Goal: Task Accomplishment & Management: Use online tool/utility

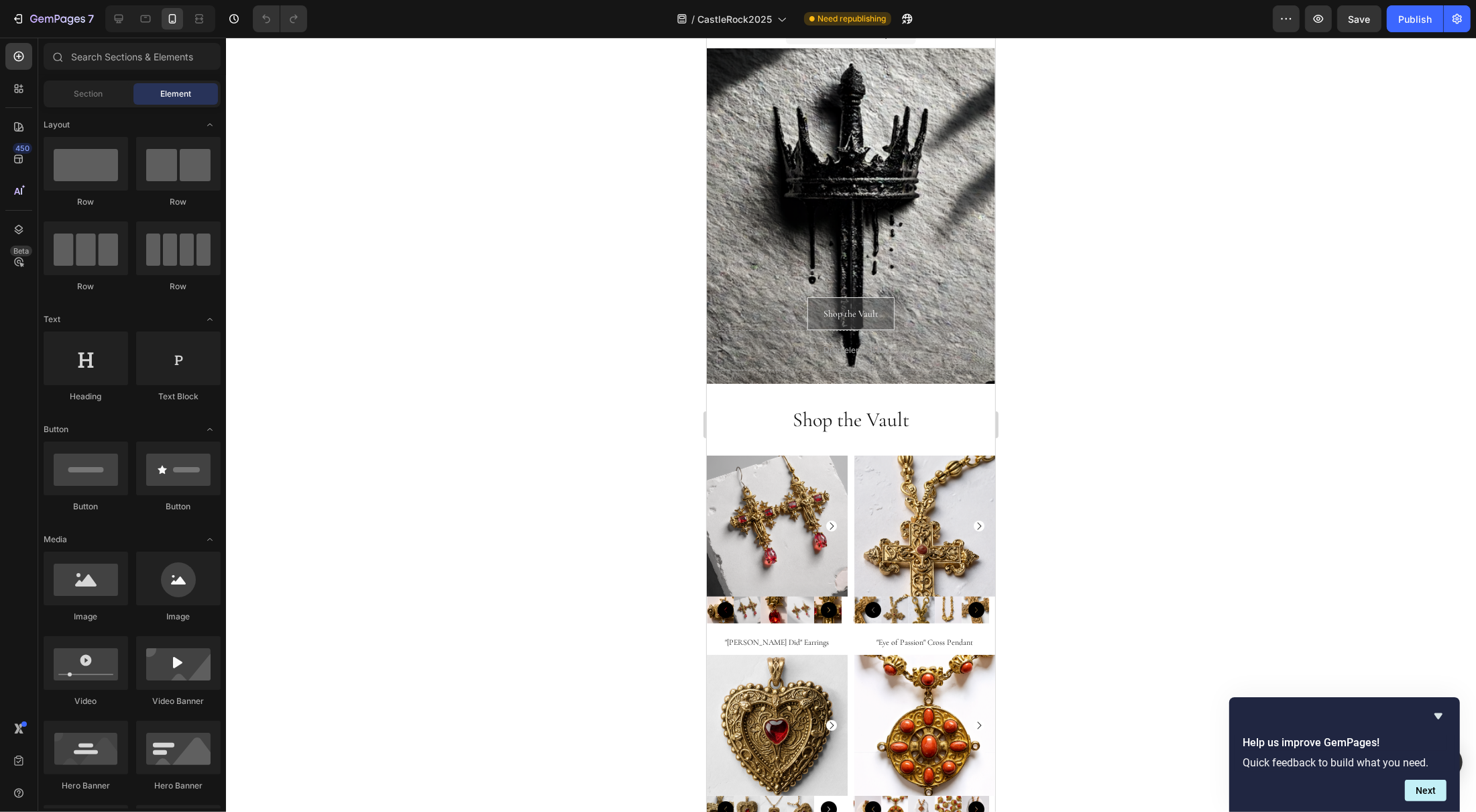
scroll to position [19, 0]
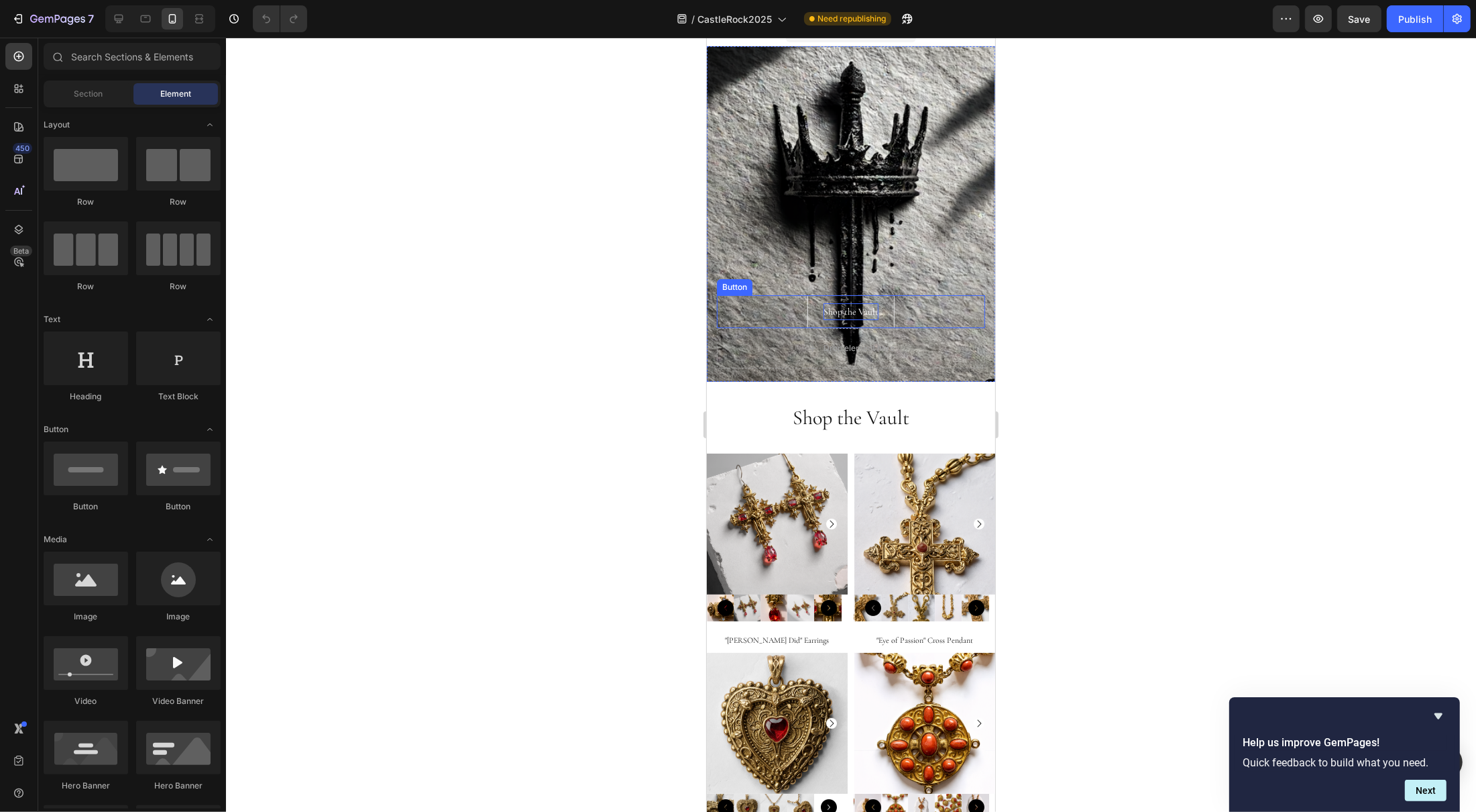
click at [841, 313] on p "Shop the Vault" at bounding box center [851, 311] width 55 height 17
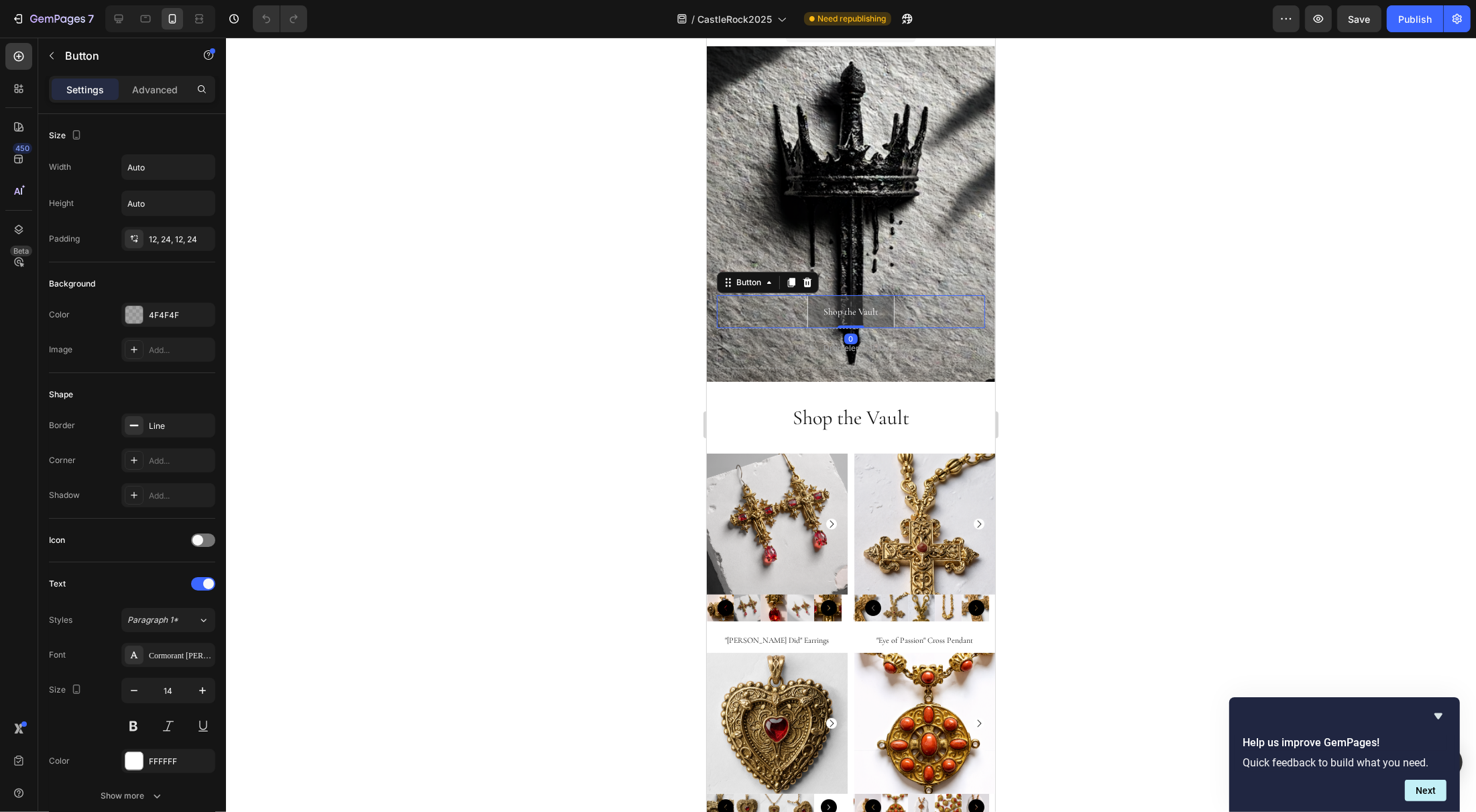
click at [1144, 372] on div at bounding box center [851, 424] width 1251 height 774
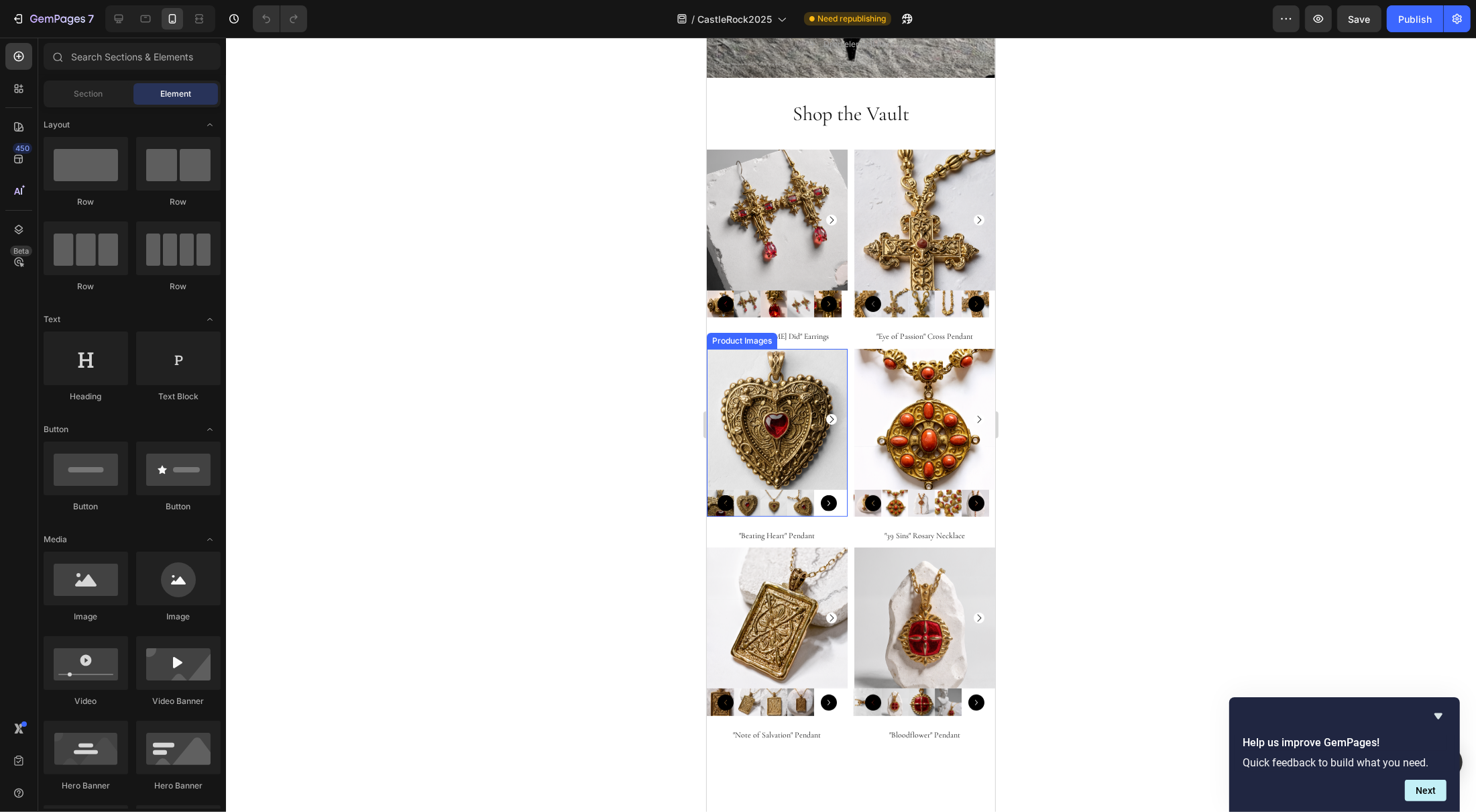
scroll to position [323, 0]
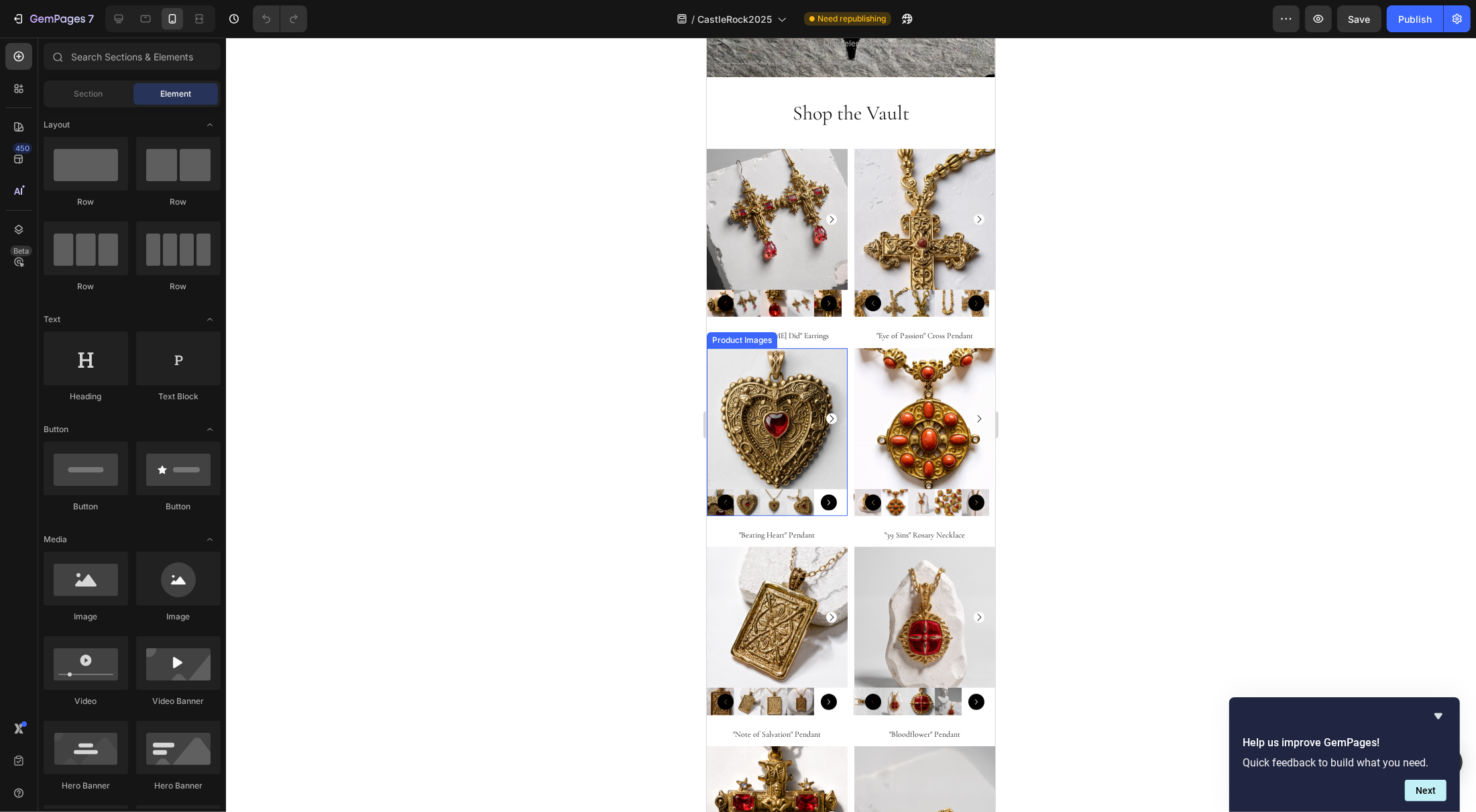
click at [826, 414] on icon "Carousel Next Arrow" at bounding box center [830, 418] width 11 height 11
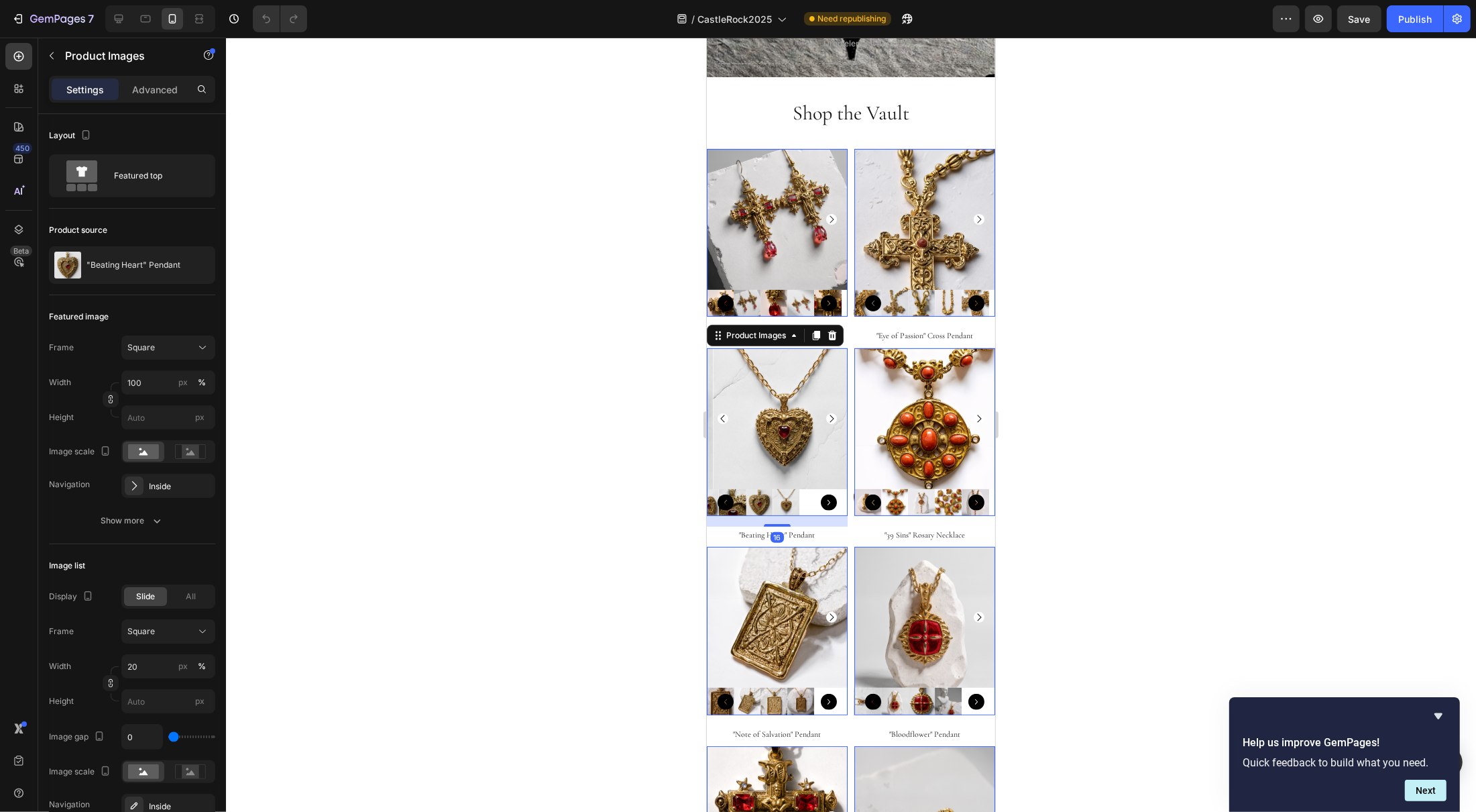
click at [829, 415] on icon "Carousel Next Arrow" at bounding box center [831, 418] width 4 height 8
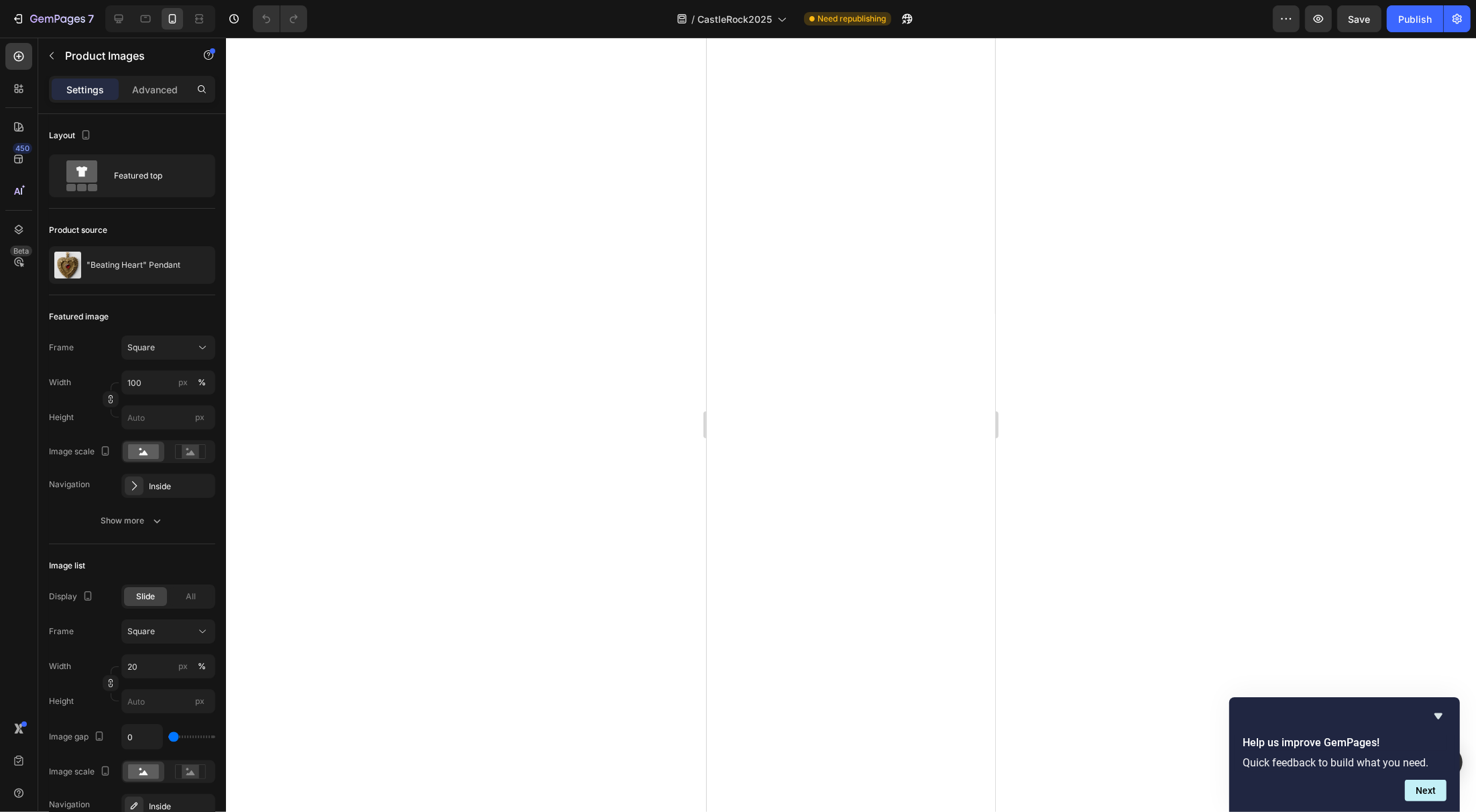
scroll to position [0, 0]
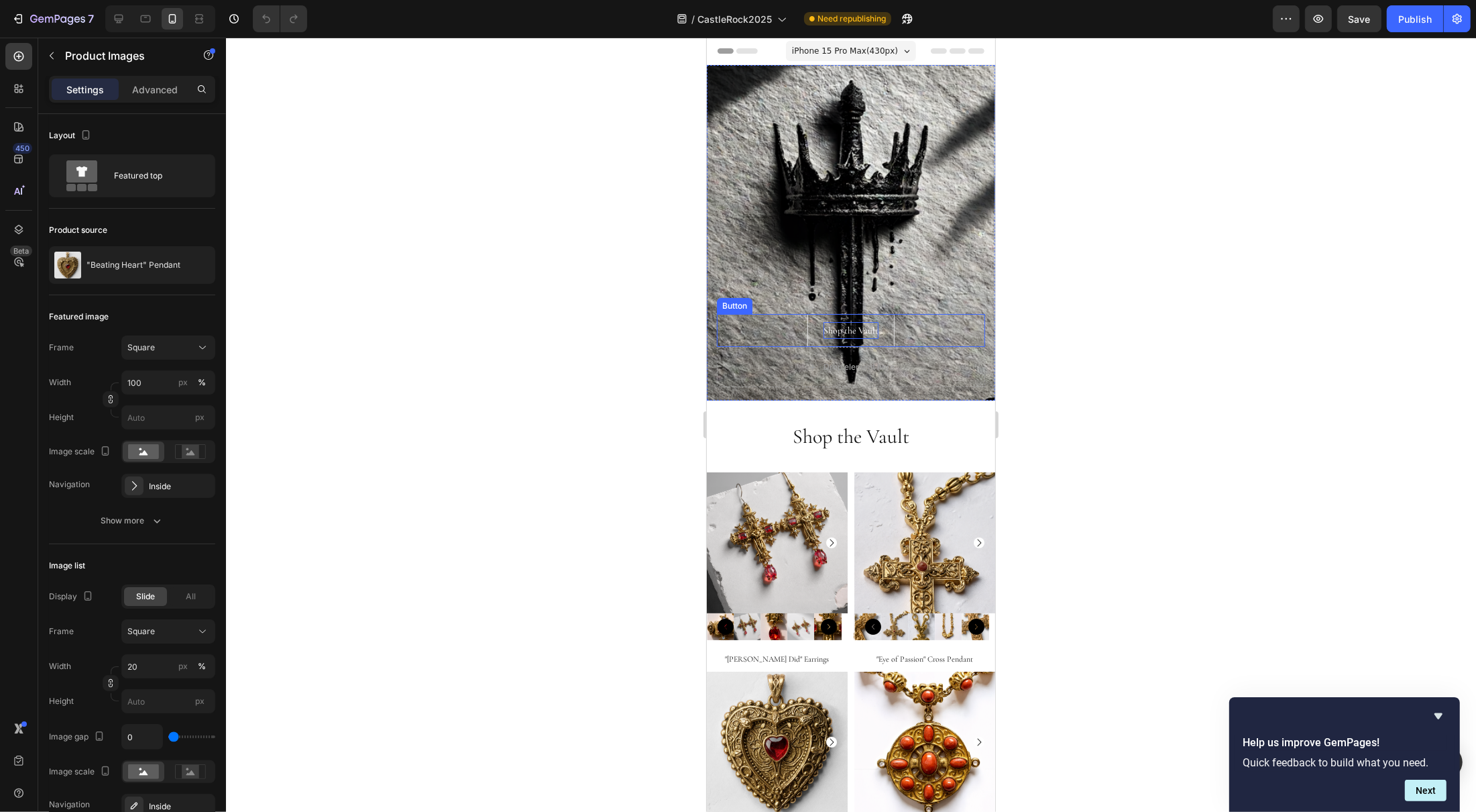
click at [850, 327] on p "Shop the Vault" at bounding box center [851, 331] width 55 height 17
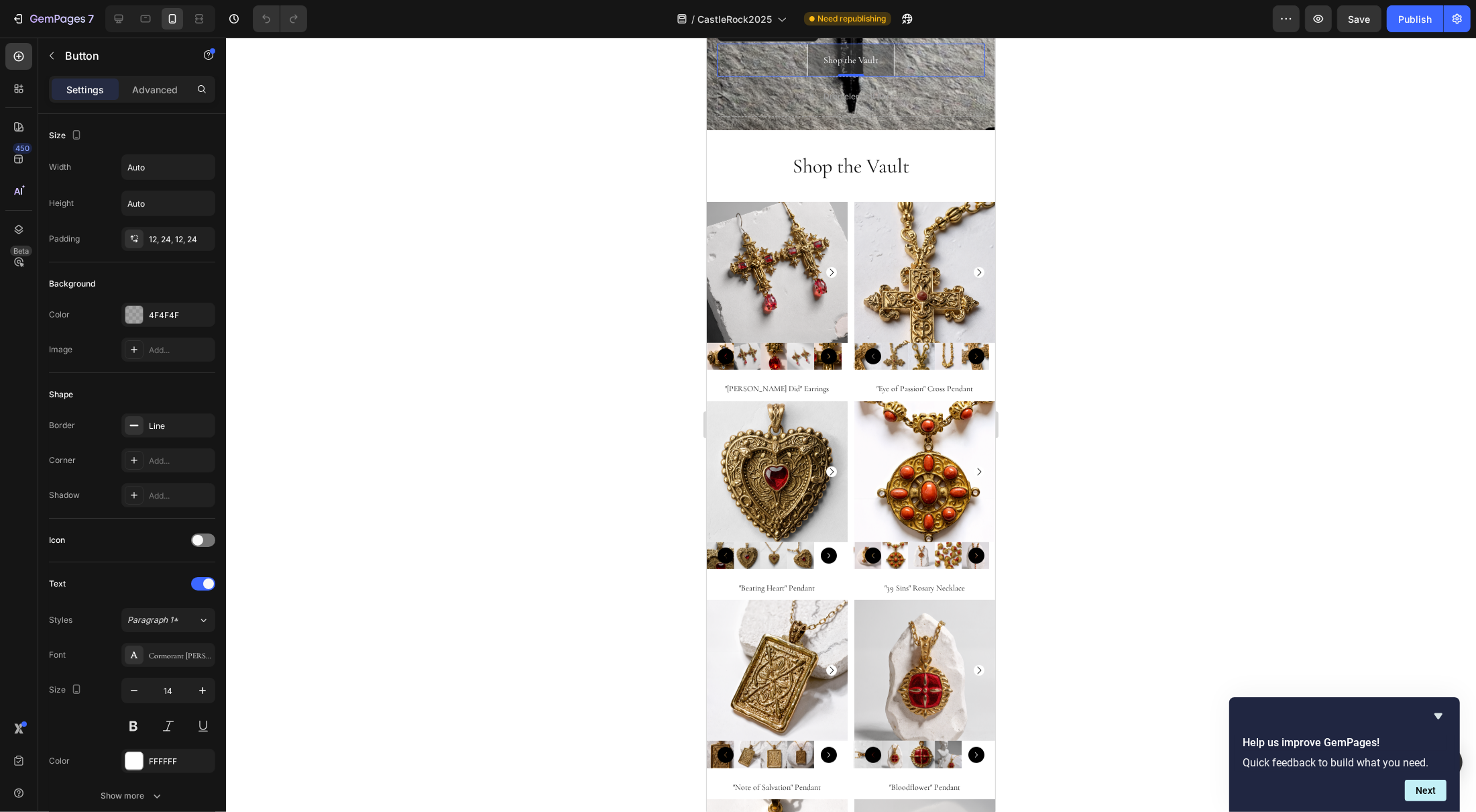
scroll to position [294, 0]
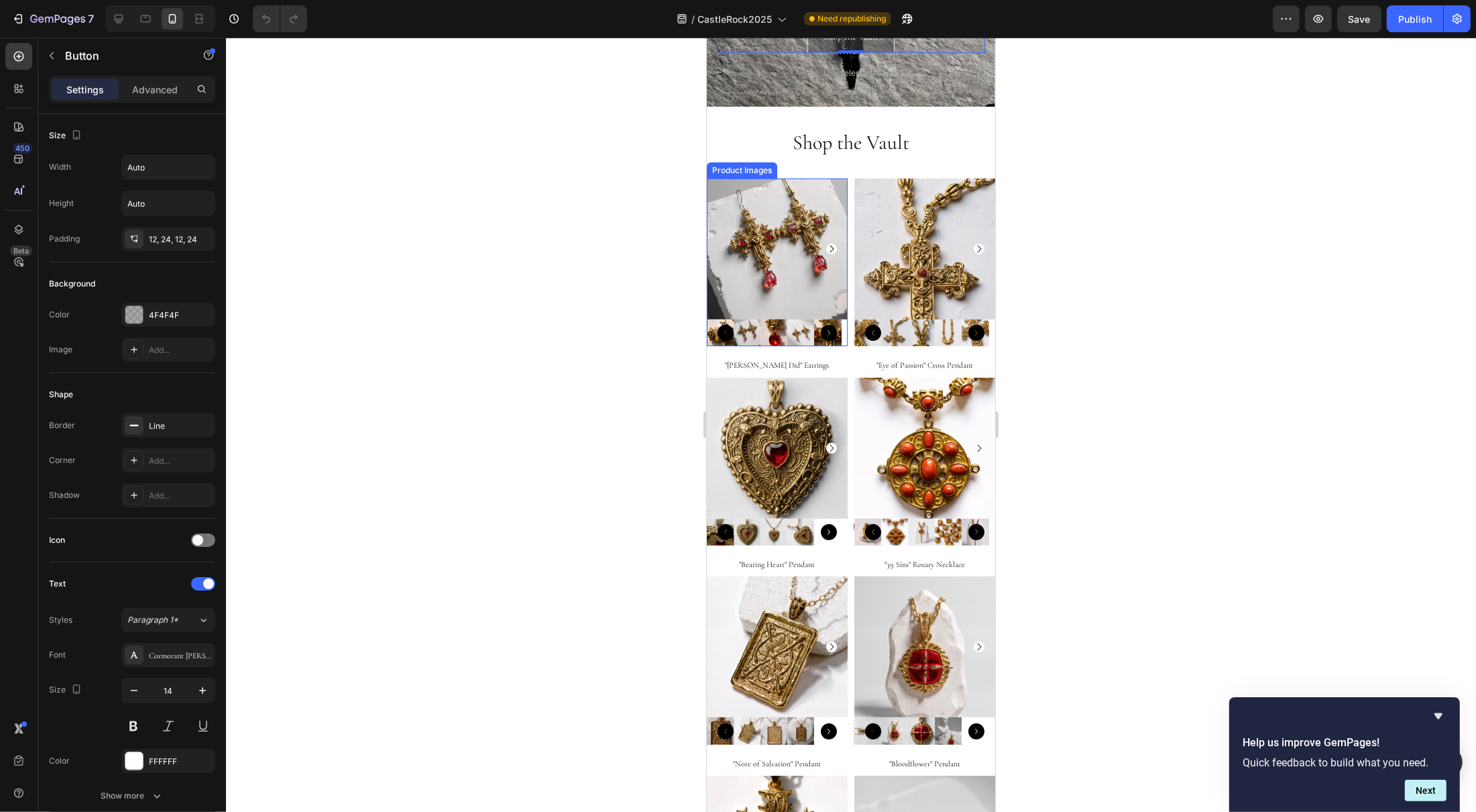
click at [807, 202] on img at bounding box center [776, 248] width 140 height 140
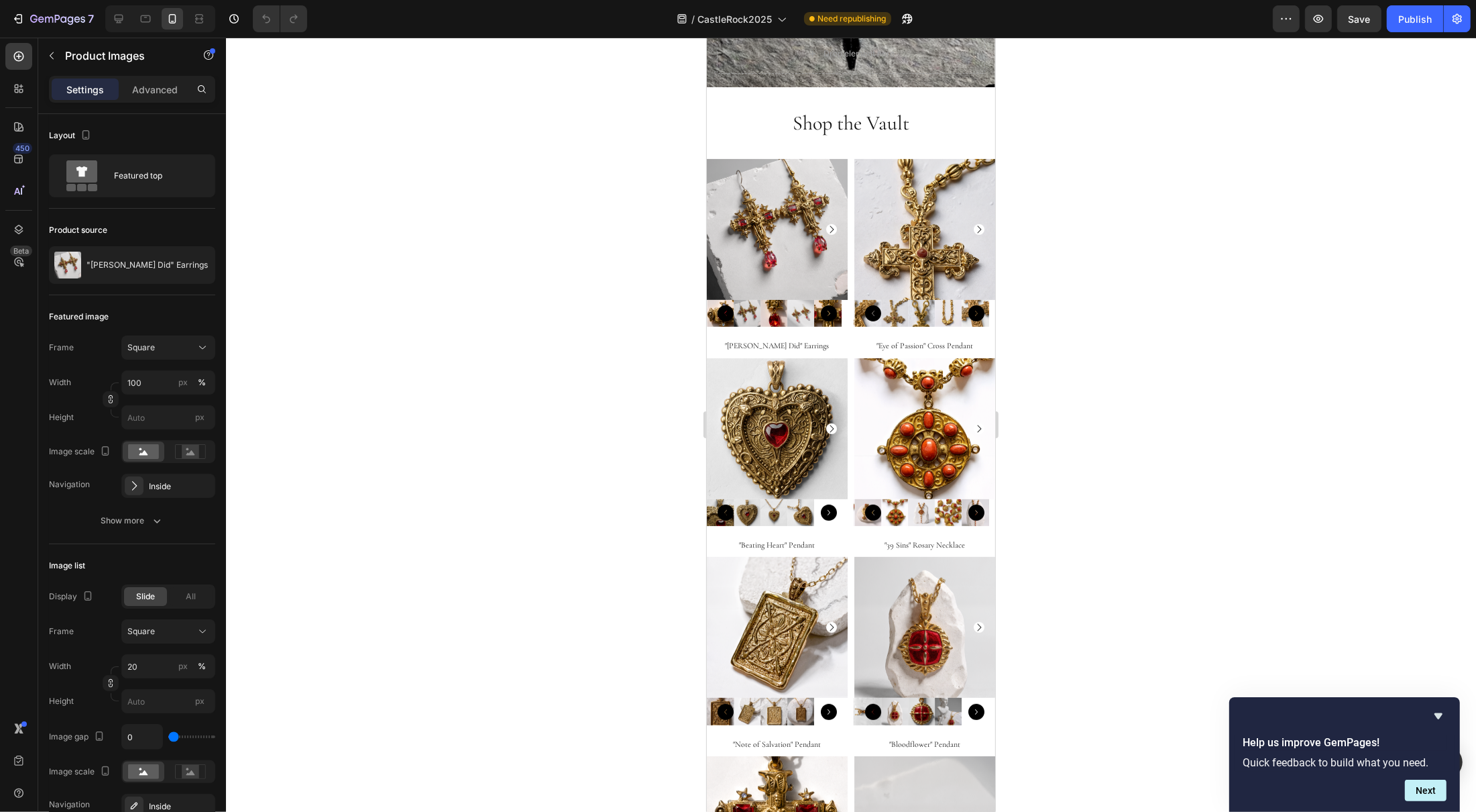
scroll to position [102, 0]
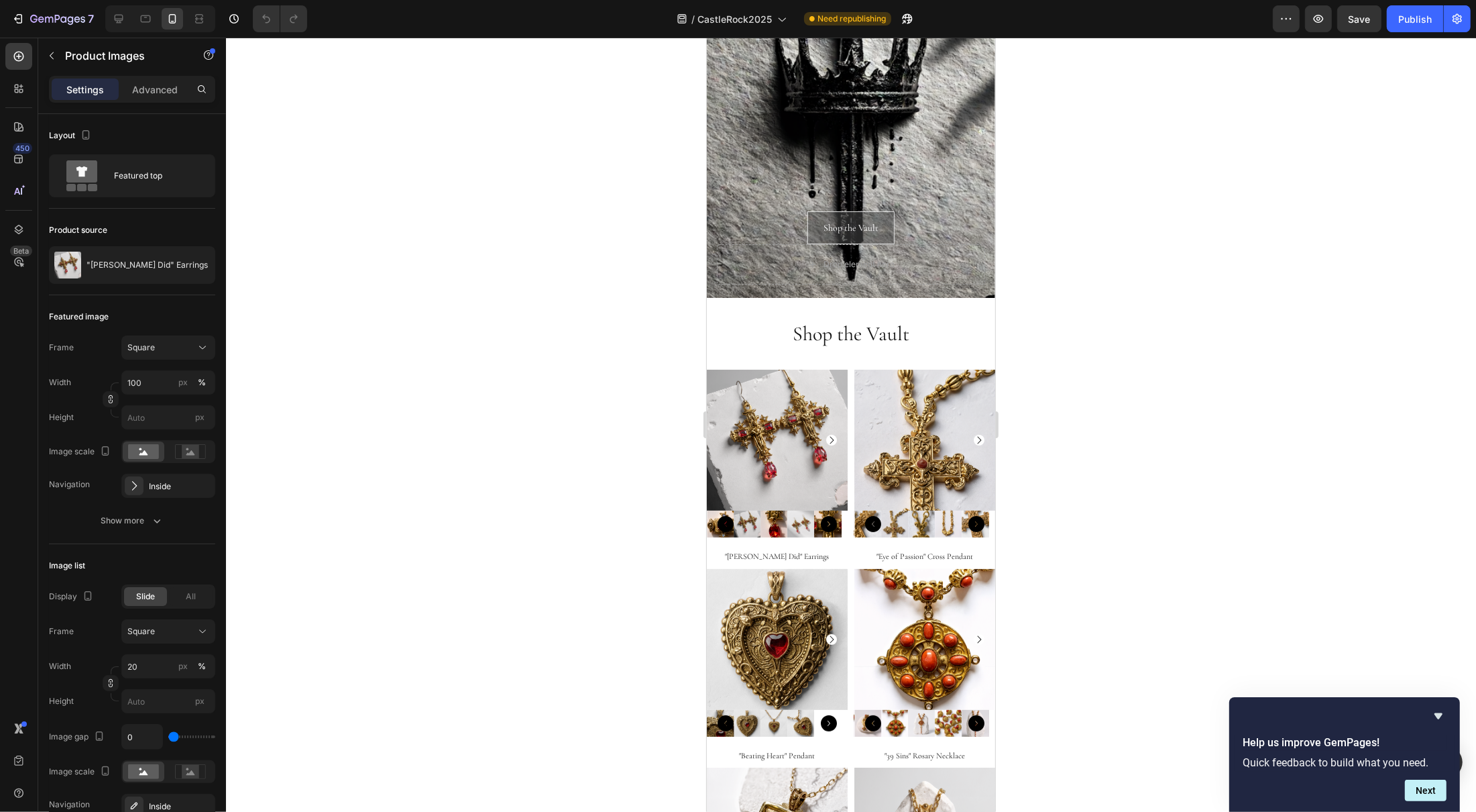
click at [738, 389] on img at bounding box center [776, 439] width 140 height 140
click at [744, 374] on img at bounding box center [776, 439] width 140 height 140
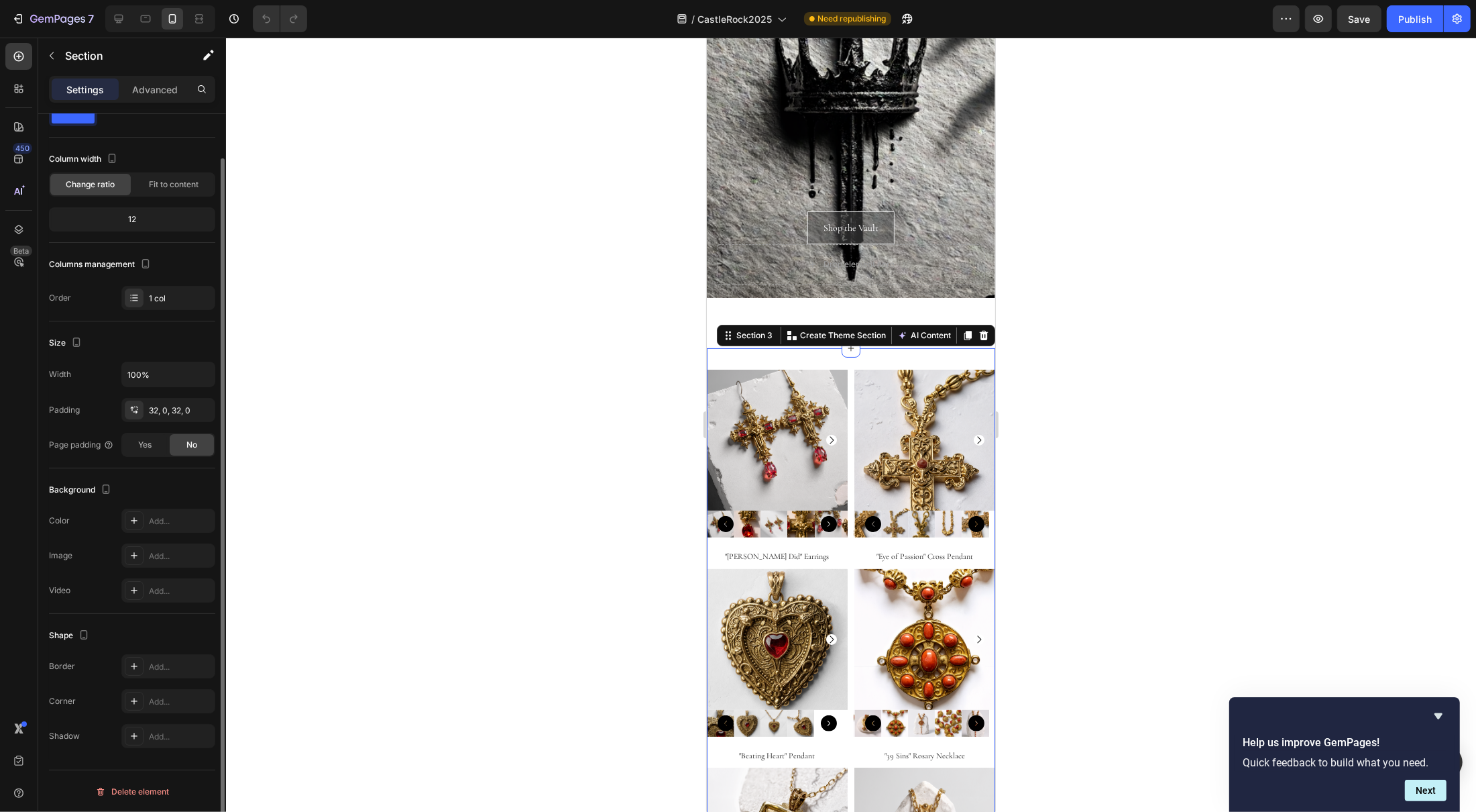
scroll to position [49, 0]
click at [152, 87] on p "Advanced" at bounding box center [155, 89] width 46 height 14
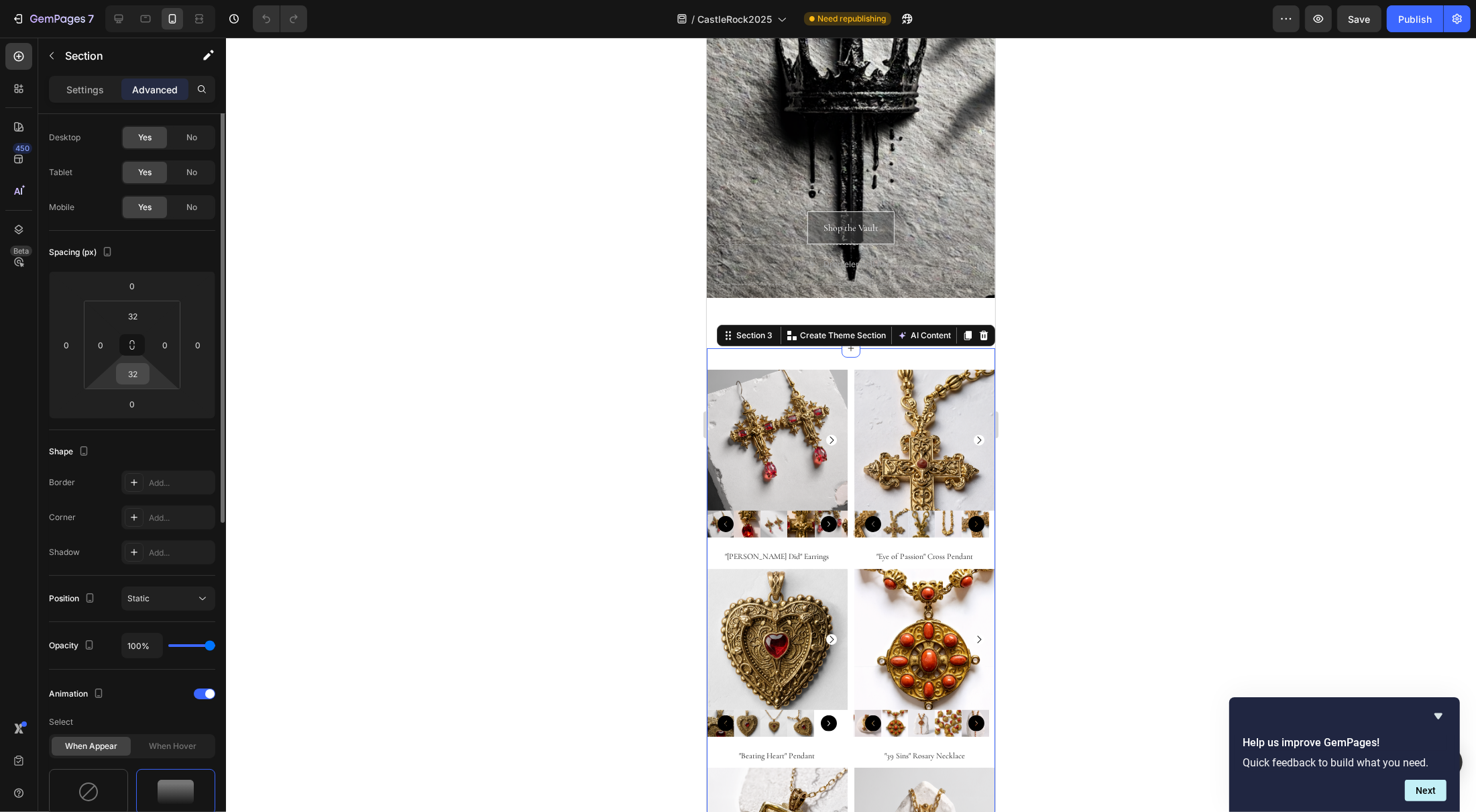
scroll to position [463, 0]
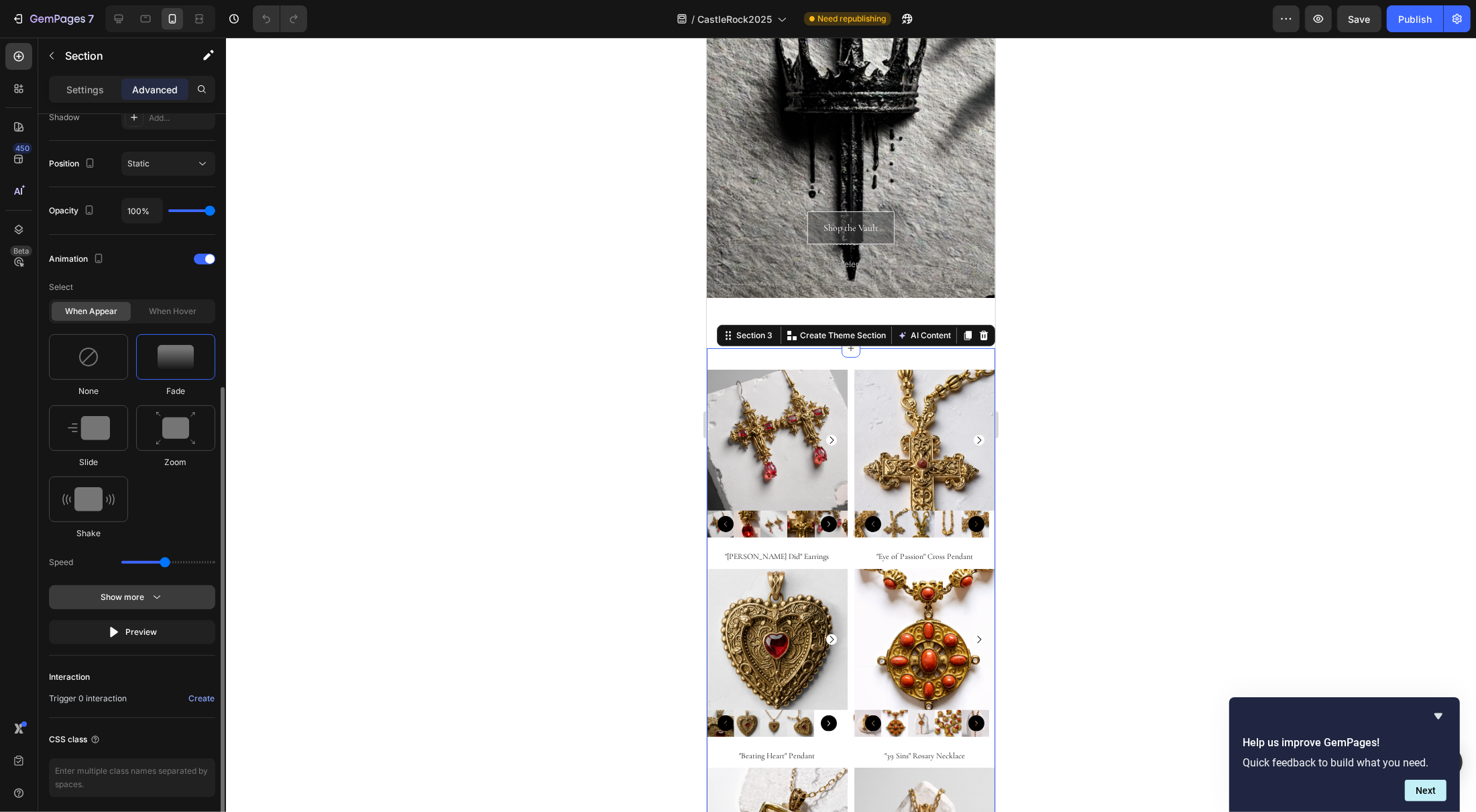
click at [152, 603] on icon "button" at bounding box center [157, 597] width 13 height 13
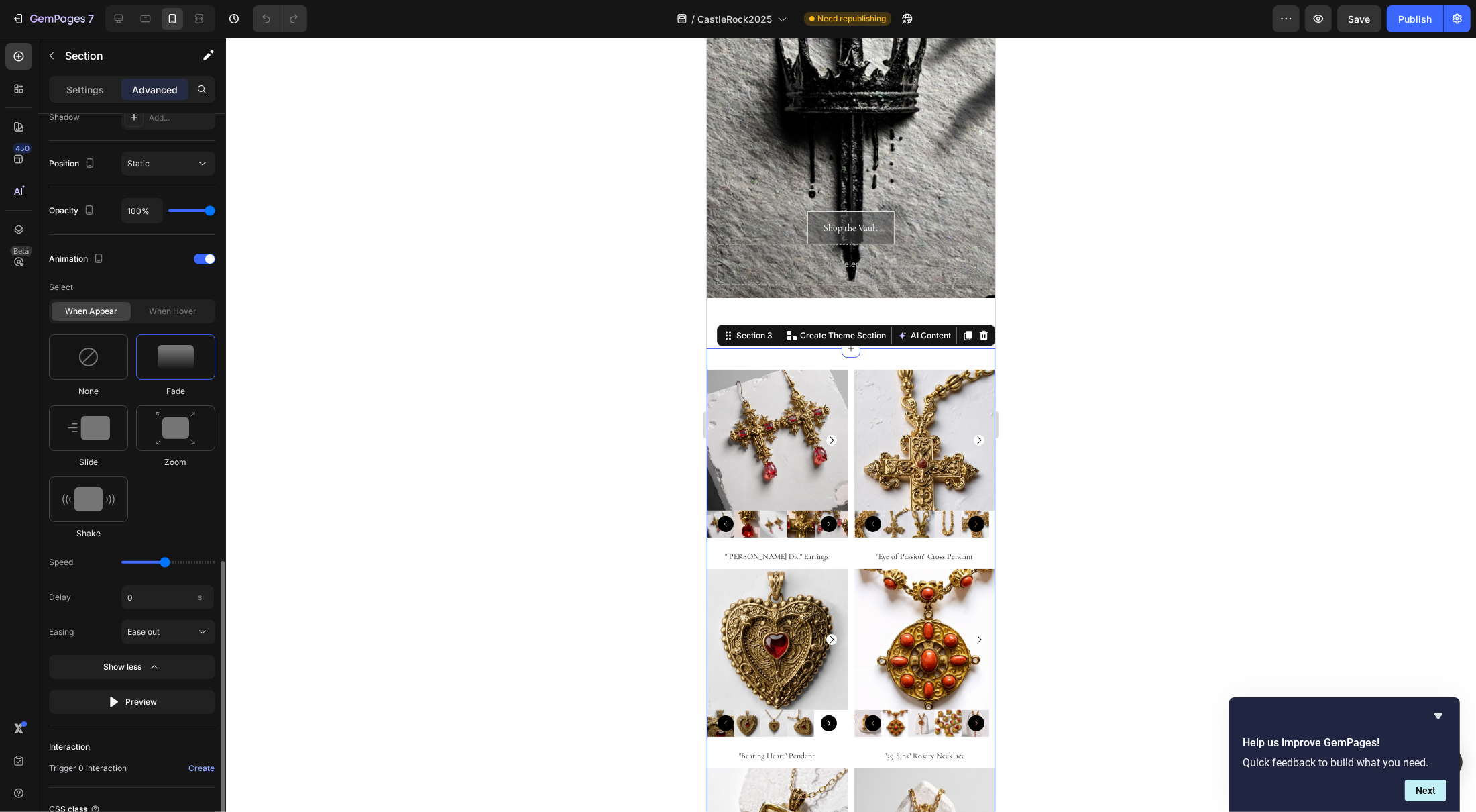
scroll to position [585, 0]
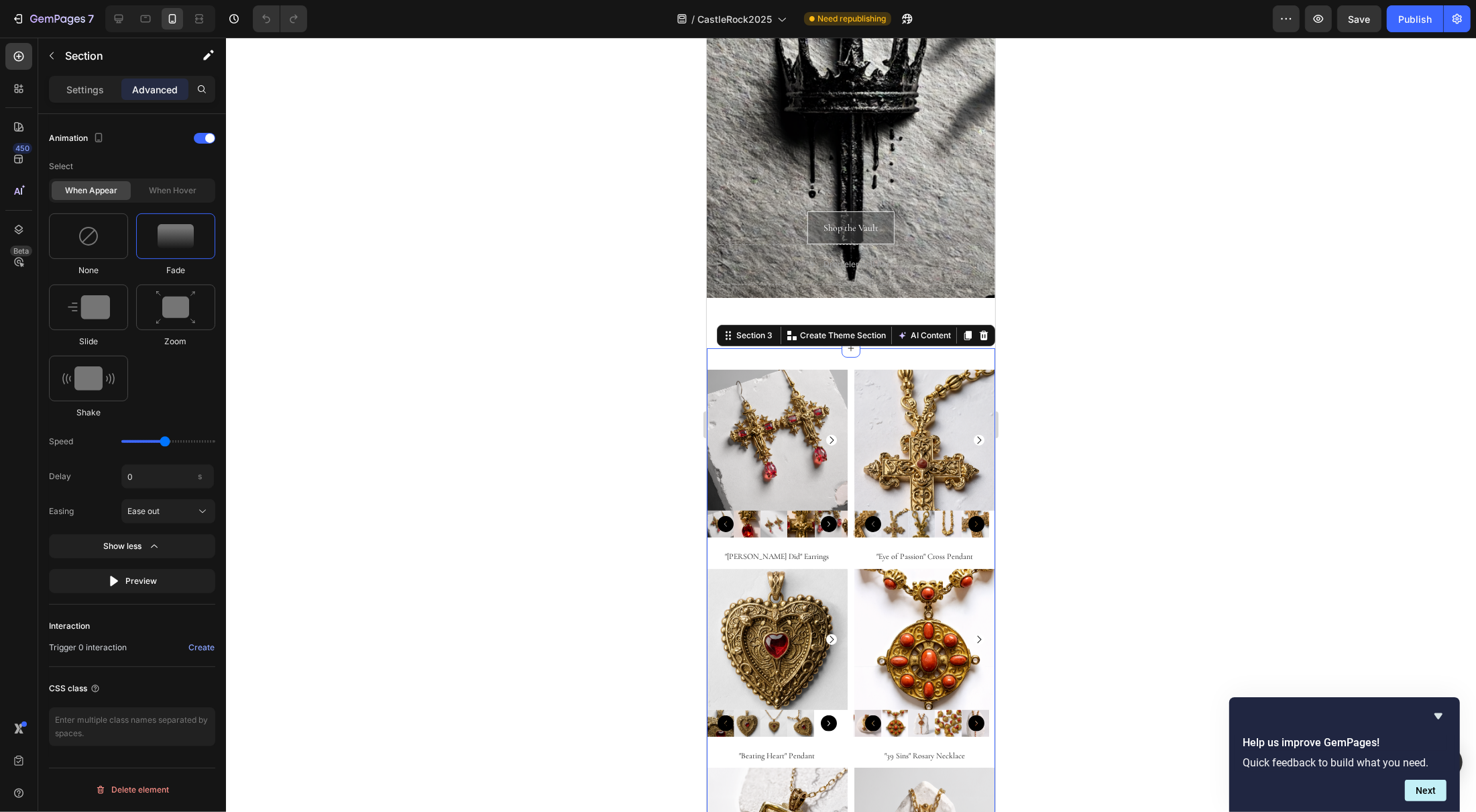
click at [1174, 449] on div at bounding box center [851, 424] width 1251 height 774
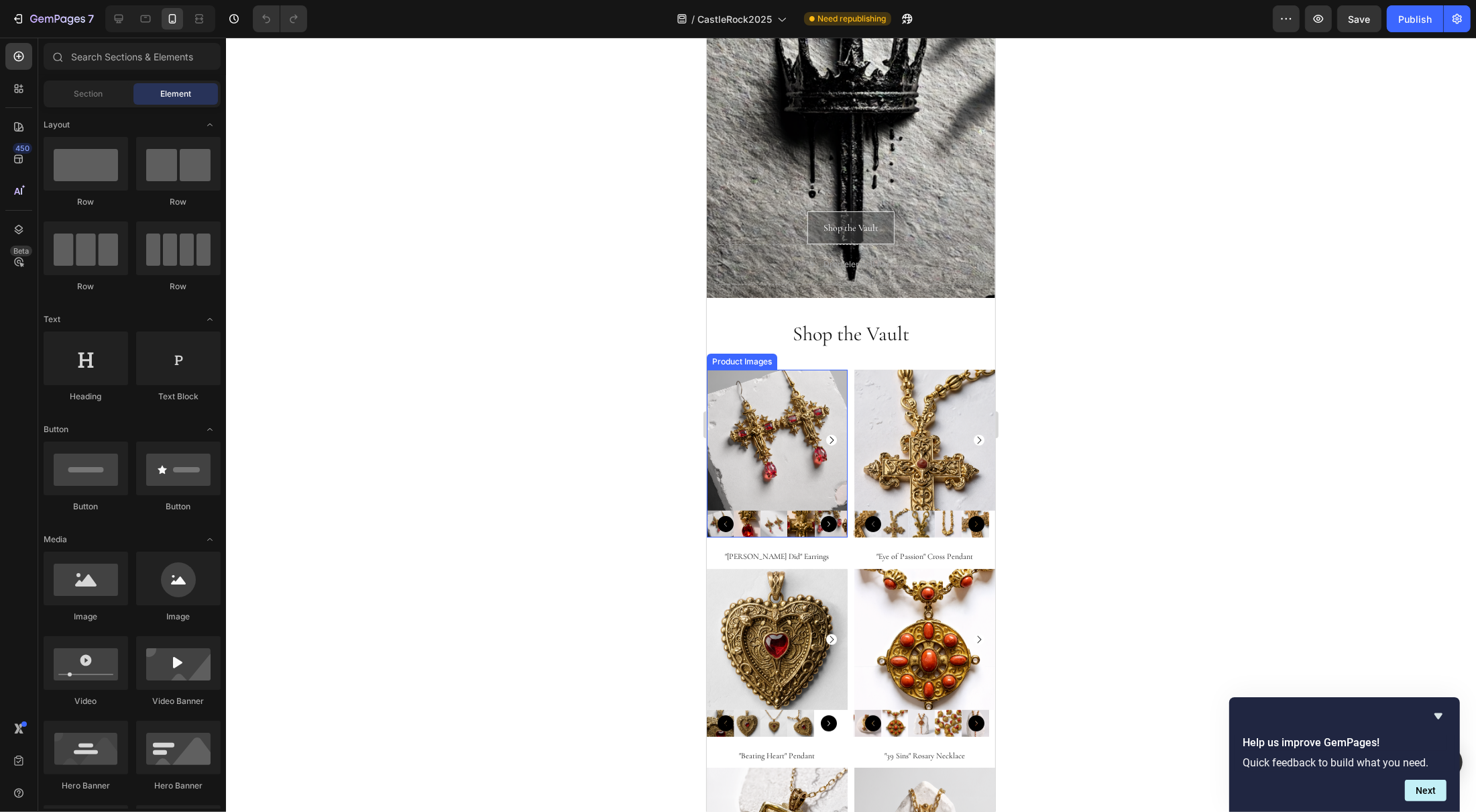
click at [751, 454] on img at bounding box center [776, 439] width 140 height 140
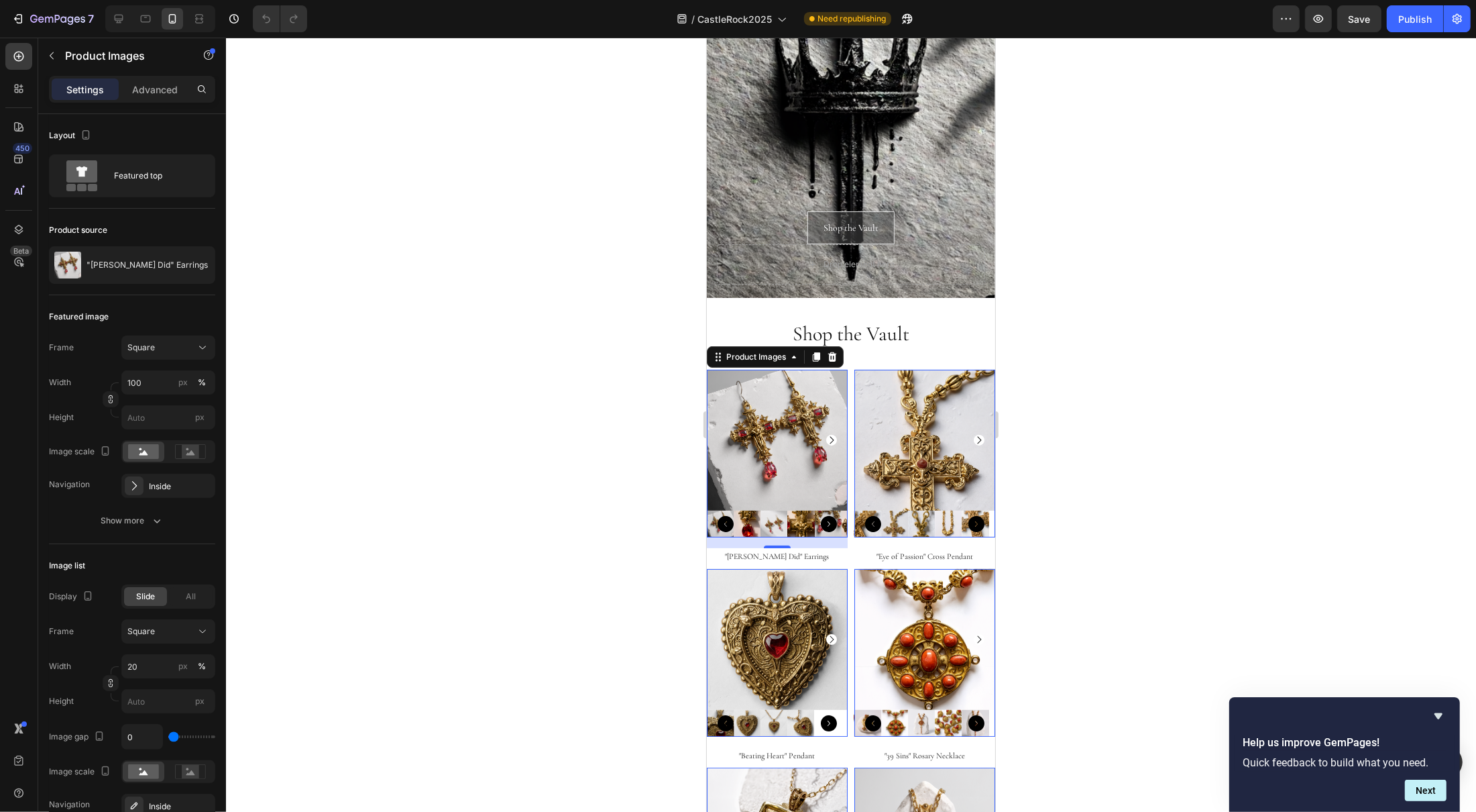
click at [825, 438] on icon "Carousel Next Arrow" at bounding box center [830, 439] width 11 height 11
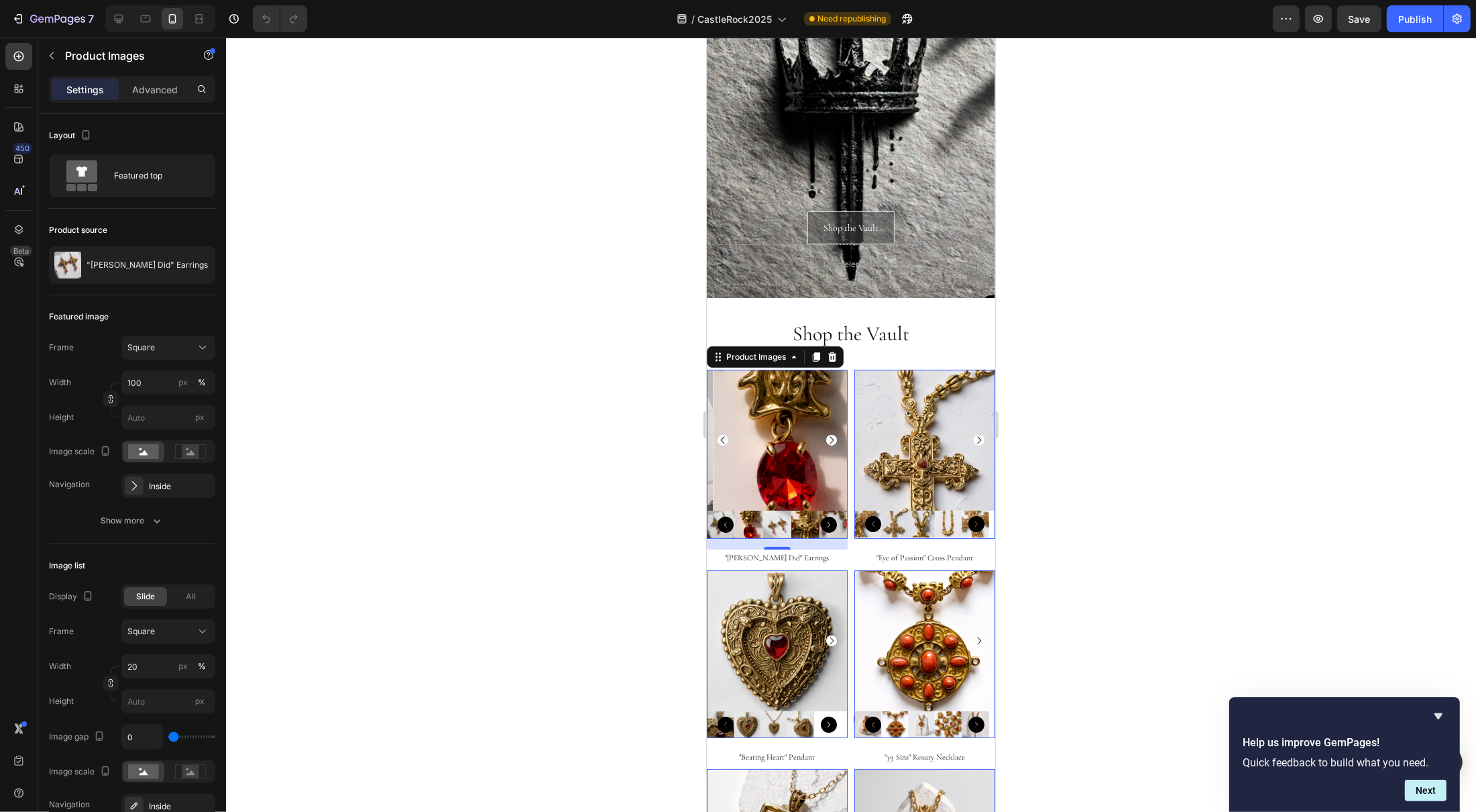
click at [825, 438] on icon "Carousel Next Arrow" at bounding box center [830, 439] width 11 height 11
click at [45, 57] on button "button" at bounding box center [52, 55] width 21 height 21
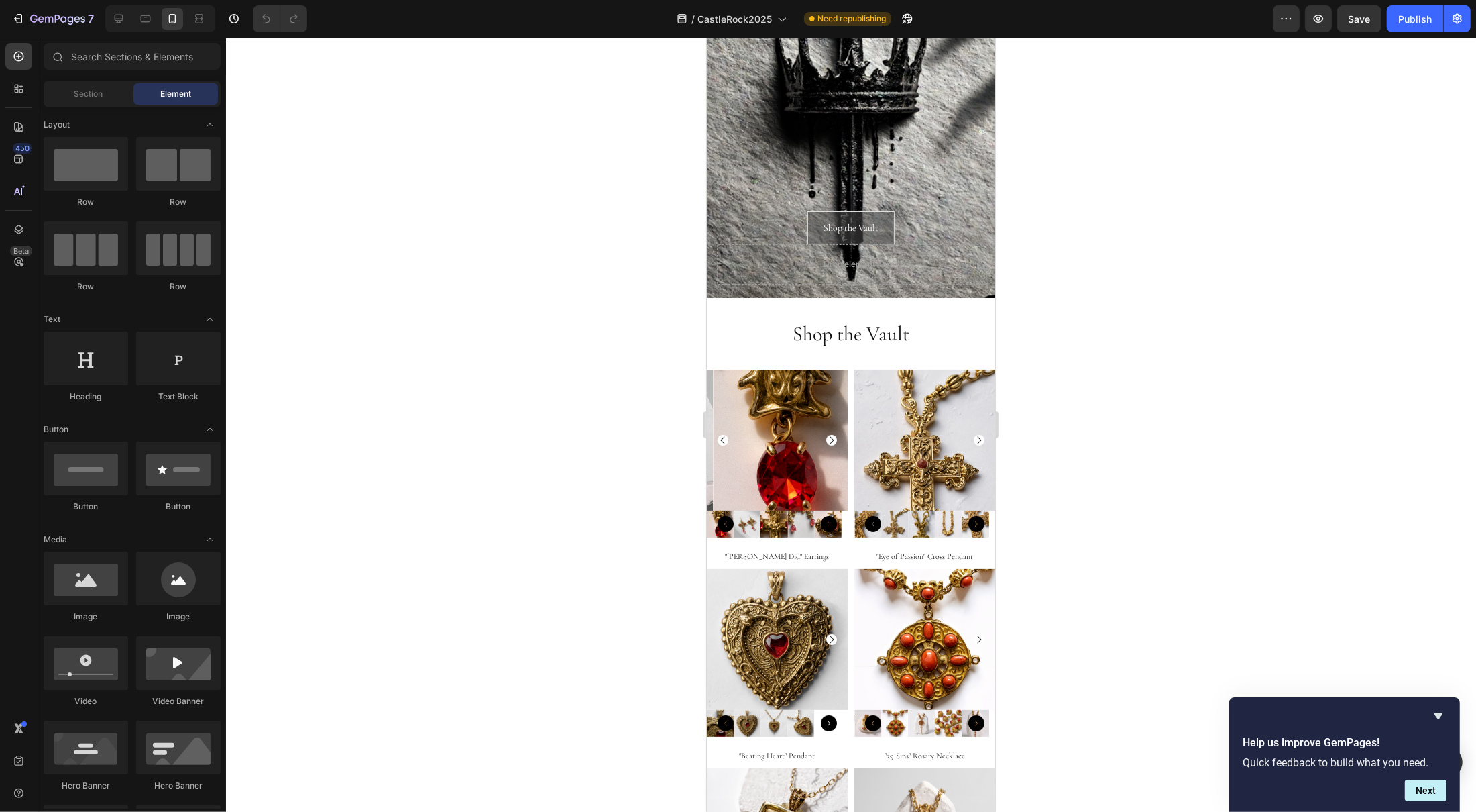
click at [1235, 442] on div at bounding box center [851, 424] width 1251 height 774
click at [111, 55] on input "text" at bounding box center [132, 56] width 177 height 27
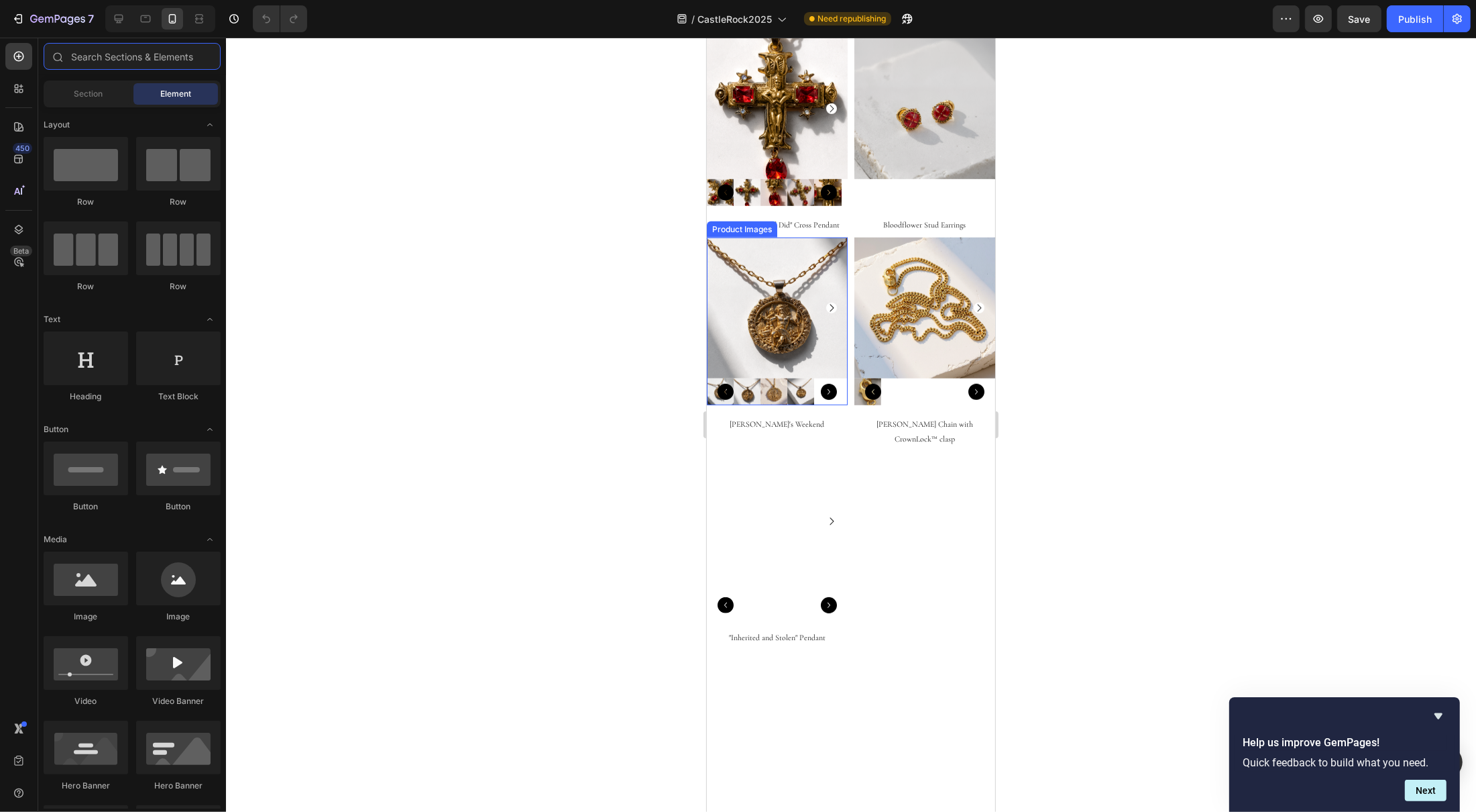
scroll to position [1417, 0]
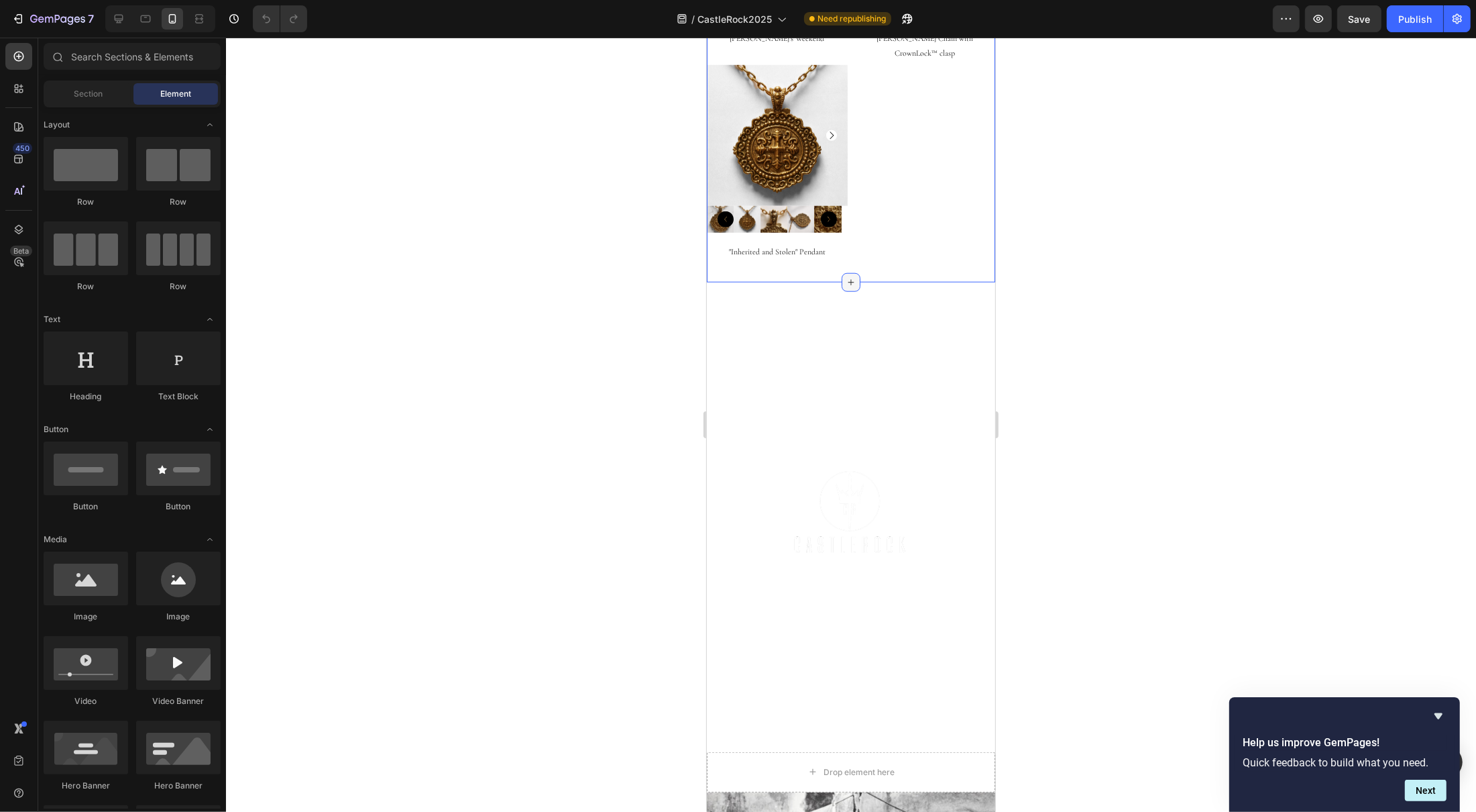
click at [845, 277] on icon at bounding box center [850, 282] width 11 height 11
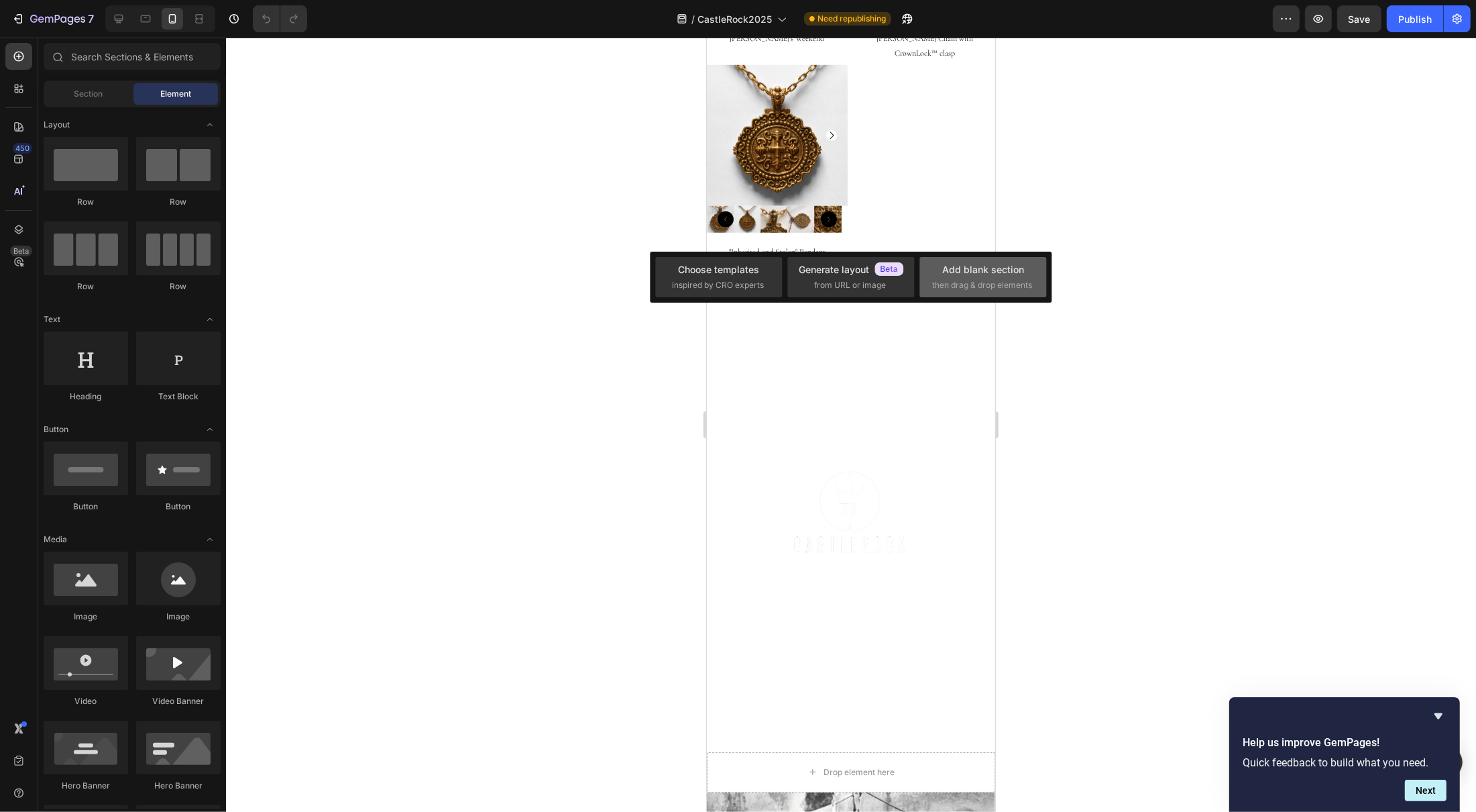
click at [1001, 279] on span "then drag & drop elements" at bounding box center [982, 285] width 100 height 12
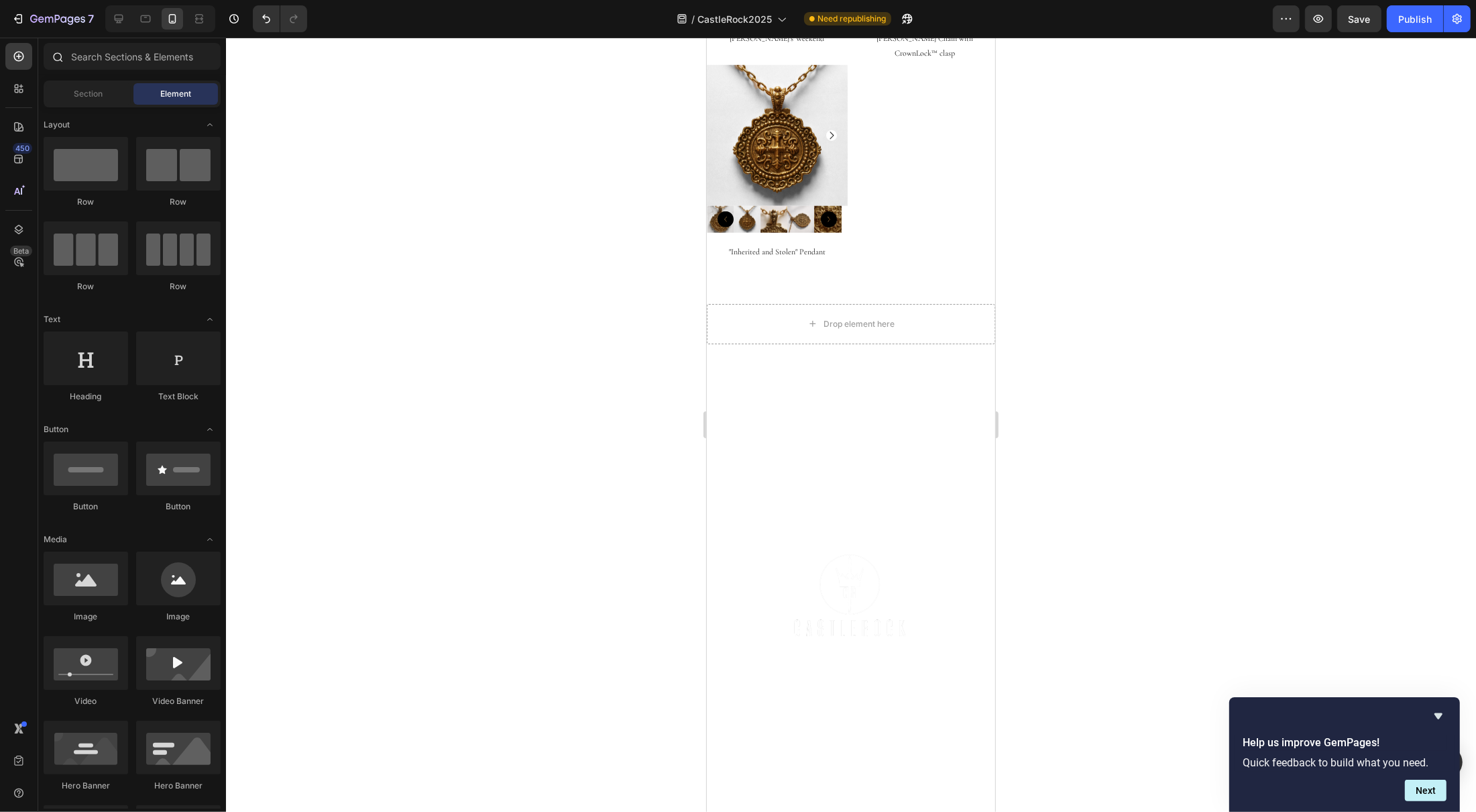
click at [70, 51] on div at bounding box center [57, 56] width 27 height 27
click at [115, 62] on input "text" at bounding box center [132, 56] width 177 height 27
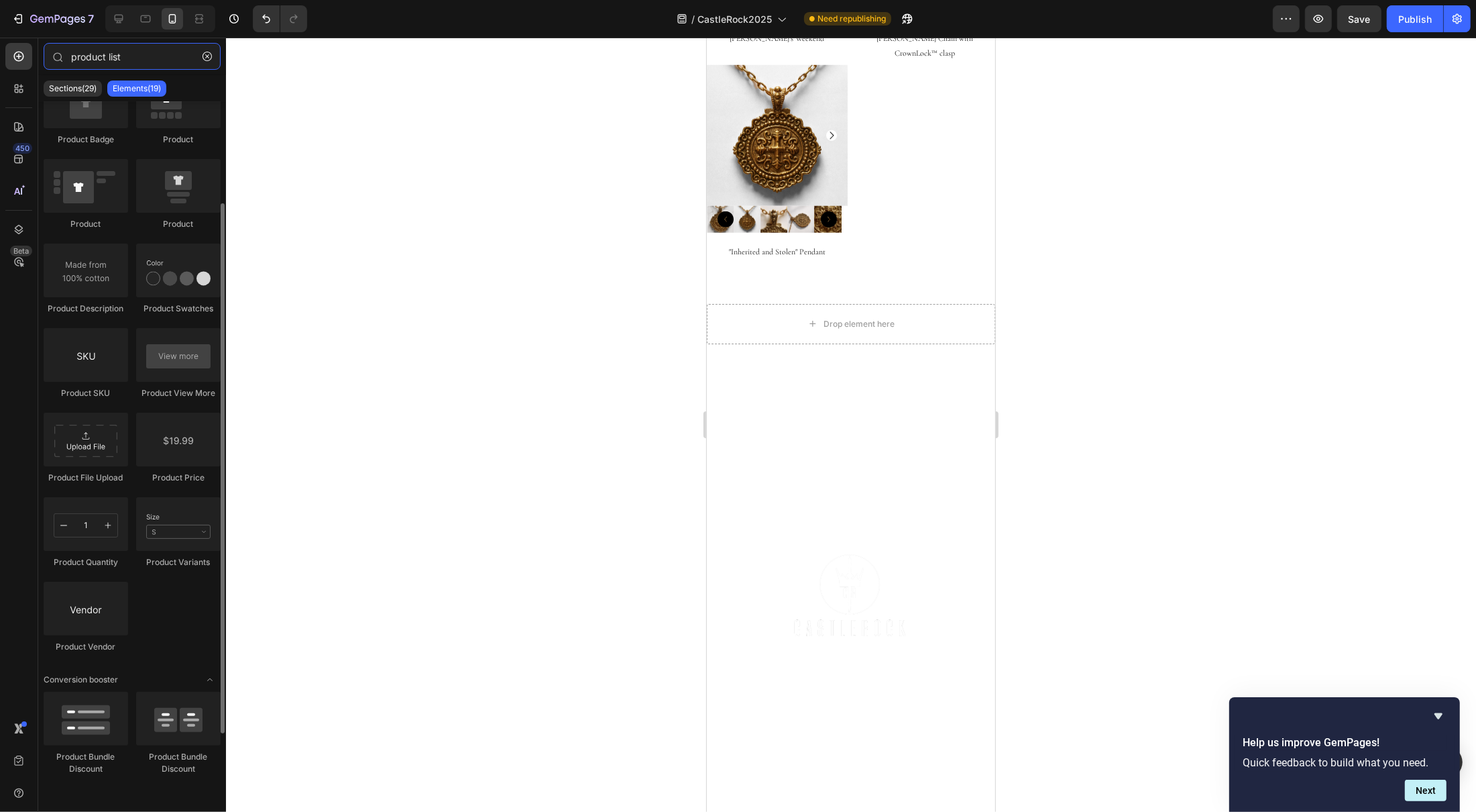
scroll to position [0, 0]
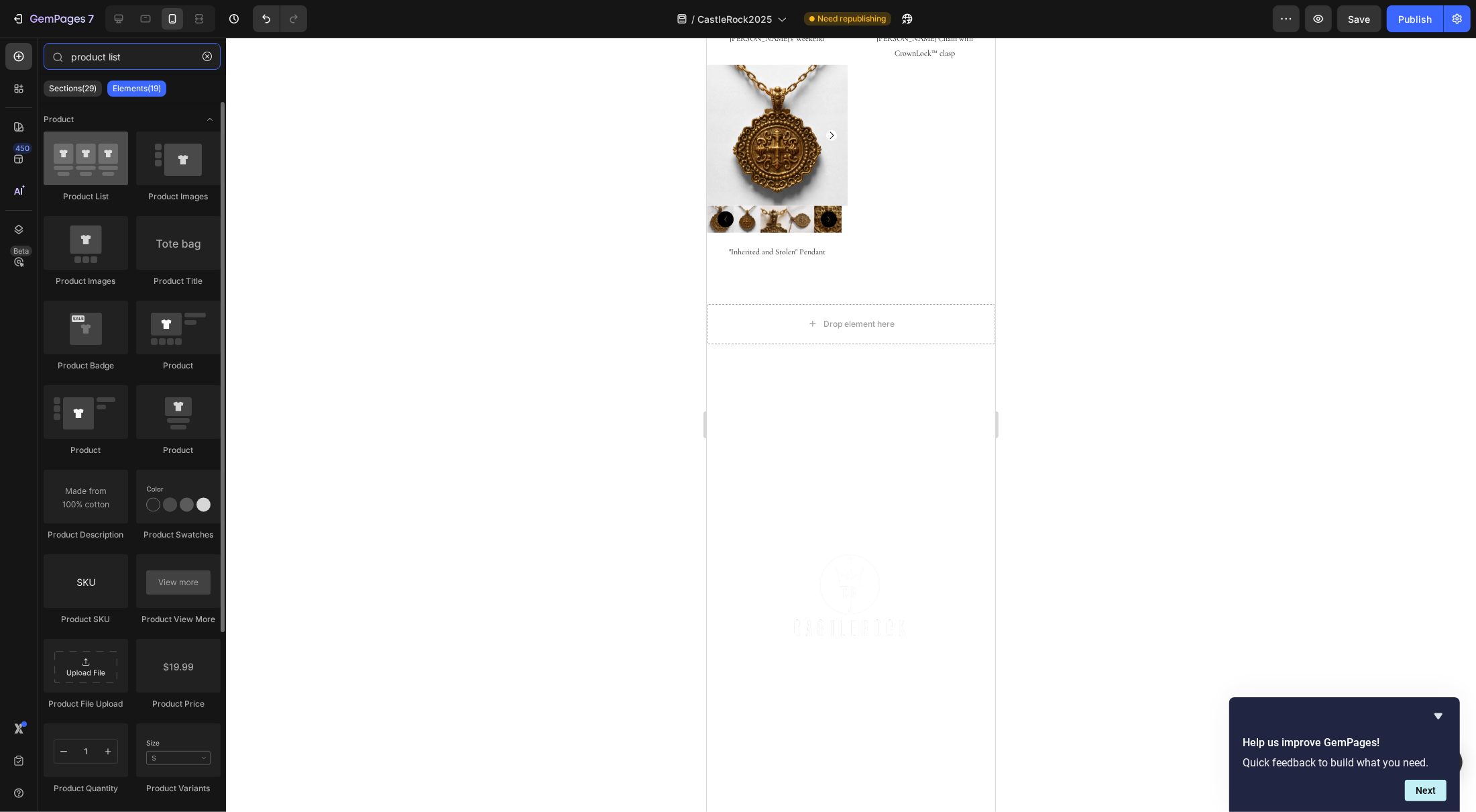
type input "product list"
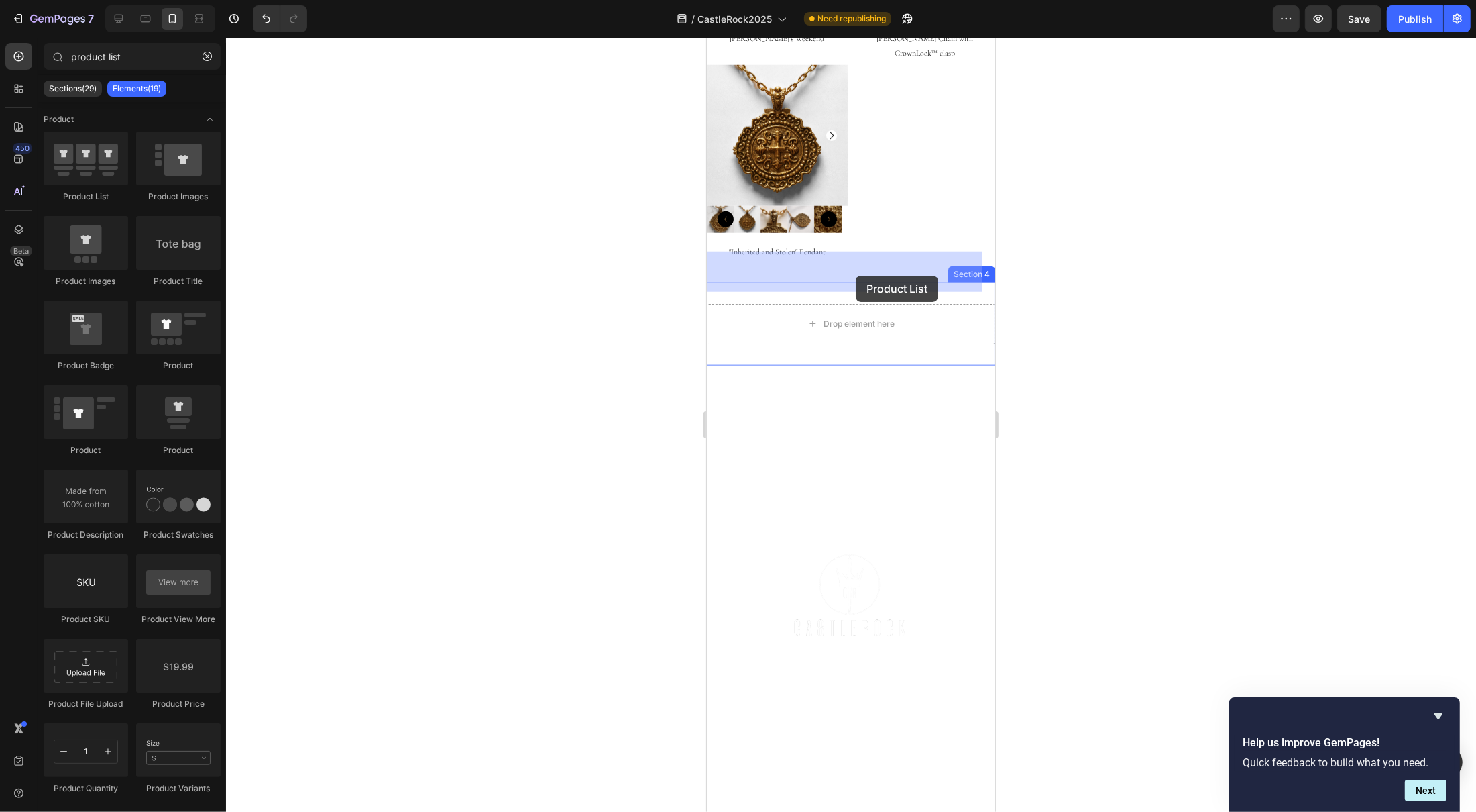
drag, startPoint x: 797, startPoint y: 202, endPoint x: 847, endPoint y: 273, distance: 86.8
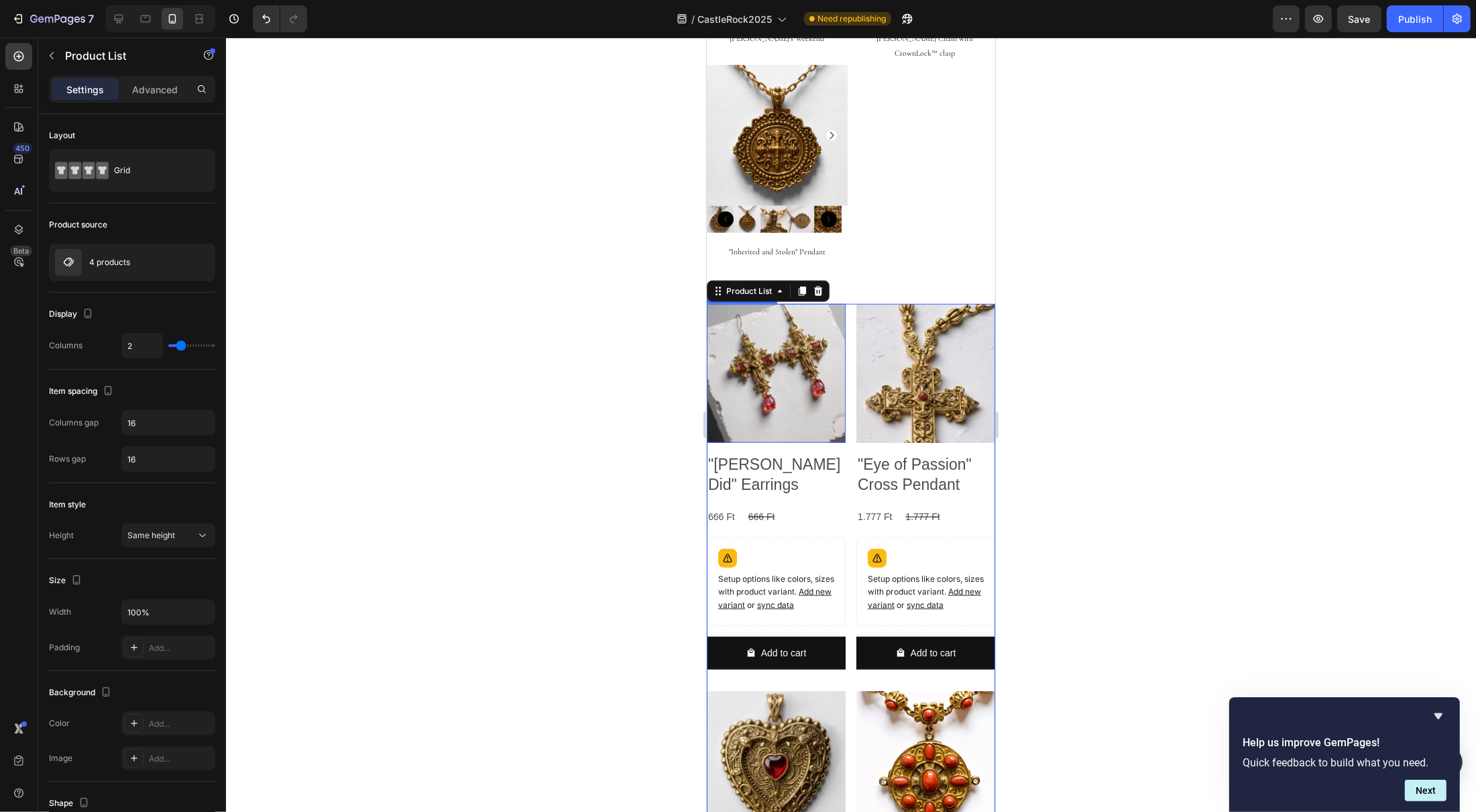
click at [802, 339] on img at bounding box center [775, 373] width 139 height 139
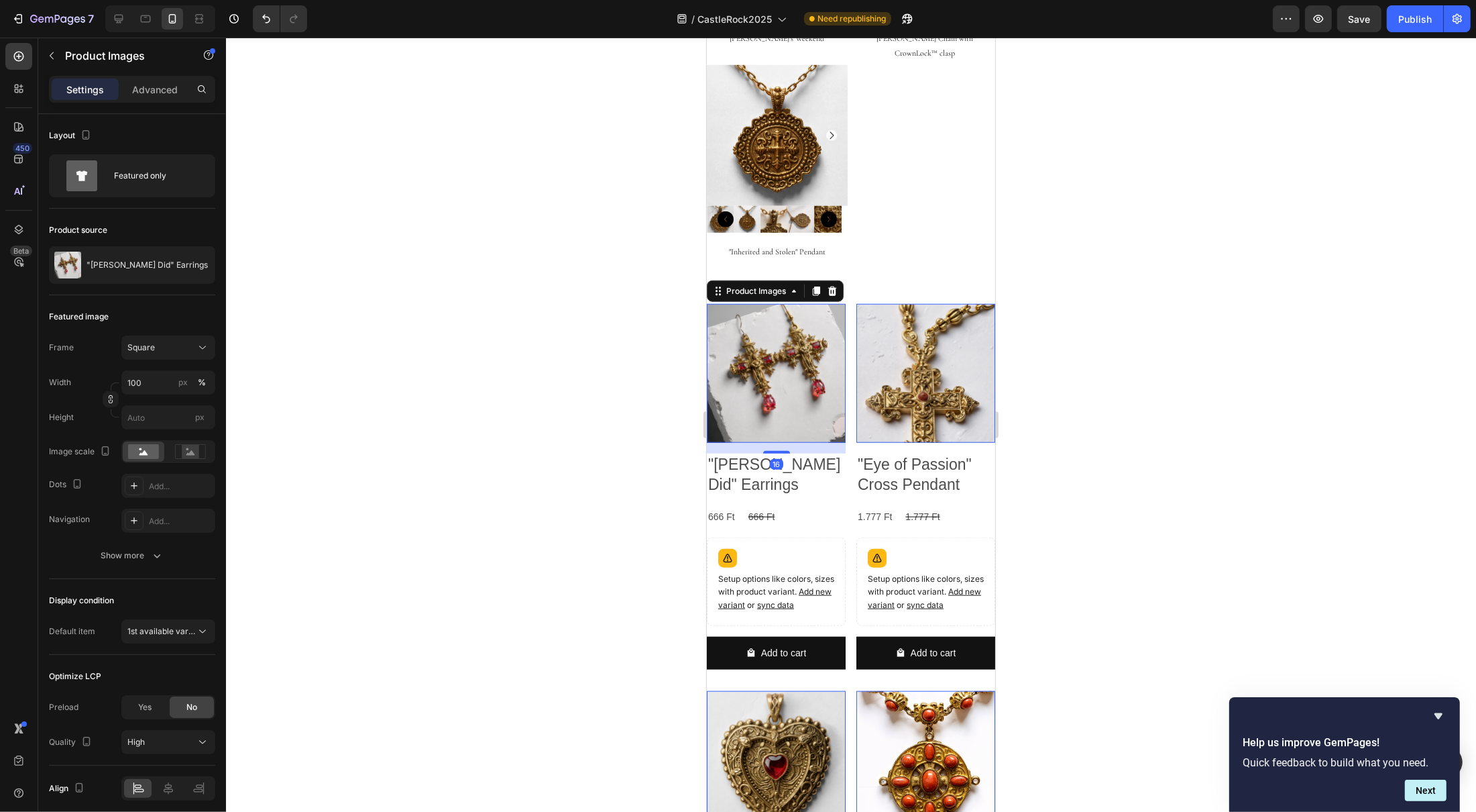
scroll to position [578, 0]
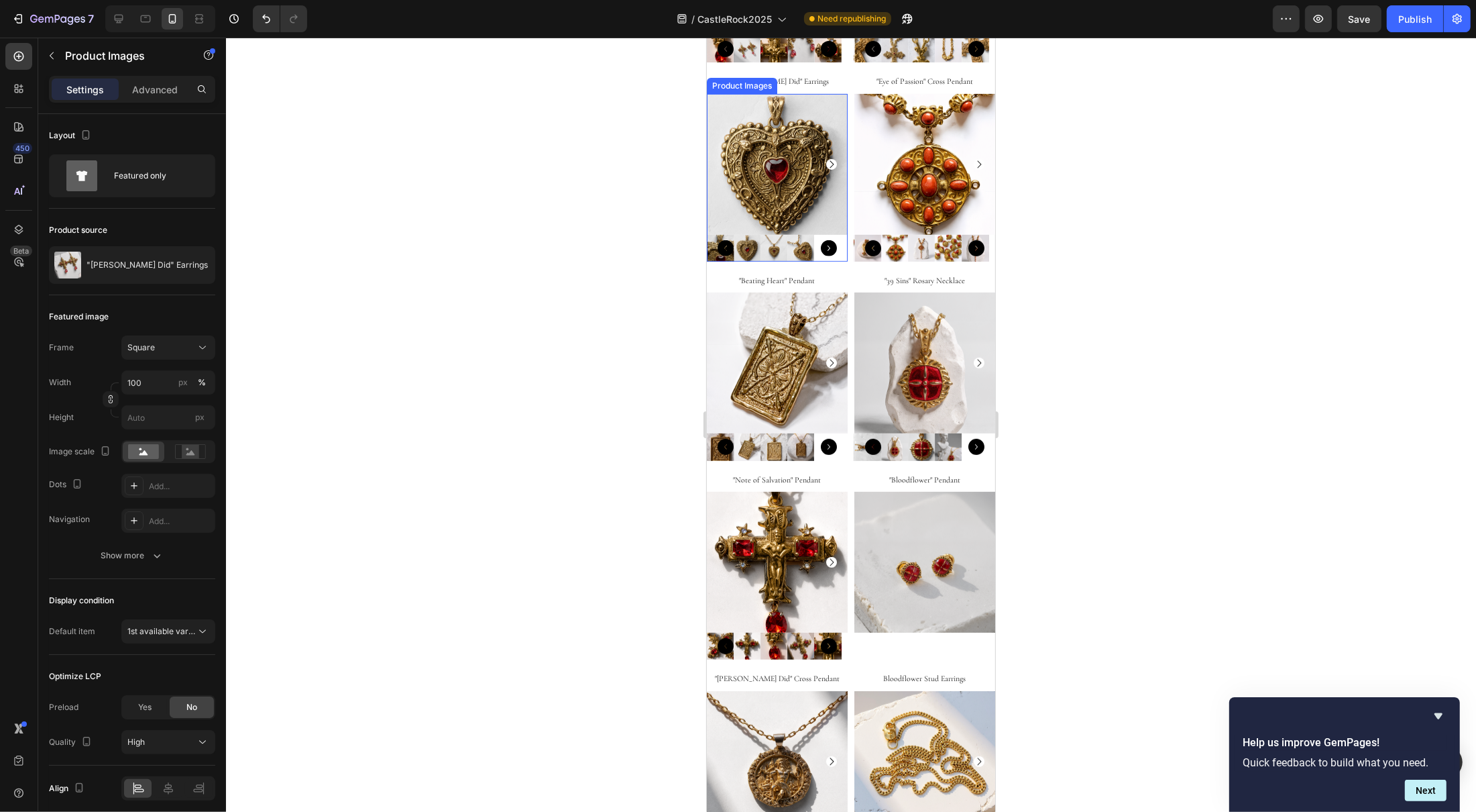
click at [784, 235] on img at bounding box center [774, 248] width 27 height 27
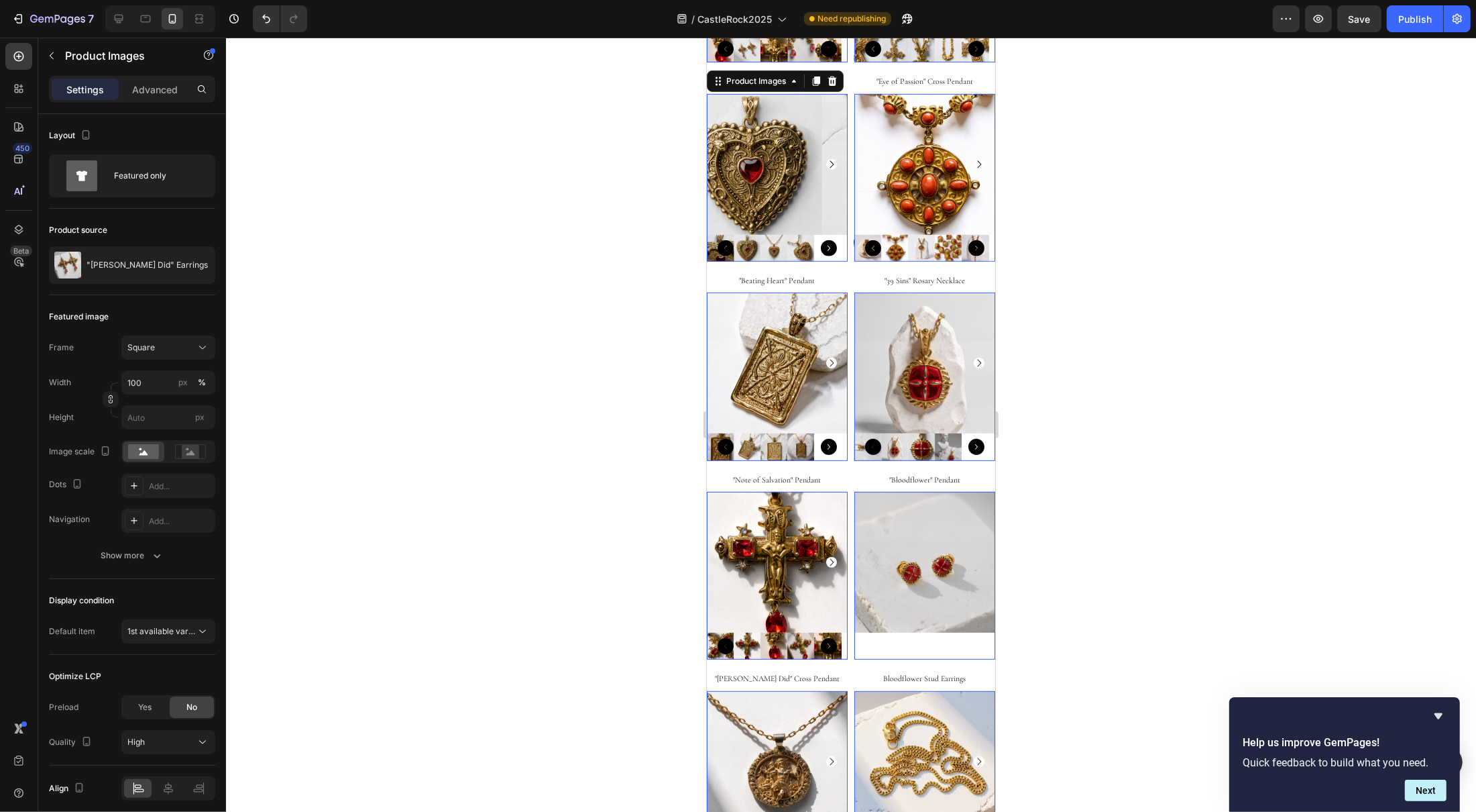
scroll to position [1, 0]
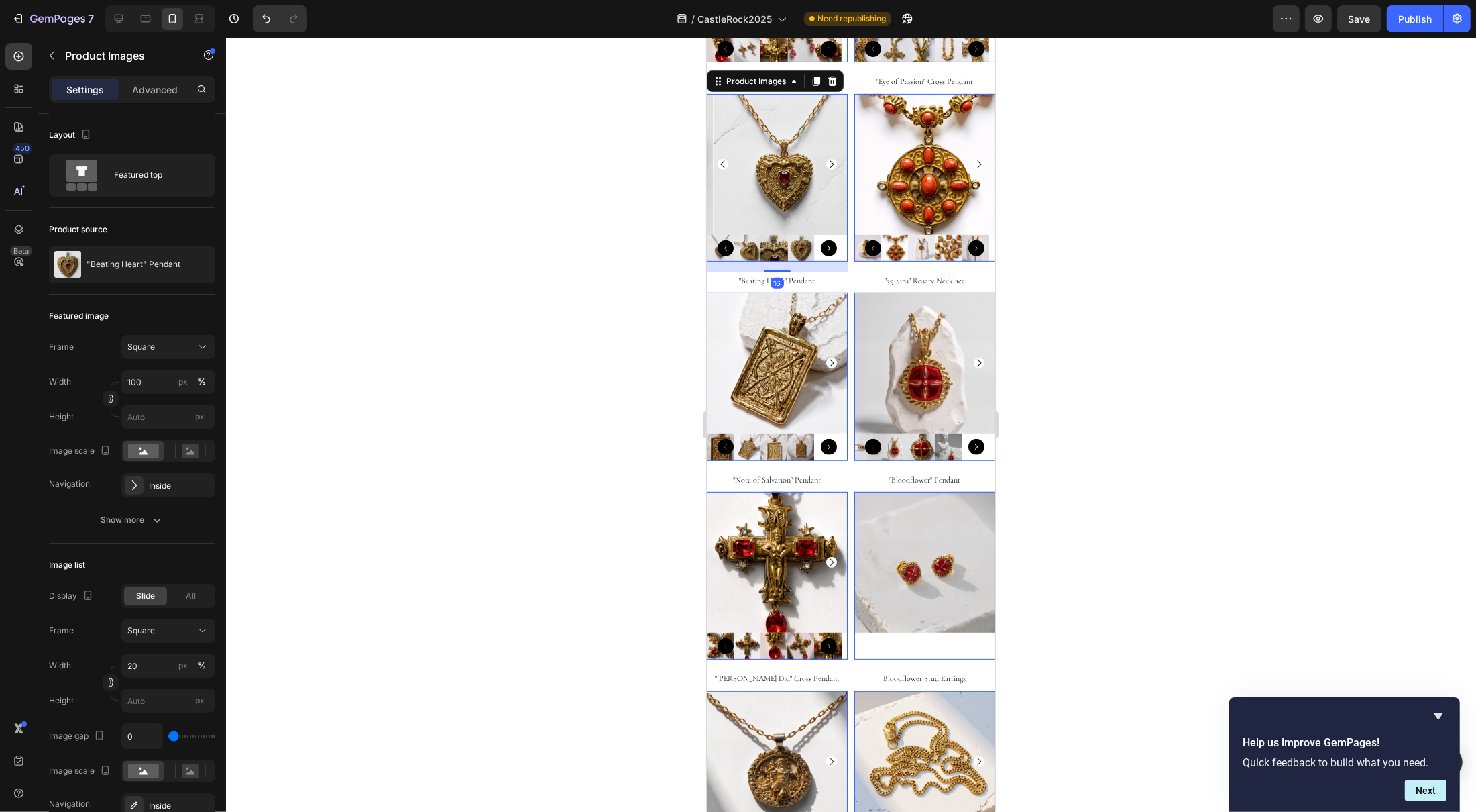
click at [783, 175] on img at bounding box center [782, 163] width 140 height 140
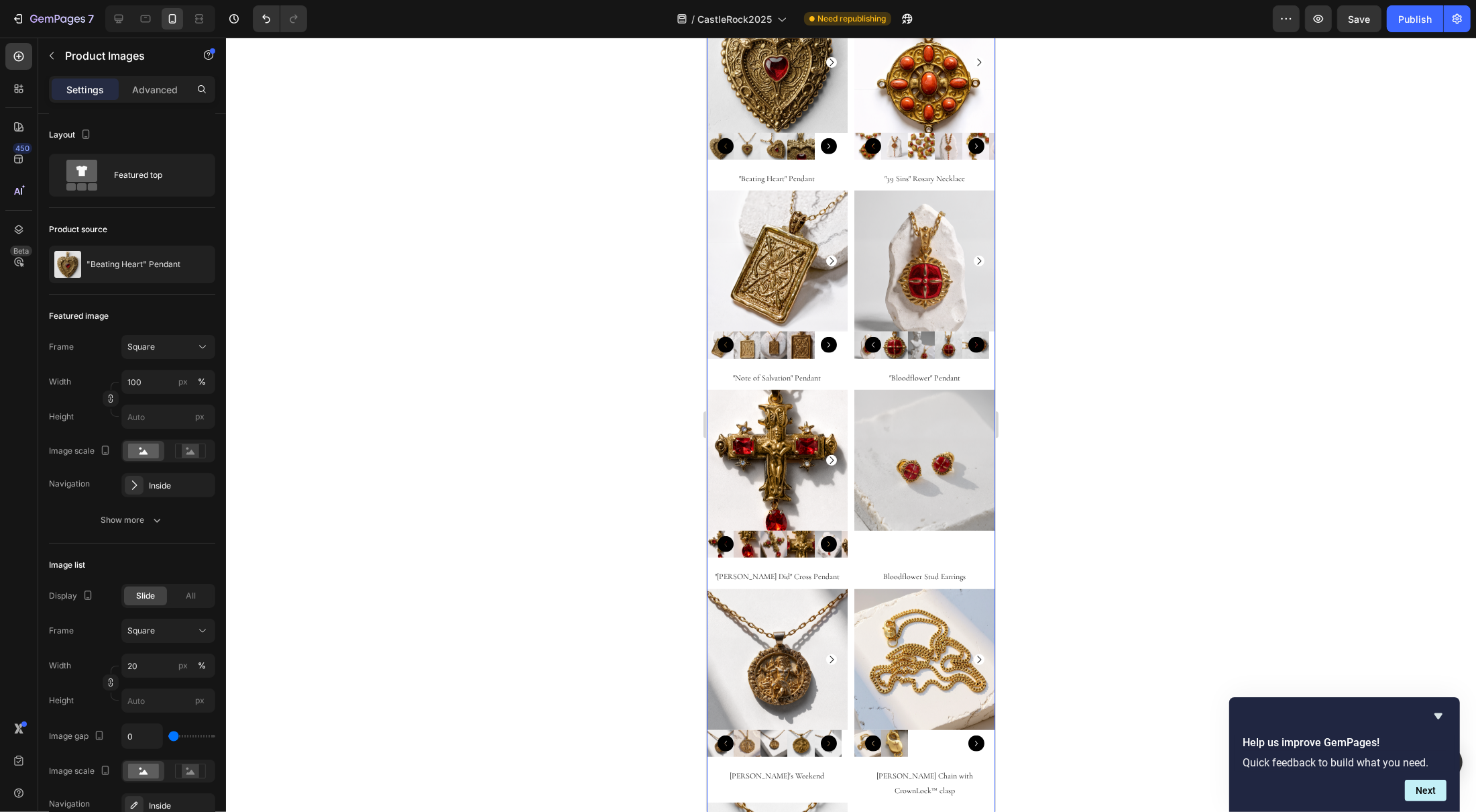
scroll to position [53, 0]
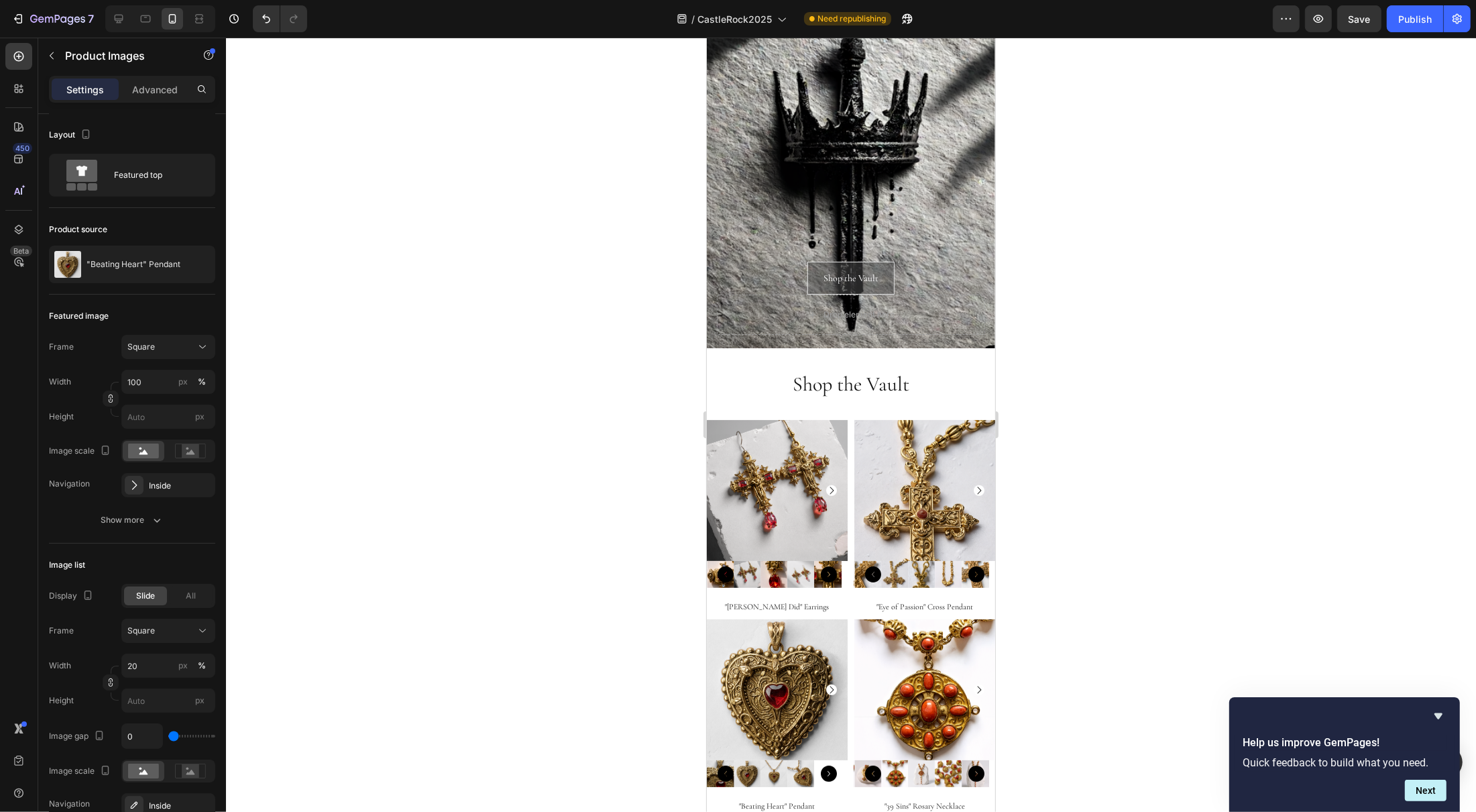
click at [773, 481] on img at bounding box center [776, 490] width 140 height 140
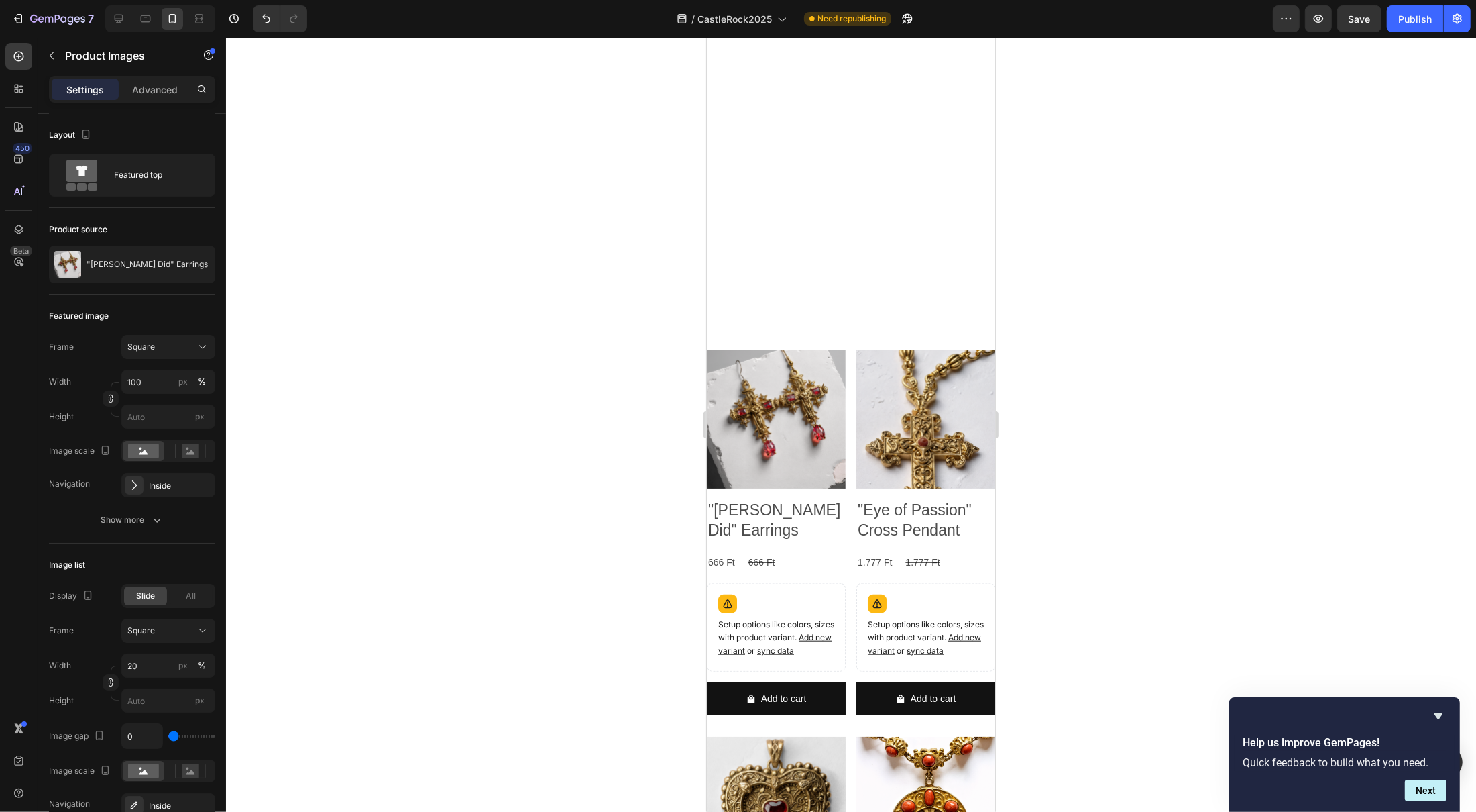
scroll to position [1687, 0]
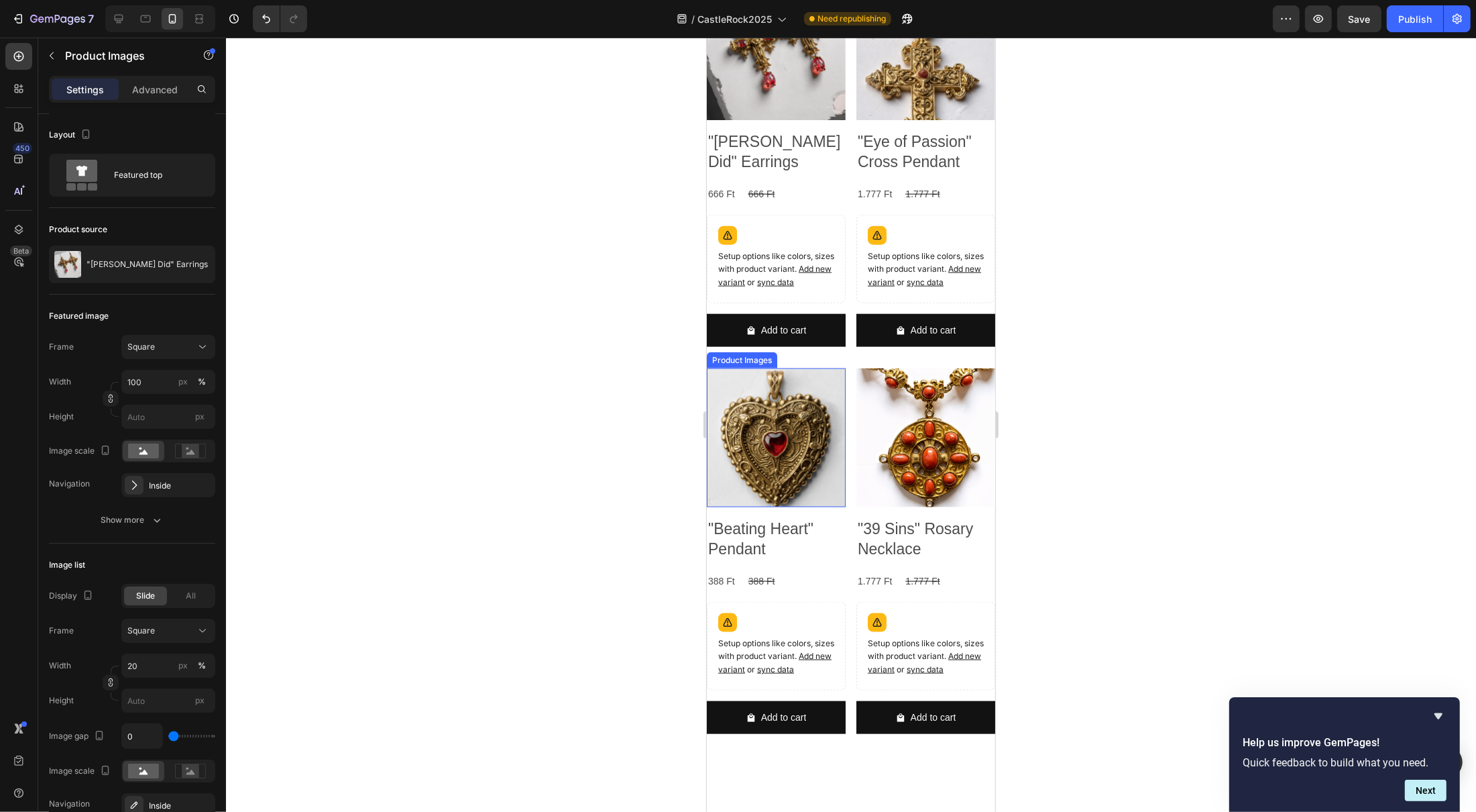
click at [744, 414] on img at bounding box center [775, 437] width 139 height 139
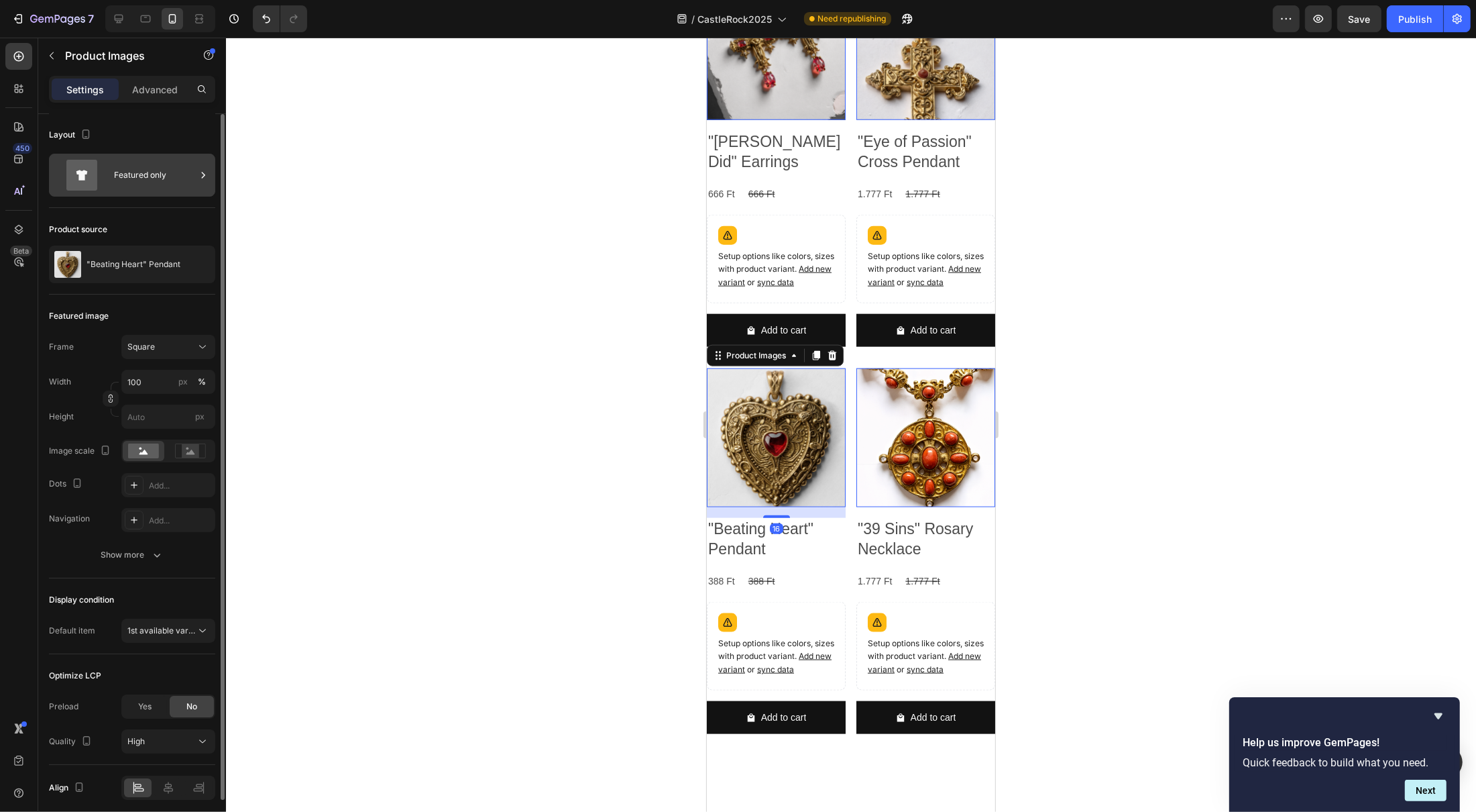
click at [159, 169] on div "Featured only" at bounding box center [155, 175] width 82 height 31
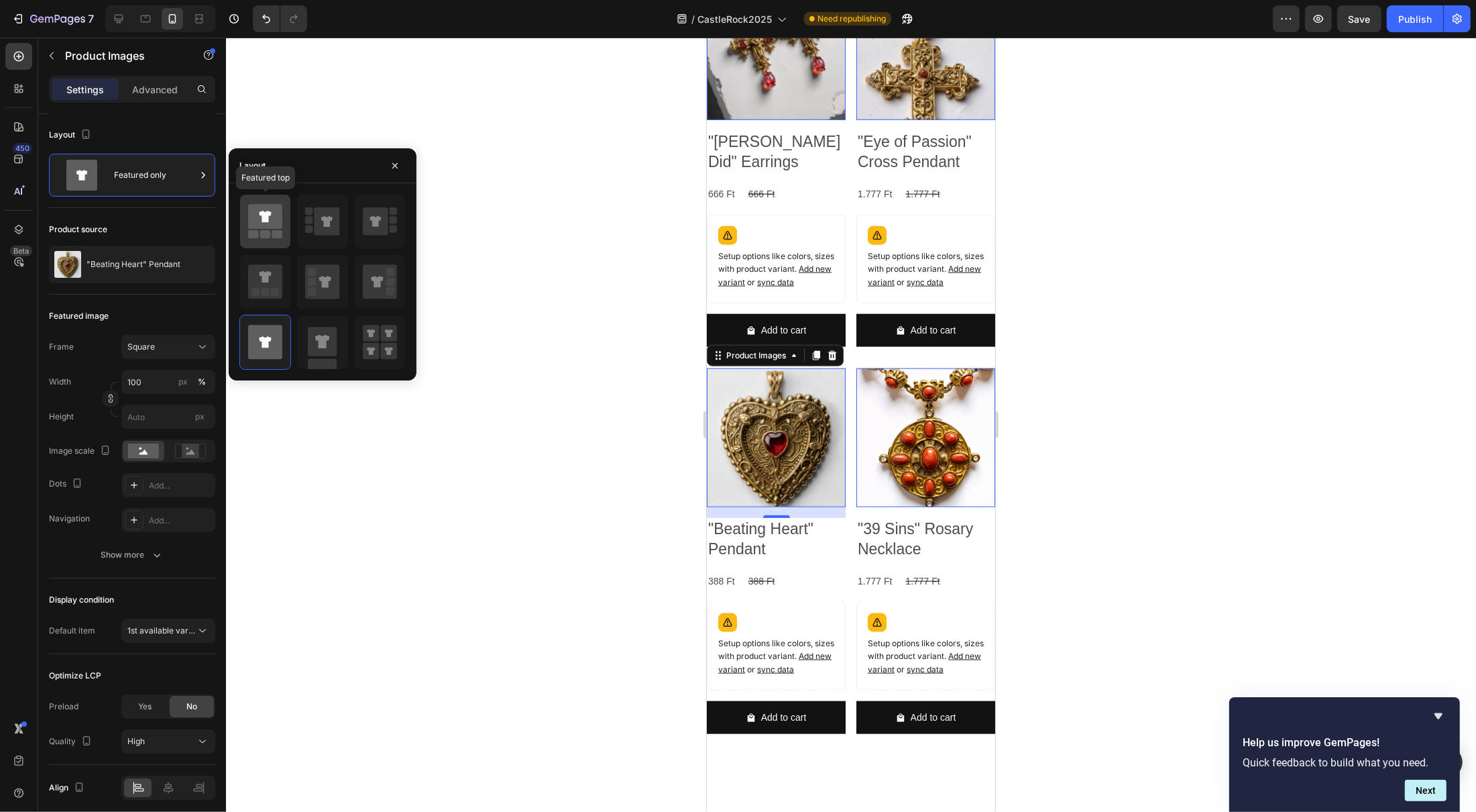
click at [278, 231] on rect at bounding box center [277, 235] width 11 height 8
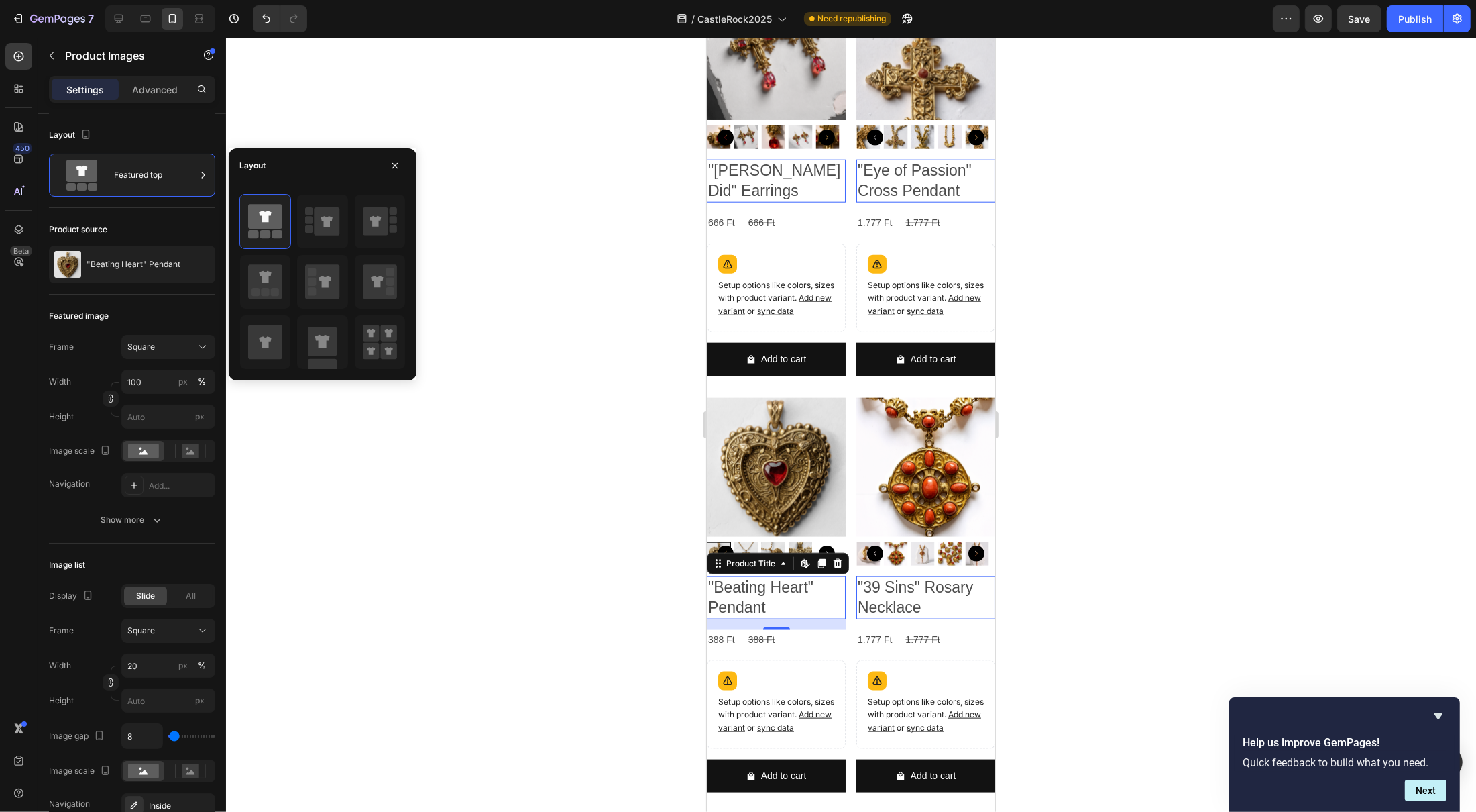
click at [741, 604] on h2 ""Beating Heart" Pendant" at bounding box center [775, 597] width 139 height 43
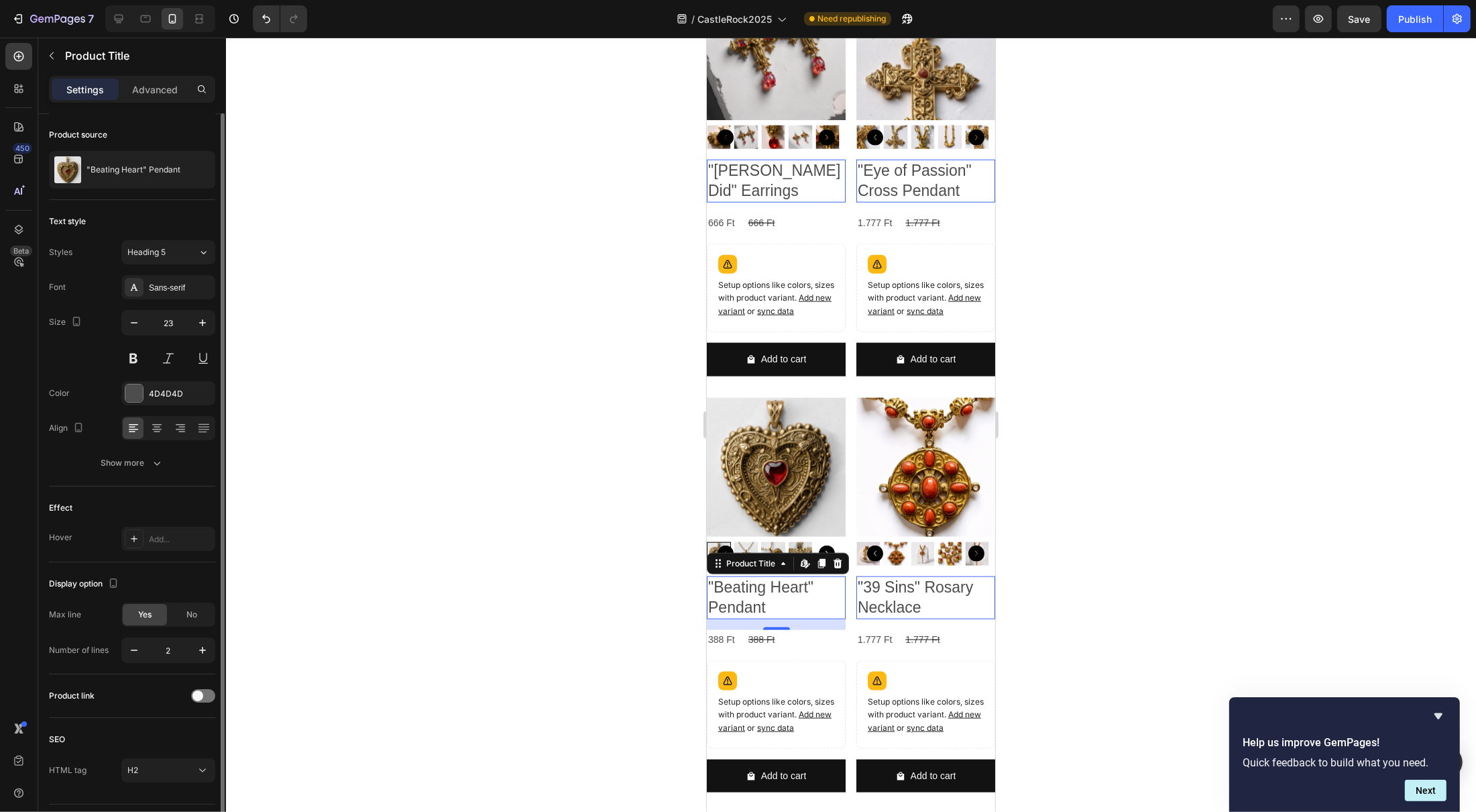
scroll to position [0, 0]
click at [143, 282] on div "Sans-serif" at bounding box center [168, 288] width 94 height 24
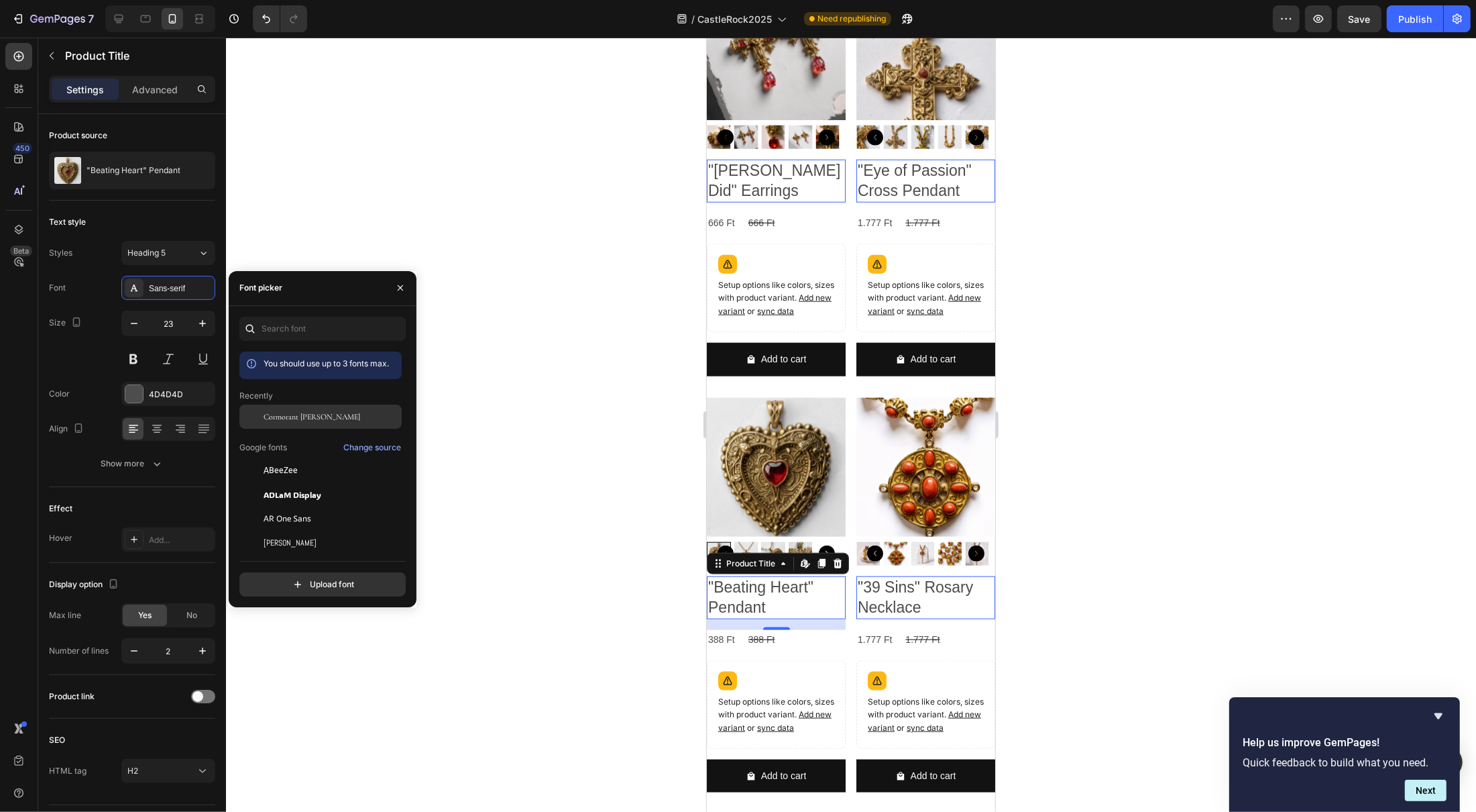
click at [324, 417] on span "Cormorant Garamond" at bounding box center [311, 417] width 96 height 12
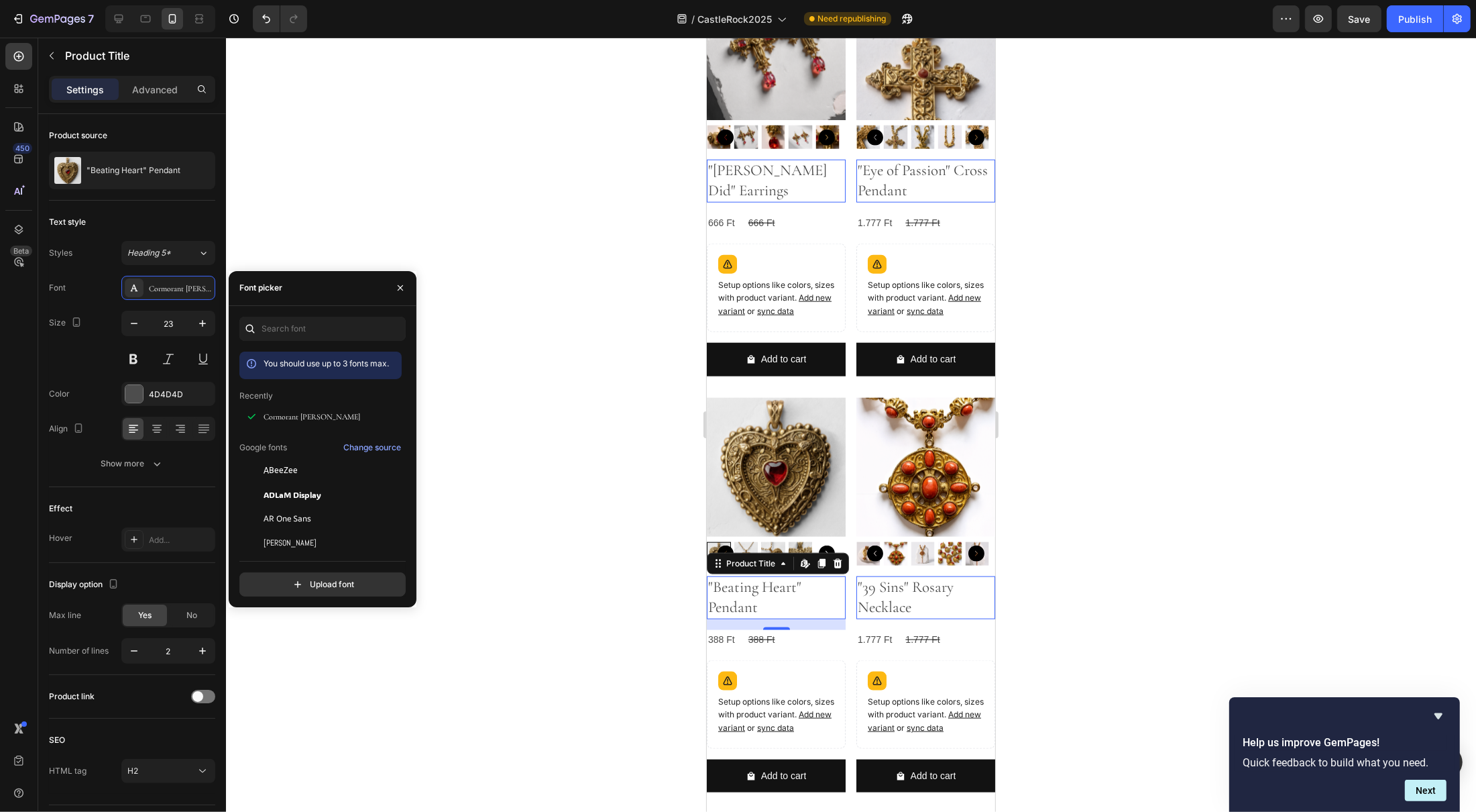
click at [746, 591] on h2 ""Beating Heart" Pendant" at bounding box center [775, 597] width 139 height 43
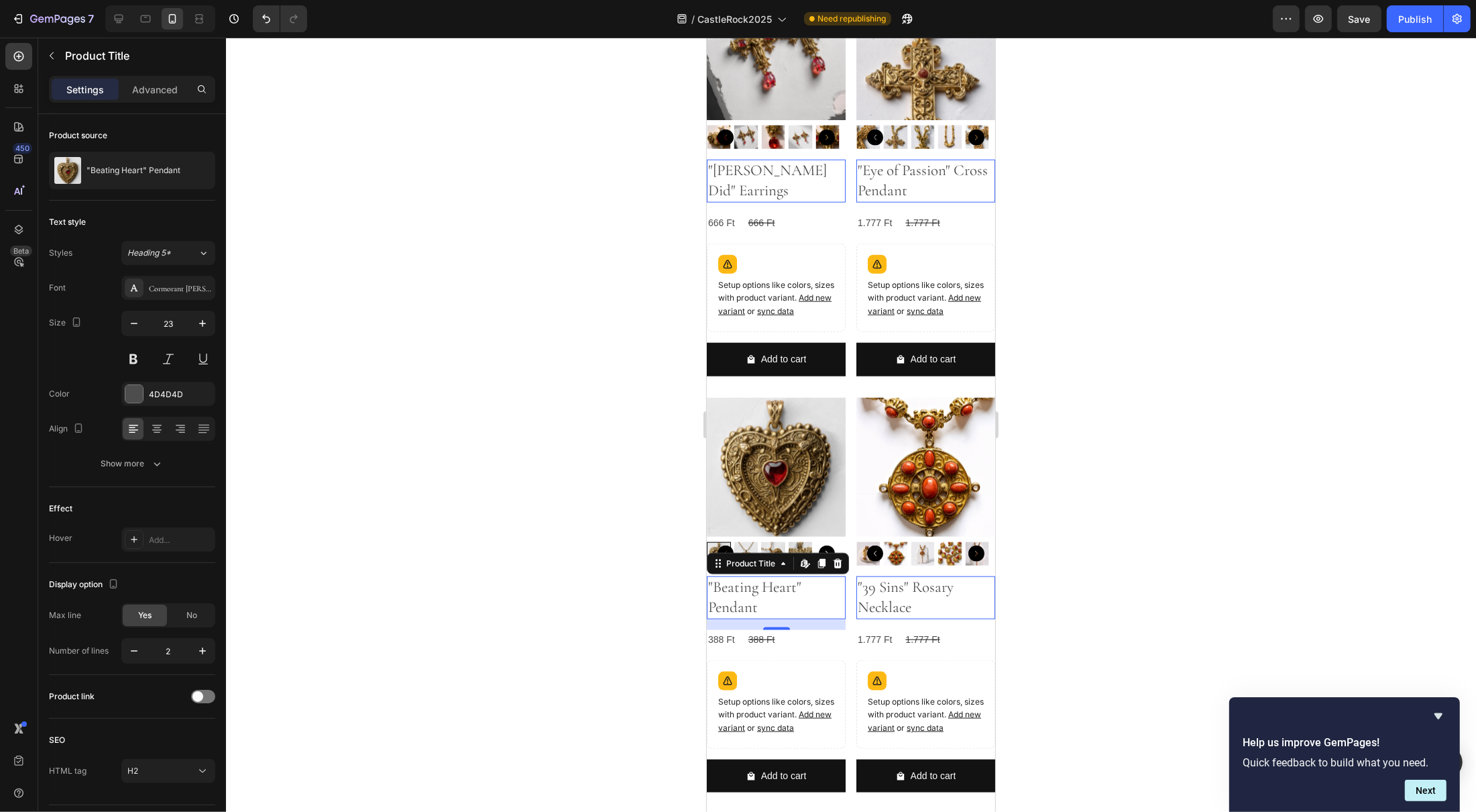
click at [746, 591] on h2 ""Beating Heart" Pendant" at bounding box center [775, 597] width 139 height 43
click at [137, 323] on icon "button" at bounding box center [134, 323] width 13 height 13
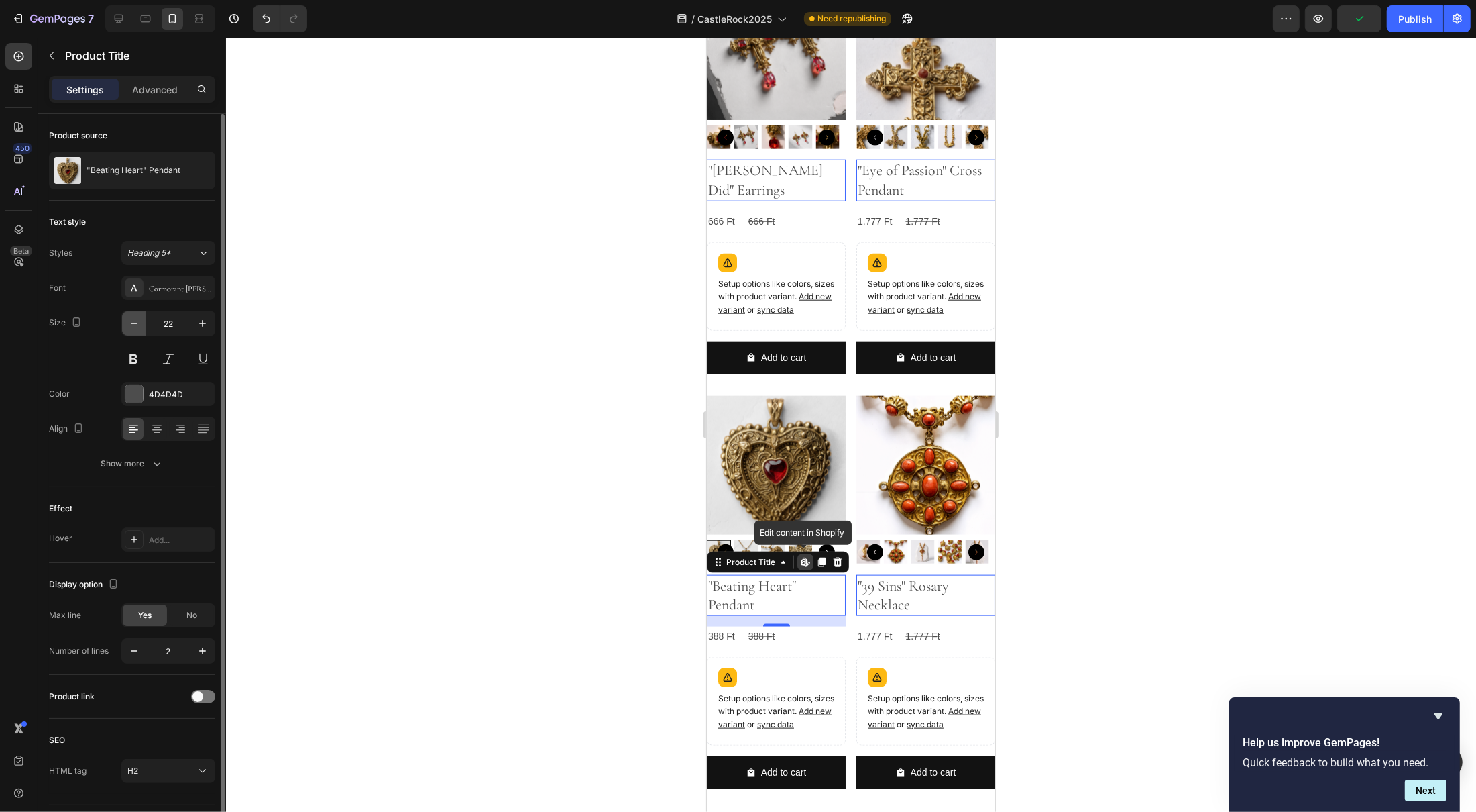
click at [137, 323] on icon "button" at bounding box center [134, 323] width 13 height 13
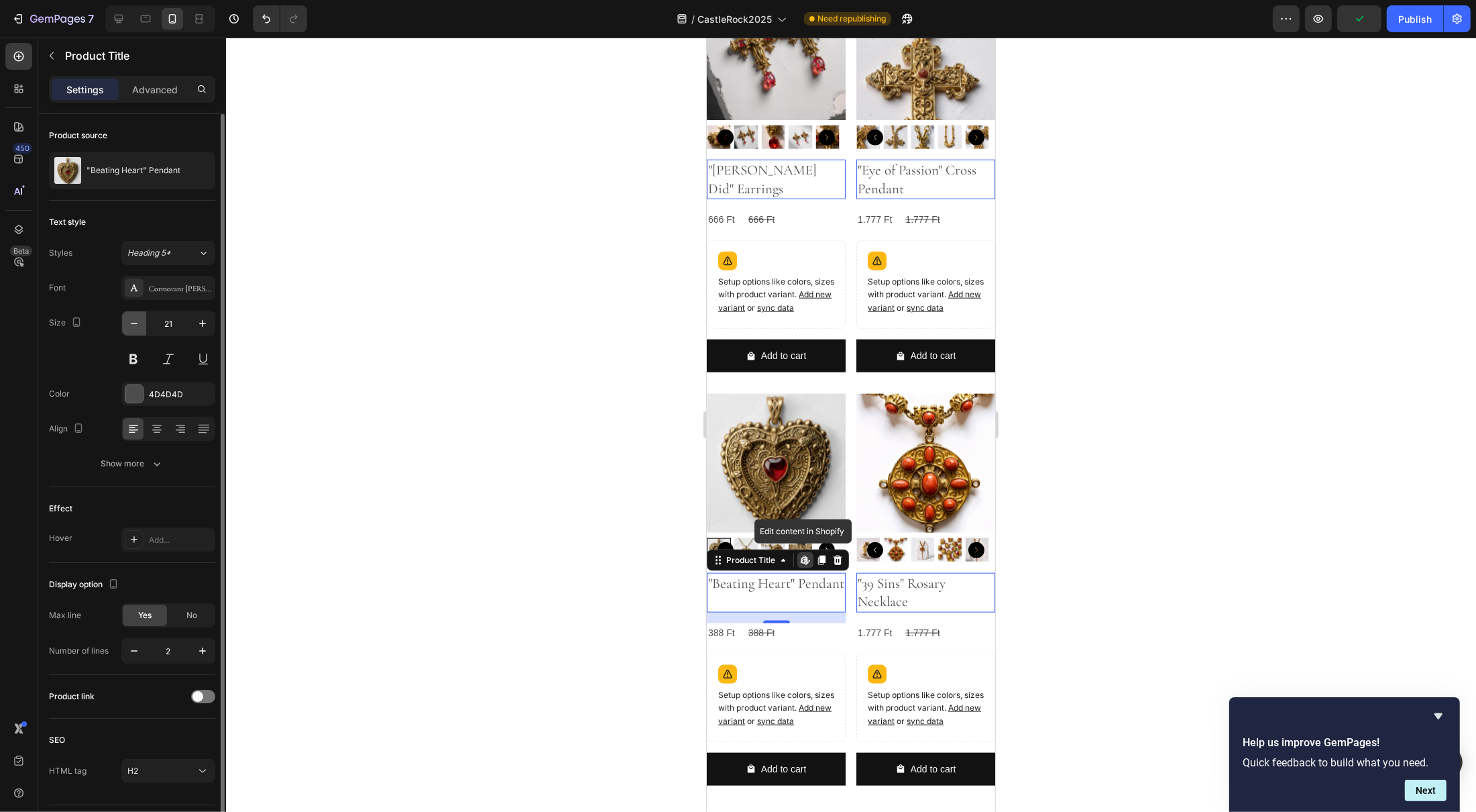
click at [137, 323] on icon "button" at bounding box center [134, 323] width 13 height 13
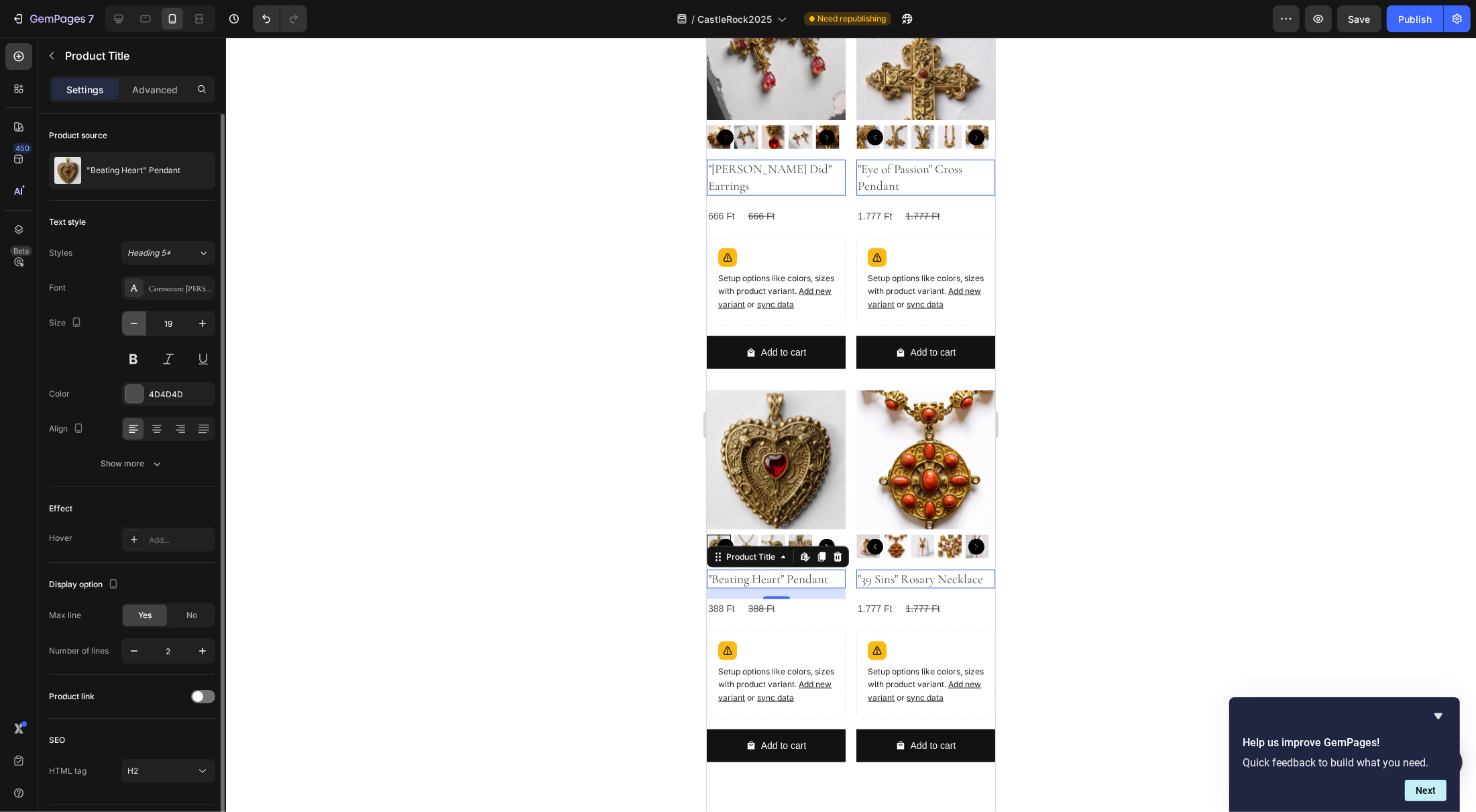
click at [137, 323] on icon "button" at bounding box center [134, 323] width 13 height 13
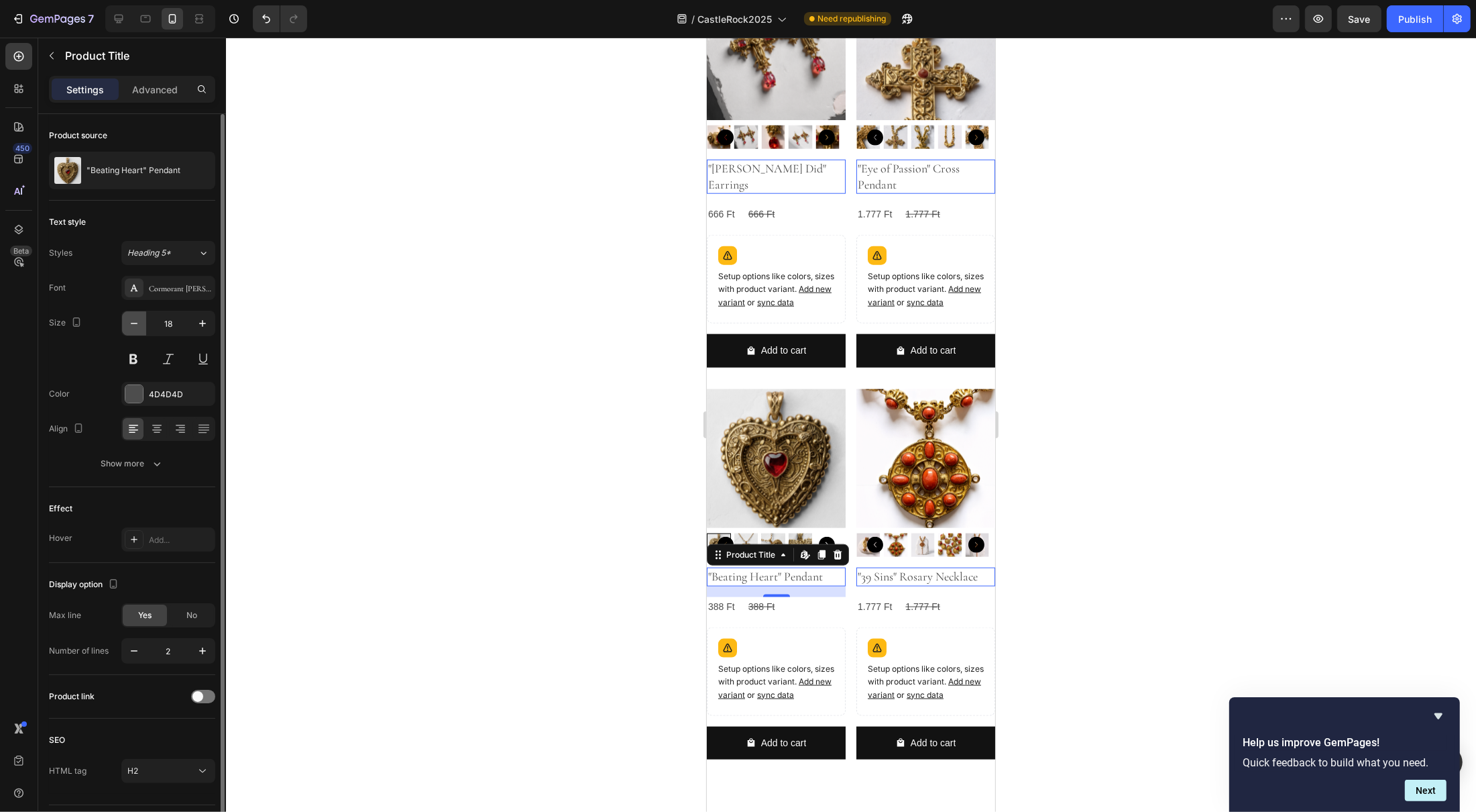
click at [137, 323] on icon "button" at bounding box center [134, 323] width 13 height 13
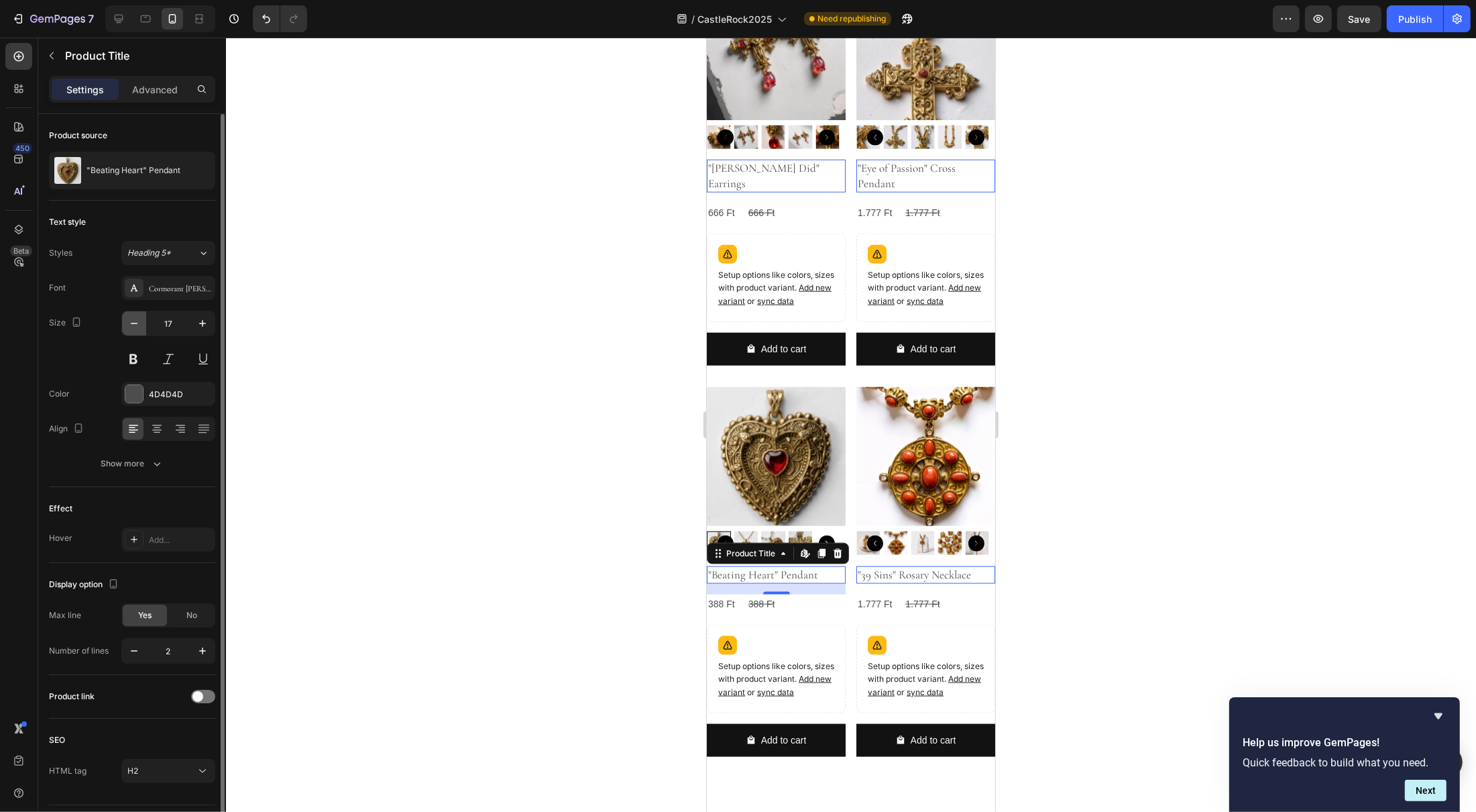
click at [137, 323] on icon "button" at bounding box center [134, 323] width 13 height 13
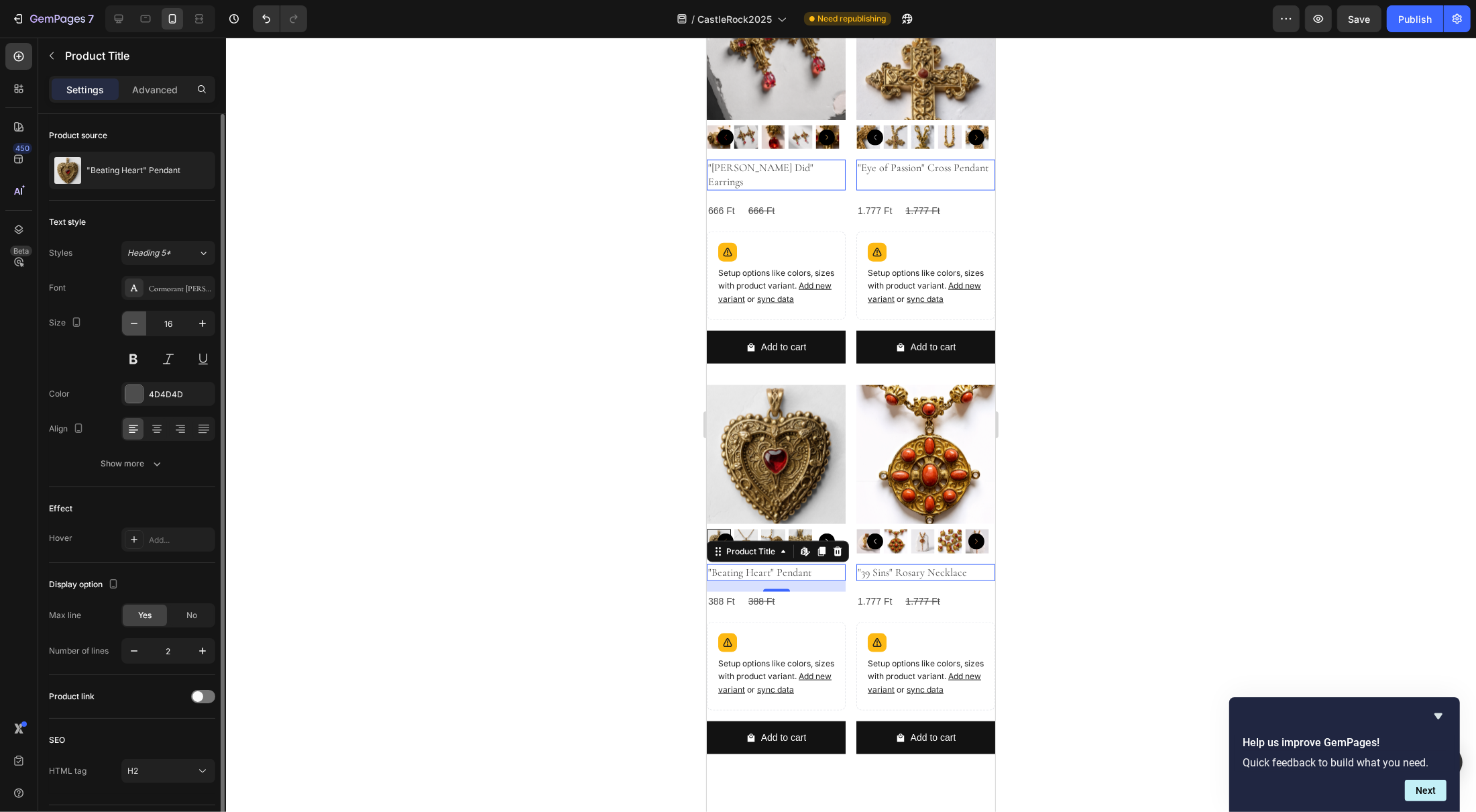
drag, startPoint x: 137, startPoint y: 323, endPoint x: 48, endPoint y: 389, distance: 110.8
click at [137, 323] on icon "button" at bounding box center [134, 323] width 13 height 13
type input "15"
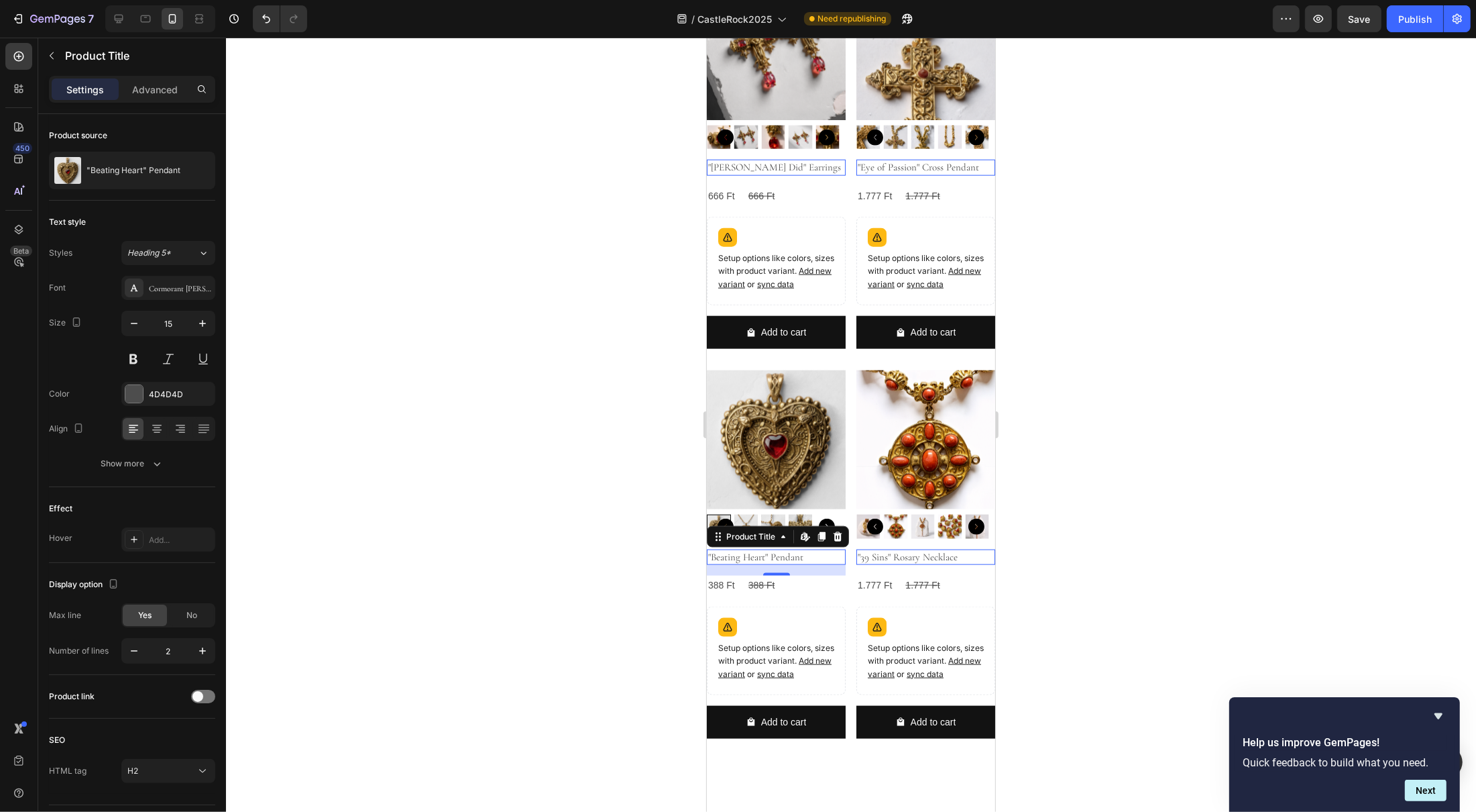
click at [1131, 469] on div at bounding box center [851, 424] width 1251 height 774
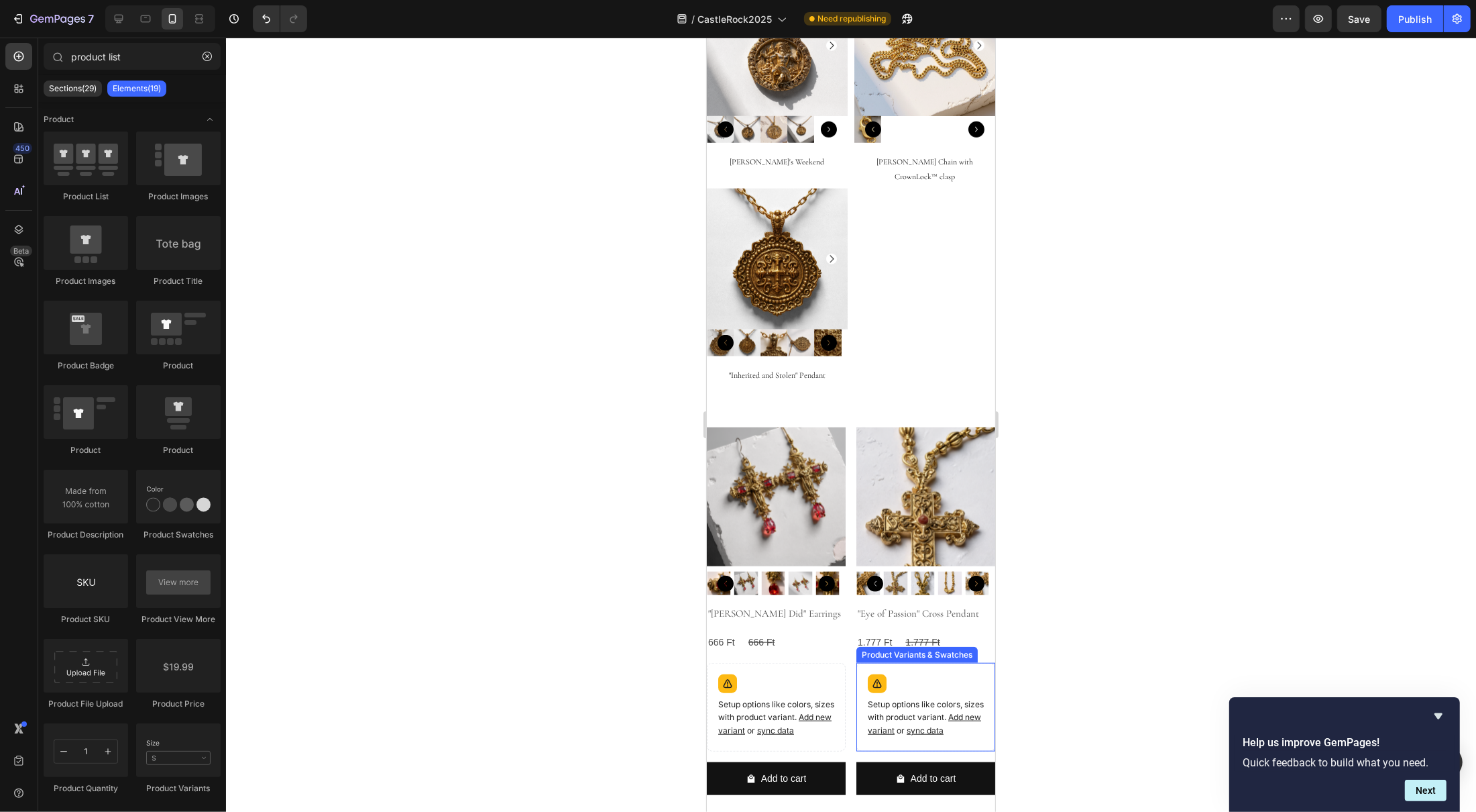
scroll to position [1104, 0]
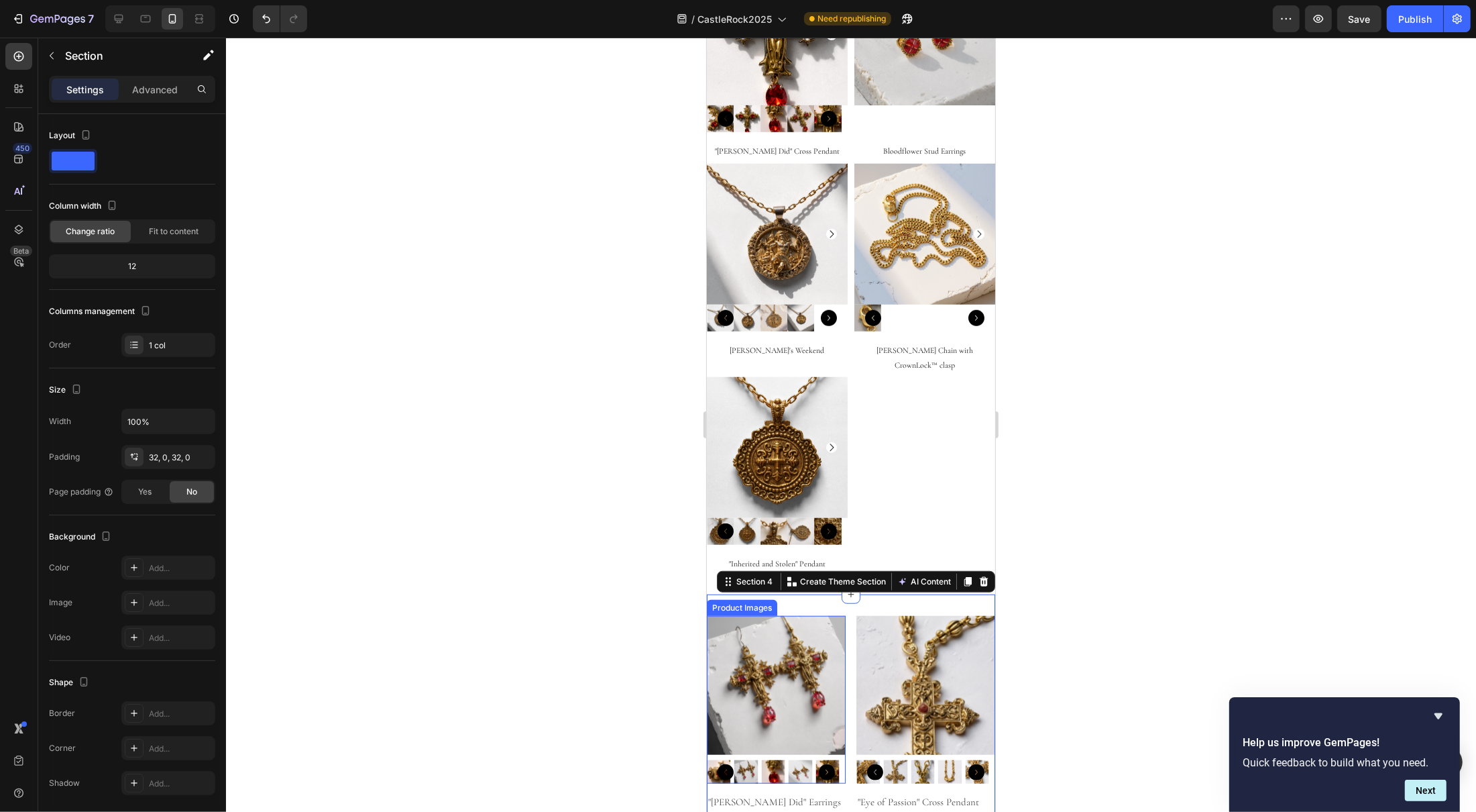
click at [799, 616] on img at bounding box center [775, 685] width 139 height 139
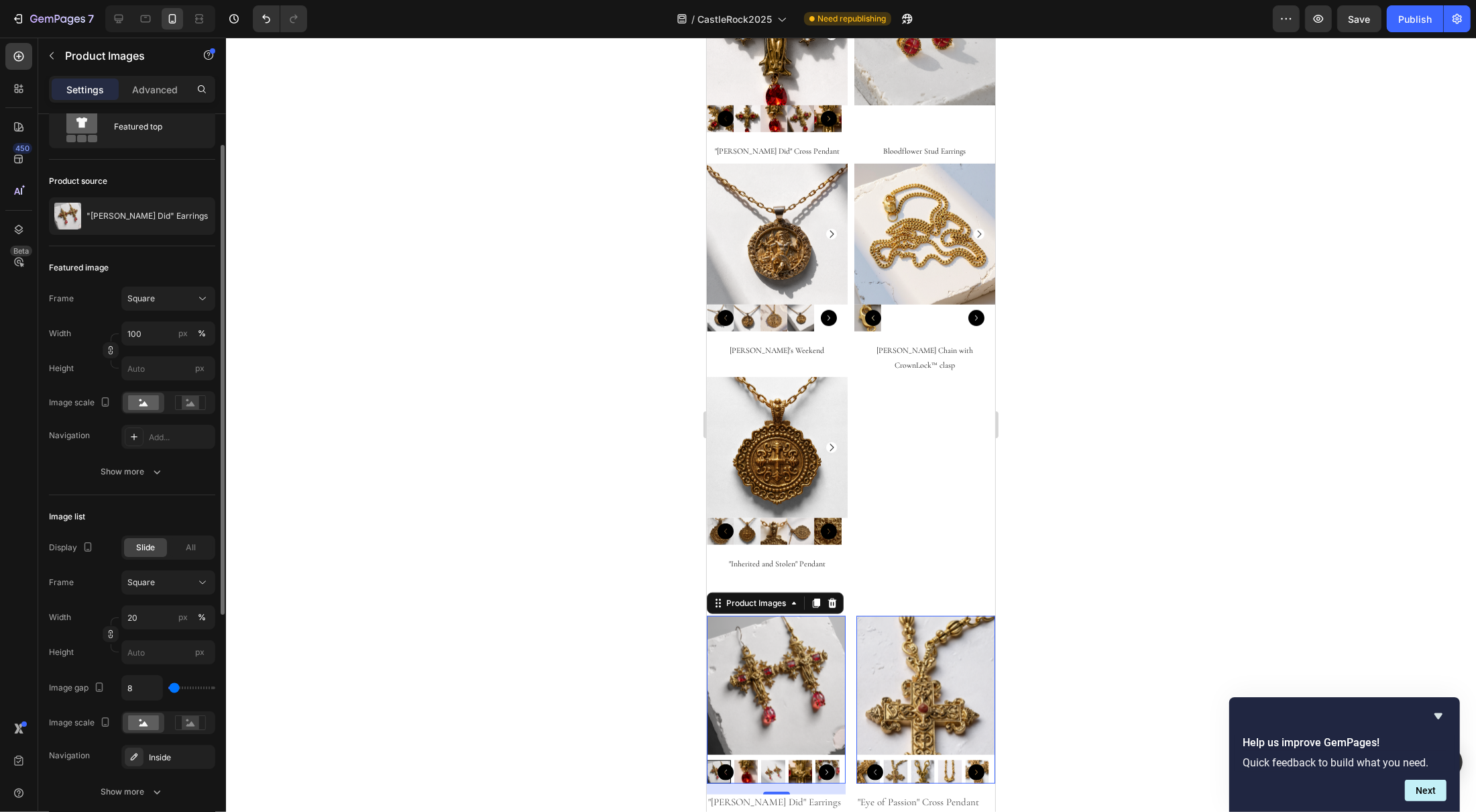
scroll to position [84, 0]
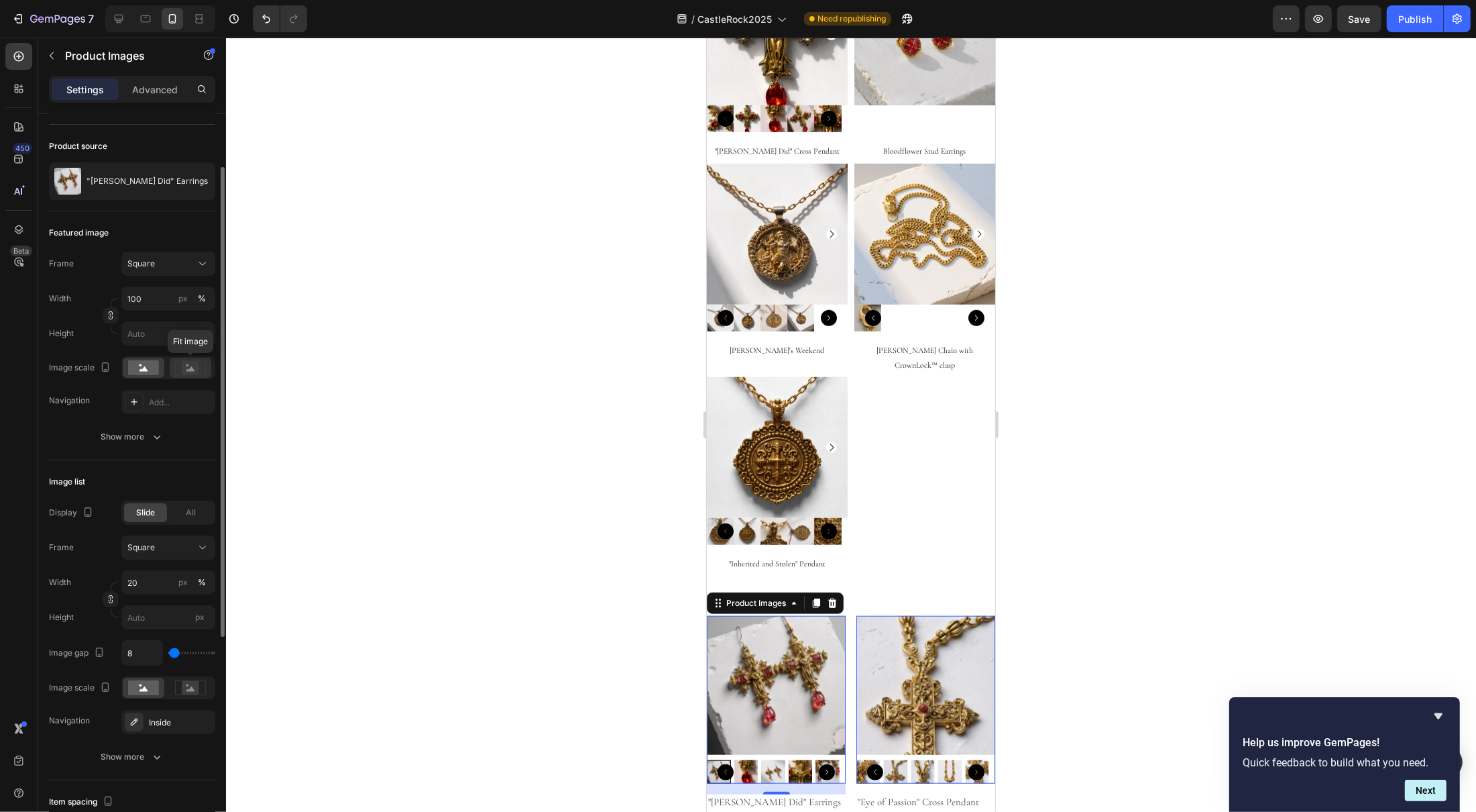
click at [188, 371] on icon at bounding box center [190, 368] width 9 height 5
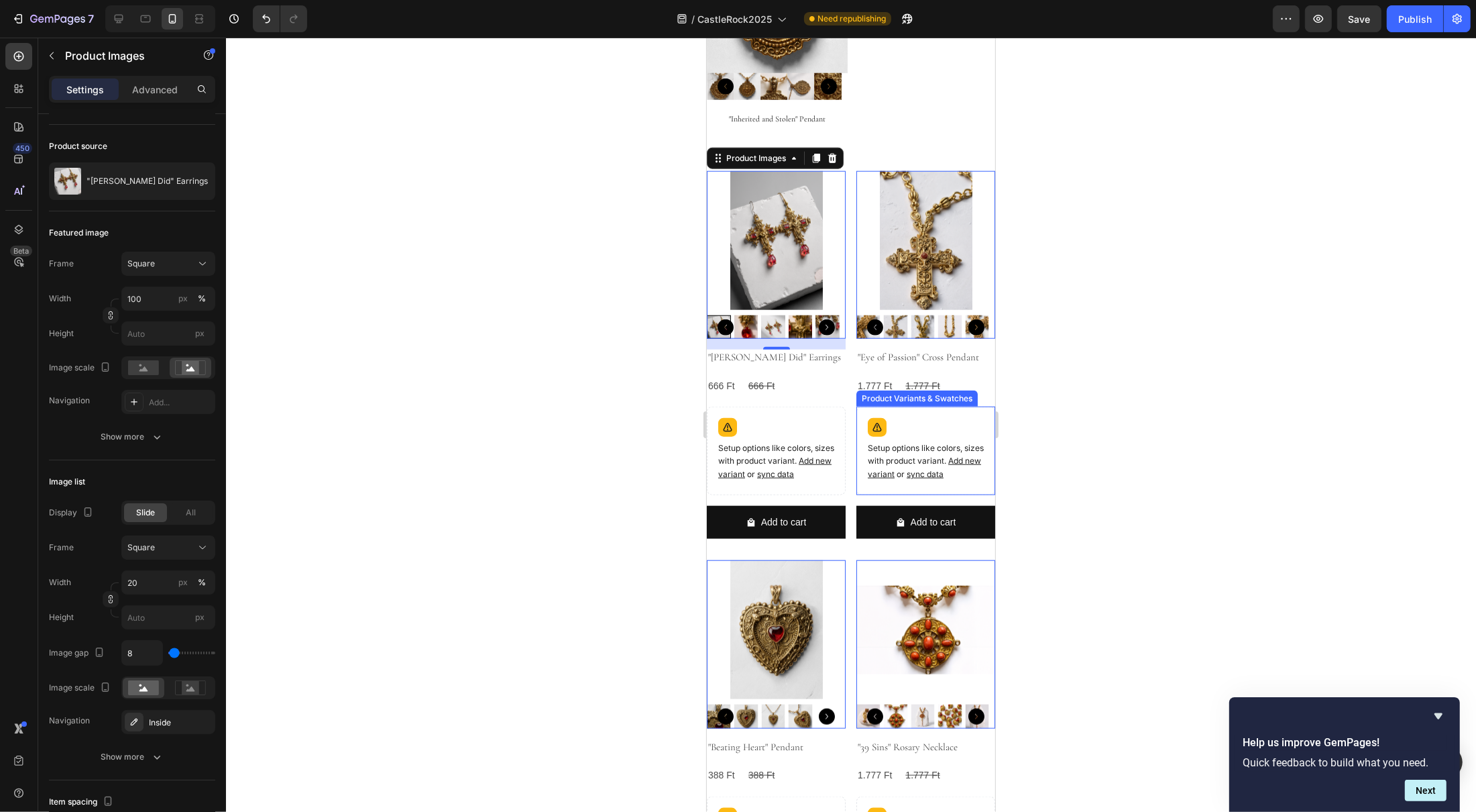
scroll to position [1552, 0]
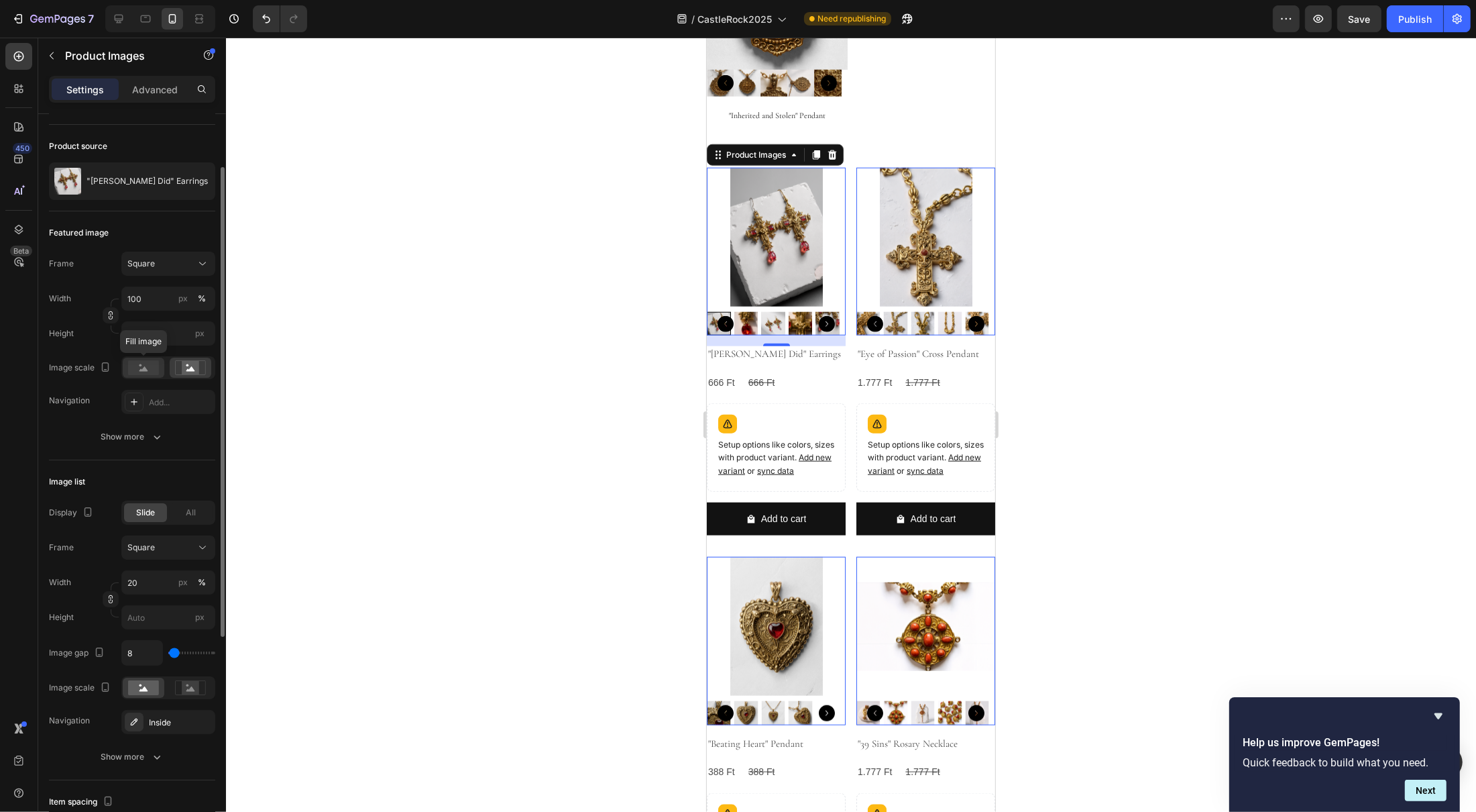
click at [154, 374] on div at bounding box center [143, 367] width 42 height 20
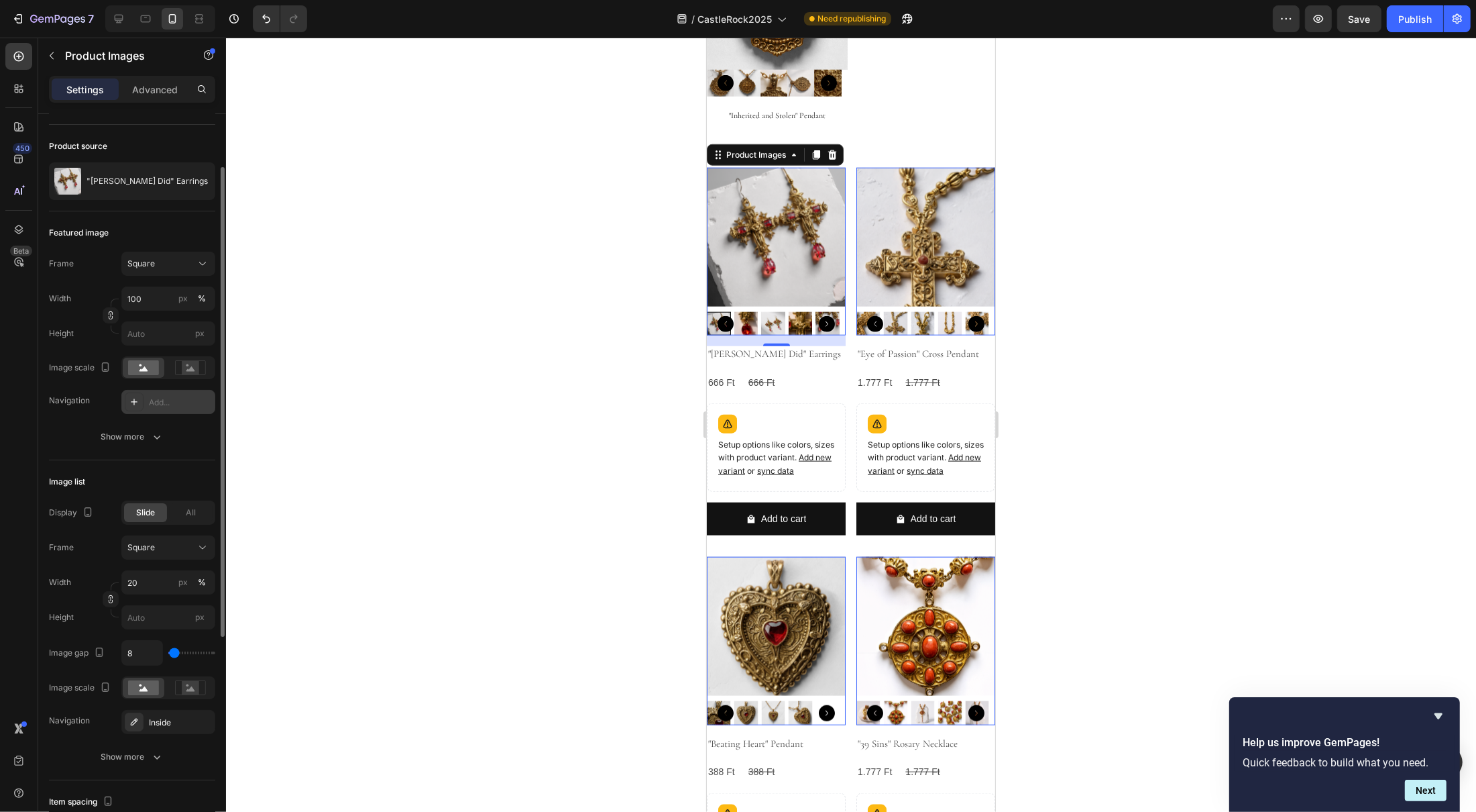
click at [172, 406] on div "Add..." at bounding box center [181, 402] width 63 height 12
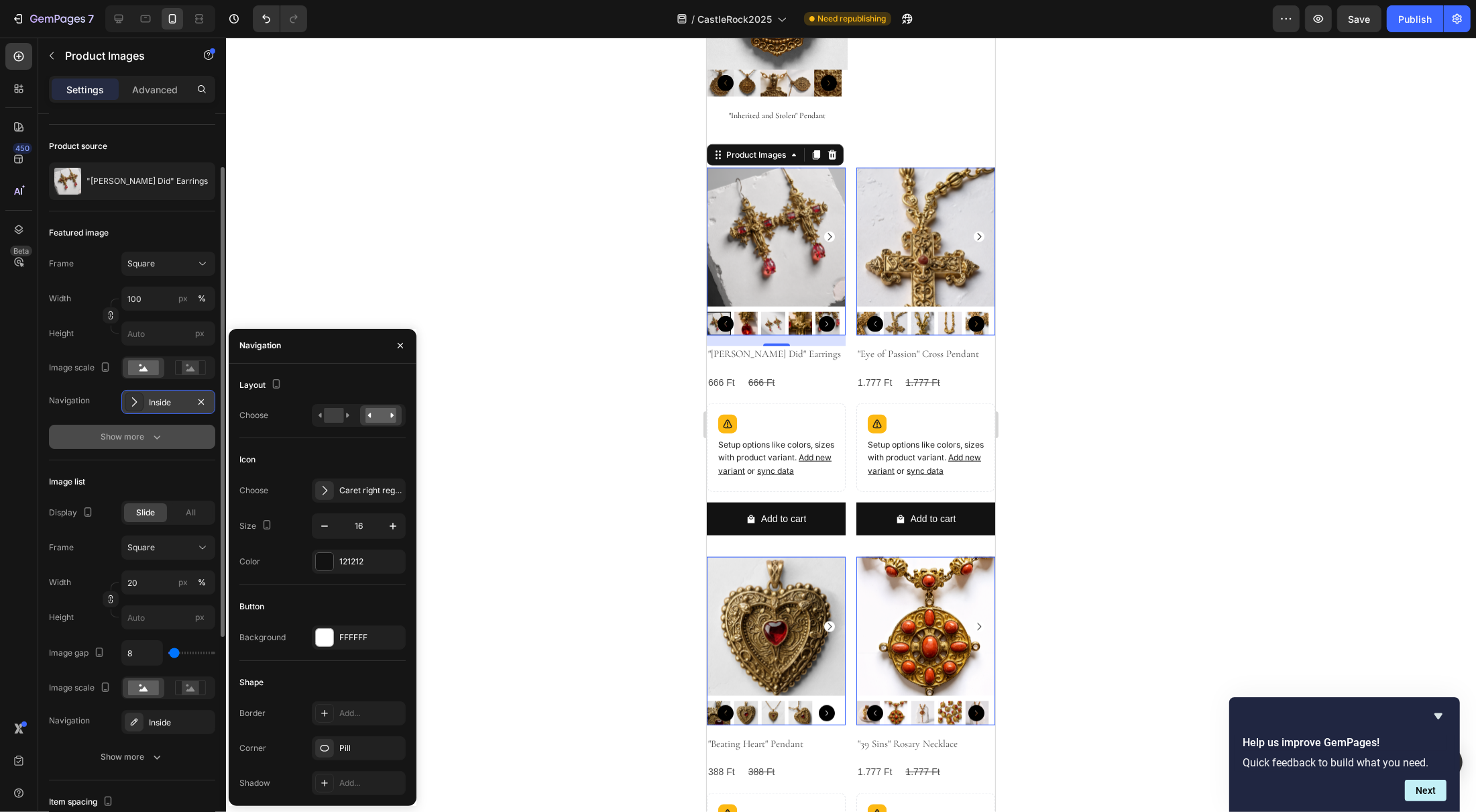
click at [92, 438] on button "Show more" at bounding box center [132, 436] width 166 height 24
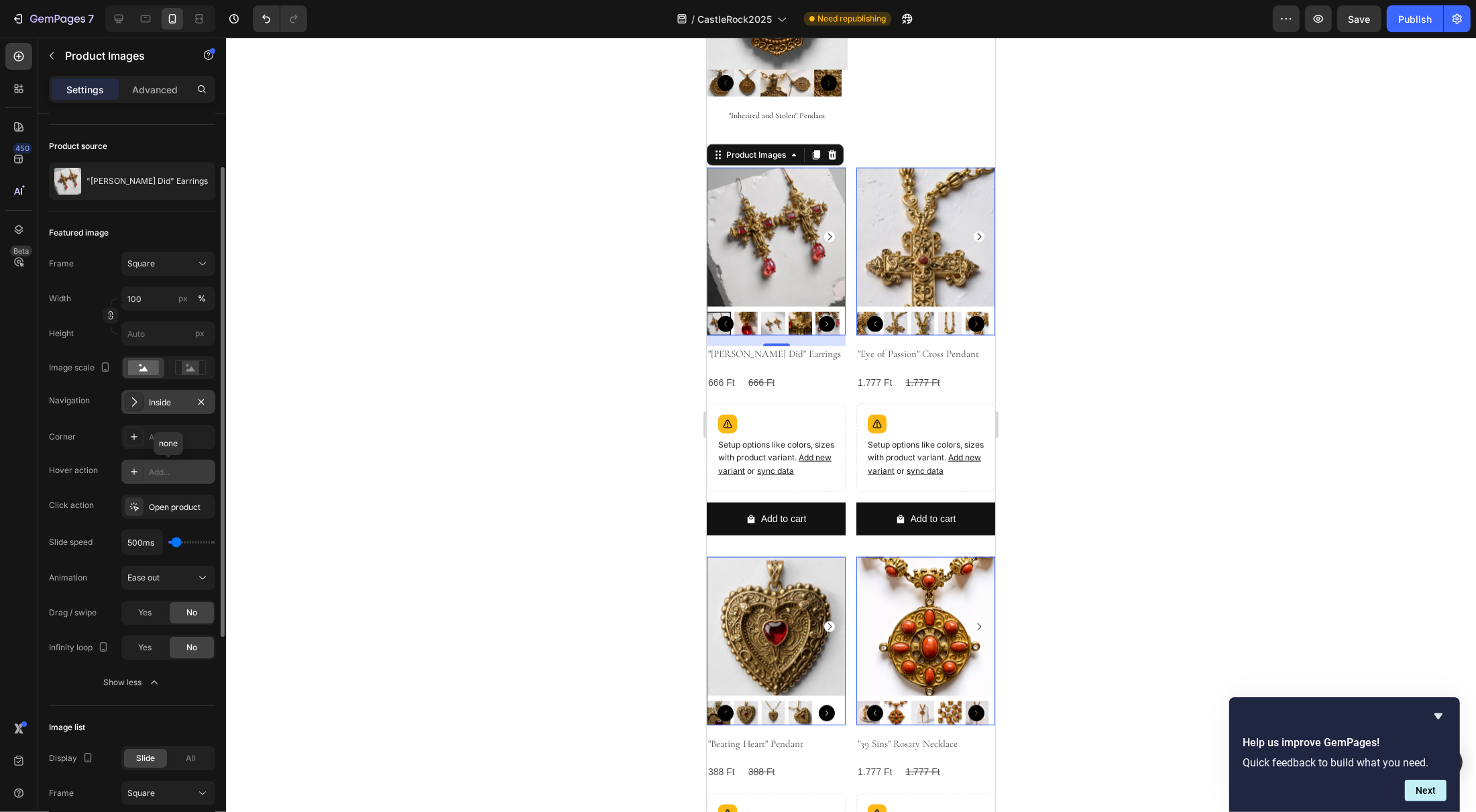
click at [159, 480] on div "Add..." at bounding box center [168, 471] width 94 height 24
click at [444, 431] on div at bounding box center [851, 424] width 1251 height 774
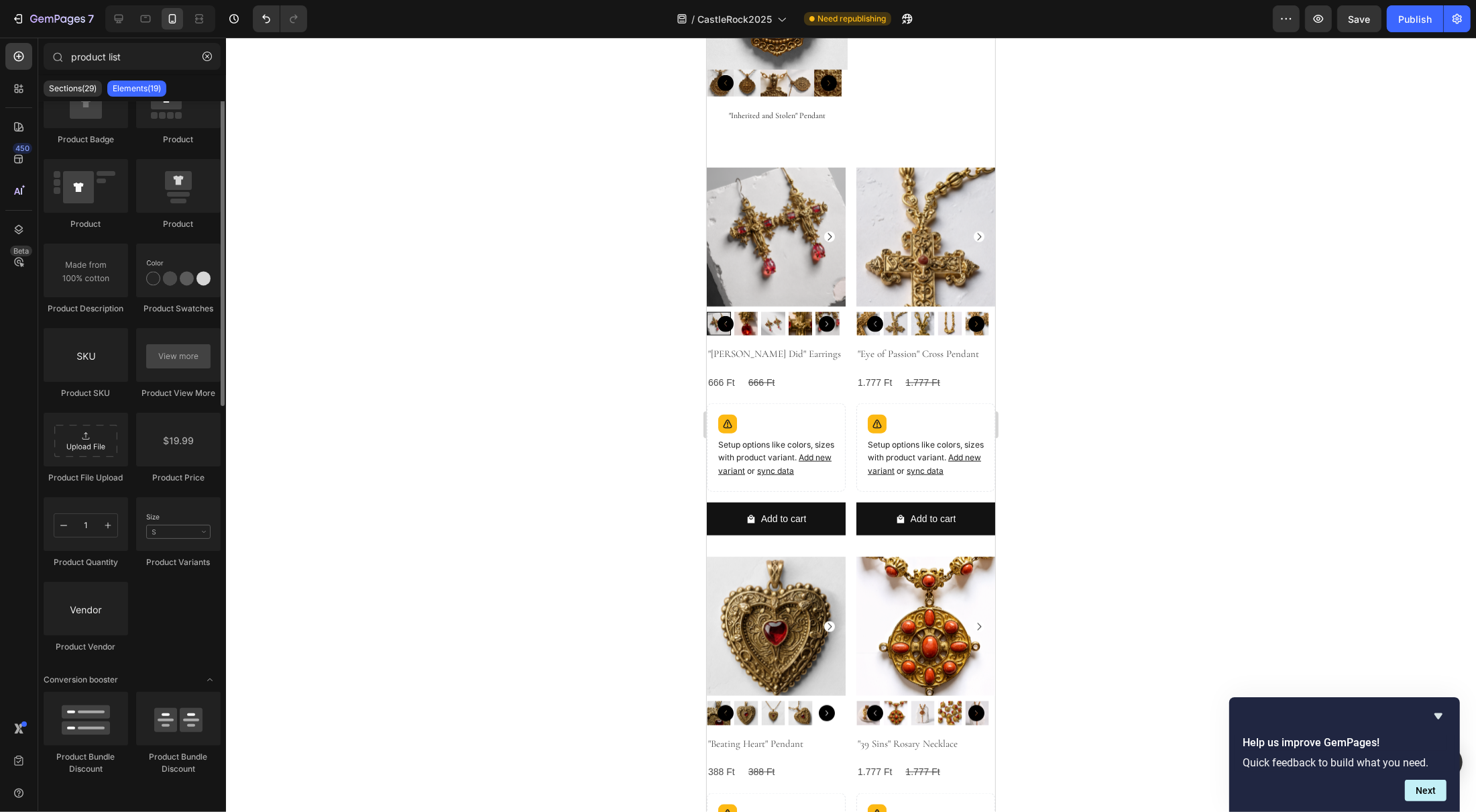
scroll to position [0, 0]
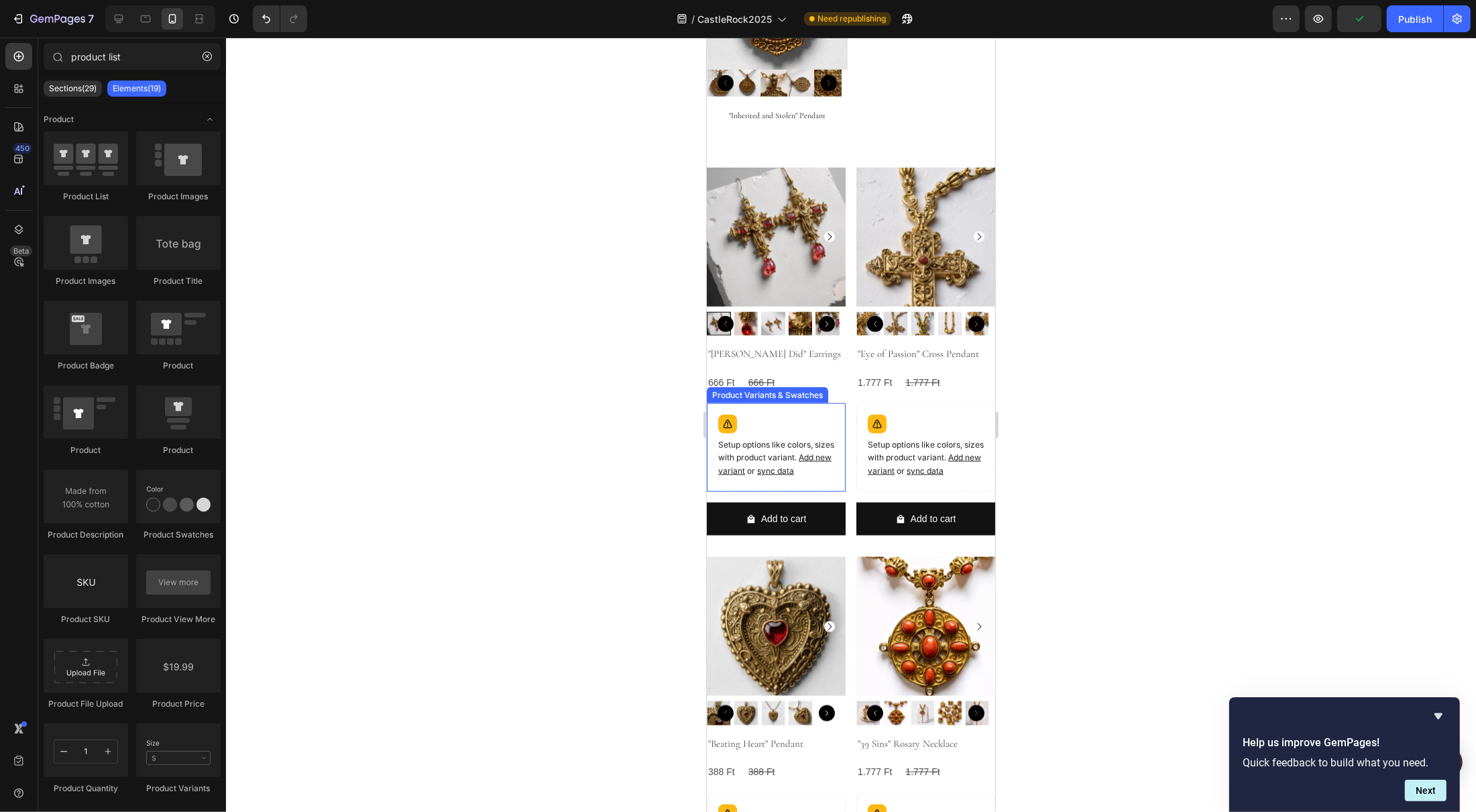
click at [781, 439] on div "Setup options like colors, sizes with product variant. Add new variant or sync …" at bounding box center [775, 447] width 139 height 89
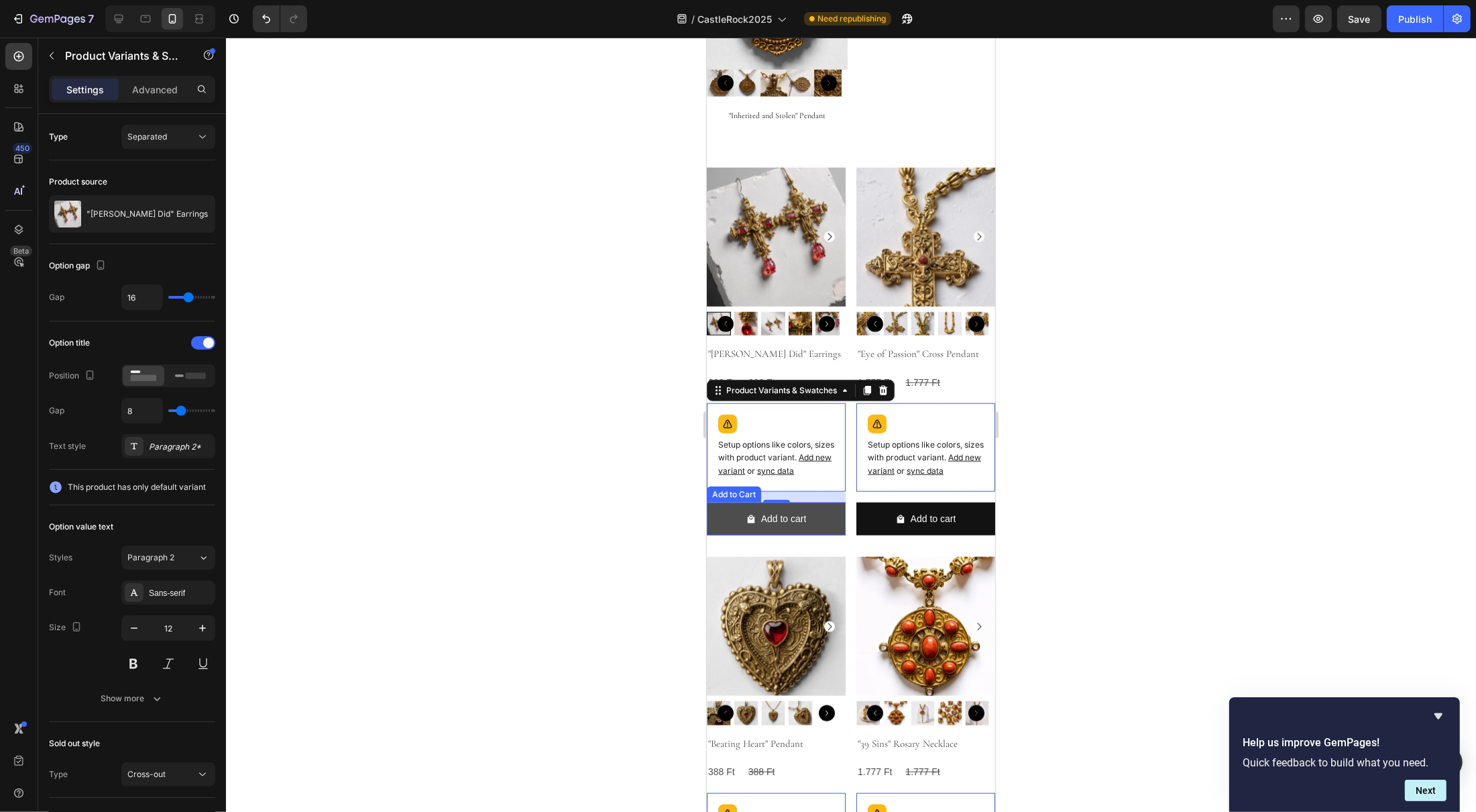
click at [824, 502] on button "Add to cart" at bounding box center [775, 519] width 139 height 32
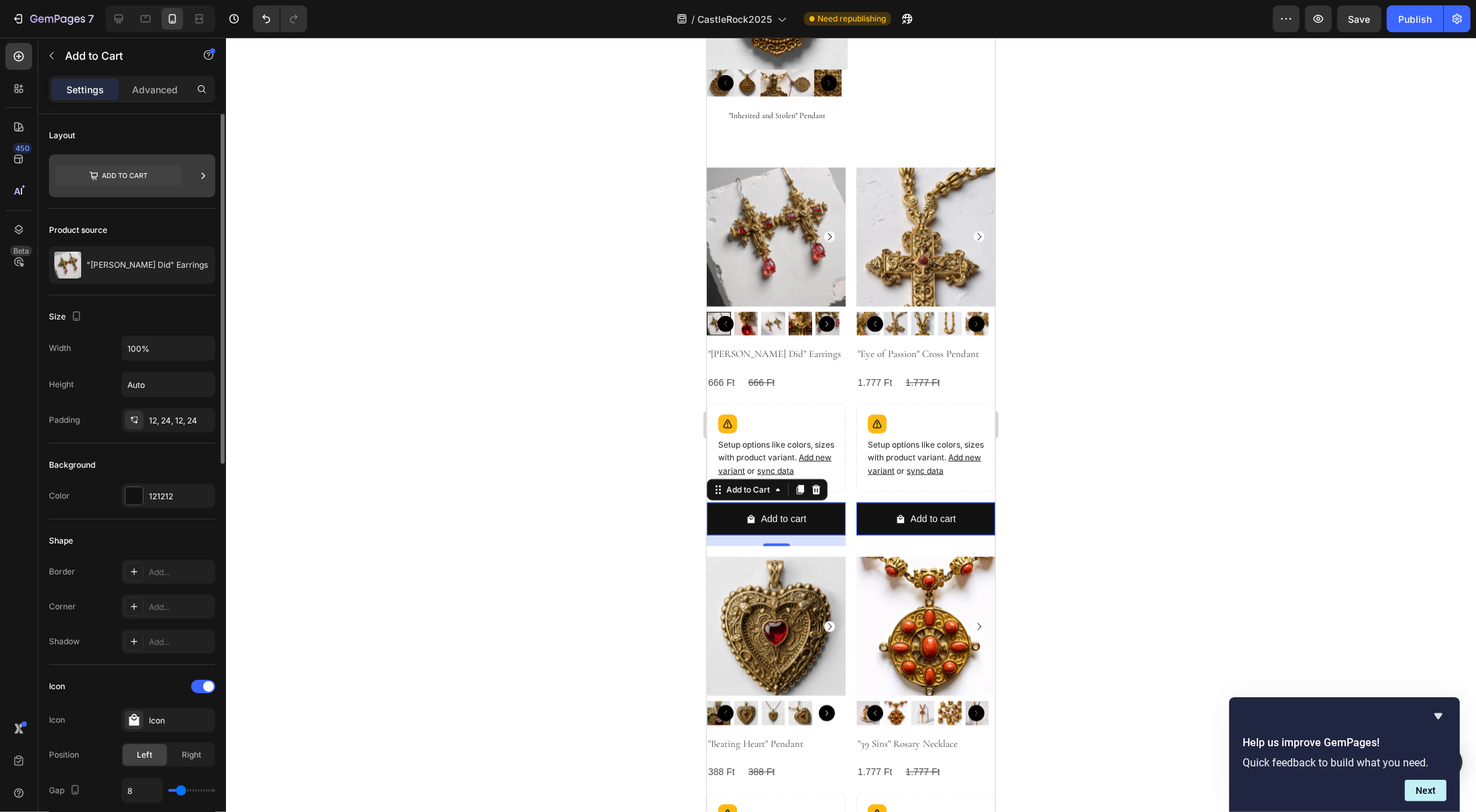
click at [118, 175] on icon at bounding box center [118, 175] width 126 height 20
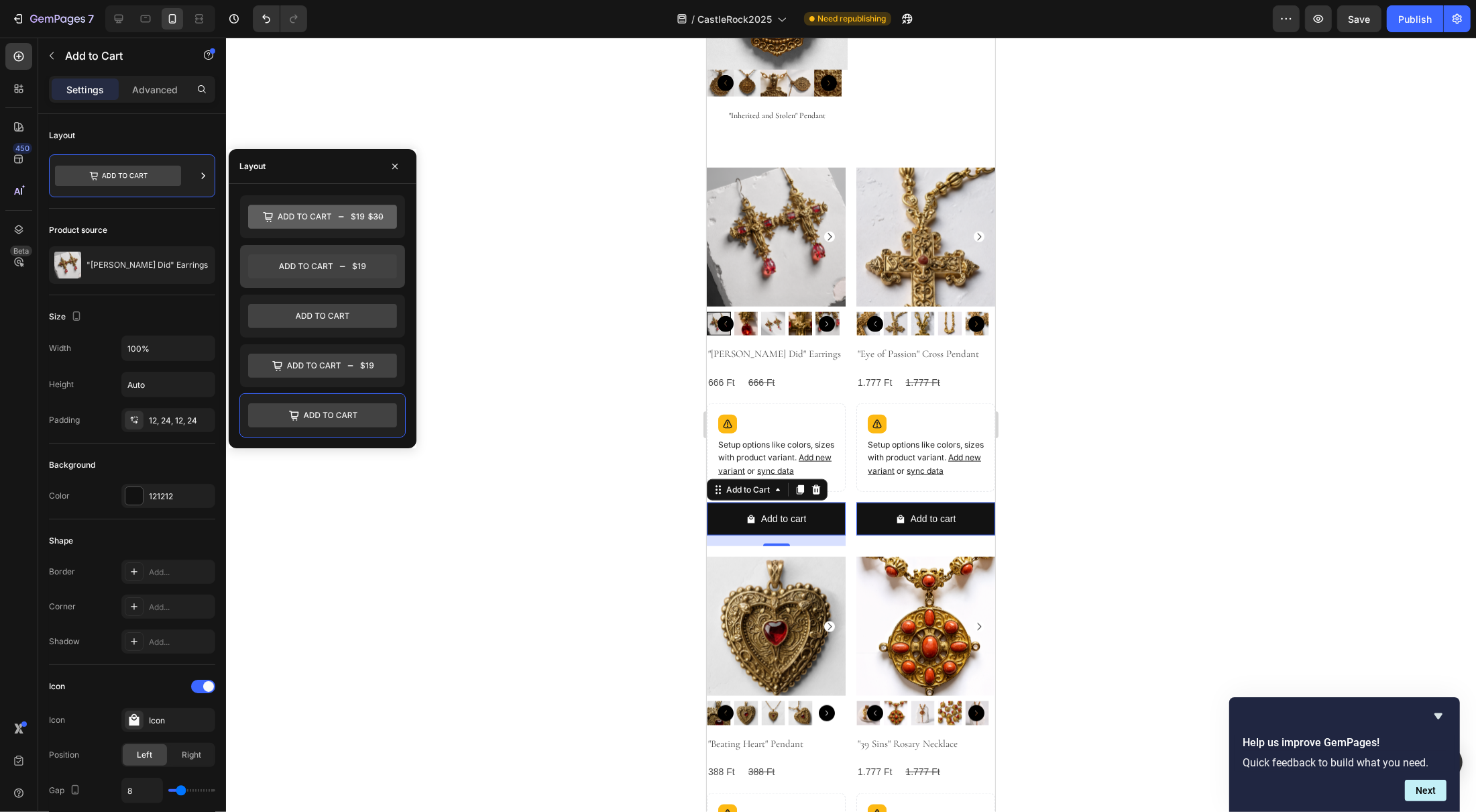
click at [361, 271] on icon at bounding box center [323, 267] width 149 height 24
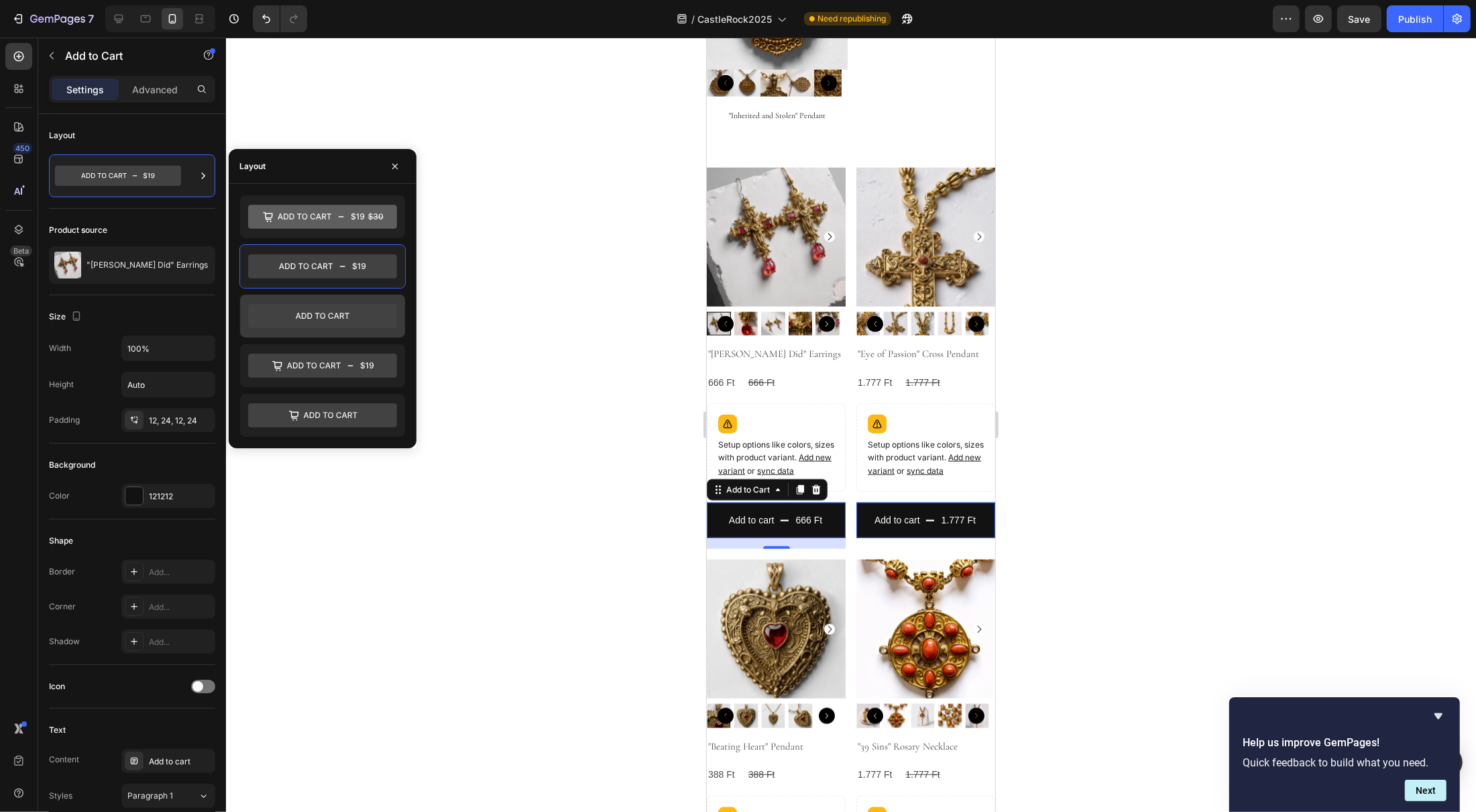
click at [356, 326] on icon at bounding box center [323, 316] width 149 height 24
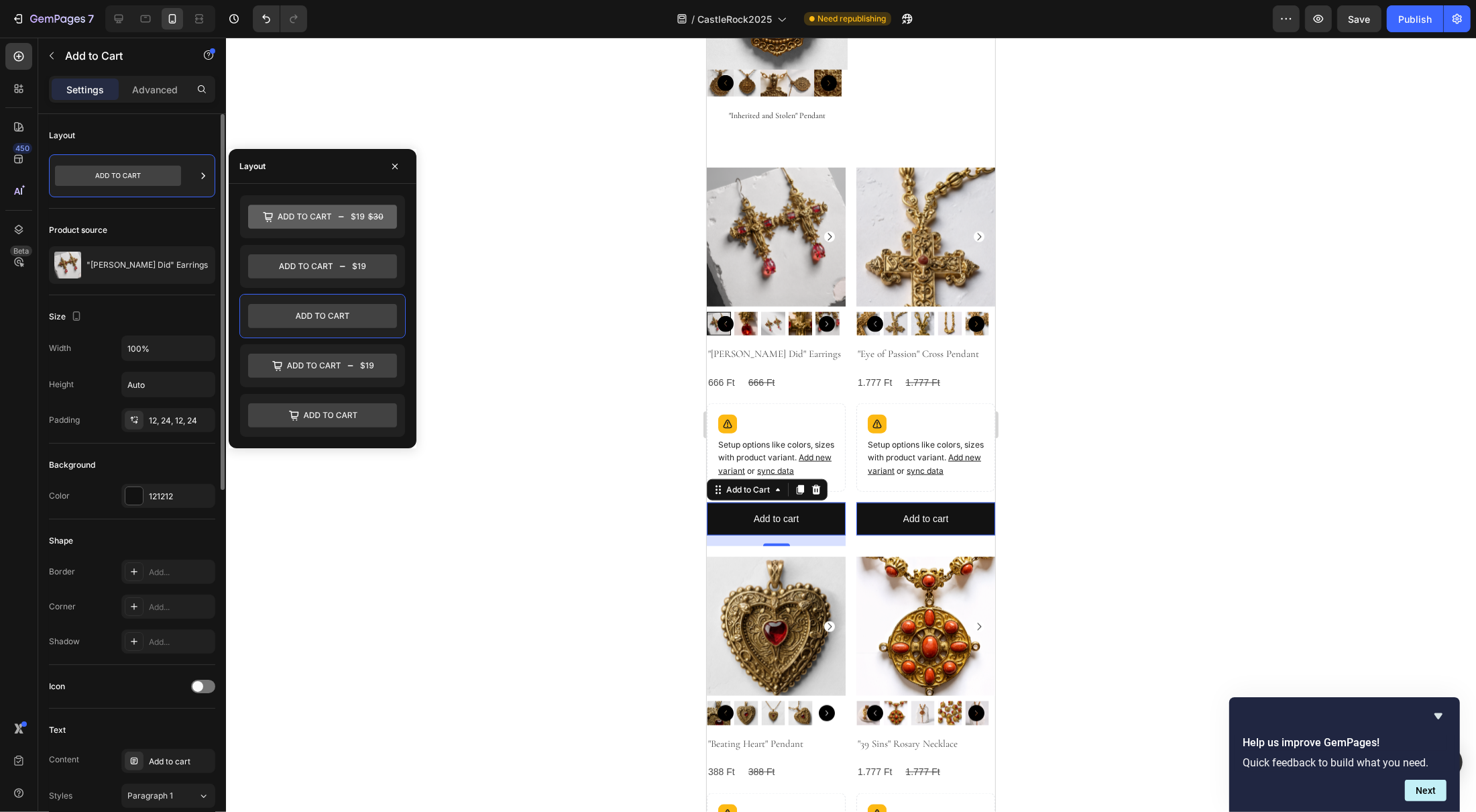
click at [172, 228] on div "Product source" at bounding box center [132, 230] width 166 height 21
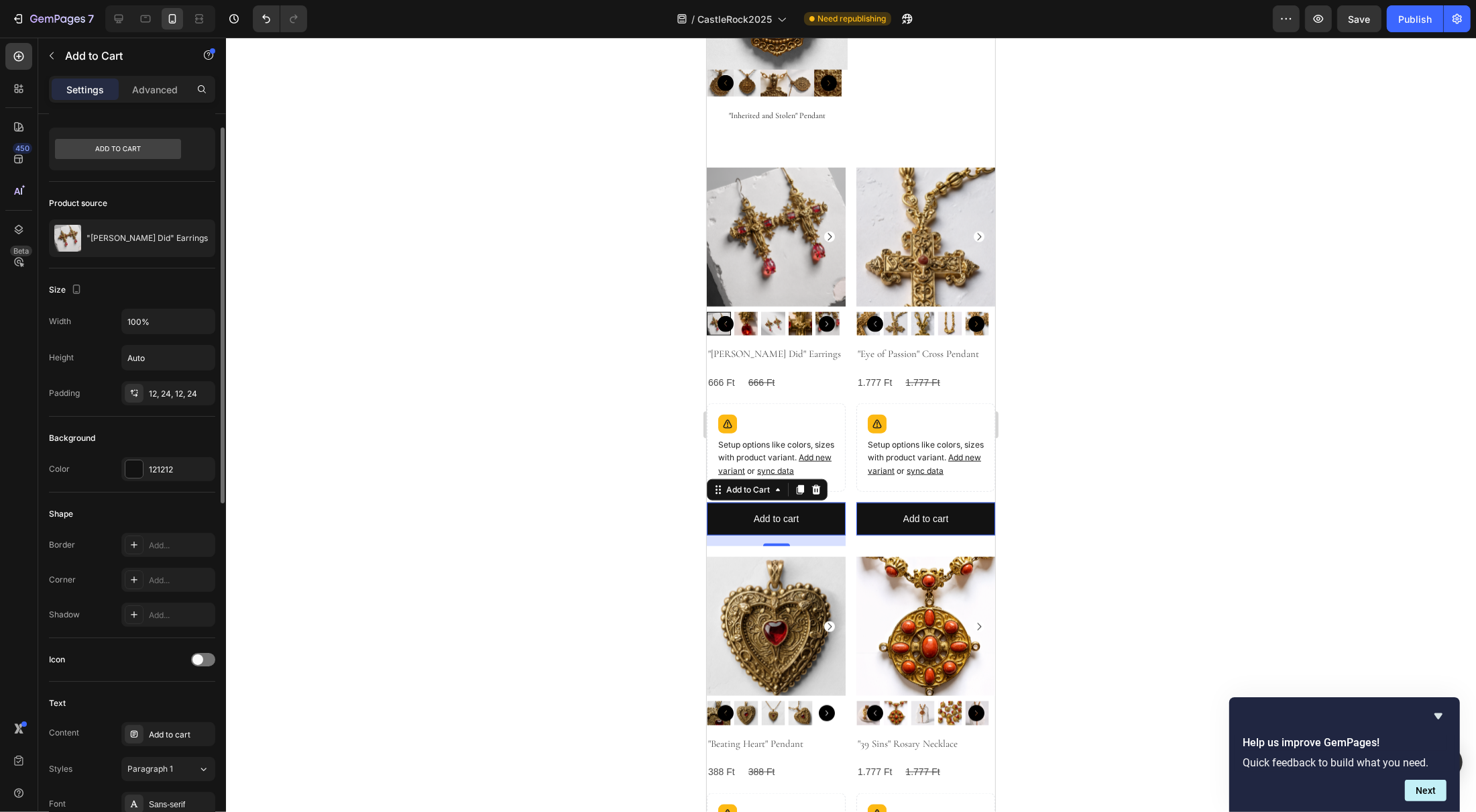
scroll to position [61, 0]
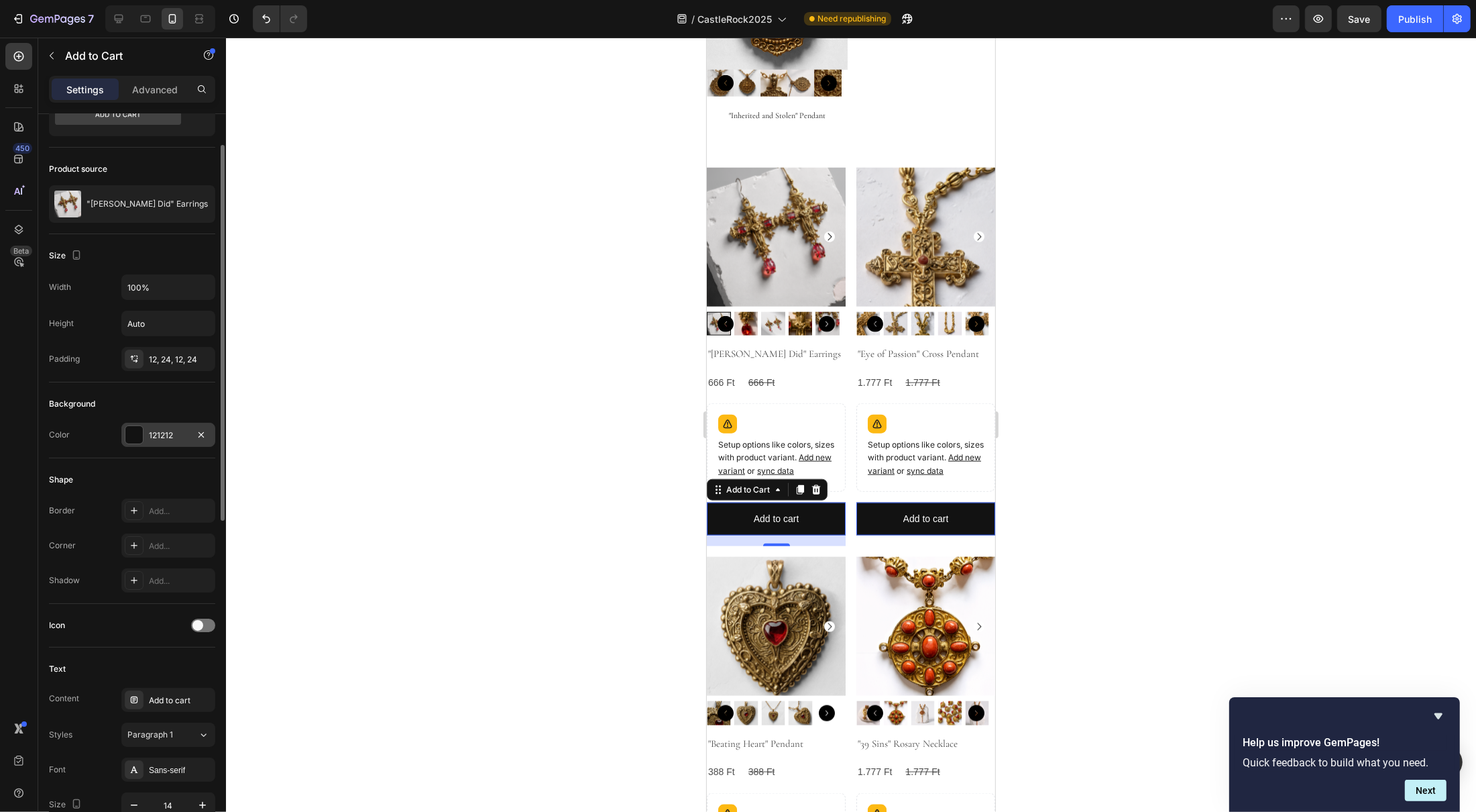
click at [134, 438] on div at bounding box center [134, 435] width 17 height 17
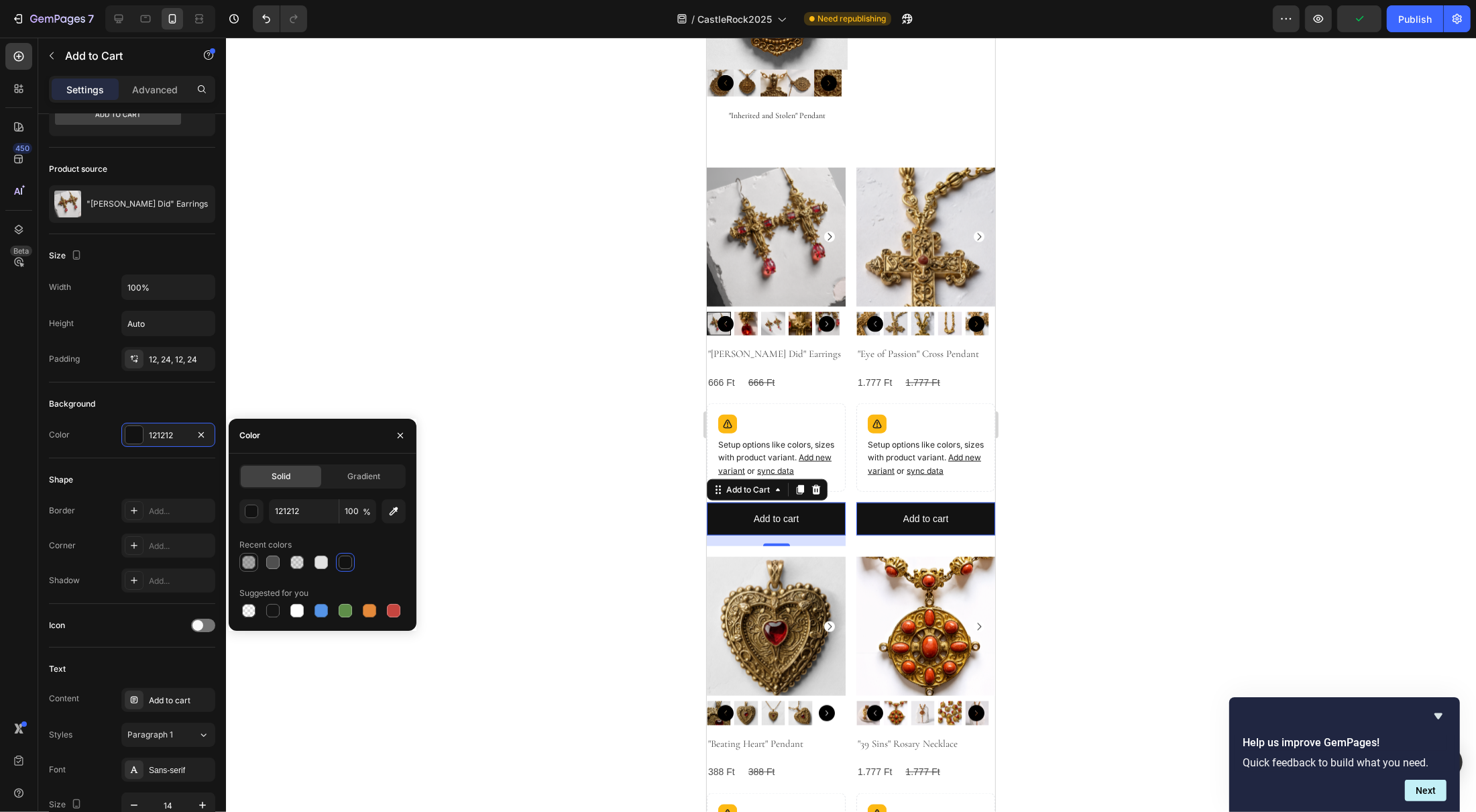
click at [250, 560] on div at bounding box center [248, 562] width 13 height 13
type input "4F4F4F"
type input "50"
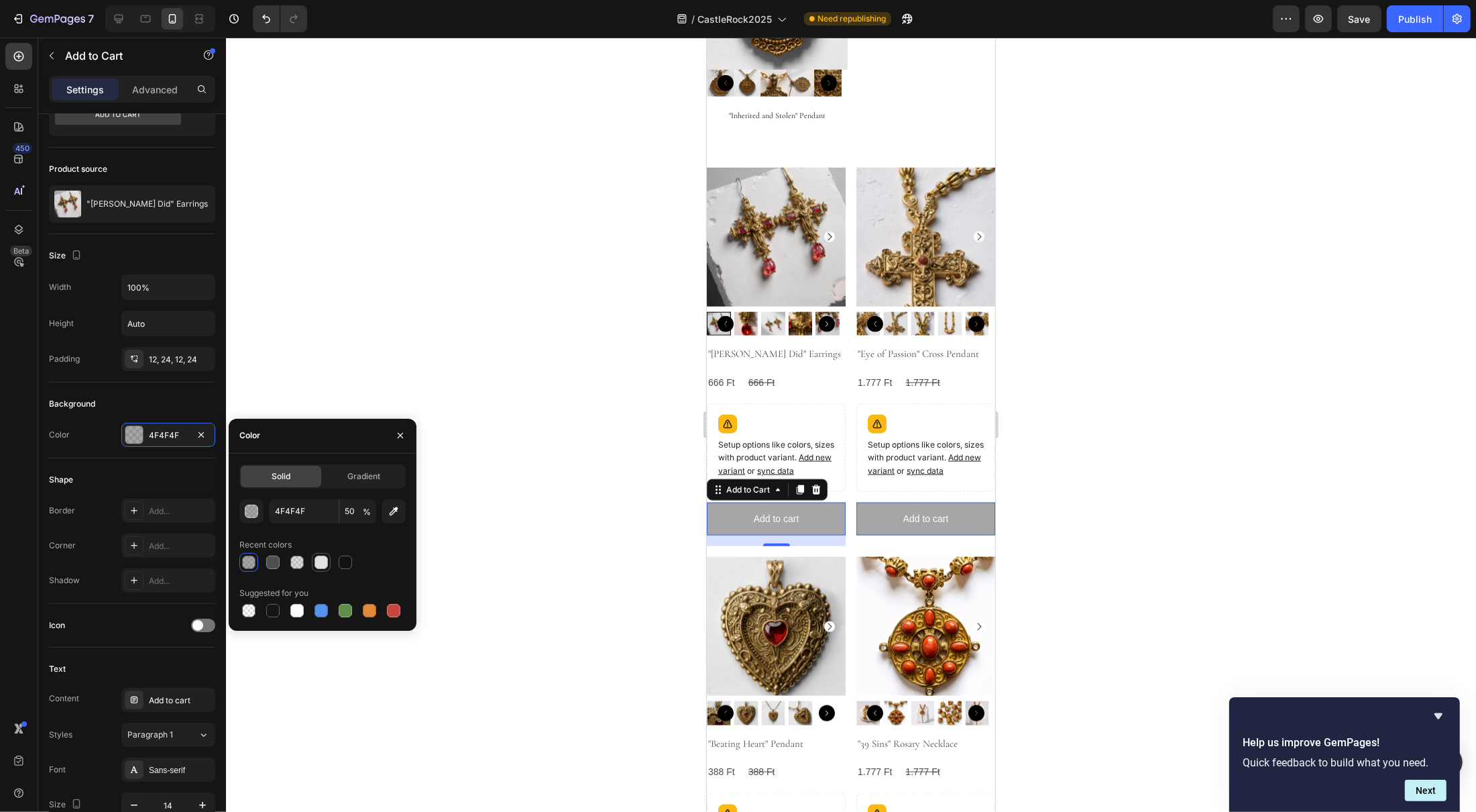
click at [327, 562] on div at bounding box center [321, 562] width 13 height 13
type input "E2E2E2"
type input "100"
click at [373, 479] on span "Gradient" at bounding box center [364, 476] width 32 height 12
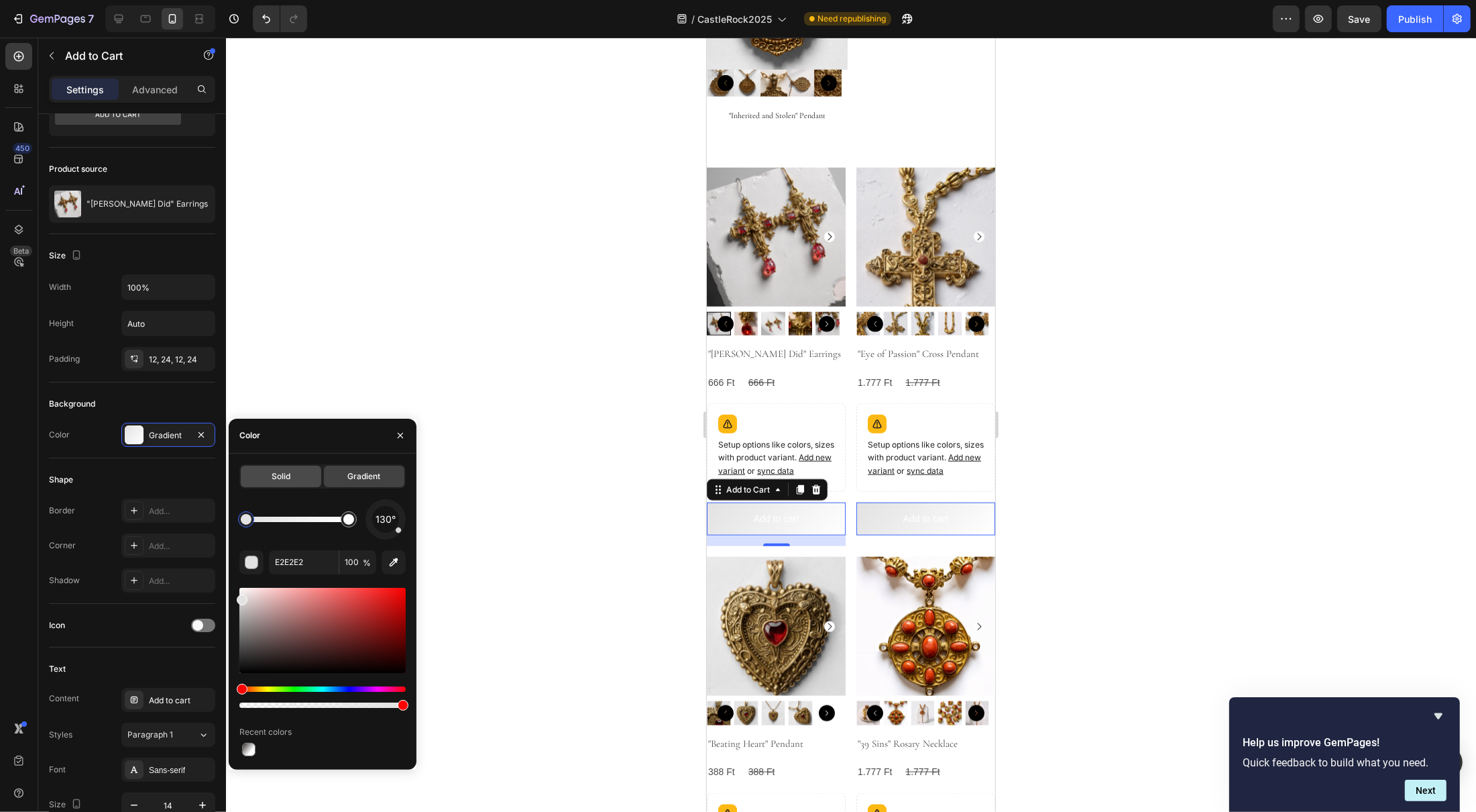
click at [294, 481] on div "Solid" at bounding box center [281, 476] width 80 height 21
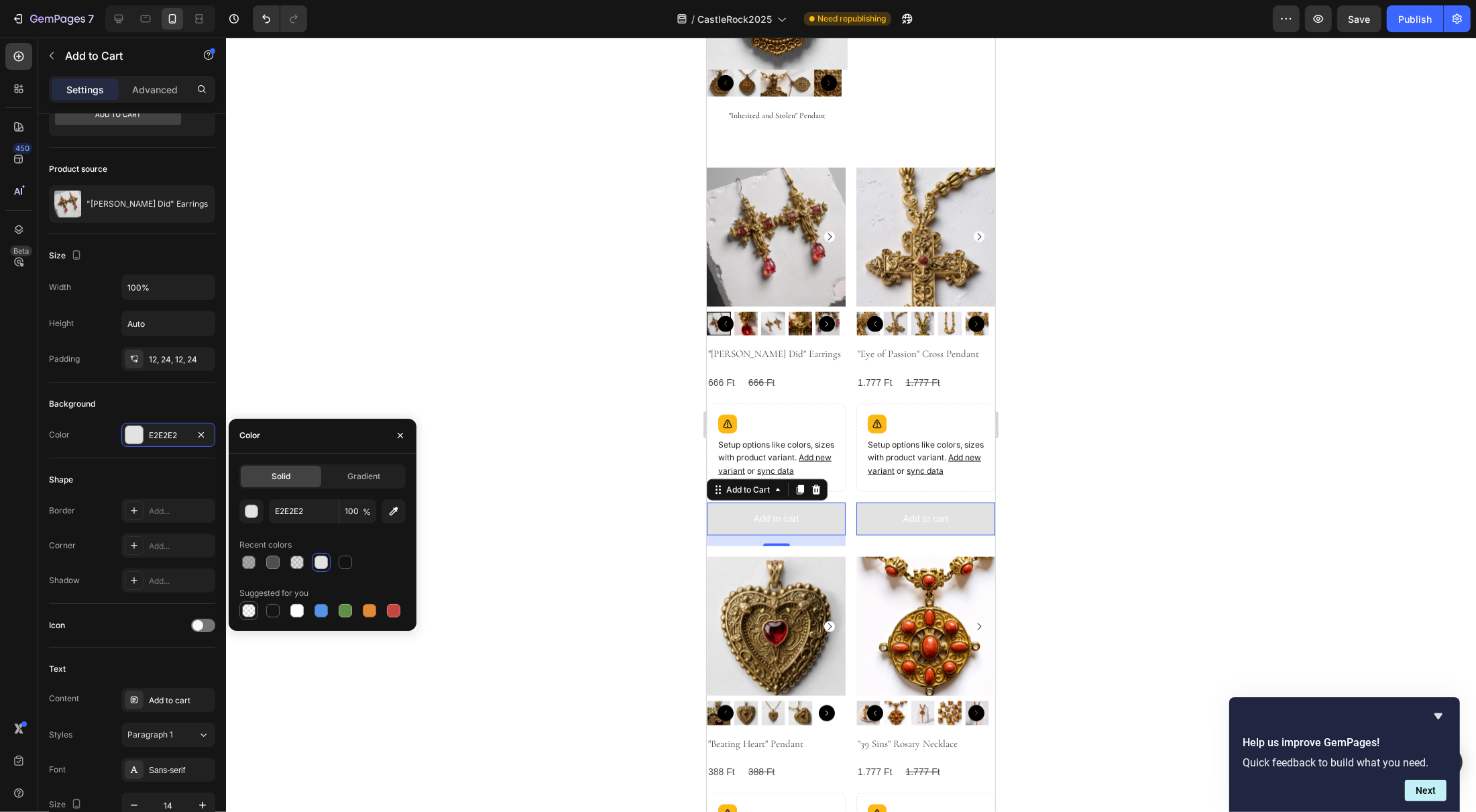
click at [252, 611] on div at bounding box center [248, 610] width 13 height 13
type input "000000"
type input "0"
click at [159, 477] on div "Shape" at bounding box center [132, 480] width 166 height 21
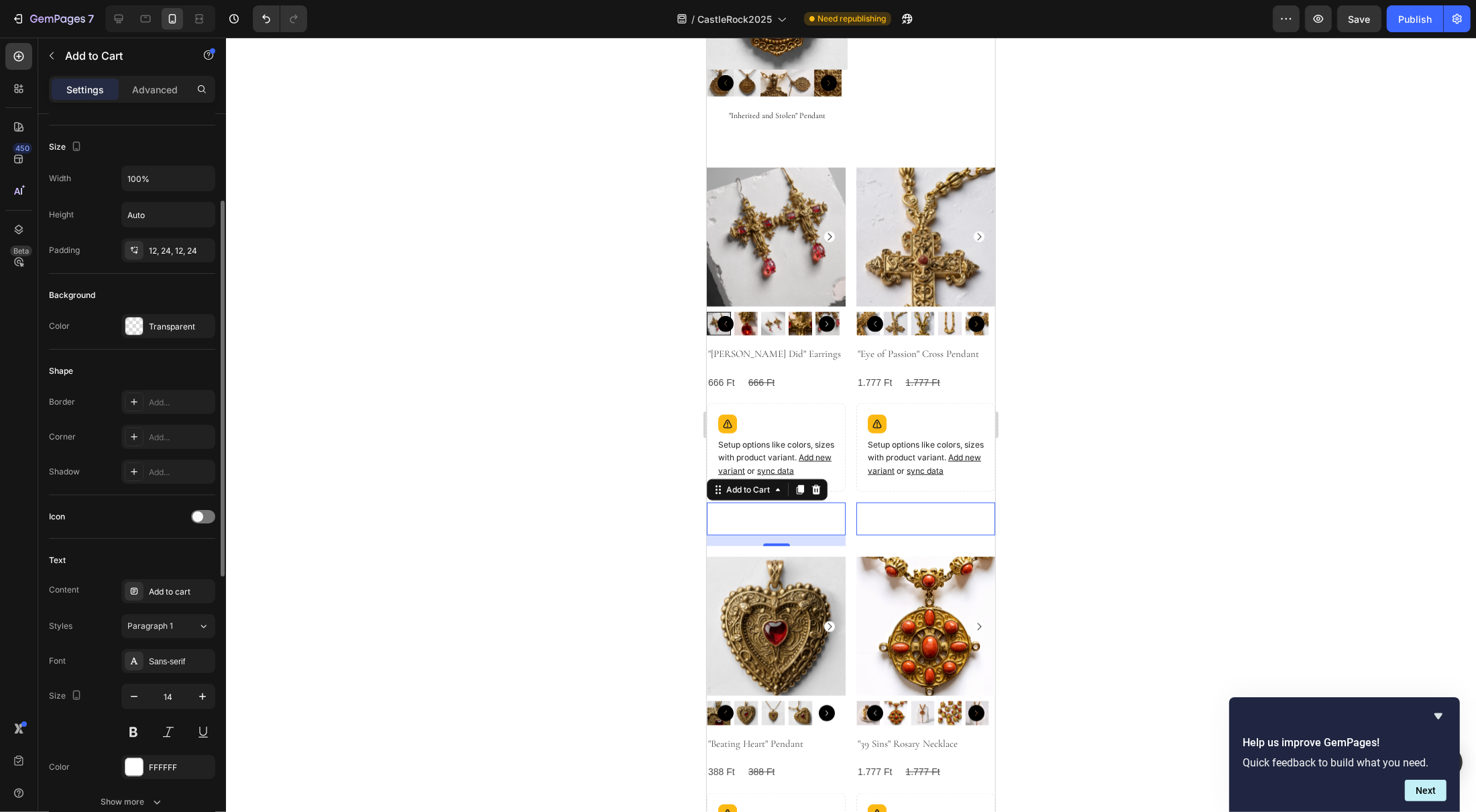
scroll to position [192, 0]
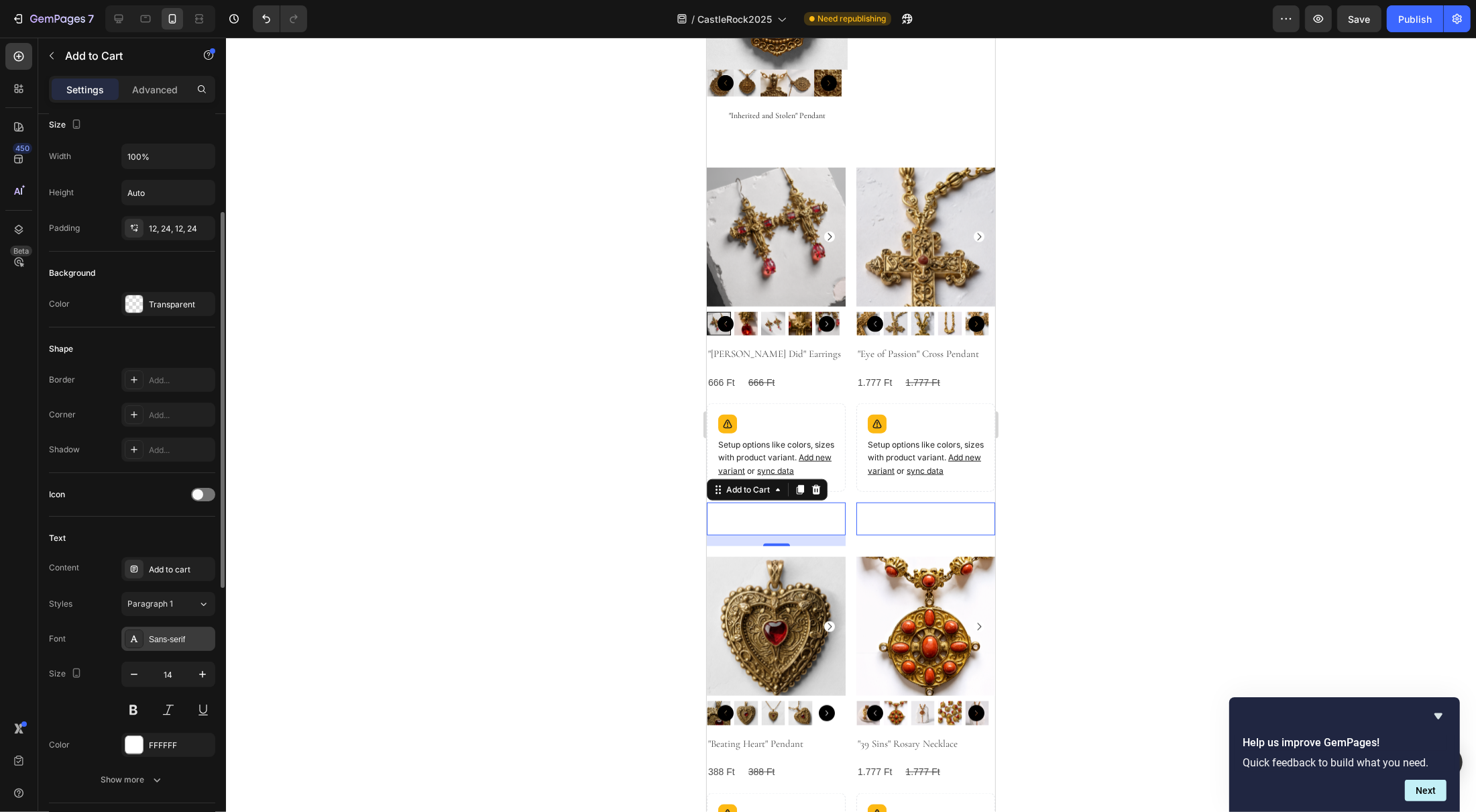
click at [169, 634] on div "Sans-serif" at bounding box center [181, 639] width 63 height 12
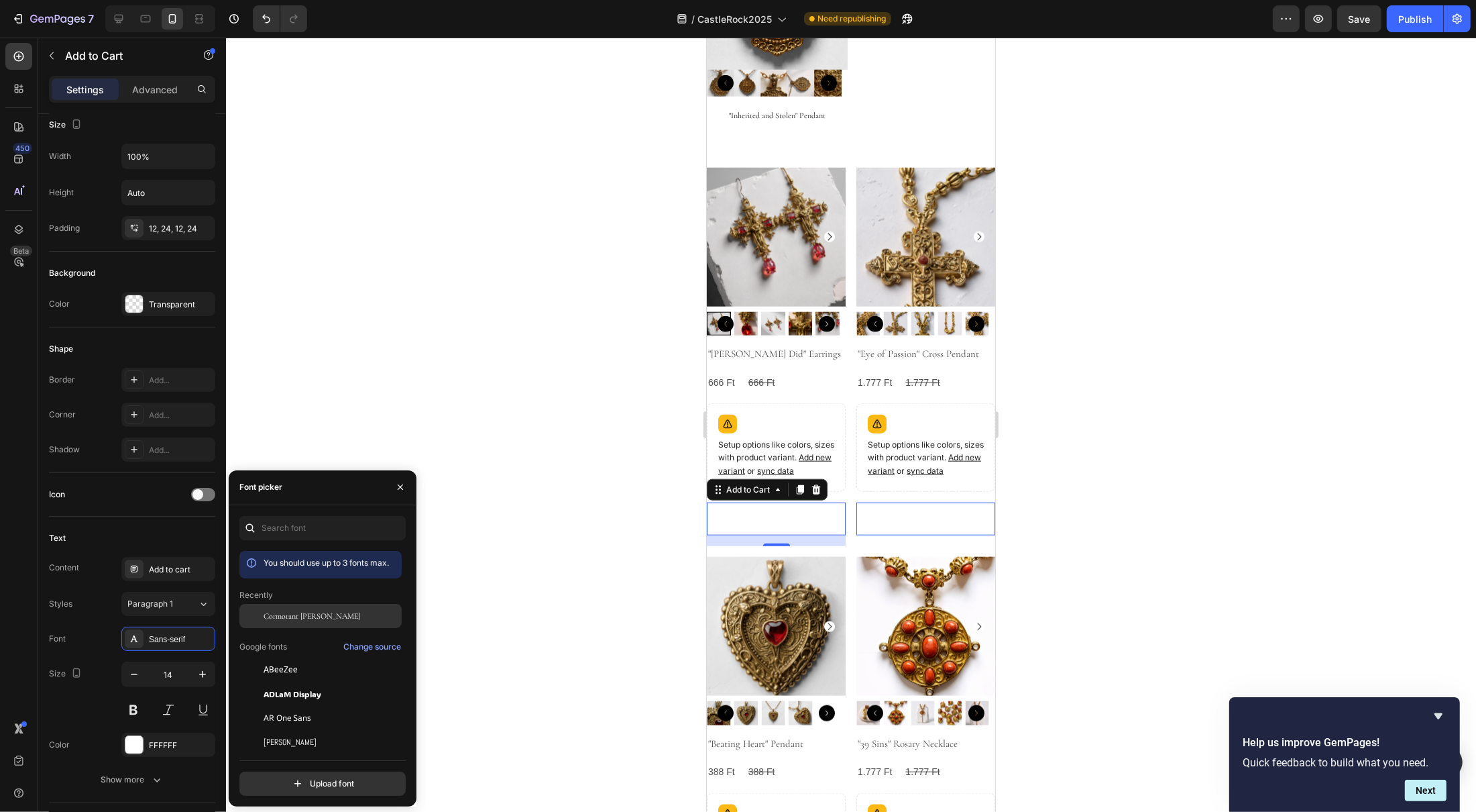
click at [310, 618] on span "Cormorant [PERSON_NAME]" at bounding box center [311, 615] width 96 height 12
click at [134, 753] on div at bounding box center [134, 744] width 17 height 17
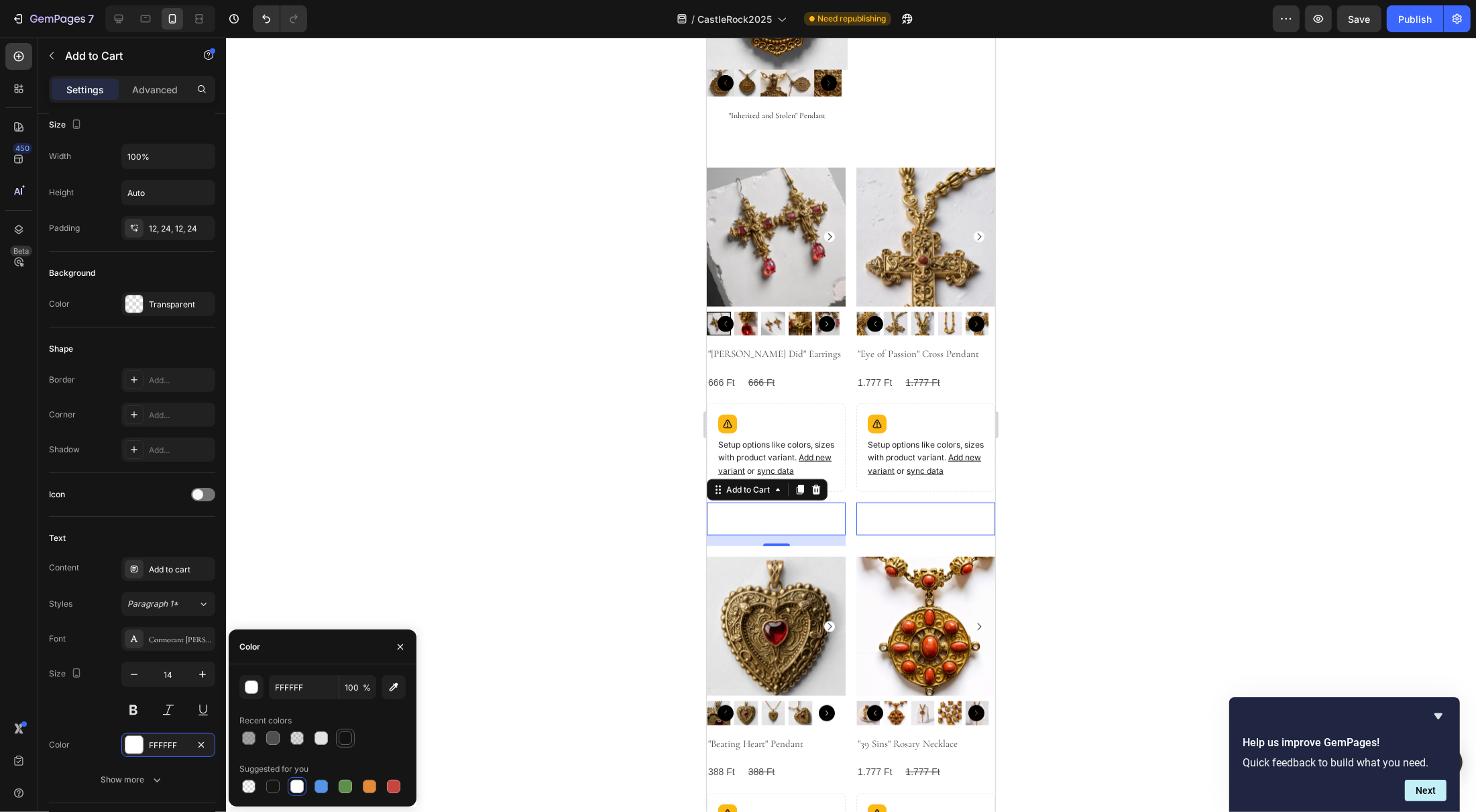
click at [347, 736] on div at bounding box center [346, 737] width 13 height 13
type input "121212"
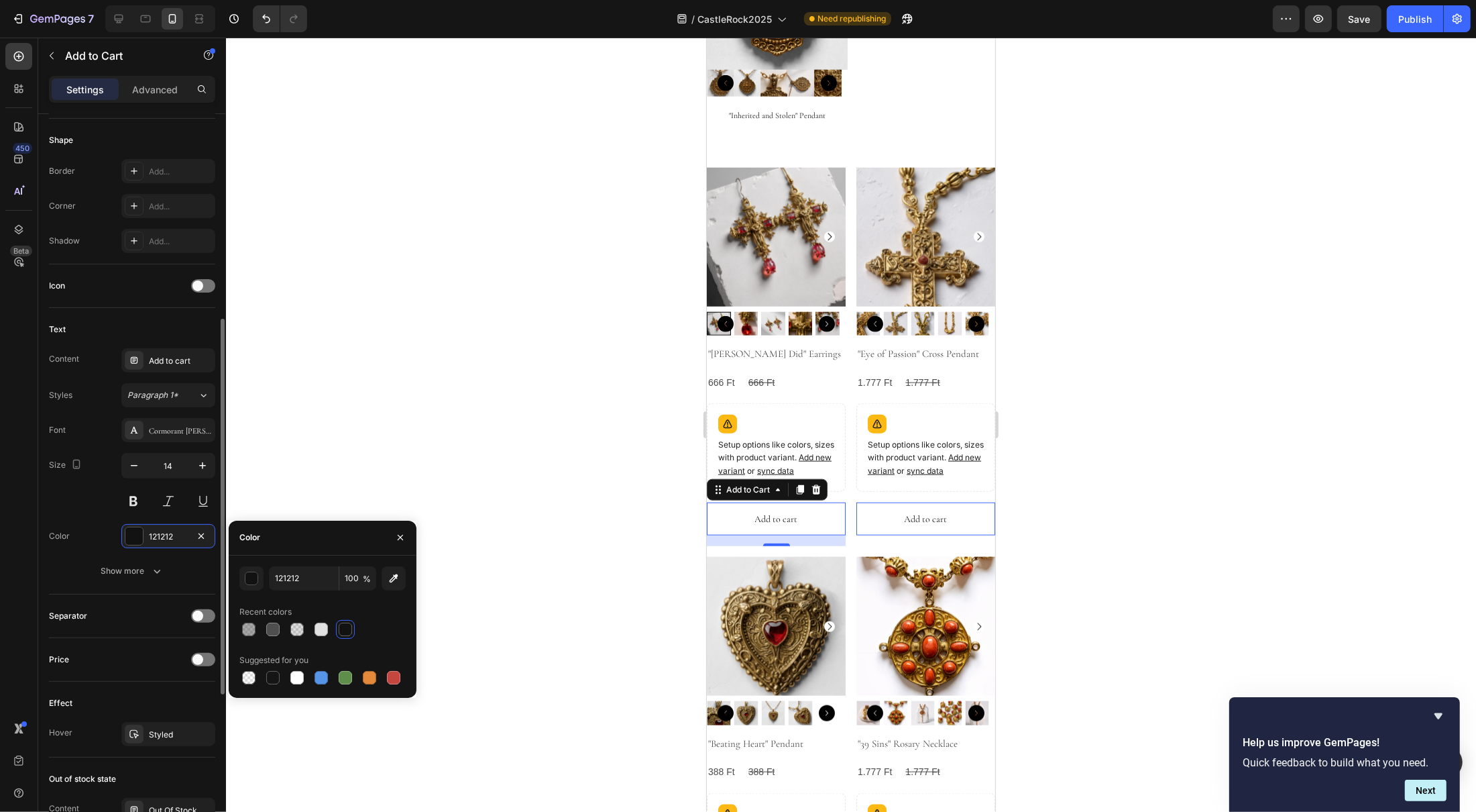
scroll to position [546, 0]
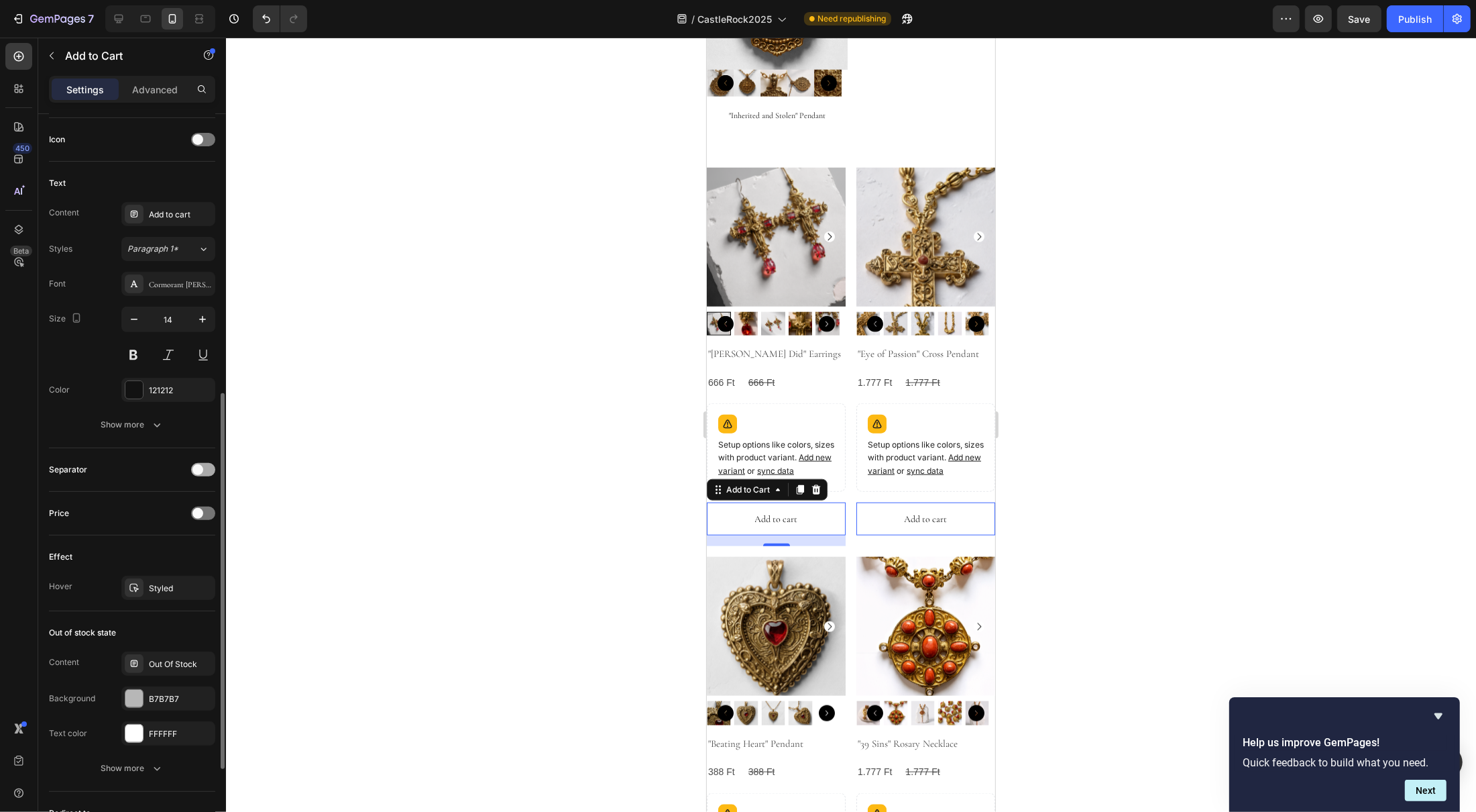
click at [203, 470] on span at bounding box center [198, 469] width 11 height 11
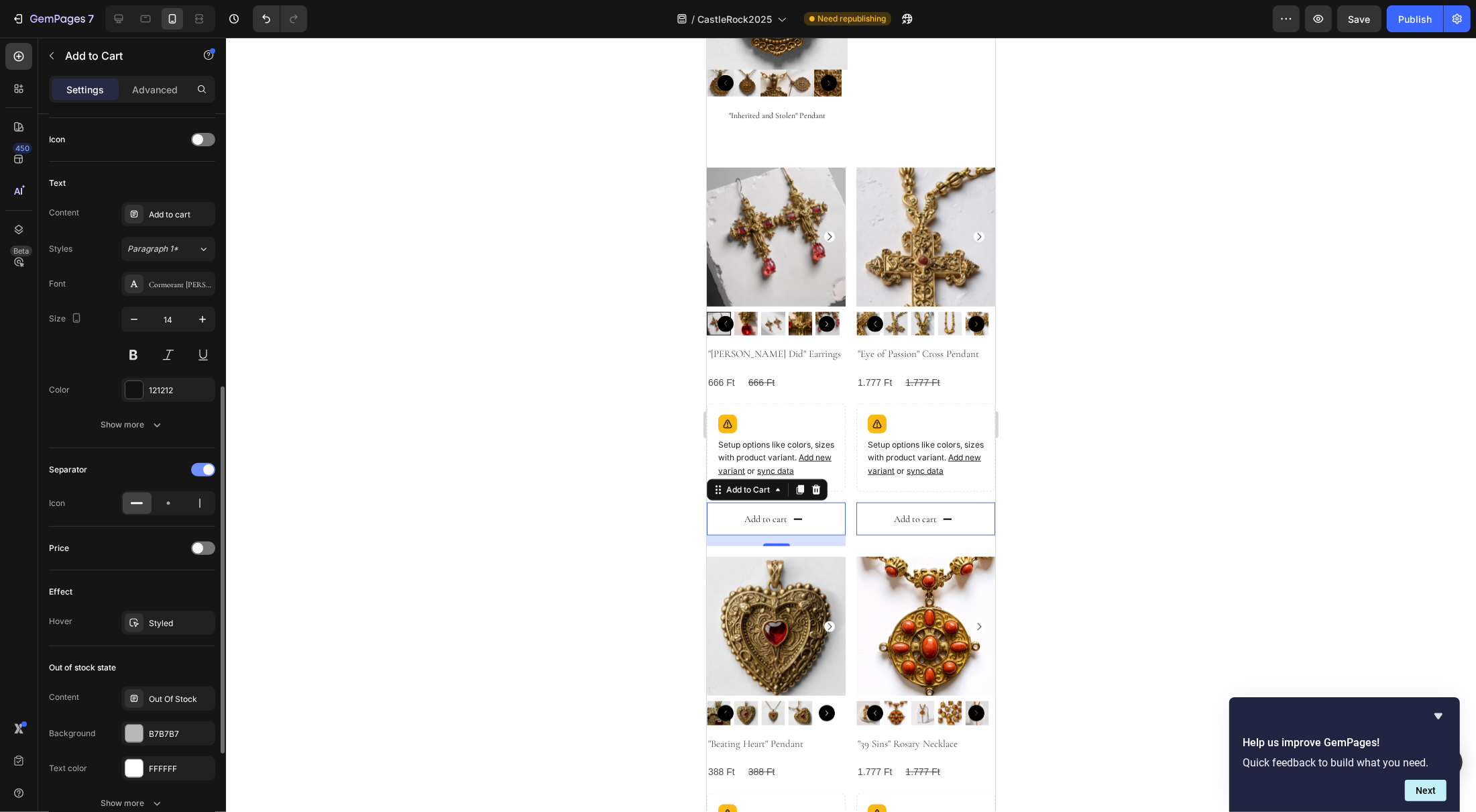
click at [203, 470] on span at bounding box center [208, 469] width 11 height 11
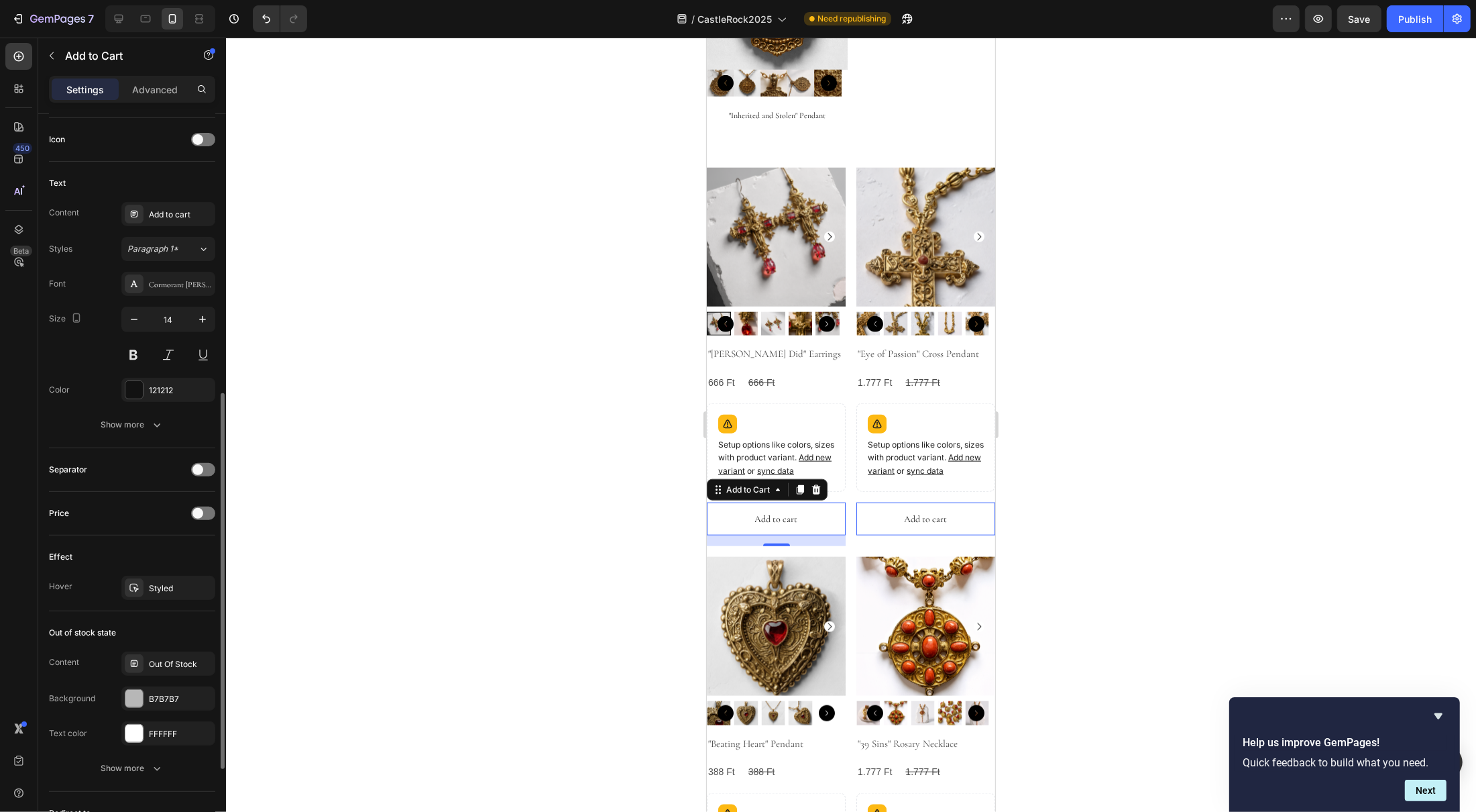
scroll to position [550, 0]
click at [206, 514] on div at bounding box center [203, 510] width 24 height 13
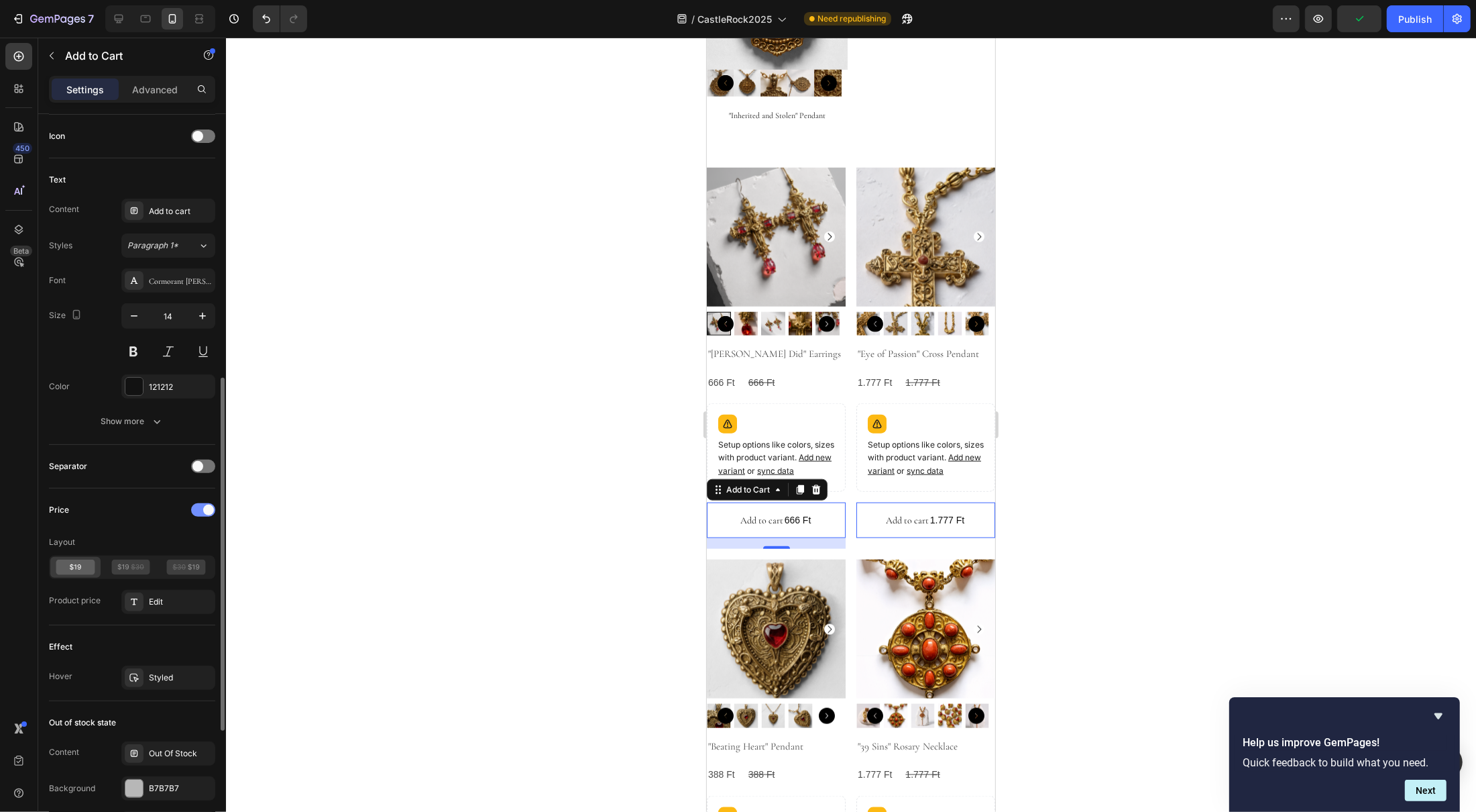
click at [206, 514] on span at bounding box center [208, 509] width 11 height 11
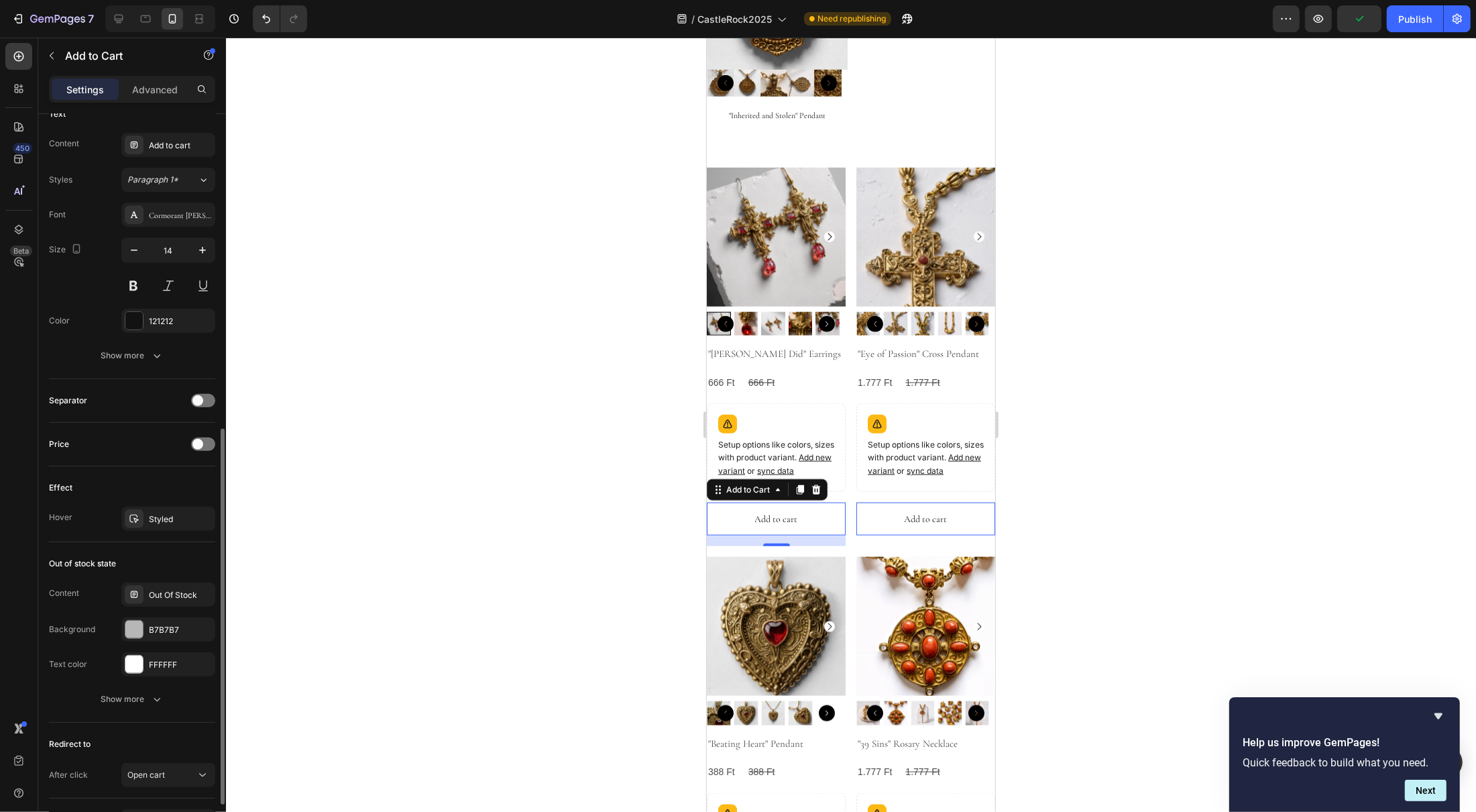
scroll to position [658, 0]
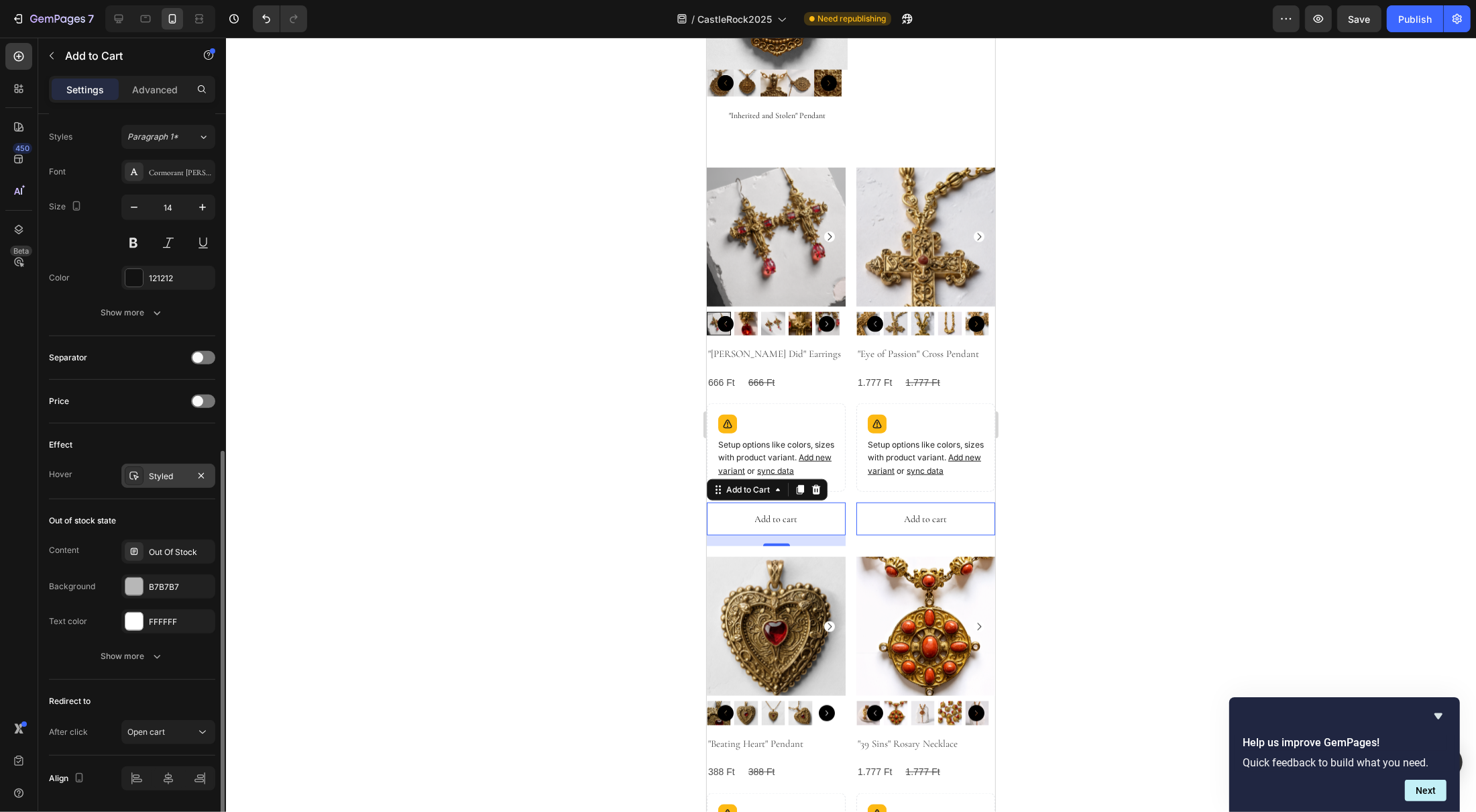
click at [175, 482] on div "Styled" at bounding box center [168, 476] width 39 height 12
click at [163, 456] on div "Effect" at bounding box center [132, 444] width 166 height 21
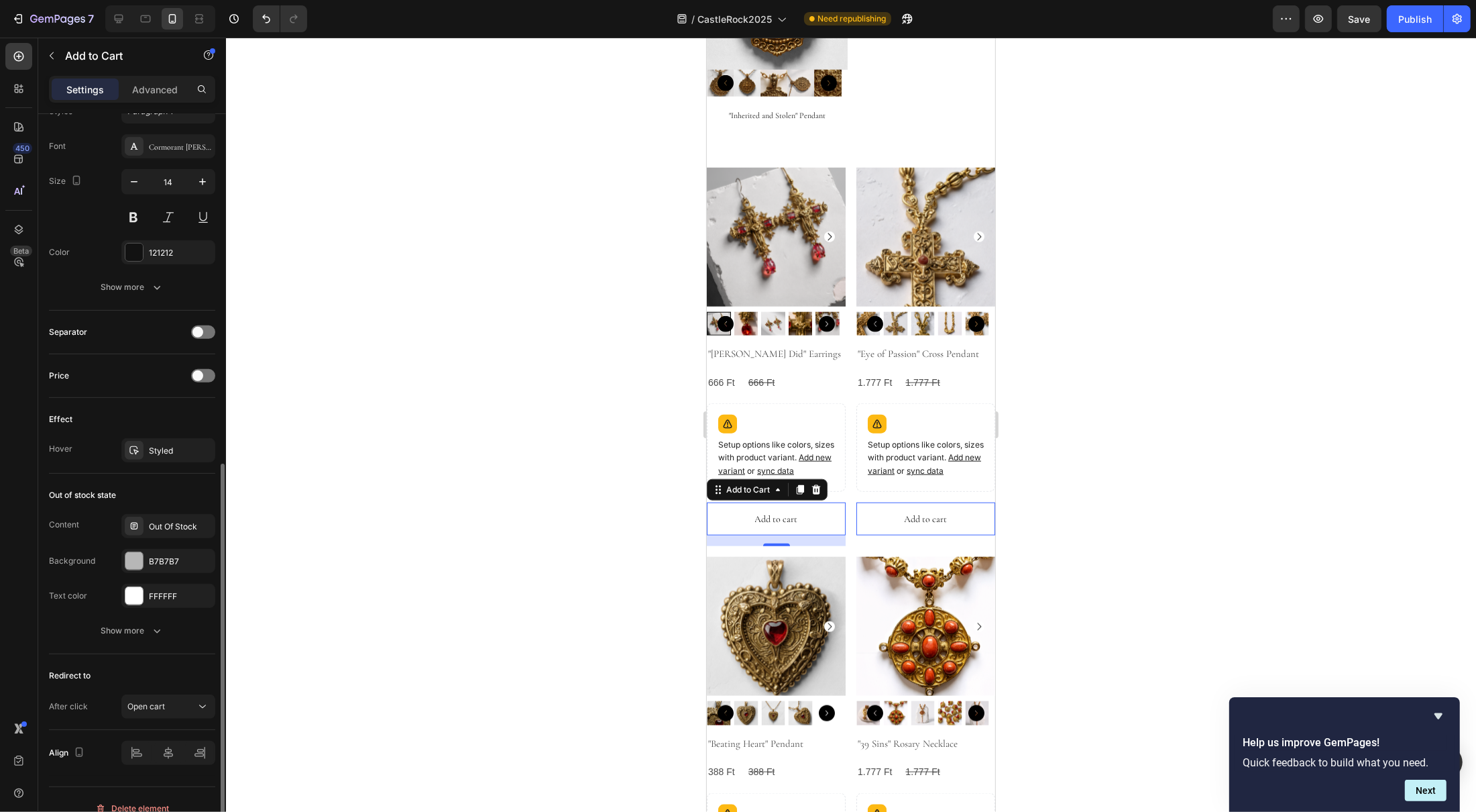
scroll to position [705, 0]
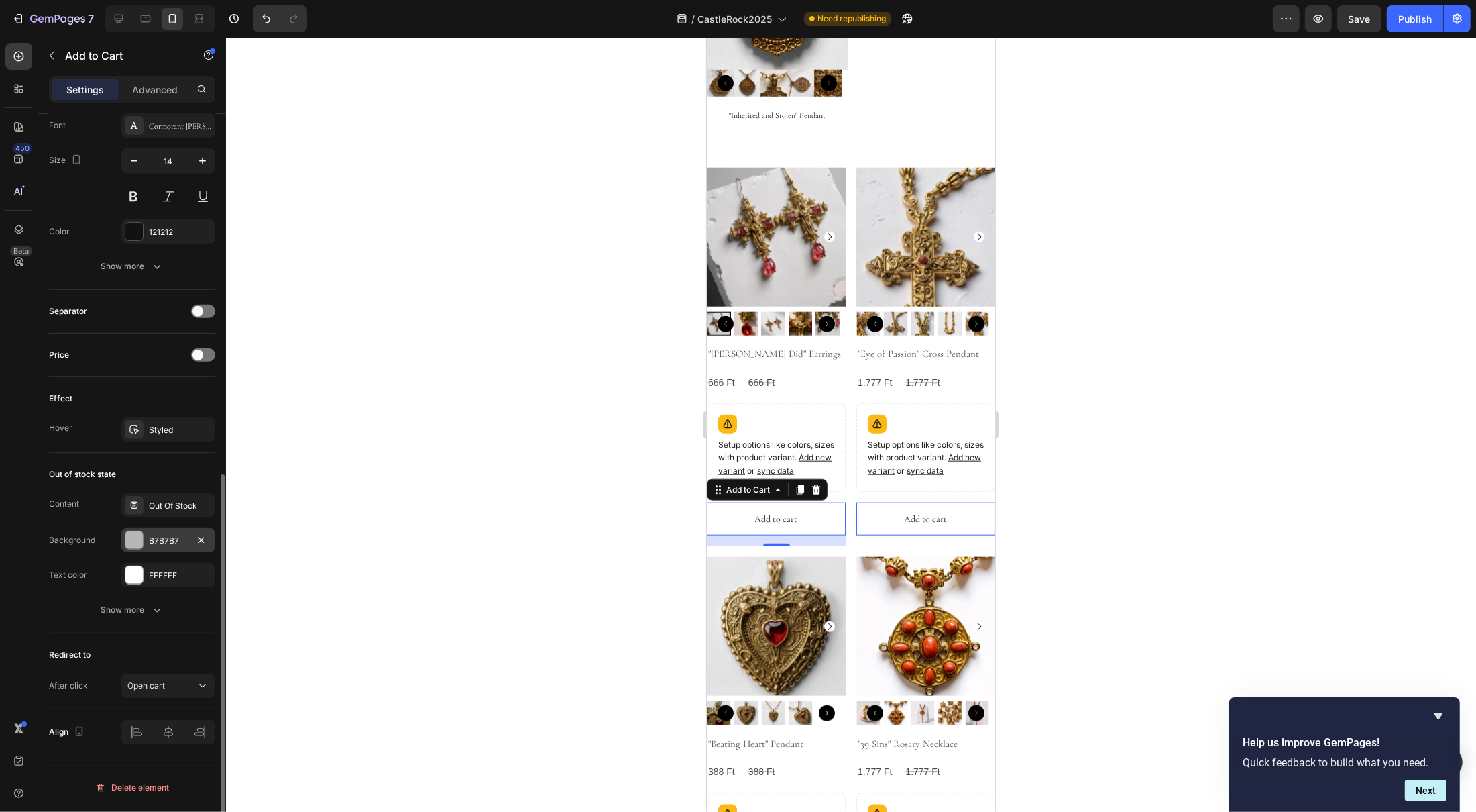
click at [134, 546] on div at bounding box center [134, 540] width 17 height 17
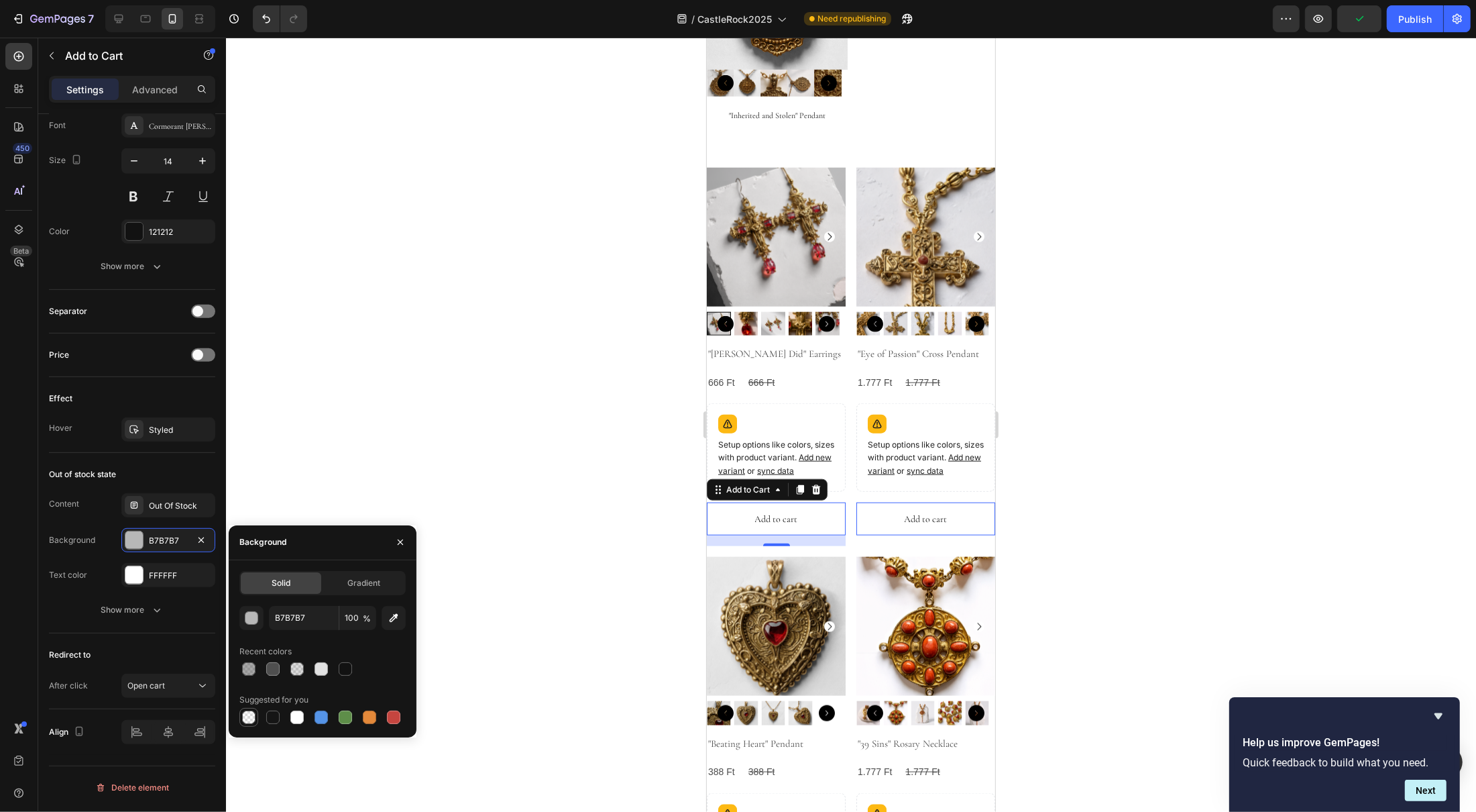
click at [246, 724] on div at bounding box center [248, 716] width 16 height 16
type input "000000"
type input "0"
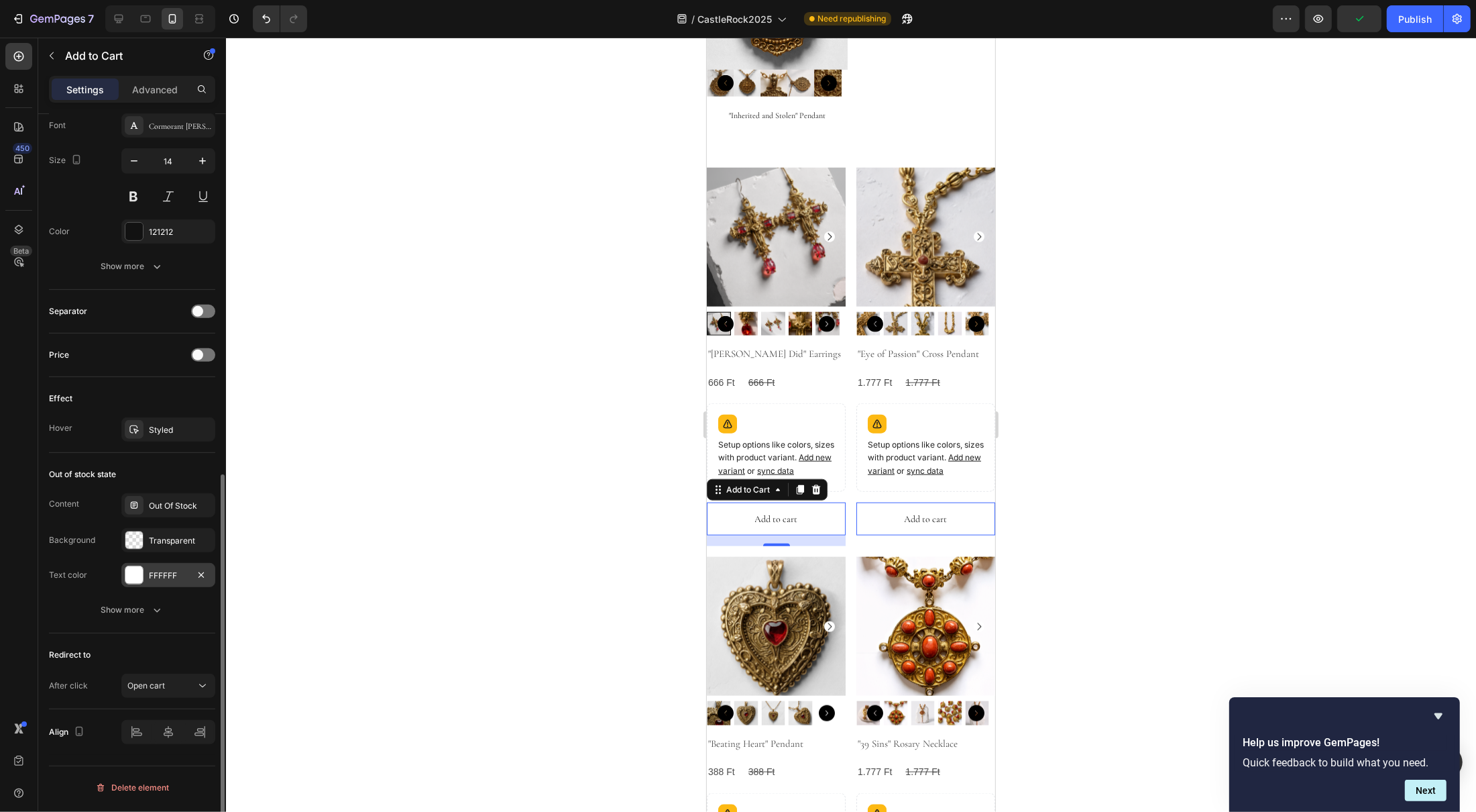
click at [134, 581] on div at bounding box center [134, 575] width 17 height 17
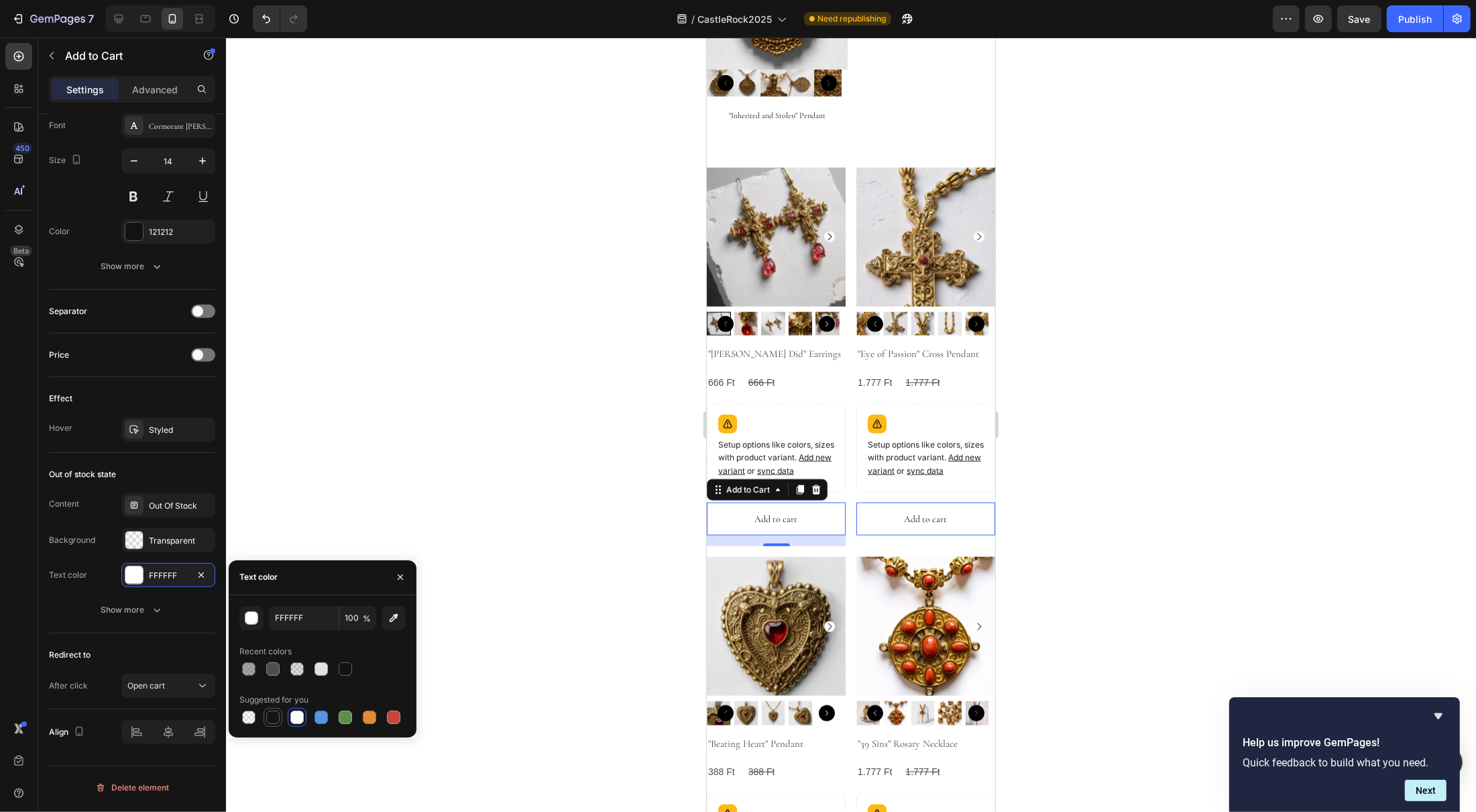
click at [273, 716] on div at bounding box center [273, 717] width 13 height 13
type input "151515"
click at [93, 619] on button "Show more" at bounding box center [132, 609] width 166 height 24
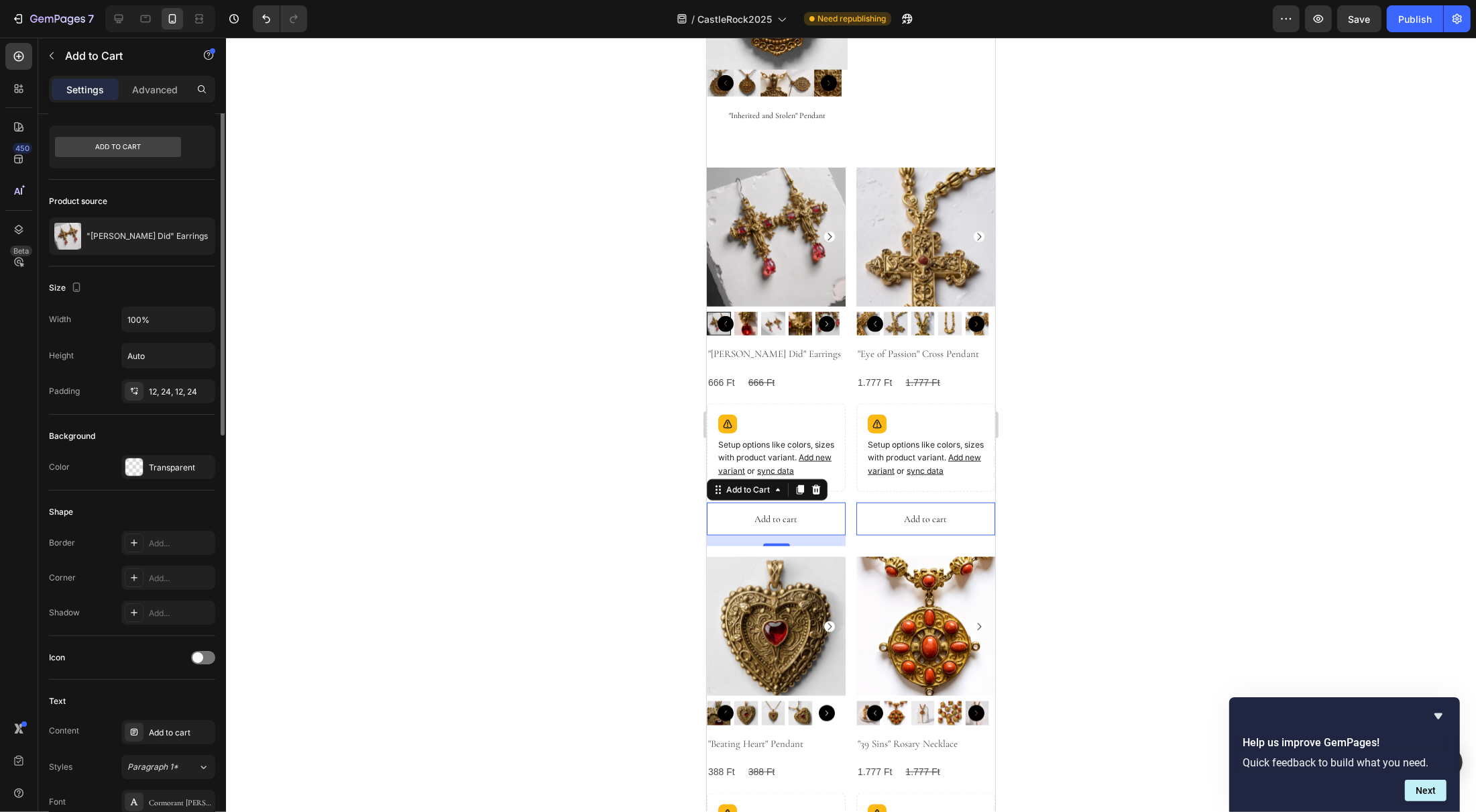
scroll to position [0, 0]
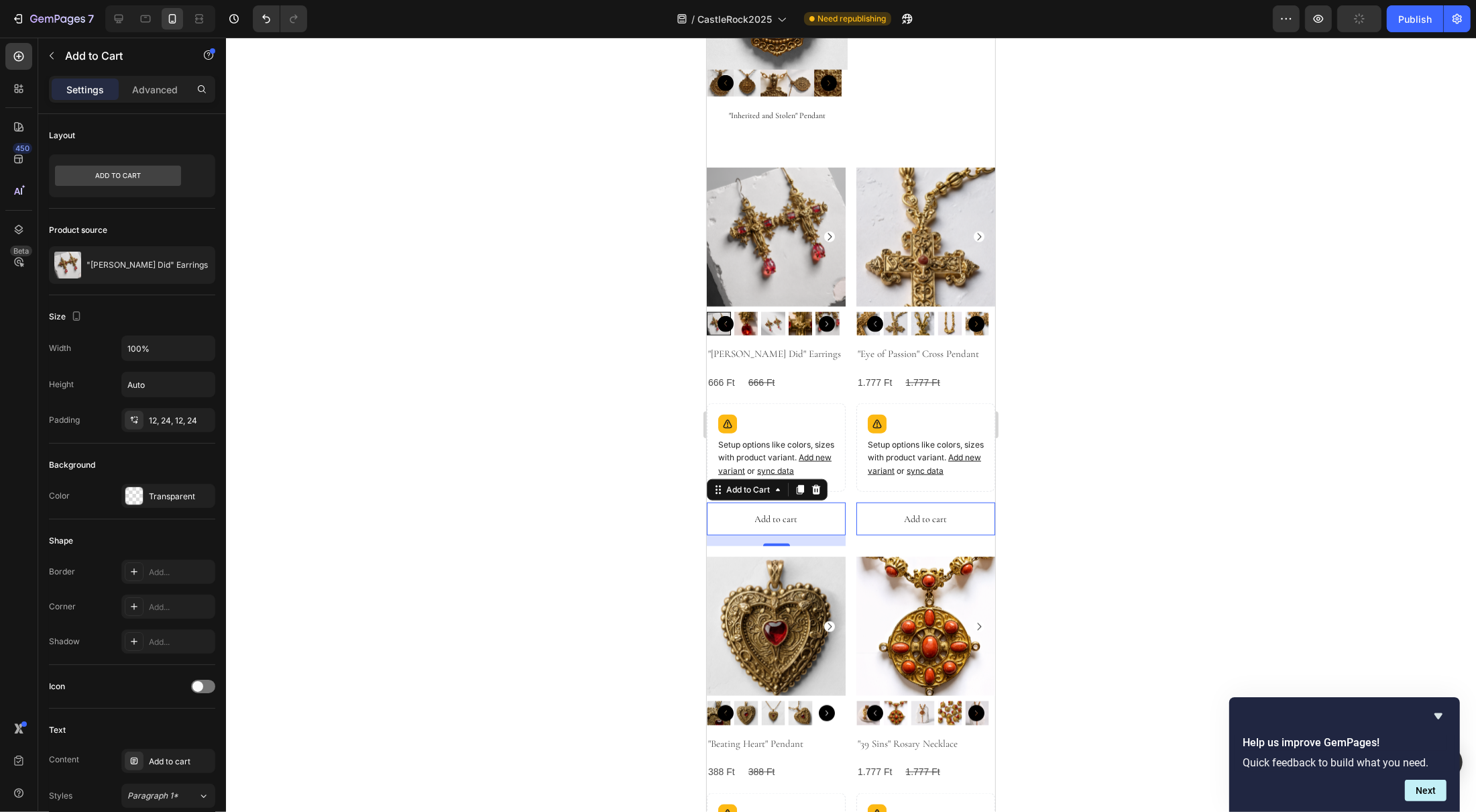
click at [1111, 532] on div at bounding box center [851, 424] width 1251 height 774
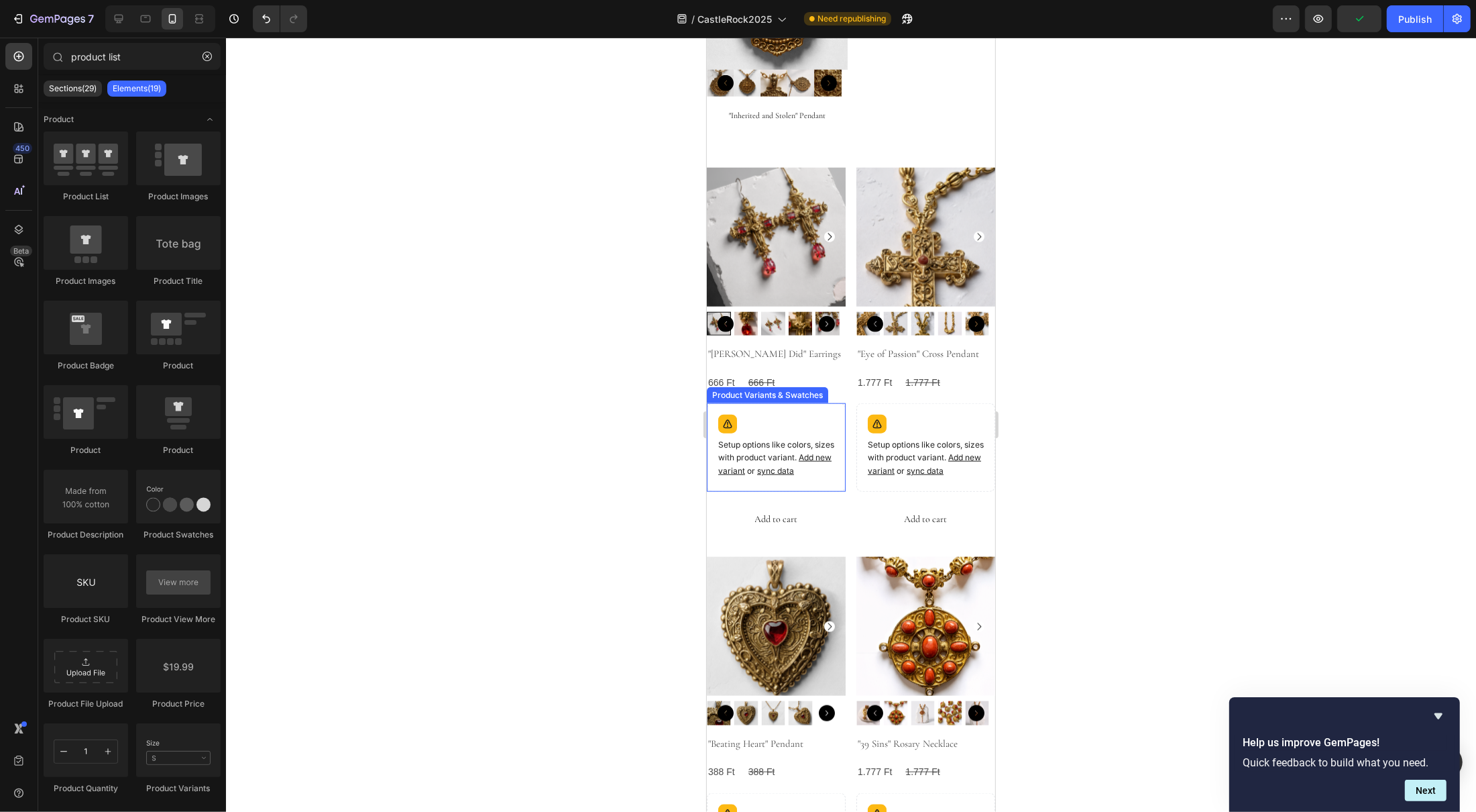
click at [762, 409] on div "Setup options like colors, sizes with product variant. Add new variant or sync …" at bounding box center [776, 447] width 127 height 76
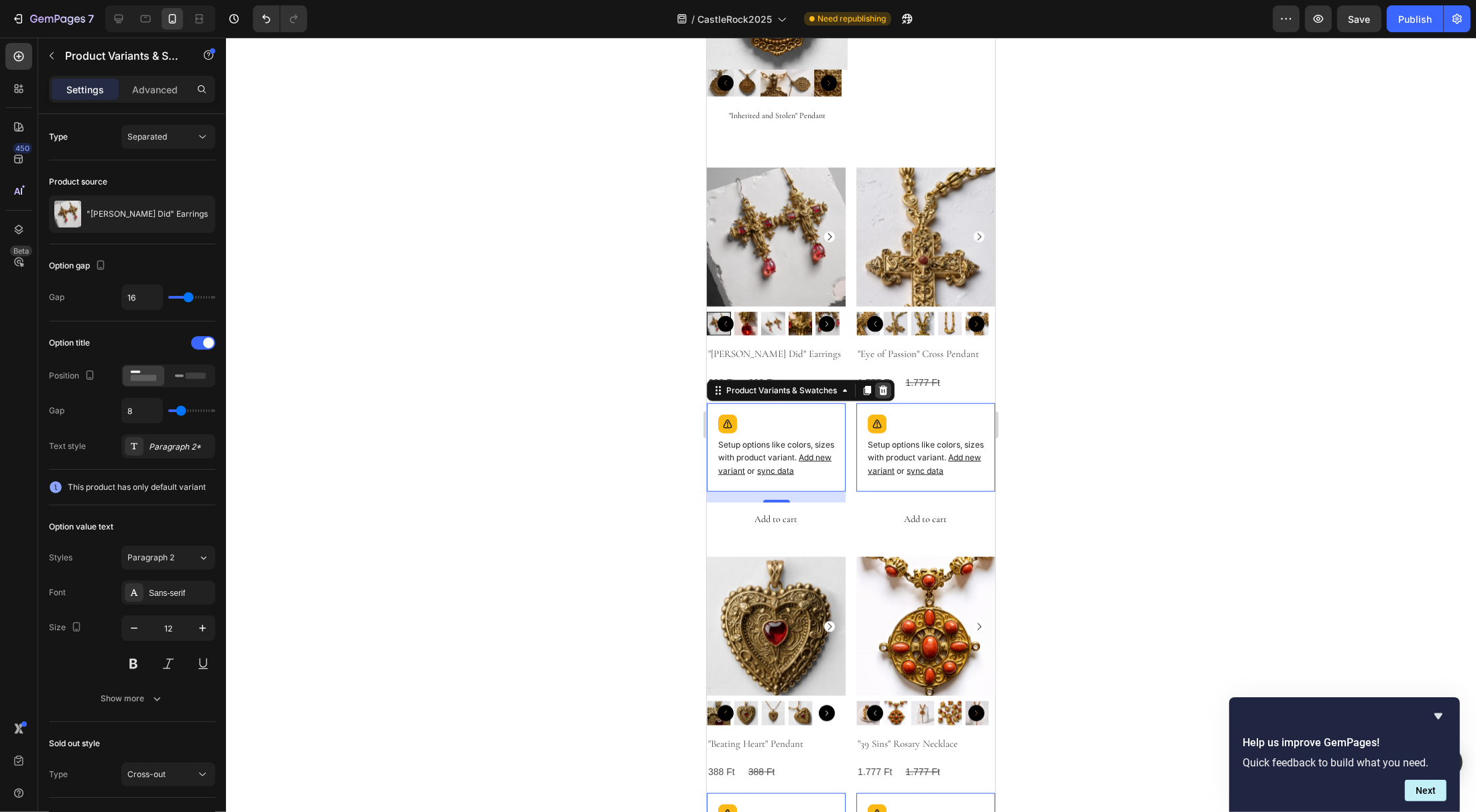
click at [884, 386] on icon at bounding box center [883, 391] width 9 height 10
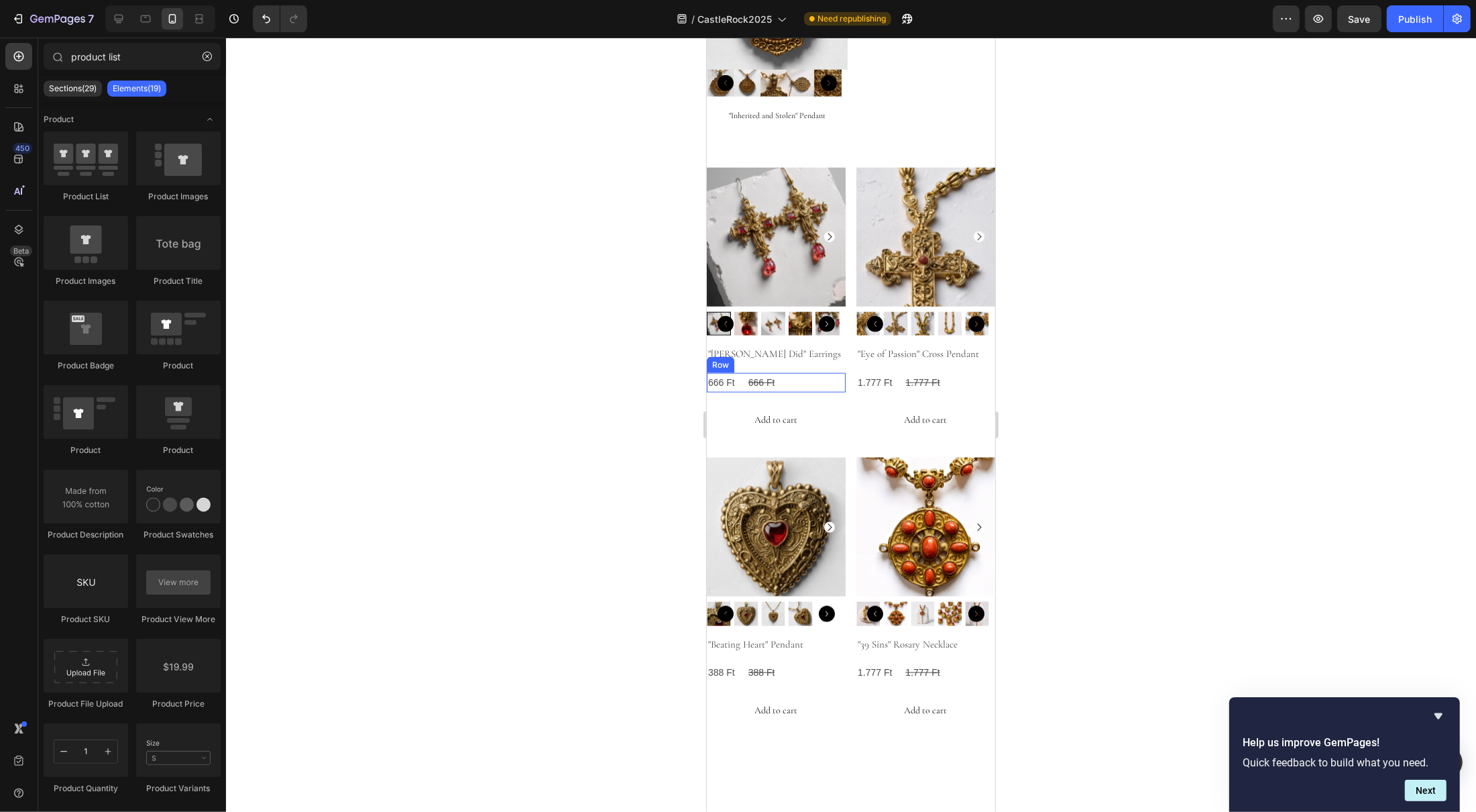
click at [821, 373] on div "666 Ft Product Price Product Price 666 Ft Product Price Product Price Row" at bounding box center [775, 382] width 139 height 19
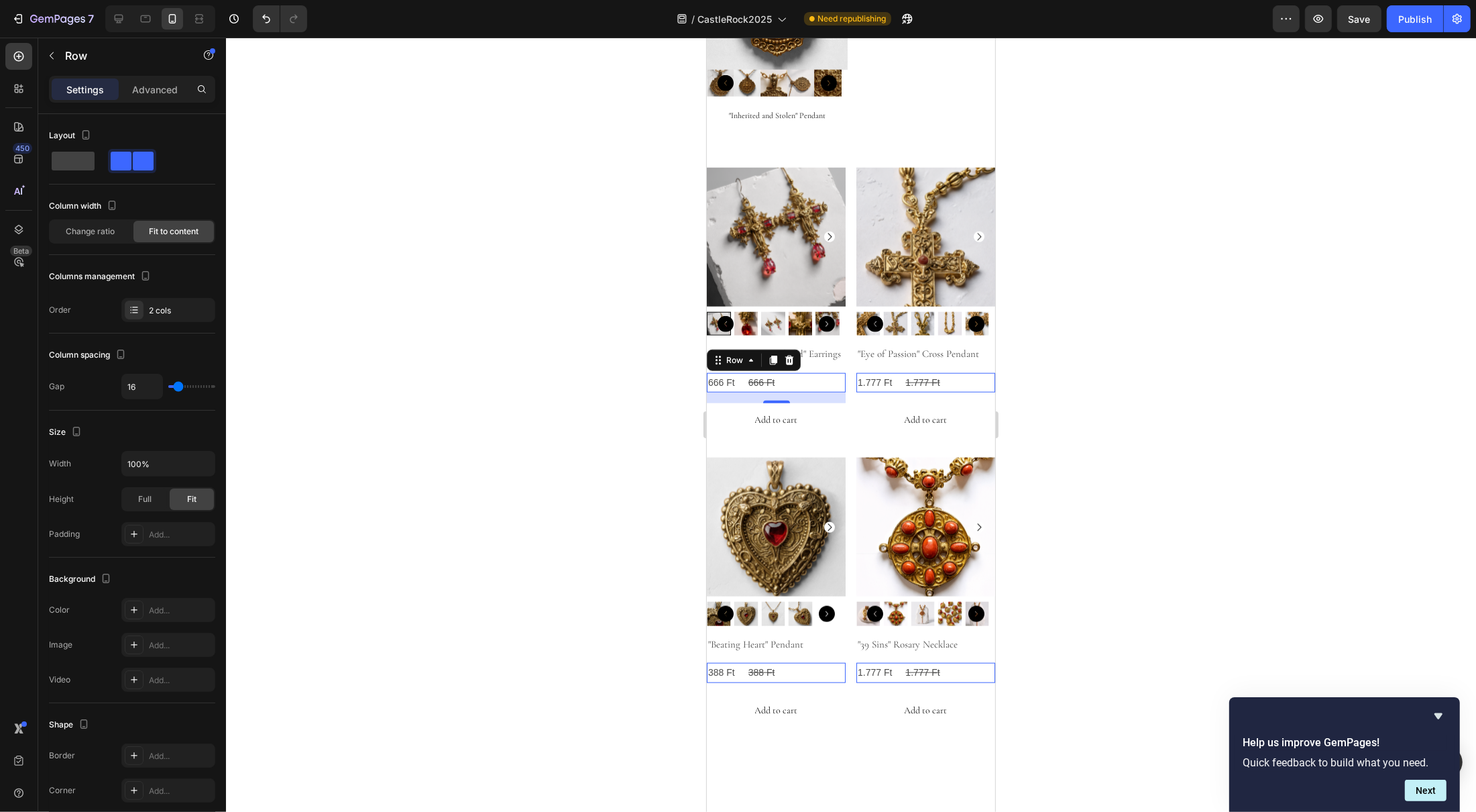
click at [1209, 371] on div at bounding box center [851, 424] width 1251 height 774
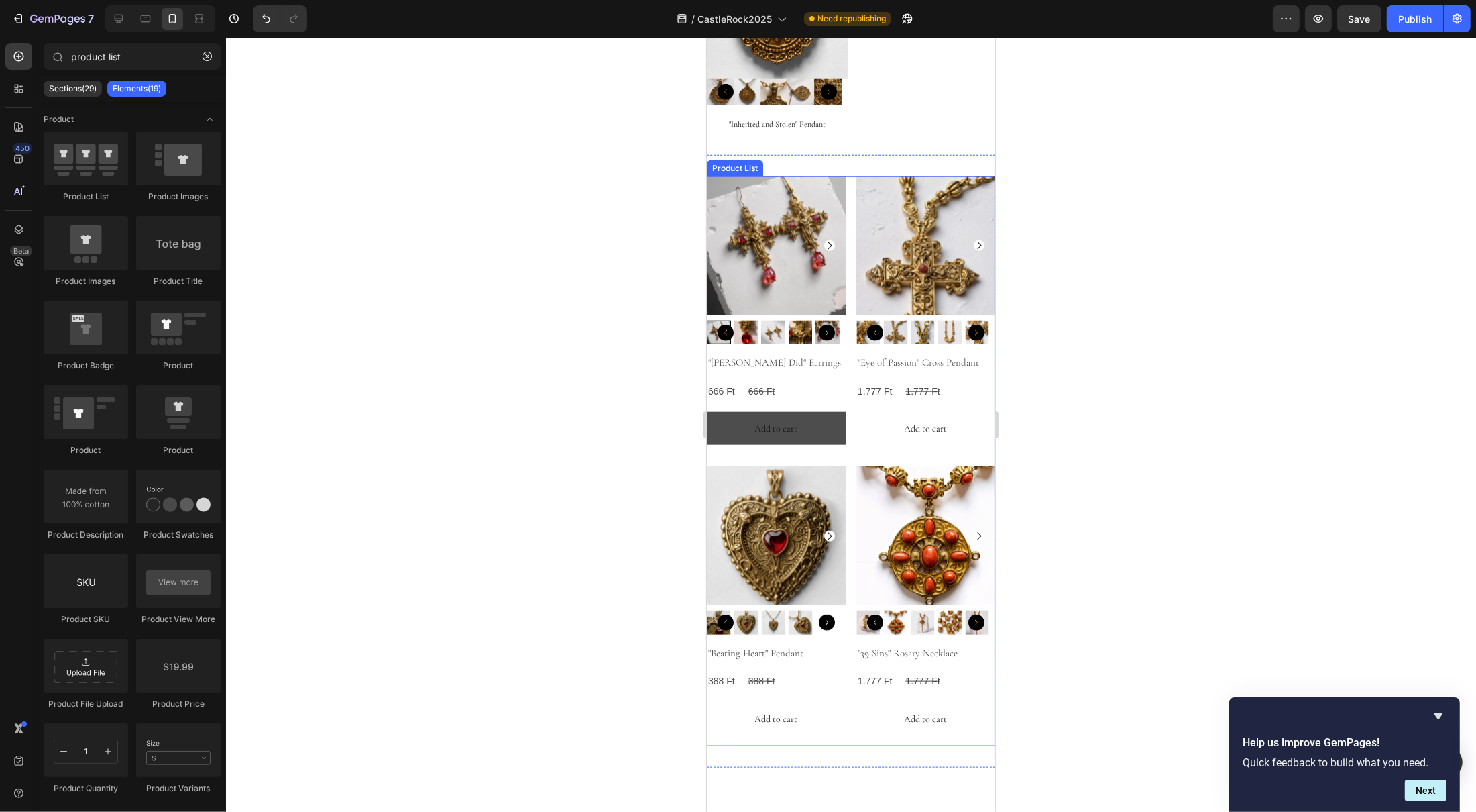
scroll to position [1547, 0]
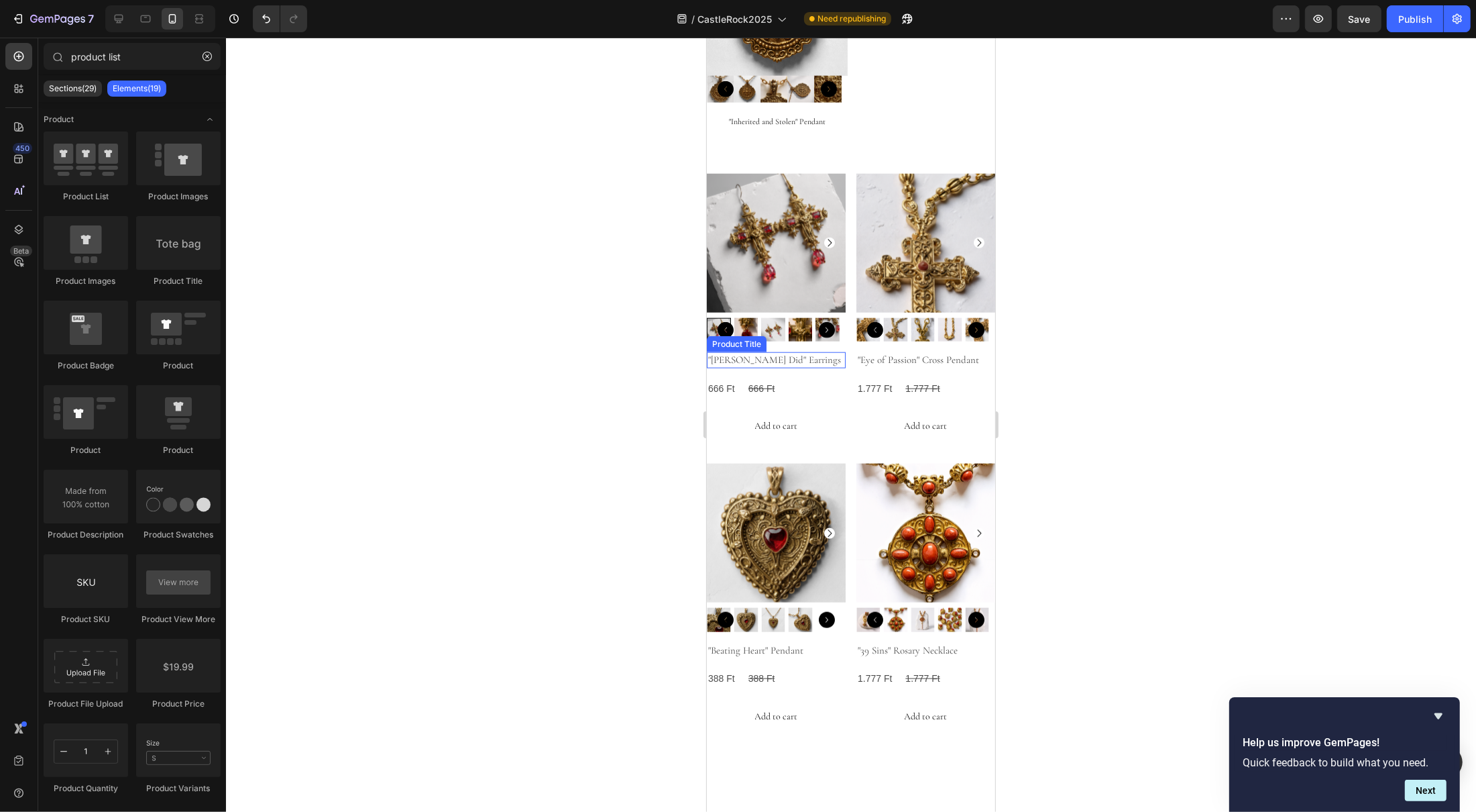
click at [754, 353] on h2 ""[PERSON_NAME] Did" Earrings" at bounding box center [775, 360] width 139 height 16
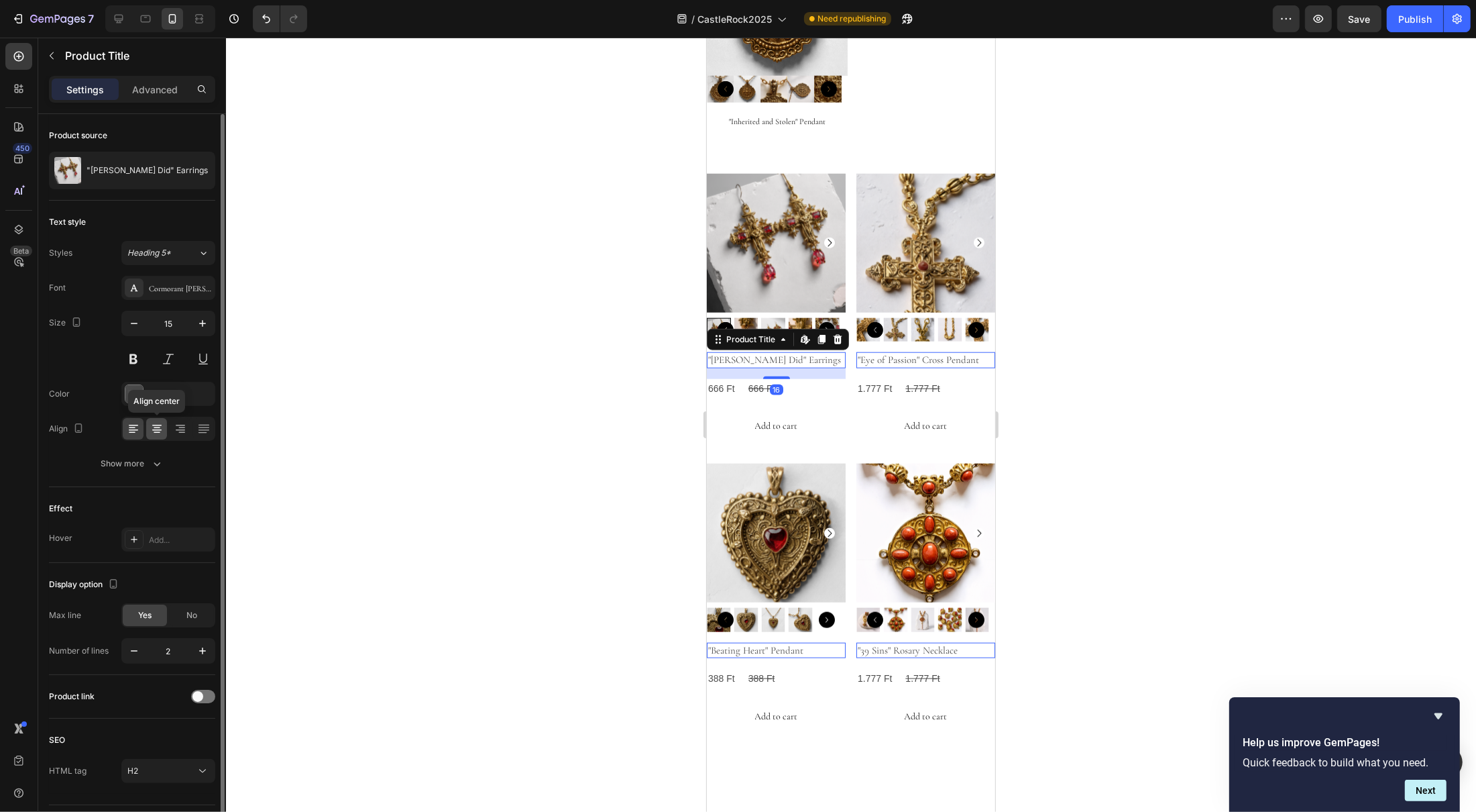
drag, startPoint x: 150, startPoint y: 429, endPoint x: 260, endPoint y: 445, distance: 111.2
click at [150, 429] on icon at bounding box center [157, 429] width 13 height 13
click at [1228, 312] on div at bounding box center [851, 424] width 1251 height 774
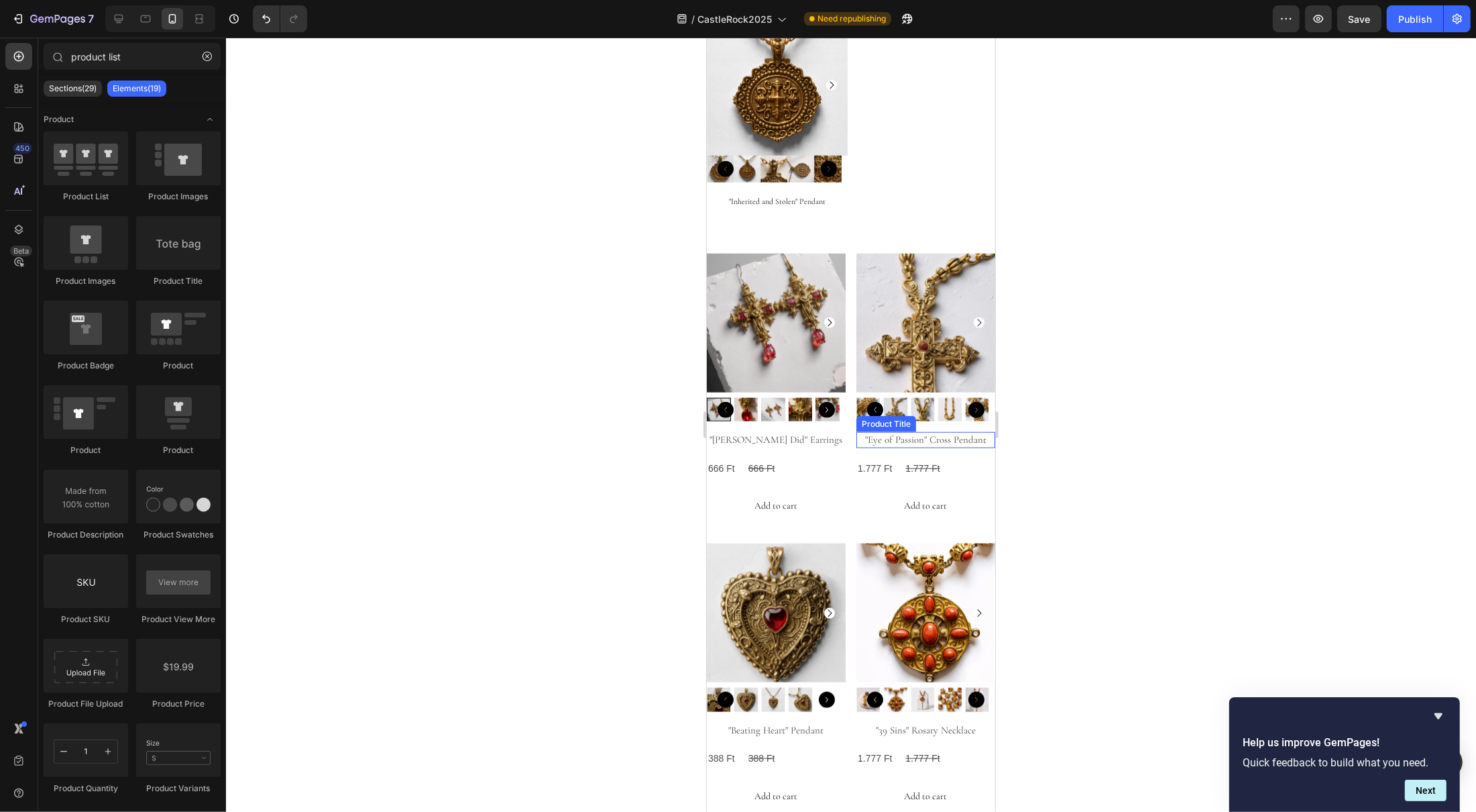
scroll to position [1438, 0]
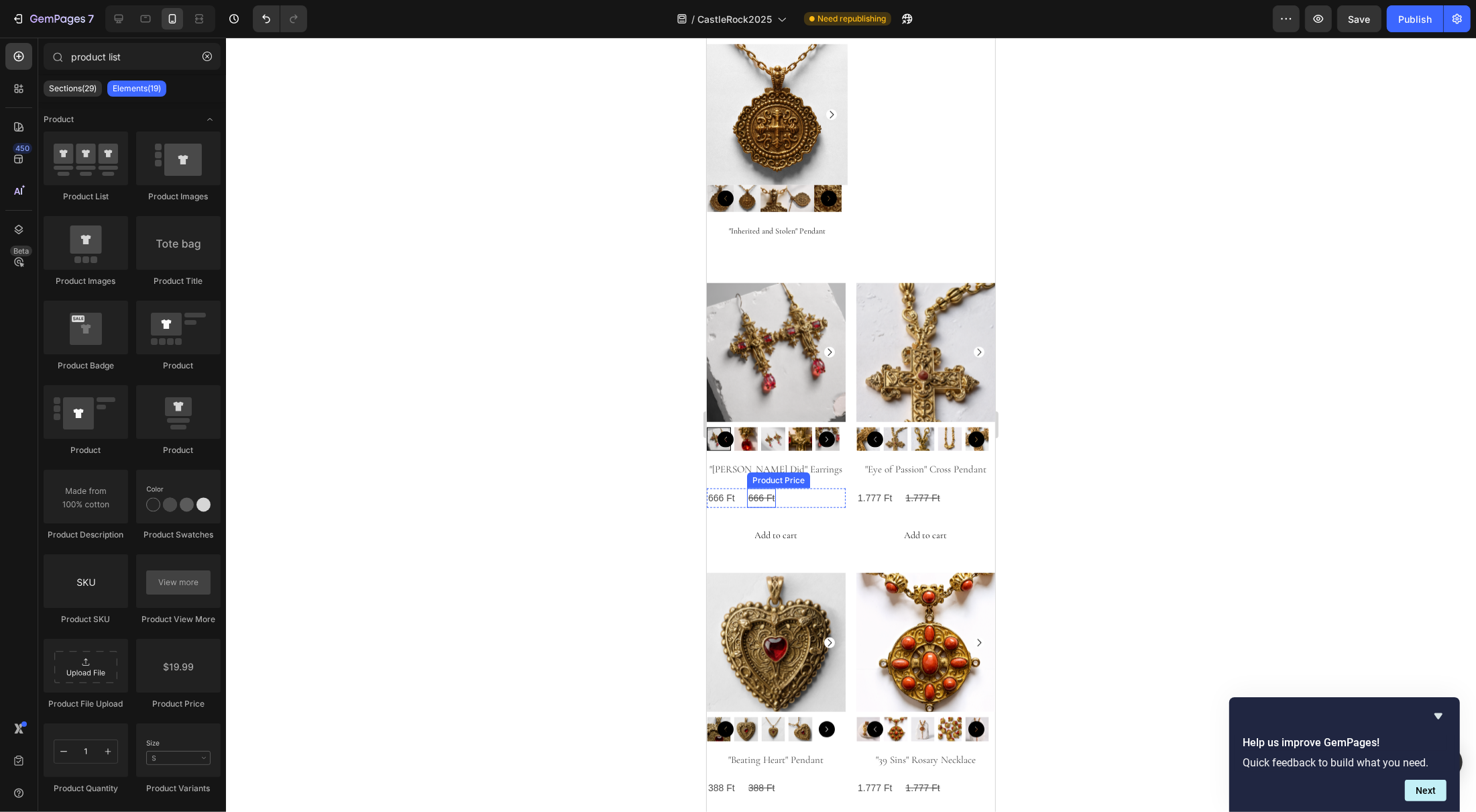
click at [775, 488] on div "666 Ft" at bounding box center [760, 498] width 30 height 19
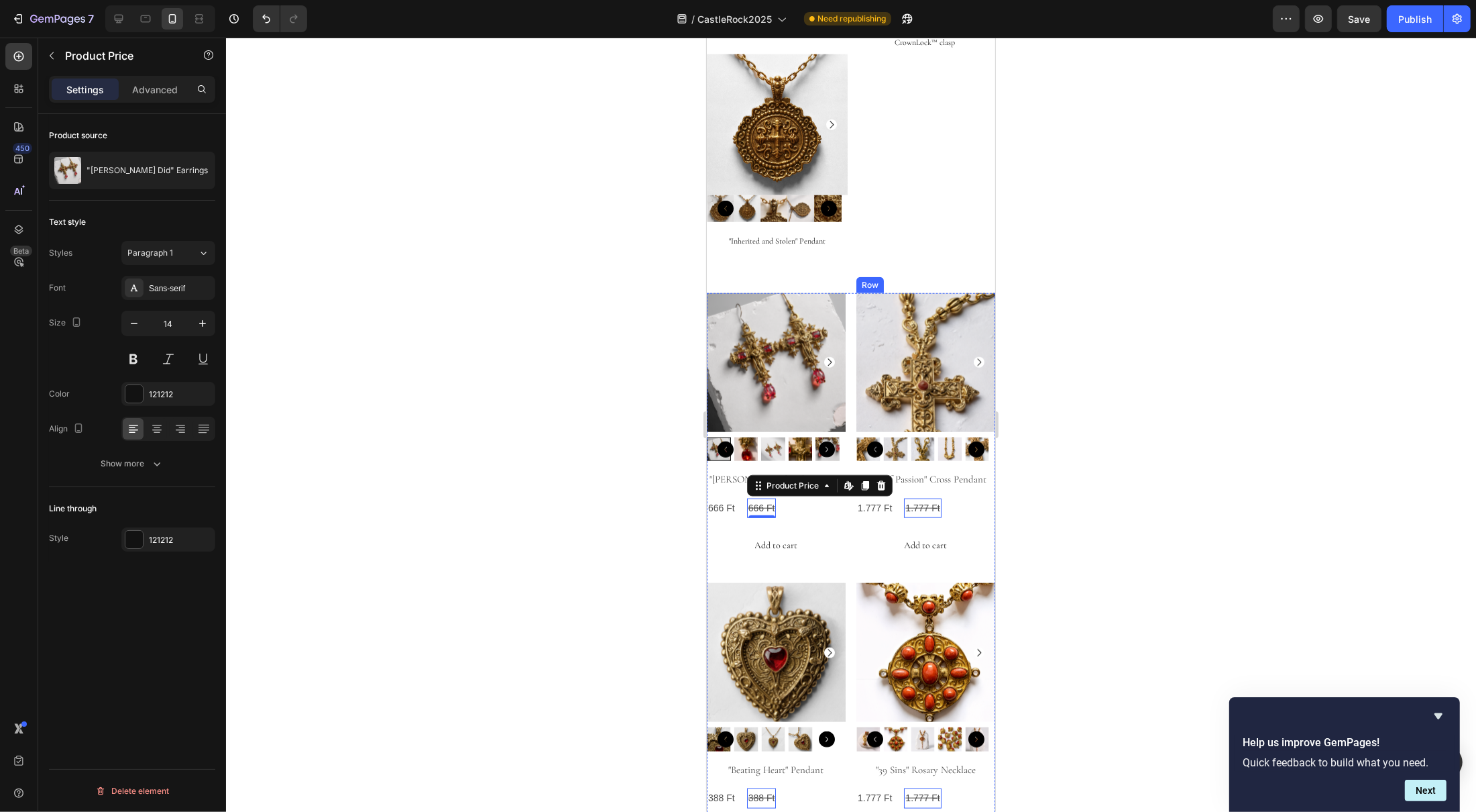
scroll to position [1393, 0]
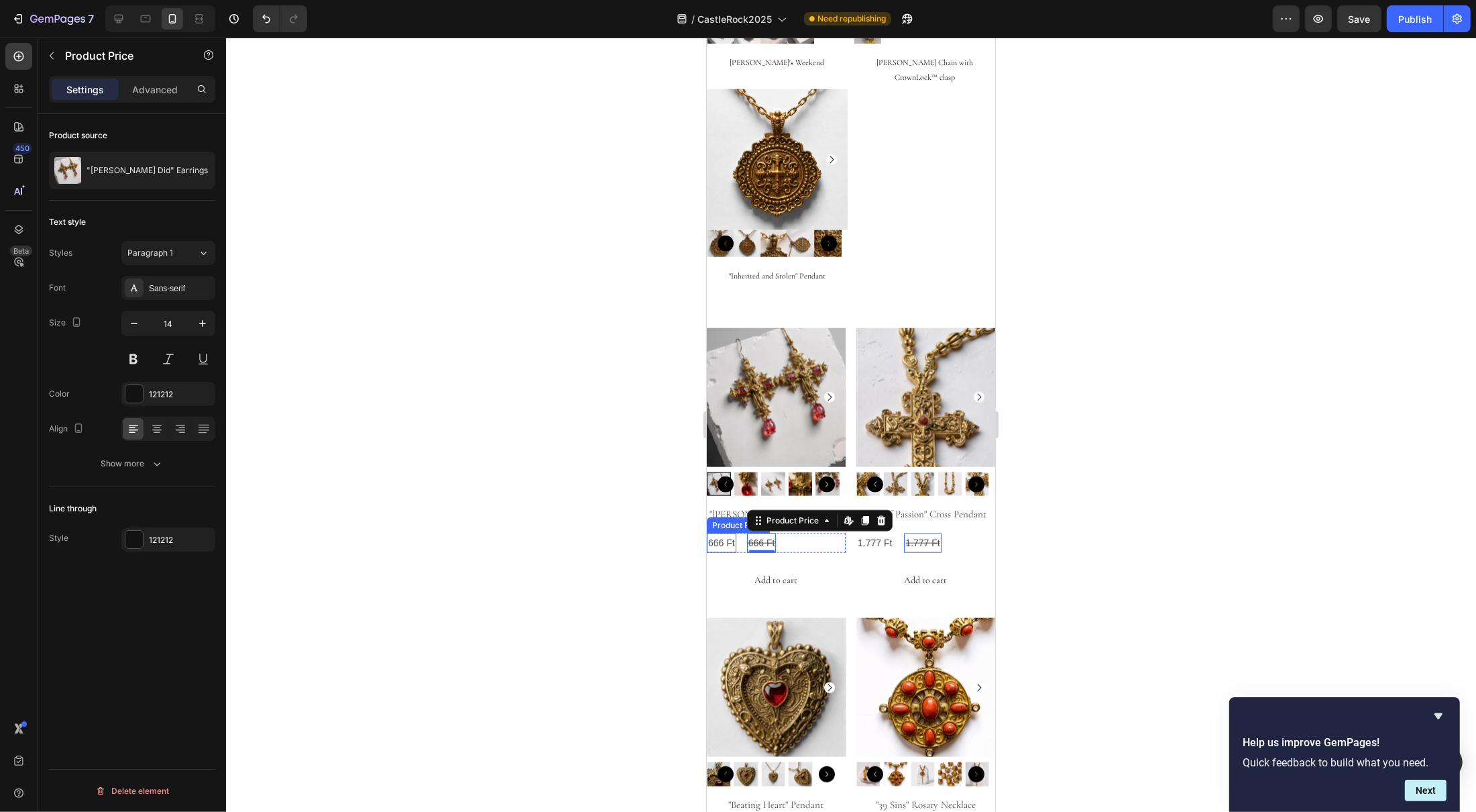
click at [734, 533] on div "666 Ft" at bounding box center [720, 543] width 30 height 19
click at [784, 533] on div "666 Ft Product Price Edit content in Shopify 0 Product Price Edit content in Sh…" at bounding box center [775, 543] width 139 height 19
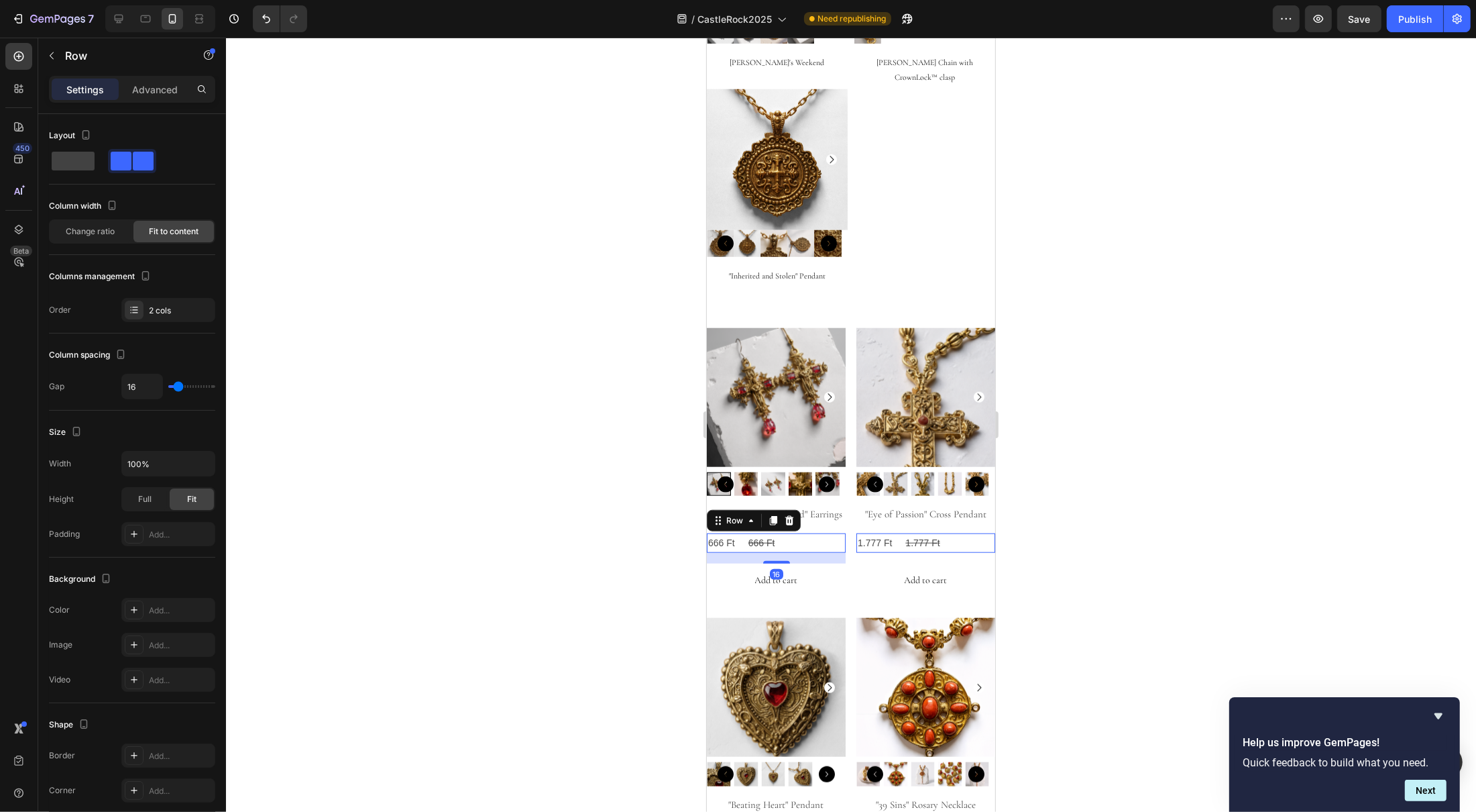
click at [813, 533] on div "666 Ft Product Price Product Price 666 Ft Product Price Product Price Row 16" at bounding box center [775, 543] width 139 height 19
click at [79, 160] on span at bounding box center [73, 161] width 43 height 19
type input "0"
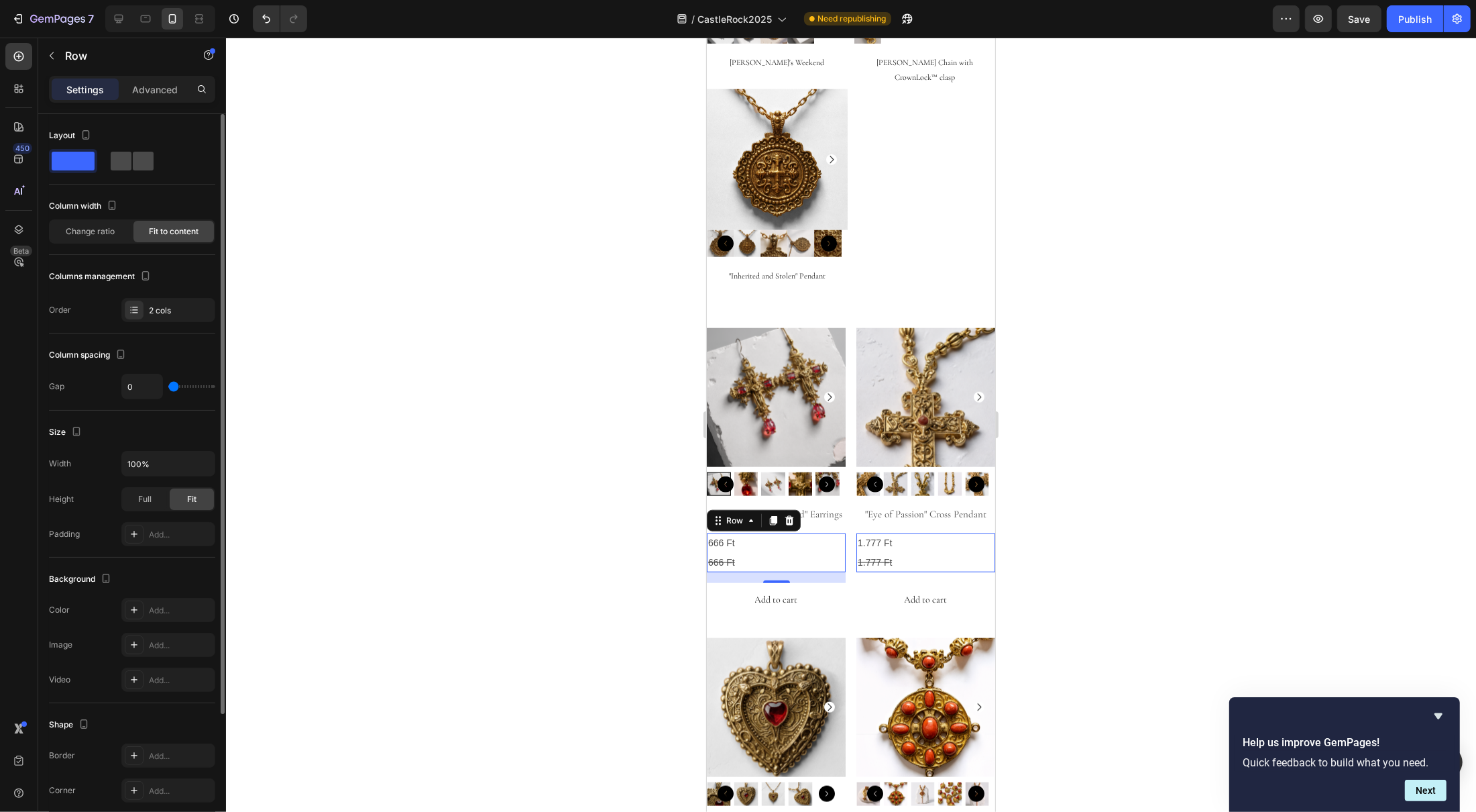
click at [122, 161] on span at bounding box center [121, 161] width 21 height 19
type input "16"
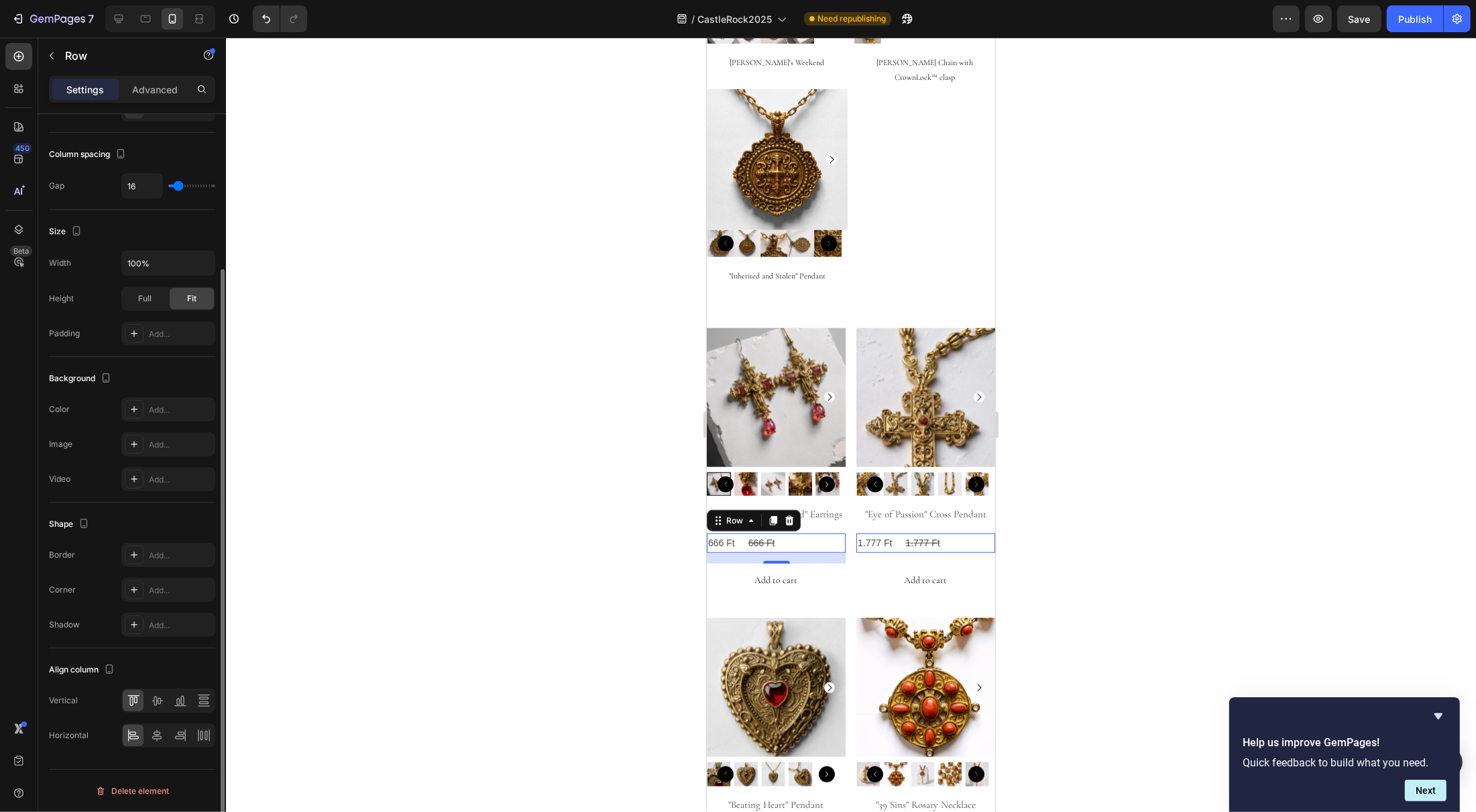
scroll to position [0, 0]
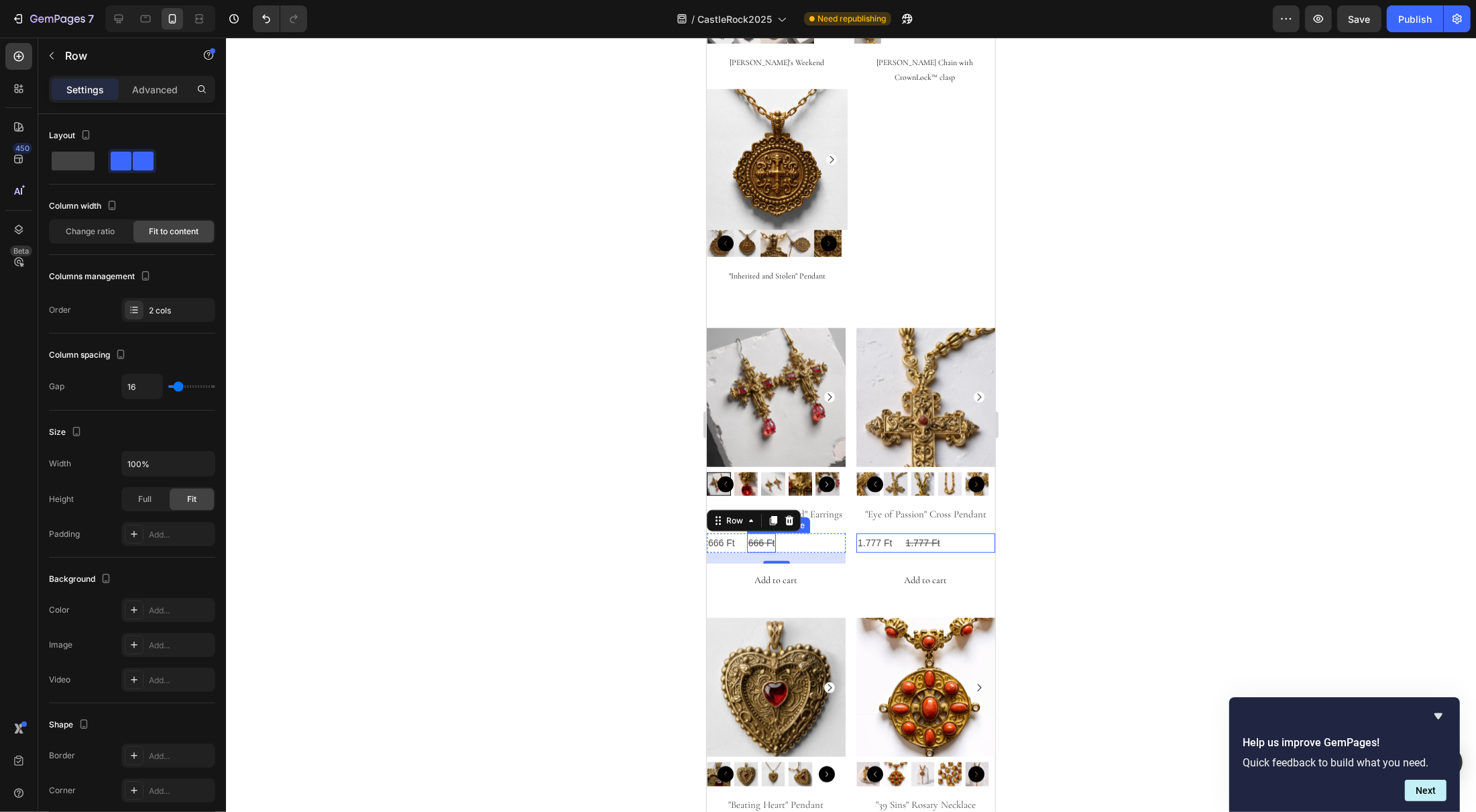
click at [762, 533] on div "666 Ft" at bounding box center [760, 543] width 30 height 19
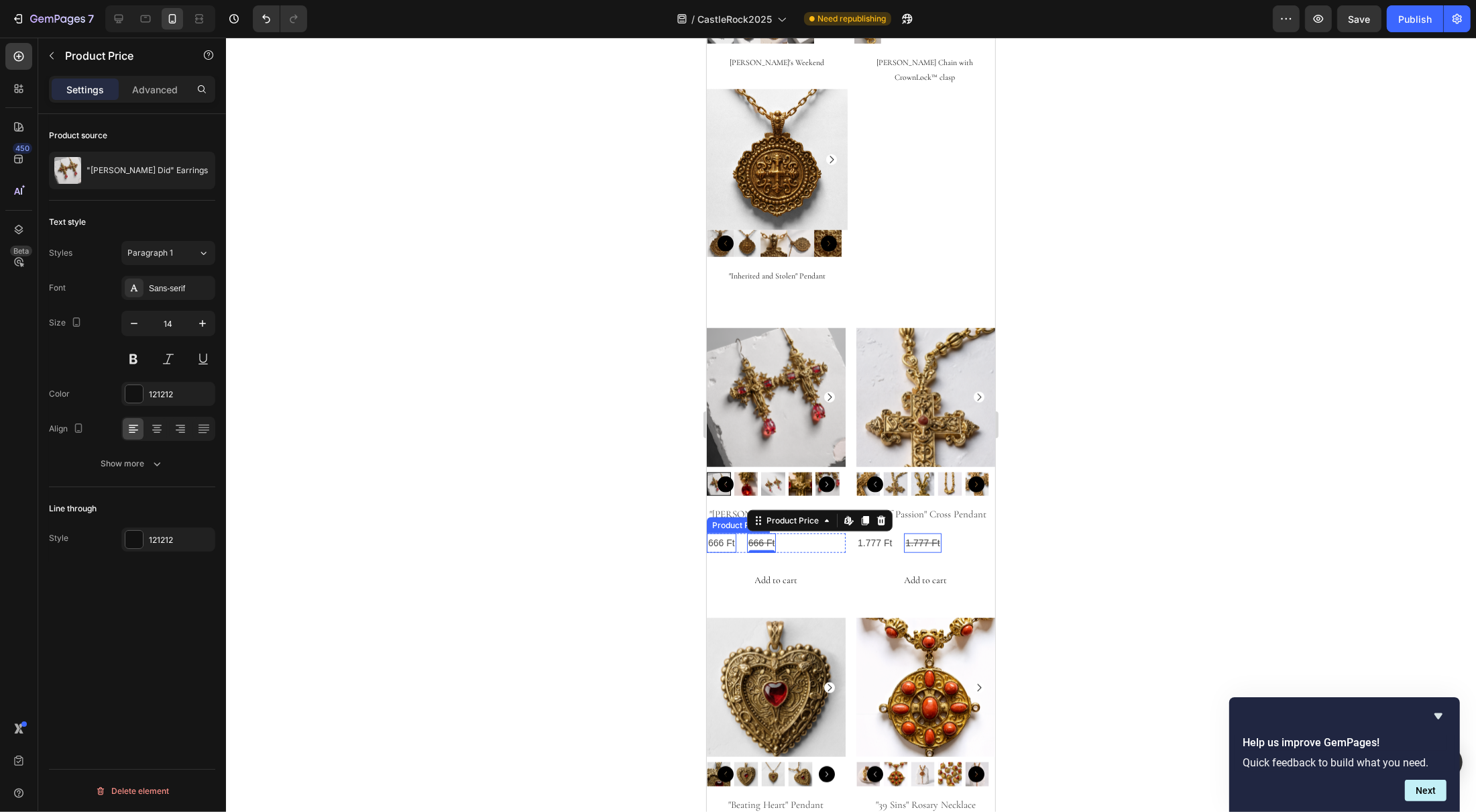
click at [721, 533] on div "666 Ft" at bounding box center [720, 543] width 30 height 19
click at [182, 294] on div "Sans-serif" at bounding box center [181, 288] width 63 height 12
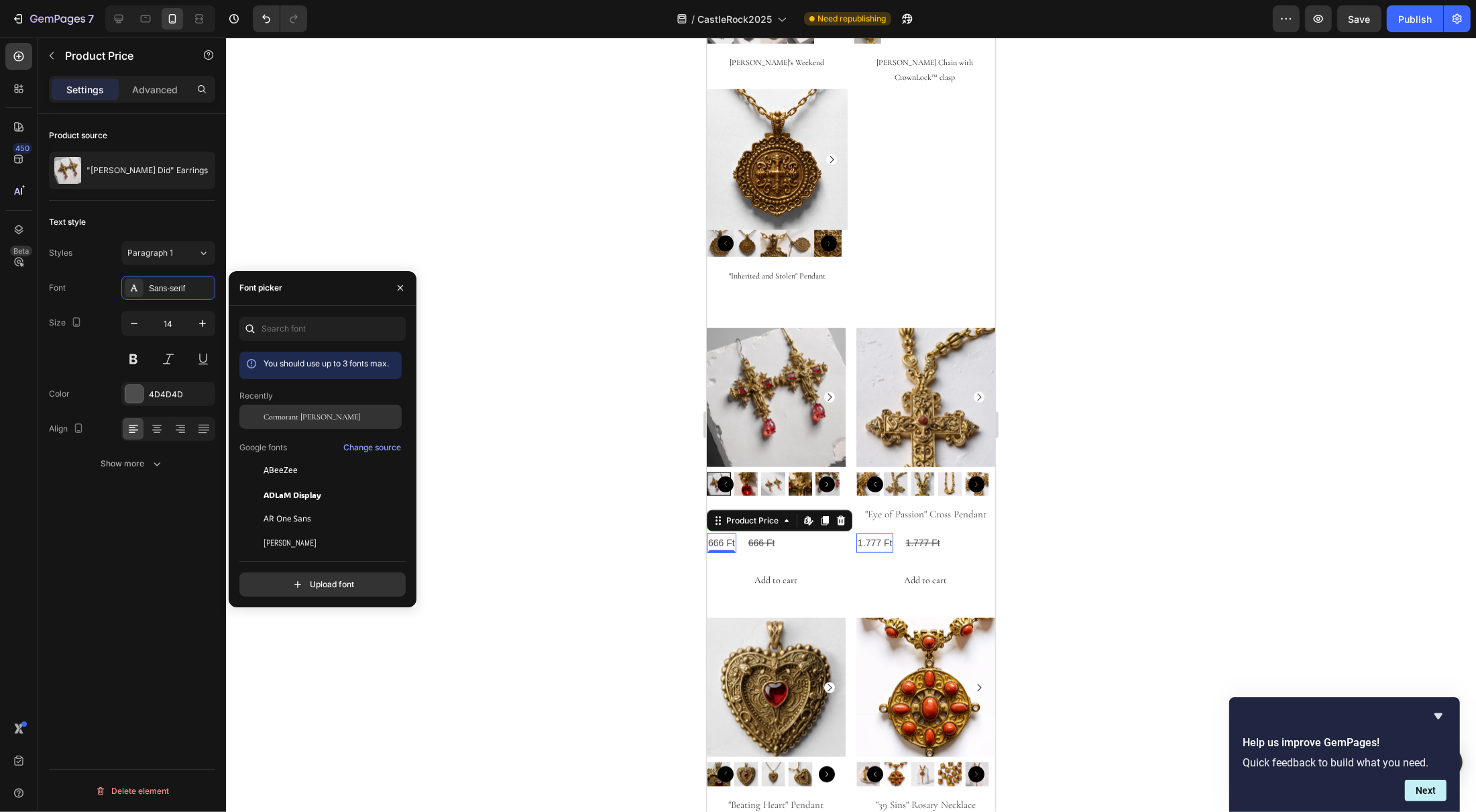
click at [320, 419] on span "Cormorant [PERSON_NAME]" at bounding box center [311, 417] width 96 height 12
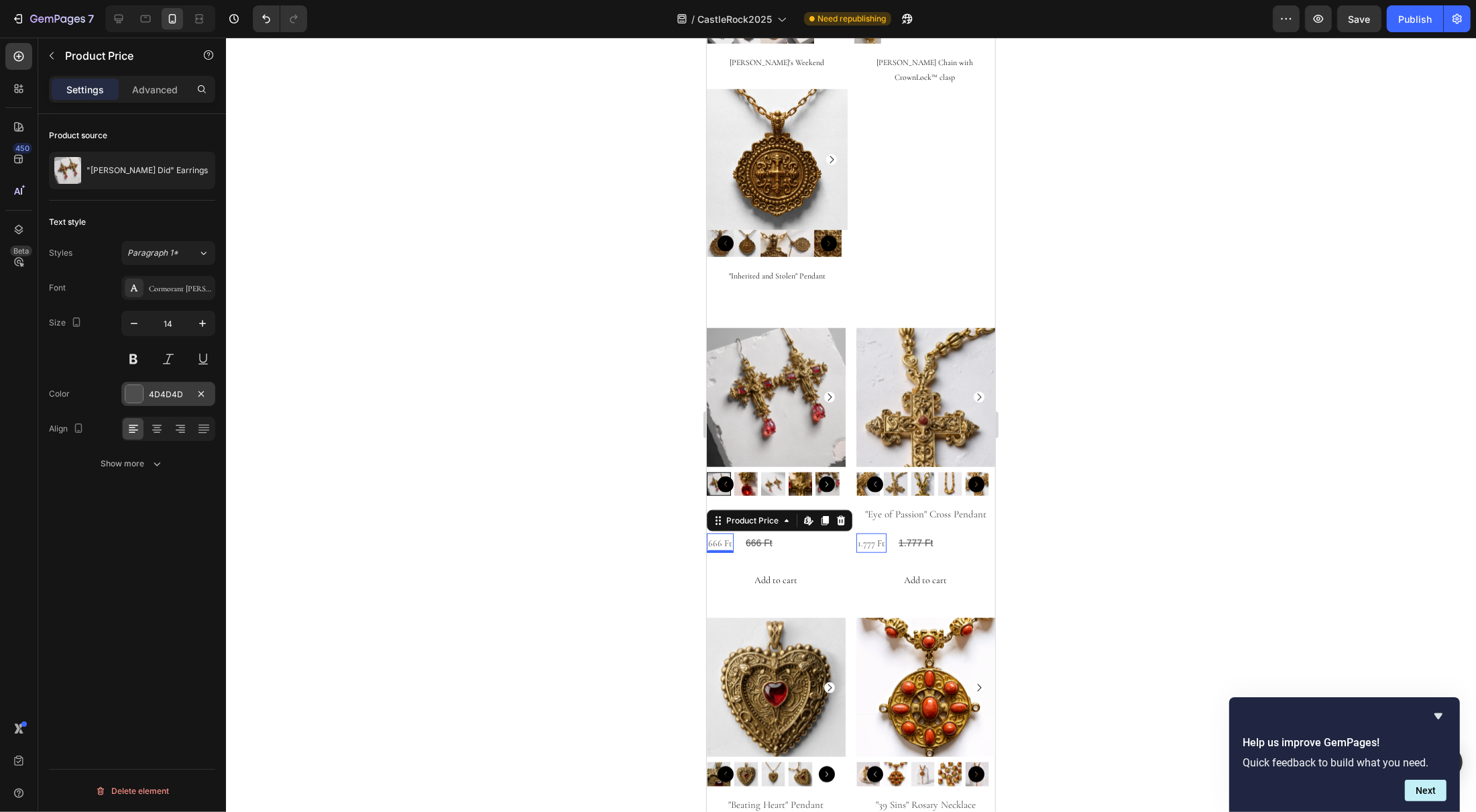
click at [140, 397] on div at bounding box center [134, 394] width 17 height 17
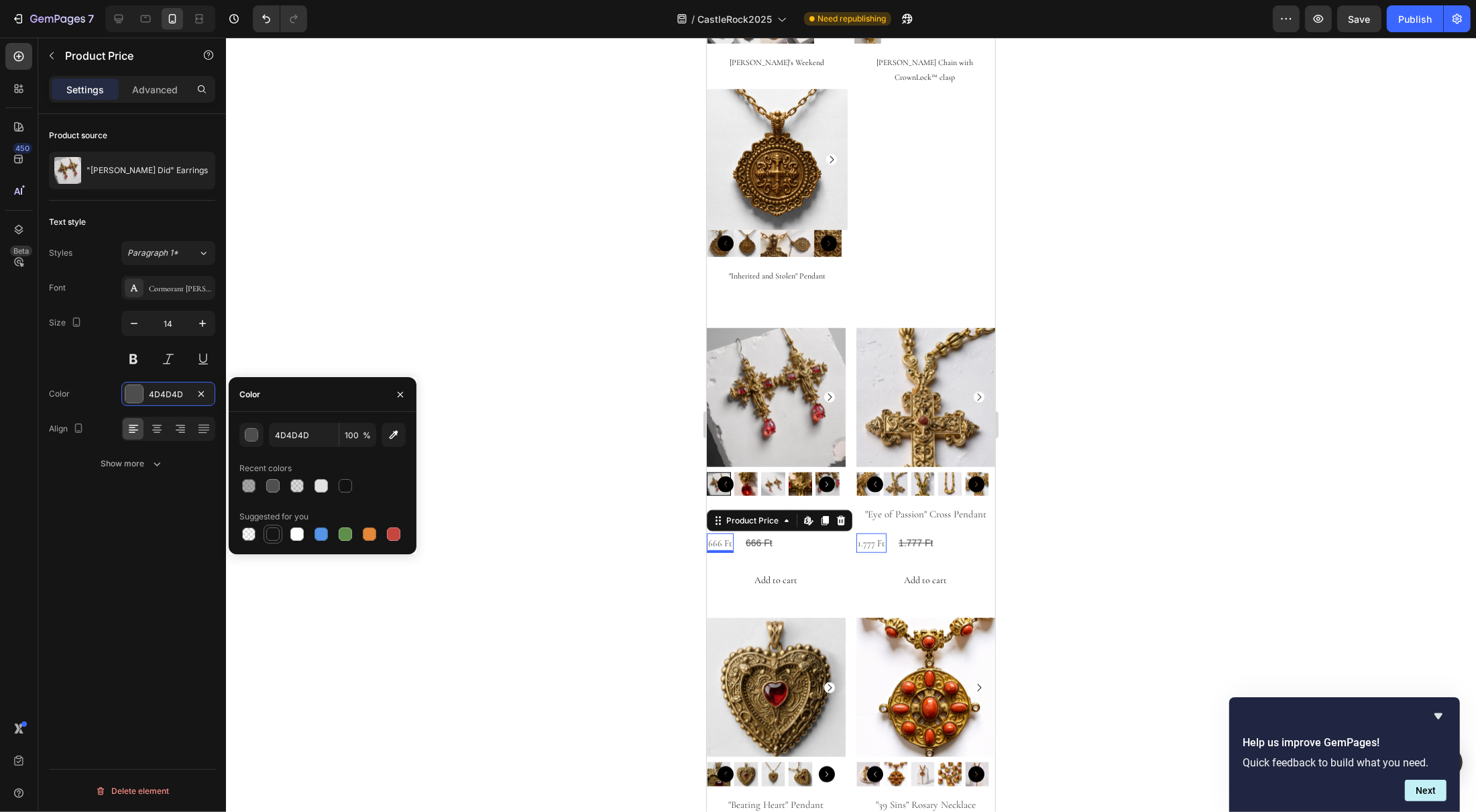
click at [271, 533] on div at bounding box center [273, 534] width 13 height 13
type input "151515"
click at [751, 533] on div "666 Ft" at bounding box center [759, 543] width 30 height 19
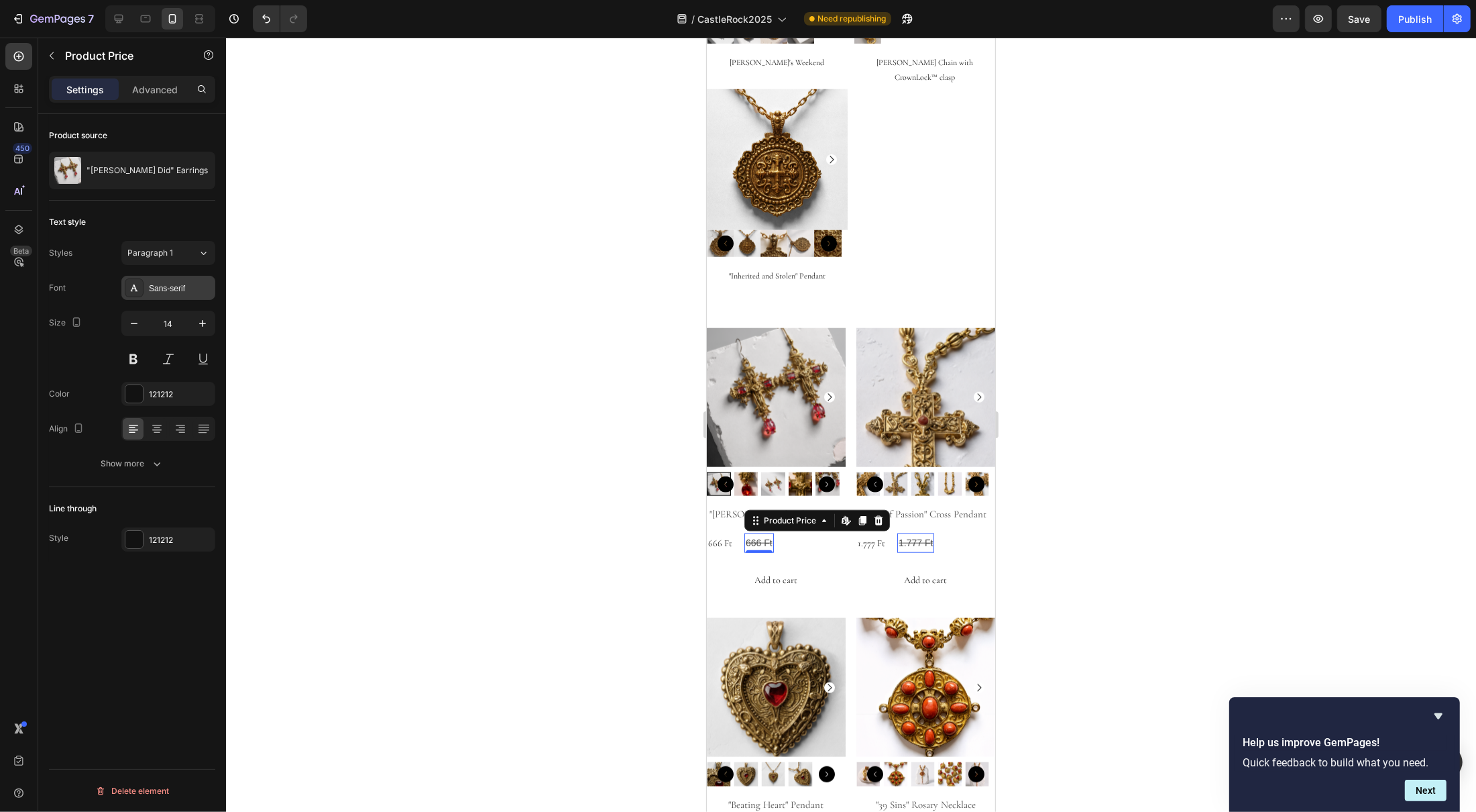
click at [170, 286] on div "Sans-serif" at bounding box center [181, 288] width 63 height 12
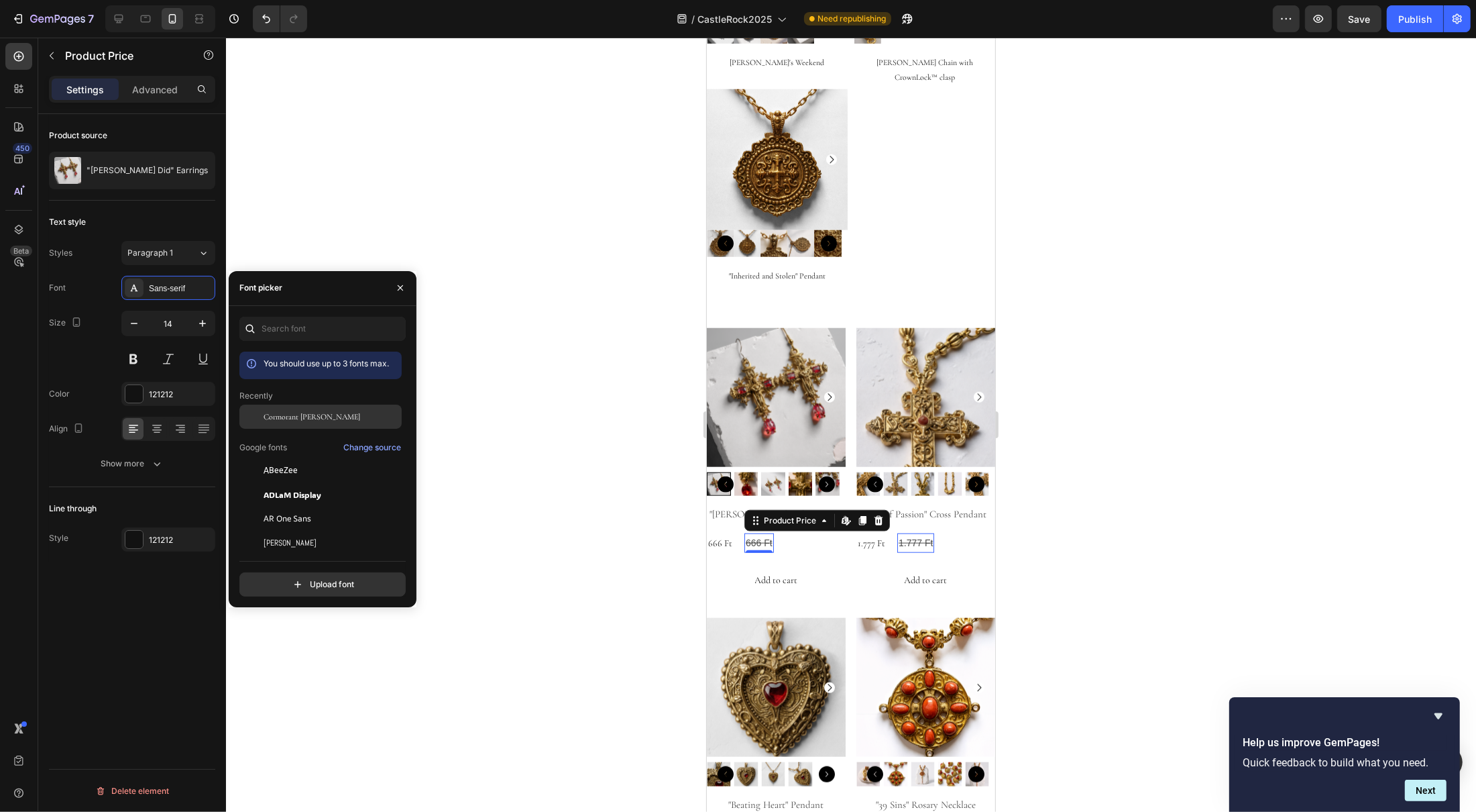
click at [311, 417] on span "Cormorant [PERSON_NAME]" at bounding box center [311, 417] width 96 height 12
click at [1111, 503] on div at bounding box center [851, 424] width 1251 height 774
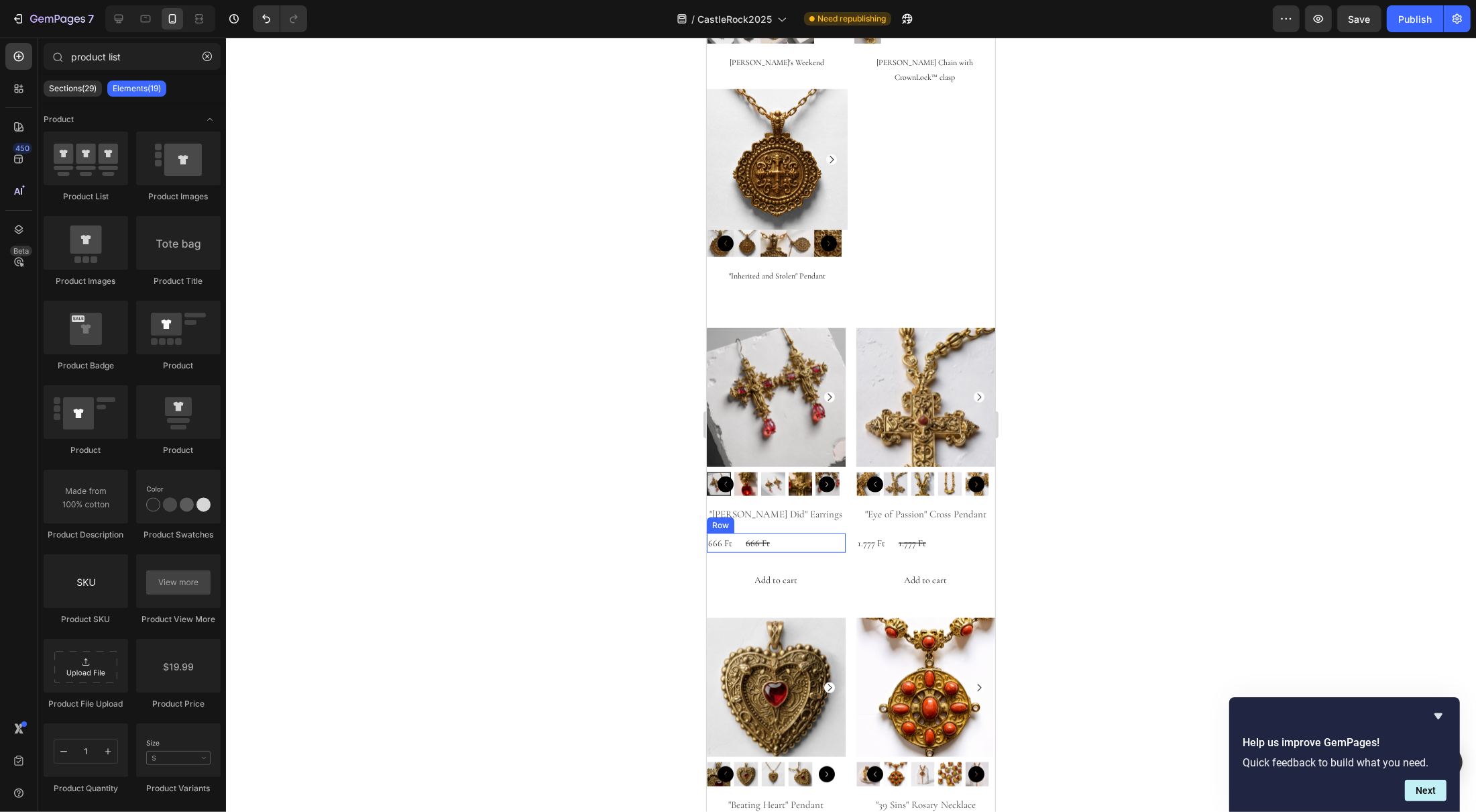
click at [769, 533] on div "666 Ft Product Price Product Price 666 Ft Product Price Product Price Row" at bounding box center [775, 543] width 139 height 19
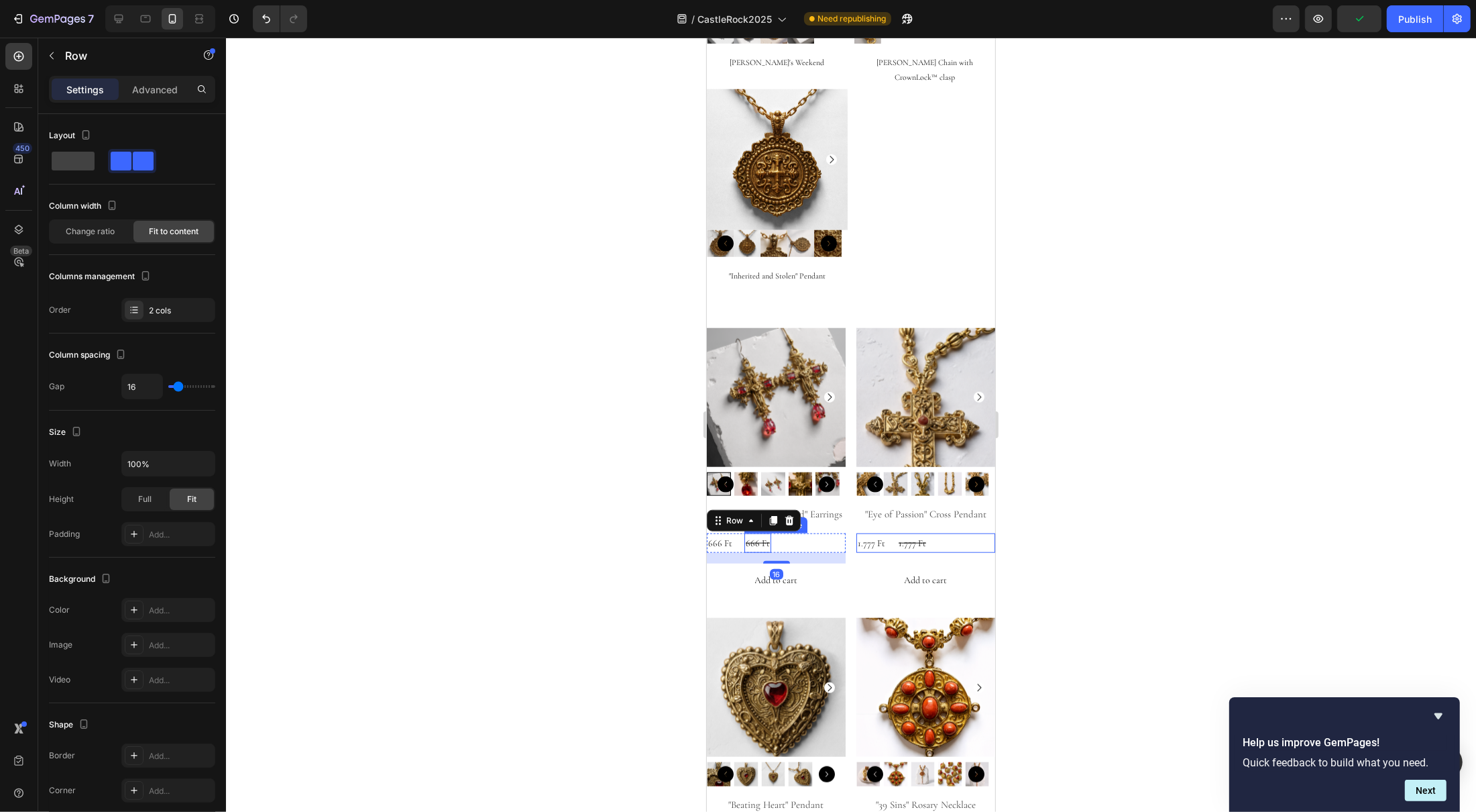
click at [751, 533] on div "666 Ft" at bounding box center [758, 543] width 27 height 19
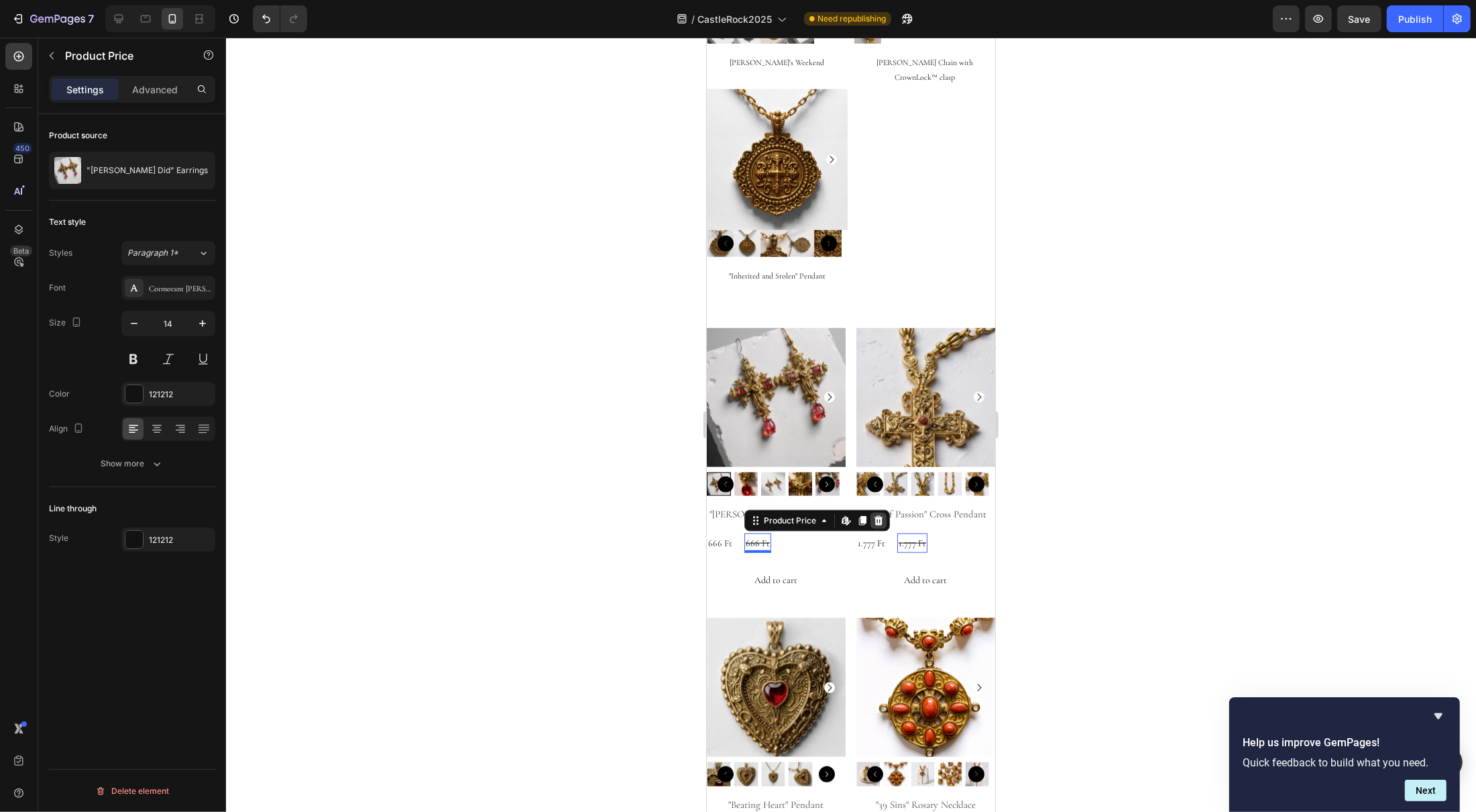
click at [880, 515] on icon at bounding box center [877, 520] width 11 height 11
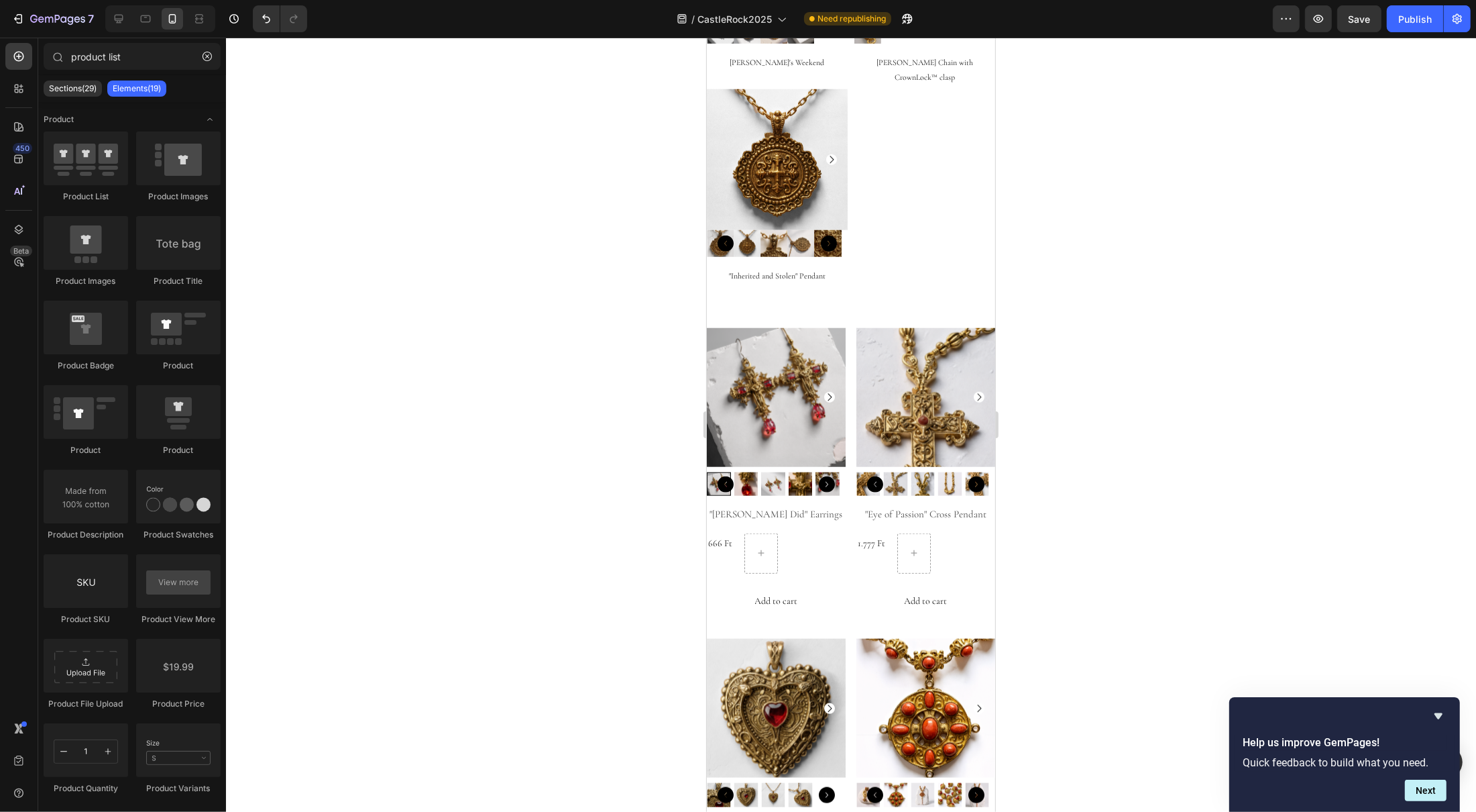
click at [1127, 502] on div at bounding box center [851, 424] width 1251 height 774
click at [767, 543] on div at bounding box center [760, 553] width 32 height 21
click at [756, 547] on icon at bounding box center [760, 553] width 11 height 11
click at [659, 507] on div at bounding box center [851, 424] width 1251 height 774
click at [724, 533] on div "666 Ft Product Price Product Price" at bounding box center [719, 553] width 27 height 40
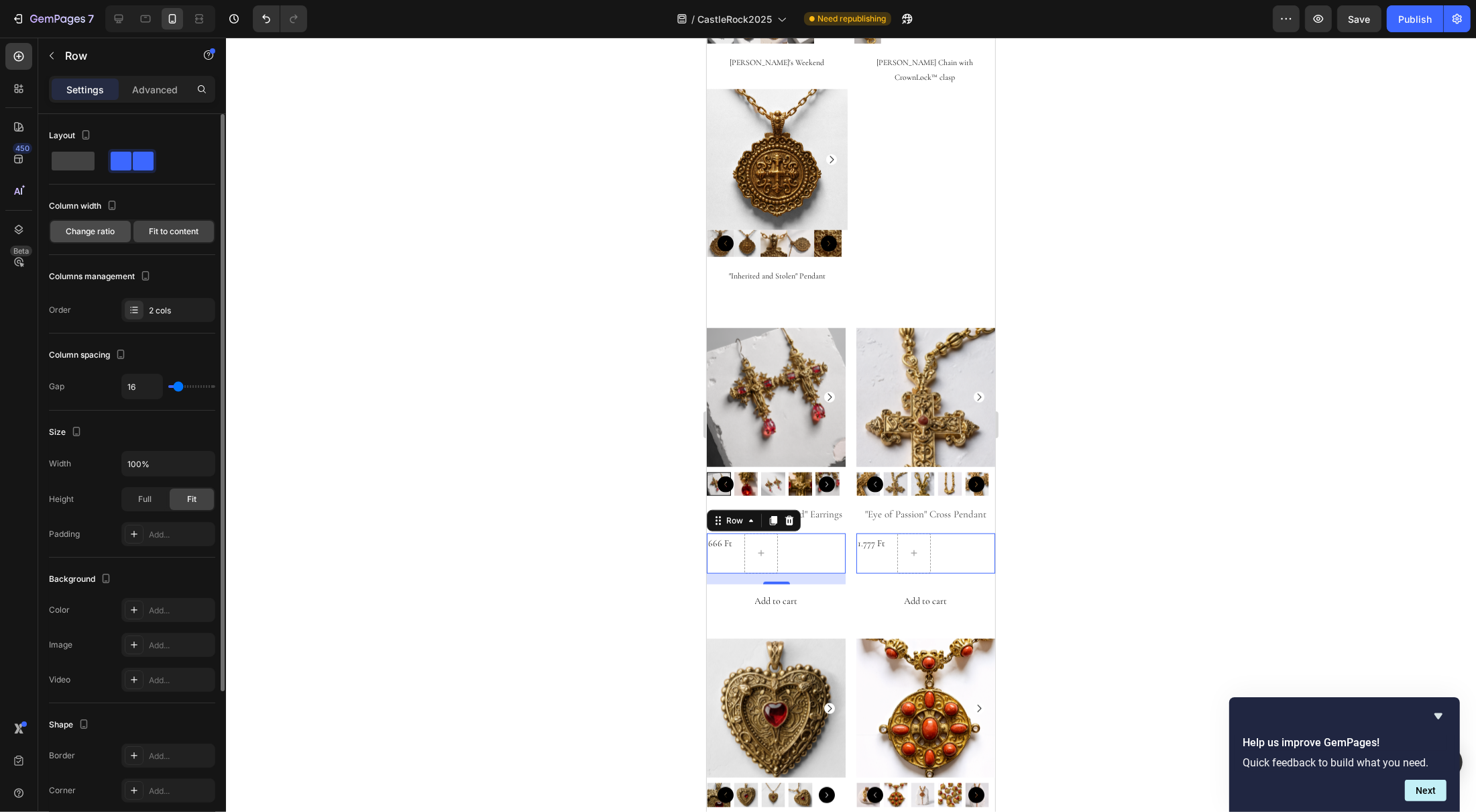
click at [89, 227] on span "Change ratio" at bounding box center [91, 231] width 49 height 12
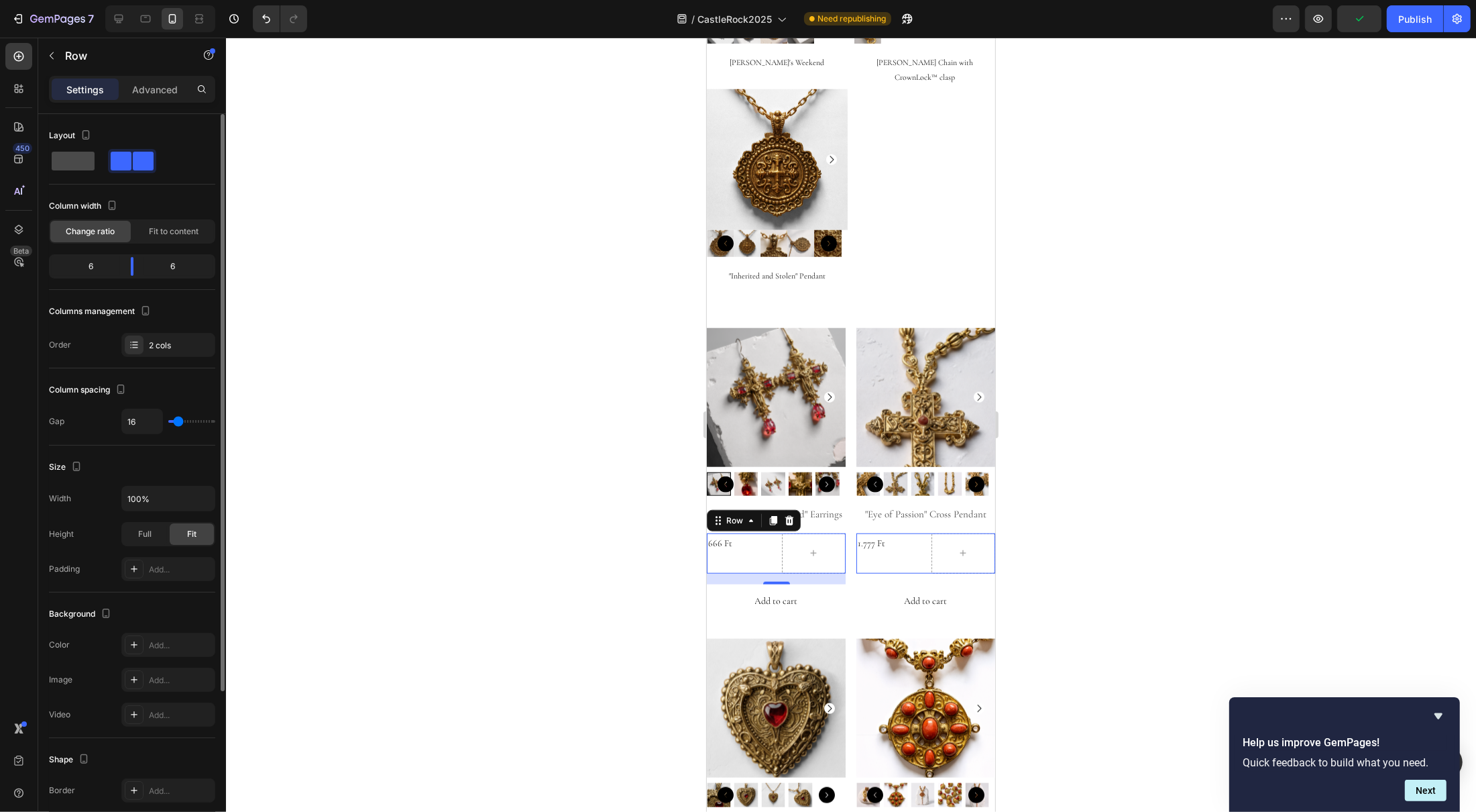
click at [87, 168] on span at bounding box center [73, 161] width 43 height 19
type input "0"
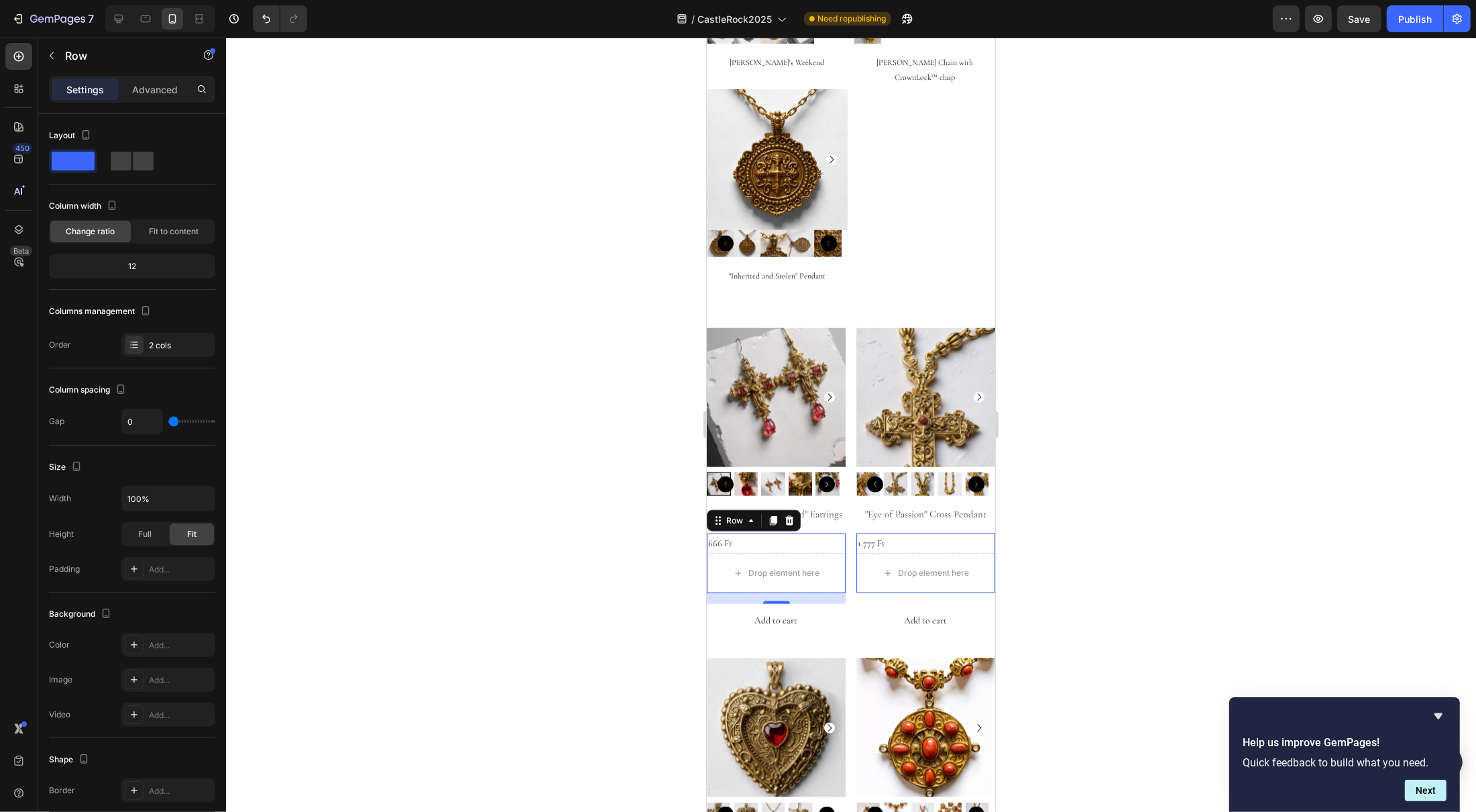
click at [1036, 457] on div at bounding box center [851, 424] width 1251 height 774
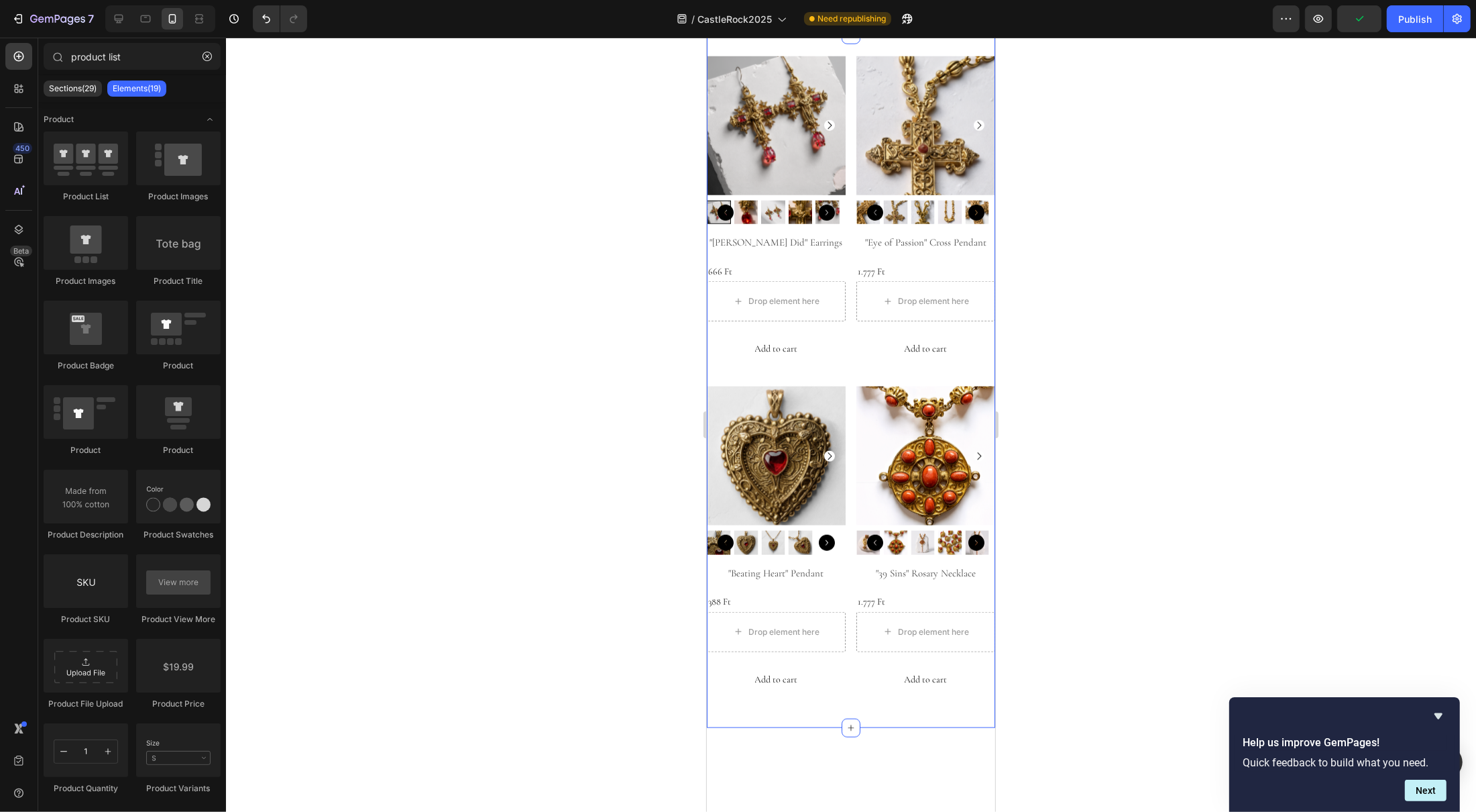
scroll to position [1314, 0]
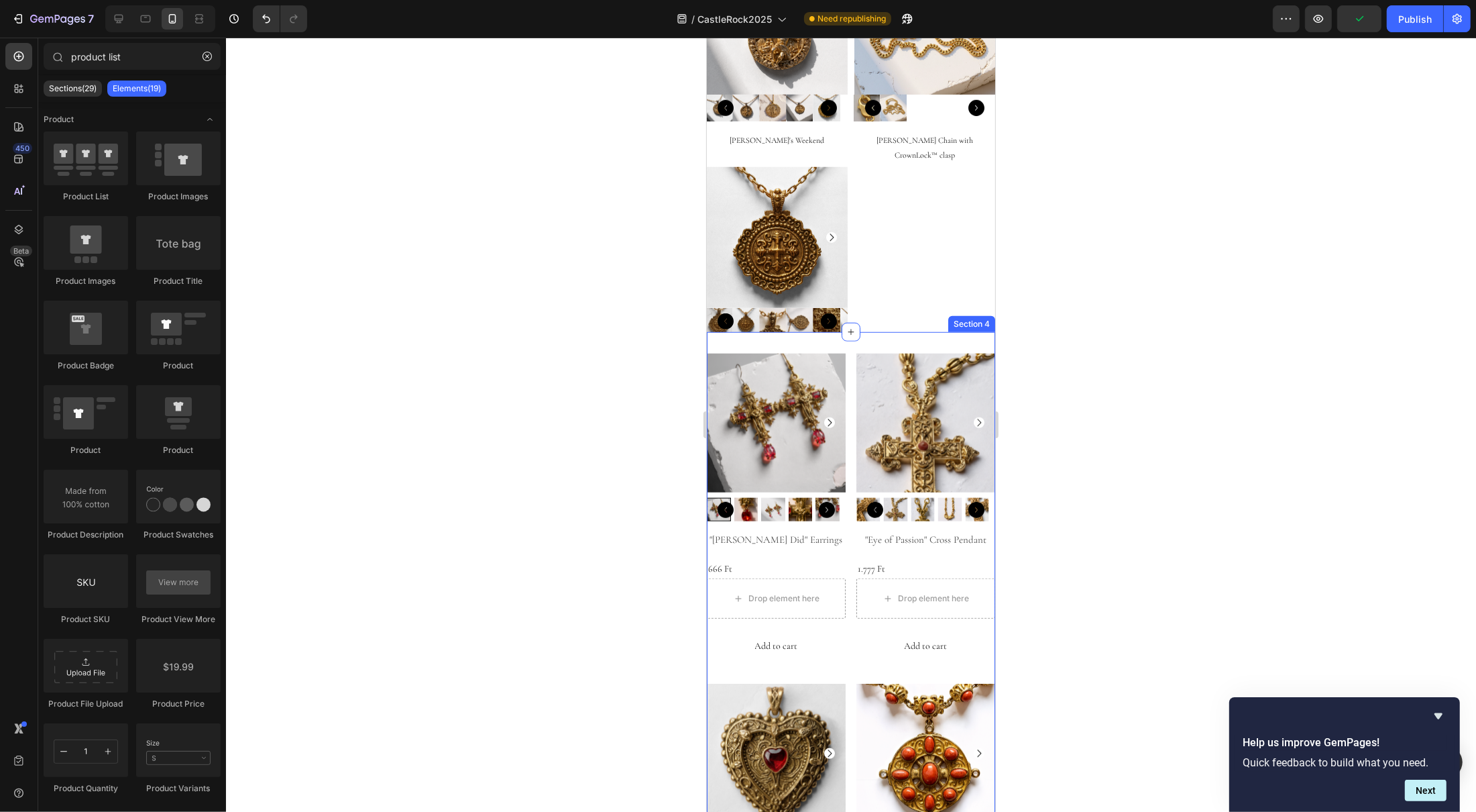
click at [879, 341] on div "Product Images "Pontius Did" Earrings Product Title 666 Ft Product Price Produc…" at bounding box center [850, 678] width 289 height 693
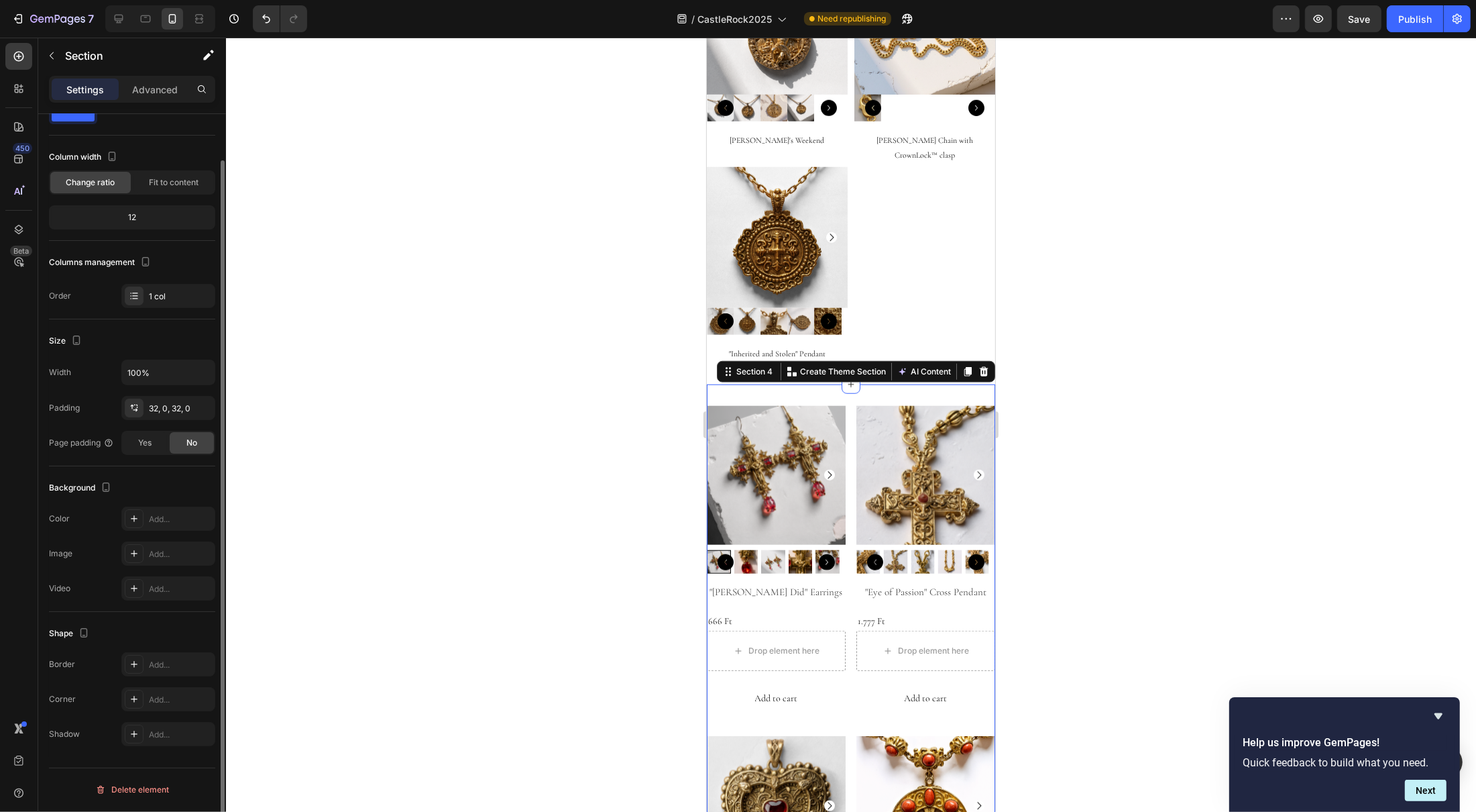
scroll to position [0, 0]
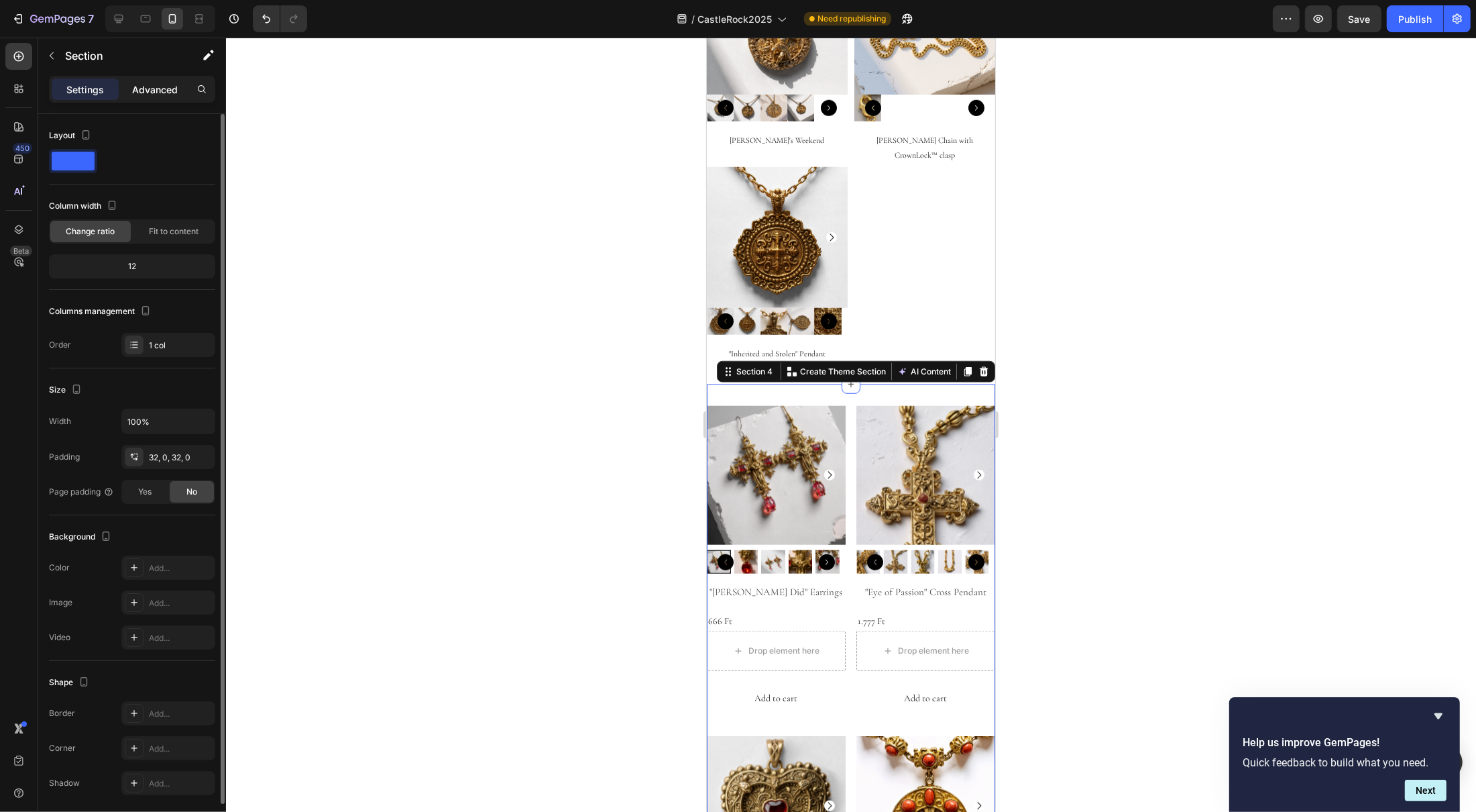
click at [161, 89] on p "Advanced" at bounding box center [155, 89] width 46 height 14
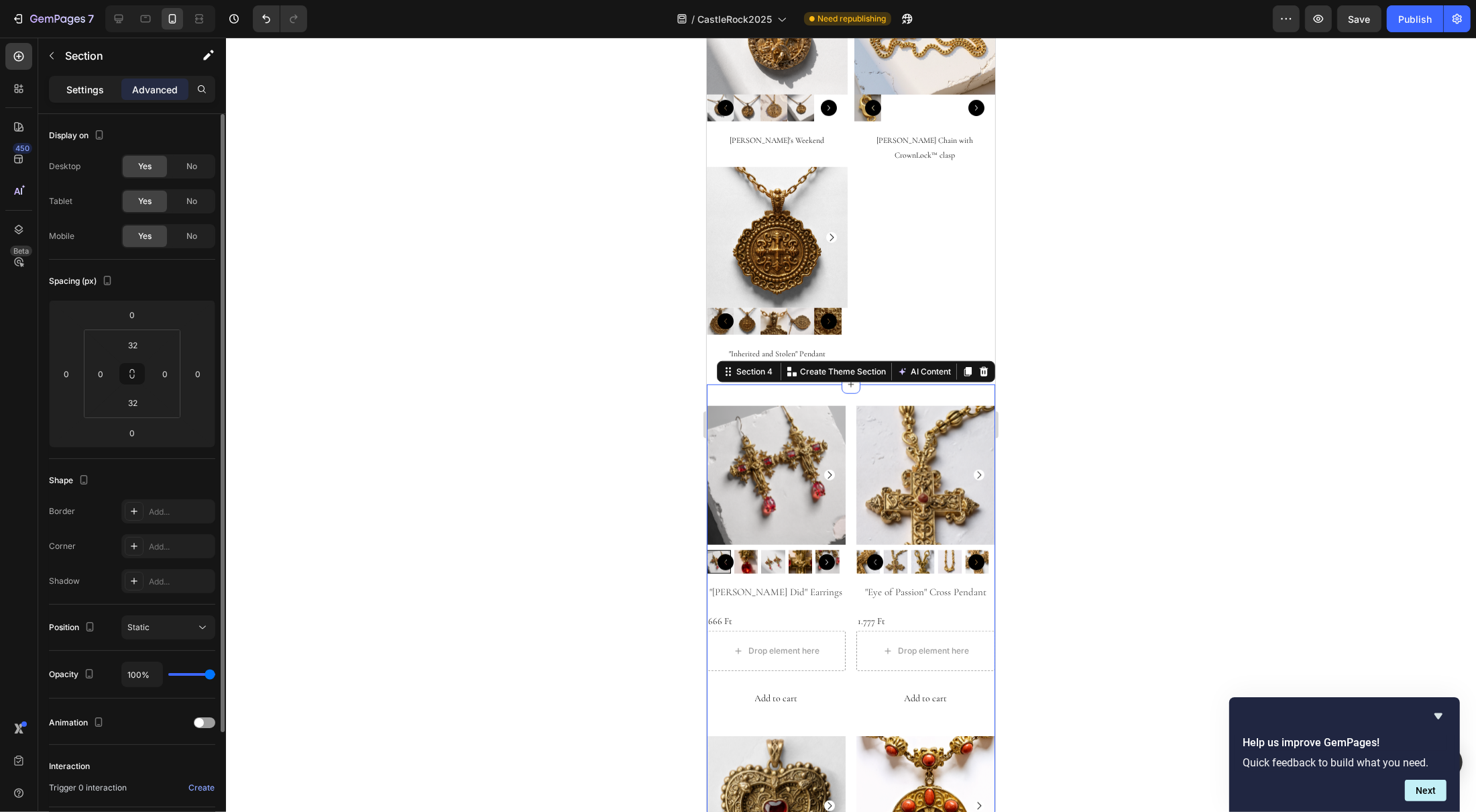
click at [84, 94] on p "Settings" at bounding box center [85, 89] width 37 height 14
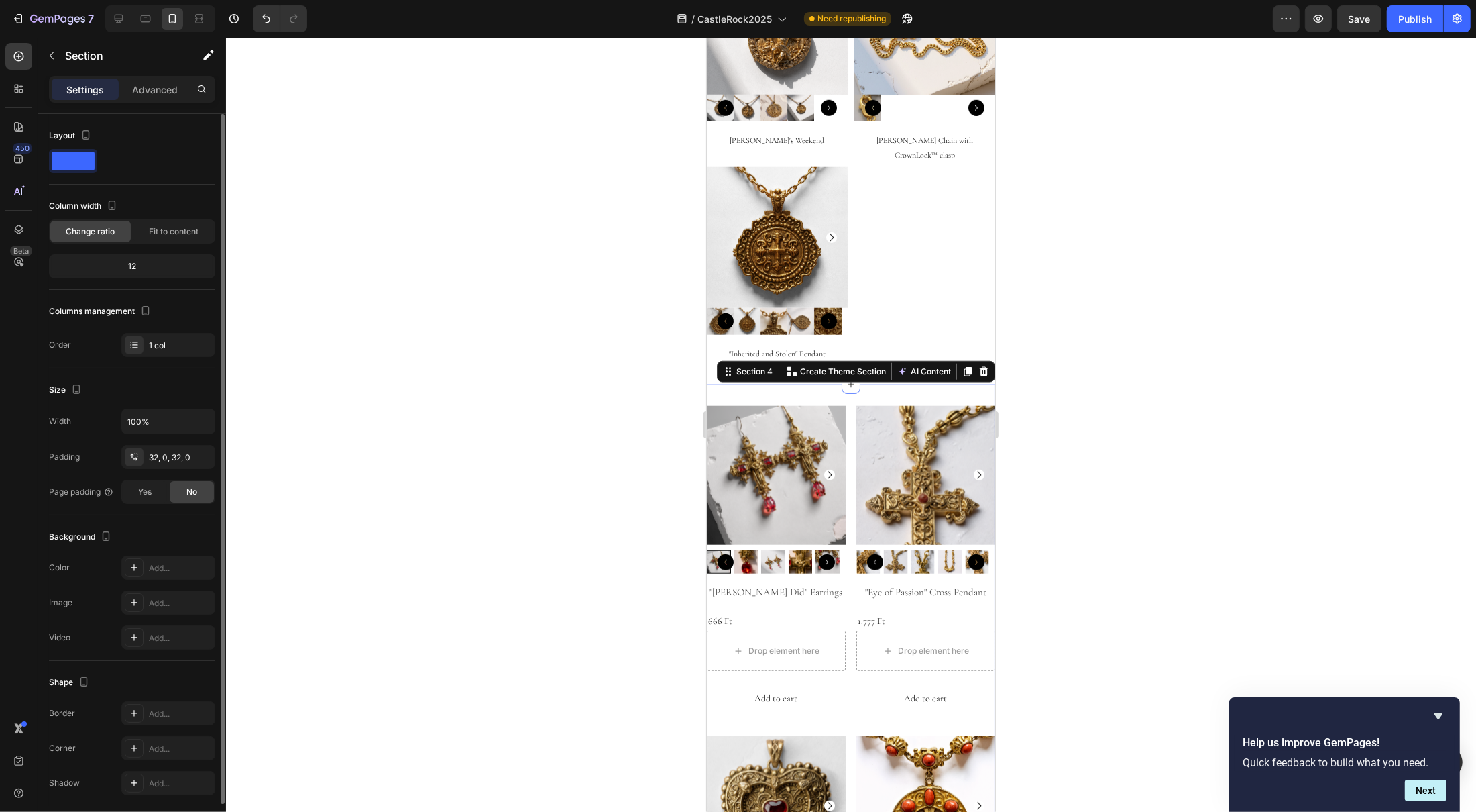
click at [83, 166] on span at bounding box center [73, 161] width 43 height 19
click at [179, 234] on span "Fit to content" at bounding box center [174, 231] width 50 height 12
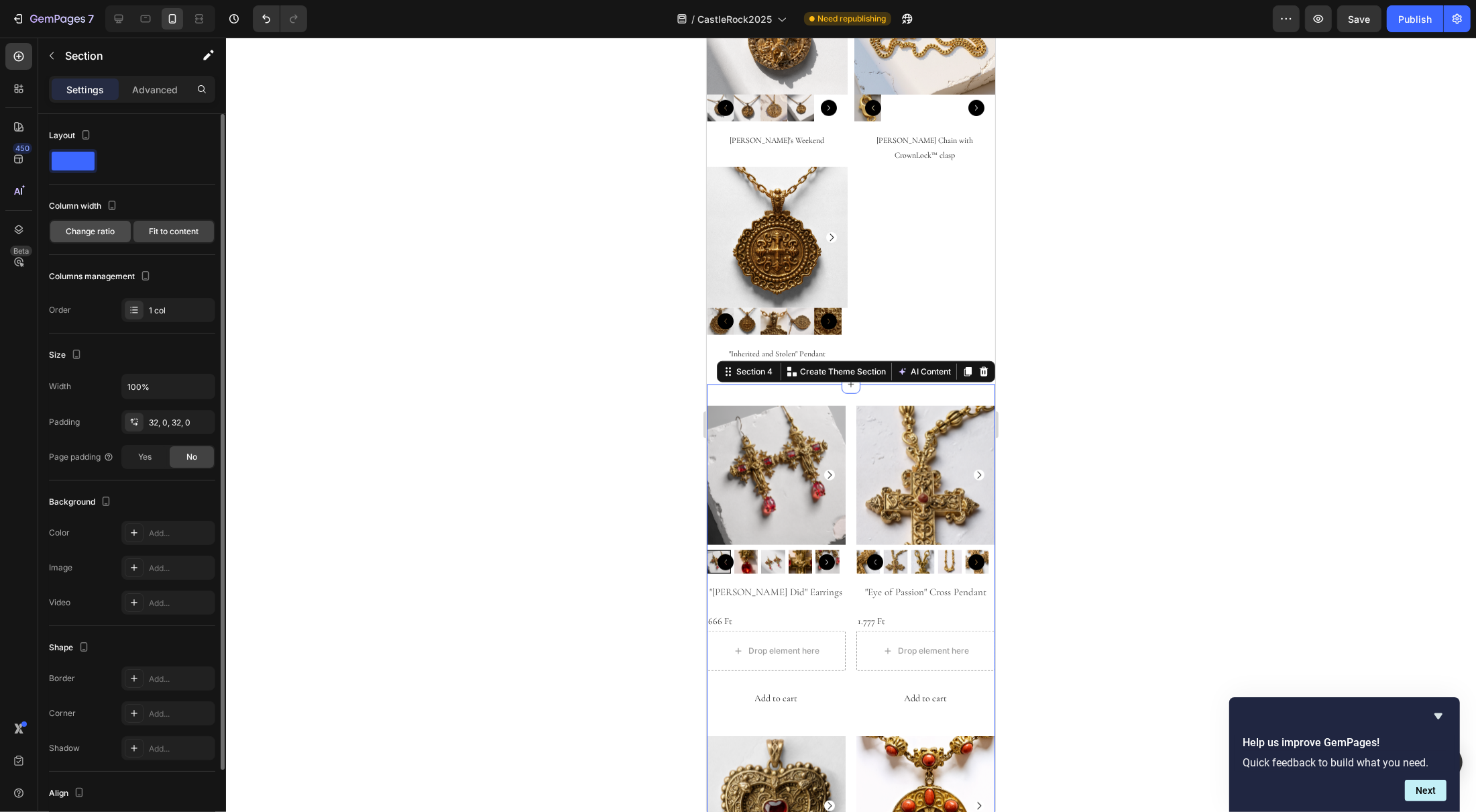
click at [102, 237] on span "Change ratio" at bounding box center [91, 231] width 49 height 12
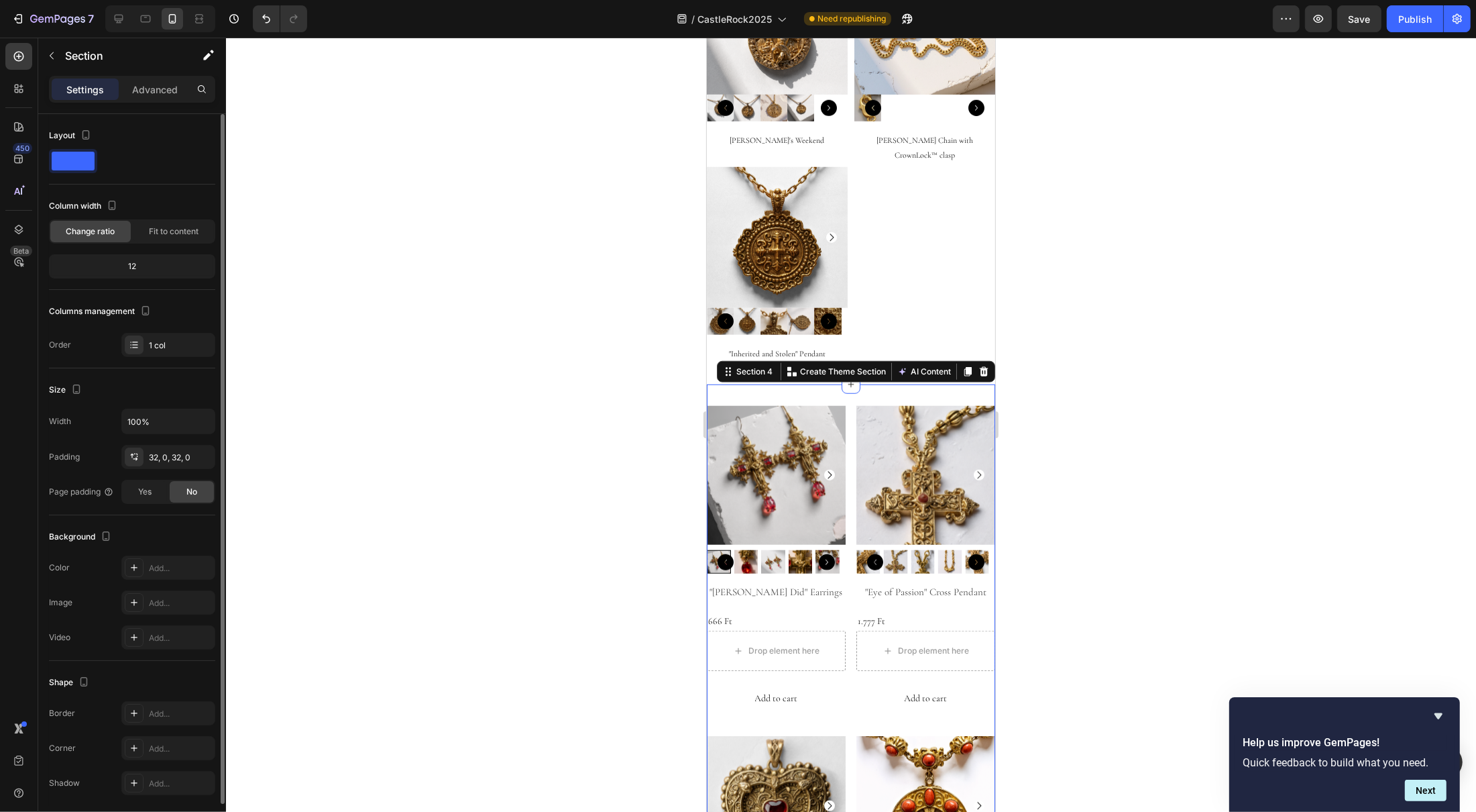
click at [129, 265] on div "12" at bounding box center [132, 267] width 161 height 19
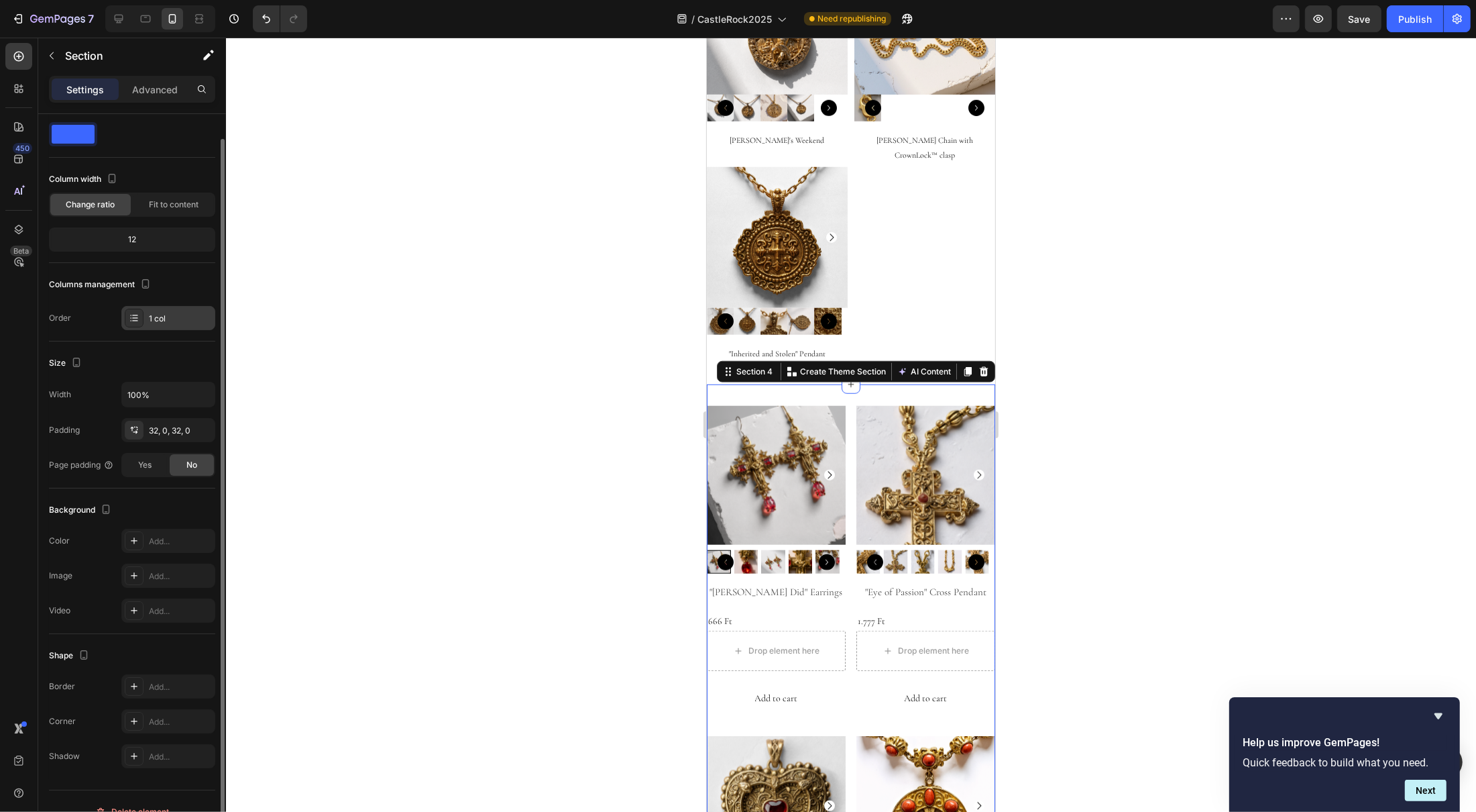
click at [179, 314] on div "1 col" at bounding box center [181, 318] width 63 height 12
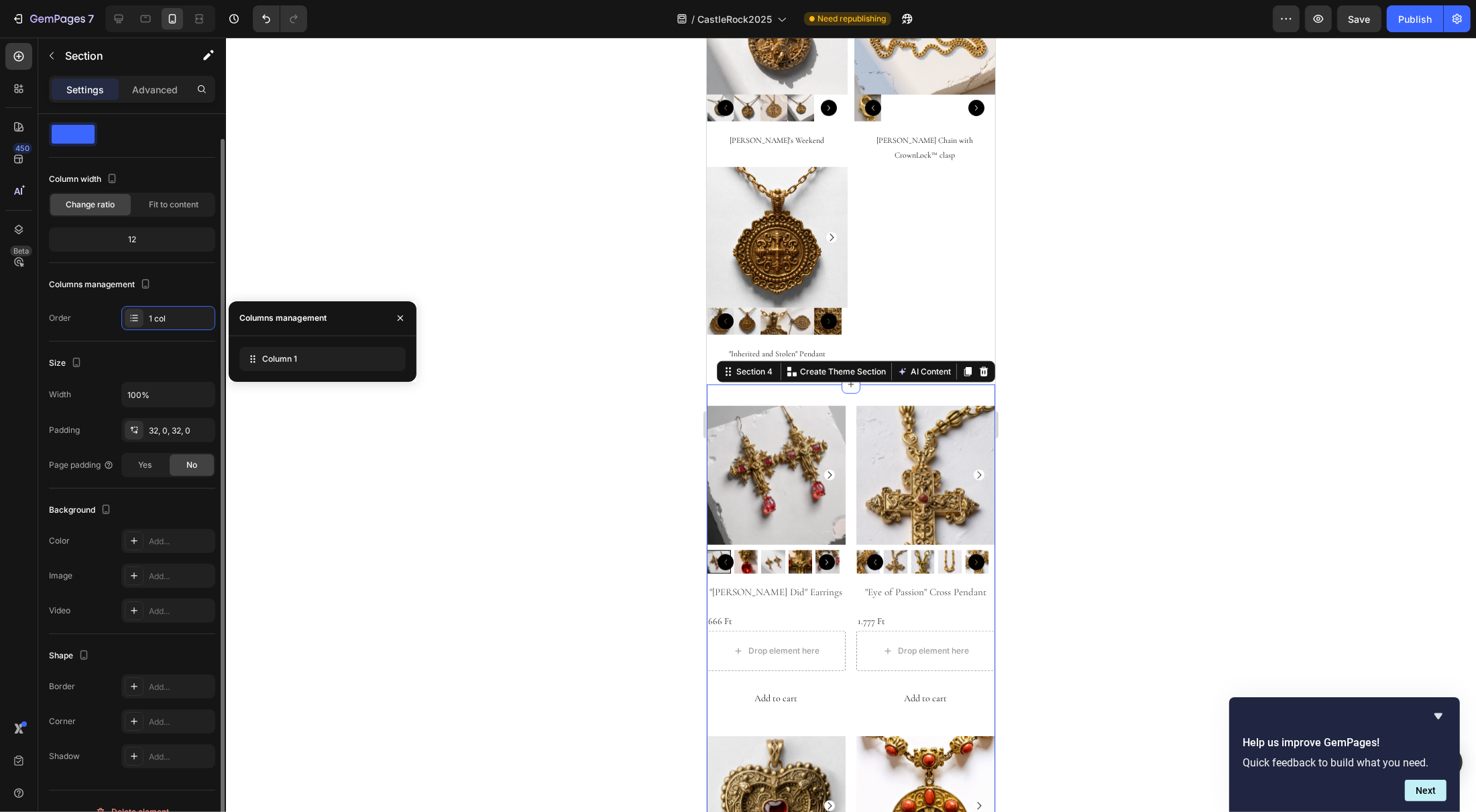
click at [89, 360] on div "Size" at bounding box center [132, 363] width 166 height 21
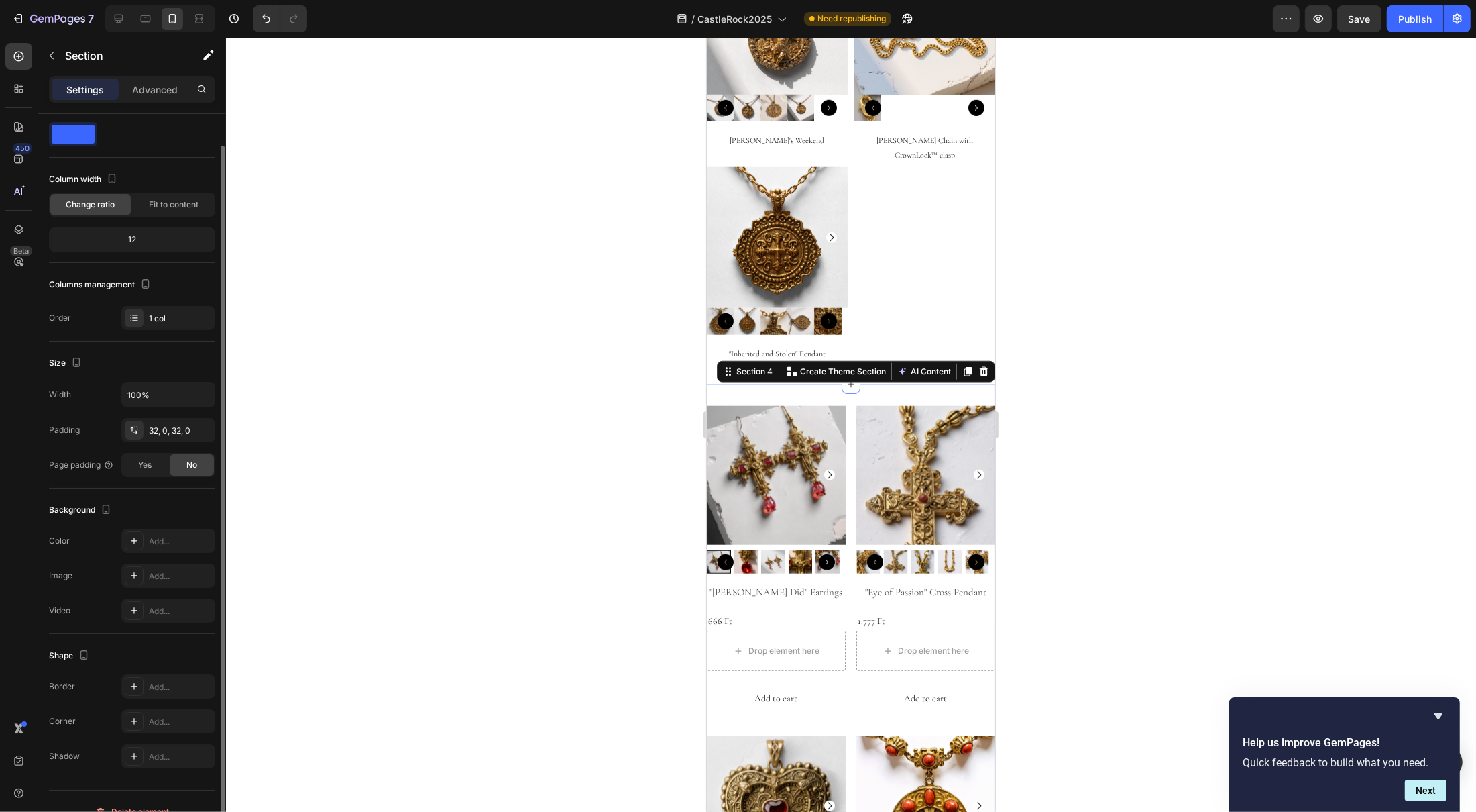
scroll to position [49, 0]
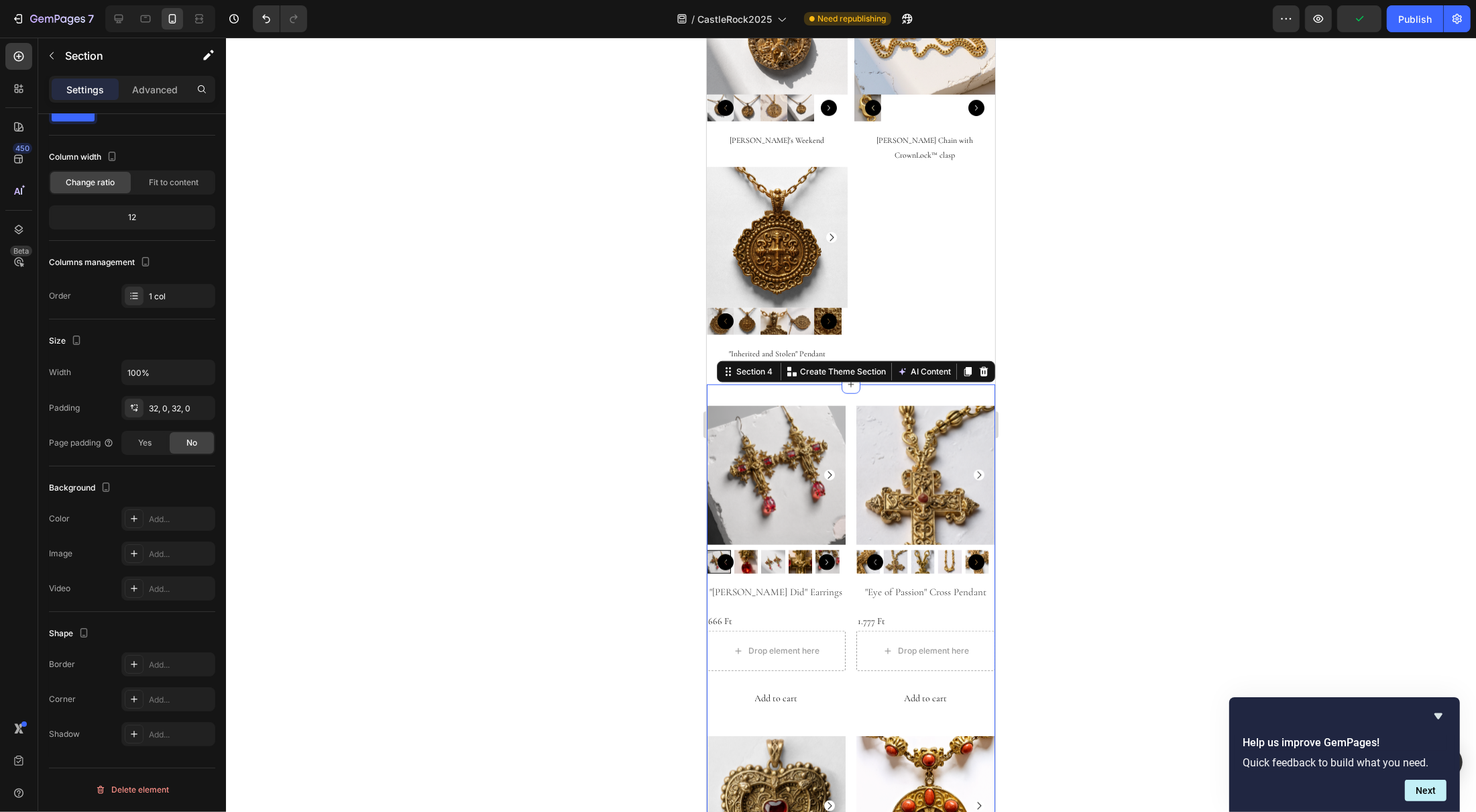
click at [449, 498] on div at bounding box center [851, 424] width 1251 height 774
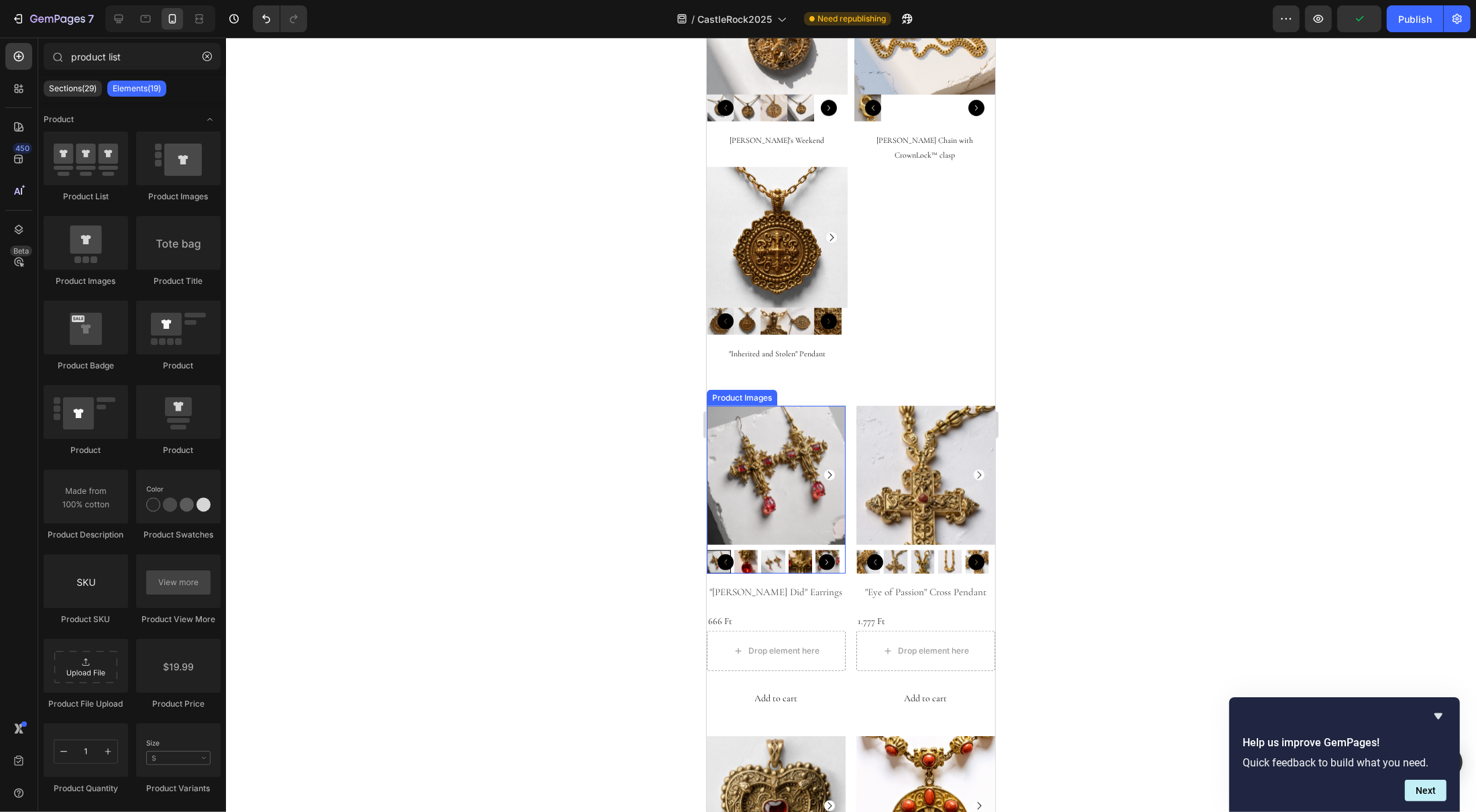
click at [746, 392] on div "Product Images" at bounding box center [741, 397] width 65 height 12
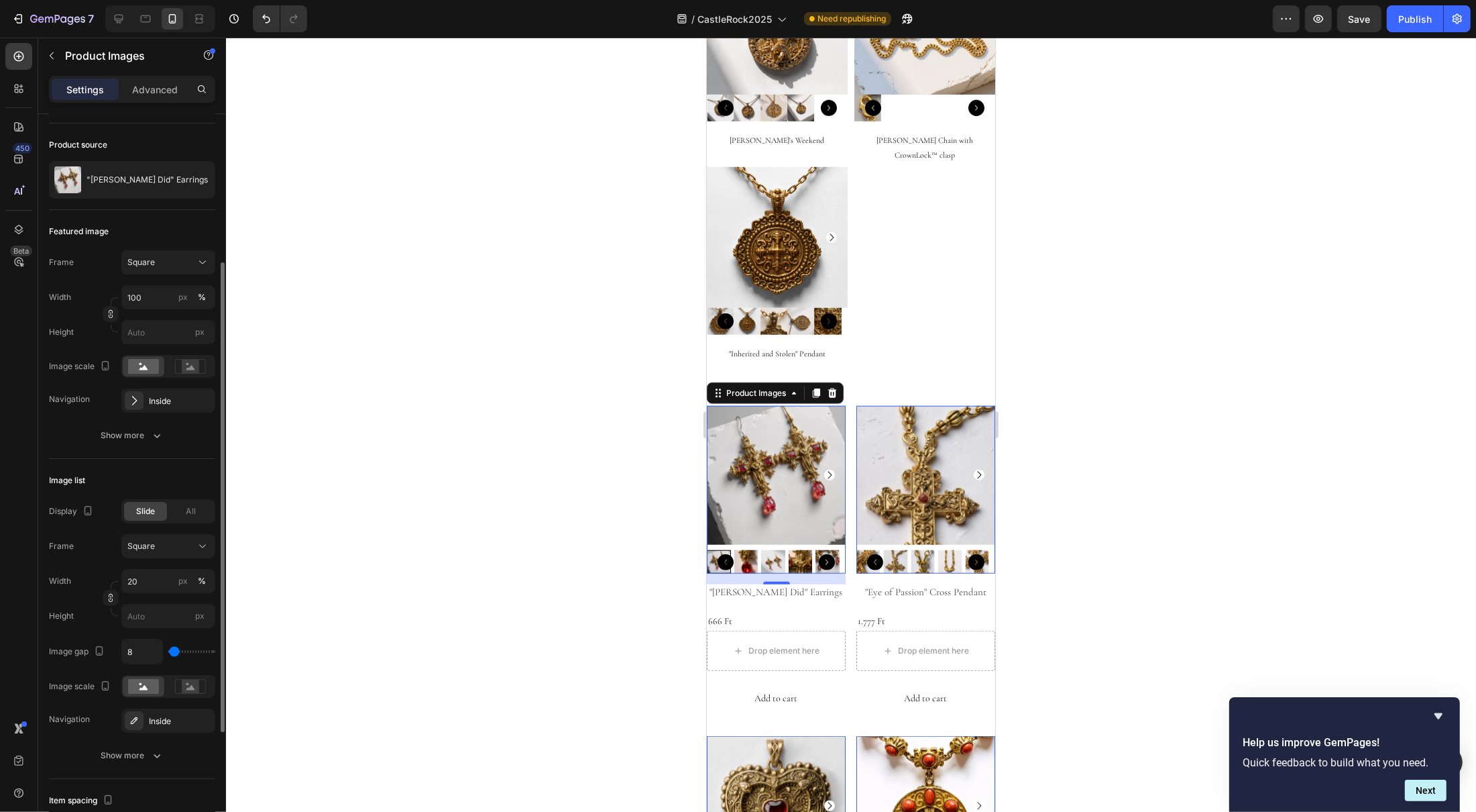
scroll to position [143, 0]
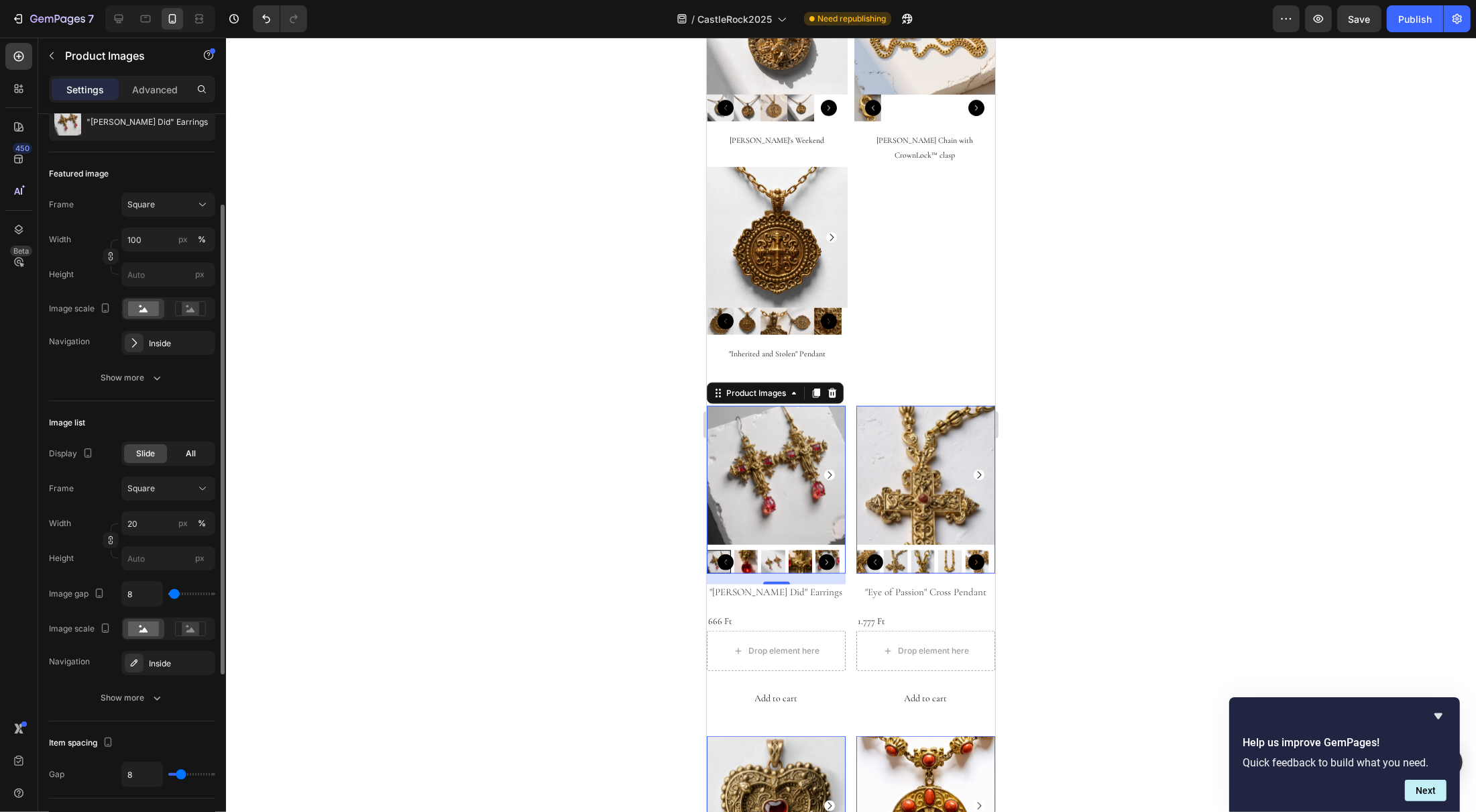
click at [191, 452] on span "All" at bounding box center [191, 453] width 11 height 12
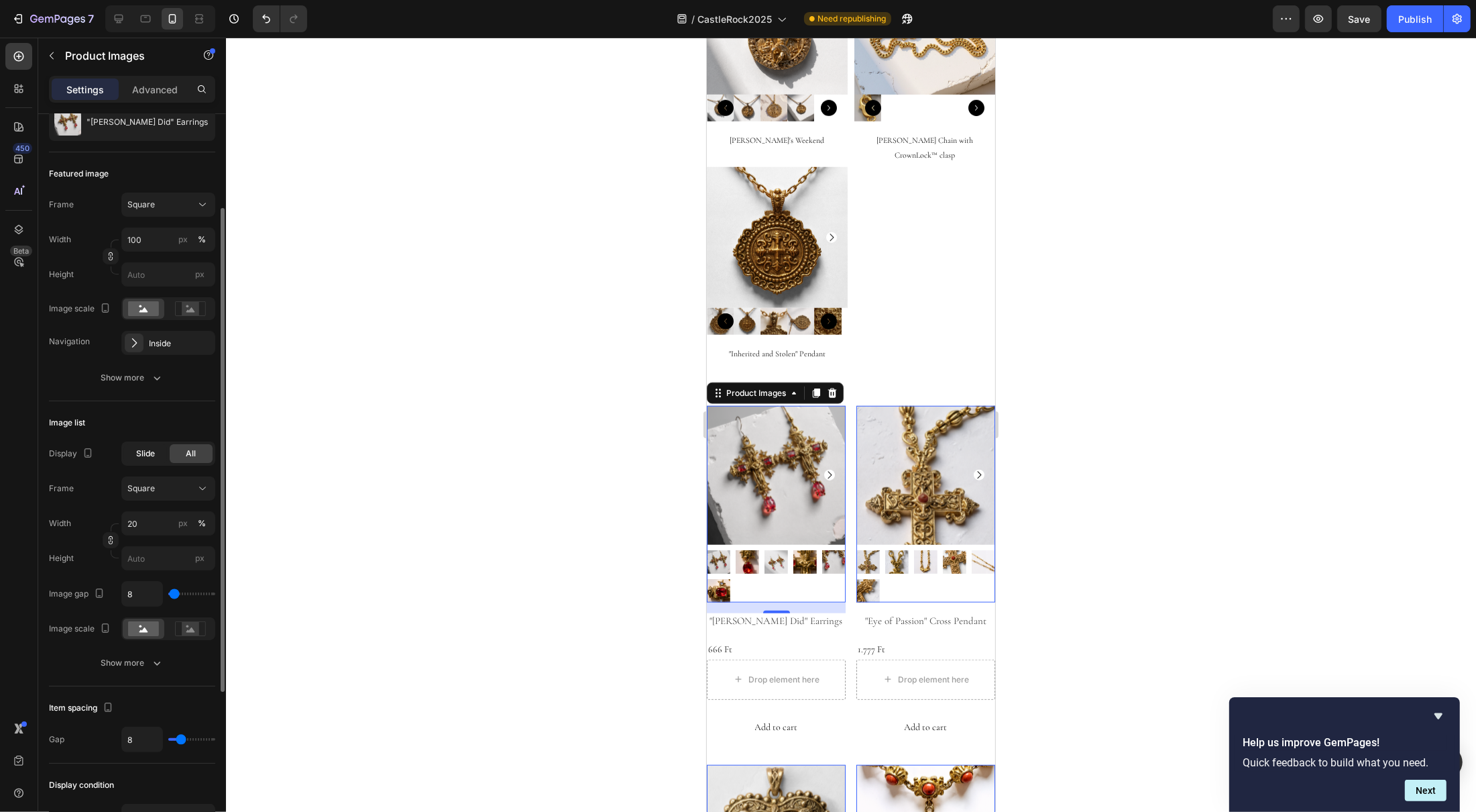
click at [139, 456] on span "Slide" at bounding box center [146, 453] width 19 height 12
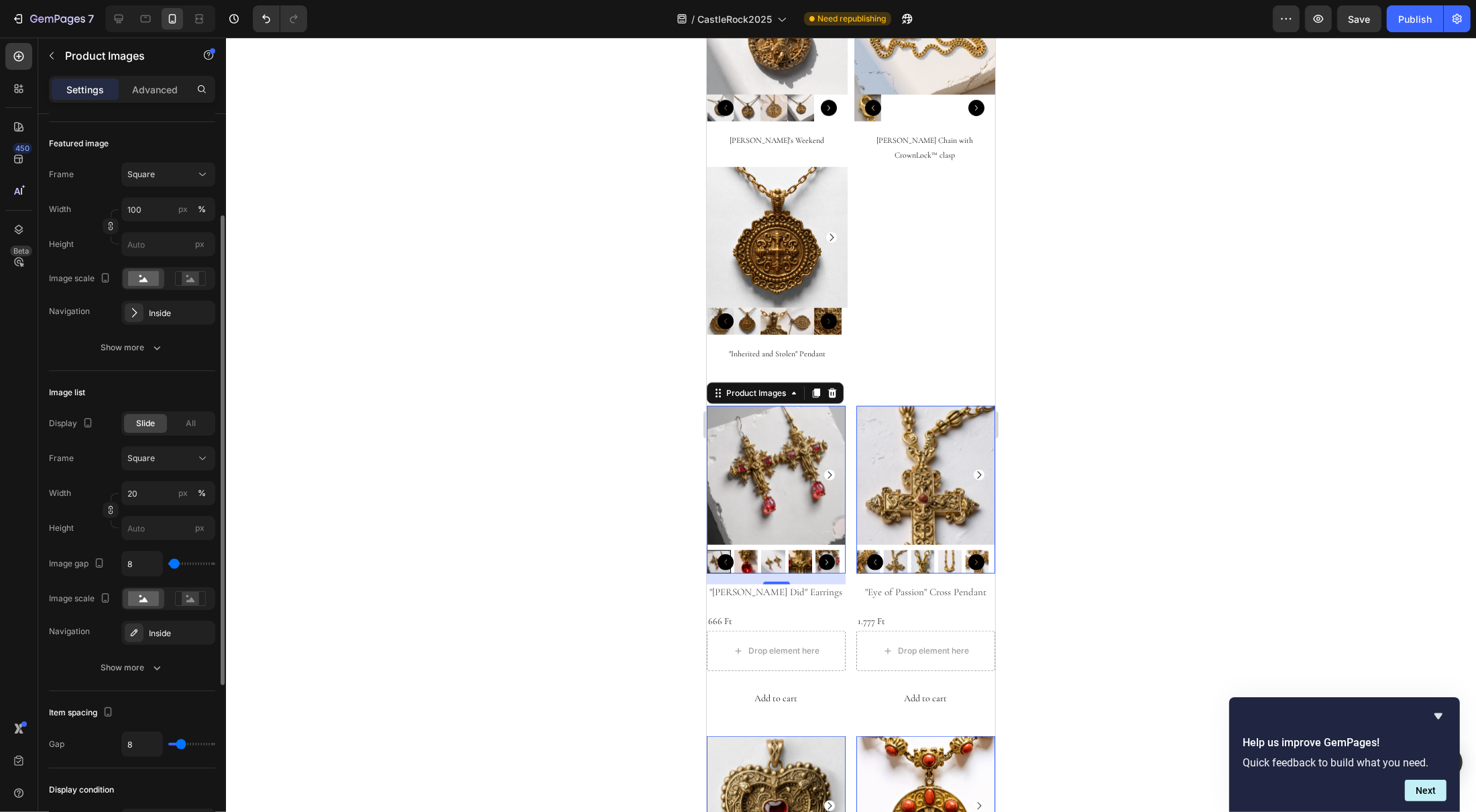
scroll to position [177, 0]
type input "0"
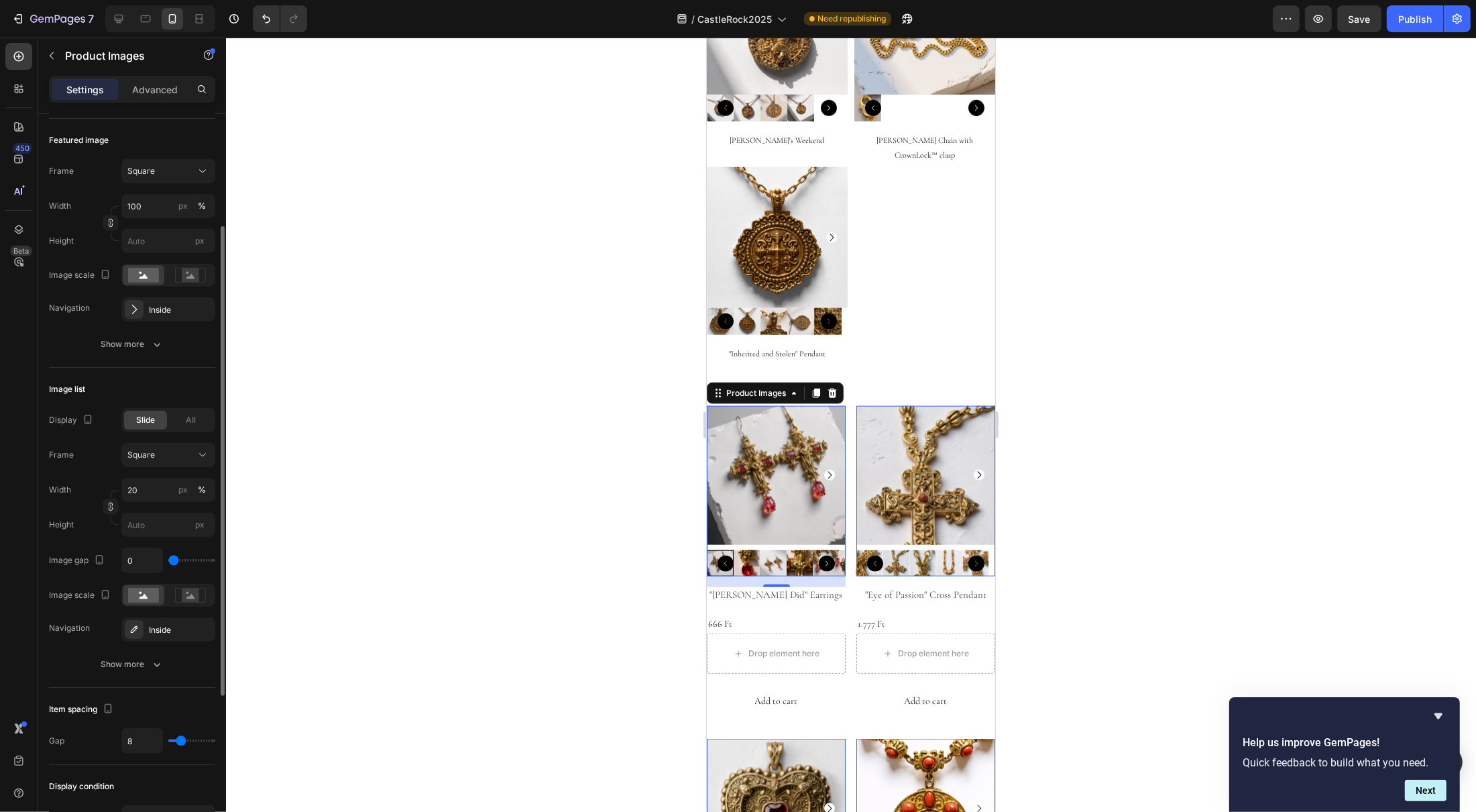
drag, startPoint x: 177, startPoint y: 561, endPoint x: 144, endPoint y: 565, distance: 33.2
type input "0"
click at [168, 562] on input "range" at bounding box center [191, 560] width 47 height 3
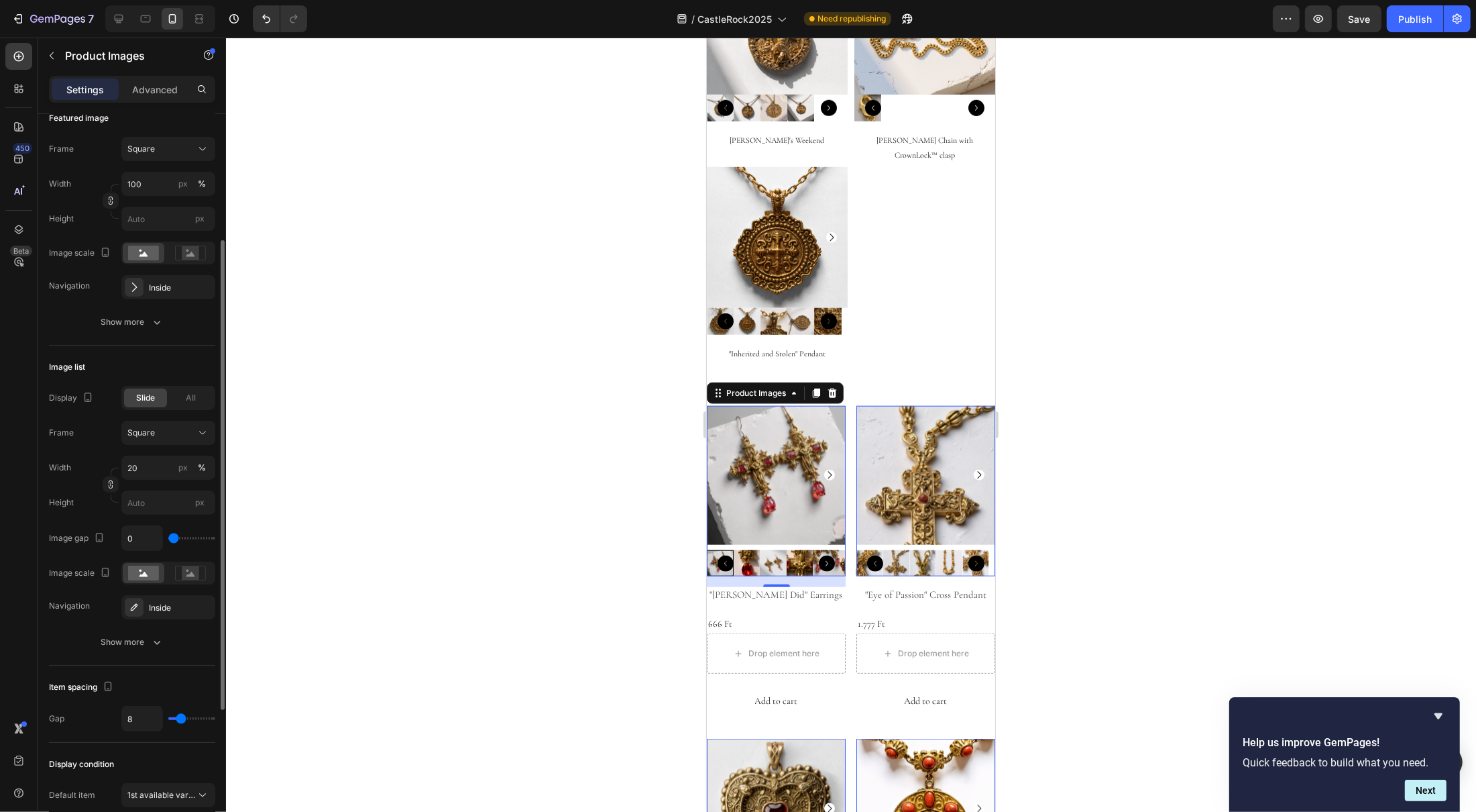
scroll to position [240, 0]
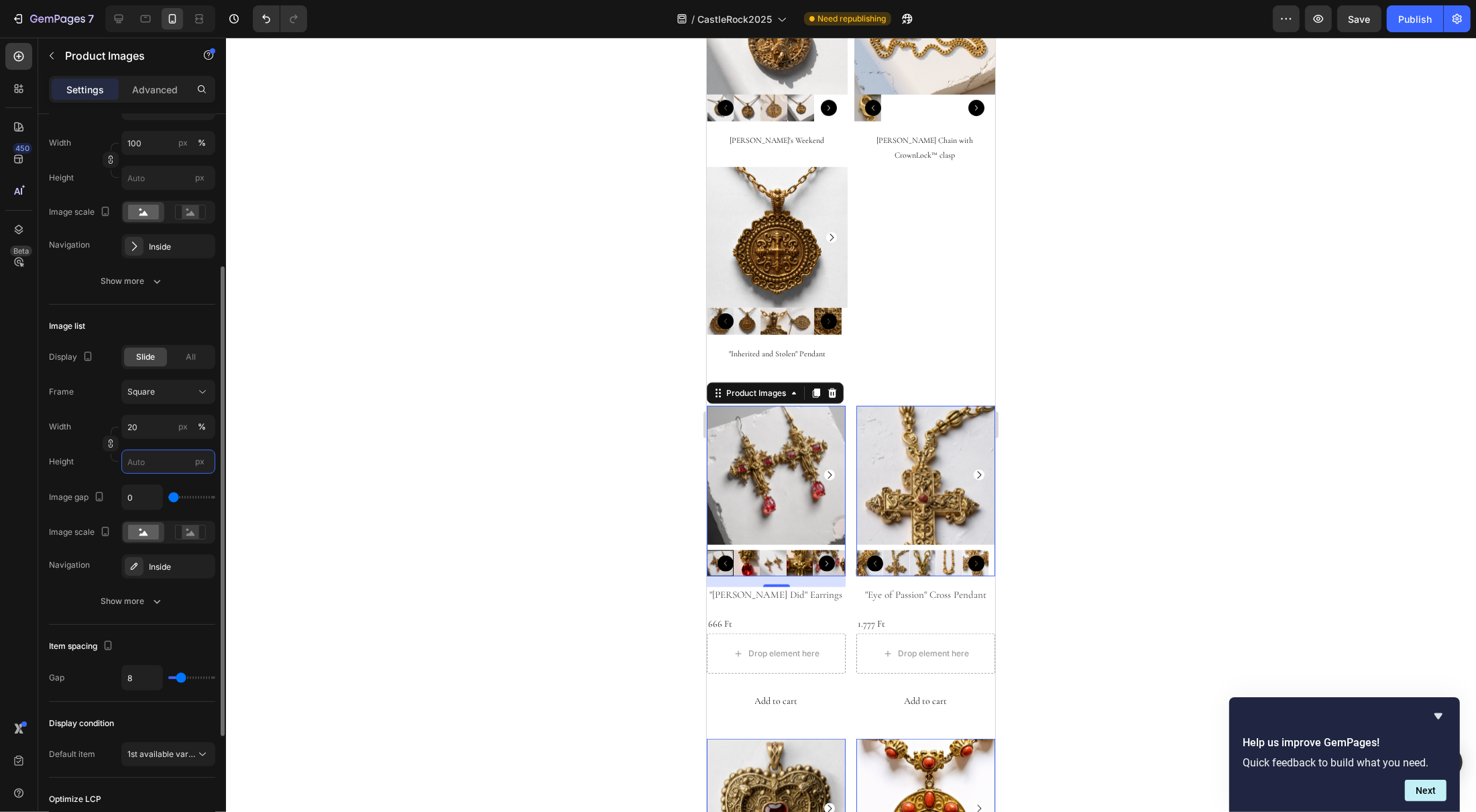
click at [165, 464] on input "px" at bounding box center [168, 460] width 94 height 24
type input "1"
type input "10"
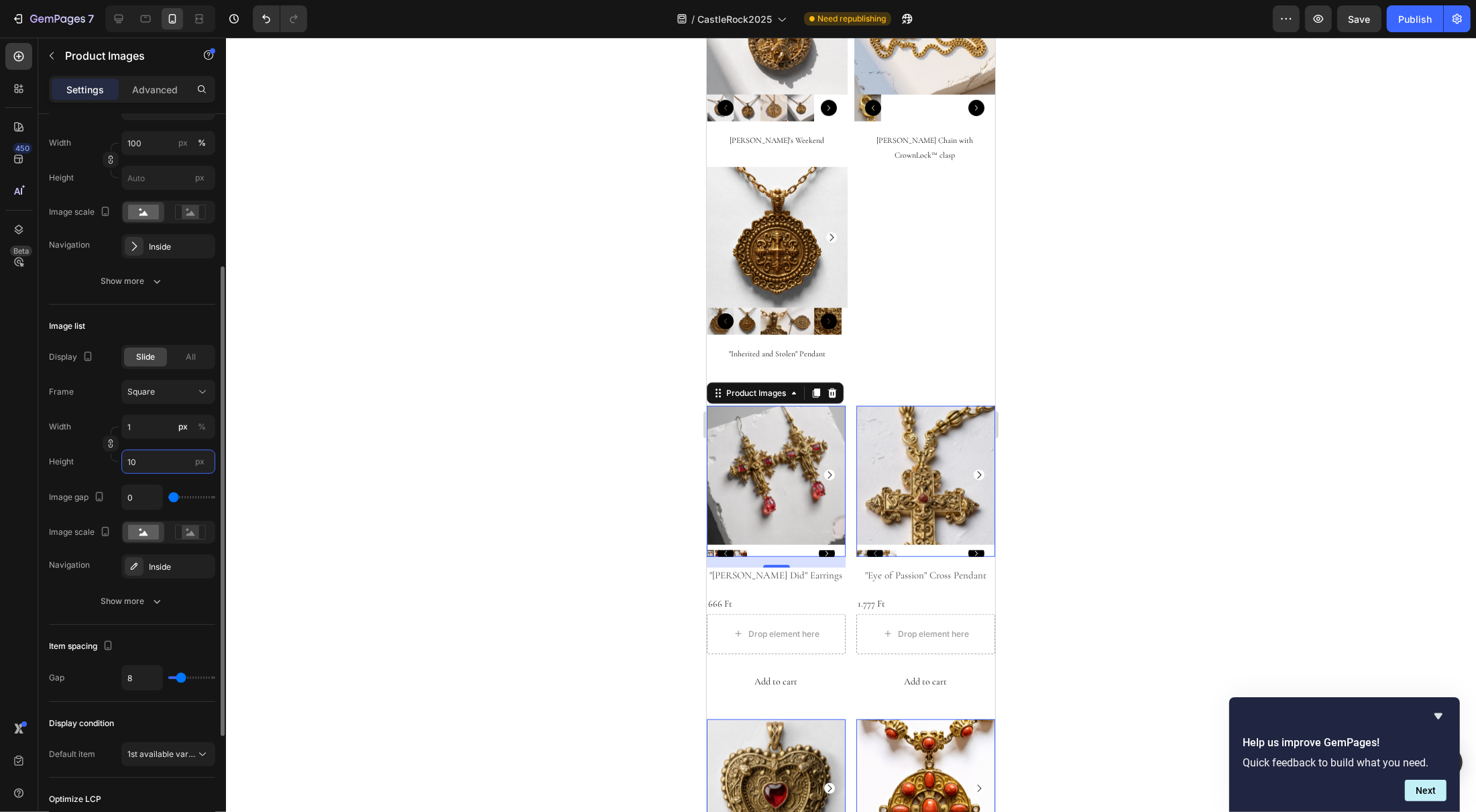
type input "10"
type input "20"
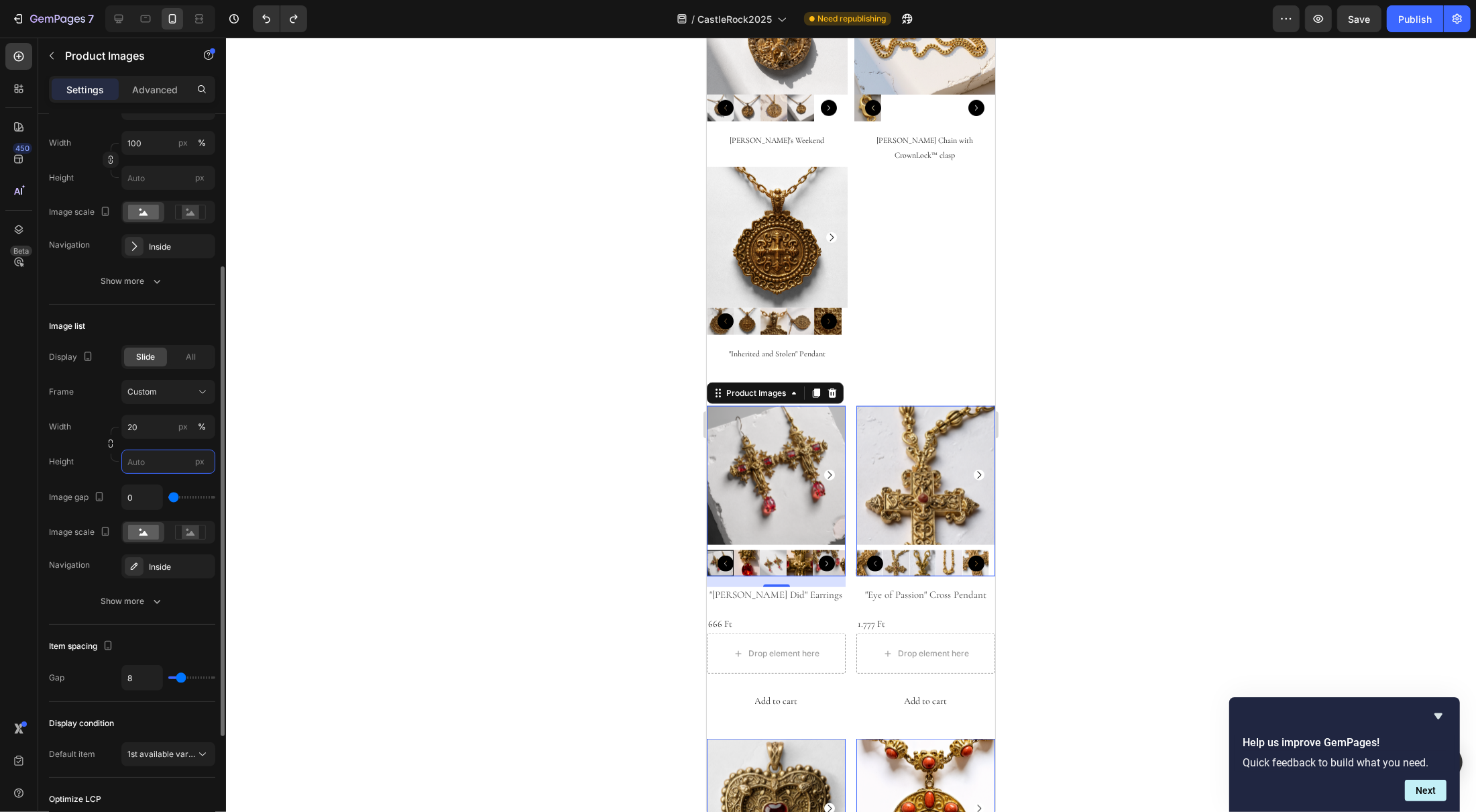
scroll to position [303, 0]
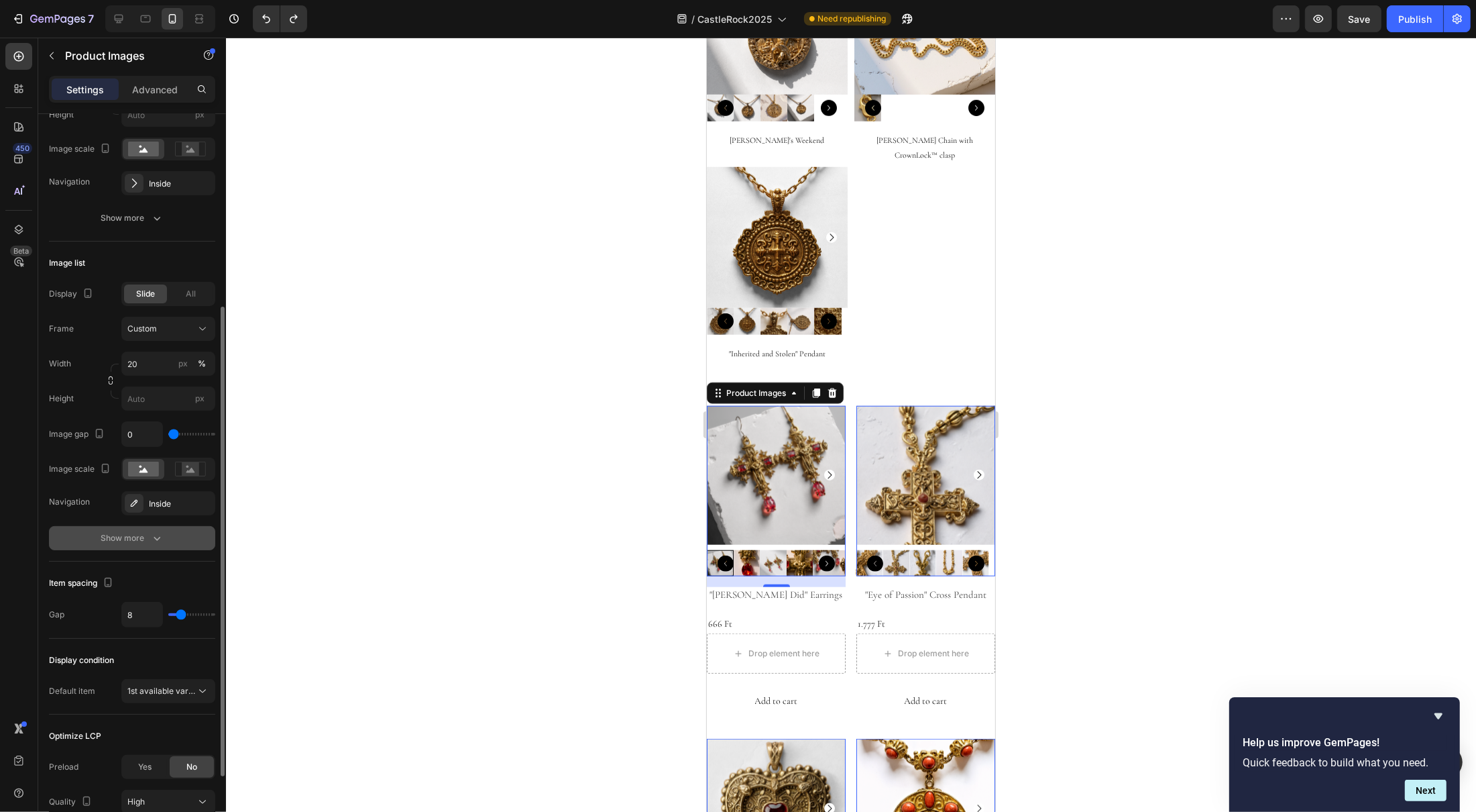
click at [72, 526] on button "Show more" at bounding box center [132, 537] width 166 height 24
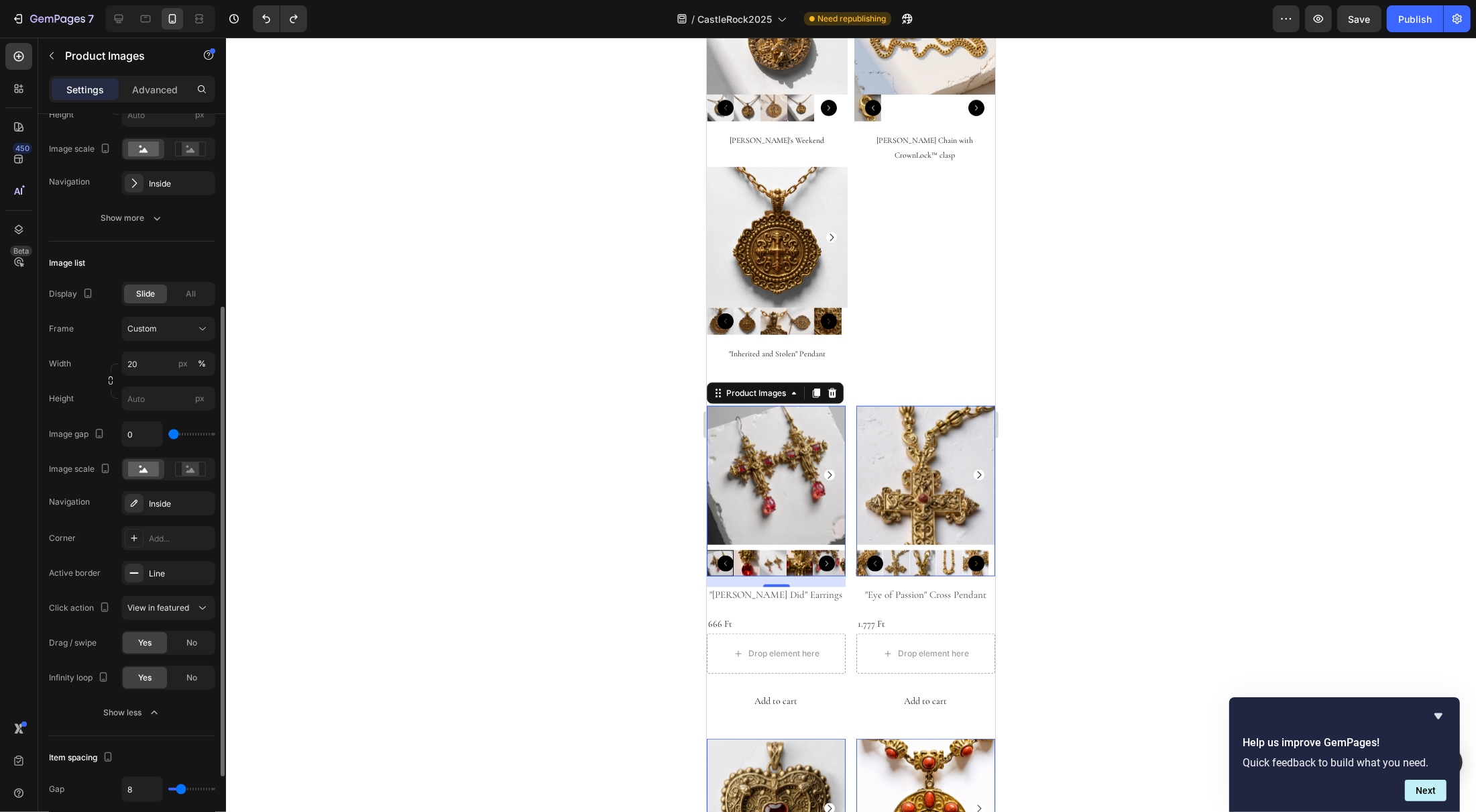
scroll to position [320, 0]
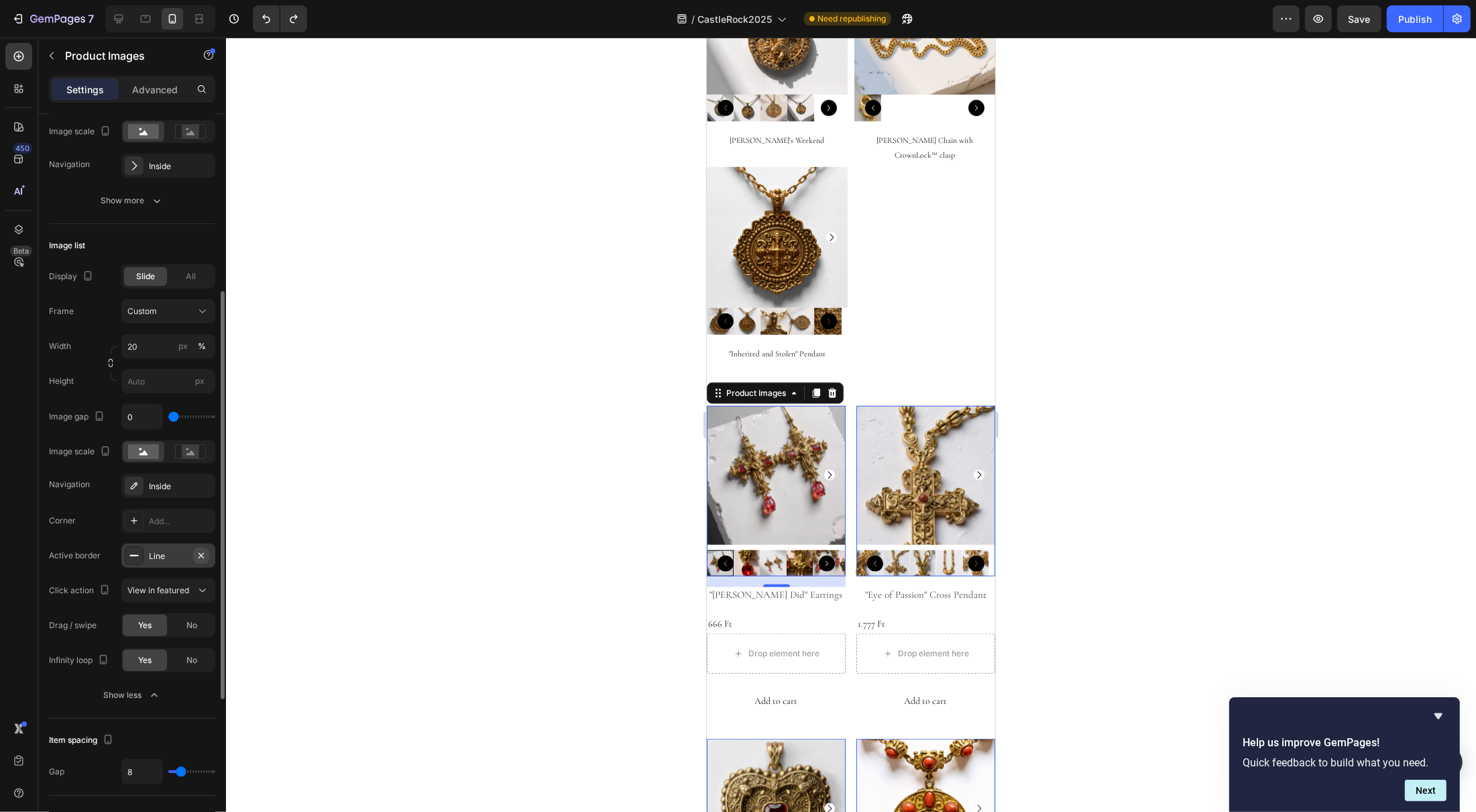
click at [197, 555] on icon "button" at bounding box center [201, 555] width 11 height 11
click at [519, 570] on div at bounding box center [851, 424] width 1251 height 774
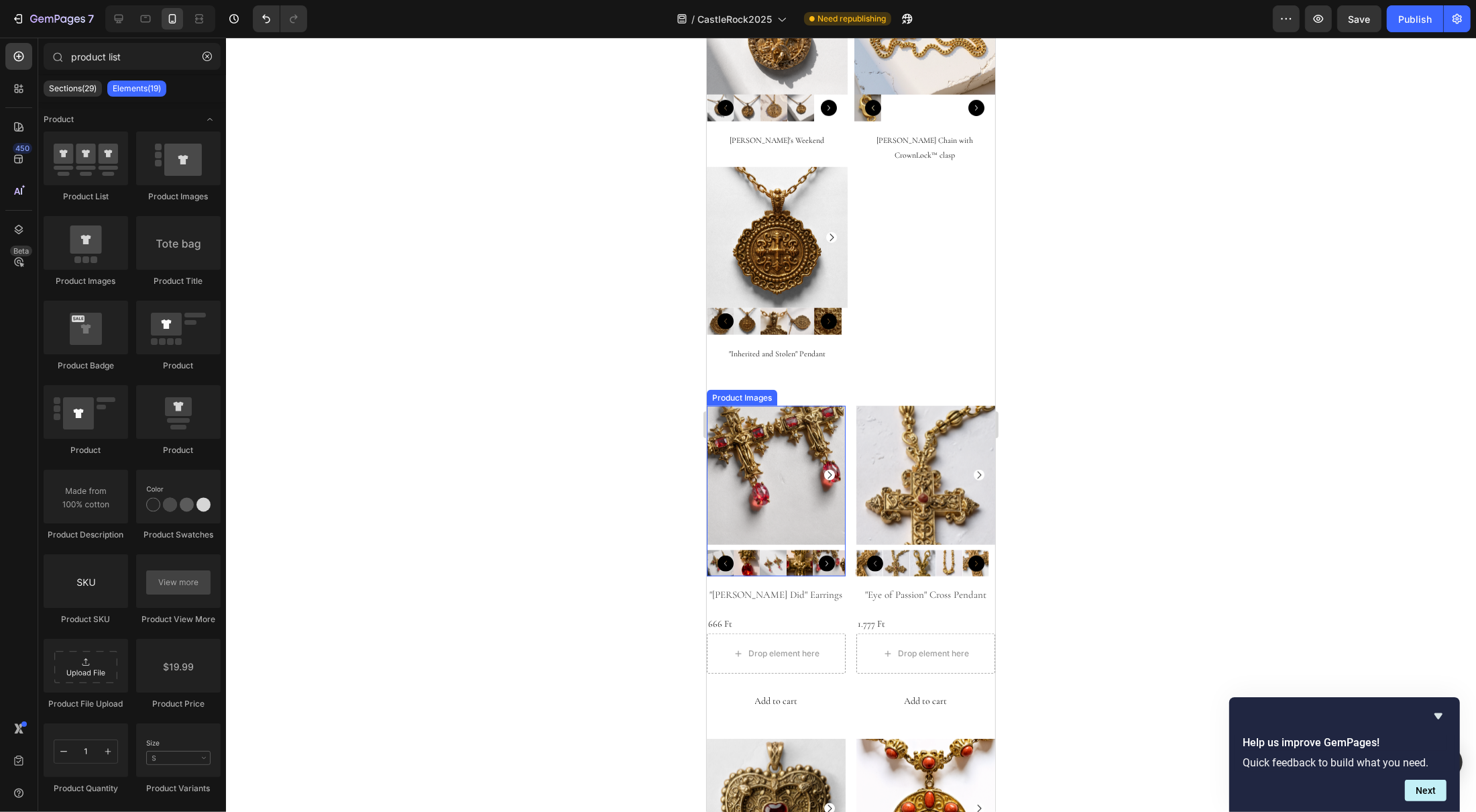
click at [779, 459] on img at bounding box center [775, 475] width 139 height 139
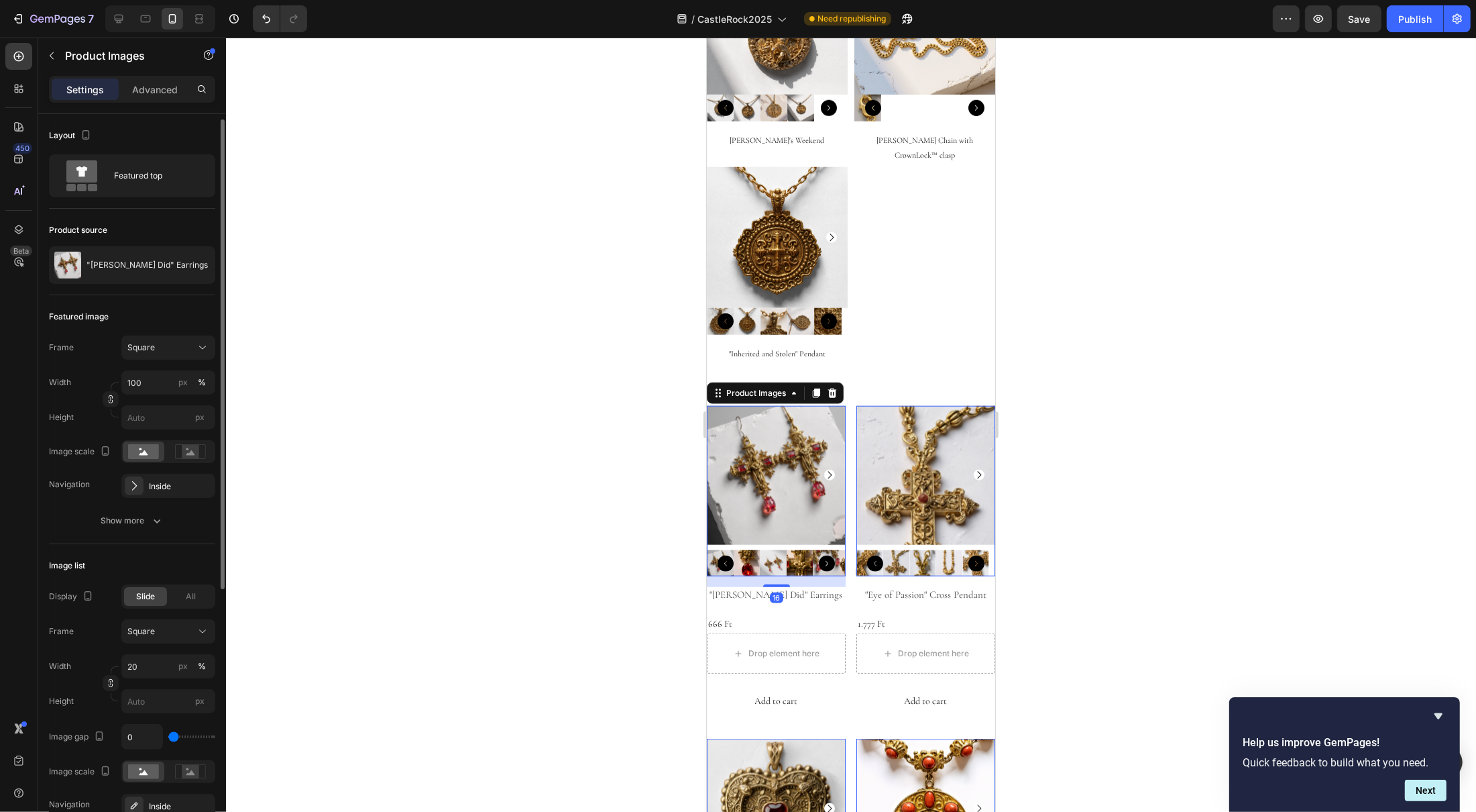
scroll to position [19, 0]
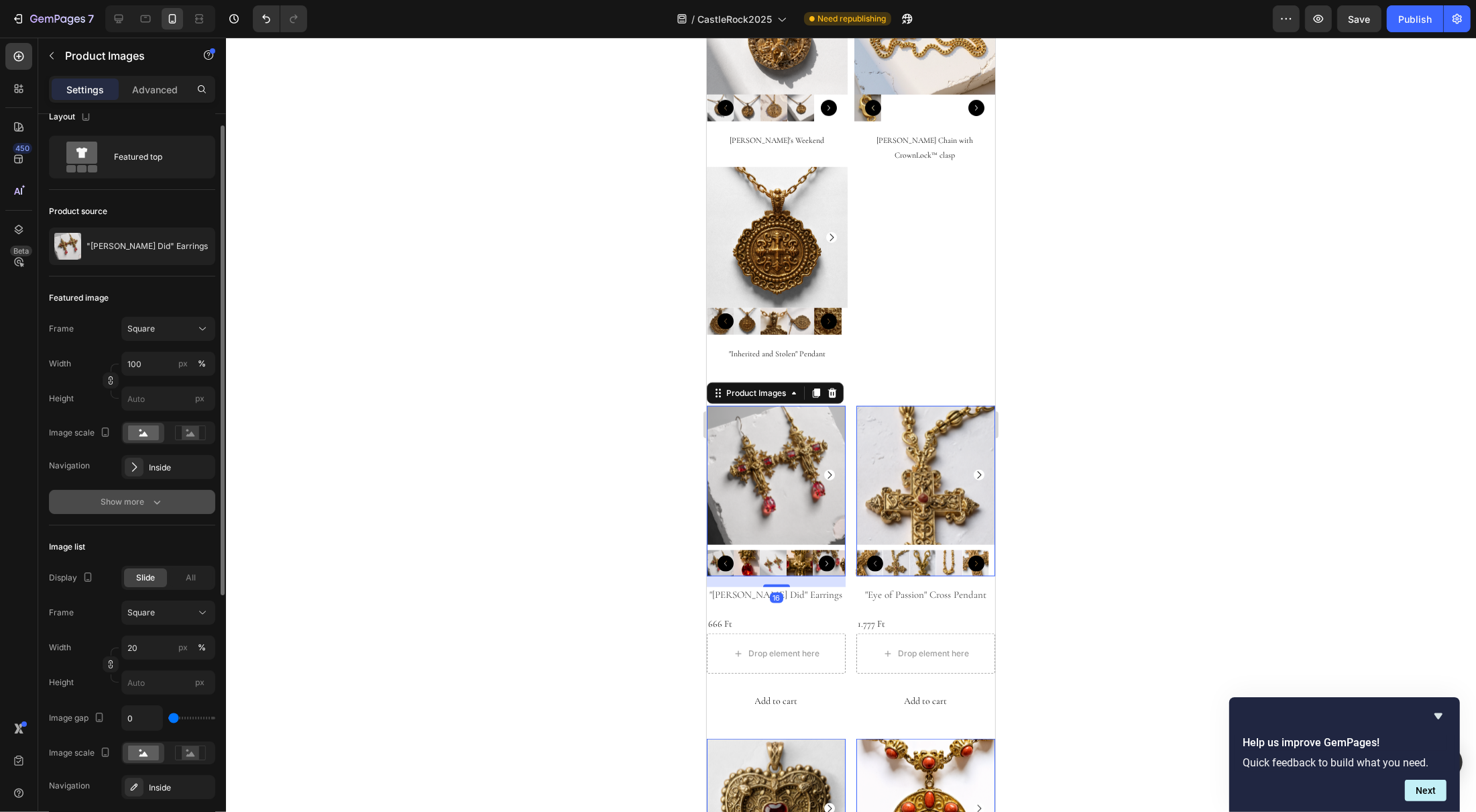
click at [130, 508] on button "Show more" at bounding box center [132, 502] width 166 height 24
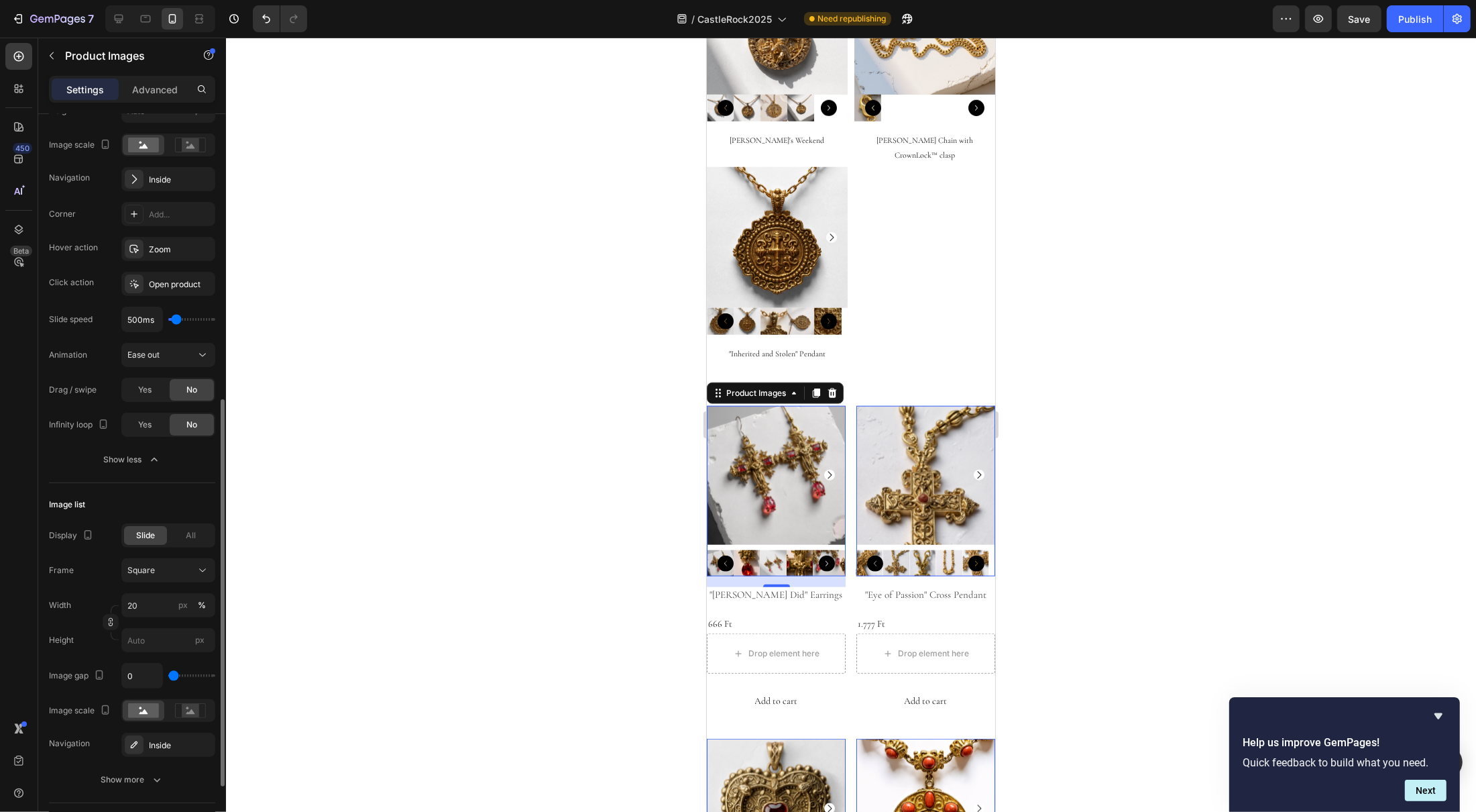
scroll to position [388, 0]
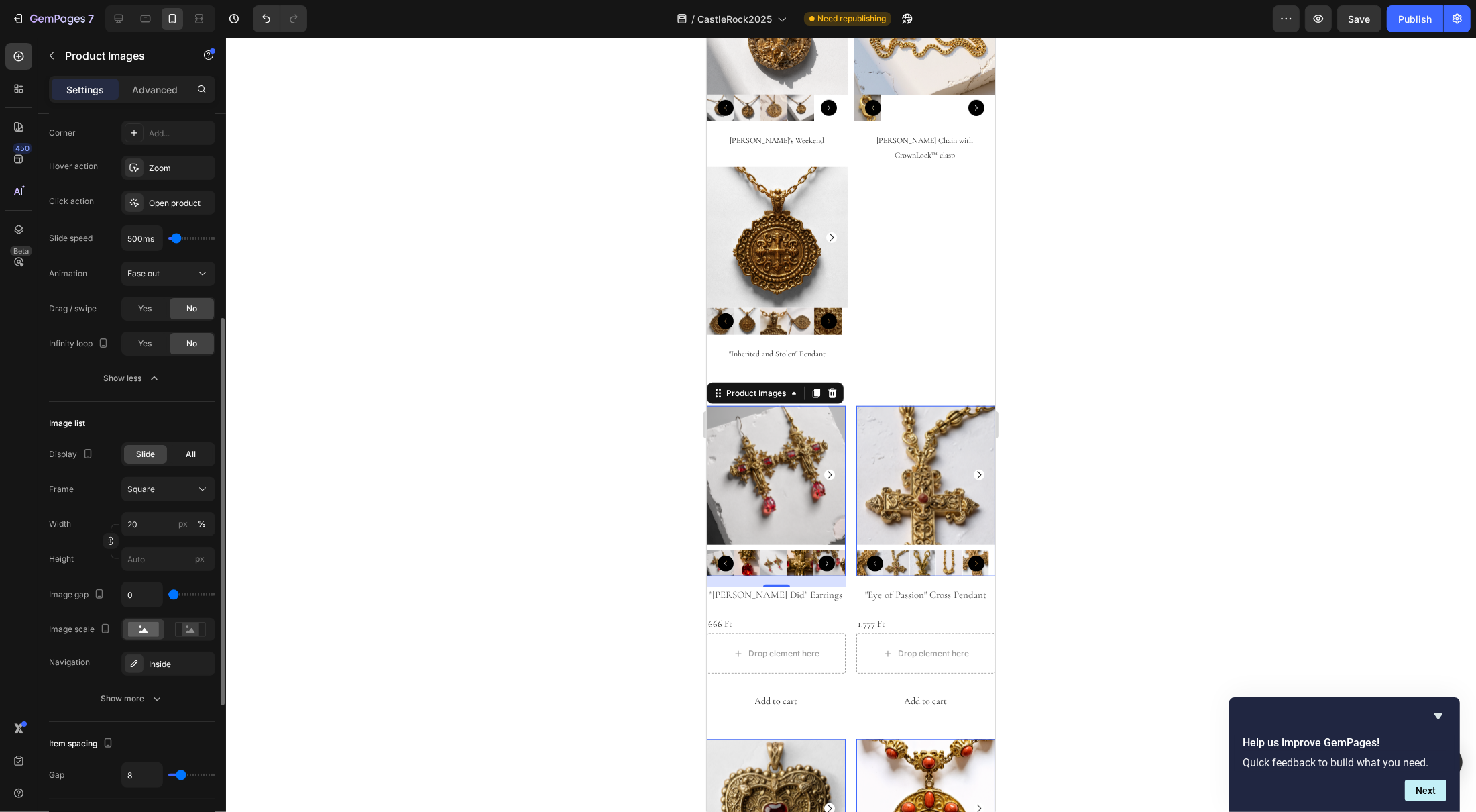
click at [188, 456] on span "All" at bounding box center [191, 454] width 11 height 12
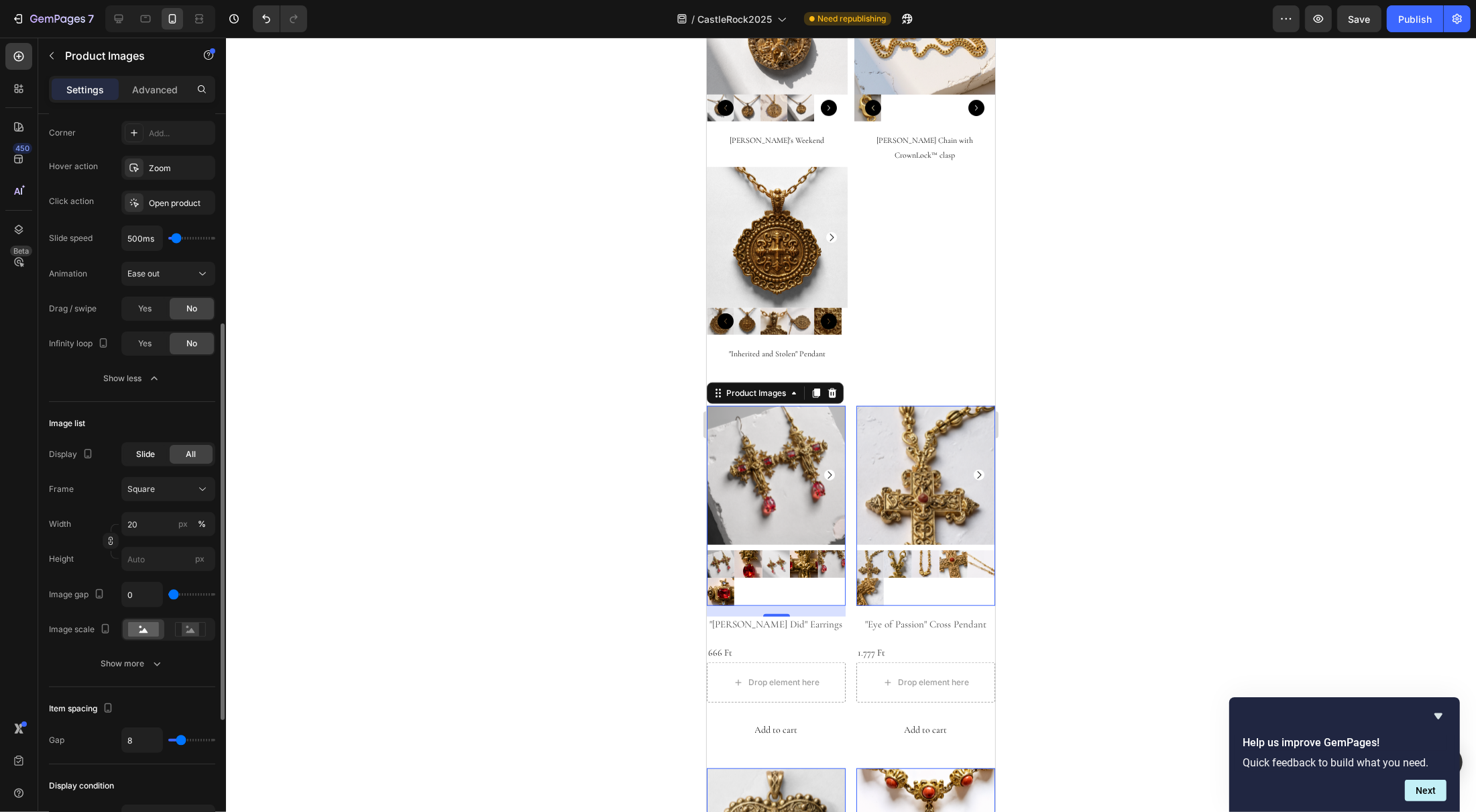
click at [147, 459] on span "Slide" at bounding box center [146, 454] width 19 height 12
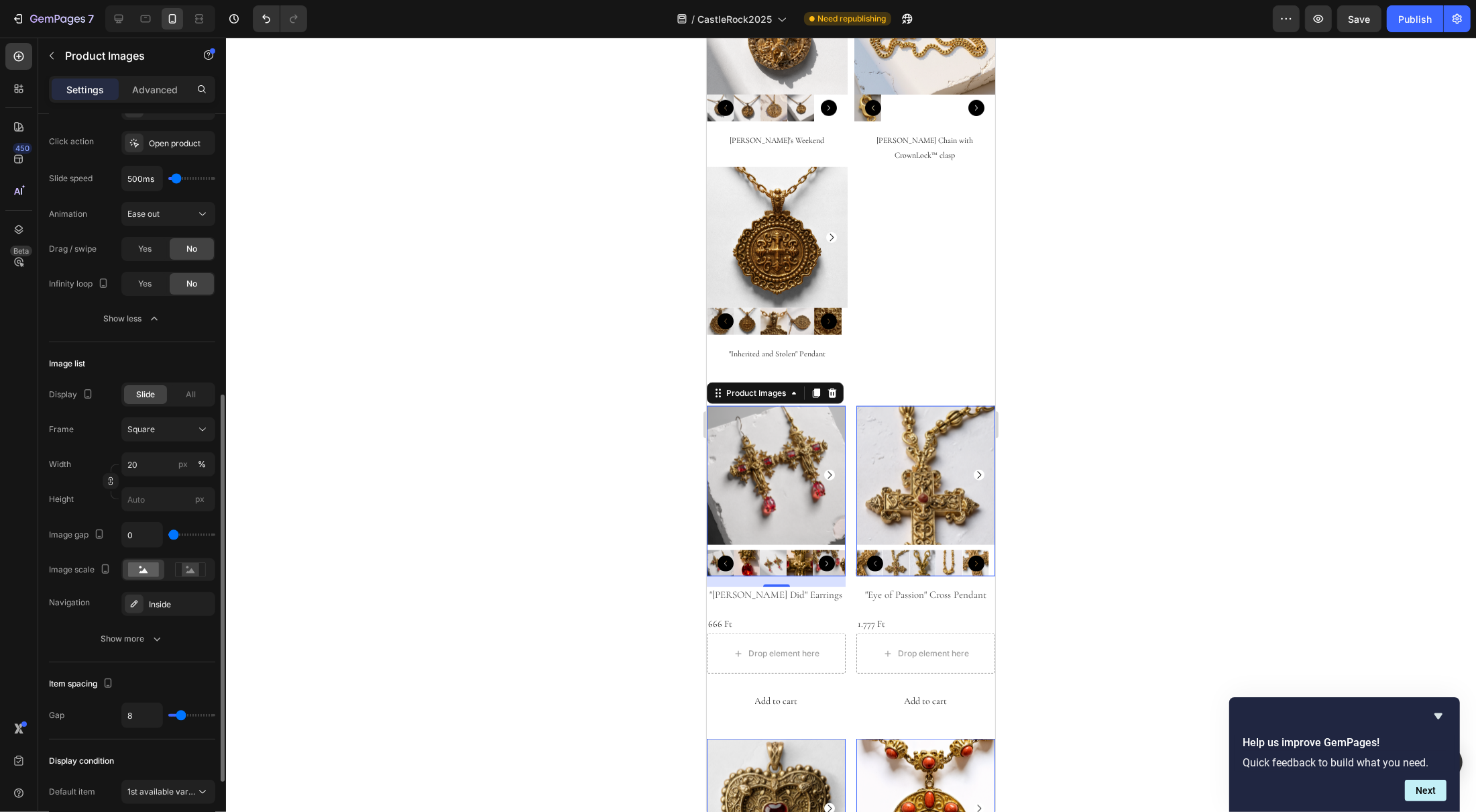
scroll to position [546, 0]
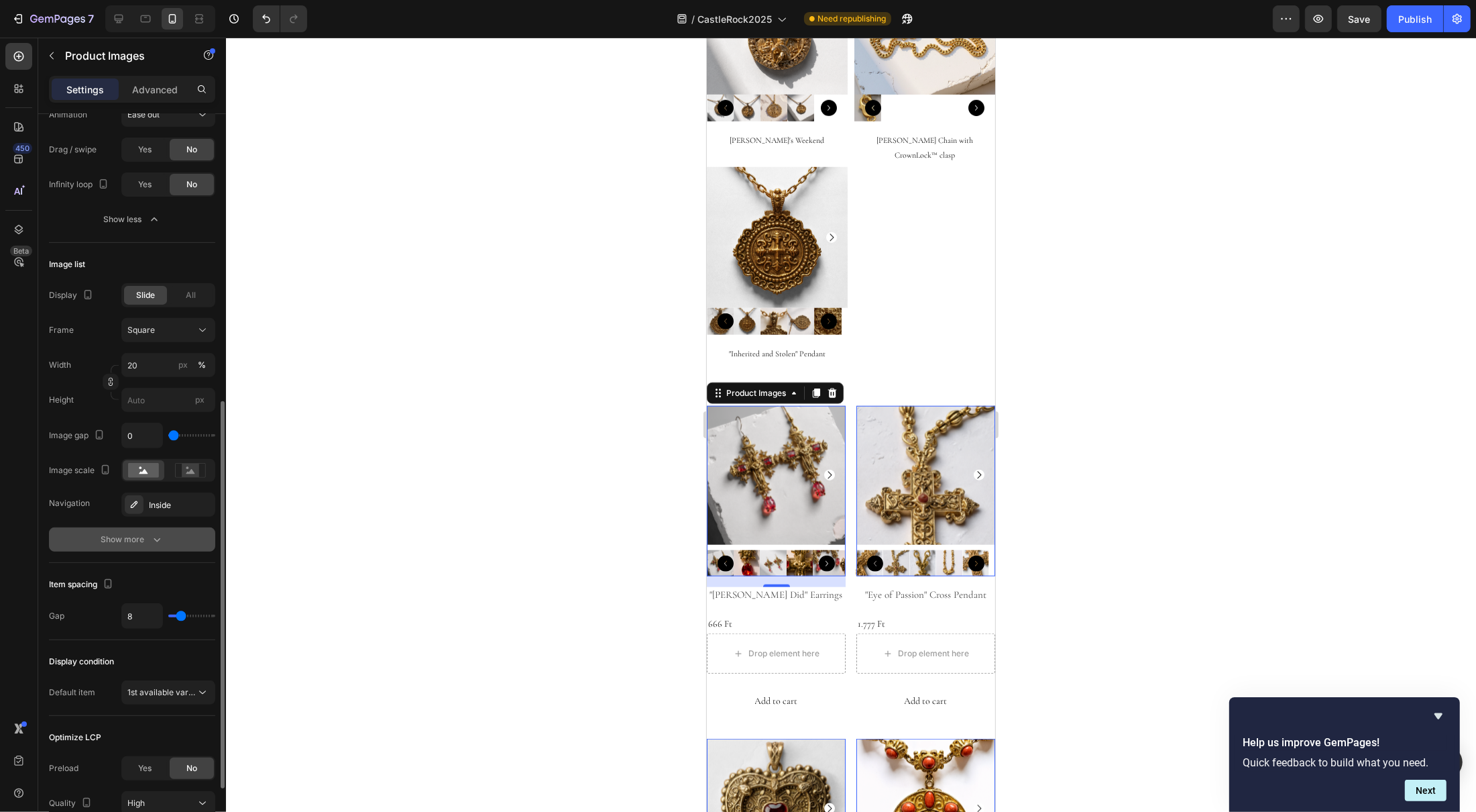
click at [133, 544] on div "Show more" at bounding box center [132, 539] width 62 height 13
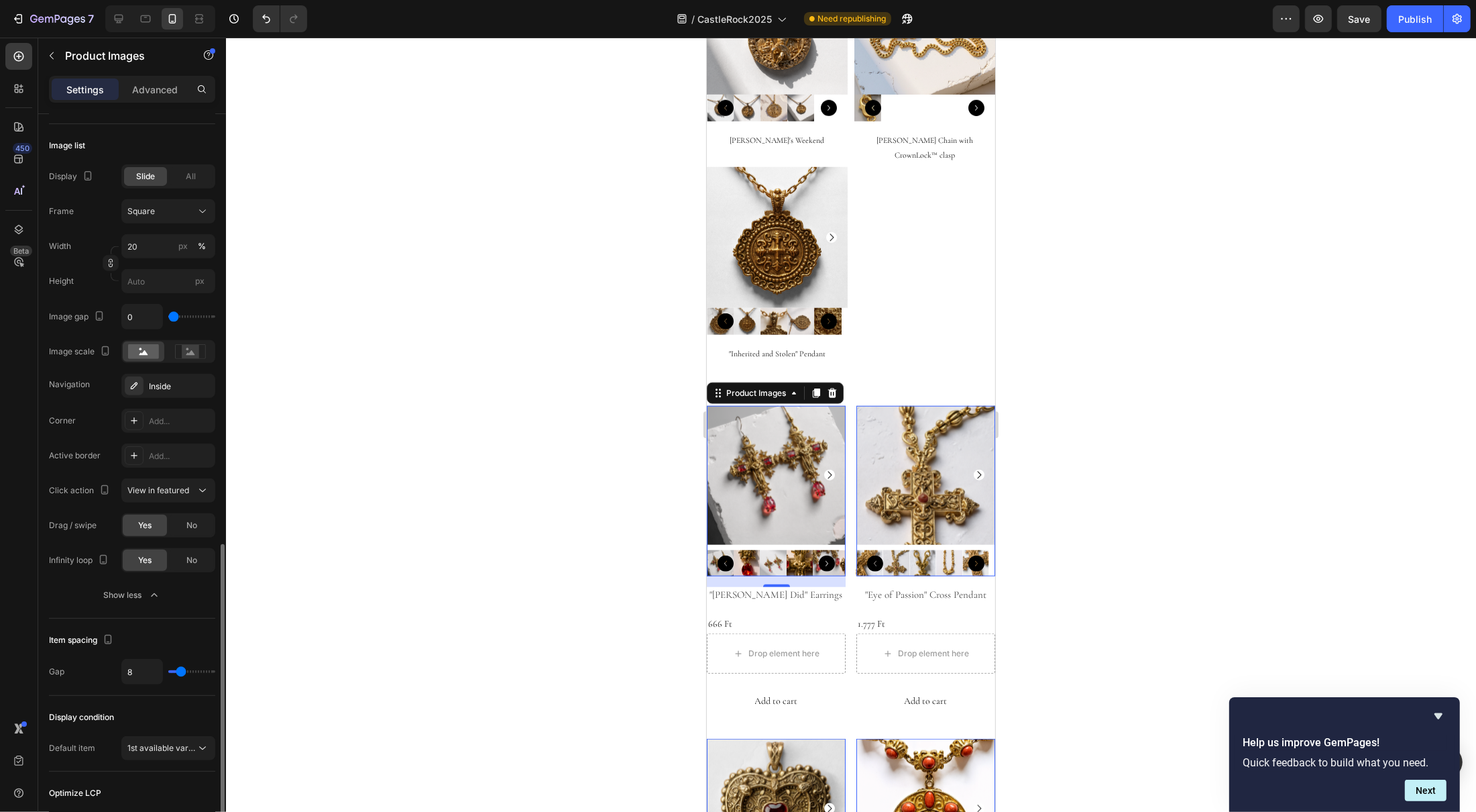
scroll to position [834, 0]
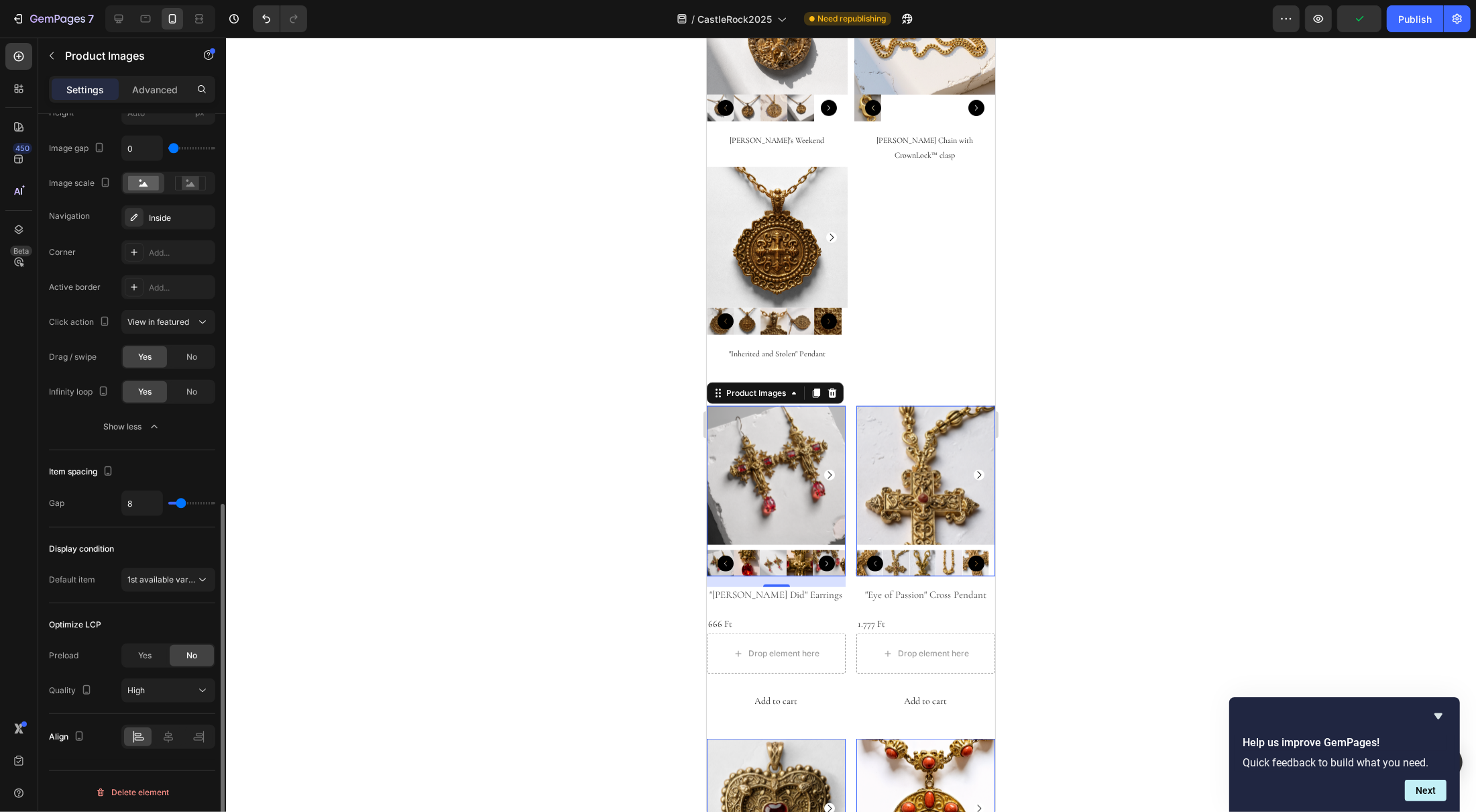
type input "0"
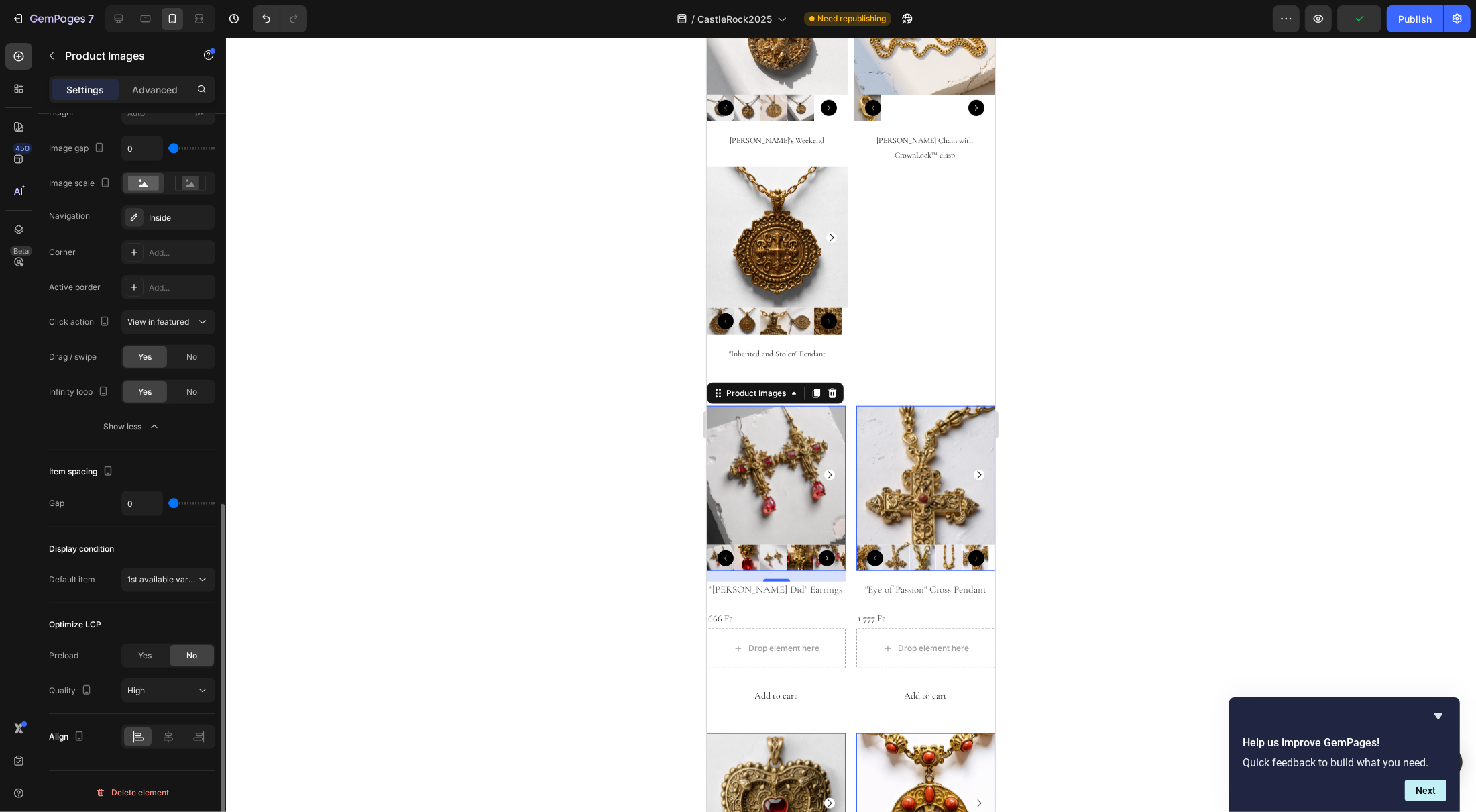
drag, startPoint x: 179, startPoint y: 505, endPoint x: 163, endPoint y: 507, distance: 16.1
type input "0"
click at [168, 504] on input "range" at bounding box center [191, 502] width 47 height 3
type input "7"
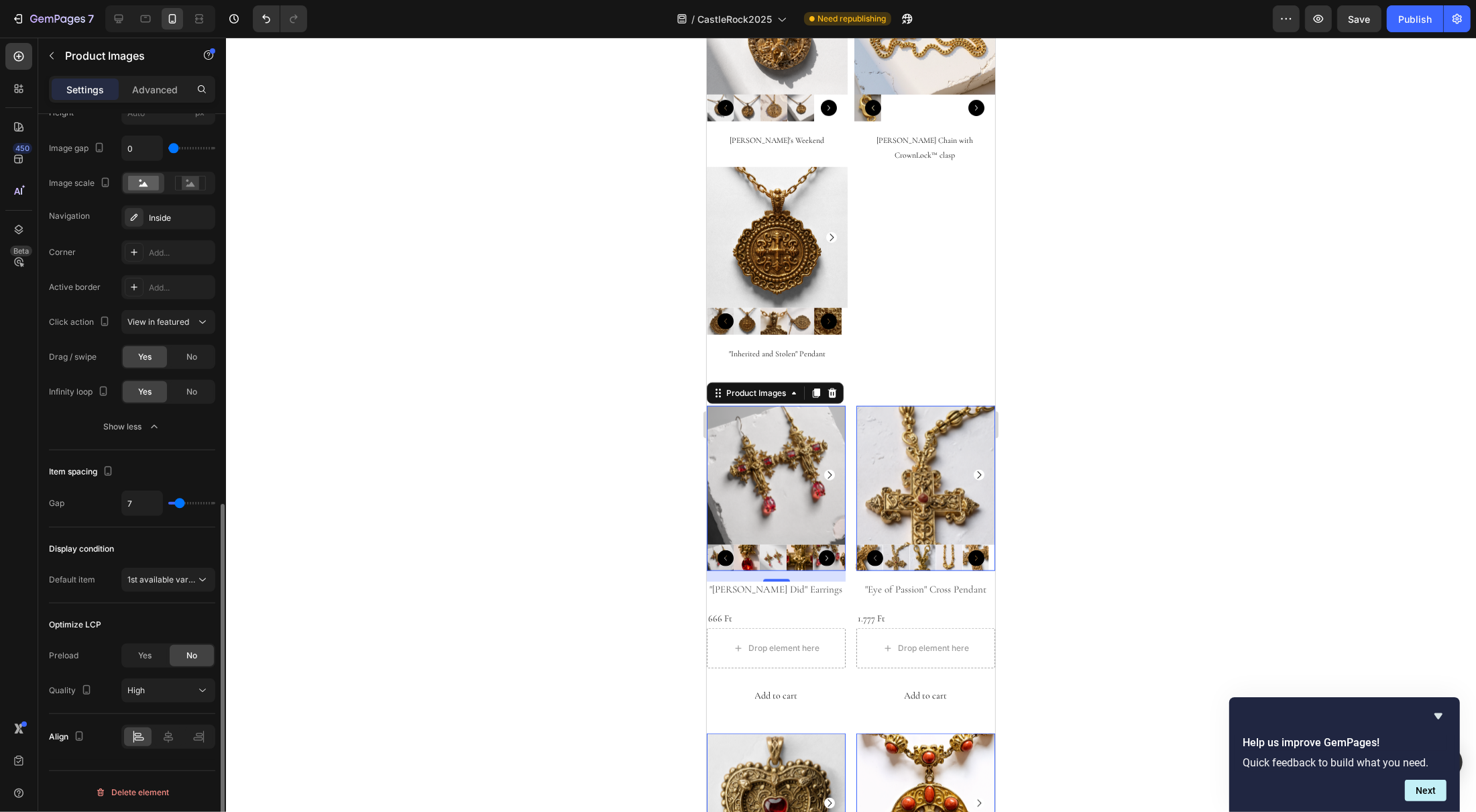
click at [179, 504] on input "range" at bounding box center [191, 502] width 47 height 3
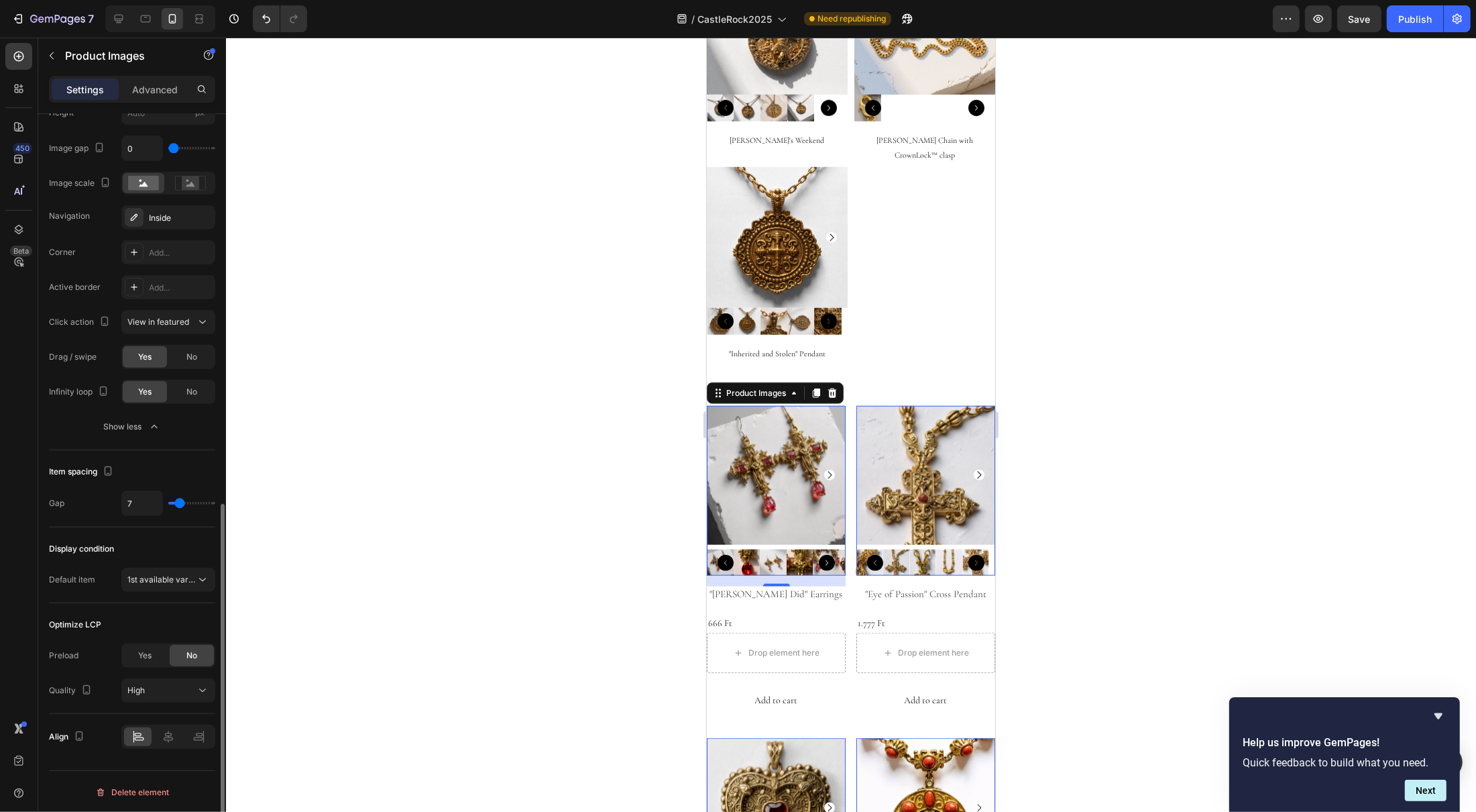
scroll to position [837, 0]
click at [189, 581] on span "1st available variant" at bounding box center [164, 576] width 75 height 11
click at [350, 578] on div at bounding box center [851, 424] width 1251 height 774
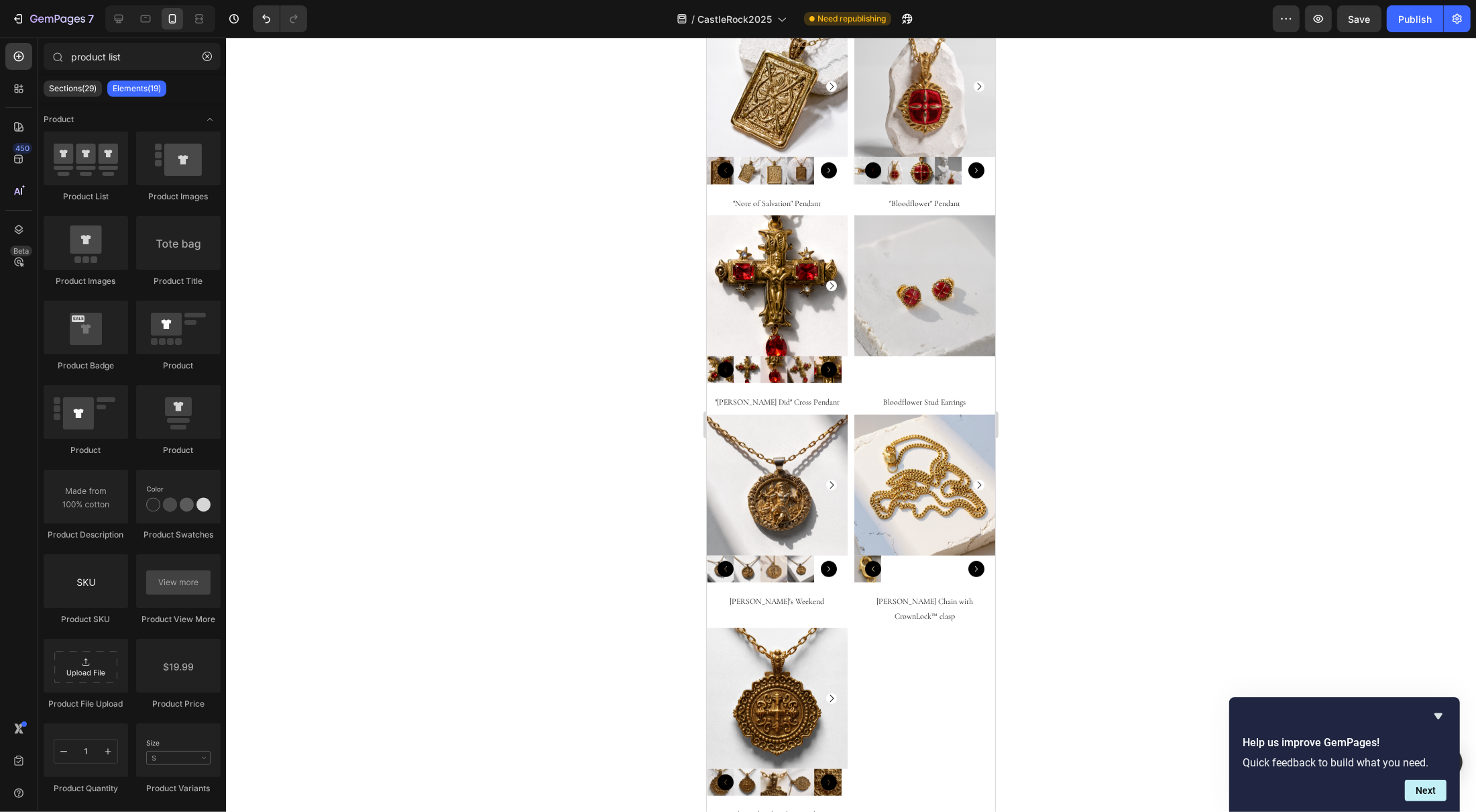
scroll to position [1222, 0]
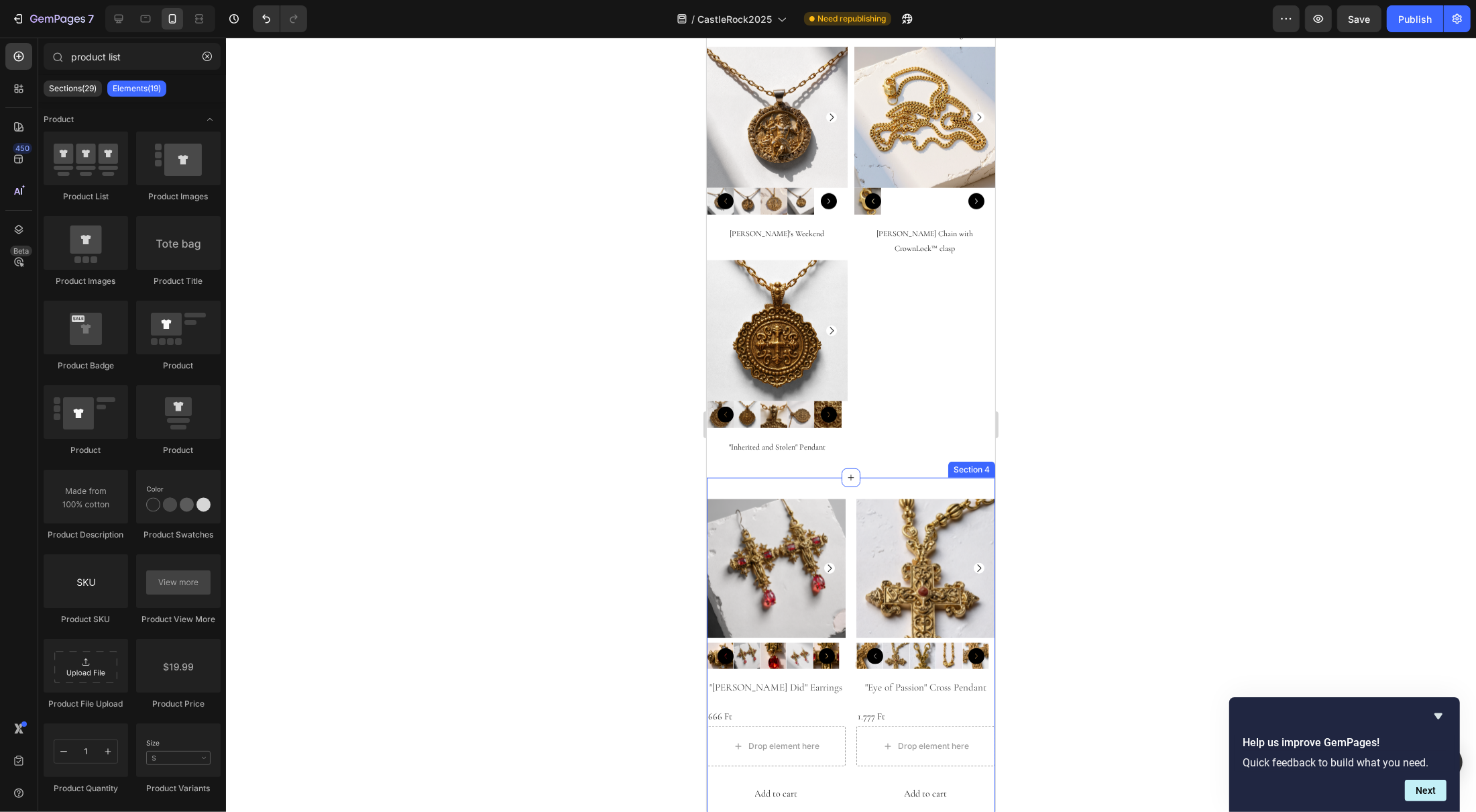
click at [787, 478] on div "Product Images "Pontius Did" Earrings Product Title 666 Ft Product Price Produc…" at bounding box center [850, 826] width 289 height 697
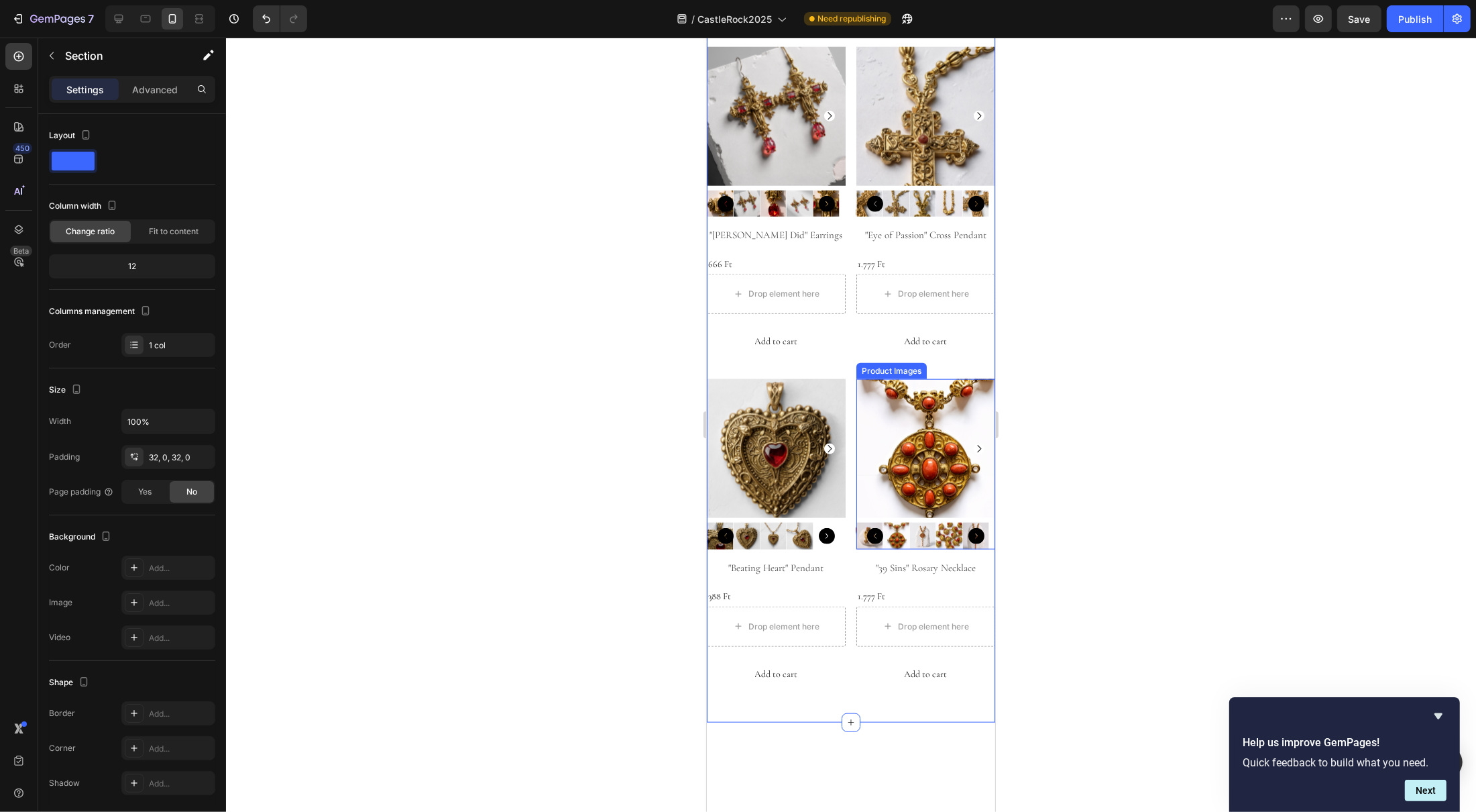
scroll to position [1557, 0]
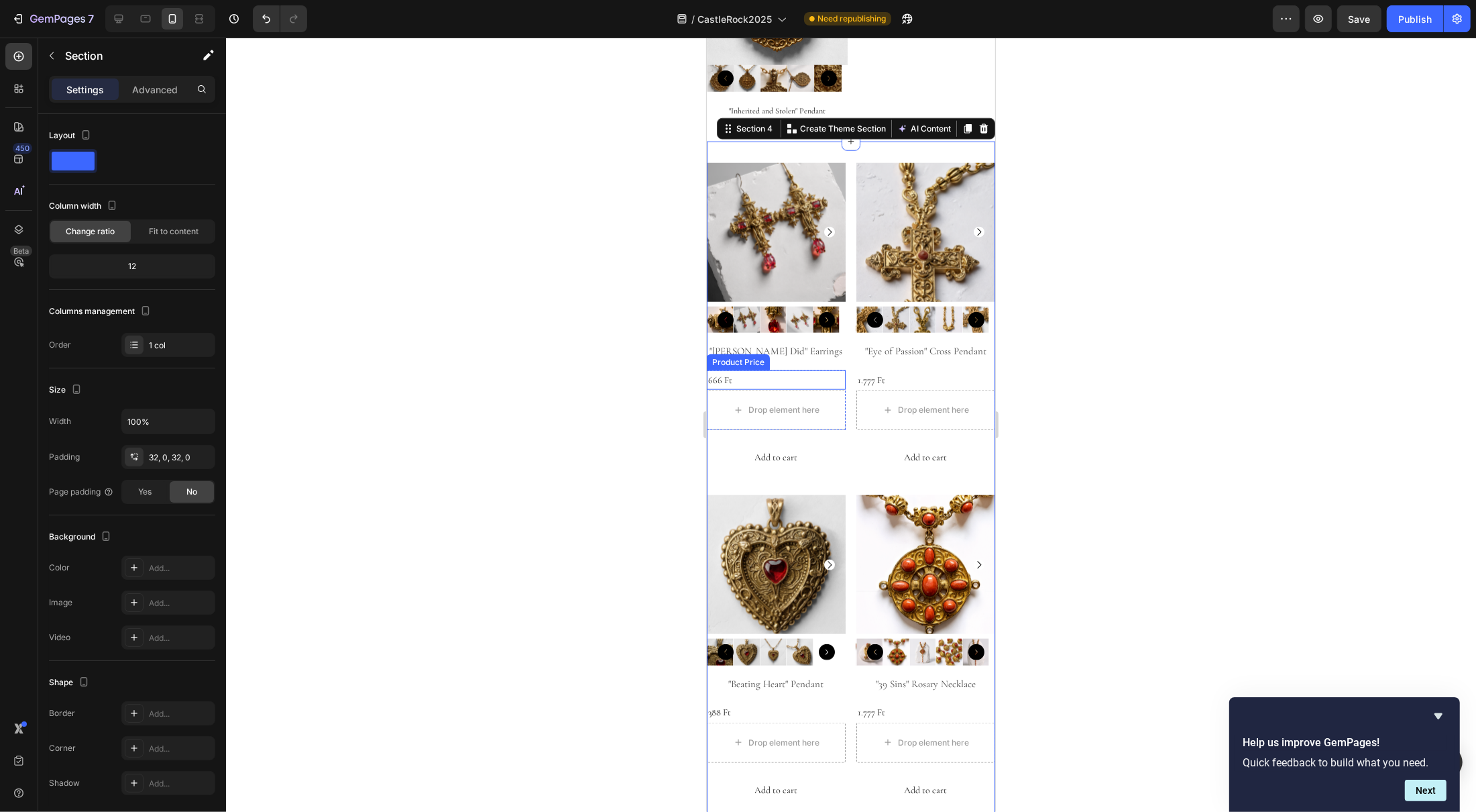
click at [832, 371] on div "666 Ft" at bounding box center [775, 380] width 139 height 19
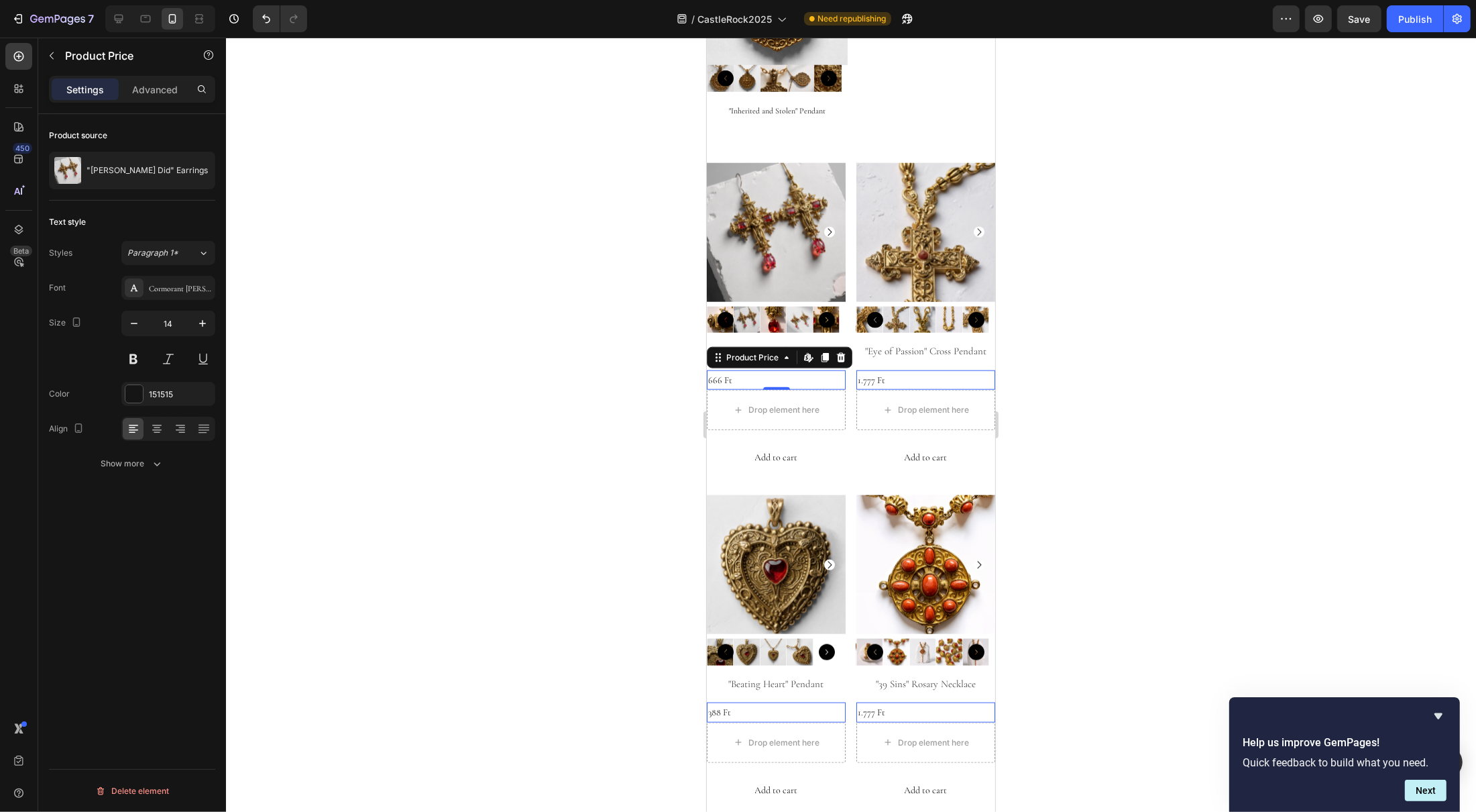
click at [1209, 382] on div at bounding box center [851, 424] width 1251 height 774
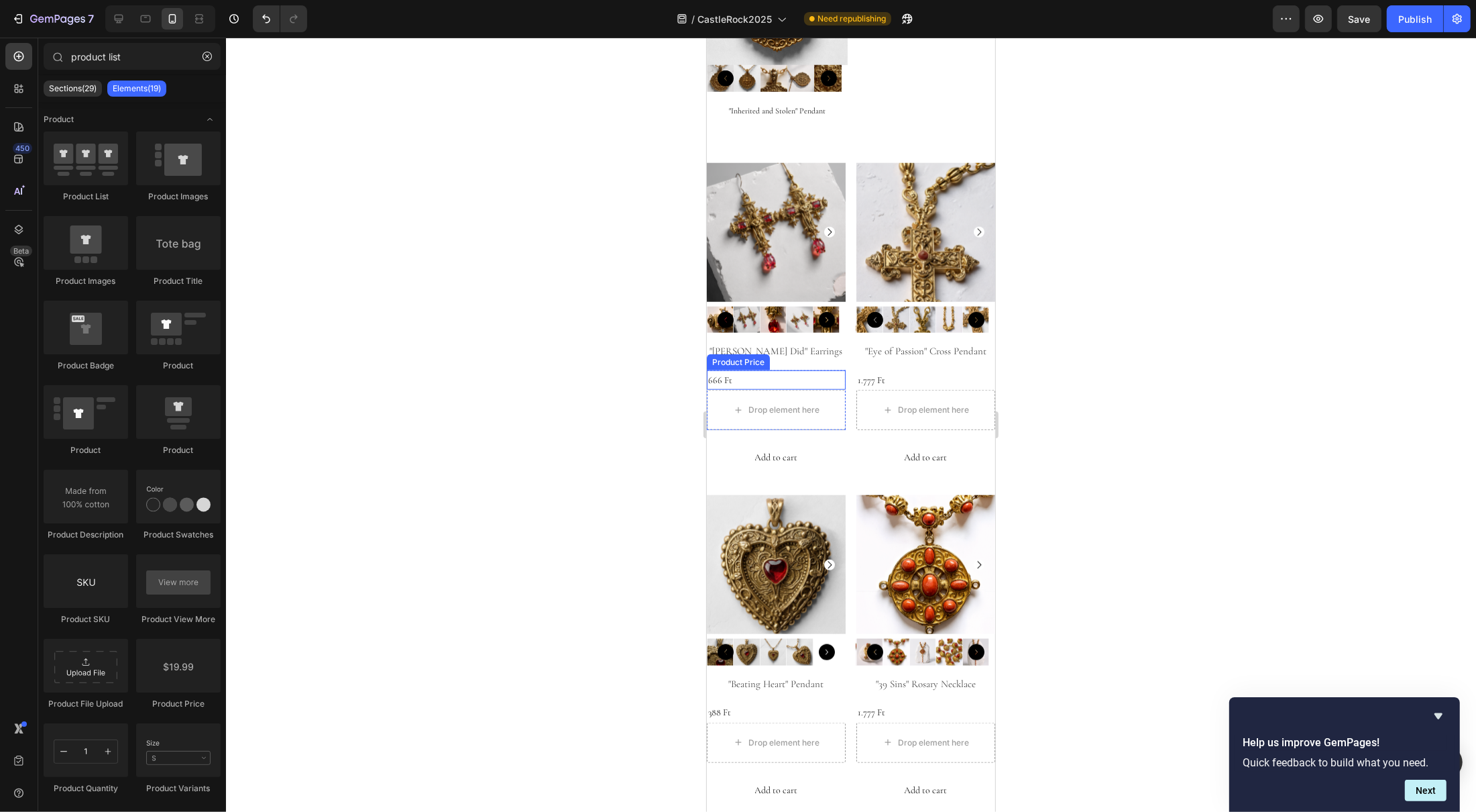
click at [806, 371] on div "666 Ft" at bounding box center [775, 380] width 139 height 19
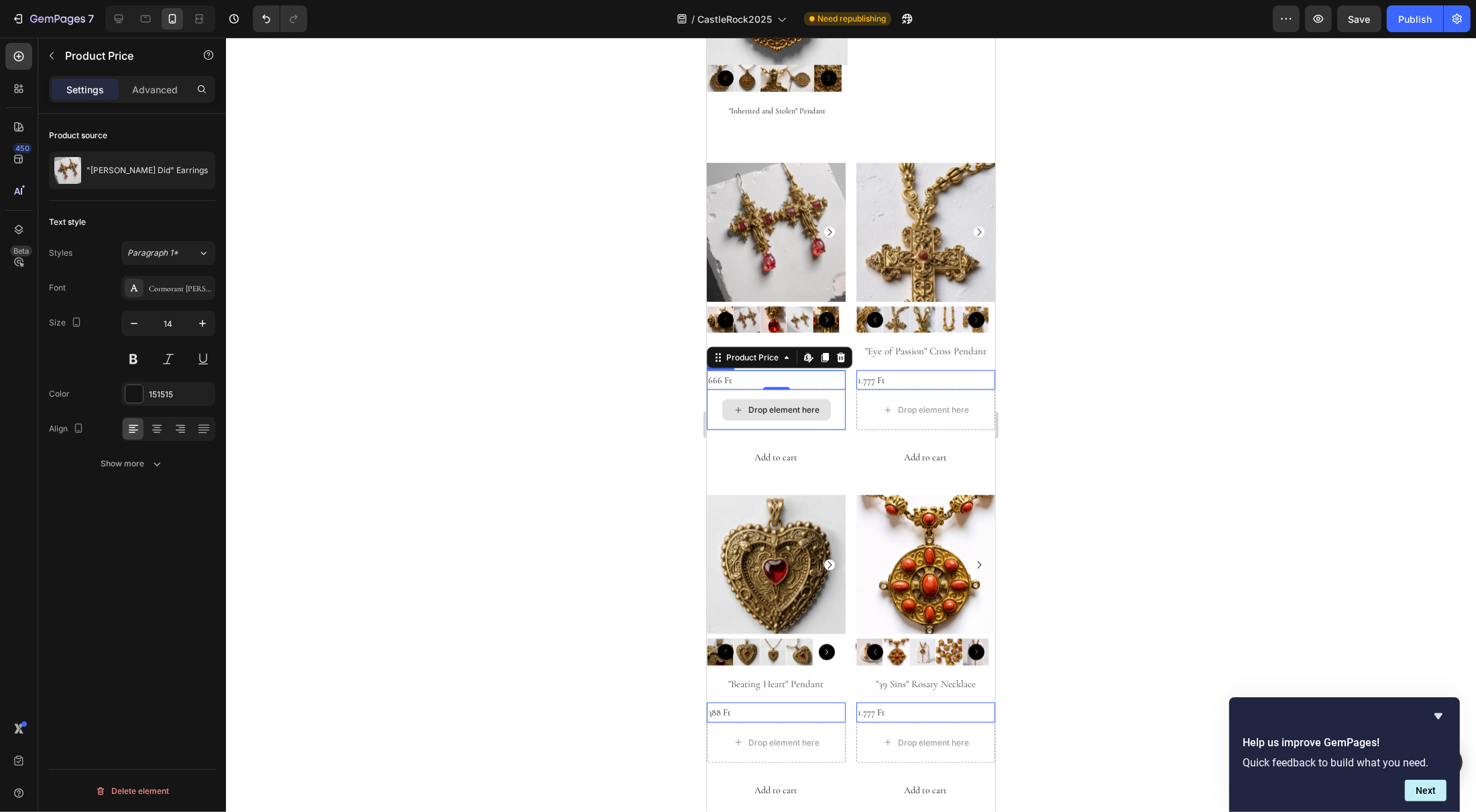
click at [825, 390] on div "Drop element here" at bounding box center [775, 410] width 139 height 40
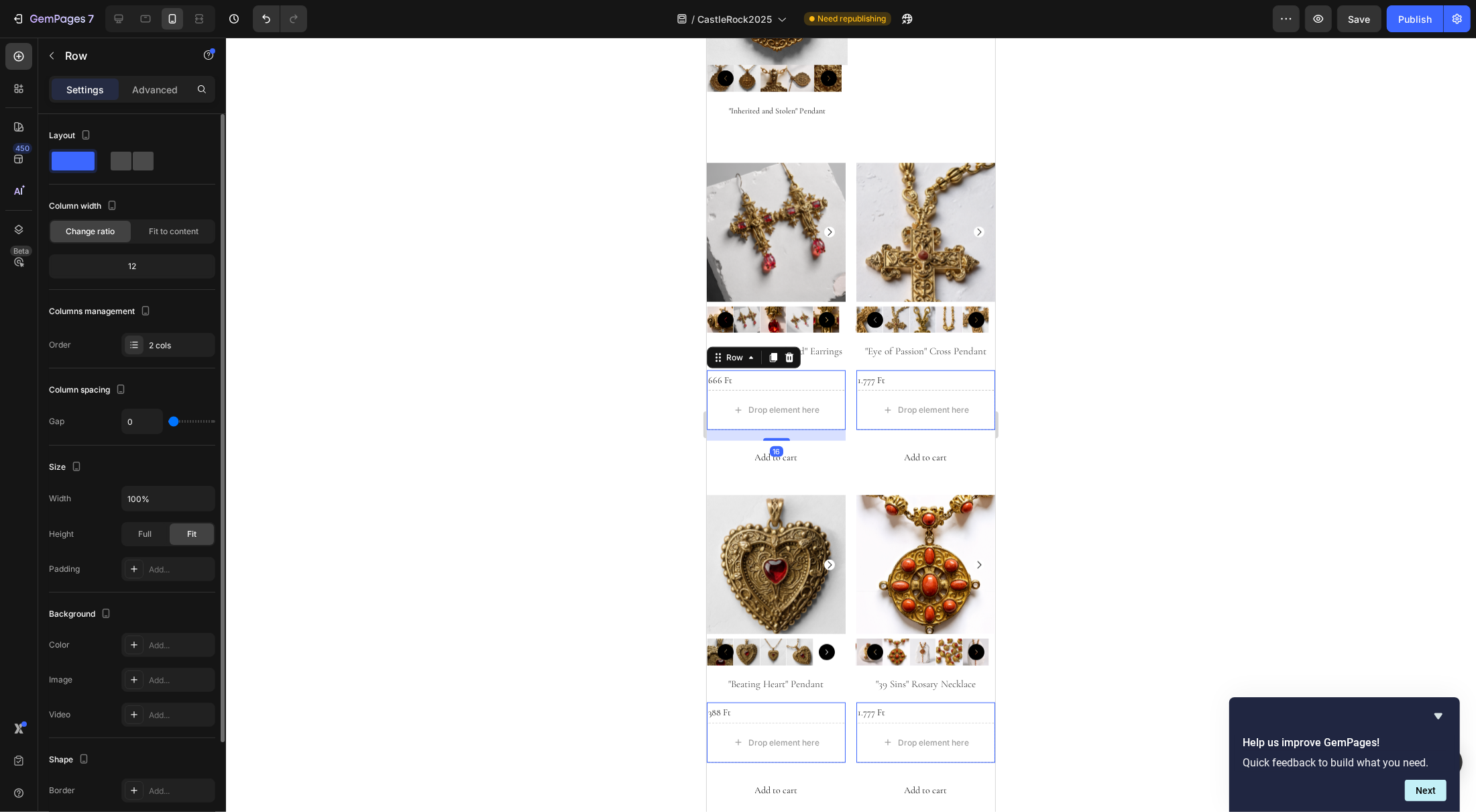
click at [122, 160] on span at bounding box center [121, 161] width 21 height 19
type input "16"
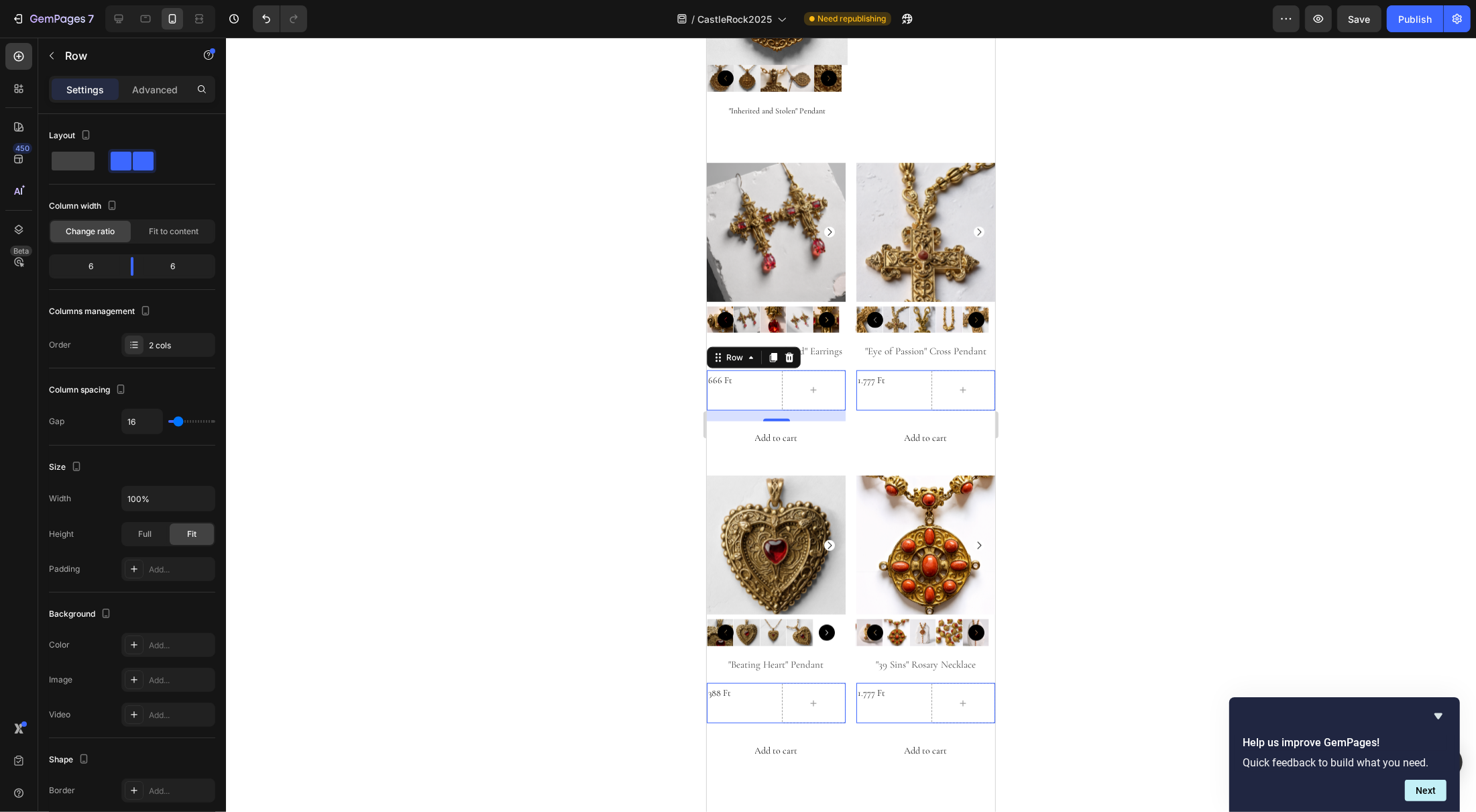
click at [1109, 364] on div at bounding box center [851, 424] width 1251 height 774
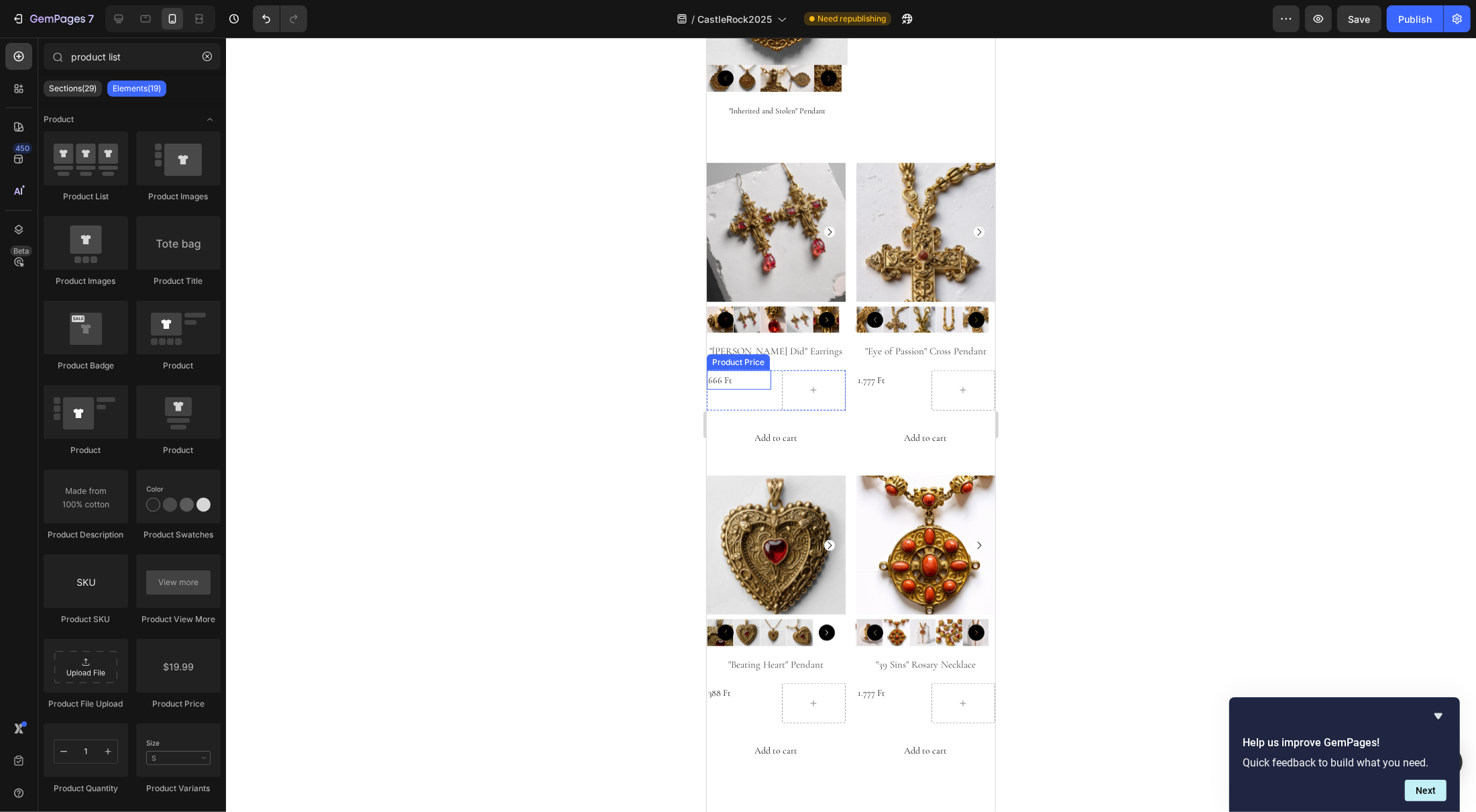
click at [716, 371] on div "666 Ft" at bounding box center [738, 380] width 64 height 19
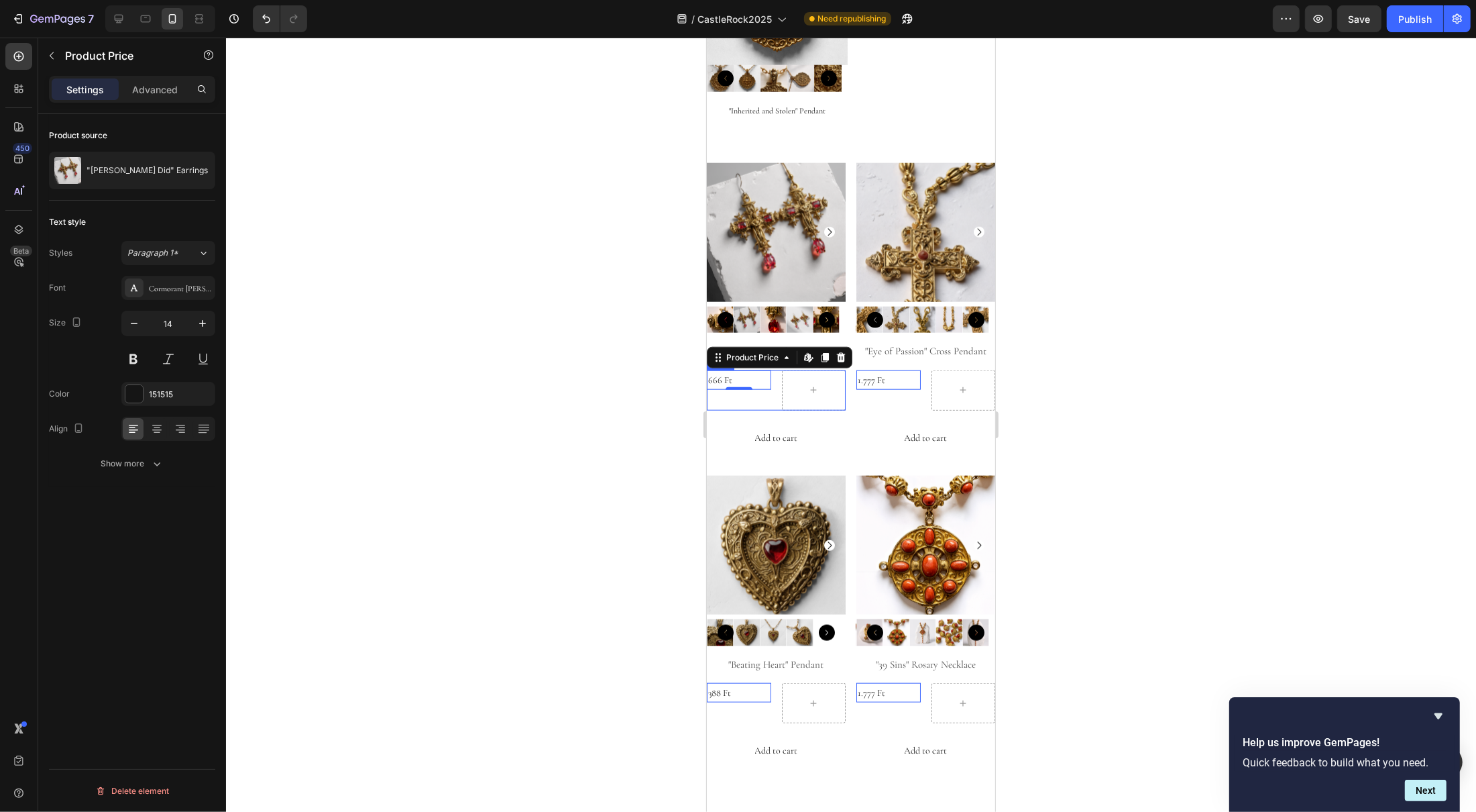
click at [748, 371] on div "666 Ft Product Price Edit content in Shopify 0 Product Price Edit content in Sh…" at bounding box center [738, 391] width 64 height 40
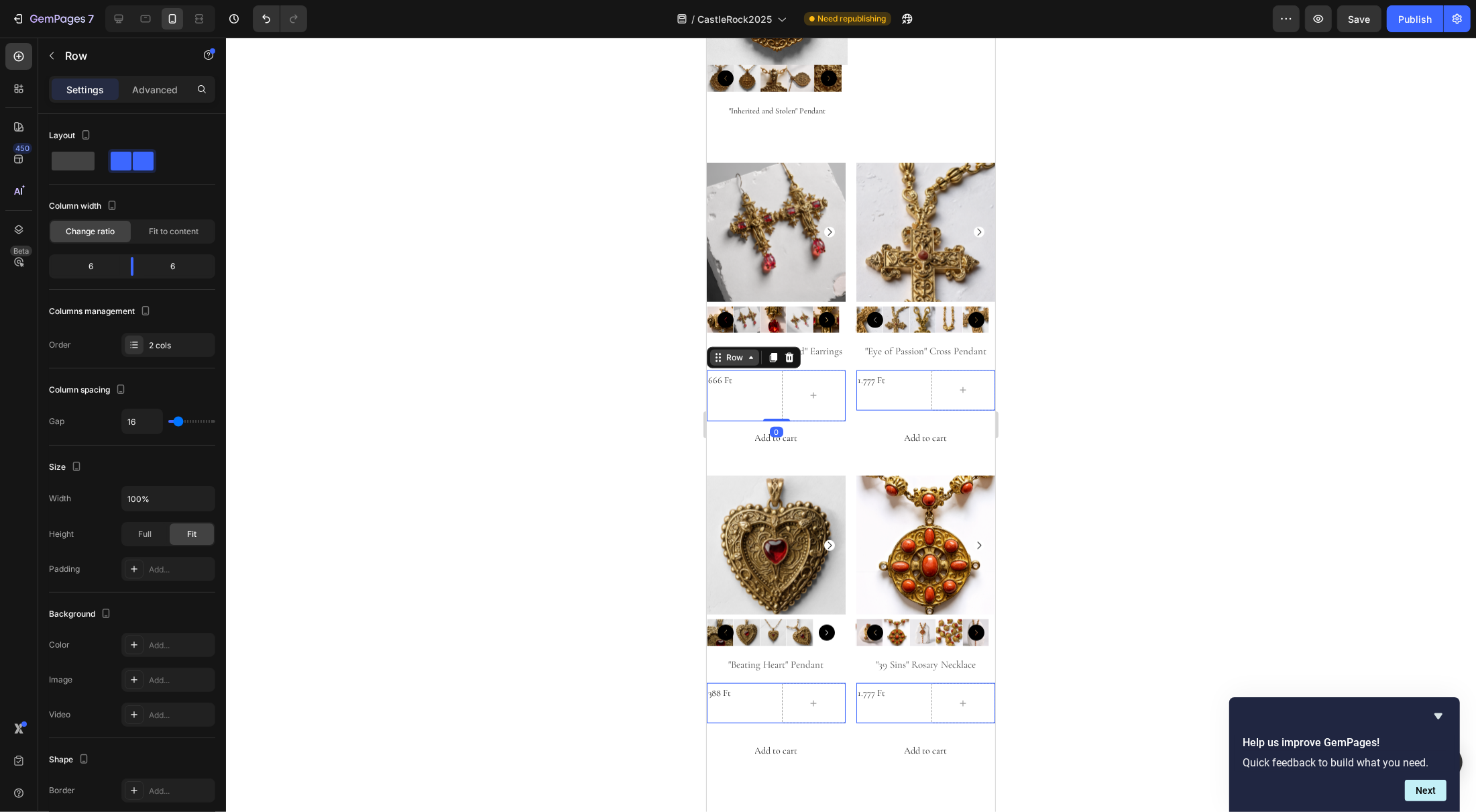
drag, startPoint x: 778, startPoint y: 360, endPoint x: 760, endPoint y: 294, distance: 68.4
click at [760, 371] on div "666 Ft Product Price Product Price Row 0" at bounding box center [775, 395] width 139 height 51
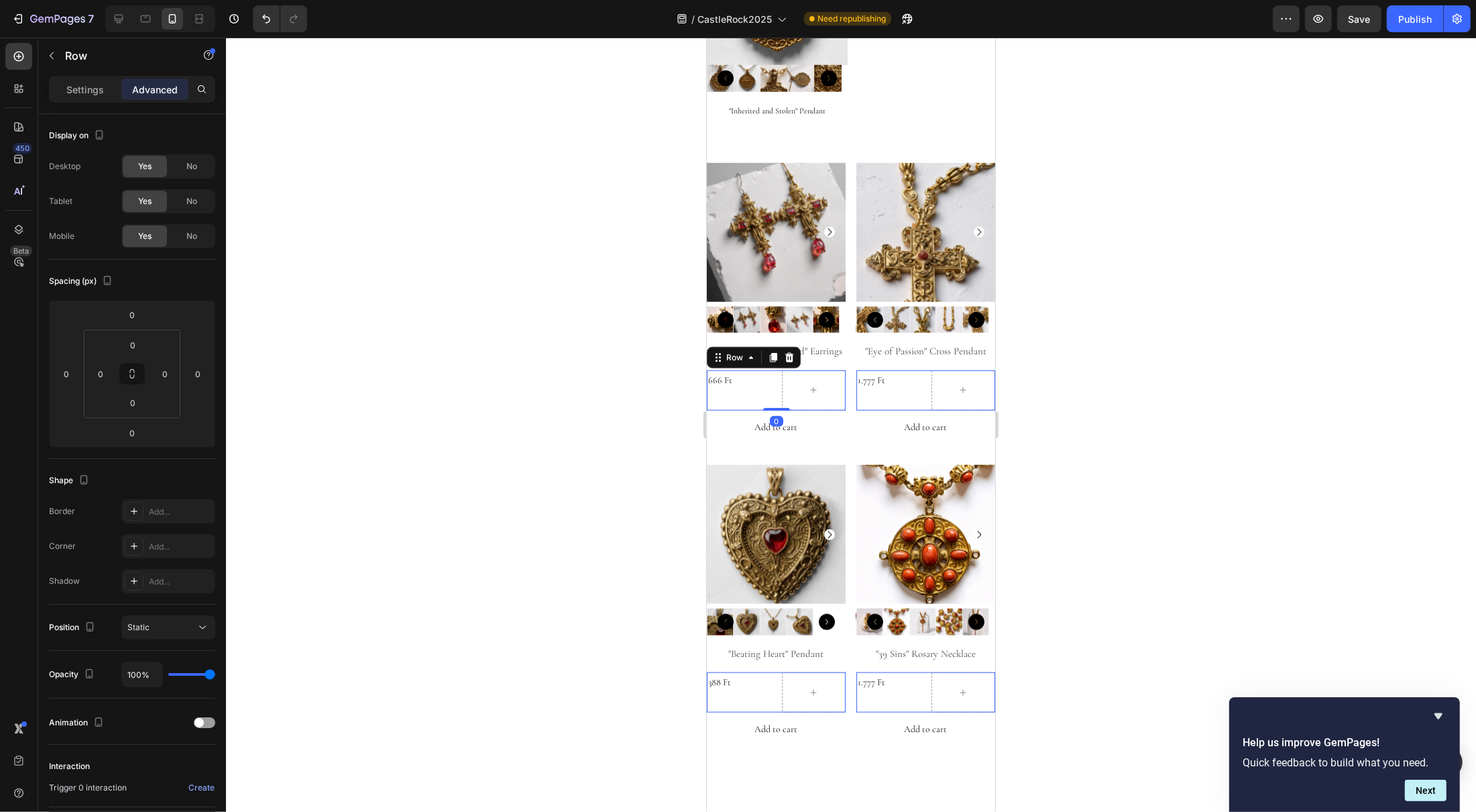
click at [1196, 382] on div at bounding box center [851, 424] width 1251 height 774
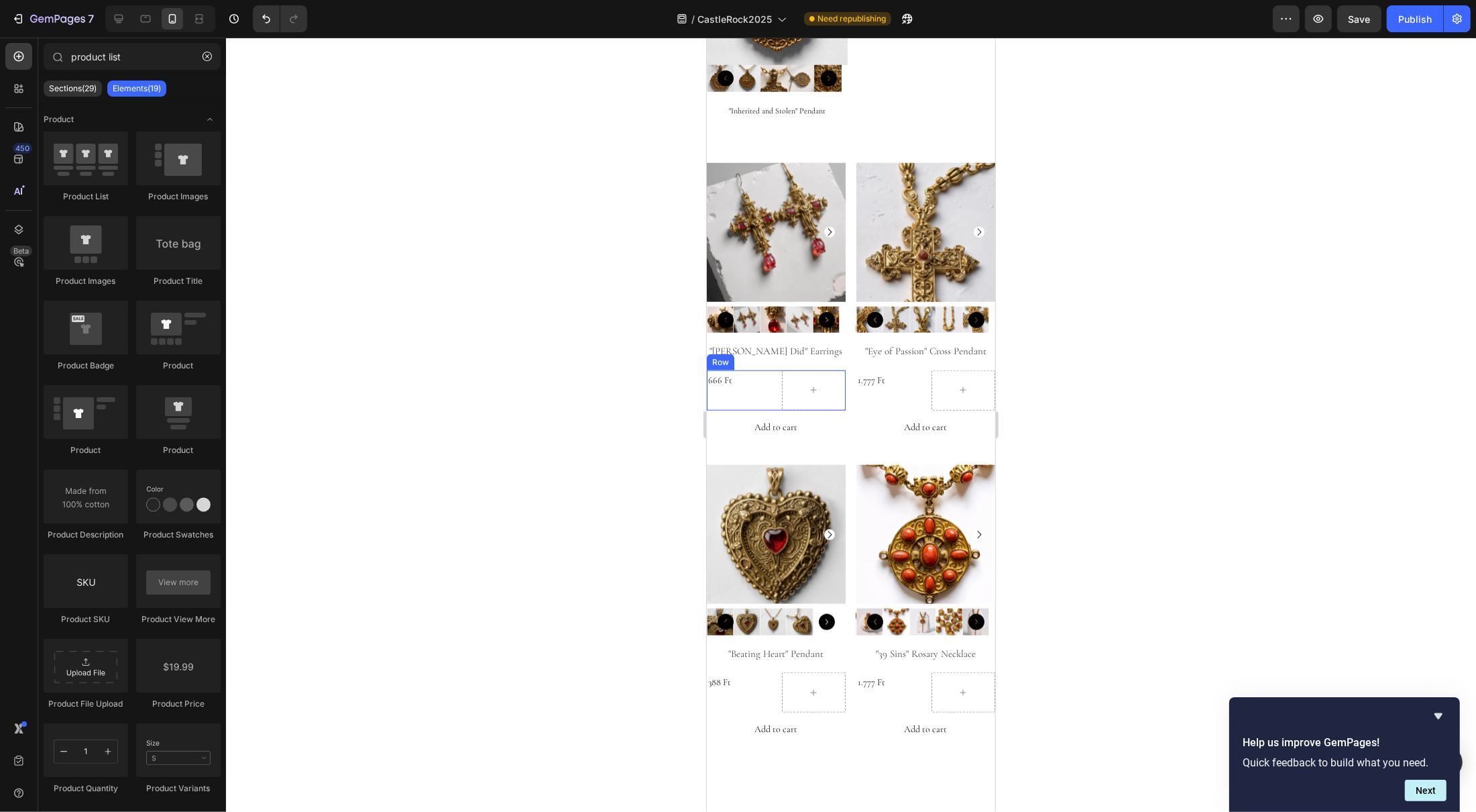
click at [762, 371] on div "666 Ft Product Price Product Price" at bounding box center [738, 391] width 64 height 40
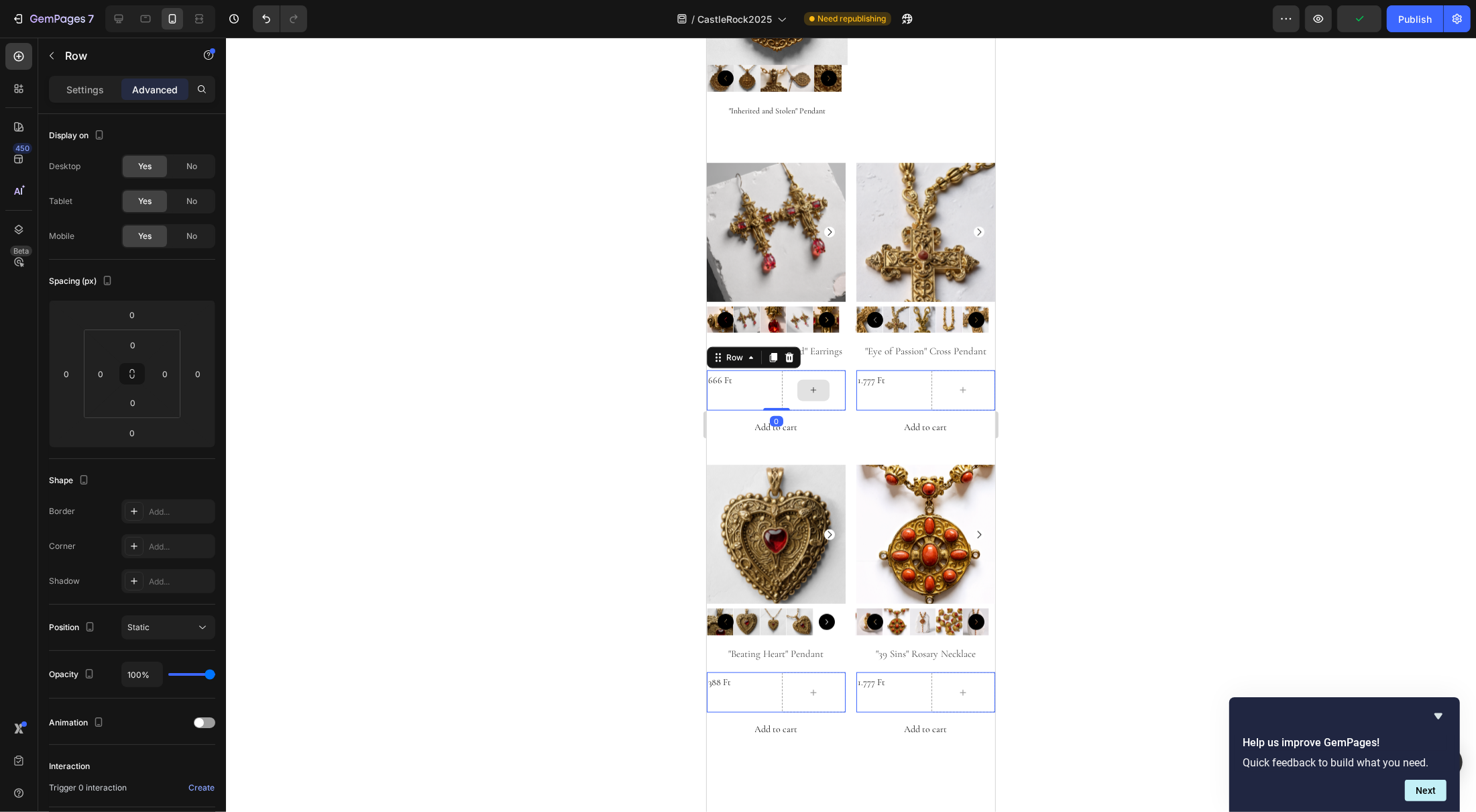
drag, startPoint x: 778, startPoint y: 349, endPoint x: 803, endPoint y: 315, distance: 42.2
click at [791, 371] on div "666 Ft Product Price Product Price Row 0" at bounding box center [775, 391] width 139 height 40
click at [1103, 373] on div at bounding box center [851, 424] width 1251 height 774
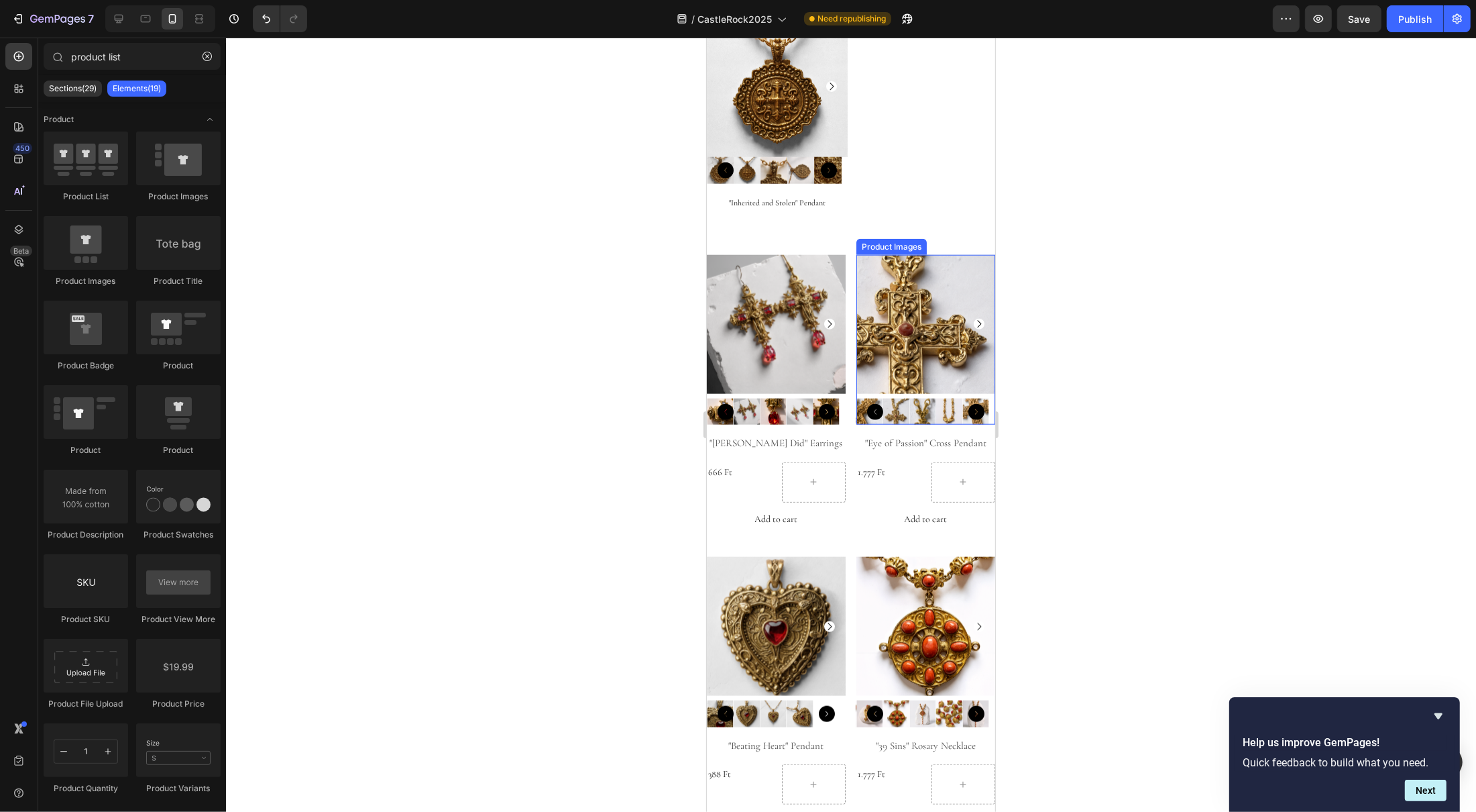
scroll to position [1453, 0]
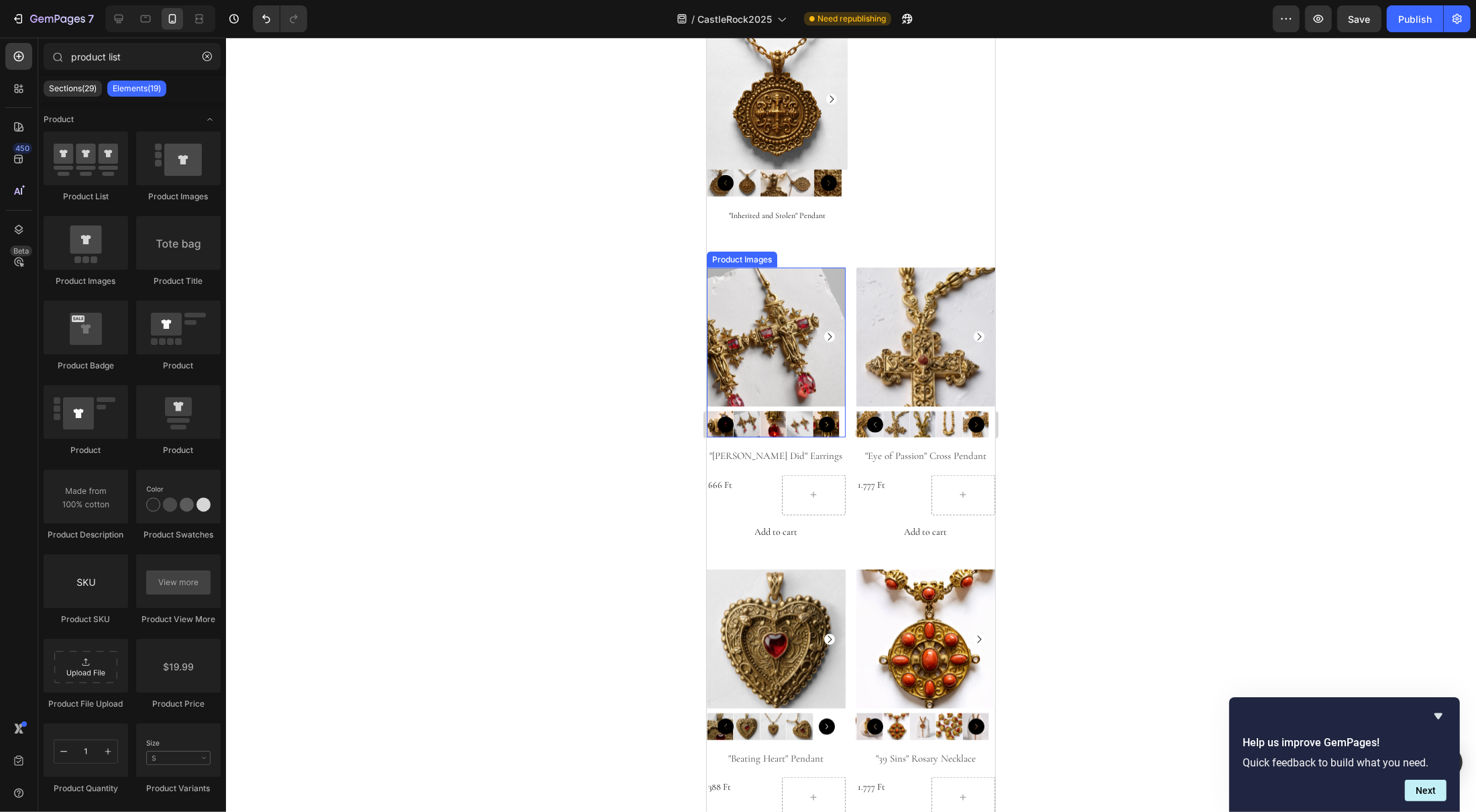
click at [829, 267] on img at bounding box center [775, 336] width 139 height 139
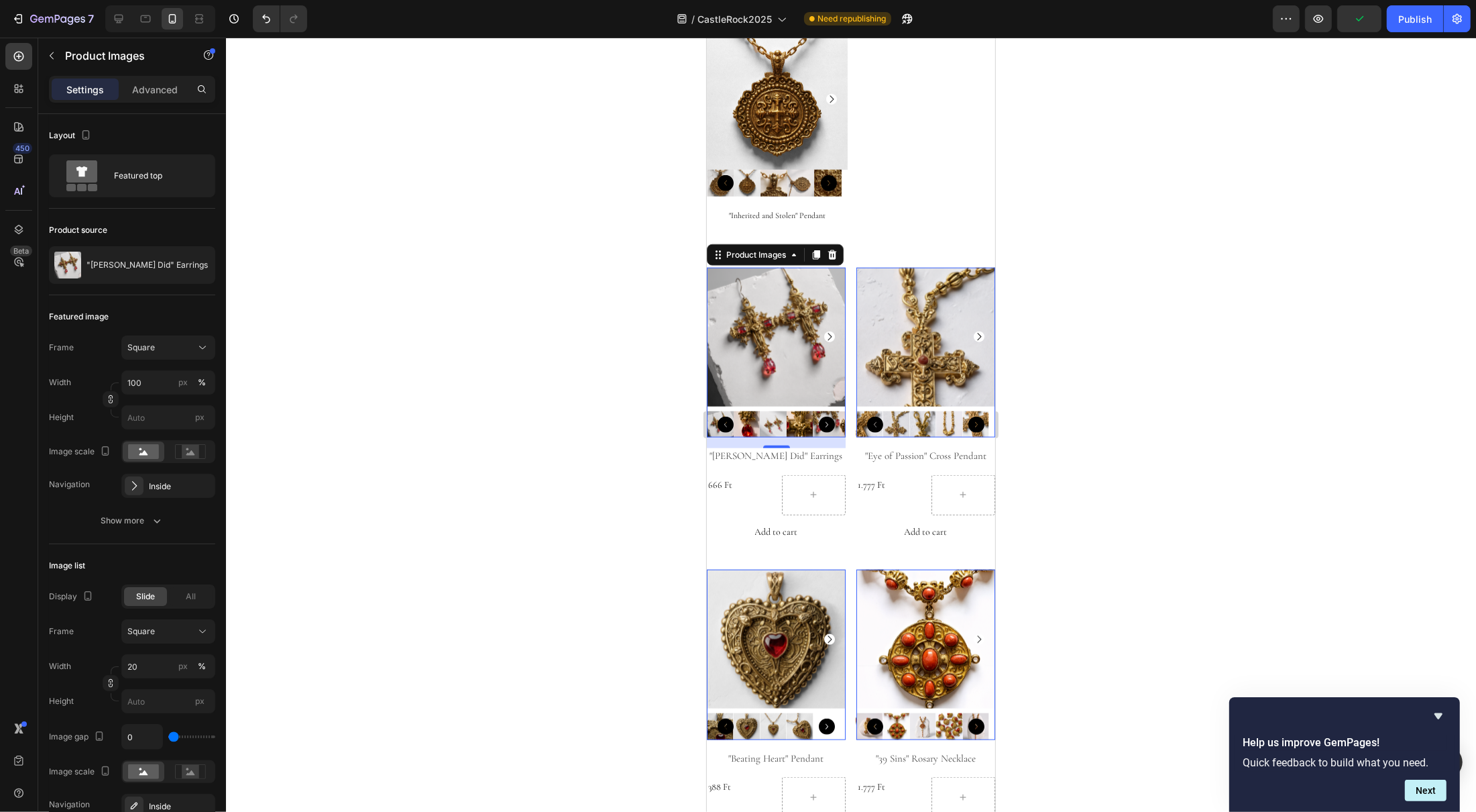
click at [973, 331] on icon "Carousel Next Arrow" at bounding box center [978, 336] width 11 height 11
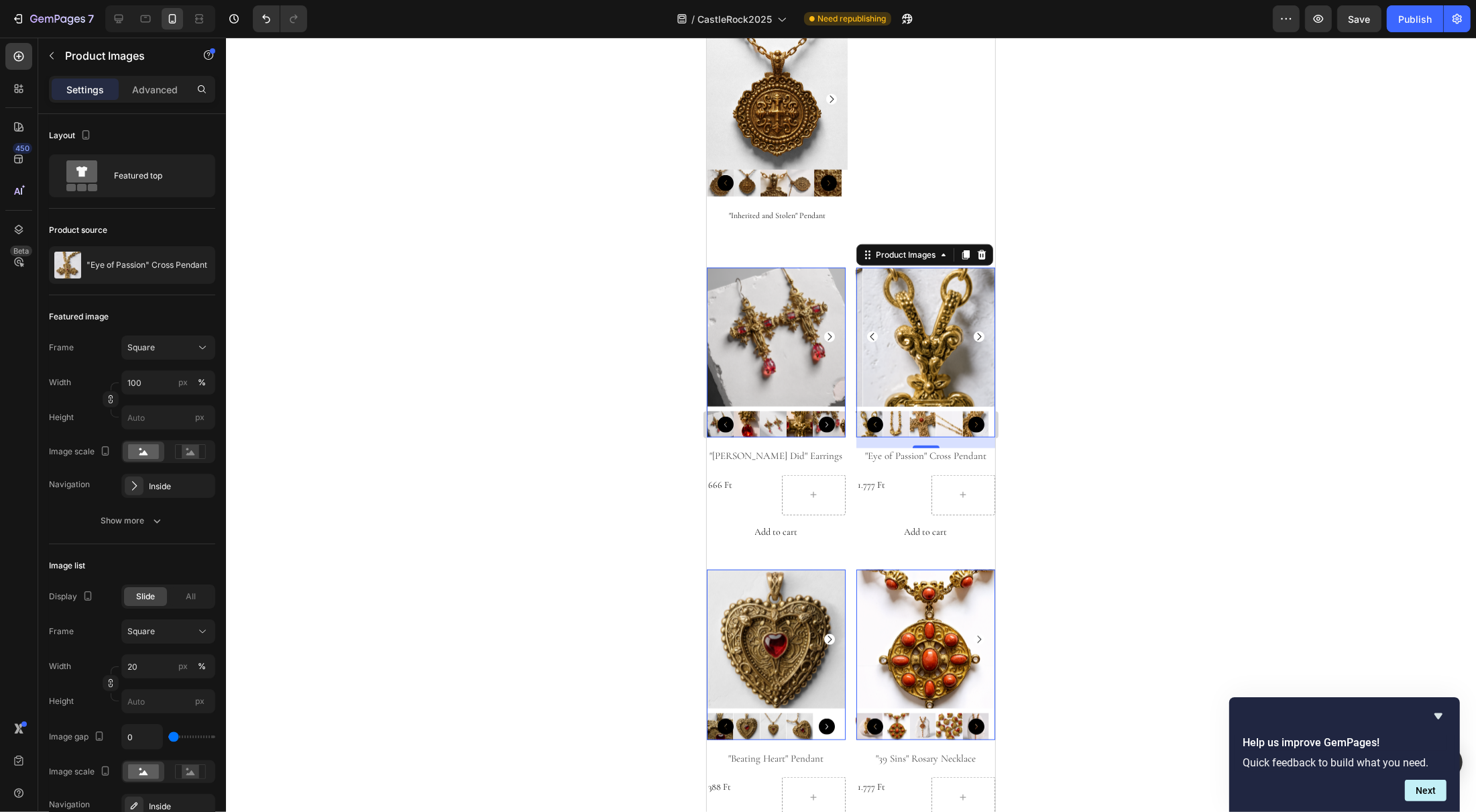
click at [973, 331] on icon "Carousel Next Arrow" at bounding box center [978, 336] width 11 height 11
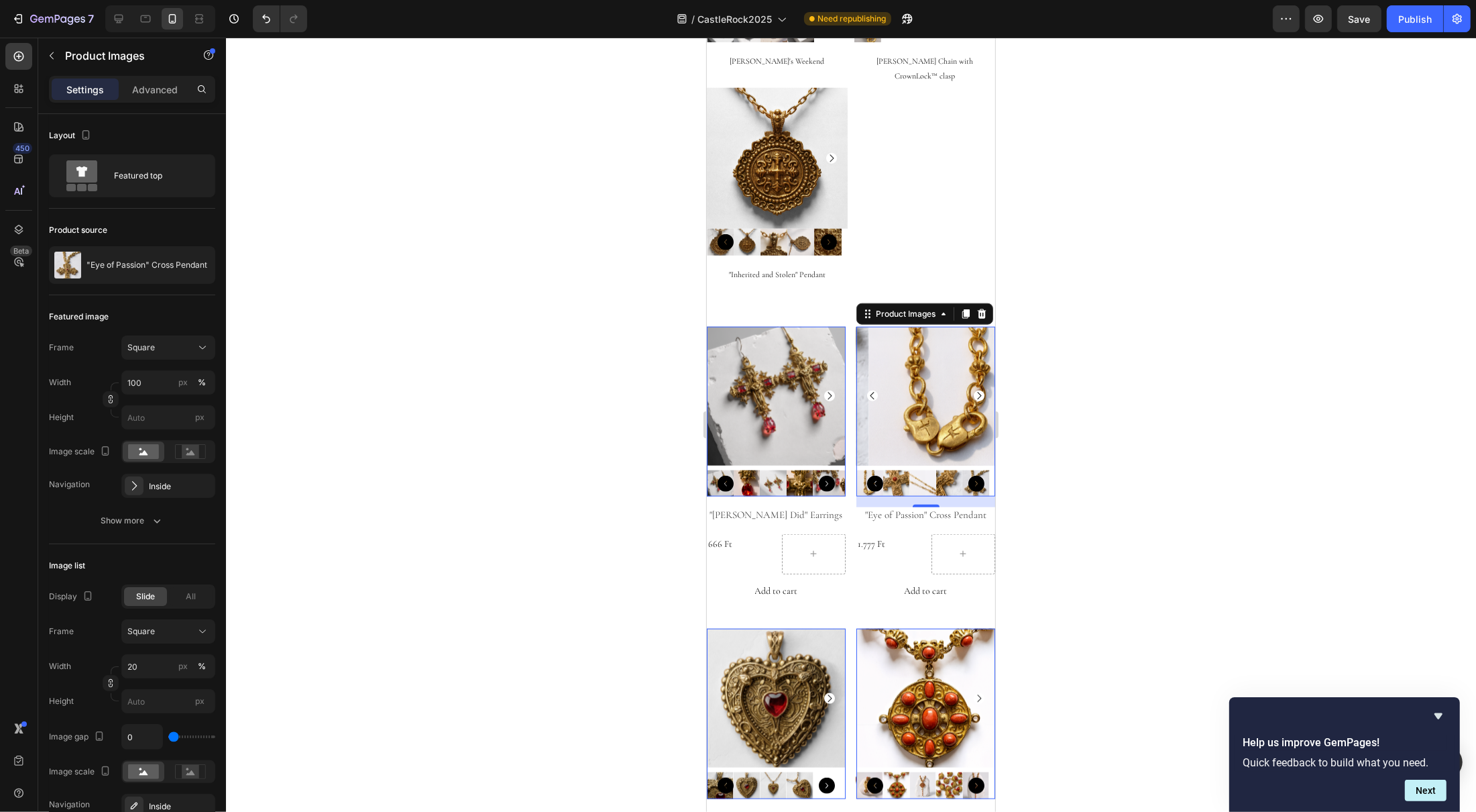
scroll to position [1426, 0]
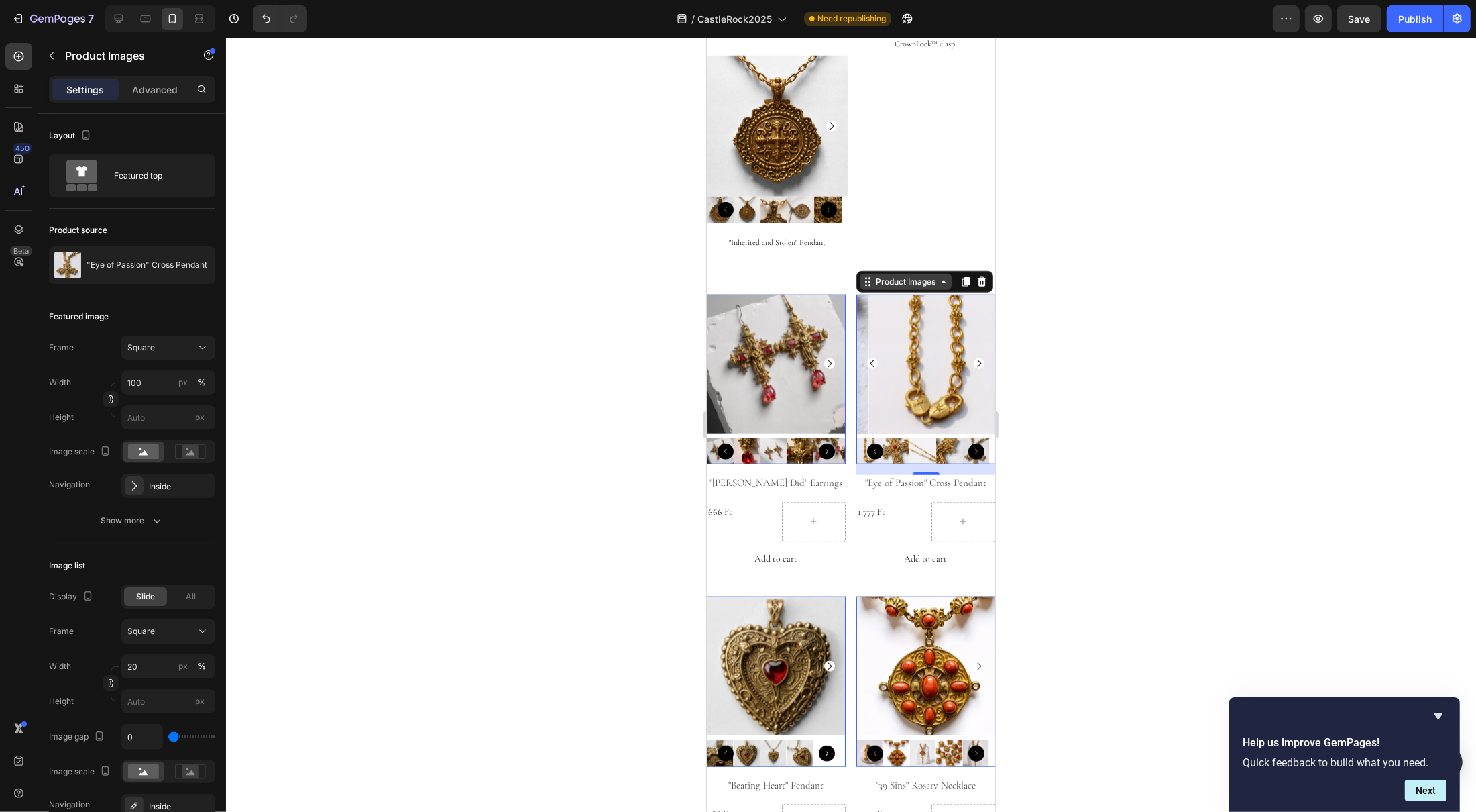
click at [905, 276] on div "Product Images" at bounding box center [905, 282] width 65 height 12
click at [878, 542] on button "Add to cart" at bounding box center [925, 558] width 139 height 32
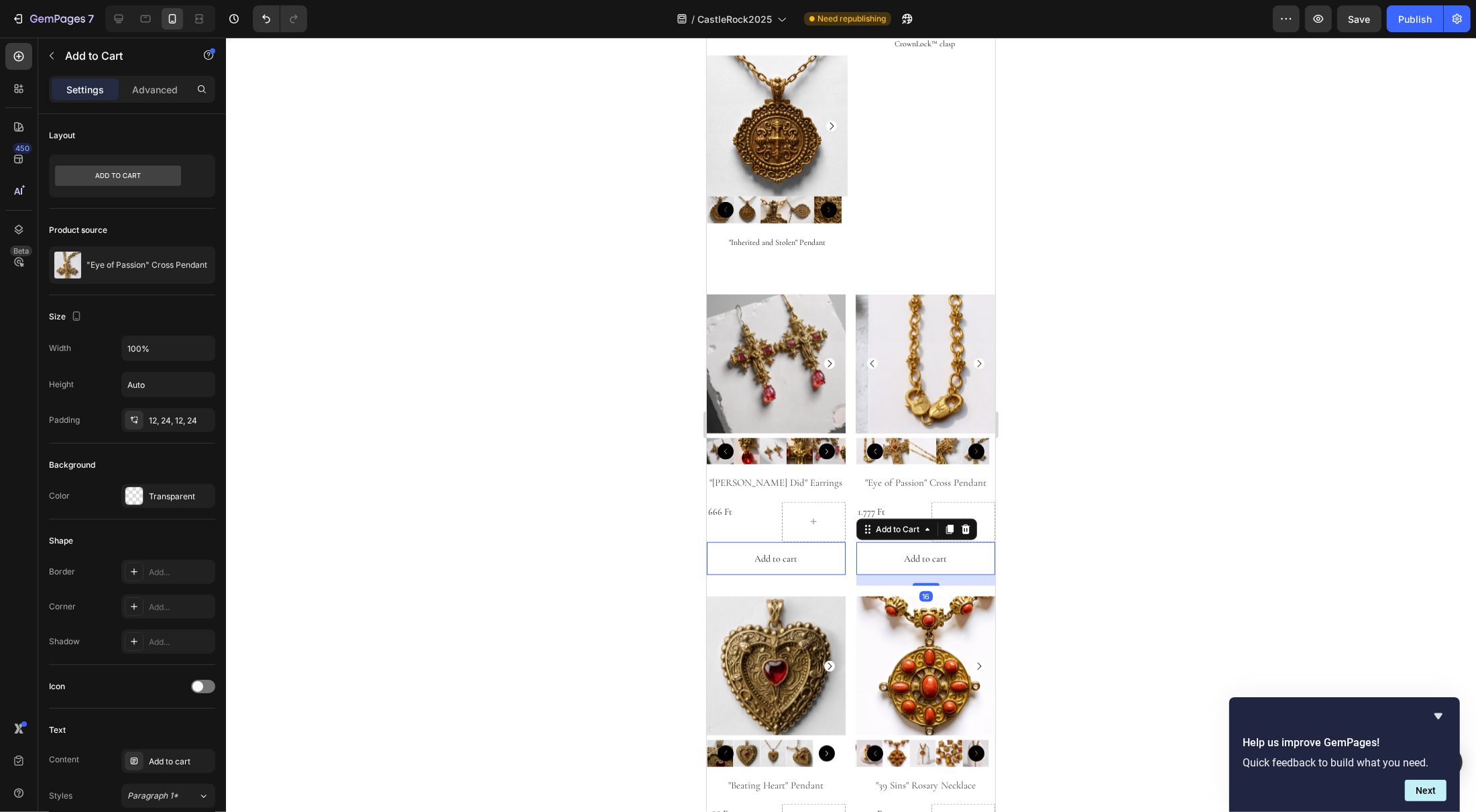
click at [1212, 355] on div at bounding box center [851, 424] width 1251 height 774
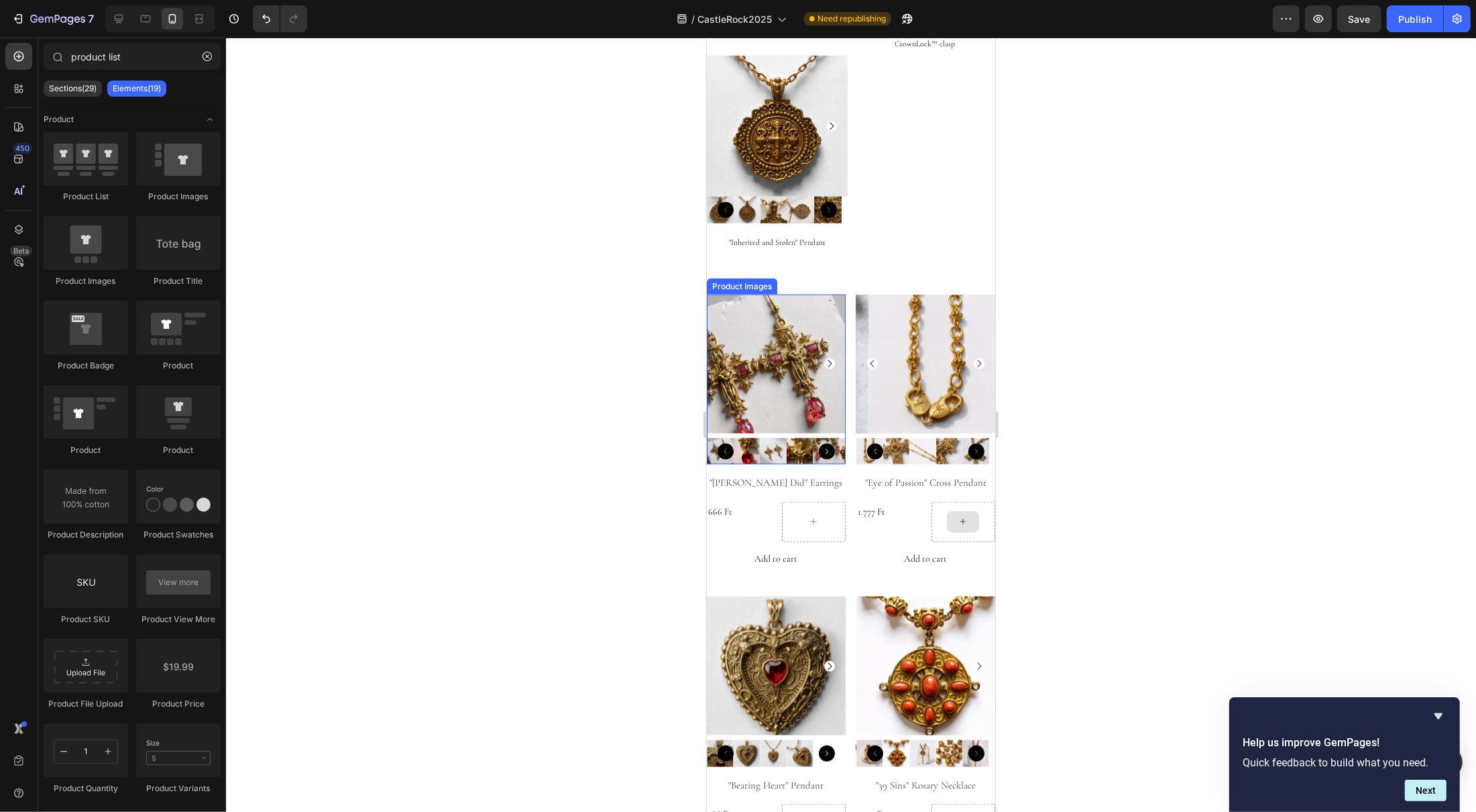
click at [810, 294] on img at bounding box center [775, 363] width 139 height 139
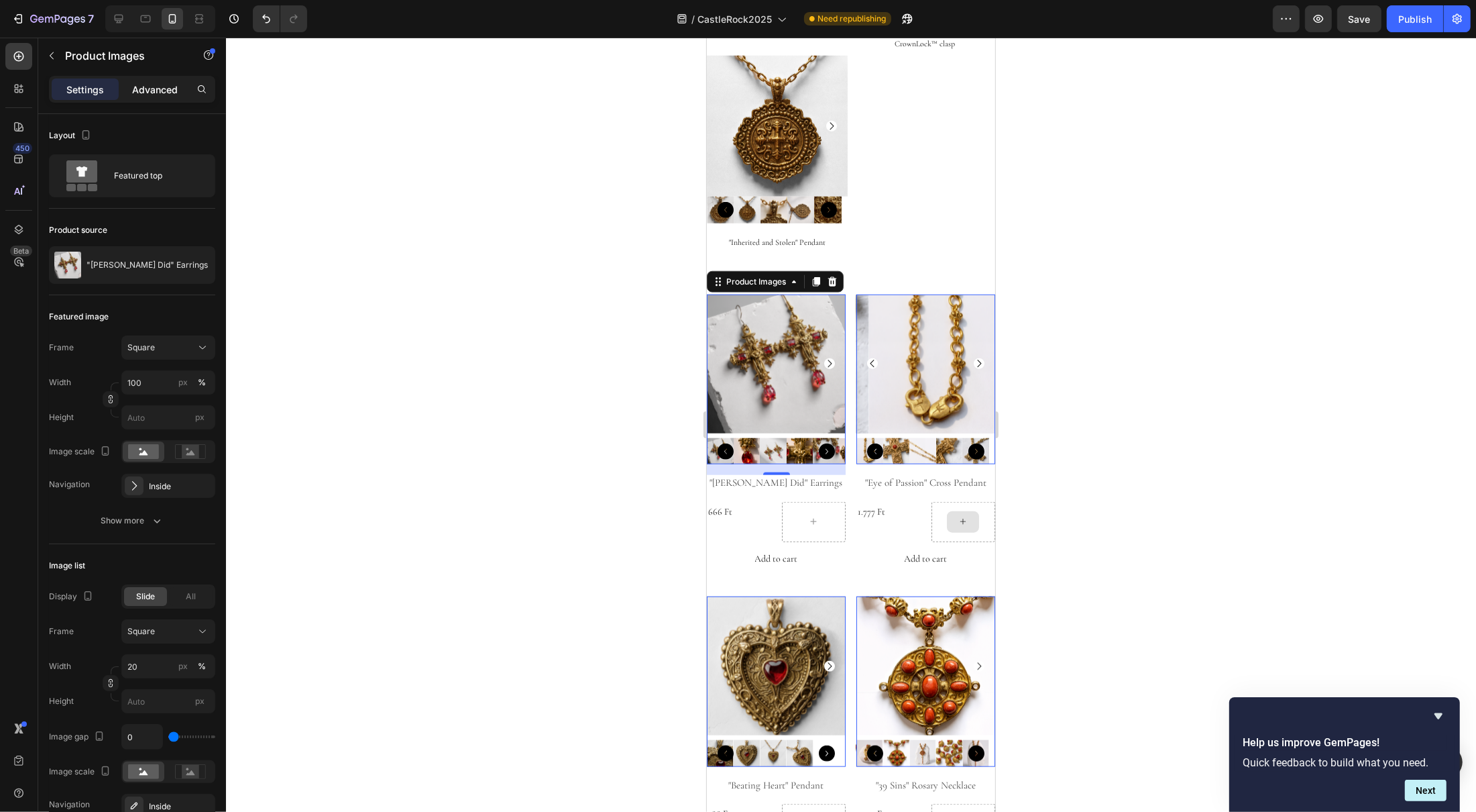
click at [165, 87] on p "Advanced" at bounding box center [155, 89] width 46 height 14
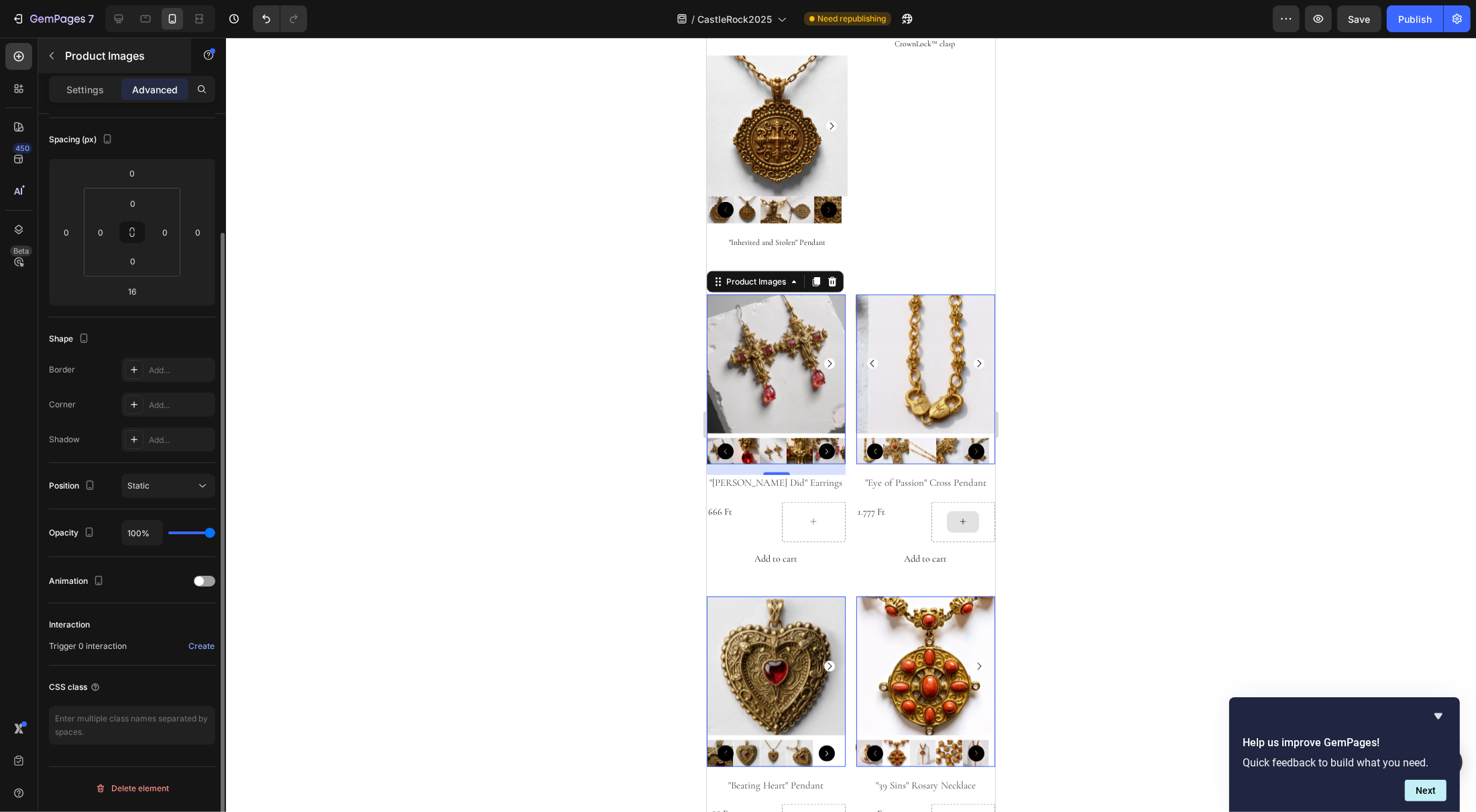
scroll to position [0, 0]
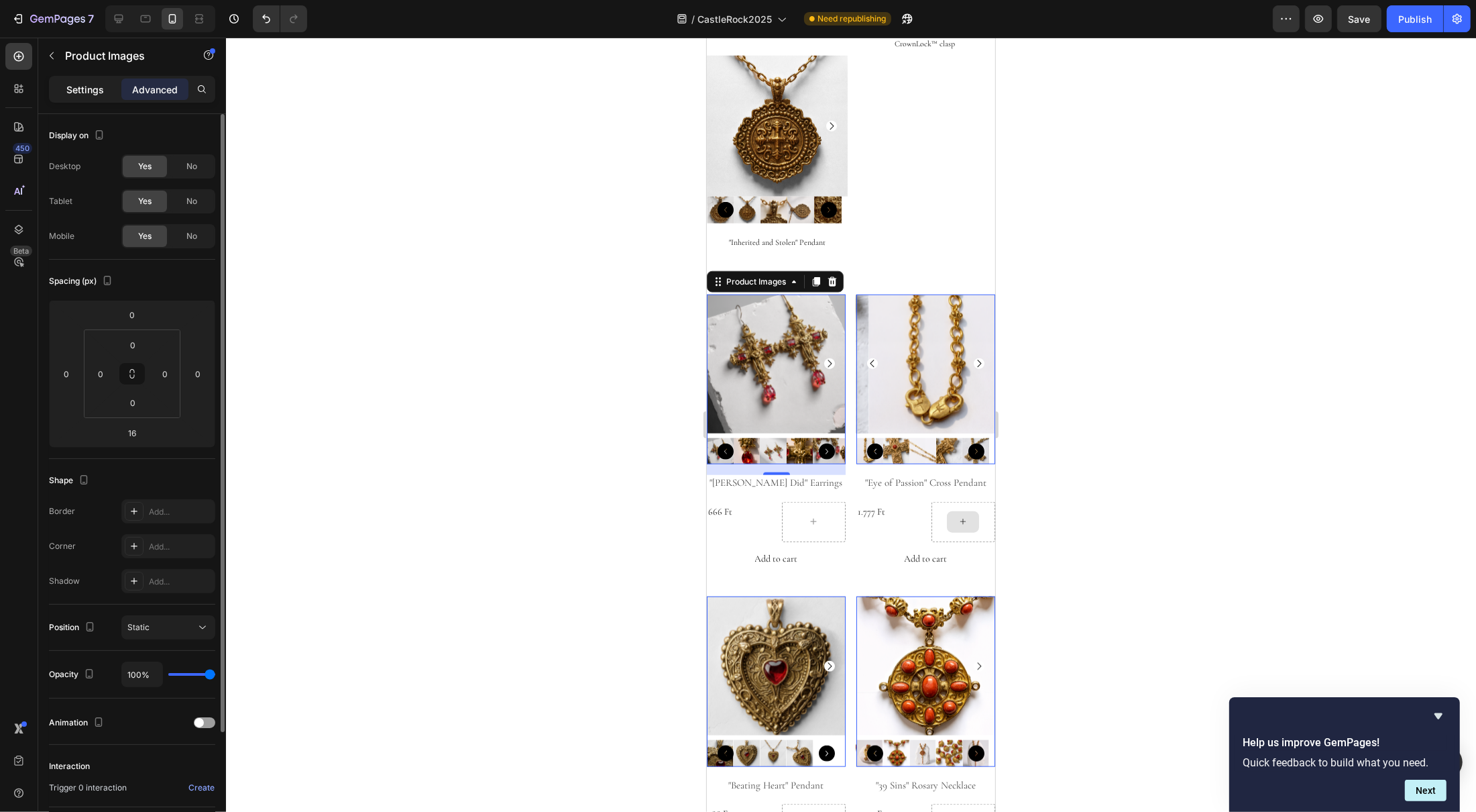
click at [77, 89] on p "Settings" at bounding box center [85, 89] width 37 height 14
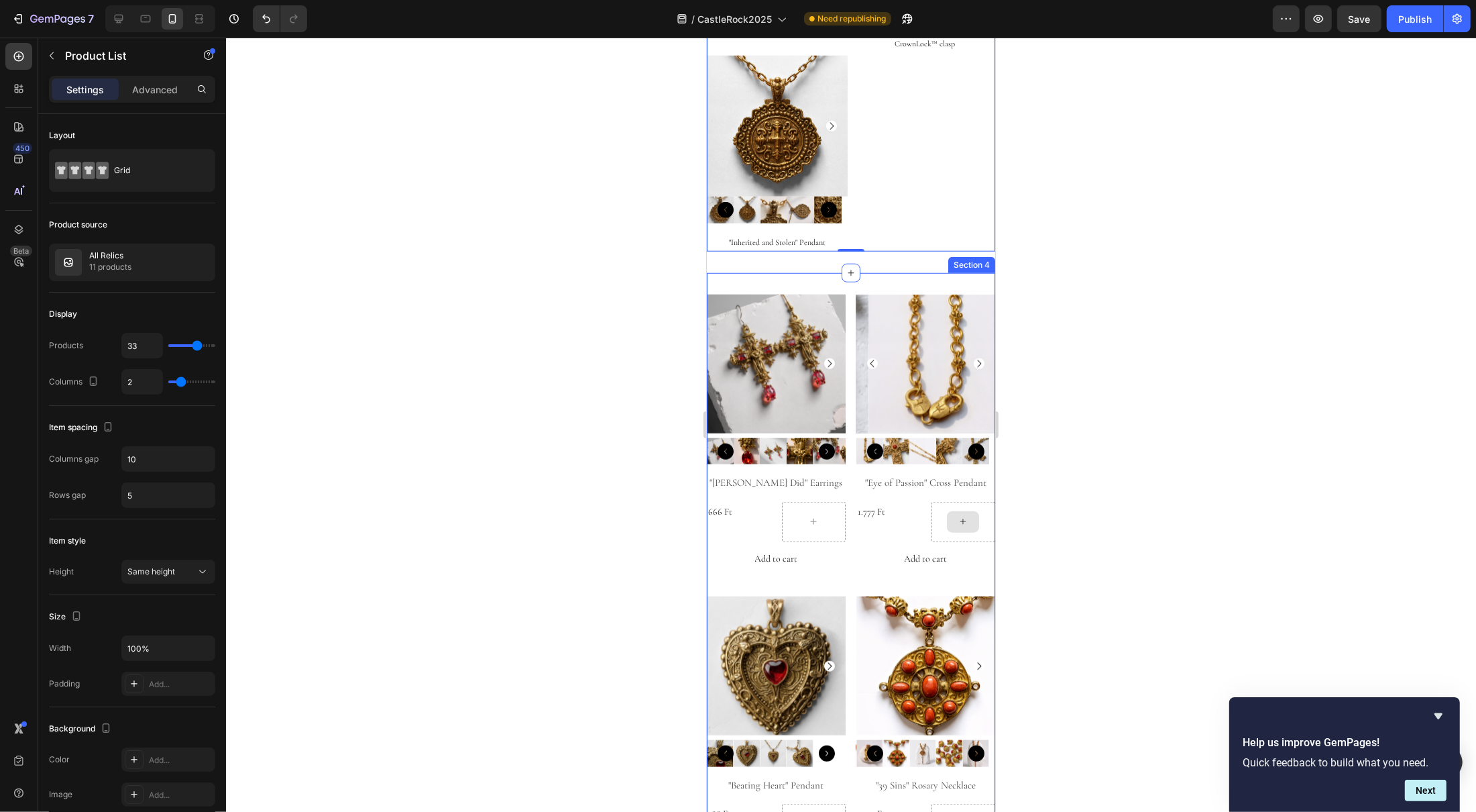
click at [818, 273] on div "Product Images "Pontius Did" Earrings Product Title 666 Ft Product Price Produc…" at bounding box center [850, 591] width 289 height 636
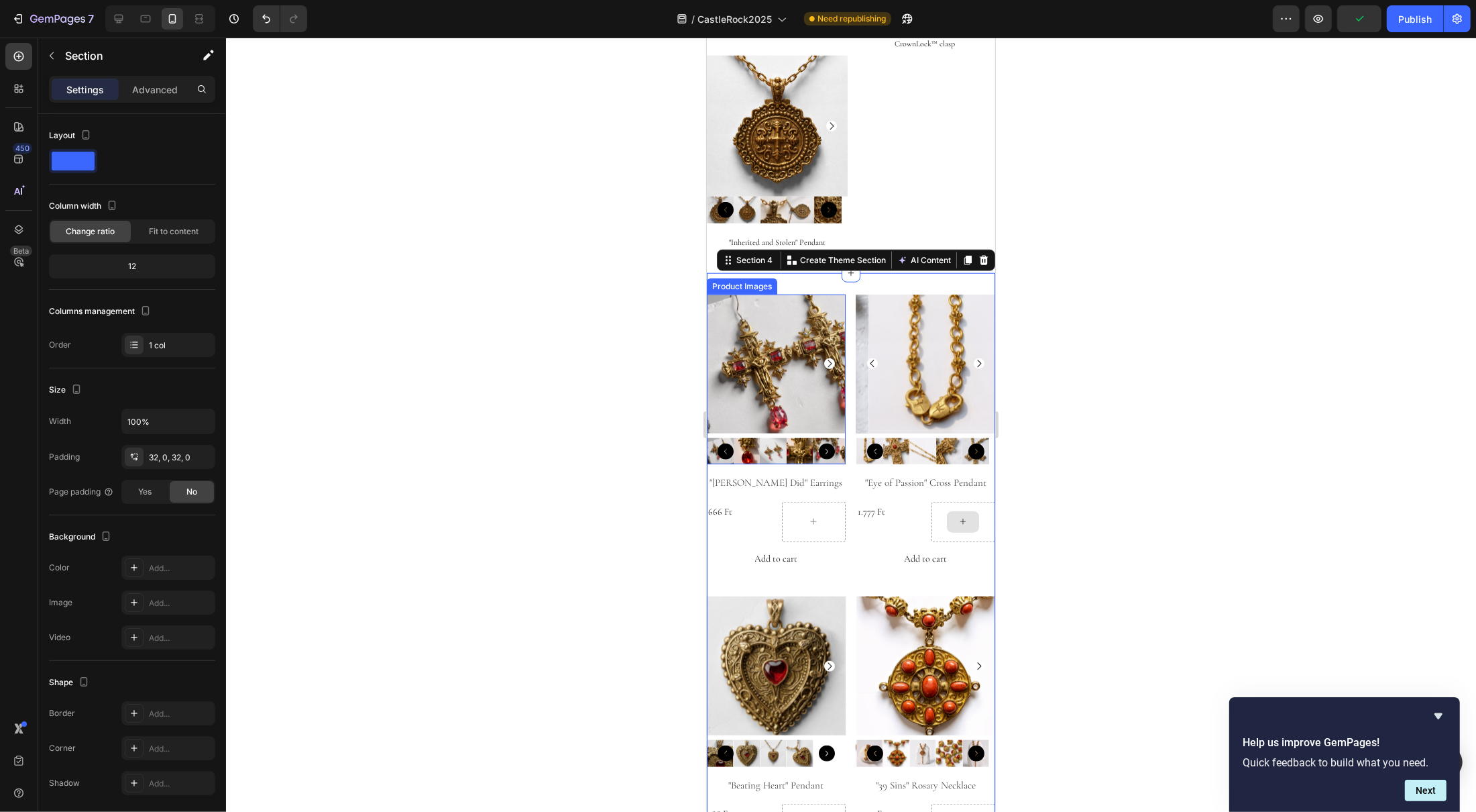
click at [743, 294] on img at bounding box center [775, 363] width 139 height 139
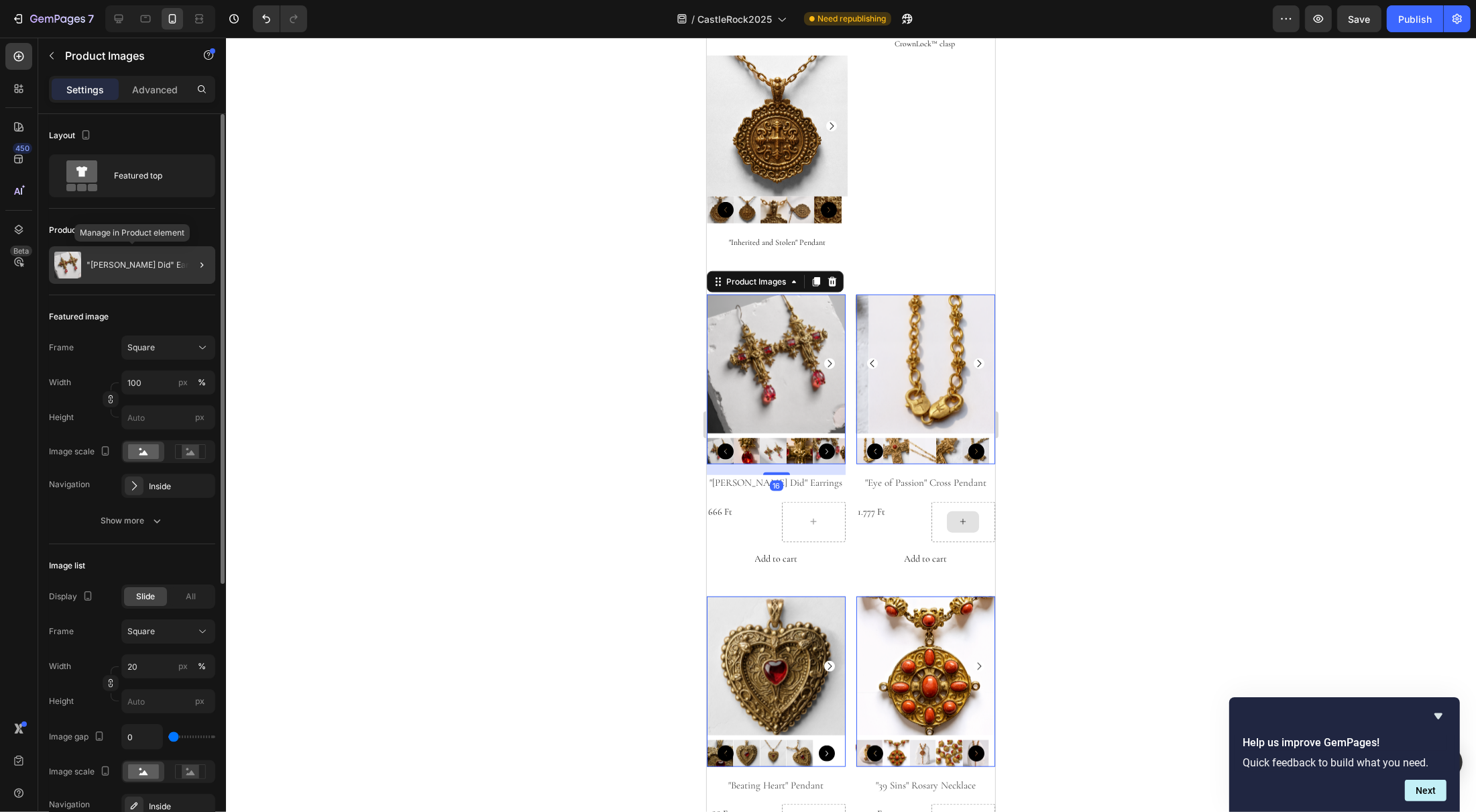
click at [144, 269] on p ""[PERSON_NAME] Did" Earrings" at bounding box center [147, 265] width 121 height 10
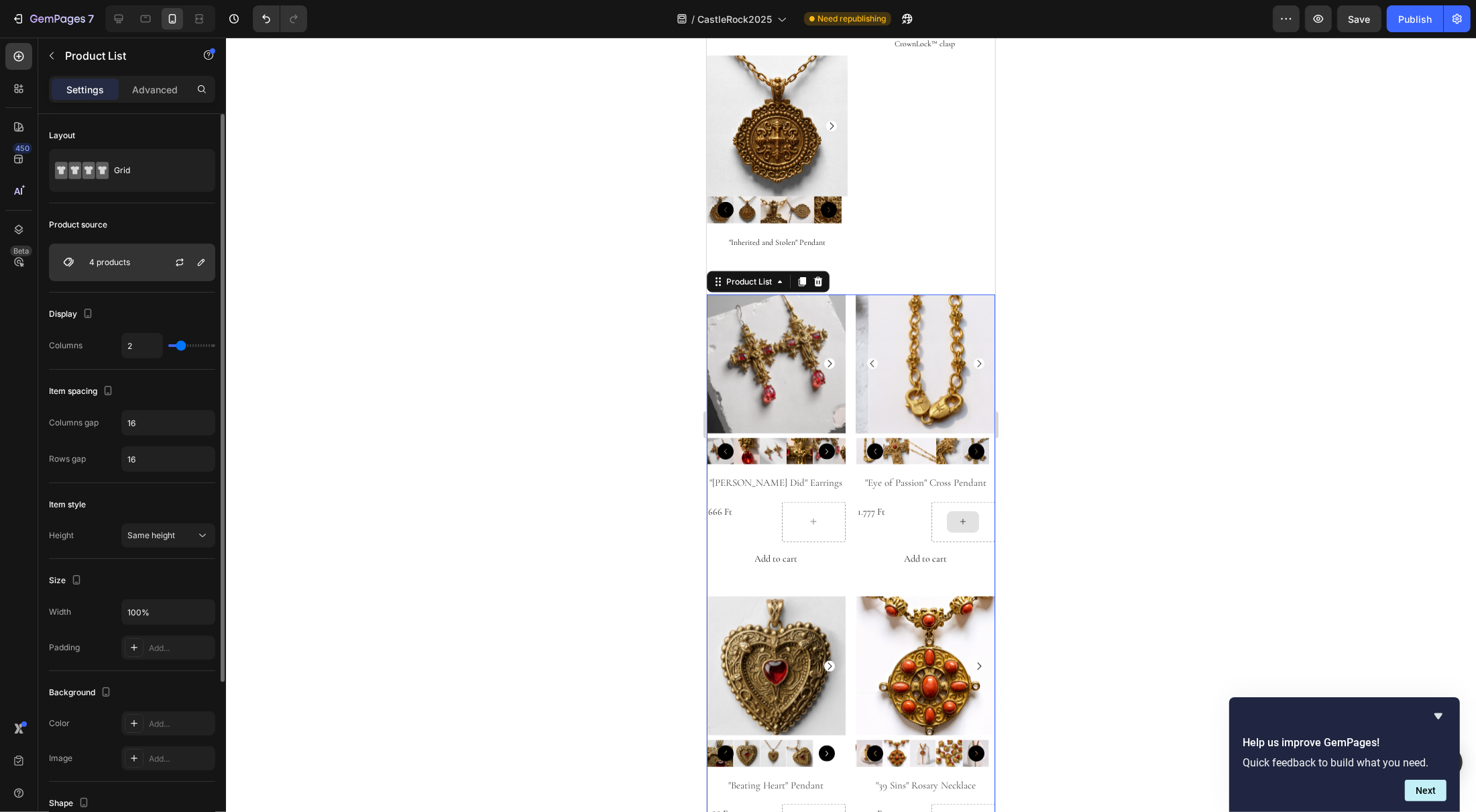
click at [89, 266] on p "4 products" at bounding box center [109, 263] width 41 height 10
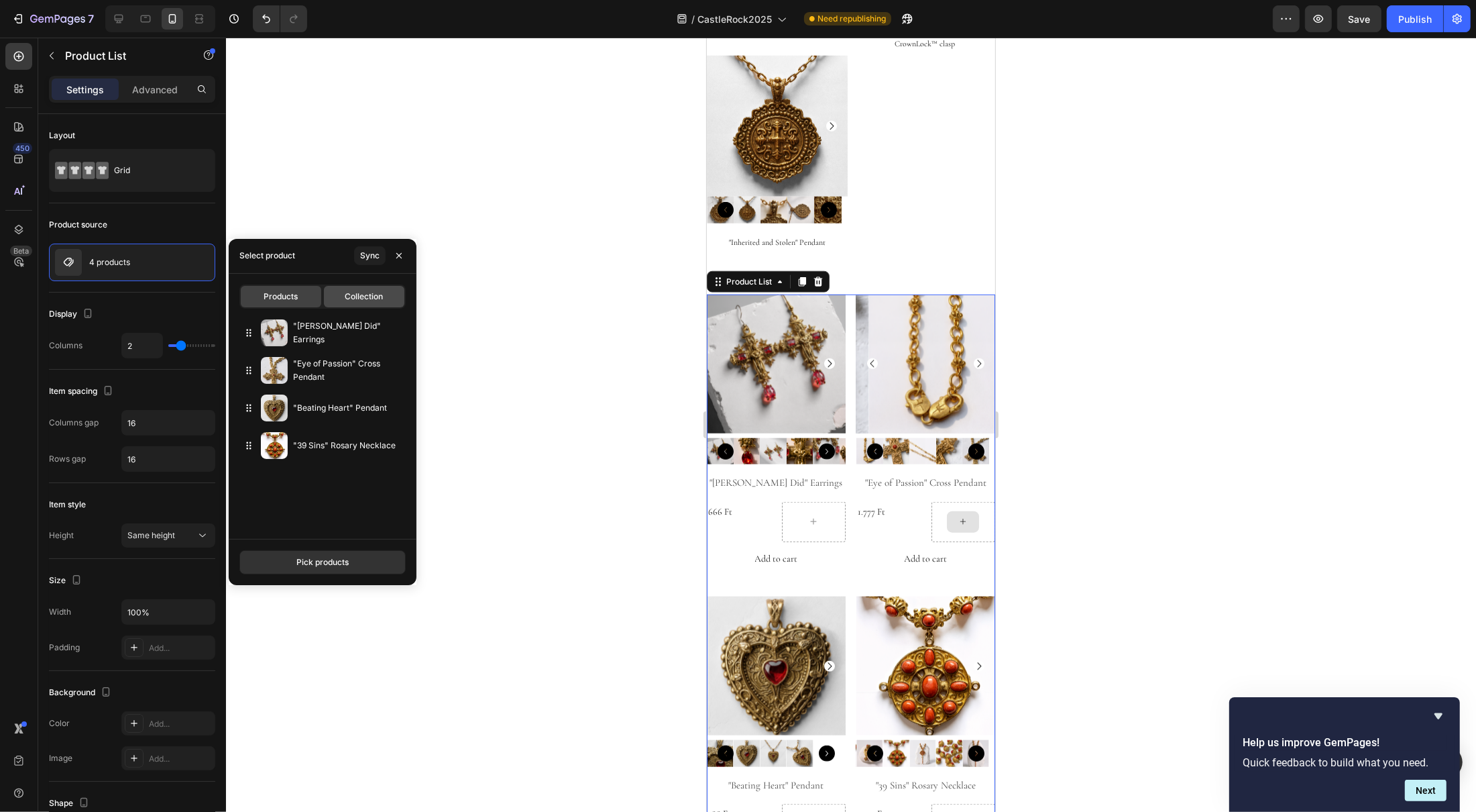
click at [355, 295] on span "Collection" at bounding box center [364, 296] width 38 height 12
type input "10"
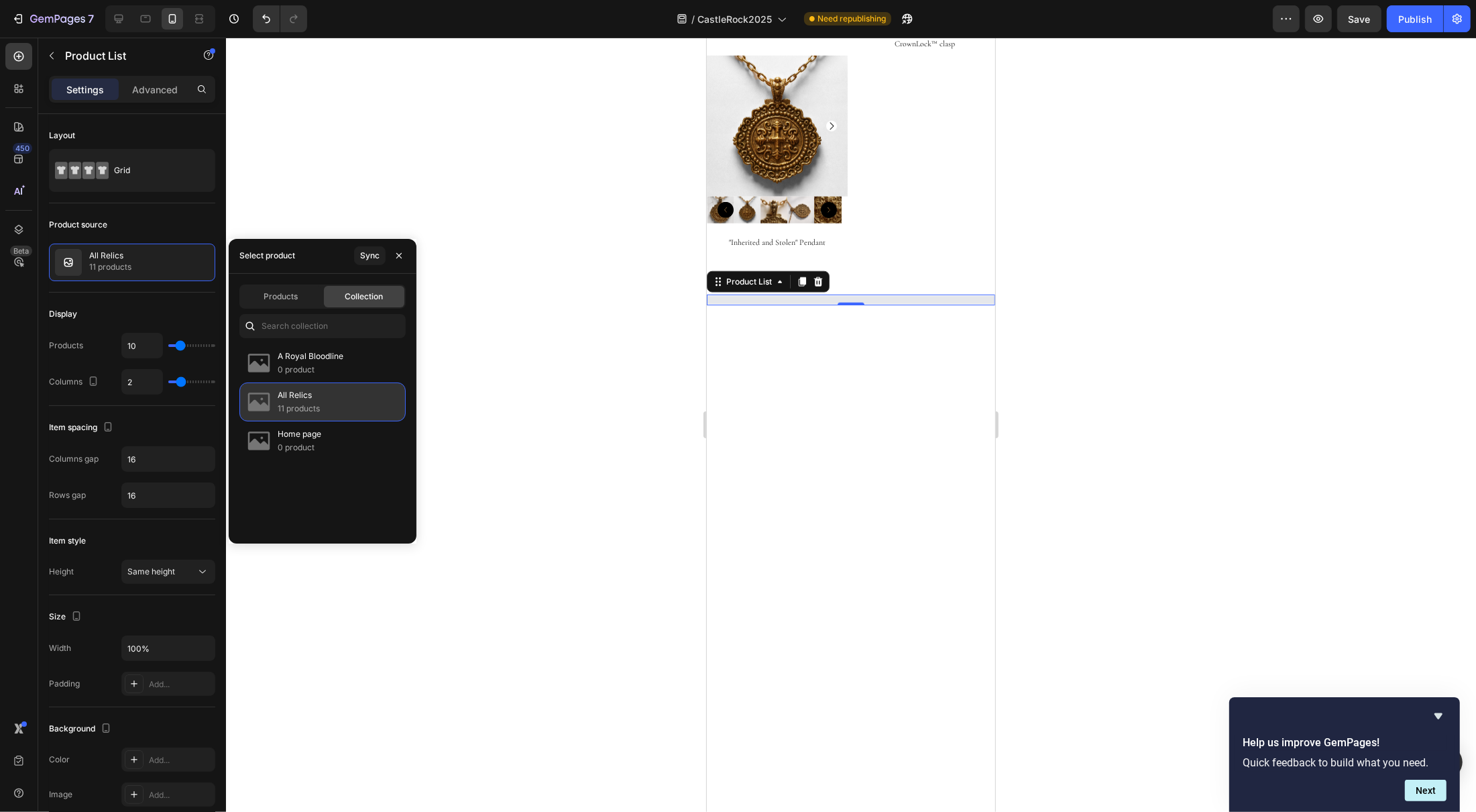
click at [320, 406] on p "11 products" at bounding box center [299, 409] width 42 height 13
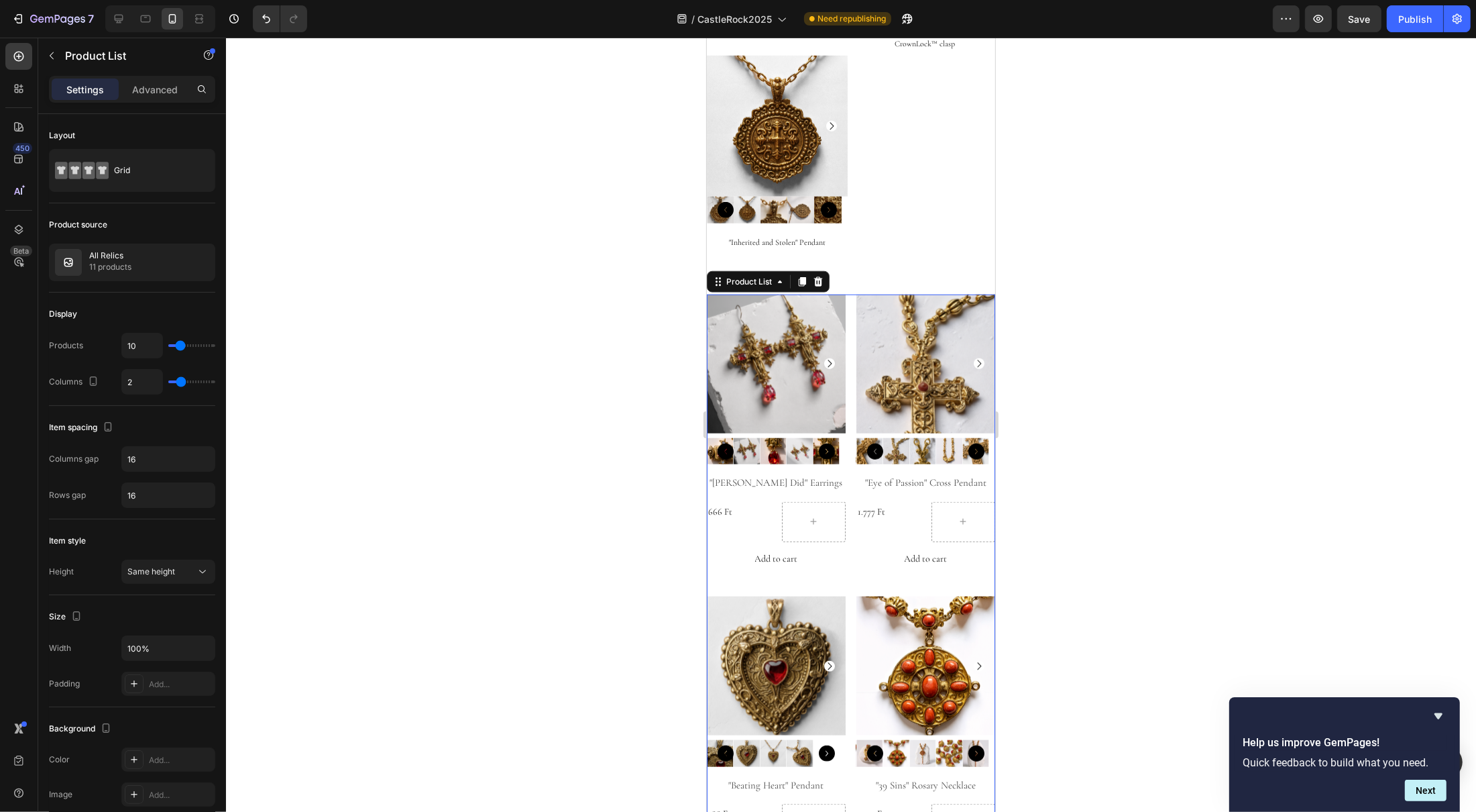
click at [1209, 353] on div at bounding box center [851, 424] width 1251 height 774
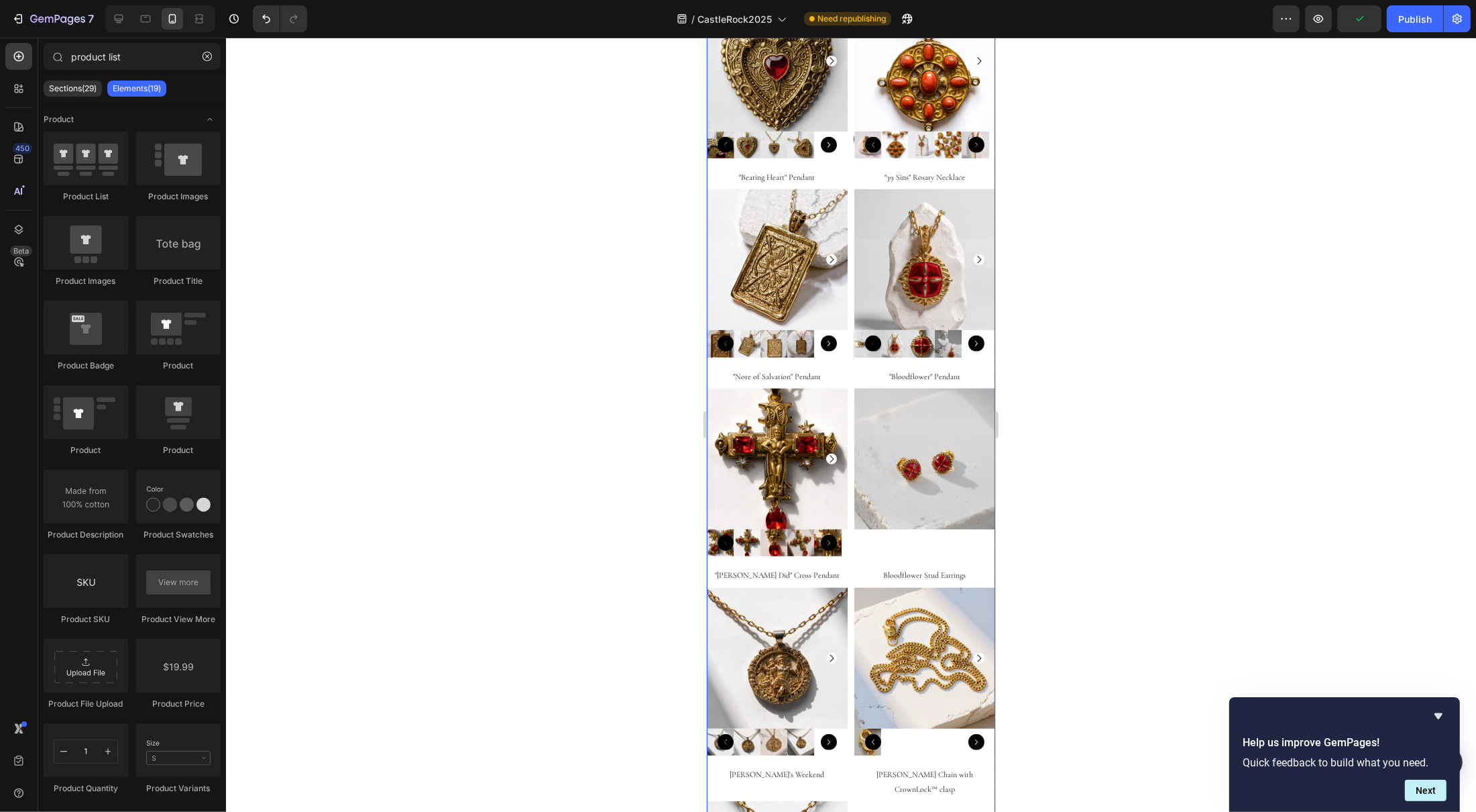
scroll to position [907, 0]
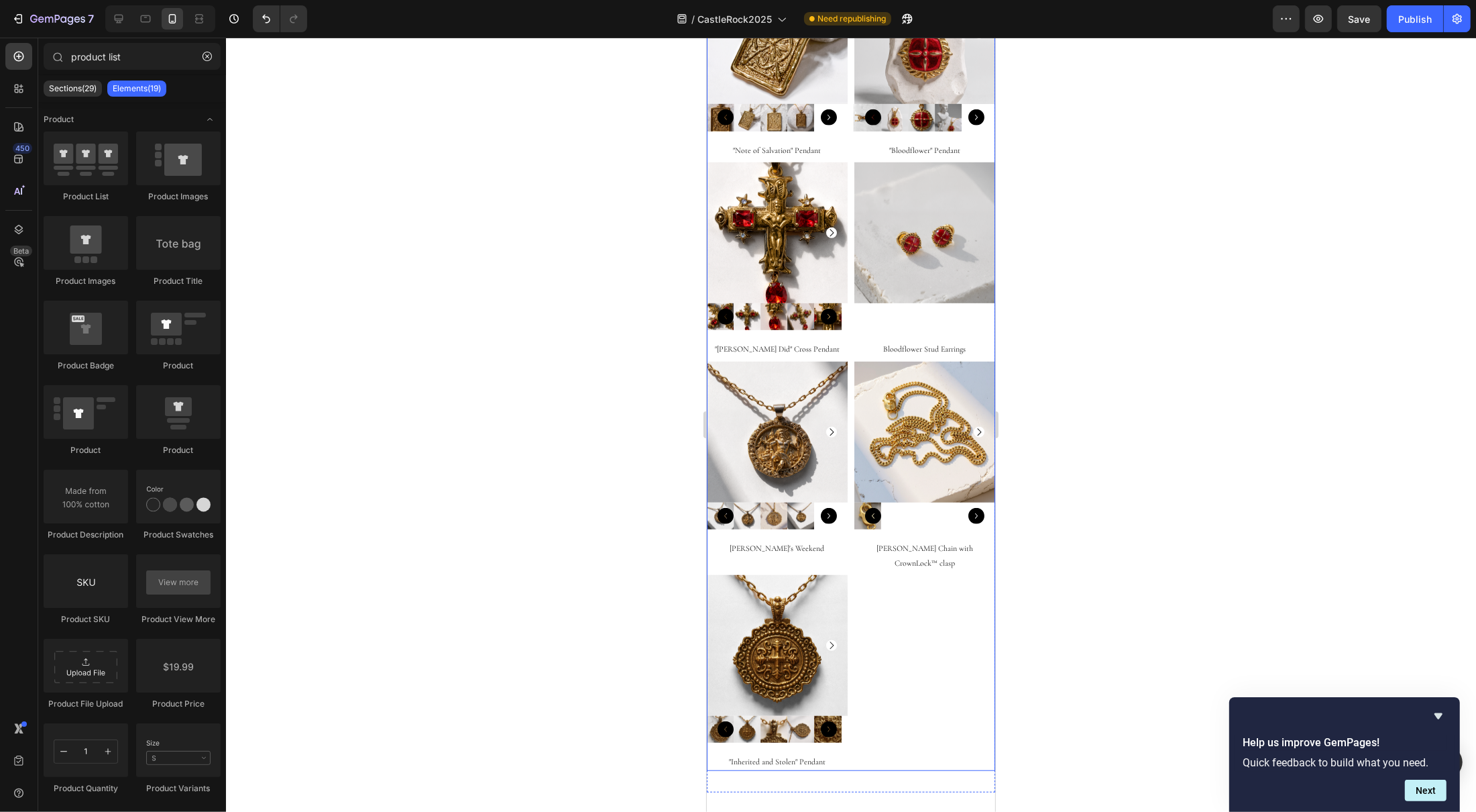
click at [897, 587] on div "Product Images "Pontius Did" Earrings Product Title Row Product List Product Im…" at bounding box center [850, 168] width 289 height 1206
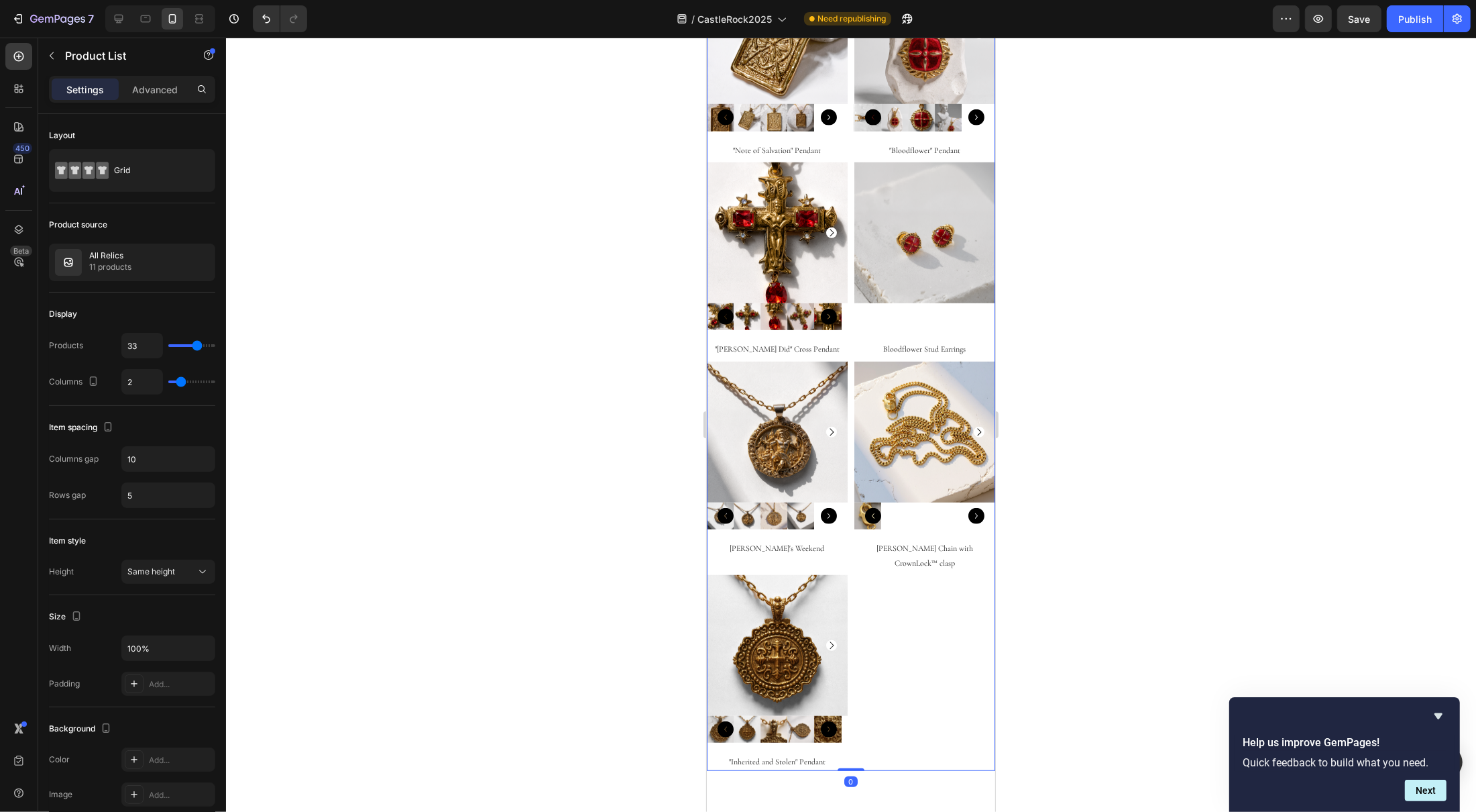
click at [920, 575] on div "Product Images "Pontius Did" Earrings Product Title Row Product List 0 Product …" at bounding box center [850, 168] width 289 height 1206
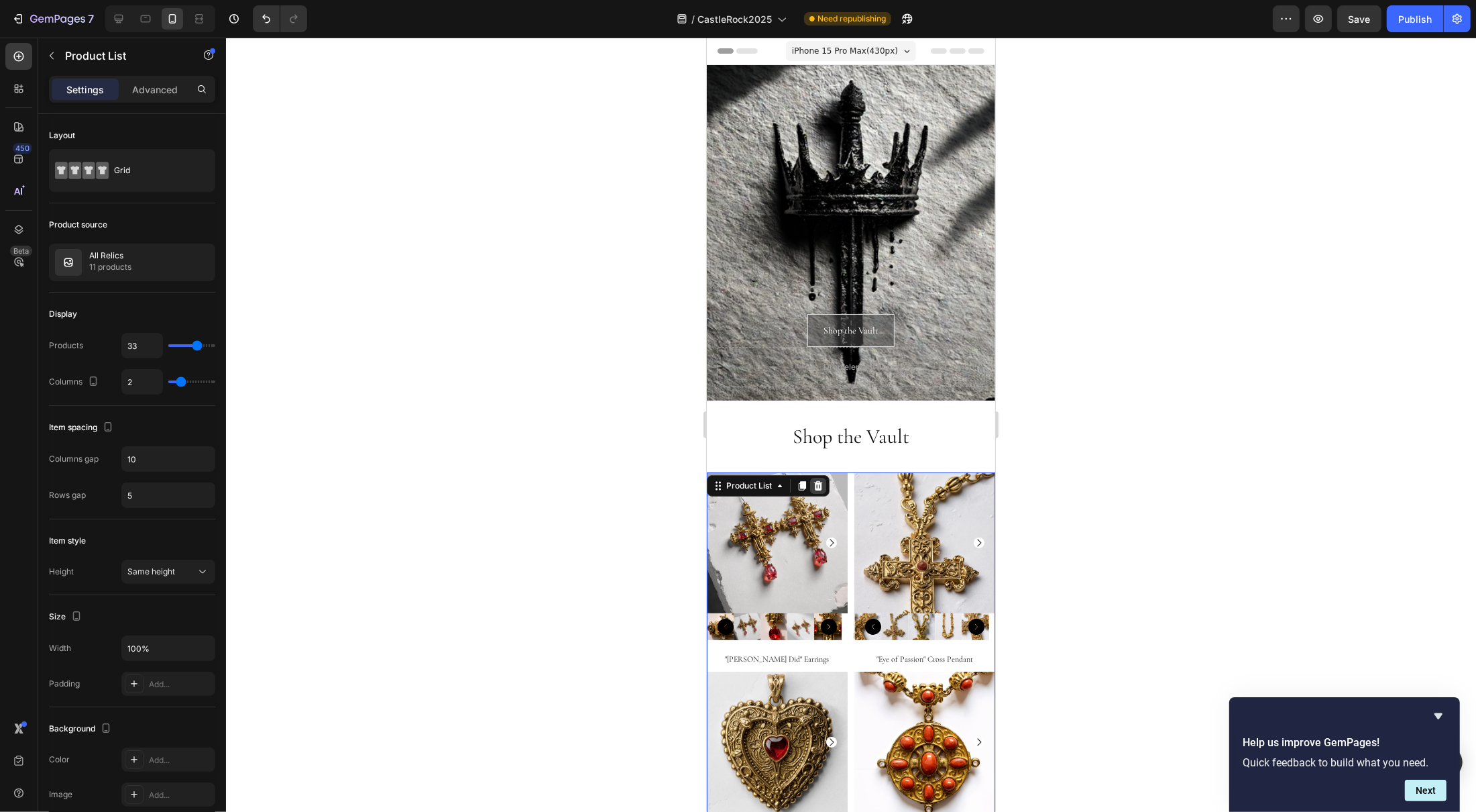
click at [823, 486] on icon at bounding box center [817, 485] width 11 height 11
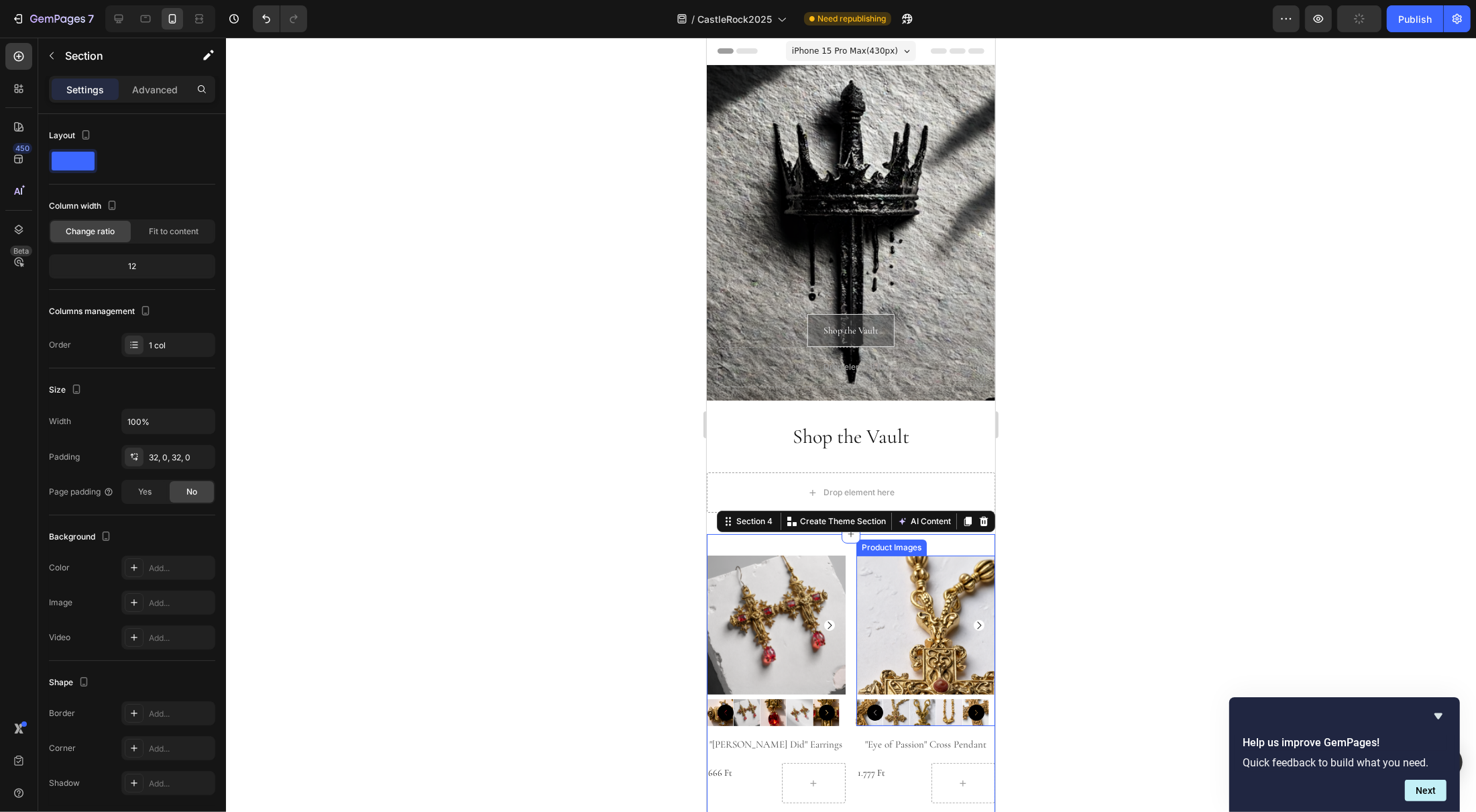
click at [871, 562] on img at bounding box center [925, 624] width 139 height 139
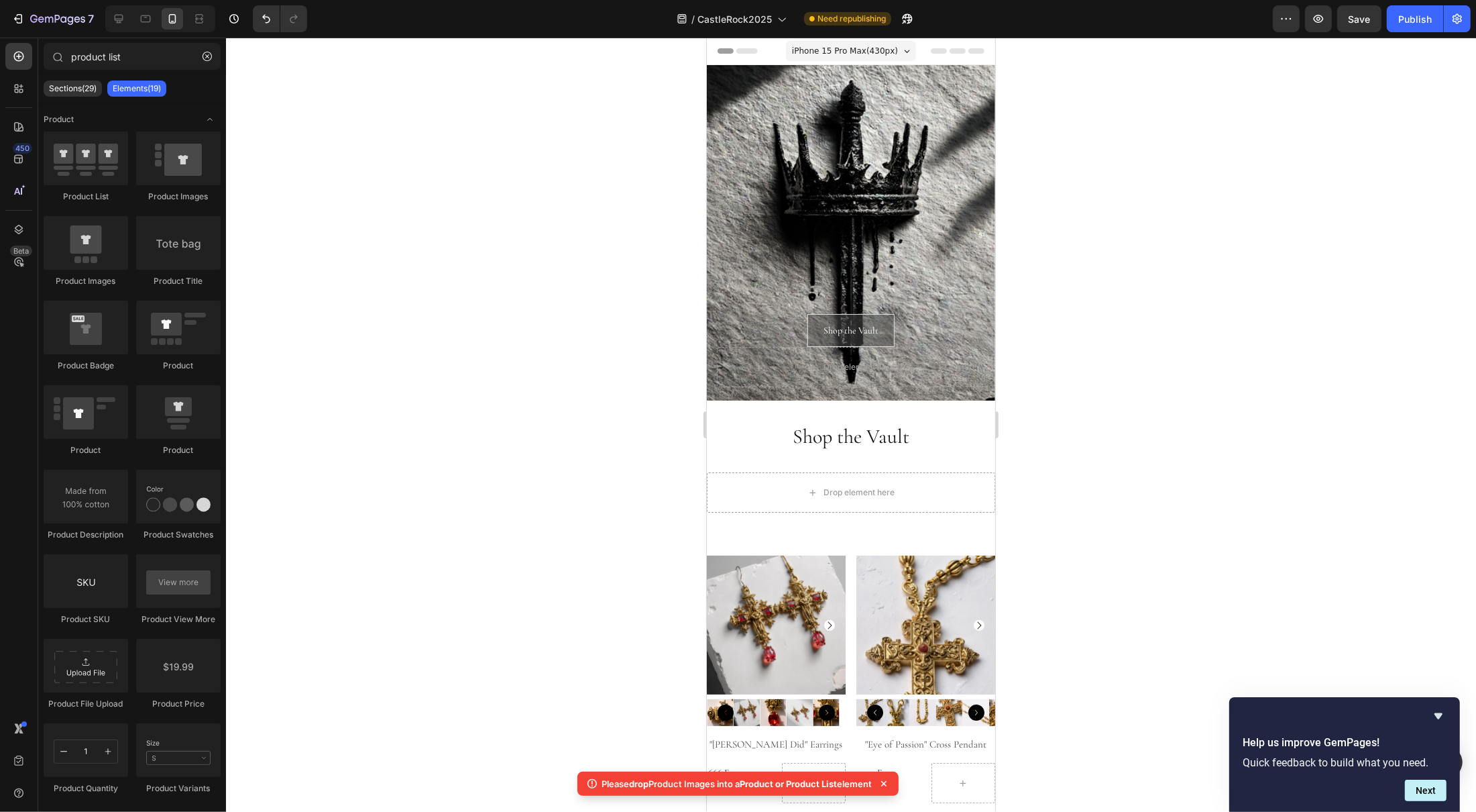
click at [1120, 480] on div at bounding box center [851, 424] width 1251 height 774
click at [970, 458] on div "Drop element here Section 3 You can create reusable sections Create Theme Secti…" at bounding box center [850, 492] width 289 height 83
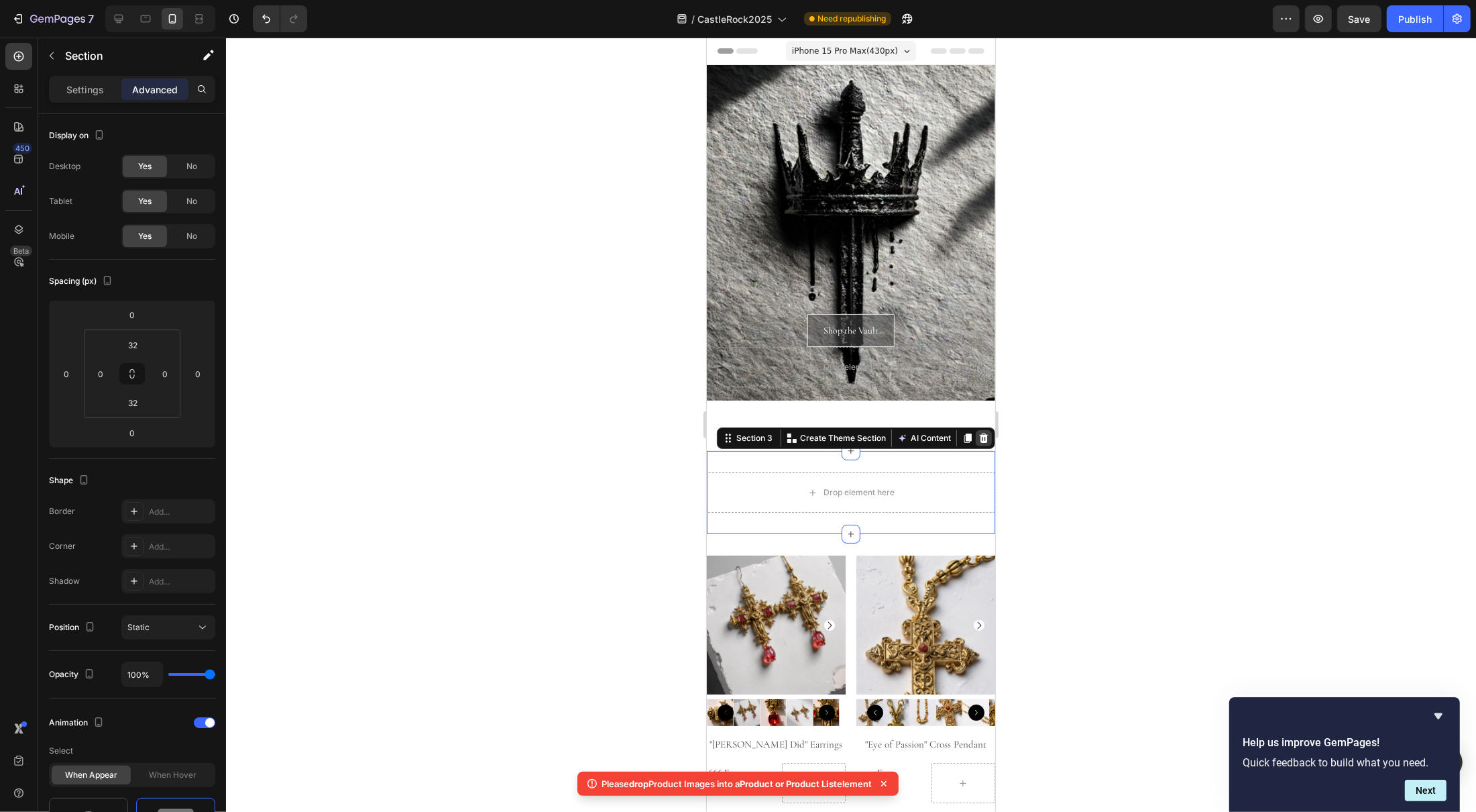
click at [979, 437] on icon at bounding box center [983, 438] width 9 height 10
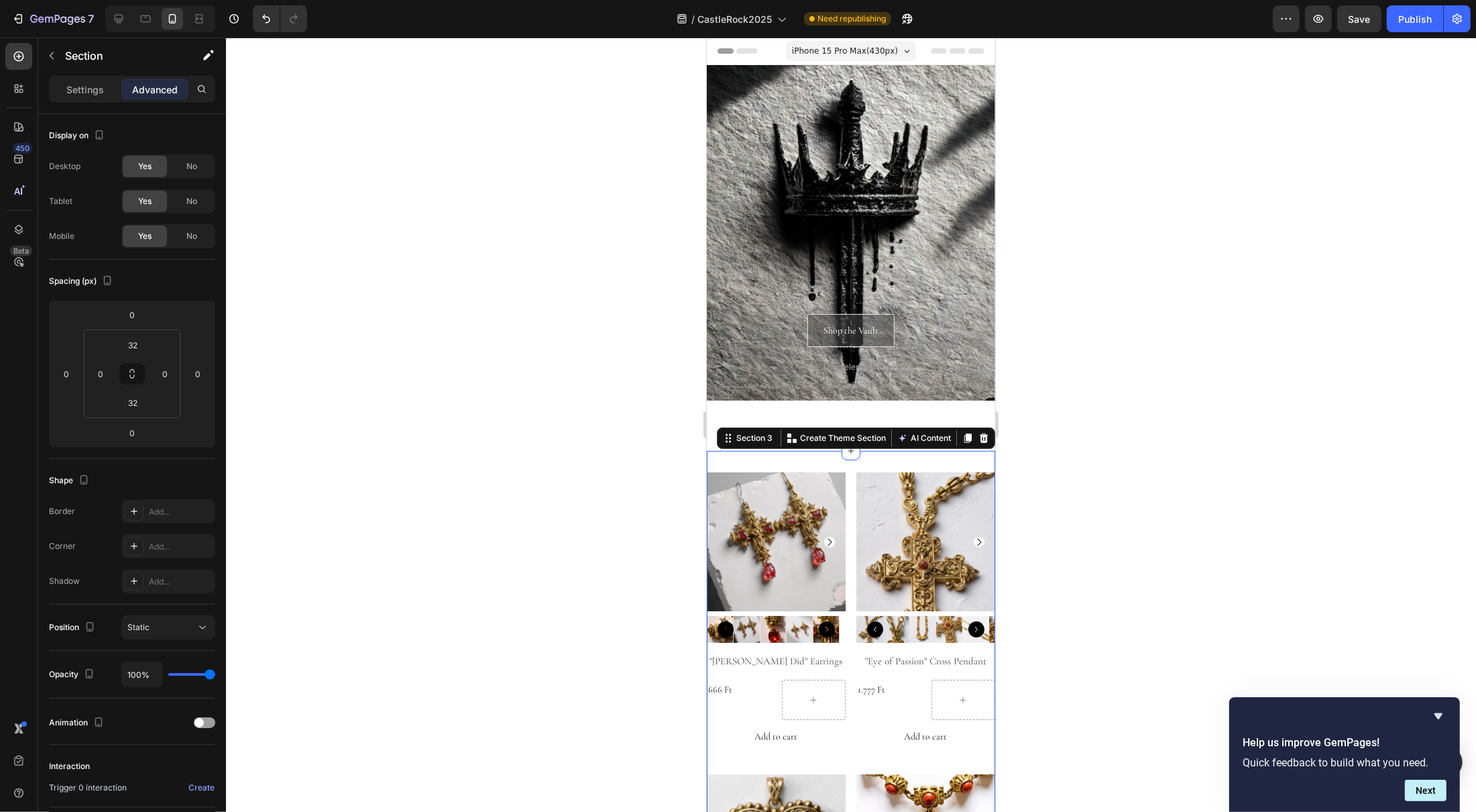
click at [1197, 476] on div at bounding box center [851, 424] width 1251 height 774
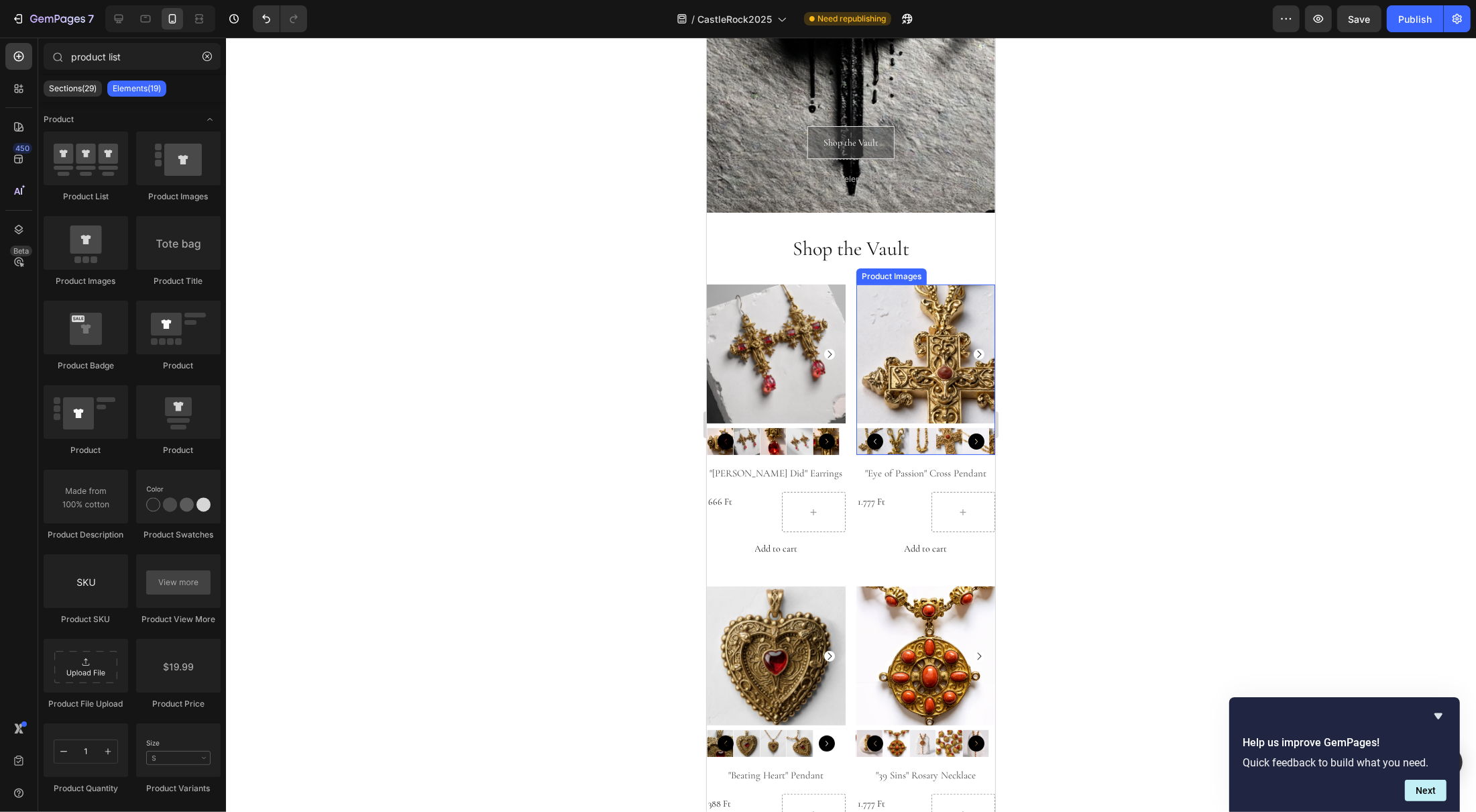
scroll to position [273, 0]
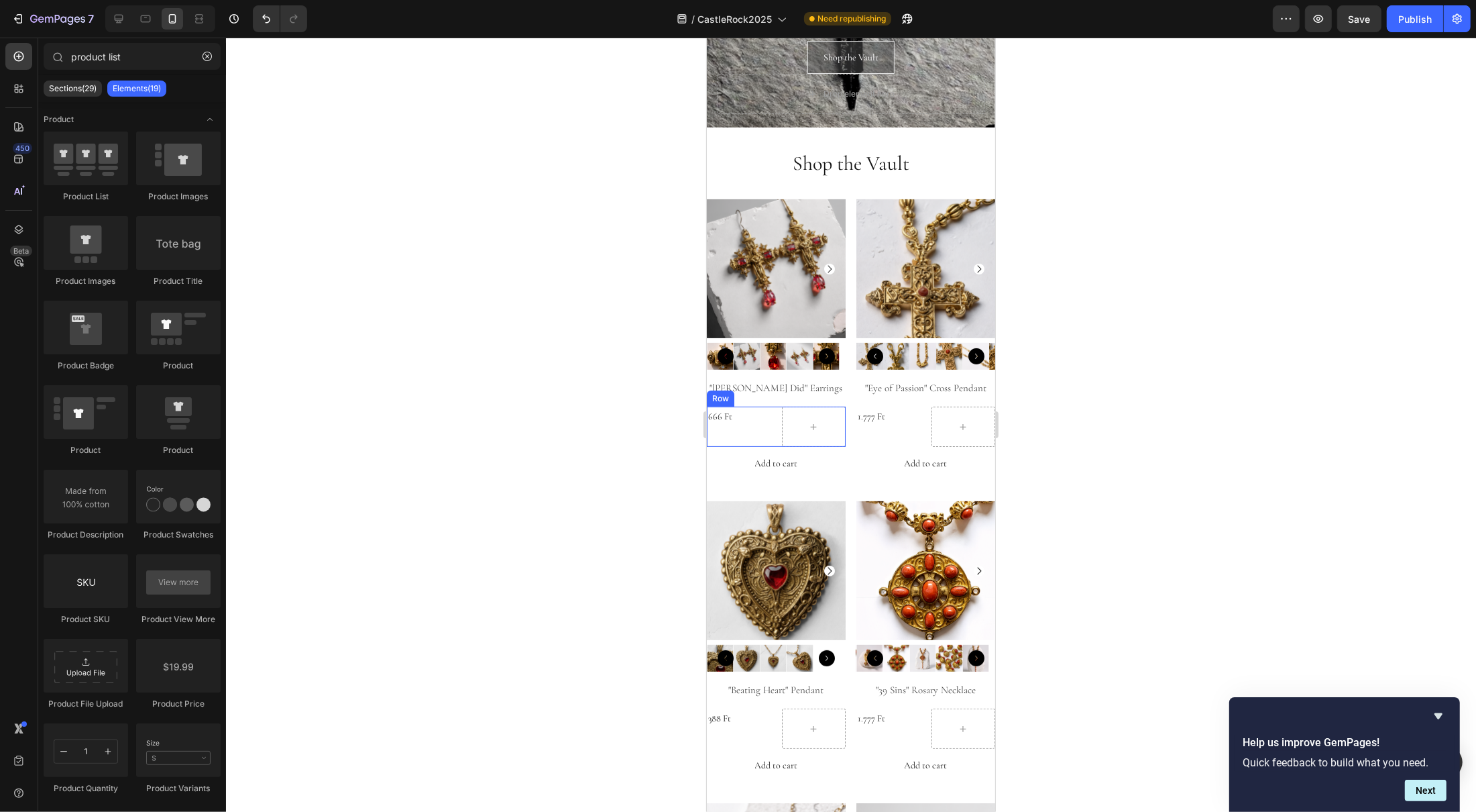
click at [769, 429] on div "666 Ft Product Price Product Price Row" at bounding box center [775, 426] width 139 height 40
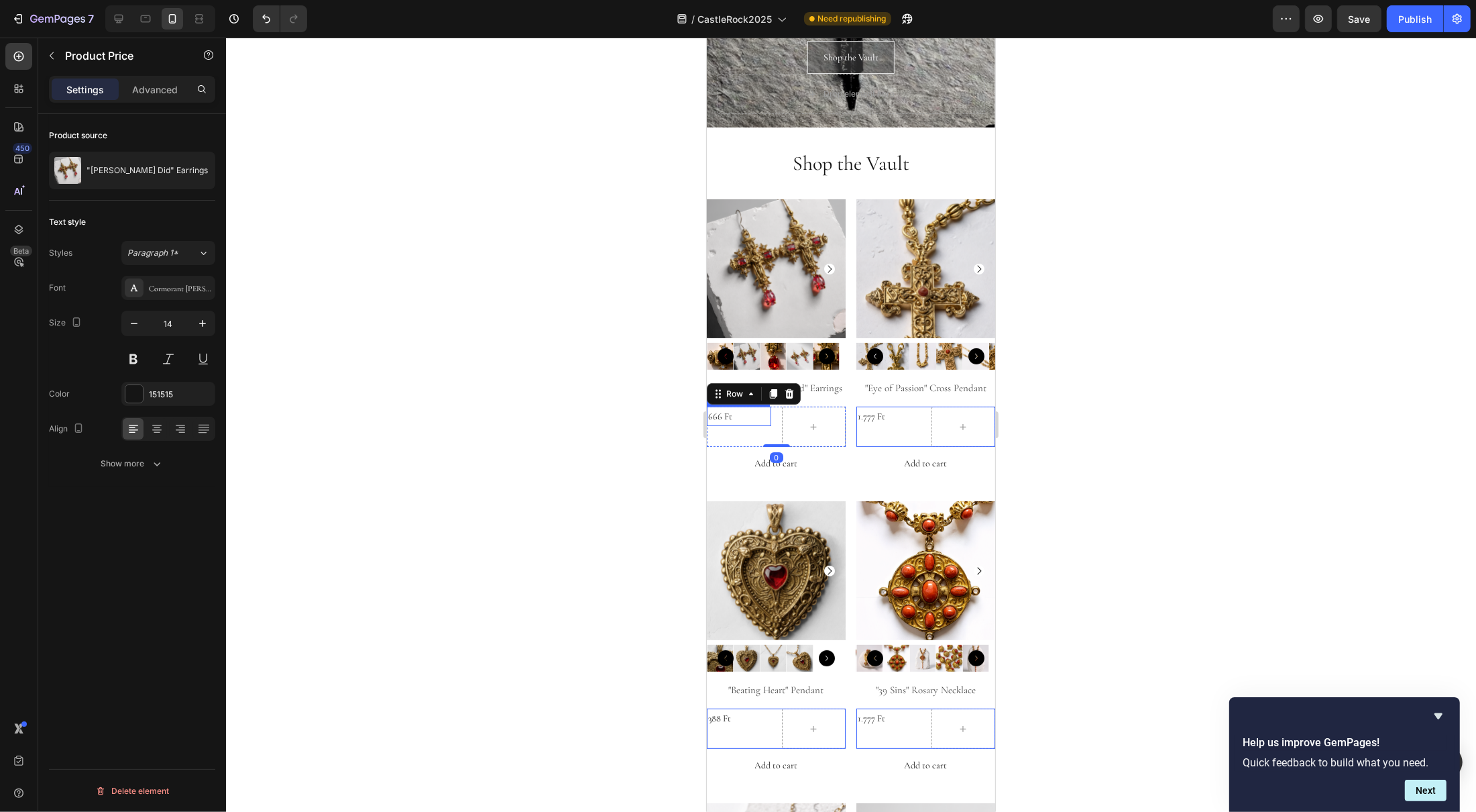
click at [724, 408] on div "666 Ft" at bounding box center [738, 416] width 64 height 19
click at [163, 436] on div at bounding box center [157, 428] width 21 height 21
click at [172, 95] on p "Advanced" at bounding box center [155, 89] width 46 height 14
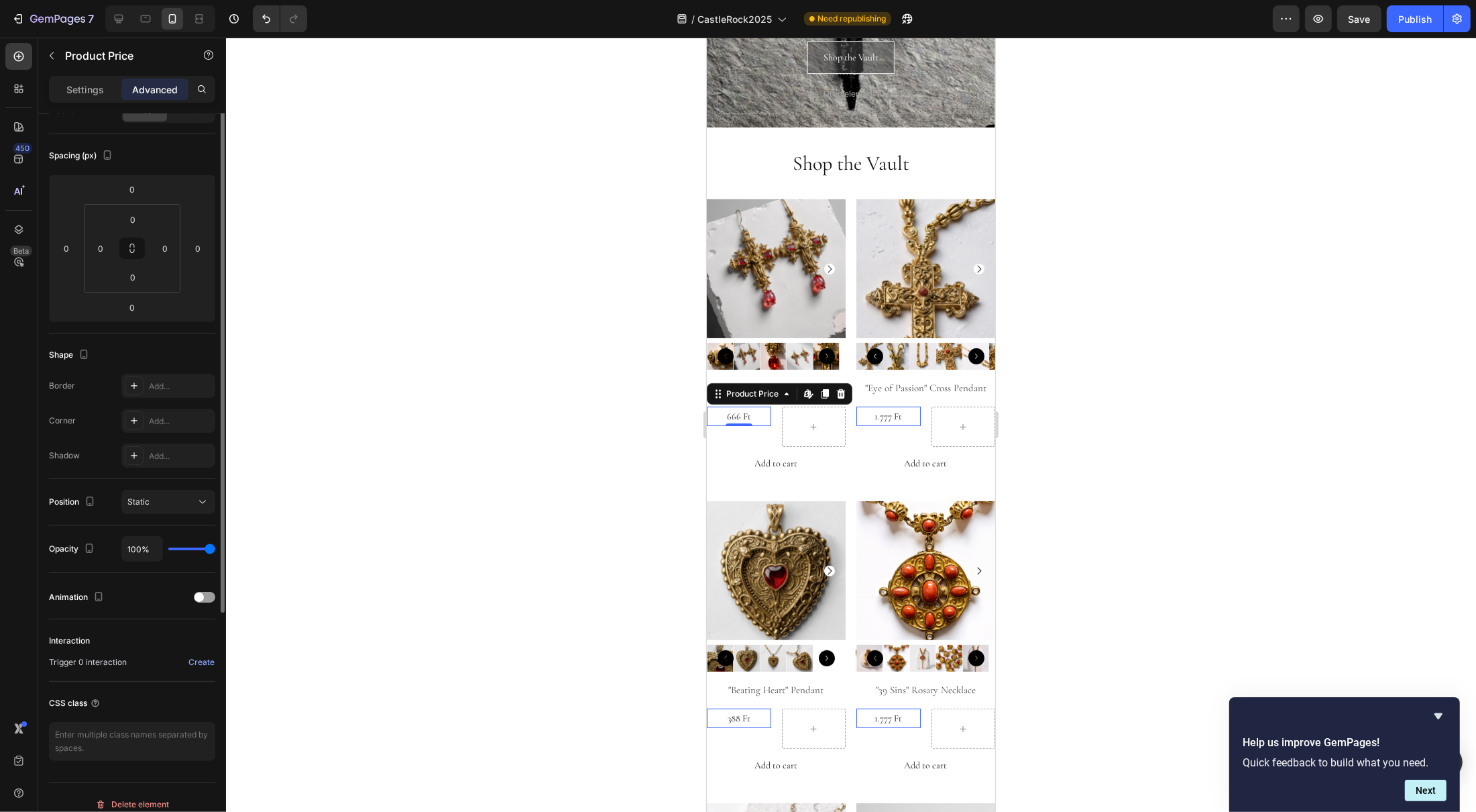
scroll to position [140, 0]
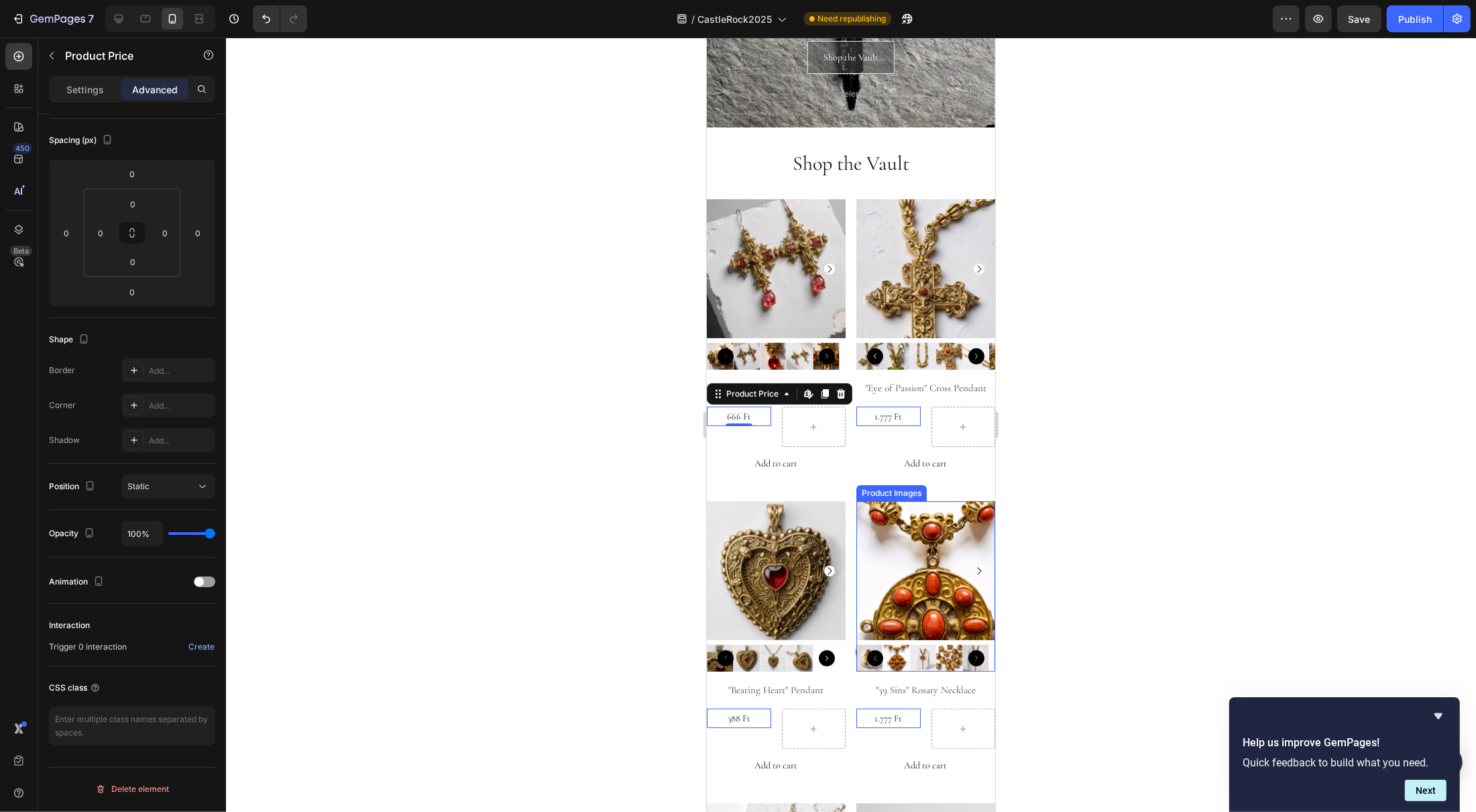
click at [1236, 502] on div at bounding box center [851, 424] width 1251 height 774
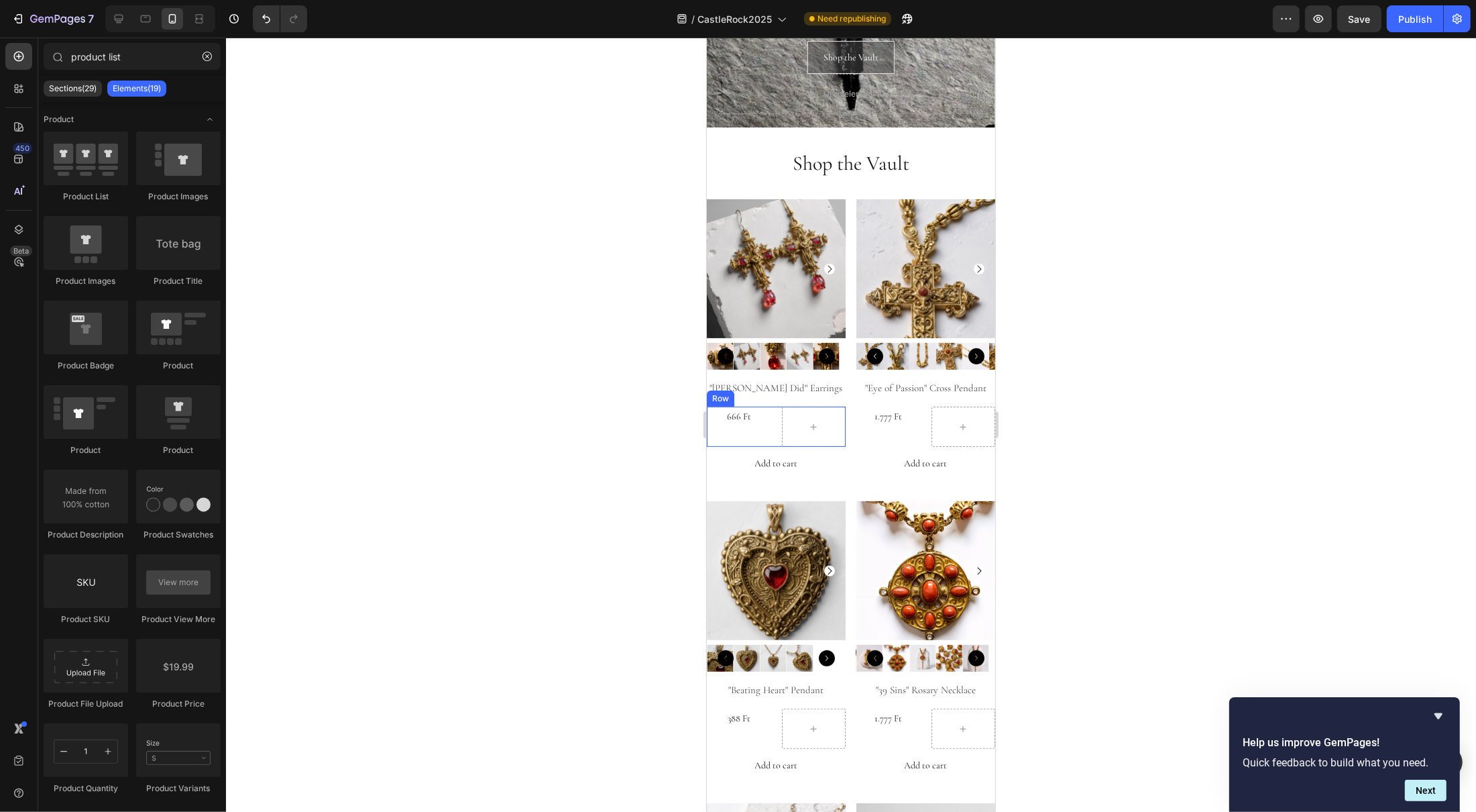
click at [764, 429] on div "666 Ft Product Price Product Price" at bounding box center [738, 426] width 64 height 40
click at [807, 421] on icon at bounding box center [812, 427] width 11 height 11
click at [811, 421] on icon at bounding box center [812, 427] width 11 height 11
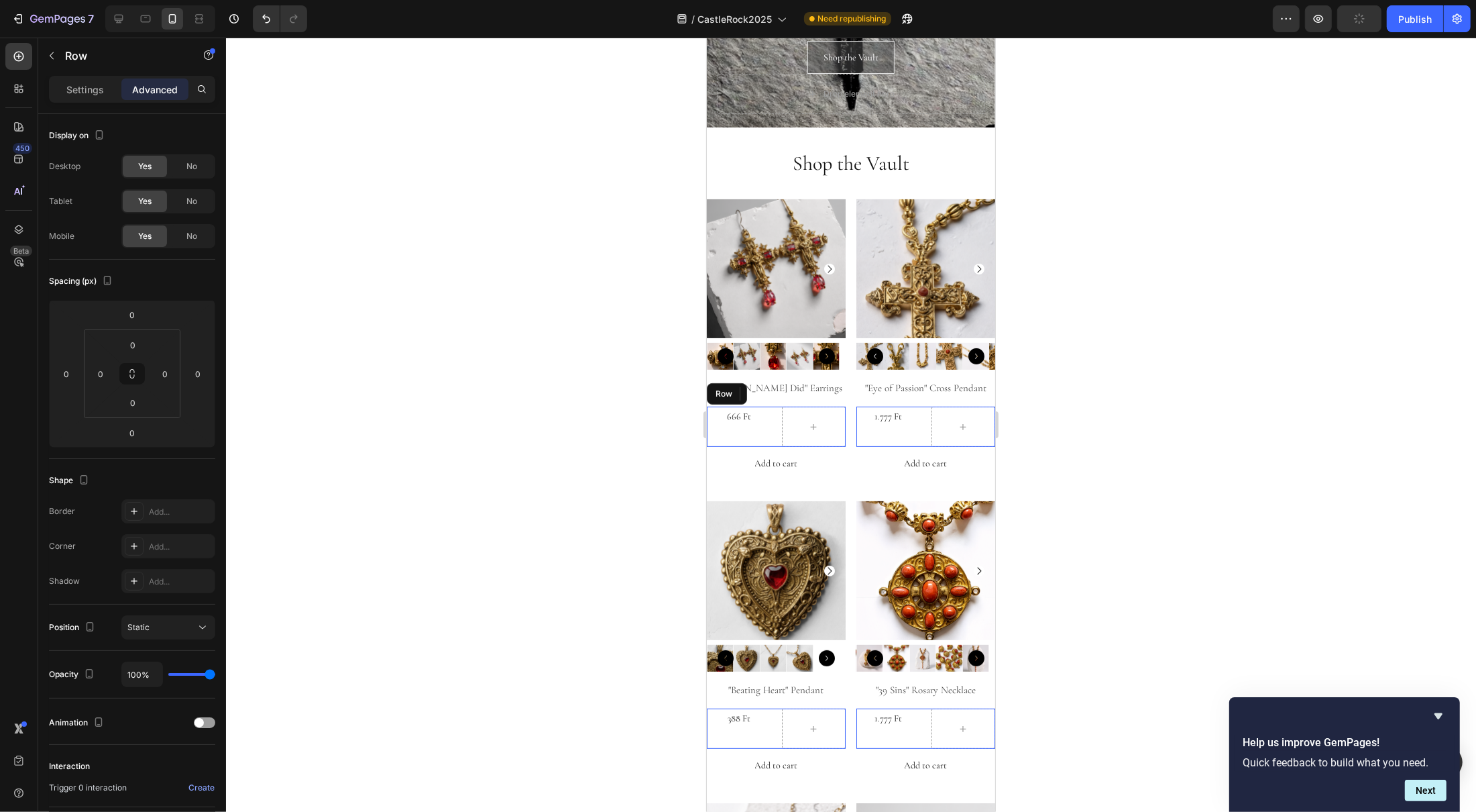
click at [739, 422] on div "666 Ft Product Price Product Price" at bounding box center [738, 426] width 64 height 40
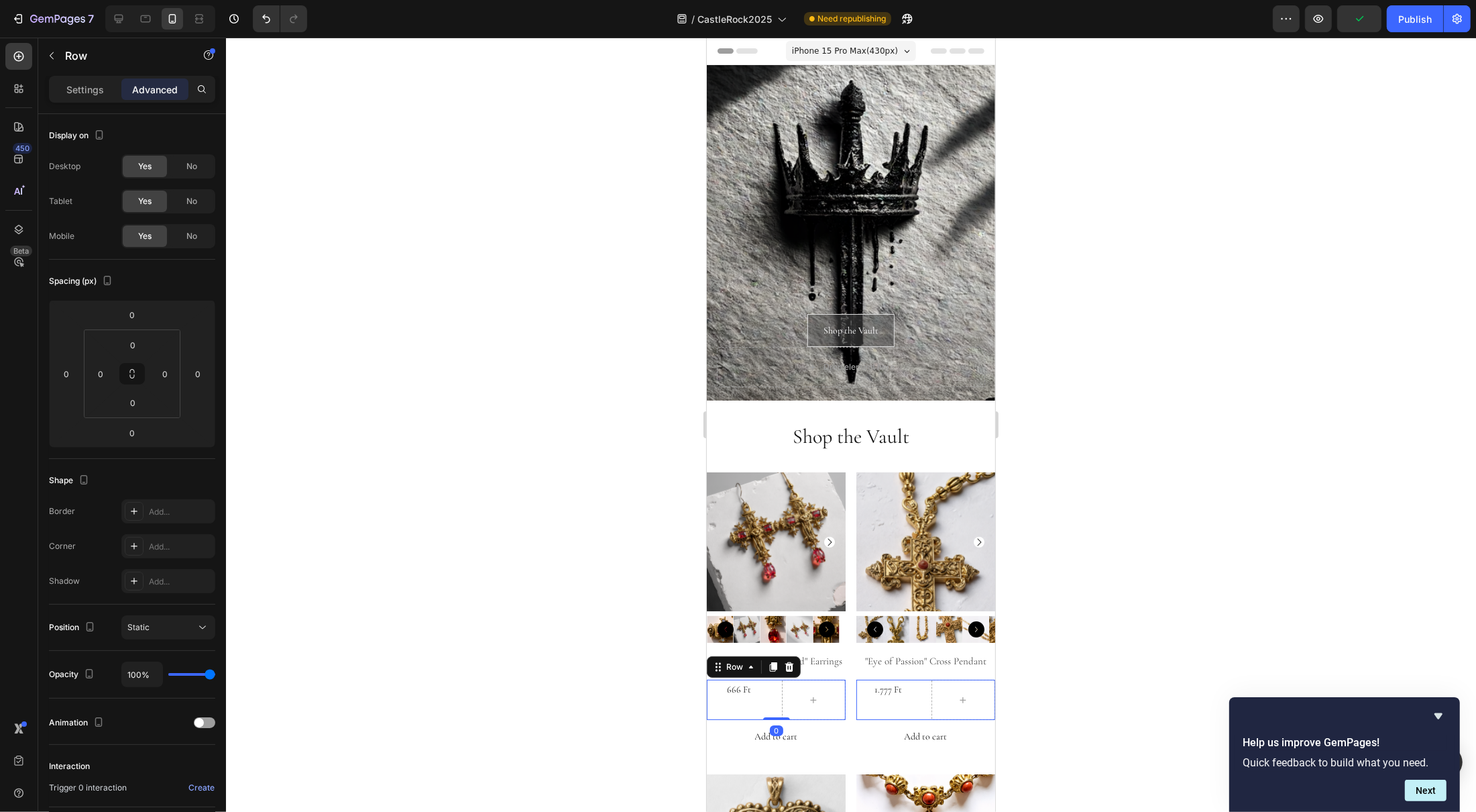
scroll to position [273, 0]
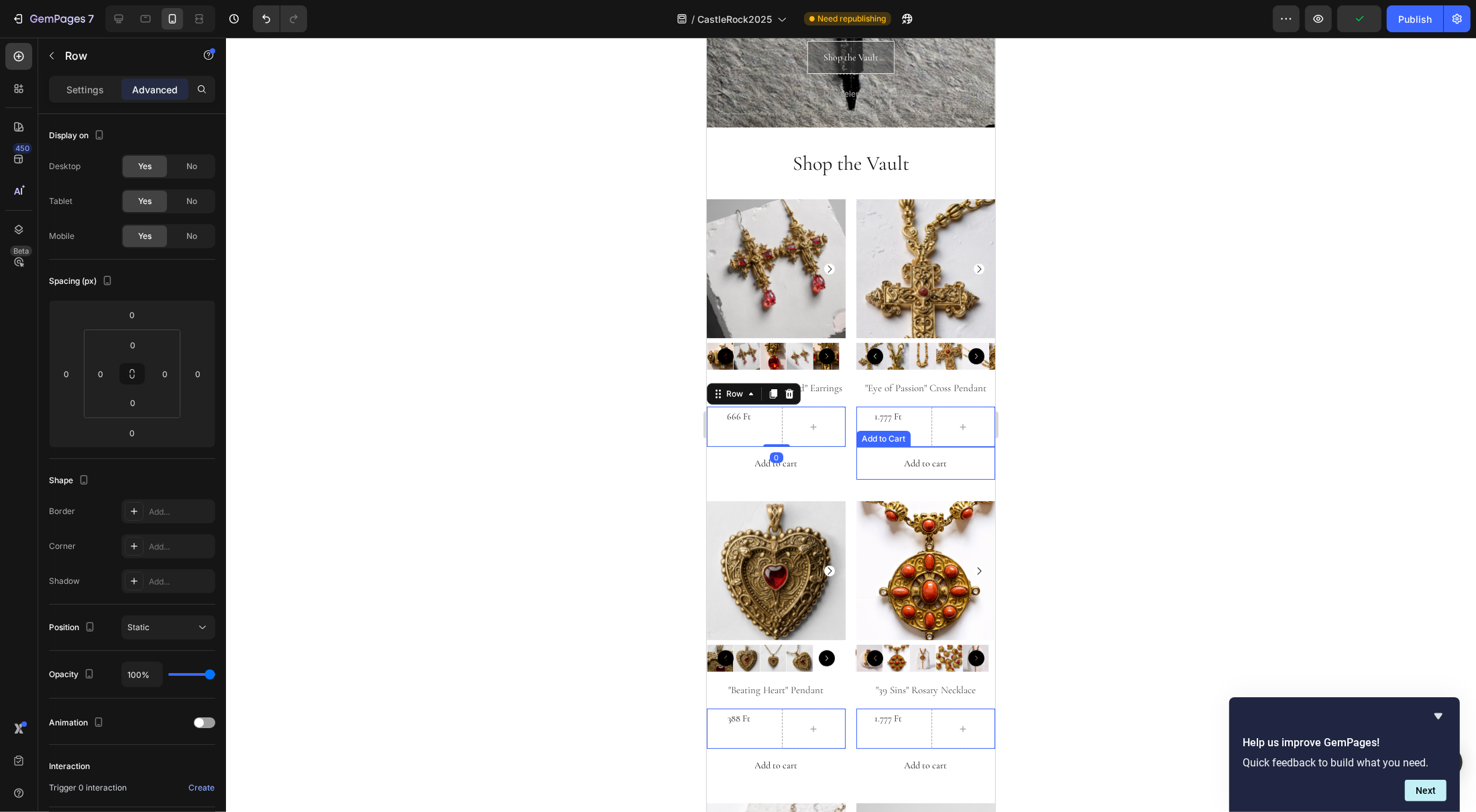
click at [1157, 447] on div at bounding box center [851, 424] width 1251 height 774
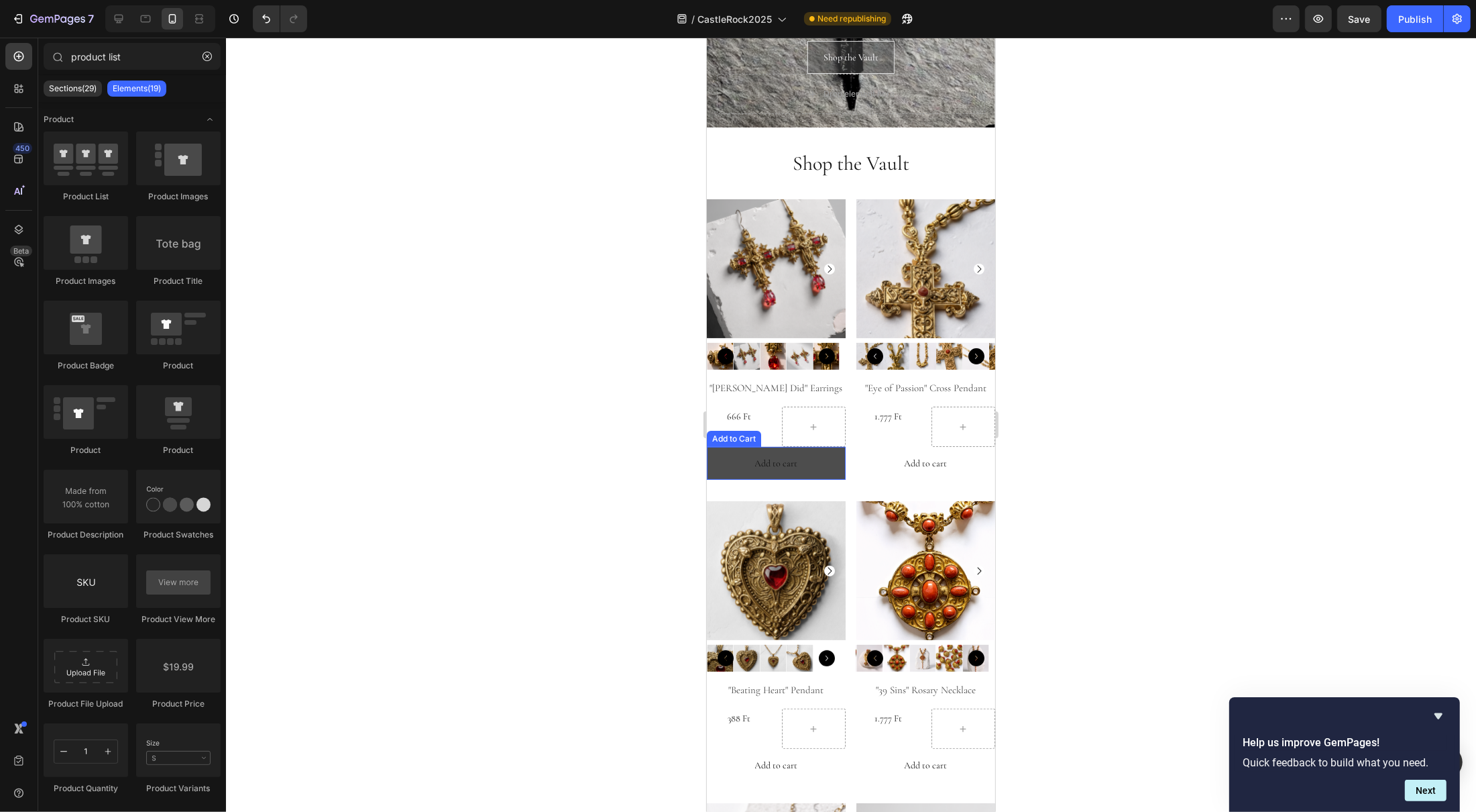
click at [718, 465] on button "Add to cart" at bounding box center [775, 463] width 139 height 32
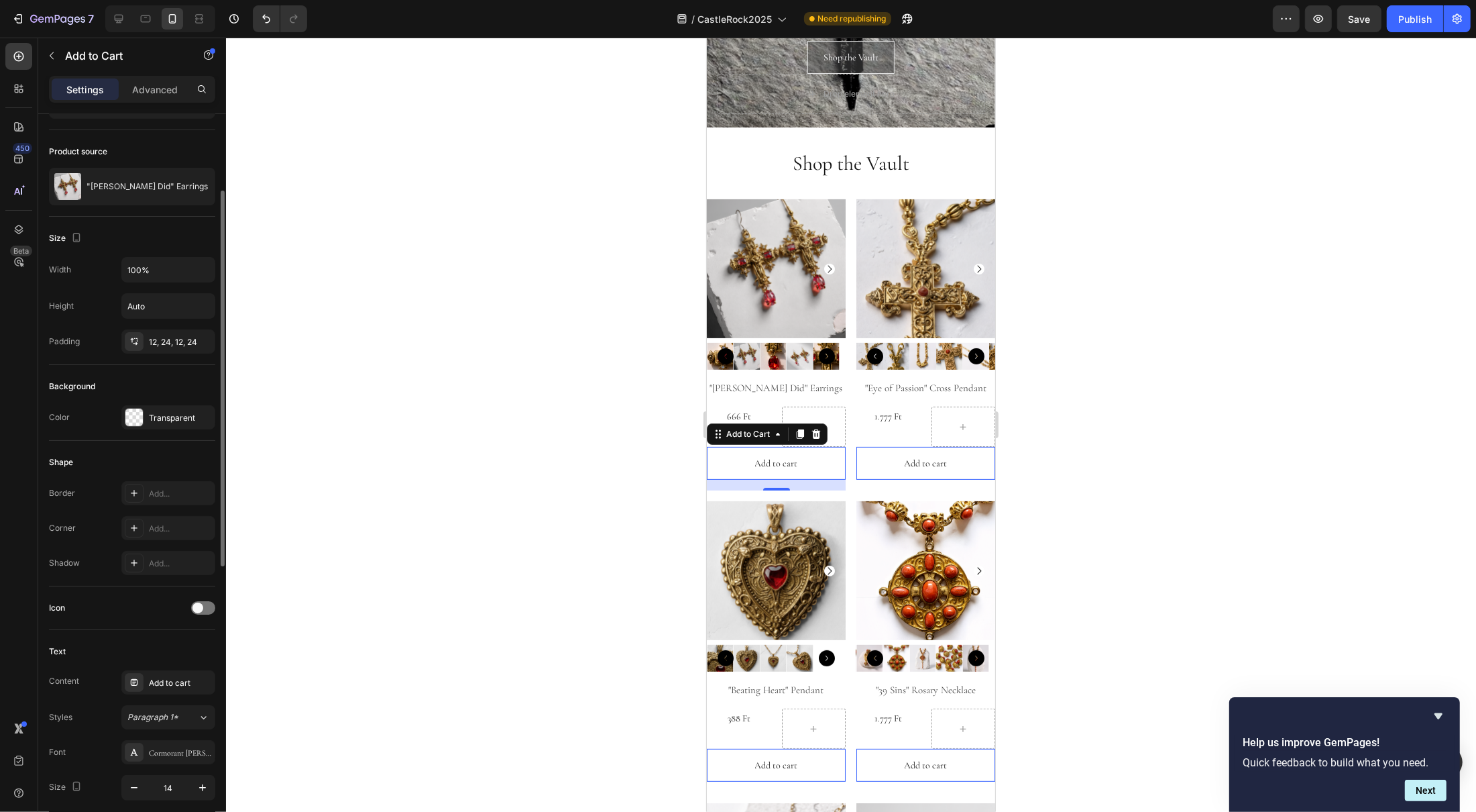
scroll to position [102, 0]
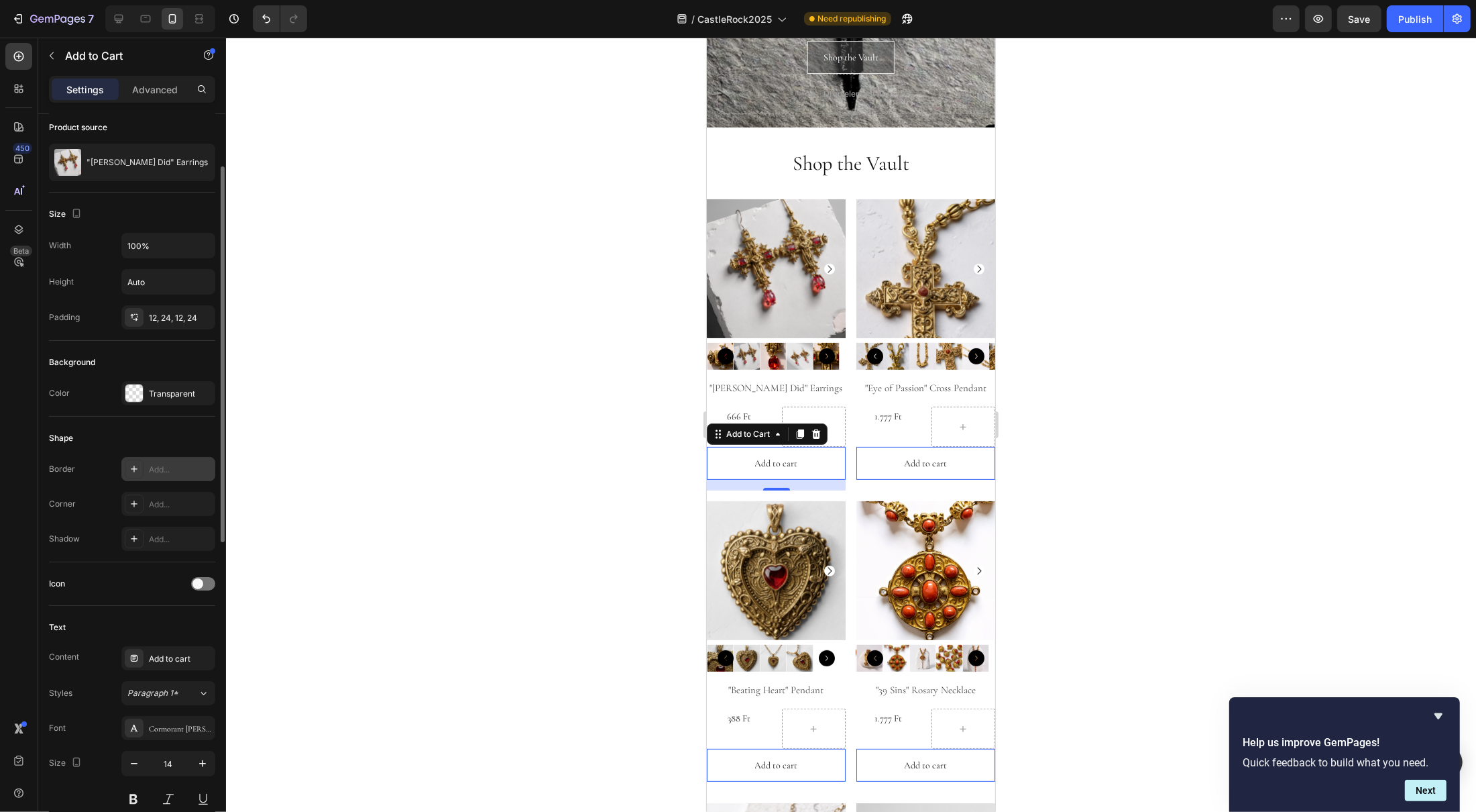
click at [135, 472] on icon at bounding box center [134, 468] width 11 height 11
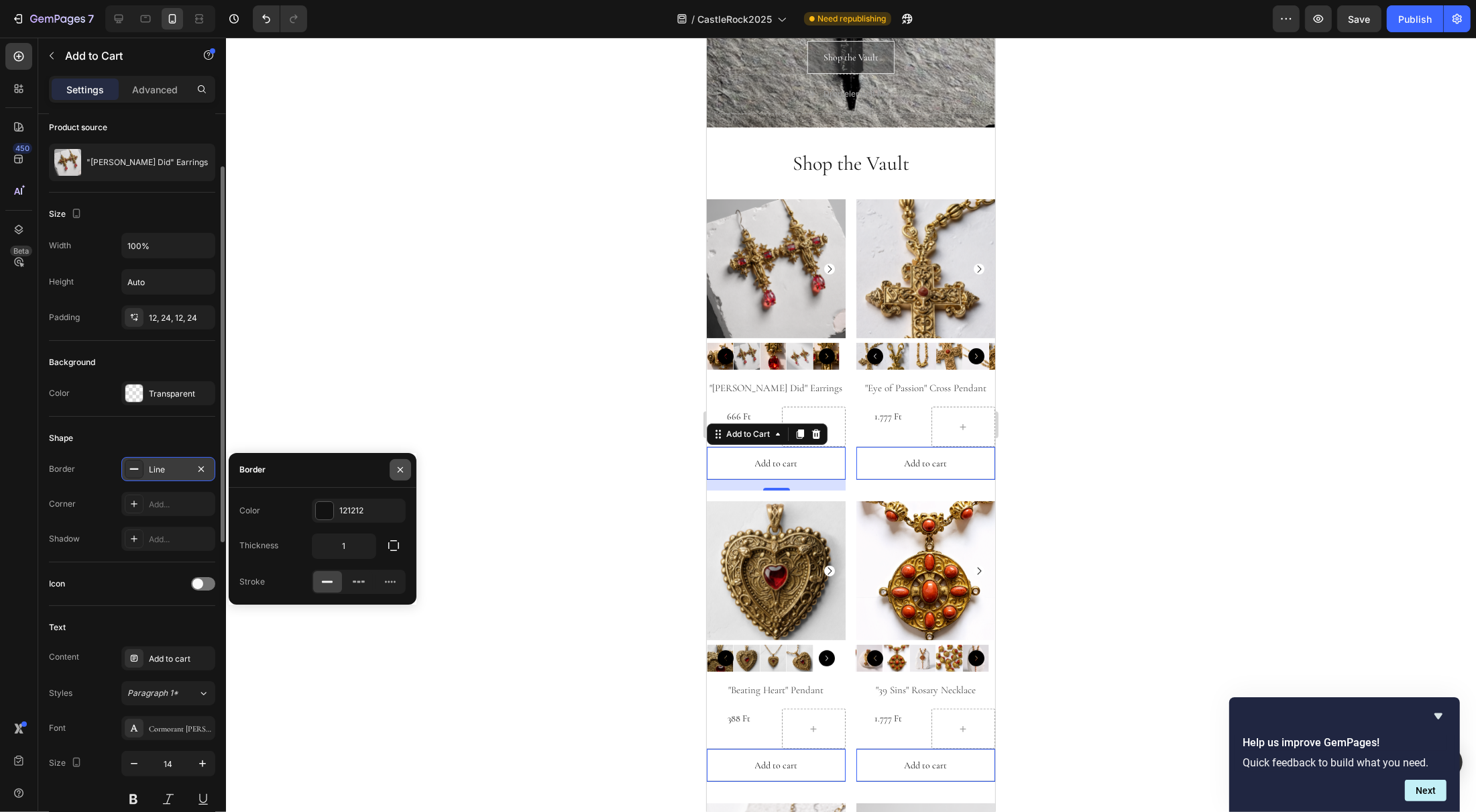
click at [400, 471] on icon "button" at bounding box center [400, 469] width 11 height 11
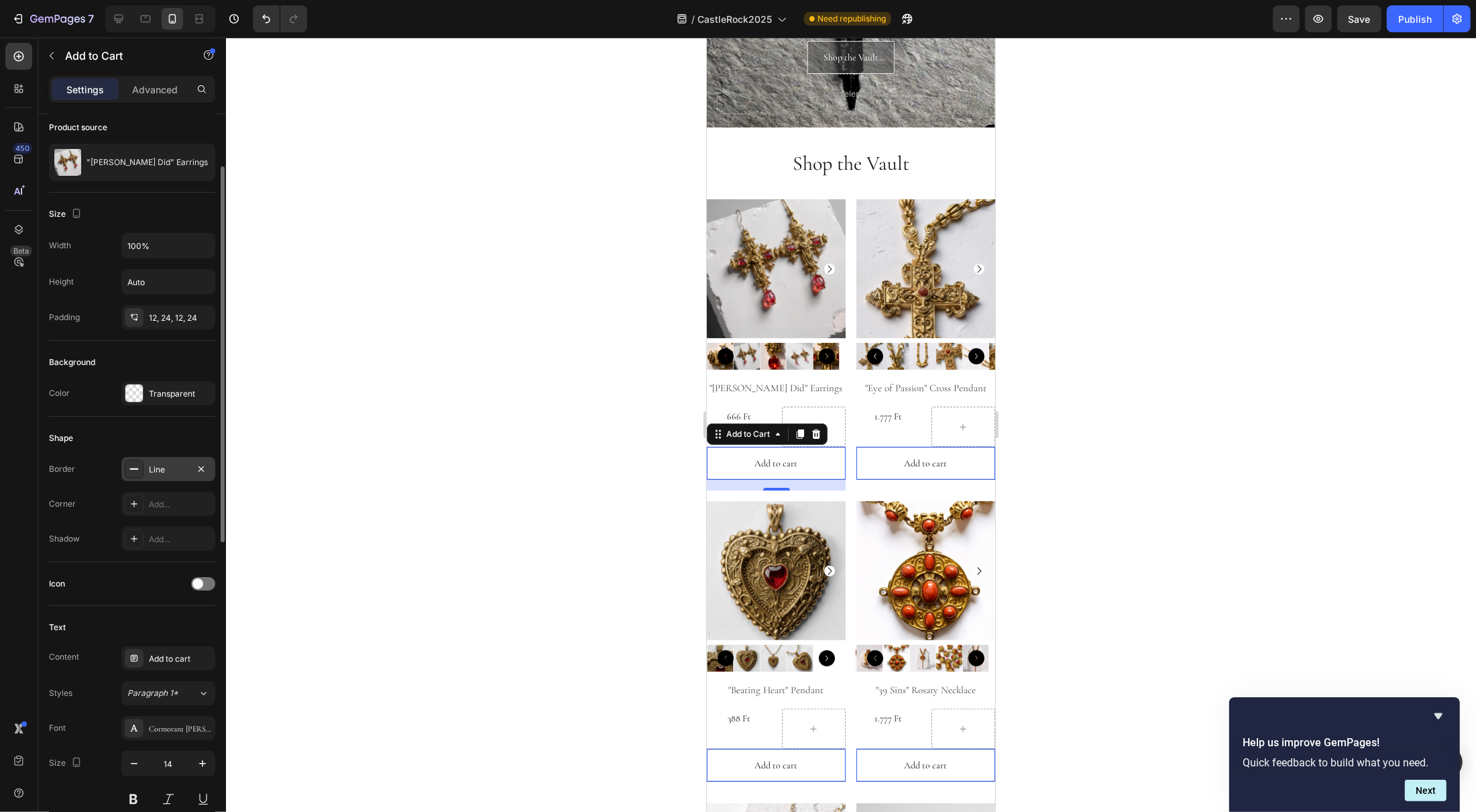
click at [494, 497] on div at bounding box center [851, 424] width 1251 height 774
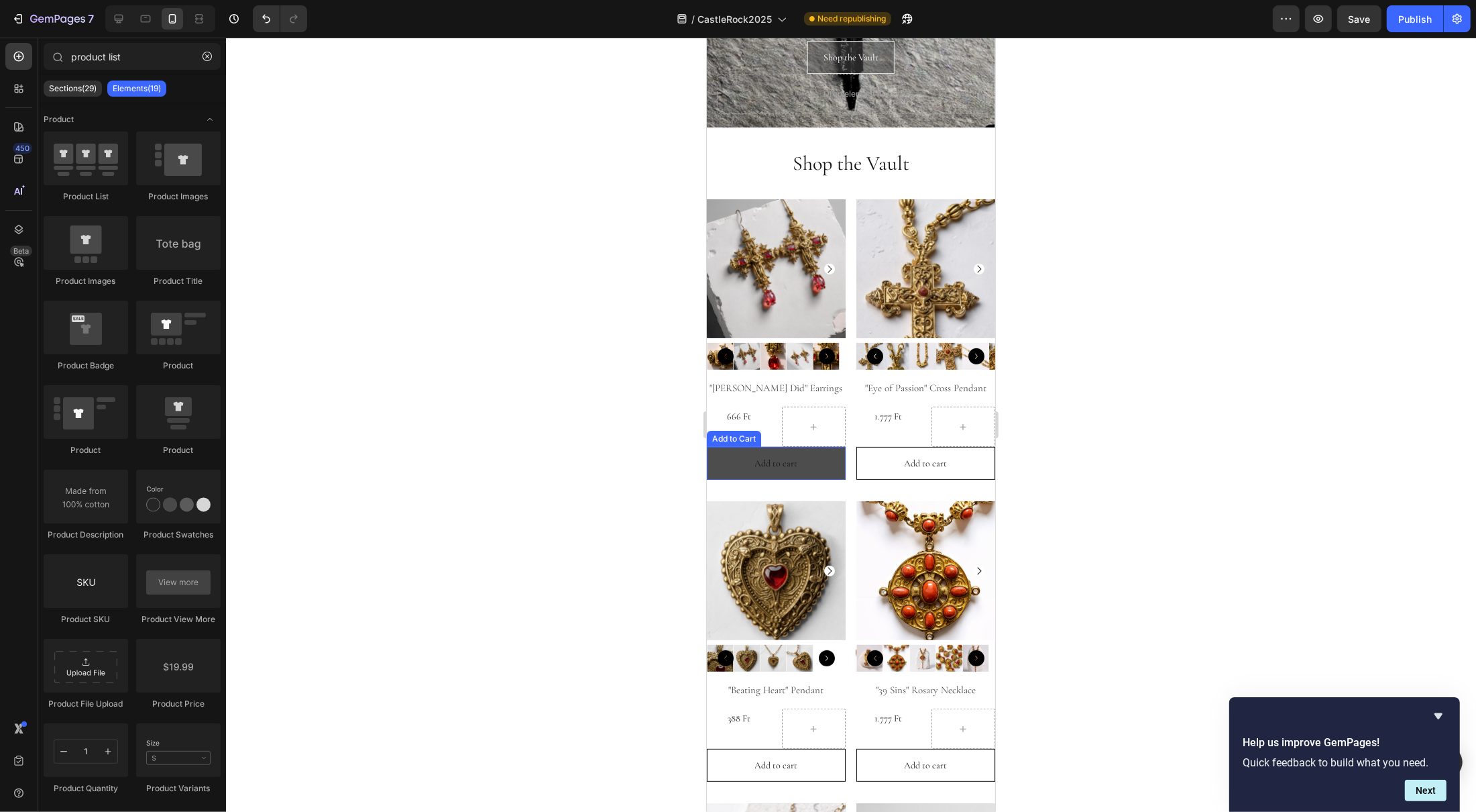
click at [739, 462] on button "Add to cart" at bounding box center [775, 463] width 139 height 32
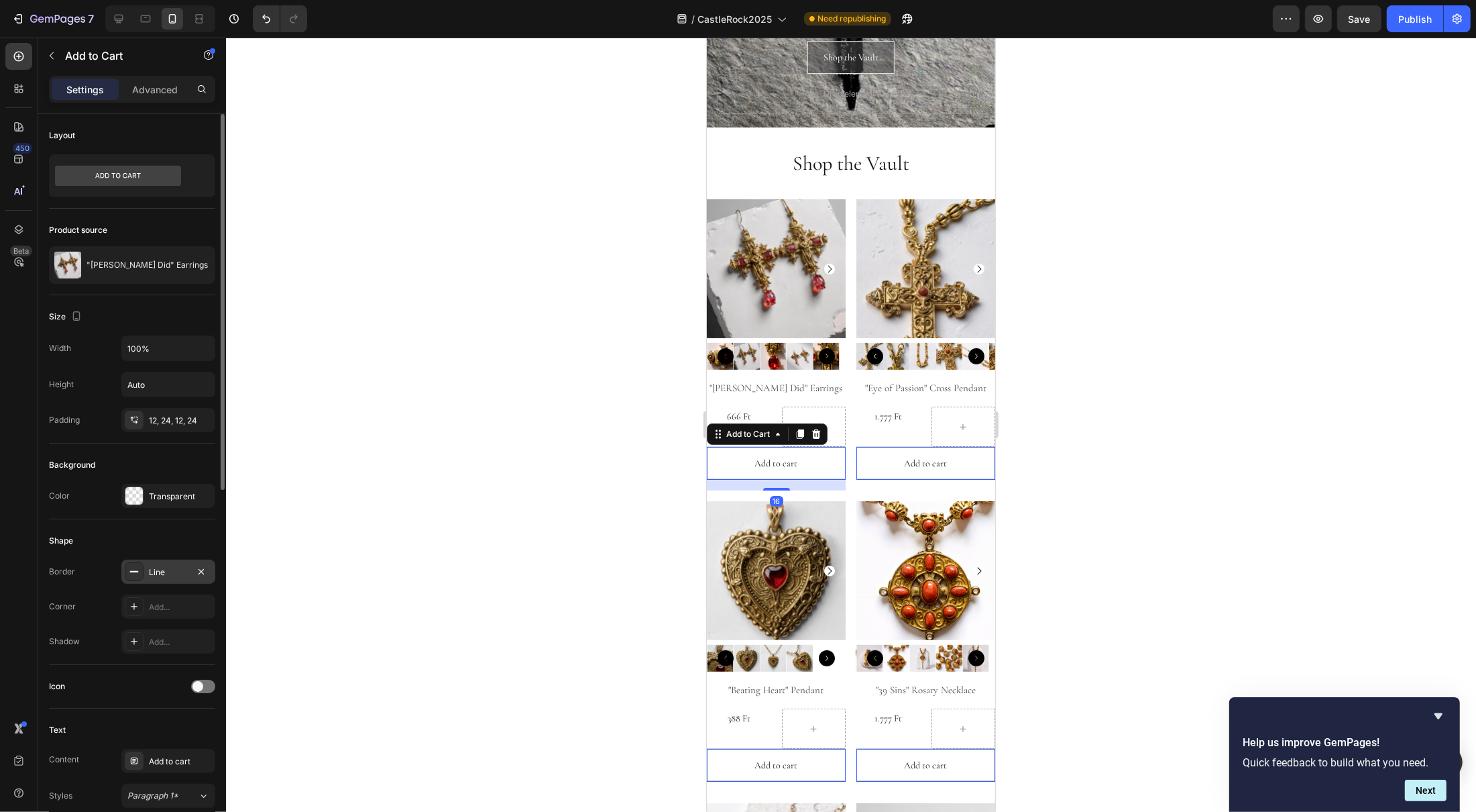
click at [163, 578] on div "Line" at bounding box center [168, 572] width 39 height 12
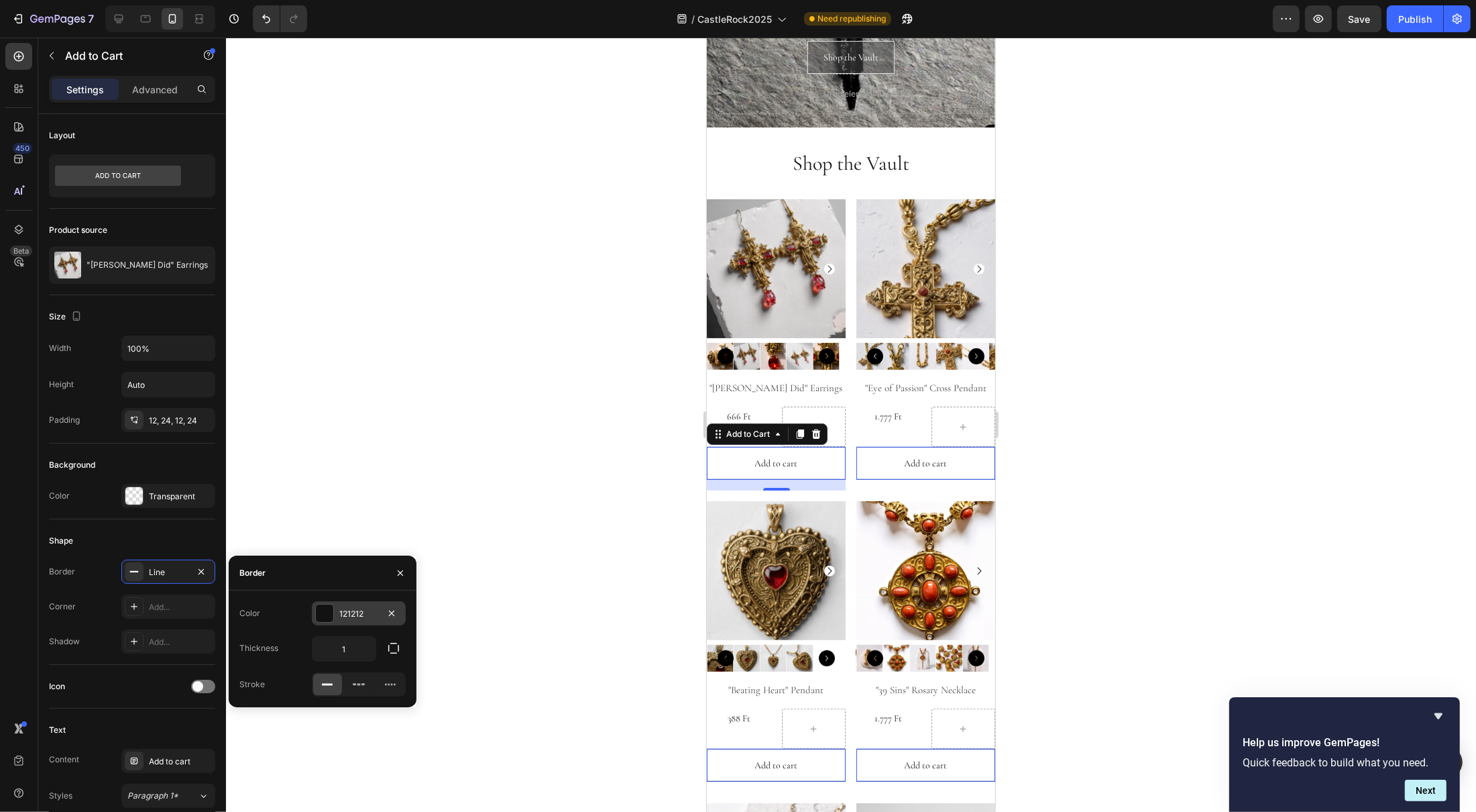
click at [331, 616] on div at bounding box center [325, 613] width 17 height 17
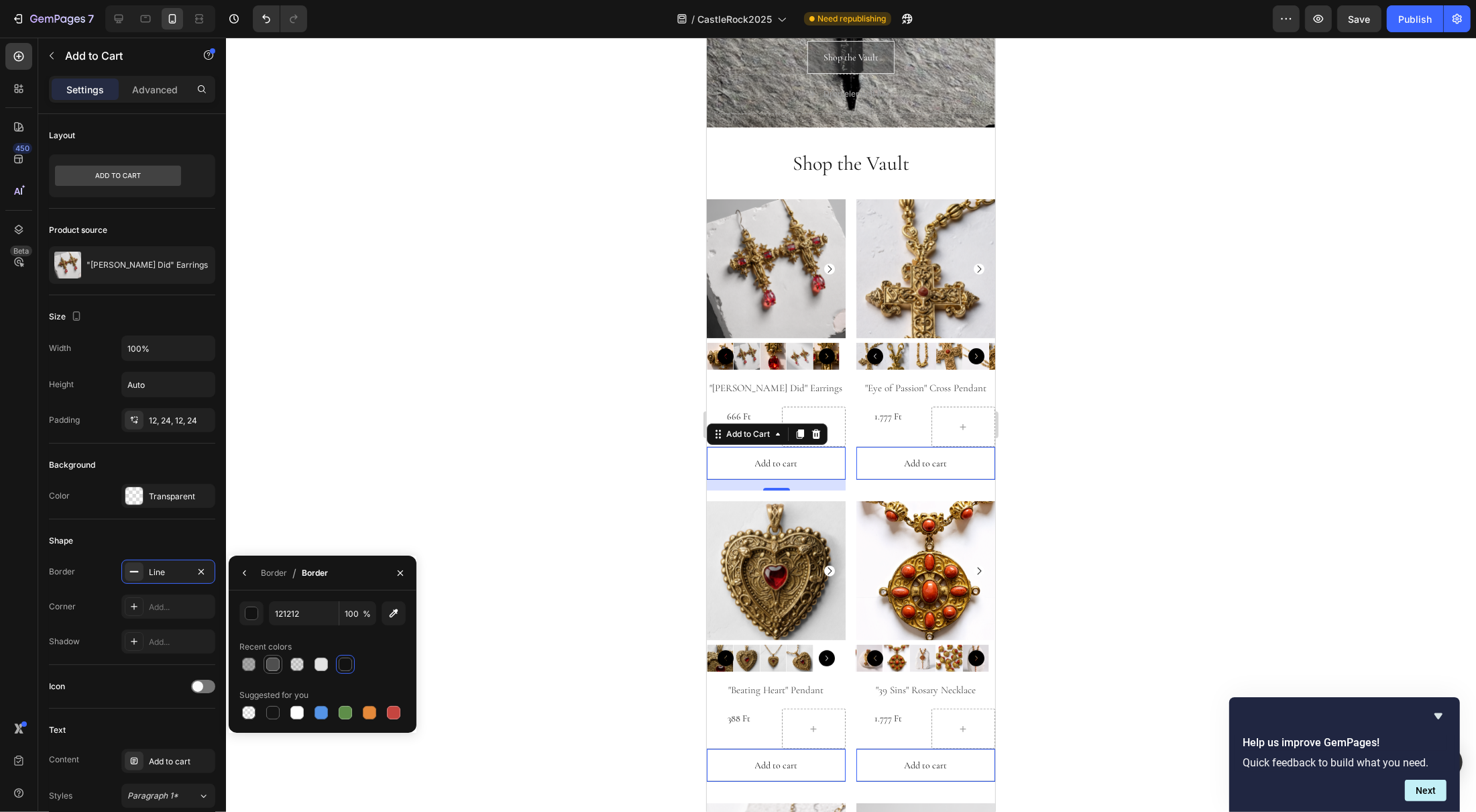
click at [276, 670] on div at bounding box center [273, 664] width 13 height 13
type input "4F4F4F"
click at [1156, 510] on div at bounding box center [851, 424] width 1251 height 774
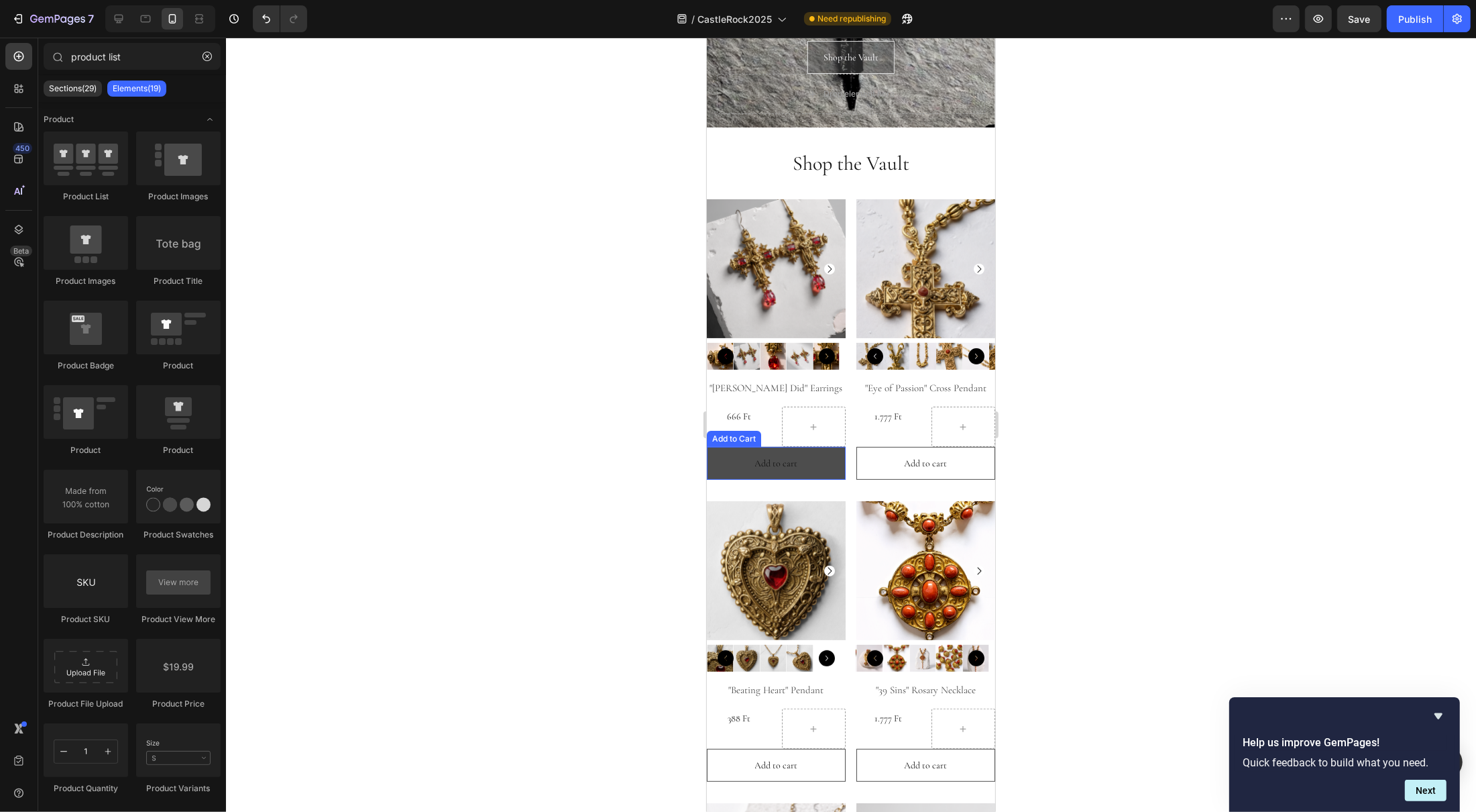
click at [726, 451] on button "Add to cart" at bounding box center [775, 463] width 139 height 32
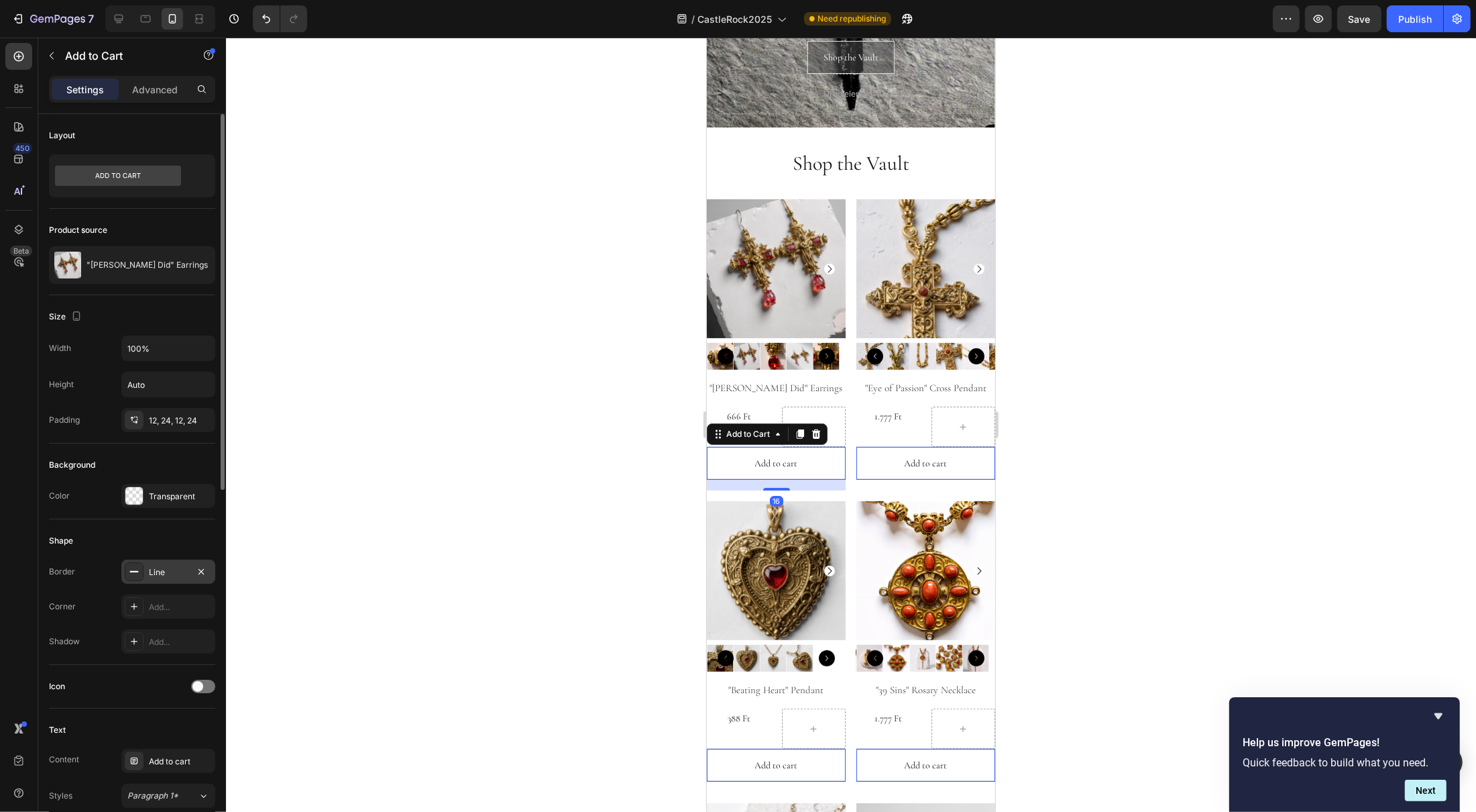
click at [169, 575] on div "Line" at bounding box center [168, 572] width 39 height 12
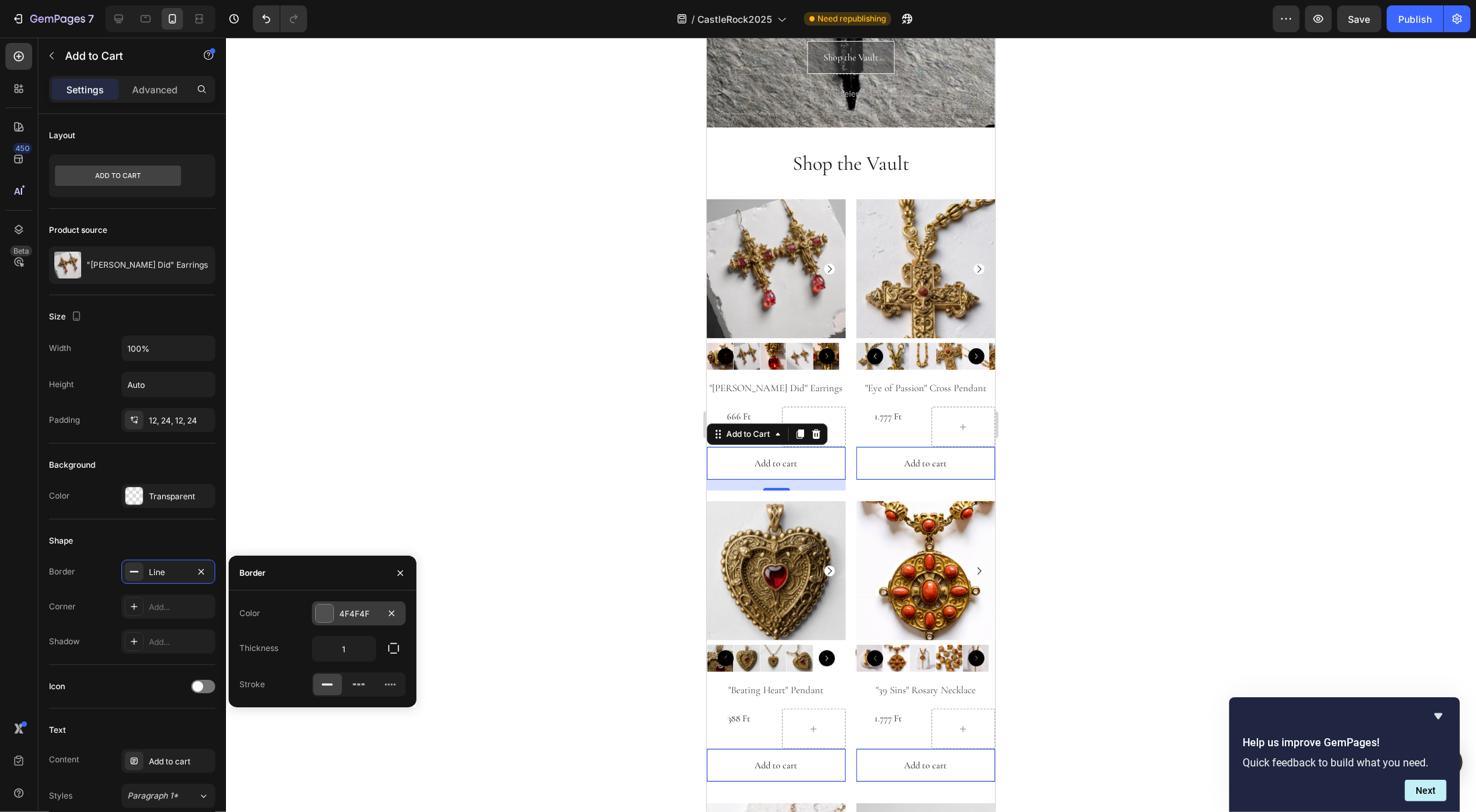
click at [332, 611] on div at bounding box center [325, 613] width 17 height 17
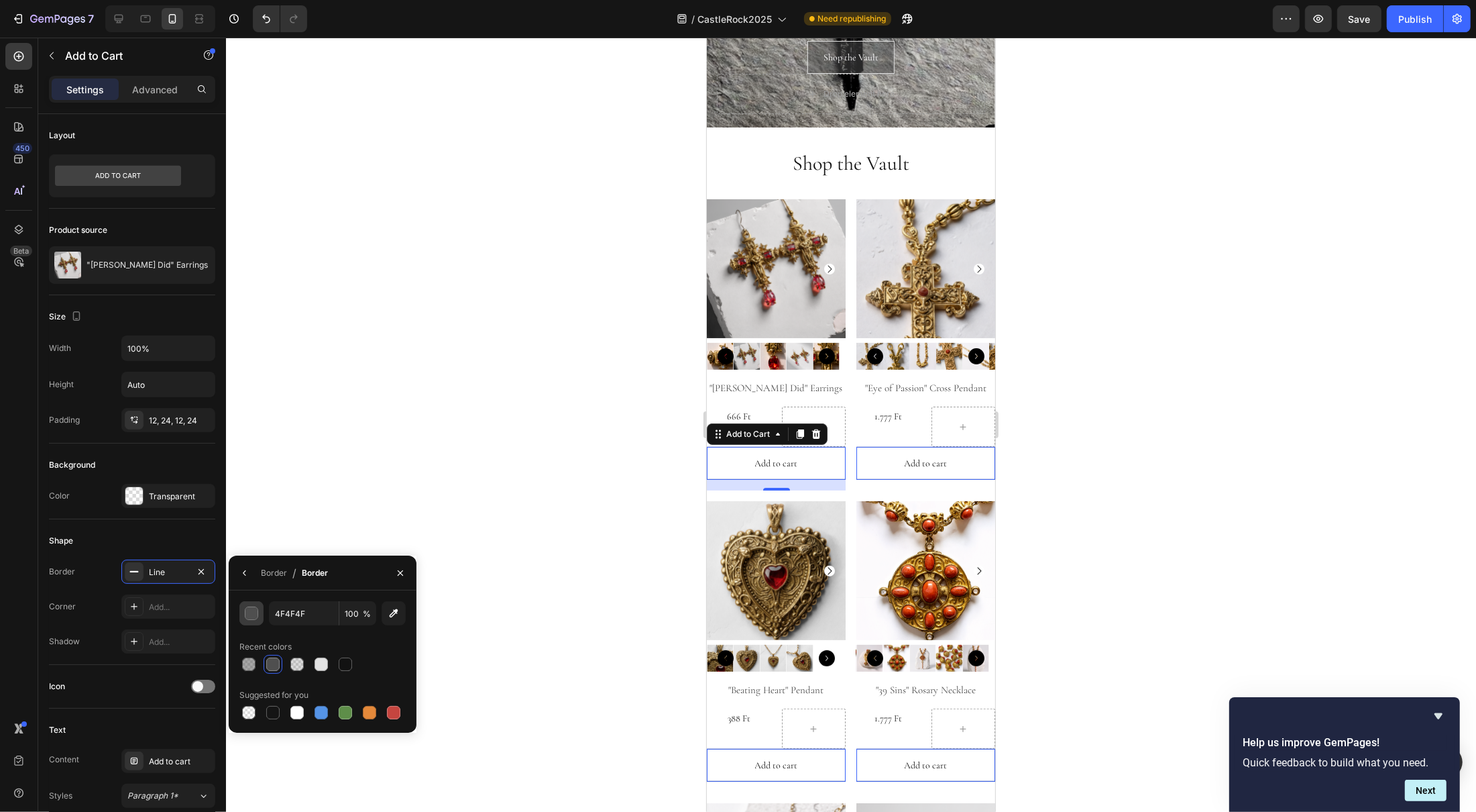
click at [258, 617] on div "button" at bounding box center [251, 613] width 13 height 13
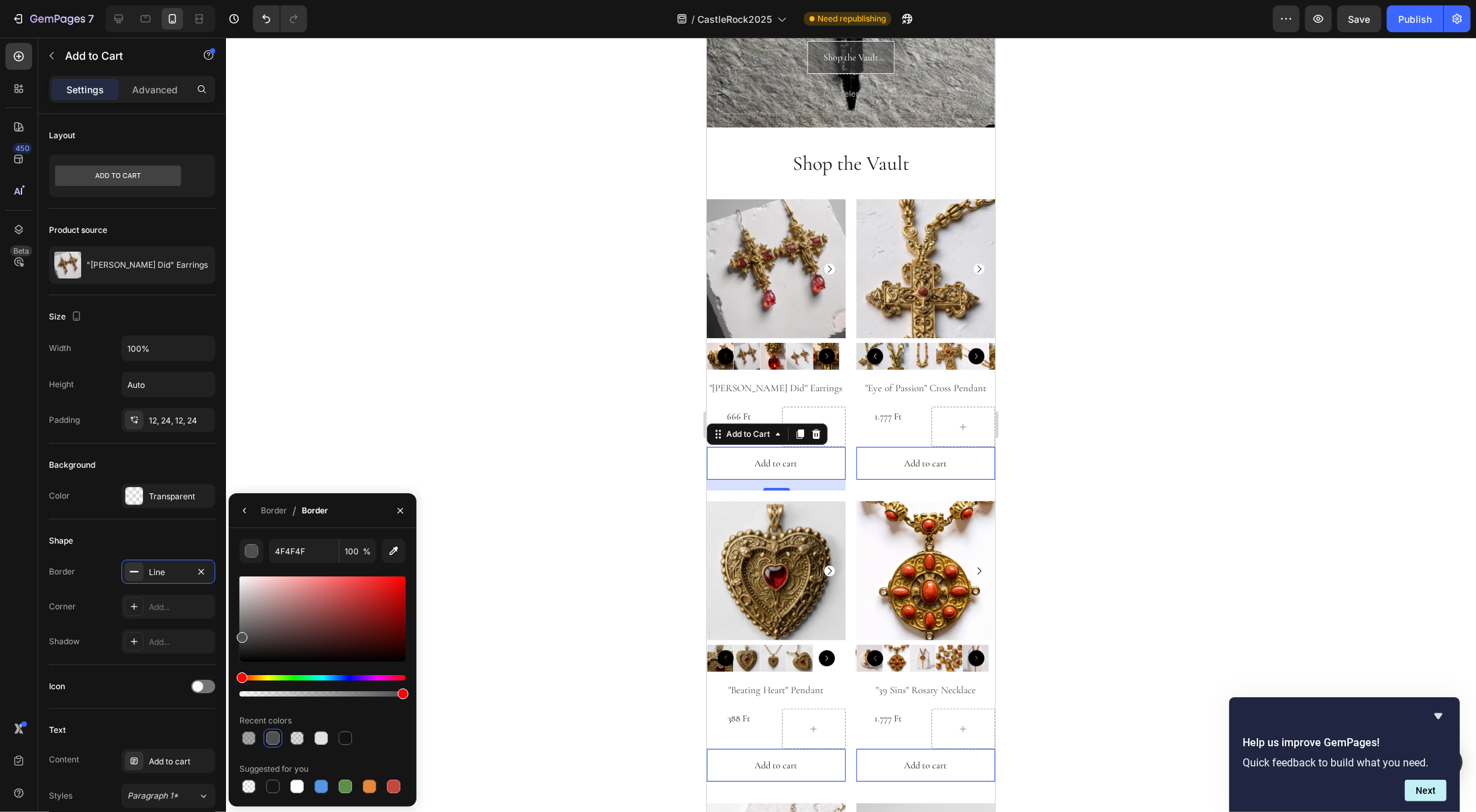
click at [248, 616] on div at bounding box center [323, 618] width 166 height 85
click at [245, 612] on div at bounding box center [323, 618] width 166 height 85
type input "918E8E"
click at [504, 557] on div at bounding box center [851, 424] width 1251 height 774
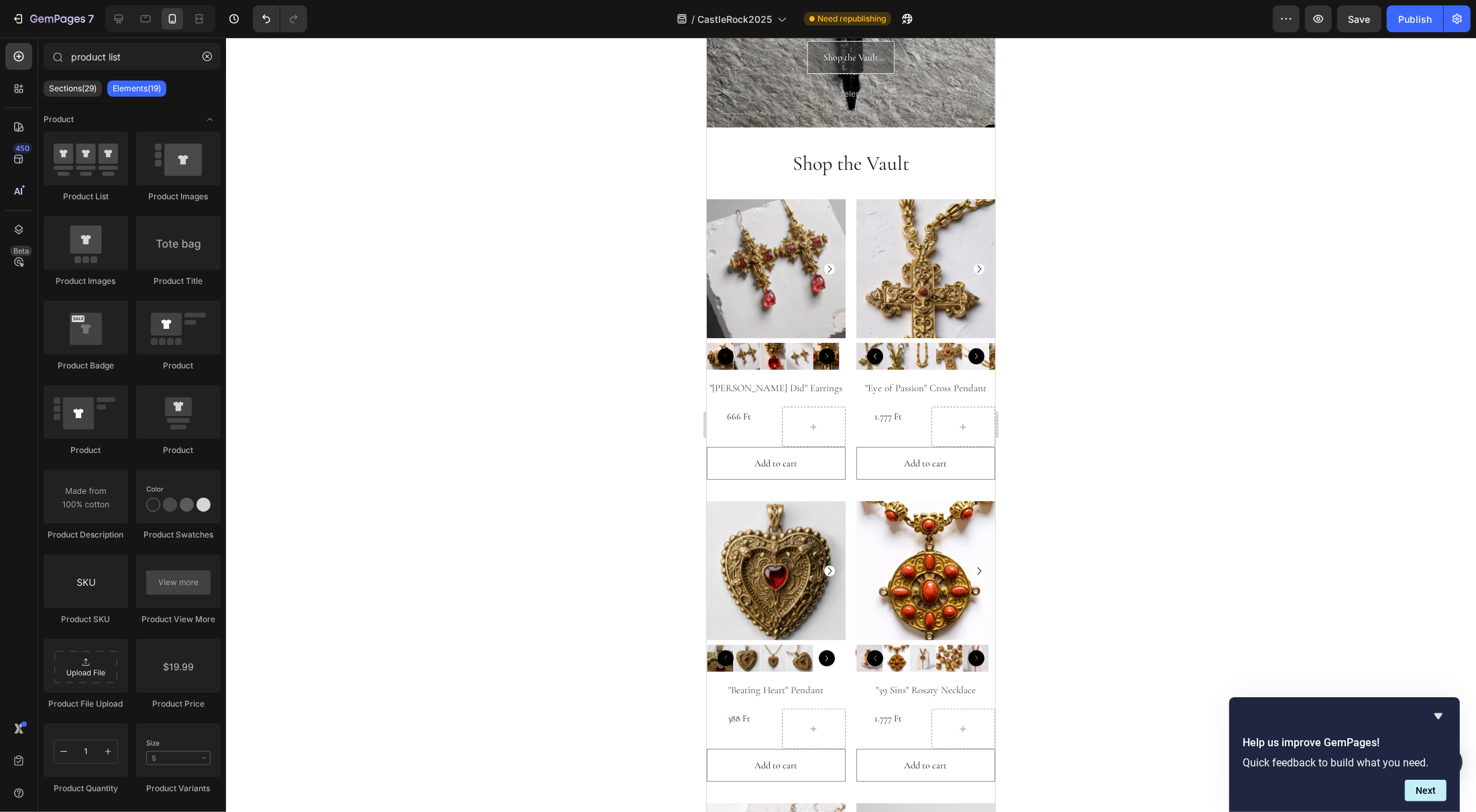
click at [1206, 536] on div at bounding box center [851, 424] width 1251 height 774
click at [714, 436] on div "Add to Cart" at bounding box center [733, 438] width 54 height 16
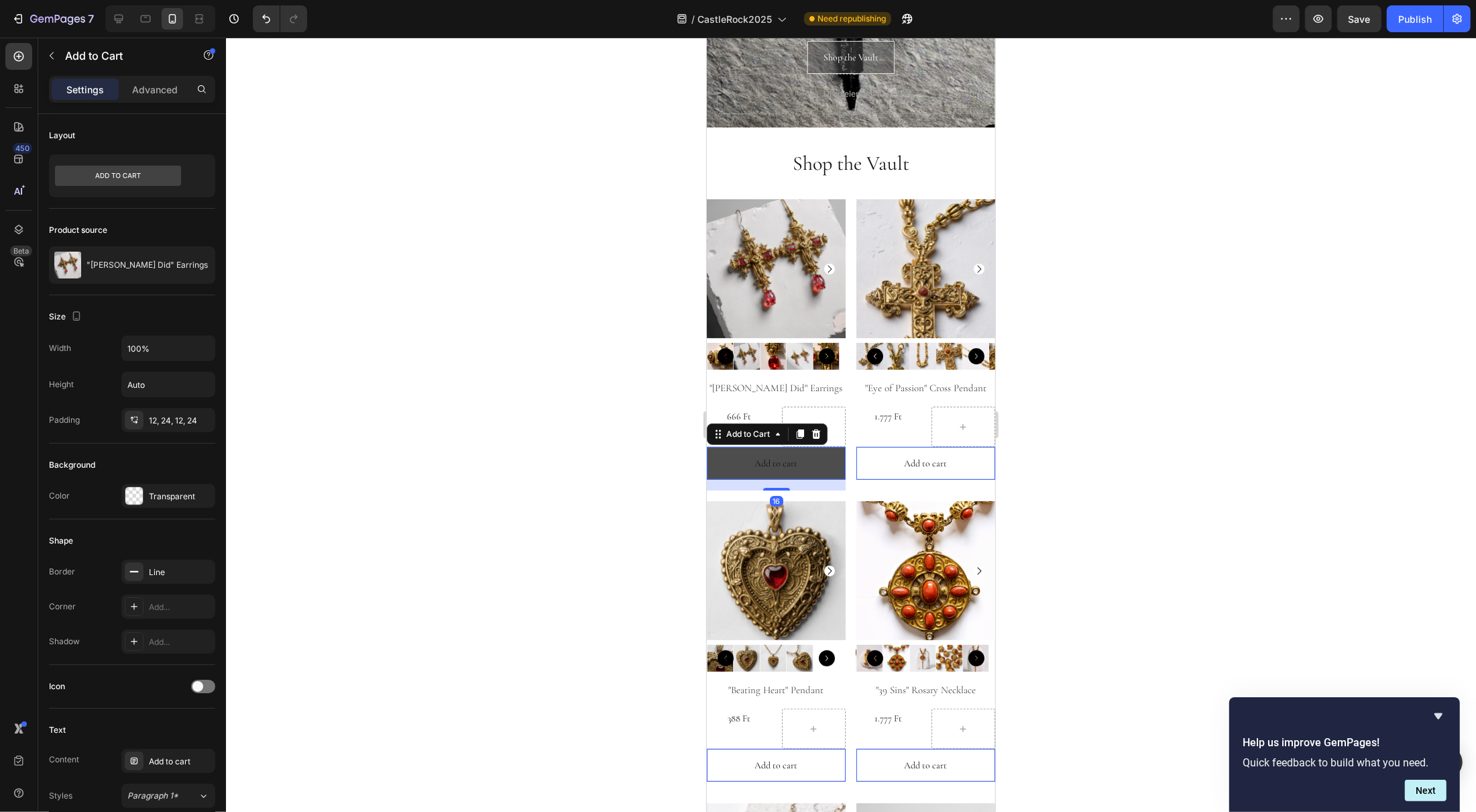
click at [729, 456] on button "Add to cart" at bounding box center [775, 463] width 139 height 32
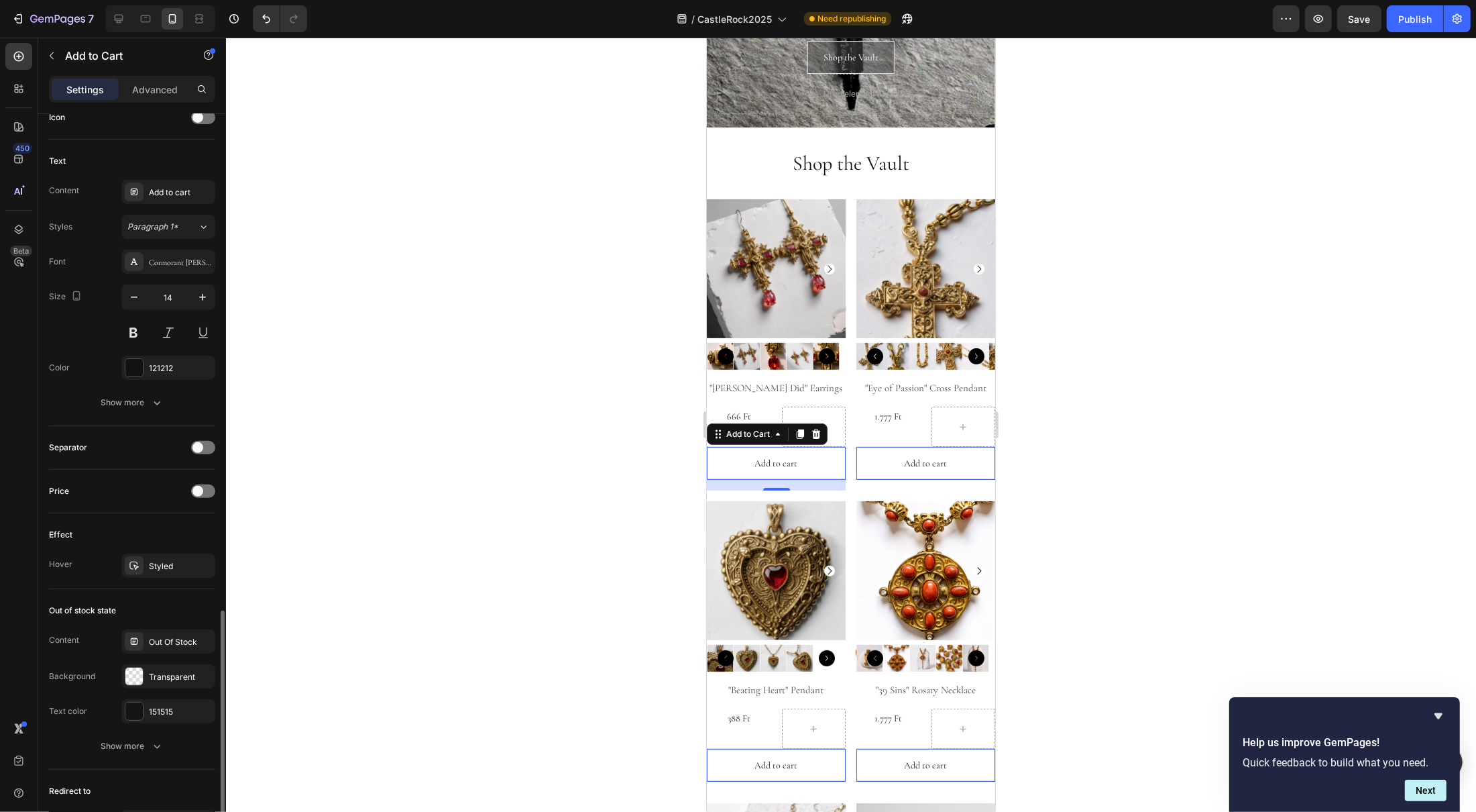
scroll to position [705, 0]
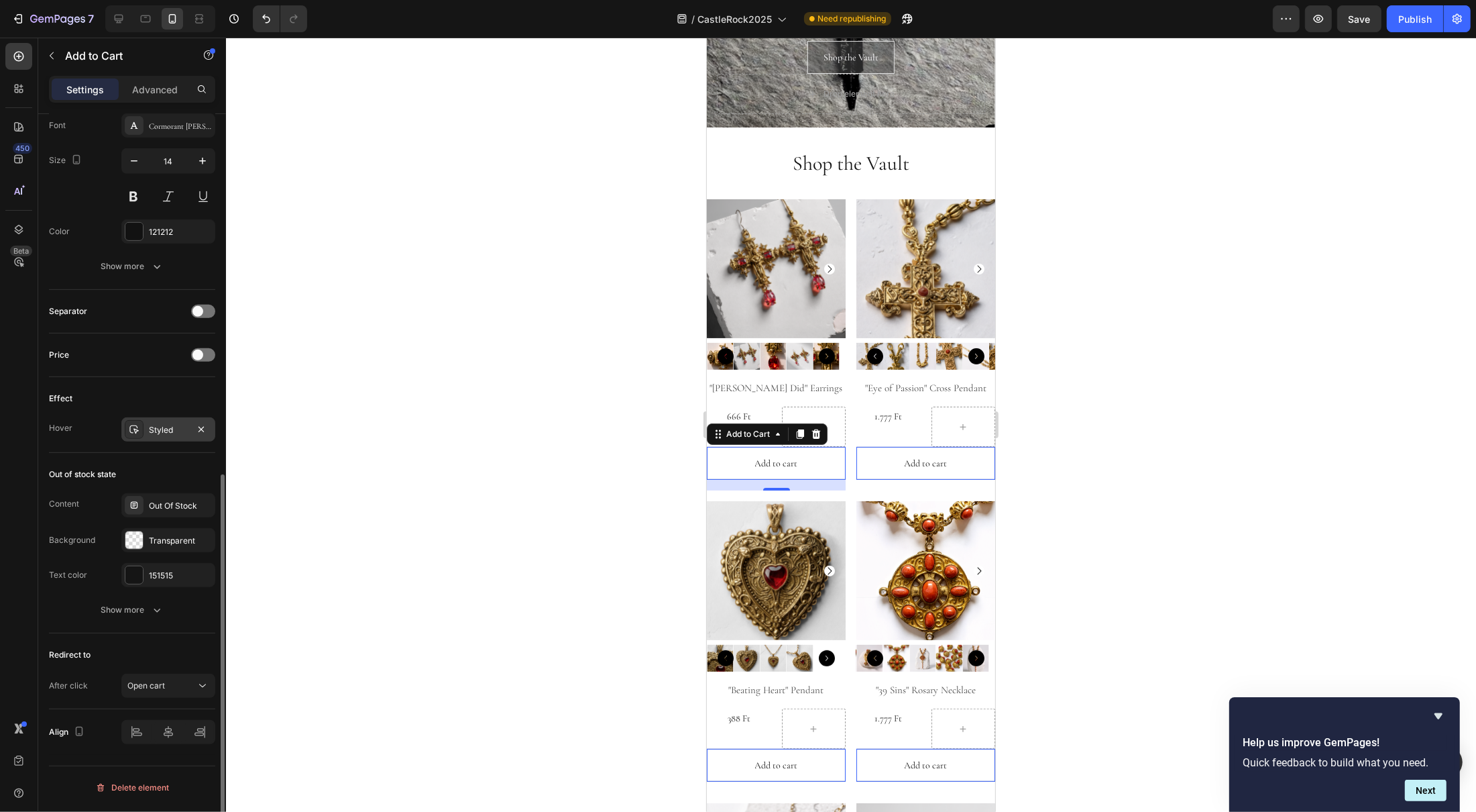
click at [154, 431] on div "Styled" at bounding box center [168, 430] width 39 height 12
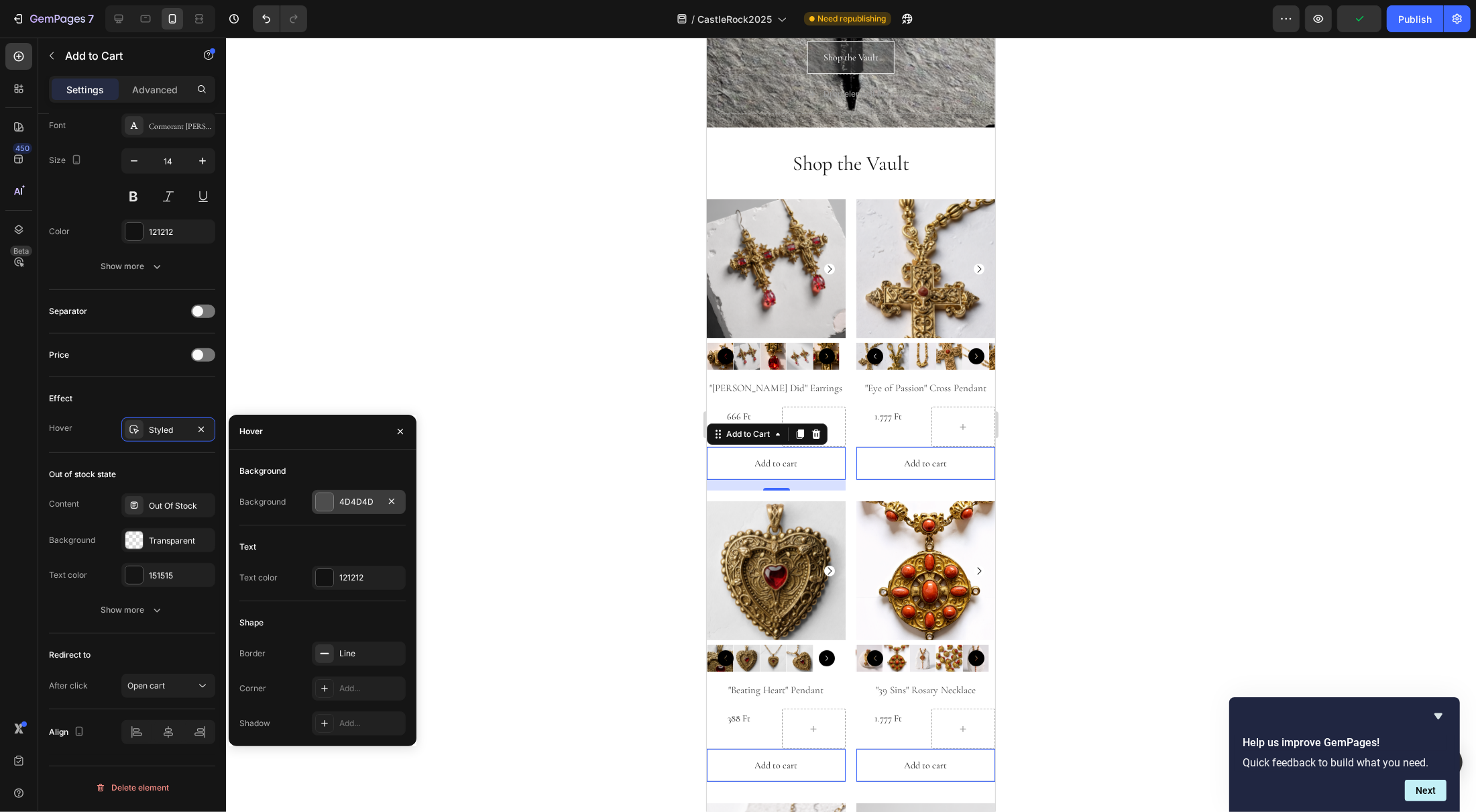
click at [322, 499] on div at bounding box center [325, 502] width 17 height 17
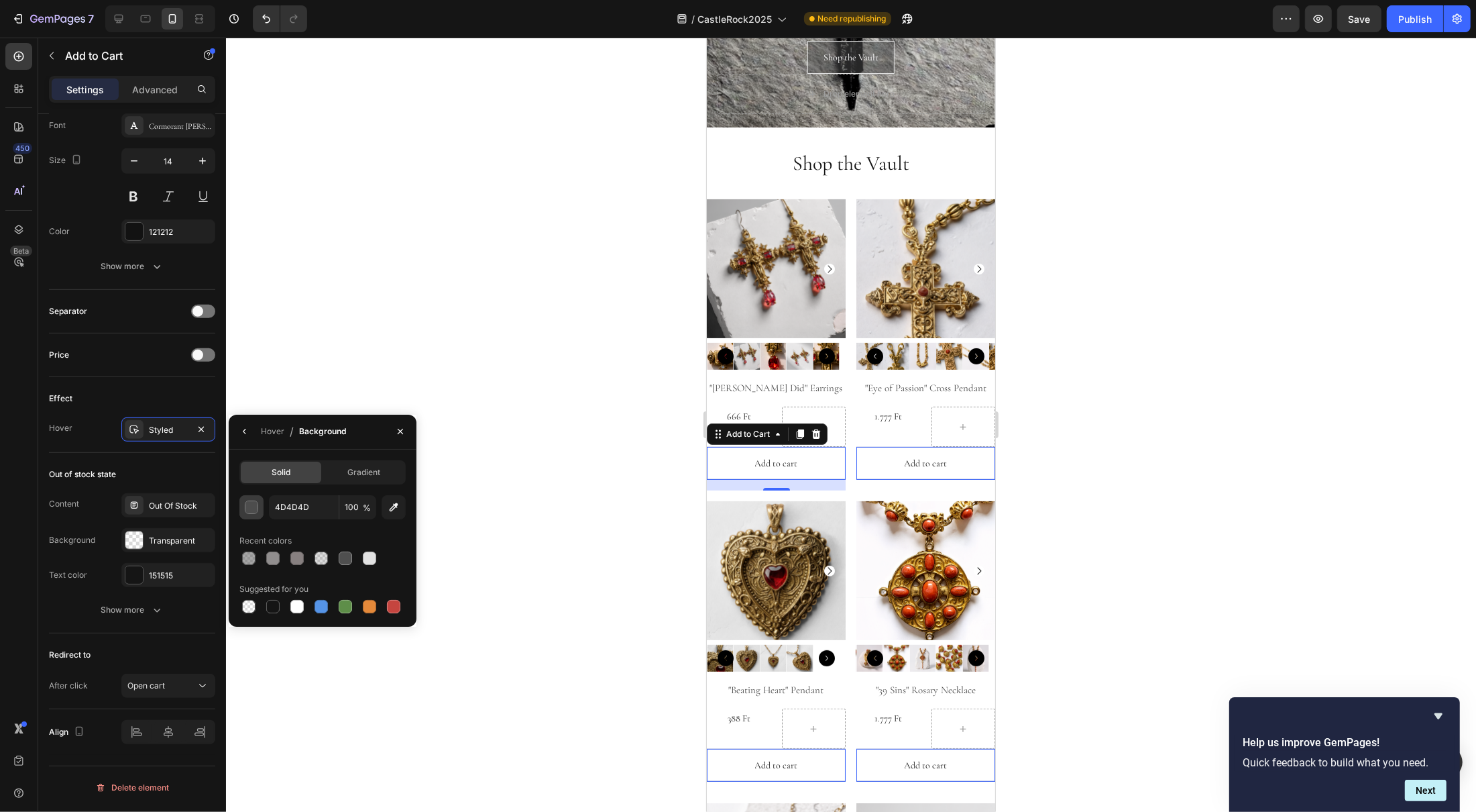
click at [256, 511] on div "button" at bounding box center [252, 507] width 13 height 13
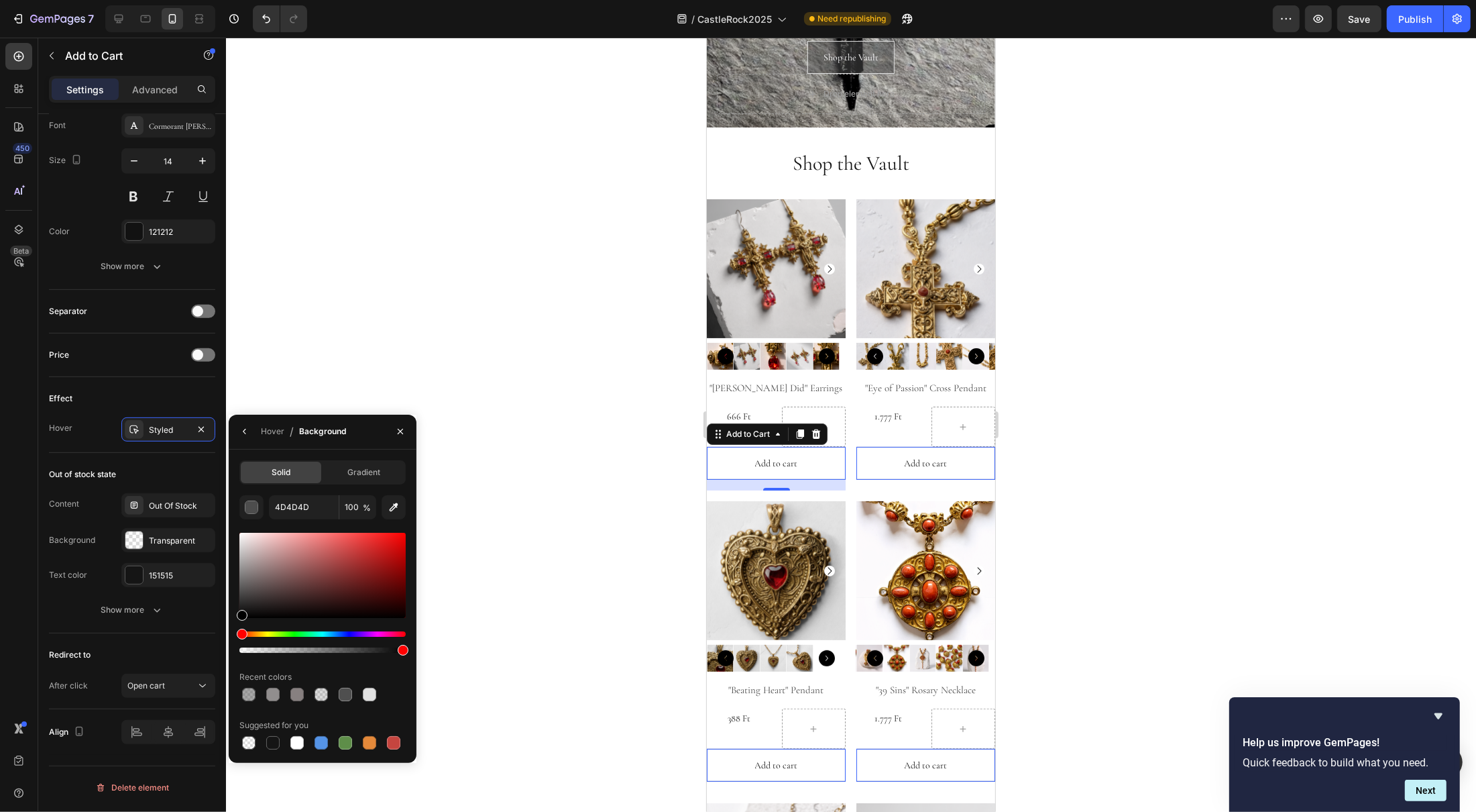
click at [245, 564] on div at bounding box center [323, 574] width 166 height 85
type input "9E9999"
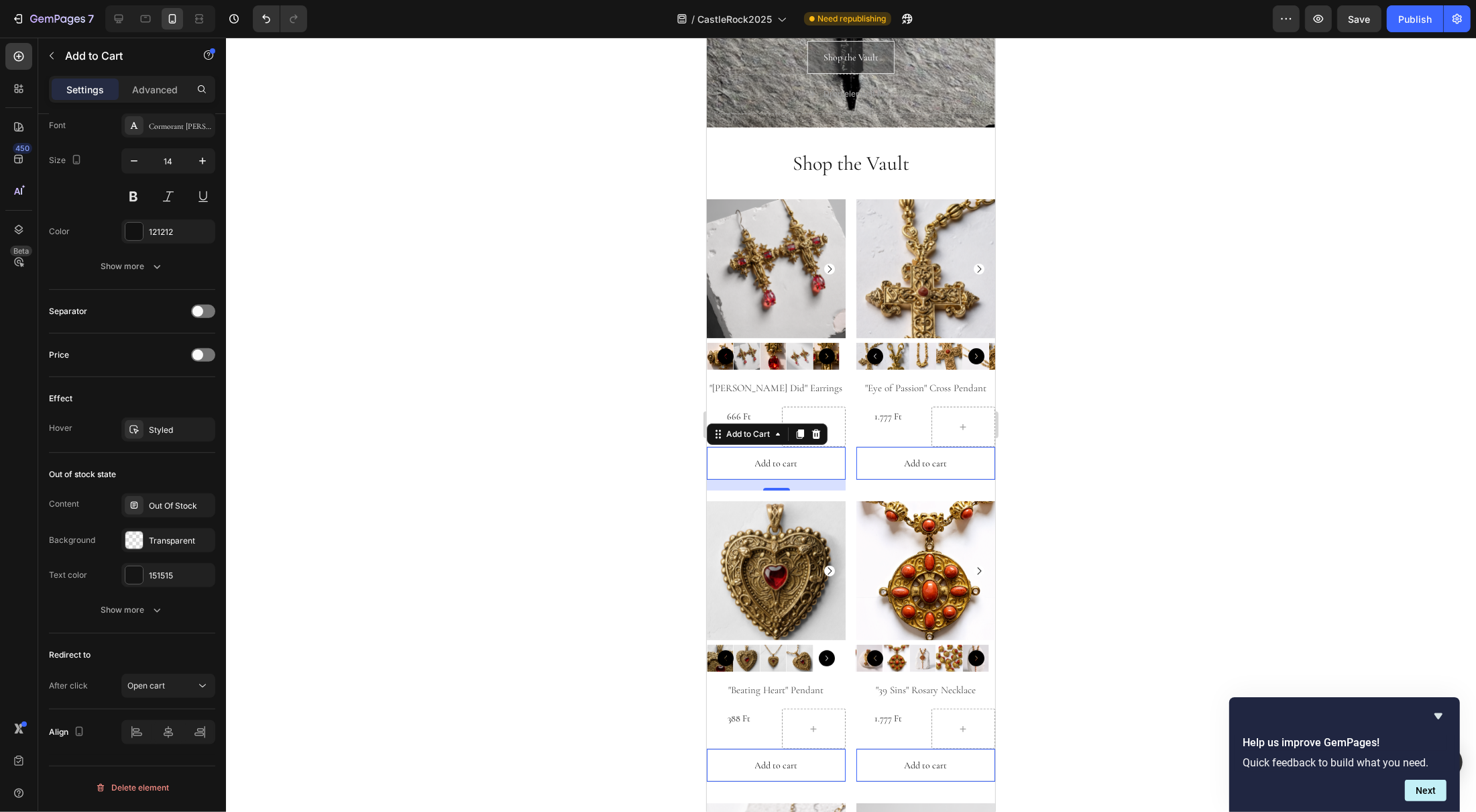
click at [495, 501] on div at bounding box center [851, 424] width 1251 height 774
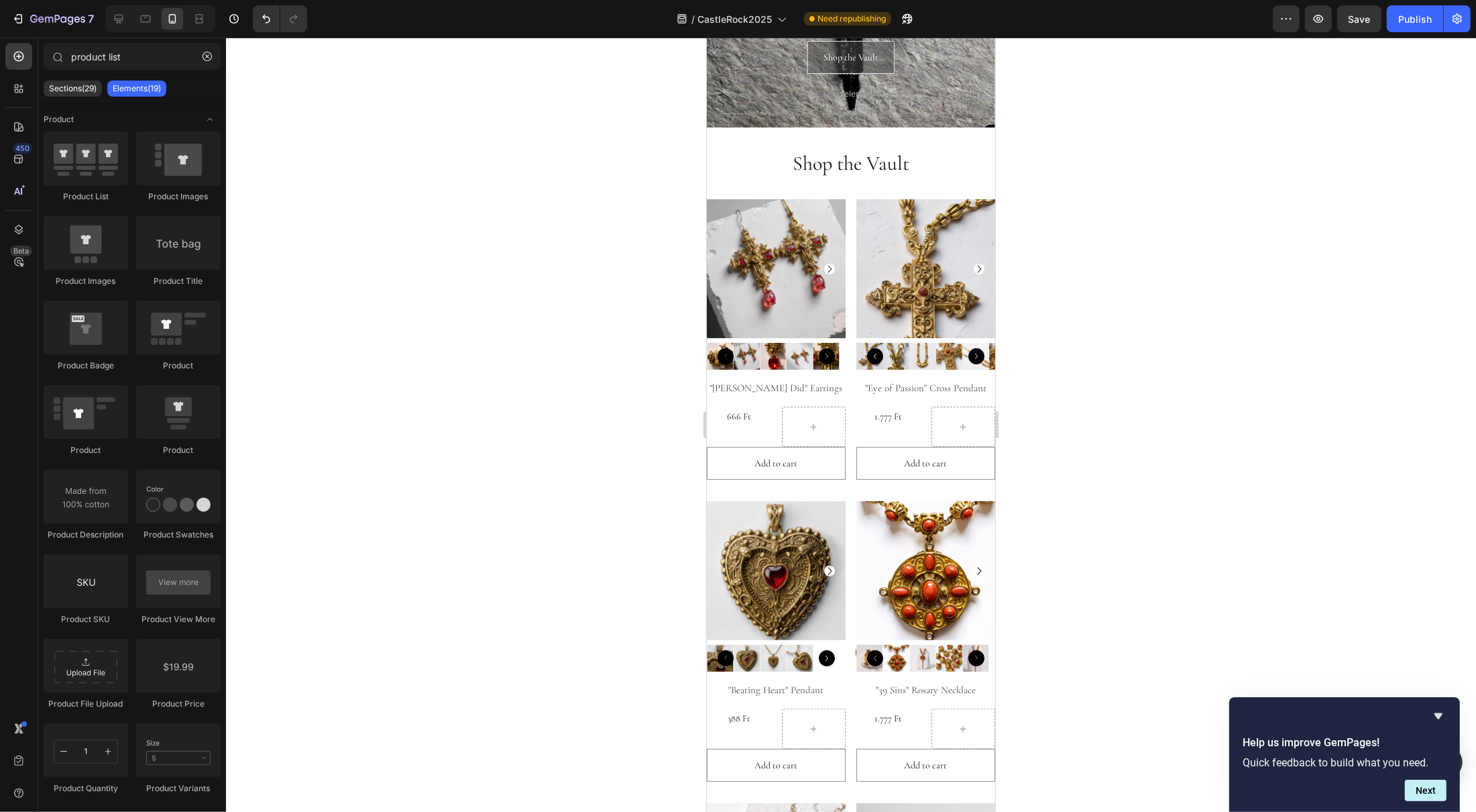
click at [1087, 485] on div at bounding box center [851, 424] width 1251 height 774
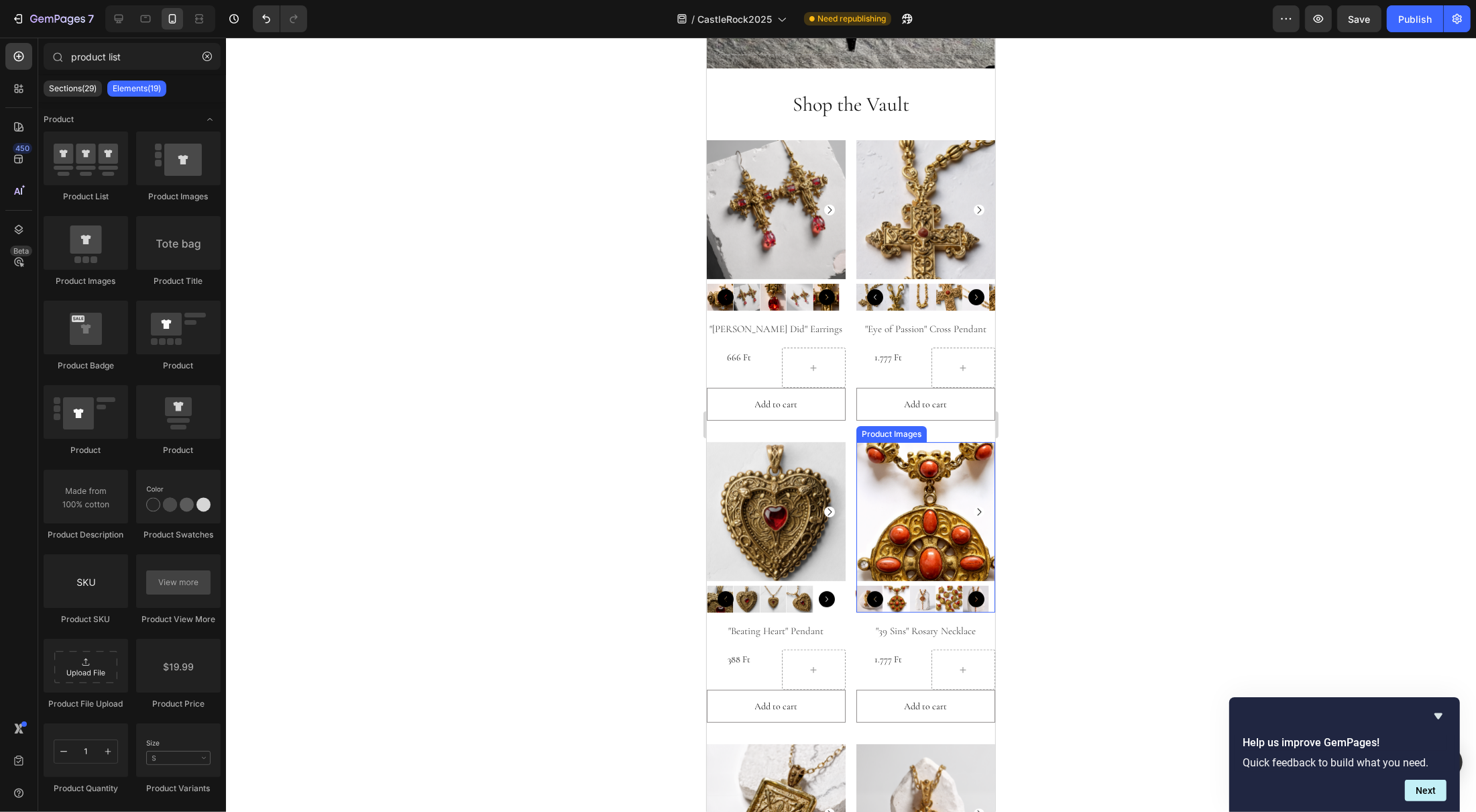
scroll to position [359, 0]
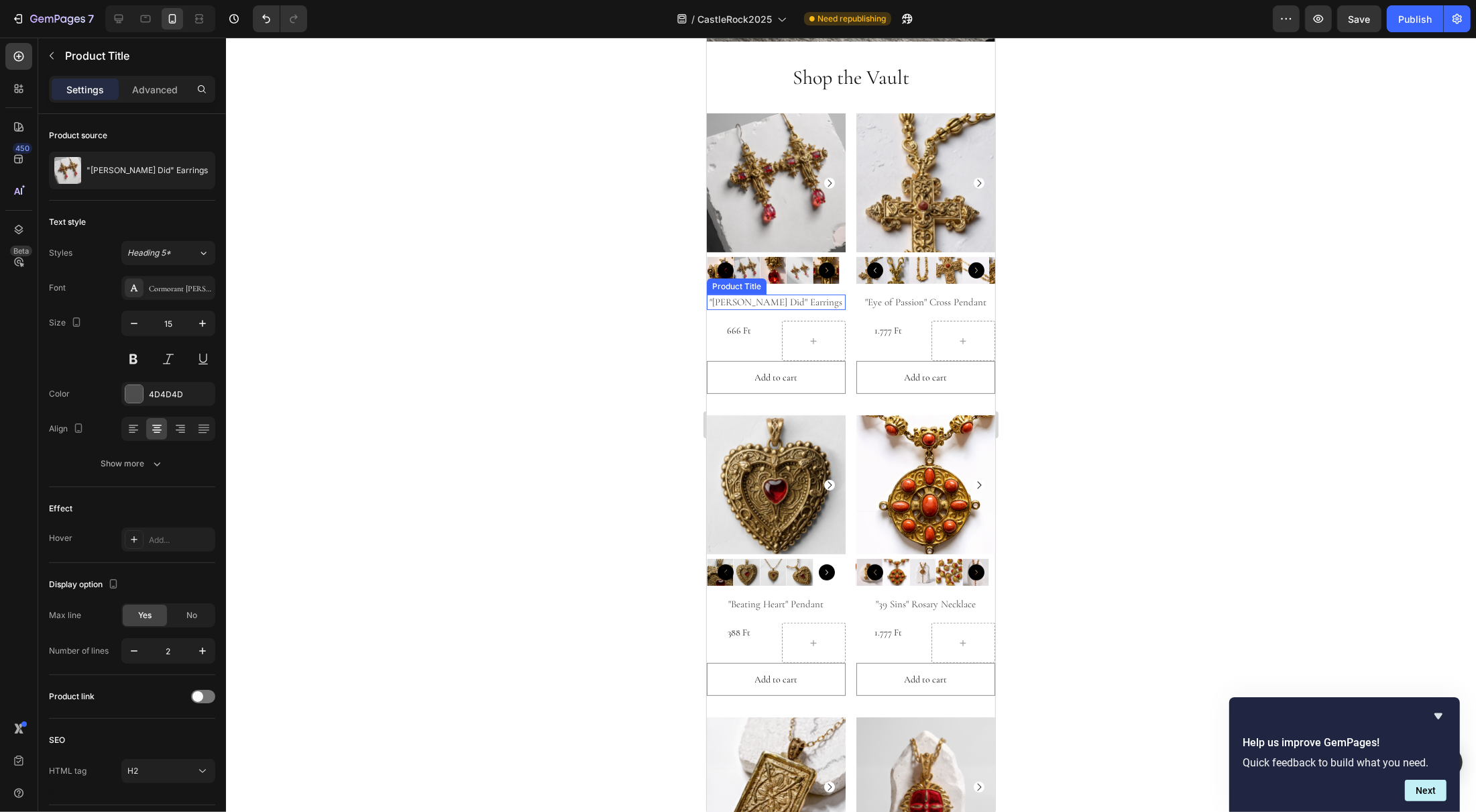
click at [749, 294] on h2 ""[PERSON_NAME] Did" Earrings" at bounding box center [775, 302] width 139 height 16
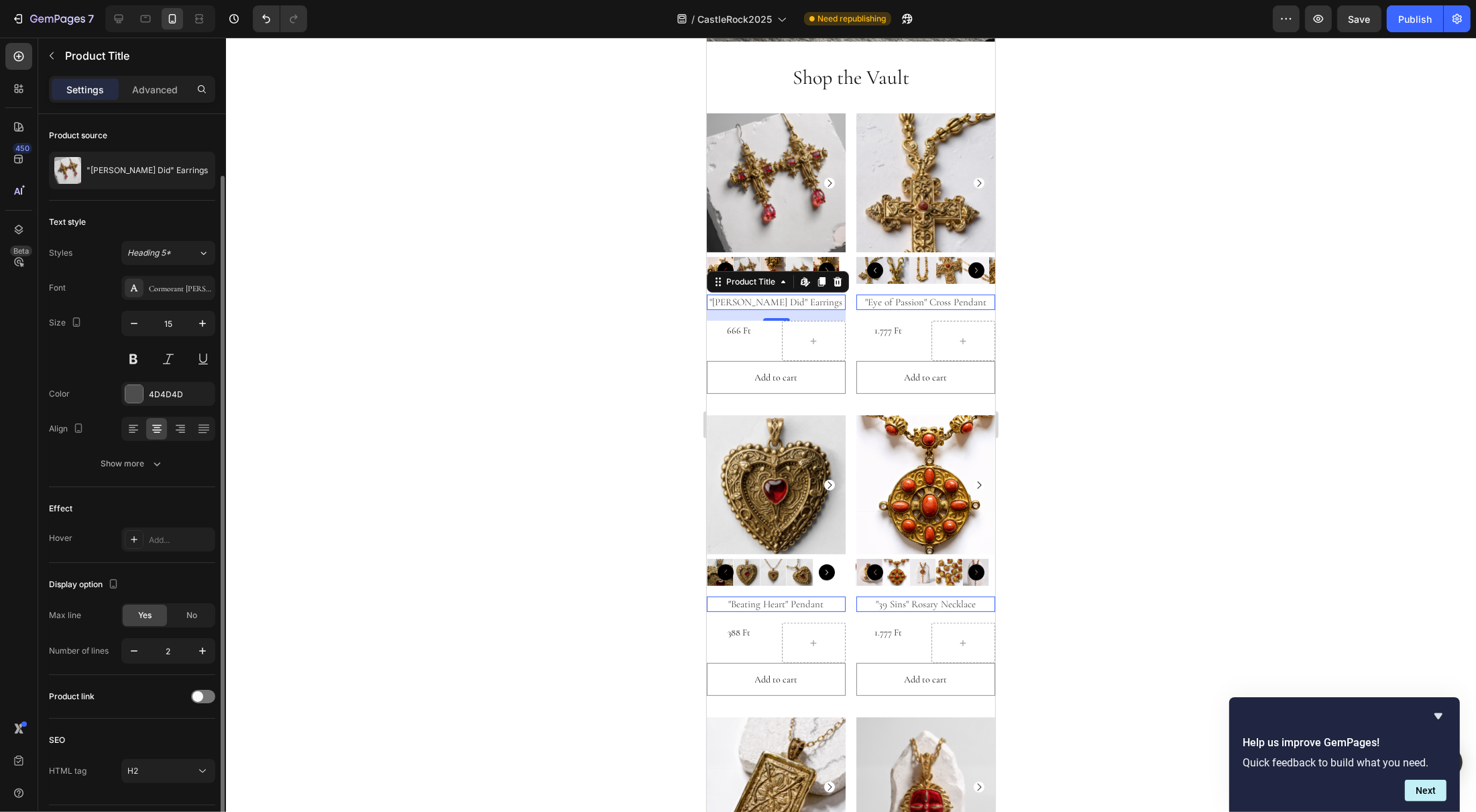
scroll to position [37, 0]
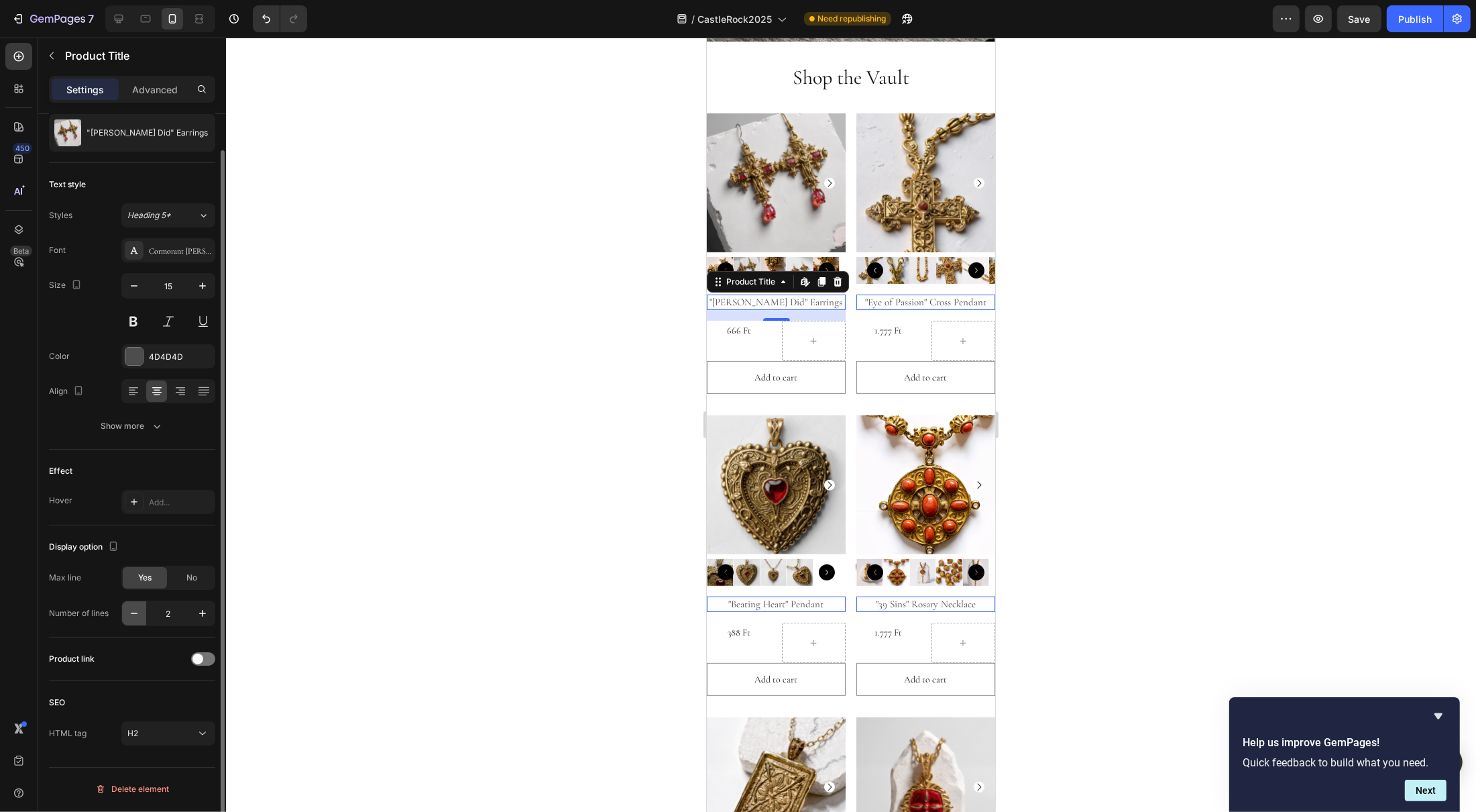
click at [139, 613] on icon "button" at bounding box center [134, 613] width 13 height 13
type input "1"
click at [746, 343] on div "666 Ft Product Price Product Price" at bounding box center [738, 341] width 64 height 40
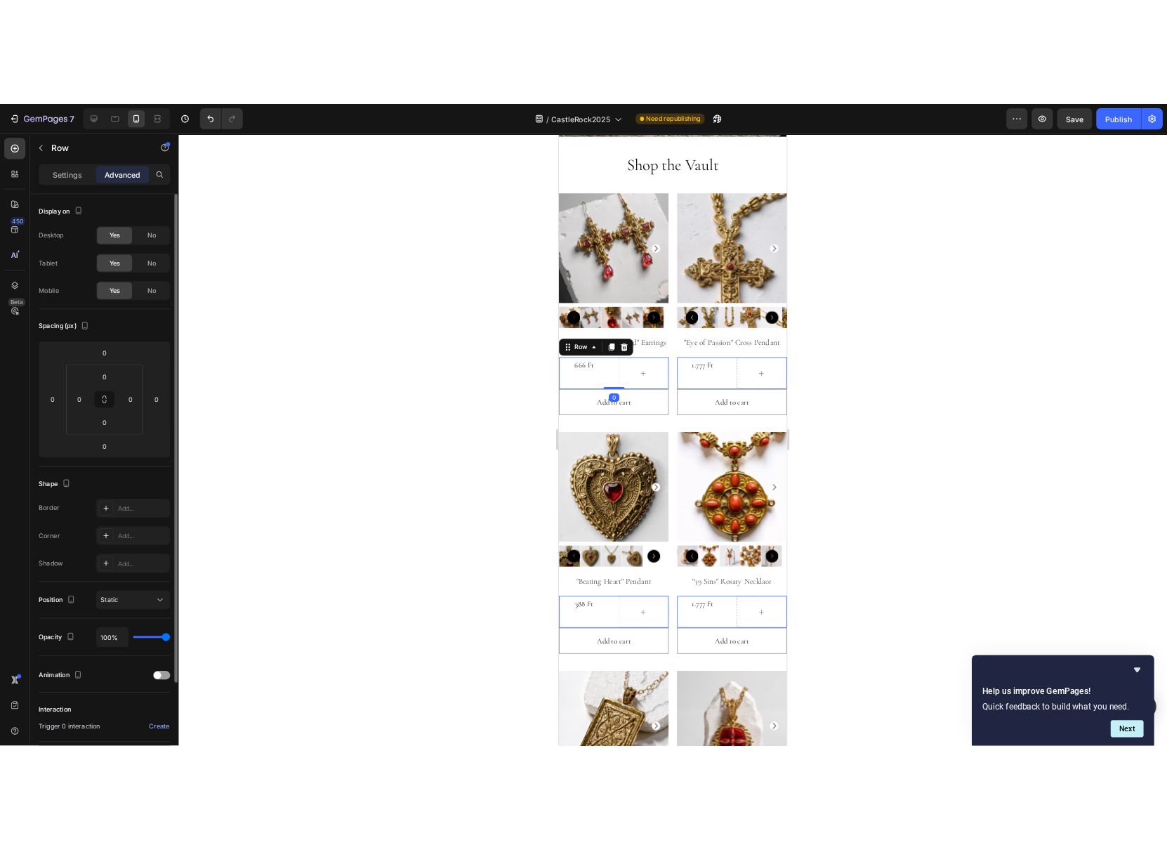
scroll to position [148, 0]
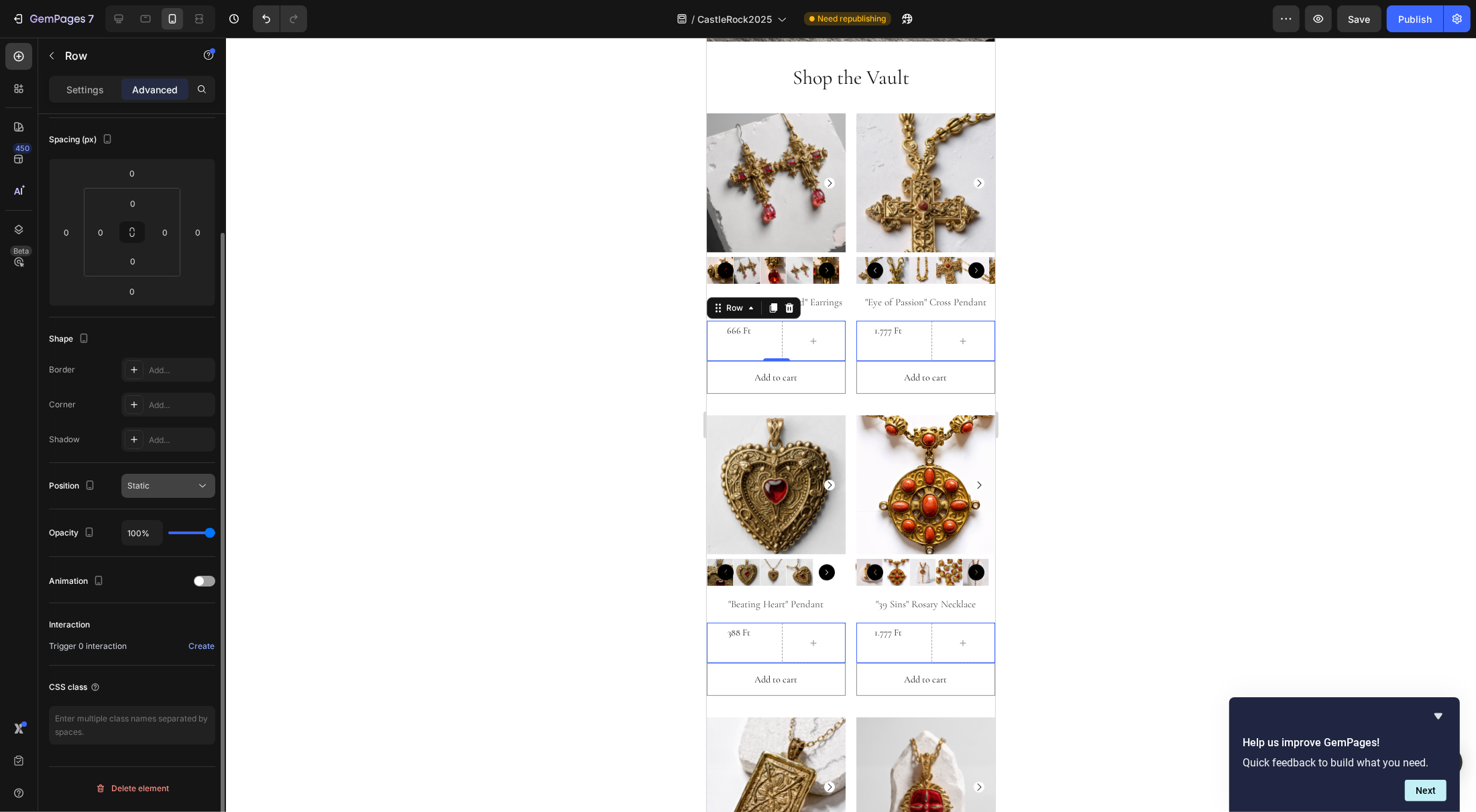
click at [170, 485] on div "Static" at bounding box center [161, 485] width 69 height 12
click at [75, 442] on div "Shadow" at bounding box center [64, 439] width 31 height 12
click at [1146, 445] on div at bounding box center [851, 424] width 1251 height 774
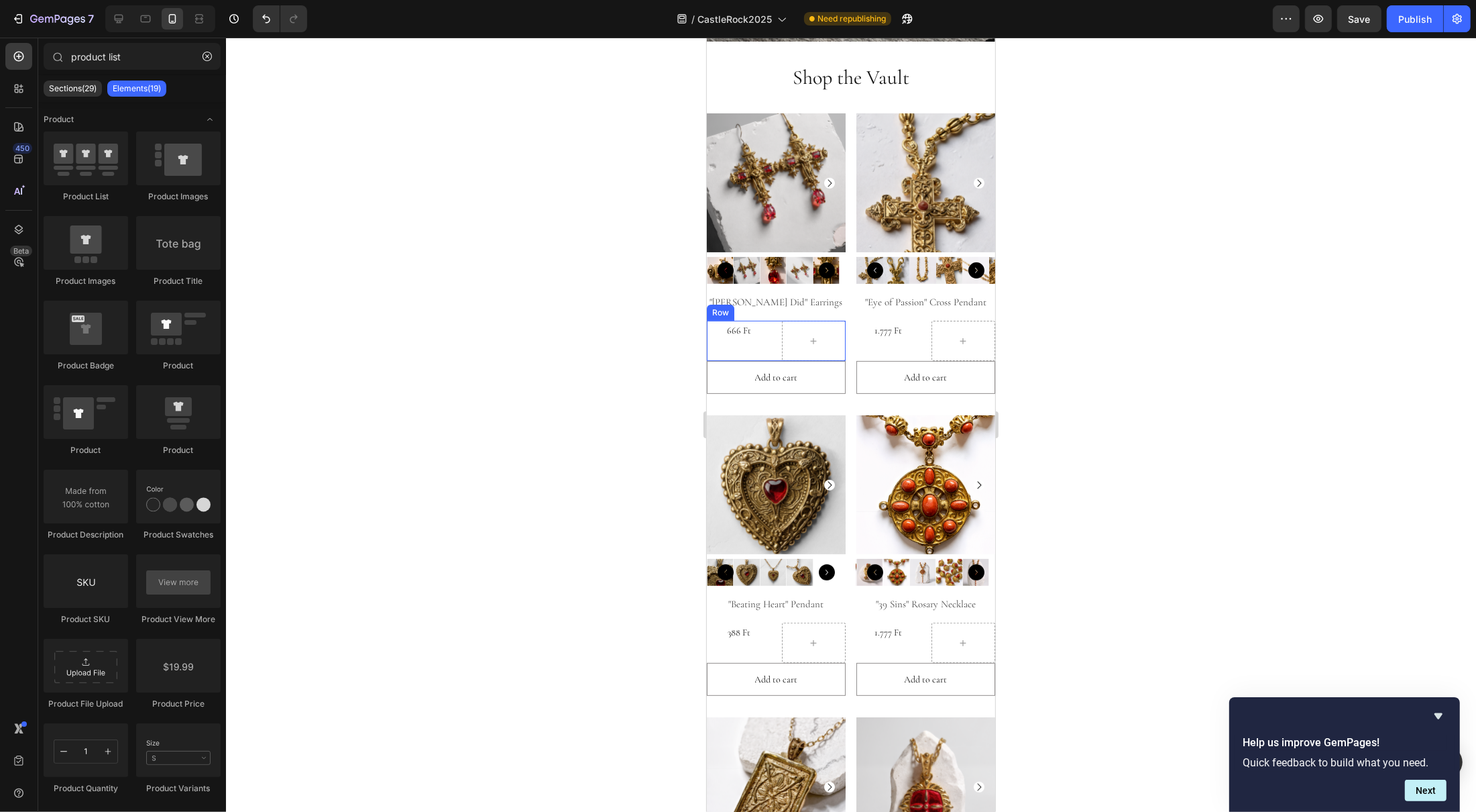
click at [751, 346] on div "666 Ft Product Price Product Price" at bounding box center [738, 341] width 64 height 40
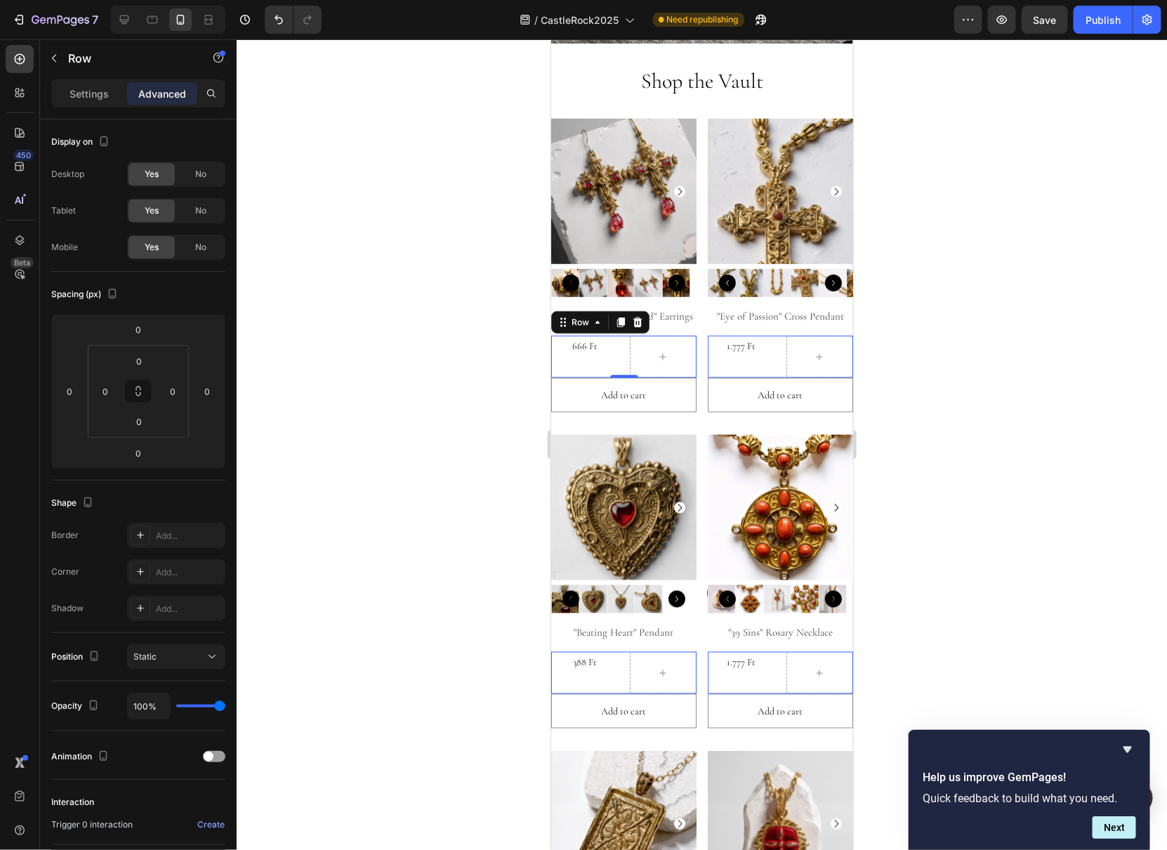
click at [1028, 459] on div at bounding box center [702, 444] width 930 height 810
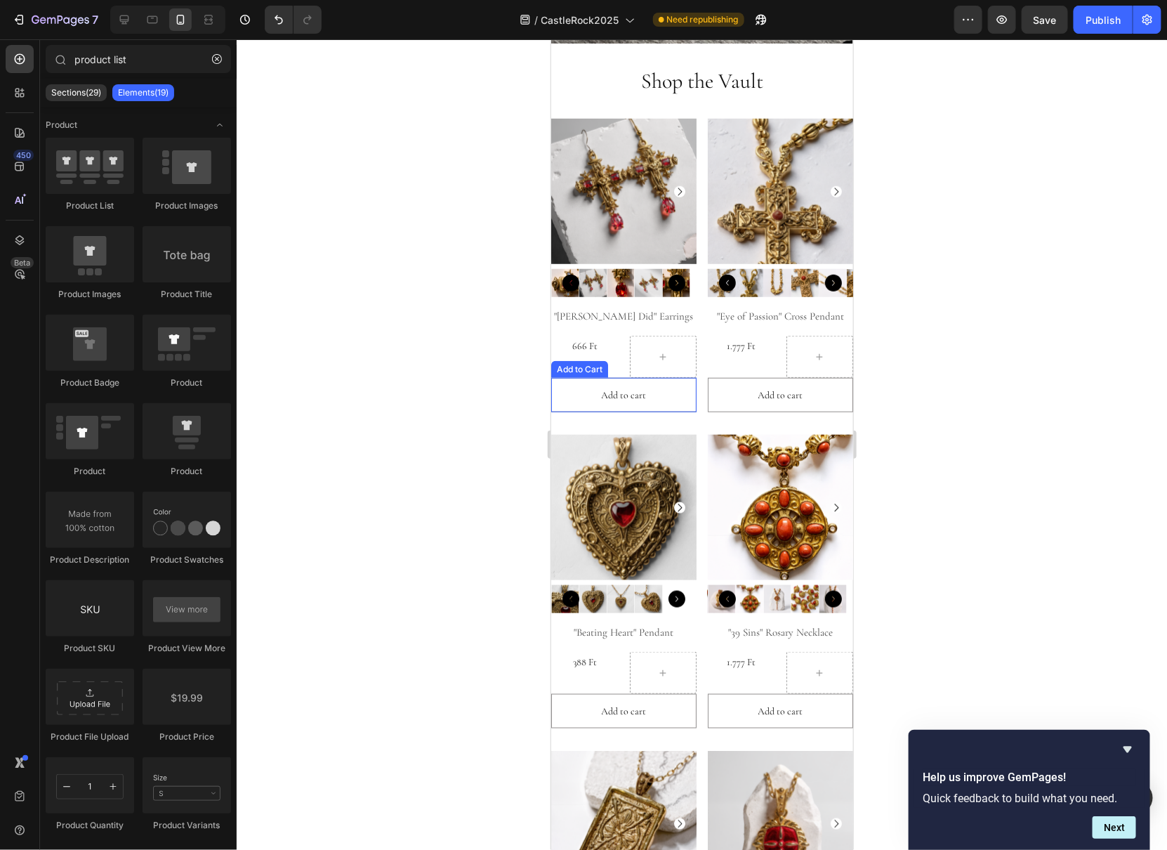
click at [575, 367] on div "Add to Cart" at bounding box center [578, 368] width 57 height 17
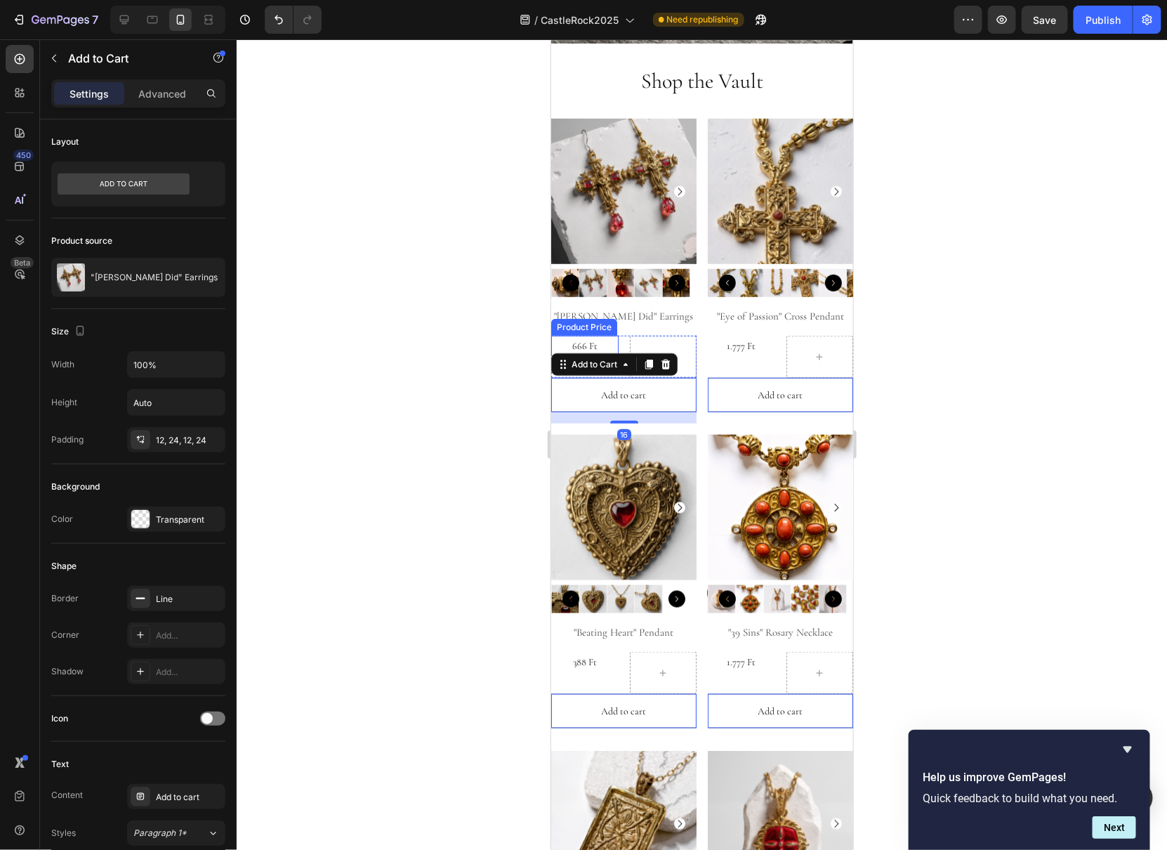
click at [562, 335] on div "666 Ft" at bounding box center [583, 345] width 67 height 20
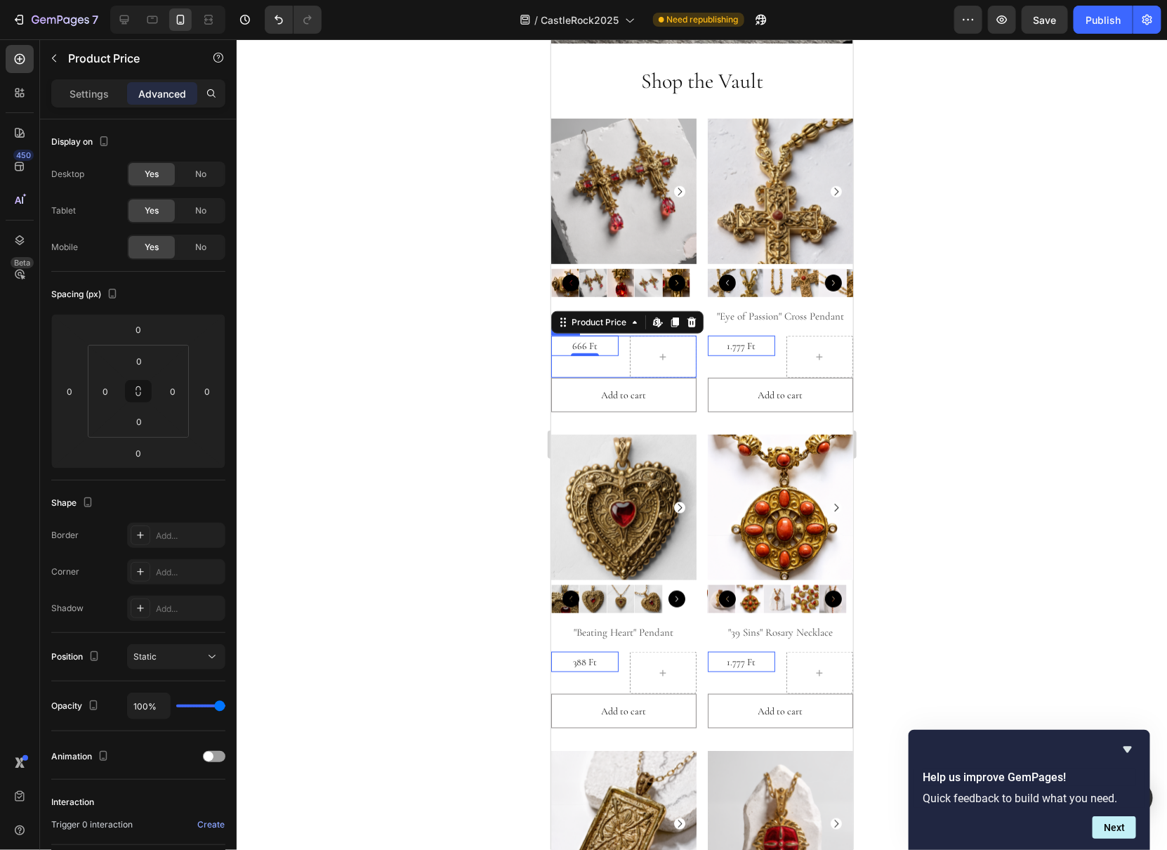
click at [607, 364] on div "666 Ft Product Price Edit content in Shopify 0 Product Price Edit content in Sh…" at bounding box center [583, 356] width 67 height 42
click at [583, 352] on div "666 Ft Product Price Product Price" at bounding box center [583, 356] width 67 height 42
click at [586, 342] on div "666 Ft" at bounding box center [583, 345] width 67 height 20
click at [88, 108] on div "Settings Advanced" at bounding box center [138, 99] width 197 height 40
click at [85, 99] on p "Settings" at bounding box center [89, 93] width 39 height 15
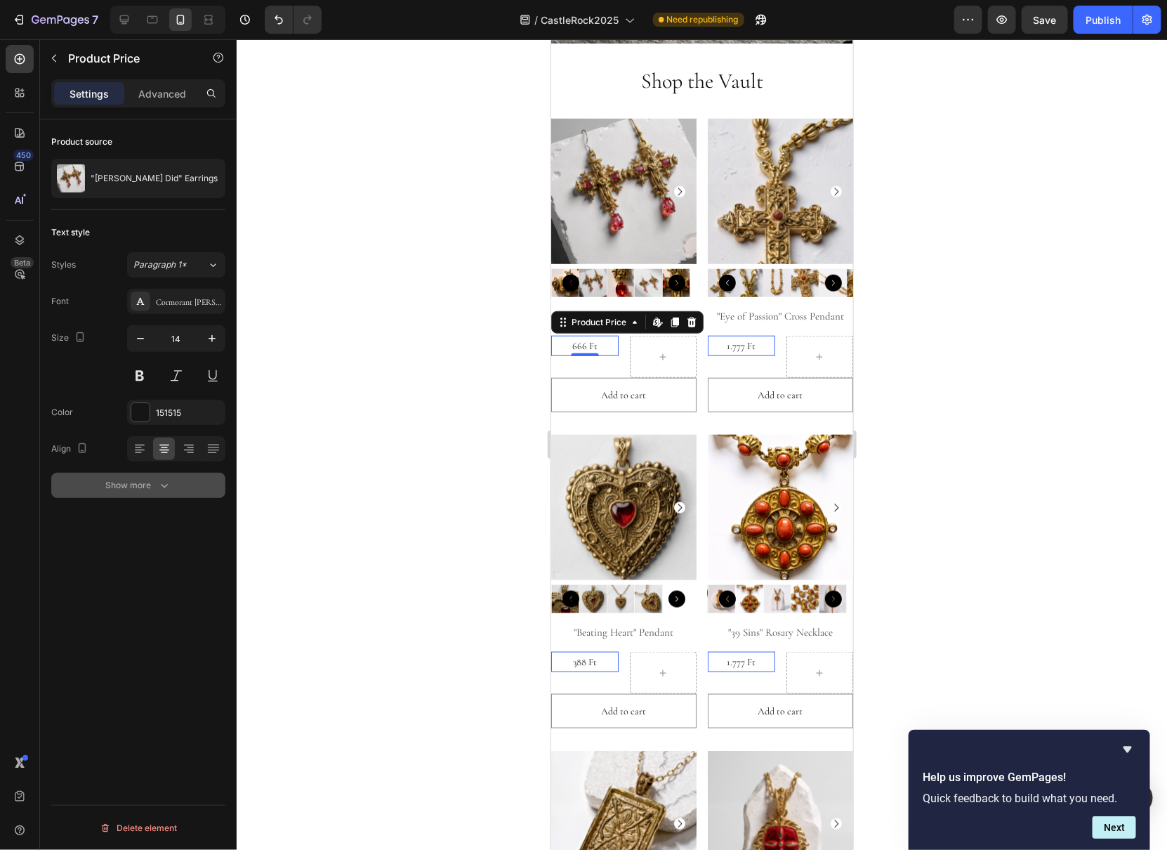
click at [152, 484] on div "Show more" at bounding box center [138, 485] width 65 height 14
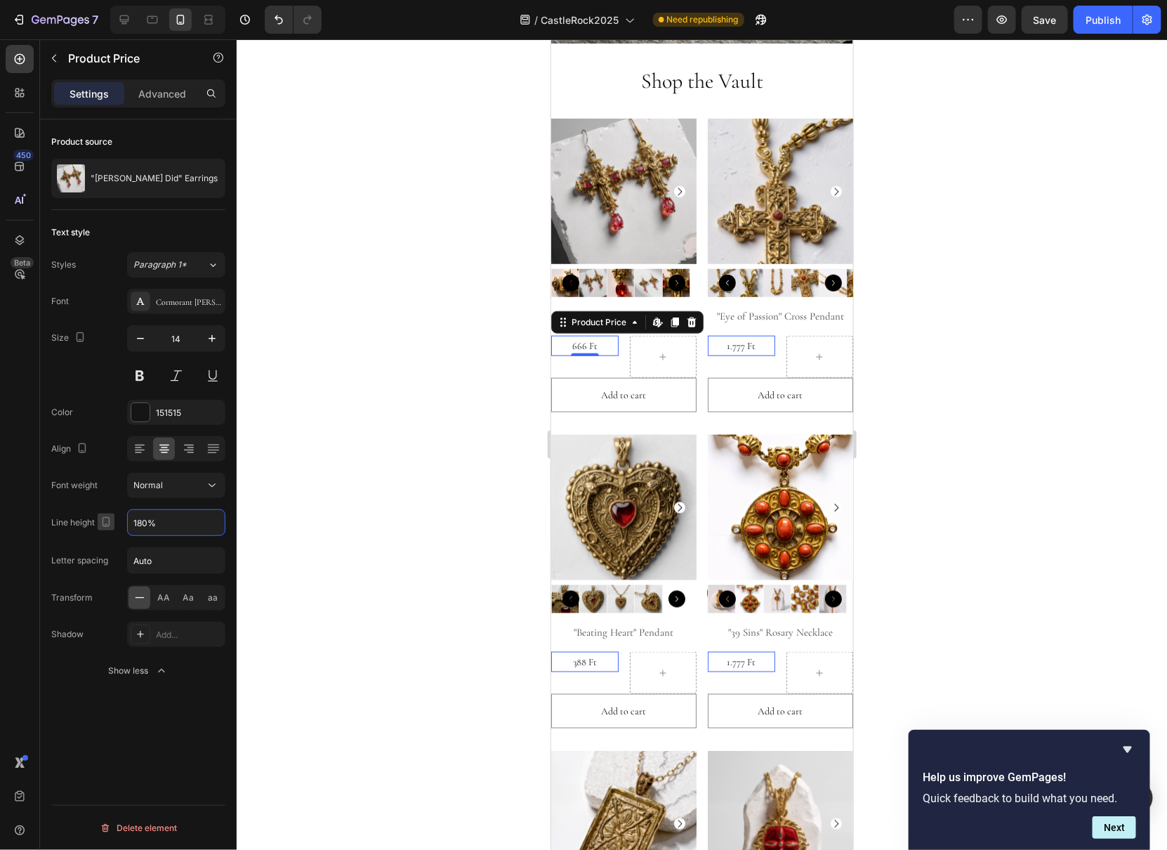
drag, startPoint x: 167, startPoint y: 520, endPoint x: 111, endPoint y: 522, distance: 56.2
click at [111, 522] on div "Line height 180%" at bounding box center [138, 522] width 174 height 27
click at [183, 522] on input "180%" at bounding box center [176, 522] width 97 height 25
click at [212, 522] on icon "button" at bounding box center [212, 522] width 14 height 14
click at [172, 556] on p "100%" at bounding box center [173, 559] width 80 height 13
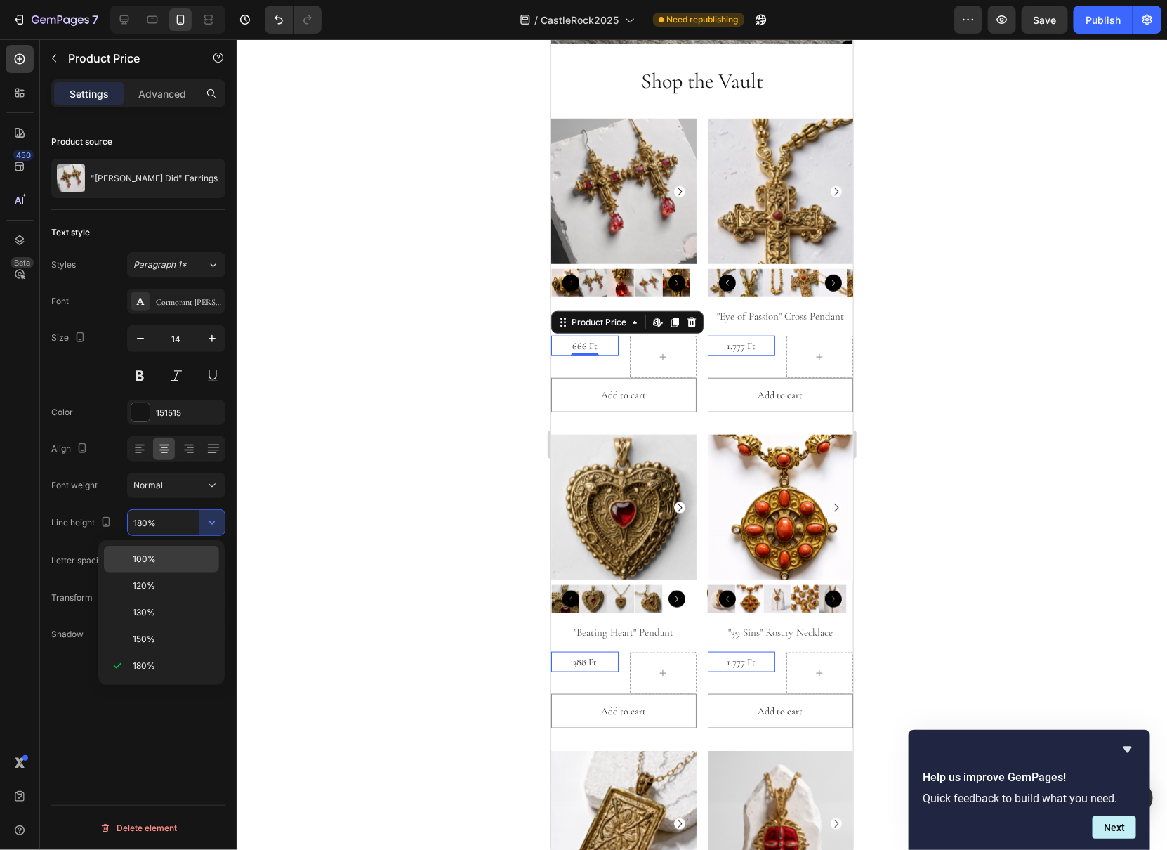
type input "100%"
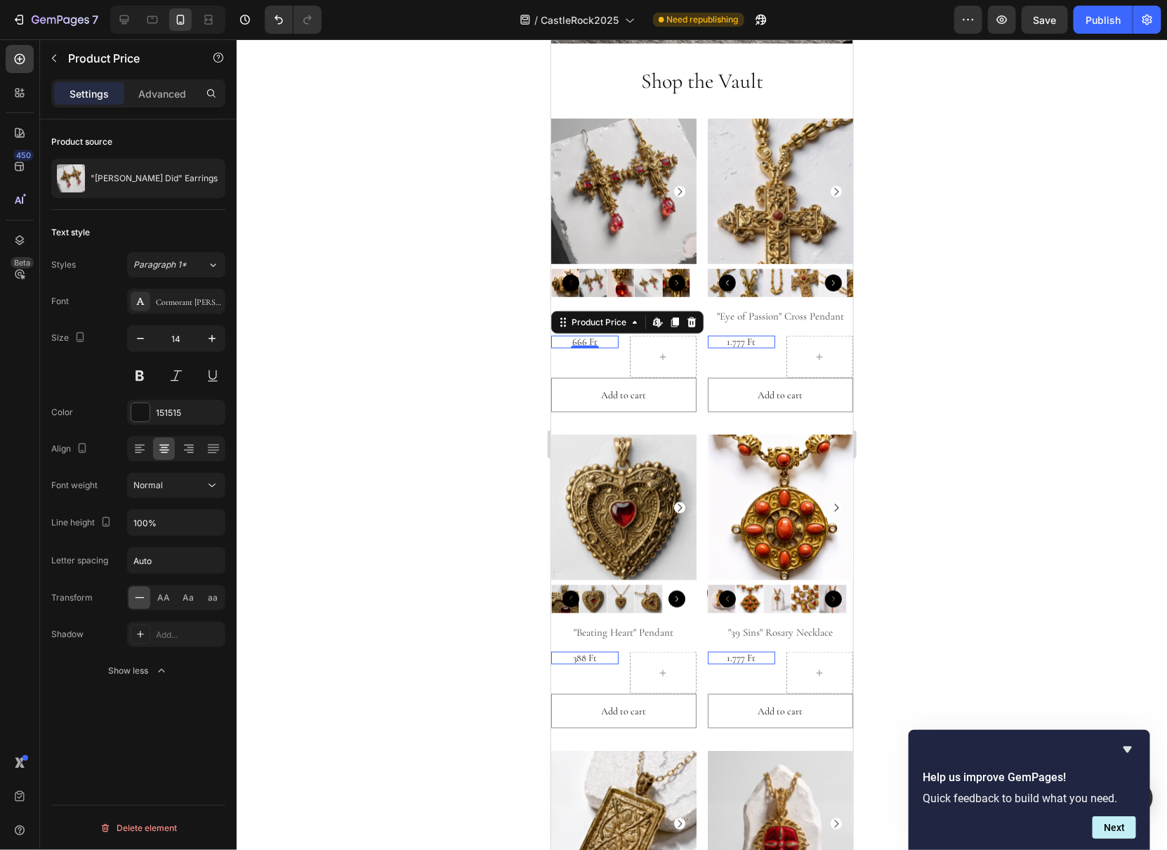
click at [390, 497] on div at bounding box center [702, 444] width 930 height 810
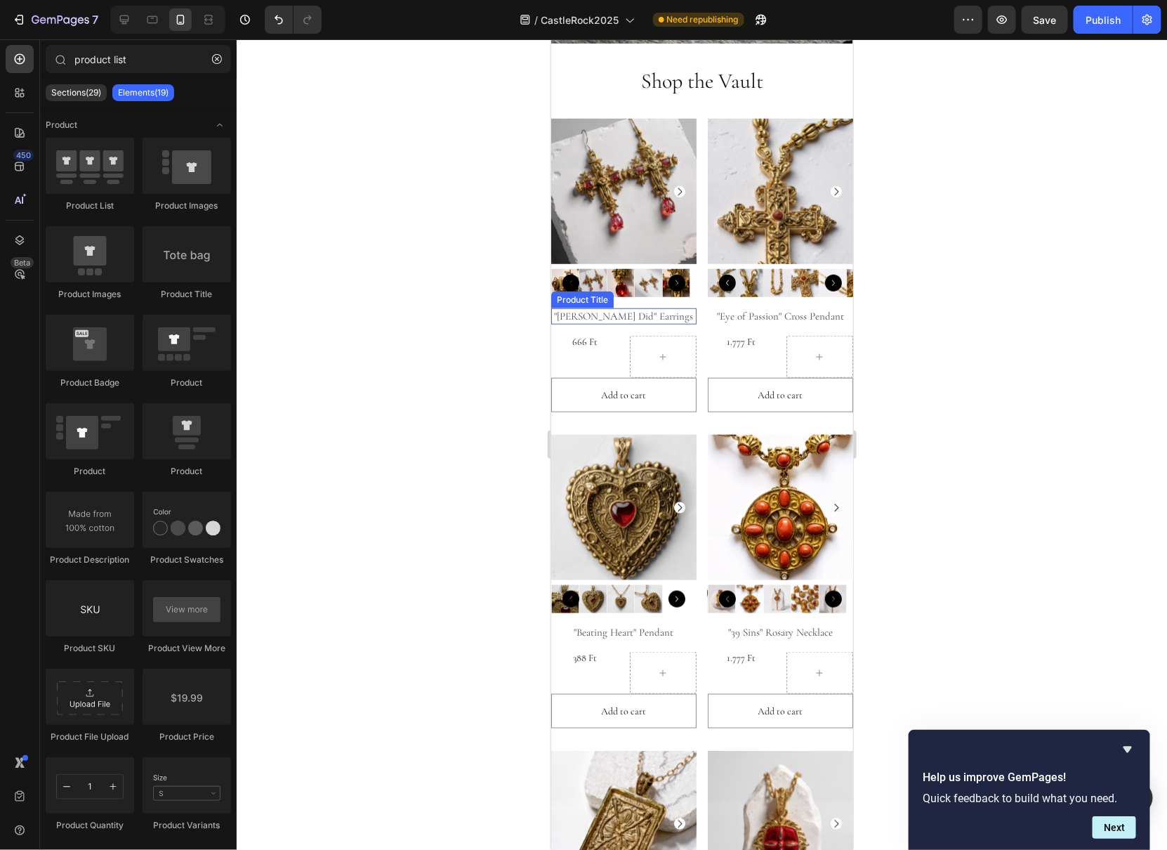
click at [564, 308] on div ""Pontius Did" Earrings Product Title" at bounding box center [622, 316] width 145 height 17
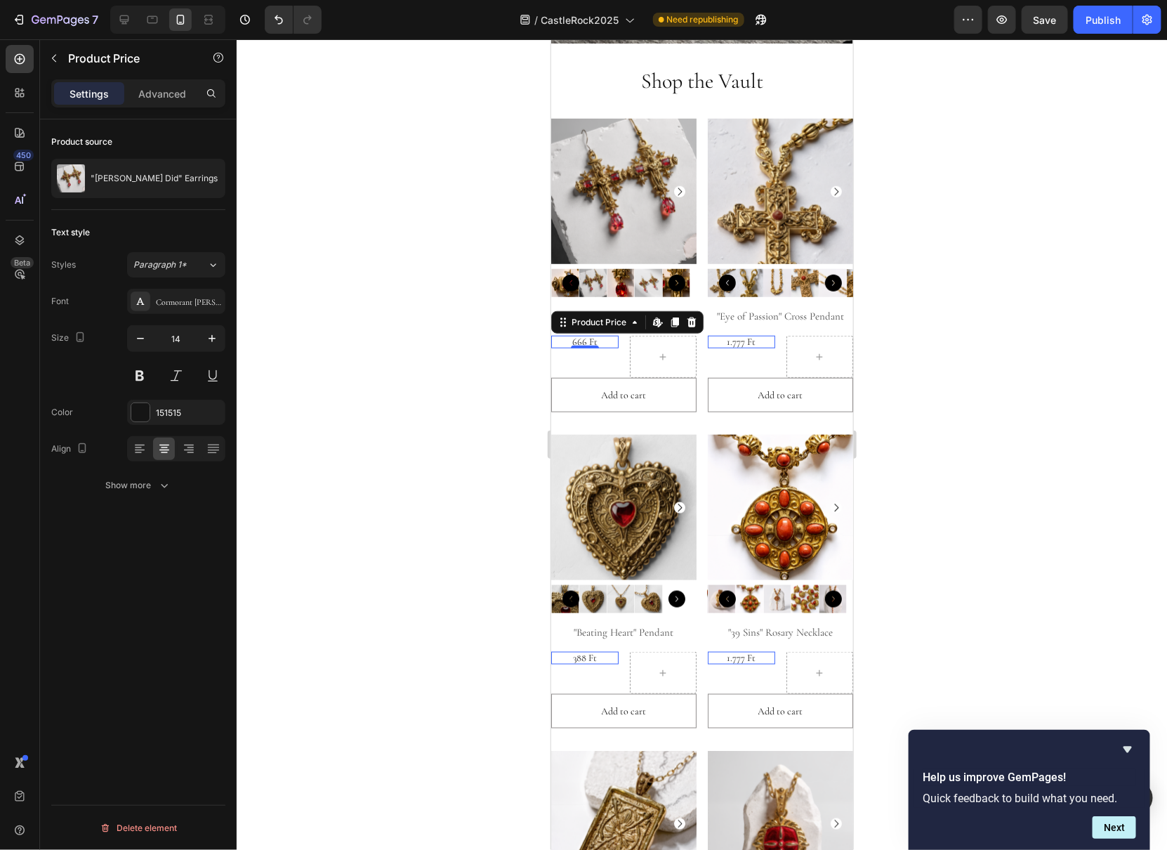
click at [566, 335] on div "666 Ft" at bounding box center [583, 341] width 67 height 13
click at [562, 350] on div "666 Ft Product Price Edit content in Shopify 0 Product Price Edit content in Sh…" at bounding box center [583, 356] width 67 height 42
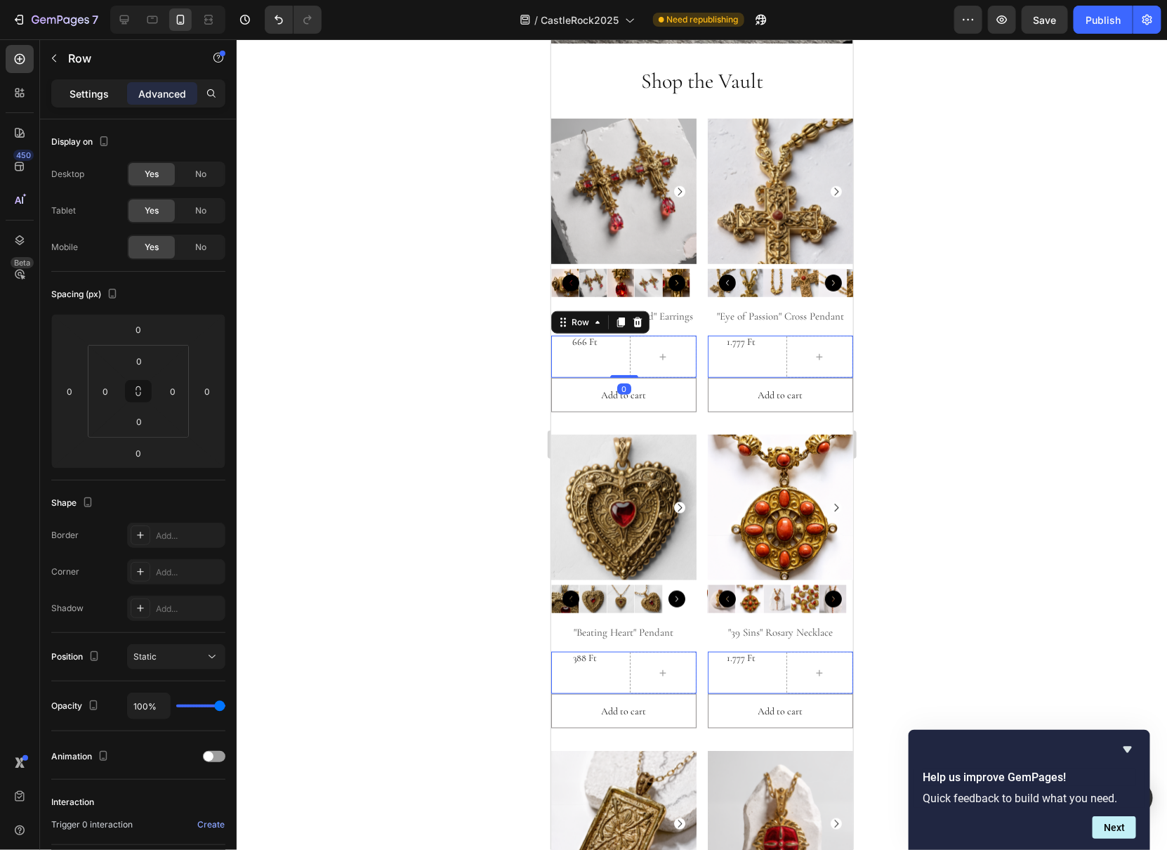
click at [107, 96] on p "Settings" at bounding box center [89, 93] width 39 height 15
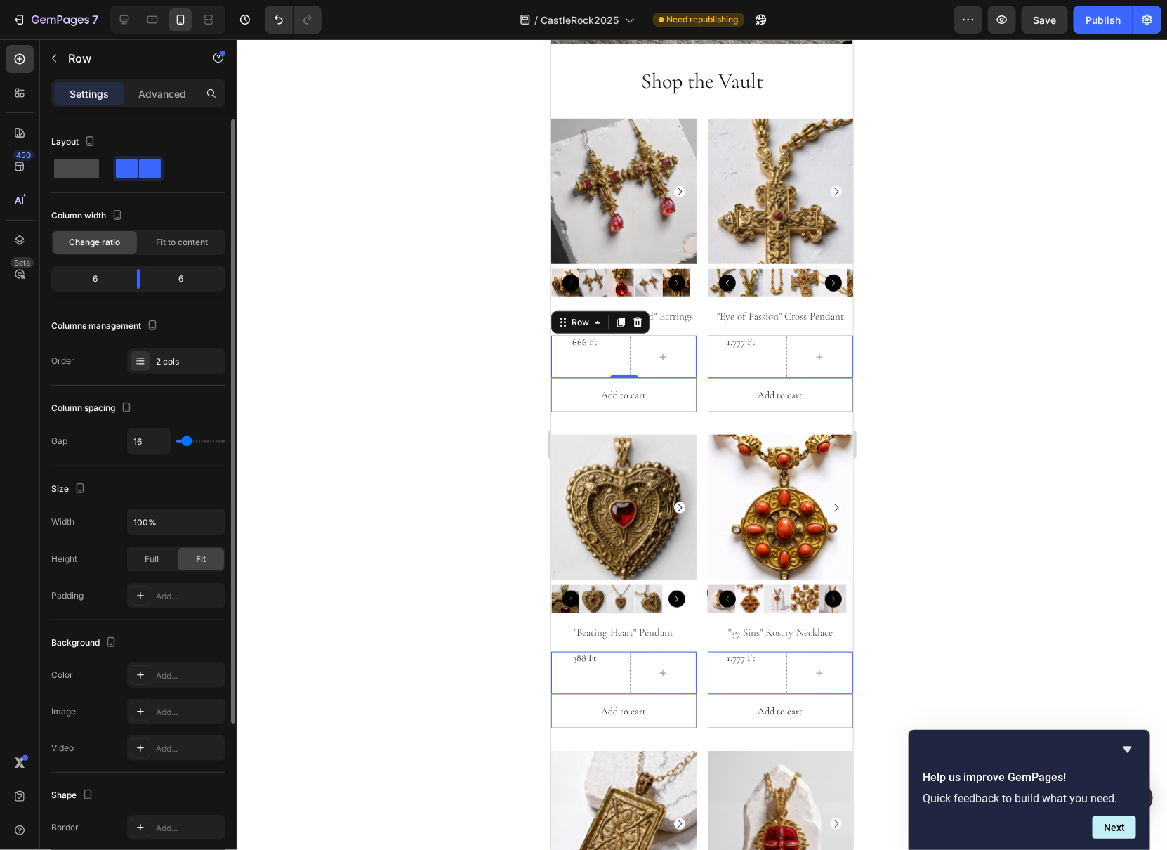
click at [58, 169] on span at bounding box center [76, 169] width 45 height 20
type input "0"
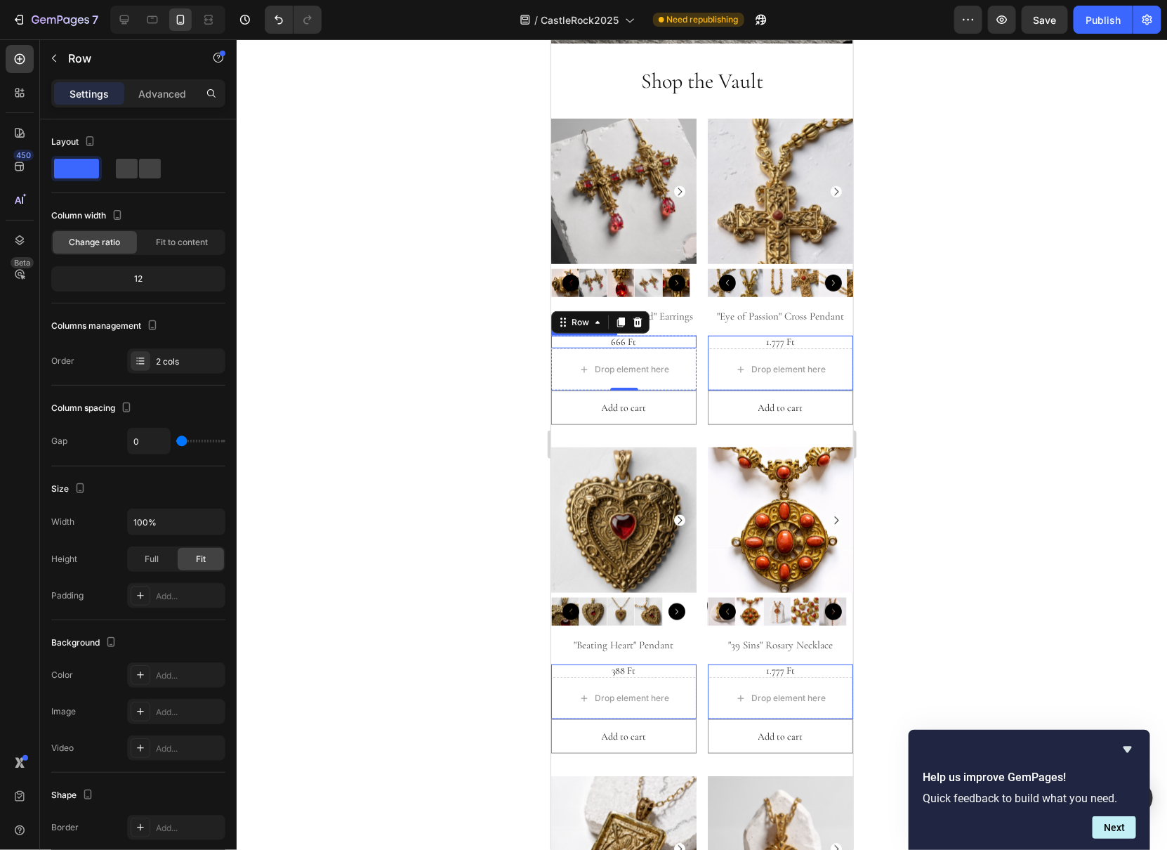
click at [565, 339] on div "666 Ft" at bounding box center [622, 341] width 145 height 13
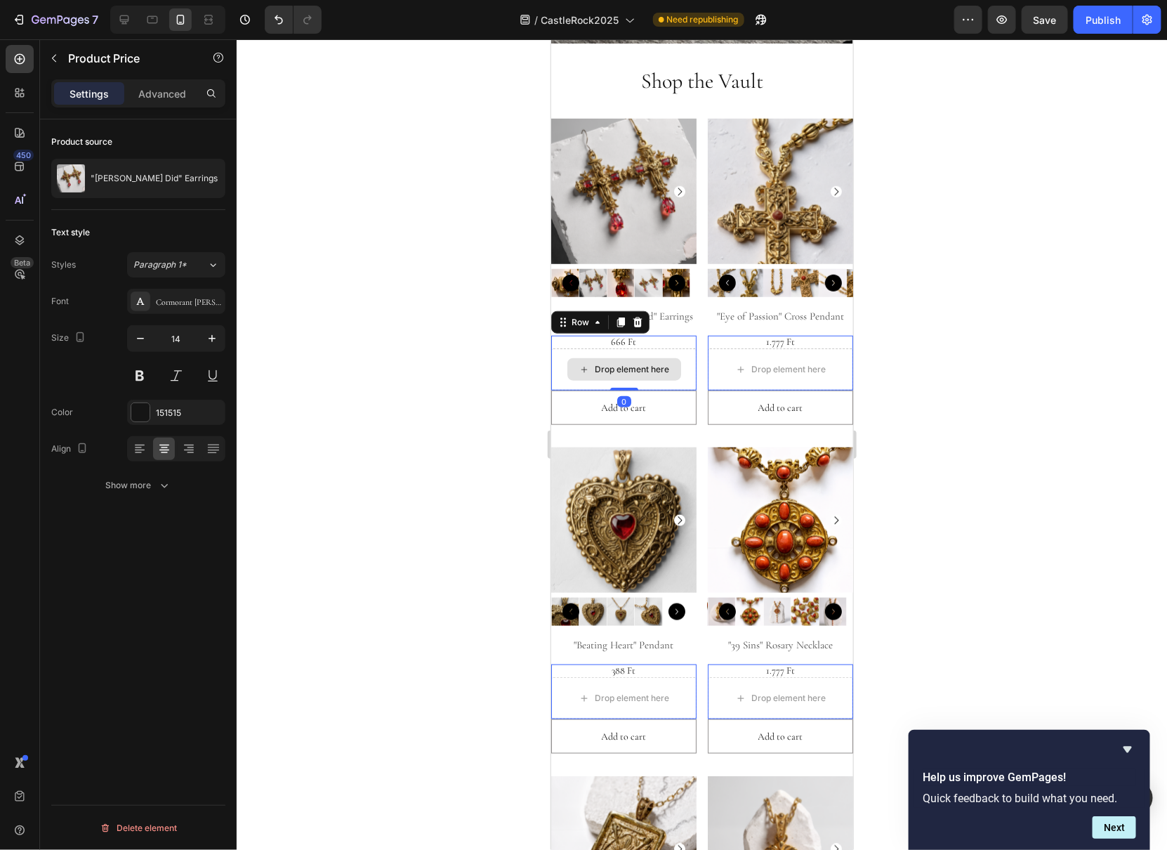
click at [567, 374] on div "Drop element here" at bounding box center [622, 369] width 145 height 42
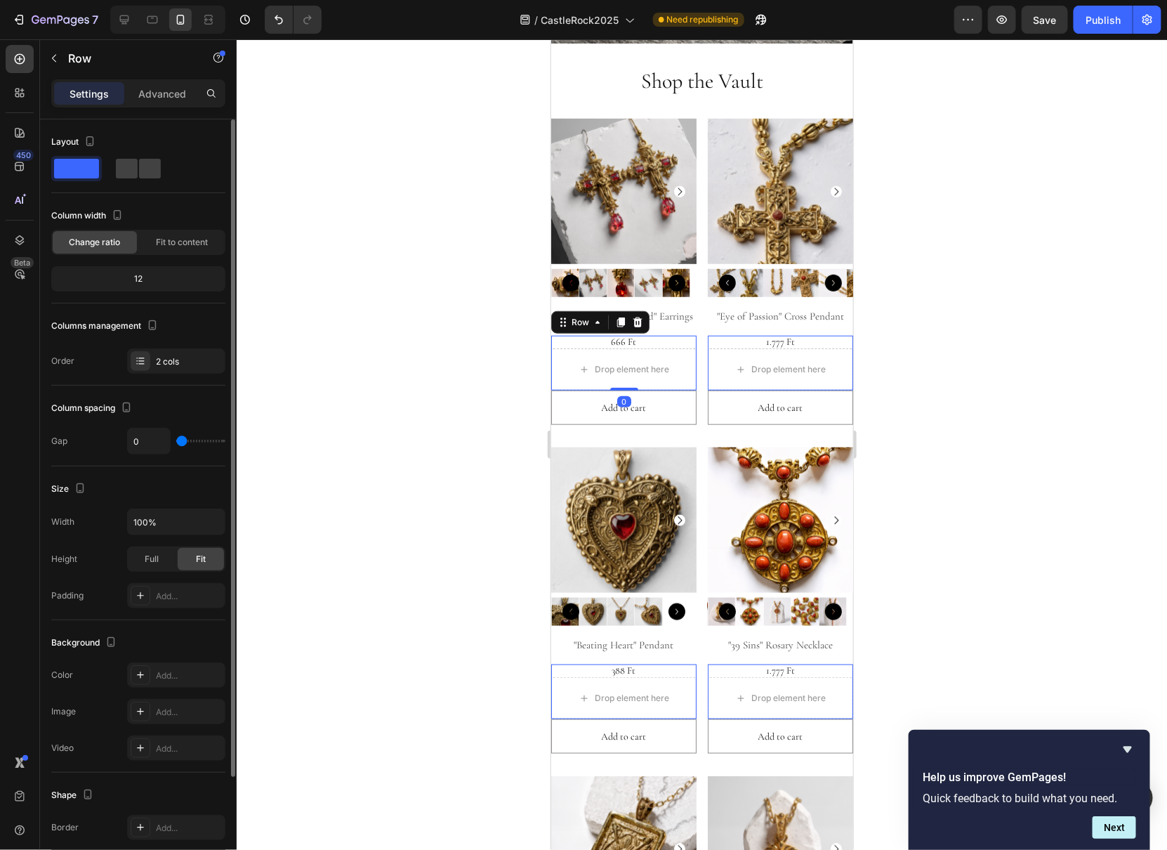
scroll to position [4, 0]
click at [176, 367] on div "2 cols" at bounding box center [176, 357] width 98 height 25
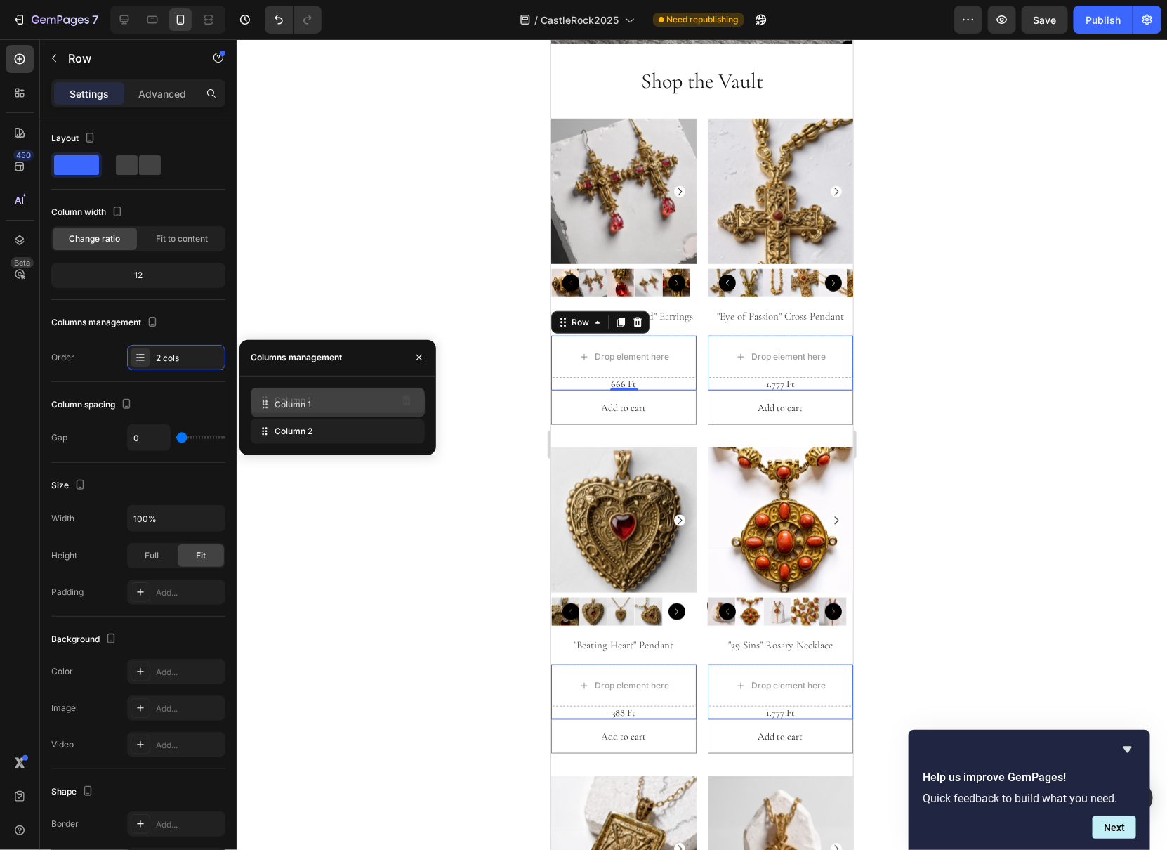
drag, startPoint x: 355, startPoint y: 431, endPoint x: 357, endPoint y: 404, distance: 27.4
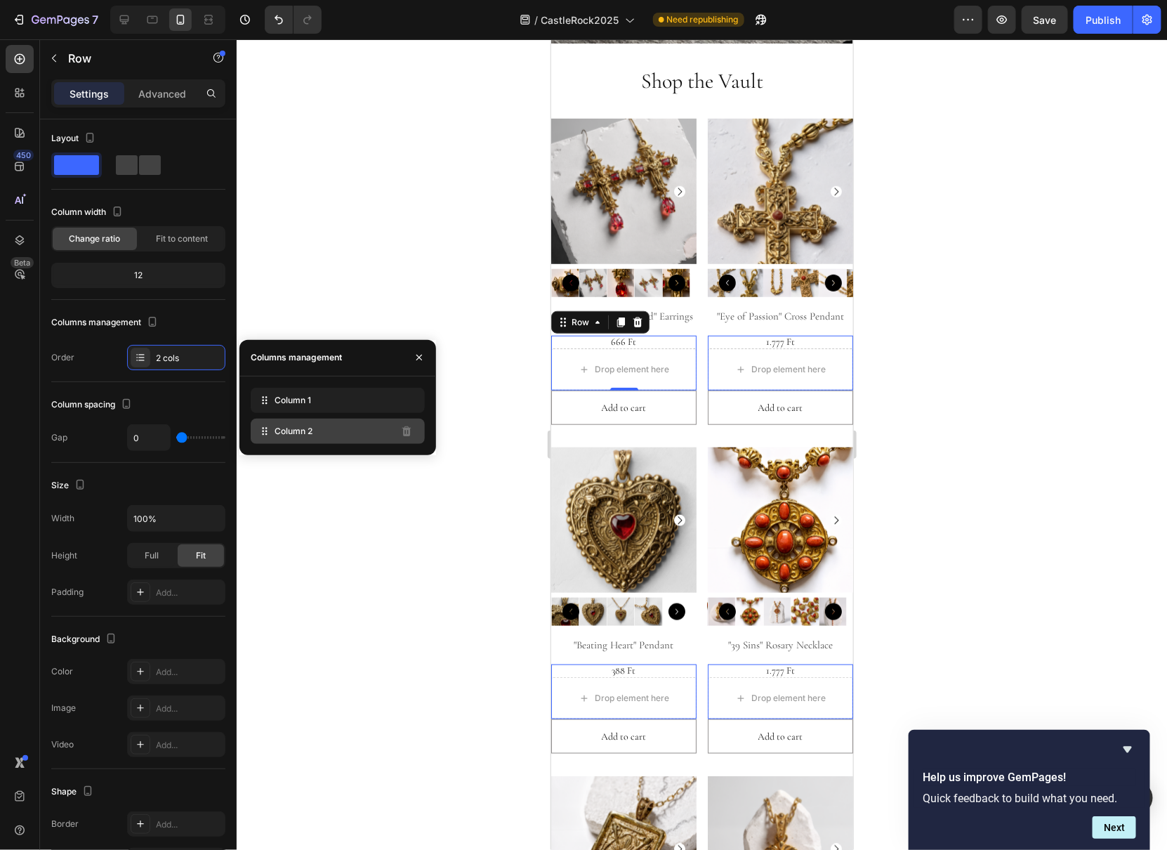
click at [359, 439] on div "Column 2" at bounding box center [338, 430] width 174 height 25
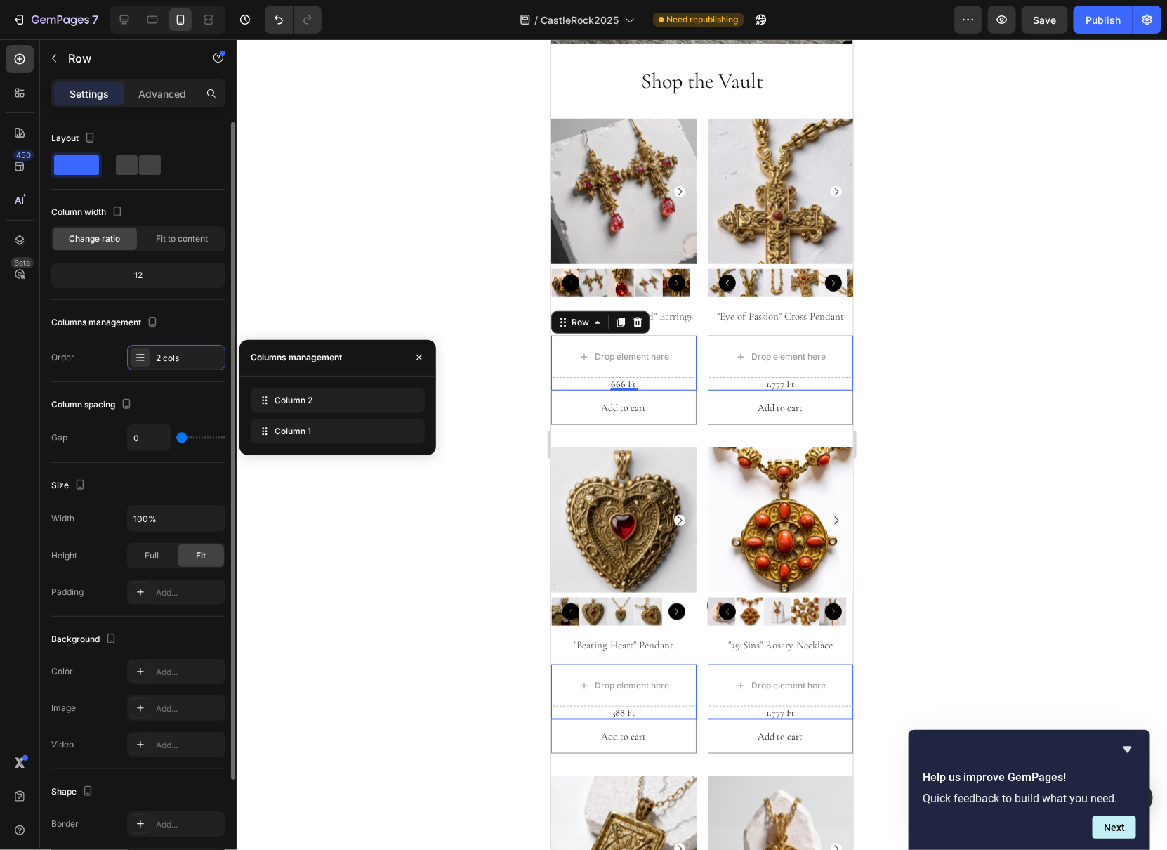
click at [67, 161] on span at bounding box center [76, 165] width 45 height 20
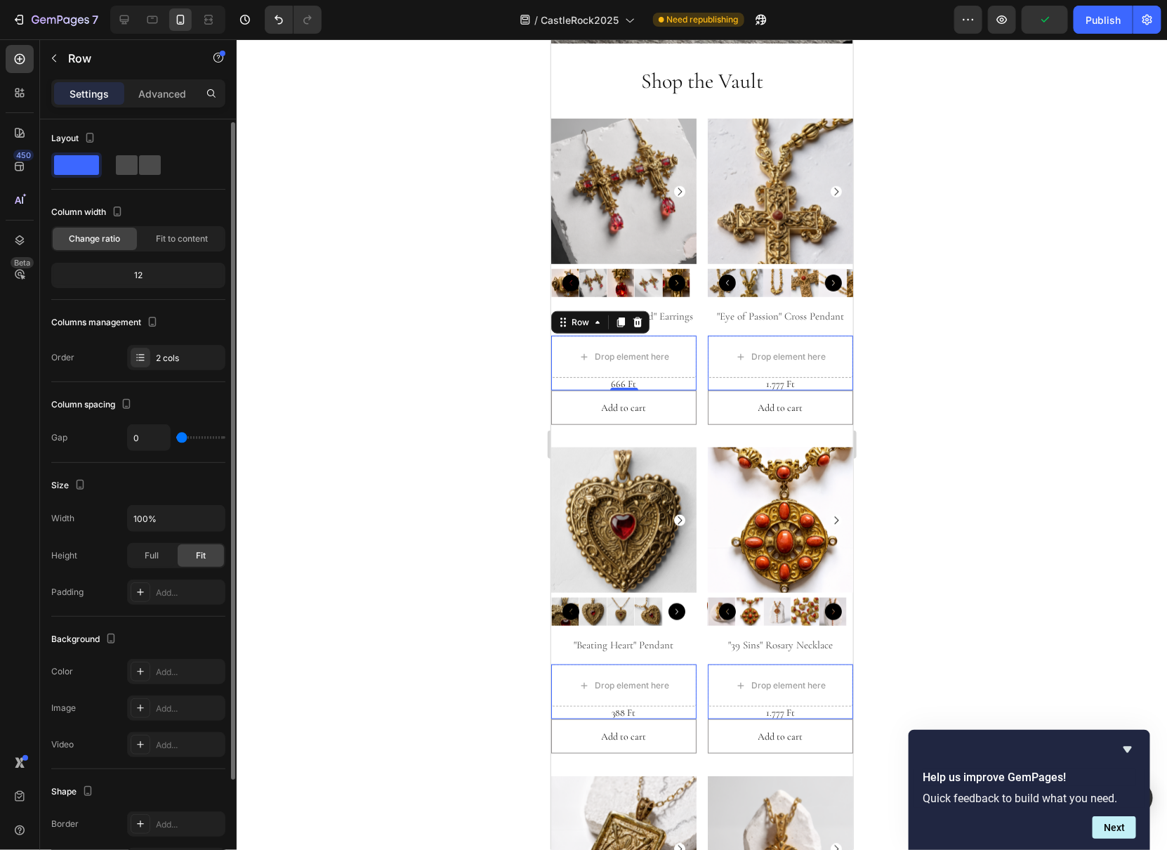
click at [152, 169] on span at bounding box center [150, 165] width 22 height 20
type input "16"
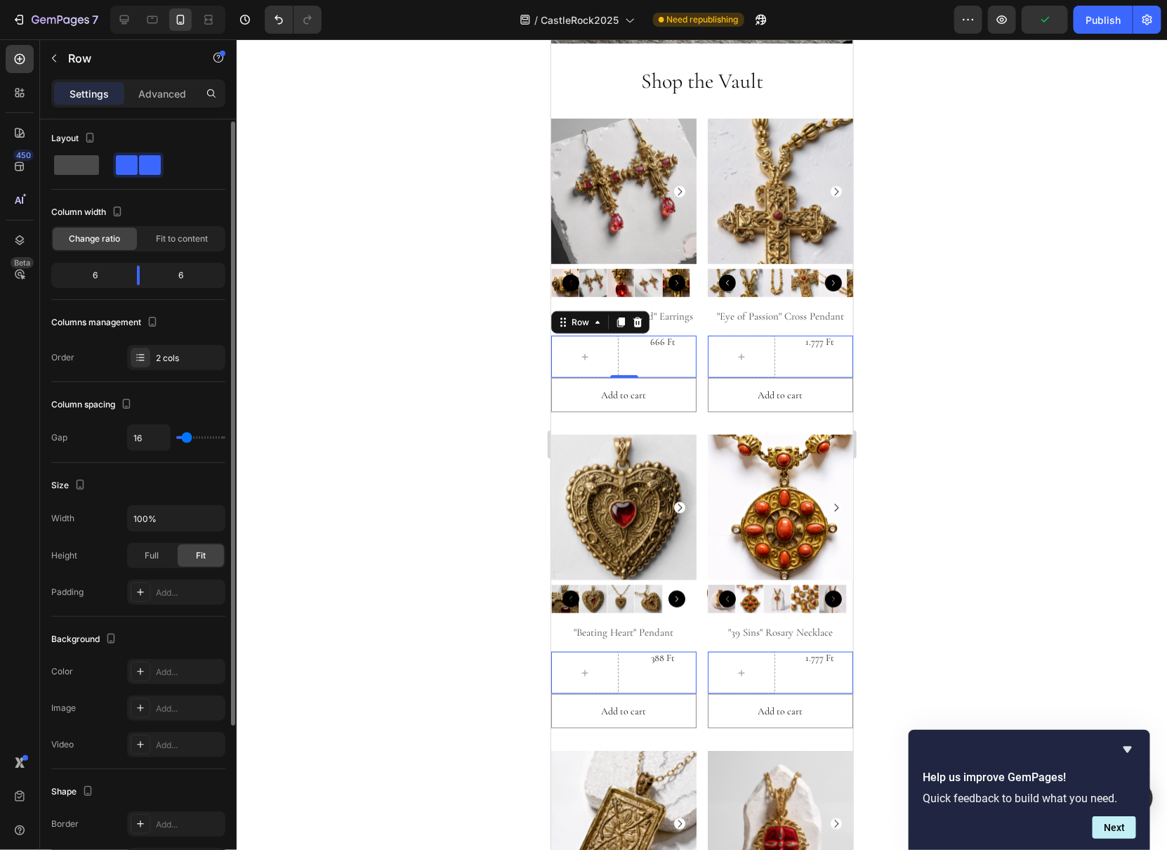
click at [93, 169] on span at bounding box center [76, 165] width 45 height 20
type input "0"
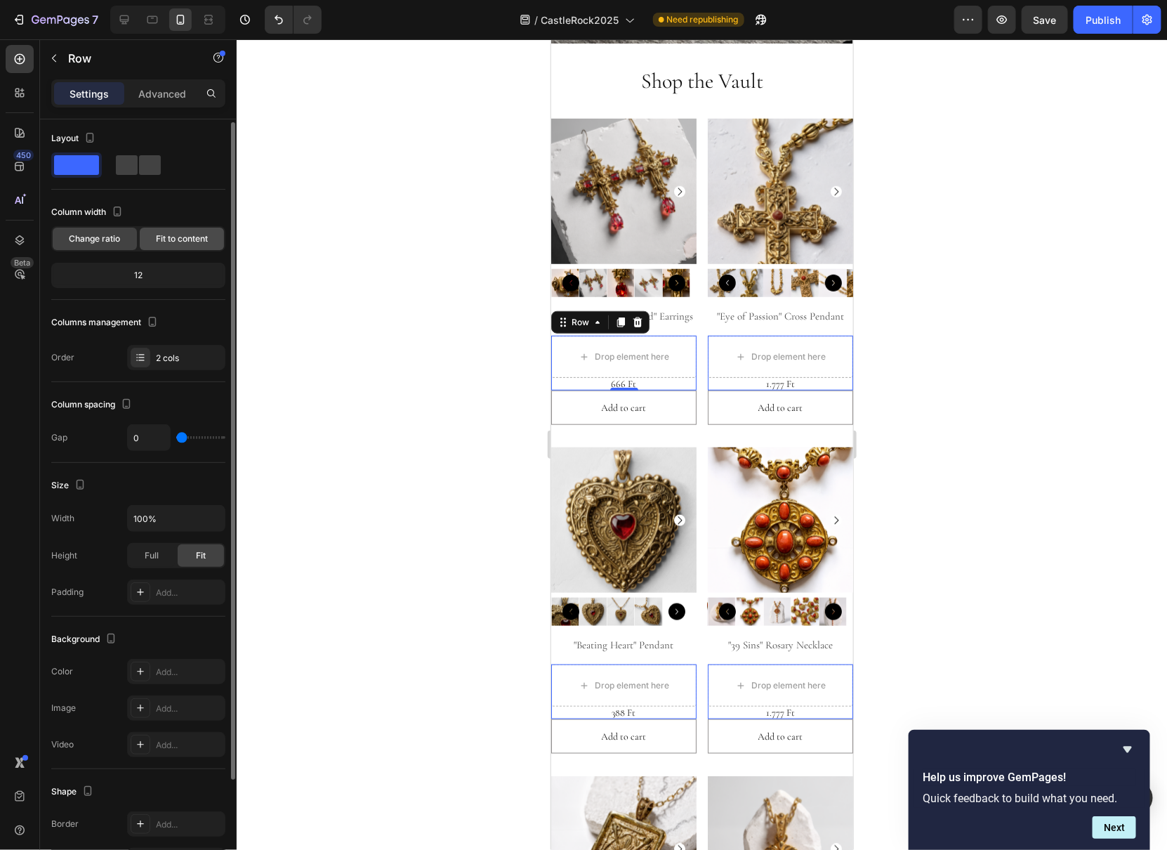
click at [195, 243] on span "Fit to content" at bounding box center [182, 238] width 52 height 13
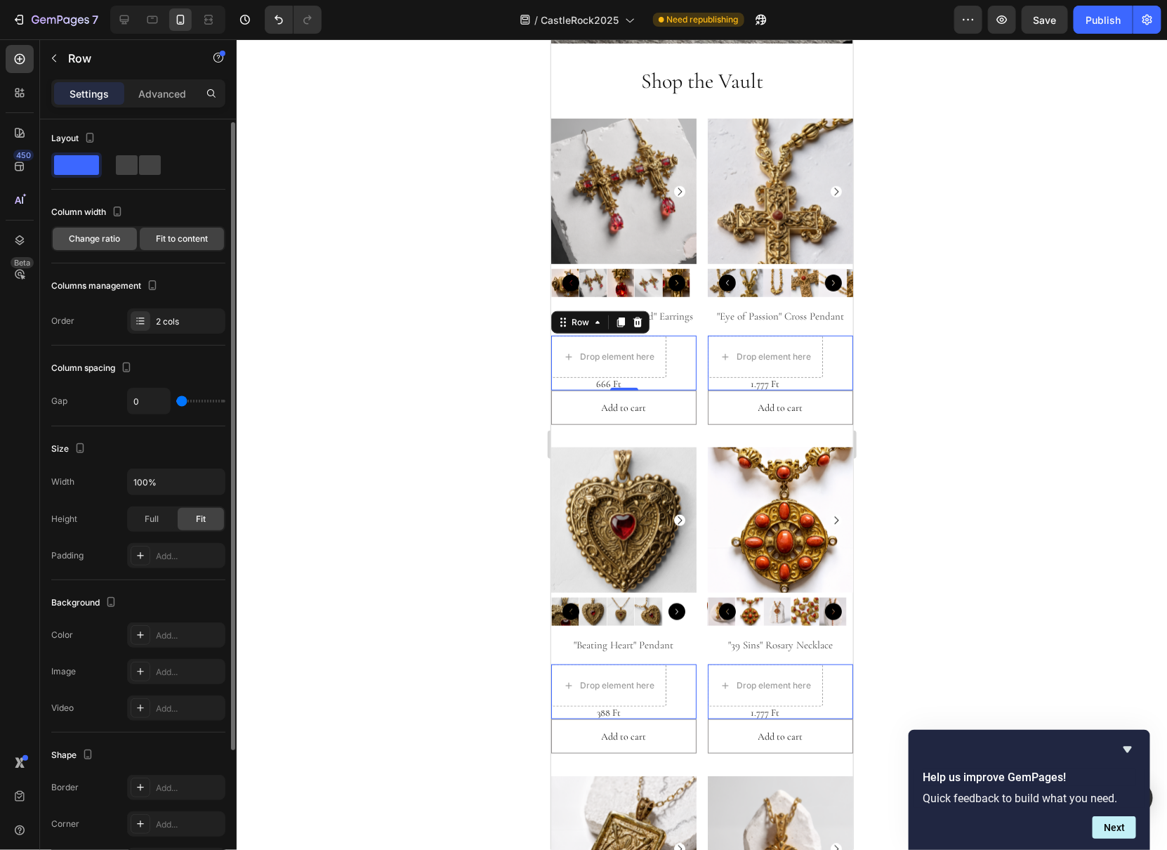
click at [100, 235] on span "Change ratio" at bounding box center [95, 238] width 51 height 13
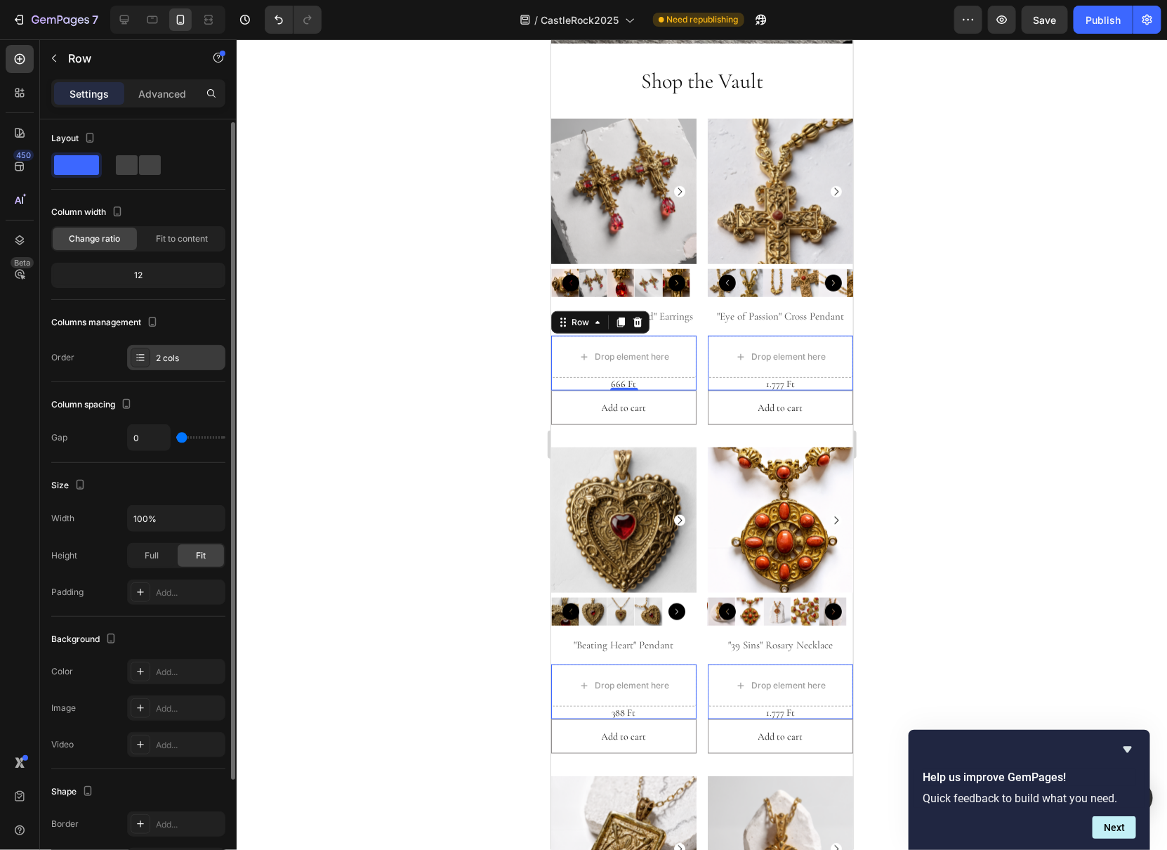
click at [183, 354] on div "2 cols" at bounding box center [189, 358] width 66 height 13
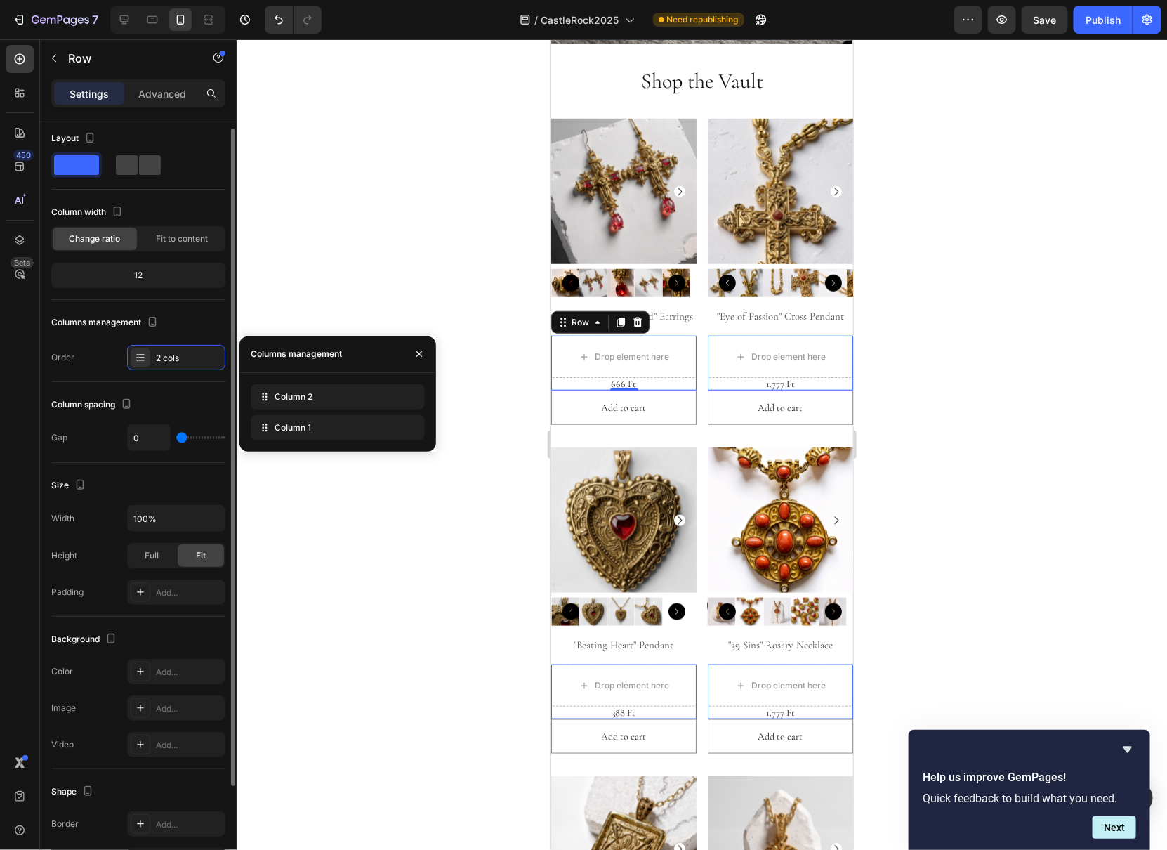
scroll to position [32, 0]
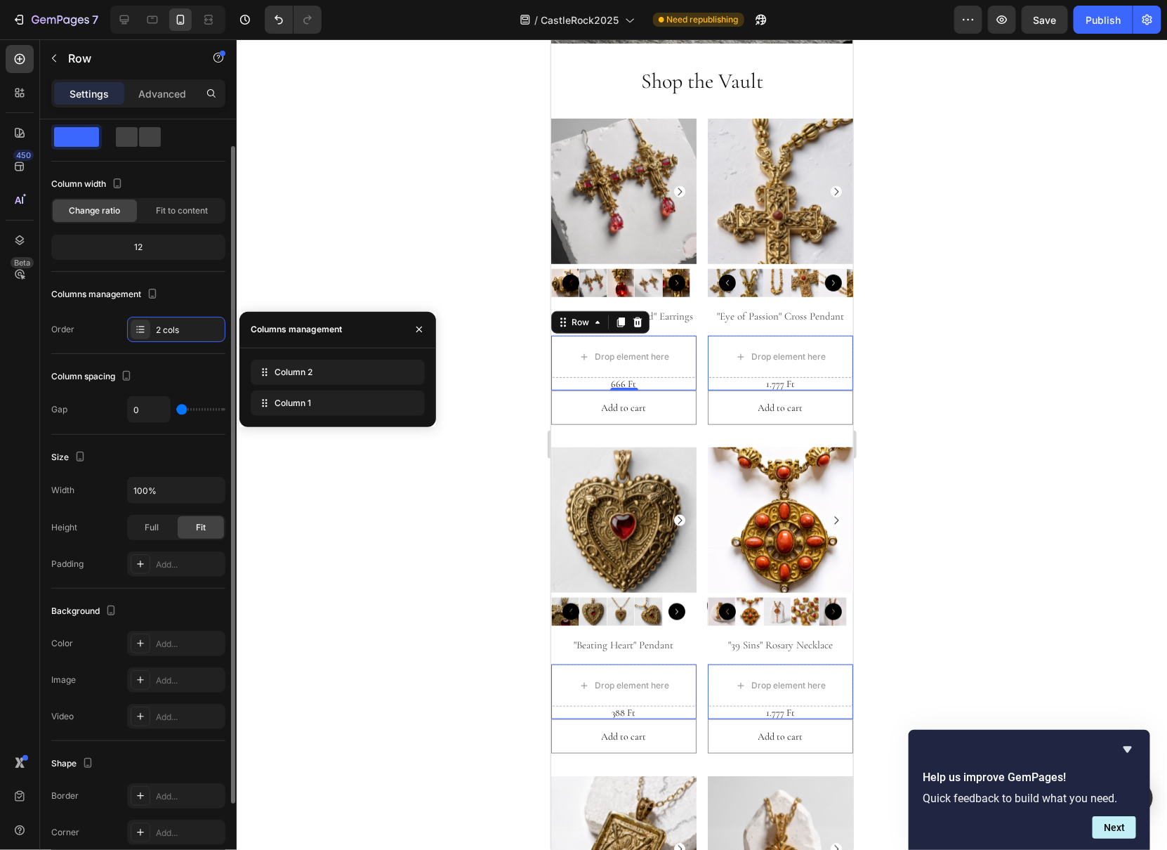
click at [105, 409] on div "Gap 0" at bounding box center [138, 409] width 174 height 27
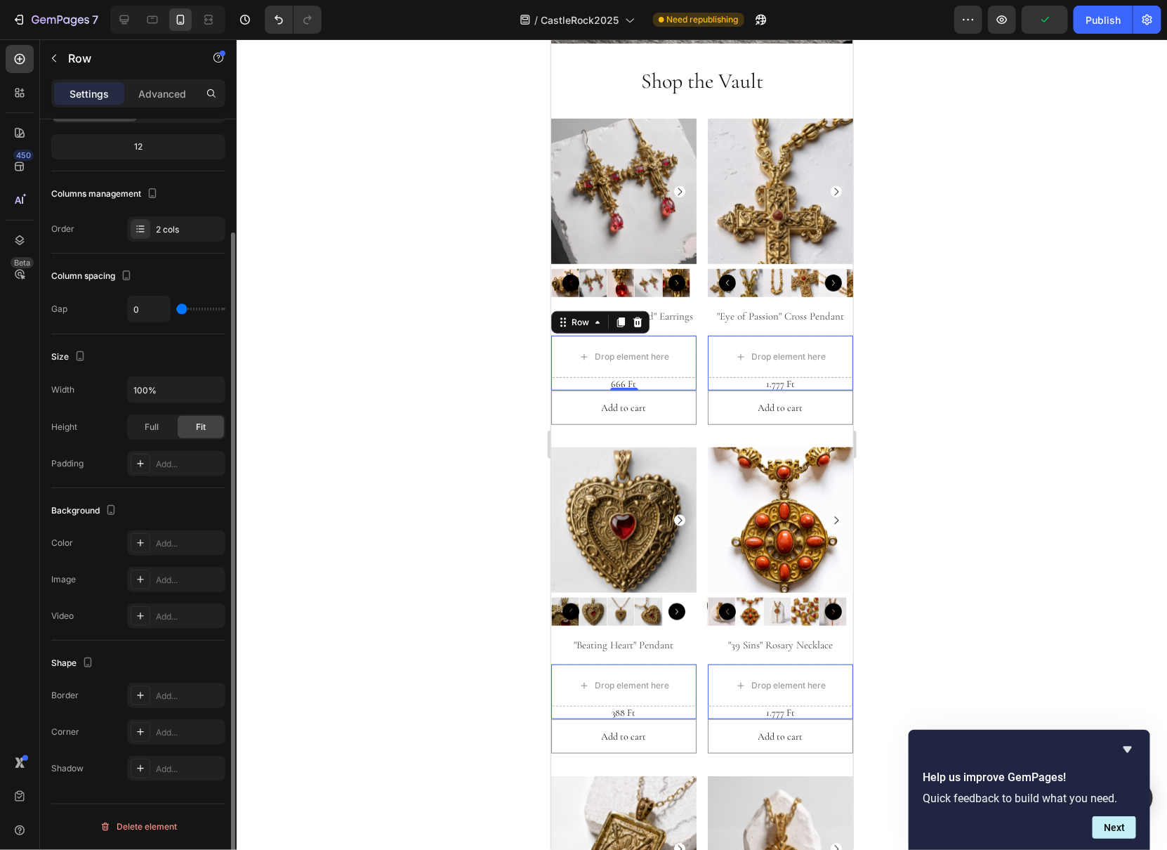
scroll to position [0, 0]
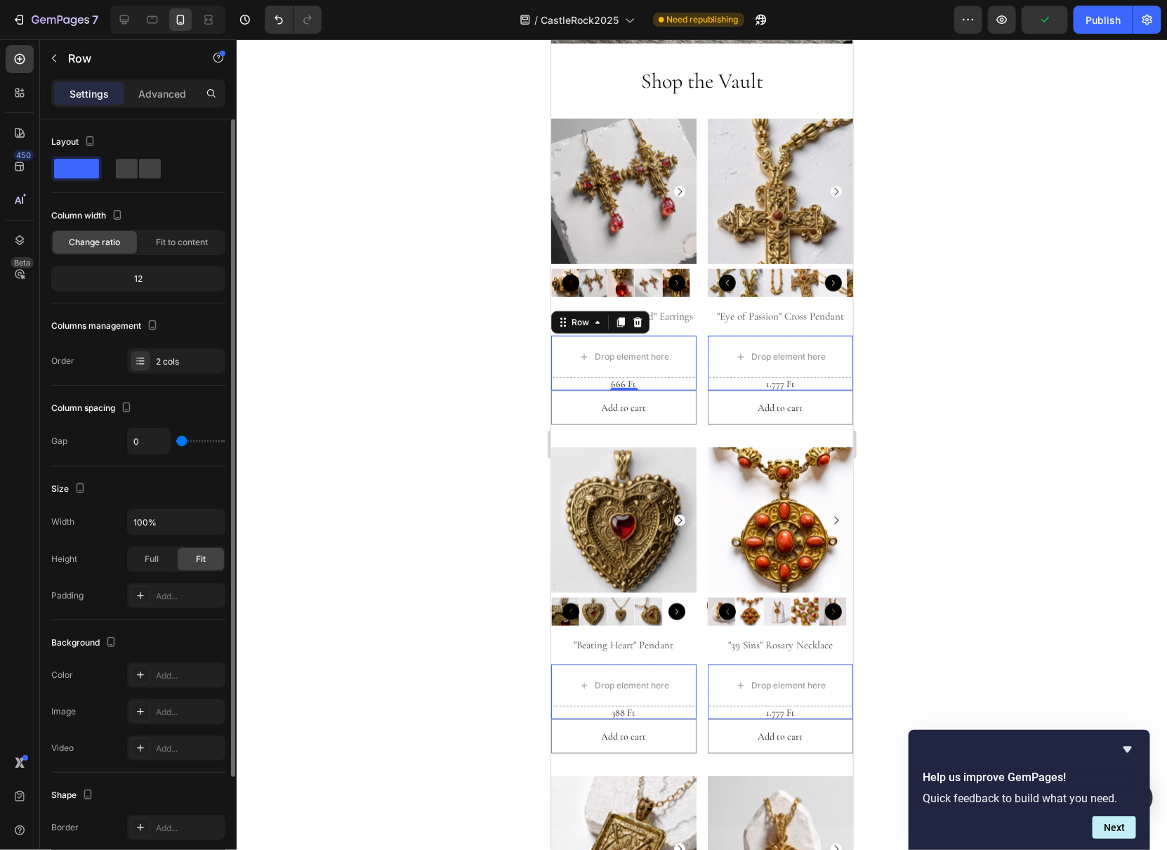
click at [156, 114] on div "Settings Advanced" at bounding box center [138, 99] width 197 height 40
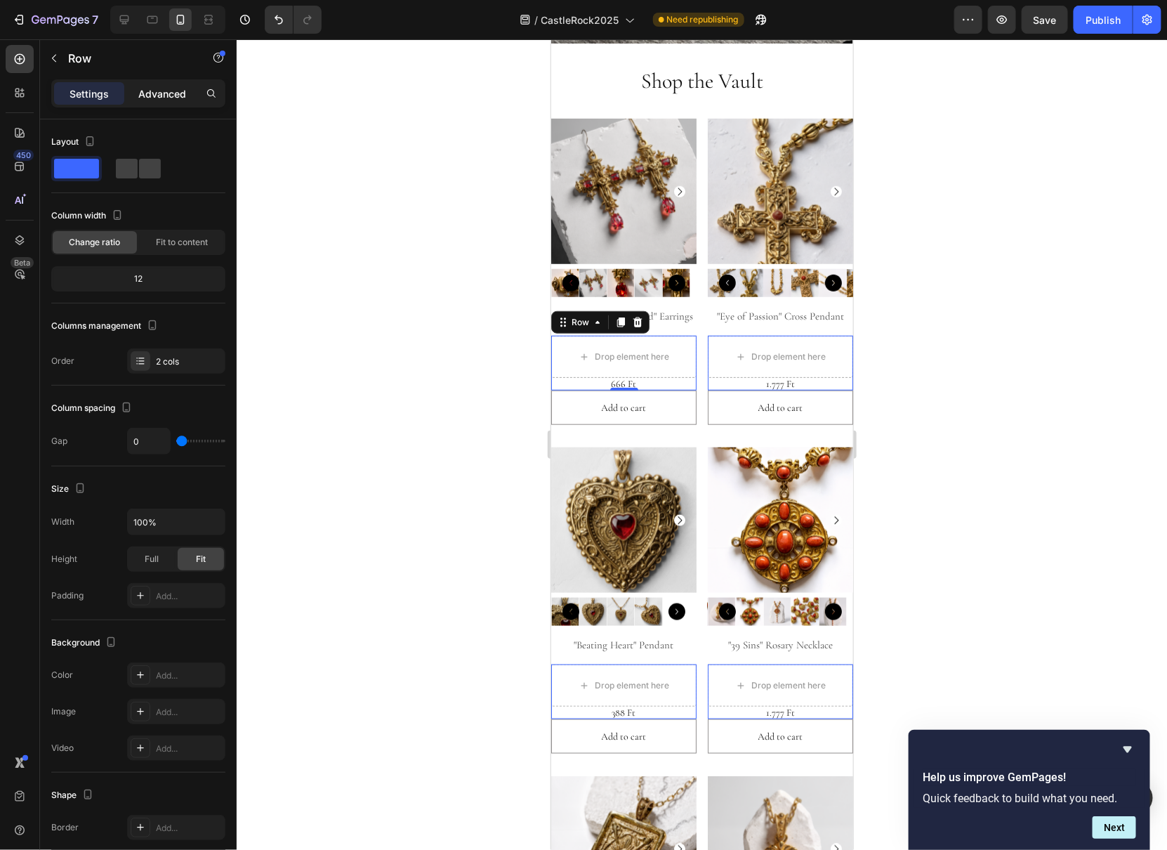
click at [159, 100] on p "Advanced" at bounding box center [162, 93] width 48 height 15
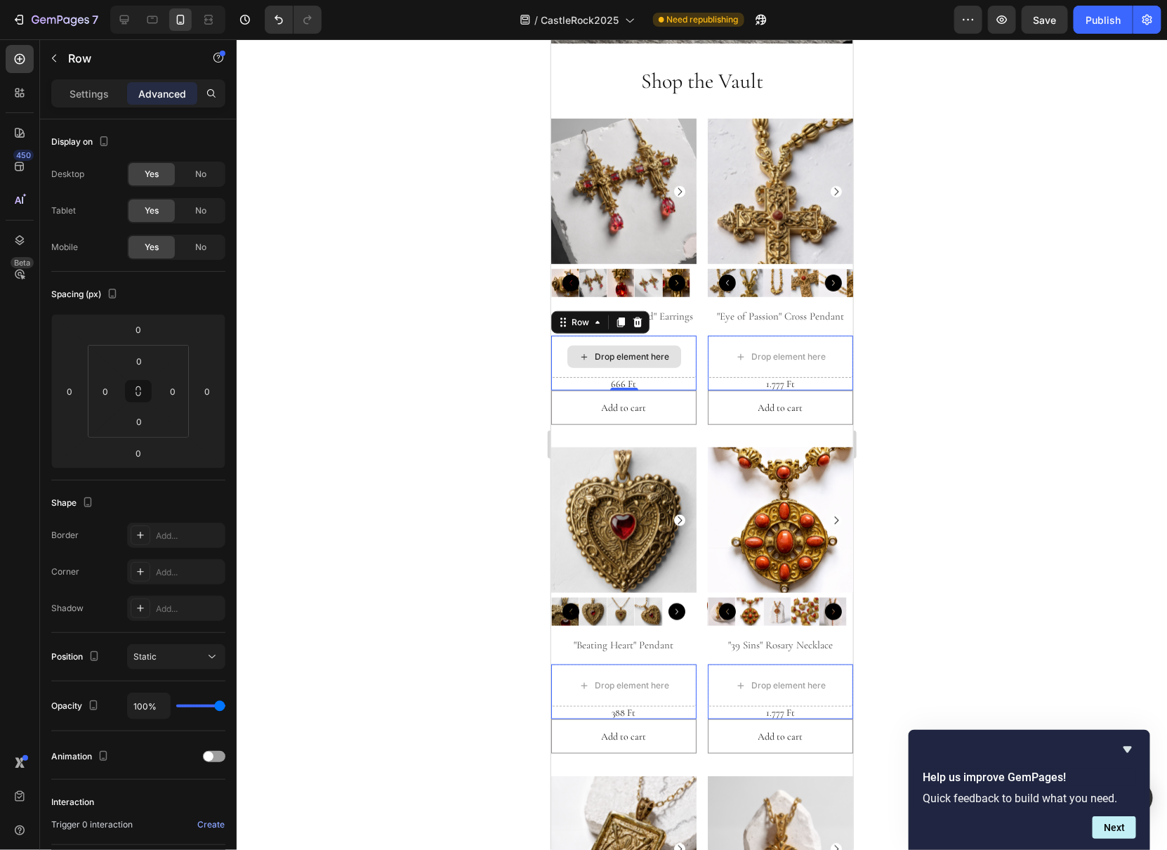
click at [627, 350] on div "Drop element here" at bounding box center [632, 355] width 74 height 11
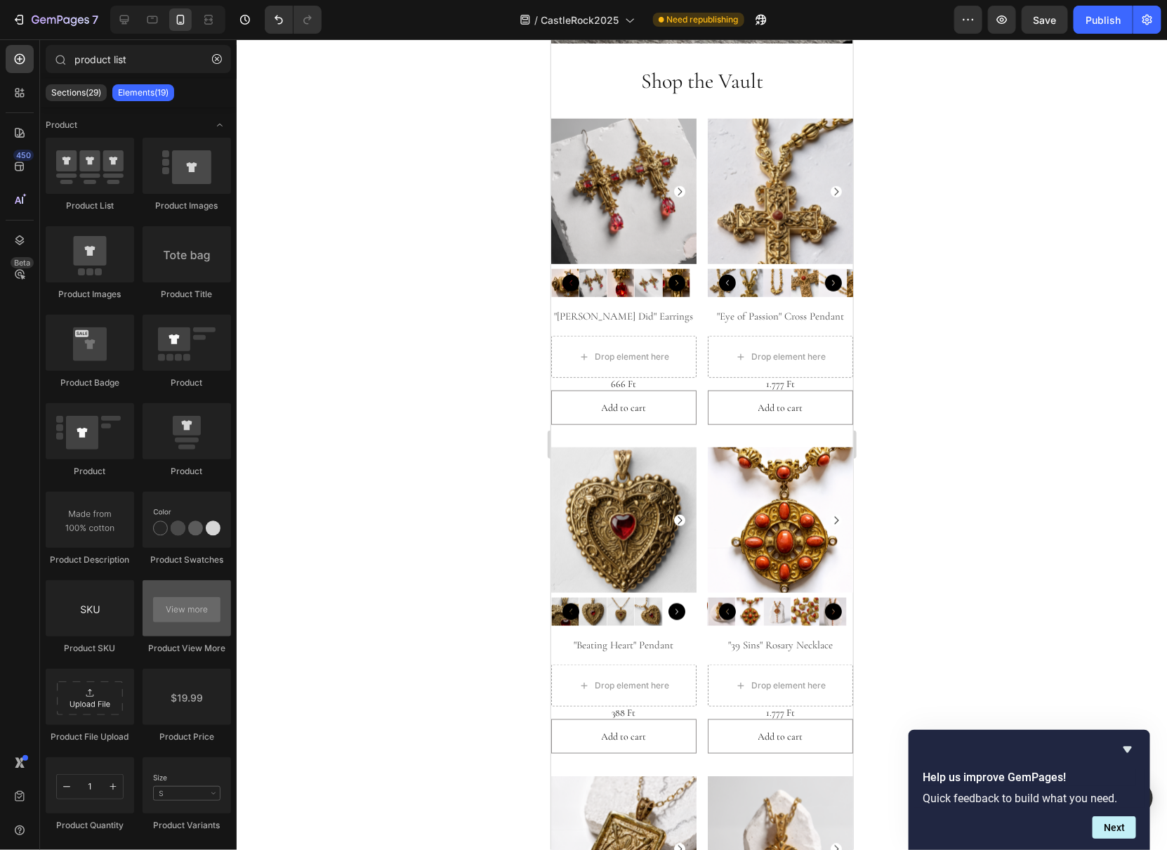
click at [197, 612] on div at bounding box center [187, 608] width 88 height 56
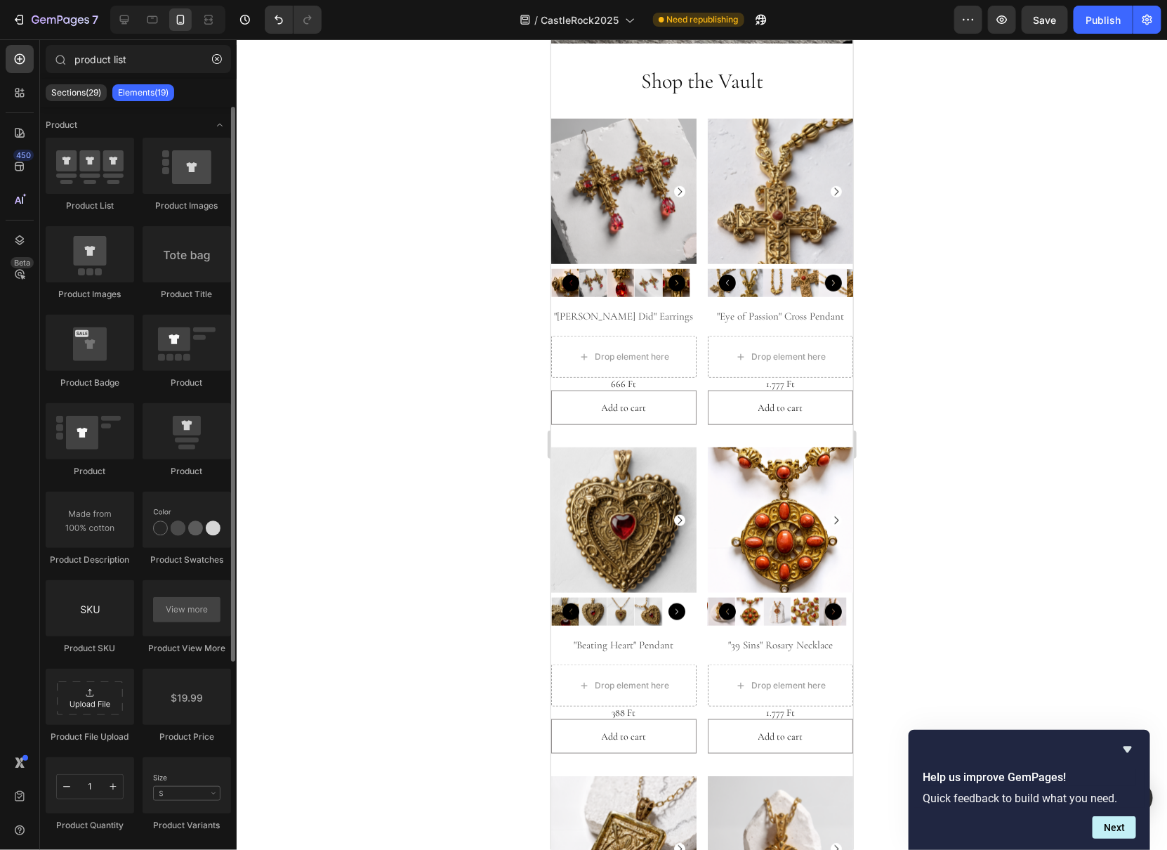
scroll to position [237, 0]
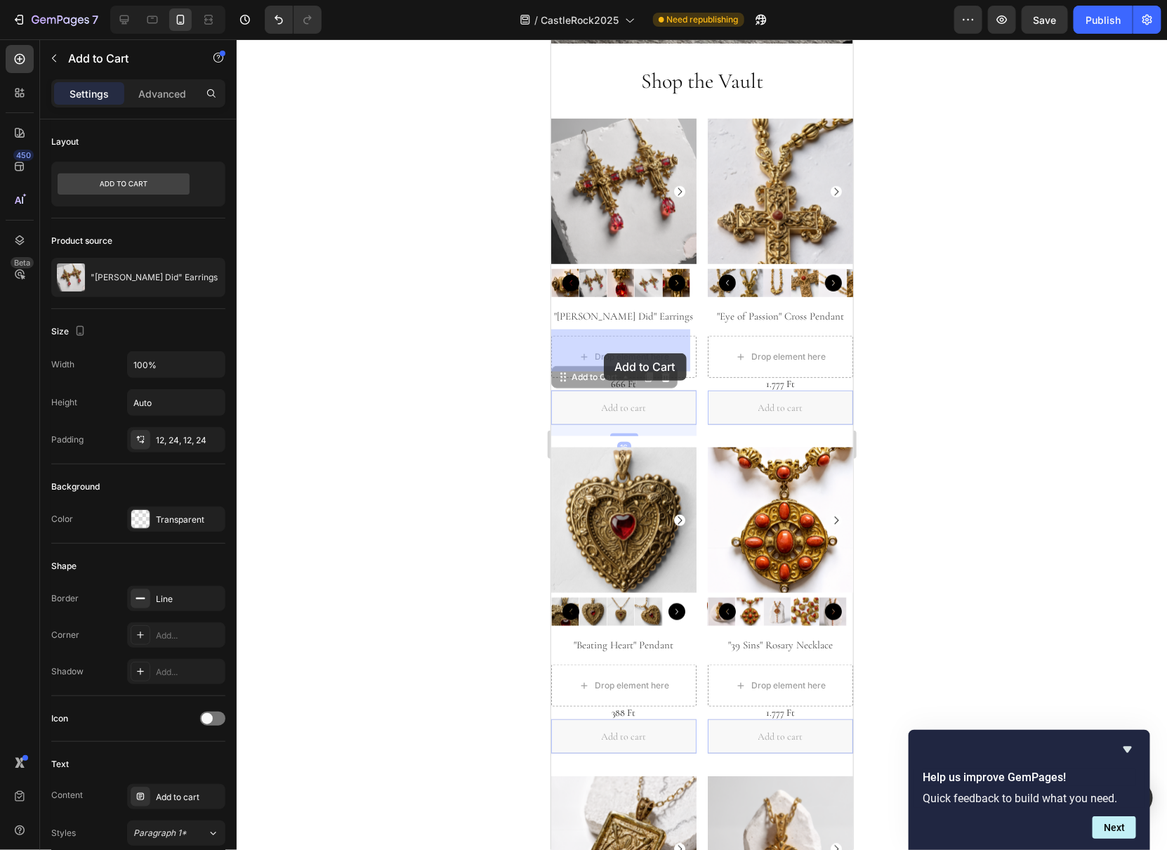
drag, startPoint x: 596, startPoint y: 376, endPoint x: 603, endPoint y: 352, distance: 24.2
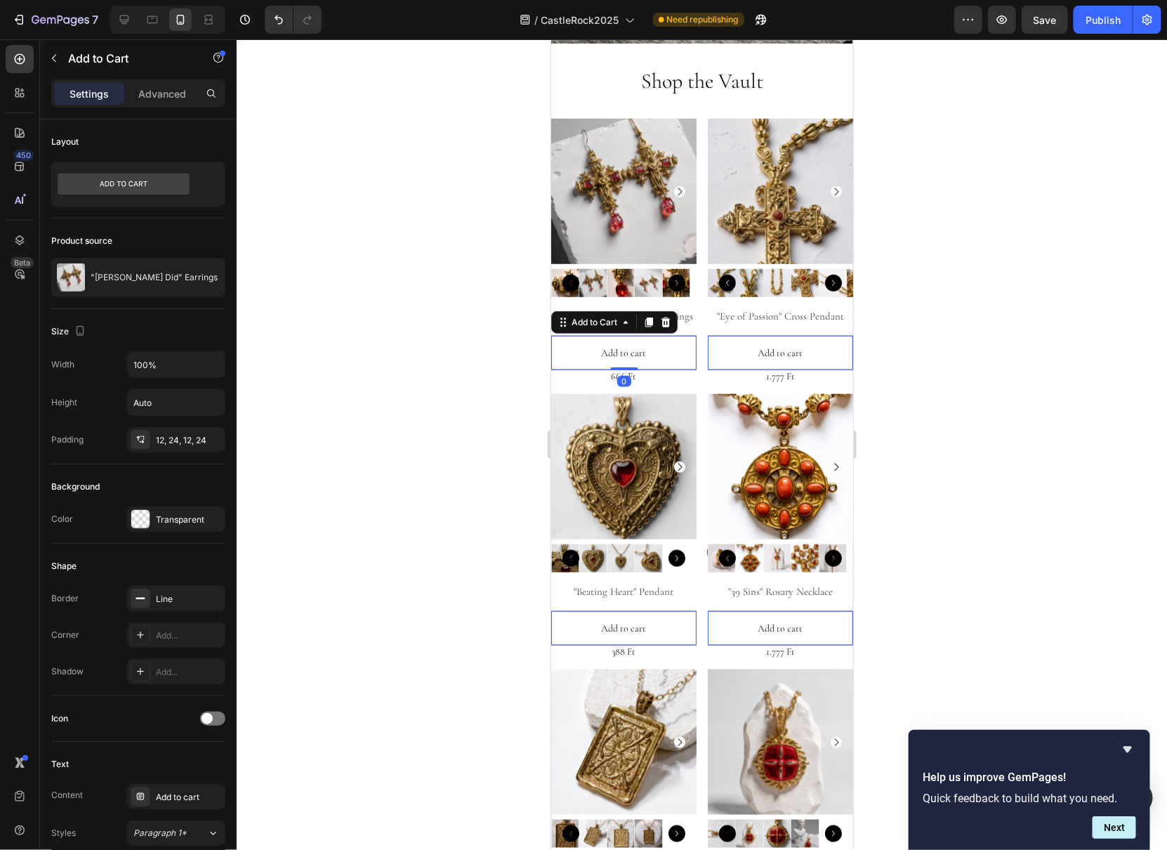
click at [933, 362] on div at bounding box center [702, 444] width 930 height 810
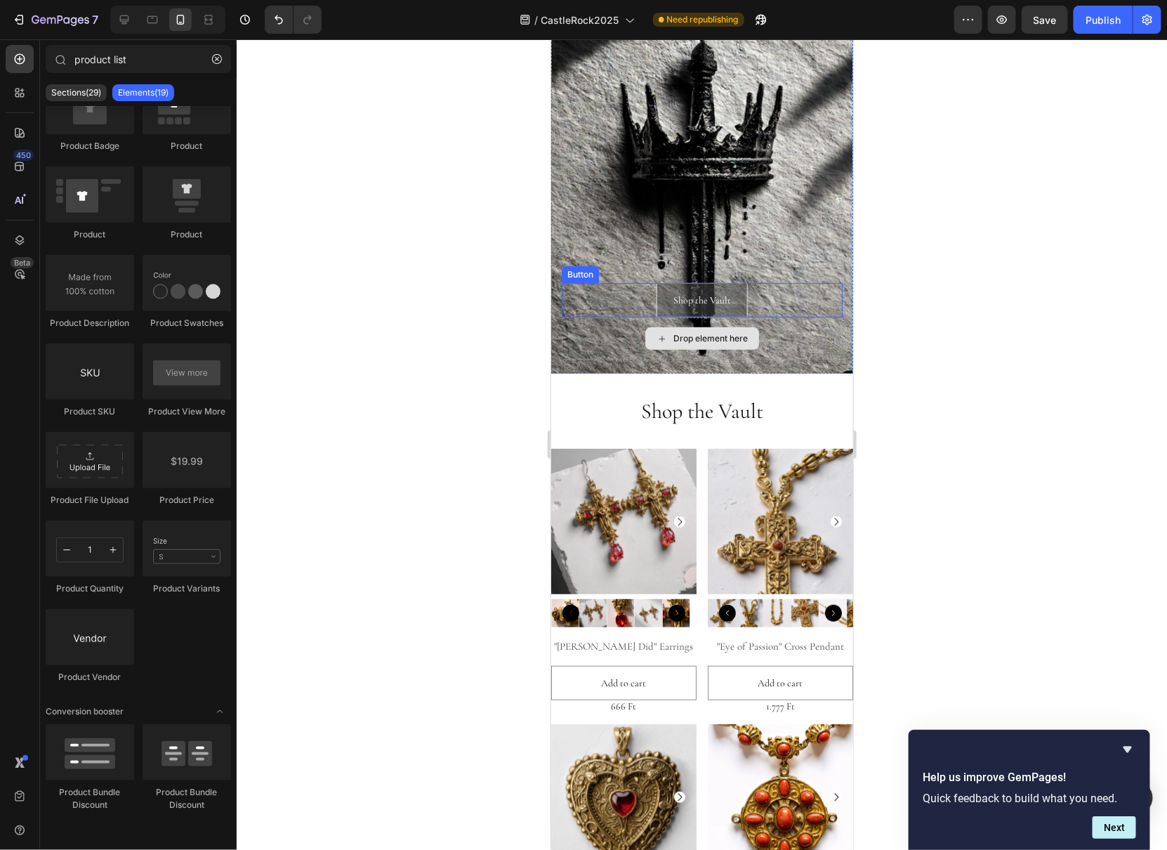
scroll to position [44, 0]
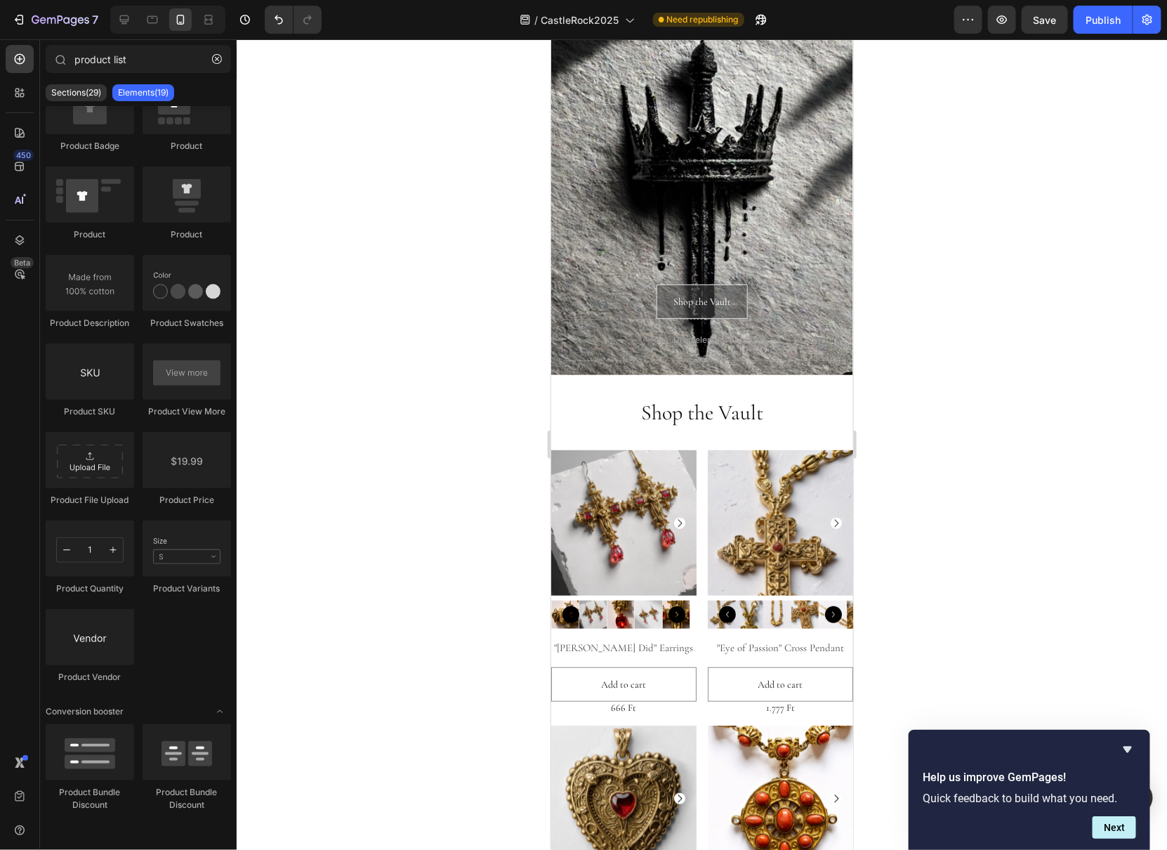
click at [1072, 20] on div "Preview Save Publish" at bounding box center [1057, 20] width 207 height 28
click at [1058, 22] on button "Save" at bounding box center [1045, 20] width 46 height 28
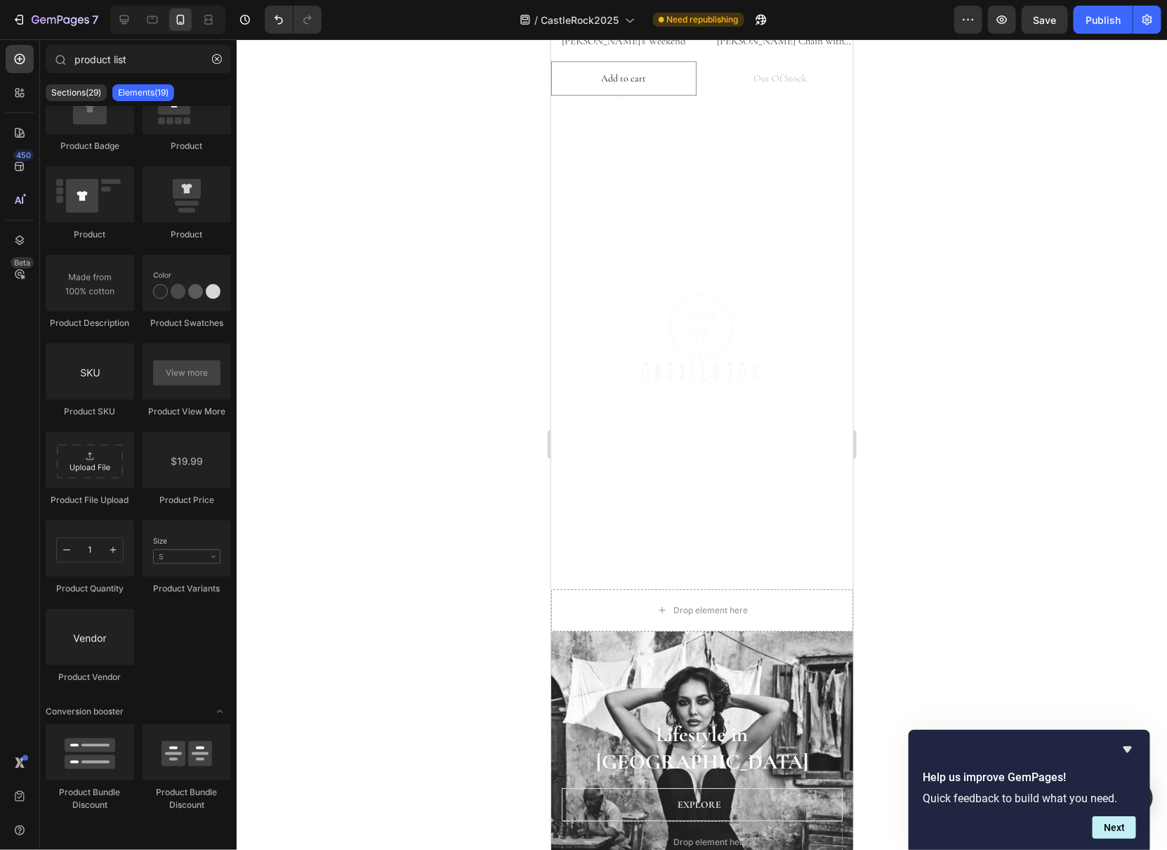
scroll to position [2075, 0]
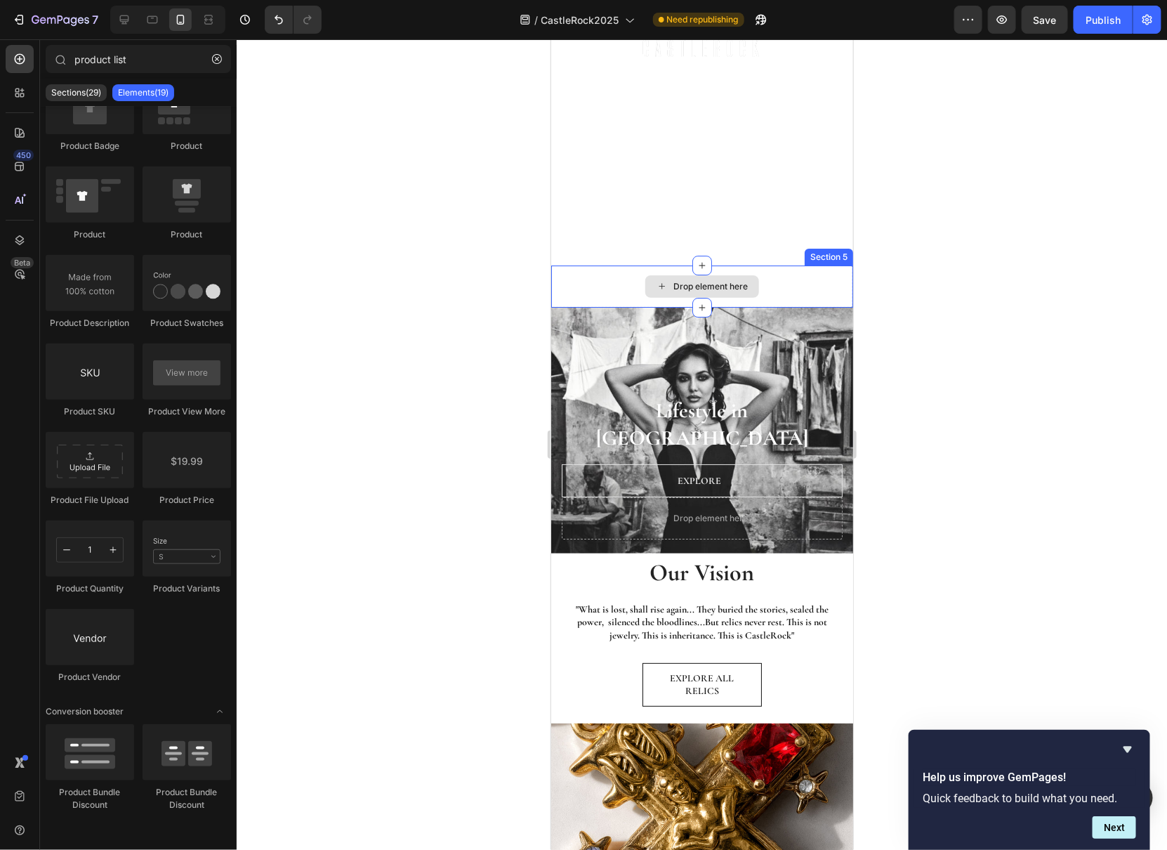
click at [814, 282] on div "Drop element here" at bounding box center [701, 286] width 302 height 42
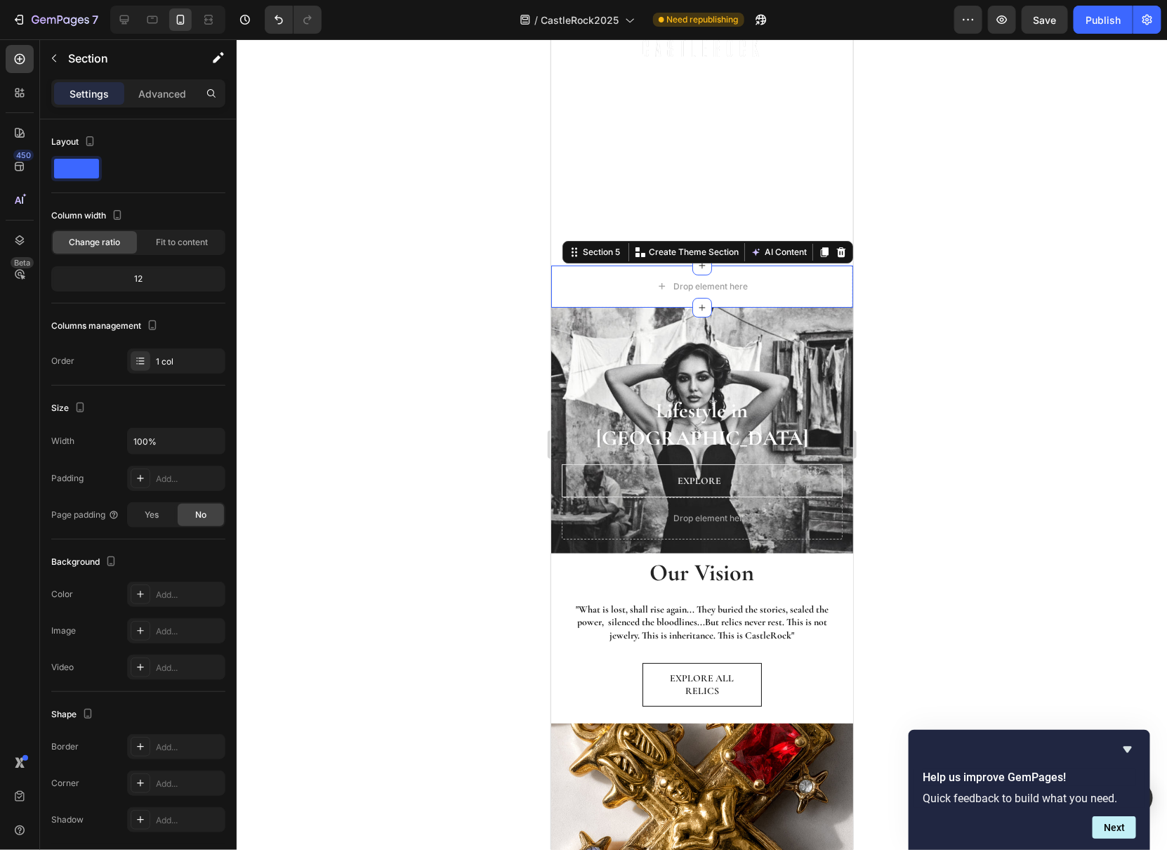
click at [1062, 305] on div at bounding box center [702, 444] width 930 height 810
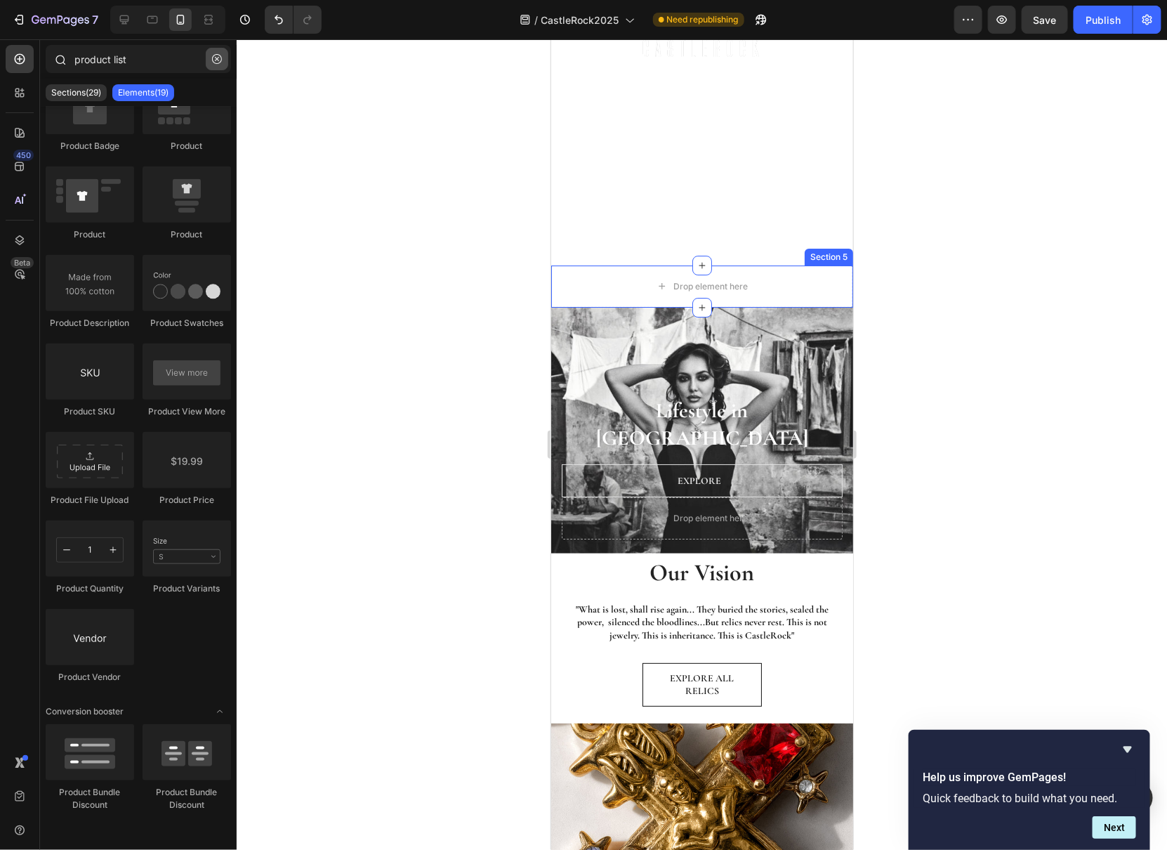
click at [220, 60] on icon "button" at bounding box center [217, 59] width 10 height 10
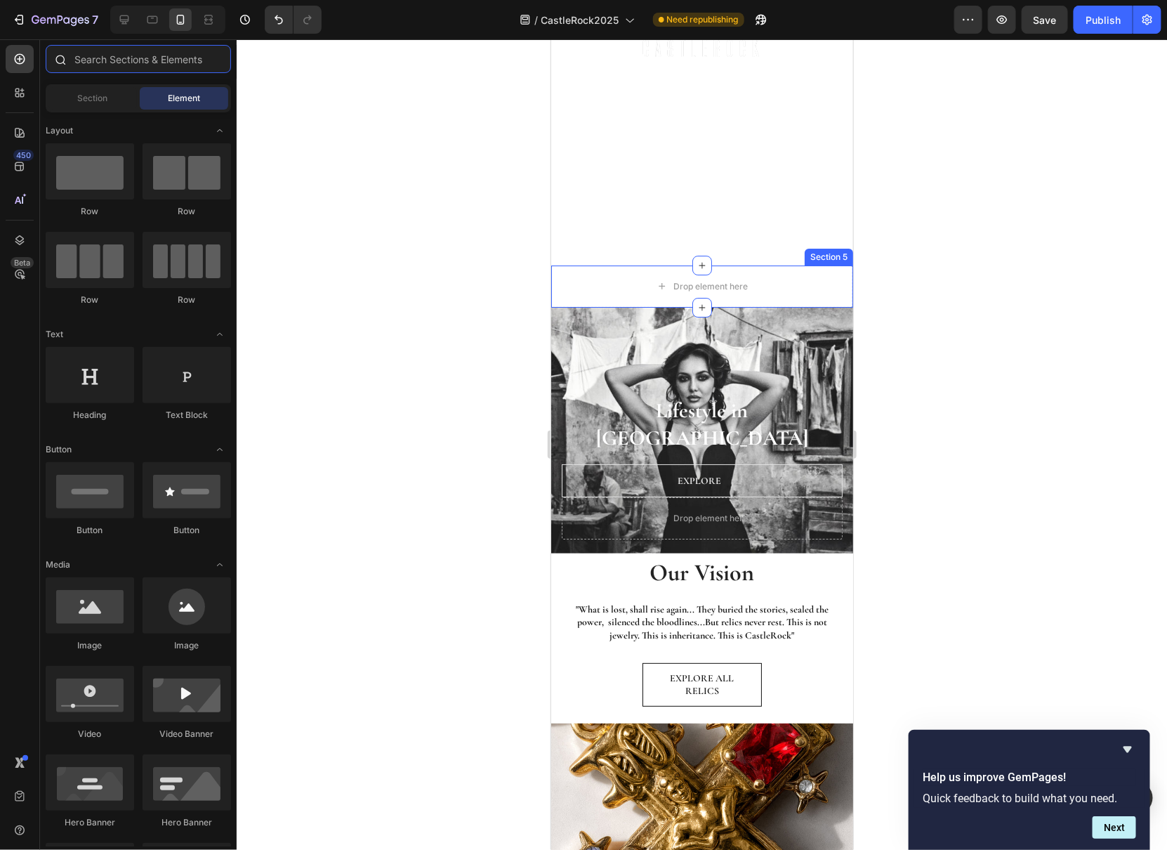
click at [147, 59] on input "text" at bounding box center [138, 59] width 185 height 28
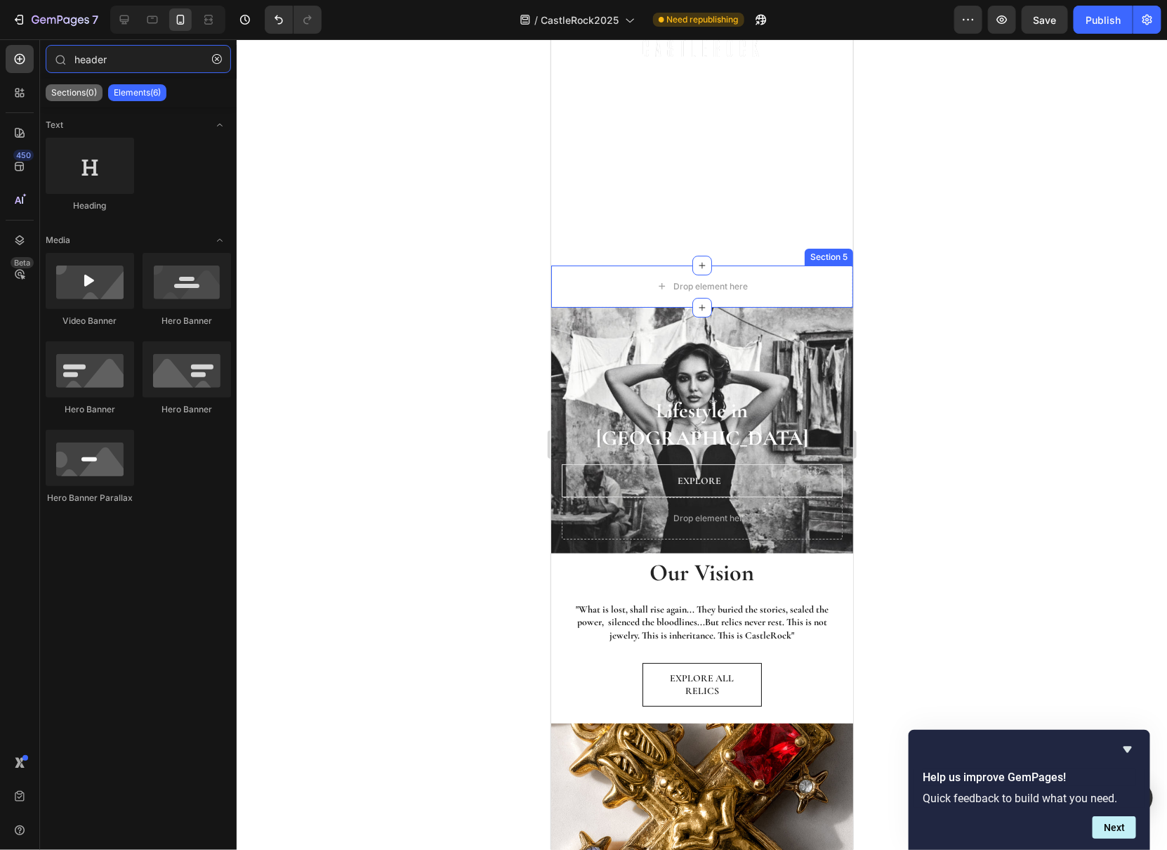
type input "header"
click at [75, 93] on p "Sections(0)" at bounding box center [74, 92] width 46 height 11
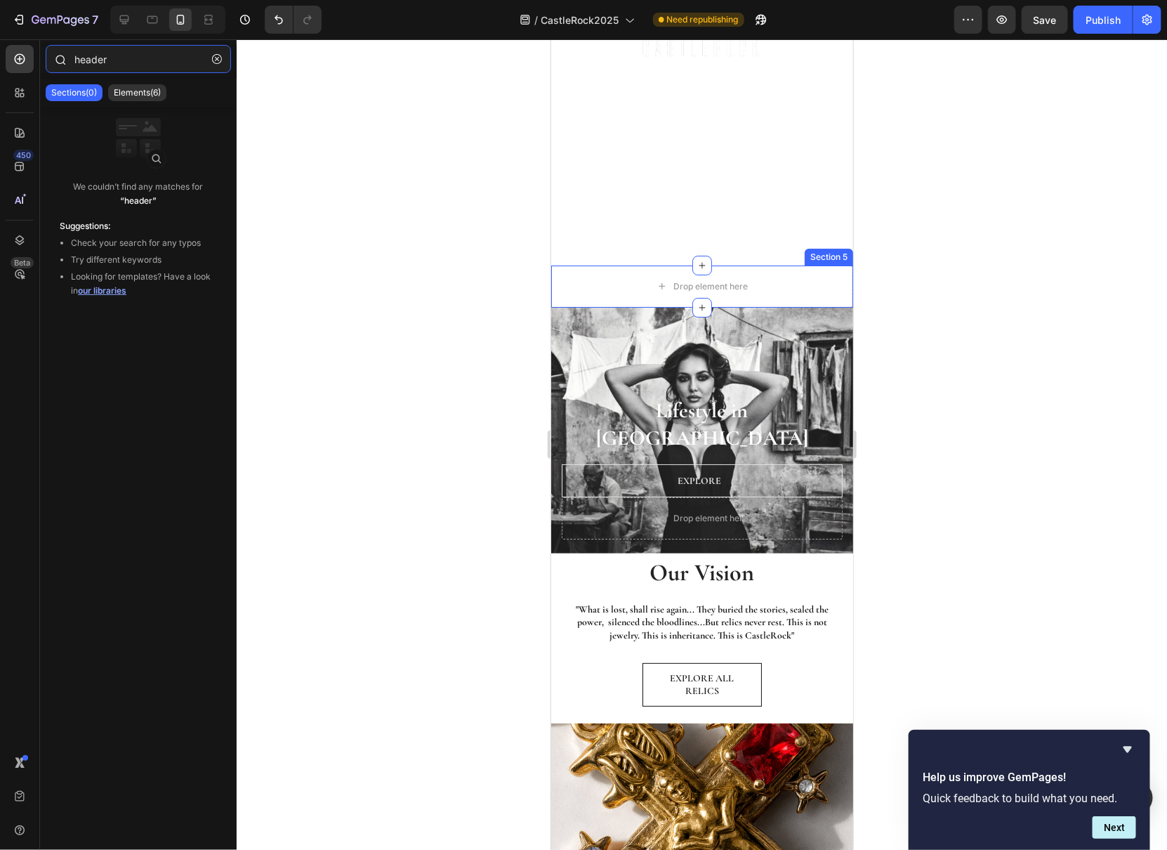
click at [152, 60] on input "header" at bounding box center [138, 59] width 185 height 28
click at [218, 60] on icon "button" at bounding box center [217, 59] width 10 height 10
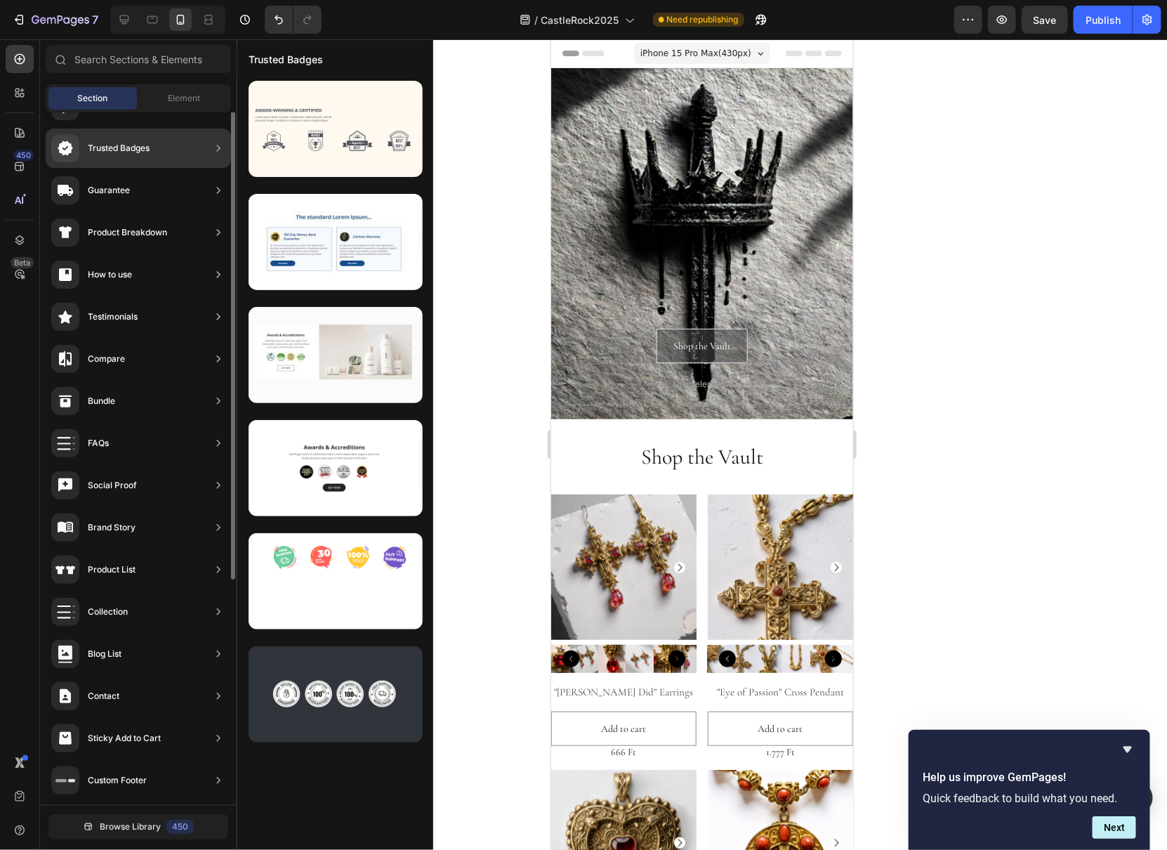
scroll to position [0, 0]
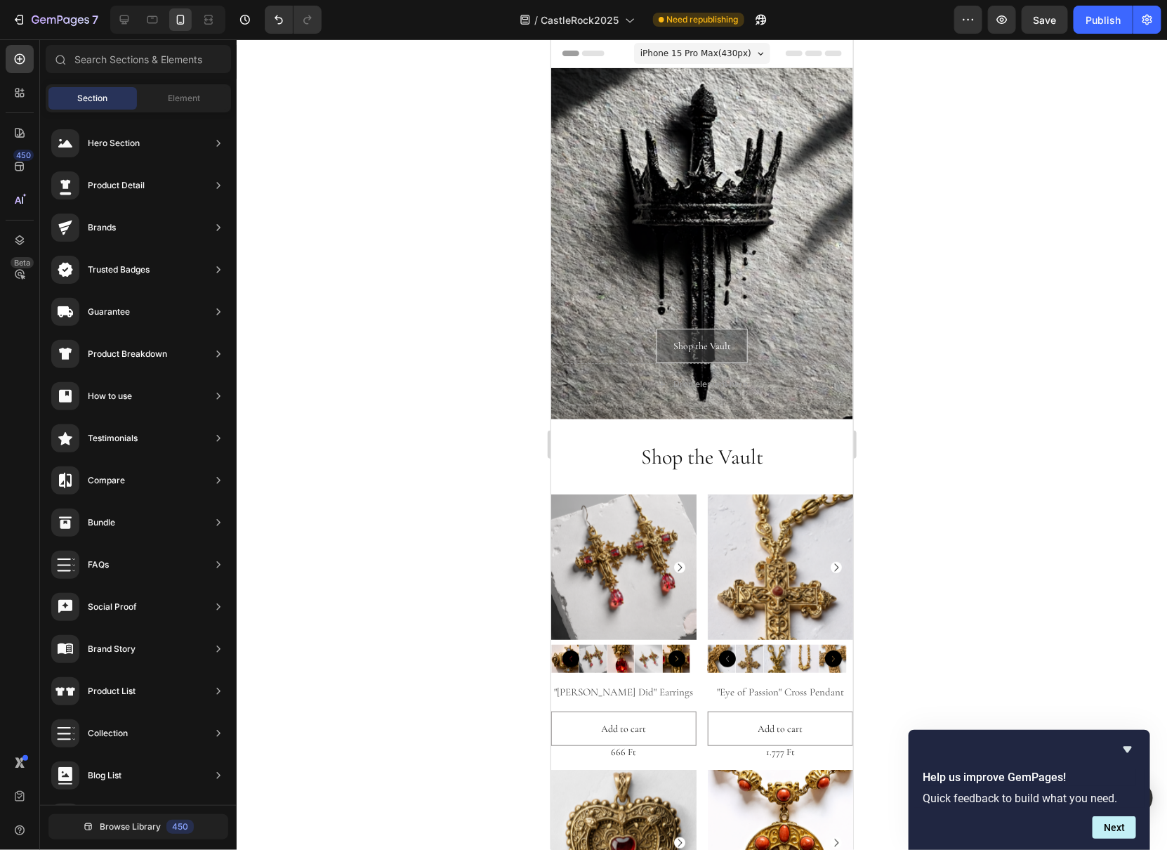
click at [614, 61] on div "Header" at bounding box center [701, 53] width 279 height 28
click at [569, 51] on icon at bounding box center [567, 53] width 10 height 10
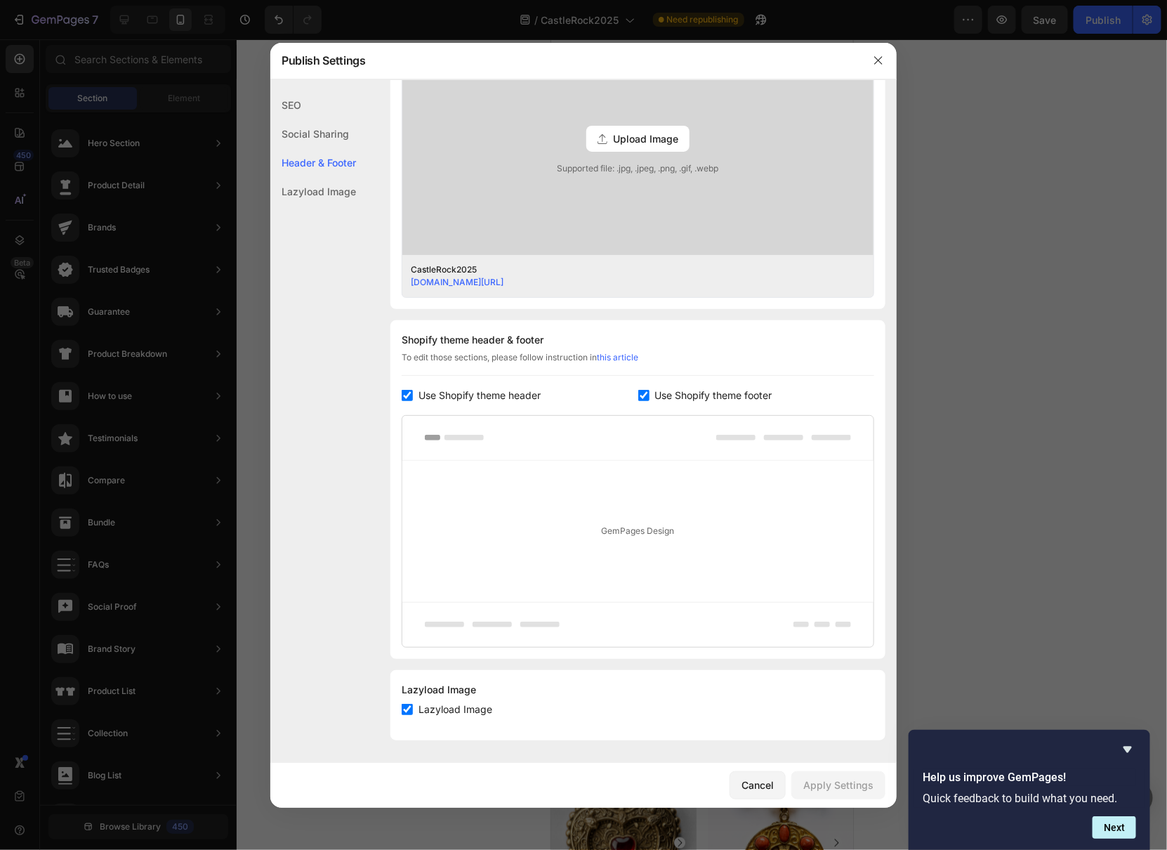
scroll to position [433, 0]
click at [644, 141] on span "Upload Image" at bounding box center [645, 138] width 65 height 15
click at [0, 0] on input "Upload Image Supported file: .jpg, .jpeg, .png, .gif, .webp" at bounding box center [0, 0] width 0 height 0
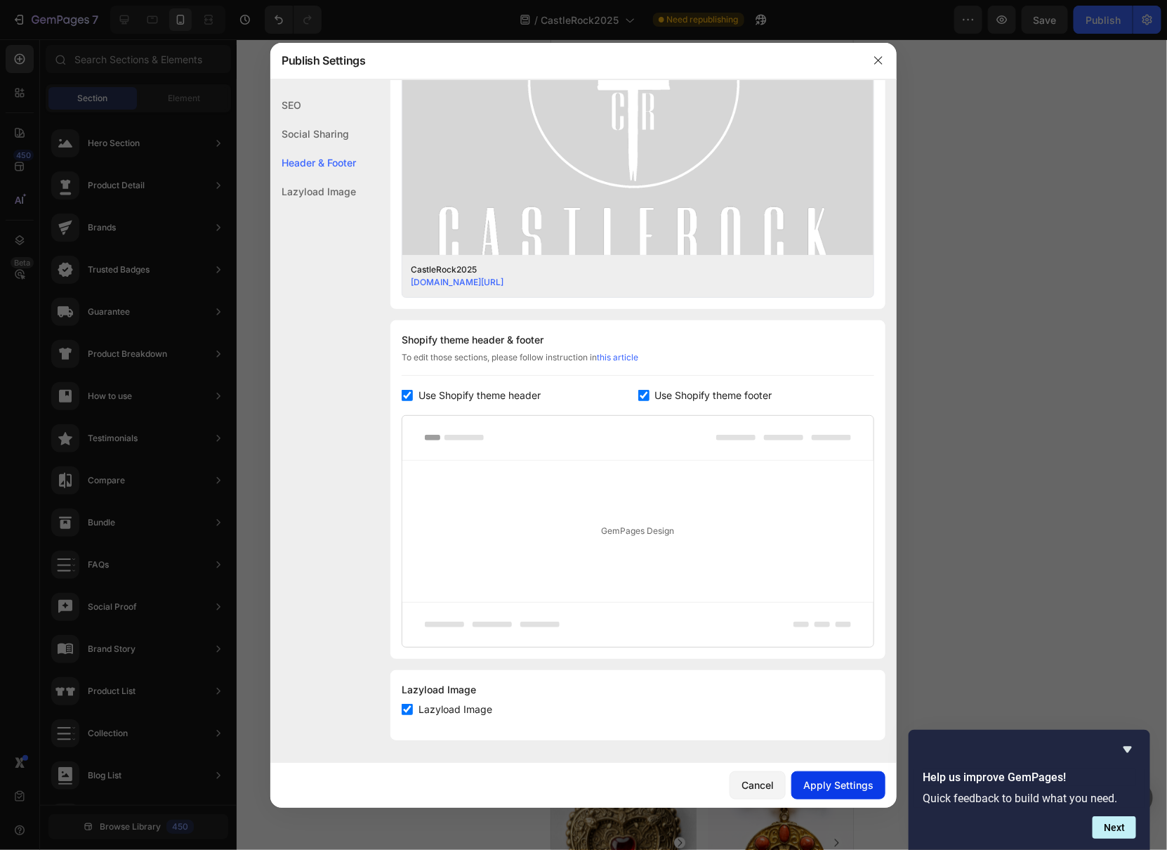
click at [819, 785] on div "Apply Settings" at bounding box center [838, 784] width 70 height 15
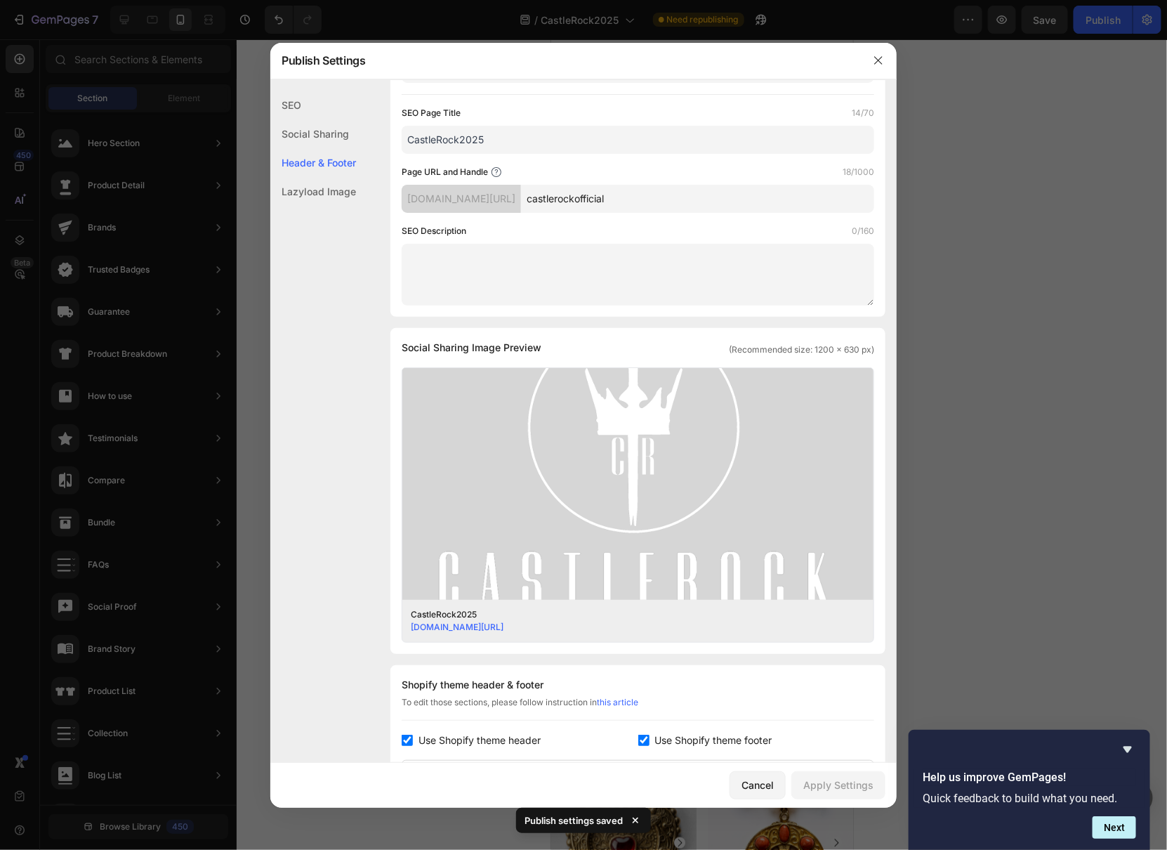
scroll to position [0, 0]
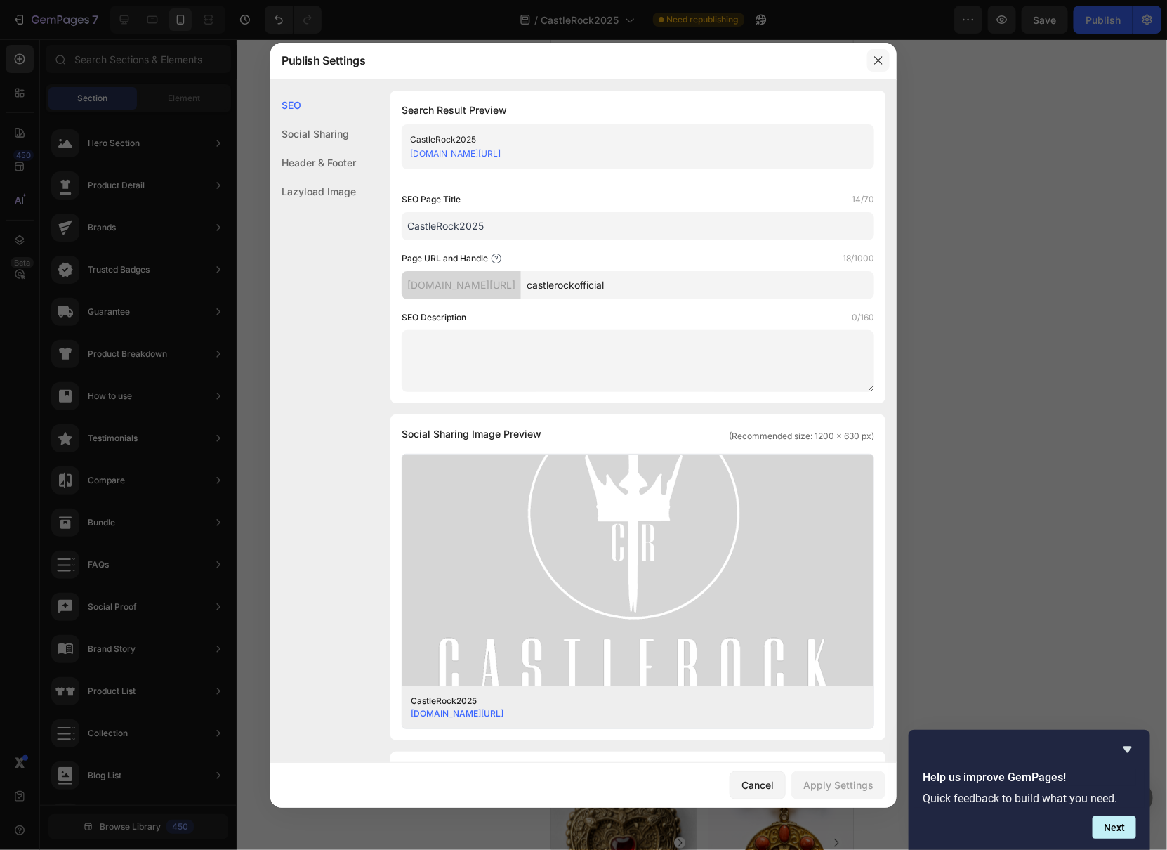
click at [887, 62] on button "button" at bounding box center [878, 60] width 22 height 22
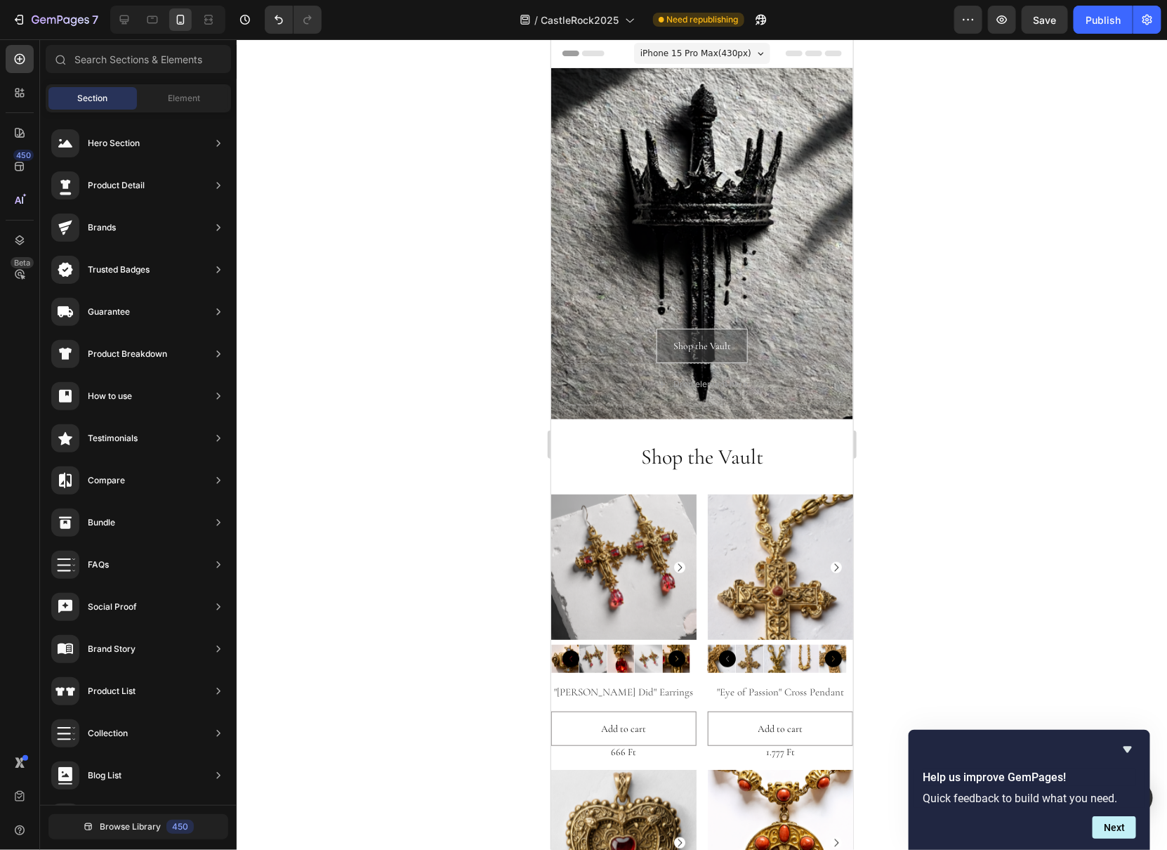
click at [625, 59] on div "Header" at bounding box center [701, 53] width 279 height 28
click at [616, 60] on div "Header" at bounding box center [701, 53] width 279 height 28
click at [785, 51] on icon at bounding box center [793, 53] width 17 height 6
click at [805, 52] on icon at bounding box center [813, 53] width 17 height 6
click at [838, 55] on div "Header" at bounding box center [701, 53] width 302 height 29
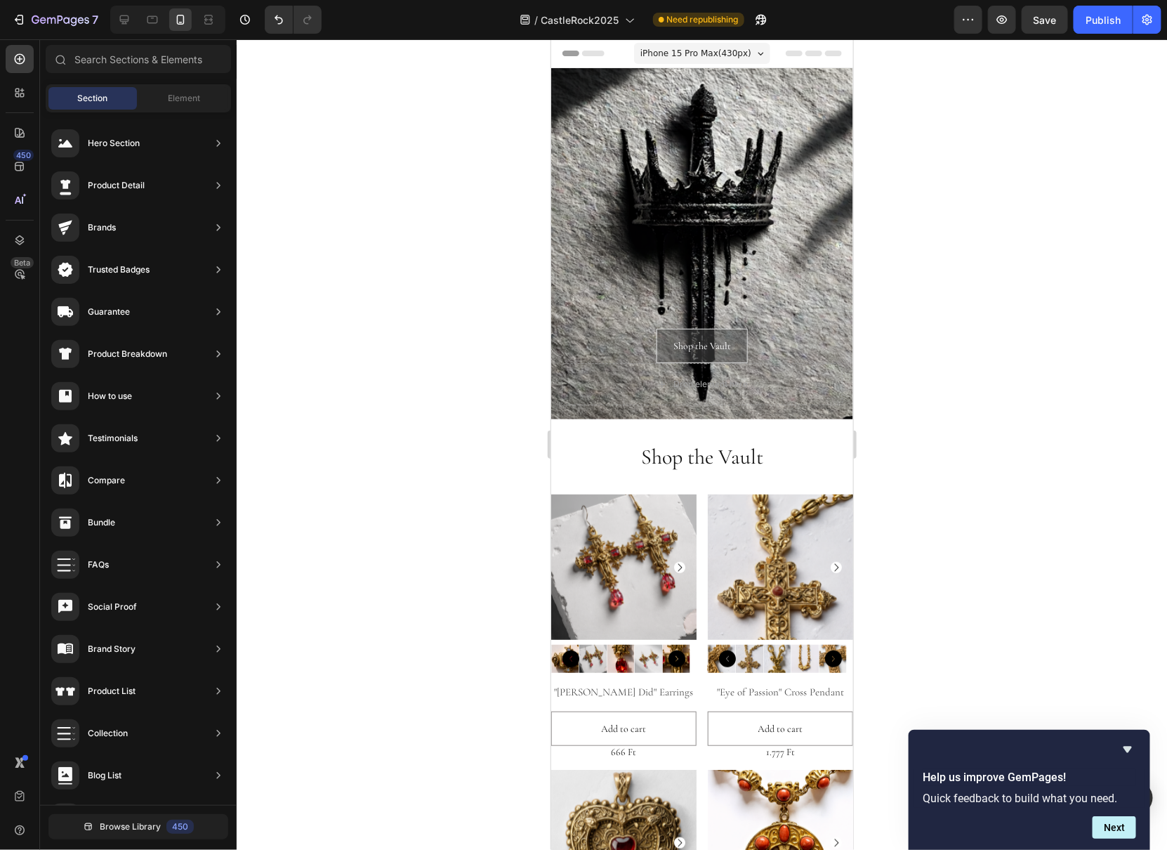
click at [620, 64] on div "Header" at bounding box center [701, 53] width 279 height 28
click at [157, 66] on input "text" at bounding box center [138, 59] width 185 height 28
click at [105, 94] on span "Section" at bounding box center [93, 98] width 30 height 13
click at [178, 101] on span "Element" at bounding box center [184, 98] width 32 height 13
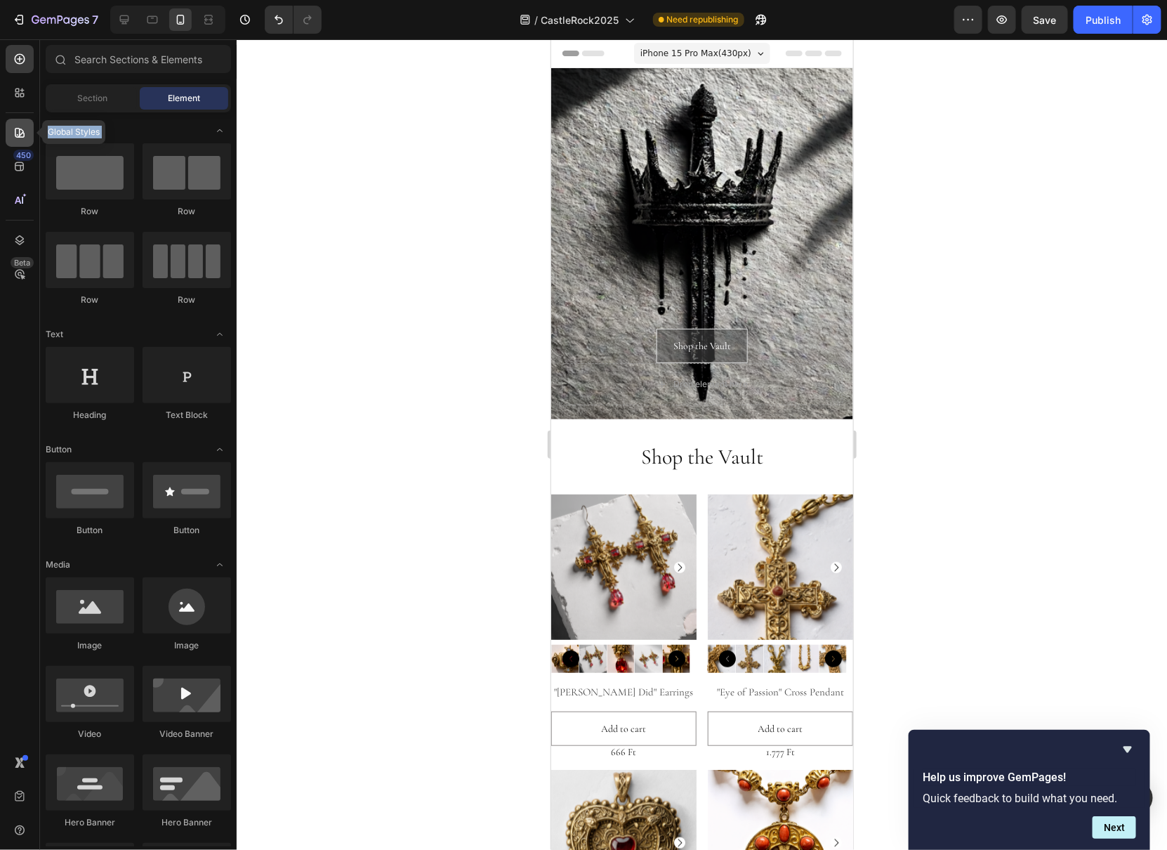
click at [21, 124] on div "Global Styles 450 Beta" at bounding box center [20, 397] width 28 height 704
click at [15, 139] on div at bounding box center [20, 133] width 28 height 28
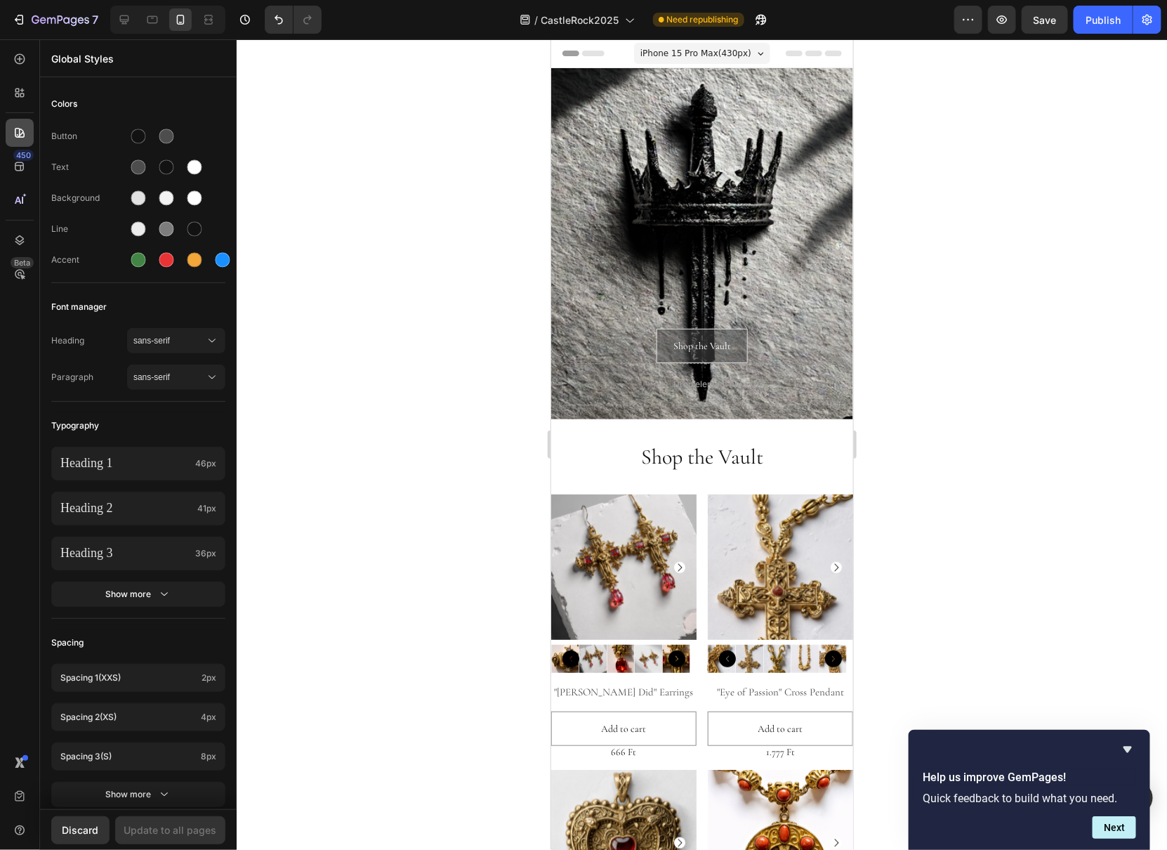
click at [15, 135] on icon at bounding box center [20, 133] width 10 height 10
click at [15, 161] on icon at bounding box center [20, 166] width 14 height 14
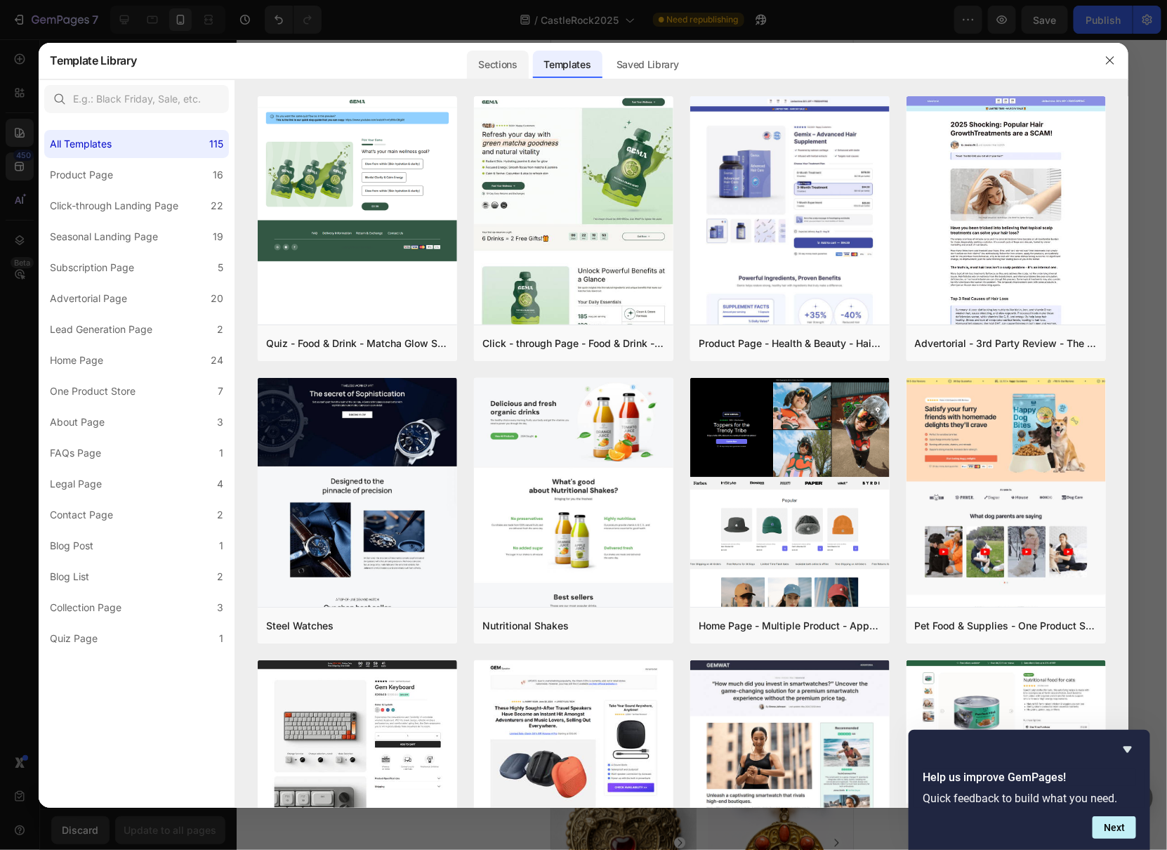
click at [496, 70] on div "Sections" at bounding box center [497, 65] width 61 height 28
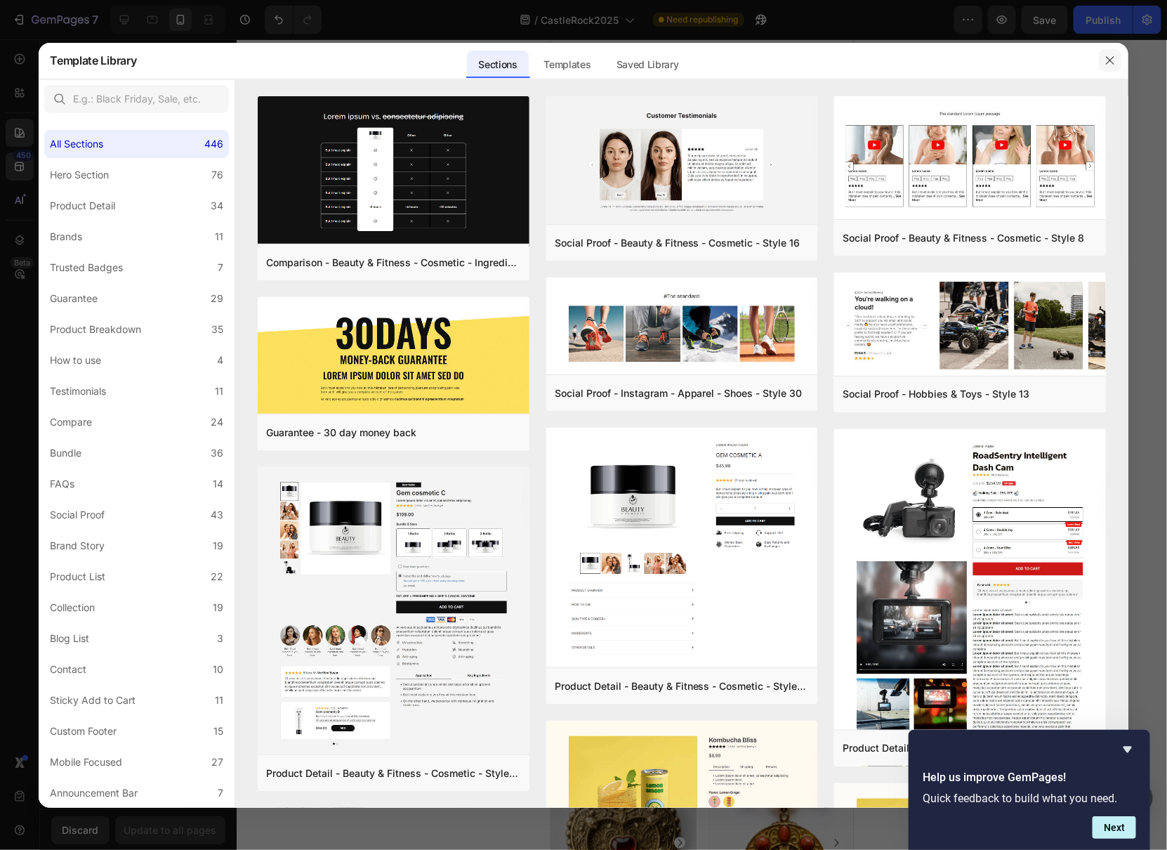
click at [1114, 57] on icon "button" at bounding box center [1110, 60] width 8 height 8
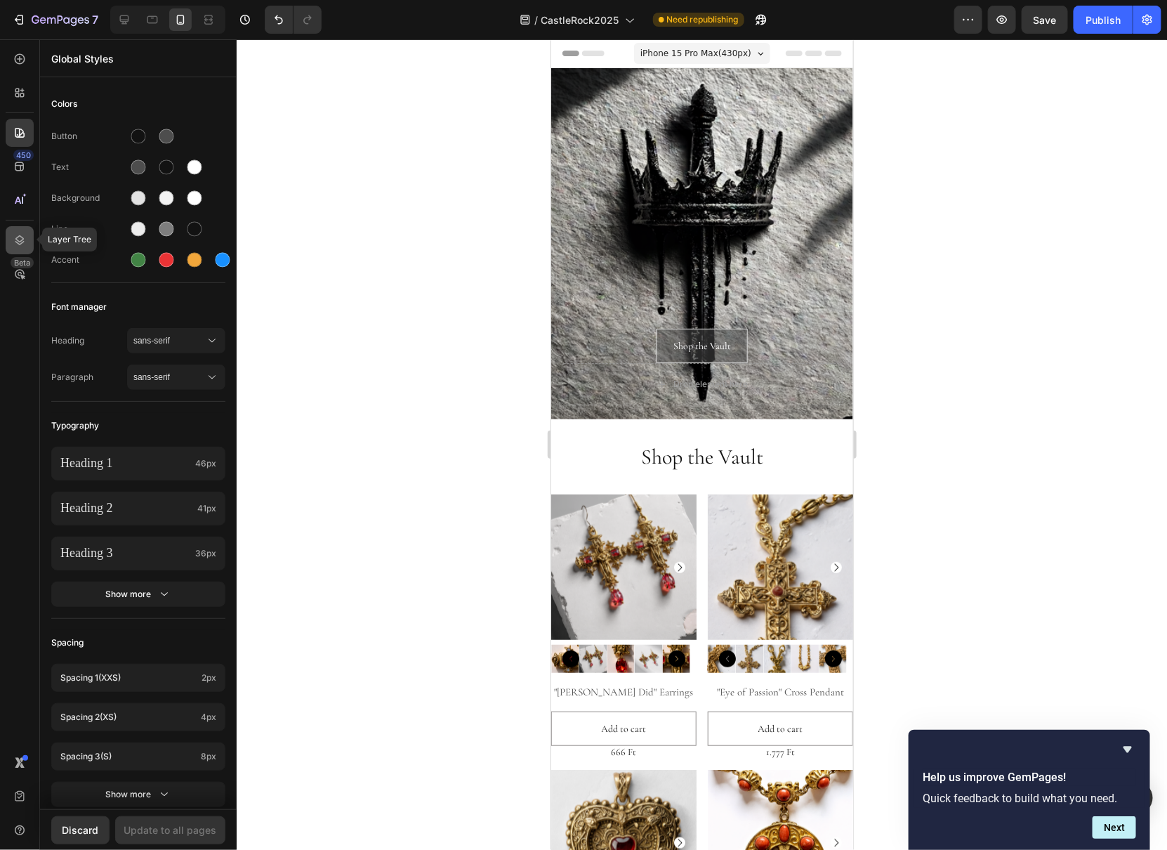
click at [24, 248] on div at bounding box center [20, 240] width 28 height 28
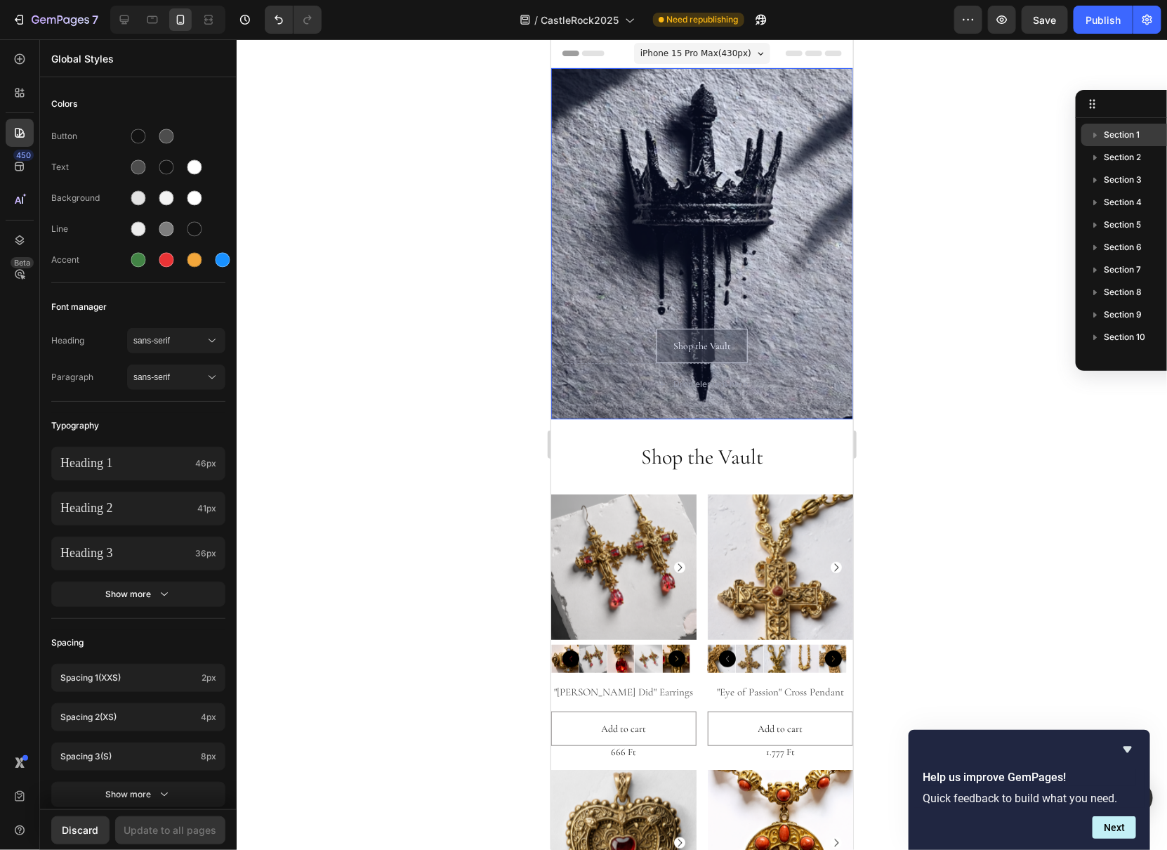
click at [1098, 135] on icon "button" at bounding box center [1095, 135] width 14 height 14
click at [1097, 135] on icon "button" at bounding box center [1095, 135] width 14 height 14
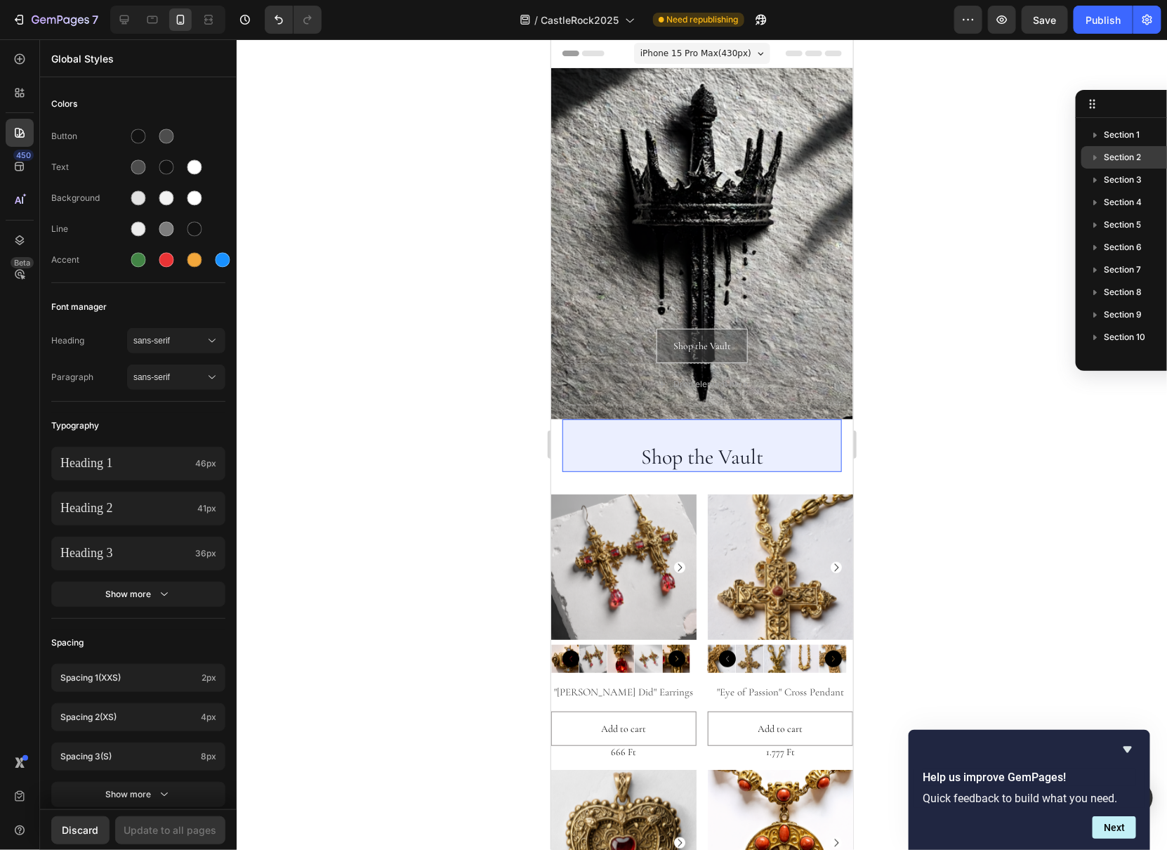
click at [1093, 160] on icon "button" at bounding box center [1095, 157] width 14 height 14
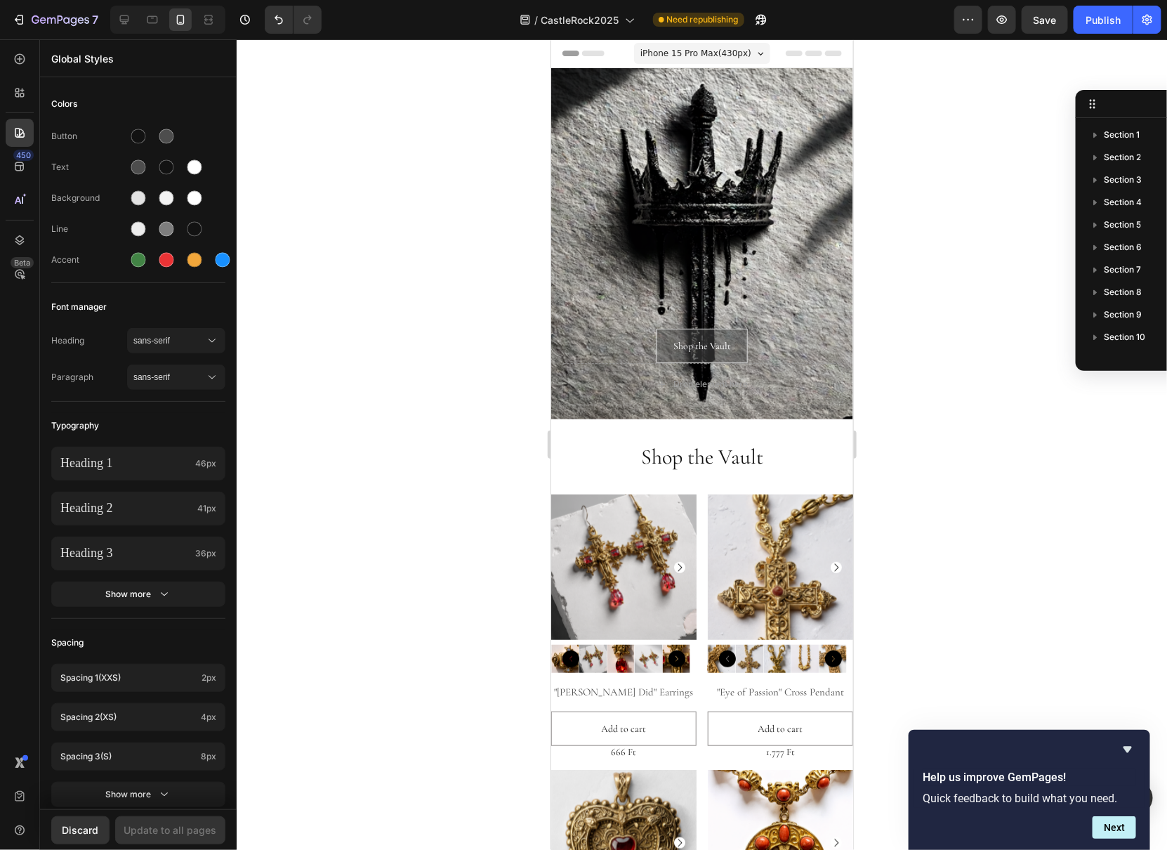
click at [1094, 107] on icon at bounding box center [1094, 107] width 2 height 2
click at [961, 107] on div at bounding box center [702, 444] width 930 height 810
click at [16, 270] on icon at bounding box center [20, 274] width 14 height 14
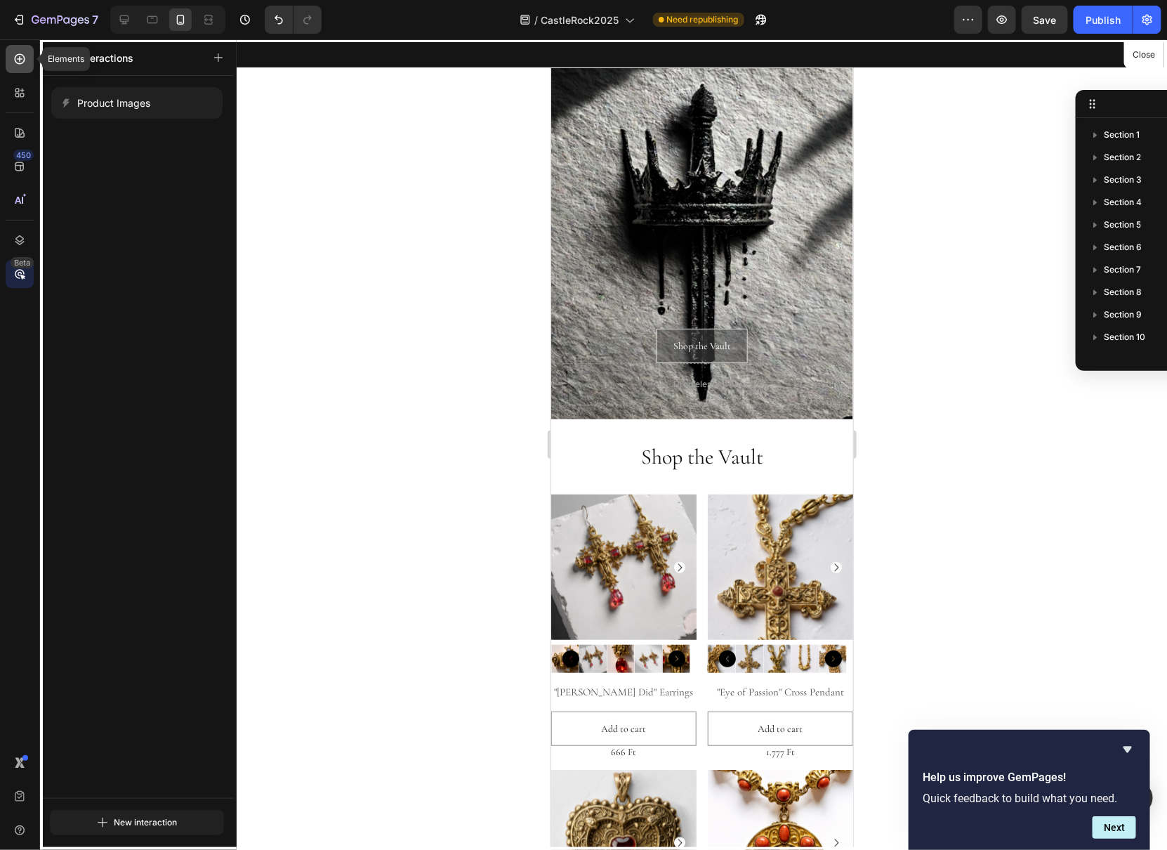
click at [20, 58] on icon at bounding box center [20, 59] width 14 height 14
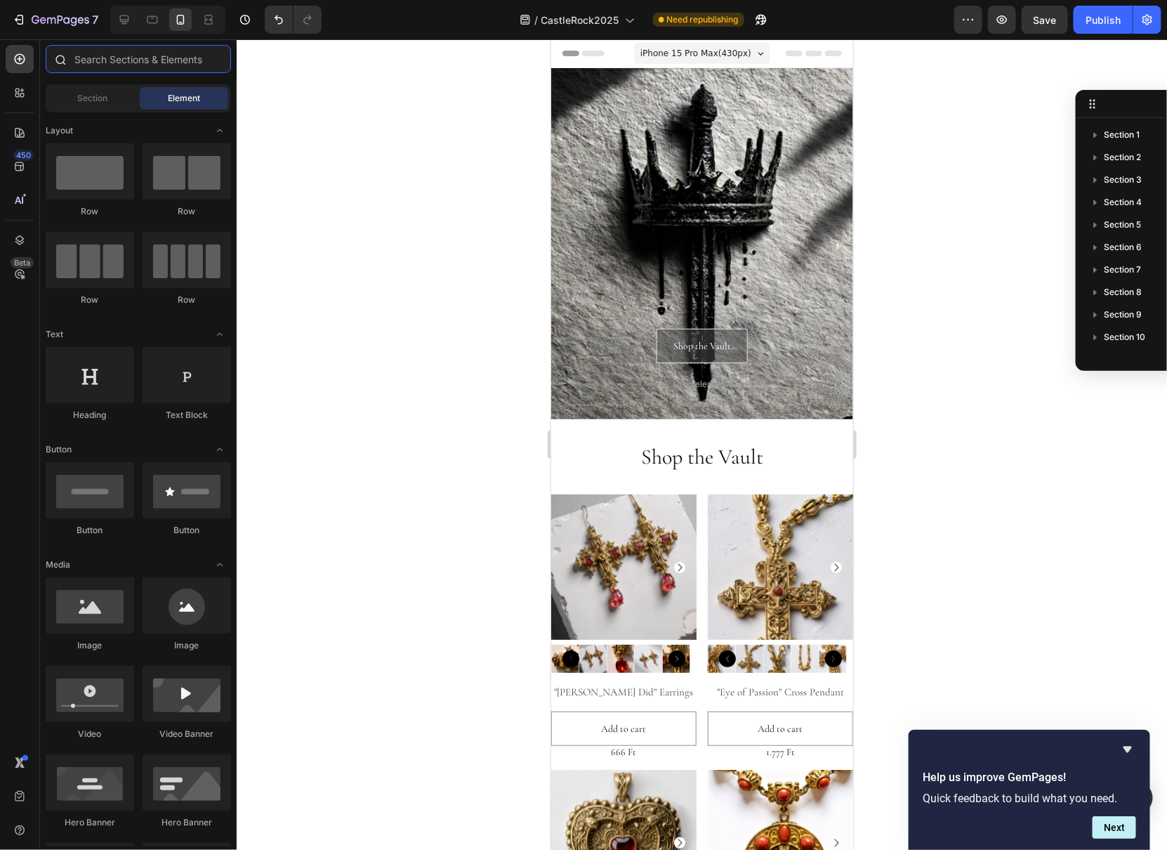
click at [111, 70] on input "text" at bounding box center [138, 59] width 185 height 28
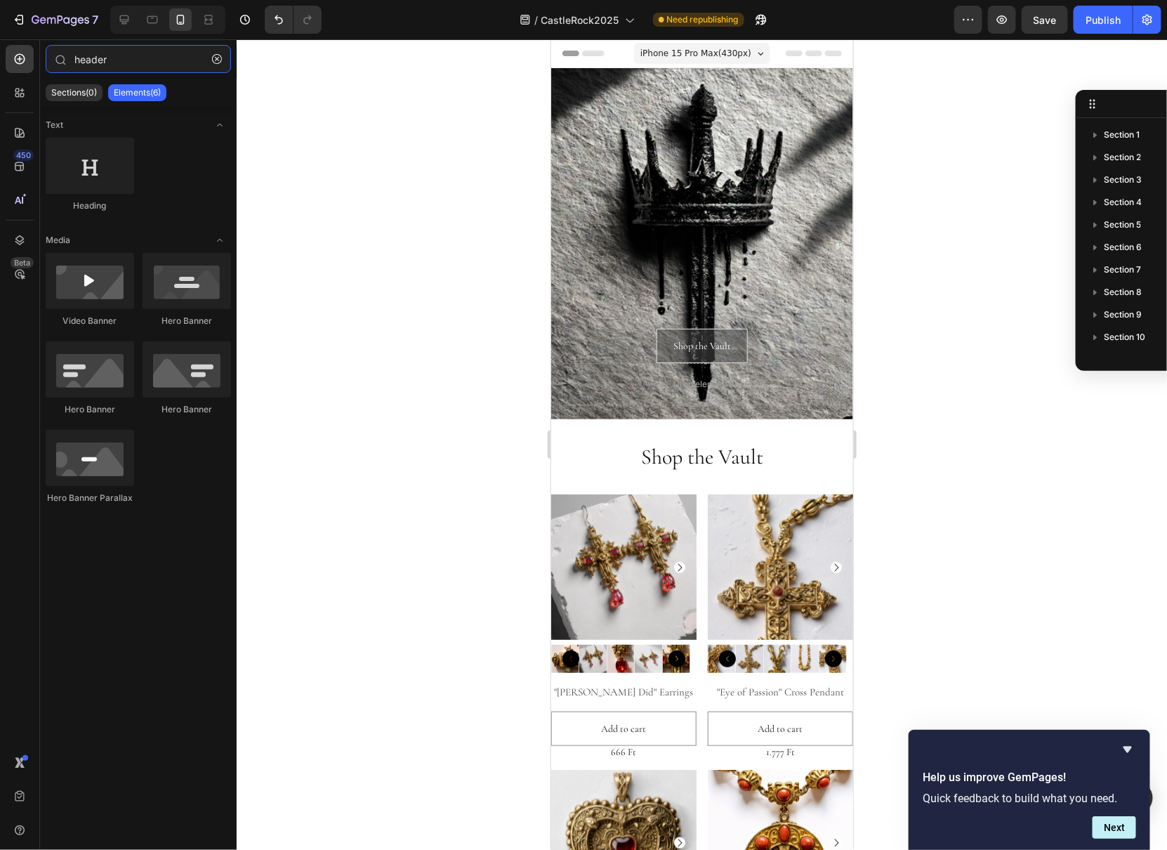
type input "header"
click at [301, 133] on div at bounding box center [702, 444] width 930 height 810
click at [622, 60] on div "Header" at bounding box center [701, 53] width 279 height 28
click at [580, 51] on span "Header" at bounding box center [592, 53] width 31 height 14
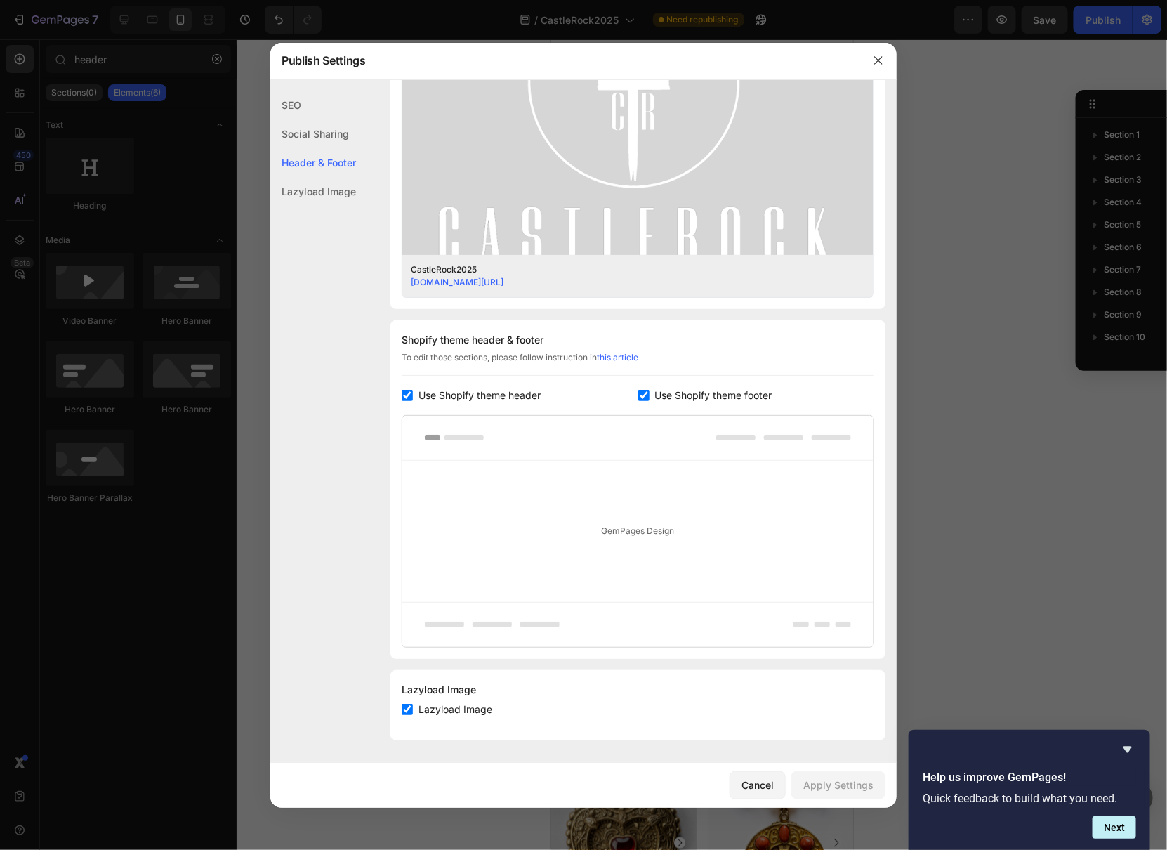
click at [303, 103] on div "SEO" at bounding box center [313, 105] width 86 height 29
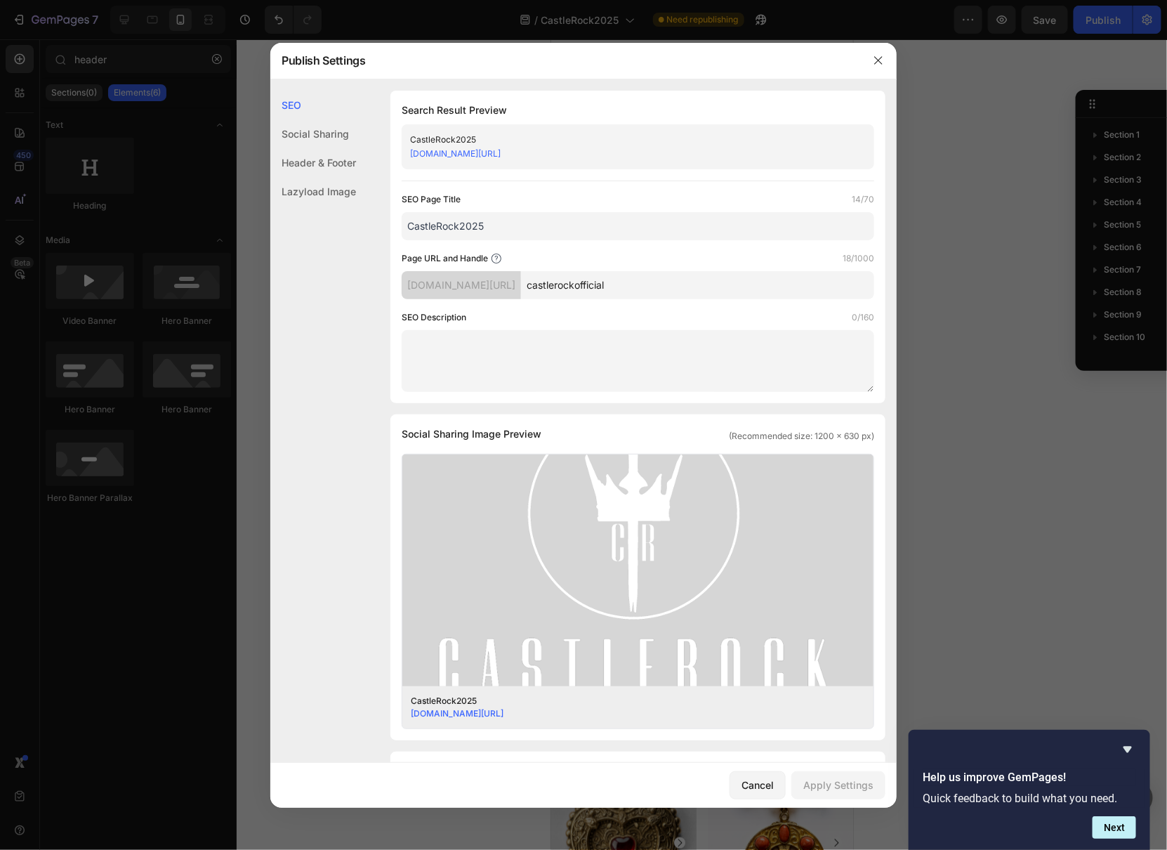
click at [337, 137] on div "Social Sharing" at bounding box center [313, 133] width 86 height 29
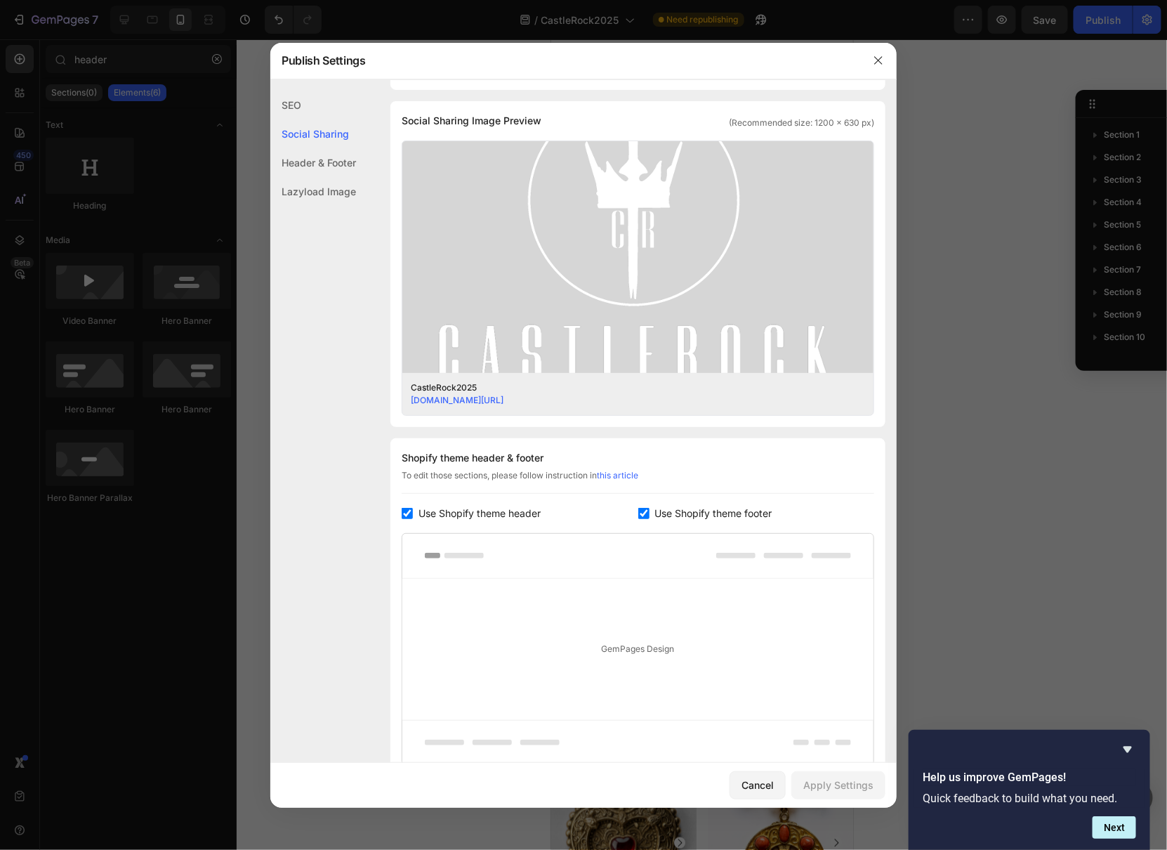
scroll to position [321, 0]
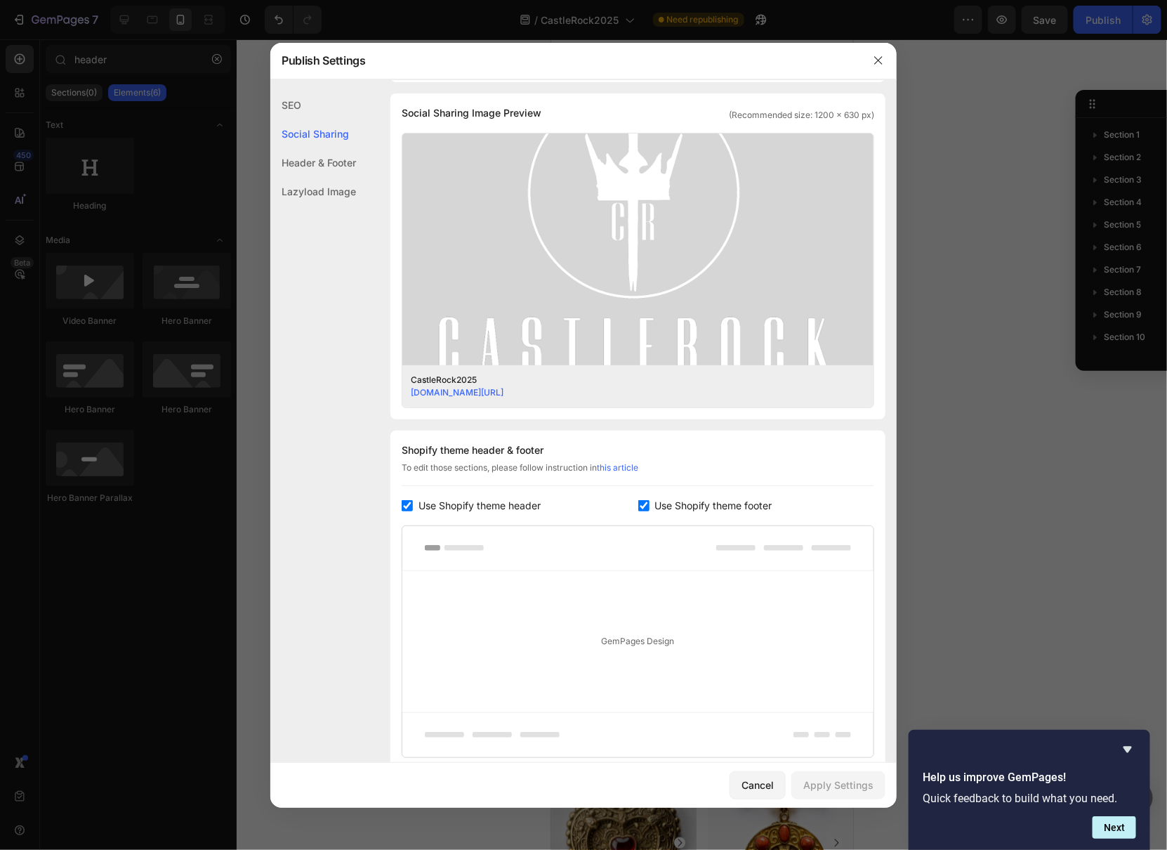
click at [345, 166] on div "Header & Footer" at bounding box center [313, 162] width 86 height 29
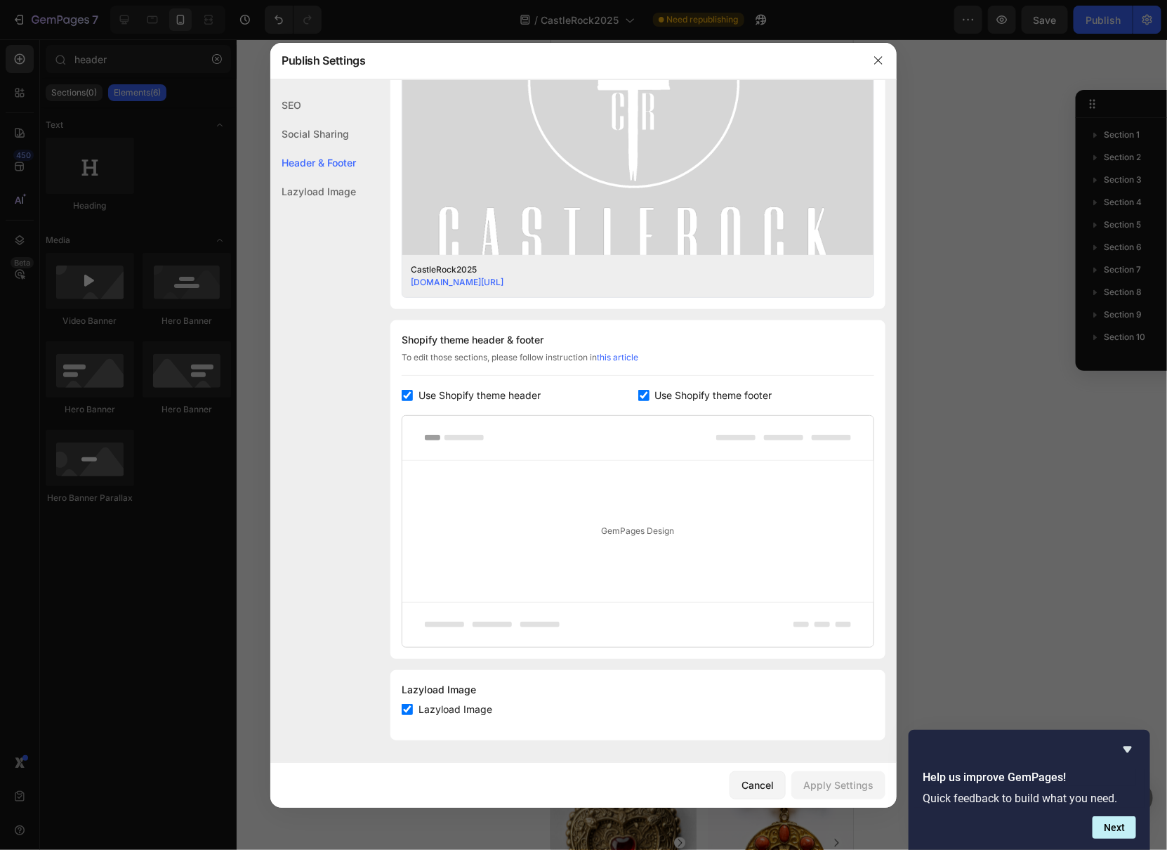
scroll to position [433, 0]
click at [411, 396] on input "checkbox" at bounding box center [407, 395] width 11 height 11
checkbox input "false"
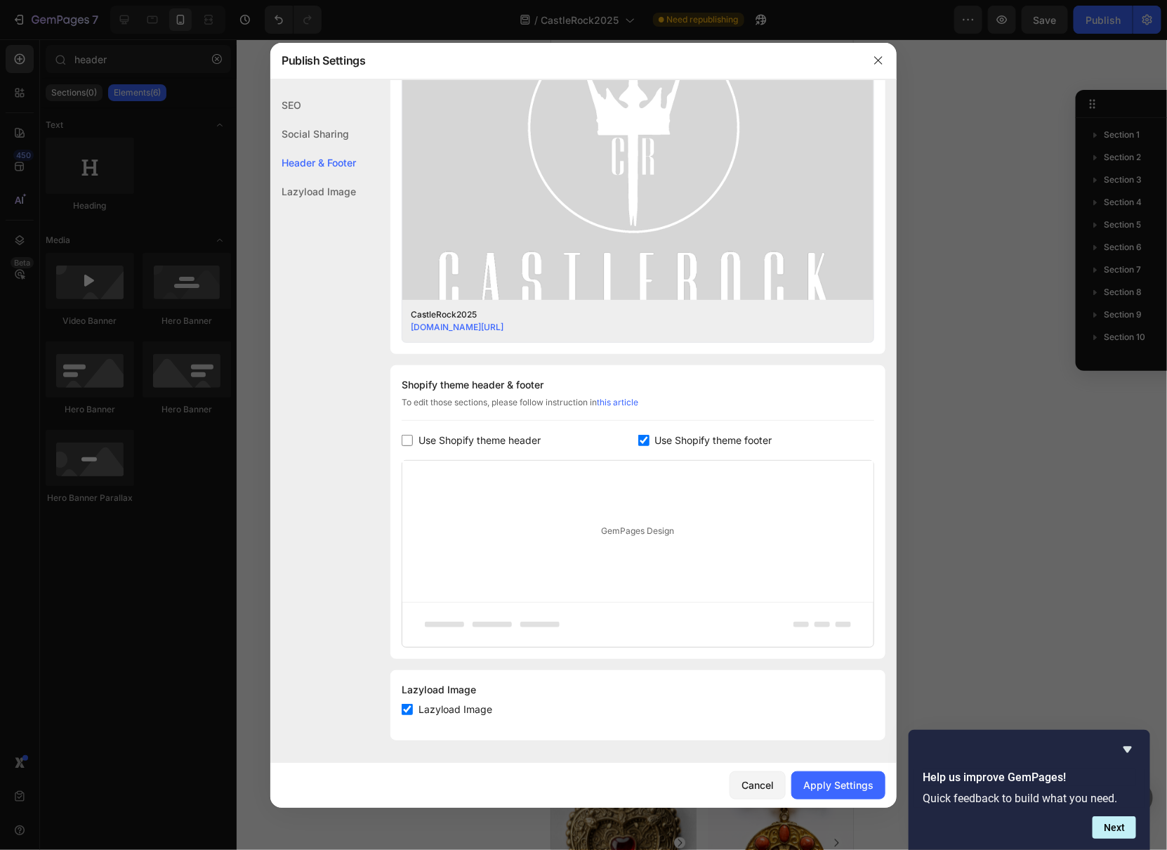
click at [638, 438] on input "checkbox" at bounding box center [643, 440] width 11 height 11
checkbox input "false"
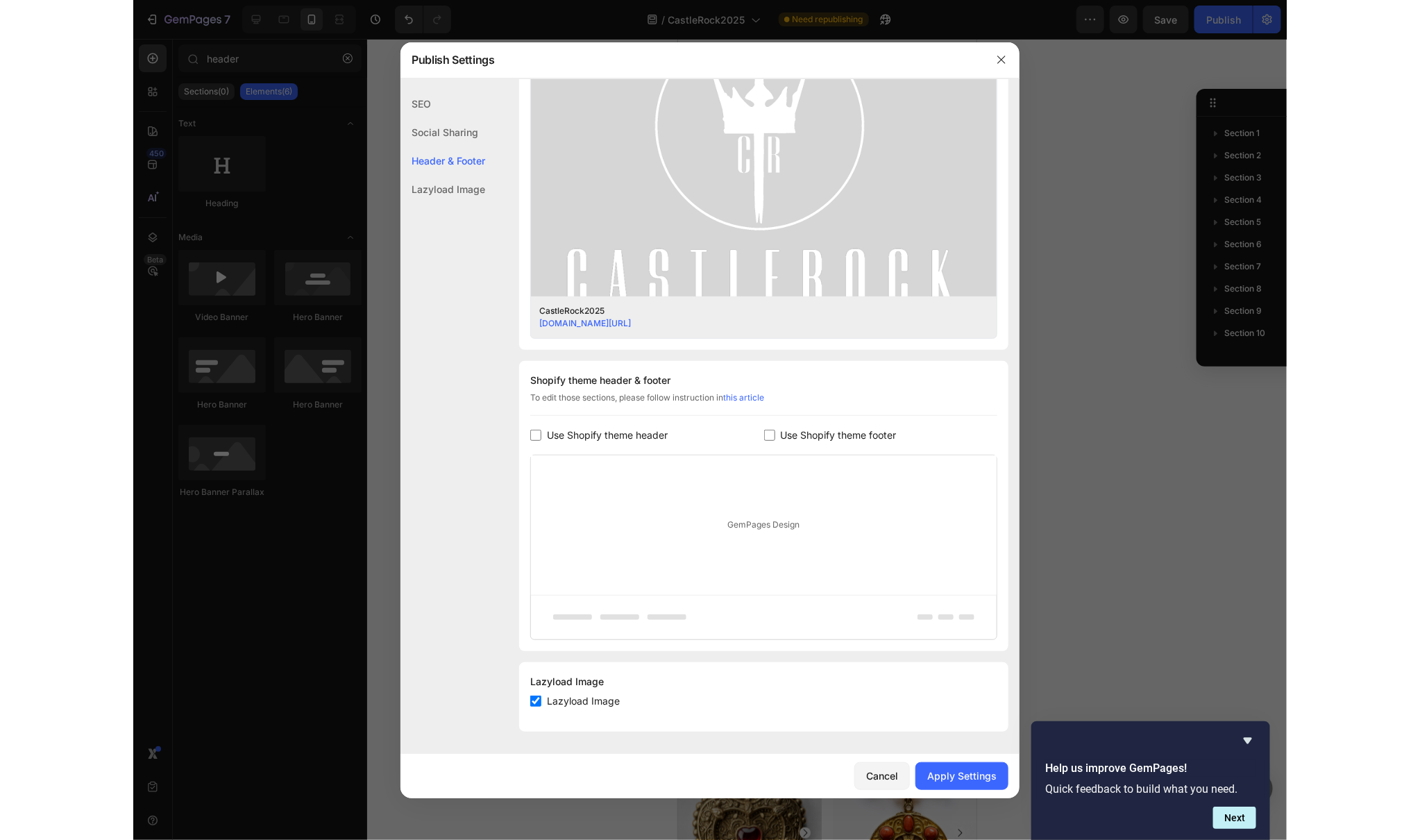
scroll to position [338, 0]
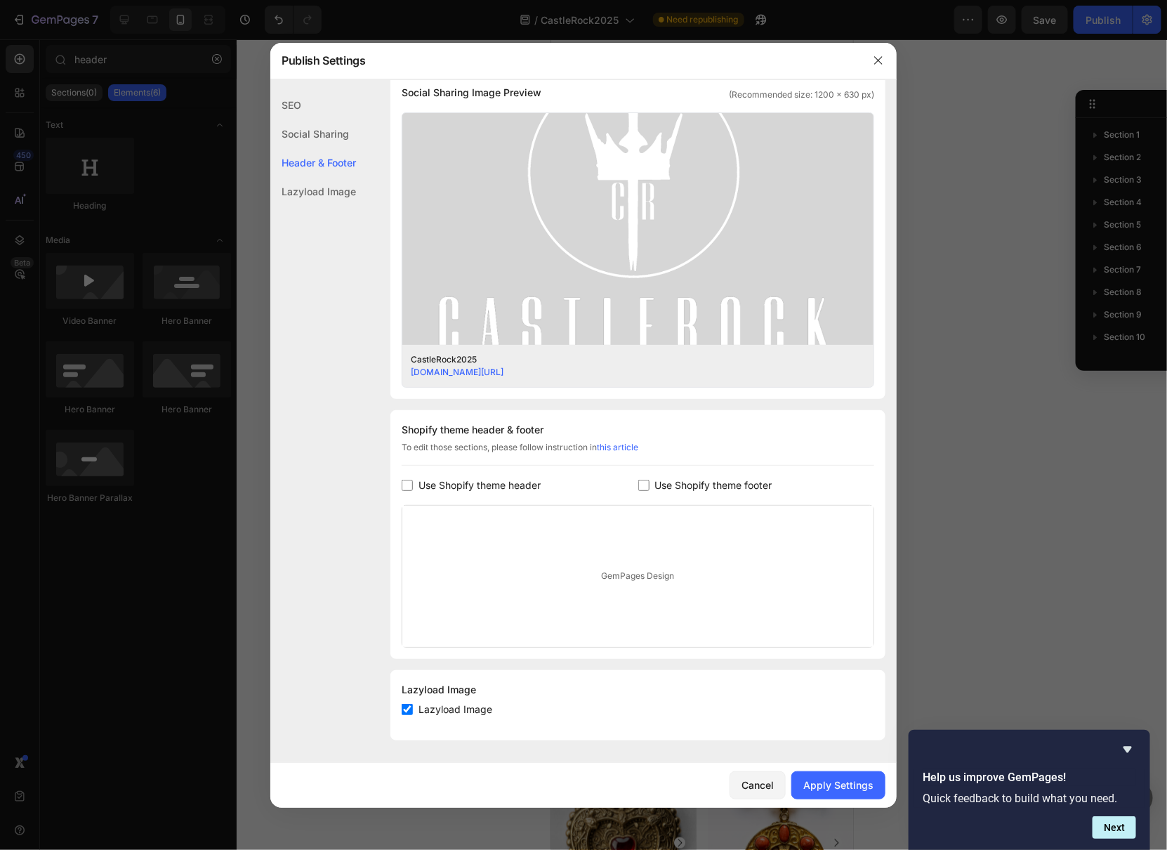
click at [633, 564] on div "GemPages Design" at bounding box center [637, 576] width 471 height 141
click at [407, 711] on input "checkbox" at bounding box center [407, 709] width 11 height 11
checkbox input "false"
click at [631, 446] on link "this article" at bounding box center [617, 447] width 41 height 11
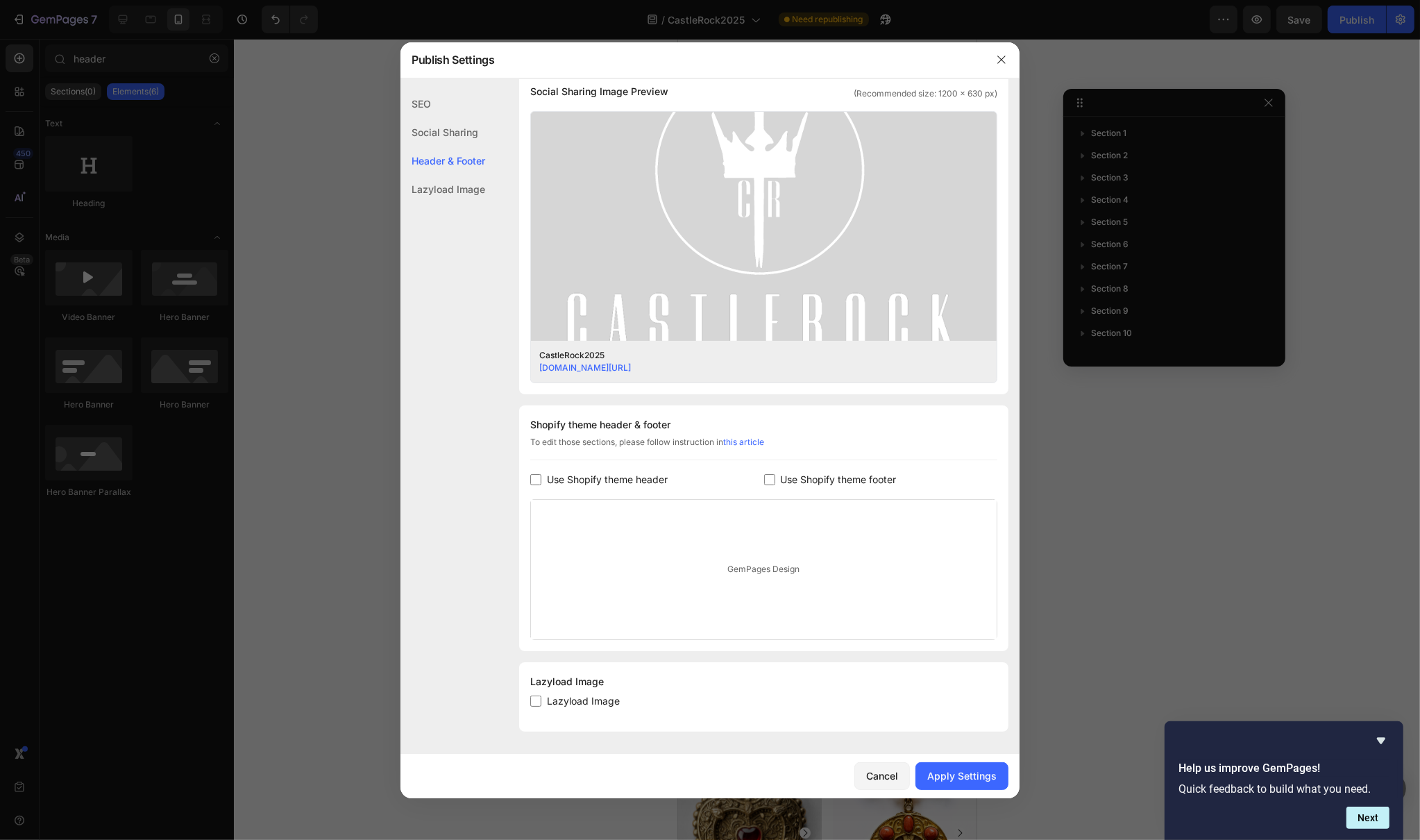
click at [27, 14] on div at bounding box center [710, 420] width 1420 height 840
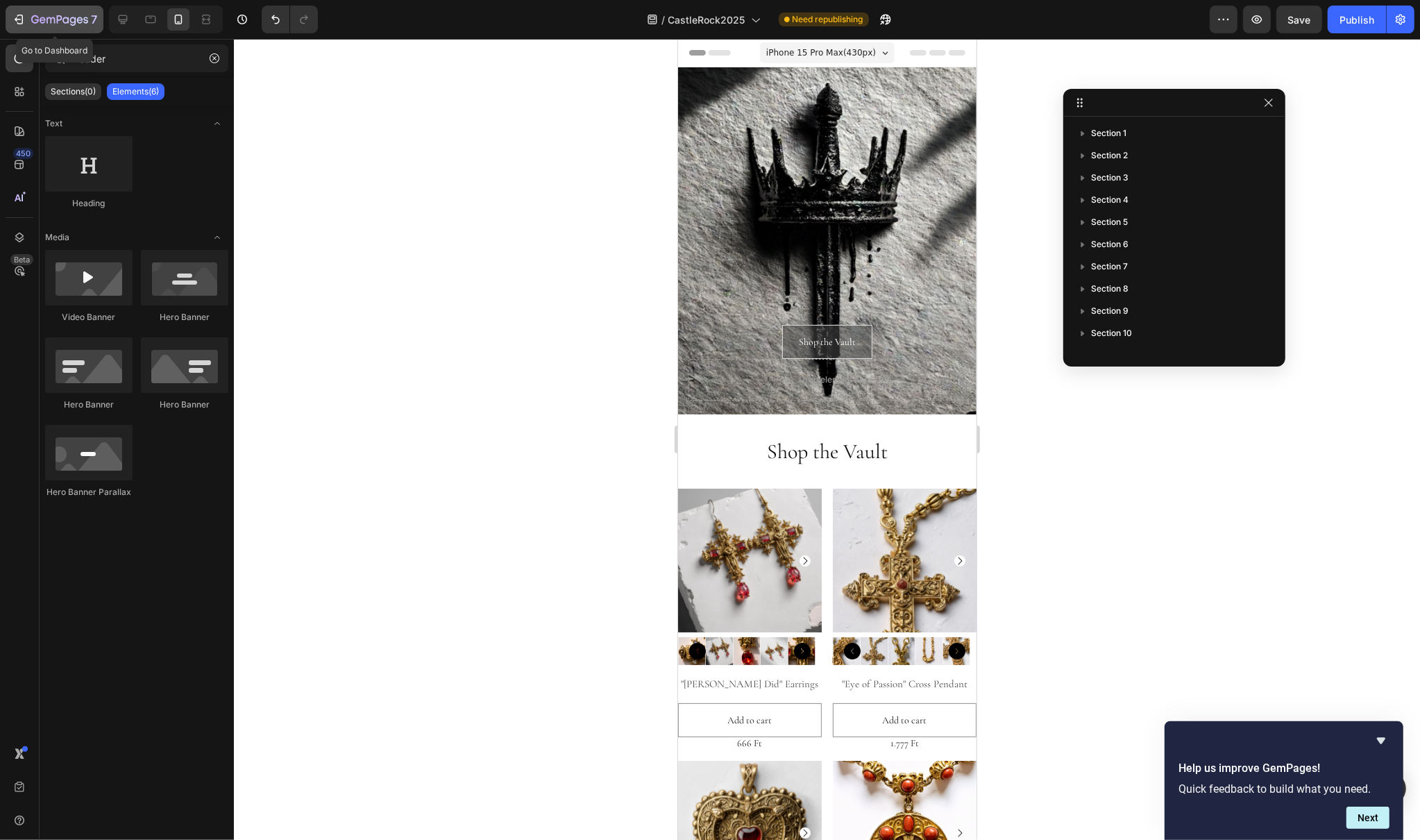
click at [20, 22] on icon "button" at bounding box center [19, 20] width 14 height 14
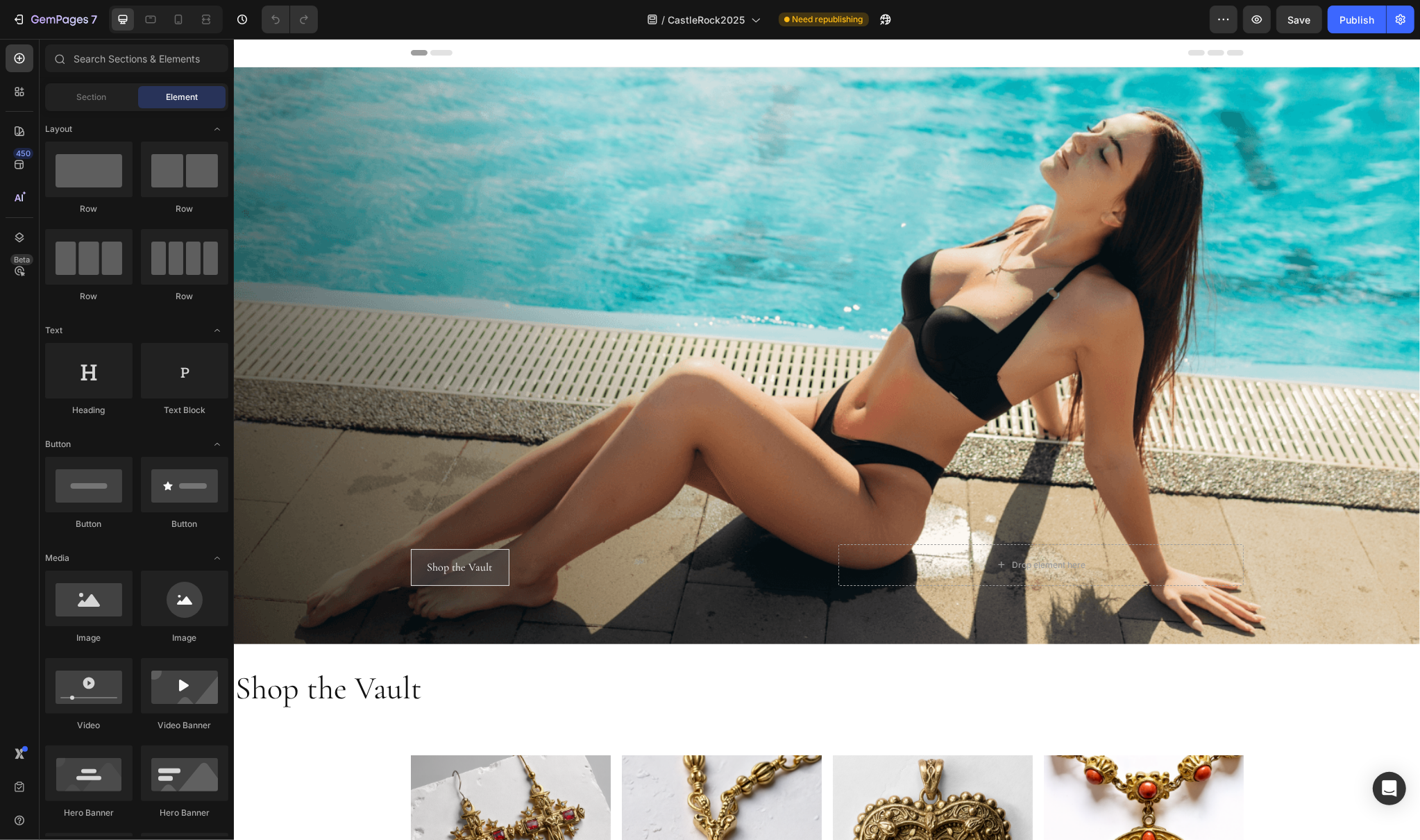
click at [304, 51] on div "Header" at bounding box center [826, 52] width 1186 height 29
click at [258, 56] on div "Header" at bounding box center [267, 52] width 51 height 17
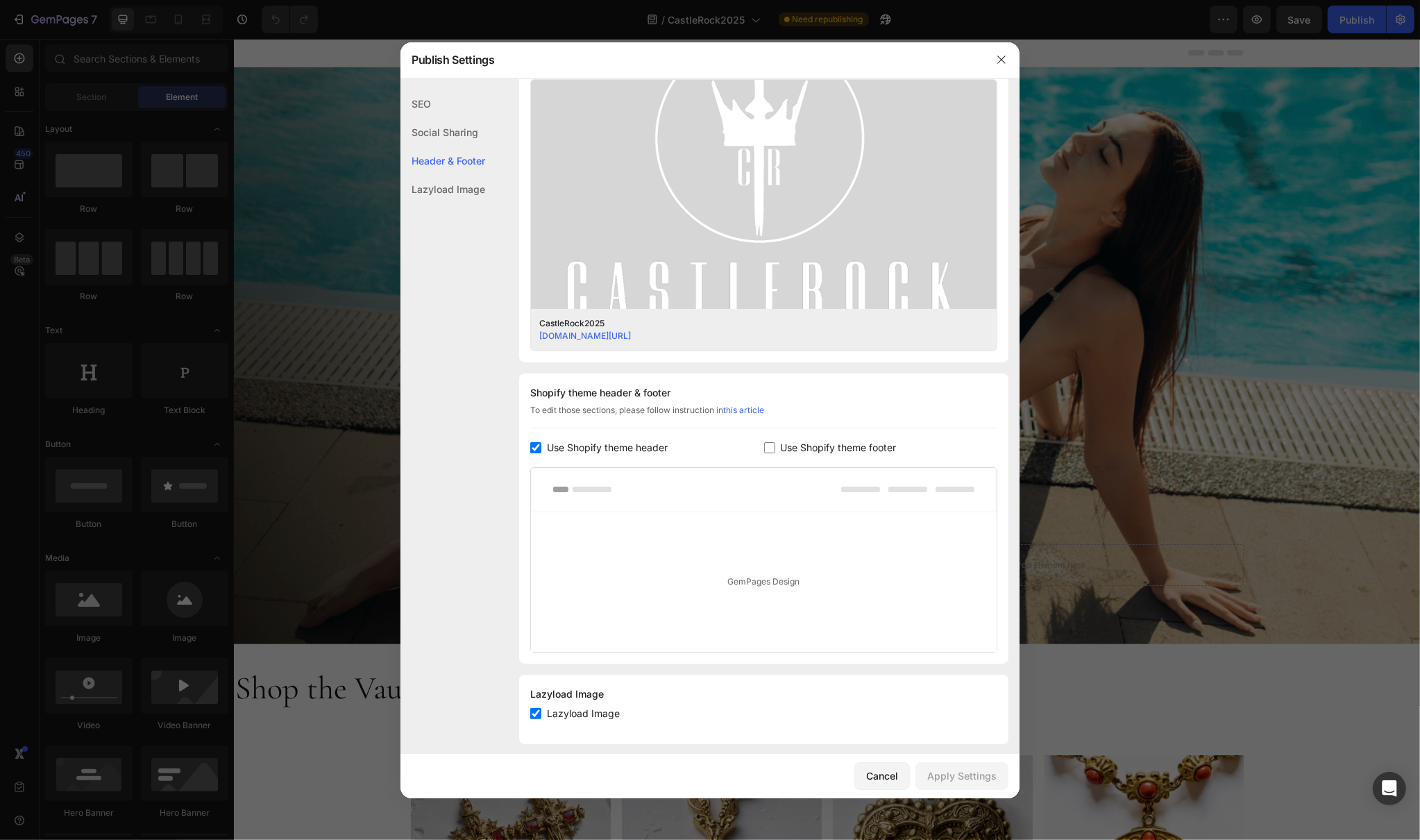
scroll to position [382, 0]
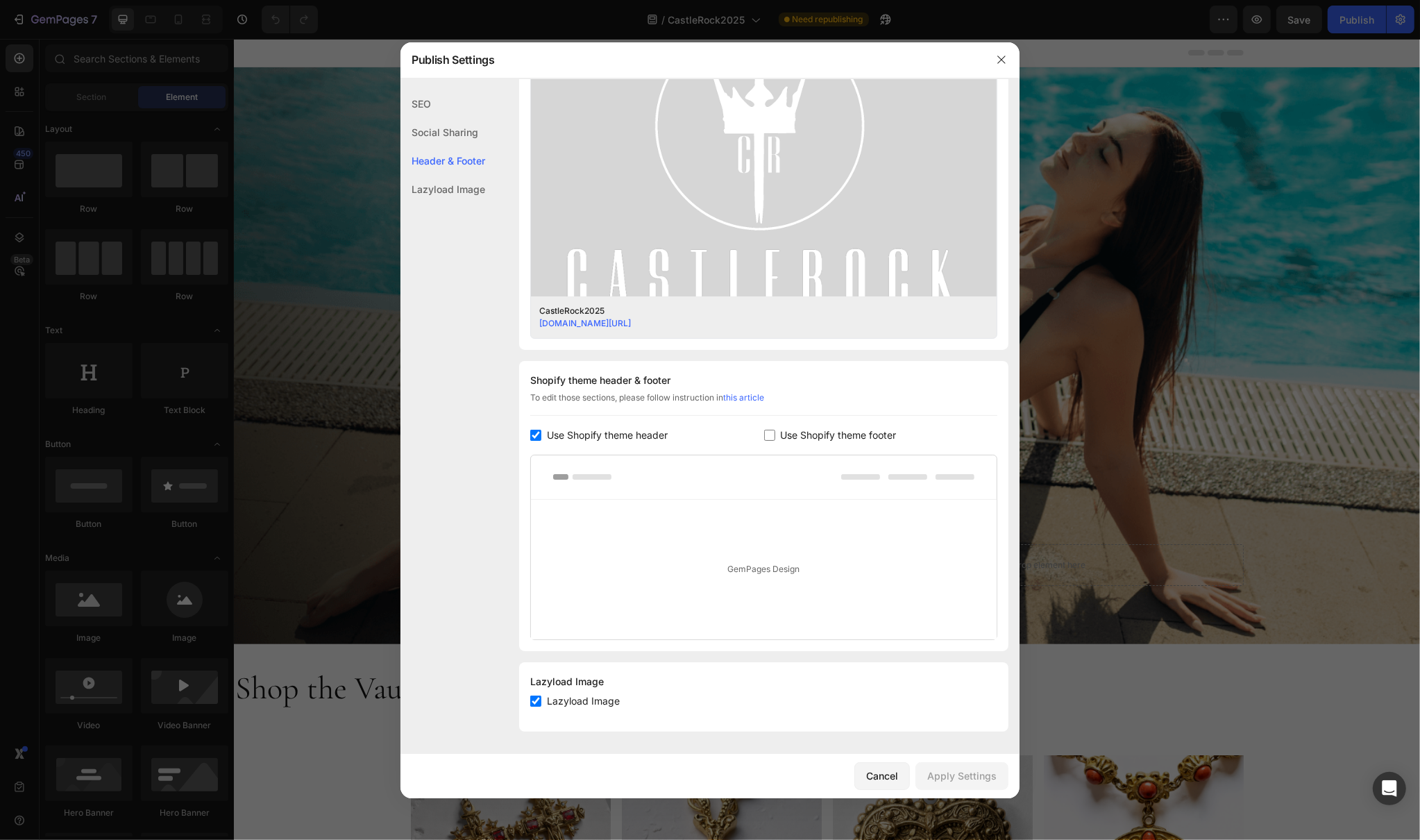
click at [764, 434] on input "checkbox" at bounding box center [769, 435] width 11 height 11
checkbox input "true"
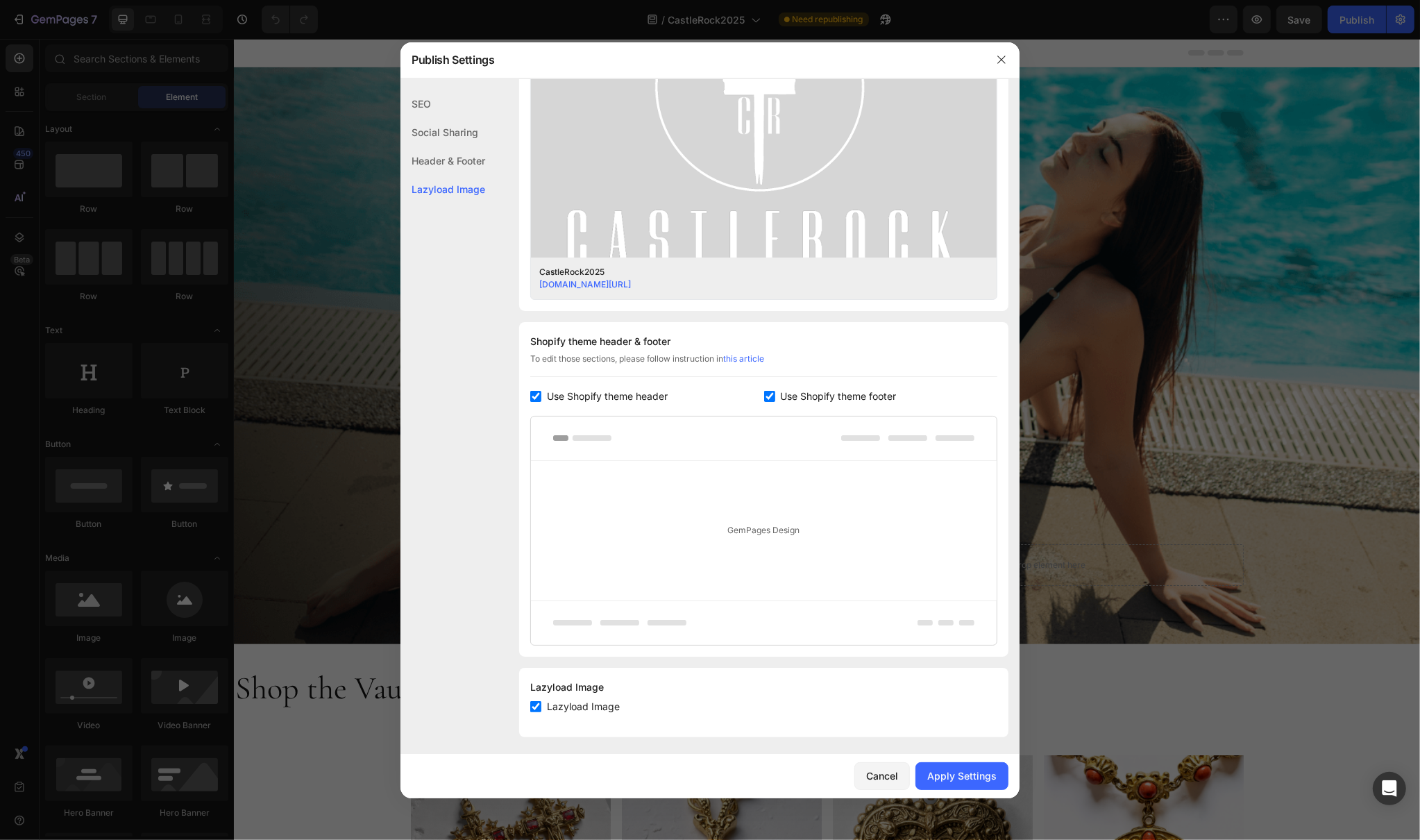
scroll to position [428, 0]
click at [654, 617] on rect at bounding box center [666, 617] width 39 height 6
click at [792, 547] on div "GemPages Design" at bounding box center [763, 525] width 465 height 139
click at [831, 488] on div "GemPages Design" at bounding box center [763, 525] width 465 height 139
drag, startPoint x: 855, startPoint y: 423, endPoint x: 643, endPoint y: 431, distance: 212.2
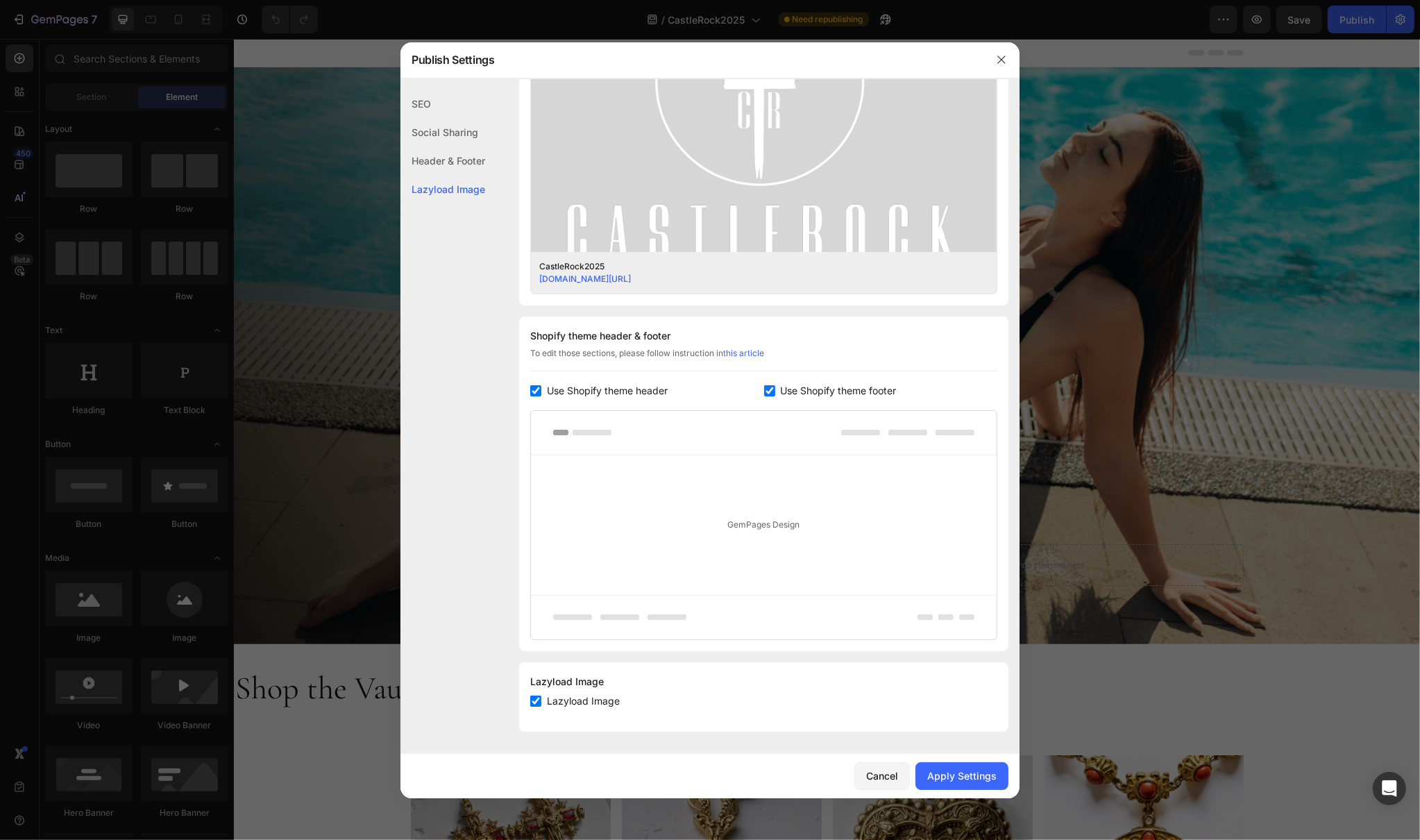
click at [854, 423] on div at bounding box center [763, 433] width 465 height 44
drag, startPoint x: 609, startPoint y: 430, endPoint x: 875, endPoint y: 670, distance: 358.3
click at [610, 432] on rect at bounding box center [591, 433] width 39 height 6
click at [966, 779] on div "Apply Settings" at bounding box center [961, 775] width 69 height 15
drag, startPoint x: 998, startPoint y: 57, endPoint x: 902, endPoint y: 350, distance: 308.3
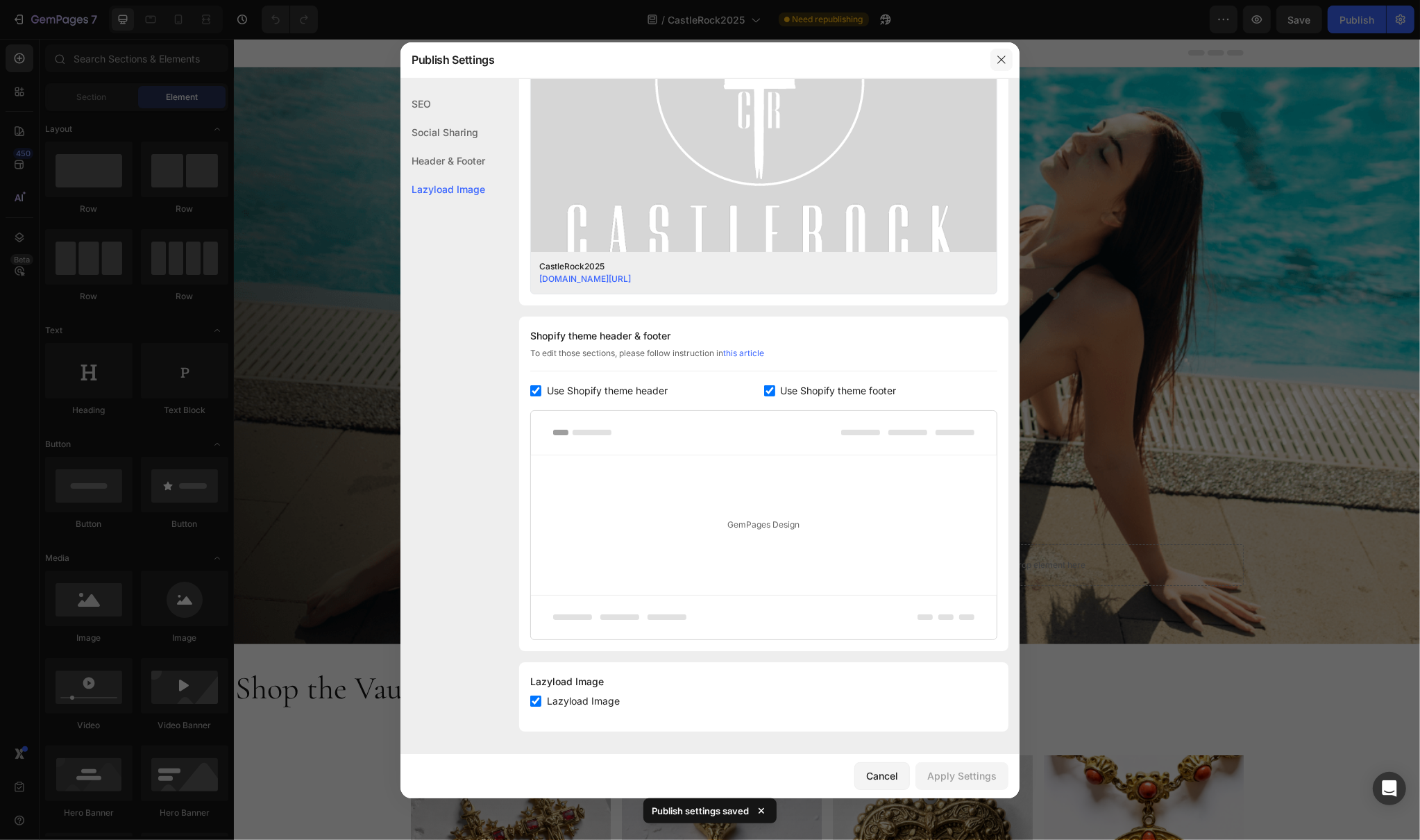
click at [998, 57] on icon "button" at bounding box center [1001, 59] width 8 height 8
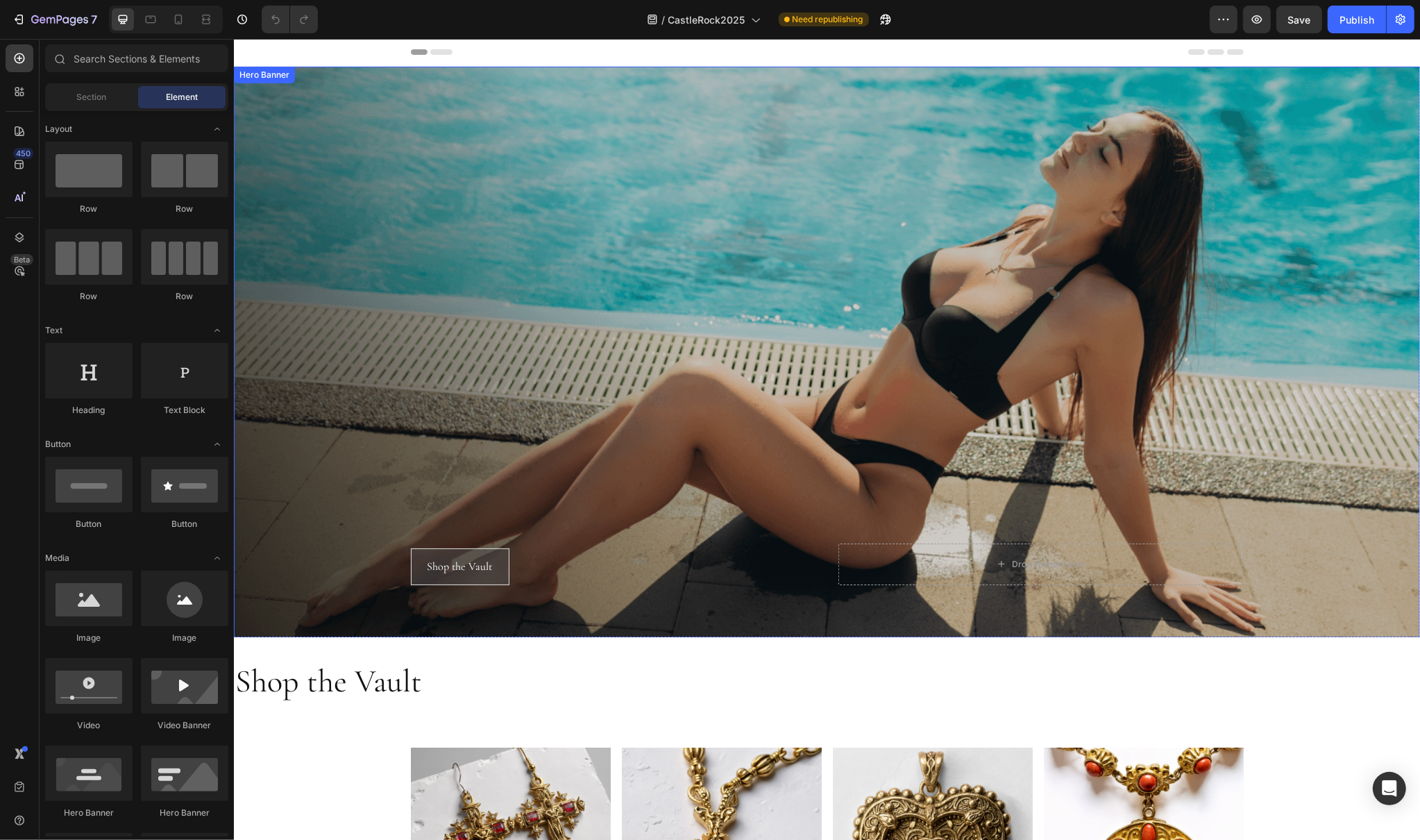
scroll to position [0, 0]
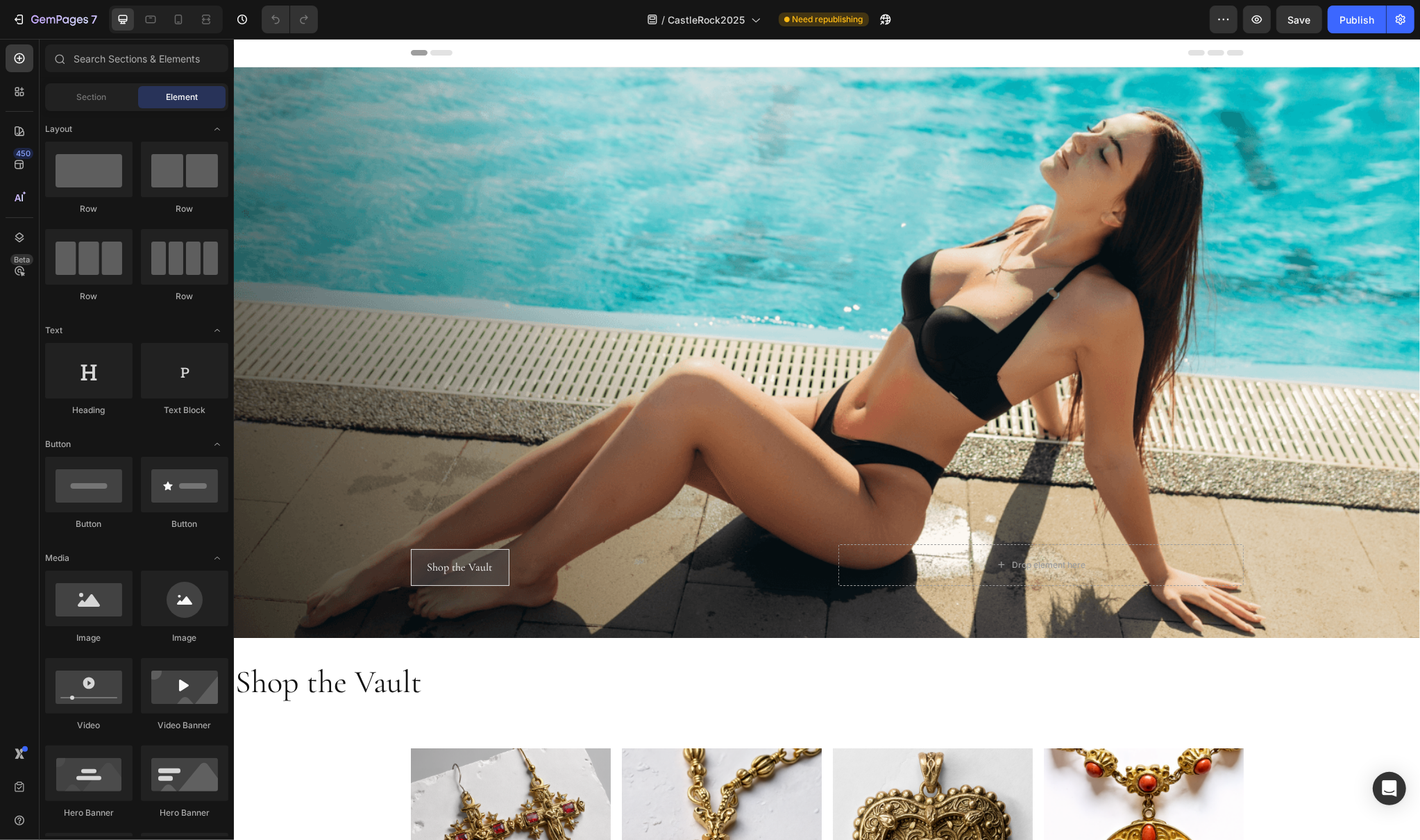
click at [471, 57] on div "Header" at bounding box center [826, 52] width 833 height 28
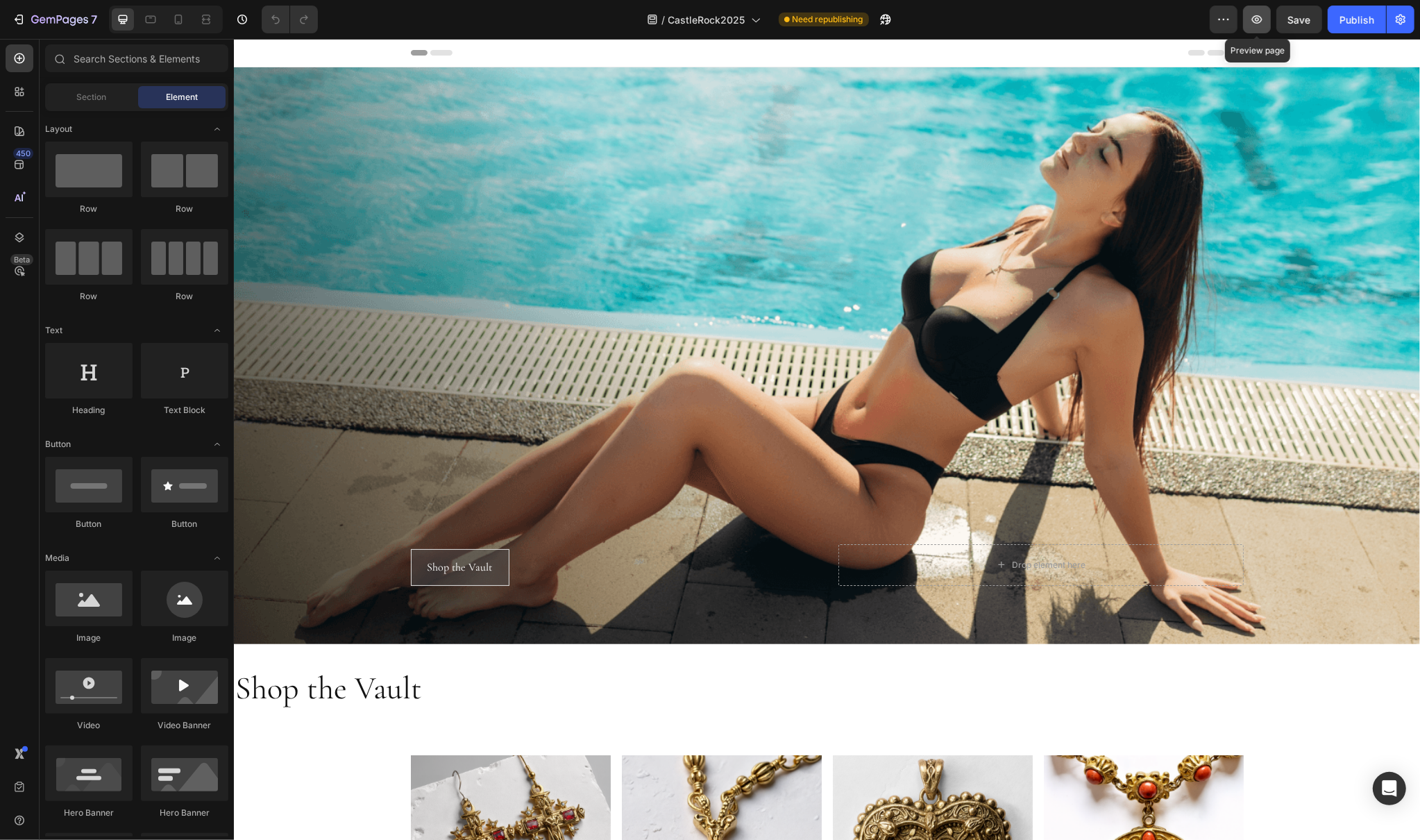
click at [1252, 21] on icon "button" at bounding box center [1257, 20] width 14 height 14
click at [751, 21] on icon at bounding box center [755, 20] width 14 height 14
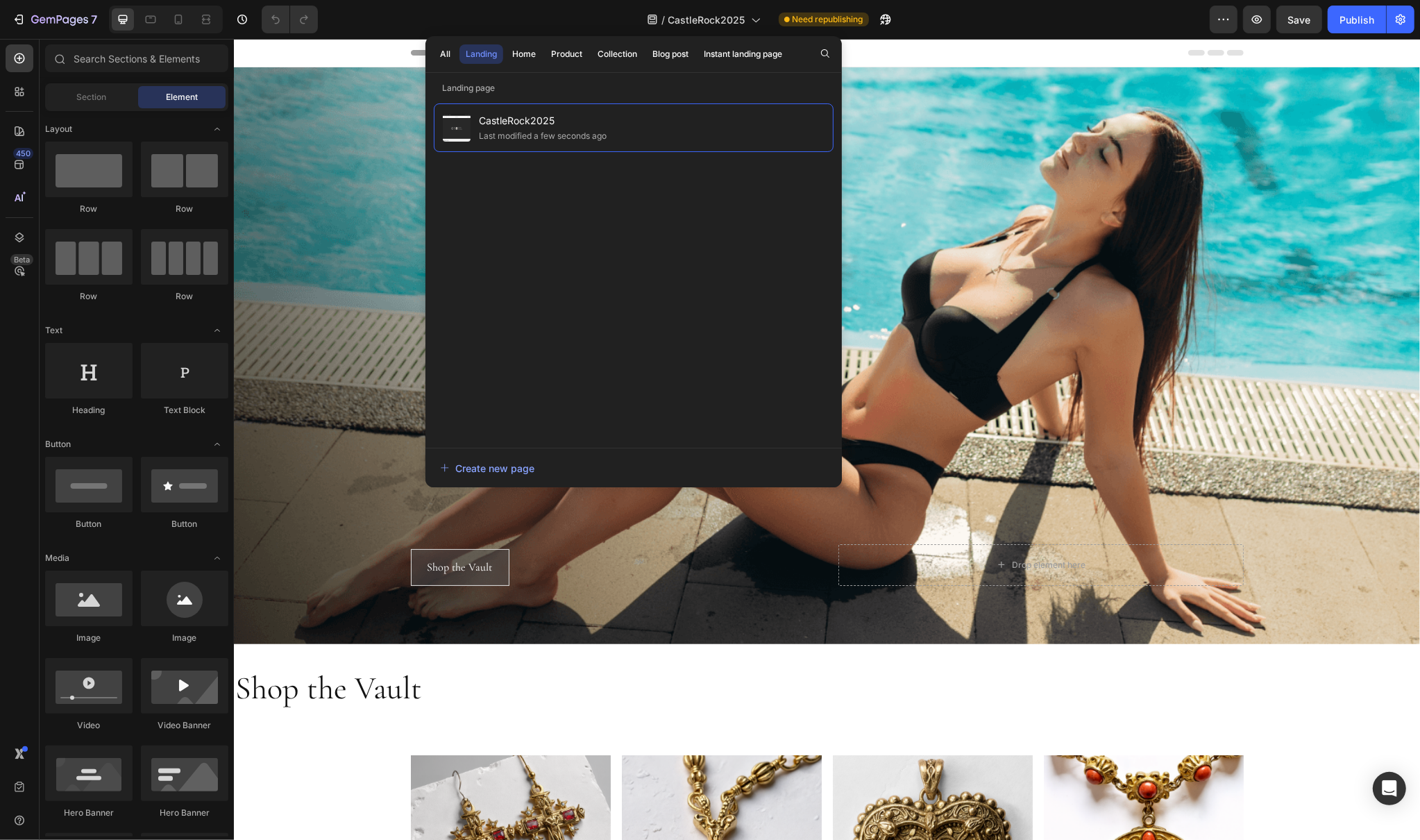
click at [582, 325] on div "CastleRock2025 Last modified a few seconds ago" at bounding box center [633, 269] width 399 height 330
click at [537, 57] on button "Home" at bounding box center [524, 54] width 37 height 20
click at [576, 54] on div "Product" at bounding box center [566, 53] width 32 height 13
click at [641, 54] on button "Collection" at bounding box center [617, 54] width 52 height 20
click at [672, 59] on div "Blog post" at bounding box center [670, 53] width 37 height 13
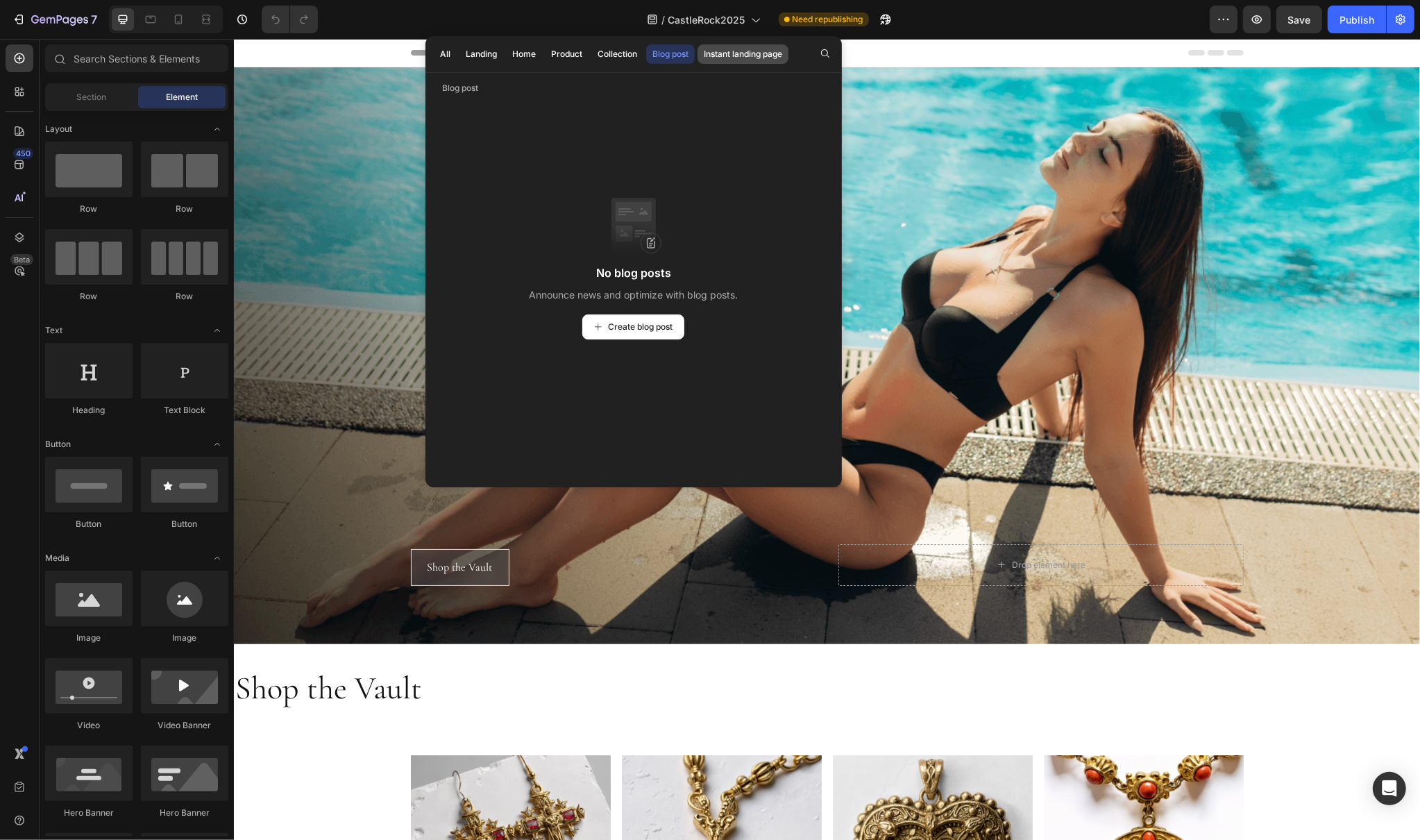
click at [765, 59] on div "Instant landing page" at bounding box center [742, 53] width 78 height 13
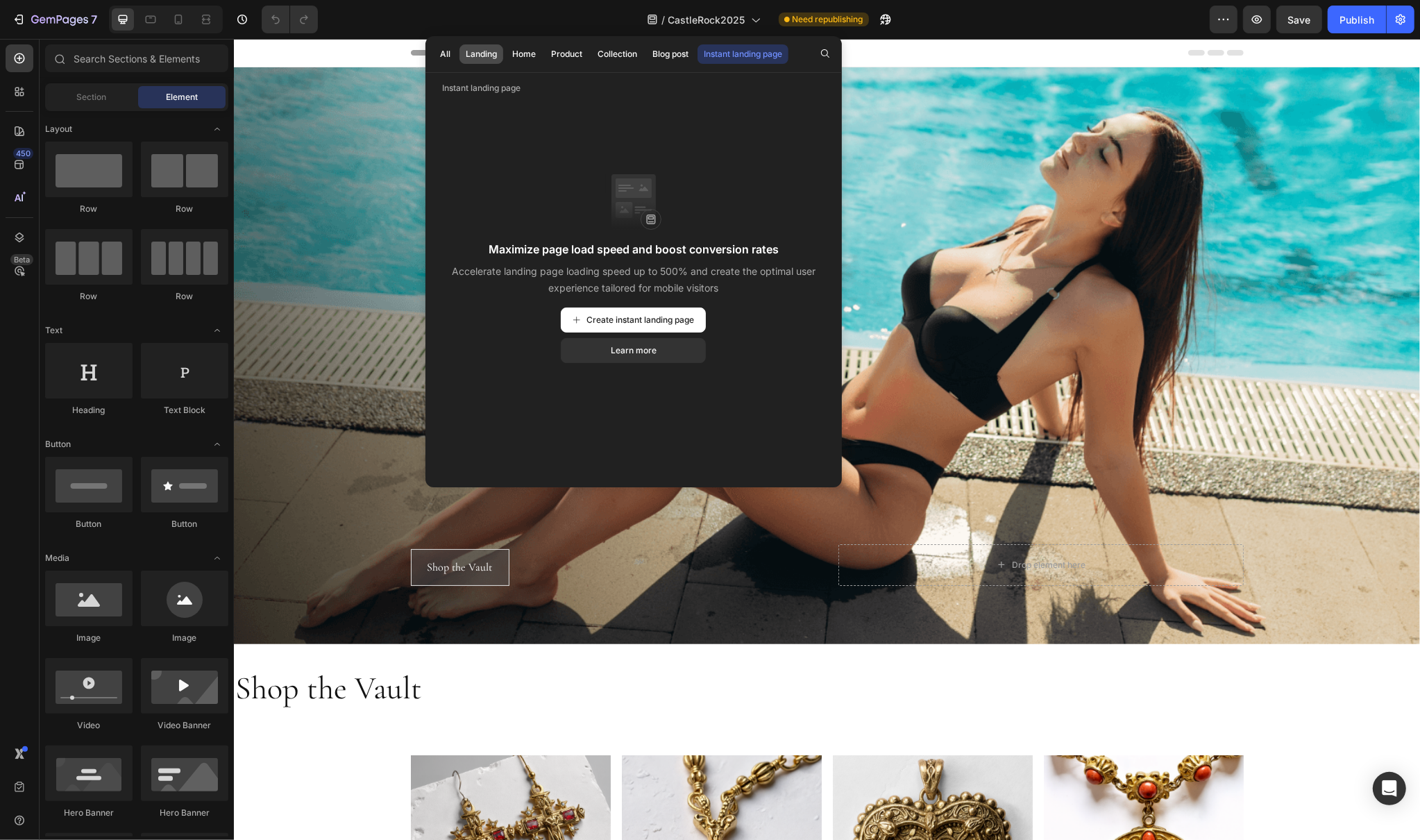
click at [485, 58] on div "Landing" at bounding box center [481, 53] width 32 height 13
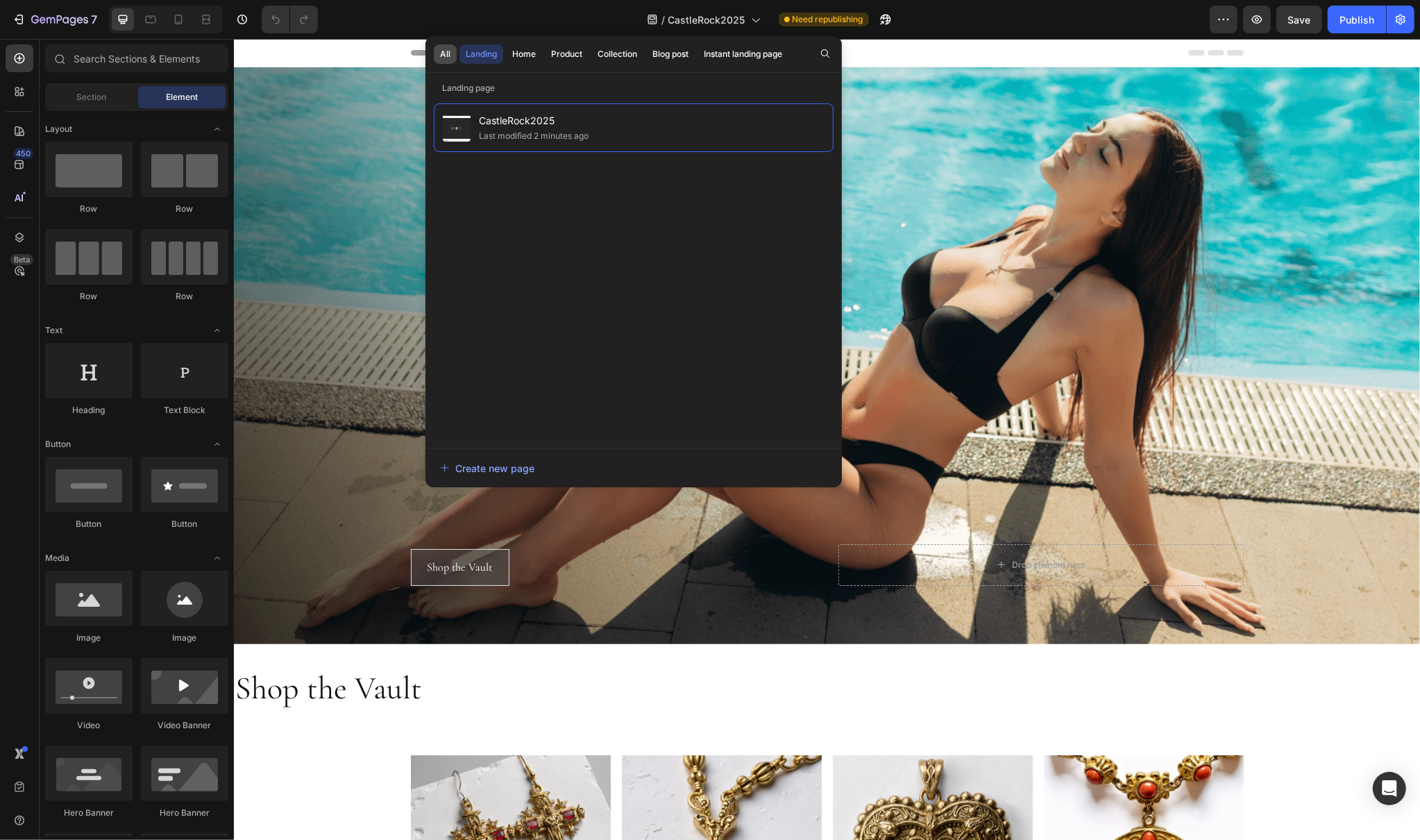
click at [442, 61] on button "All" at bounding box center [445, 54] width 23 height 20
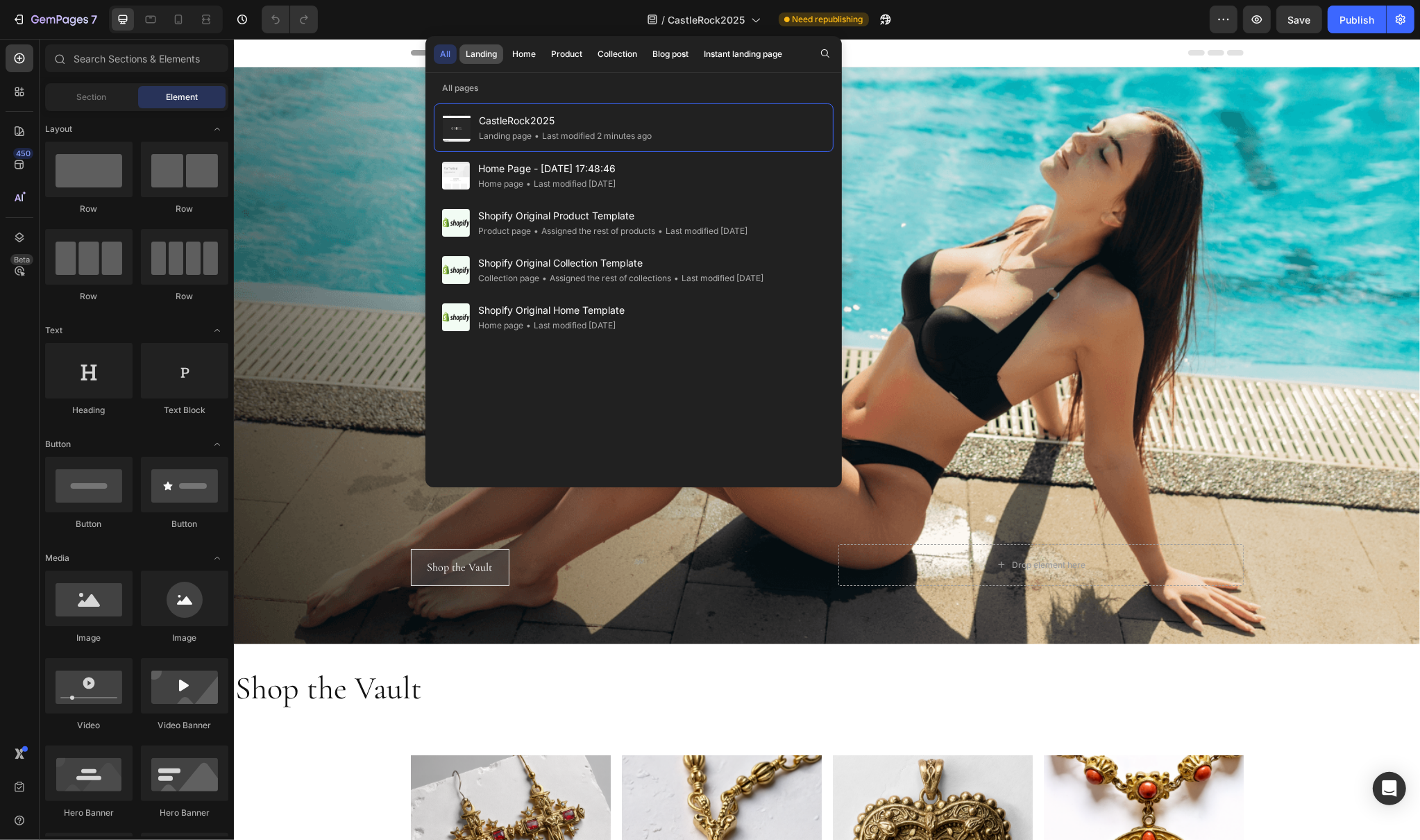
click at [471, 53] on div "Landing" at bounding box center [481, 53] width 32 height 13
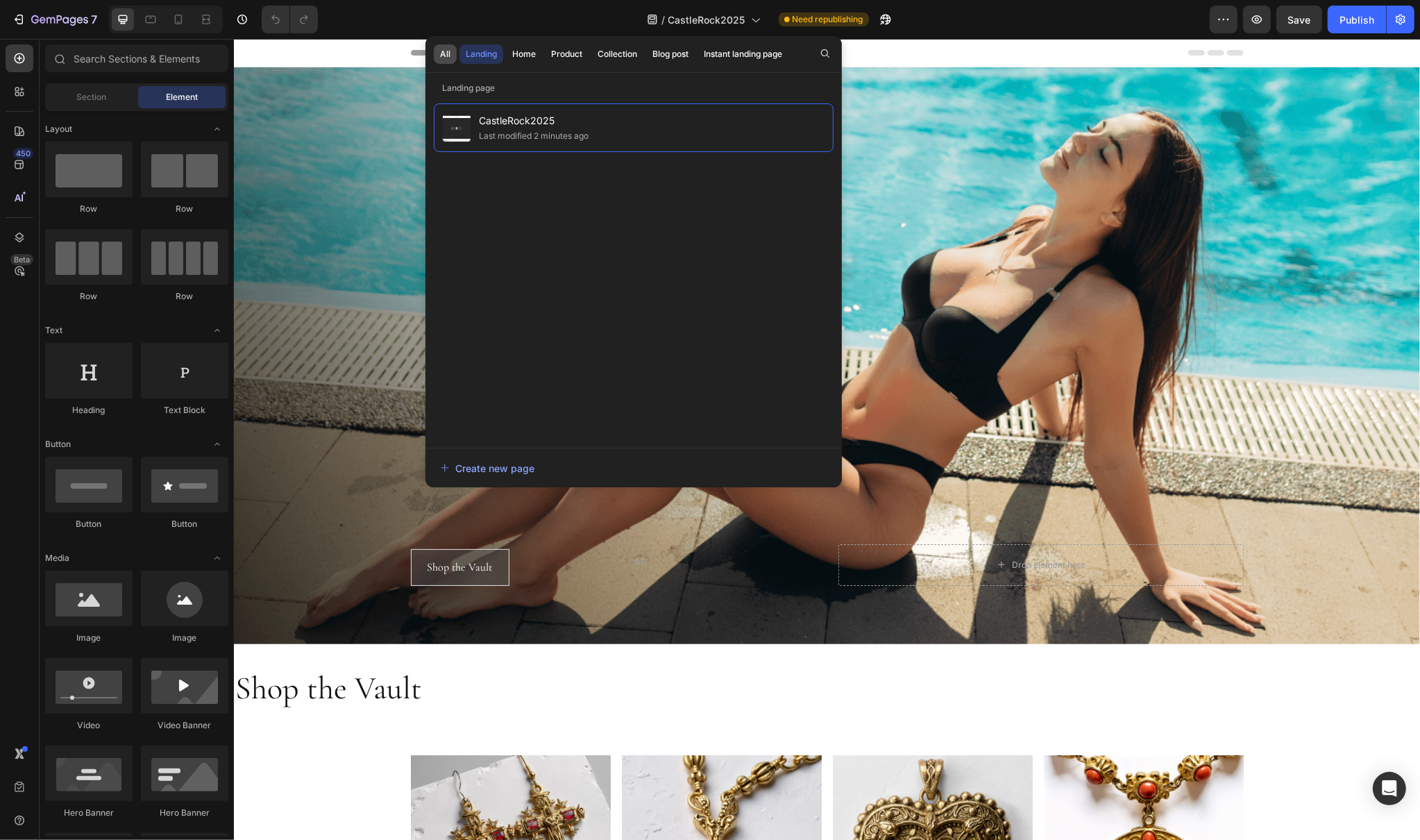
click at [446, 55] on div "All" at bounding box center [445, 53] width 11 height 13
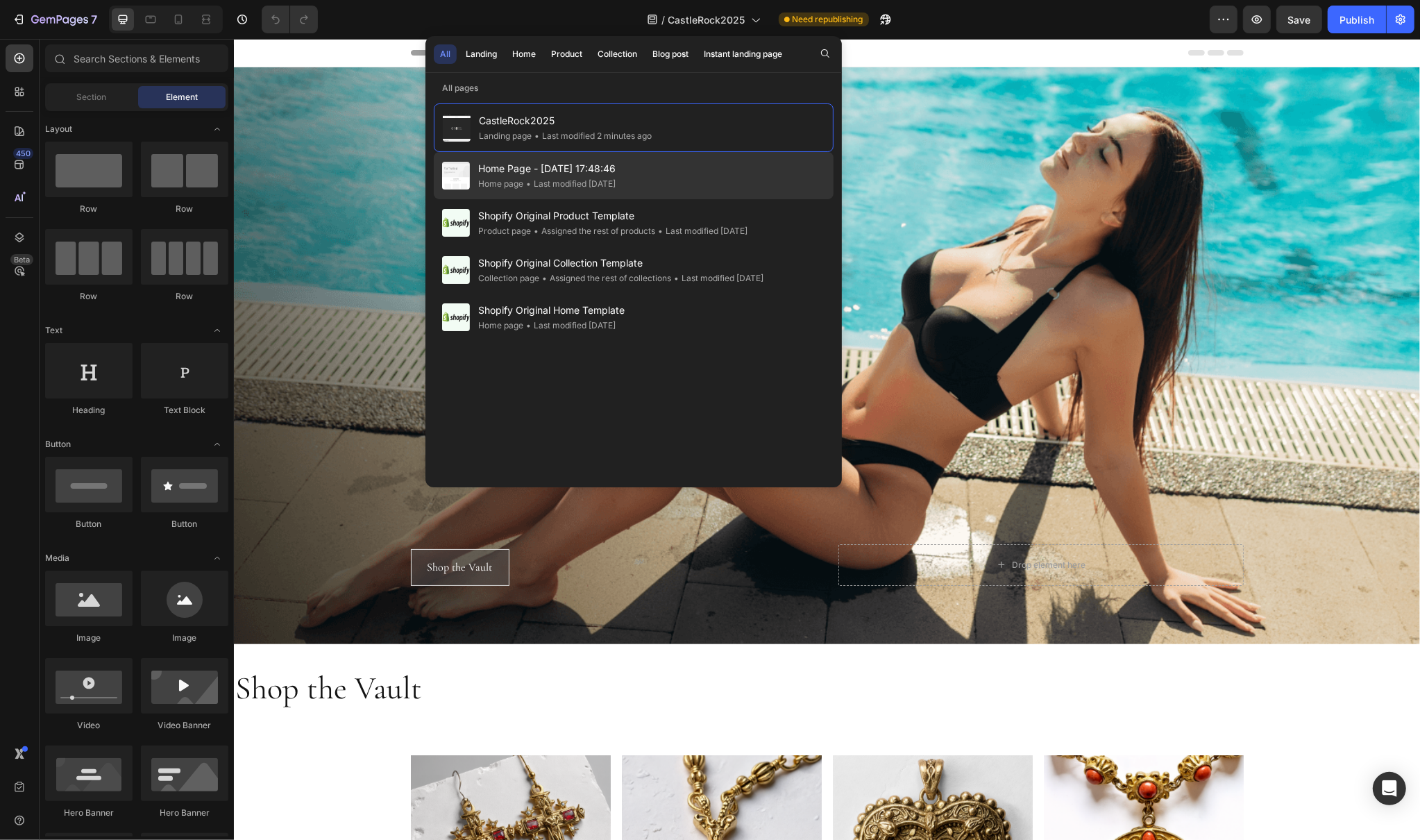
click at [658, 188] on div "Home Page - Sep 22, 17:48:46 Home page • Last modified 4 days ago" at bounding box center [633, 176] width 399 height 47
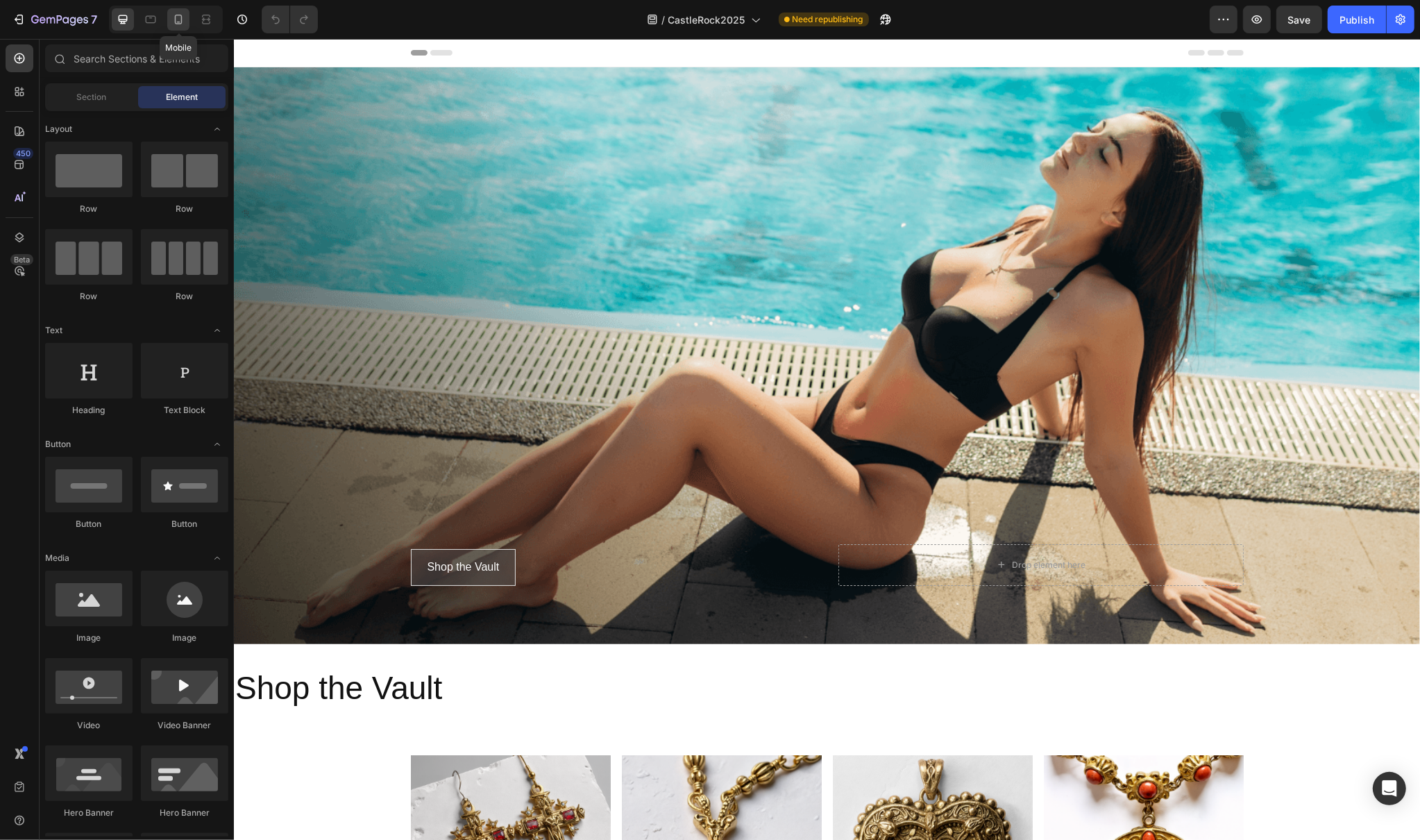
click at [176, 23] on icon at bounding box center [179, 20] width 8 height 10
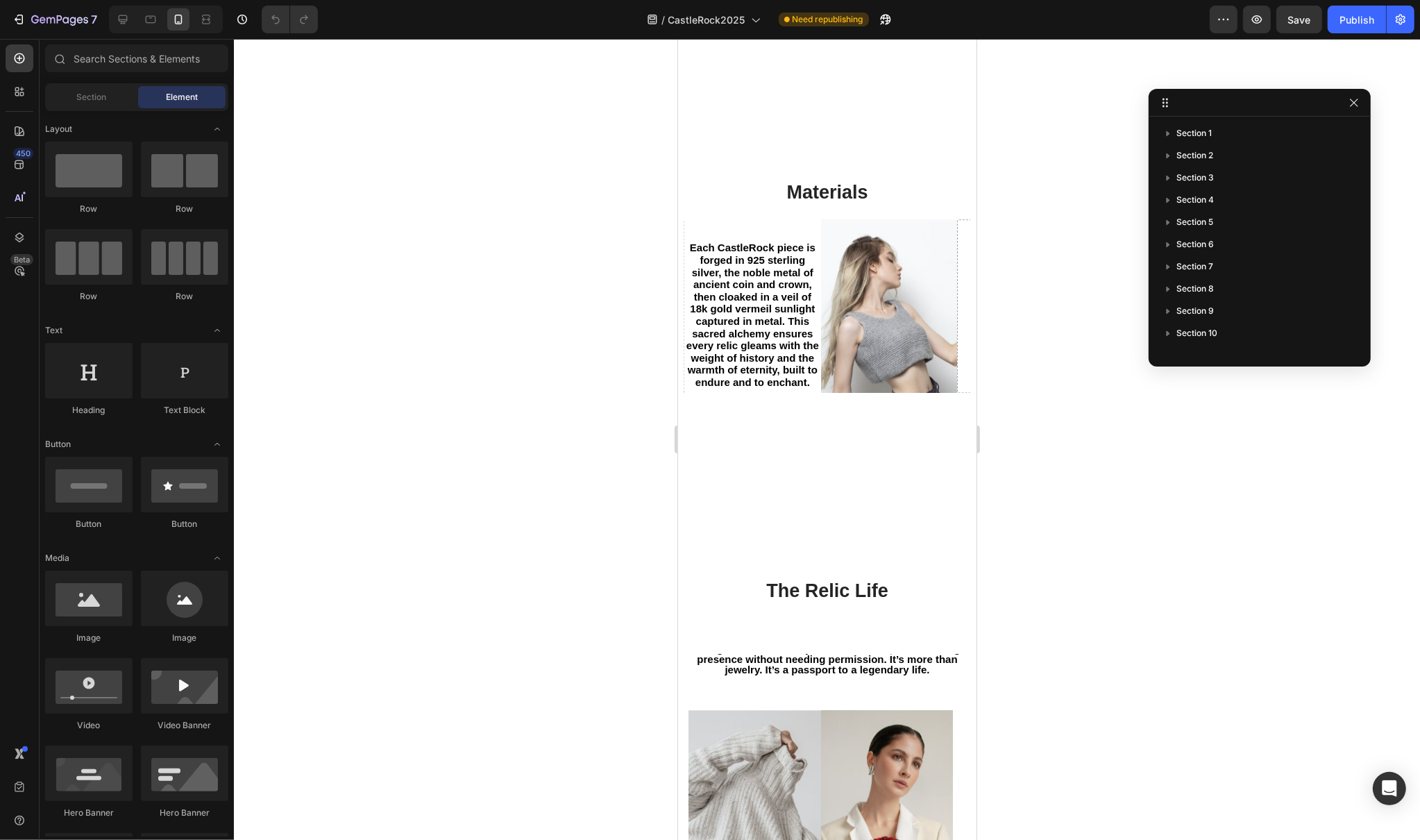
scroll to position [3345, 0]
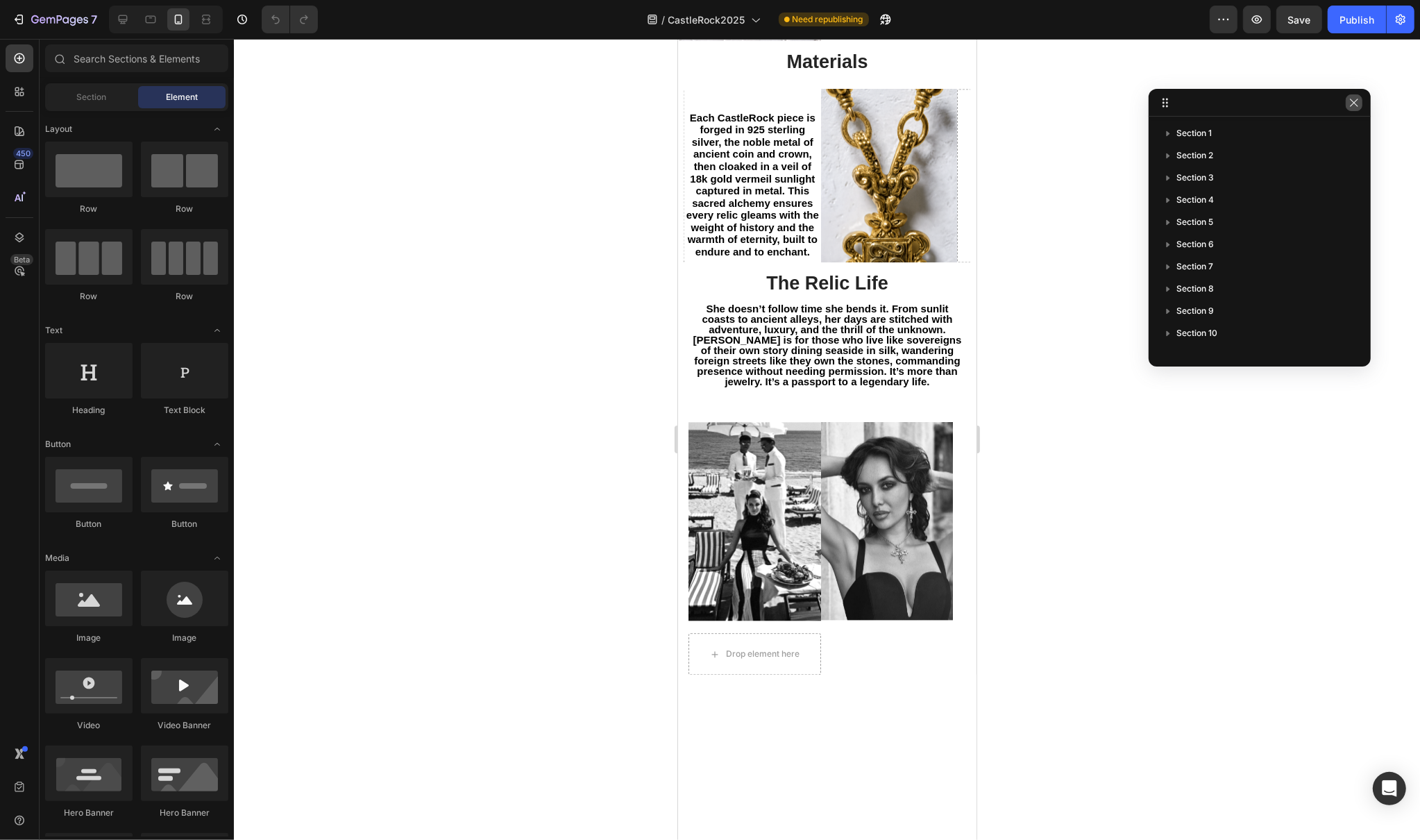
click at [1352, 102] on icon "button" at bounding box center [1354, 103] width 8 height 8
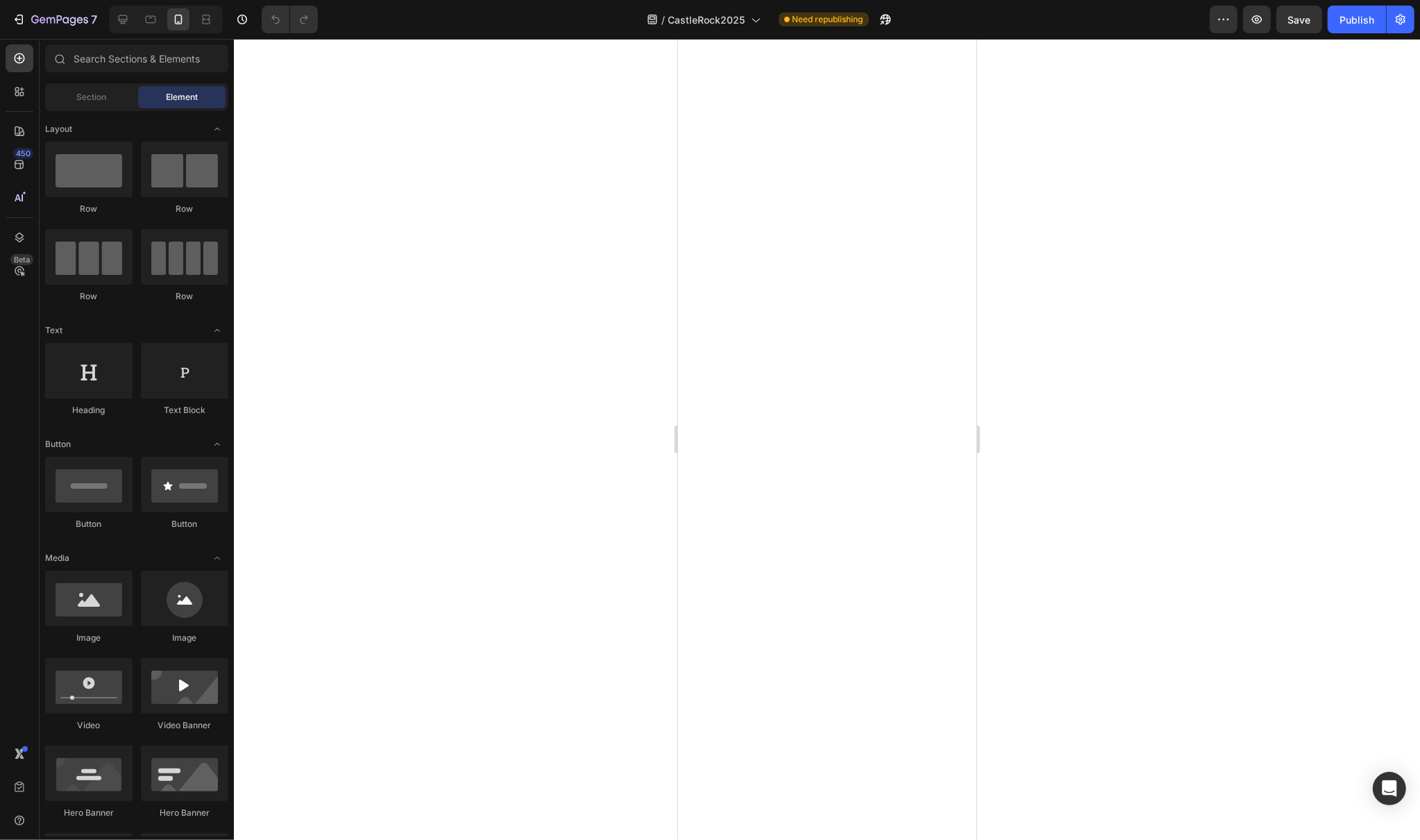
scroll to position [0, 0]
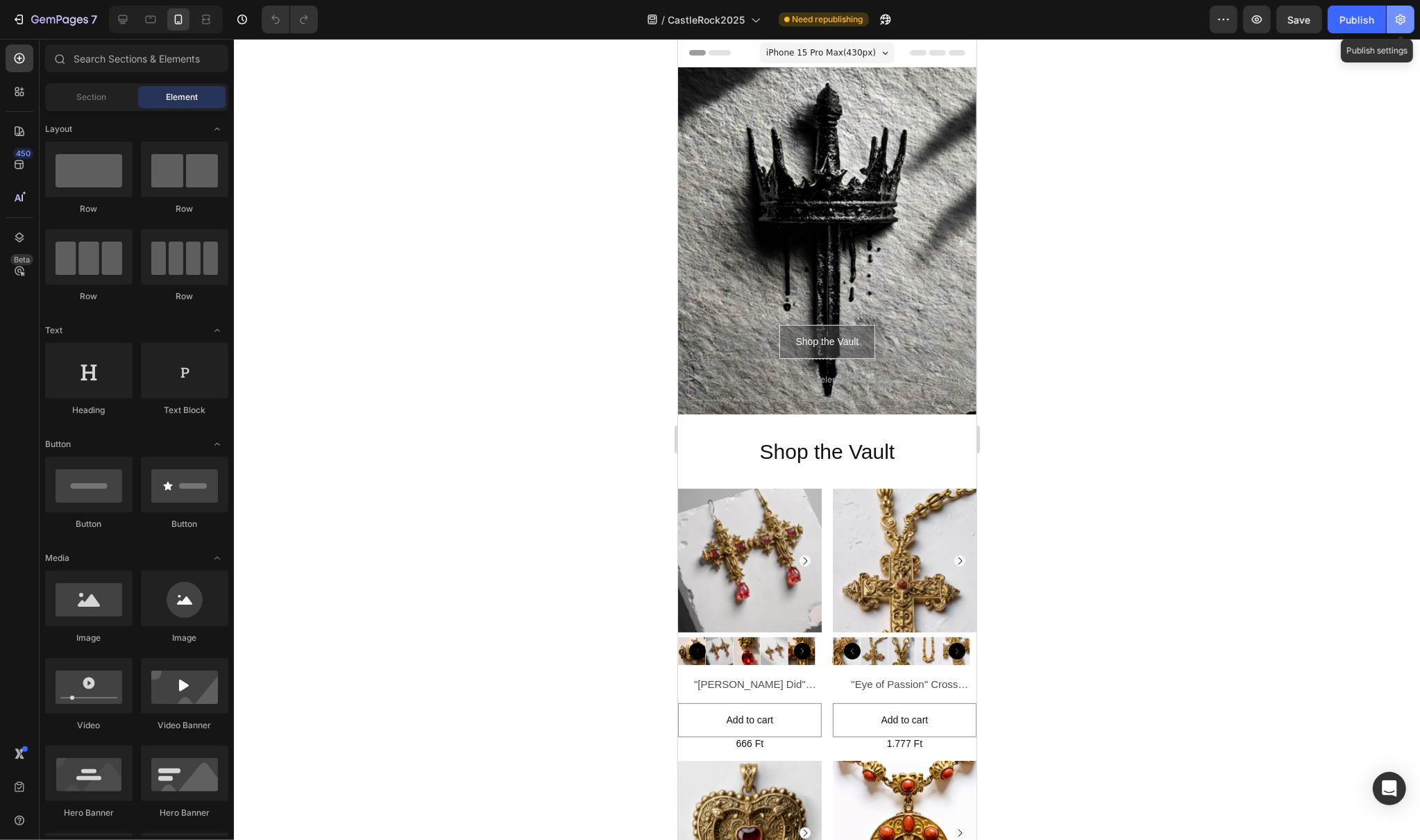
click at [1403, 20] on icon "button" at bounding box center [1400, 20] width 10 height 11
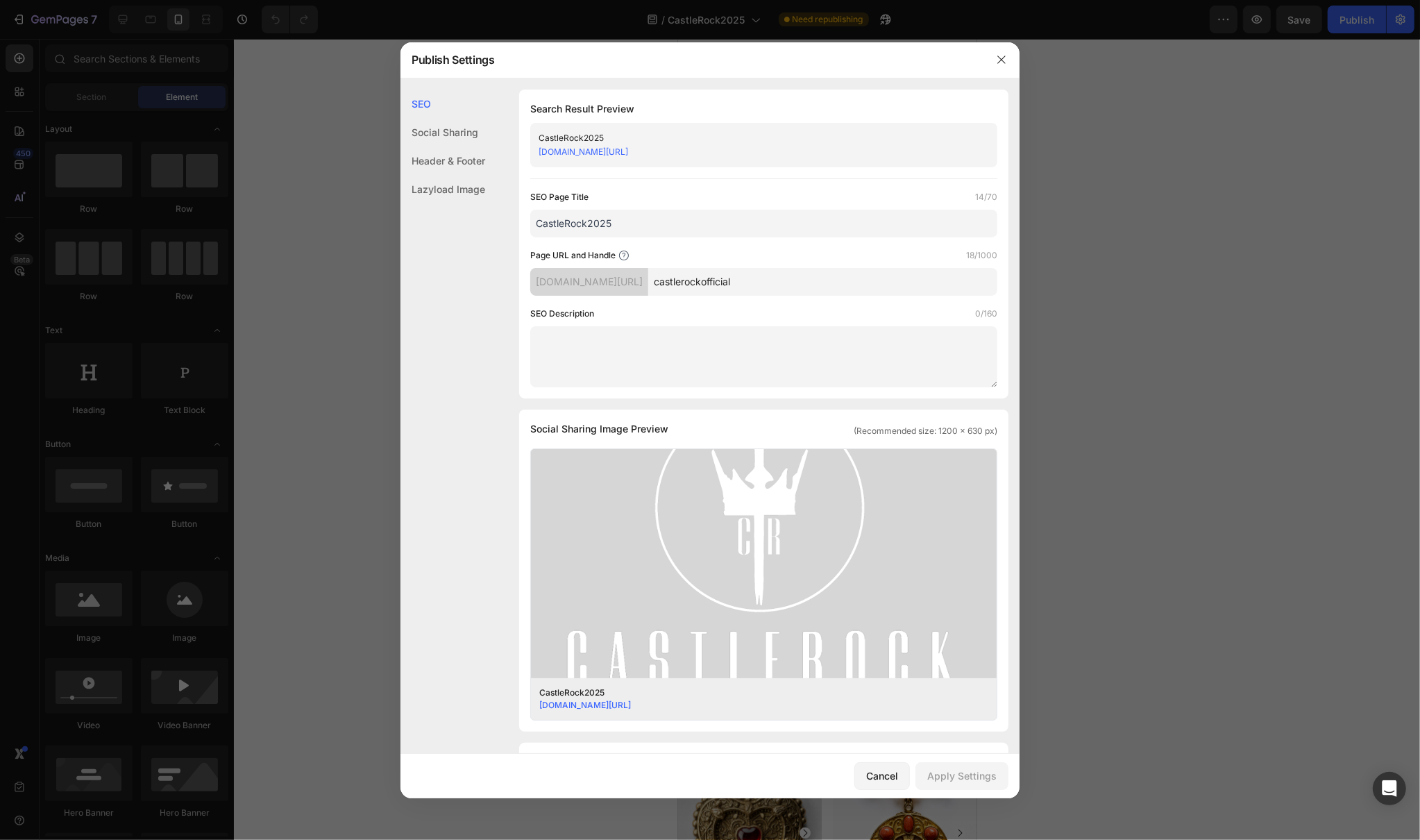
click at [430, 136] on div "Social Sharing" at bounding box center [443, 131] width 85 height 29
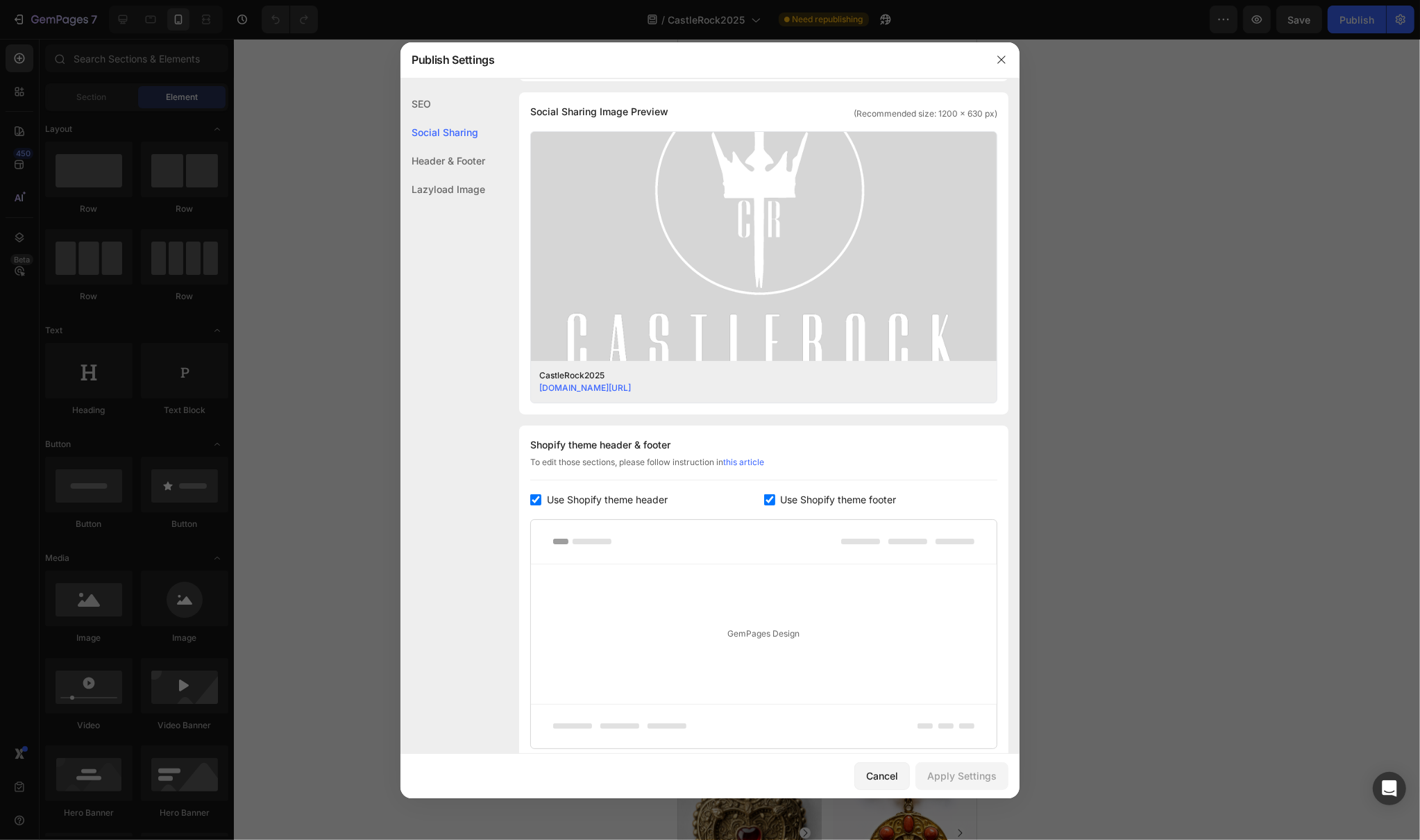
click at [430, 158] on div "Header & Footer" at bounding box center [443, 160] width 85 height 29
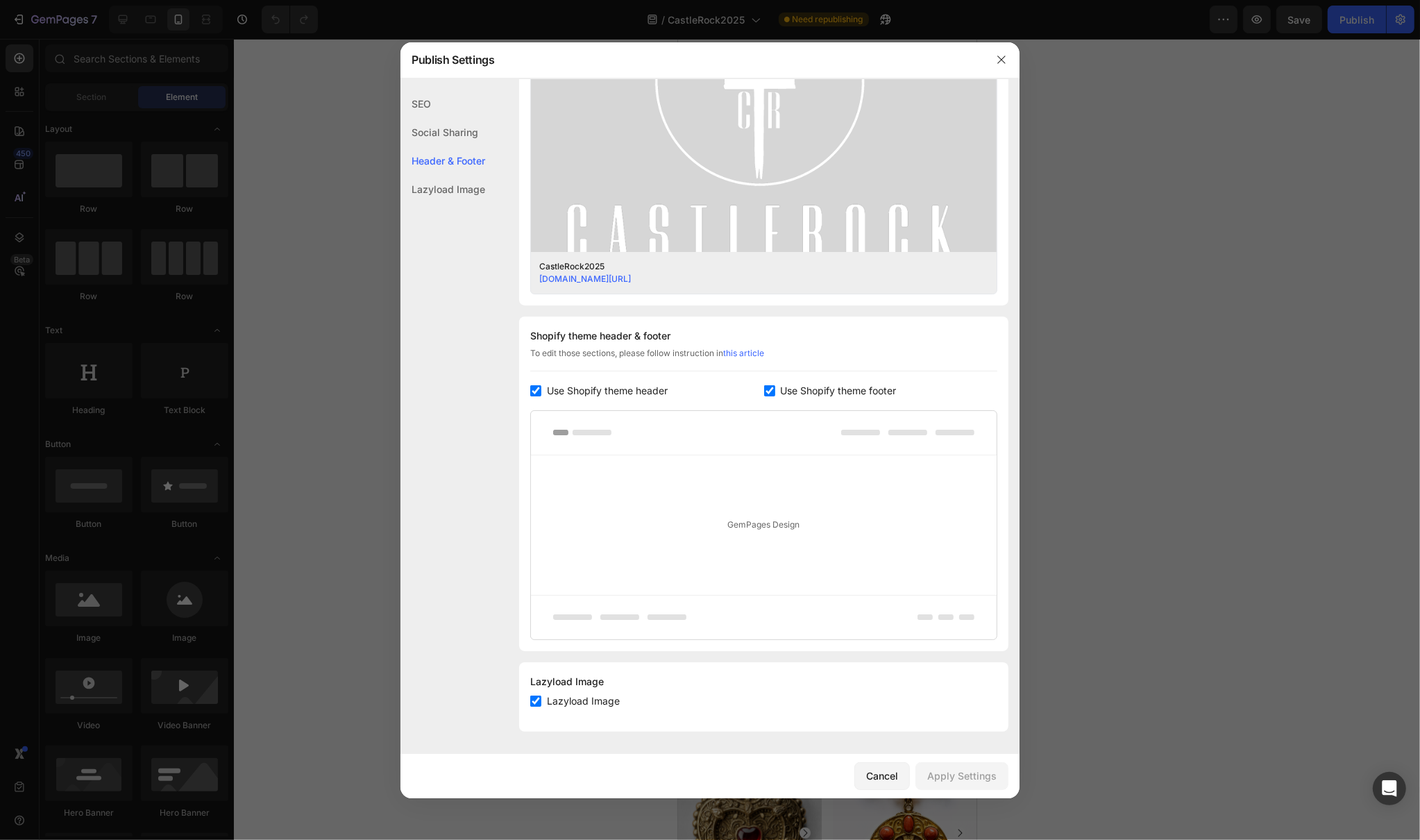
scroll to position [428, 0]
click at [877, 779] on div "Cancel" at bounding box center [881, 775] width 32 height 15
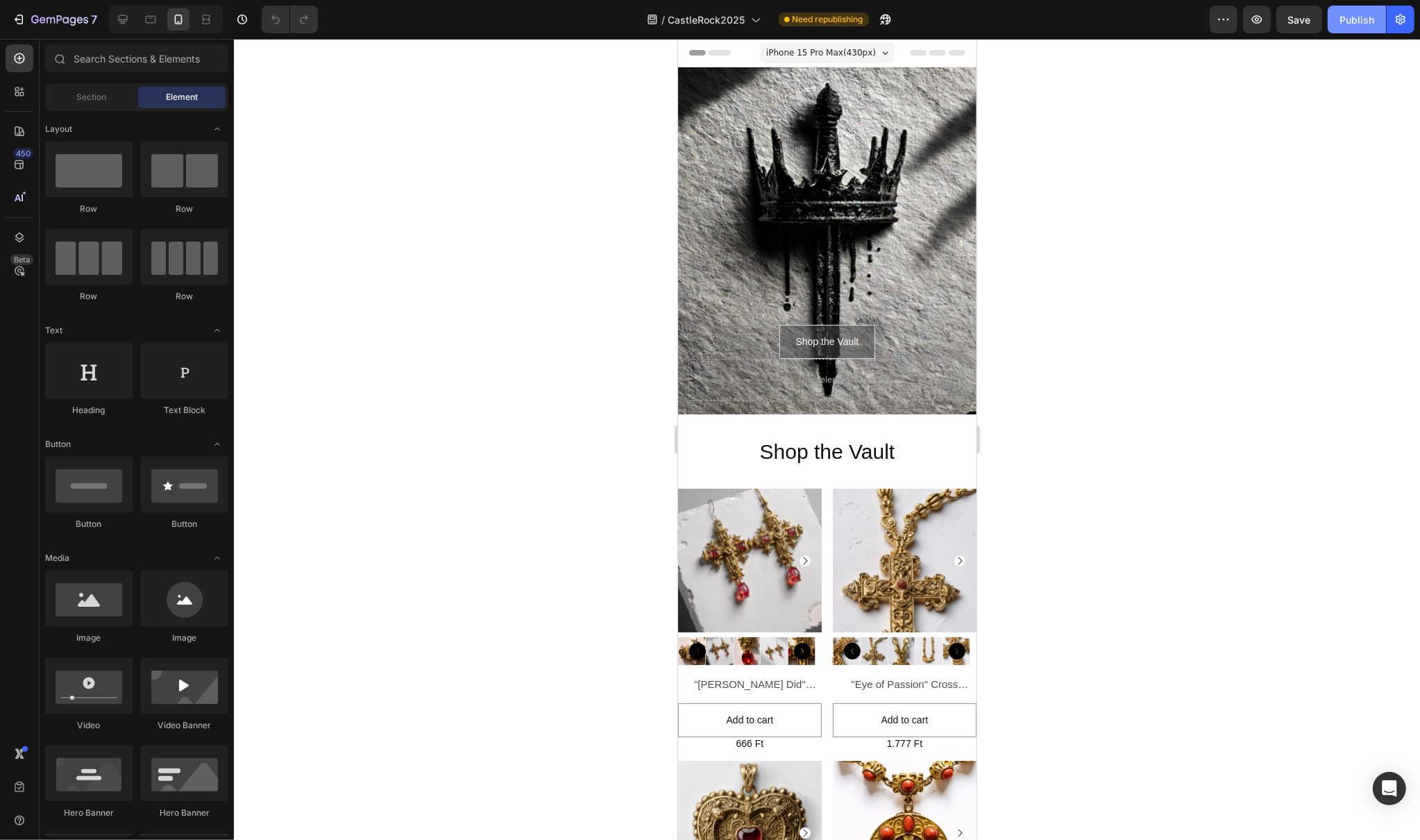
click at [1362, 19] on div "Publish" at bounding box center [1356, 20] width 35 height 15
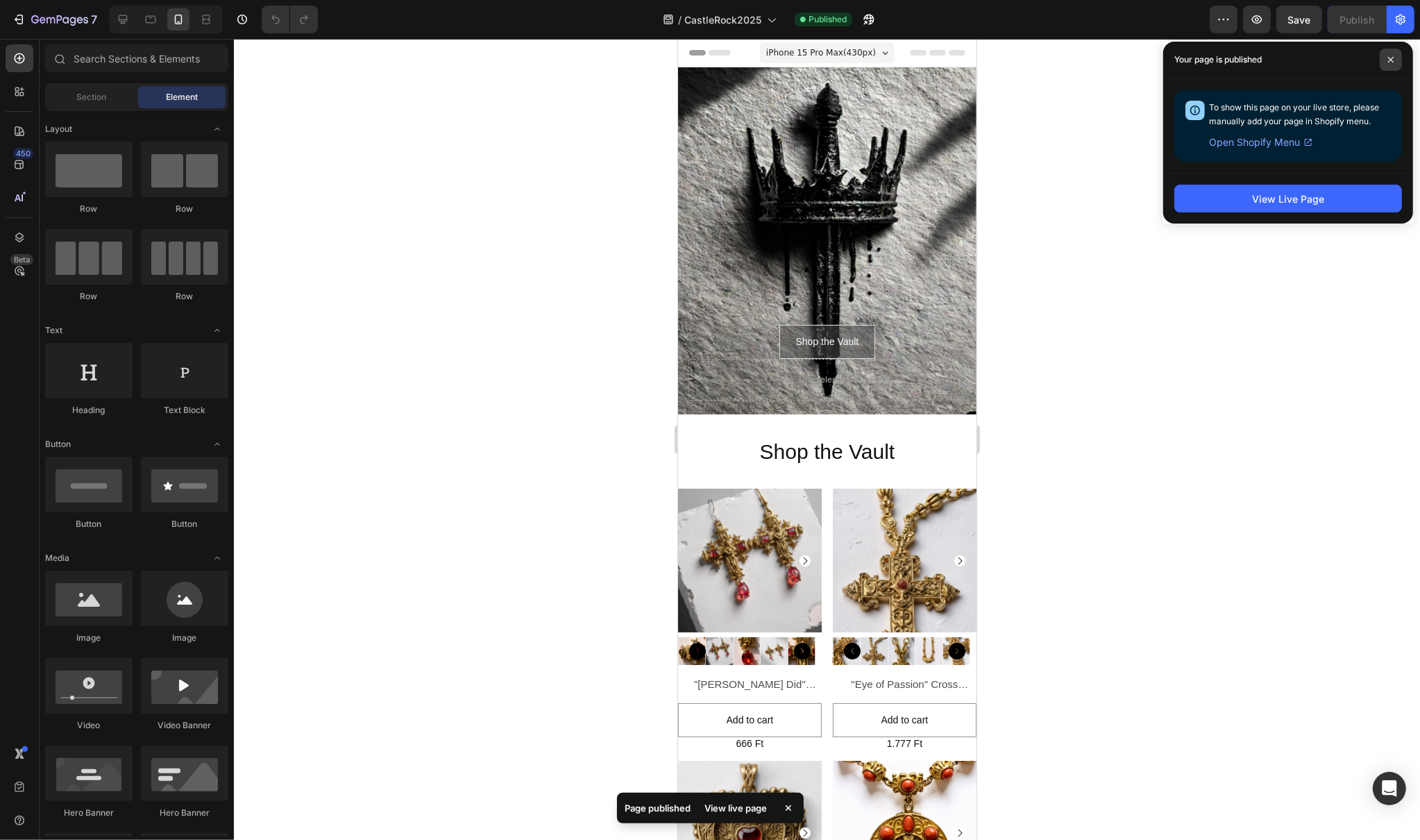
click at [1391, 60] on icon at bounding box center [1390, 60] width 6 height 6
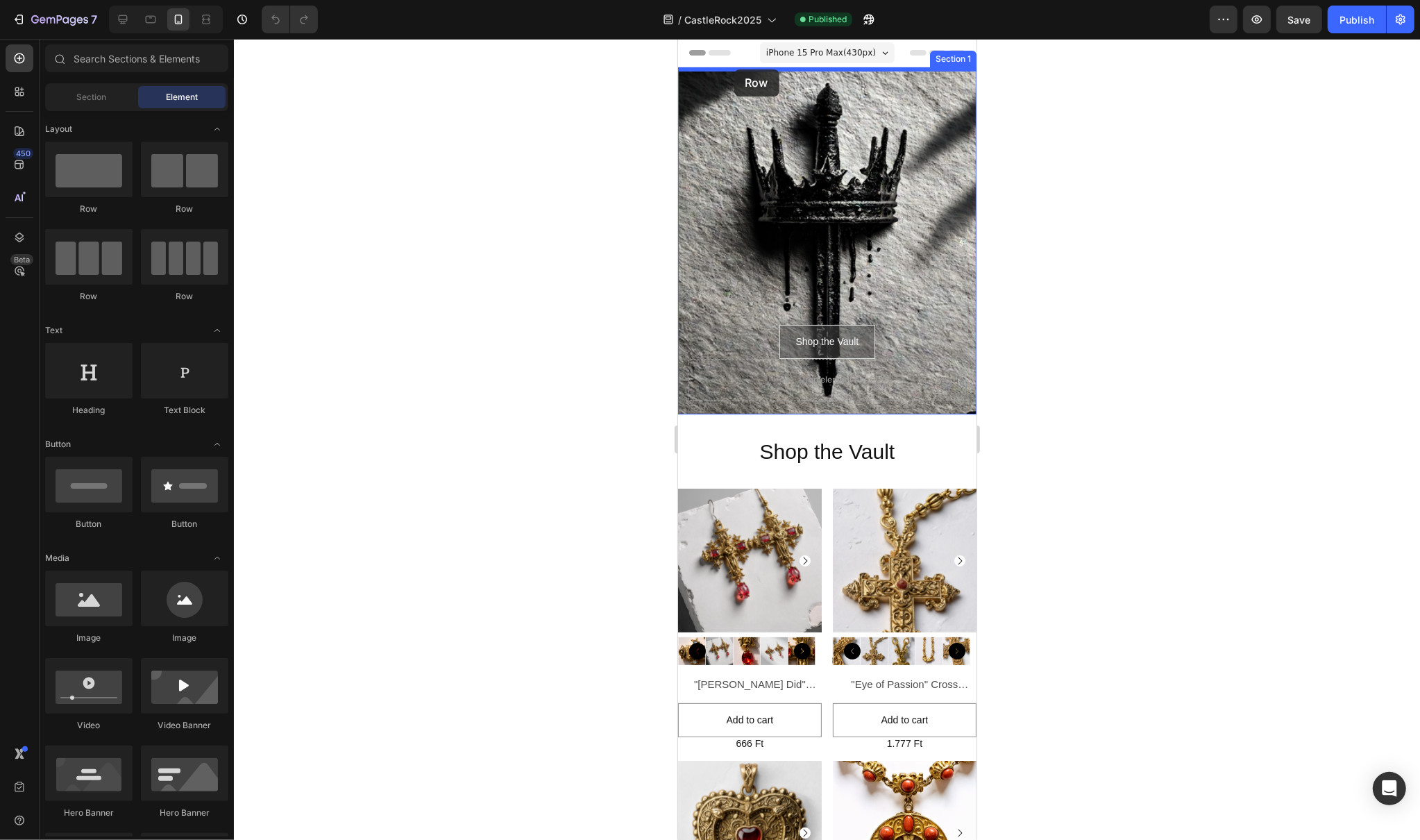
drag, startPoint x: 753, startPoint y: 299, endPoint x: 733, endPoint y: 69, distance: 230.9
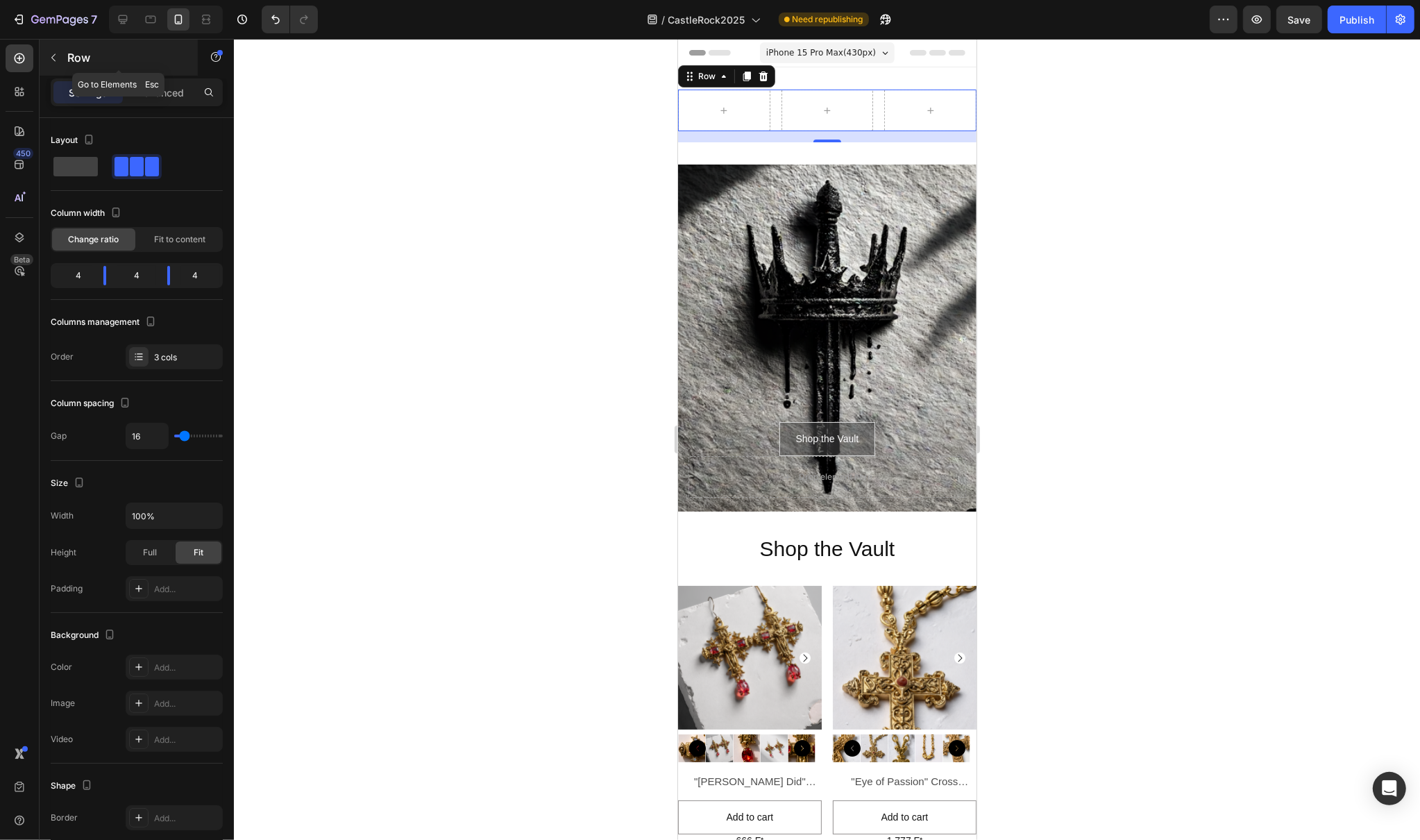
click at [45, 59] on button "button" at bounding box center [53, 57] width 22 height 22
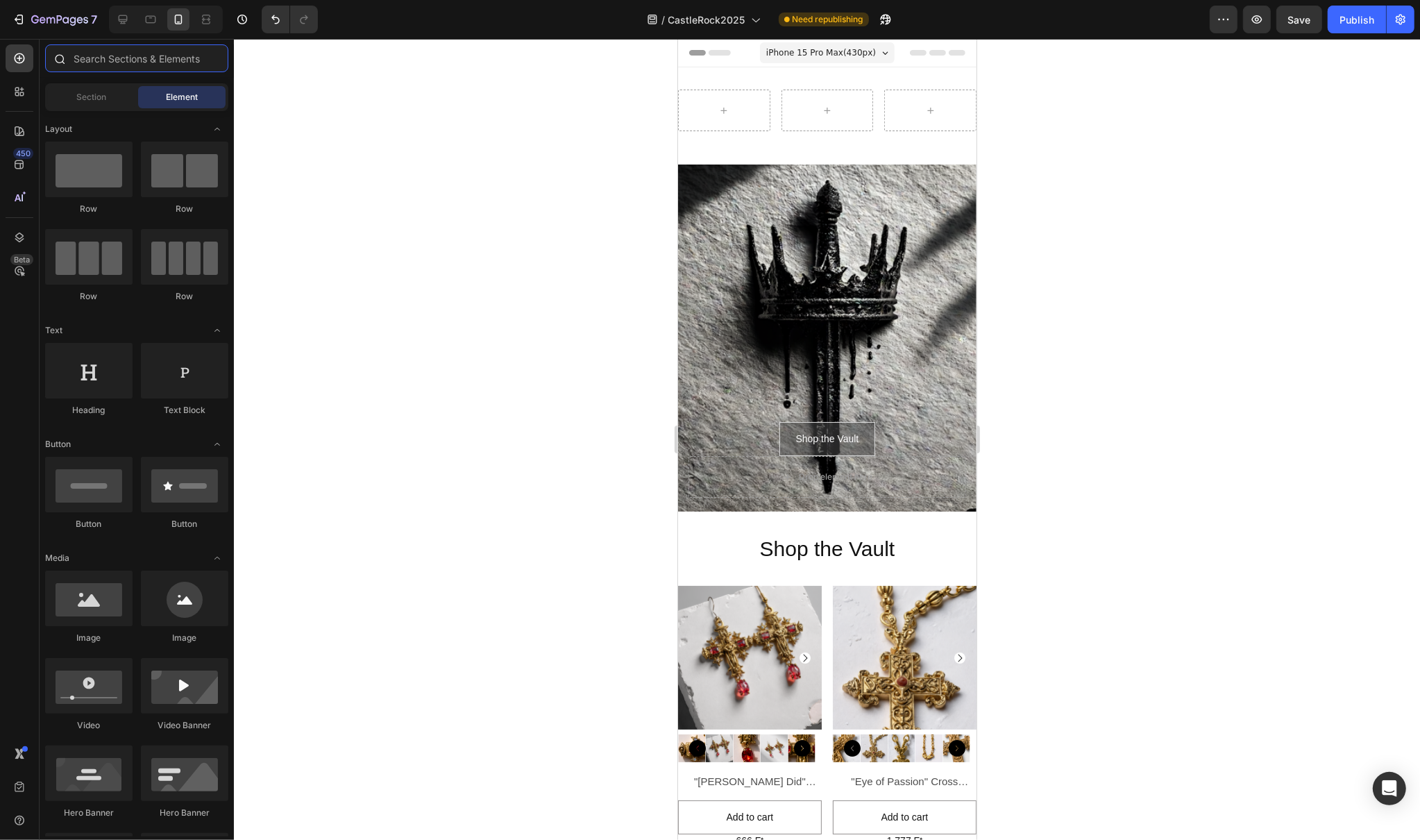
click at [185, 59] on input "text" at bounding box center [136, 58] width 183 height 28
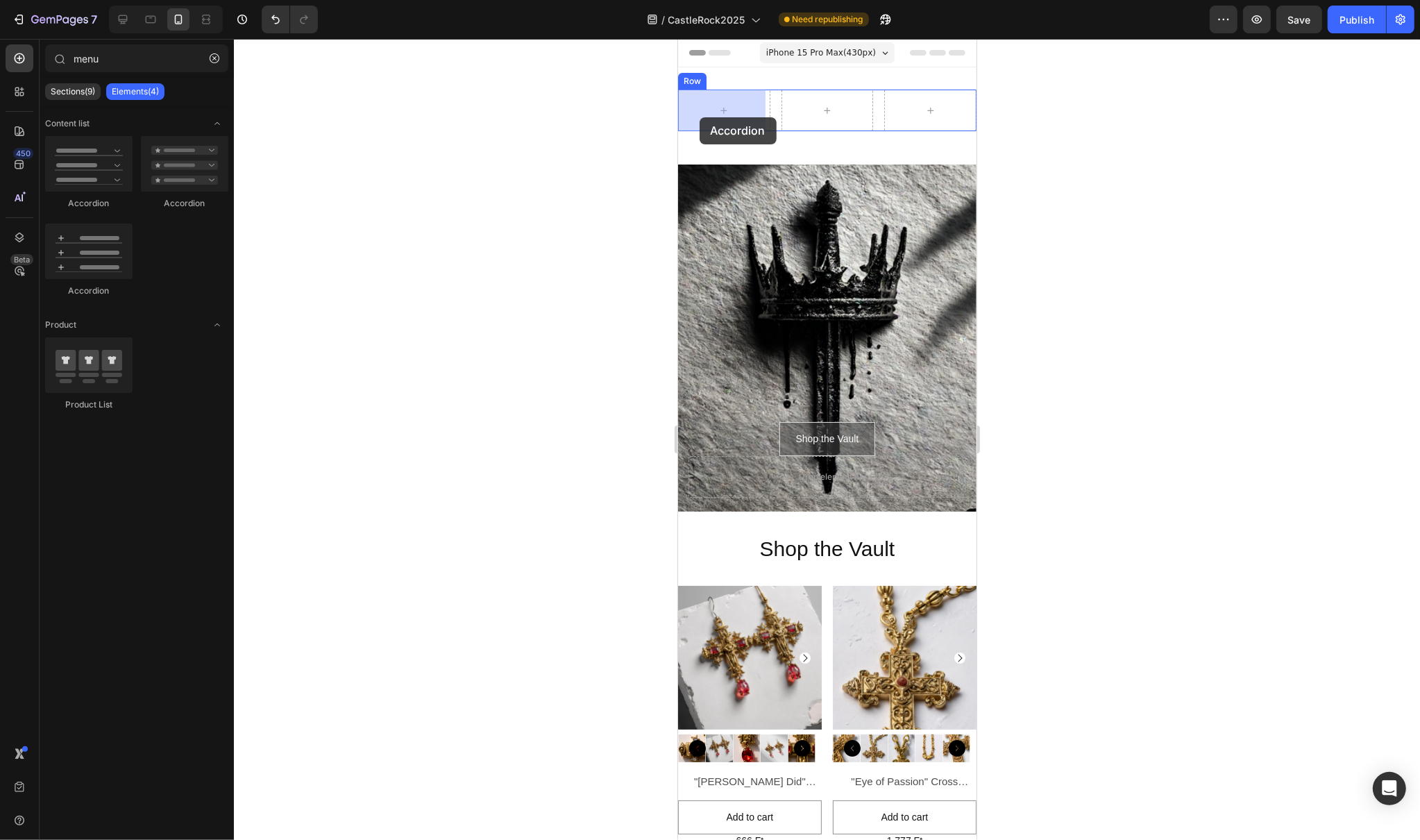
drag, startPoint x: 770, startPoint y: 215, endPoint x: 703, endPoint y: 115, distance: 120.4
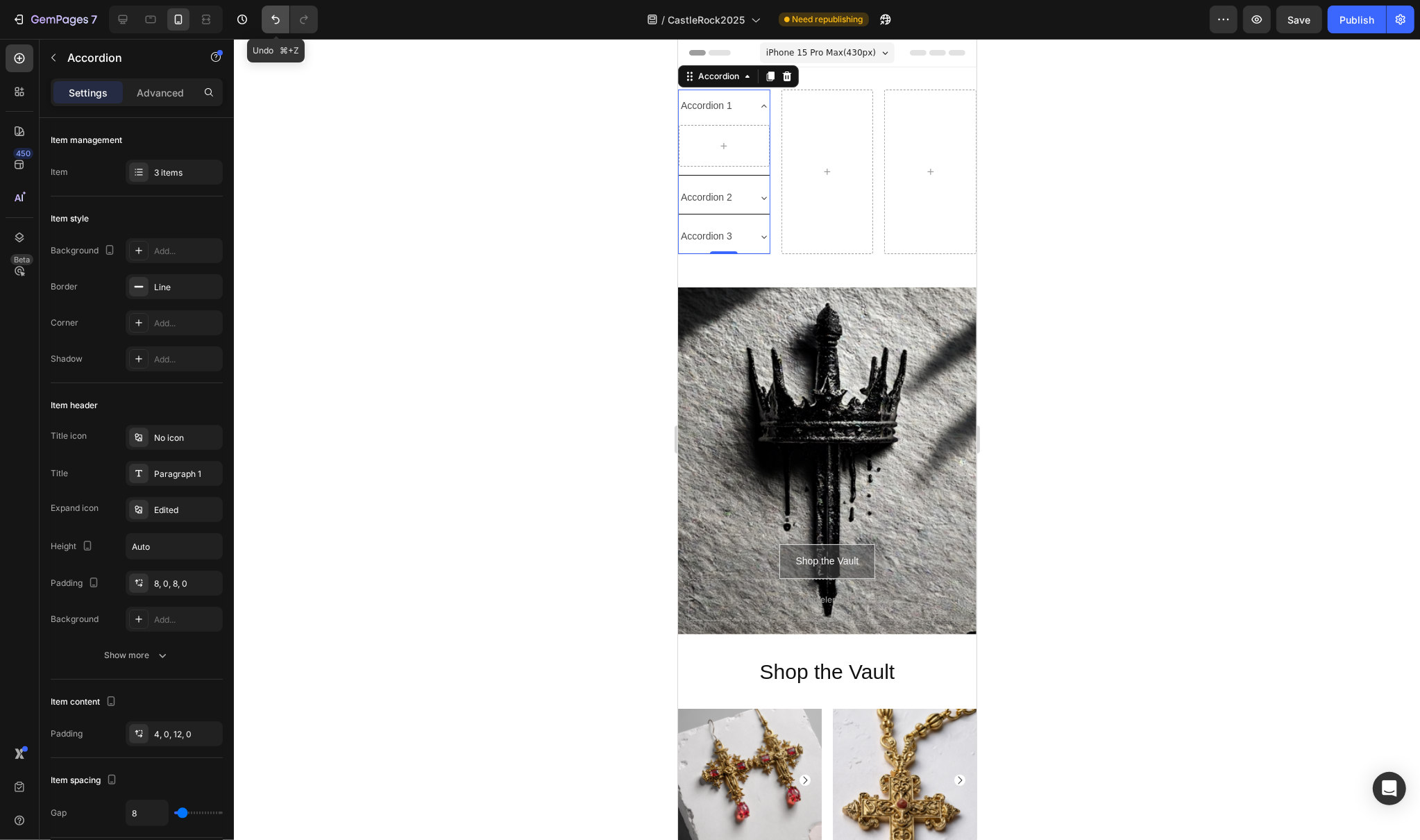
click at [278, 17] on icon "Undo/Redo" at bounding box center [276, 19] width 8 height 9
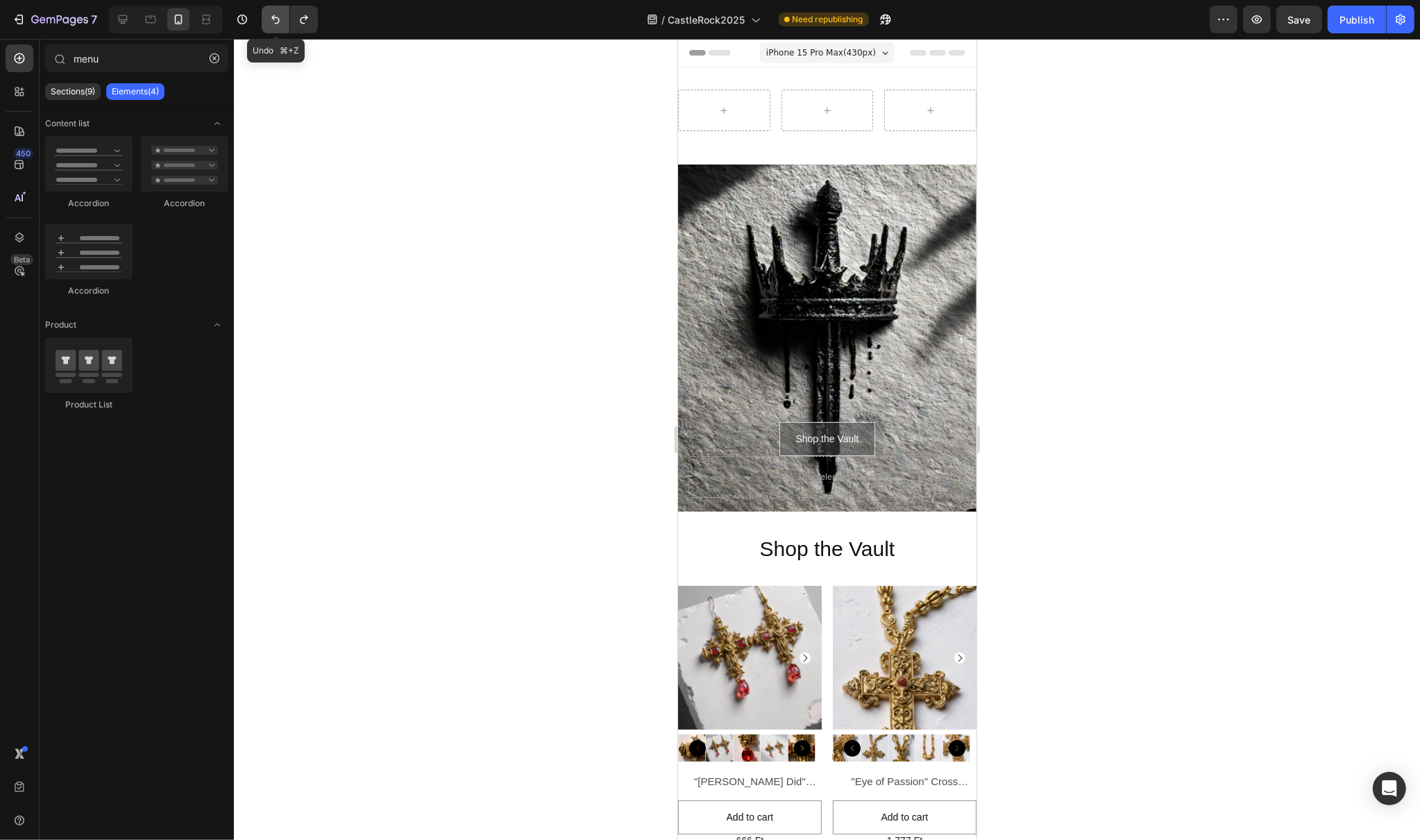
click at [278, 17] on icon "Undo/Redo" at bounding box center [276, 19] width 8 height 9
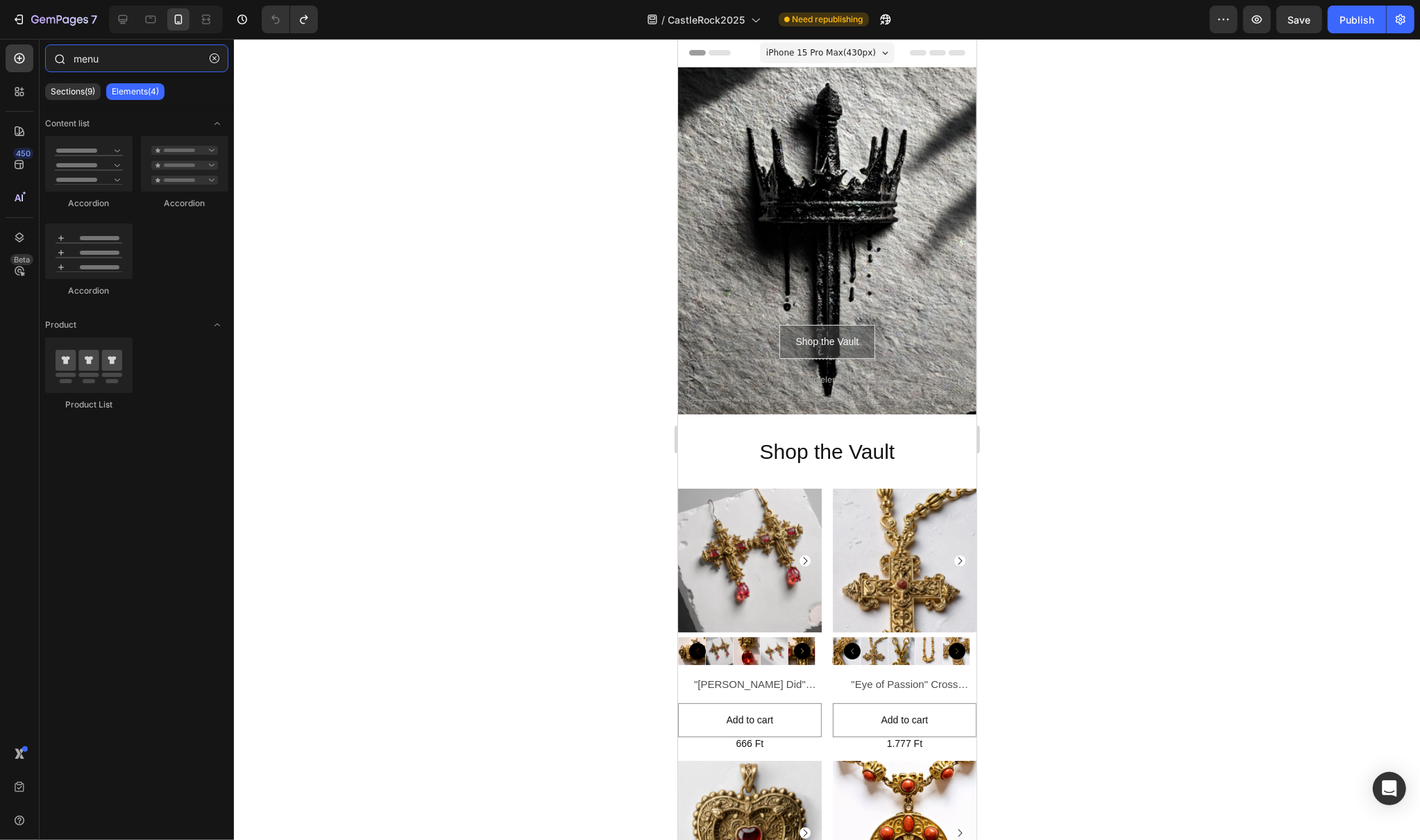
drag, startPoint x: 129, startPoint y: 60, endPoint x: 47, endPoint y: 54, distance: 82.2
click at [47, 54] on div "menu" at bounding box center [136, 61] width 195 height 34
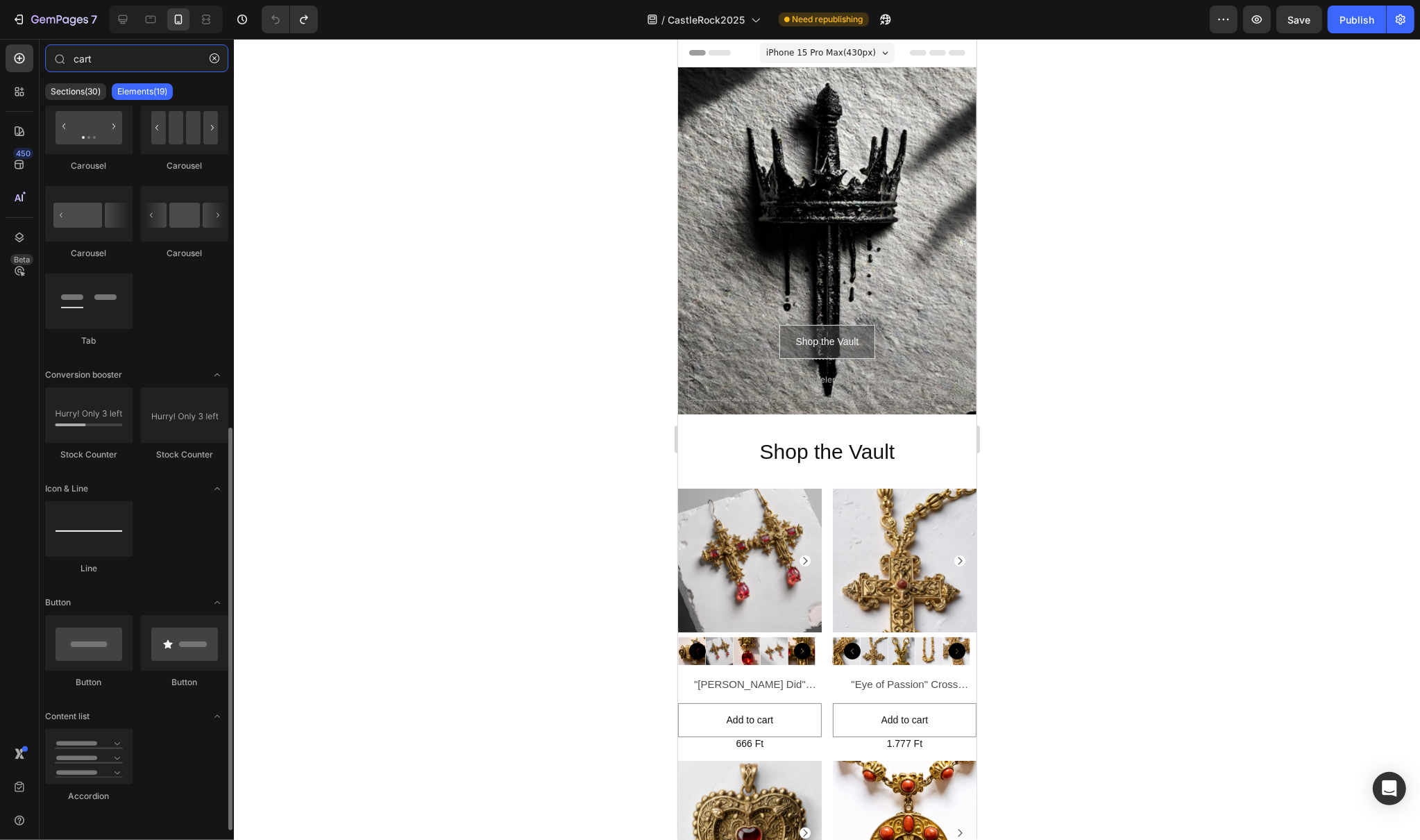
scroll to position [0, 0]
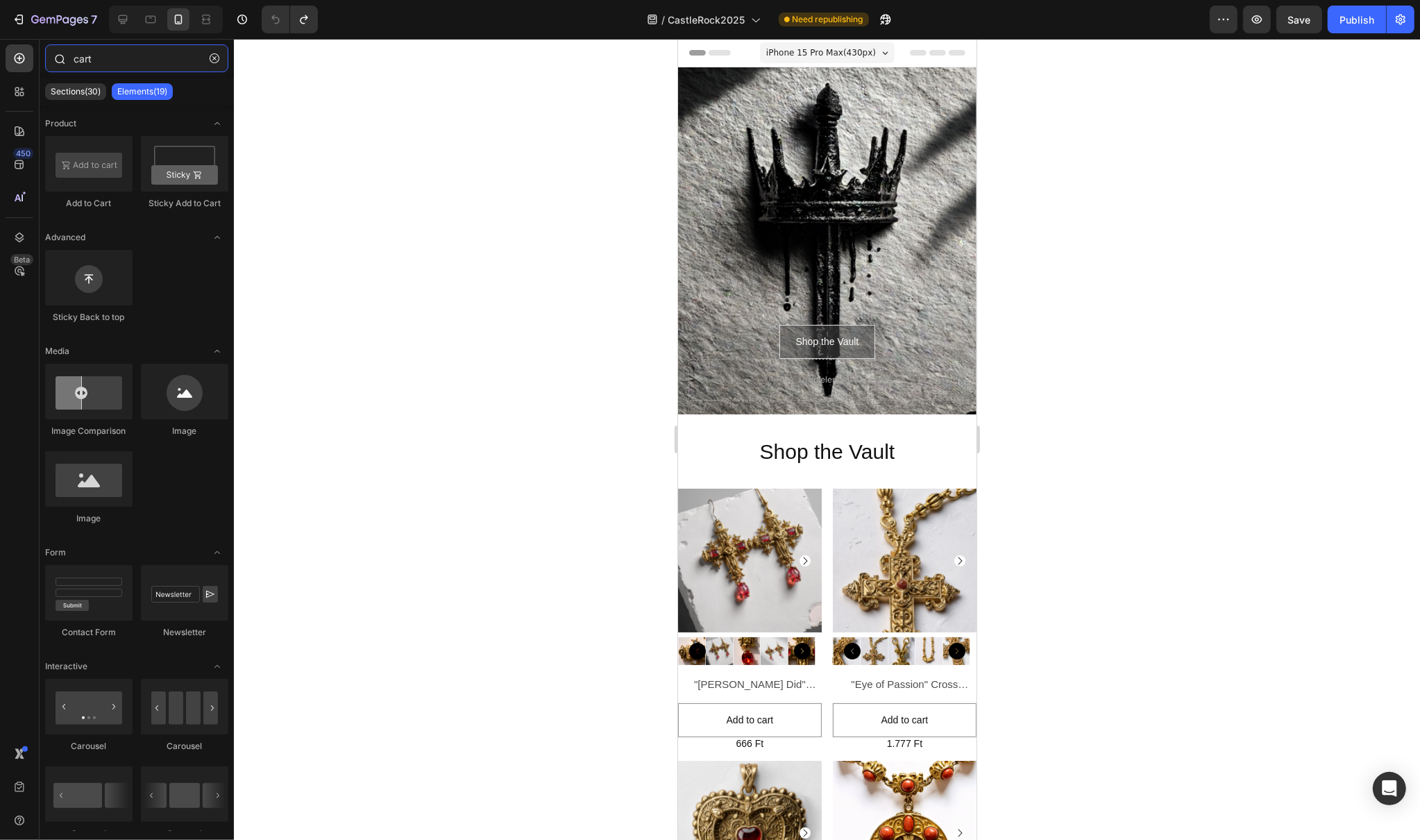
drag, startPoint x: 116, startPoint y: 57, endPoint x: 60, endPoint y: 61, distance: 56.1
click at [60, 61] on div "cart" at bounding box center [136, 61] width 195 height 34
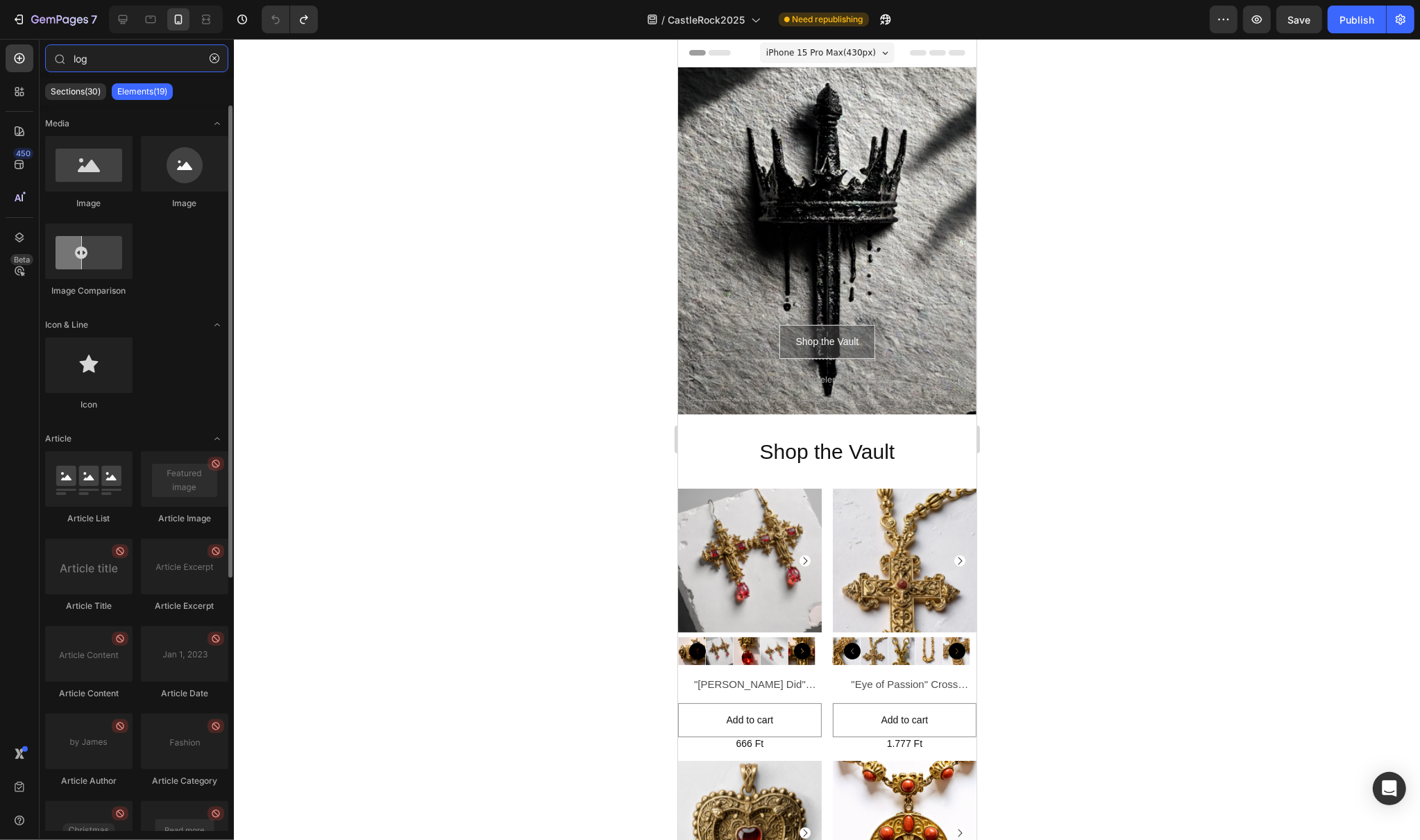
type input "log"
click at [514, 373] on div at bounding box center [827, 439] width 1186 height 800
click at [553, 546] on div at bounding box center [827, 439] width 1186 height 800
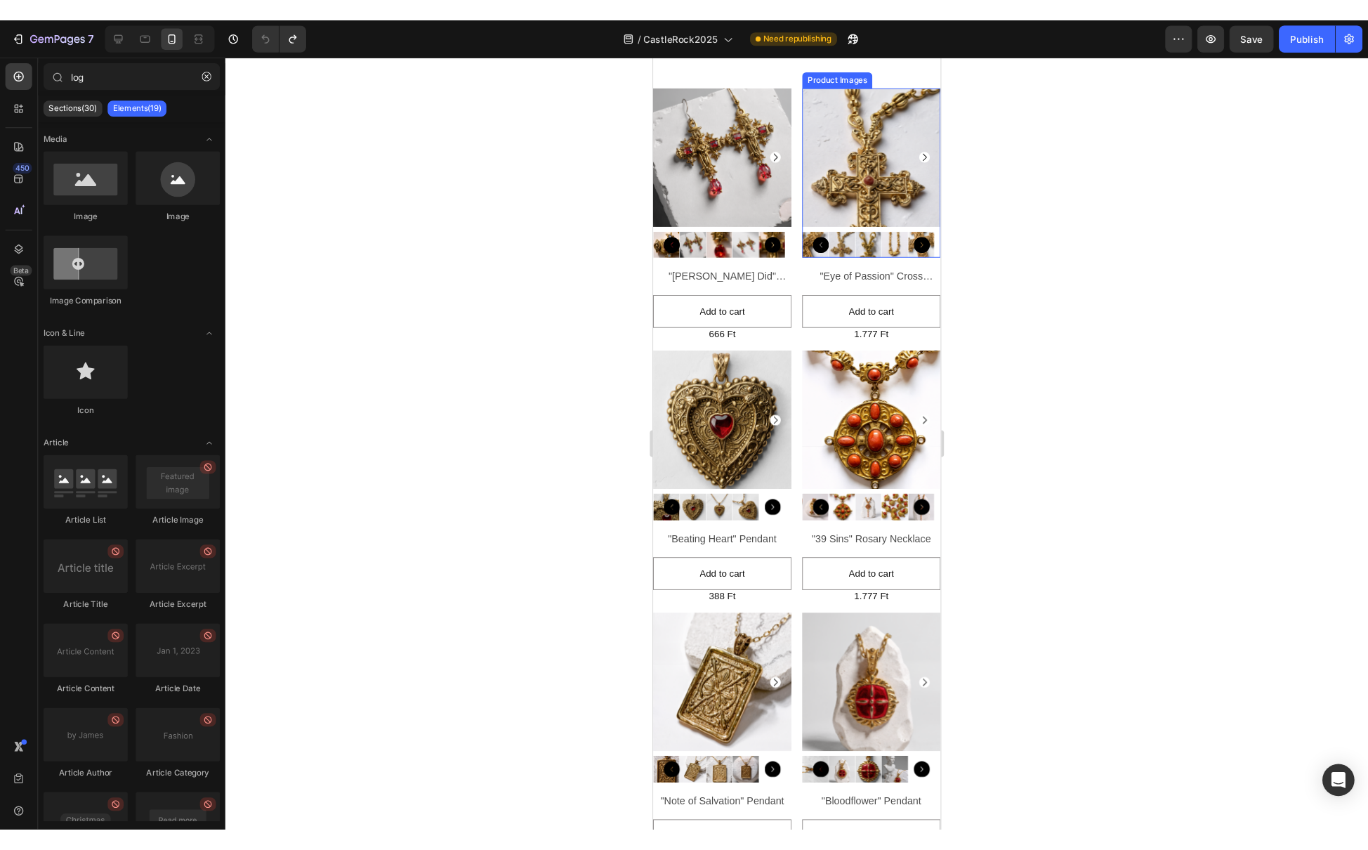
scroll to position [861, 0]
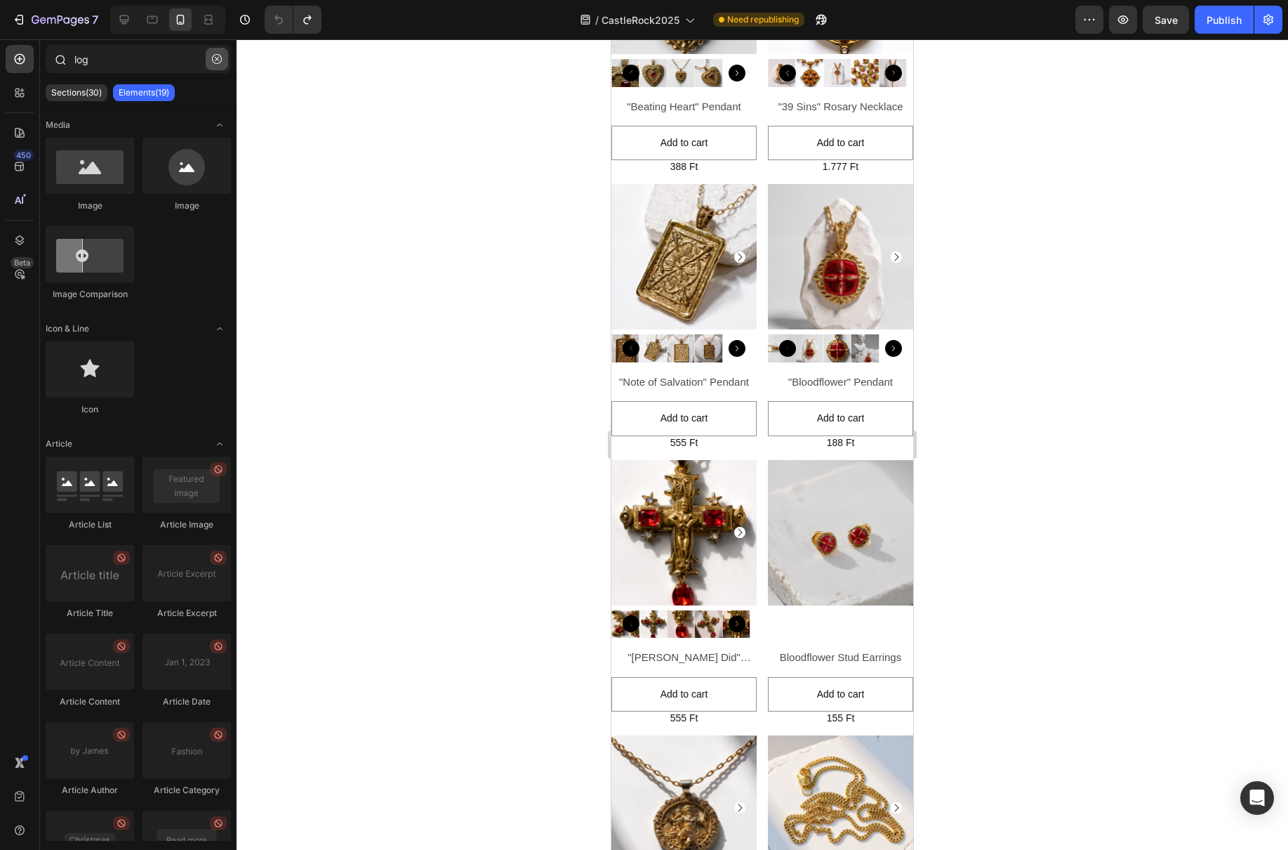
click at [216, 61] on icon "button" at bounding box center [217, 59] width 10 height 10
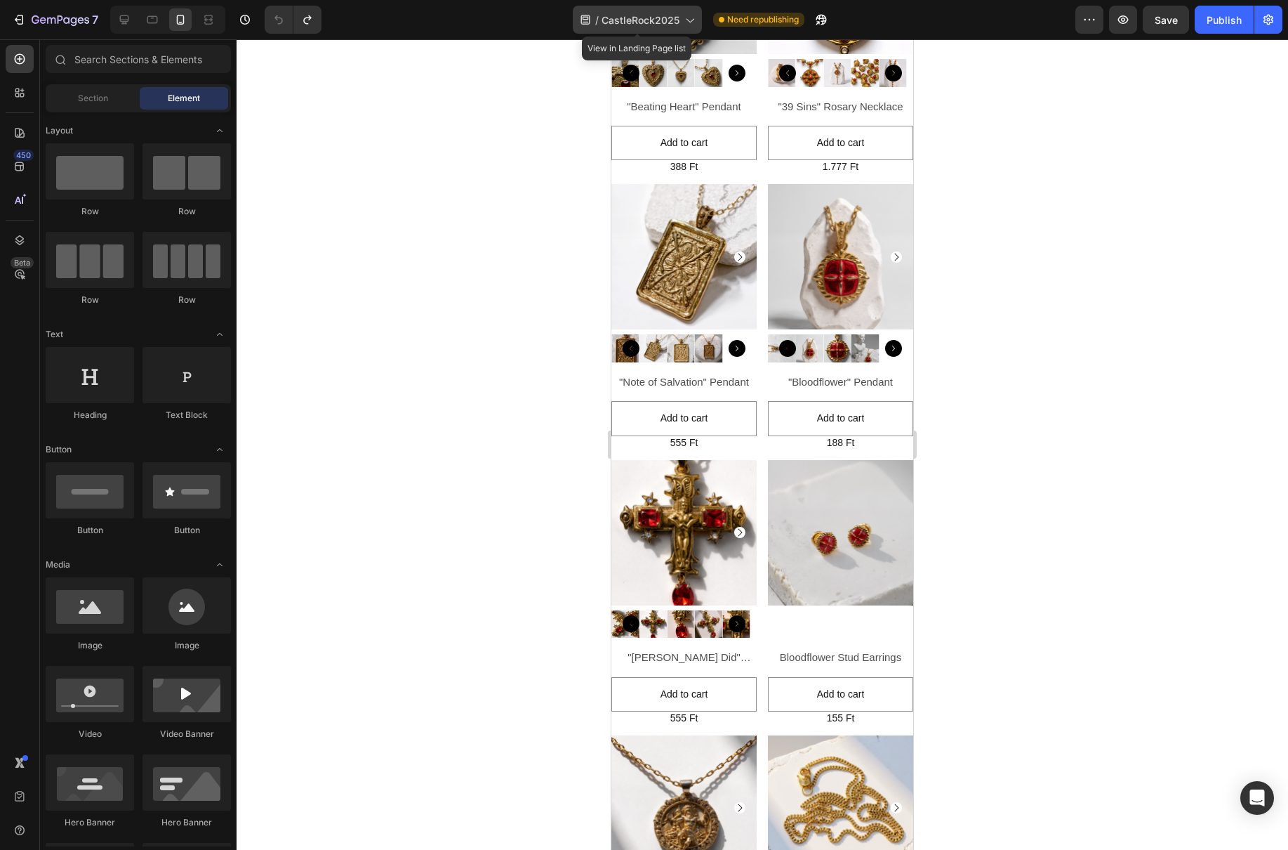
click at [687, 23] on icon at bounding box center [689, 20] width 14 height 14
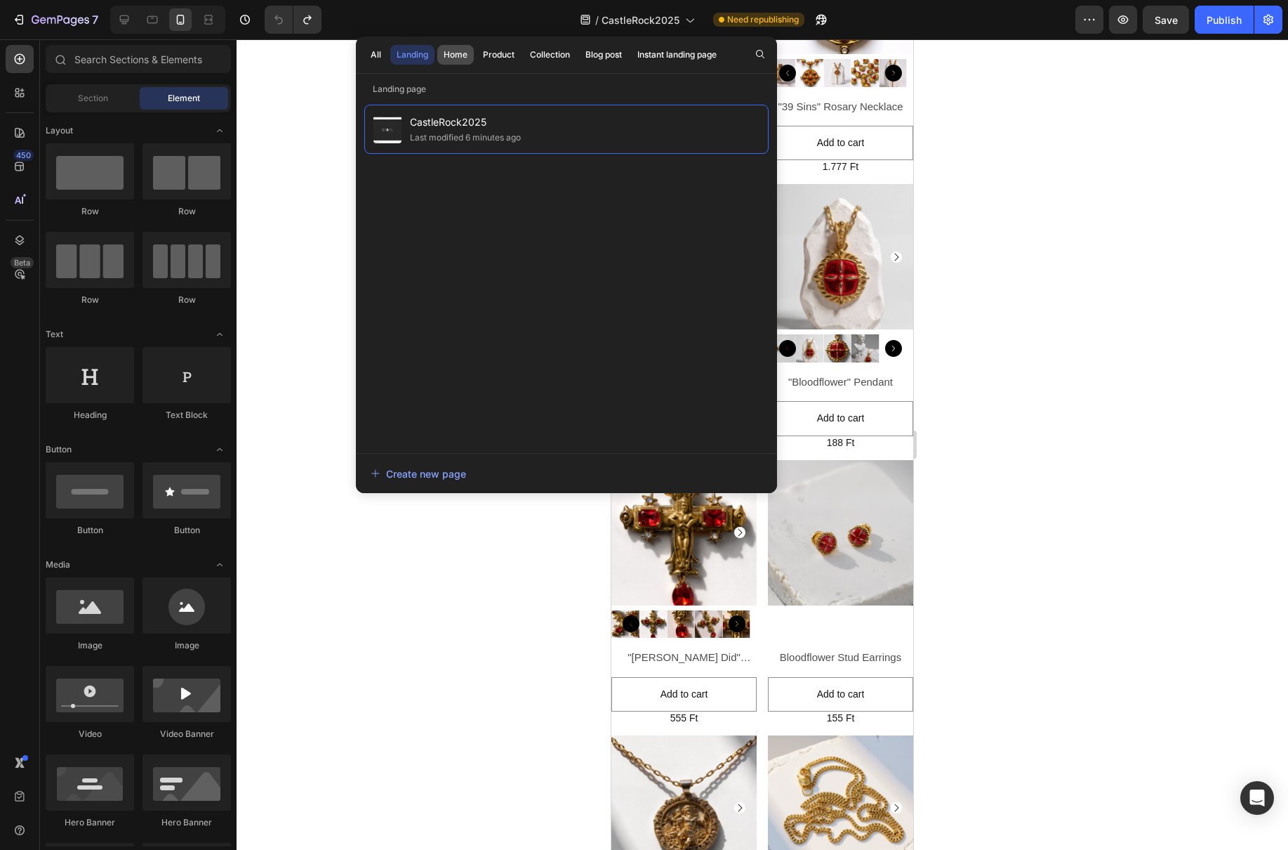
click at [463, 58] on div "Home" at bounding box center [456, 54] width 24 height 13
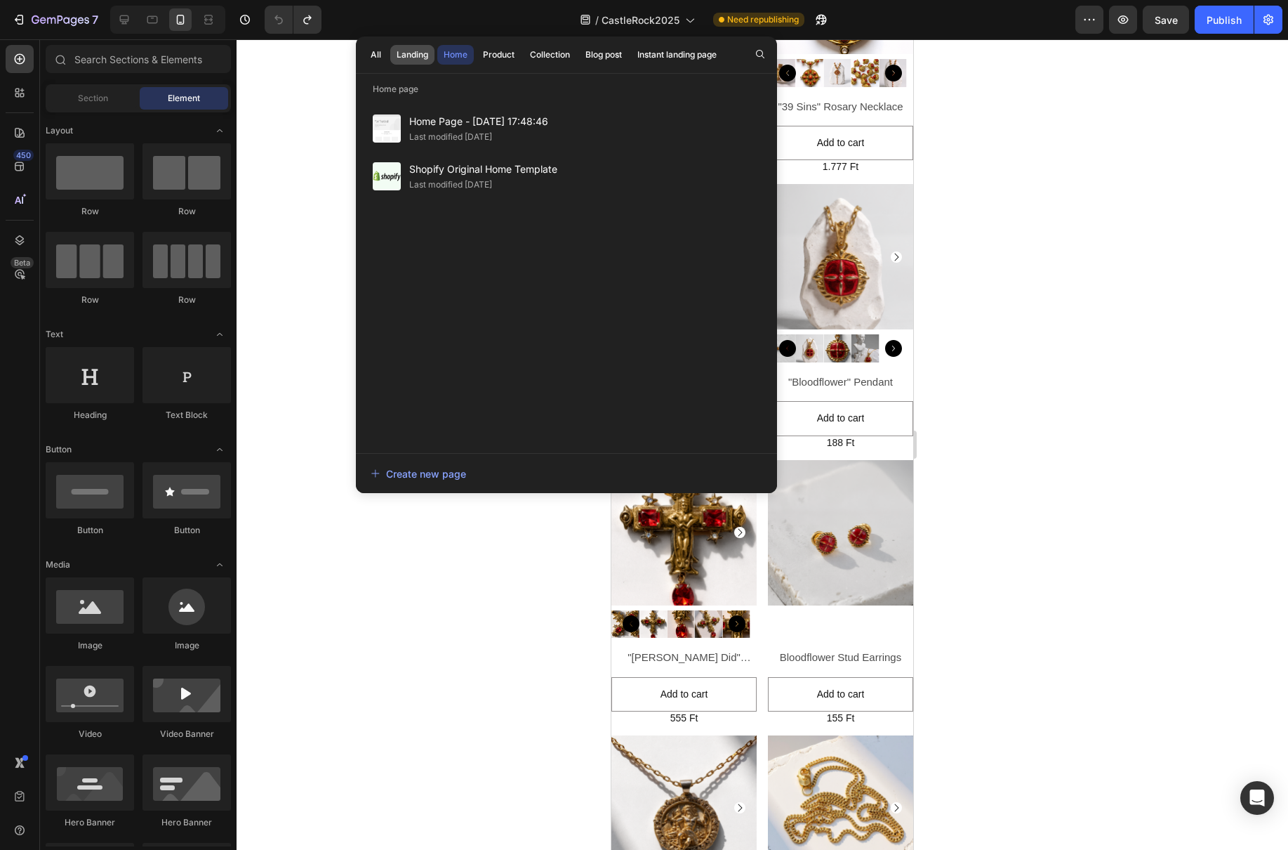
click at [411, 58] on div "Landing" at bounding box center [413, 54] width 32 height 13
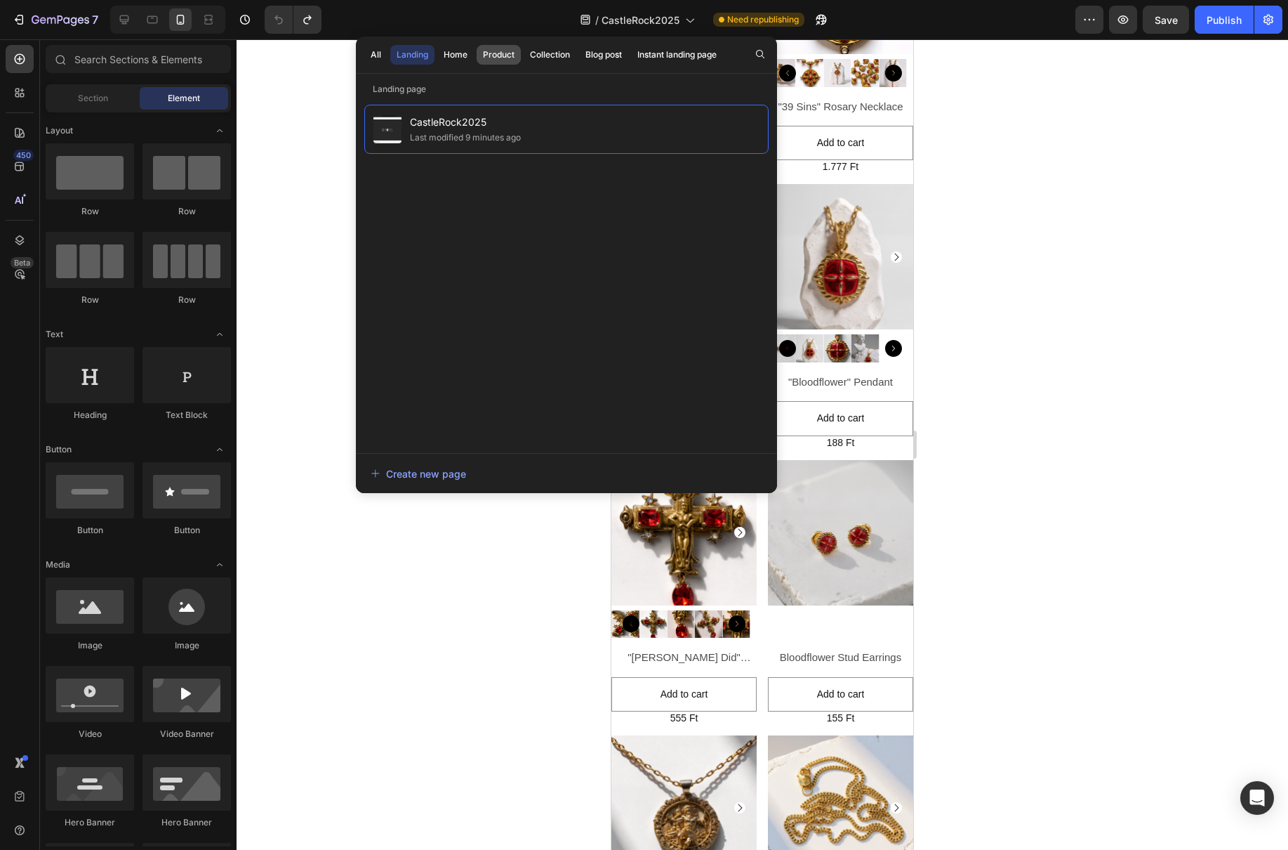
click at [504, 51] on div "Product" at bounding box center [499, 54] width 32 height 13
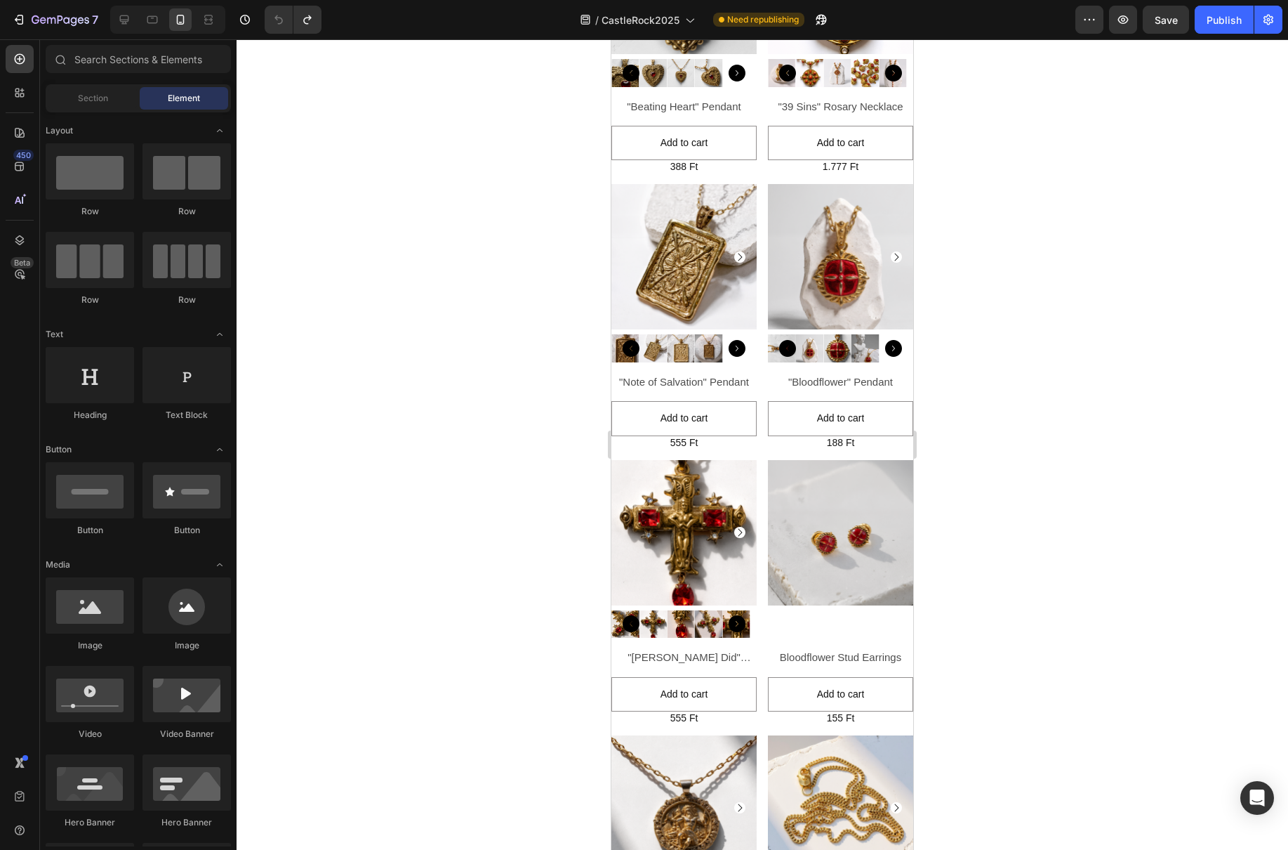
click at [1199, 202] on div at bounding box center [763, 444] width 1052 height 810
click at [667, 25] on span "CastleRock2025" at bounding box center [641, 20] width 78 height 15
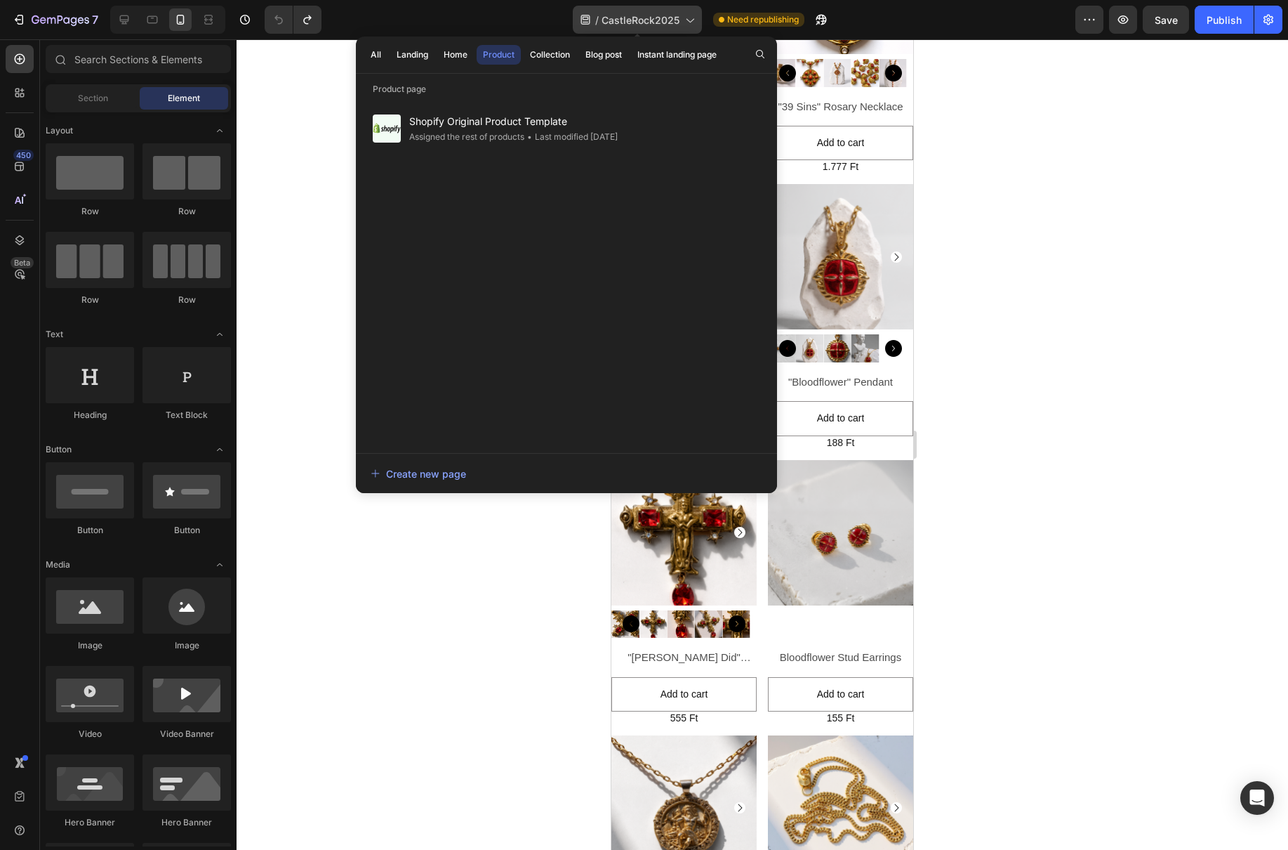
click at [667, 25] on span "CastleRock2025" at bounding box center [641, 20] width 78 height 15
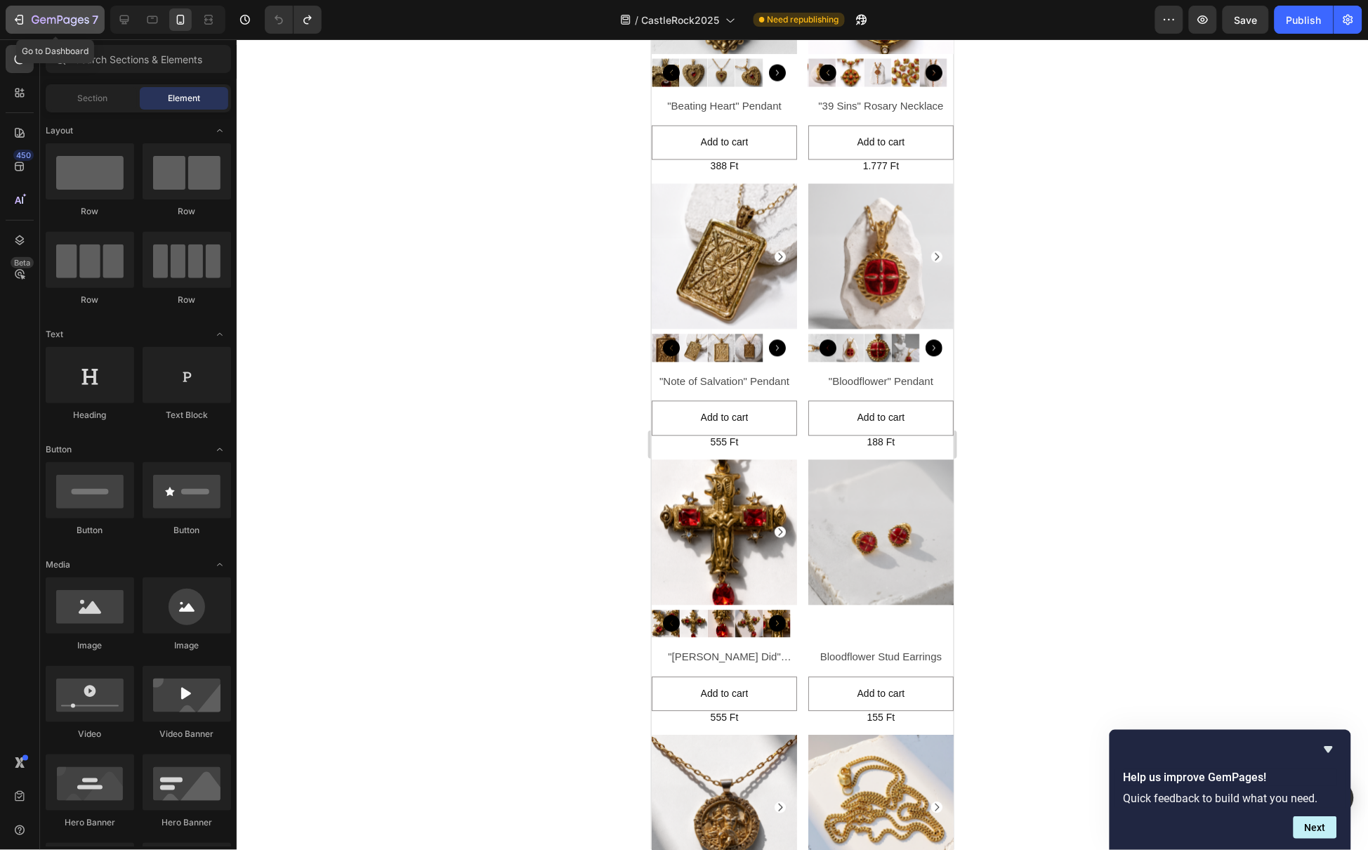
click at [28, 19] on div "7" at bounding box center [55, 19] width 86 height 17
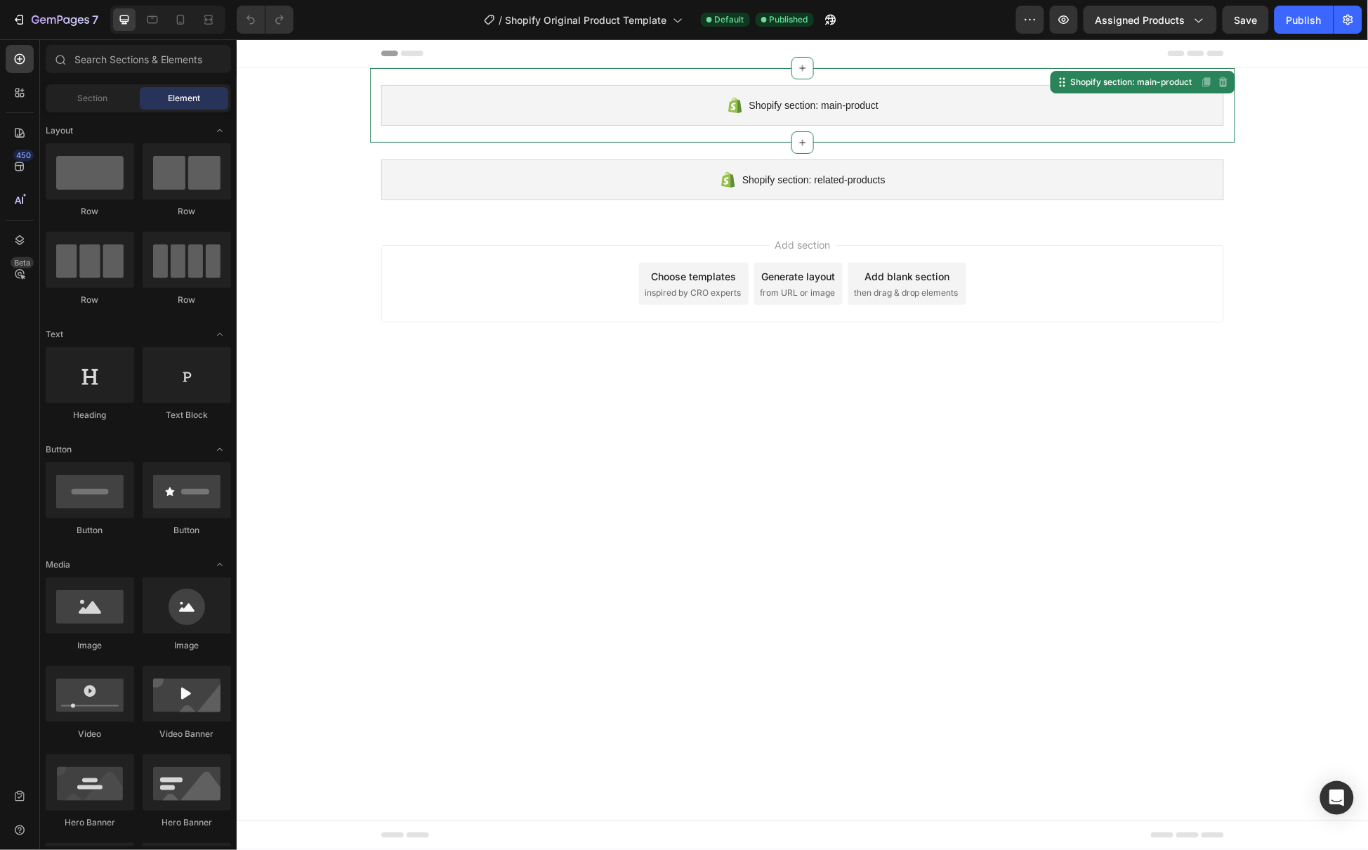
click at [647, 104] on div "Shopify section: main-product" at bounding box center [802, 104] width 843 height 41
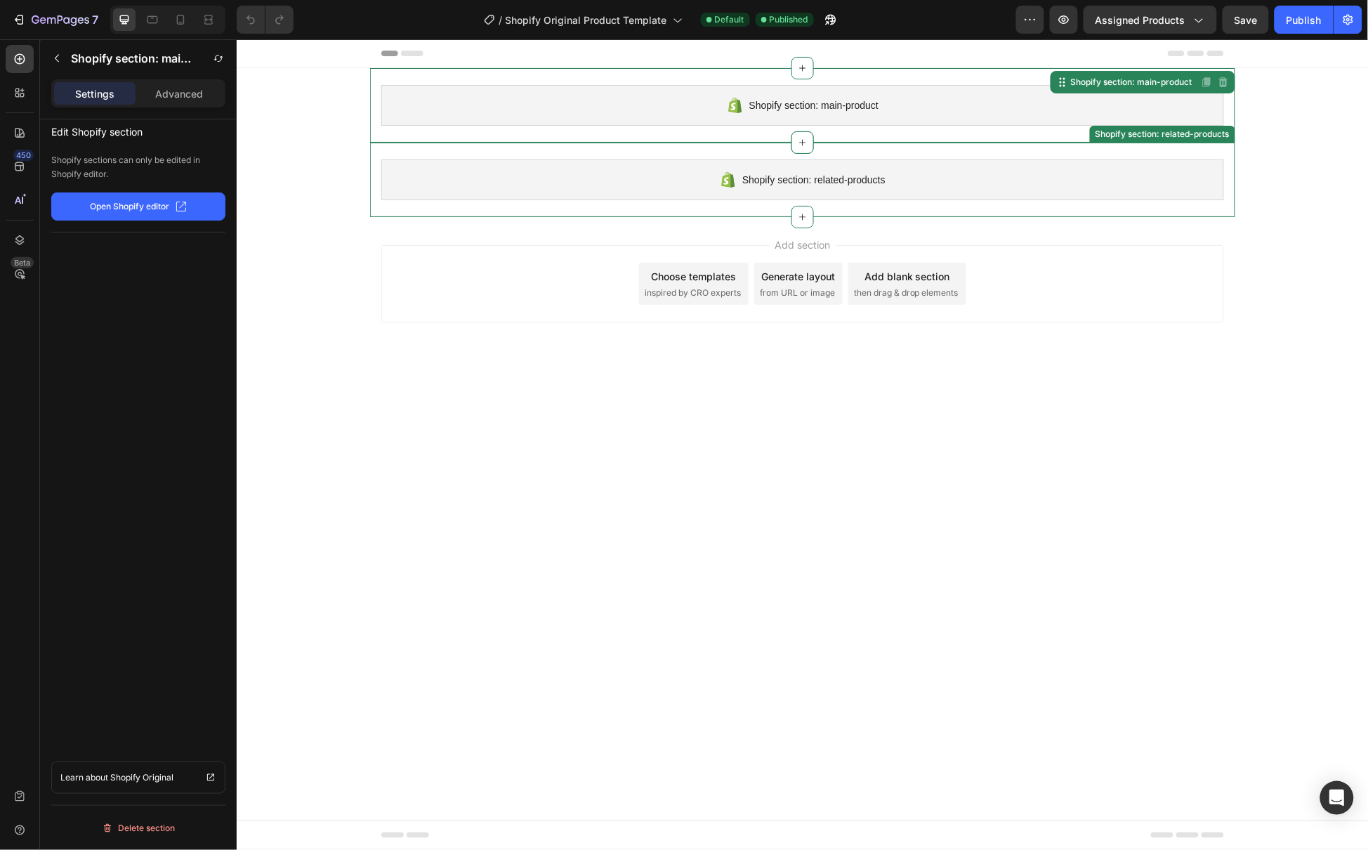
click at [879, 169] on div "Shopify section: related-products" at bounding box center [802, 179] width 843 height 41
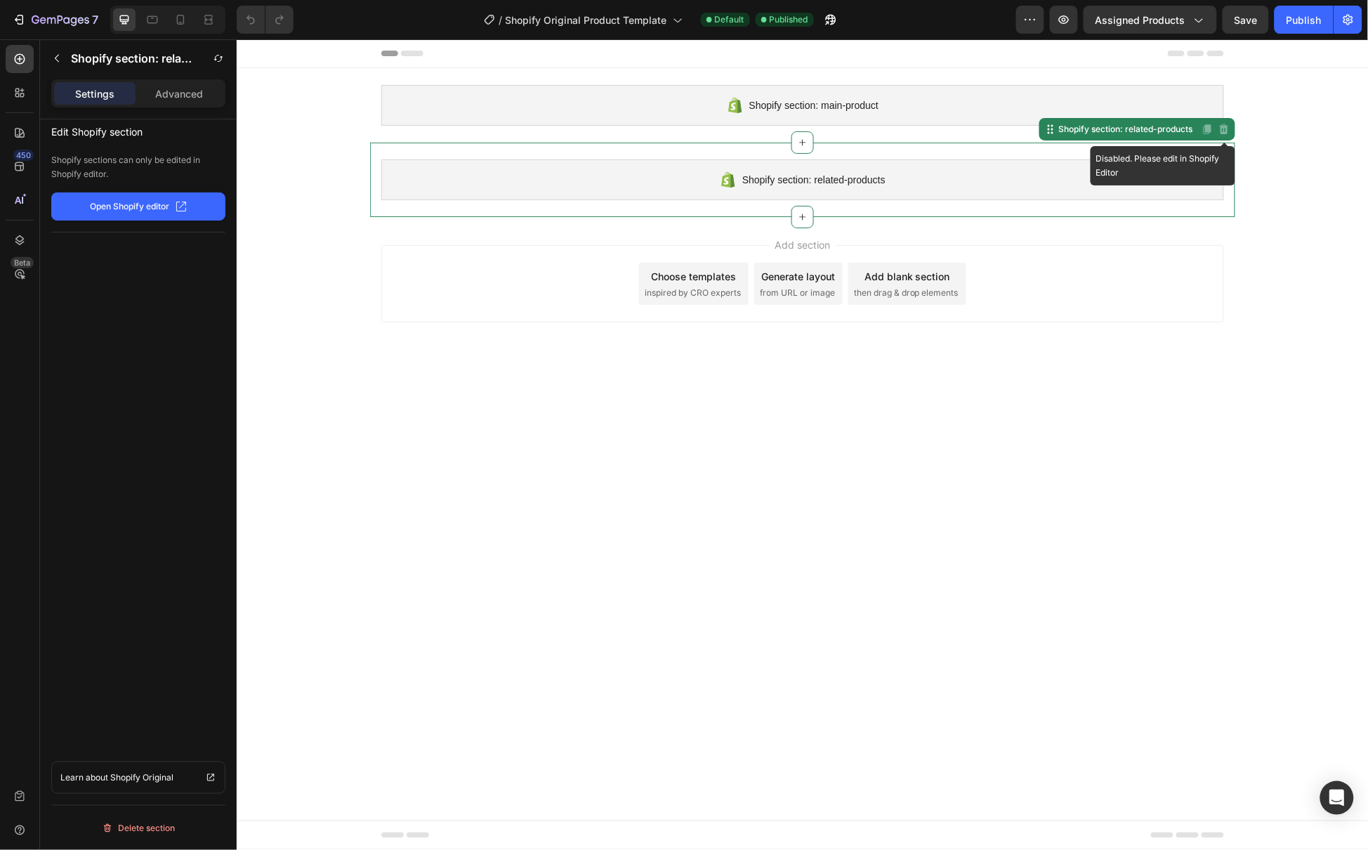
click at [1217, 130] on icon at bounding box center [1222, 128] width 11 height 11
click at [1224, 132] on icon at bounding box center [1223, 129] width 9 height 10
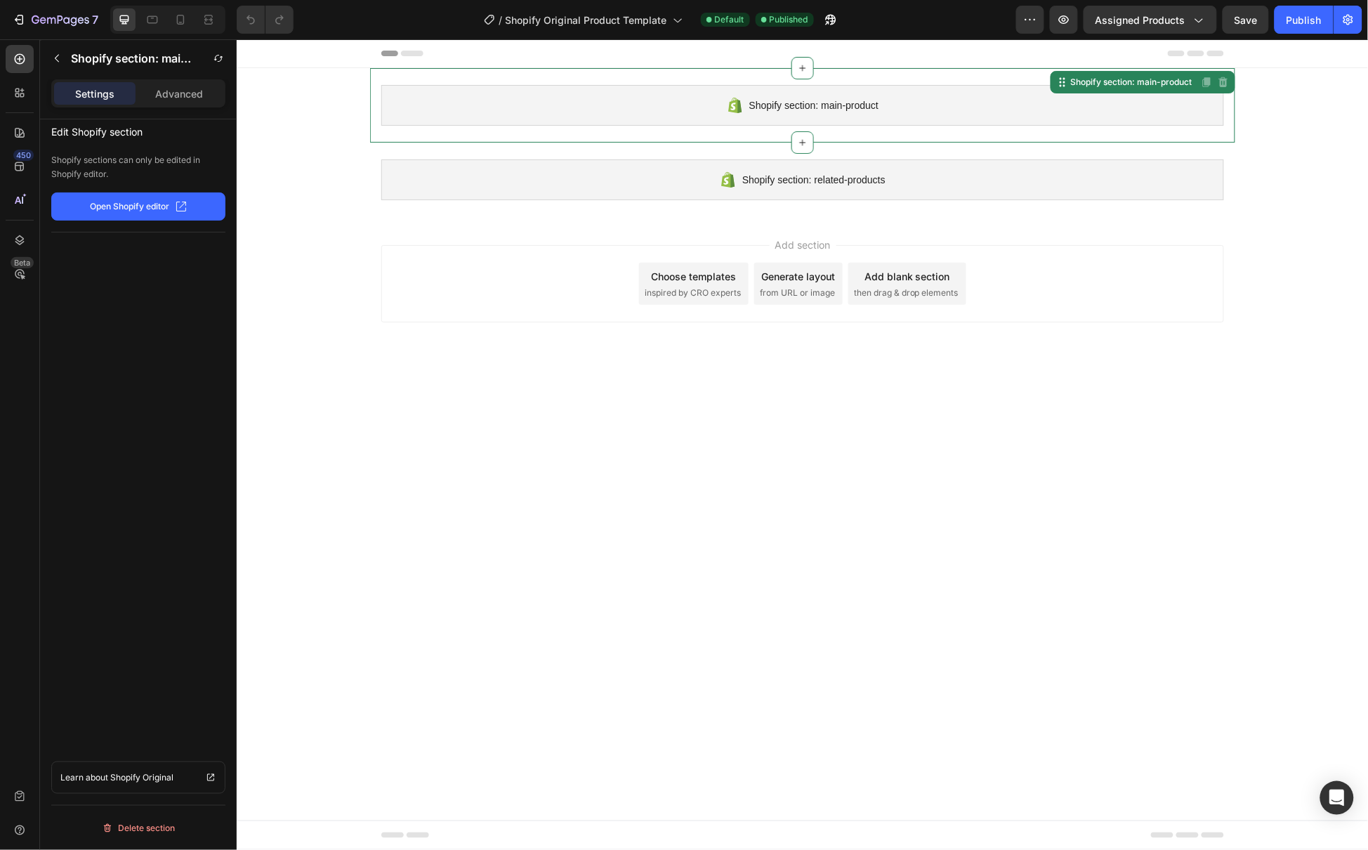
click at [783, 110] on span "Shopify section: main-product" at bounding box center [812, 104] width 129 height 17
click at [154, 207] on p "Open Shopify editor" at bounding box center [130, 206] width 79 height 13
click at [123, 216] on button "Open Shopify editor" at bounding box center [138, 206] width 174 height 28
click at [18, 97] on icon at bounding box center [20, 93] width 14 height 14
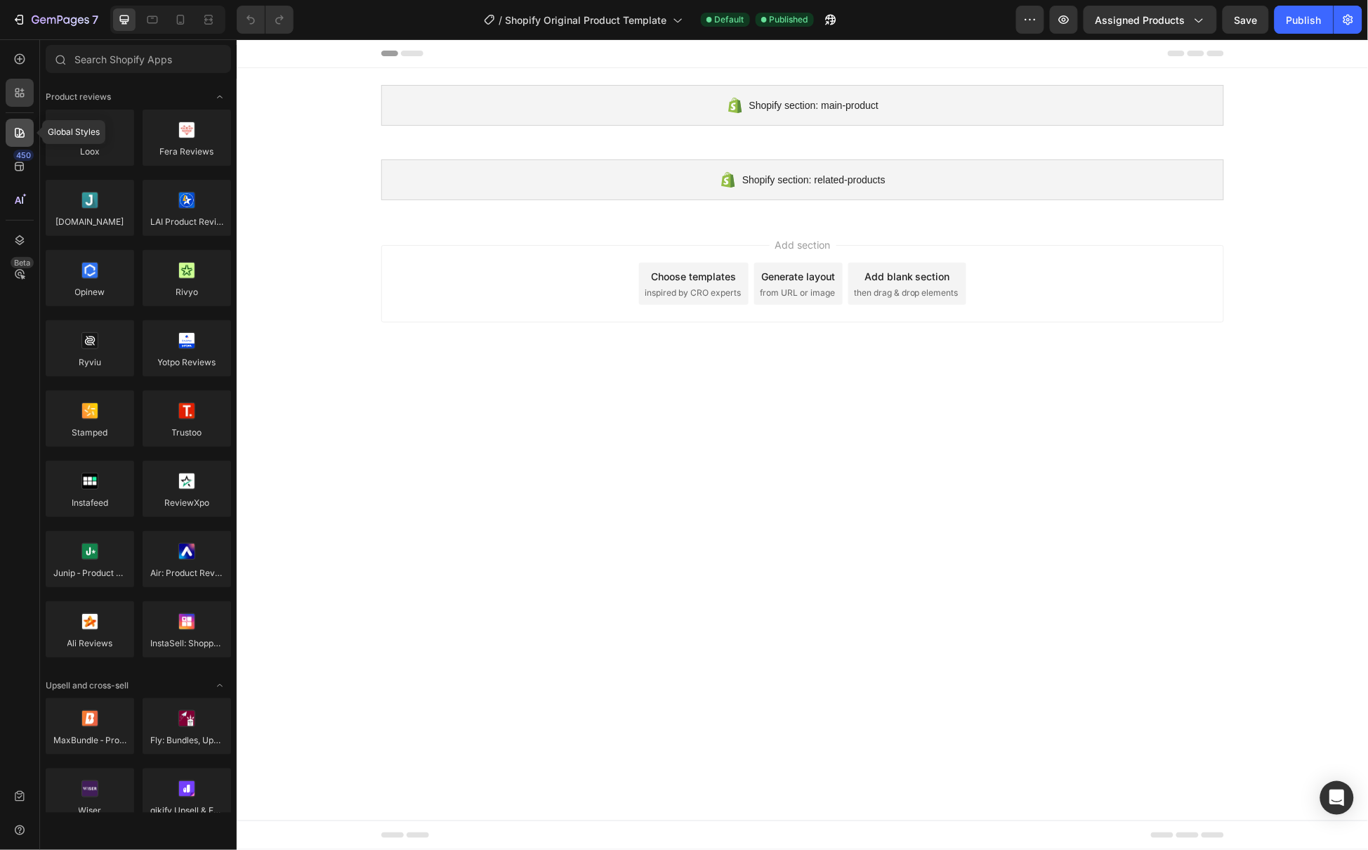
click at [25, 136] on icon at bounding box center [20, 133] width 14 height 14
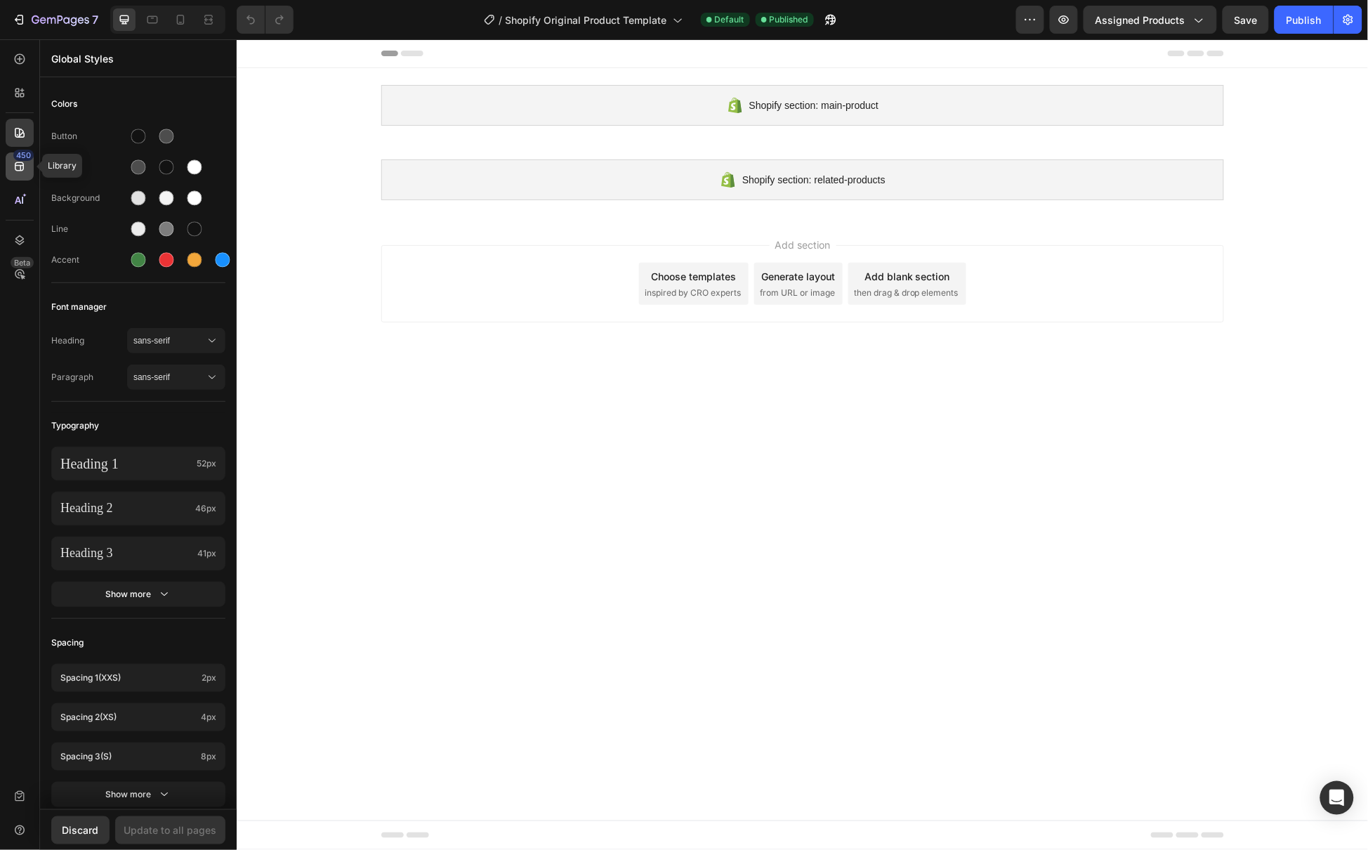
click at [19, 166] on icon at bounding box center [20, 166] width 14 height 14
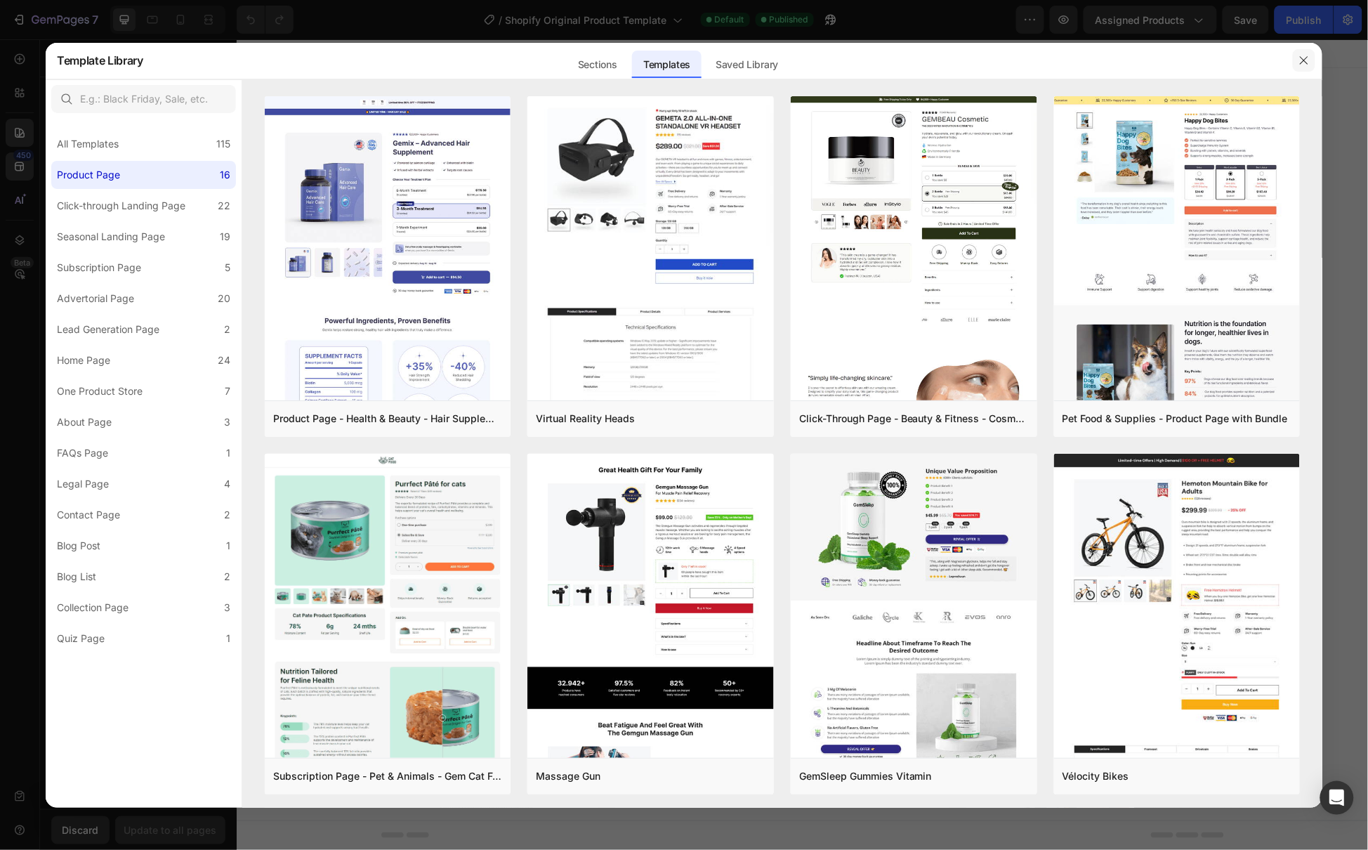
click at [1314, 61] on button "button" at bounding box center [1304, 60] width 22 height 22
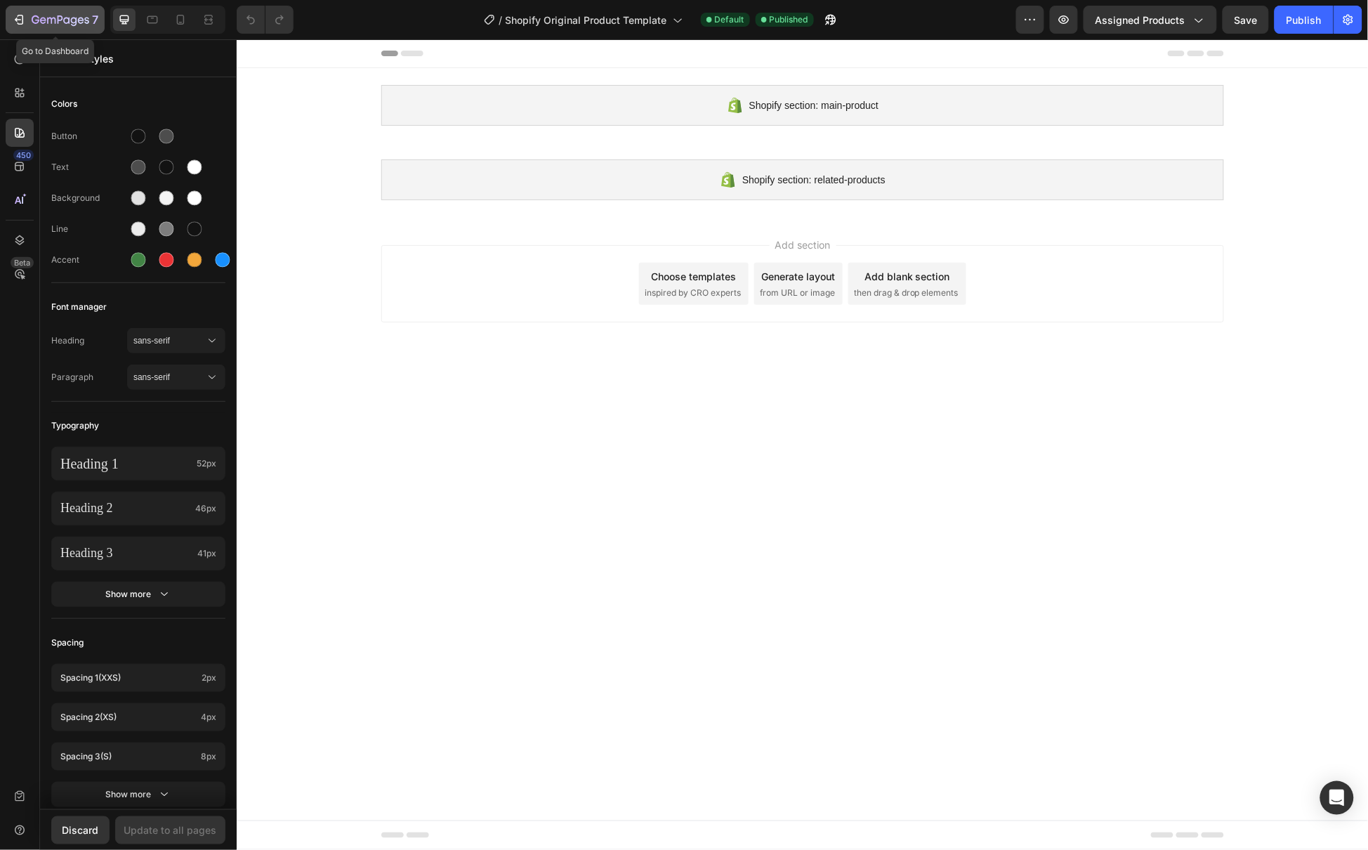
click at [25, 20] on icon "button" at bounding box center [19, 20] width 14 height 14
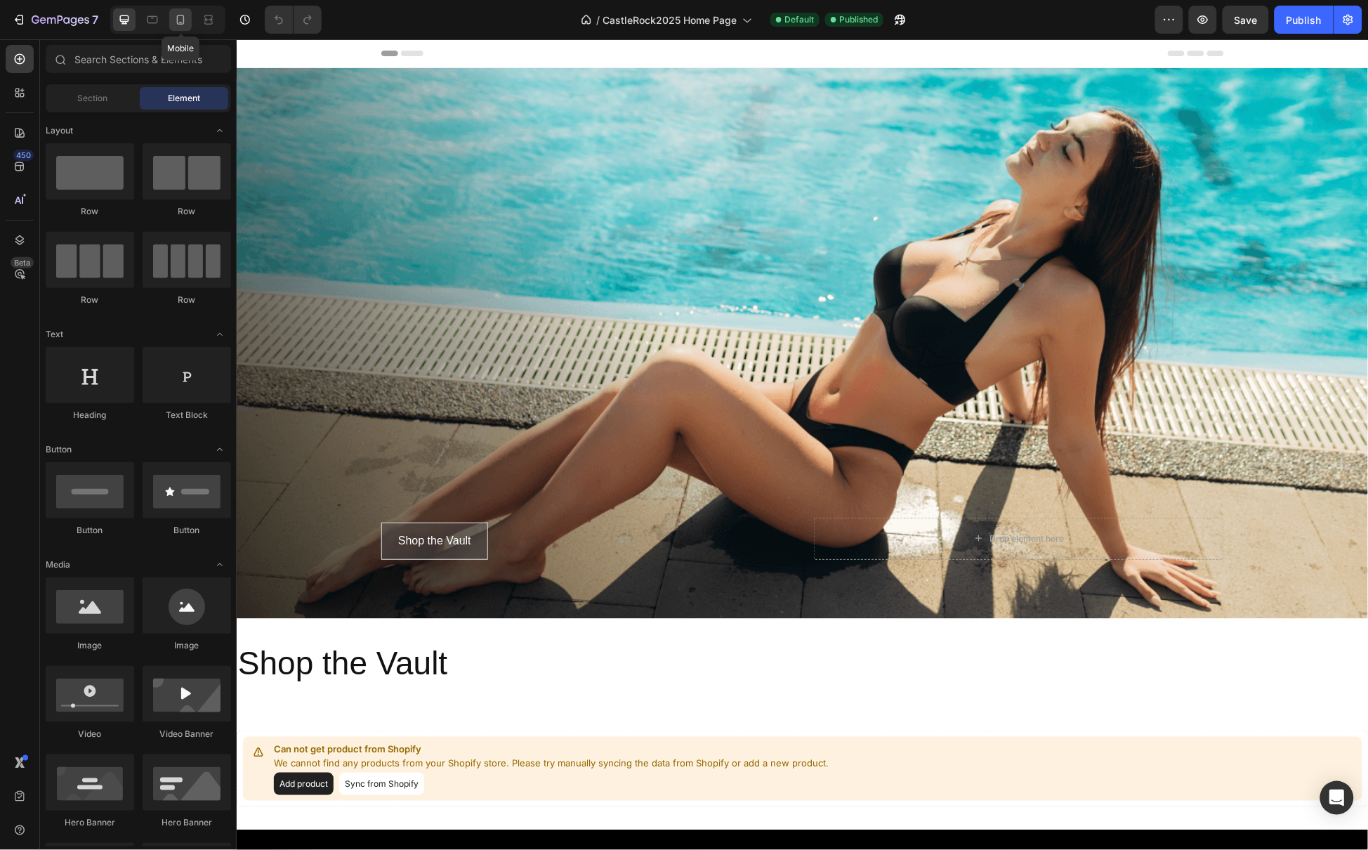
click at [180, 17] on icon at bounding box center [180, 20] width 14 height 14
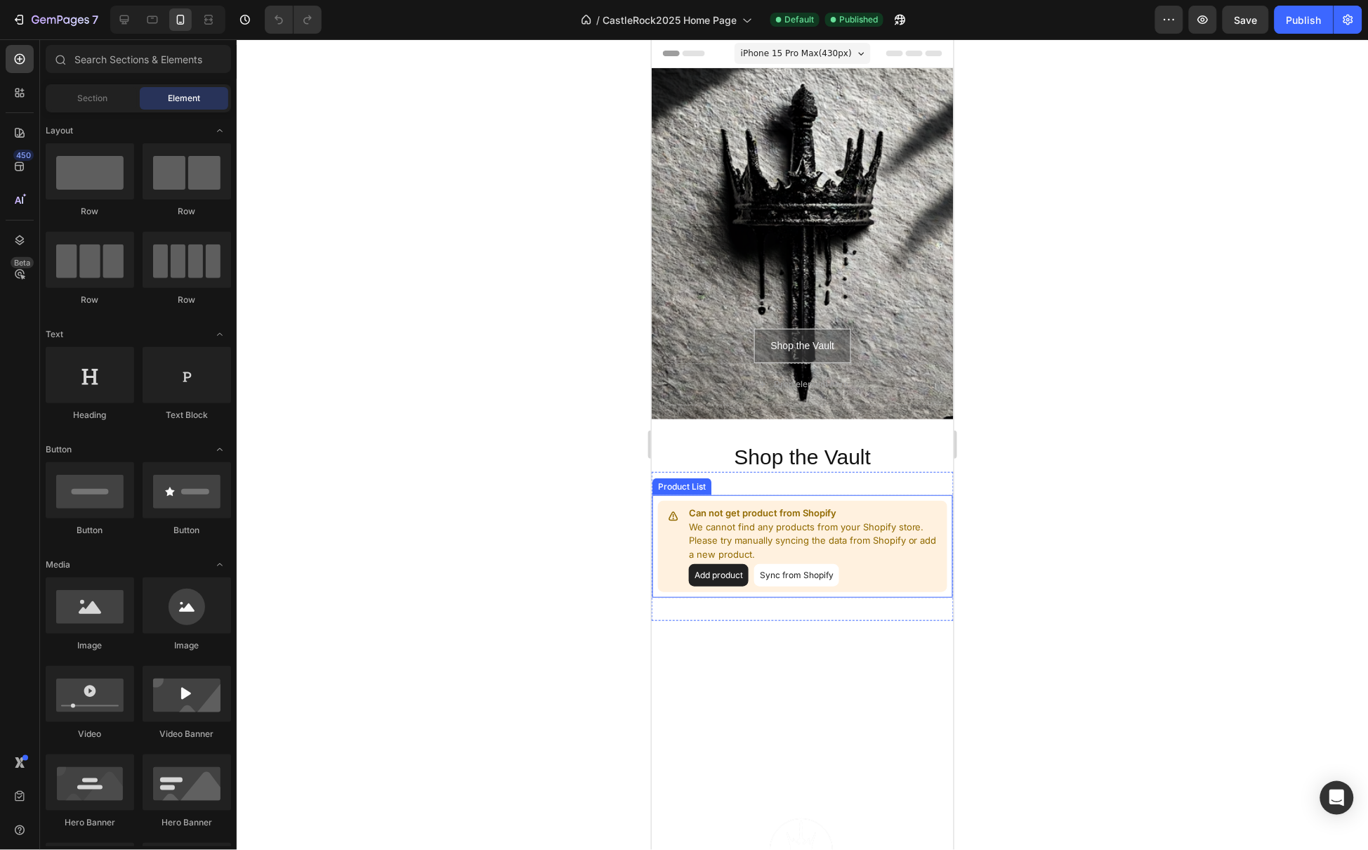
click at [888, 532] on p "We cannot find any products from your Shopify store. Please try manually syncin…" at bounding box center [814, 540] width 253 height 41
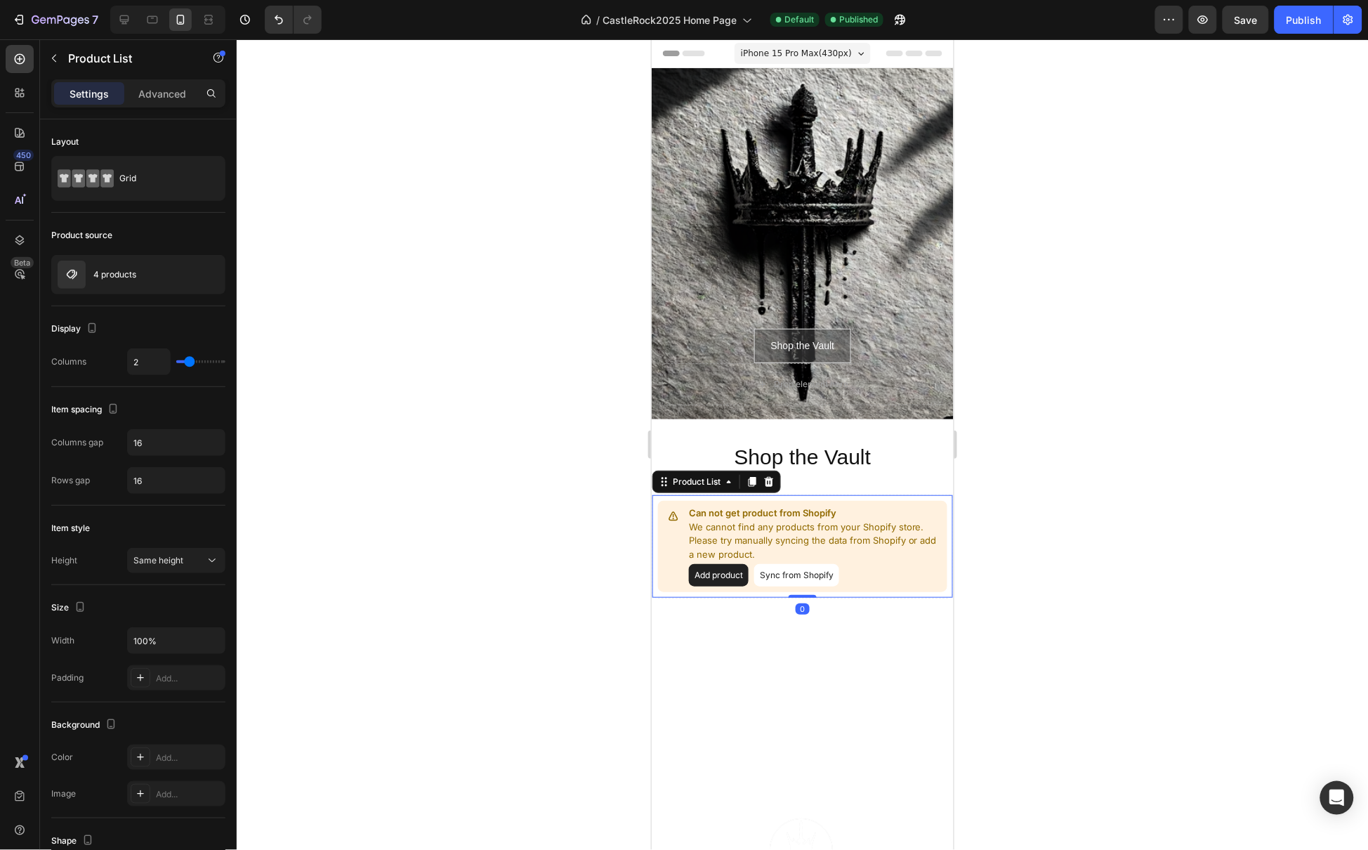
click at [727, 576] on button "Add product" at bounding box center [718, 574] width 60 height 22
click at [709, 581] on button "Add product" at bounding box center [718, 574] width 60 height 22
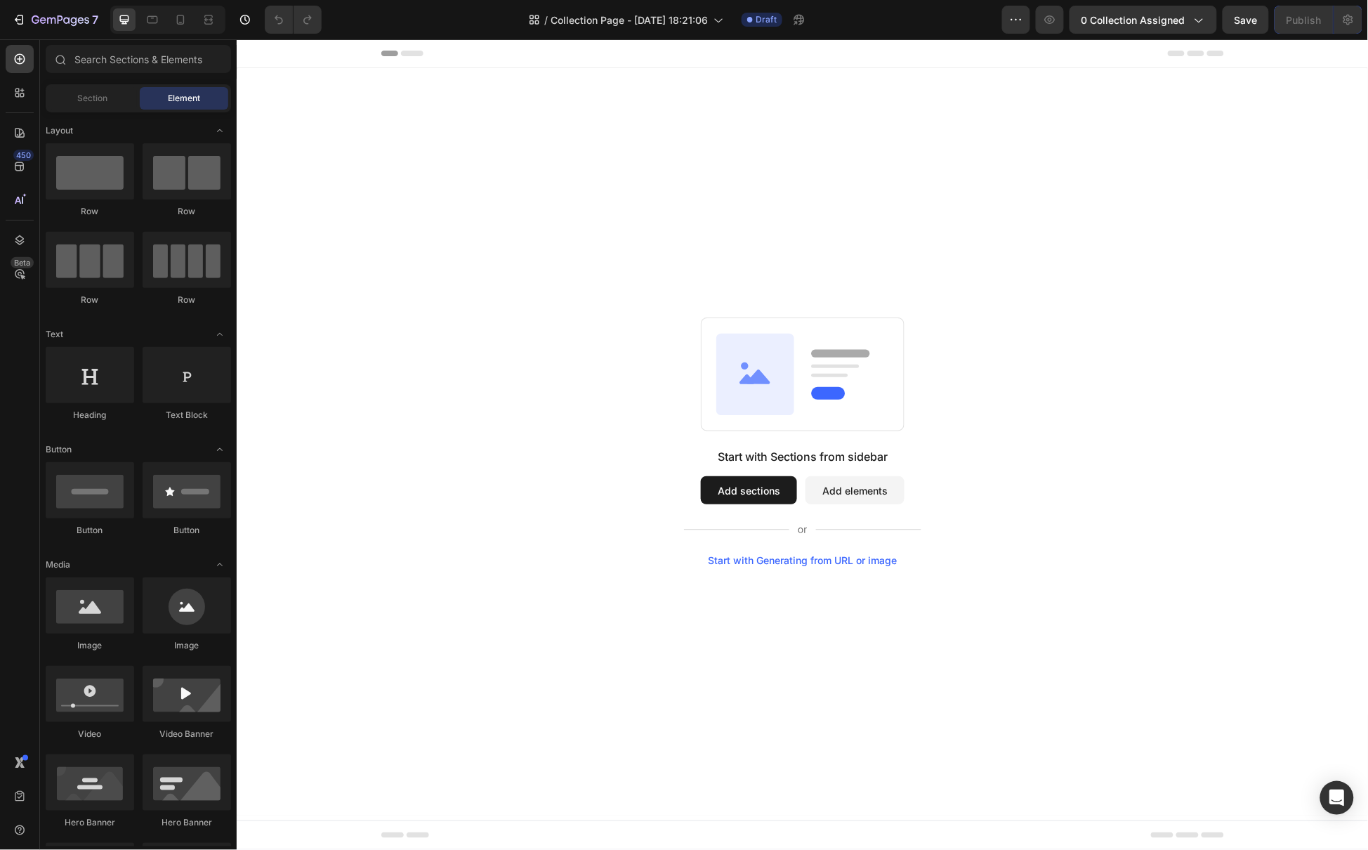
click at [756, 496] on button "Add sections" at bounding box center [748, 489] width 96 height 28
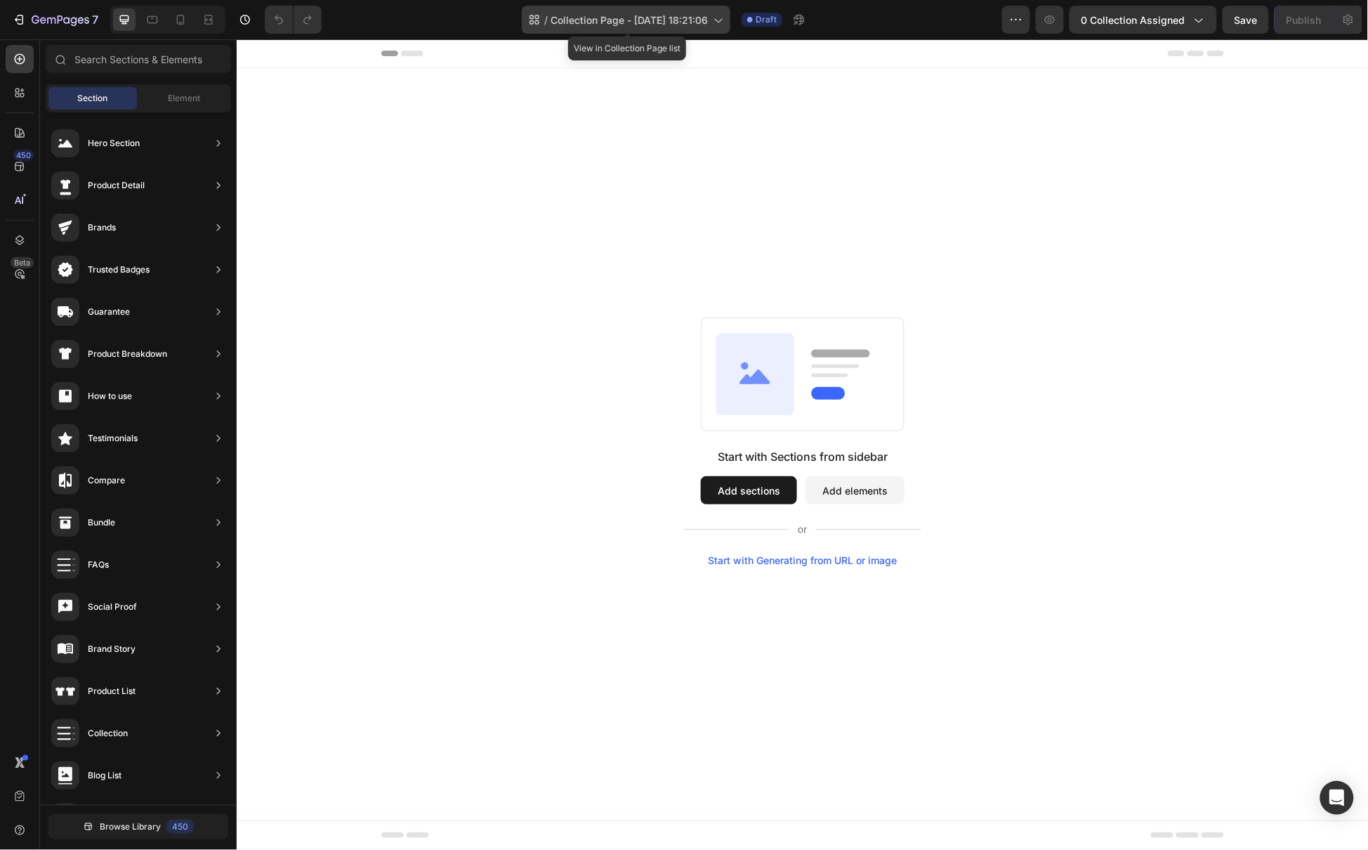
click at [605, 27] on span "Collection Page - [DATE] 18:21:06" at bounding box center [628, 20] width 157 height 15
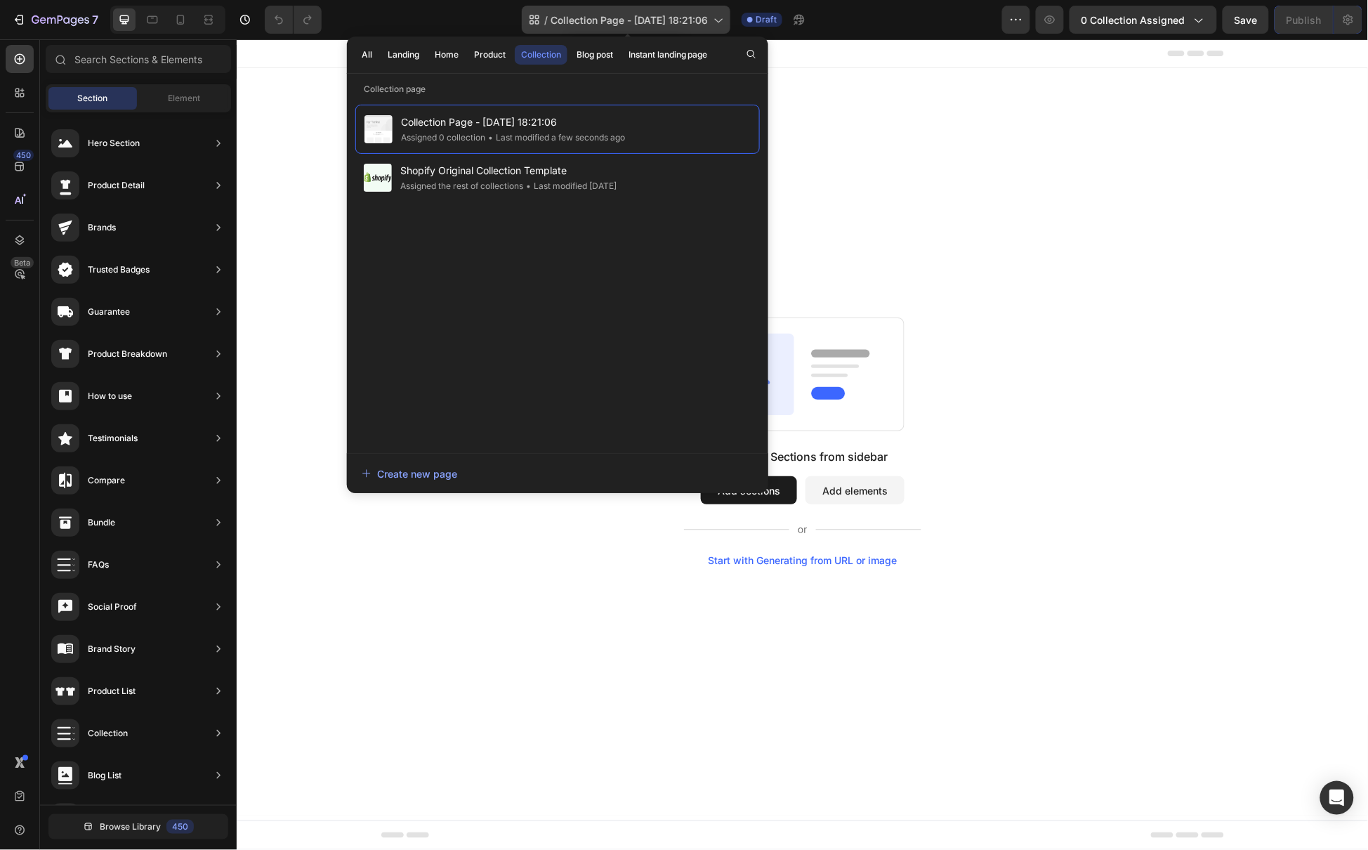
click at [605, 27] on span "Collection Page - Sep 26, 18:21:06" at bounding box center [628, 20] width 157 height 15
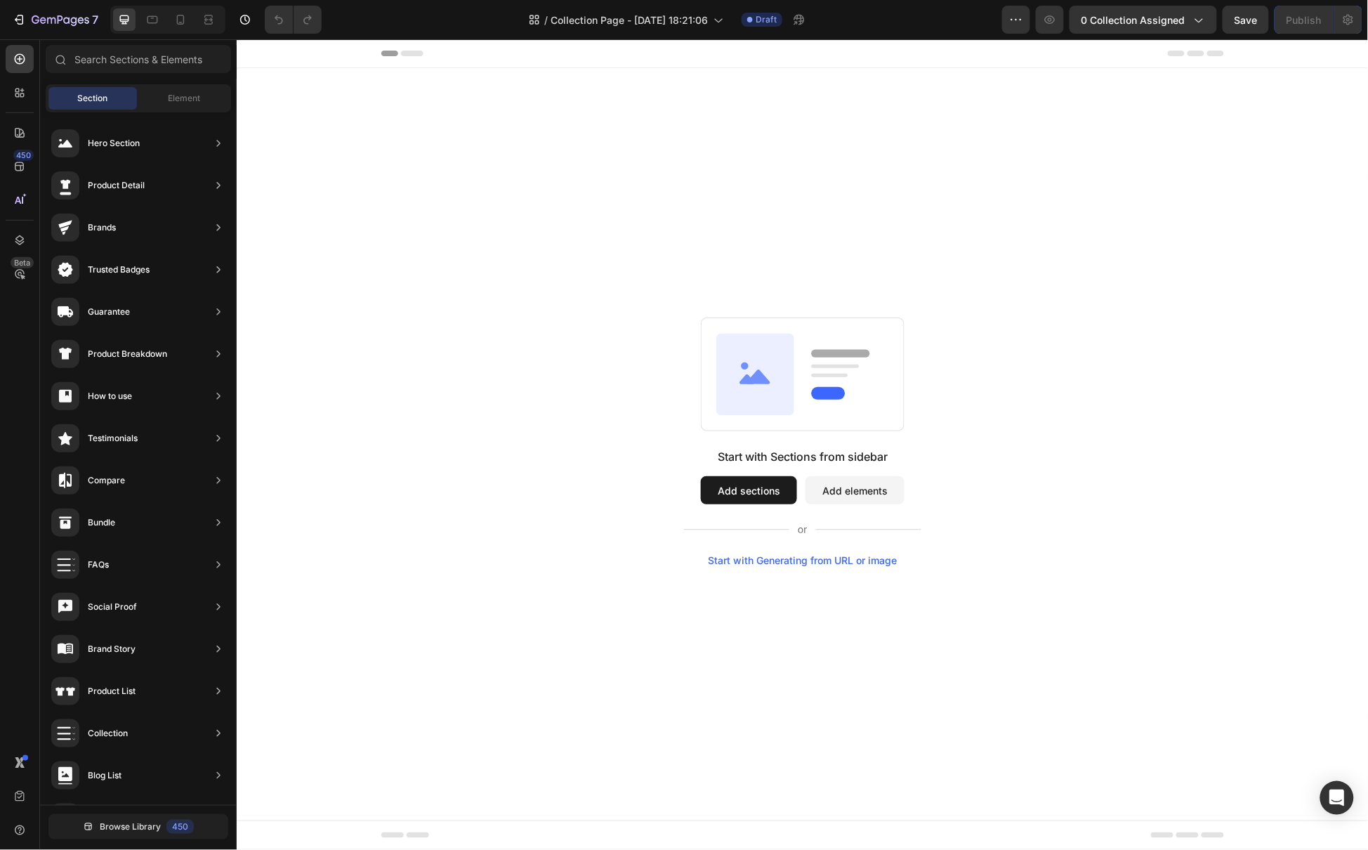
click at [733, 492] on button "Add sections" at bounding box center [748, 489] width 96 height 28
click at [780, 490] on button "Add sections" at bounding box center [748, 489] width 96 height 28
click at [868, 490] on button "Add elements" at bounding box center [854, 489] width 99 height 28
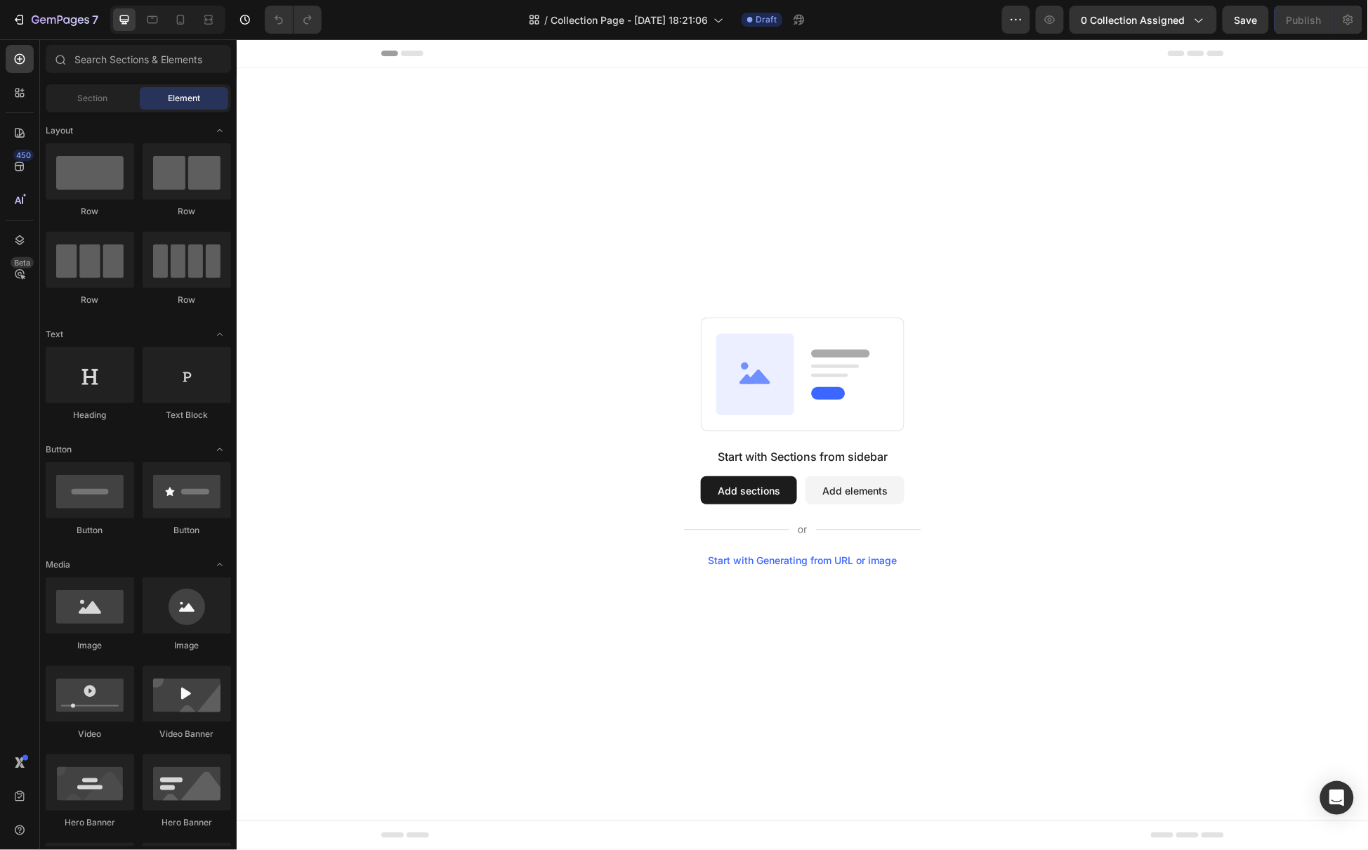
click at [744, 477] on button "Add sections" at bounding box center [748, 489] width 96 height 28
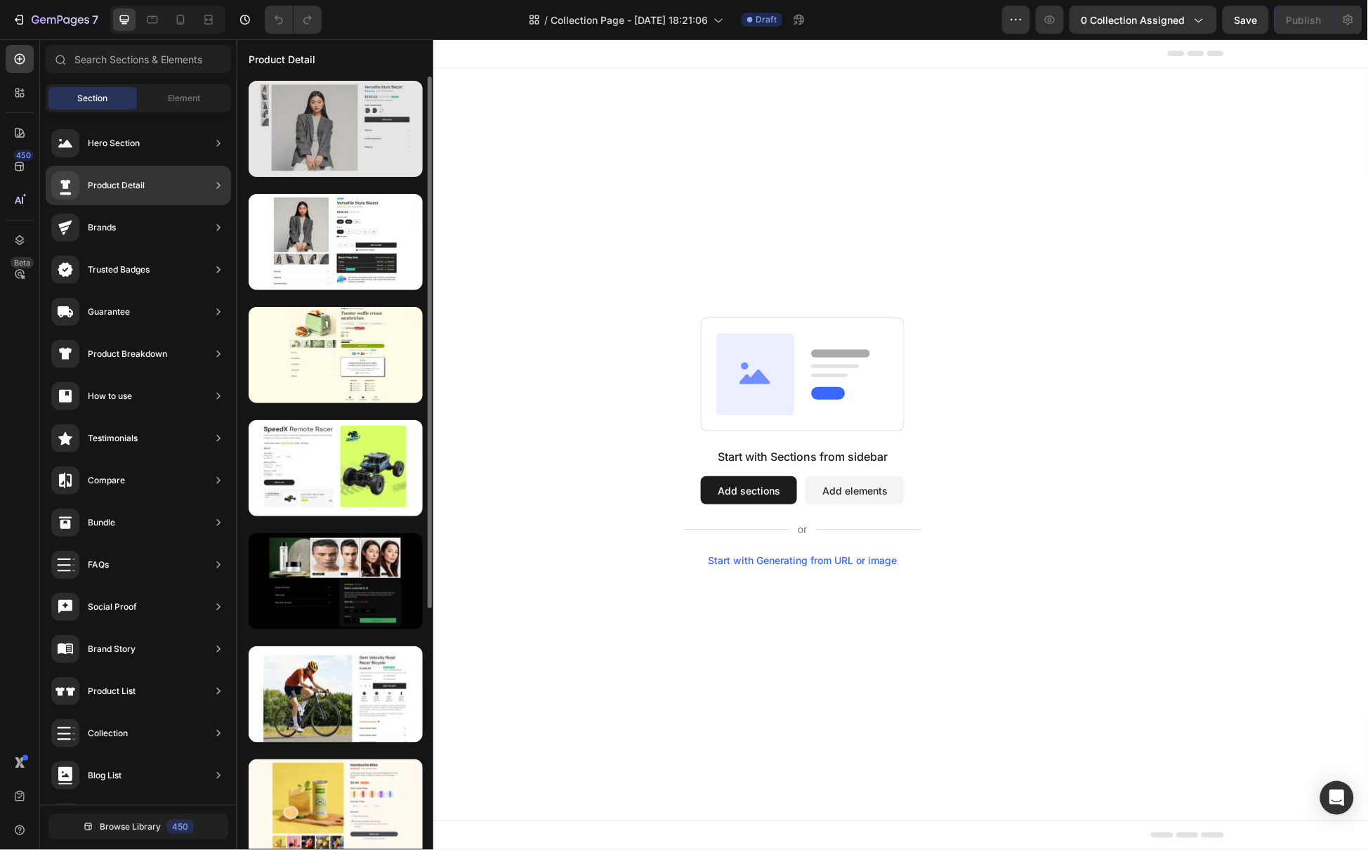
click at [322, 135] on div at bounding box center [336, 129] width 174 height 96
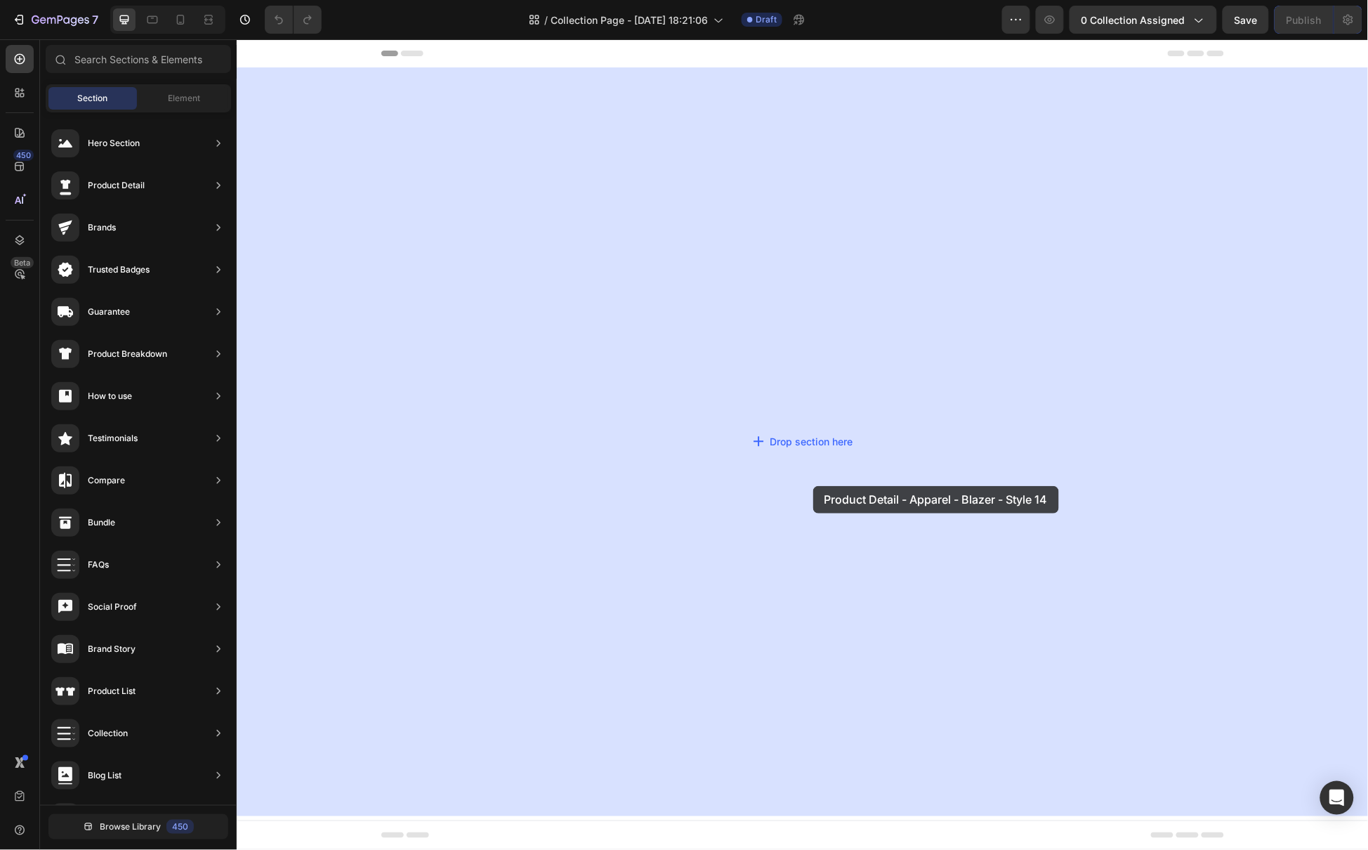
drag, startPoint x: 662, startPoint y: 265, endPoint x: 780, endPoint y: 467, distance: 233.5
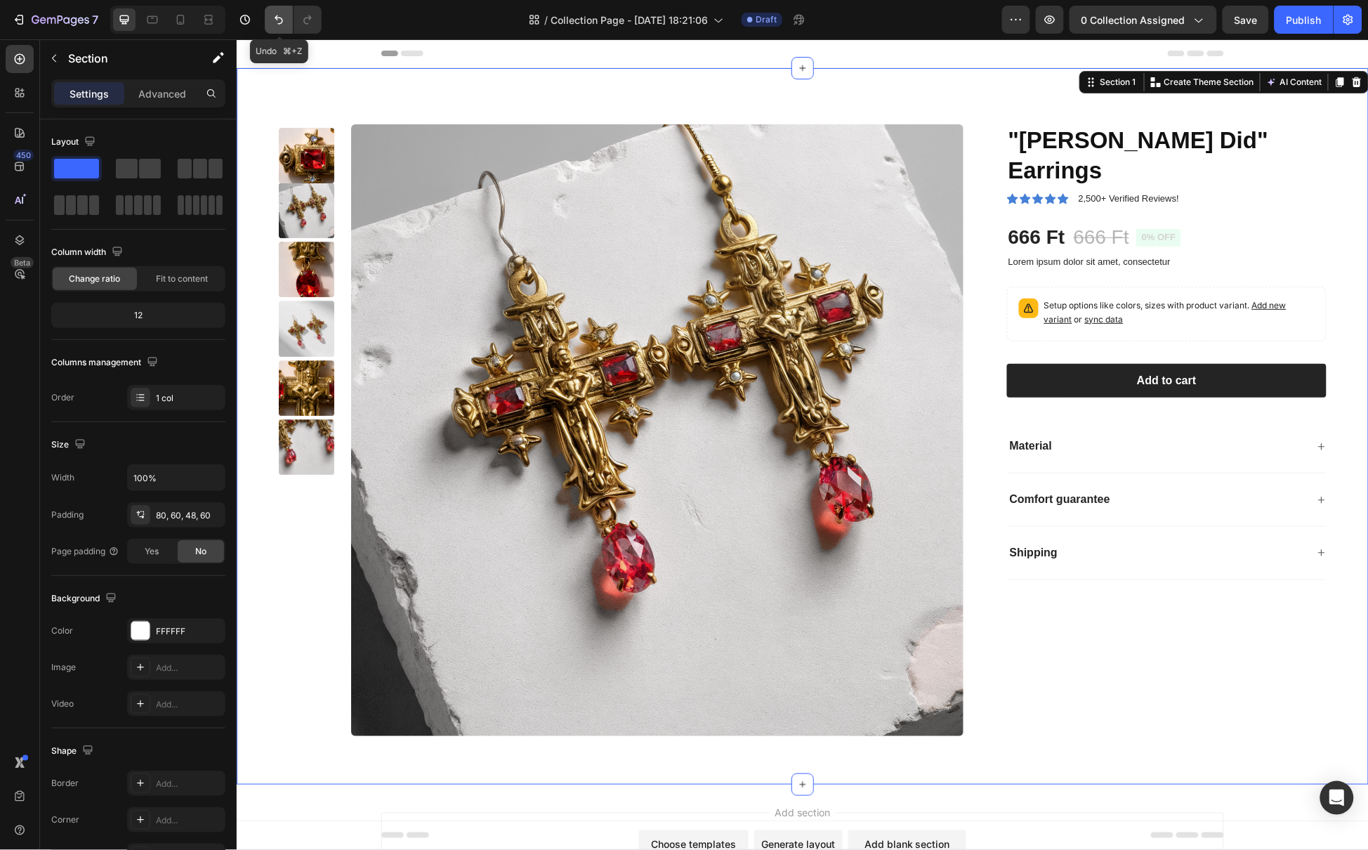
click at [280, 18] on icon "Undo/Redo" at bounding box center [279, 20] width 14 height 14
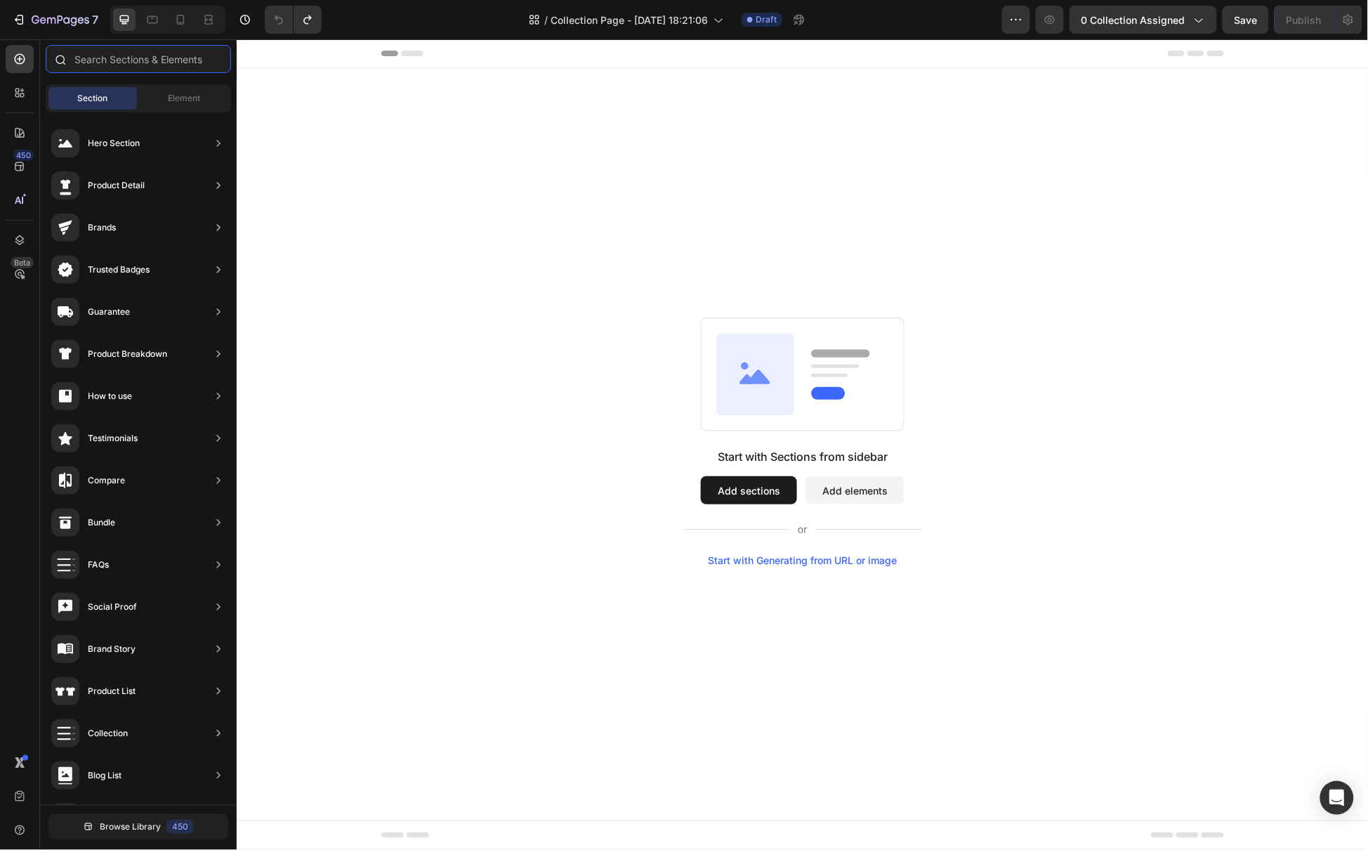
click at [186, 68] on input "text" at bounding box center [138, 59] width 185 height 28
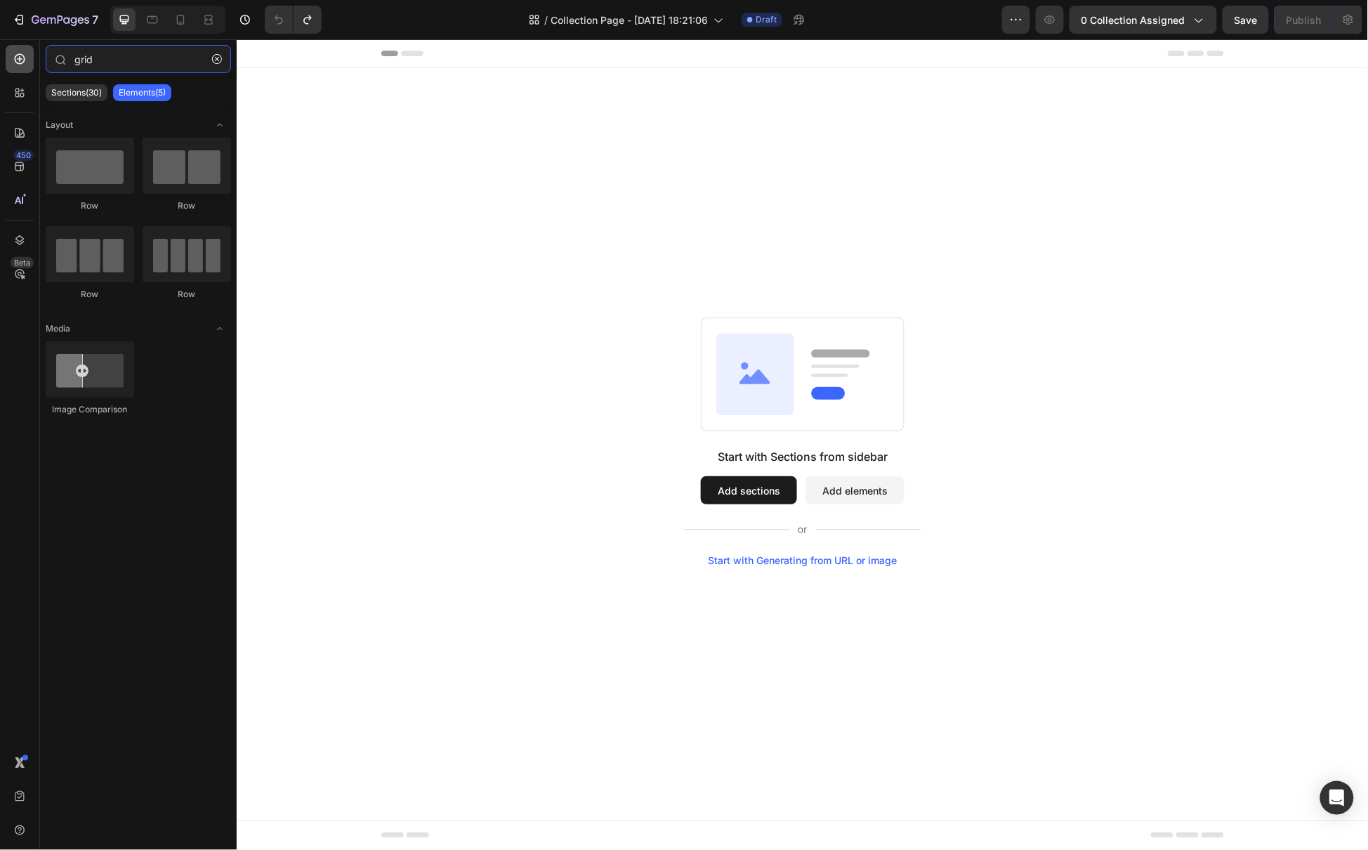
drag, startPoint x: 121, startPoint y: 58, endPoint x: 15, endPoint y: 59, distance: 106.0
click at [15, 59] on div "450 Beta grid Sections(30) Elements(5) Layout Row Row Row Row Media Image Compa…" at bounding box center [118, 444] width 237 height 810
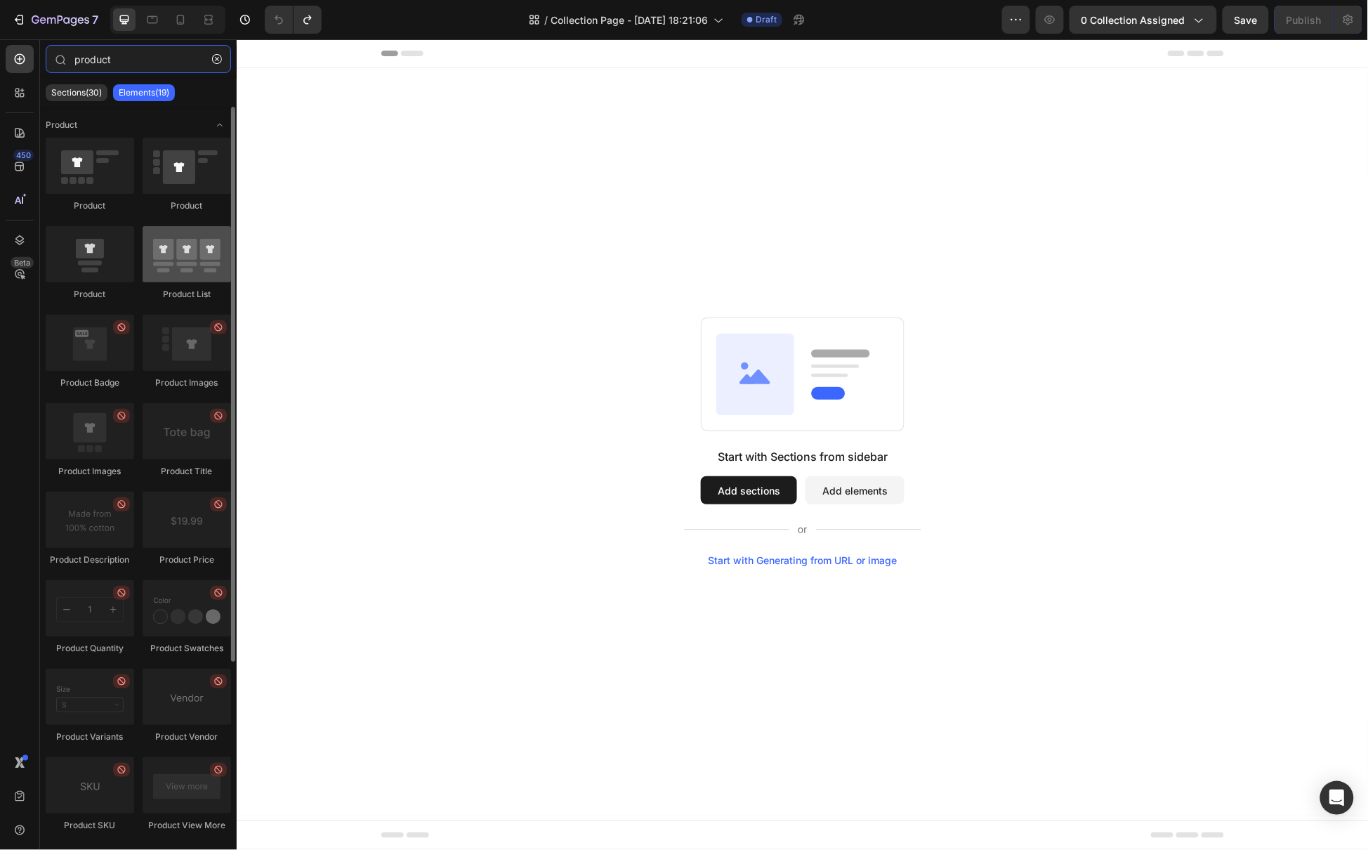
type input "product"
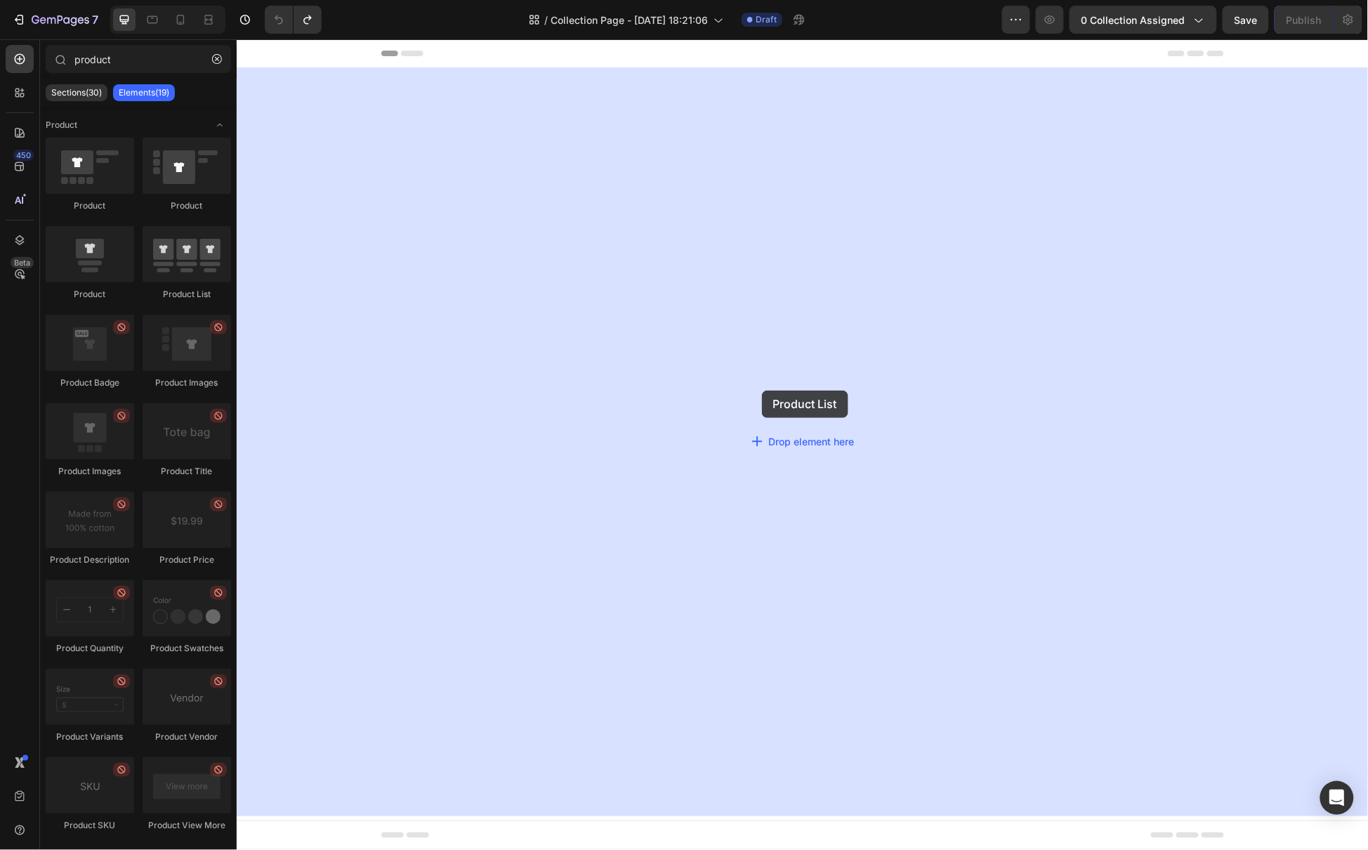
drag, startPoint x: 440, startPoint y: 305, endPoint x: 761, endPoint y: 390, distance: 331.9
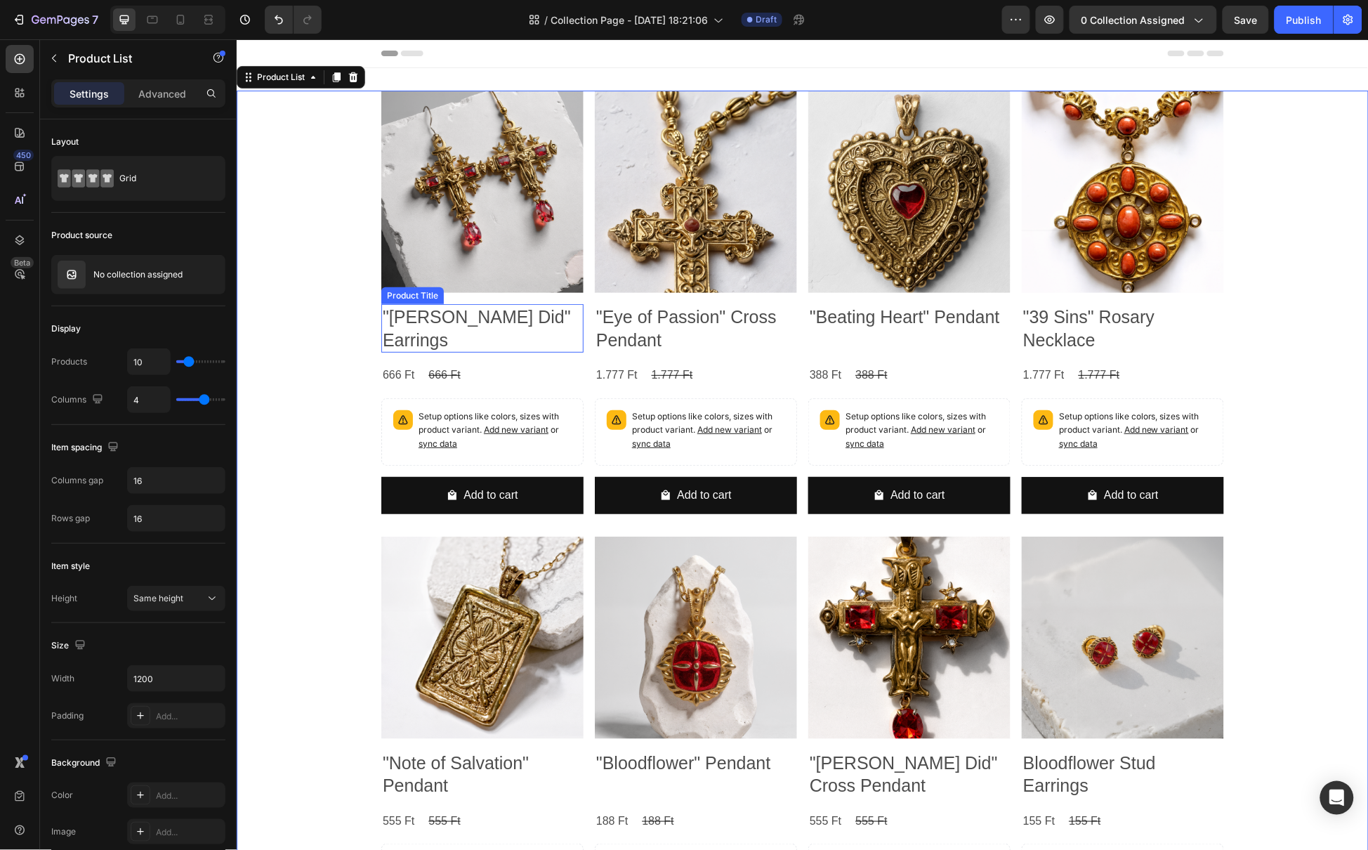
click at [484, 310] on h2 ""Pontius Did" Earrings" at bounding box center [482, 327] width 202 height 48
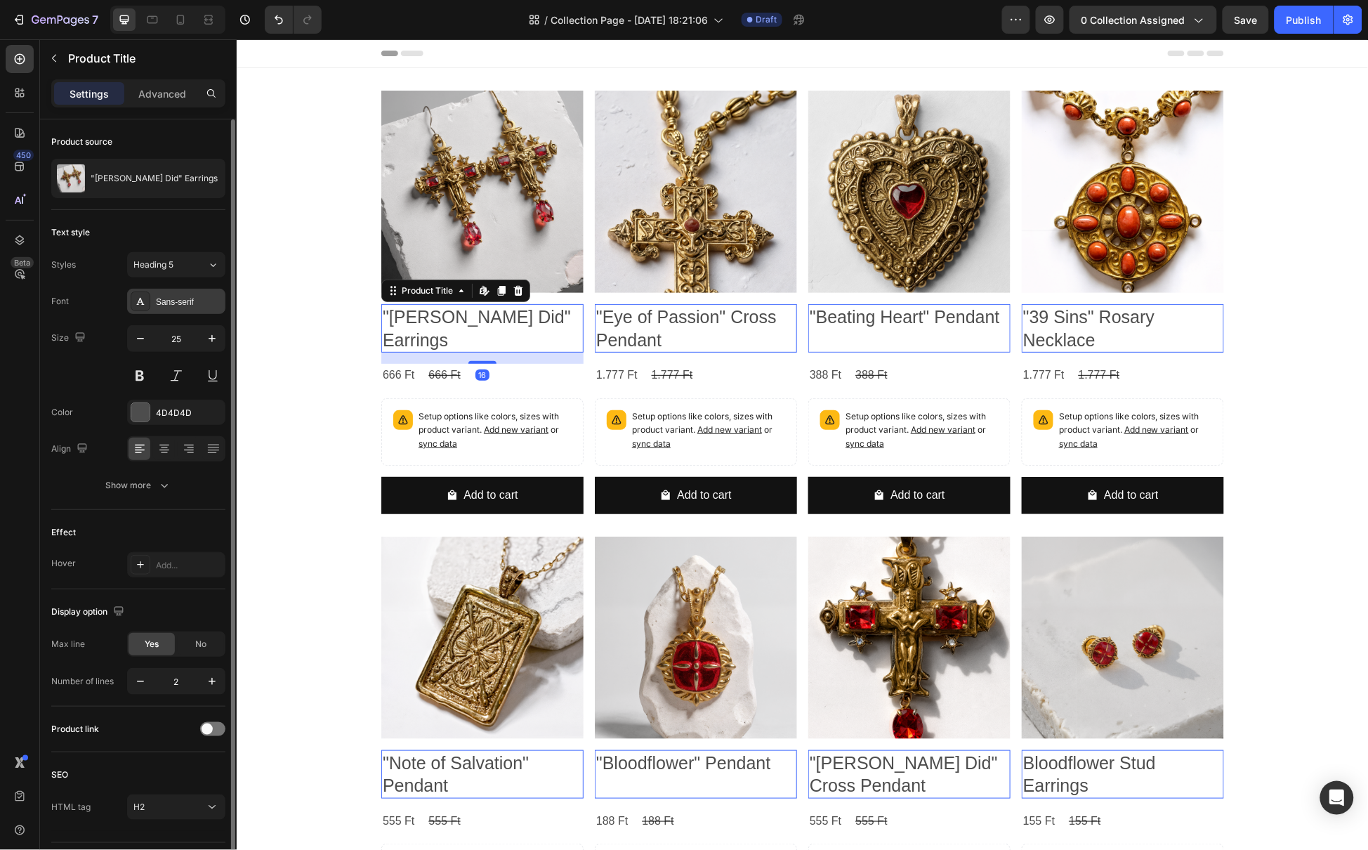
click at [143, 293] on div at bounding box center [141, 301] width 20 height 20
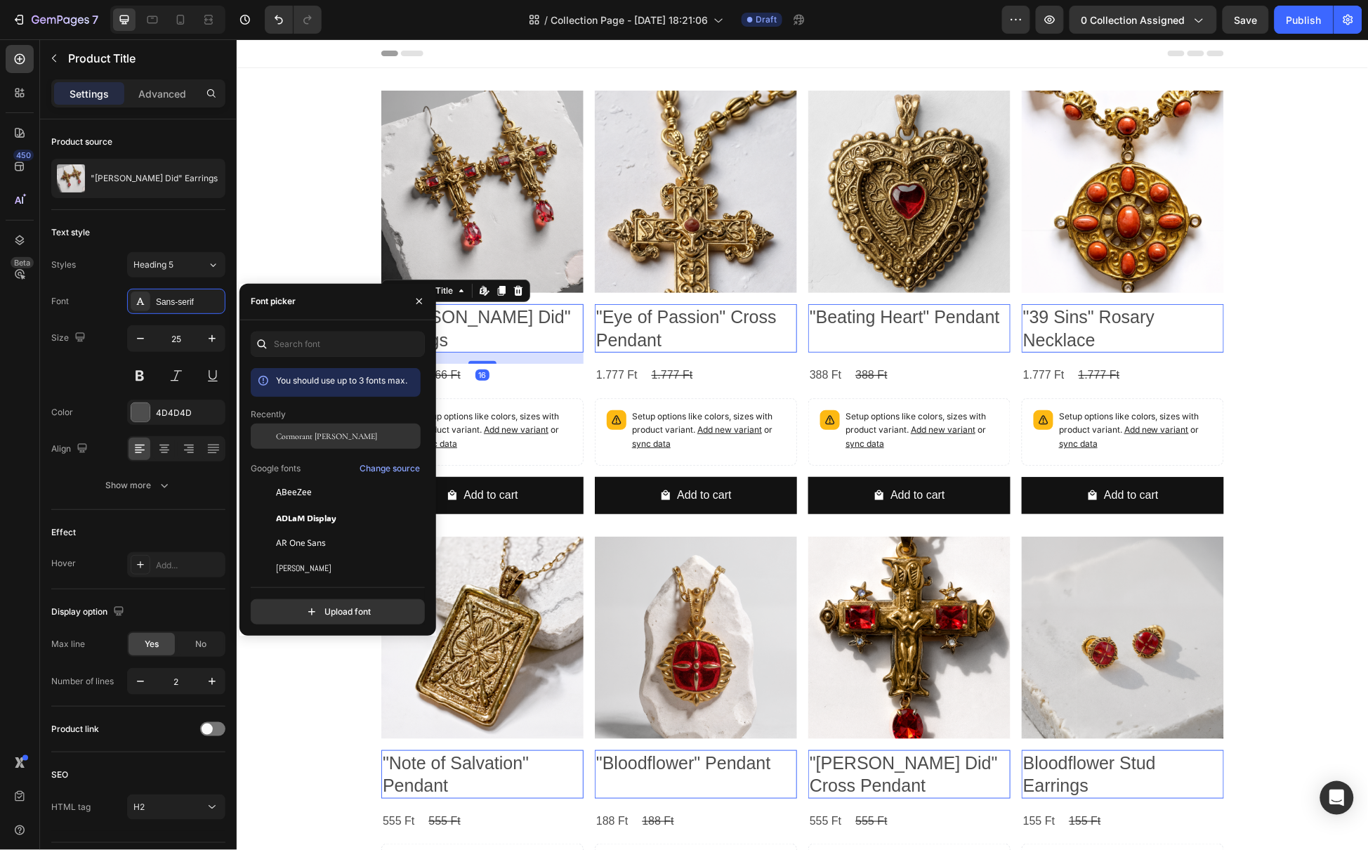
click at [335, 444] on div "Cormorant Garamond" at bounding box center [336, 435] width 170 height 25
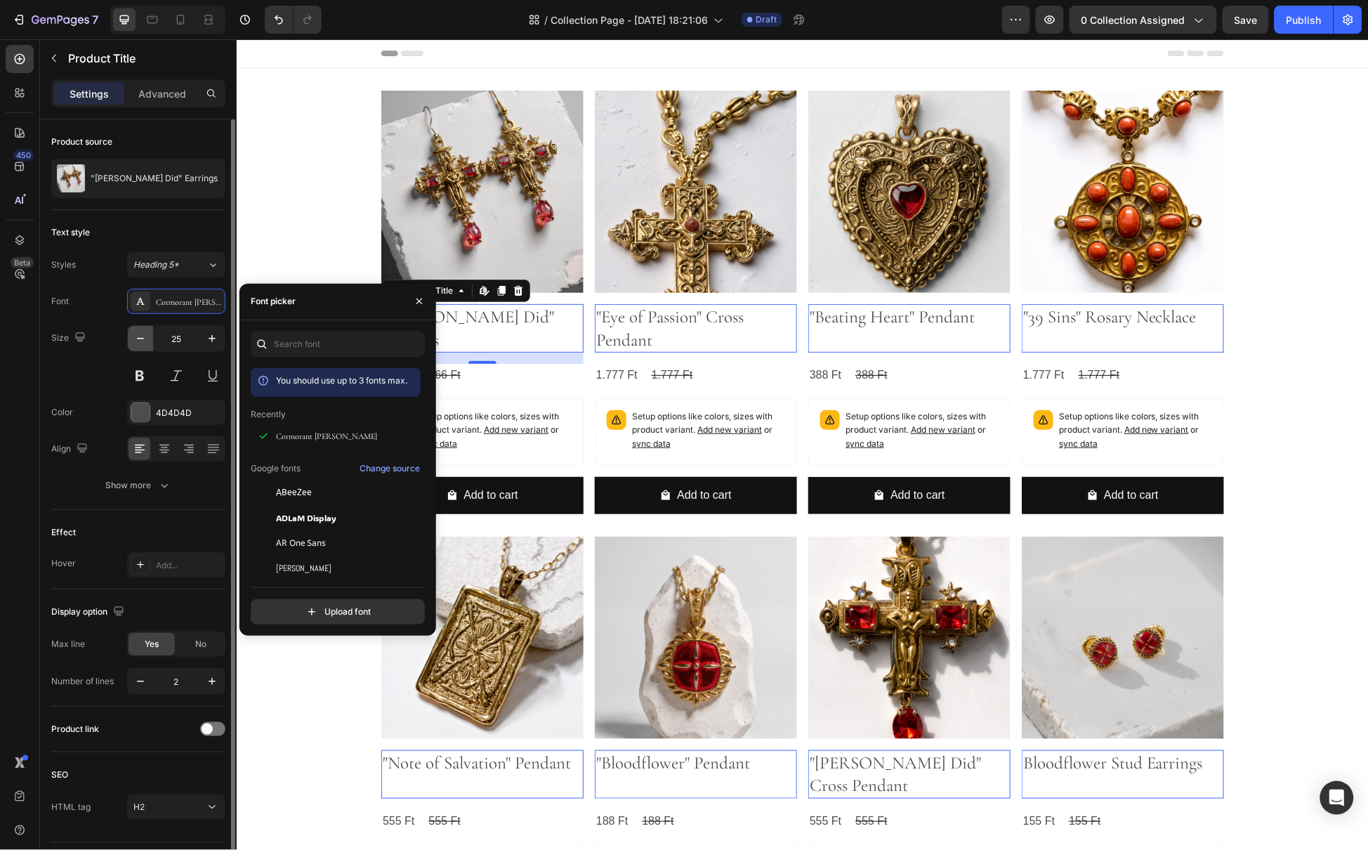
click at [136, 338] on icon "button" at bounding box center [140, 338] width 14 height 14
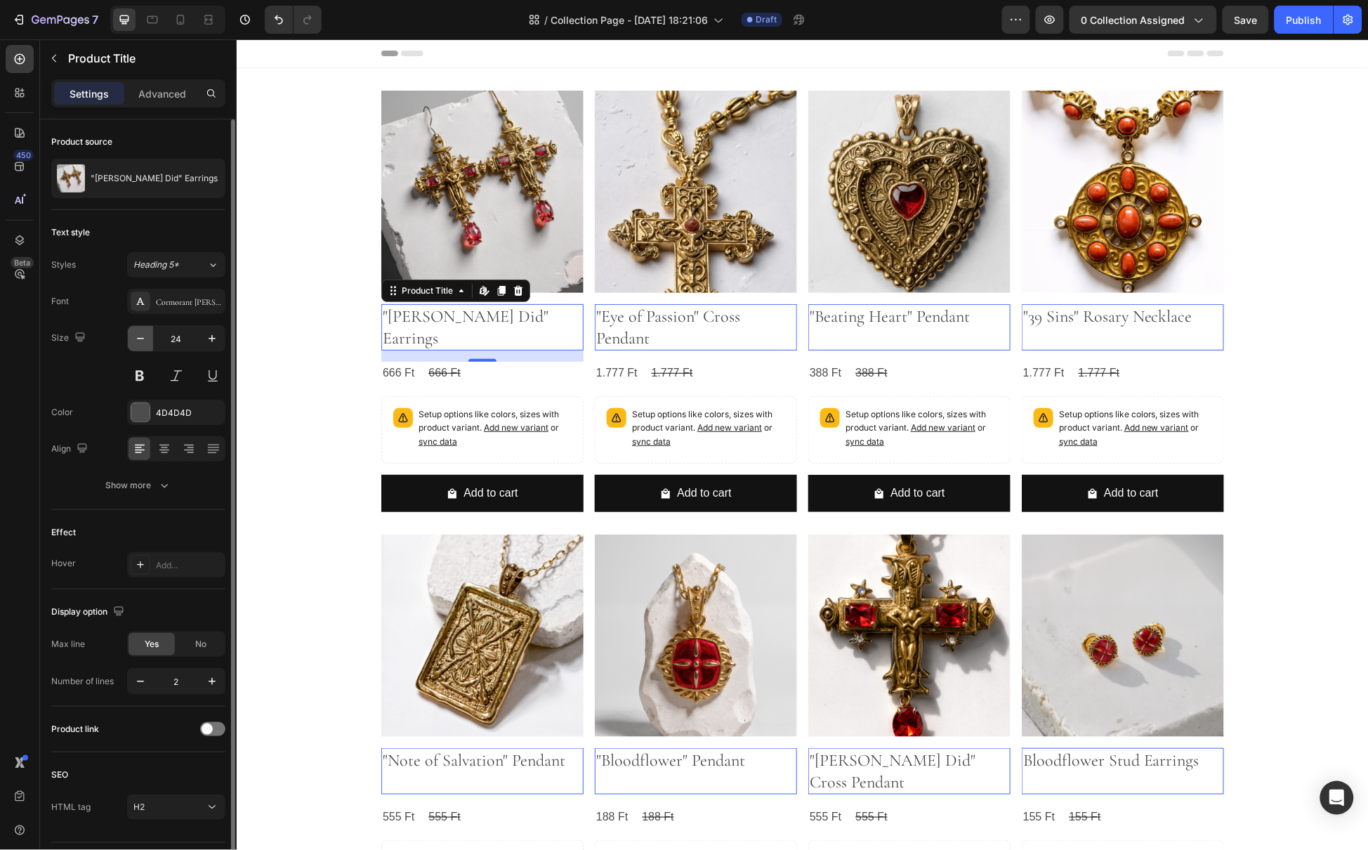
click at [136, 338] on icon "button" at bounding box center [140, 338] width 14 height 14
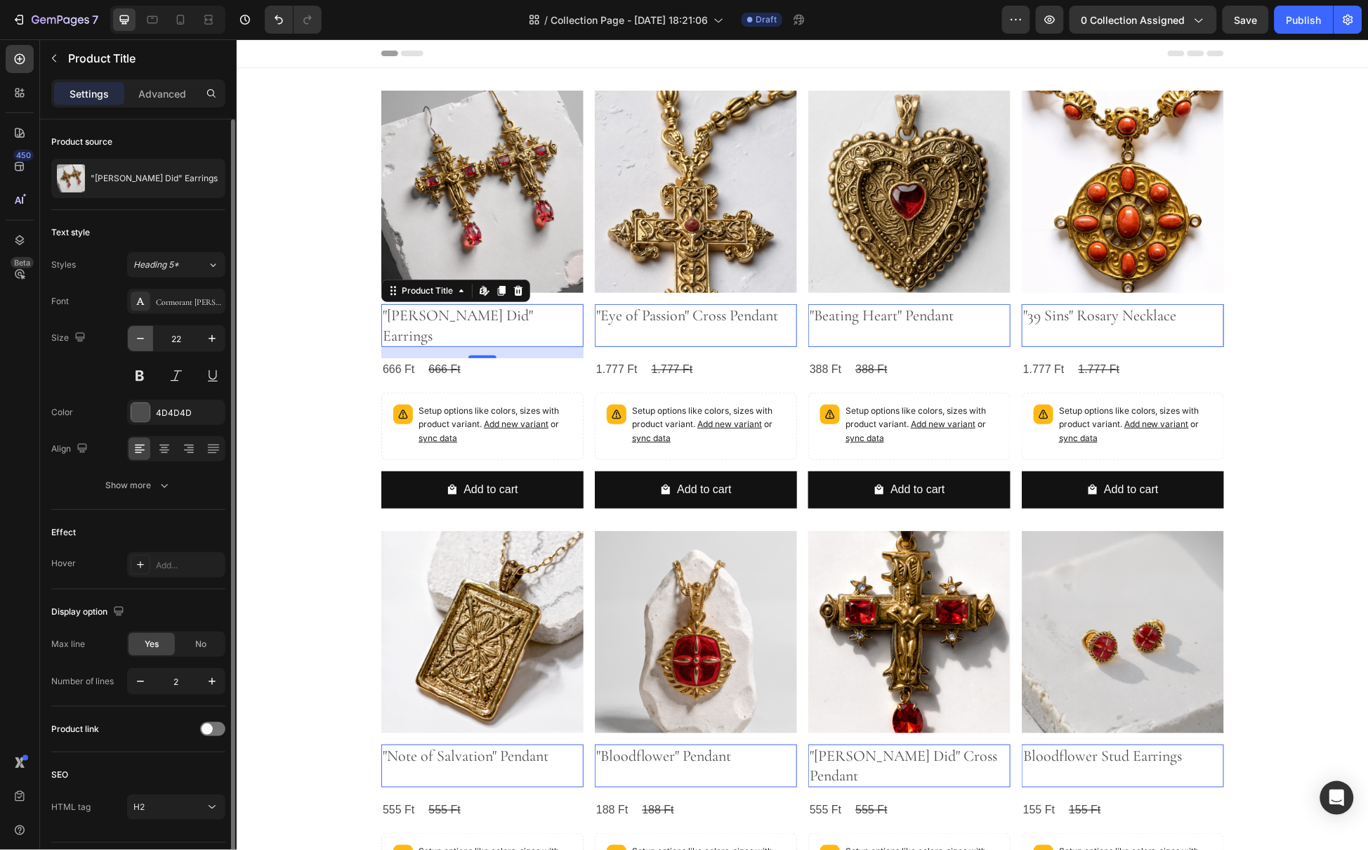
click at [136, 338] on icon "button" at bounding box center [140, 338] width 14 height 14
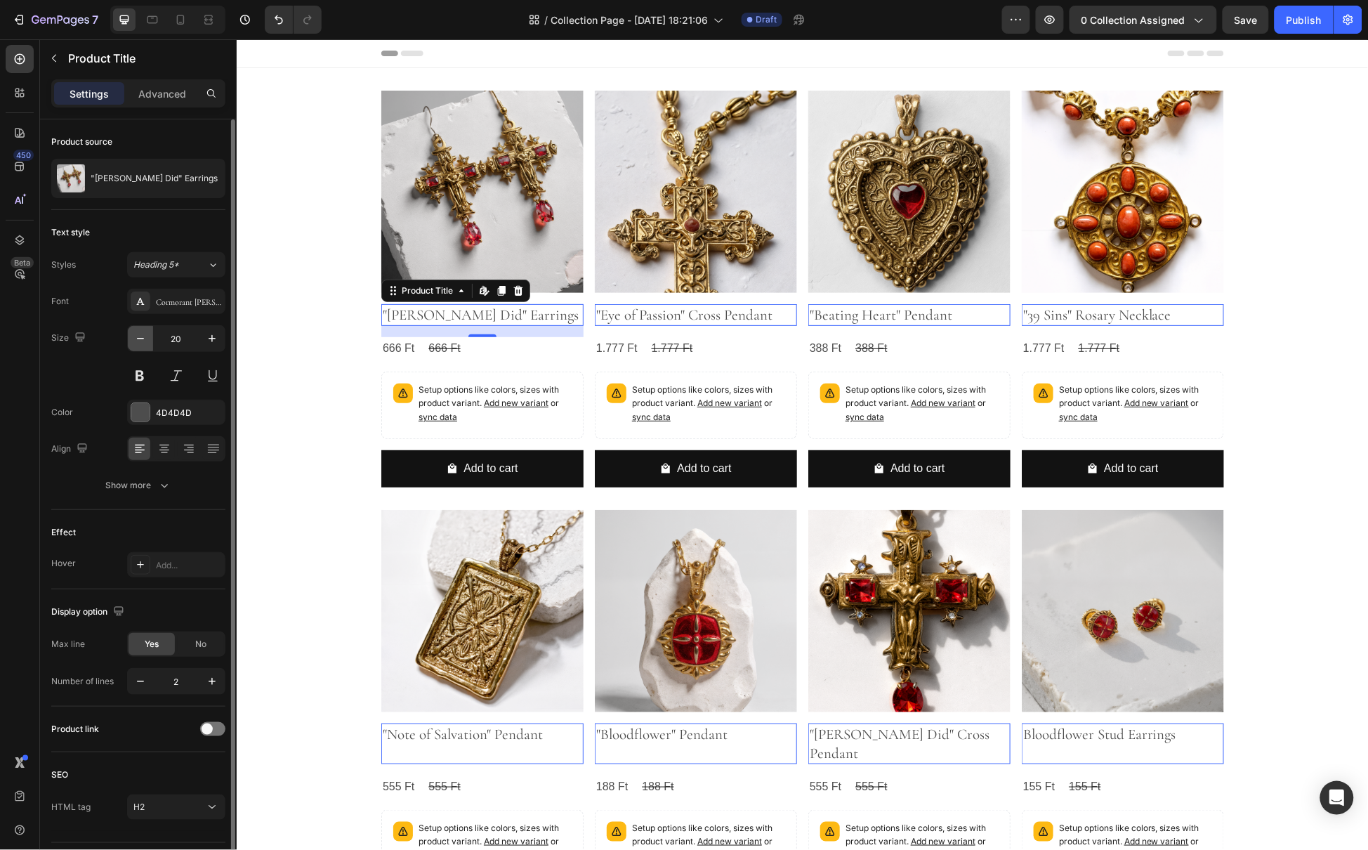
click at [136, 338] on icon "button" at bounding box center [140, 338] width 14 height 14
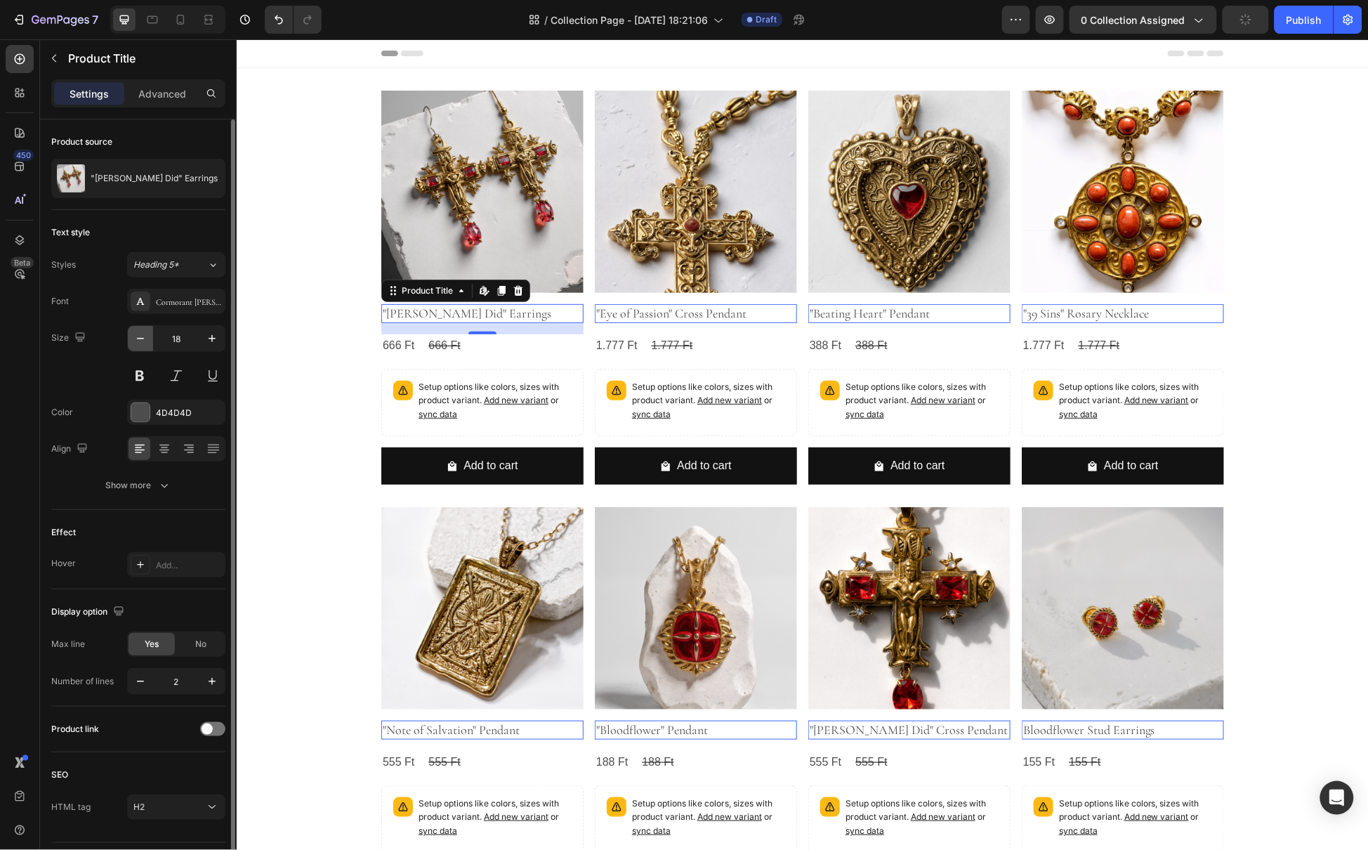
click at [136, 338] on icon "button" at bounding box center [140, 338] width 14 height 14
type input "17"
click at [169, 455] on icon at bounding box center [164, 449] width 14 height 14
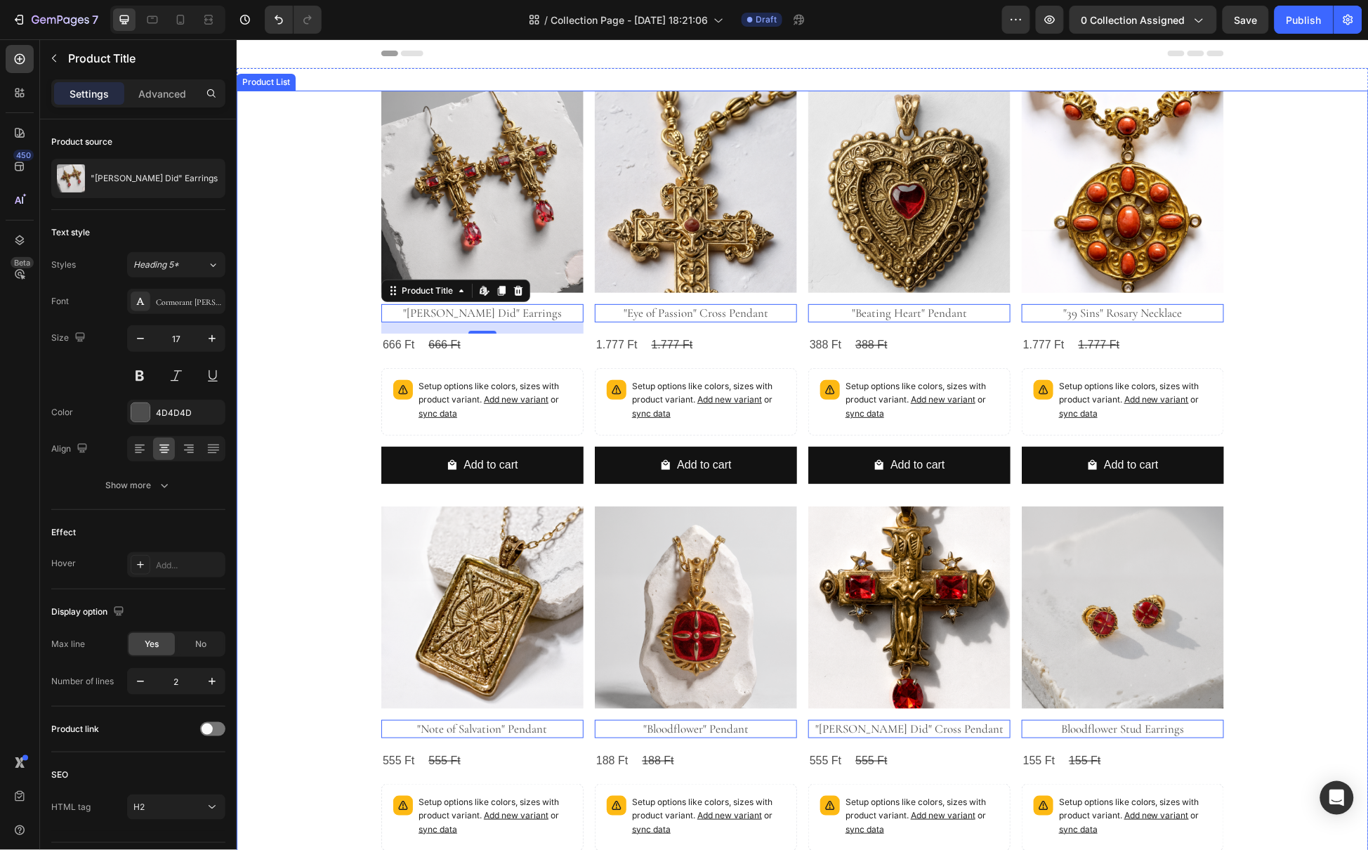
click at [345, 315] on div "Product Images "Pontius Did" Earrings Product Title Edit content in Shopify 16 …" at bounding box center [802, 730] width 1132 height 1280
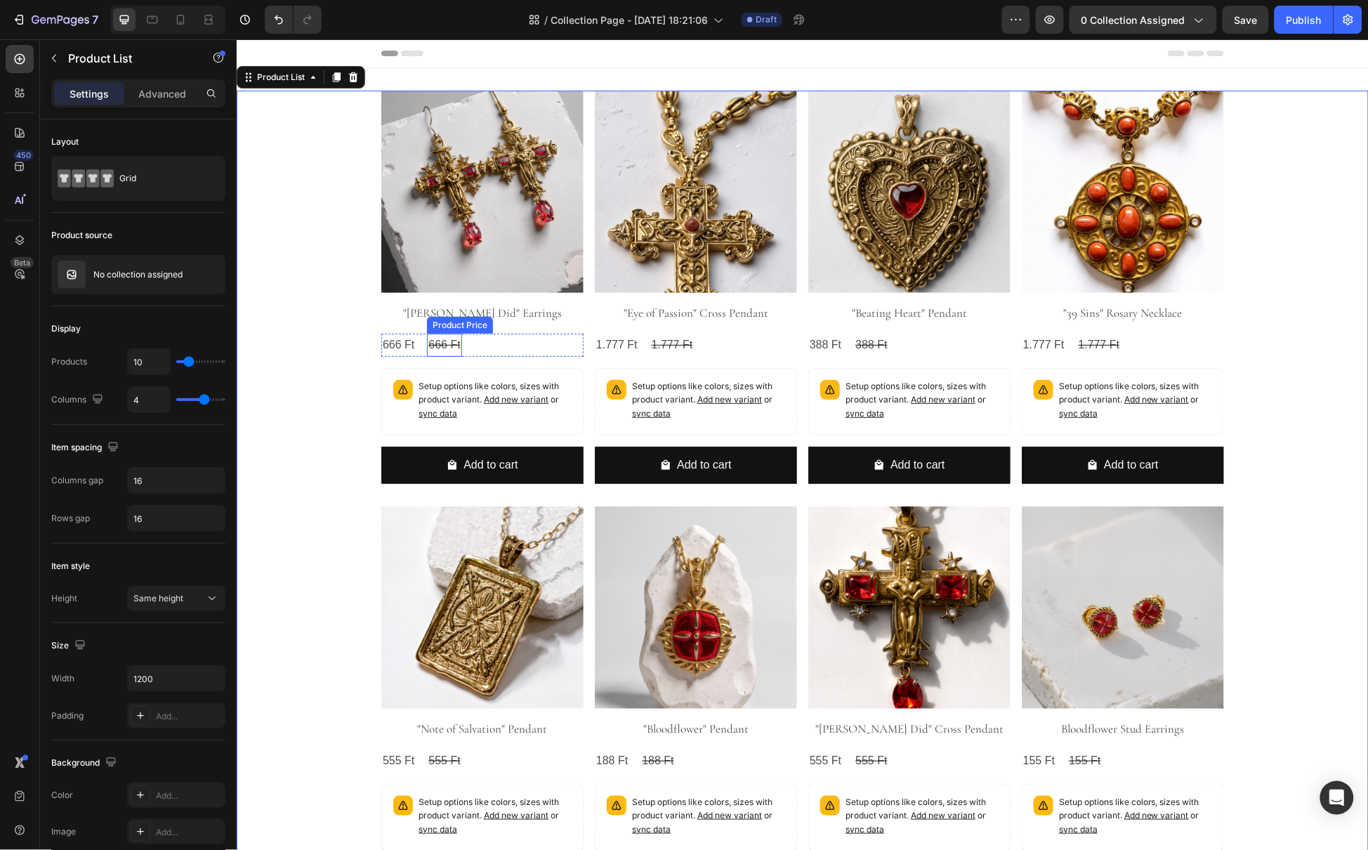
click at [426, 342] on div "666 Ft" at bounding box center [443, 344] width 34 height 23
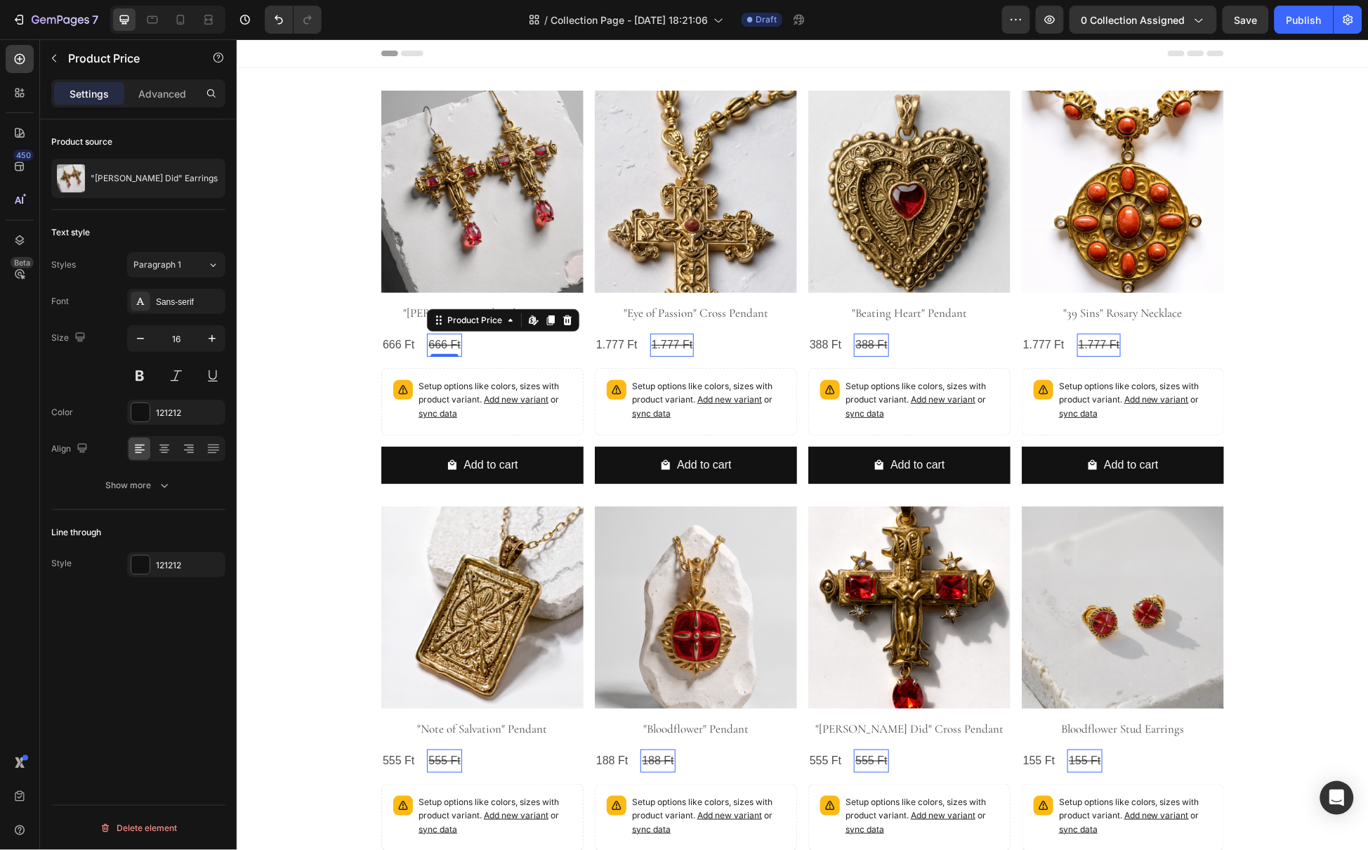
click at [444, 348] on div "666 Ft" at bounding box center [443, 344] width 34 height 23
click at [562, 317] on icon at bounding box center [566, 320] width 9 height 10
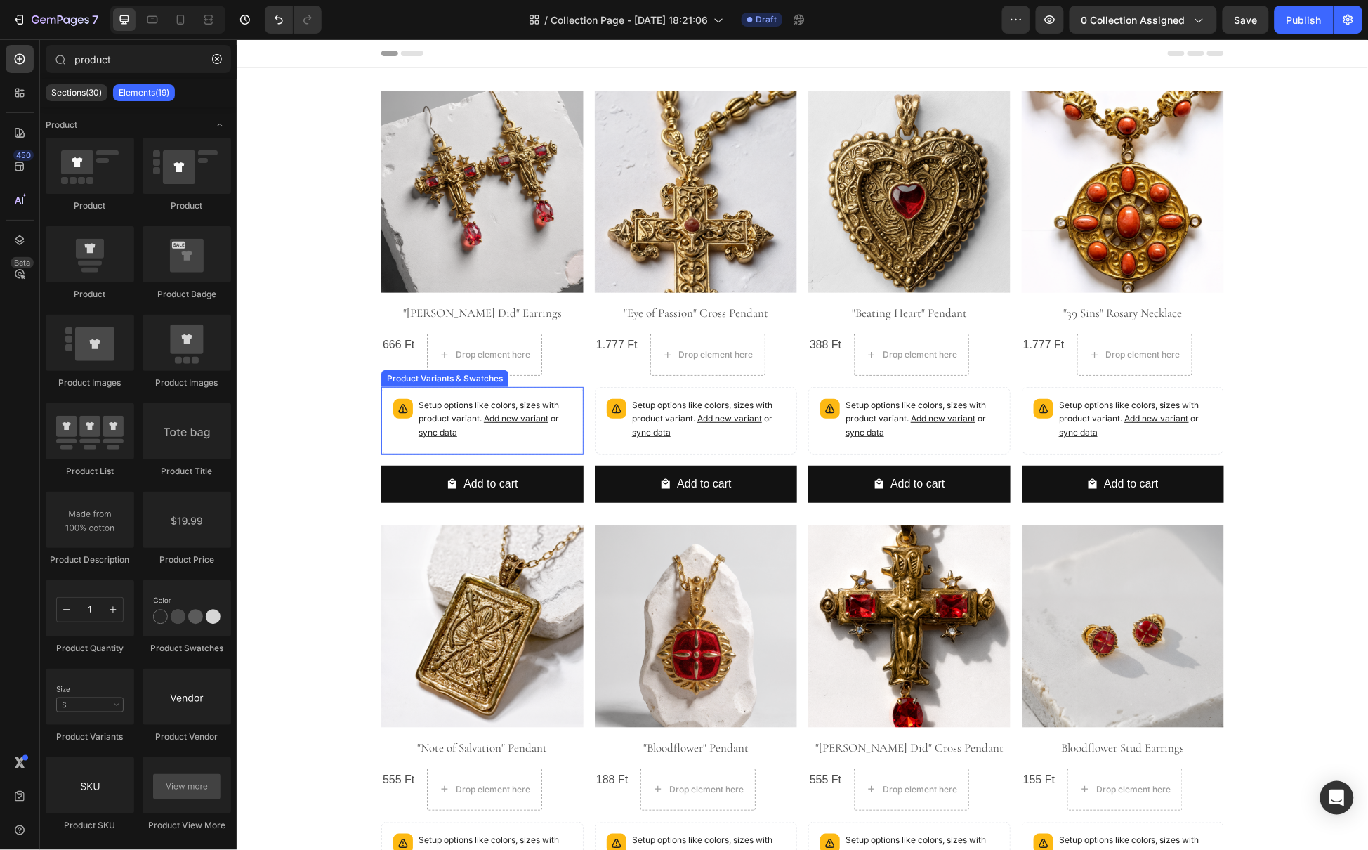
click at [426, 409] on p "Setup options like colors, sizes with product variant. Add new variant or sync …" at bounding box center [494, 418] width 153 height 41
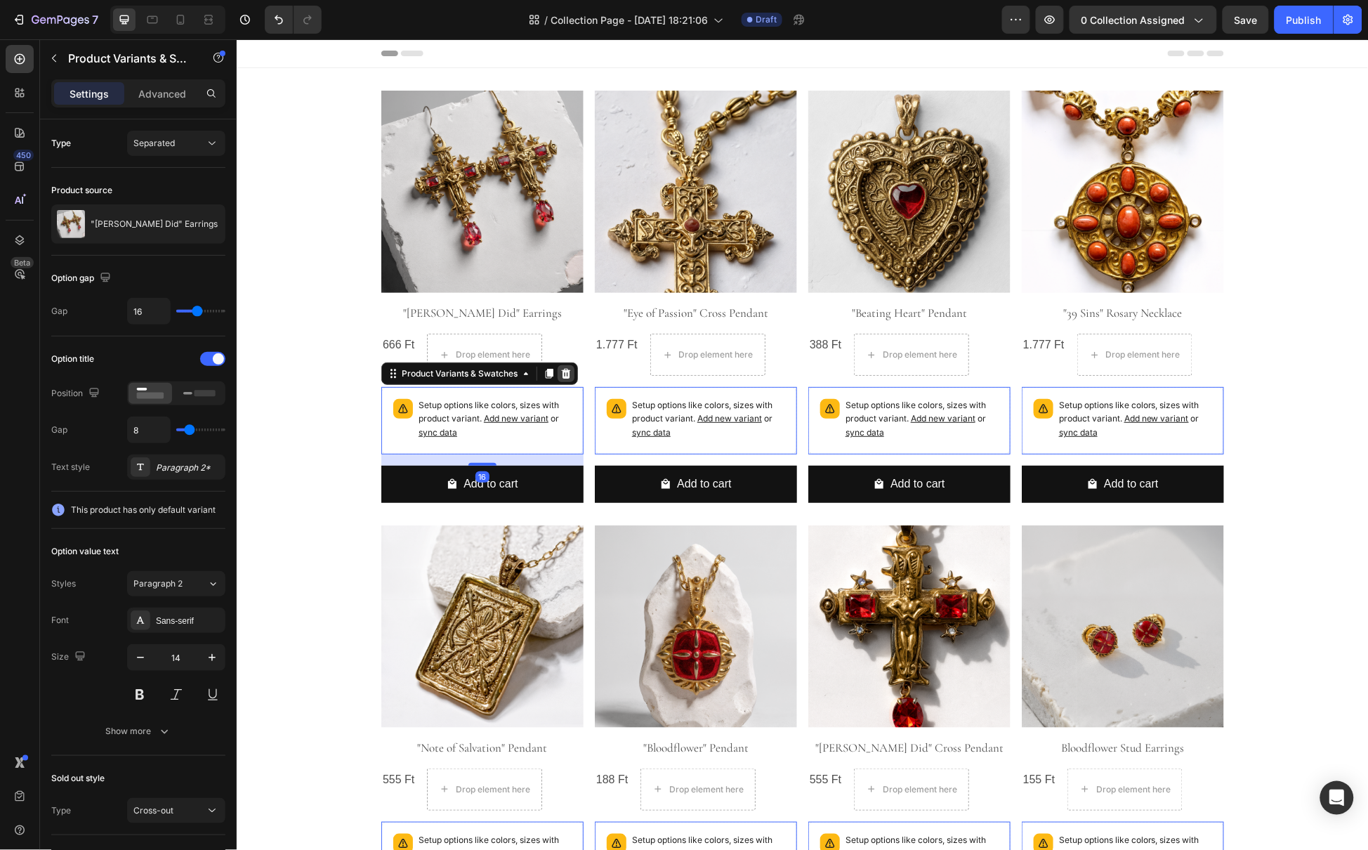
click at [567, 375] on div at bounding box center [565, 372] width 17 height 17
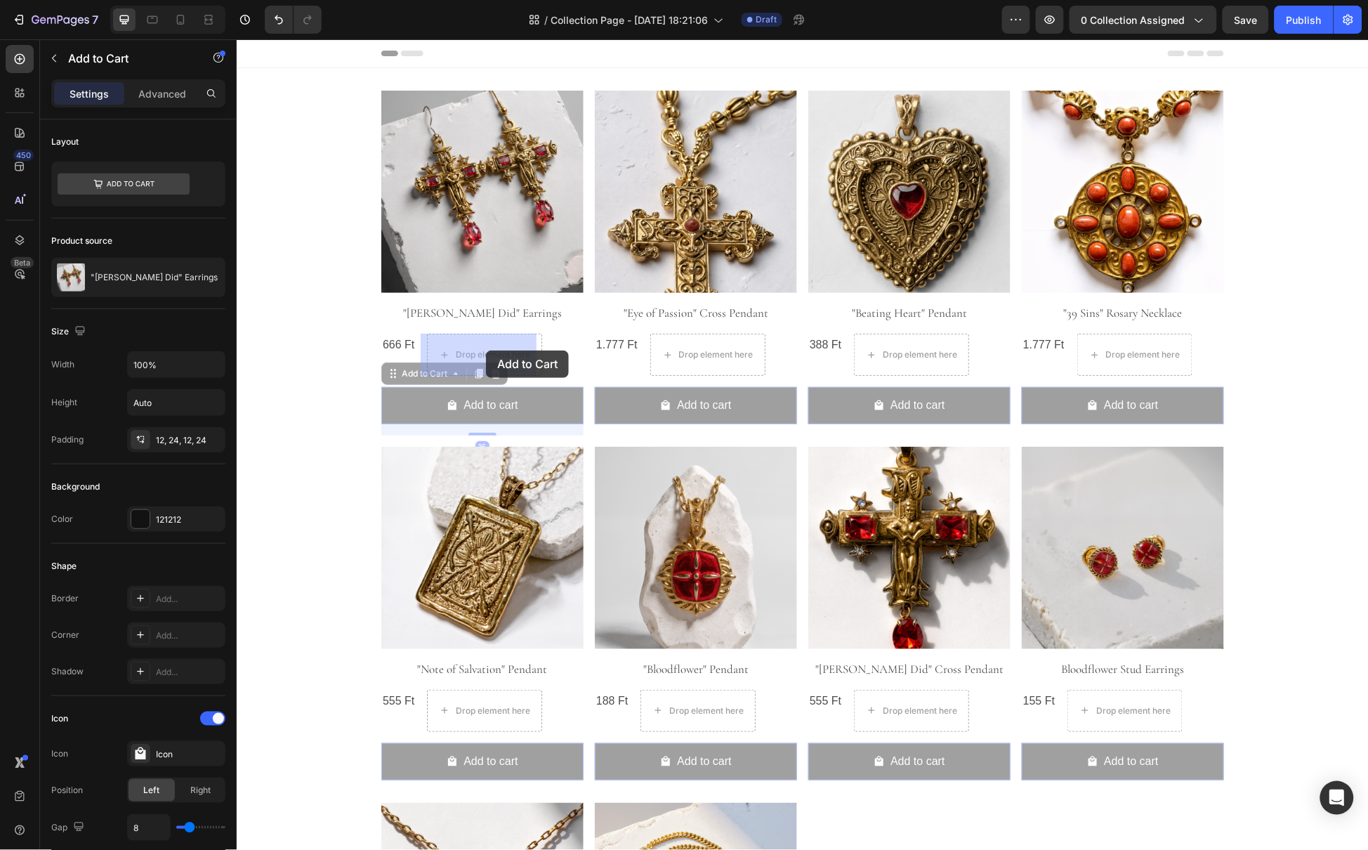
drag, startPoint x: 461, startPoint y: 403, endPoint x: 484, endPoint y: 350, distance: 58.5
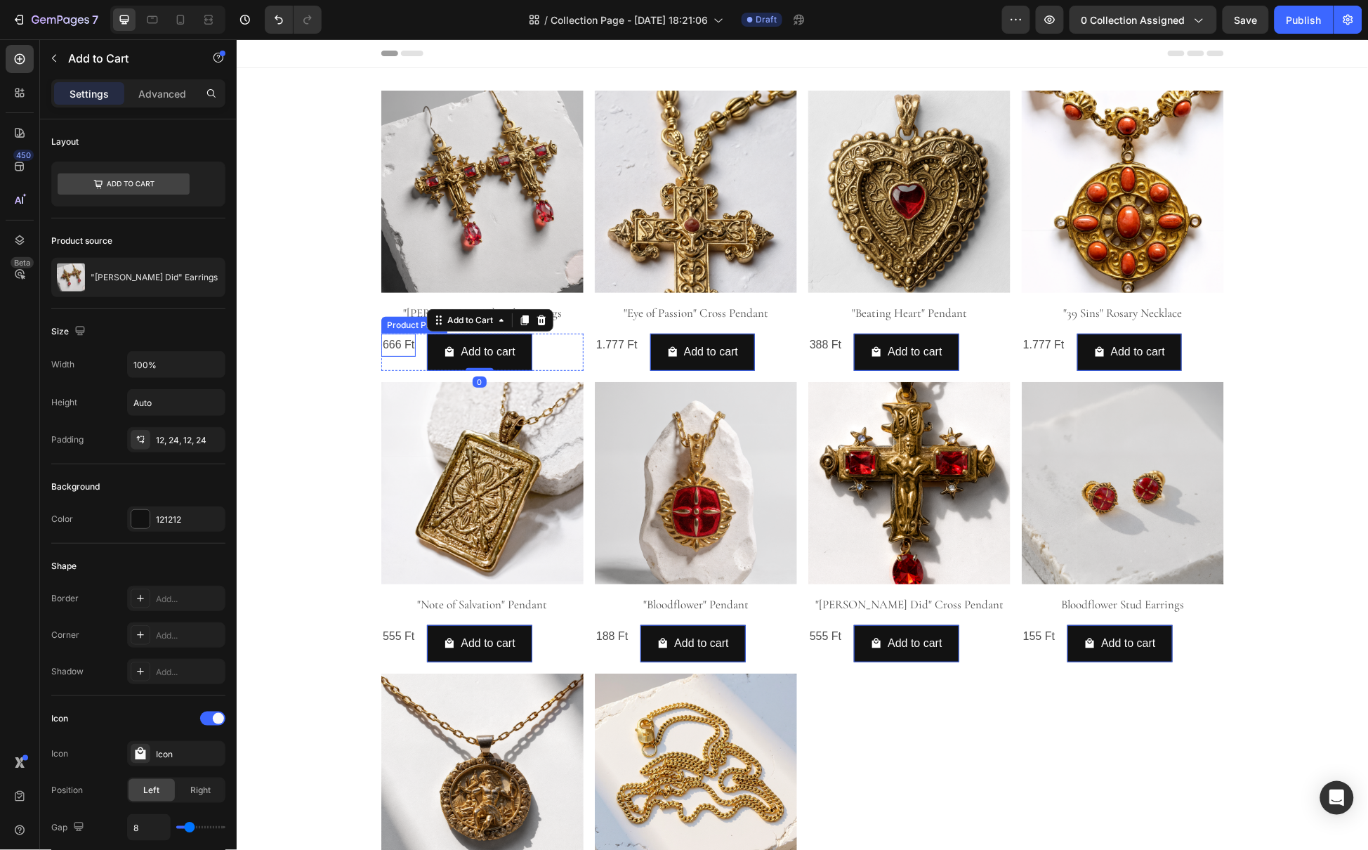
click at [402, 354] on div "666 Ft" at bounding box center [398, 344] width 34 height 23
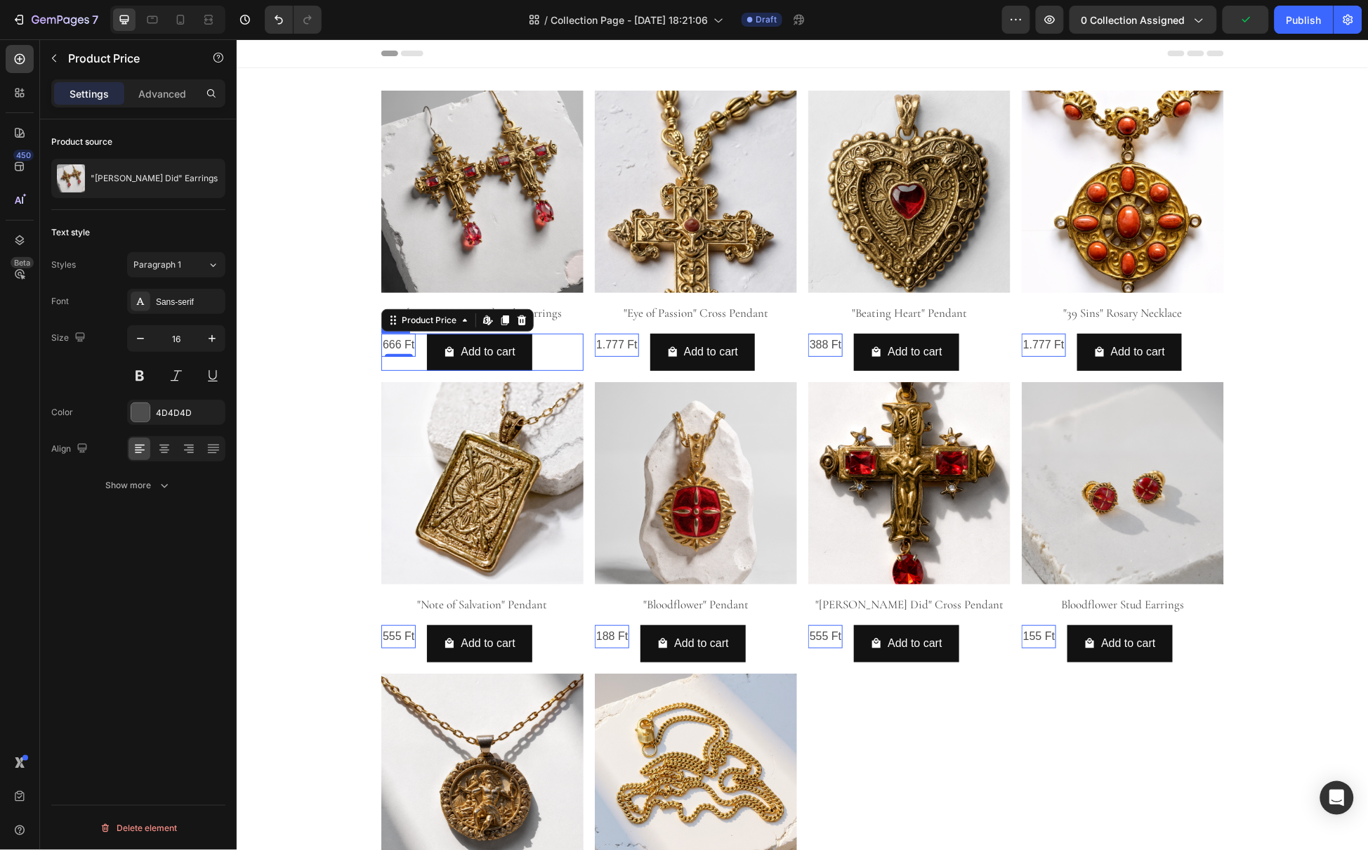
click at [406, 358] on div "666 Ft Product Price Edit content in Shopify 0 Product Price Edit content in Sh…" at bounding box center [398, 351] width 34 height 37
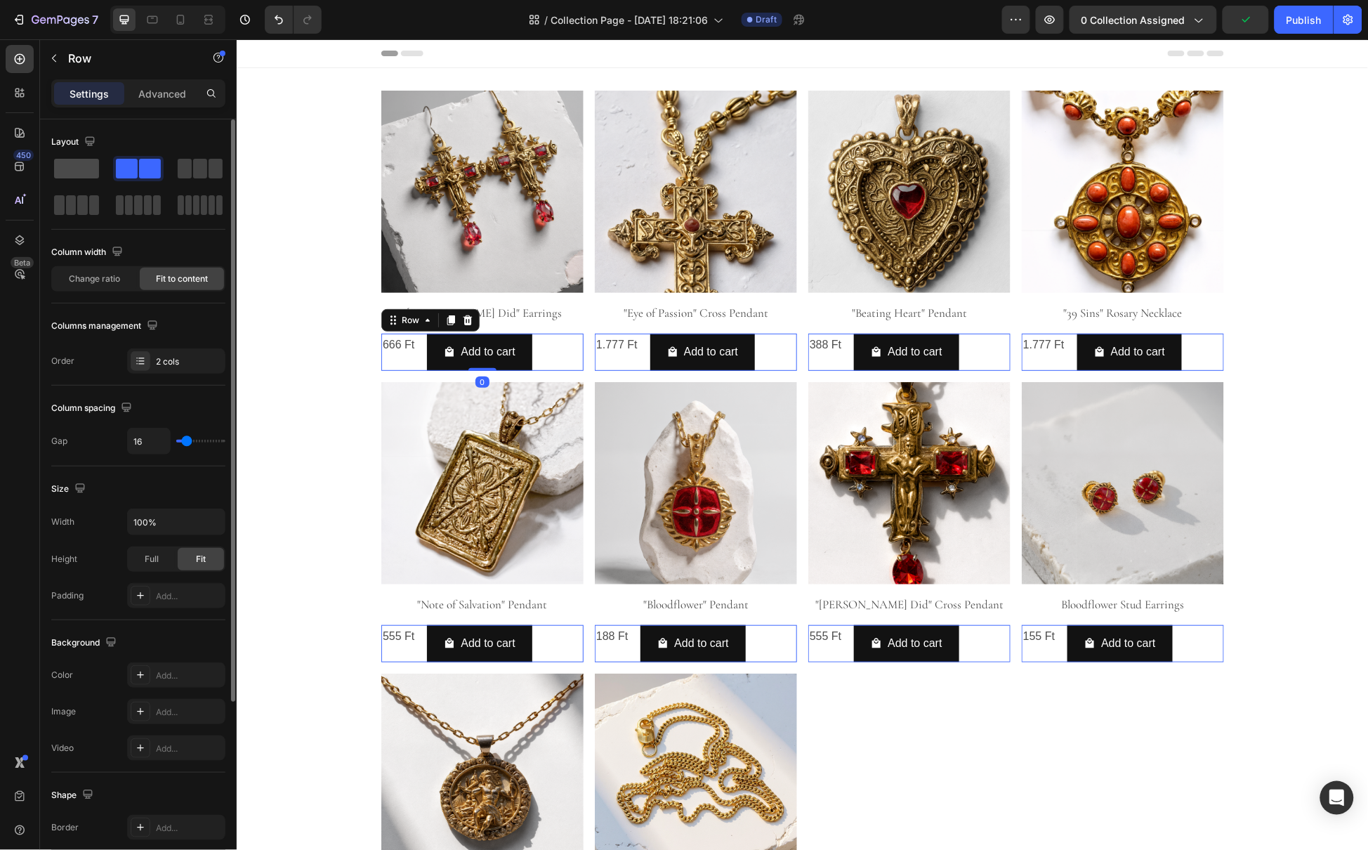
click at [81, 171] on span at bounding box center [76, 169] width 45 height 20
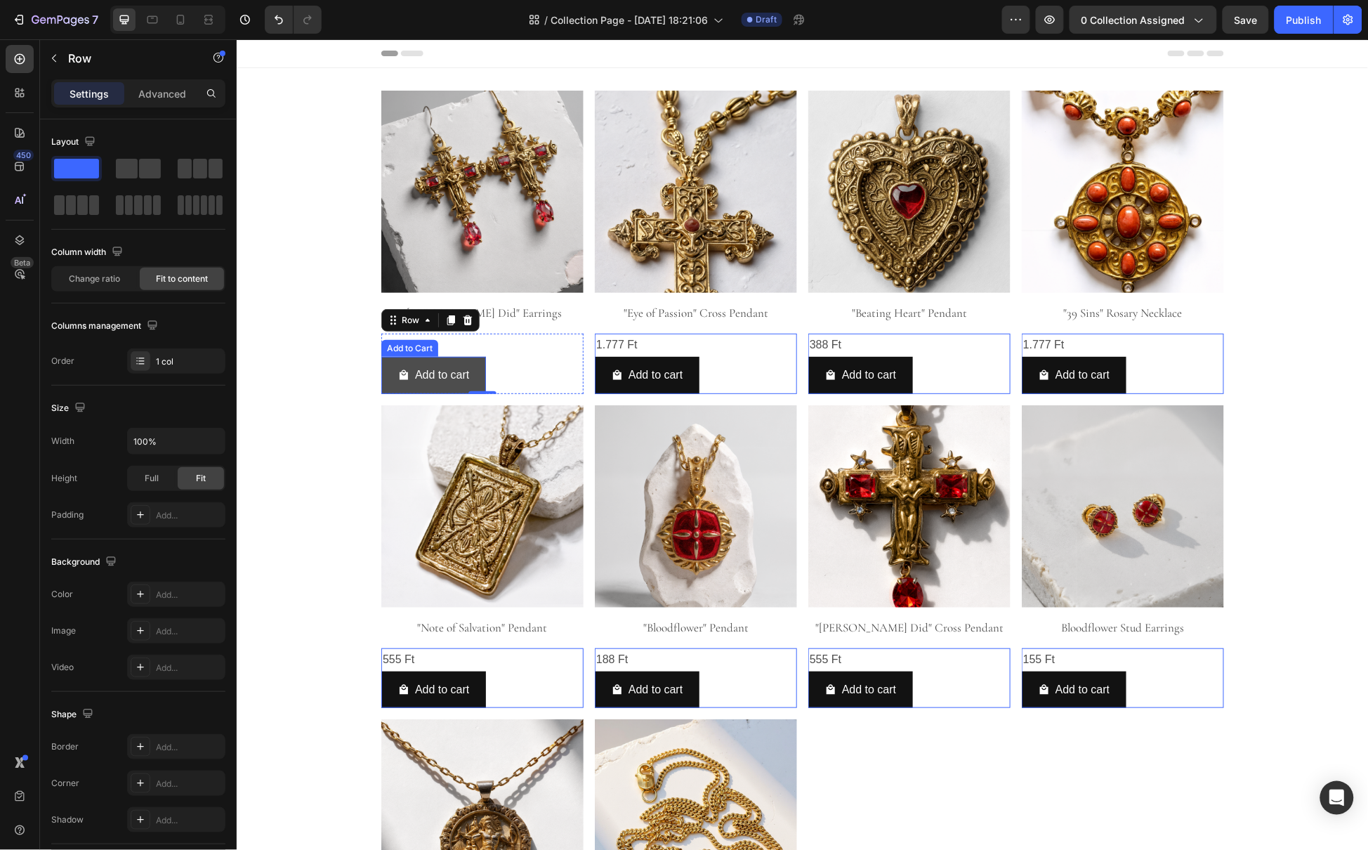
click at [388, 376] on button "Add to cart" at bounding box center [433, 374] width 105 height 37
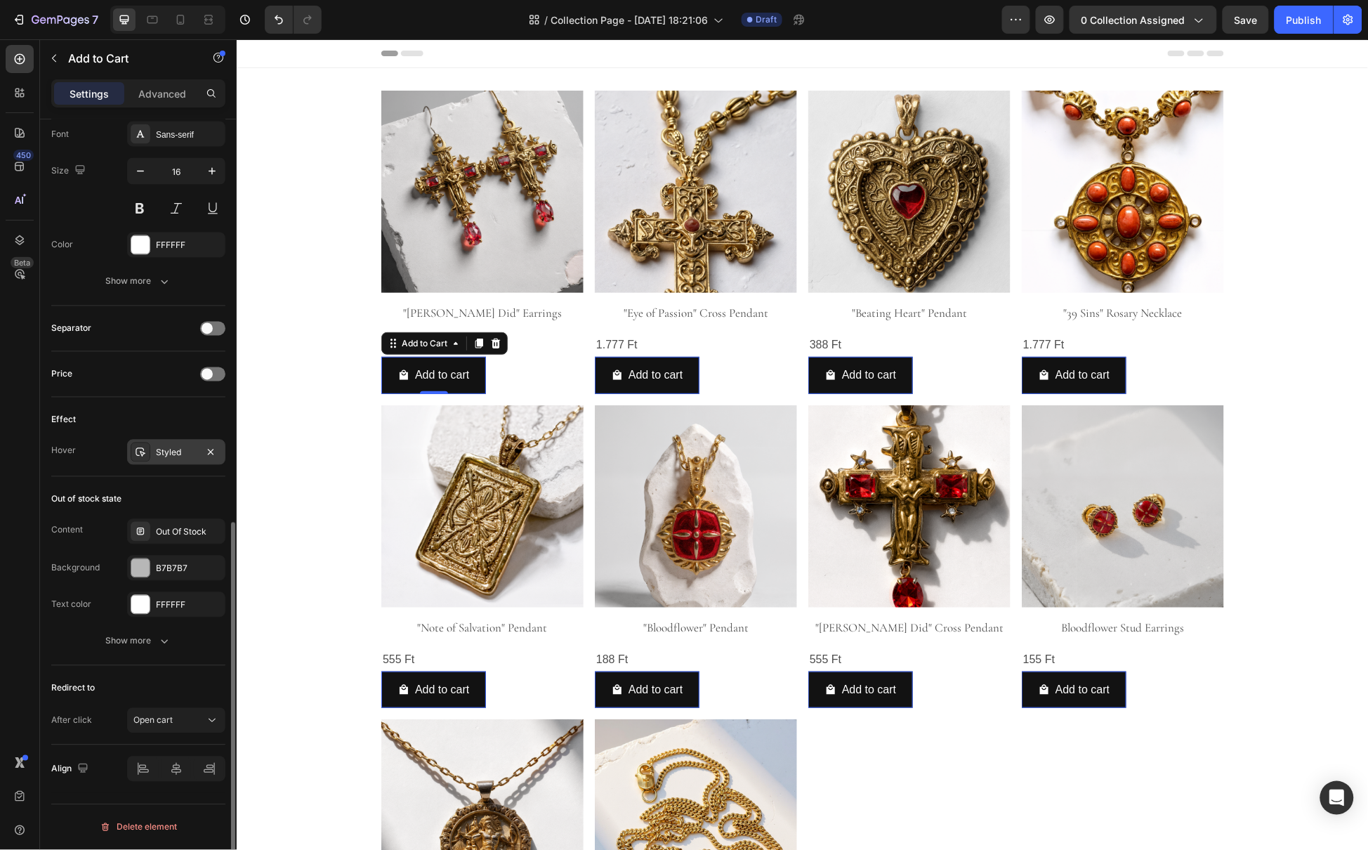
scroll to position [848, 0]
click at [174, 772] on div at bounding box center [176, 766] width 98 height 25
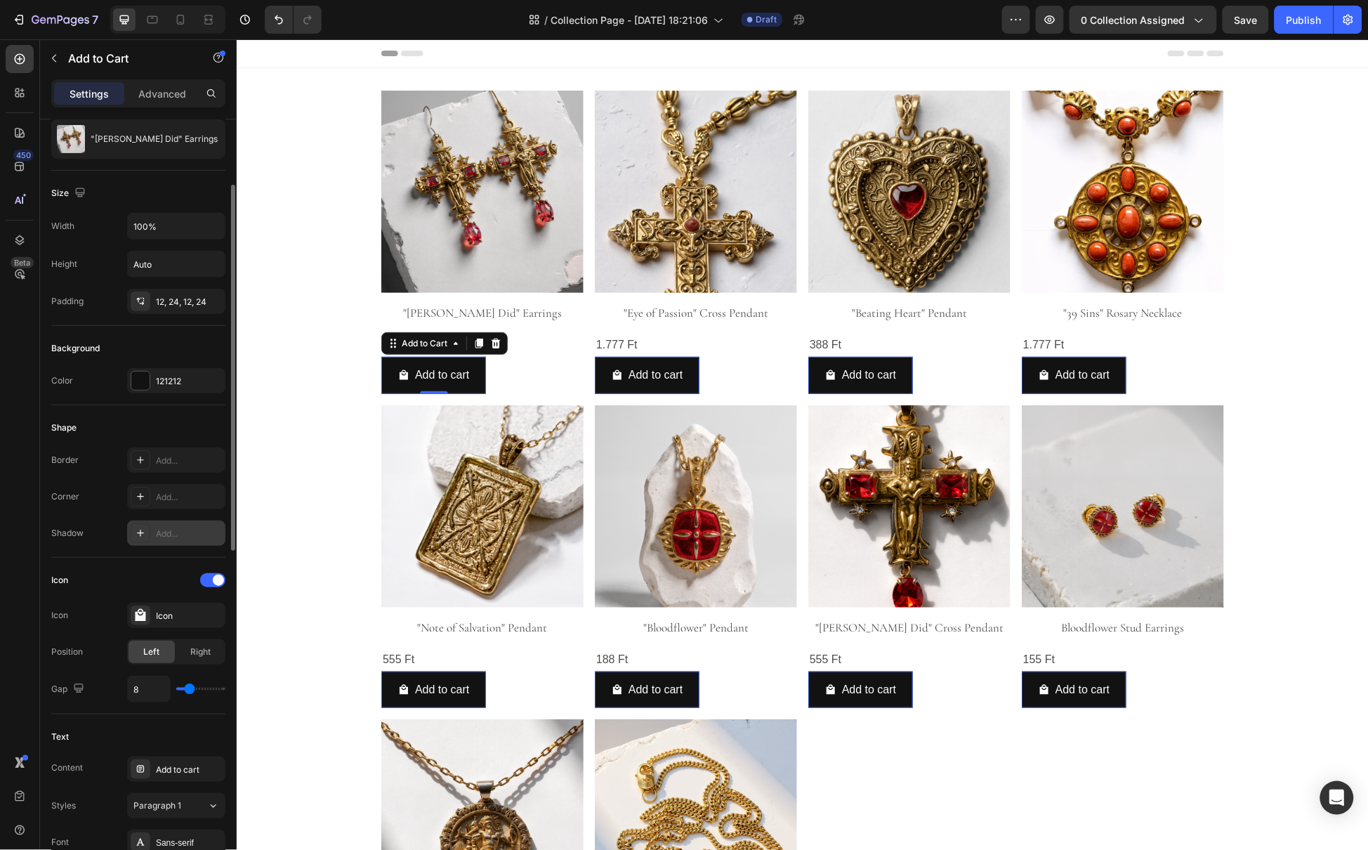
scroll to position [246, 0]
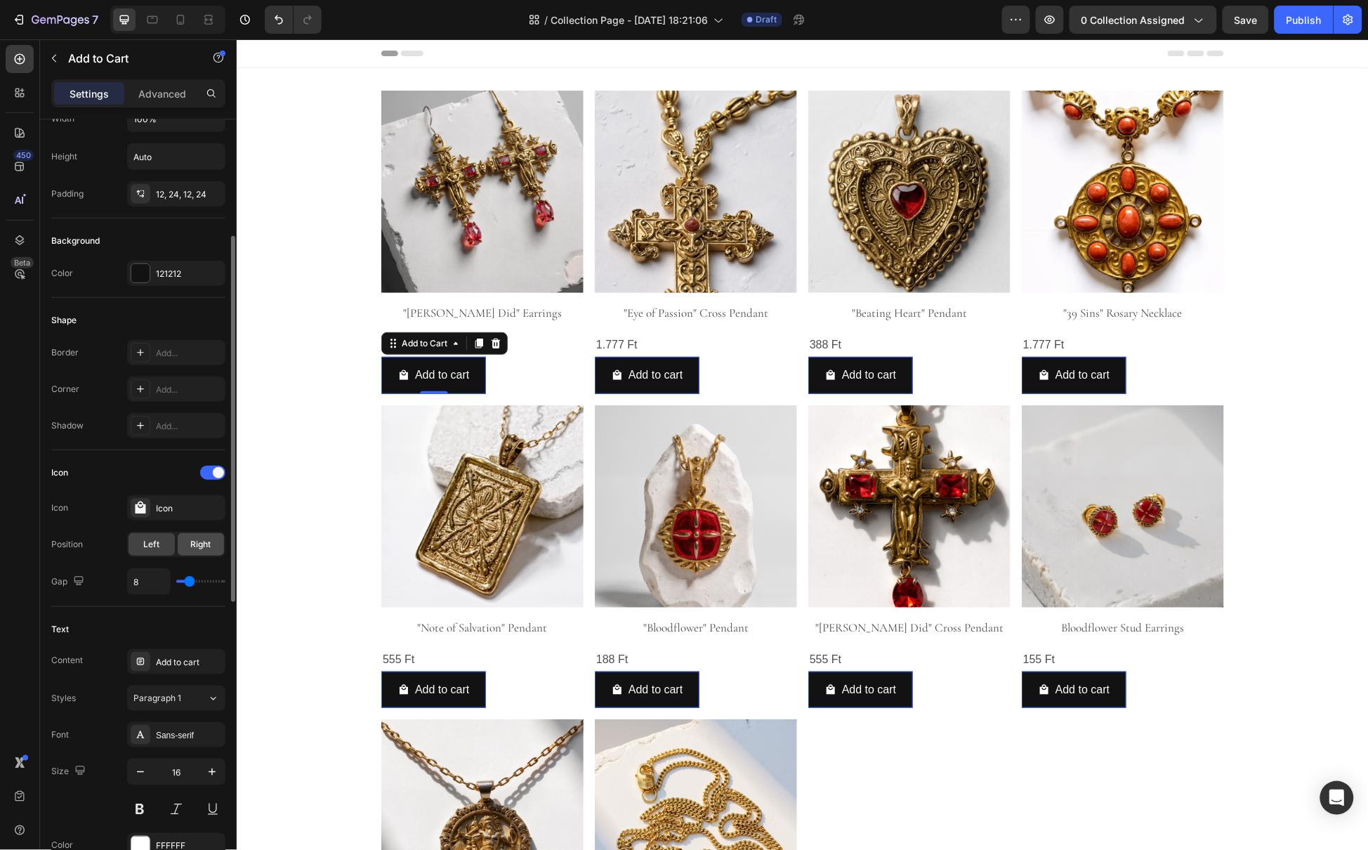
click at [195, 550] on span "Right" at bounding box center [201, 544] width 20 height 13
click at [158, 548] on span "Left" at bounding box center [152, 544] width 16 height 13
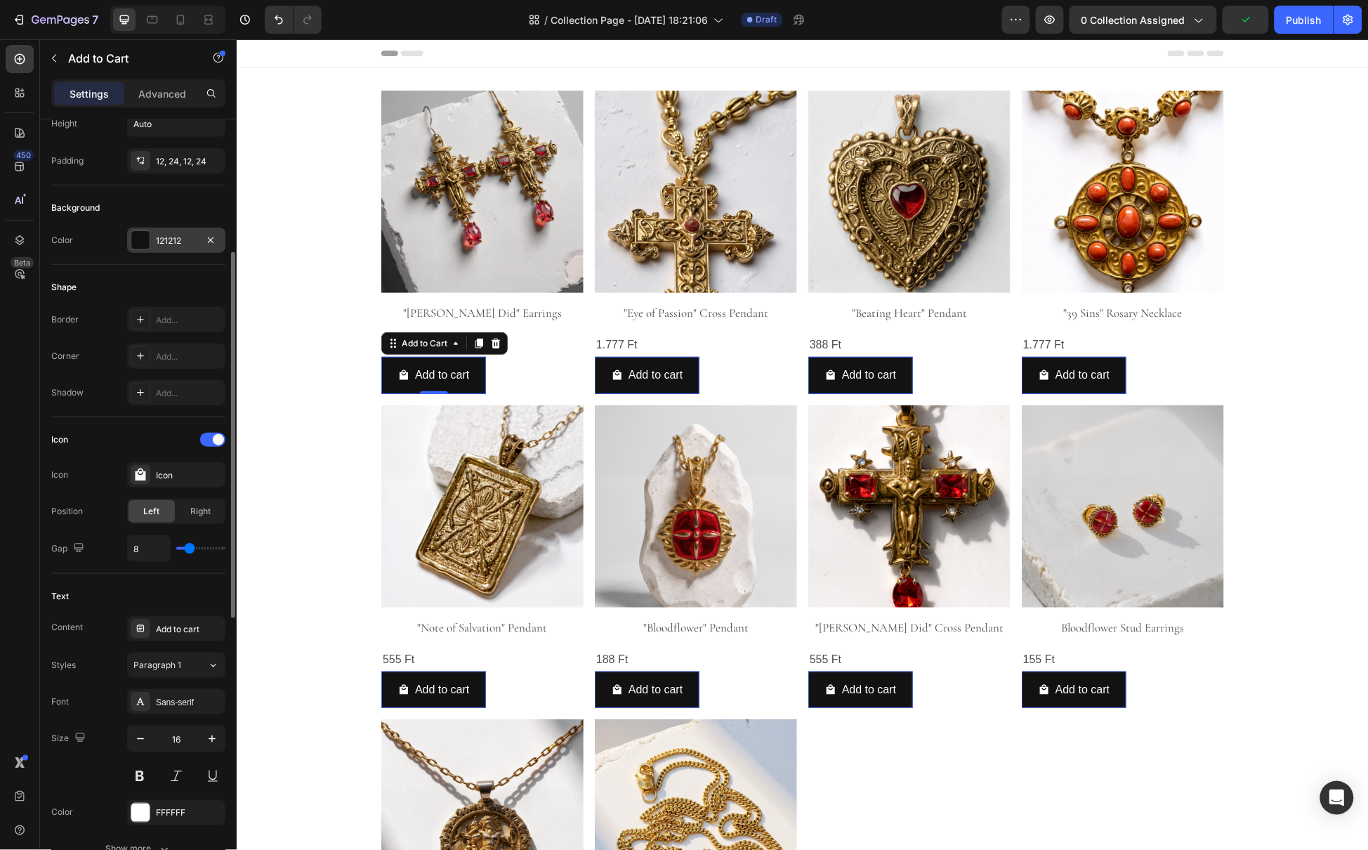
scroll to position [0, 0]
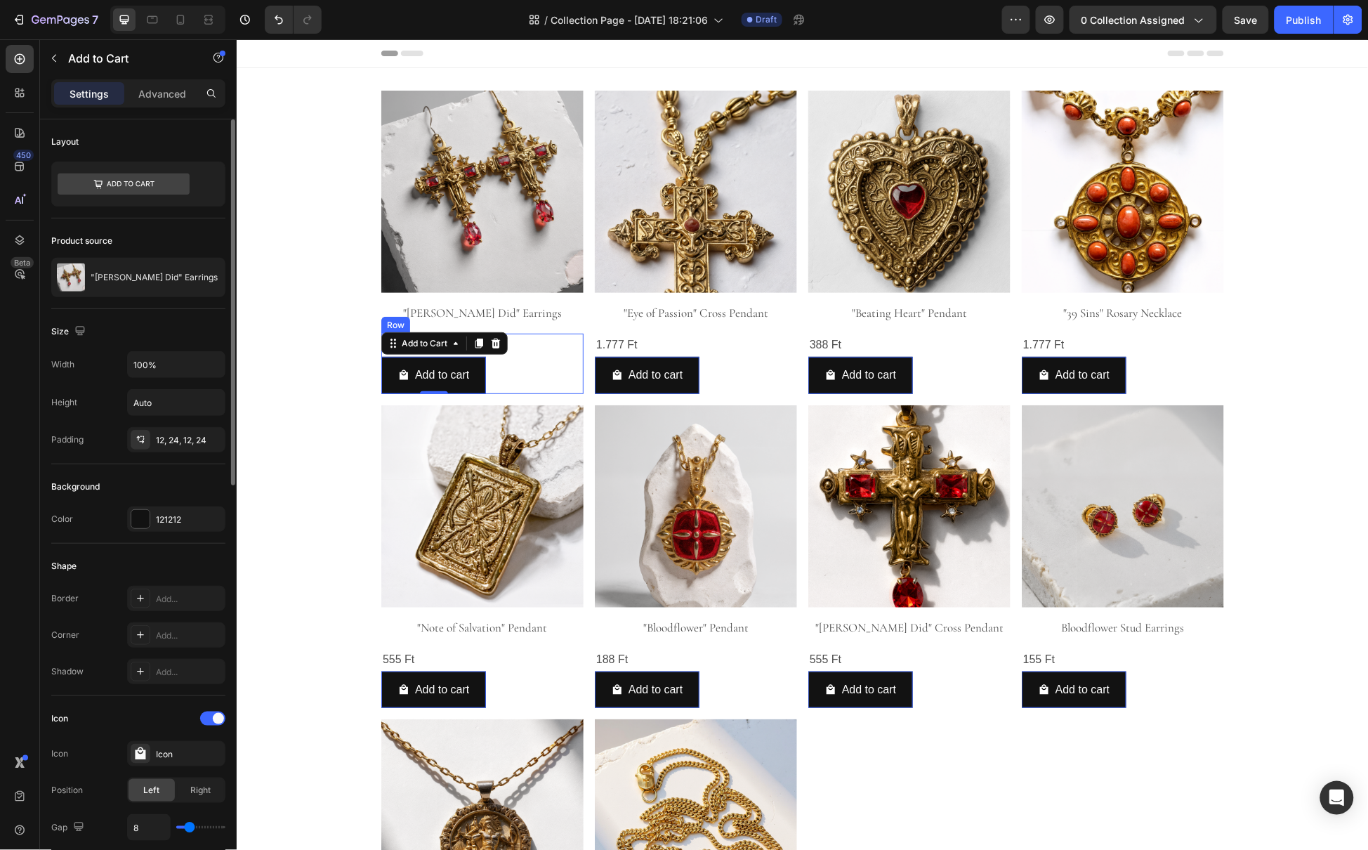
click at [527, 366] on div "666 Ft Product Price Product Price Add to cart Add to Cart 0 Row" at bounding box center [482, 363] width 202 height 60
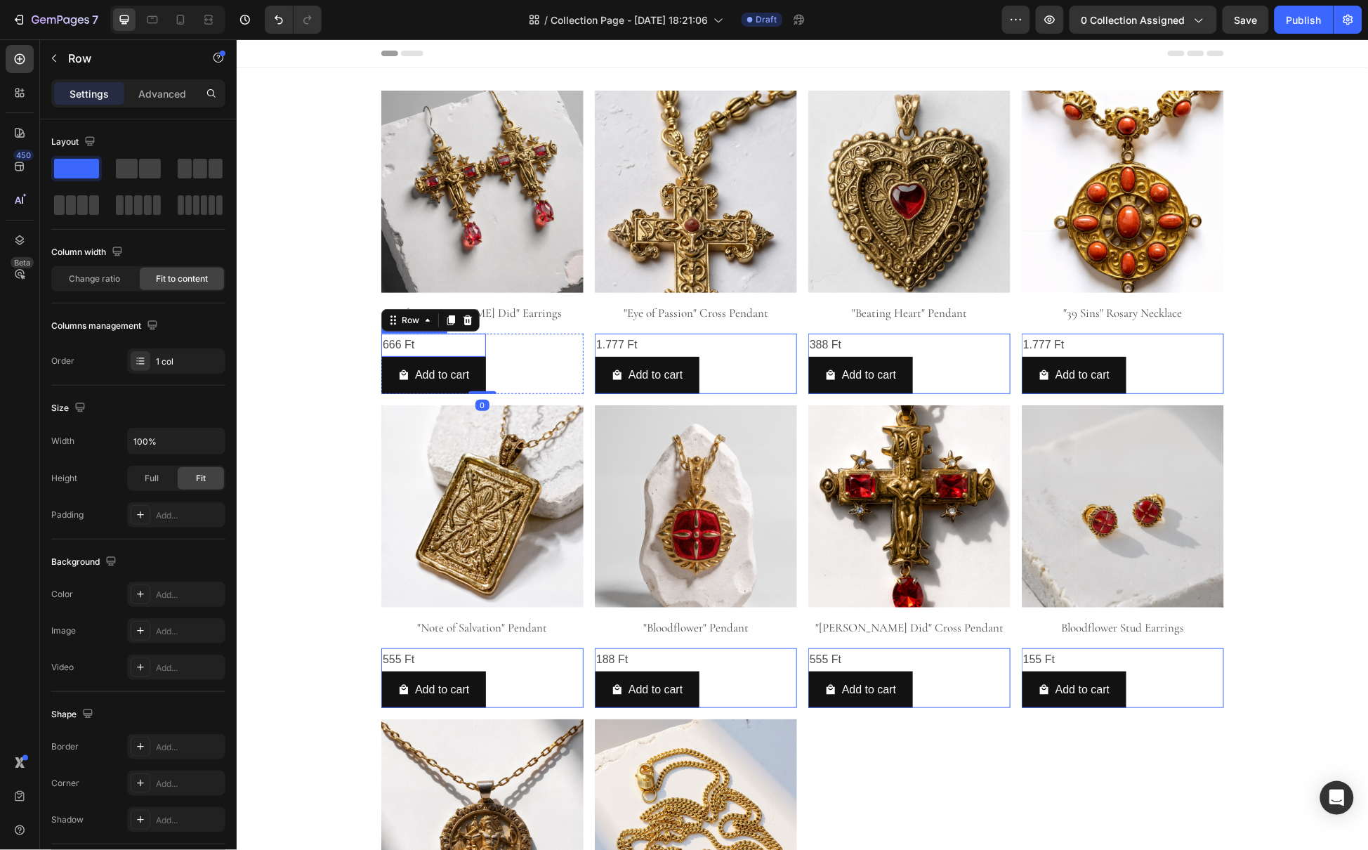
click at [410, 346] on div "666 Ft" at bounding box center [433, 344] width 105 height 23
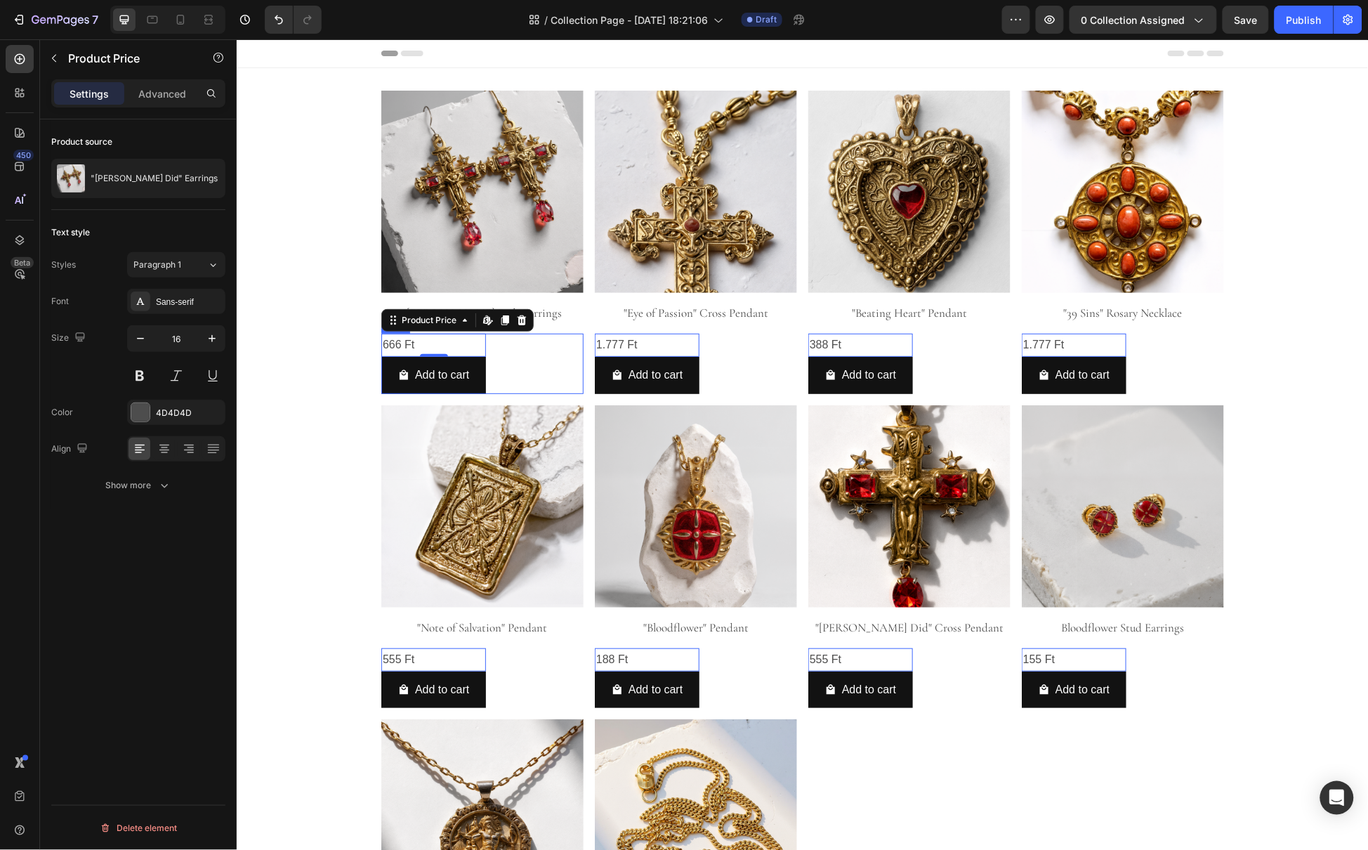
click at [495, 353] on div "666 Ft Product Price Edit content in Shopify 0 Product Price Edit content in Sh…" at bounding box center [482, 363] width 202 height 60
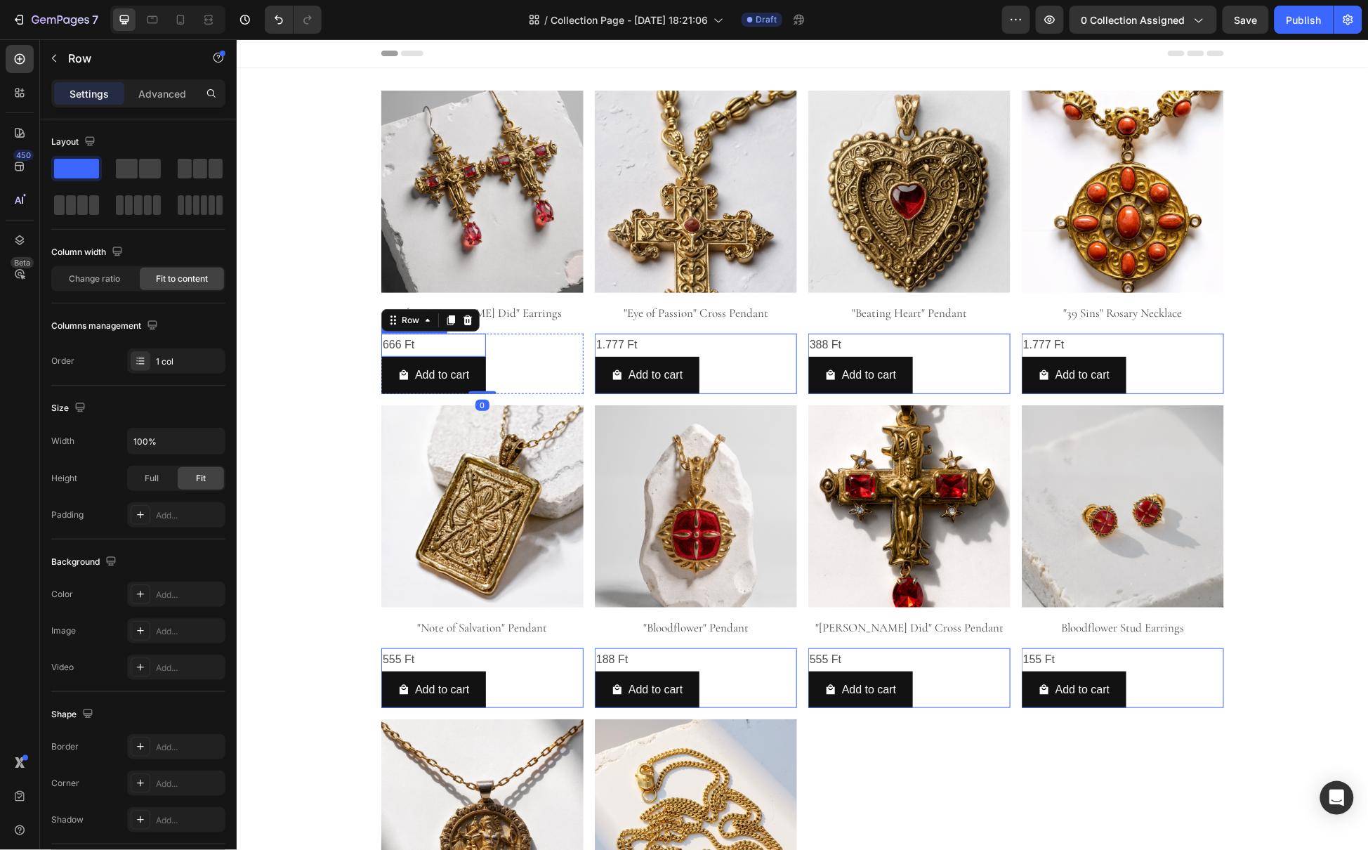
click at [444, 350] on div "666 Ft" at bounding box center [433, 344] width 105 height 23
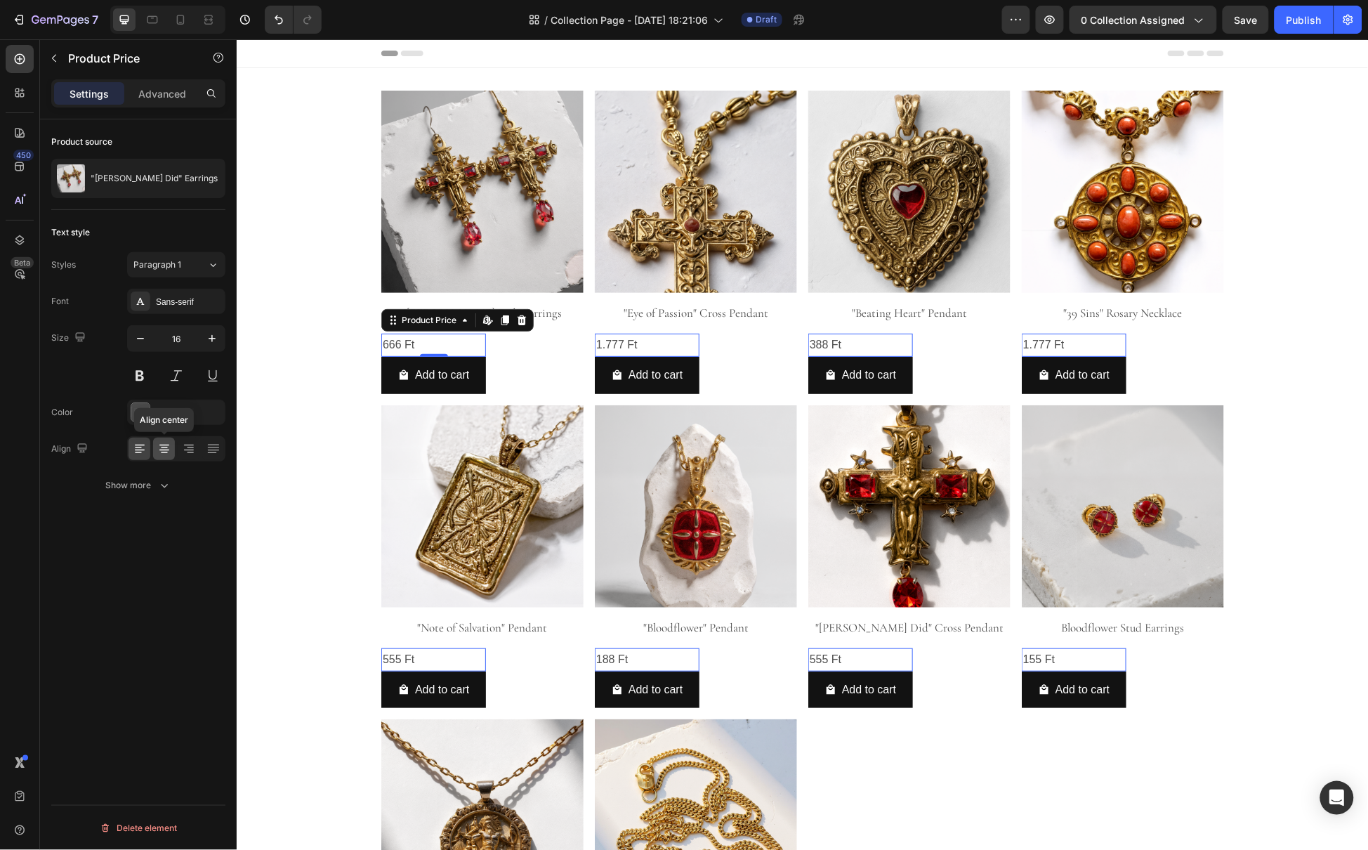
click at [170, 456] on icon at bounding box center [164, 449] width 14 height 14
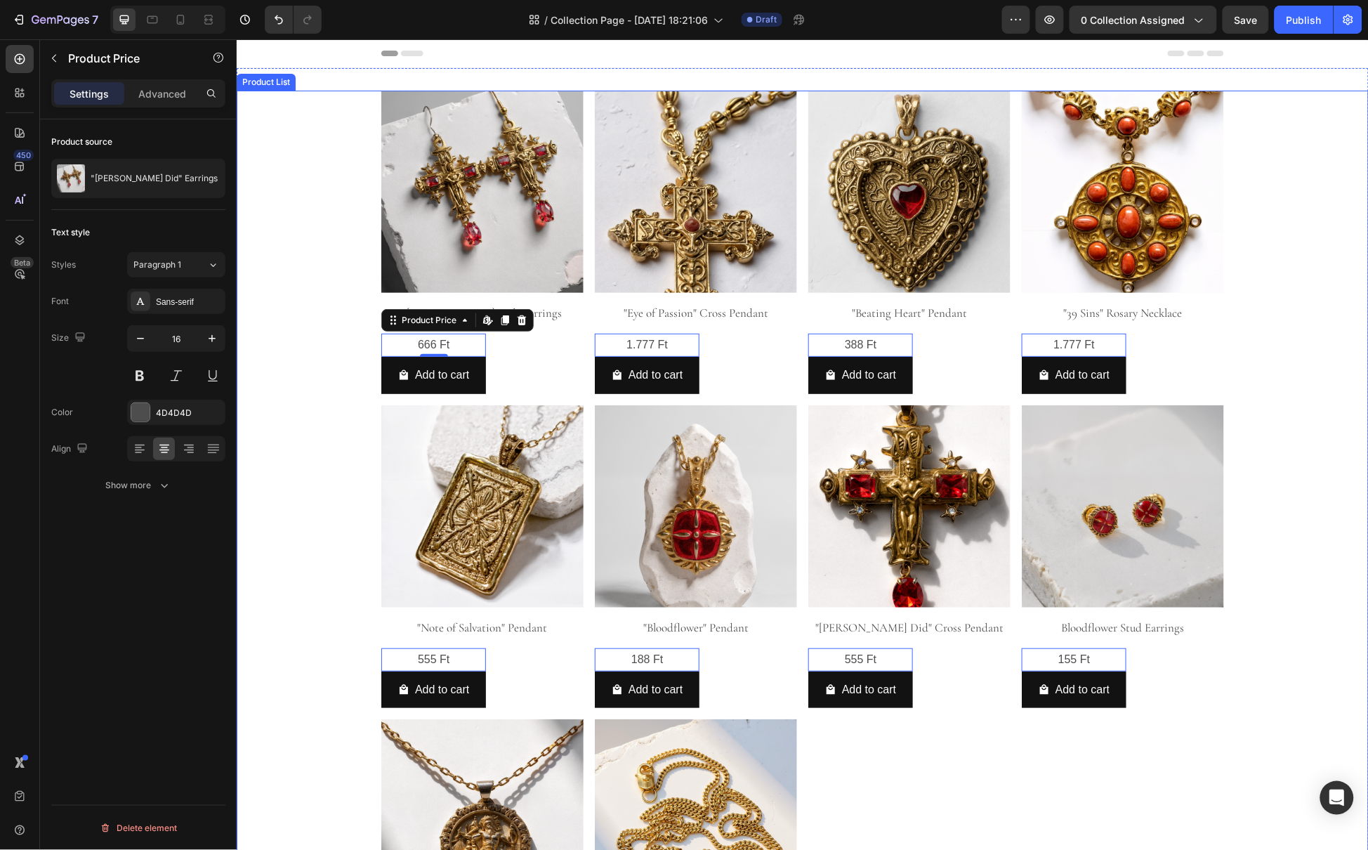
click at [303, 409] on div "Product Images "Pontius Did" Earrings Product Title 666 Ft Product Price Edit c…" at bounding box center [802, 563] width 1132 height 947
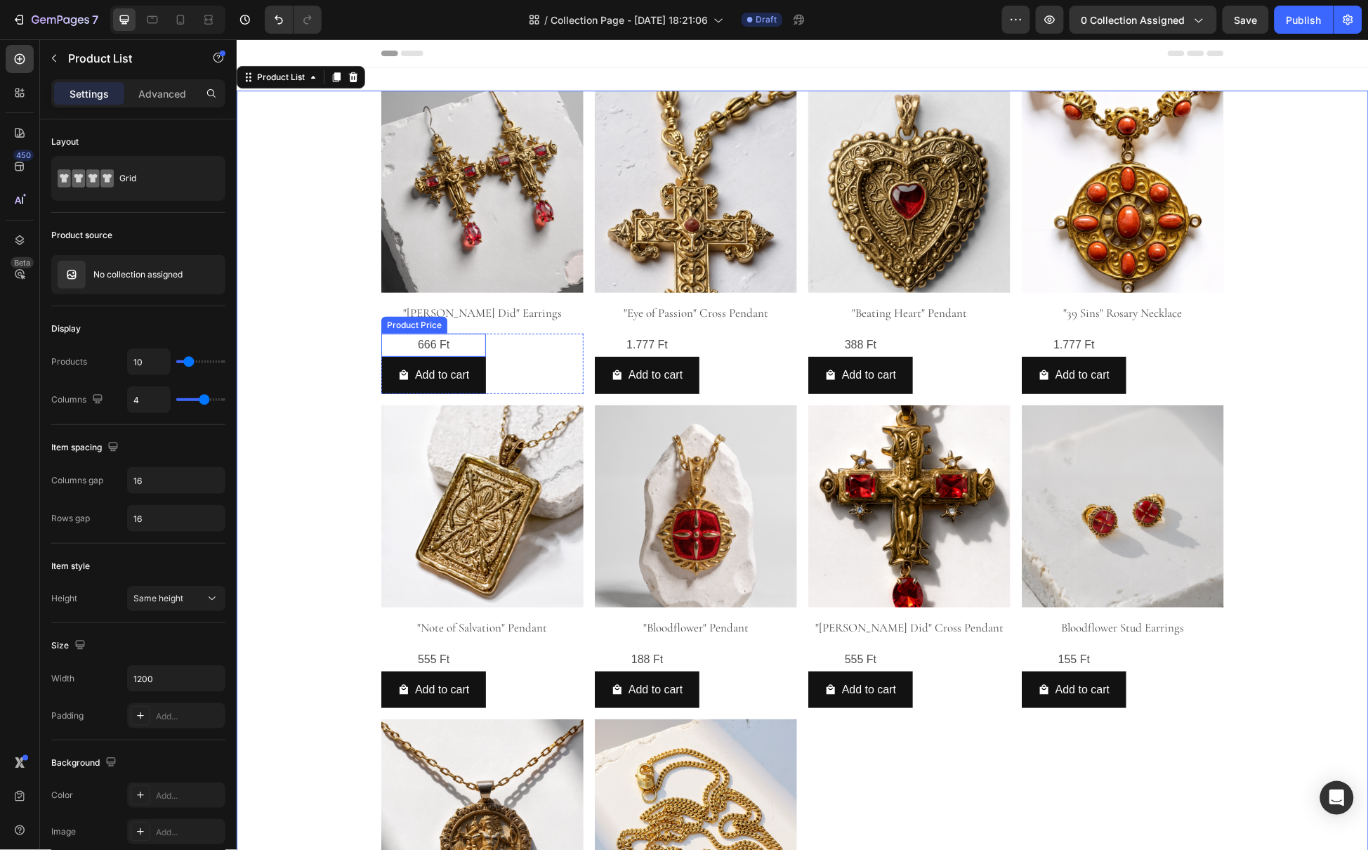
click at [434, 341] on div "666 Ft" at bounding box center [433, 344] width 105 height 23
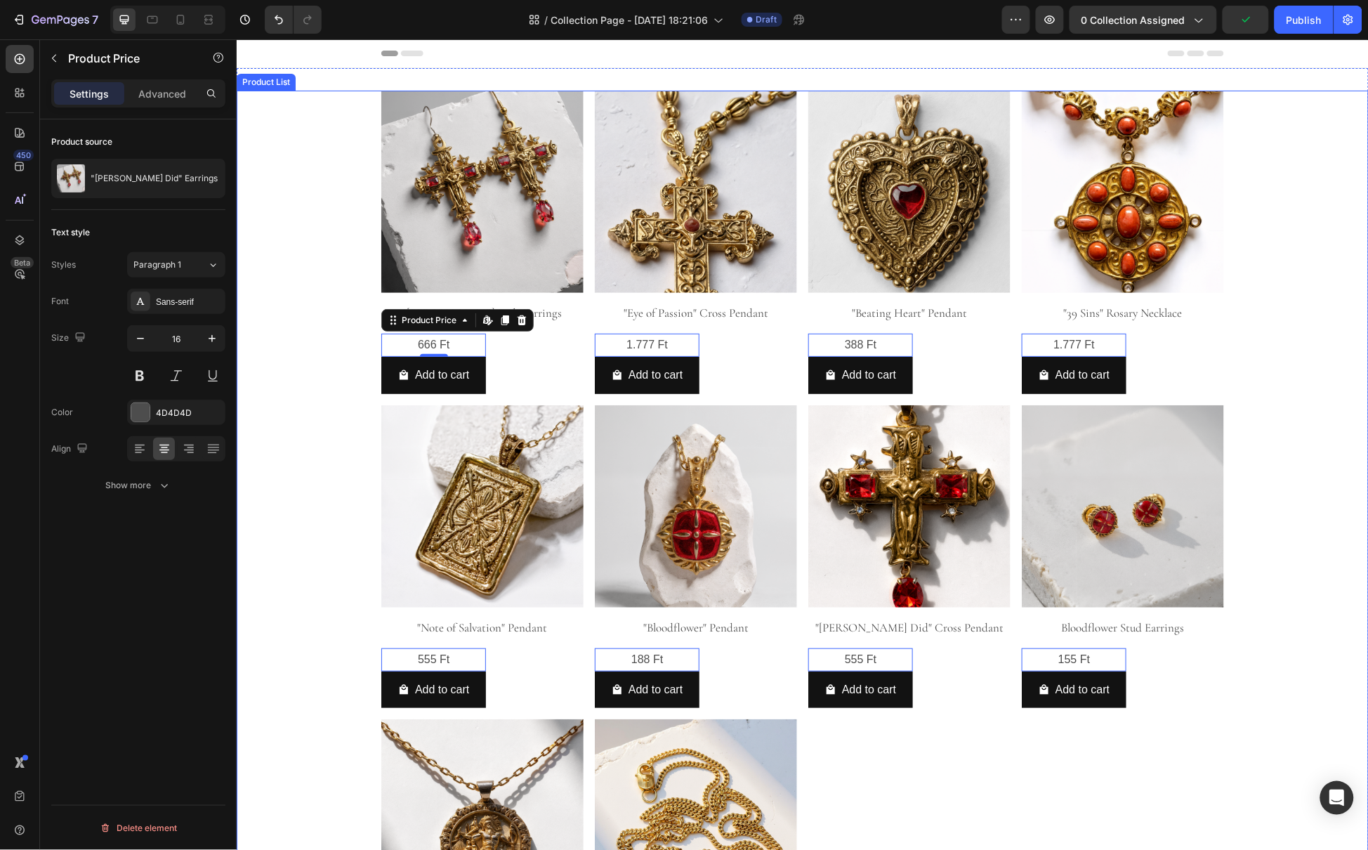
click at [291, 366] on div "Product Images "Pontius Did" Earrings Product Title 666 Ft Product Price Edit c…" at bounding box center [802, 563] width 1132 height 947
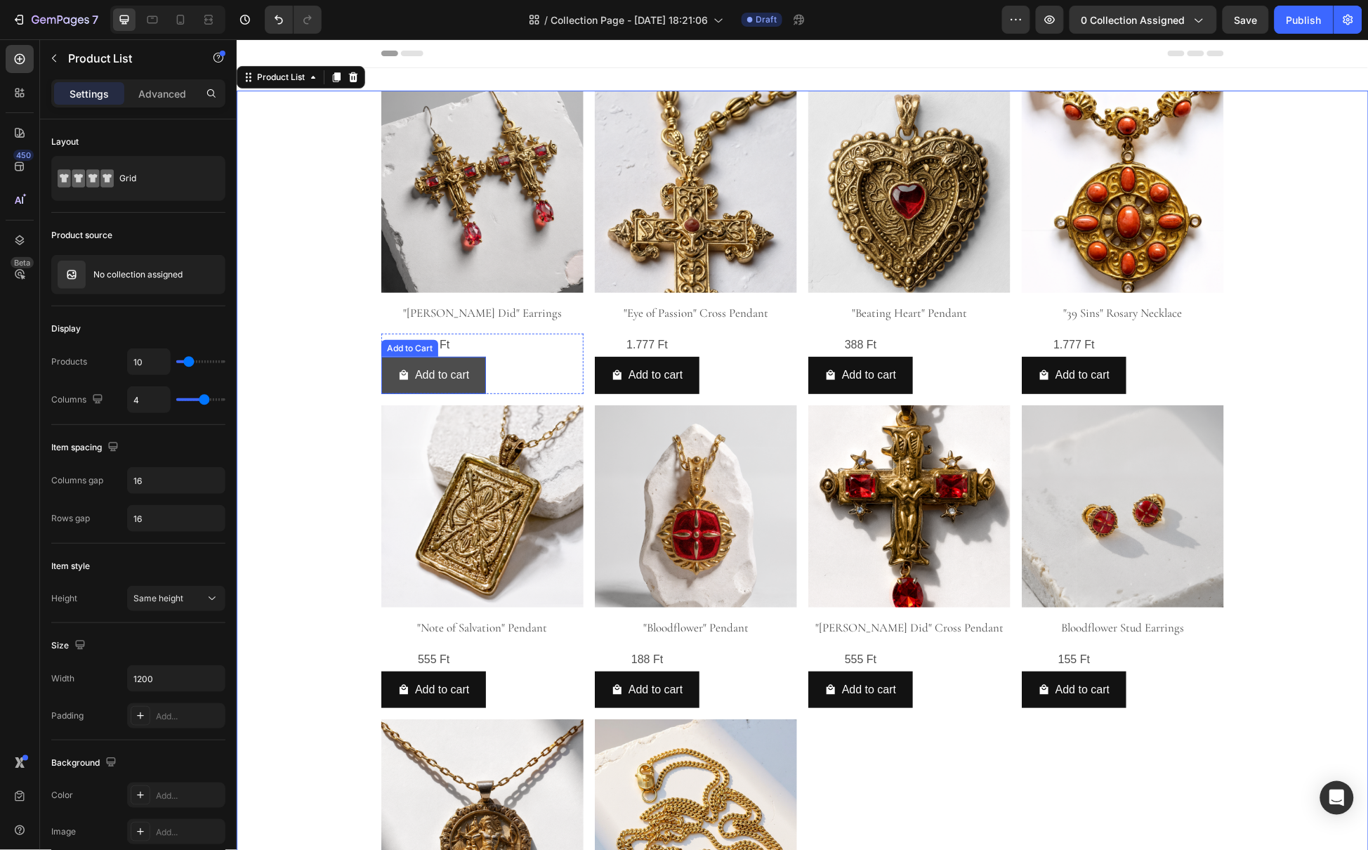
click at [465, 389] on button "Add to cart" at bounding box center [433, 374] width 105 height 37
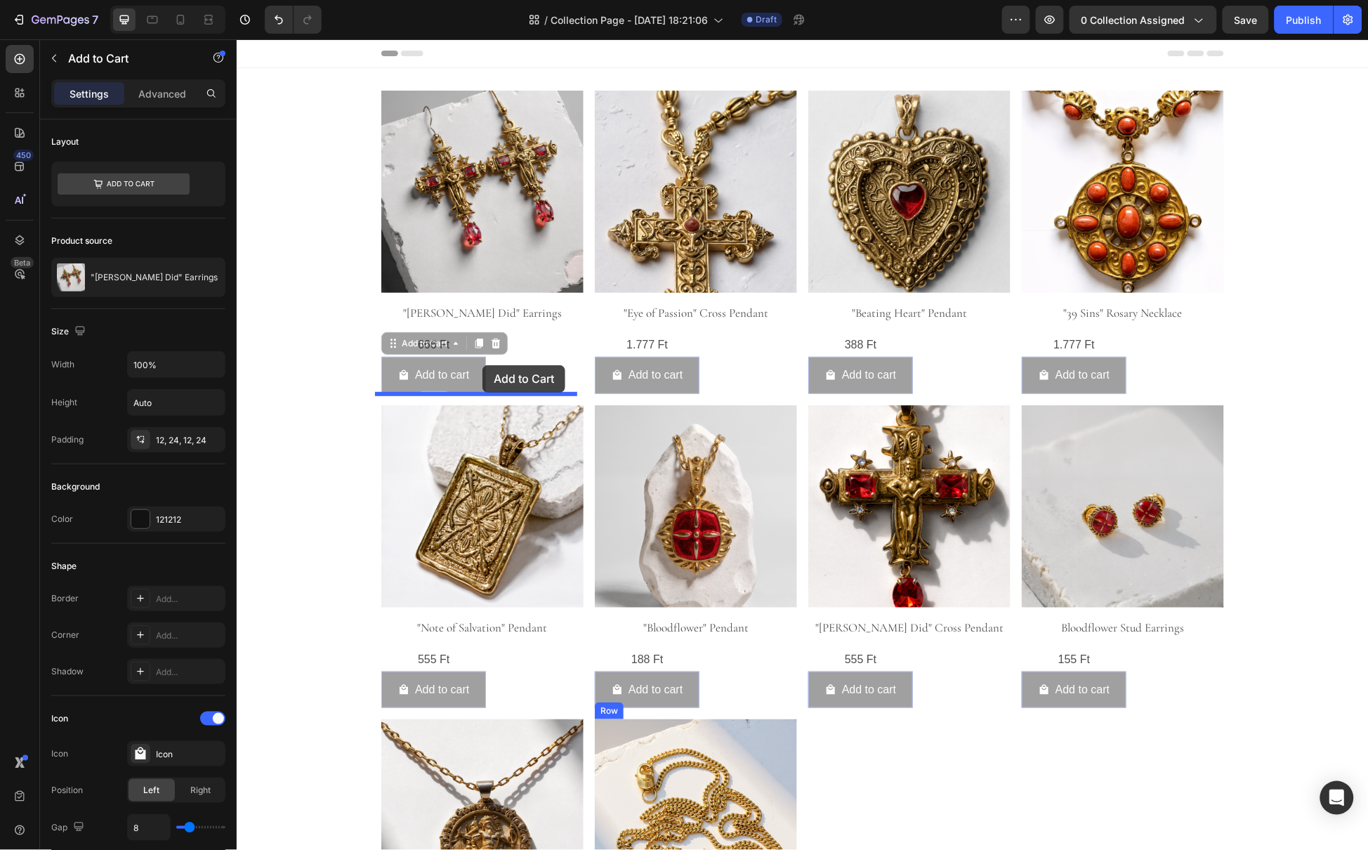
drag, startPoint x: 388, startPoint y: 343, endPoint x: 482, endPoint y: 364, distance: 95.9
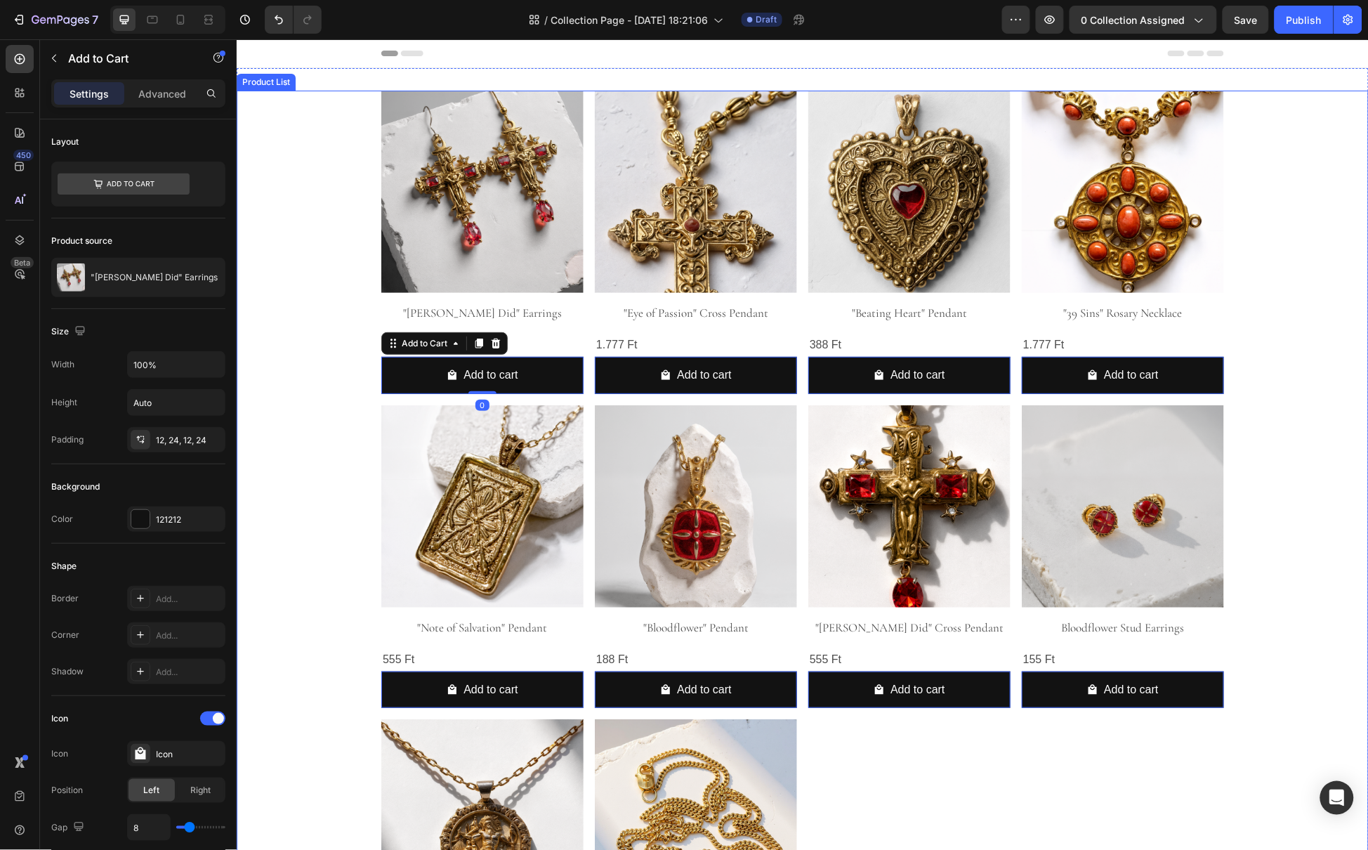
click at [320, 381] on div "Product Images "Pontius Did" Earrings Product Title 666 Ft Product Price Produc…" at bounding box center [802, 563] width 1132 height 947
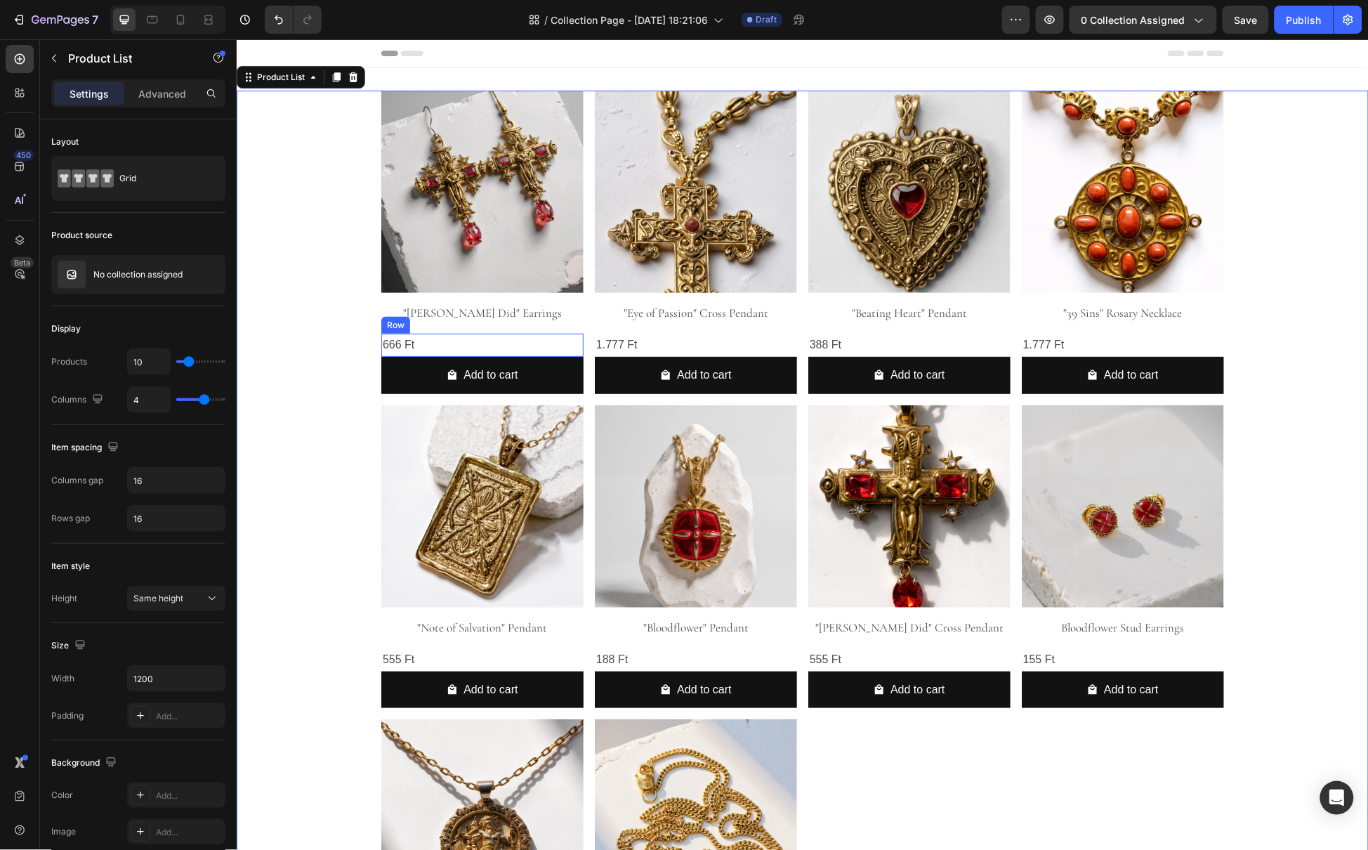
click at [426, 347] on div "666 Ft Product Price Product Price Row" at bounding box center [482, 344] width 202 height 23
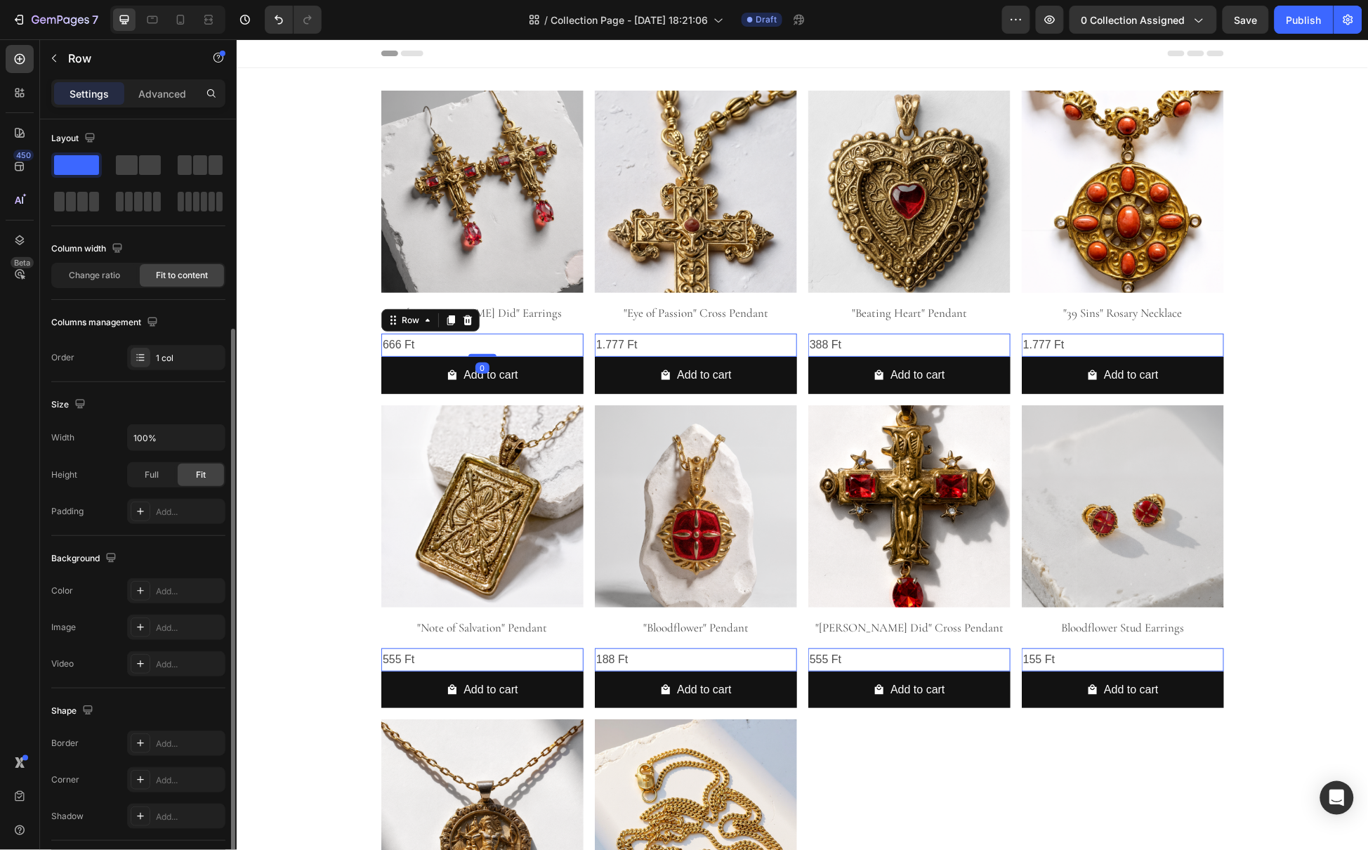
scroll to position [131, 0]
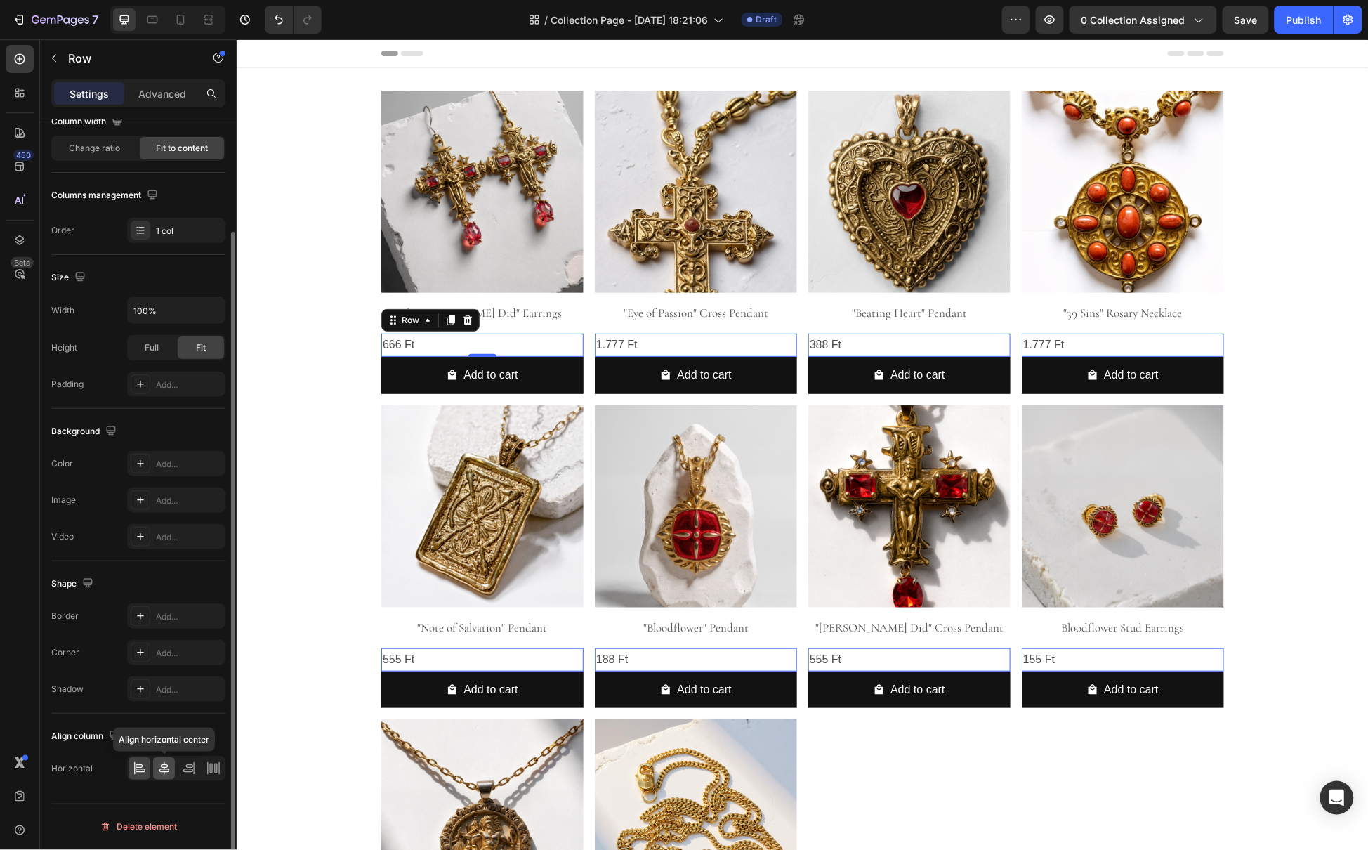
click at [164, 779] on div at bounding box center [164, 768] width 22 height 22
click at [167, 770] on icon at bounding box center [164, 768] width 10 height 13
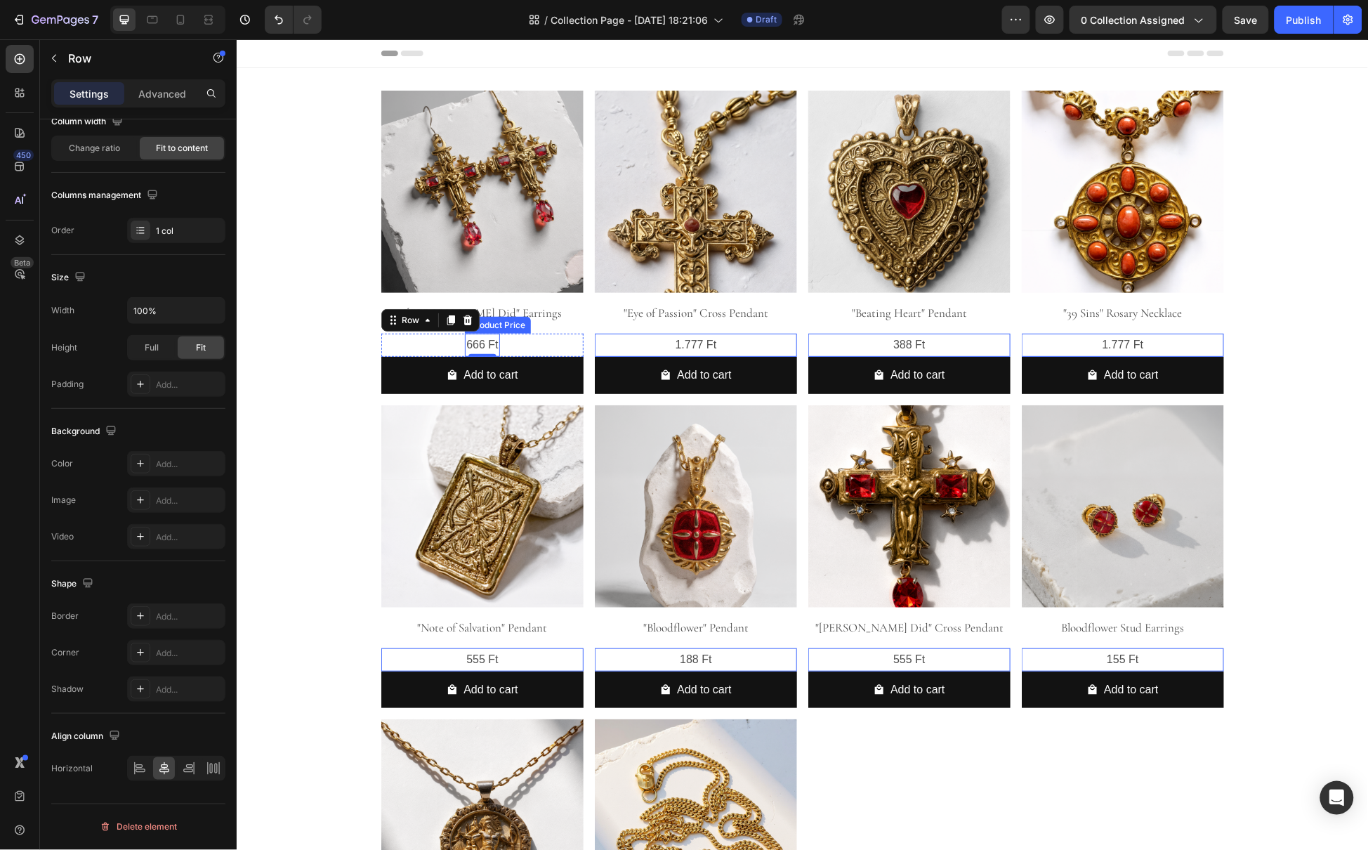
click at [477, 339] on div "666 Ft" at bounding box center [481, 344] width 34 height 23
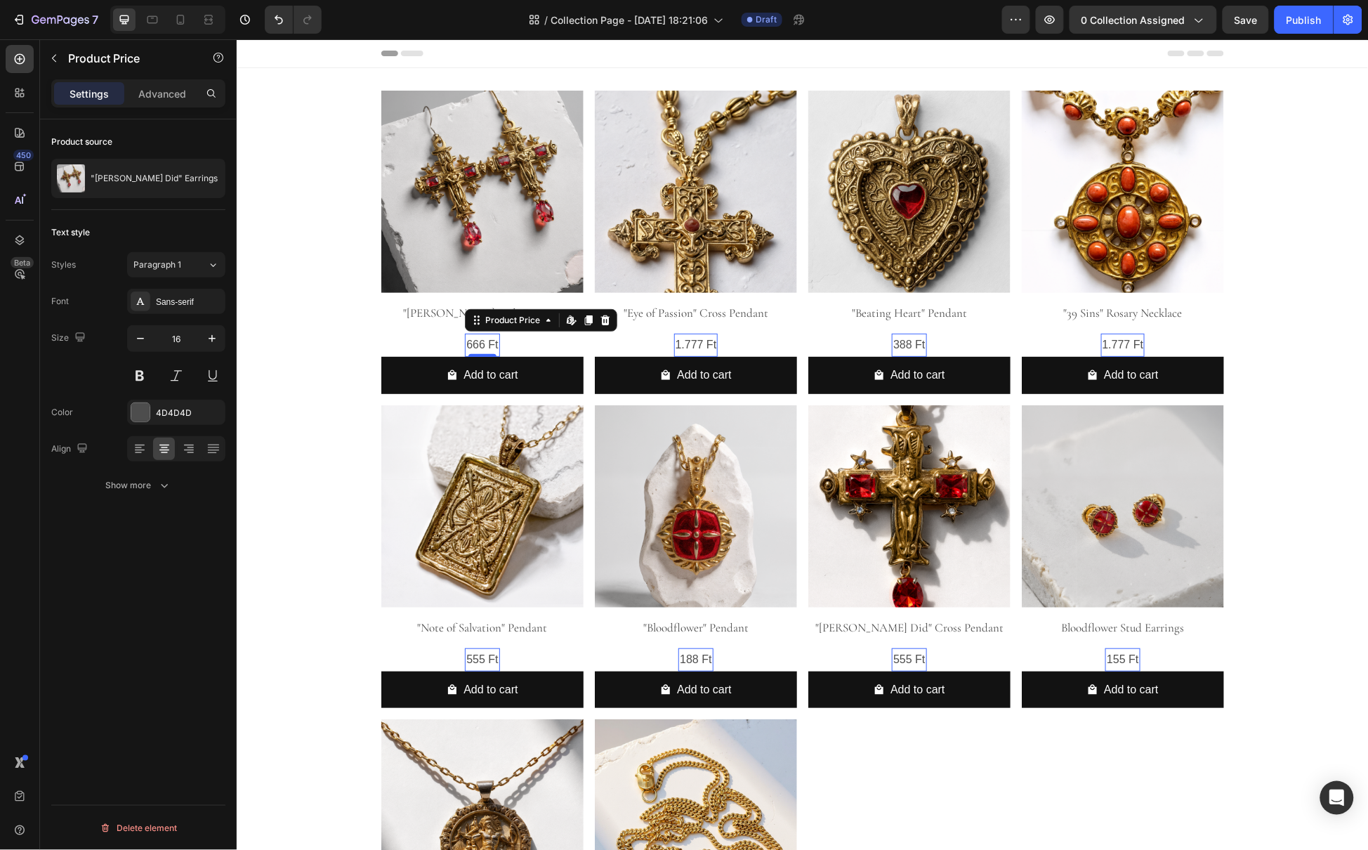
click at [177, 316] on div "Font Sans-serif Size 16 Color 4D4D4D Align Show more" at bounding box center [138, 393] width 174 height 209
click at [178, 308] on div "Sans-serif" at bounding box center [189, 302] width 66 height 13
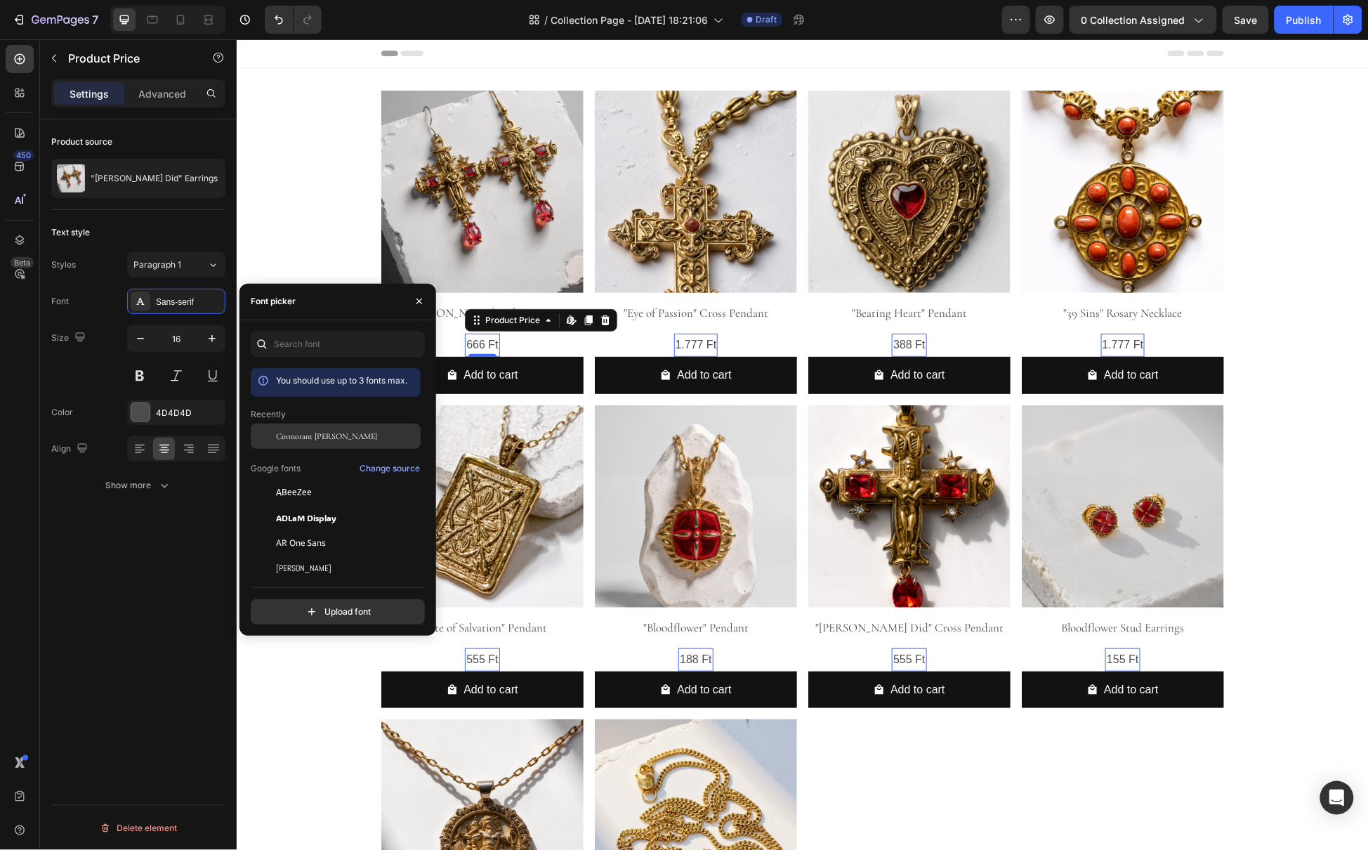
click at [304, 434] on span "Cormorant [PERSON_NAME]" at bounding box center [326, 436] width 101 height 13
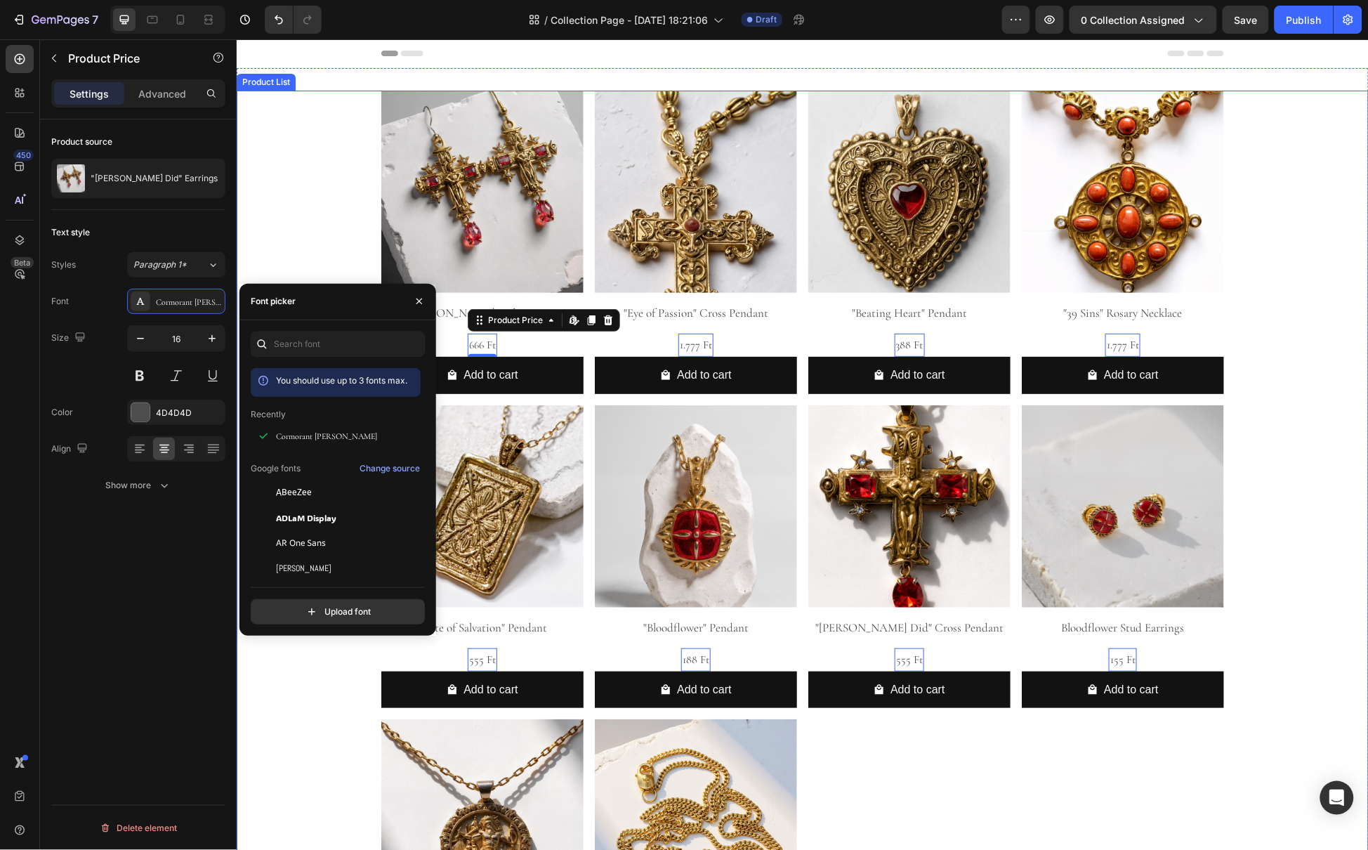
click at [272, 240] on div "Product Images "Pontius Did" Earrings Product Title 666 Ft Product Price Edit c…" at bounding box center [802, 563] width 1132 height 947
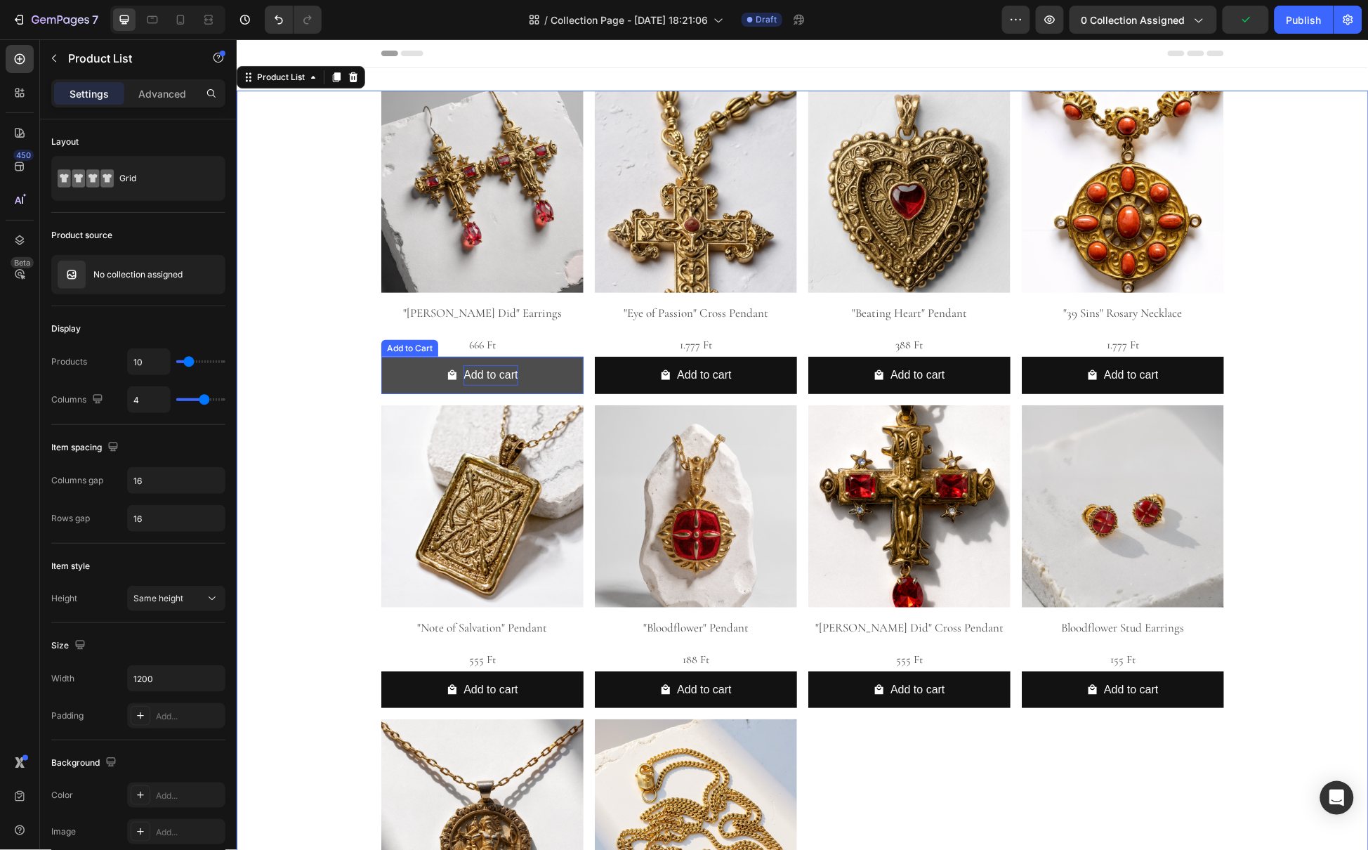
click at [486, 373] on div "Add to cart" at bounding box center [490, 374] width 54 height 20
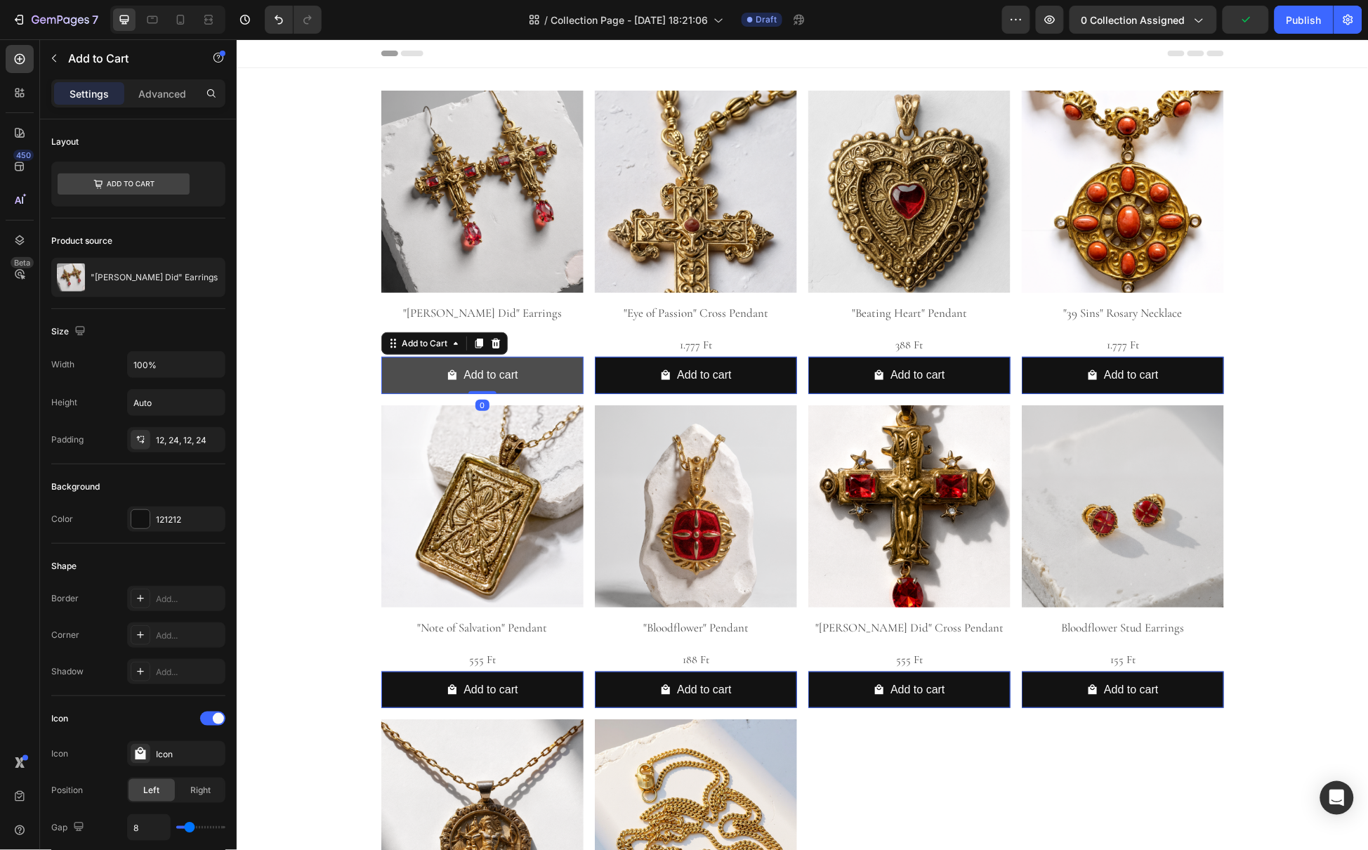
click at [392, 378] on button "Add to cart" at bounding box center [482, 374] width 202 height 37
click at [171, 517] on div "121212" at bounding box center [176, 519] width 41 height 13
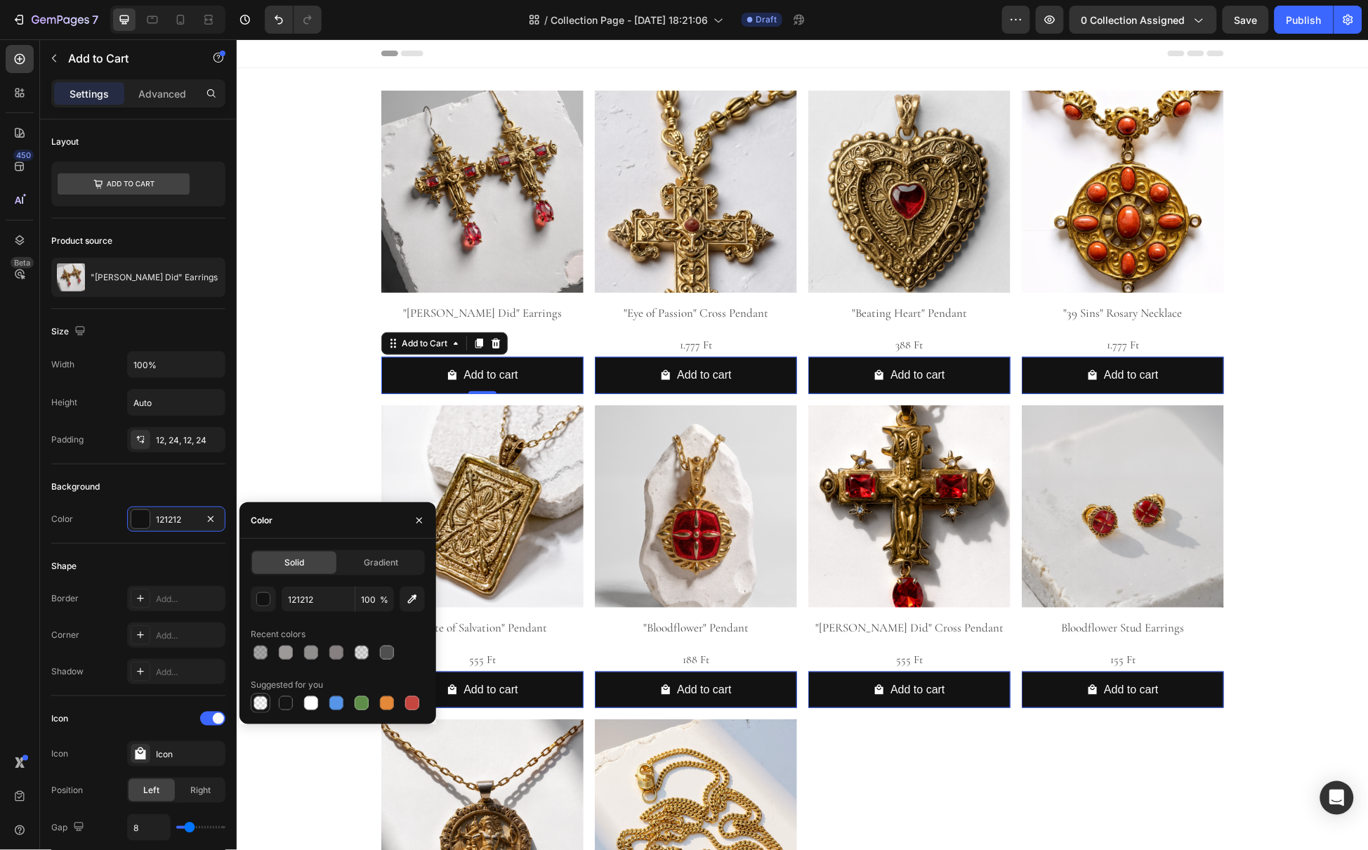
click at [257, 700] on div at bounding box center [260, 703] width 14 height 14
type input "000000"
type input "0"
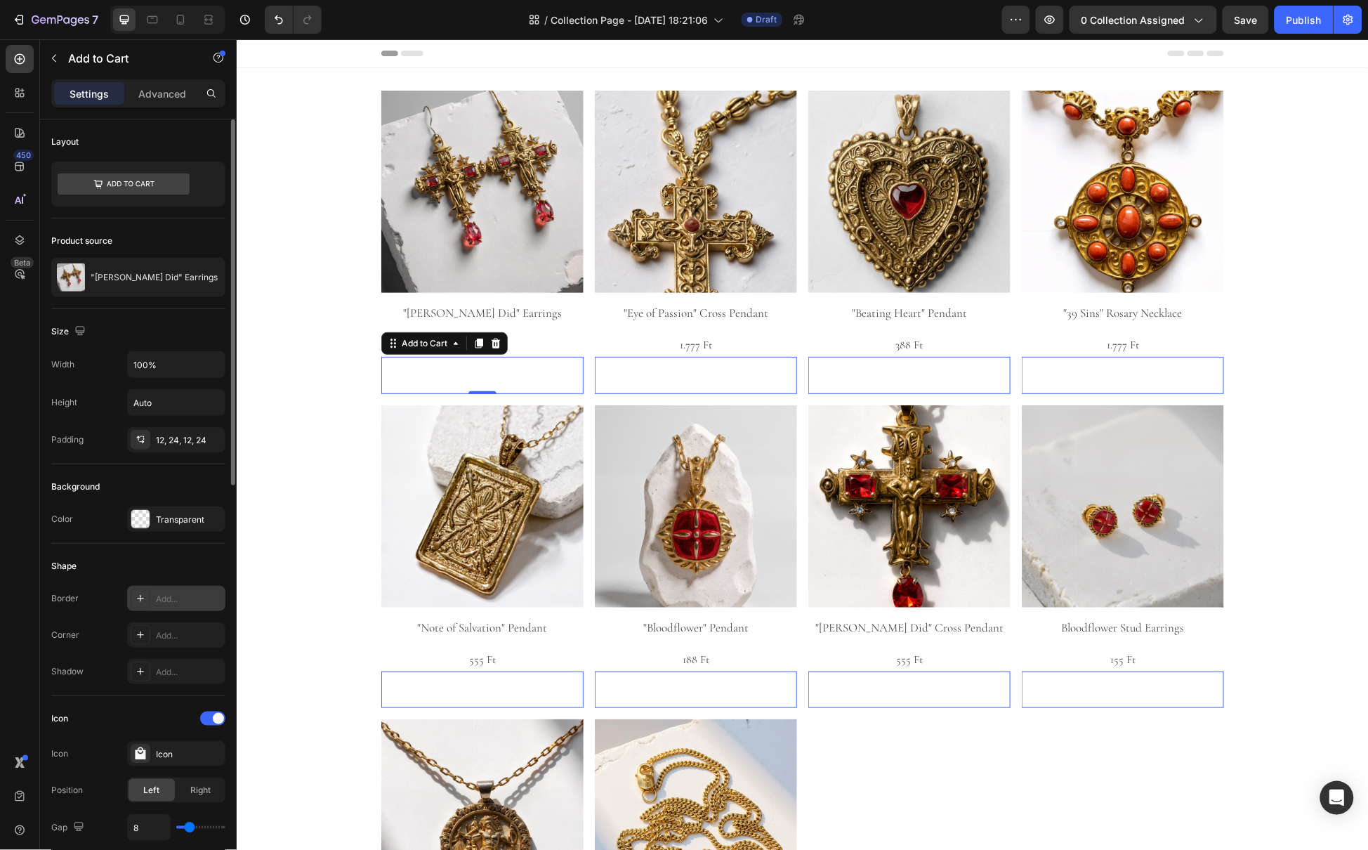
click at [159, 598] on div "Add..." at bounding box center [189, 599] width 66 height 13
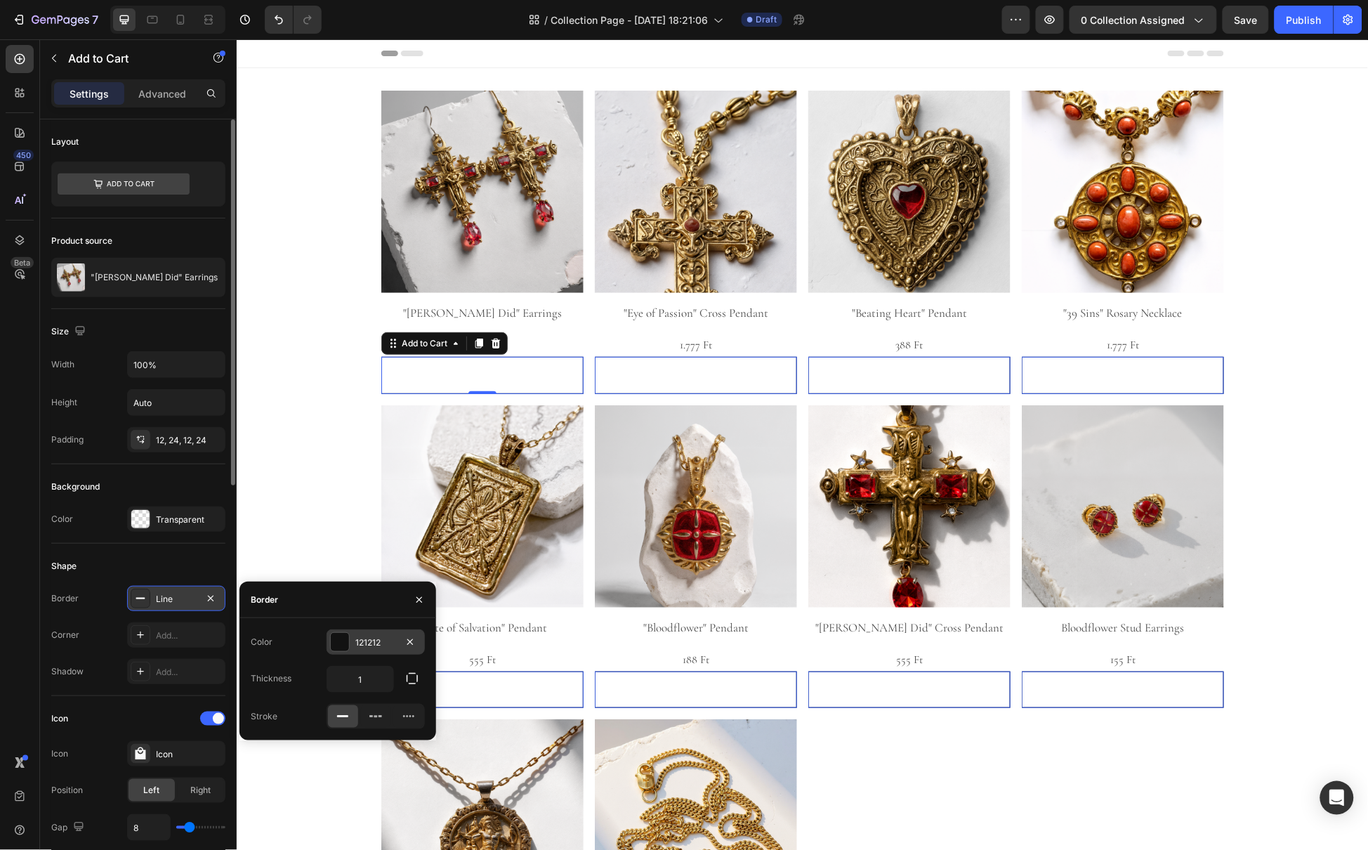
click at [343, 642] on div at bounding box center [340, 642] width 18 height 18
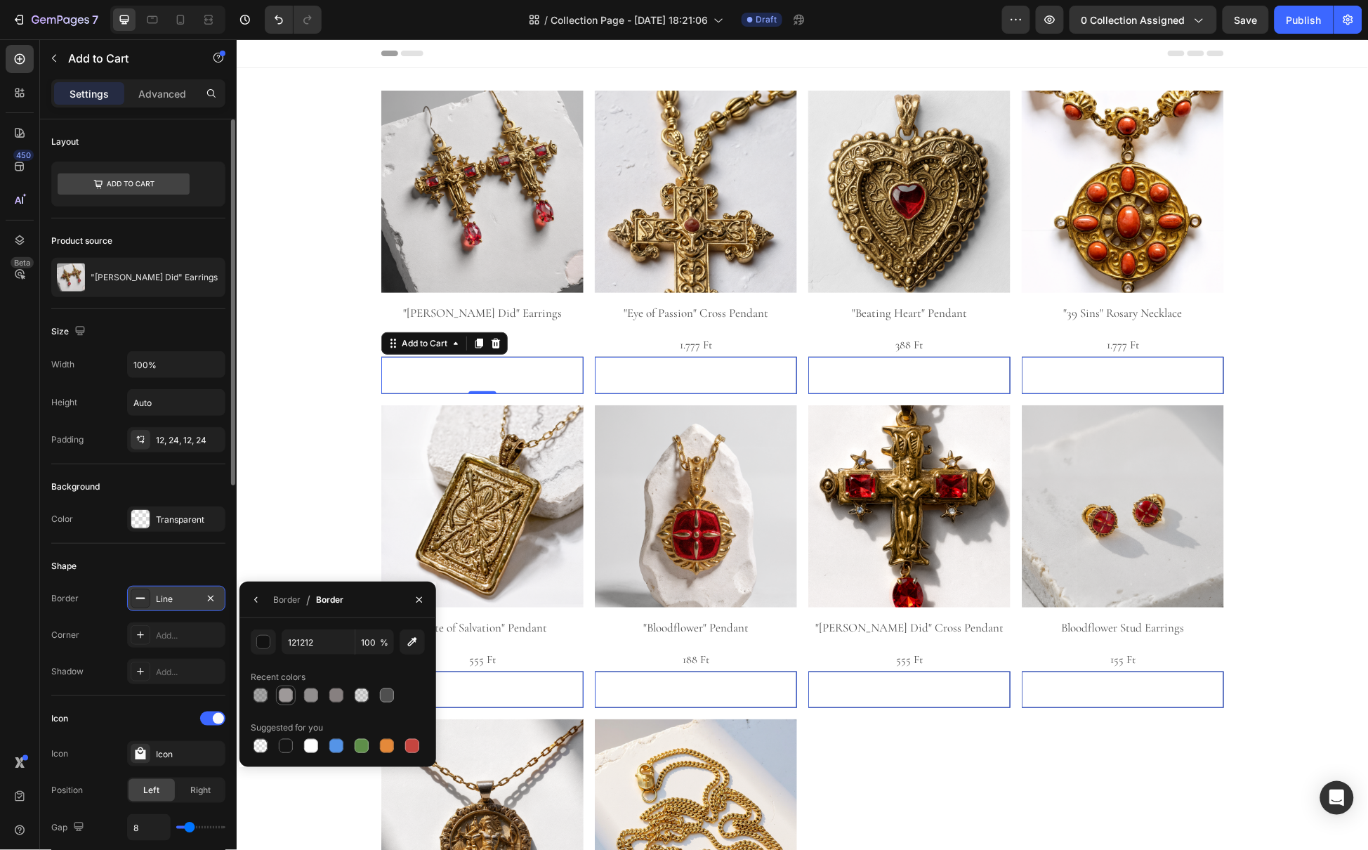
click at [284, 700] on div at bounding box center [286, 695] width 14 height 14
type input "9E9999"
click at [273, 451] on div "Product Images "Pontius Did" Earrings Product Title 666 Ft Product Price Produc…" at bounding box center [802, 563] width 1132 height 947
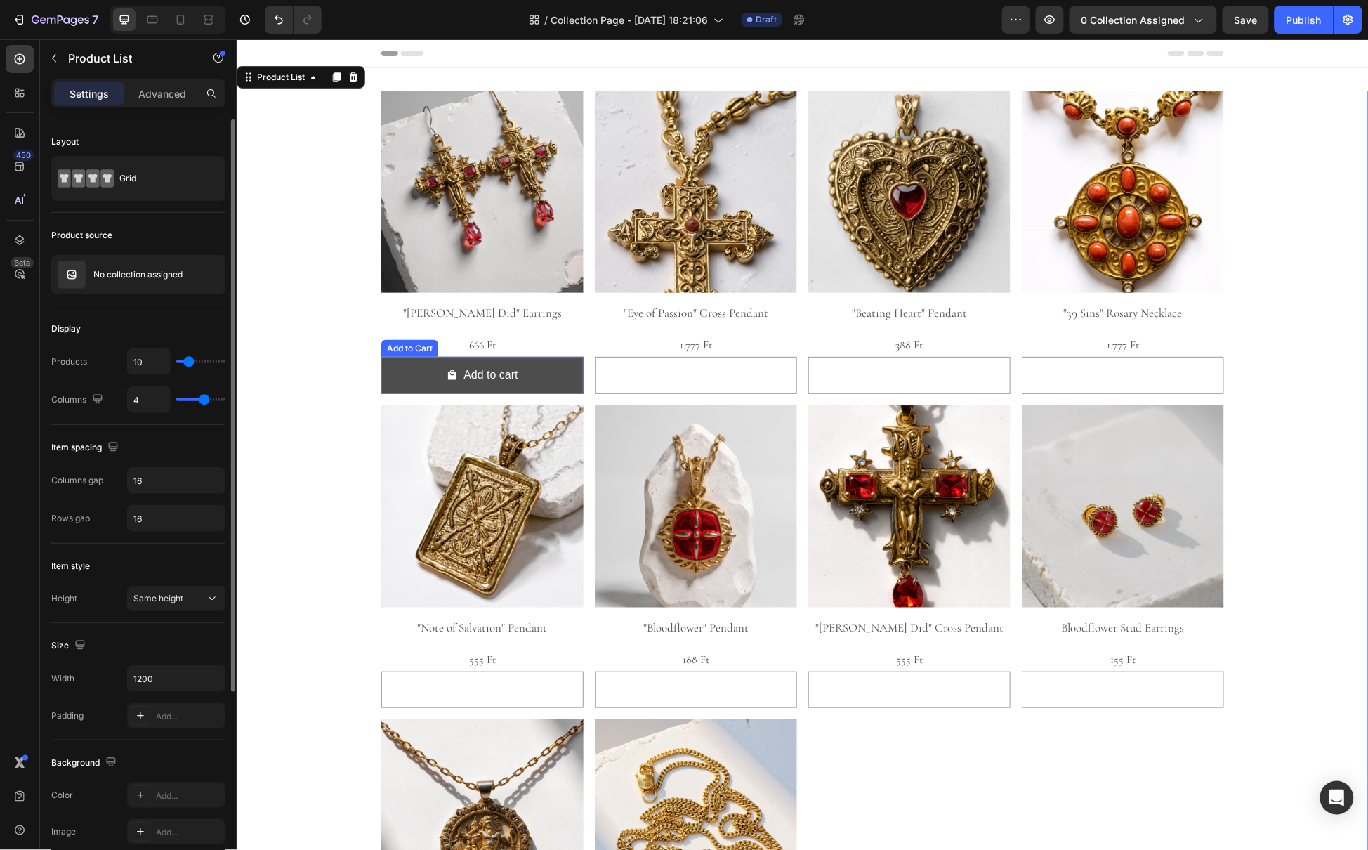
click at [454, 372] on div "Add to cart" at bounding box center [481, 374] width 71 height 20
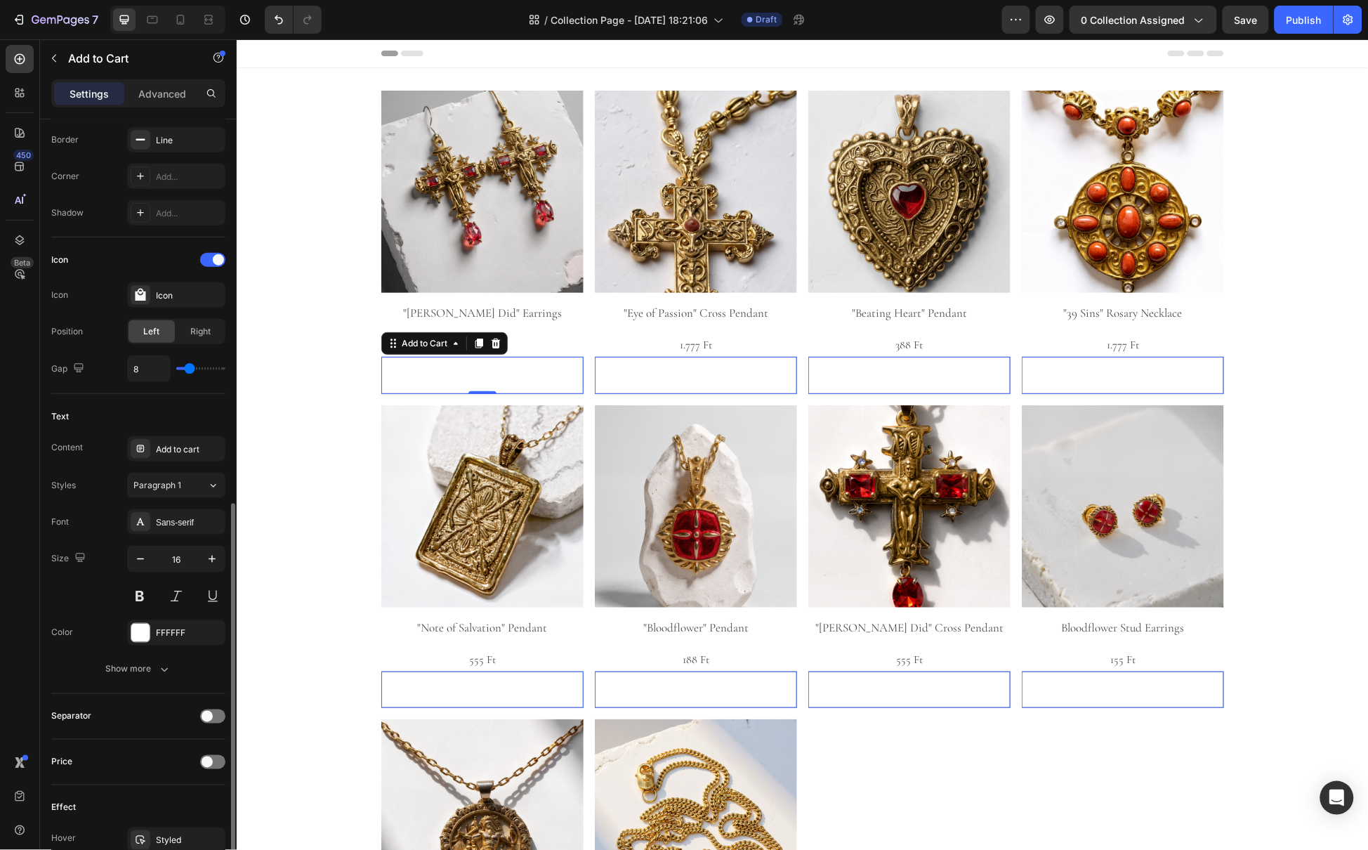
scroll to position [571, 0]
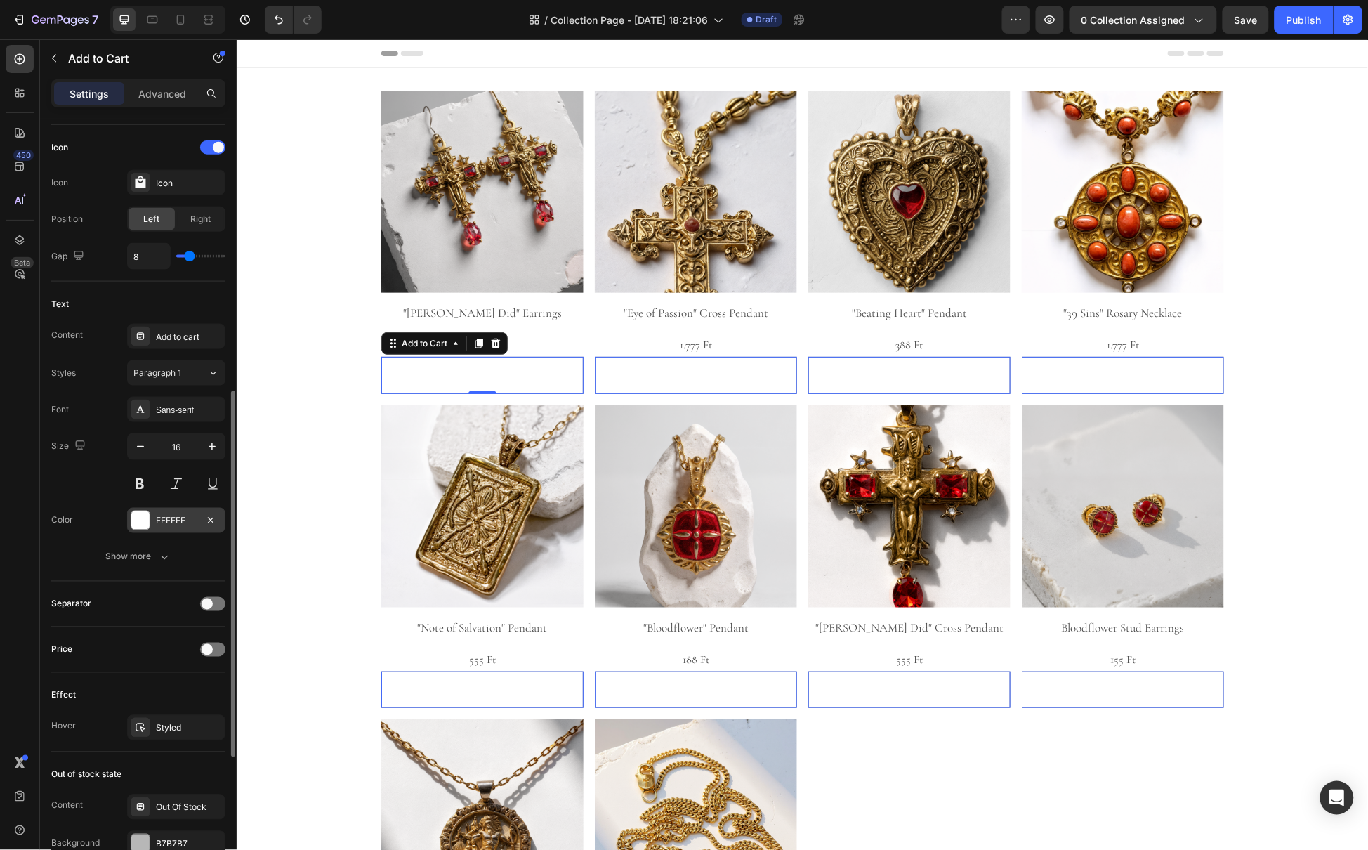
click at [150, 525] on div "FFFFFF" at bounding box center [176, 520] width 98 height 25
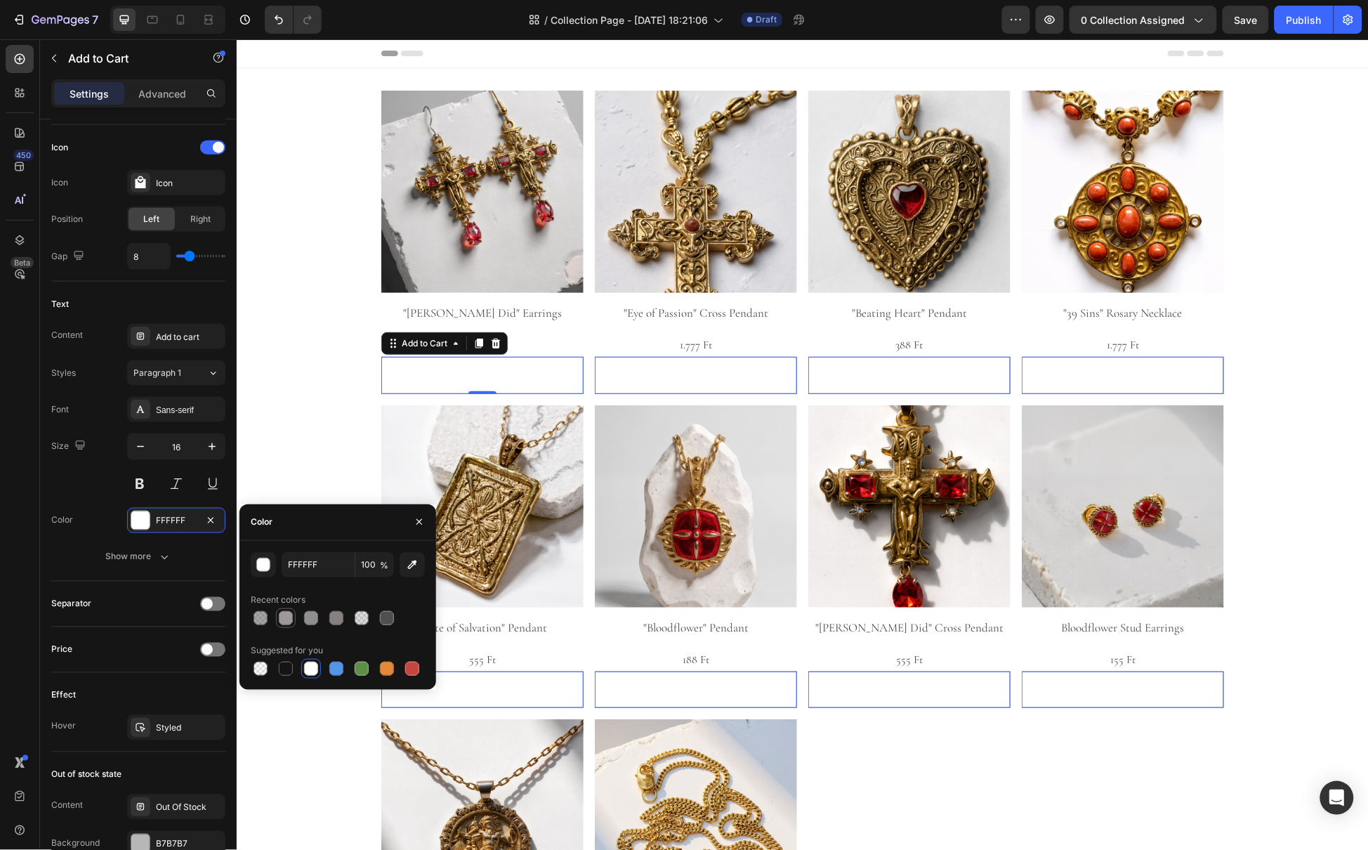
click at [285, 620] on div at bounding box center [286, 618] width 14 height 14
type input "9E9999"
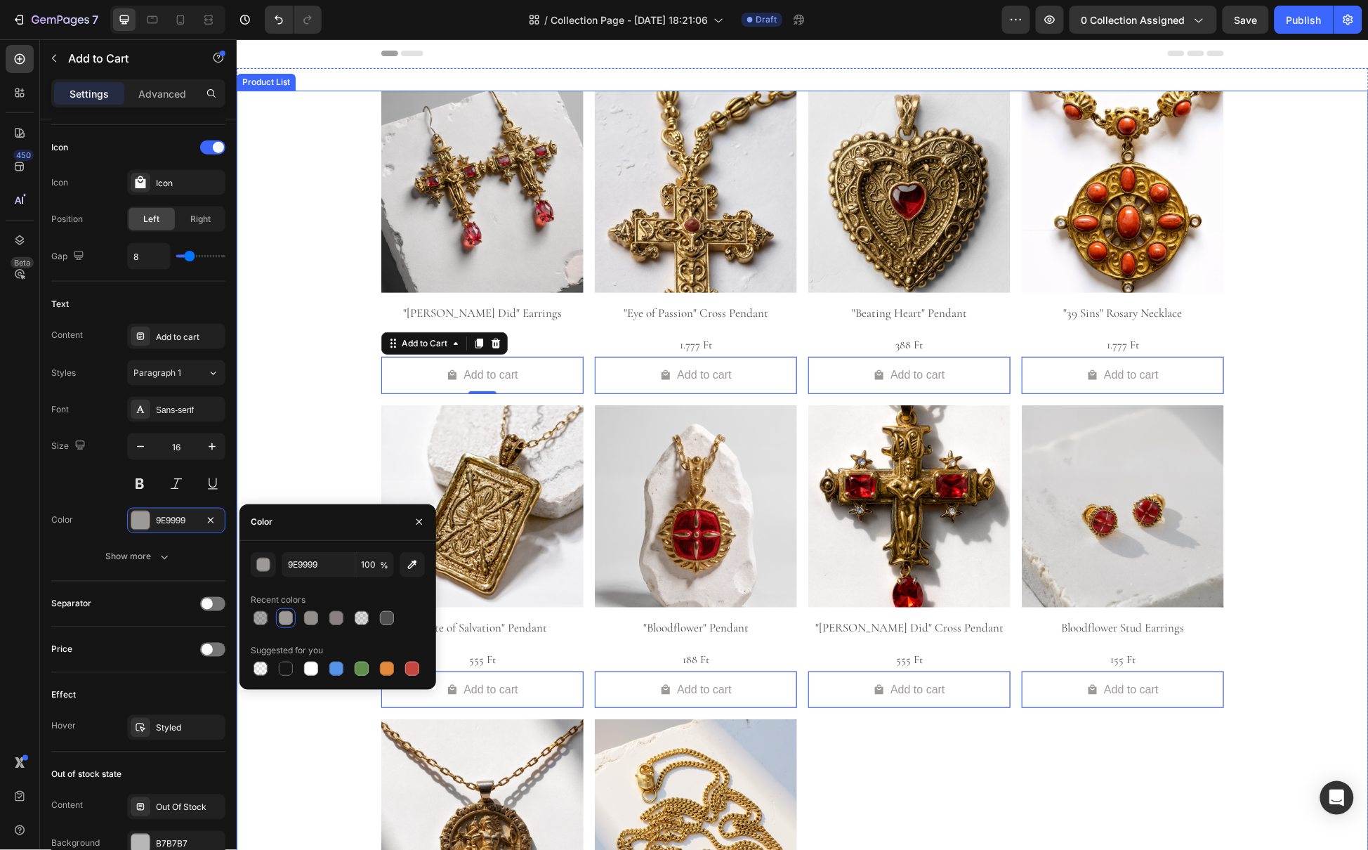
click at [294, 470] on div "Product Images "Pontius Did" Earrings Product Title 666 Ft Product Price Produc…" at bounding box center [802, 563] width 1132 height 947
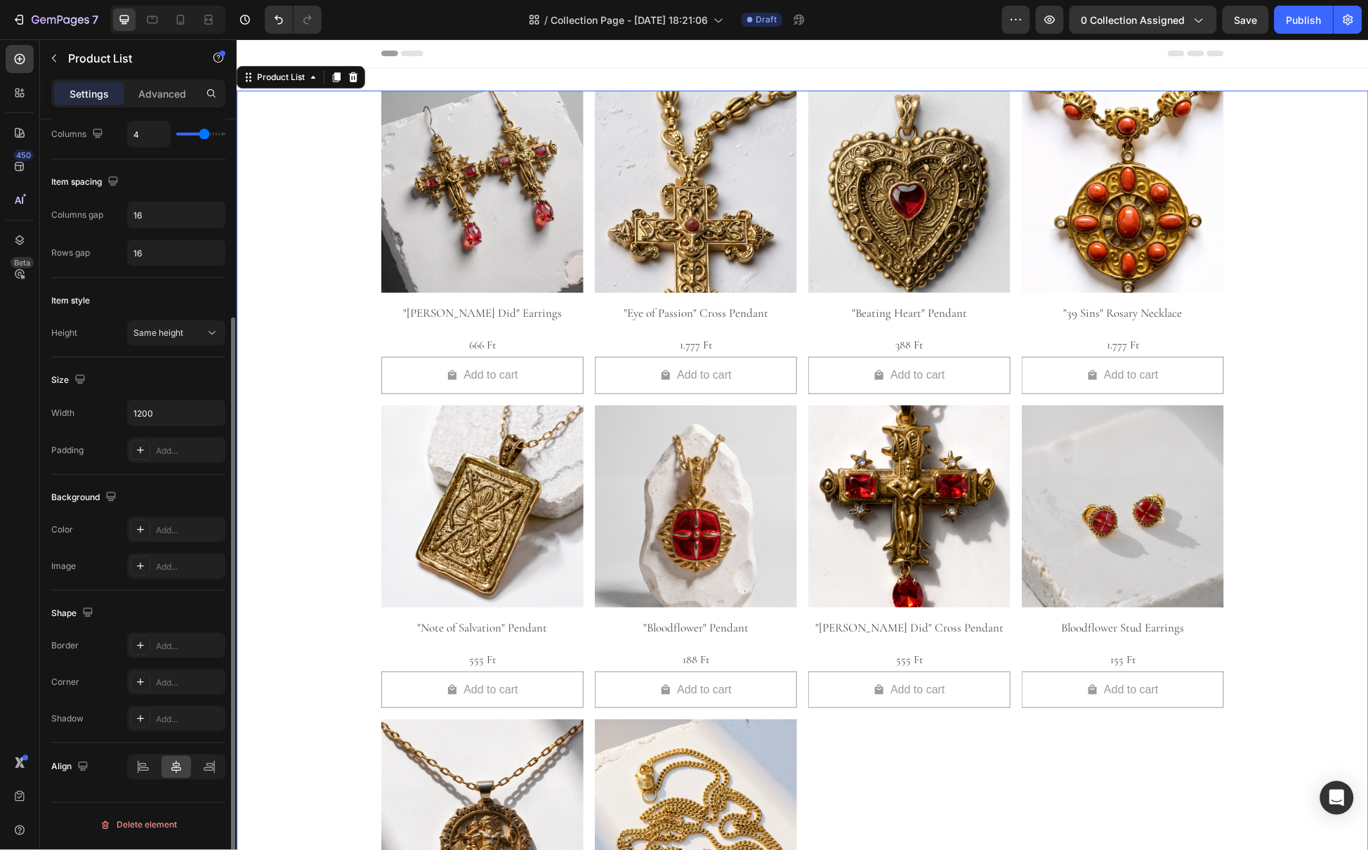
scroll to position [0, 0]
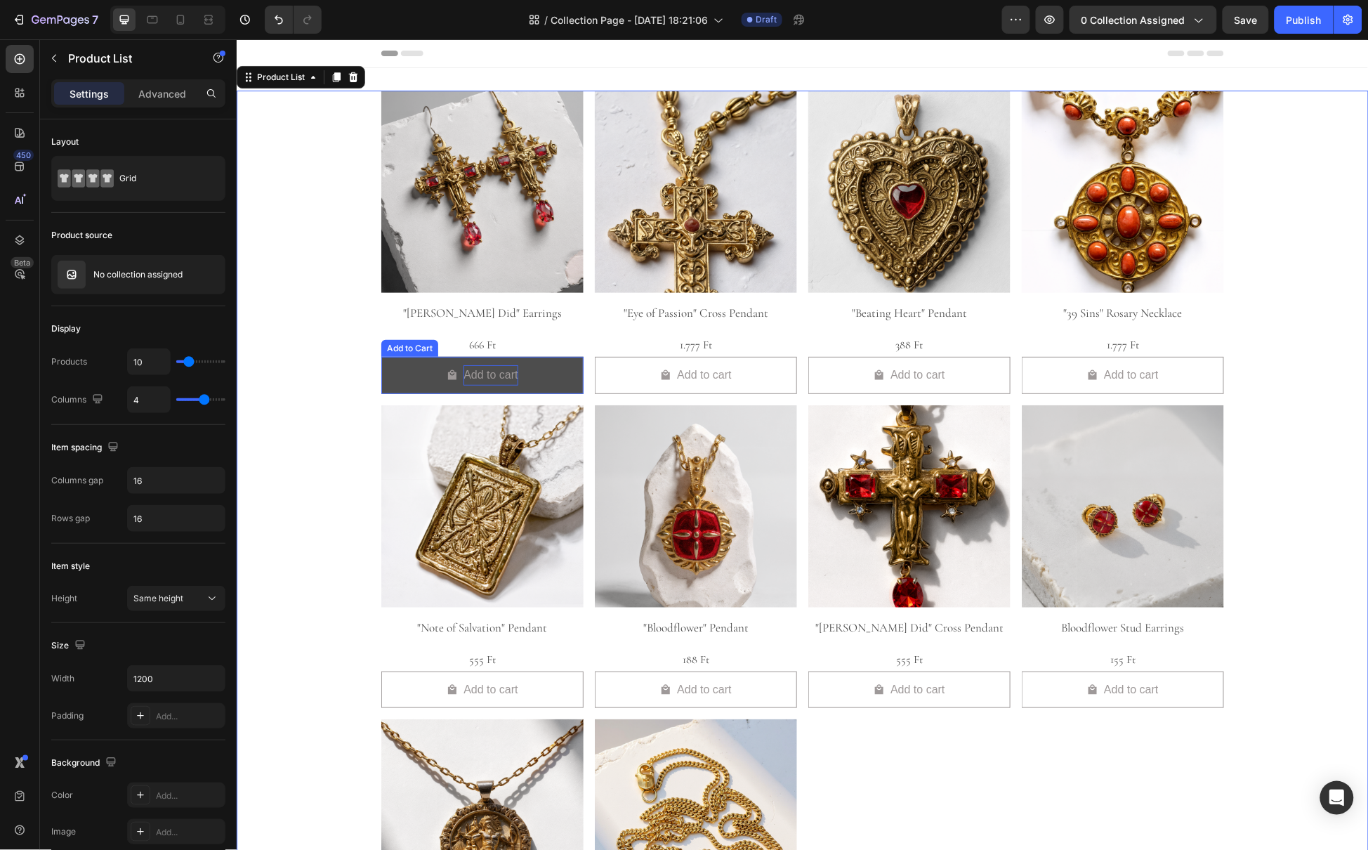
click at [510, 377] on div "Add to cart" at bounding box center [490, 374] width 54 height 20
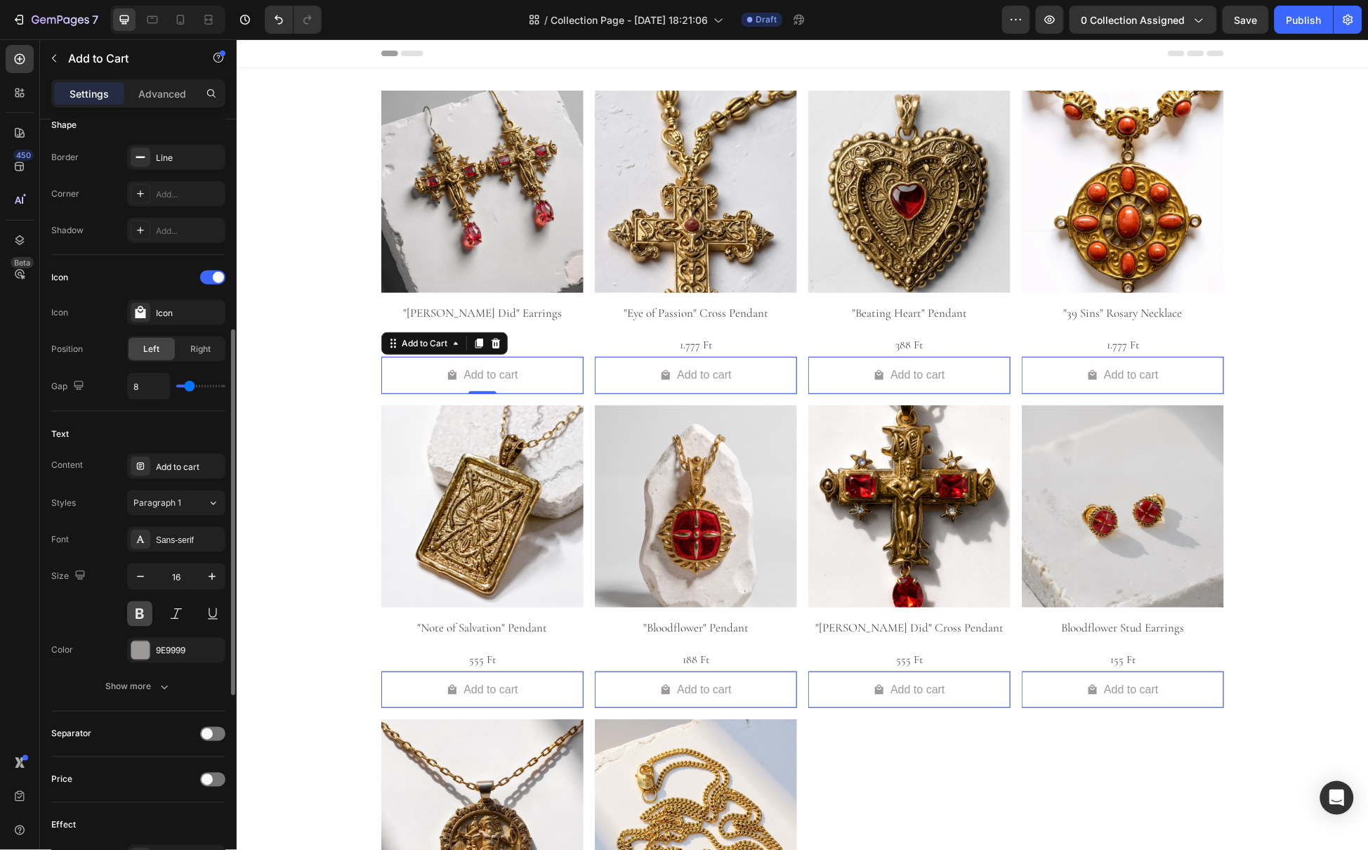
scroll to position [608, 0]
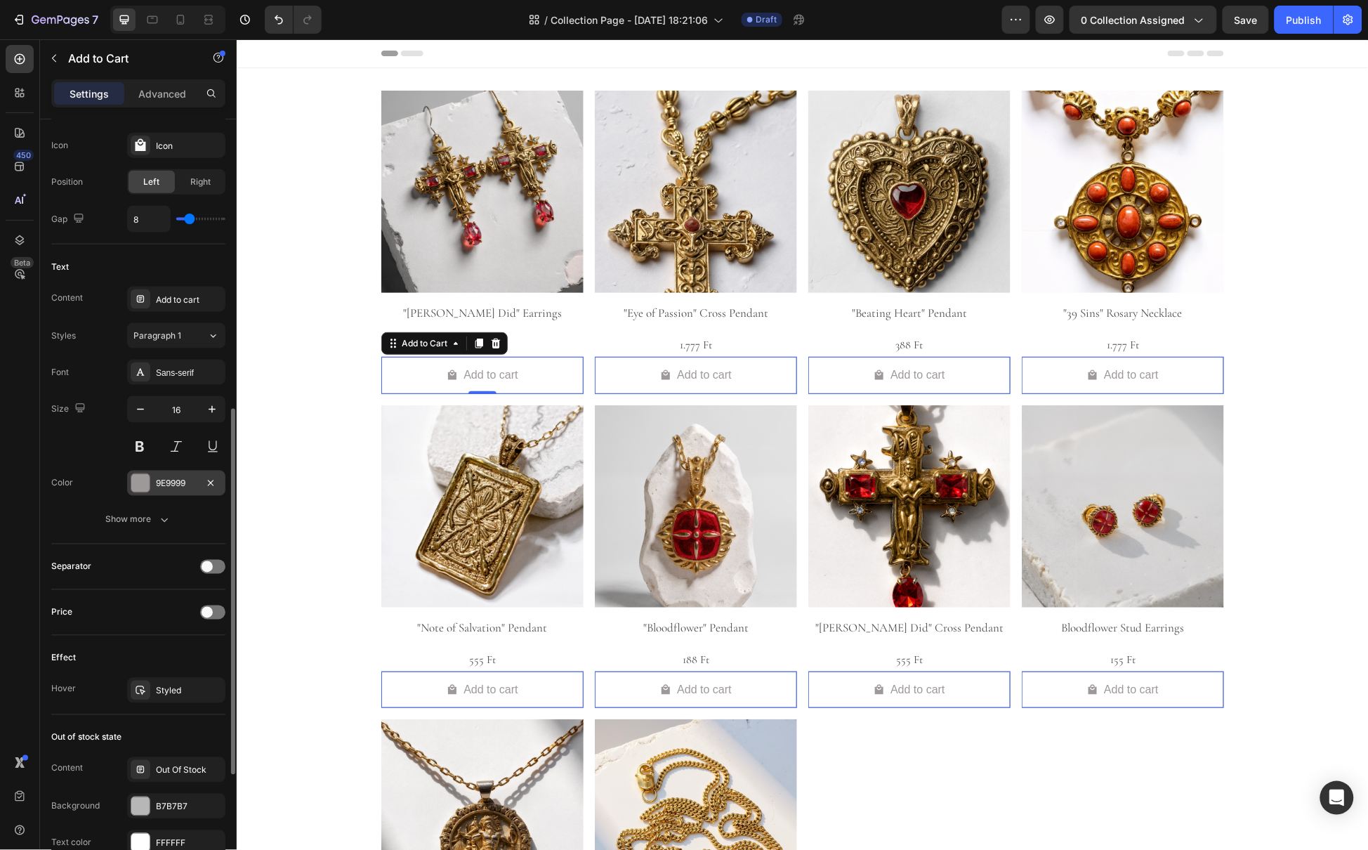
click at [138, 486] on div at bounding box center [140, 483] width 18 height 18
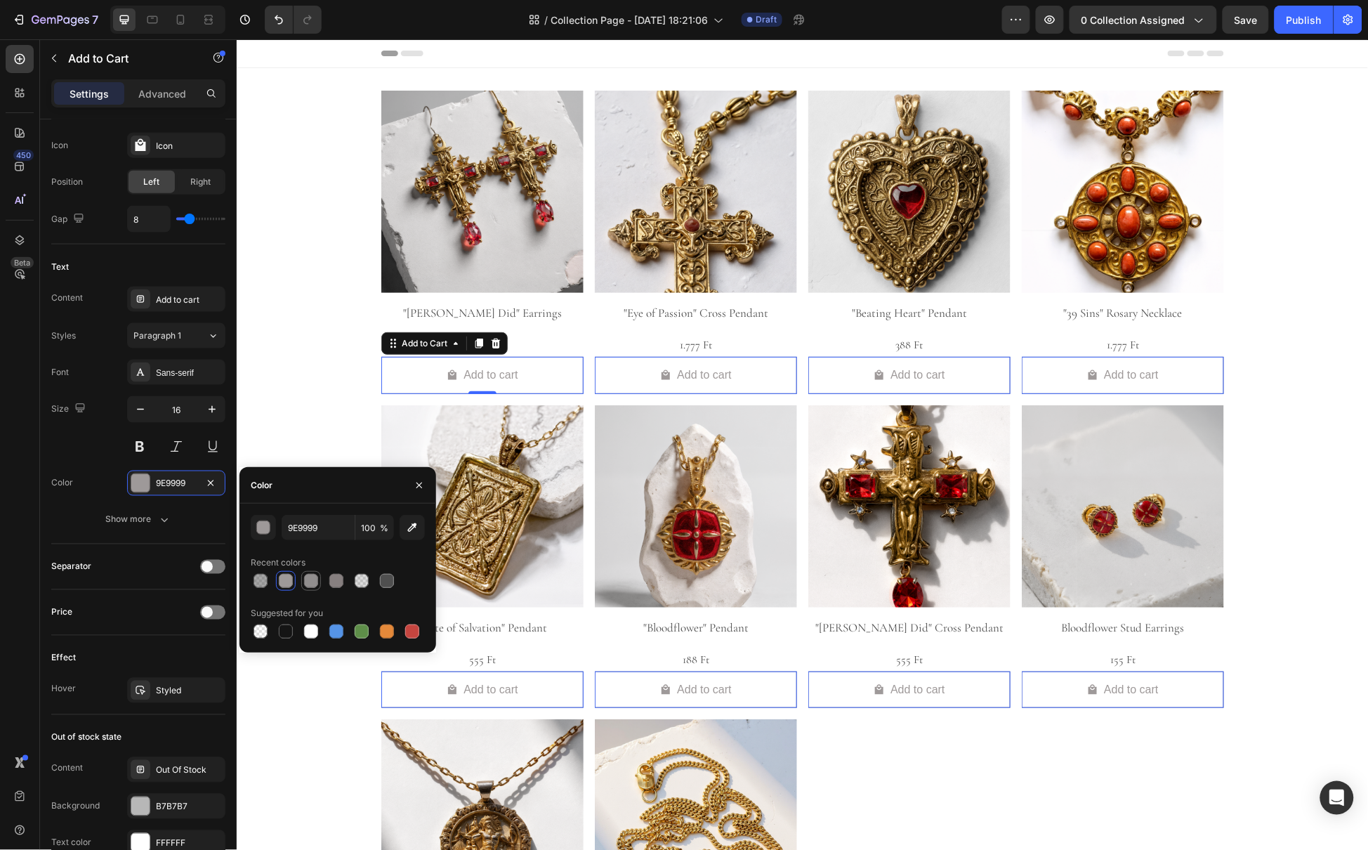
click at [310, 583] on div at bounding box center [311, 581] width 14 height 14
click at [381, 579] on div at bounding box center [387, 581] width 14 height 14
type input "4F4F4F"
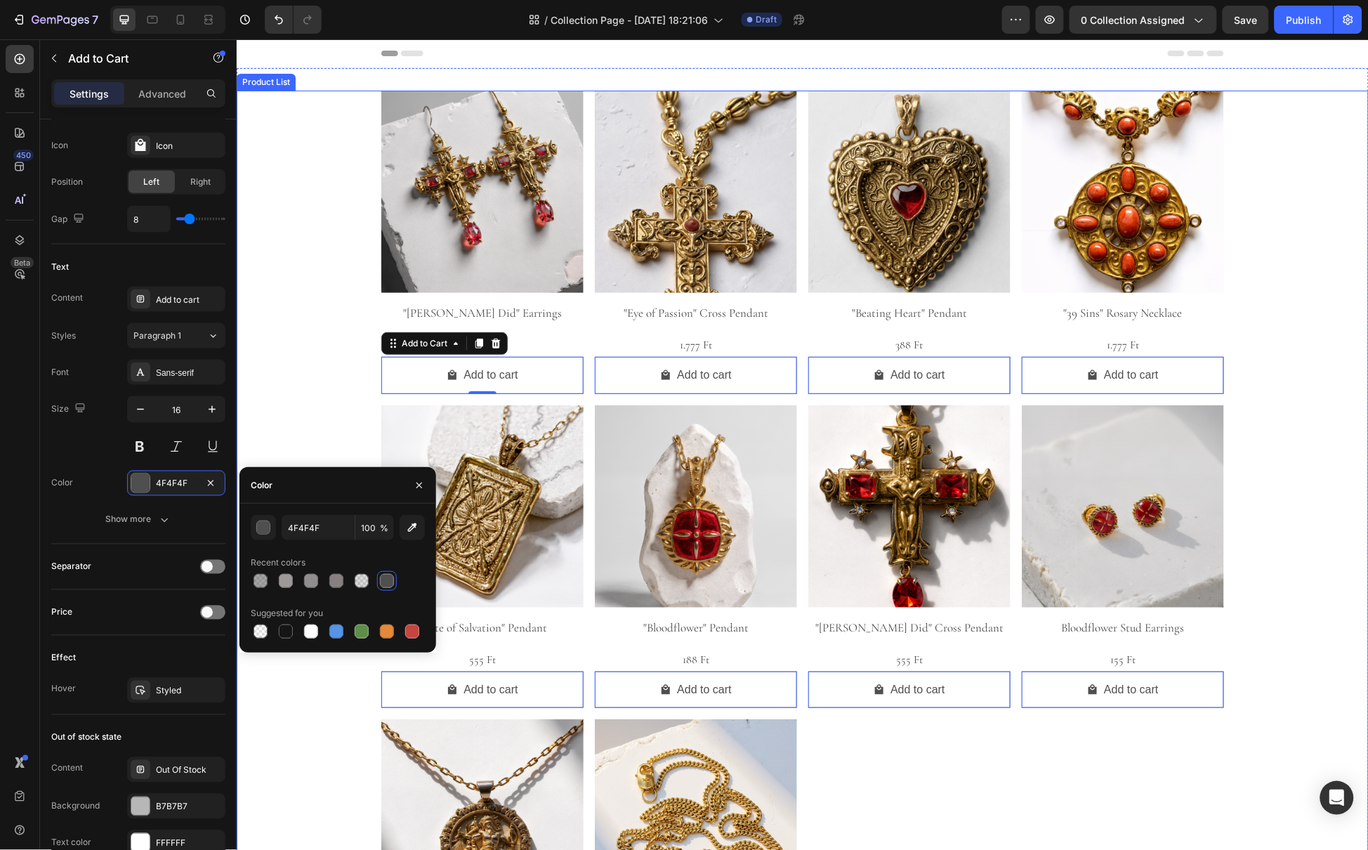
click at [286, 402] on div "Product Images "Pontius Did" Earrings Product Title 666 Ft Product Price Produc…" at bounding box center [802, 563] width 1132 height 947
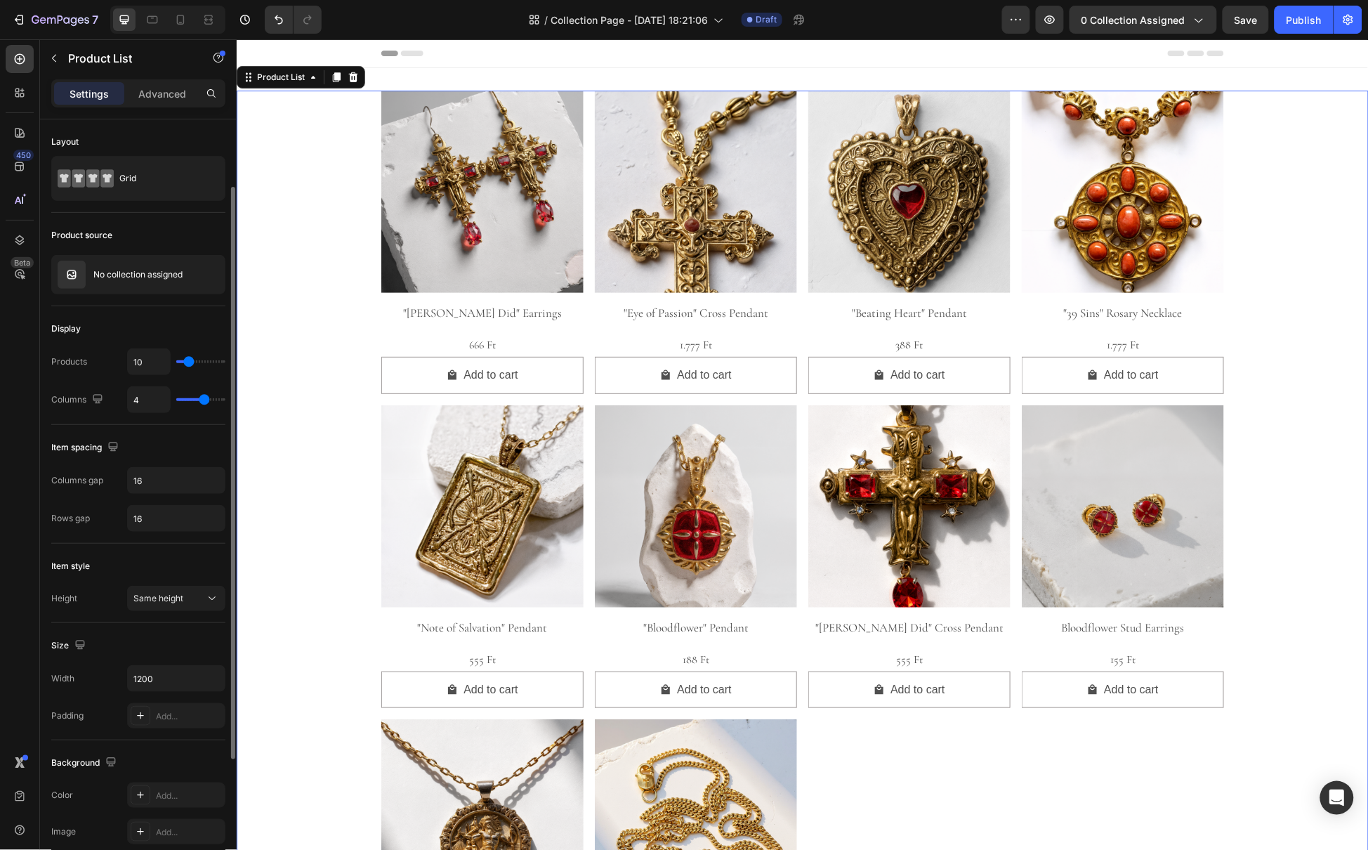
scroll to position [265, 0]
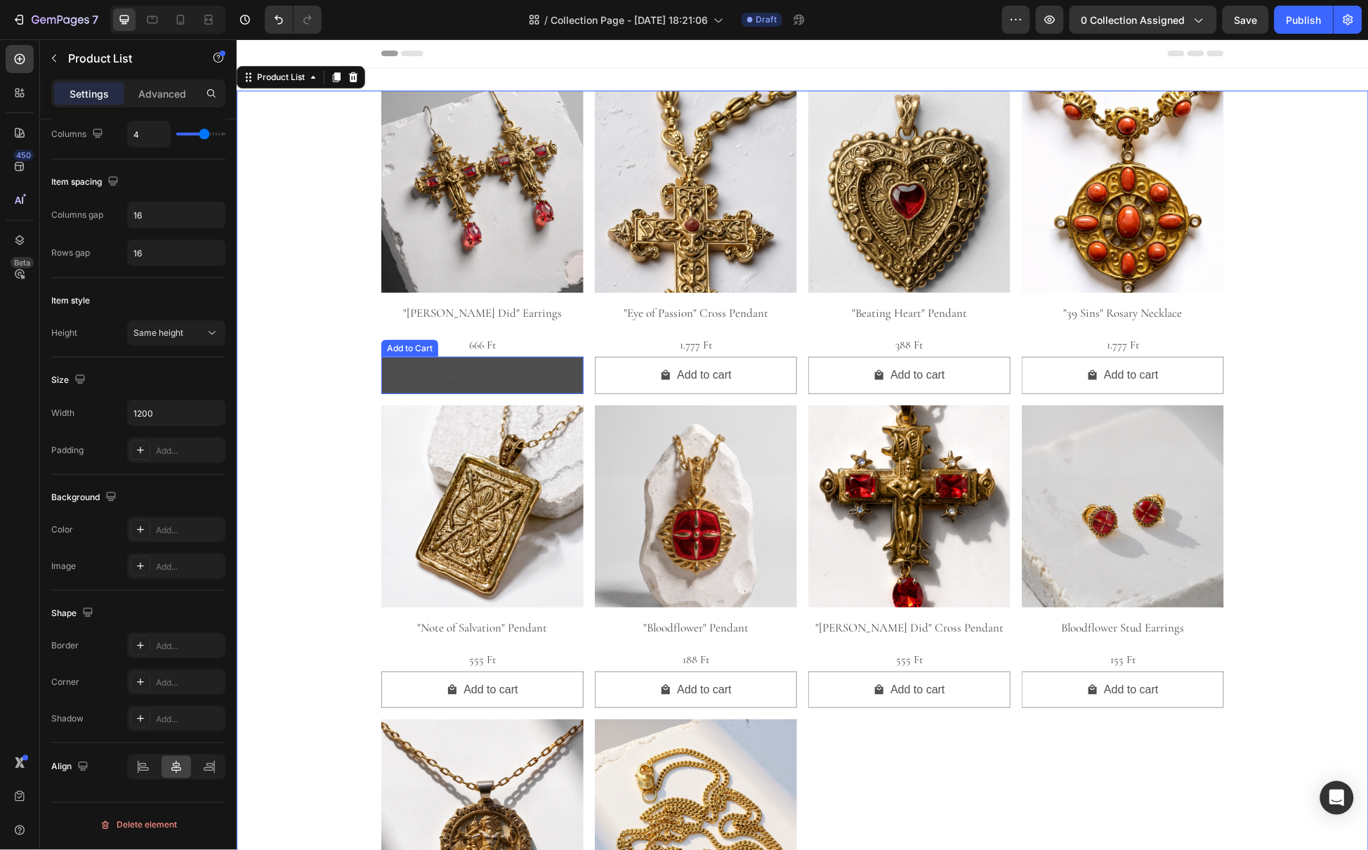
click at [404, 360] on button "Add to cart" at bounding box center [482, 374] width 202 height 37
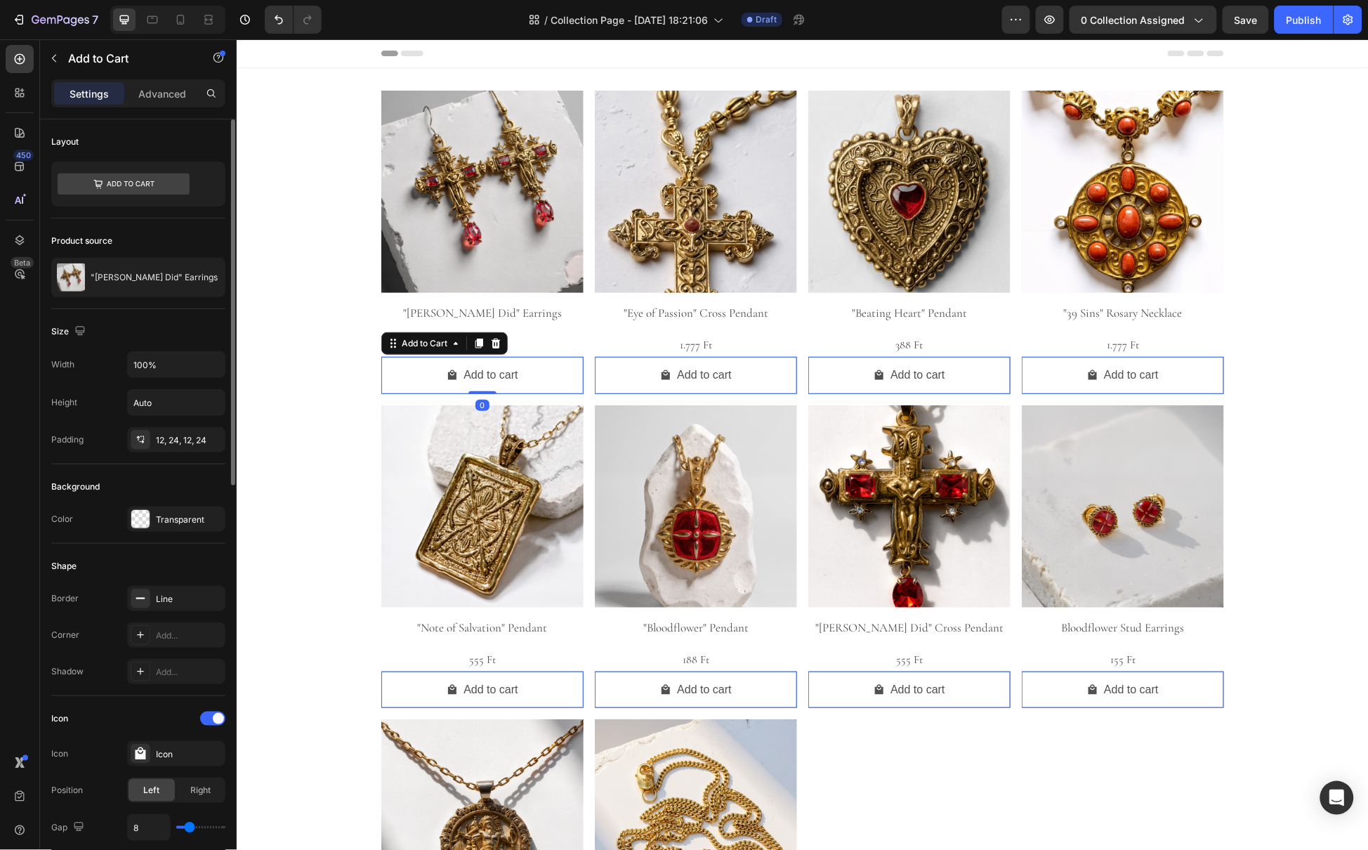
scroll to position [848, 0]
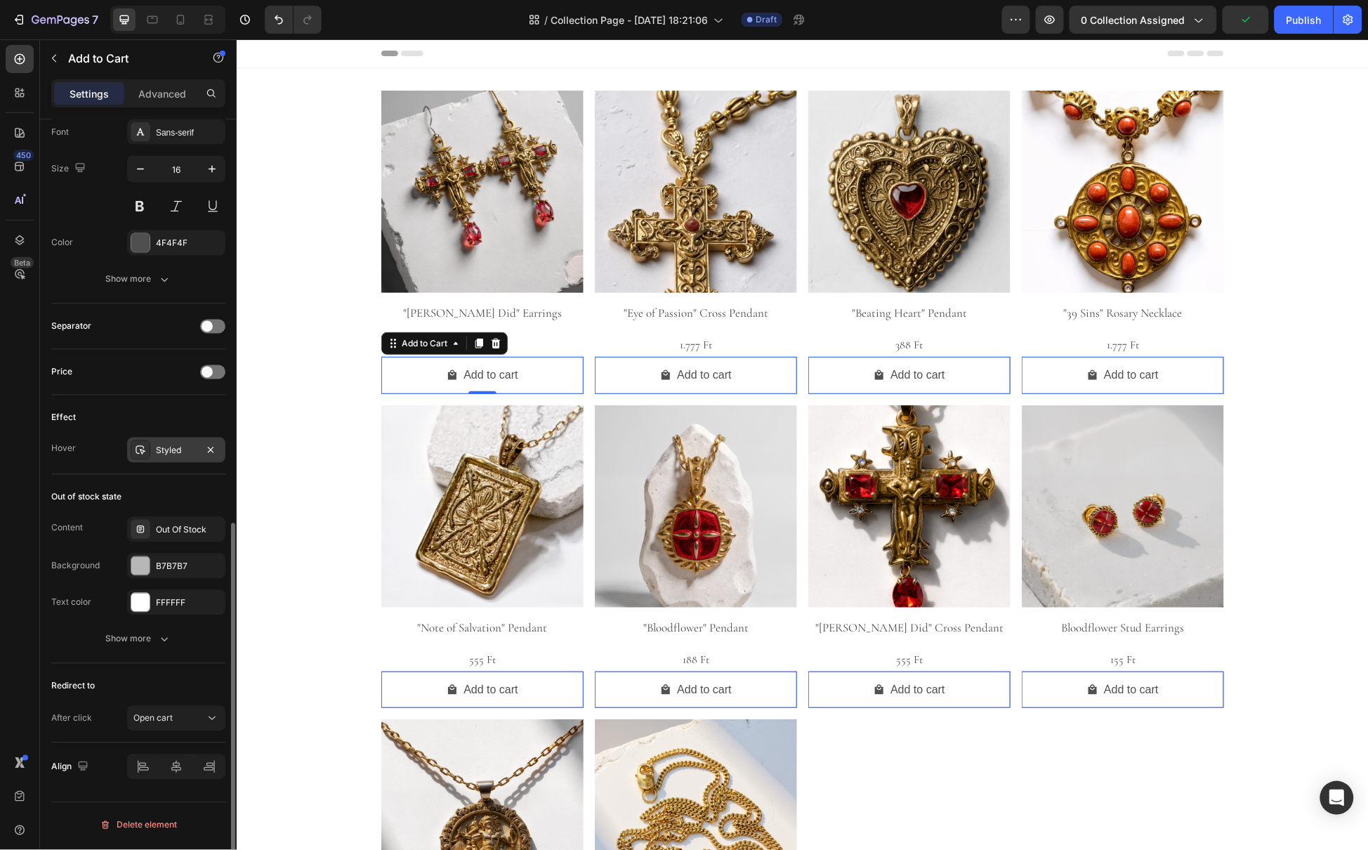
click at [190, 459] on div "Styled" at bounding box center [176, 449] width 98 height 25
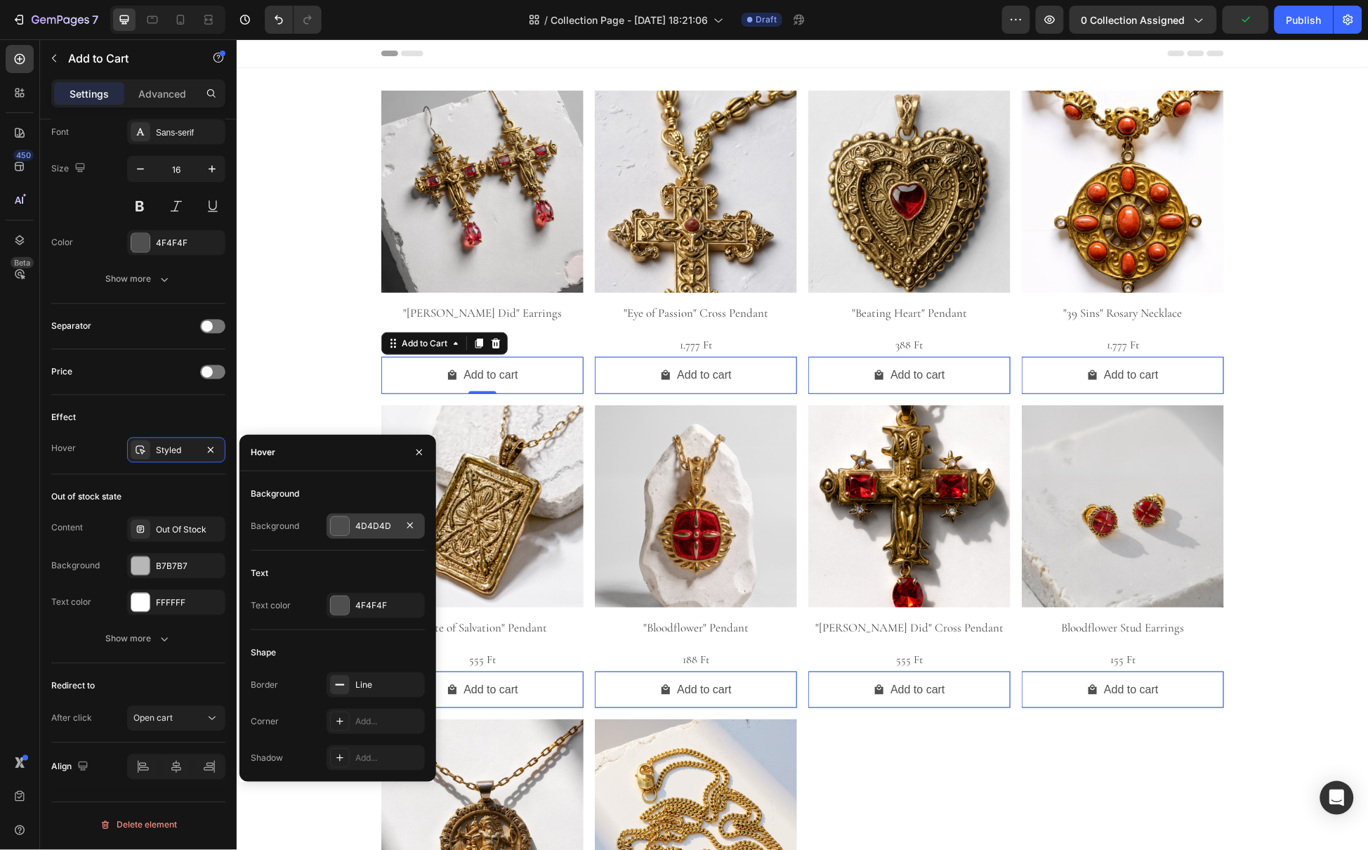
click at [339, 524] on div at bounding box center [340, 526] width 18 height 18
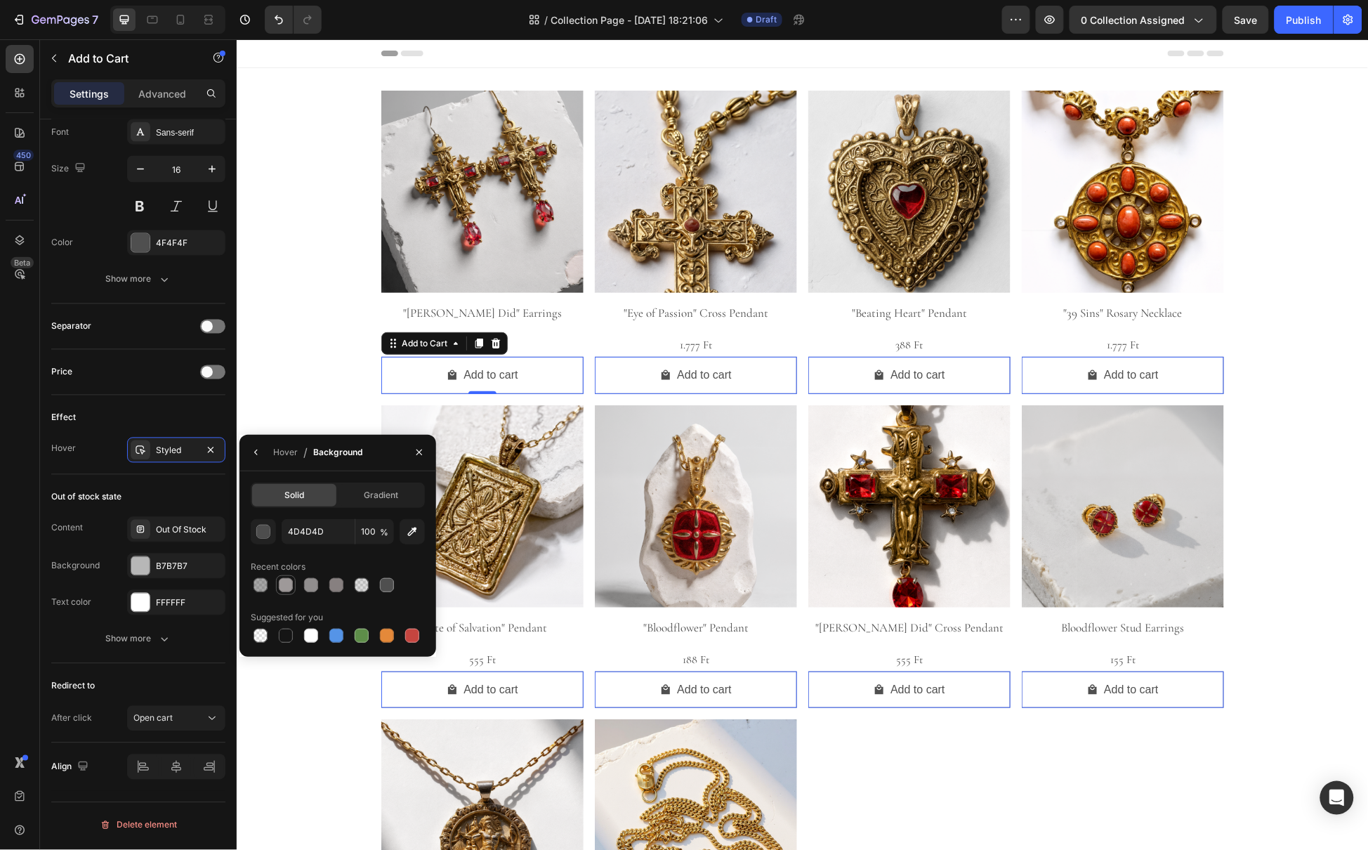
click at [284, 588] on div at bounding box center [286, 585] width 14 height 14
click at [258, 588] on div at bounding box center [260, 585] width 14 height 14
type input "4F4F4F"
type input "50"
click at [312, 364] on div "Product Images "Pontius Did" Earrings Product Title 666 Ft Product Price Produc…" at bounding box center [802, 563] width 1132 height 947
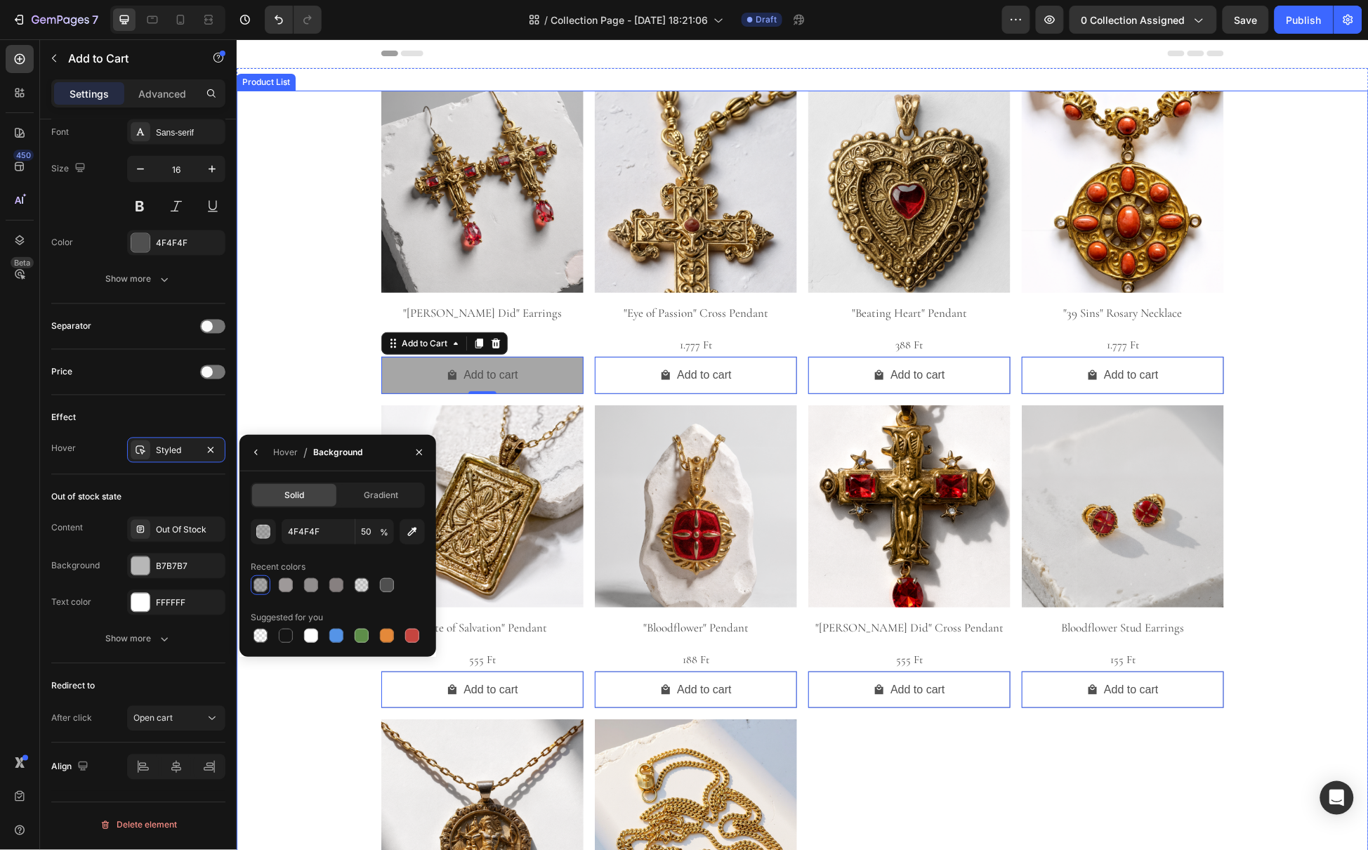
scroll to position [0, 0]
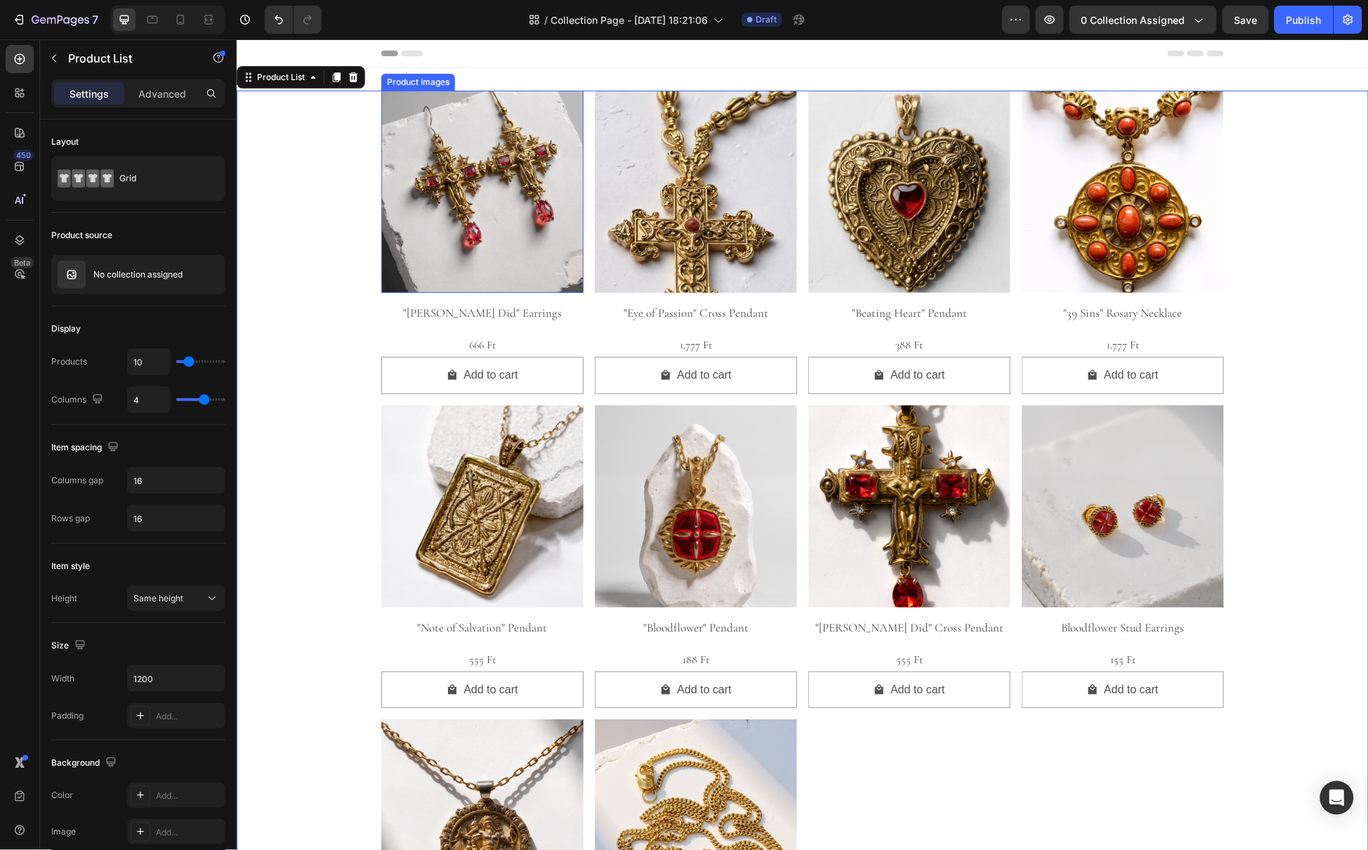
click at [463, 210] on img at bounding box center [482, 191] width 202 height 202
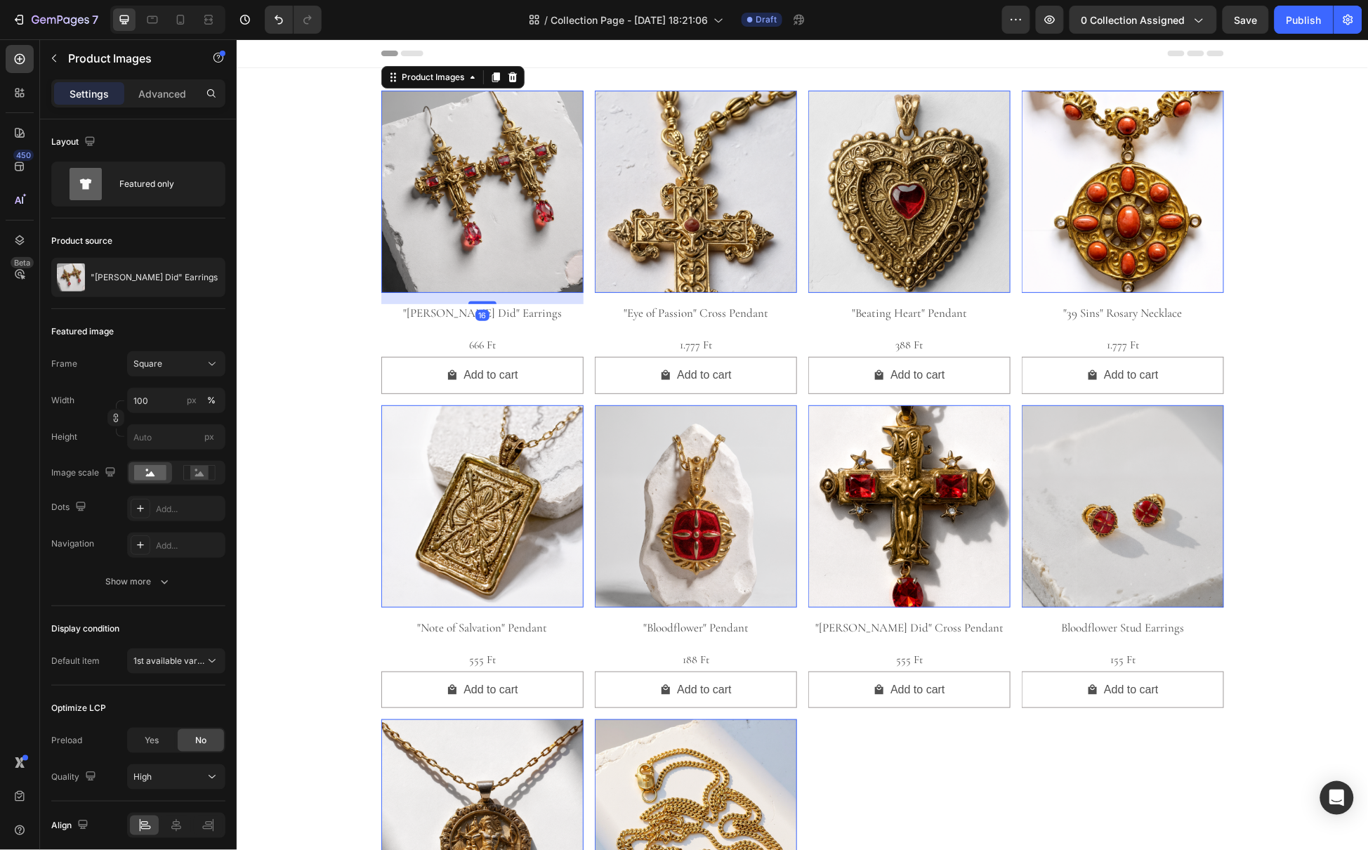
click at [498, 199] on img at bounding box center [482, 191] width 202 height 202
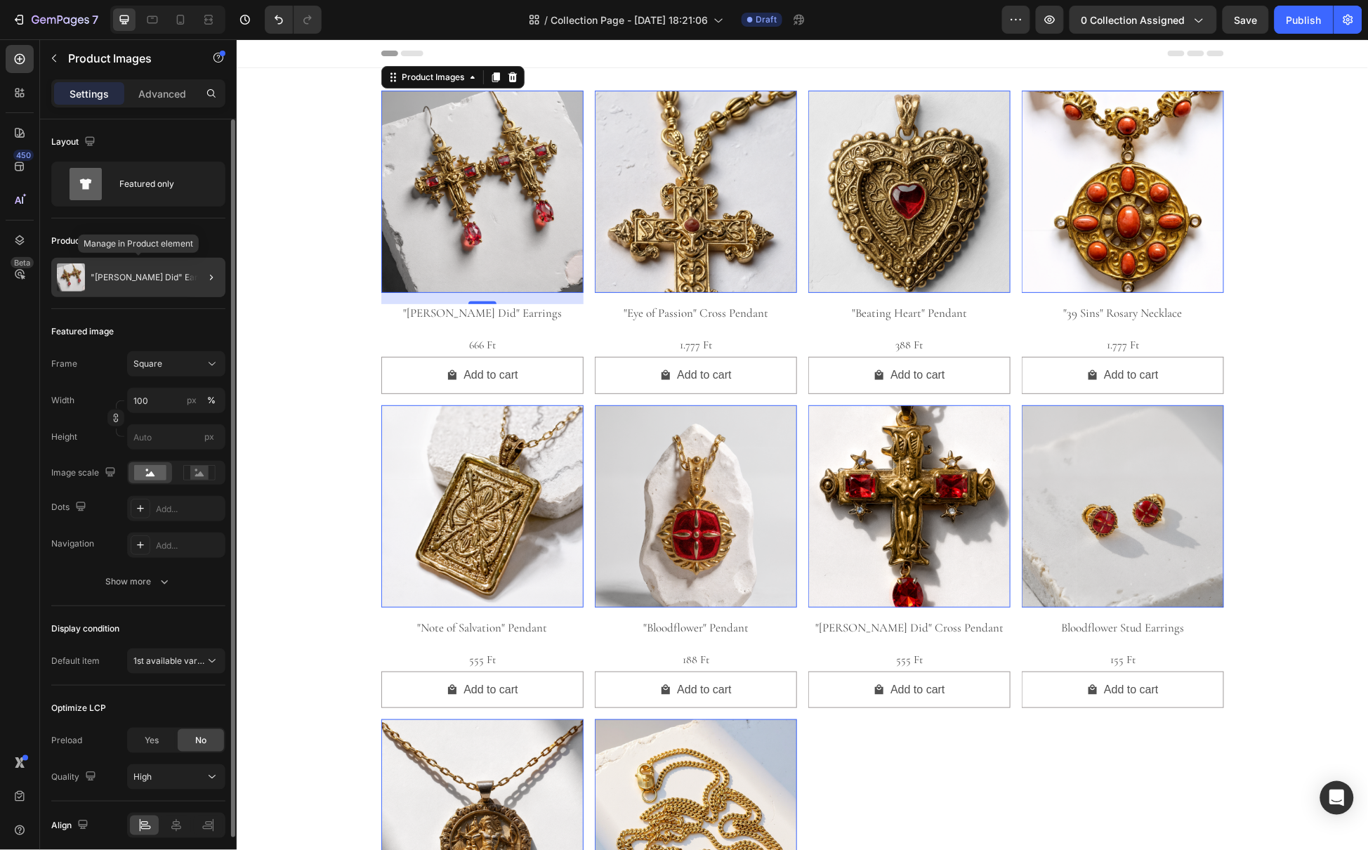
click at [116, 274] on p ""[PERSON_NAME] Did" Earrings" at bounding box center [154, 277] width 127 height 10
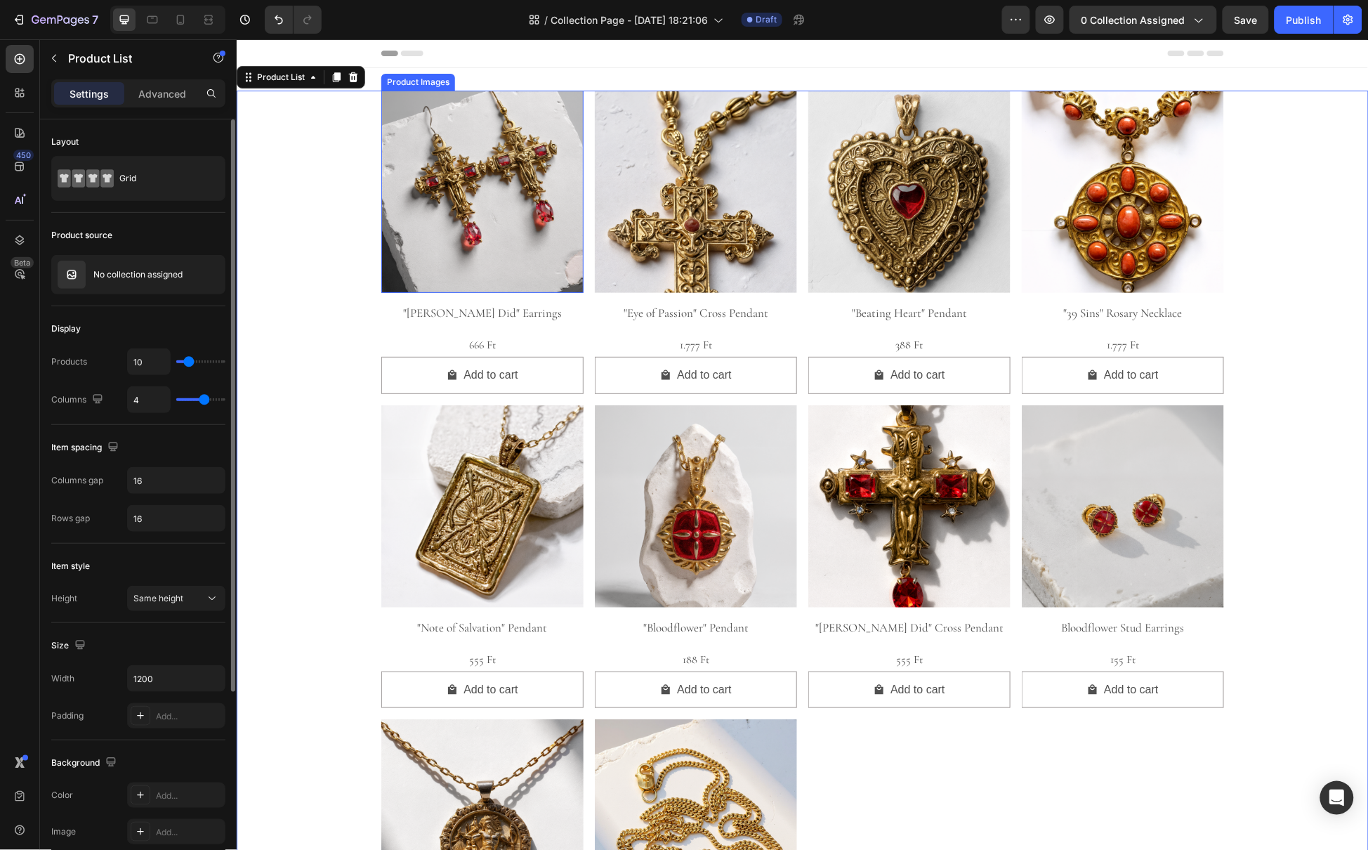
click at [445, 230] on img at bounding box center [482, 191] width 202 height 202
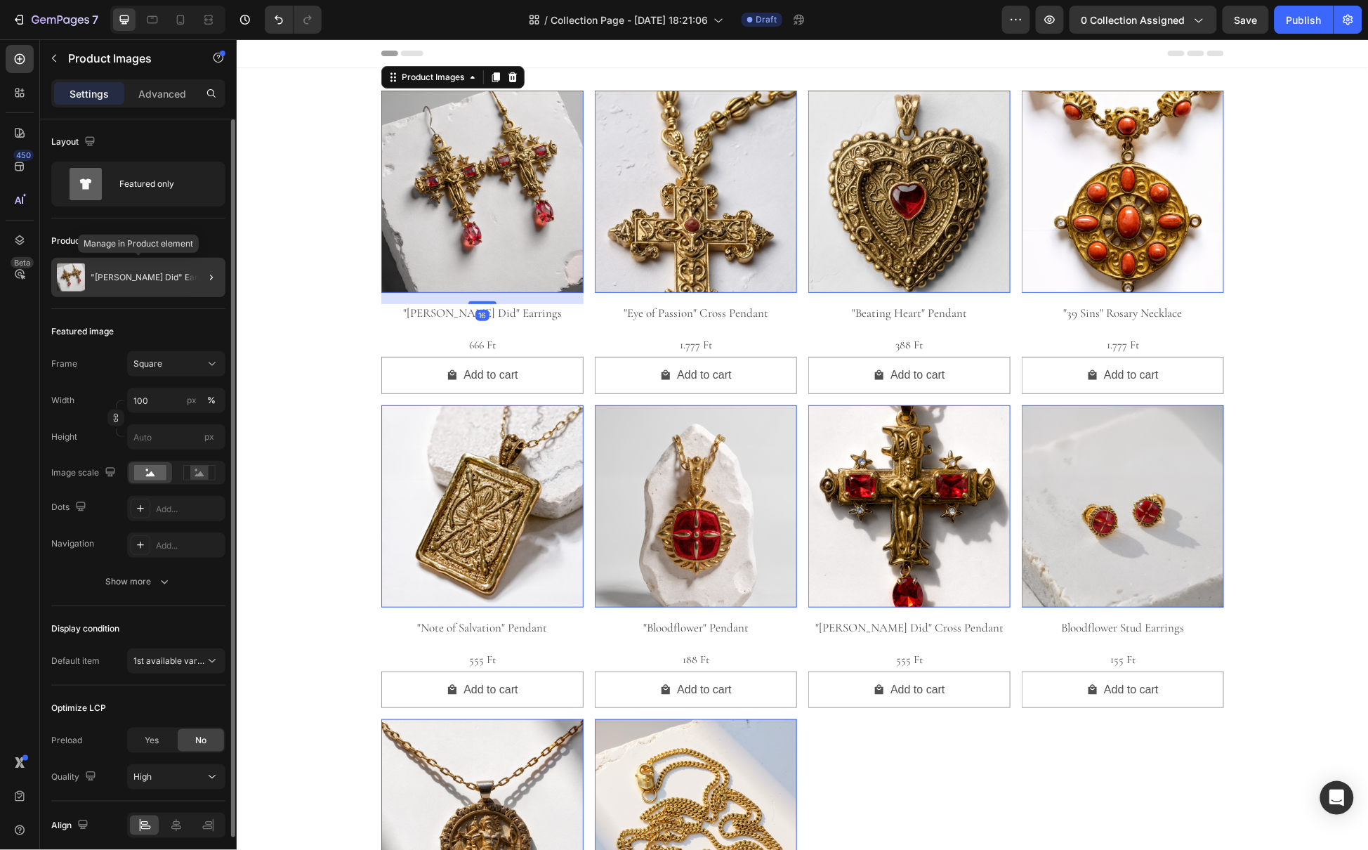
click at [160, 283] on div ""[PERSON_NAME] Did" Earrings" at bounding box center [138, 277] width 174 height 39
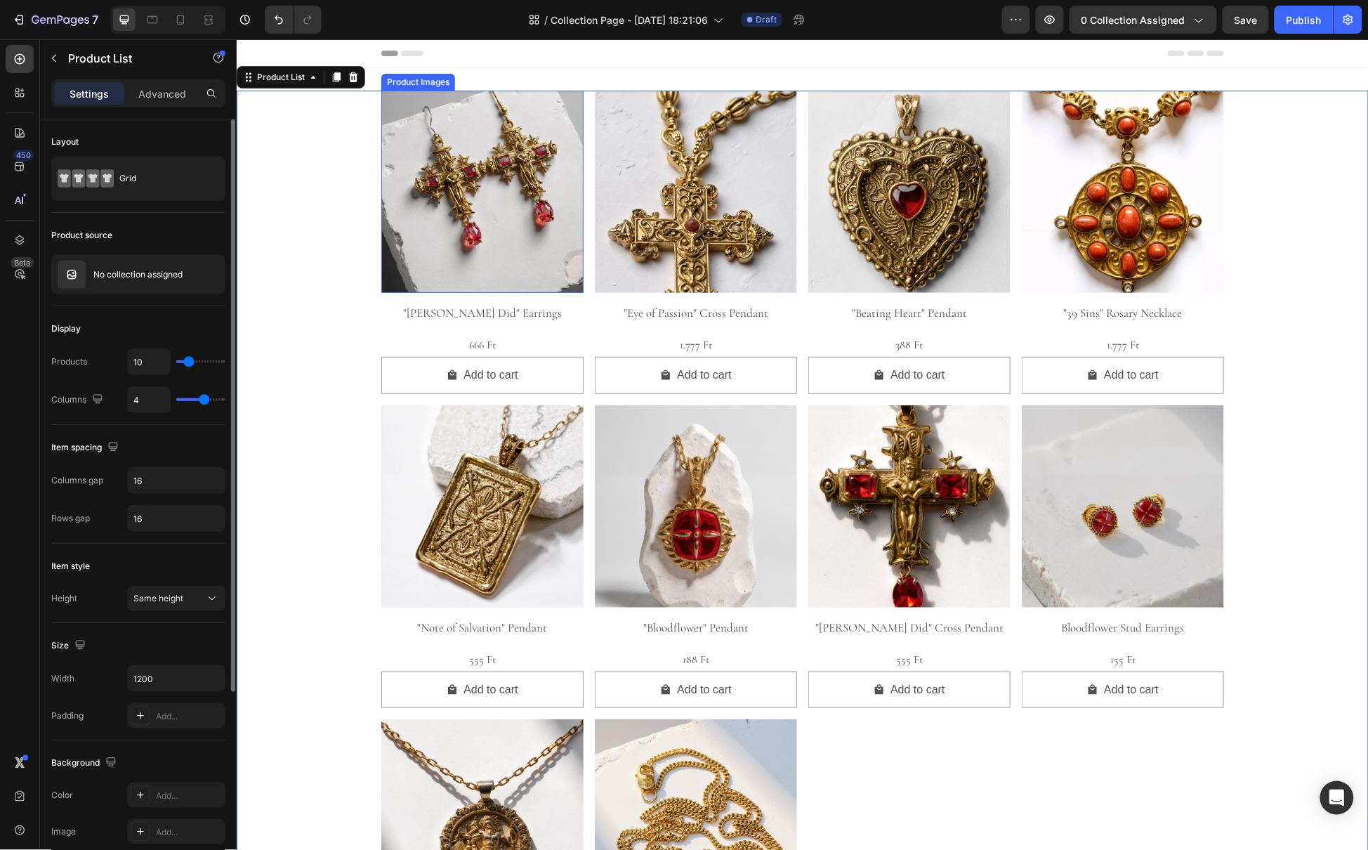
click at [469, 214] on img at bounding box center [482, 191] width 202 height 202
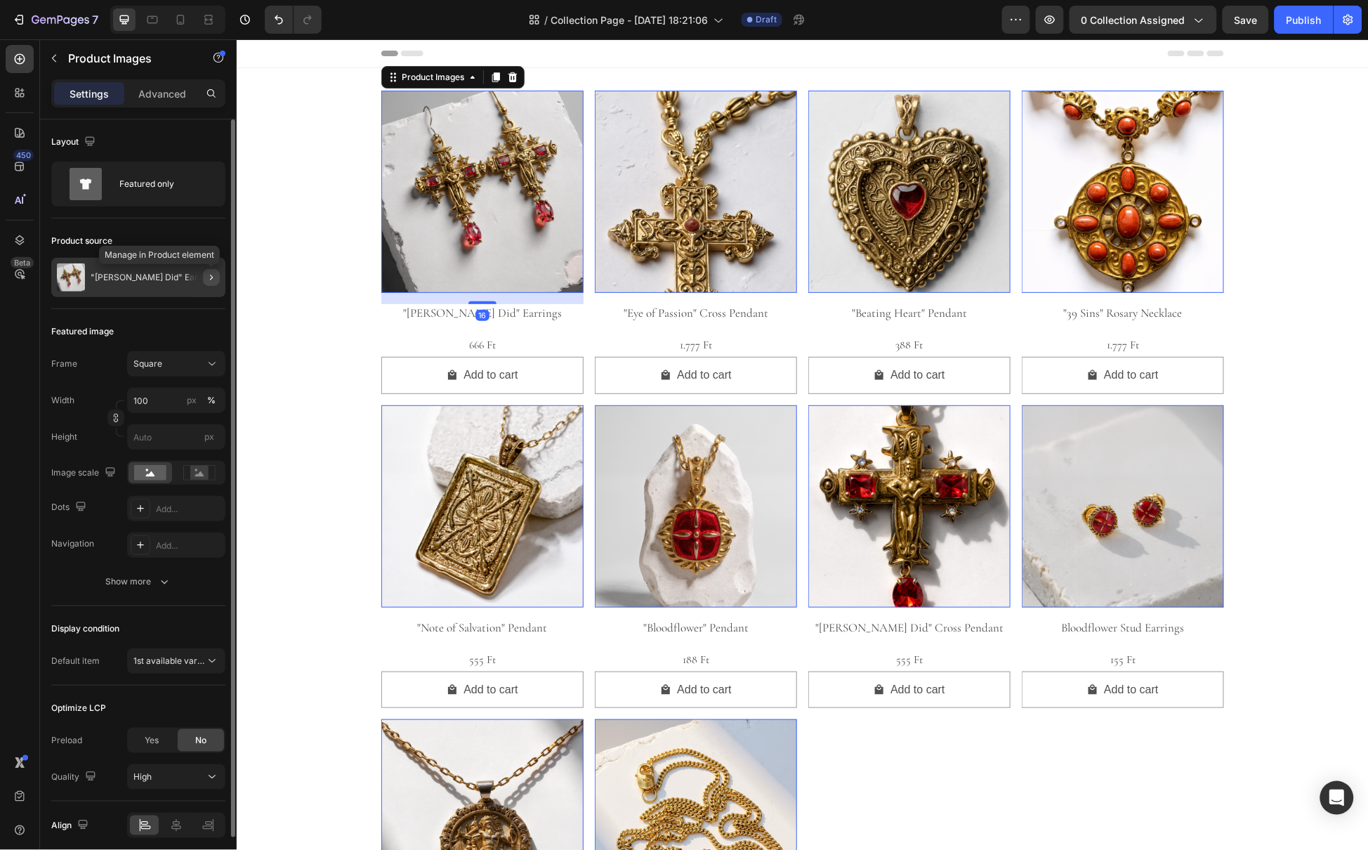
click at [206, 272] on icon "button" at bounding box center [211, 277] width 11 height 11
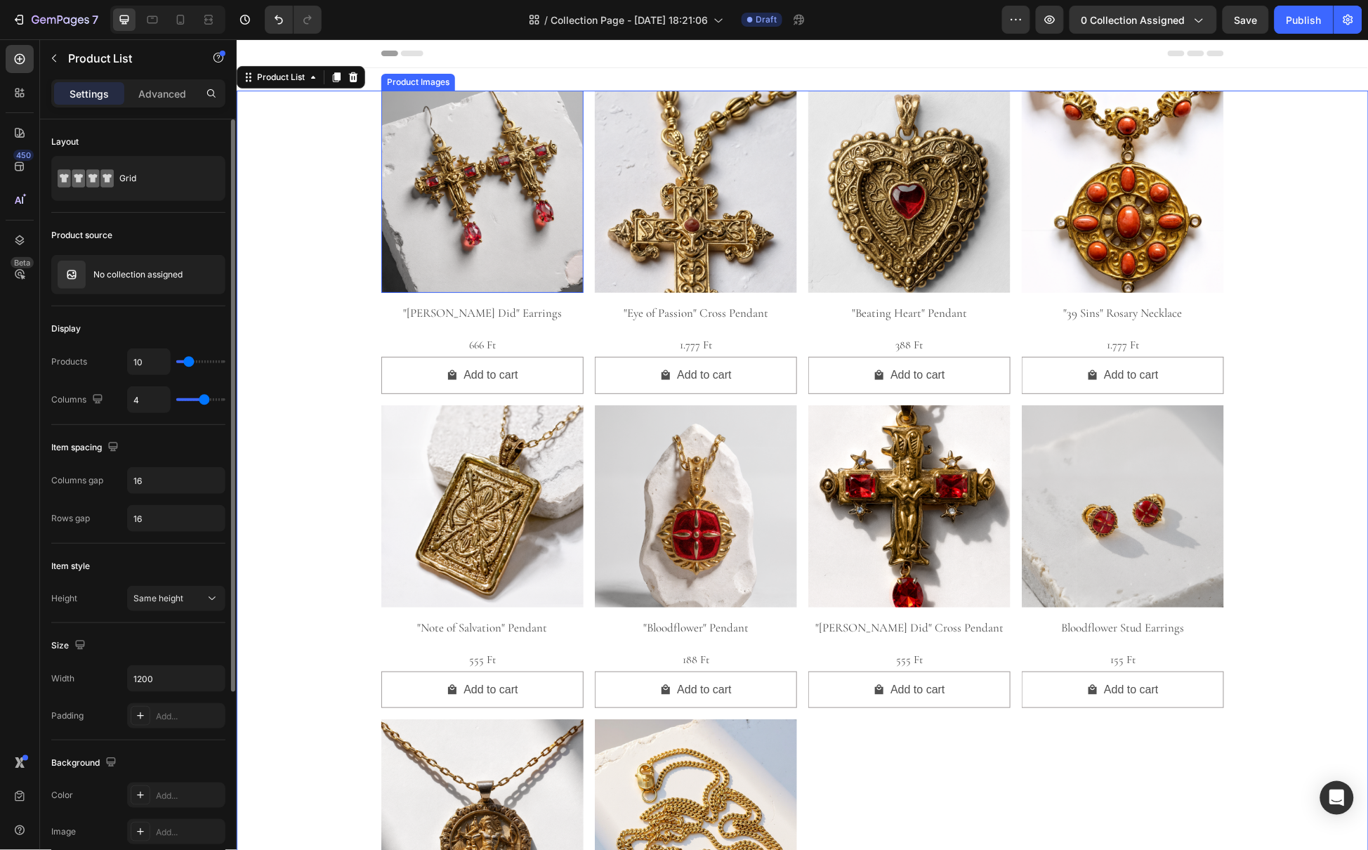
click at [421, 224] on img at bounding box center [482, 191] width 202 height 202
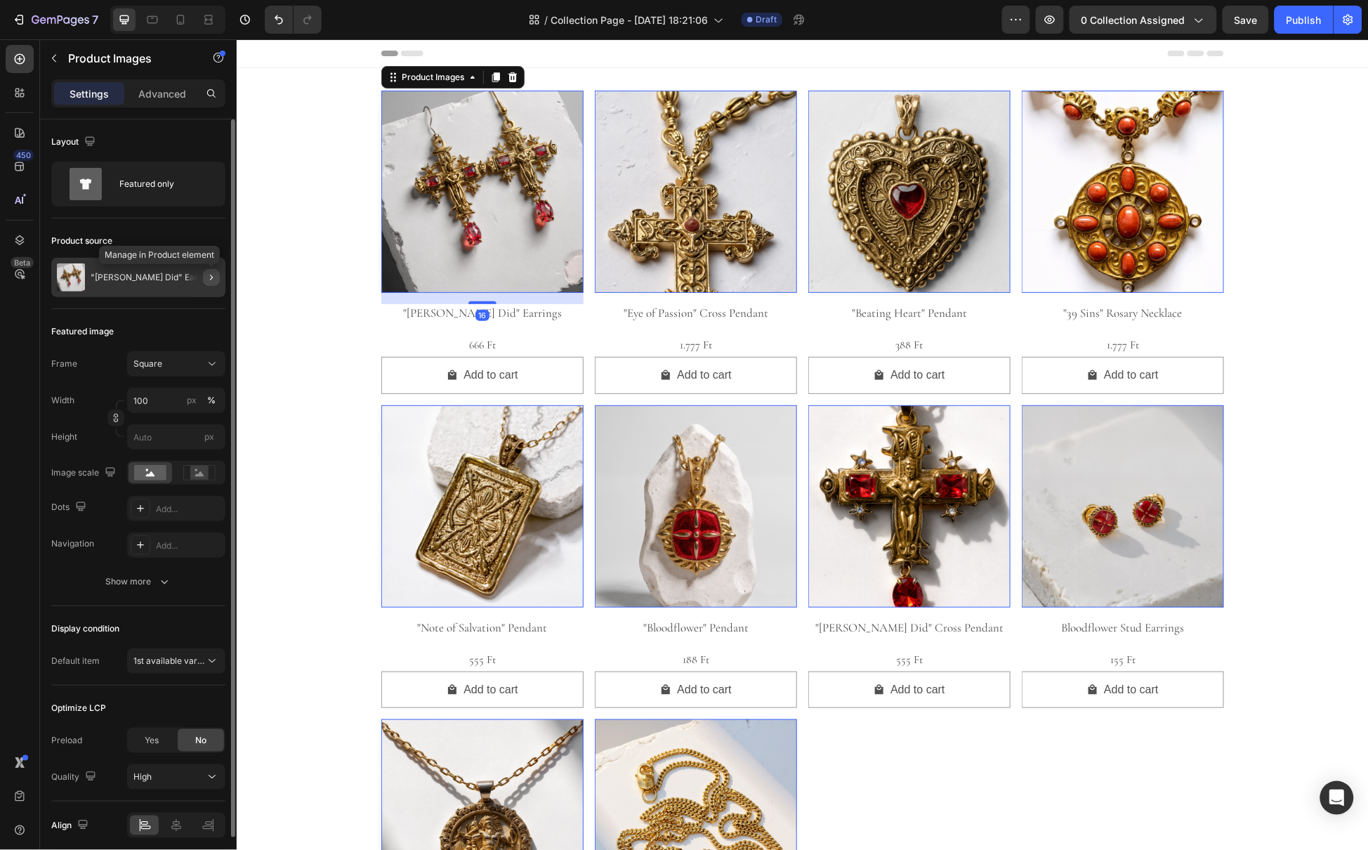
click at [216, 282] on icon "button" at bounding box center [211, 277] width 11 height 11
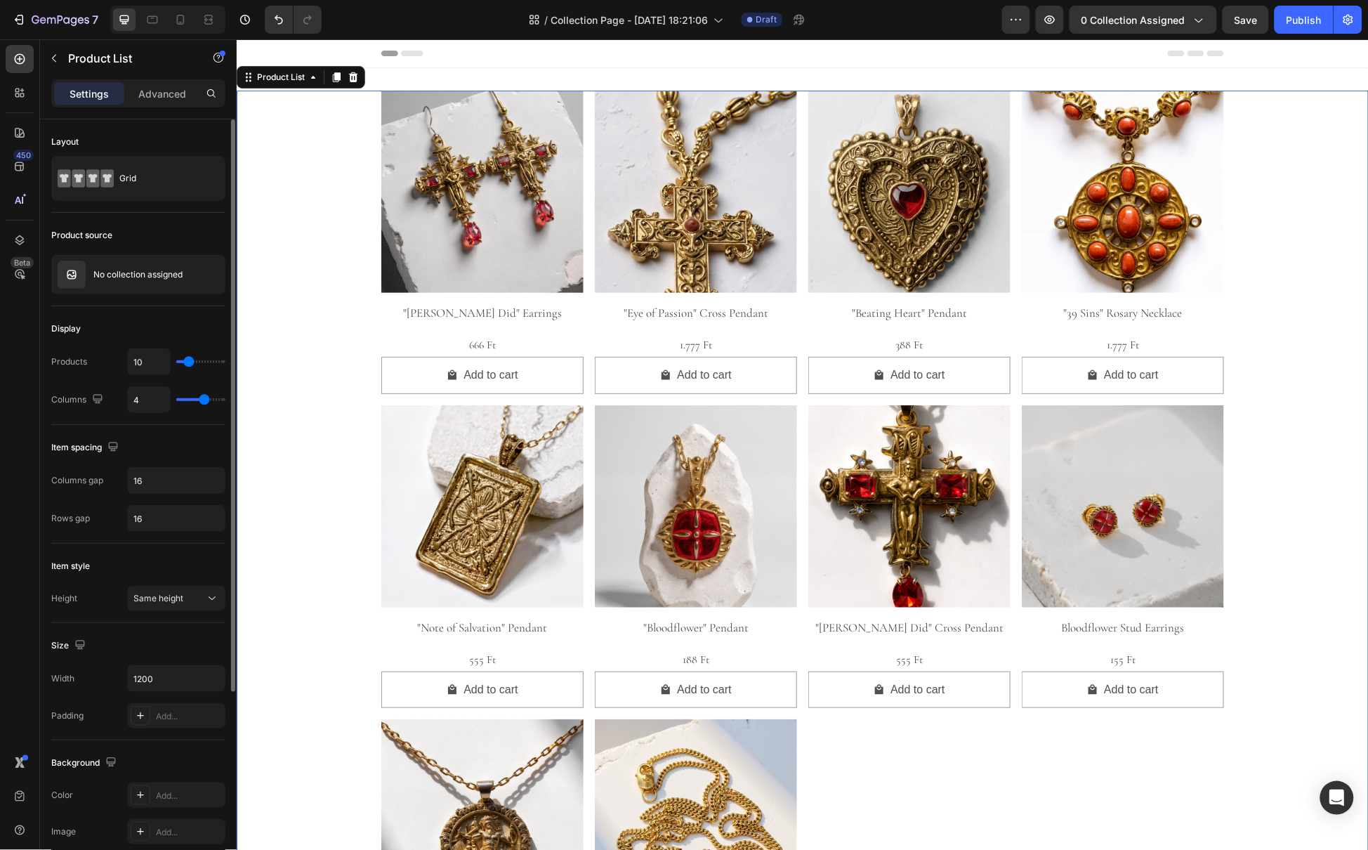
click at [424, 211] on img at bounding box center [482, 191] width 202 height 202
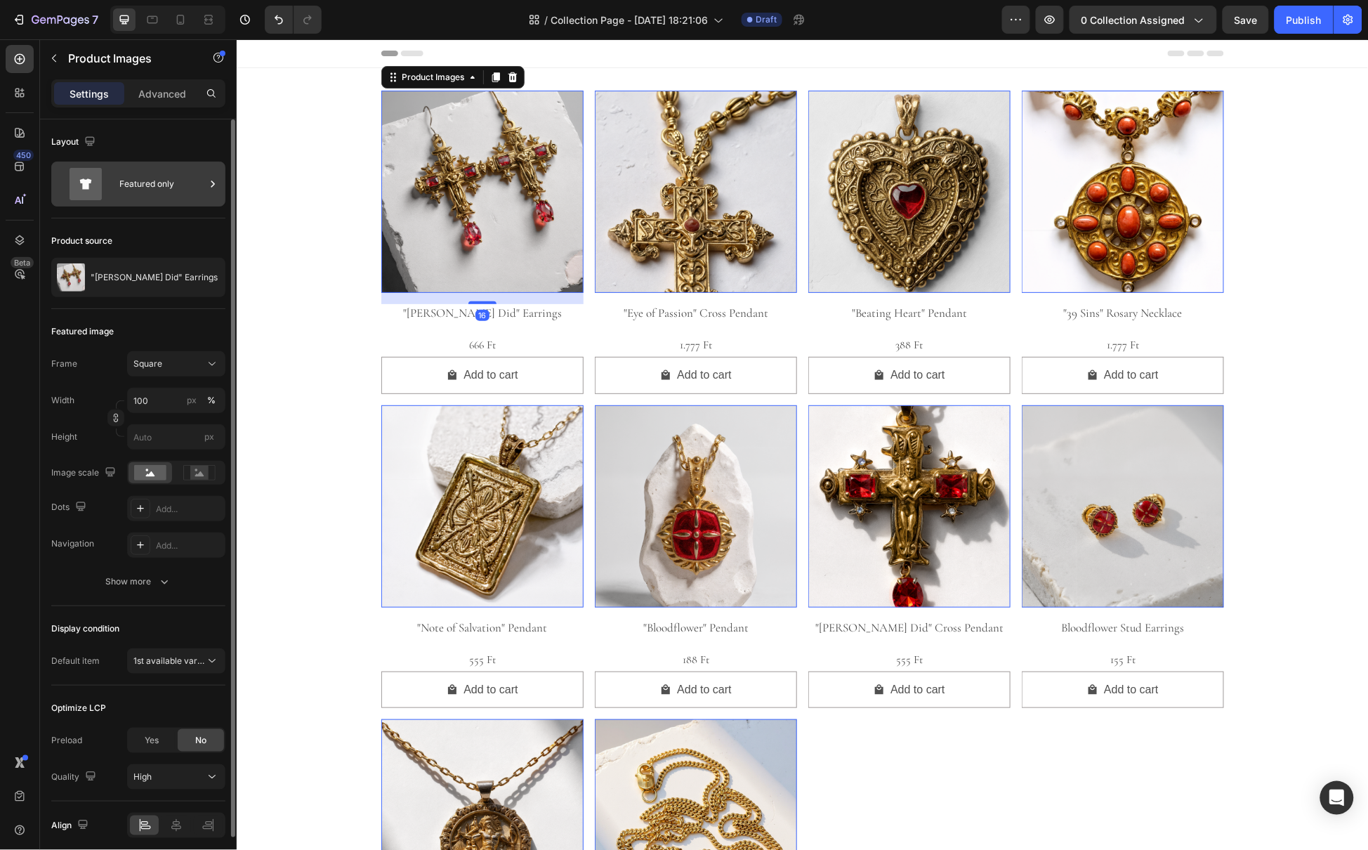
click at [176, 187] on div "Featured only" at bounding box center [162, 184] width 86 height 32
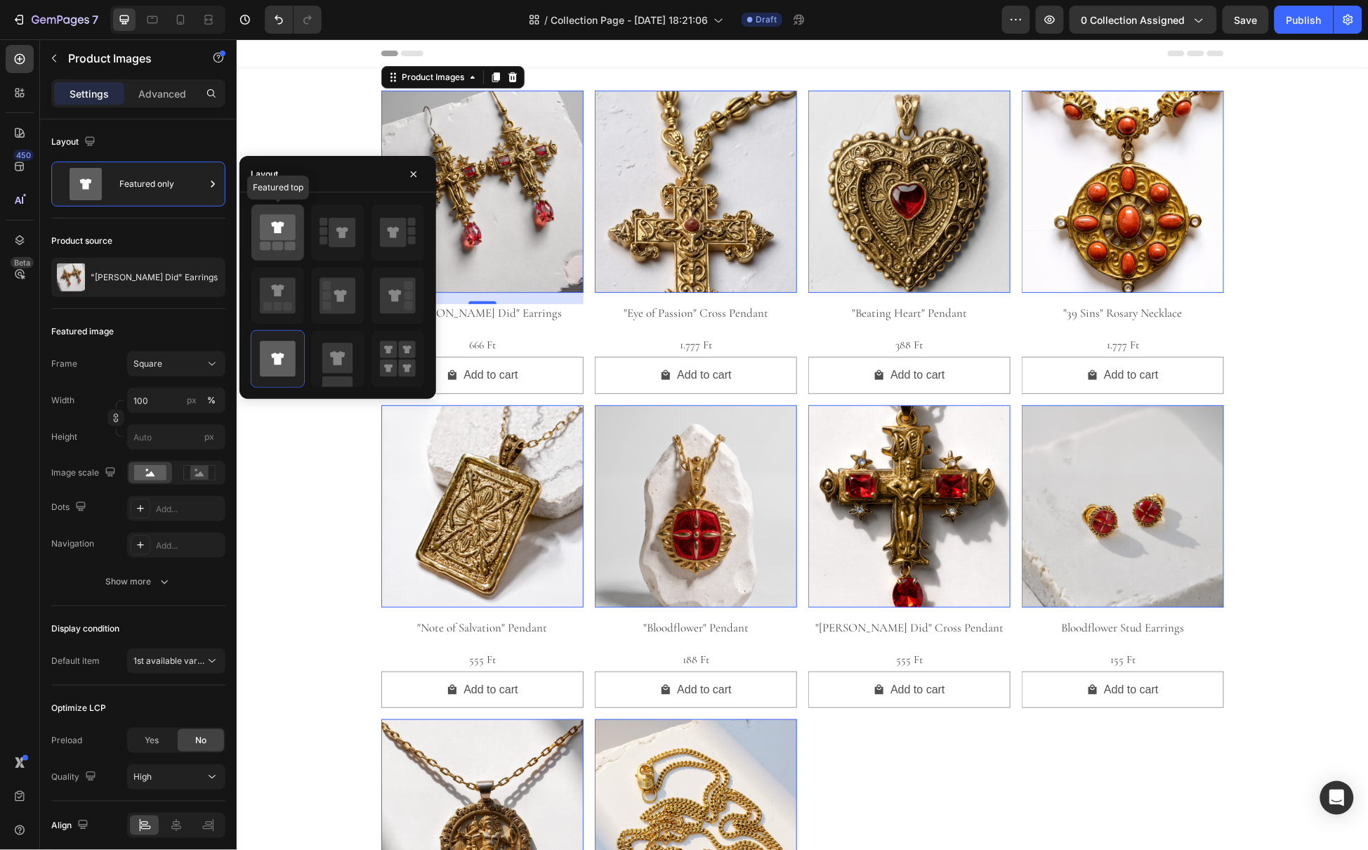
click at [288, 244] on rect at bounding box center [290, 246] width 11 height 8
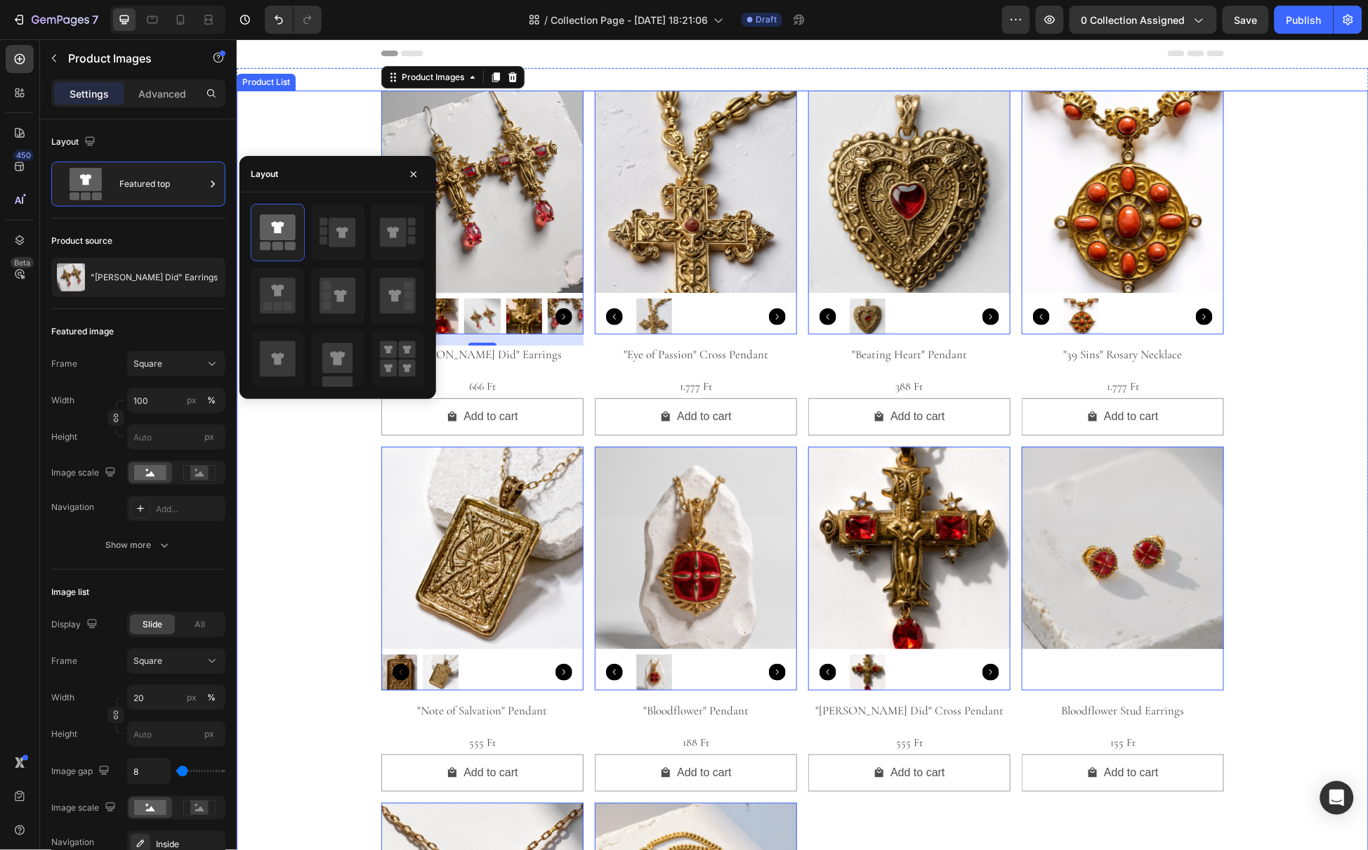
click at [314, 522] on div "Product Images 16 "Pontius Did" Earrings Product Title 666 Ft Product Price Pro…" at bounding box center [802, 626] width 1132 height 1072
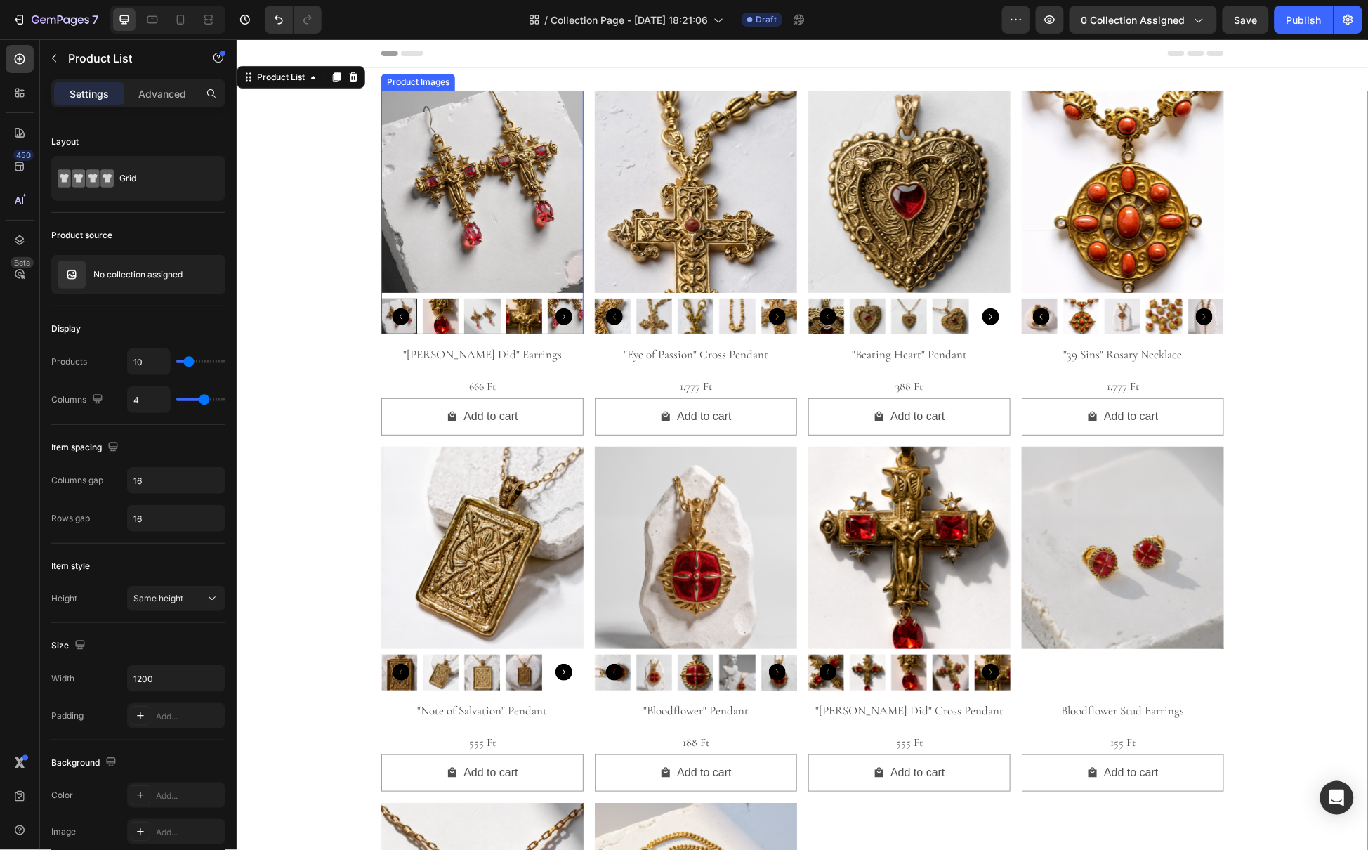
click at [452, 183] on img at bounding box center [482, 191] width 202 height 202
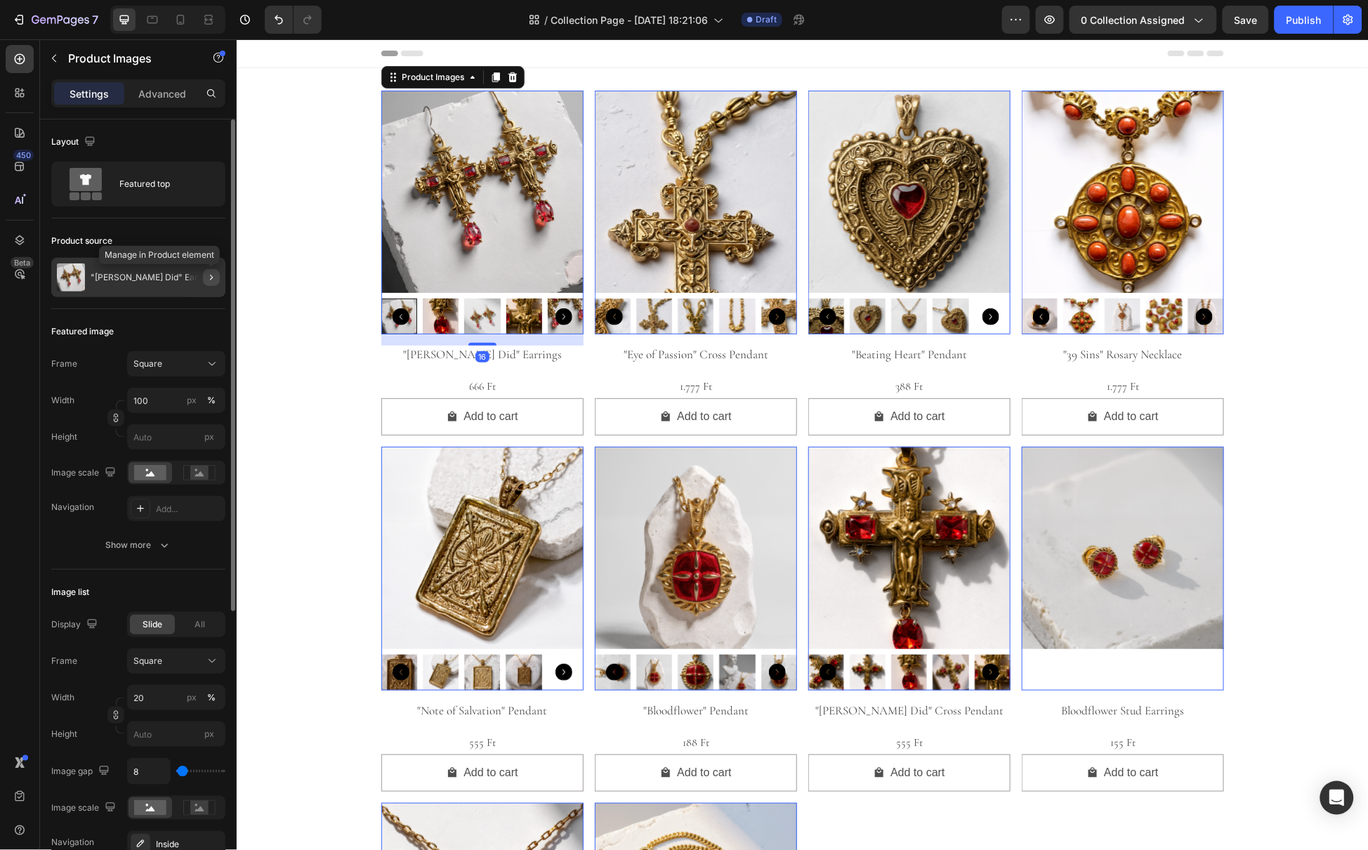
click at [215, 279] on icon "button" at bounding box center [211, 277] width 11 height 11
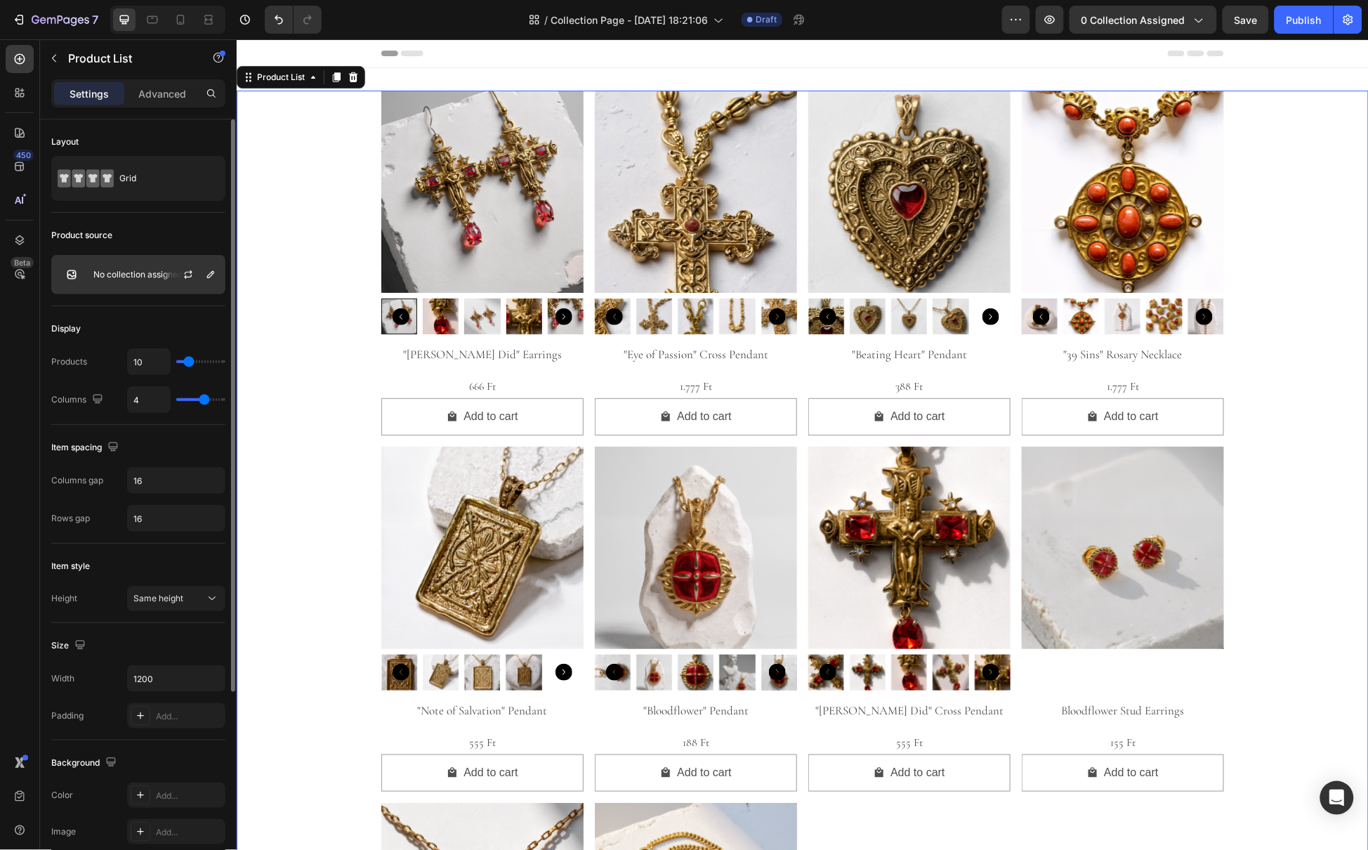
click at [173, 287] on div at bounding box center [194, 275] width 62 height 38
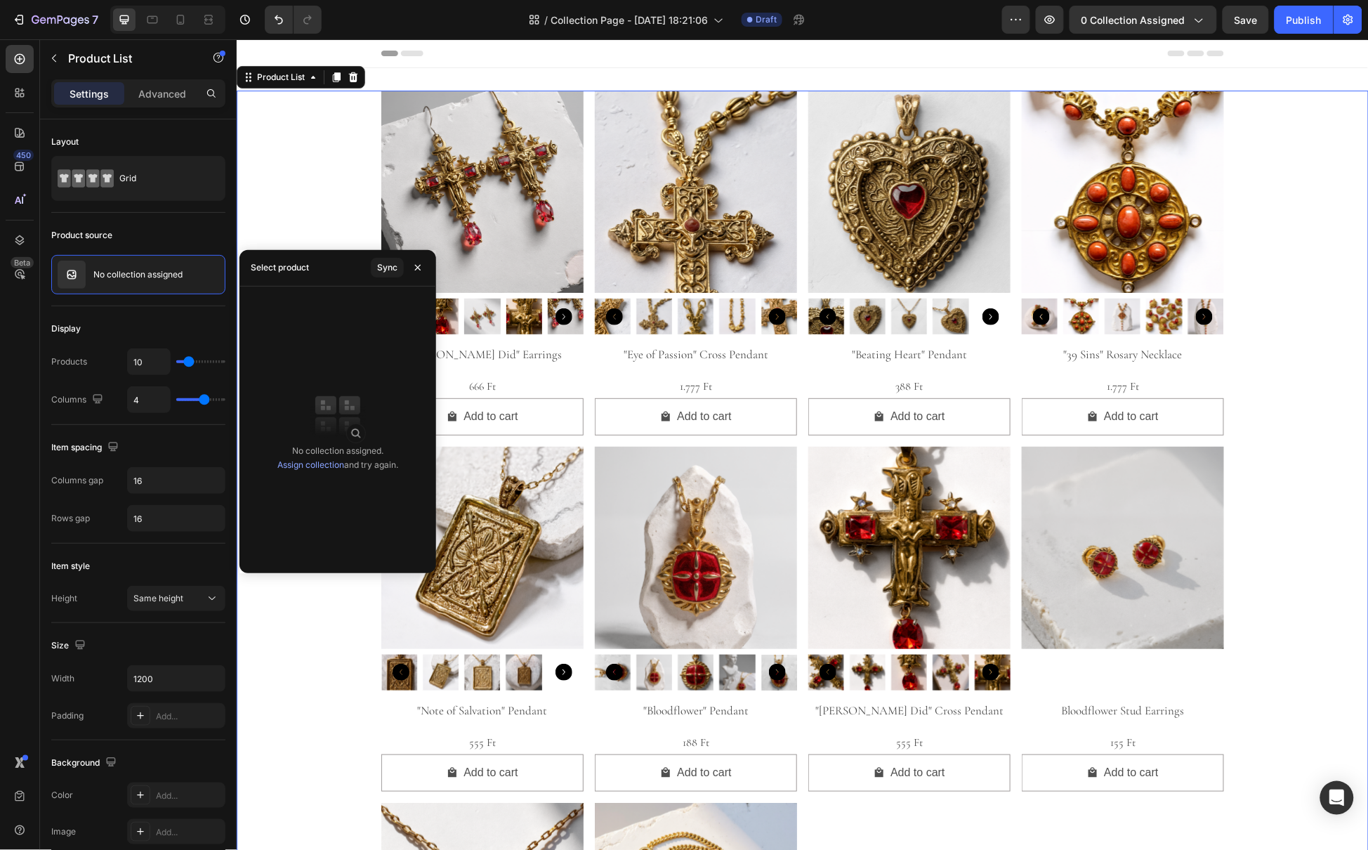
click at [334, 468] on link "Assign collection" at bounding box center [310, 464] width 67 height 11
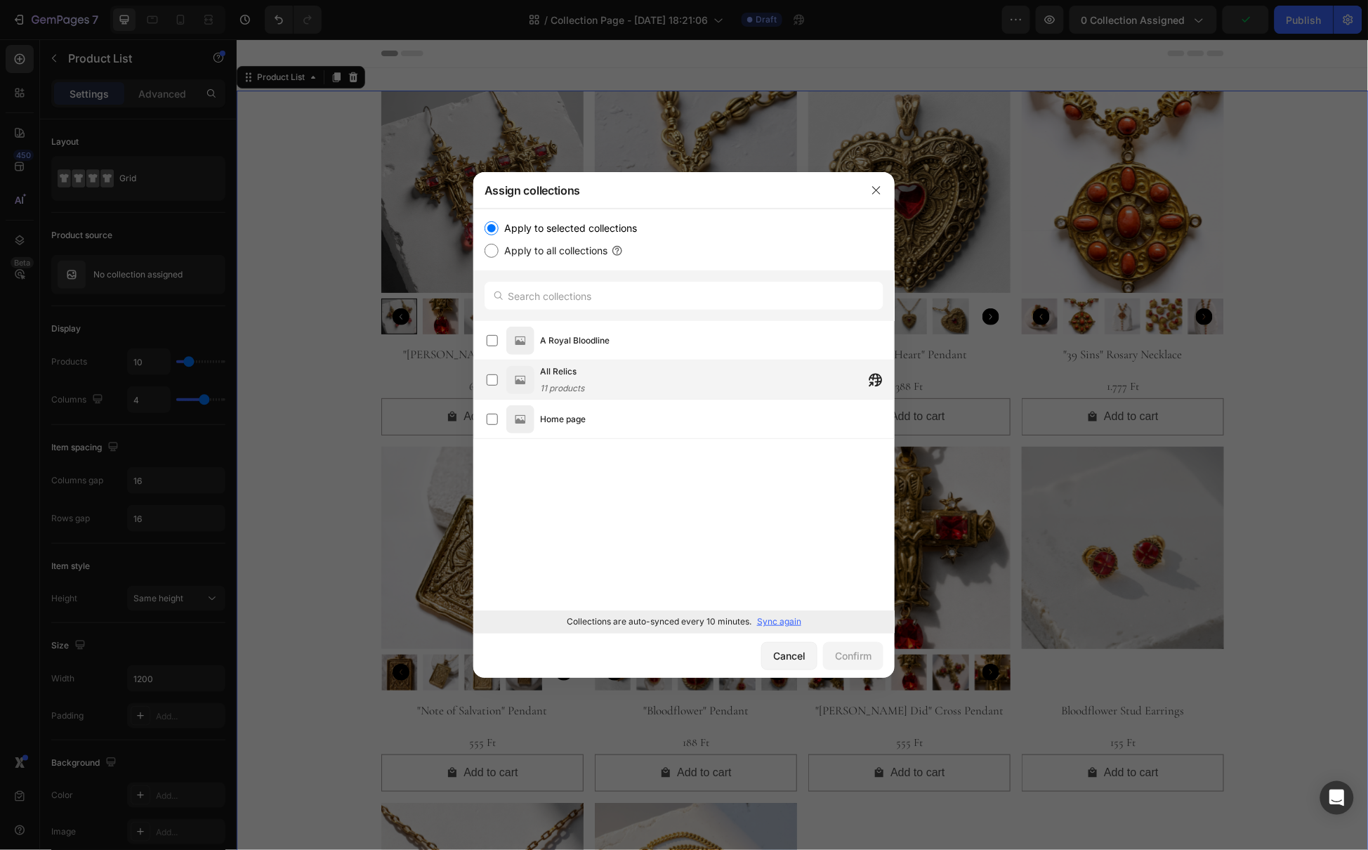
click at [588, 381] on div "All Relics 11 products" at bounding box center [717, 379] width 354 height 31
click at [857, 652] on div "Confirm" at bounding box center [853, 655] width 37 height 15
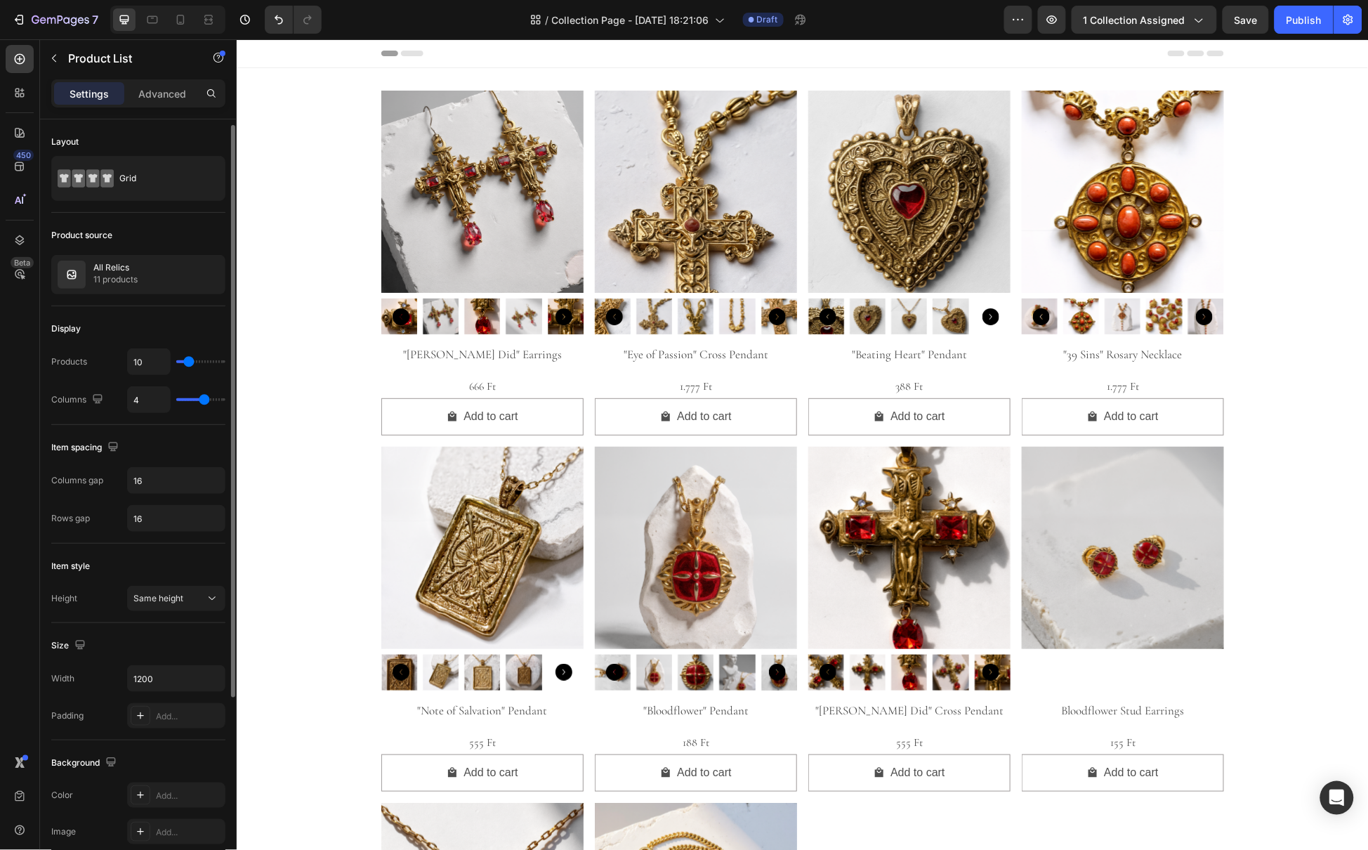
scroll to position [28, 0]
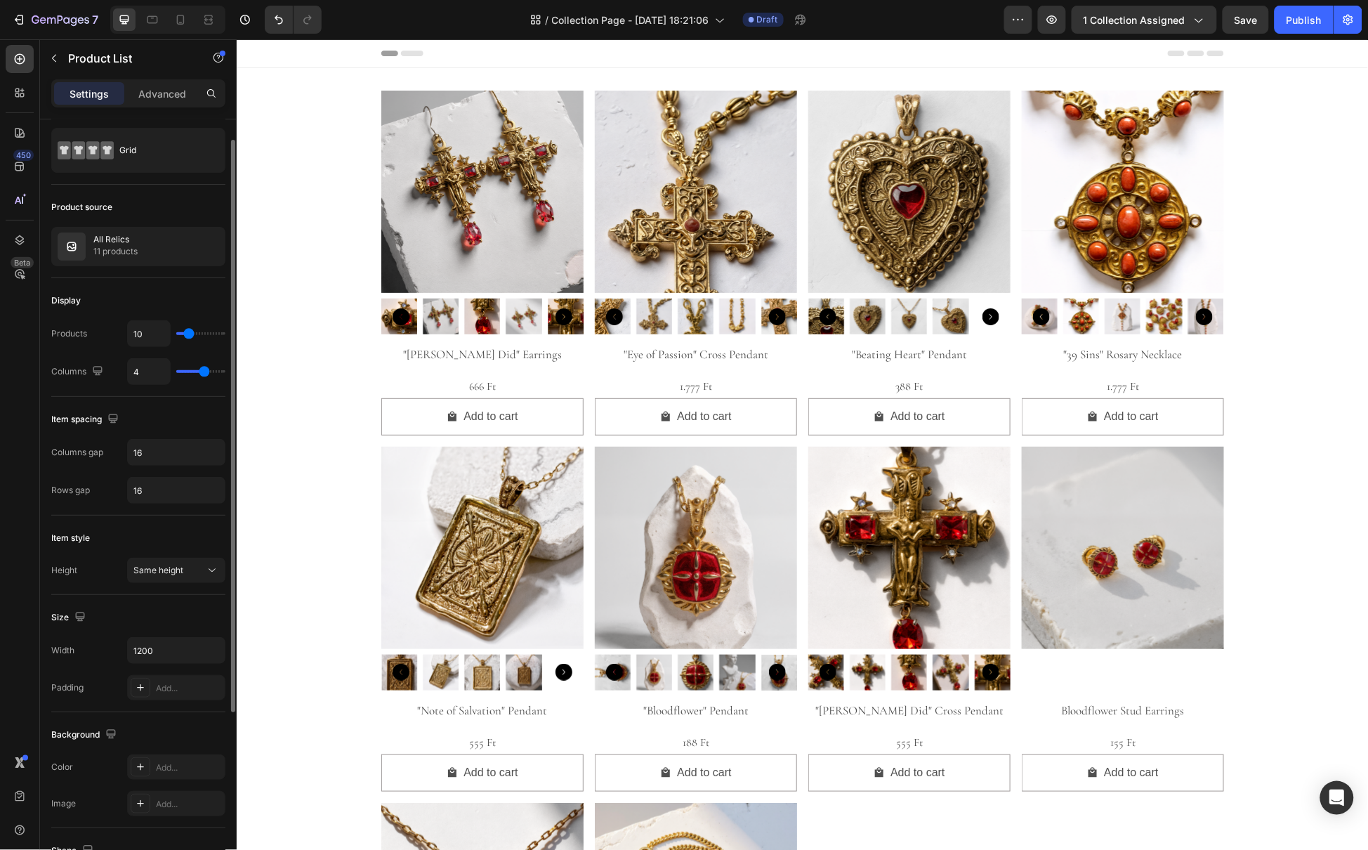
click at [476, 249] on img at bounding box center [482, 191] width 202 height 202
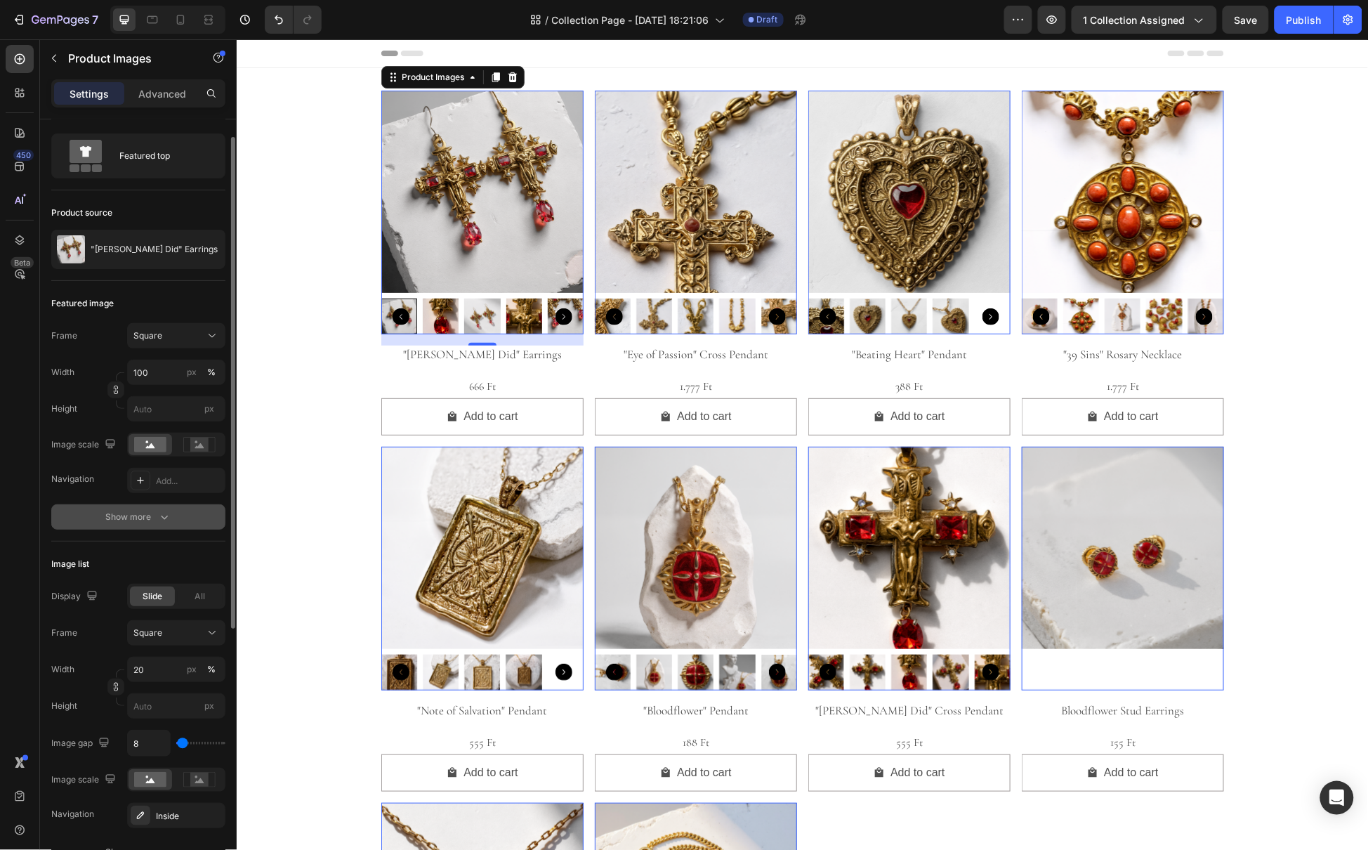
click at [155, 517] on div "Show more" at bounding box center [138, 517] width 65 height 14
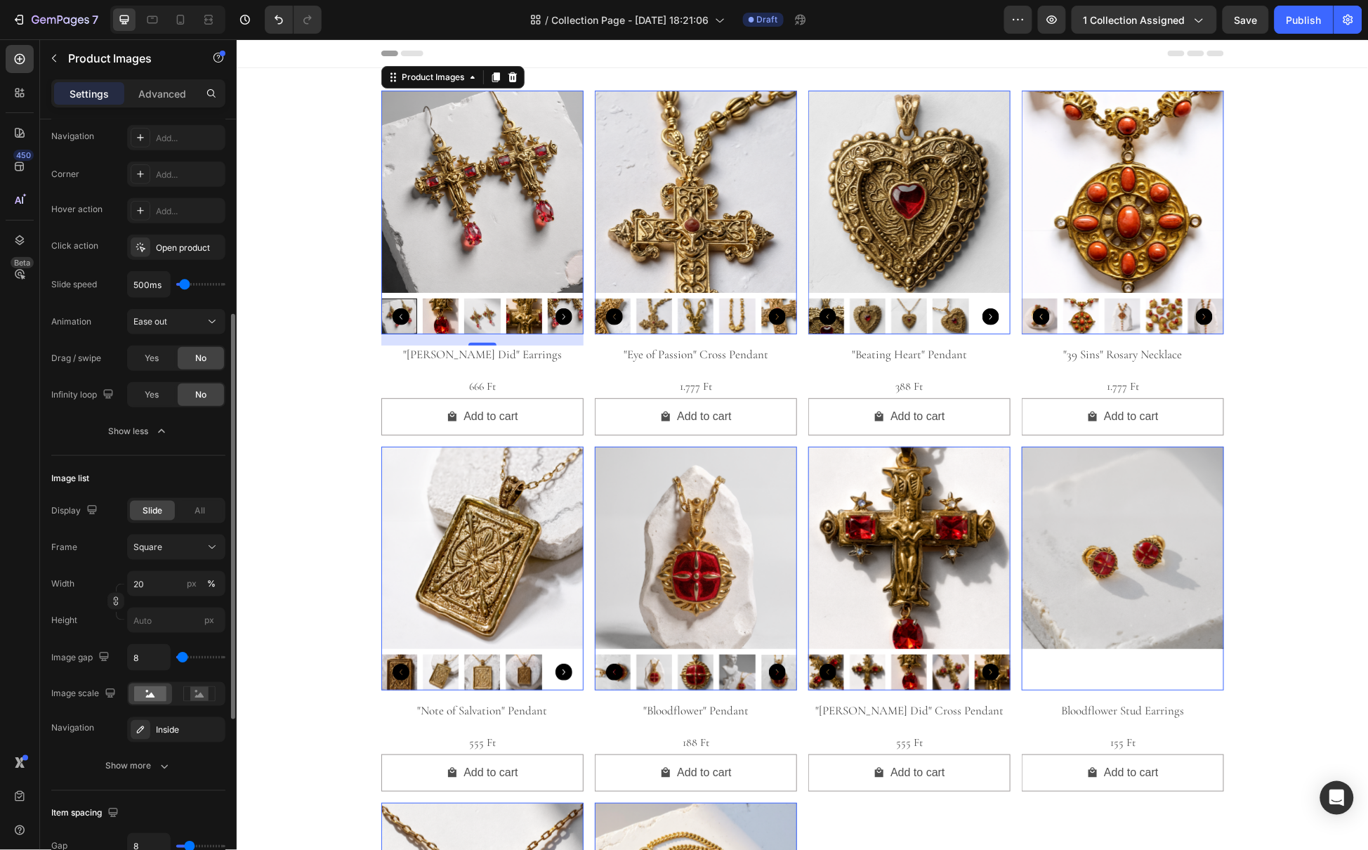
scroll to position [393, 0]
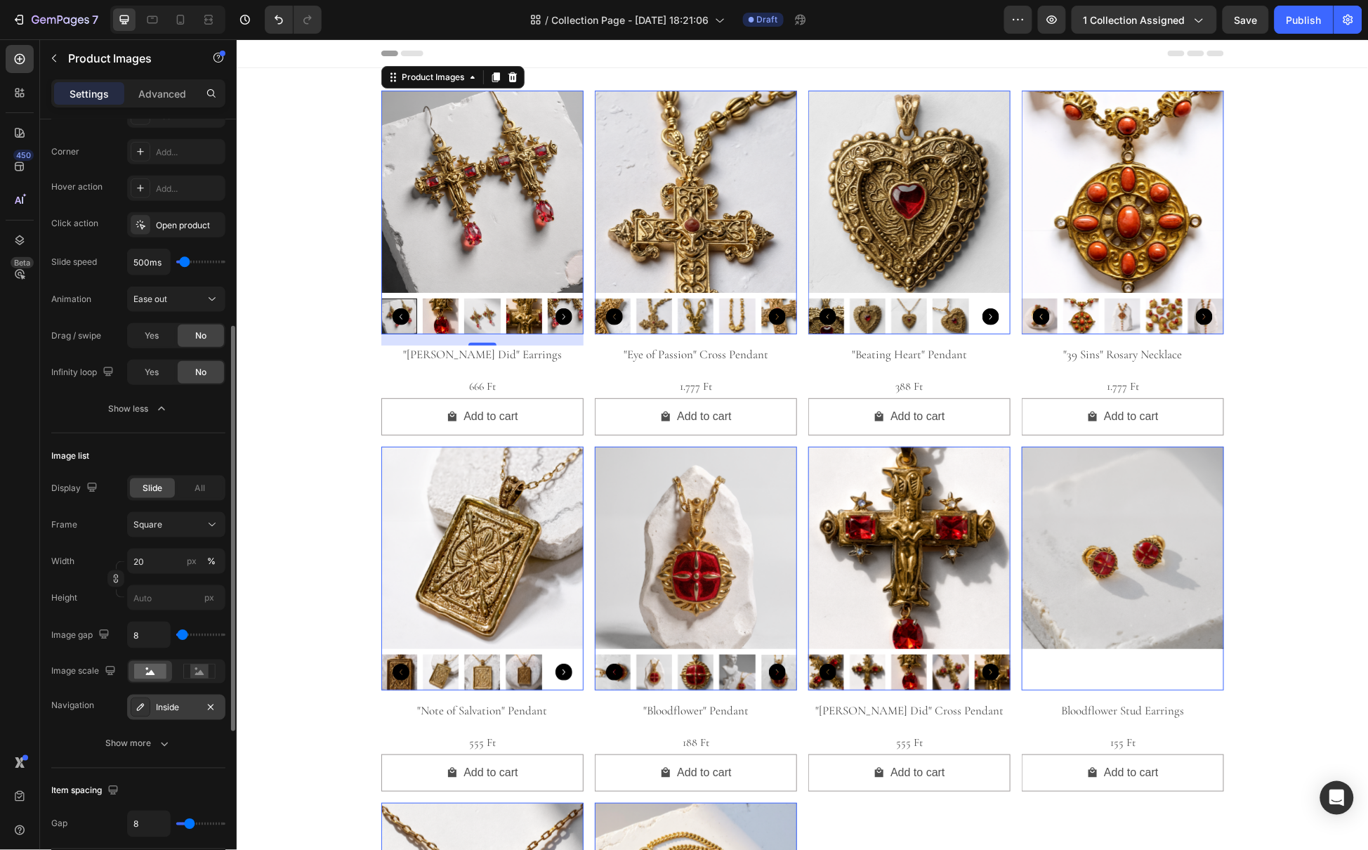
click at [166, 715] on div "Inside" at bounding box center [176, 706] width 98 height 25
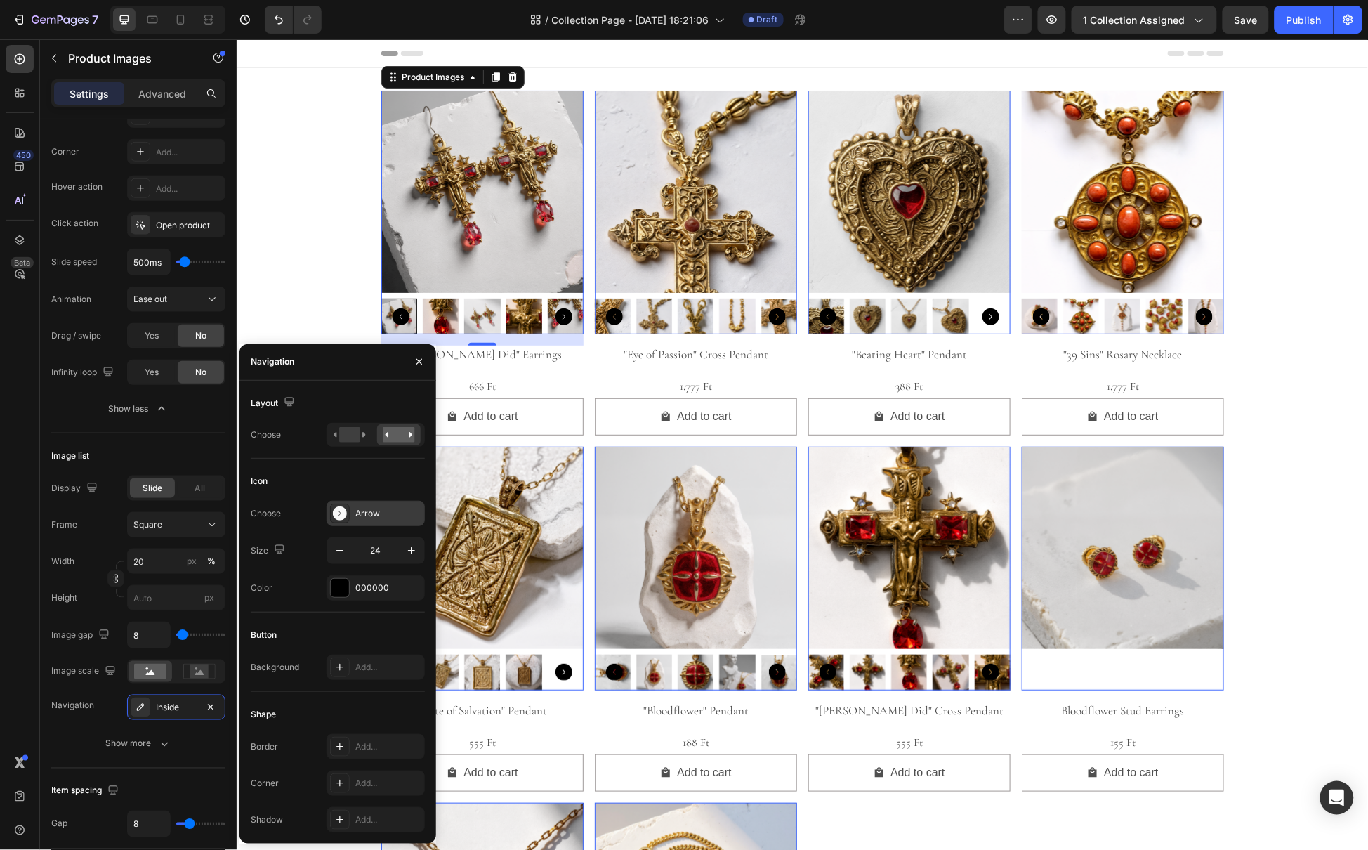
click at [364, 515] on div "Arrow" at bounding box center [388, 513] width 66 height 13
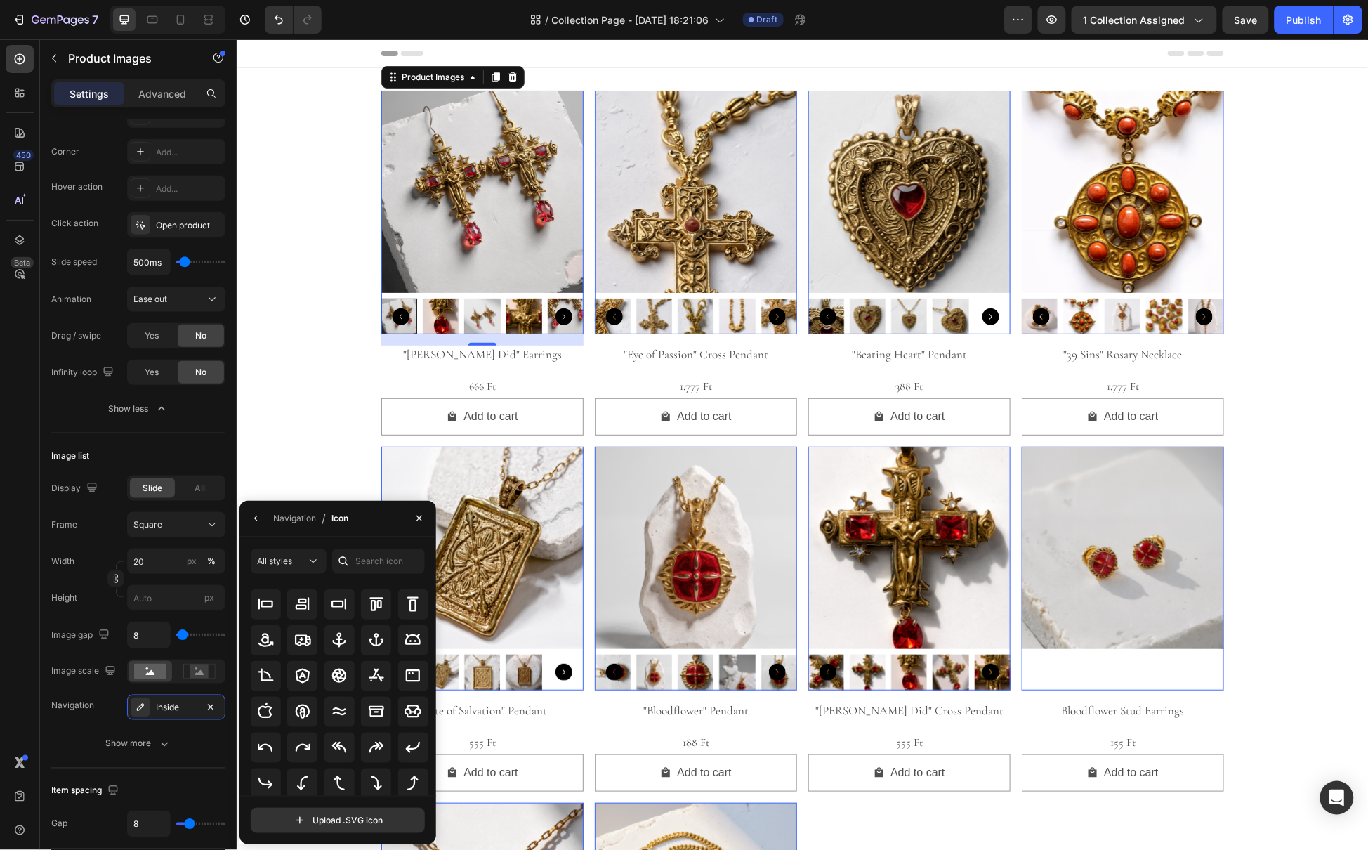
scroll to position [154, 0]
click at [260, 522] on icon "button" at bounding box center [256, 518] width 11 height 11
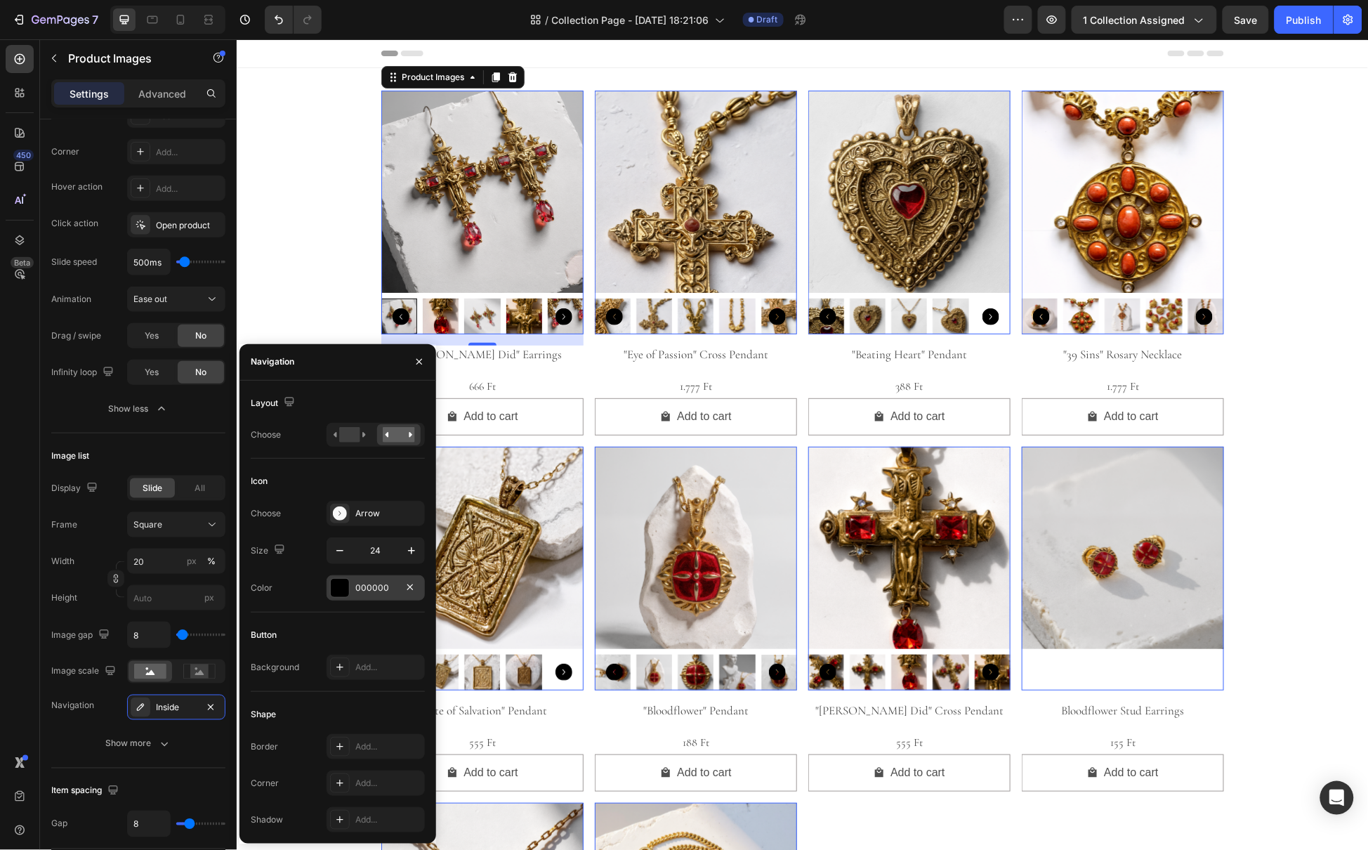
click at [341, 585] on div at bounding box center [340, 588] width 18 height 18
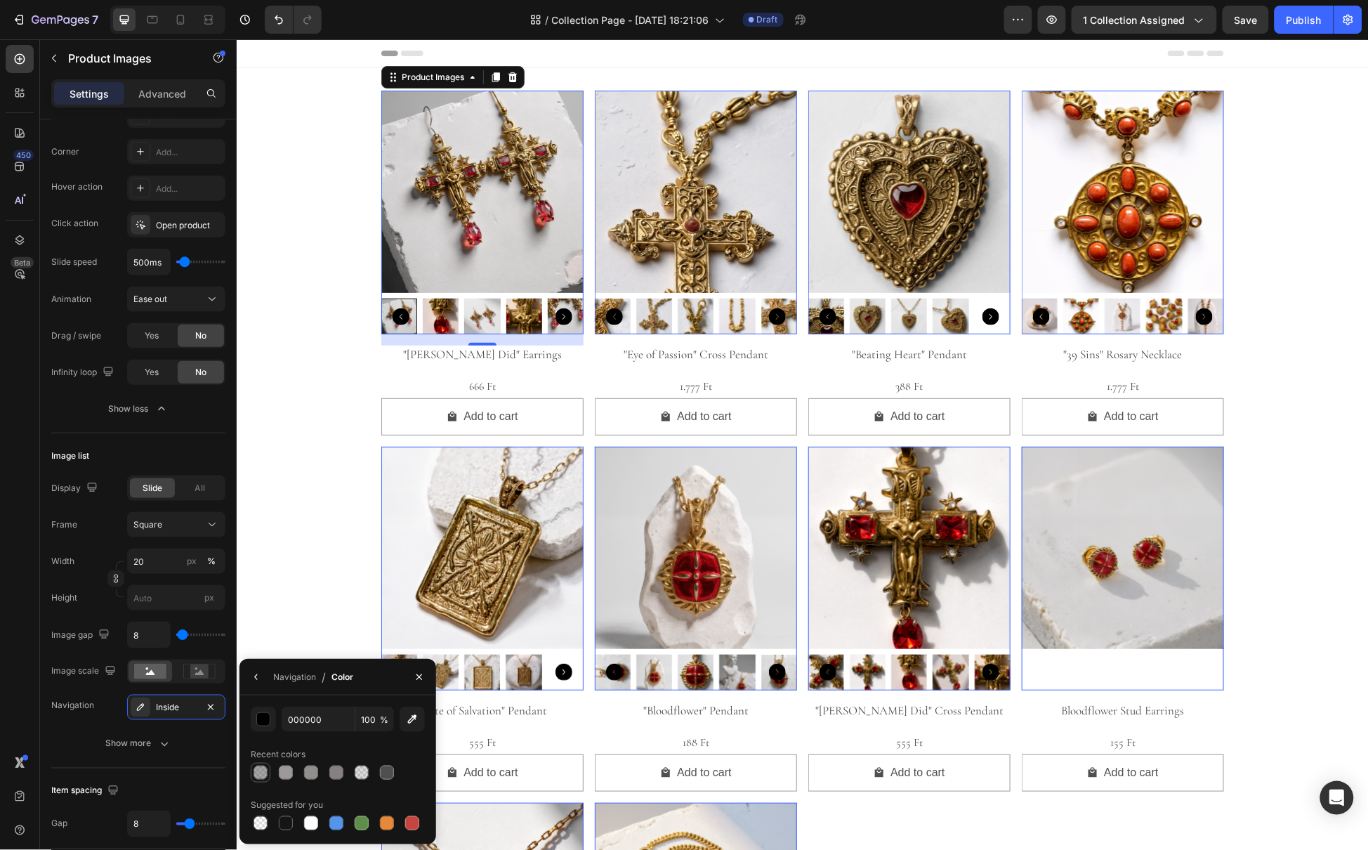
click at [265, 774] on div at bounding box center [260, 772] width 14 height 14
type input "4F4F4F"
type input "50"
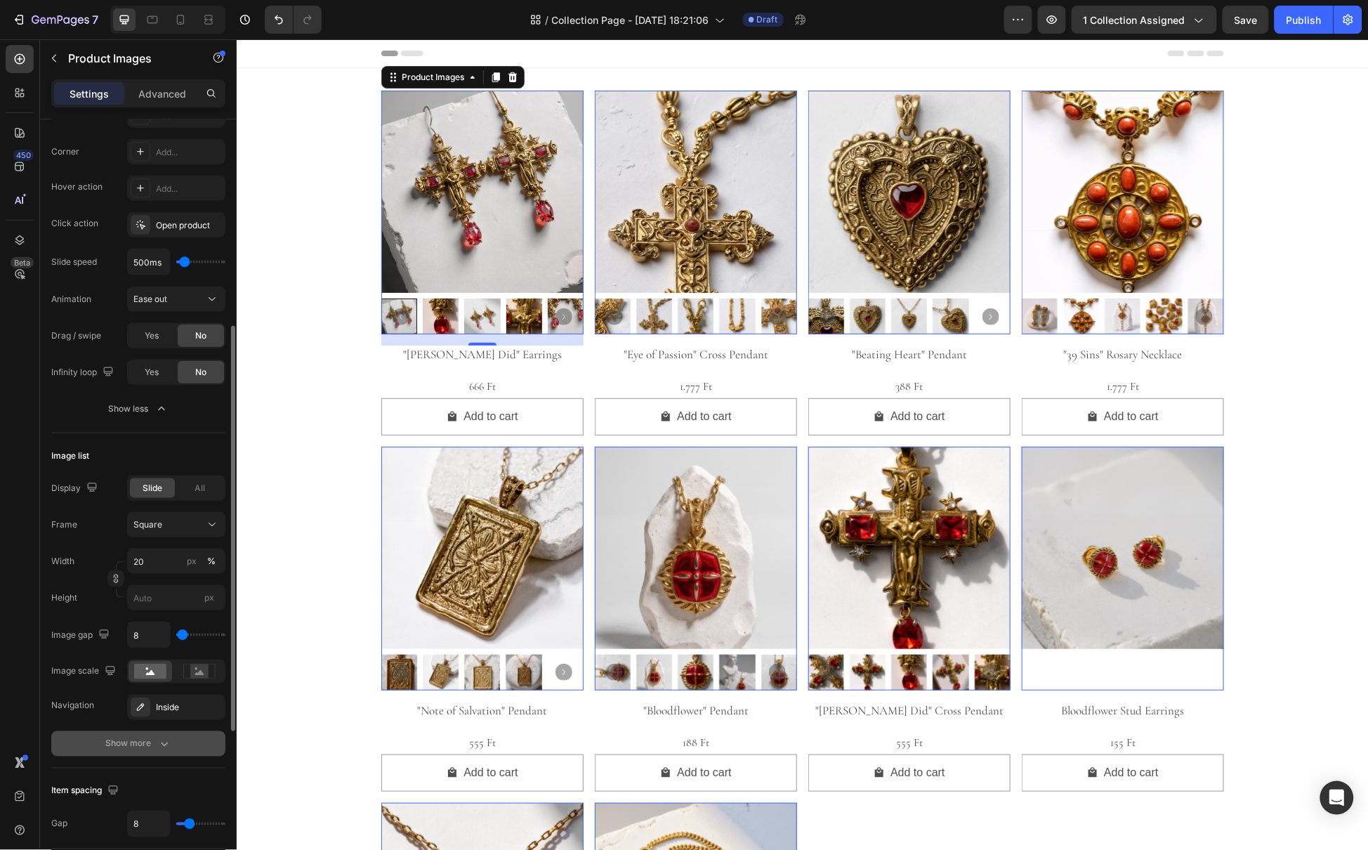
click at [72, 738] on button "Show more" at bounding box center [138, 743] width 174 height 25
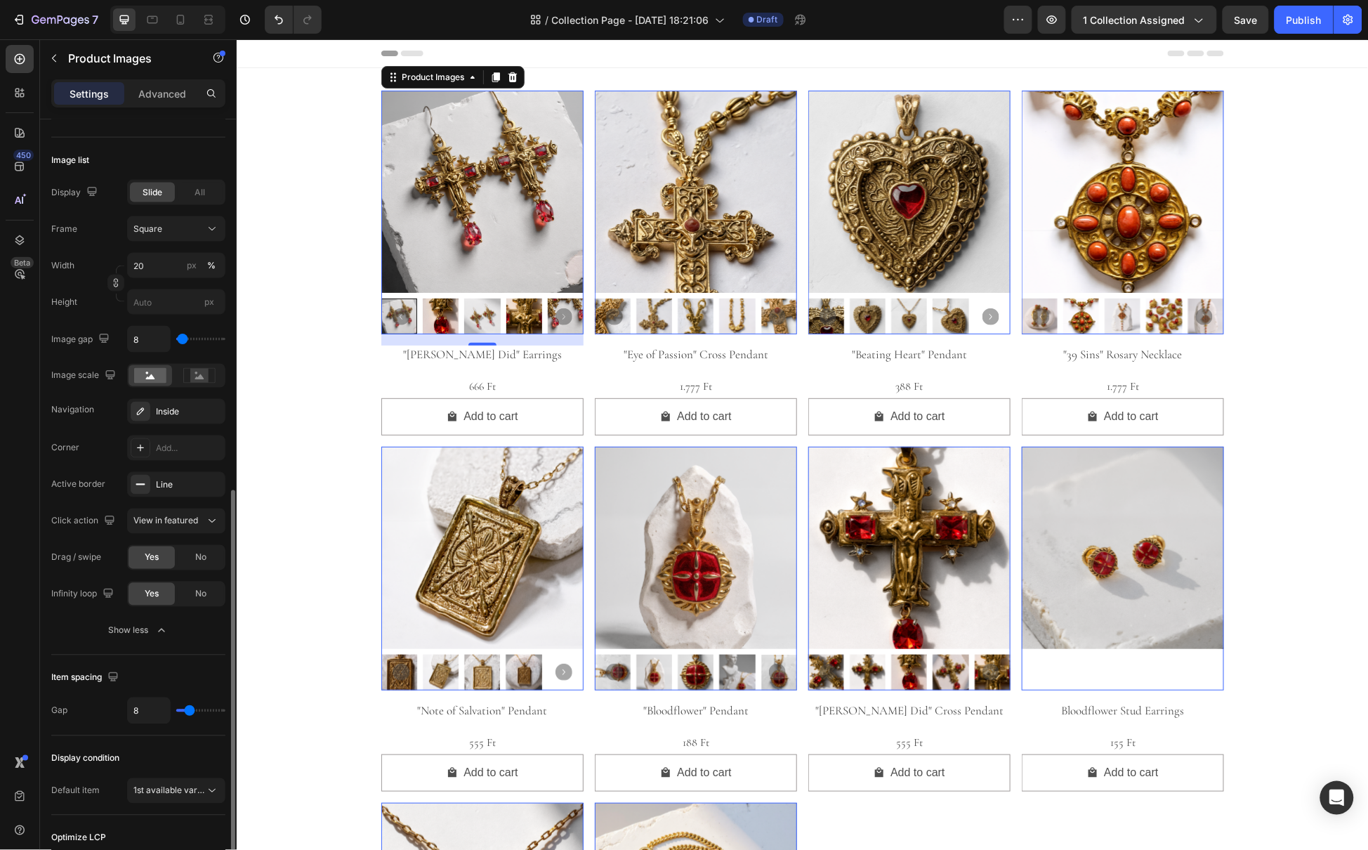
scroll to position [876, 0]
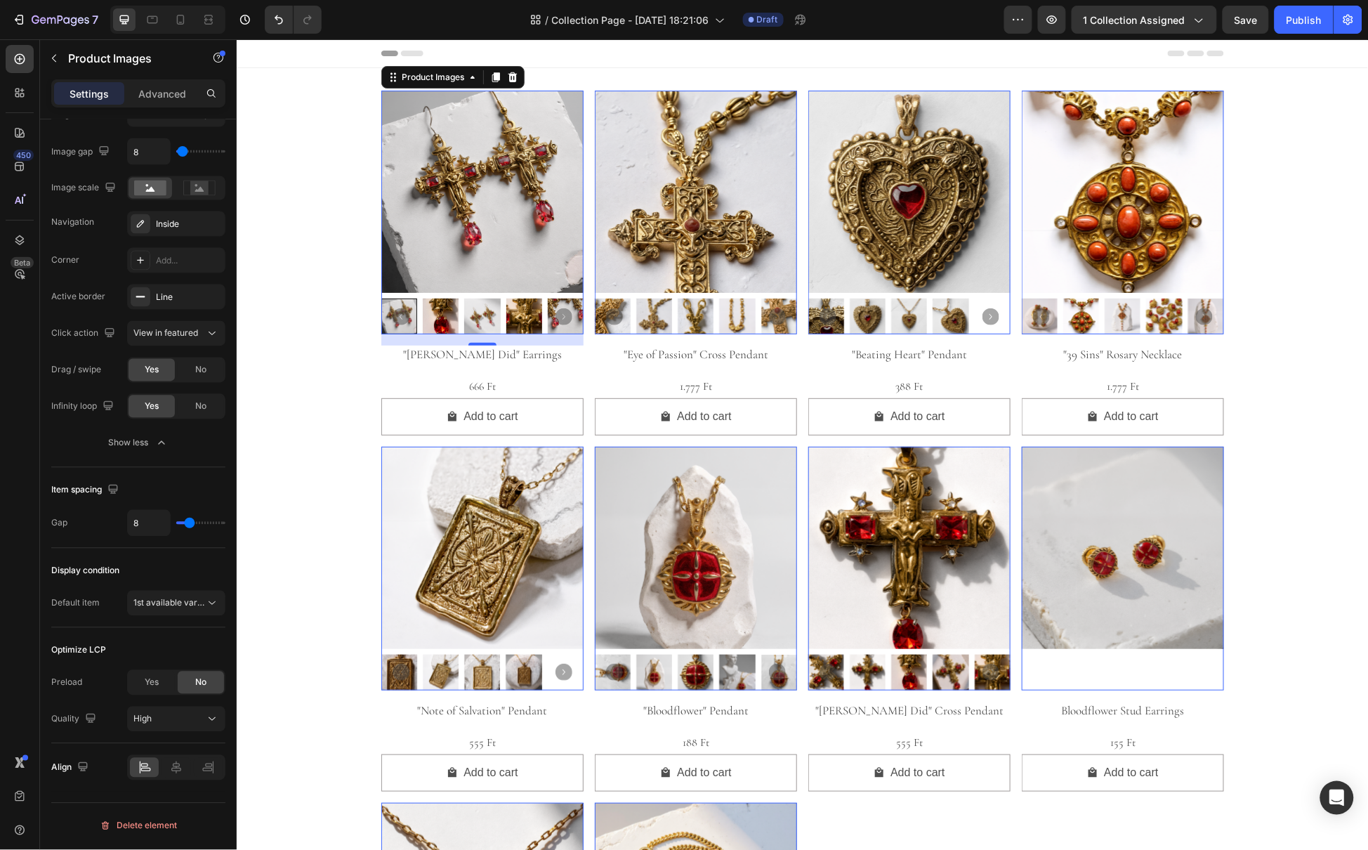
type input "0"
click at [181, 524] on input "range" at bounding box center [200, 523] width 49 height 3
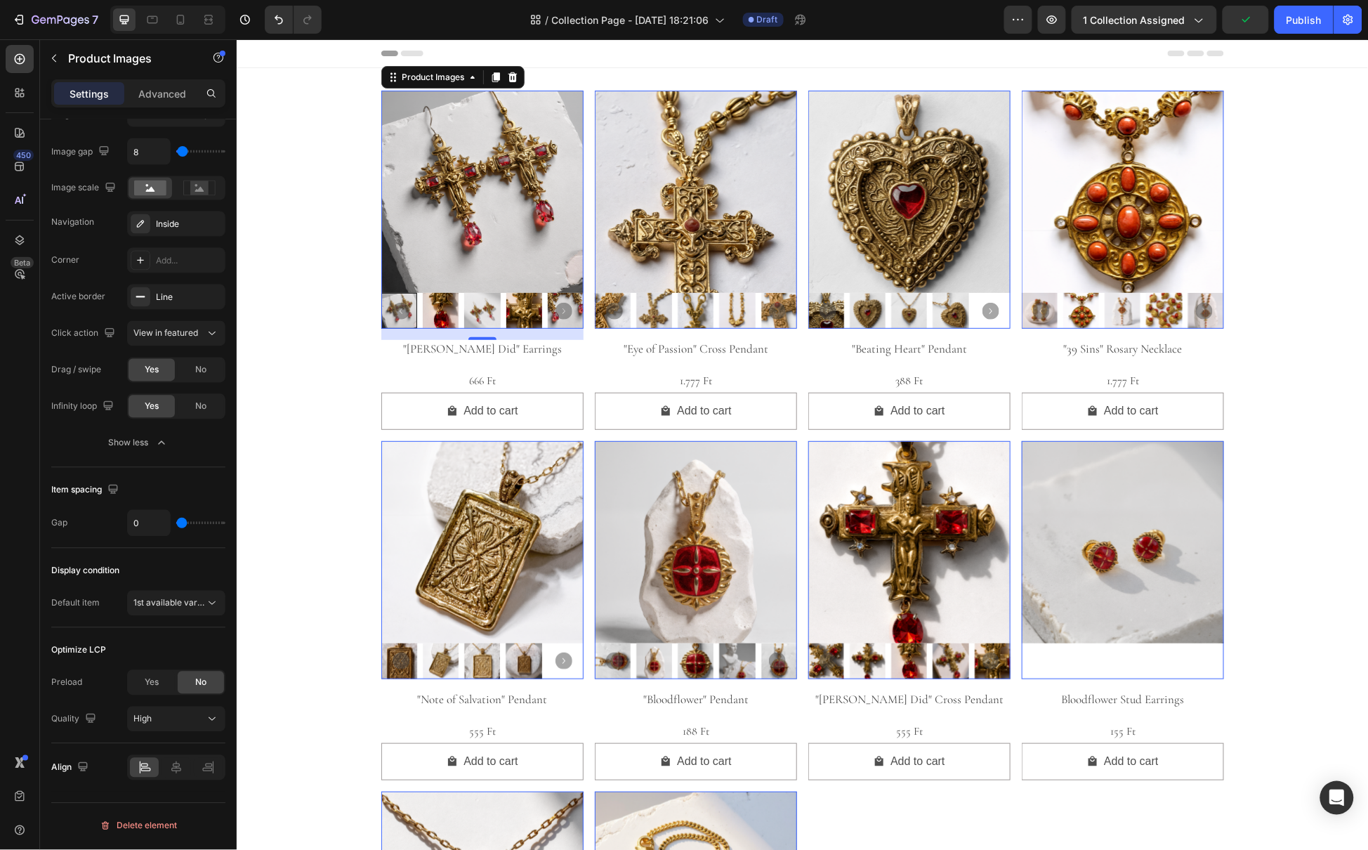
click at [188, 526] on div "0" at bounding box center [176, 523] width 98 height 27
click at [128, 527] on input "0" at bounding box center [149, 522] width 42 height 25
drag, startPoint x: 131, startPoint y: 521, endPoint x: 93, endPoint y: 522, distance: 37.9
click at [93, 522] on div "Gap 0" at bounding box center [138, 523] width 174 height 27
type input "5"
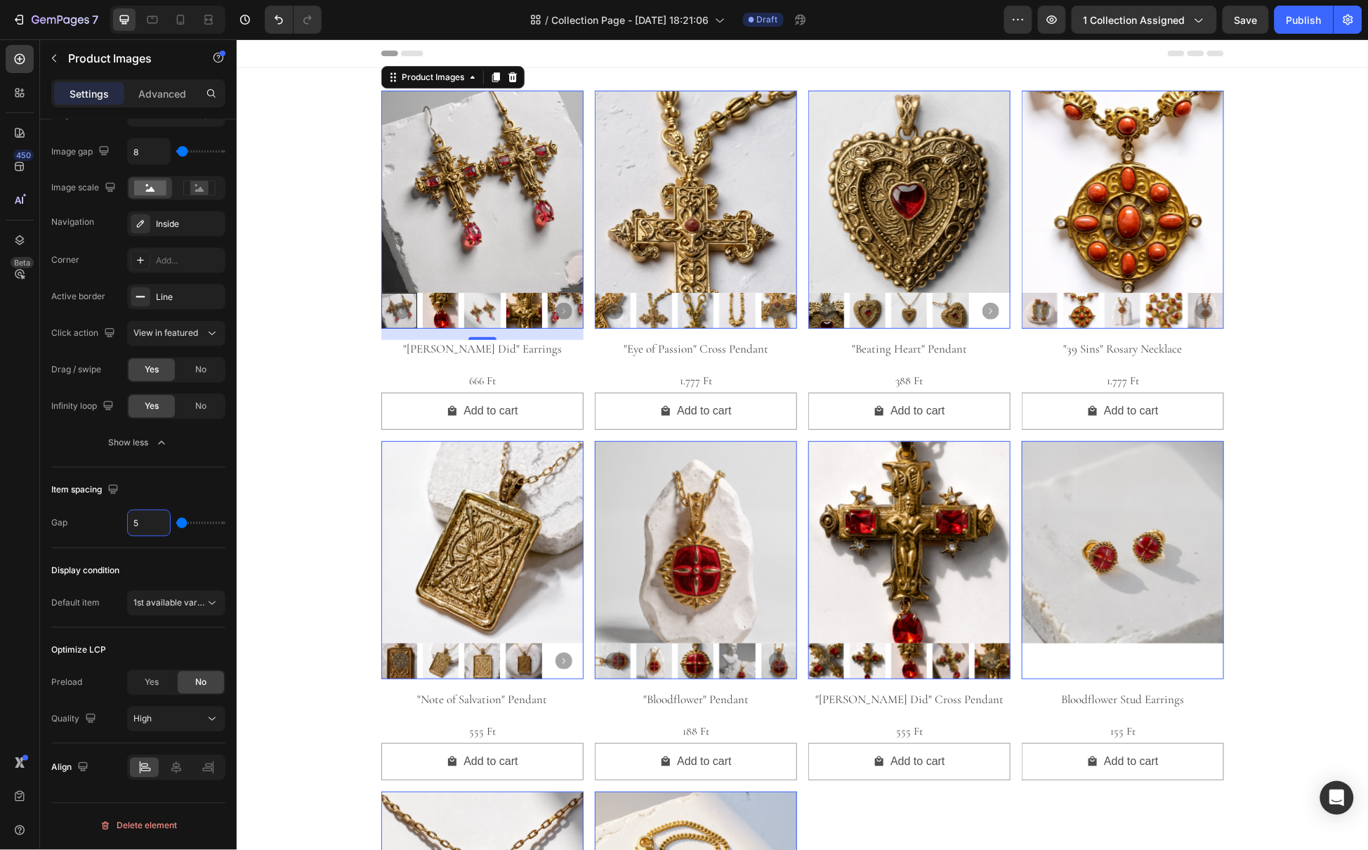
type input "5"
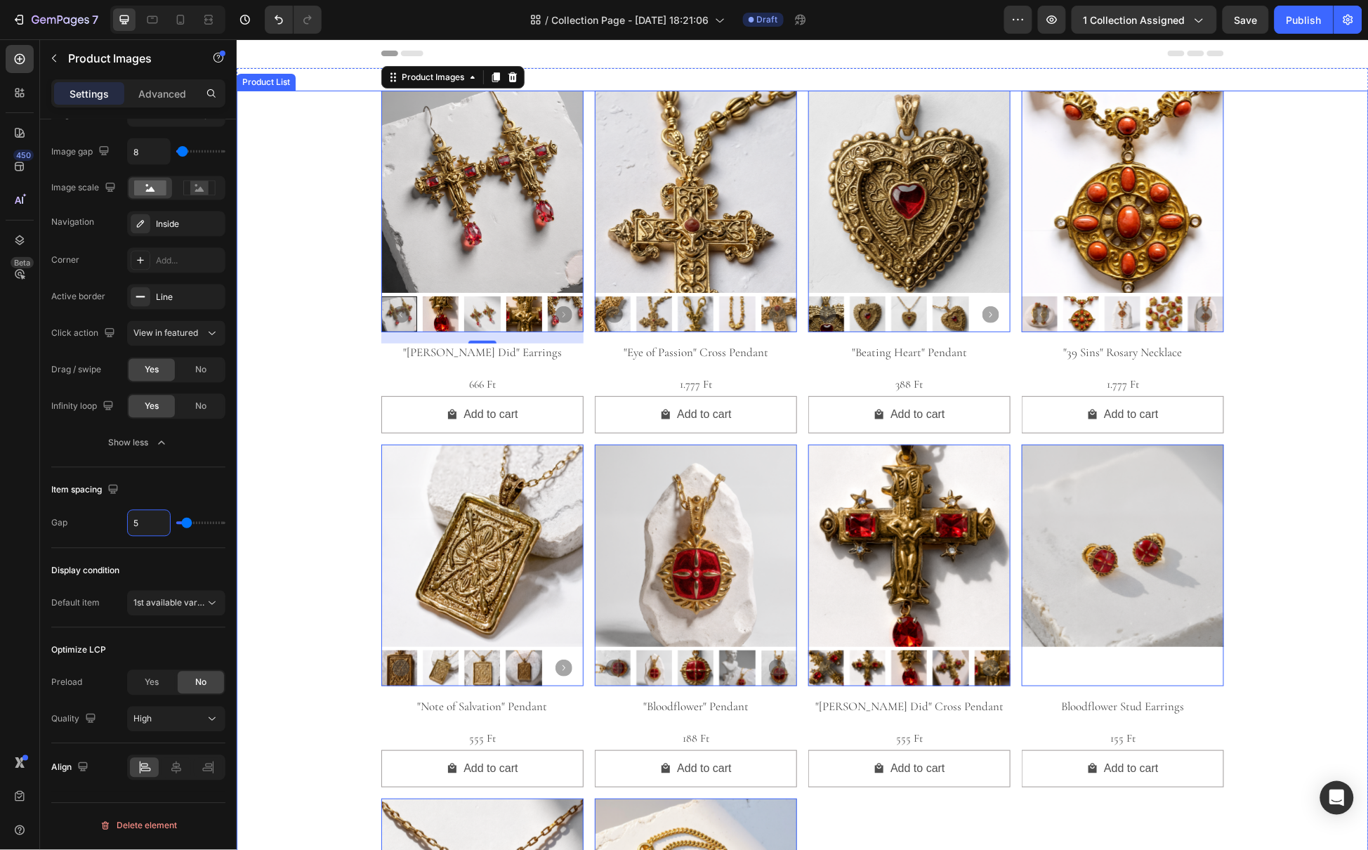
click at [249, 560] on div "Product Images 16 "Pontius Did" Earrings Product Title 666 Ft Product Price Pro…" at bounding box center [802, 623] width 1132 height 1066
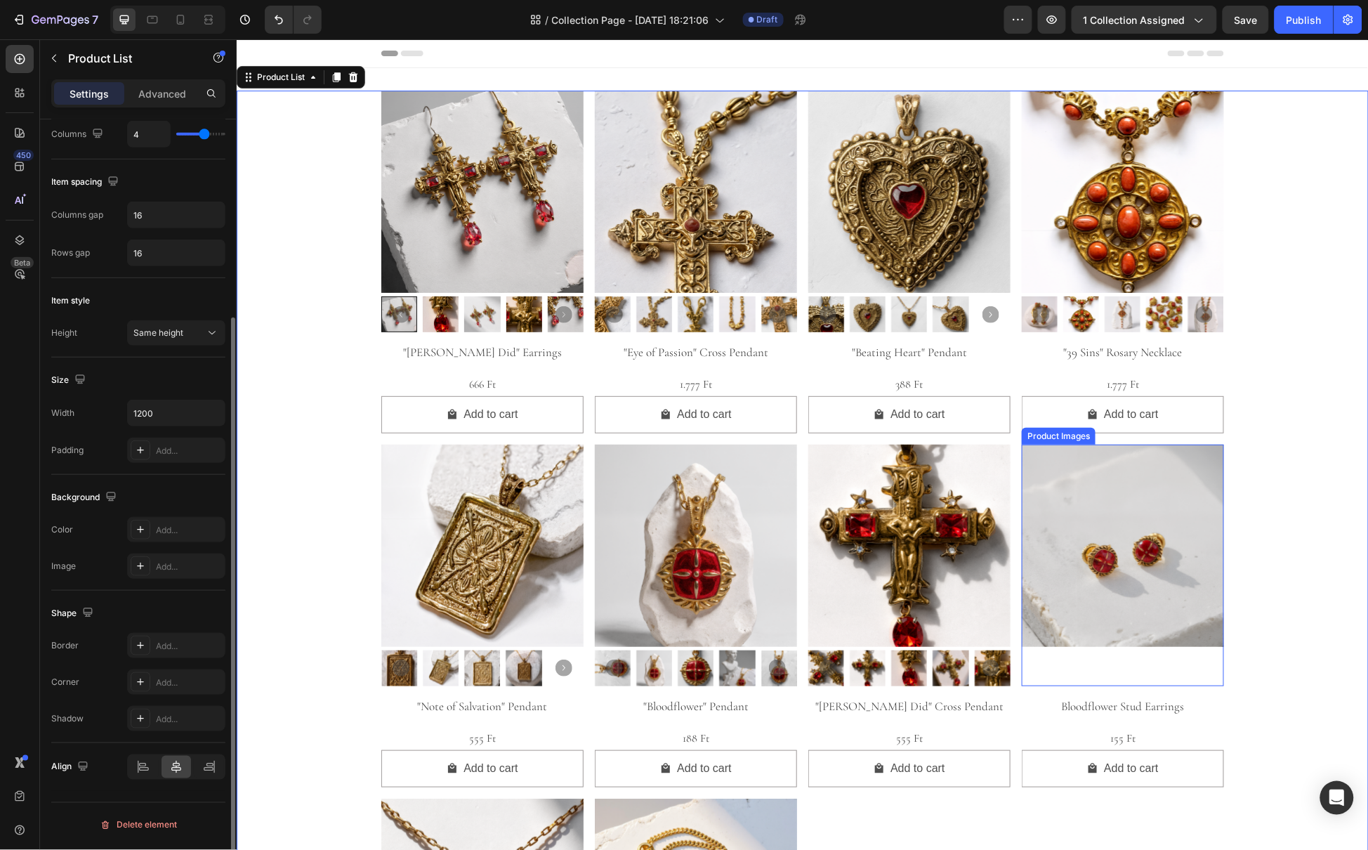
scroll to position [0, 0]
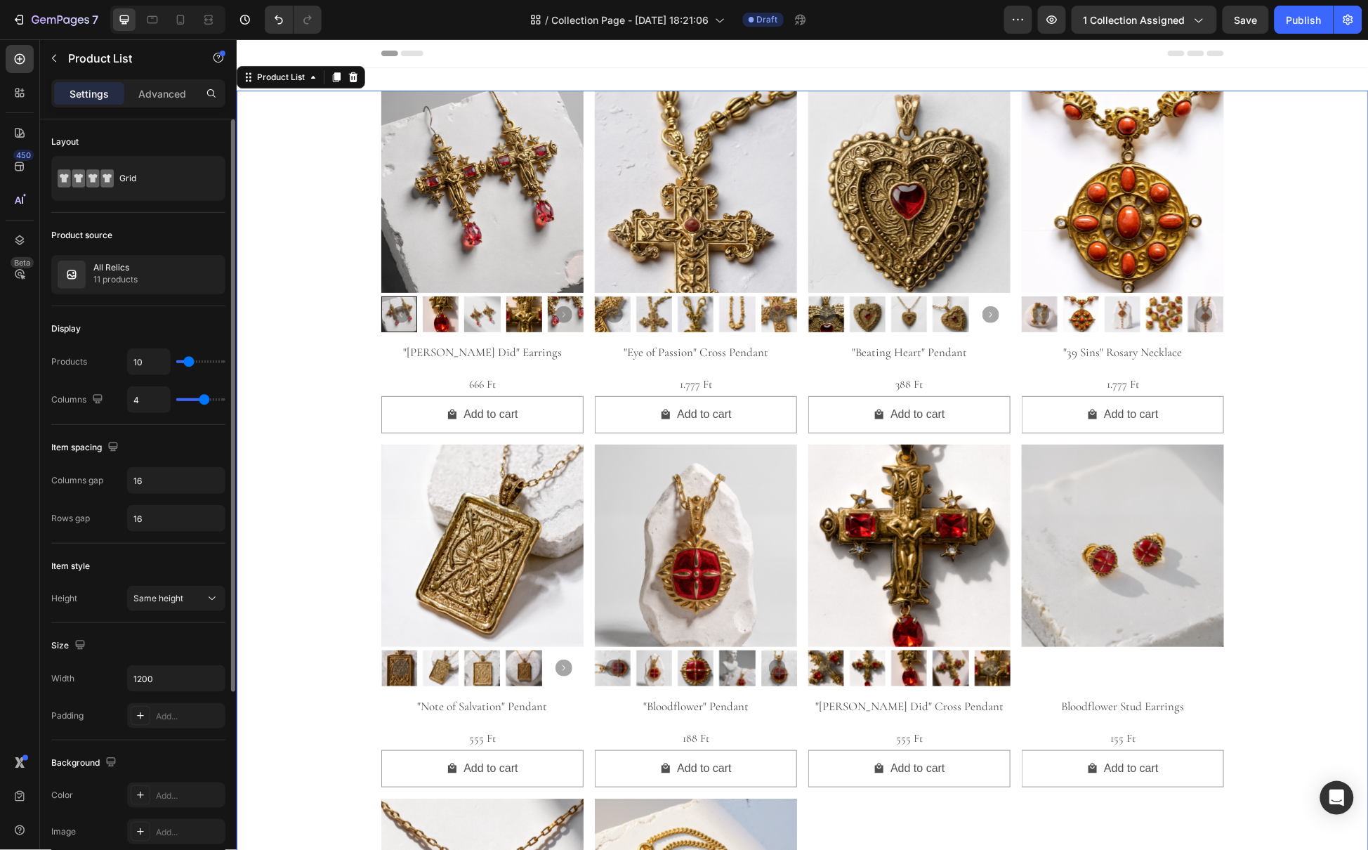
click at [1298, 494] on div "Product Images "Pontius Did" Earrings Product Title 666 Ft Product Price Produc…" at bounding box center [802, 623] width 1132 height 1066
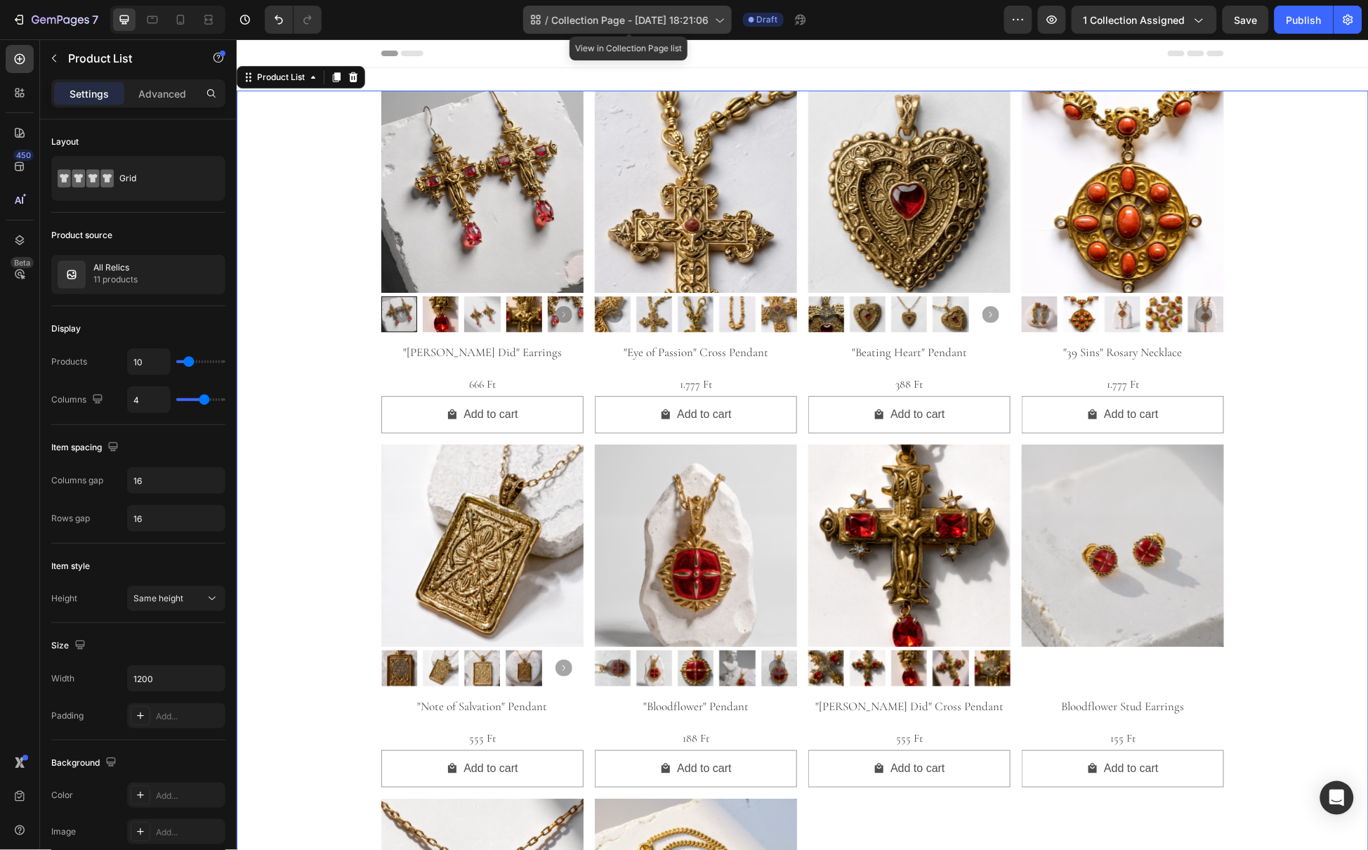
click at [723, 22] on icon at bounding box center [719, 20] width 14 height 14
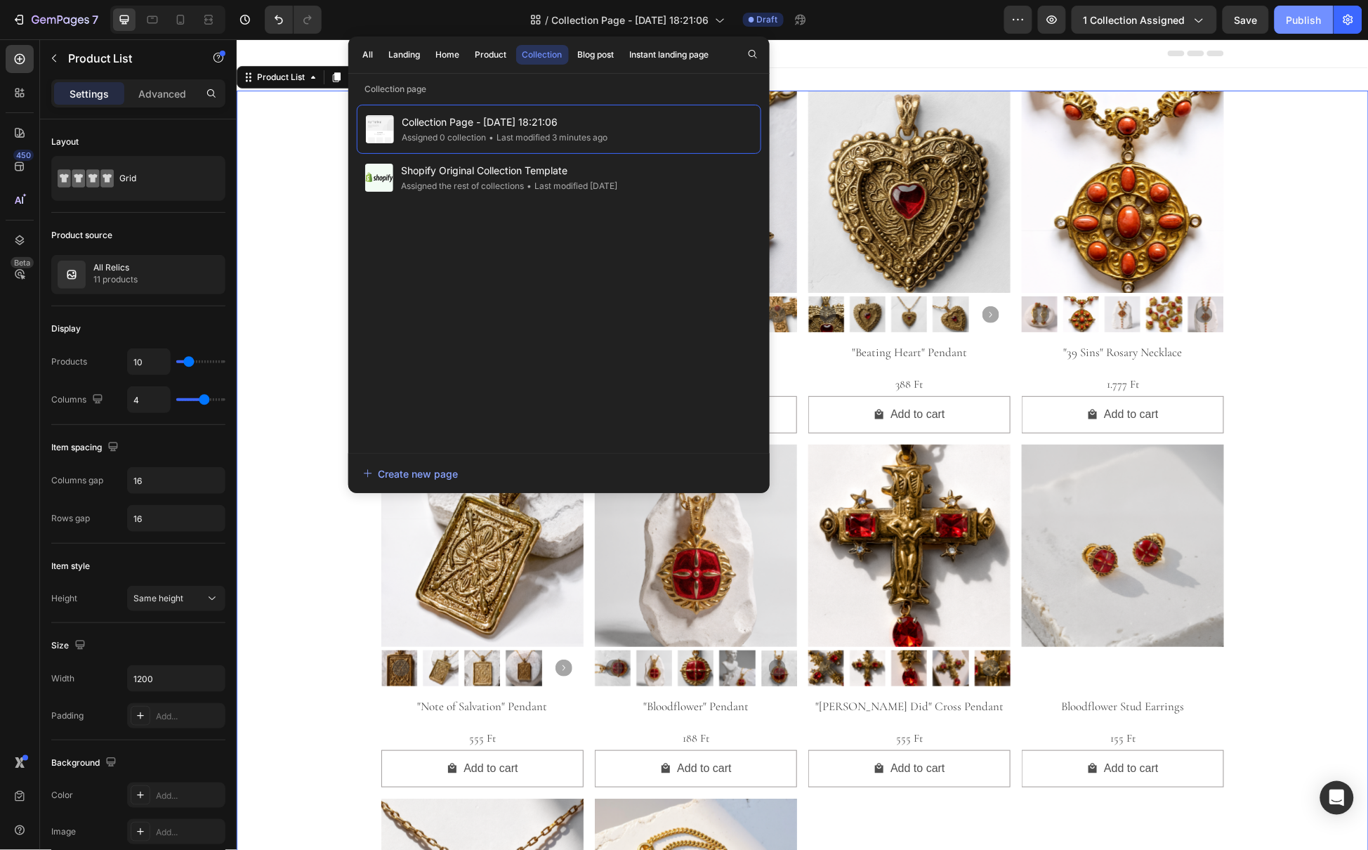
click at [1307, 18] on div "Publish" at bounding box center [1303, 20] width 35 height 15
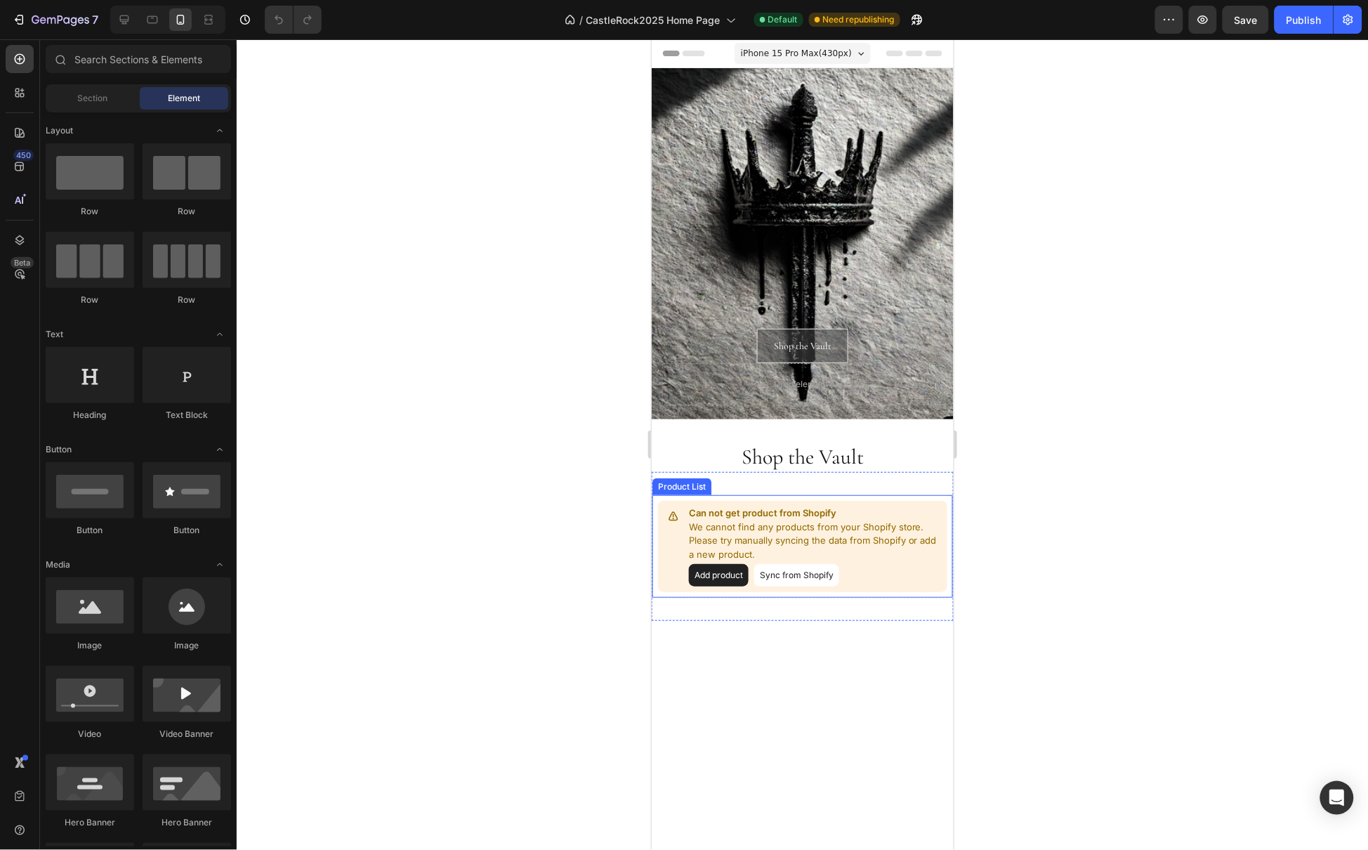
click at [819, 539] on p "We cannot find any products from your Shopify store. Please try manually syncin…" at bounding box center [814, 540] width 253 height 41
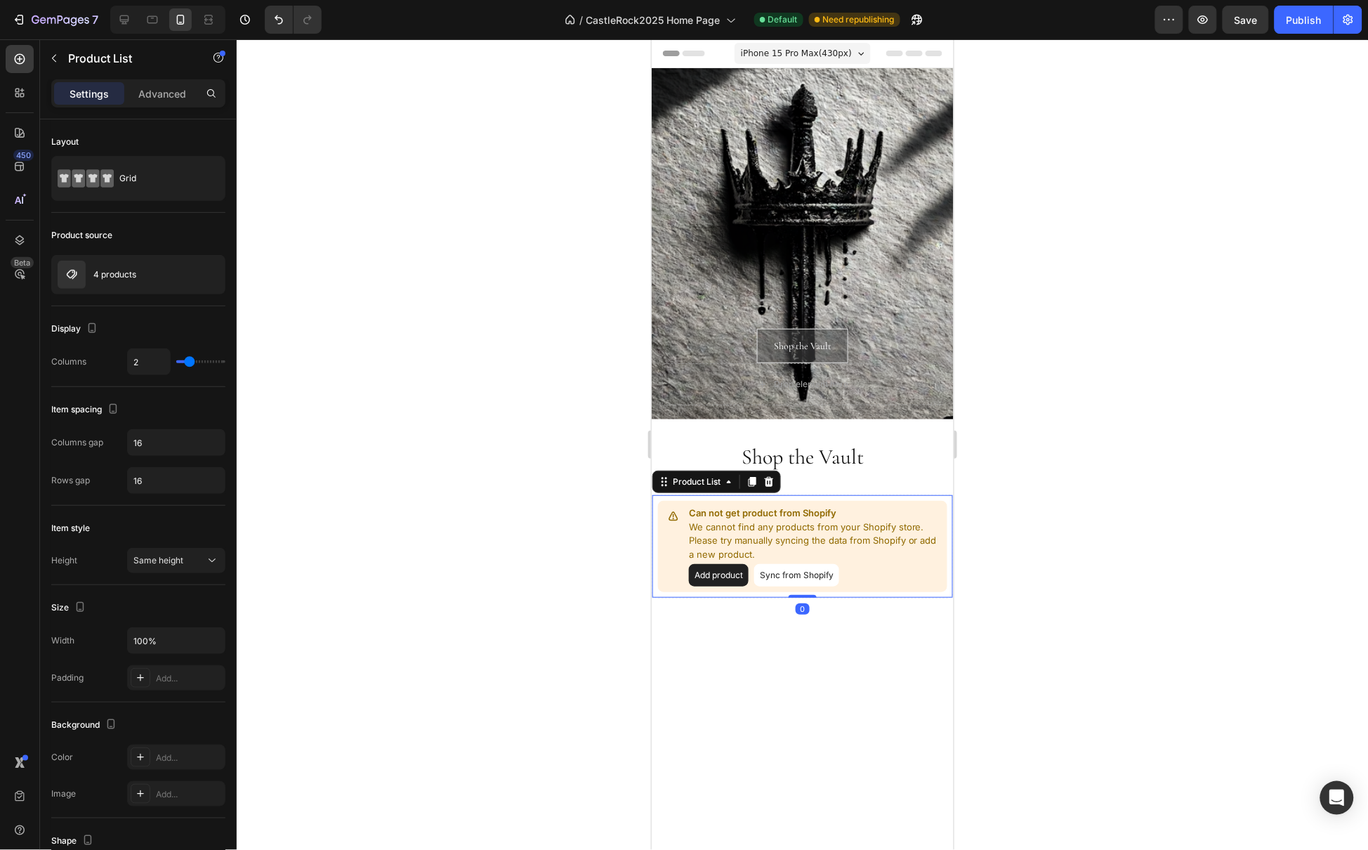
click at [812, 579] on button "Sync from Shopify" at bounding box center [795, 574] width 85 height 22
click at [809, 574] on button "Sync from Shopify" at bounding box center [795, 574] width 85 height 22
click at [805, 580] on button "Sync from Shopify" at bounding box center [795, 574] width 85 height 22
click at [777, 577] on button "Sync from Shopify" at bounding box center [795, 574] width 85 height 22
click at [712, 580] on button "Add product" at bounding box center [718, 574] width 60 height 22
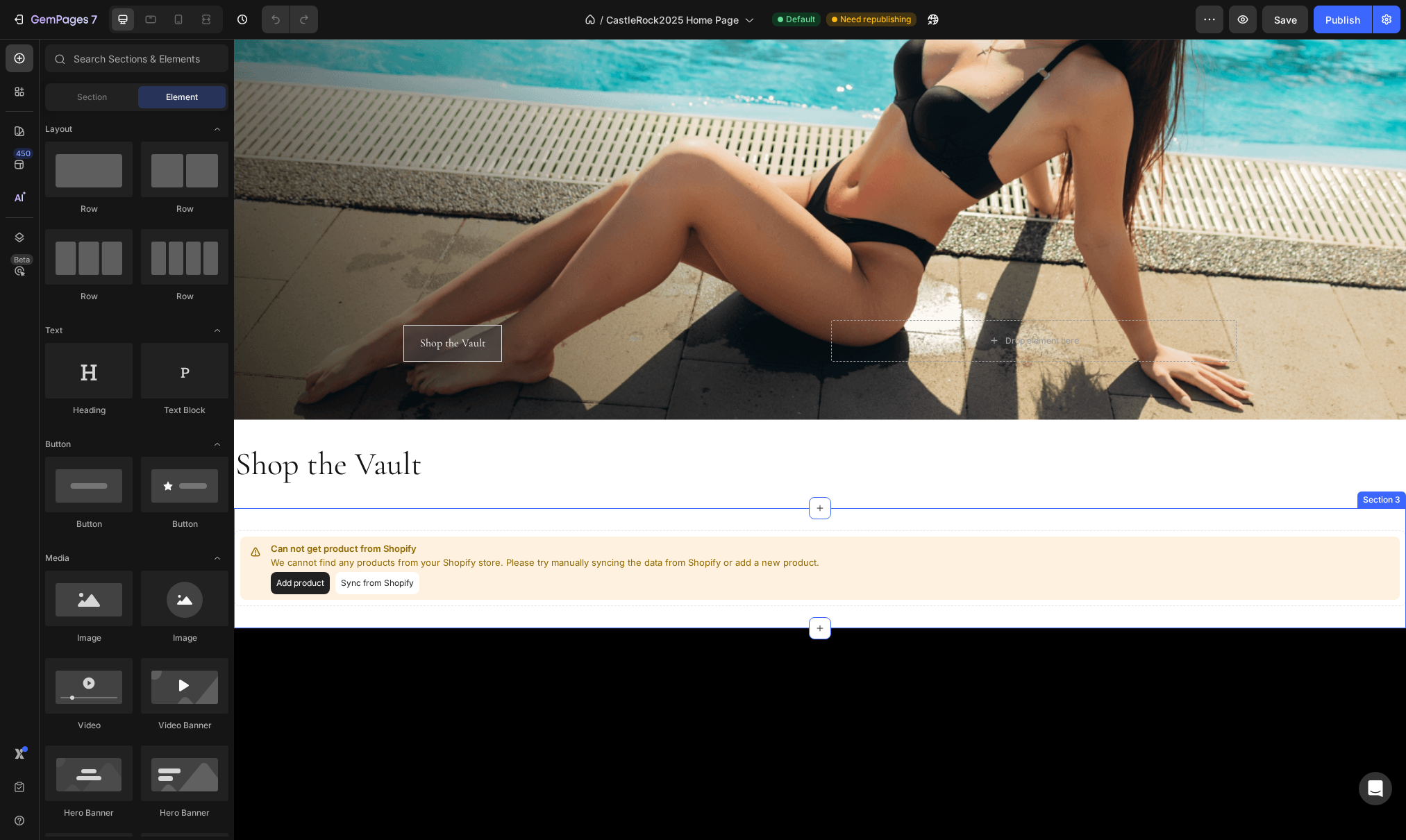
scroll to position [252, 0]
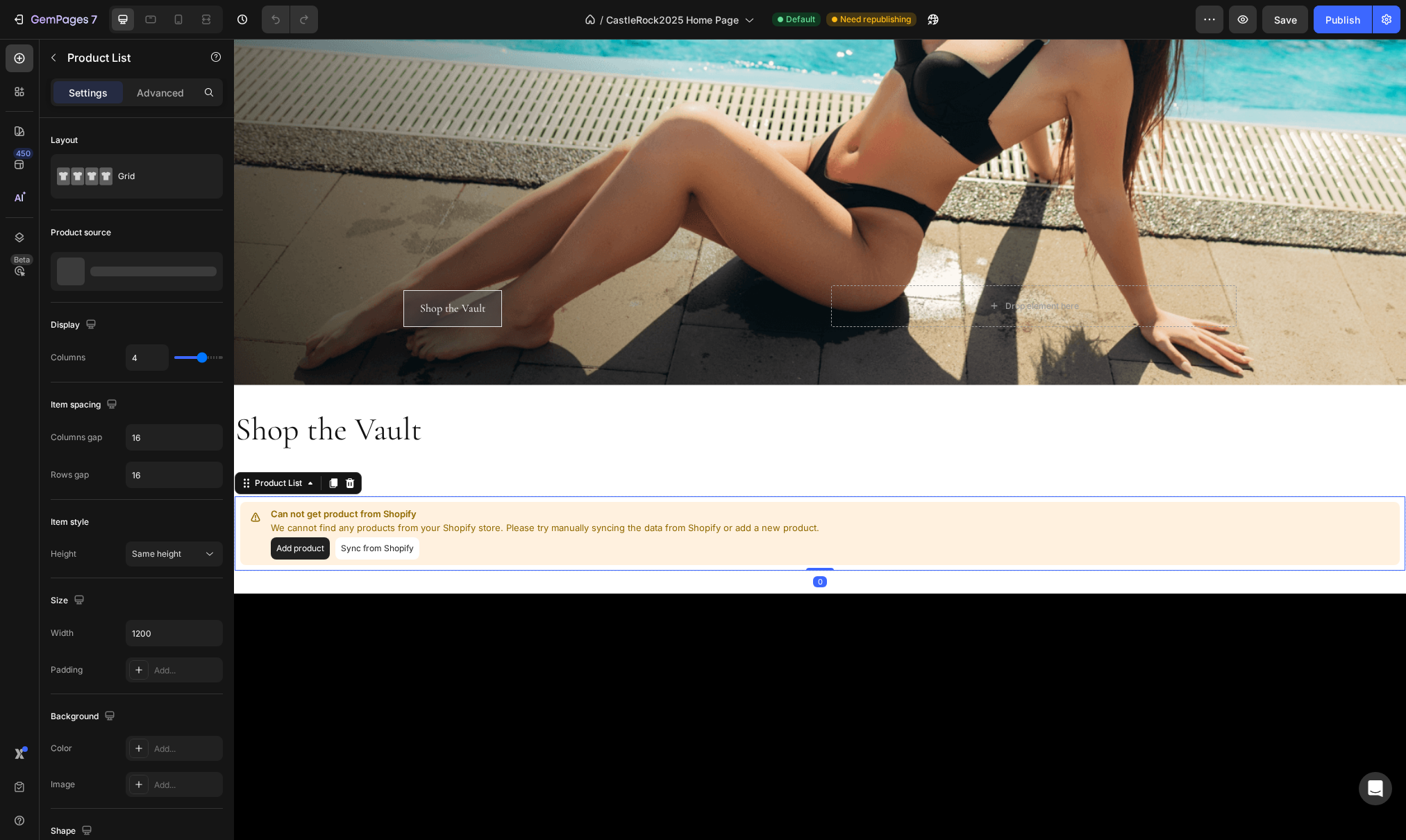
click at [395, 541] on button "Sync from Shopify" at bounding box center [377, 547] width 84 height 22
click at [111, 269] on p "4 products" at bounding box center [113, 272] width 43 height 10
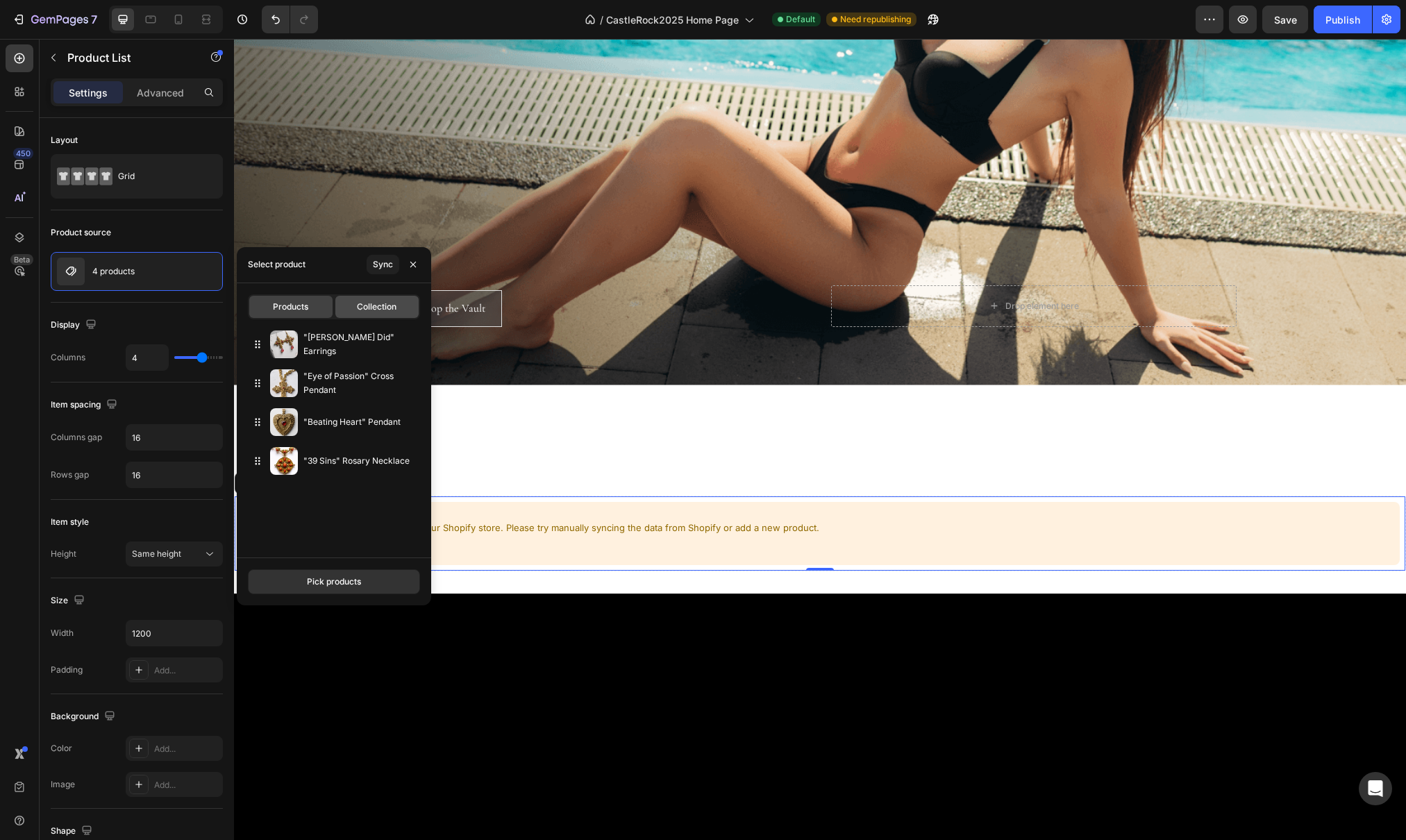
click at [372, 304] on span "Collection" at bounding box center [377, 306] width 40 height 13
type input "10"
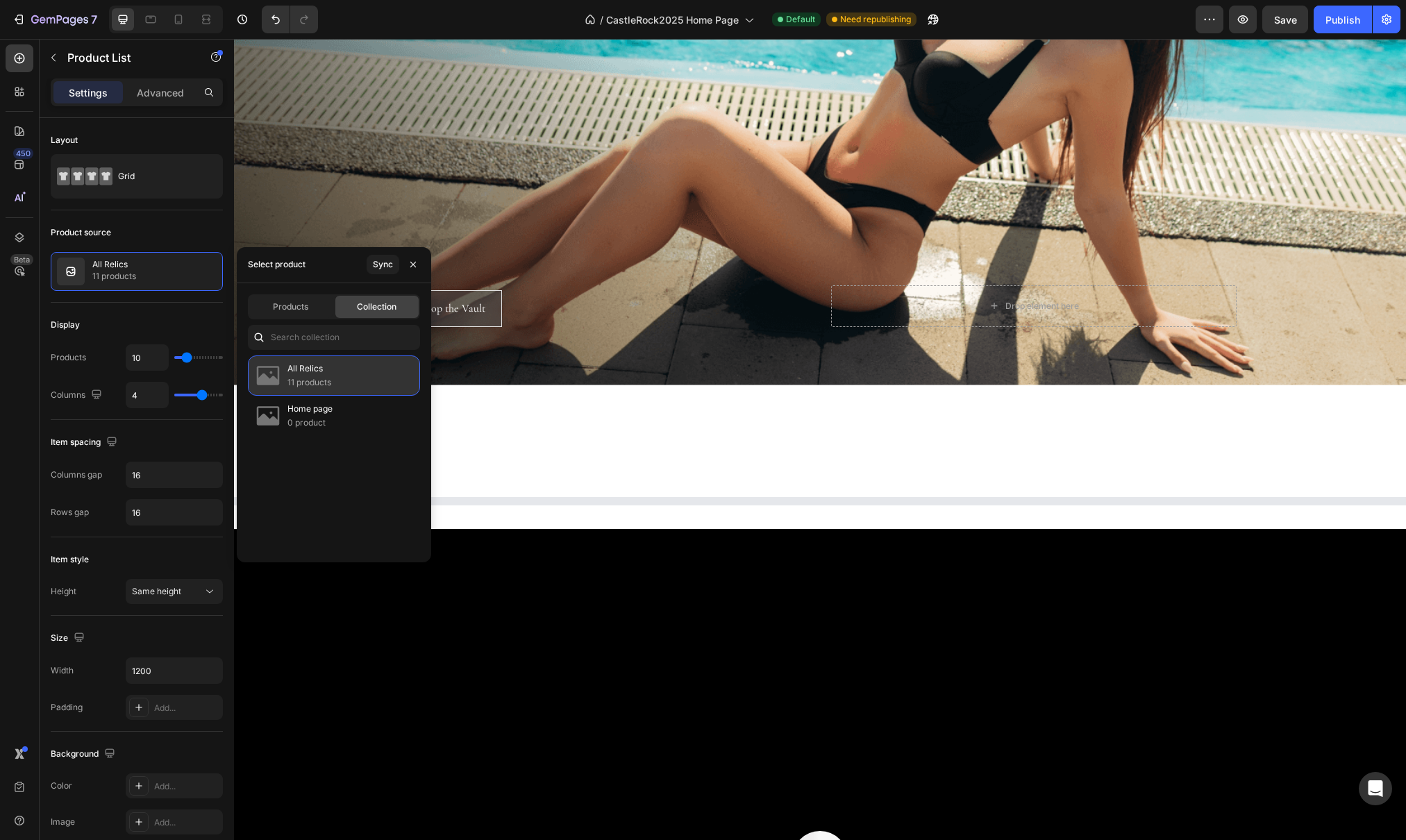
click at [338, 377] on div "All Relics 11 products" at bounding box center [334, 375] width 172 height 41
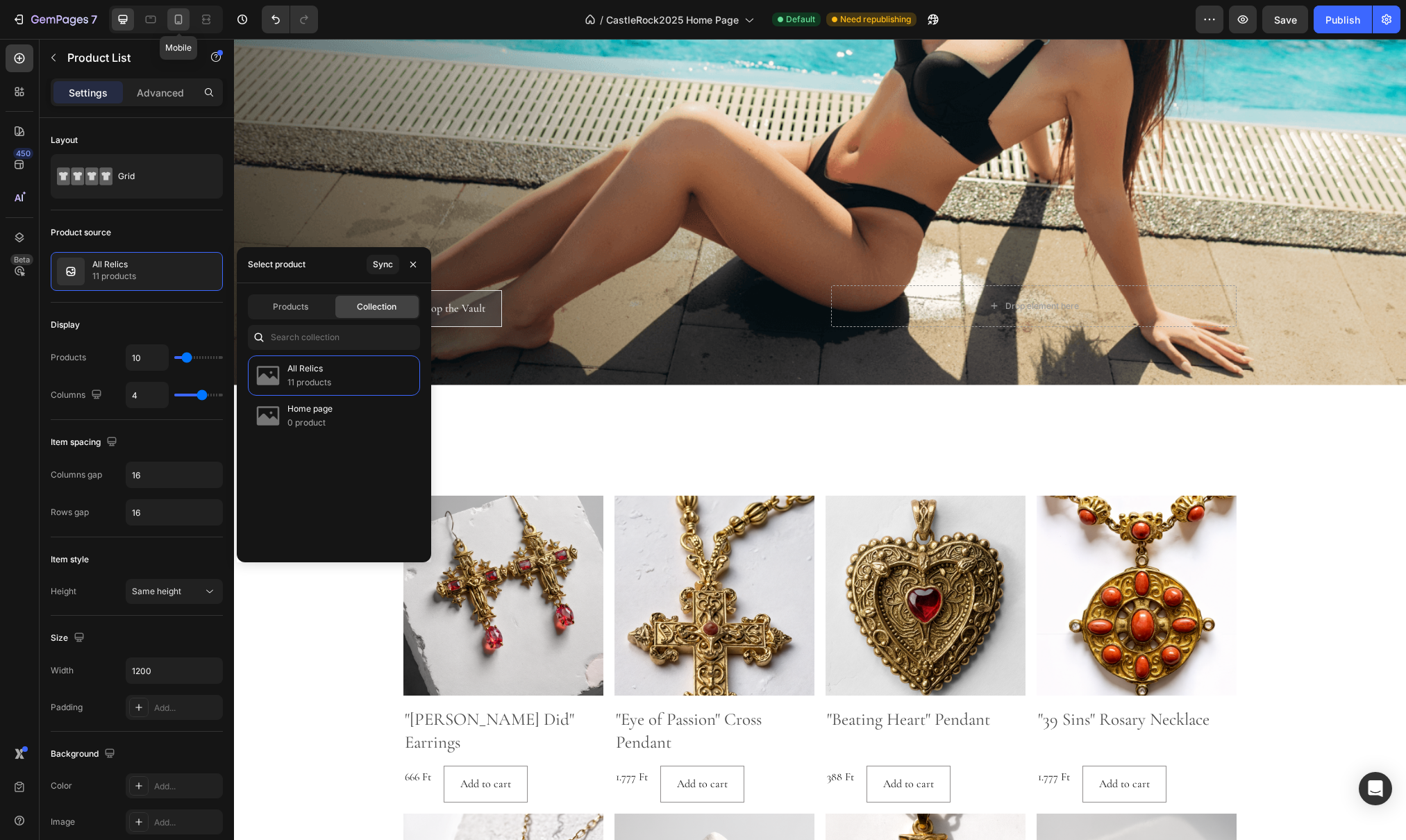
click at [174, 15] on icon at bounding box center [178, 20] width 14 height 14
type input "100%"
type input "2"
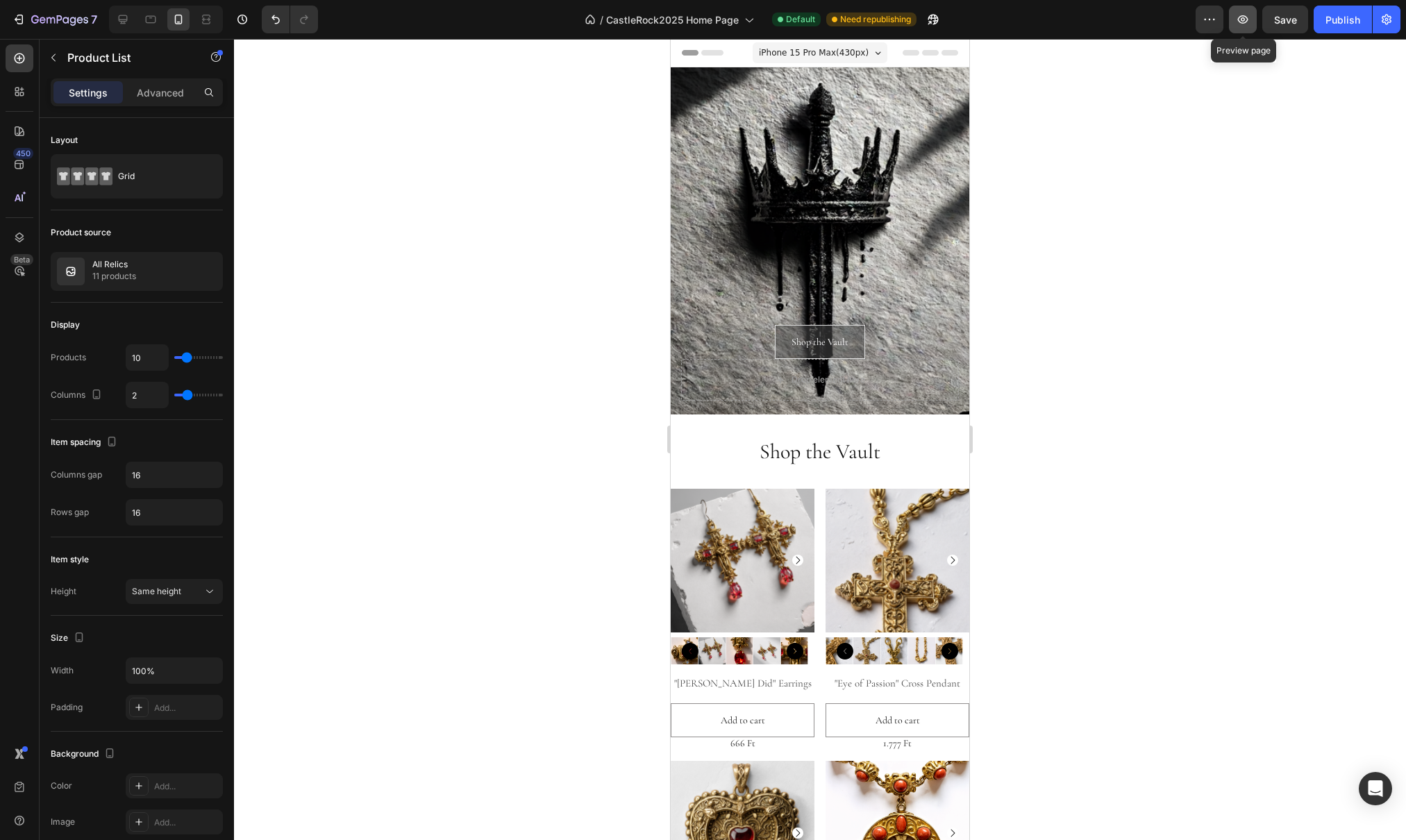
click at [1248, 21] on icon "button" at bounding box center [1243, 20] width 14 height 14
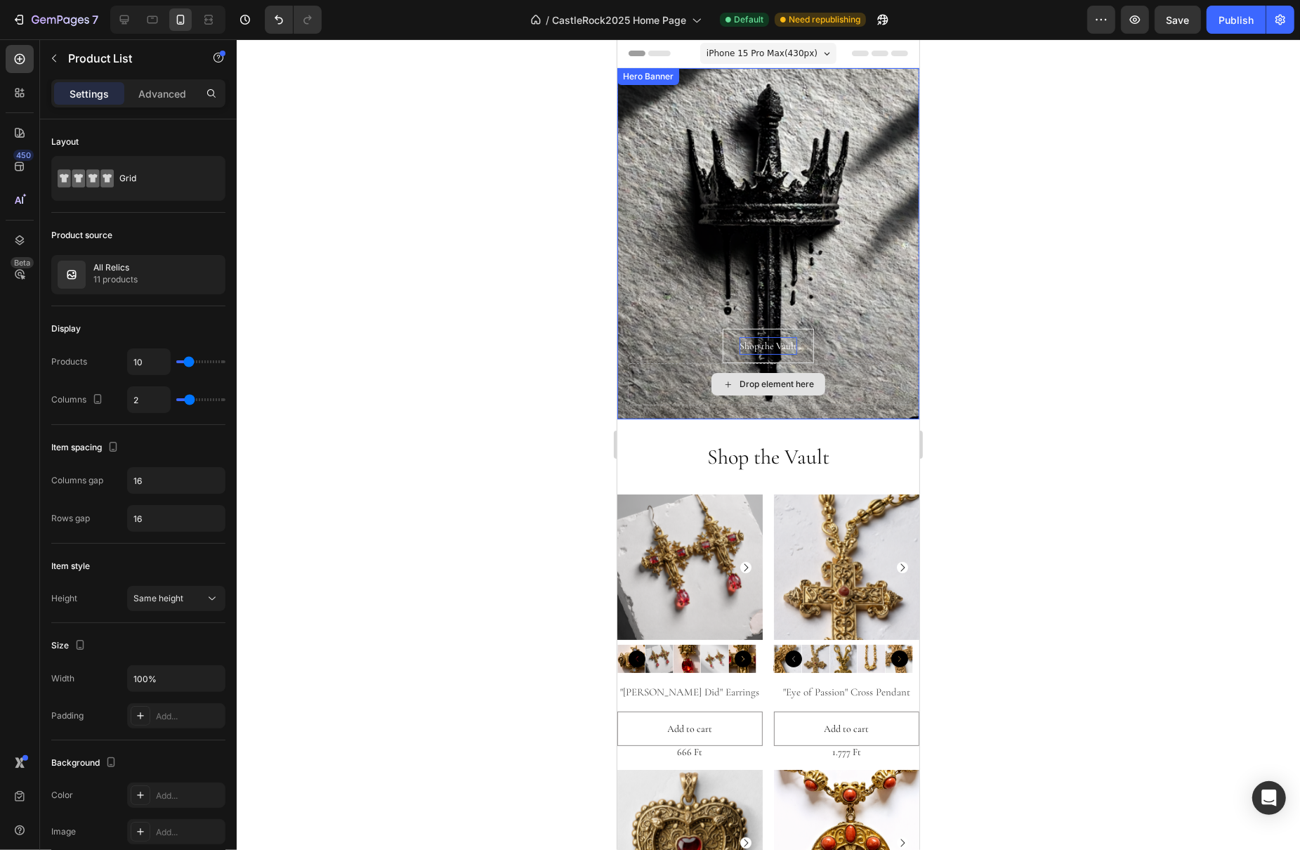
click at [767, 340] on p "Shop the Vault" at bounding box center [768, 346] width 58 height 18
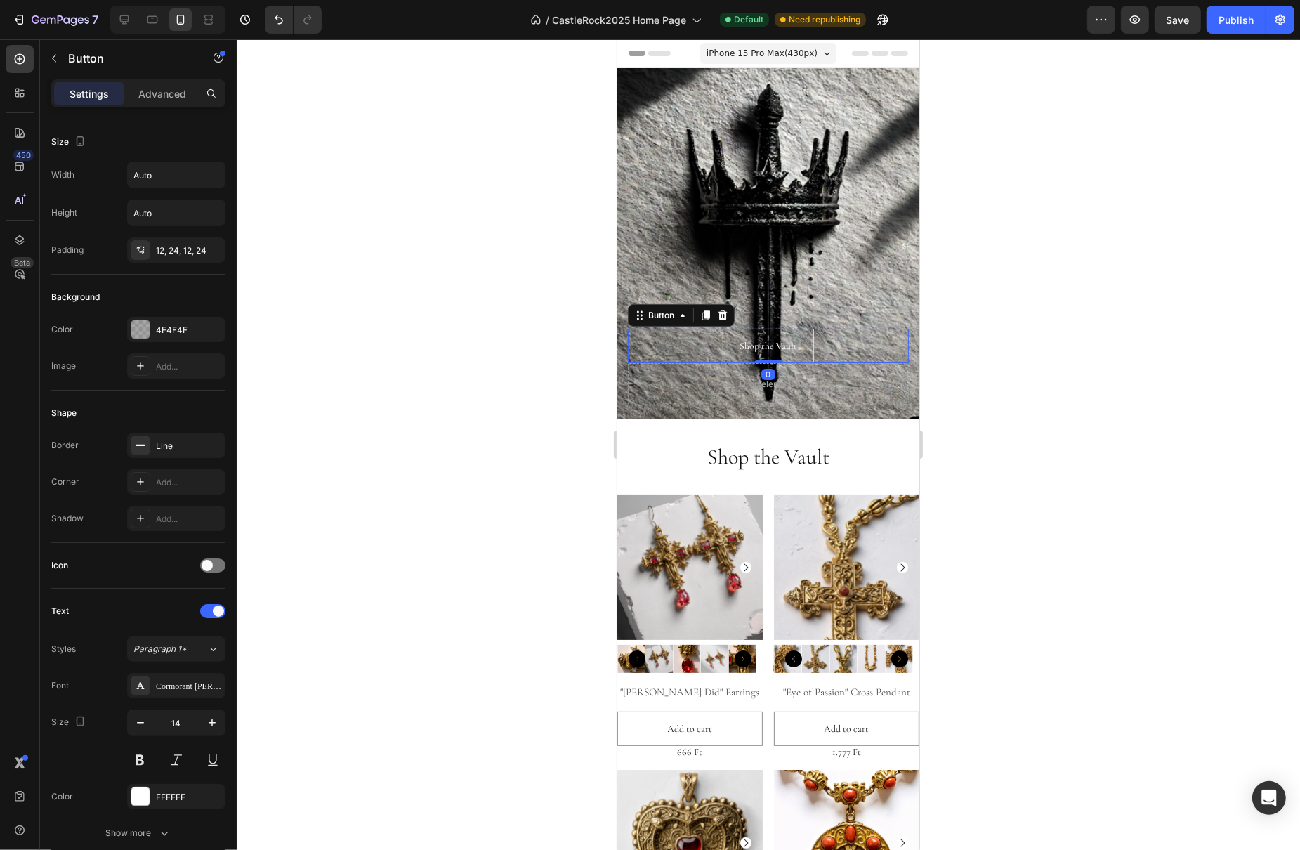
click at [794, 340] on link "Shop the Vault" at bounding box center [767, 346] width 91 height 34
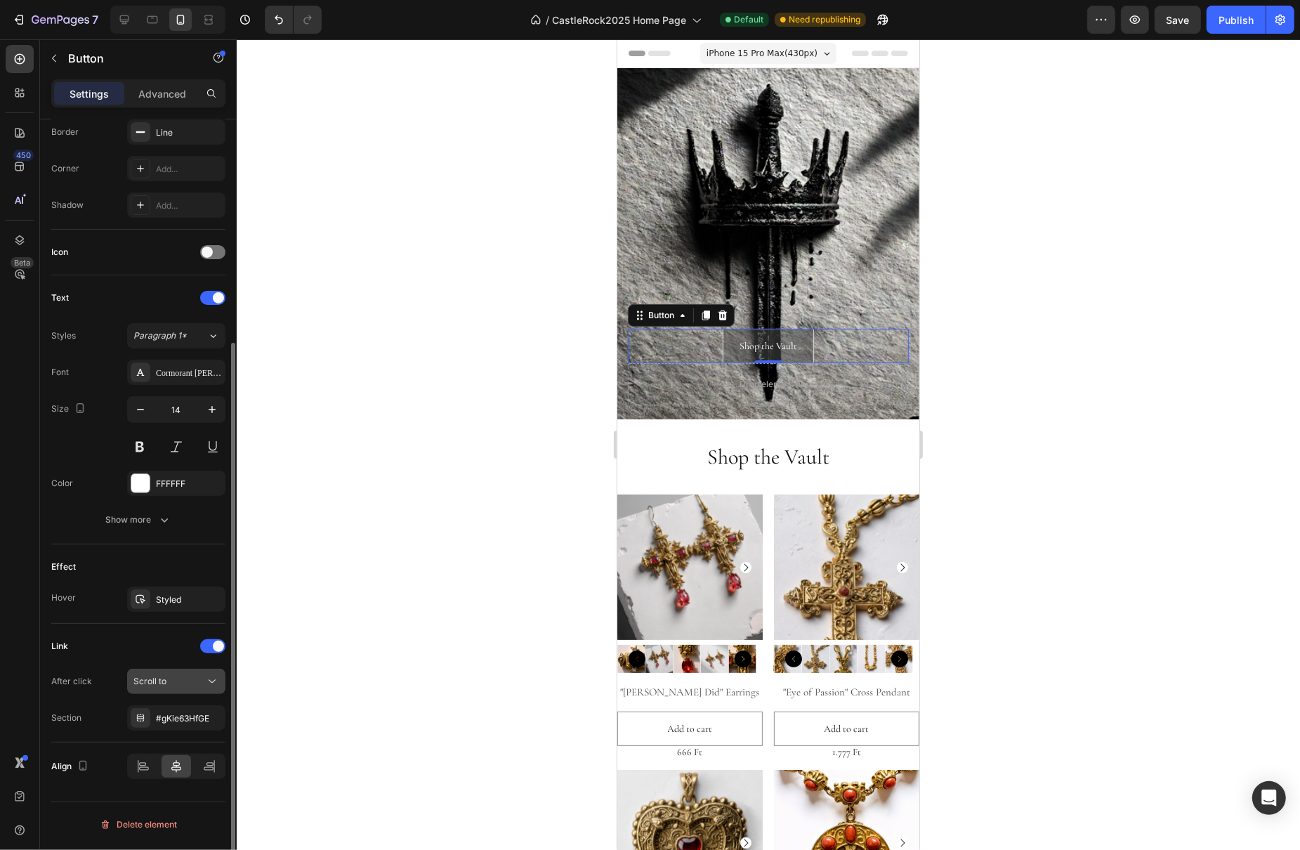
click at [185, 686] on div "Scroll to" at bounding box center [169, 681] width 72 height 13
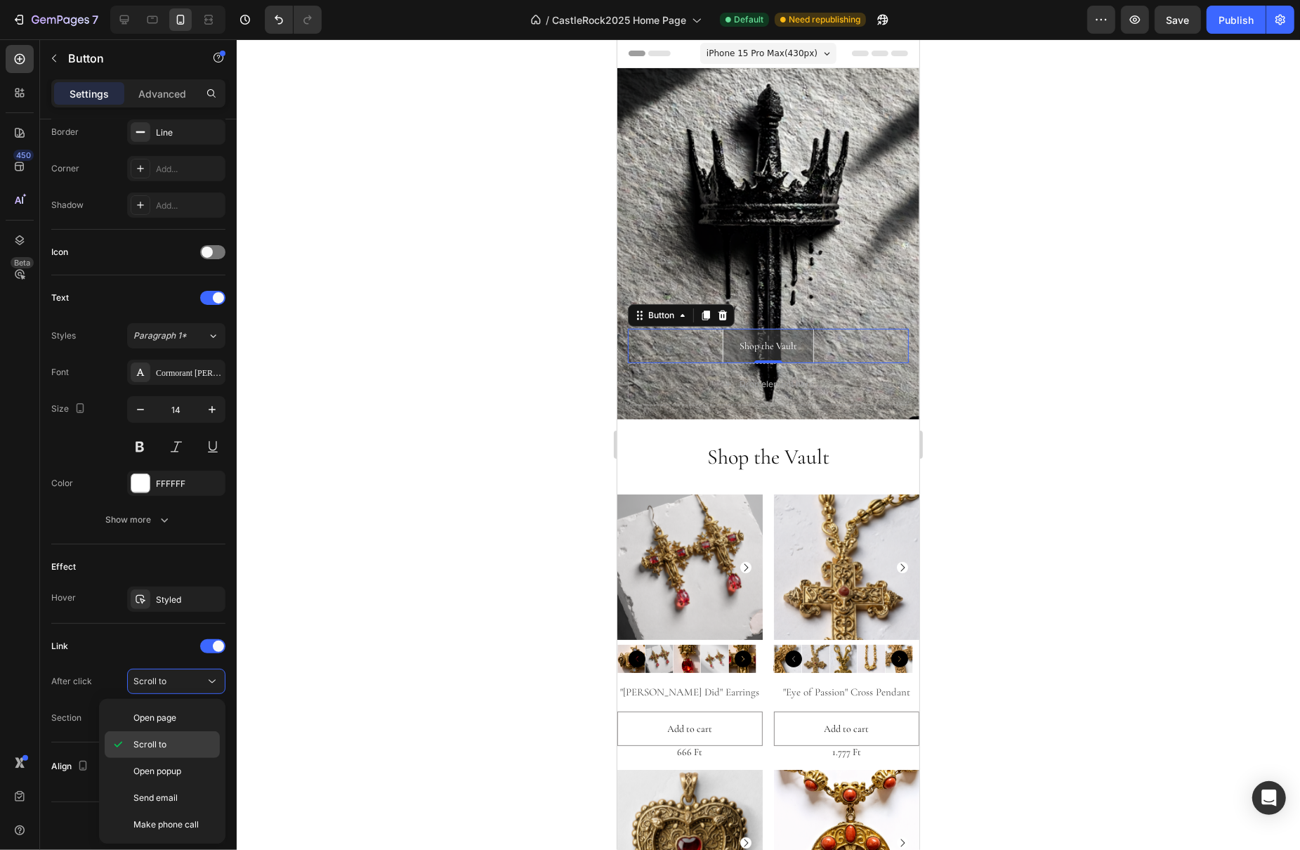
click at [154, 747] on span "Scroll to" at bounding box center [149, 744] width 33 height 13
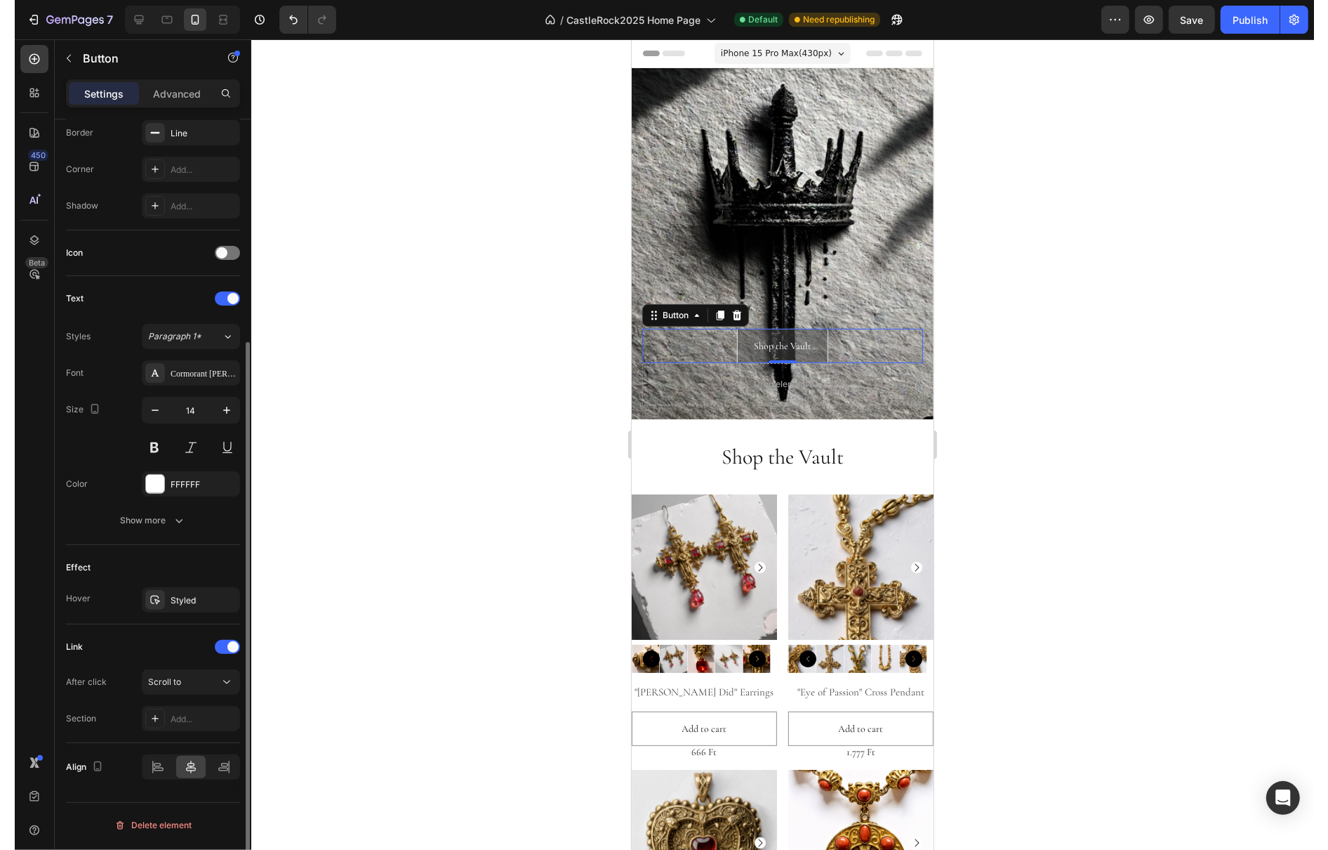
scroll to position [312, 0]
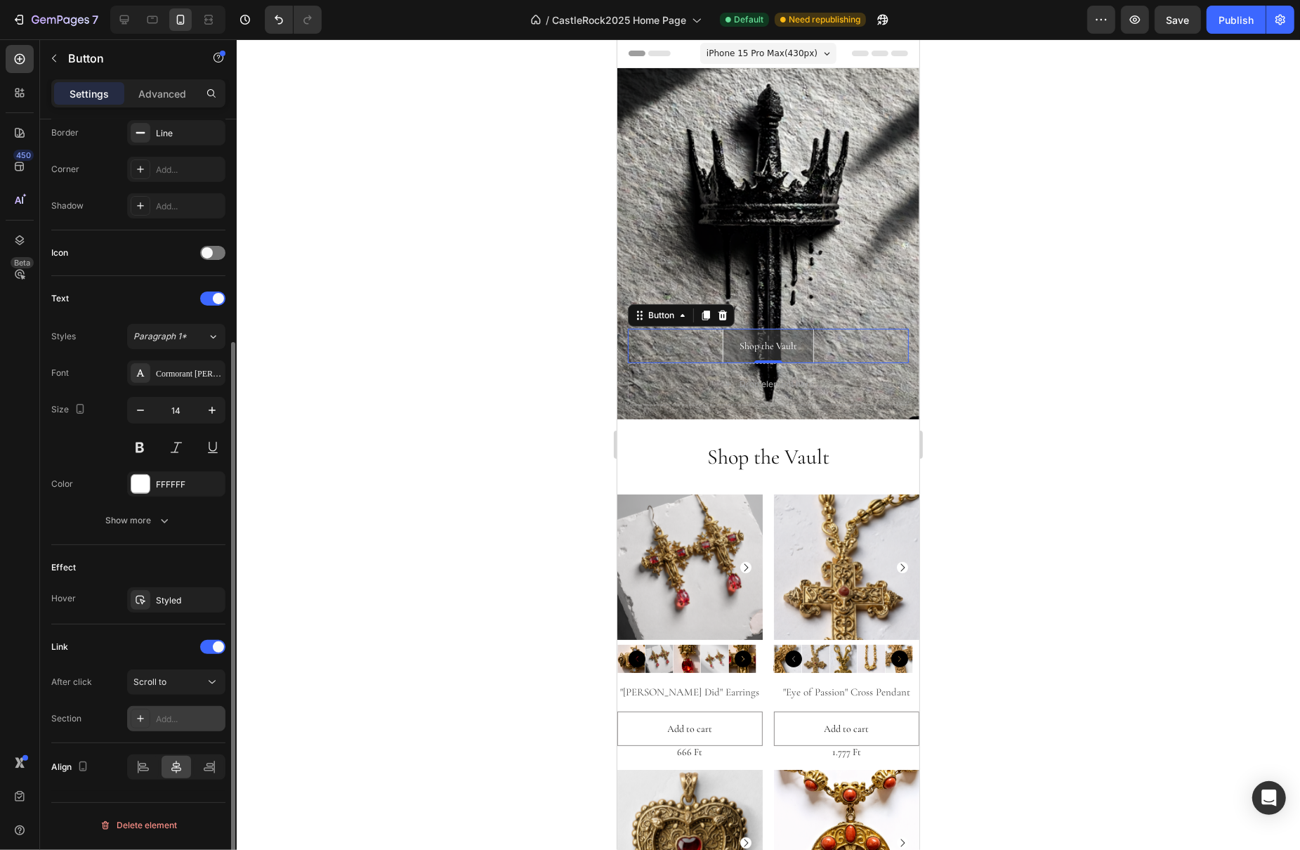
click at [185, 727] on div "Add..." at bounding box center [176, 718] width 98 height 25
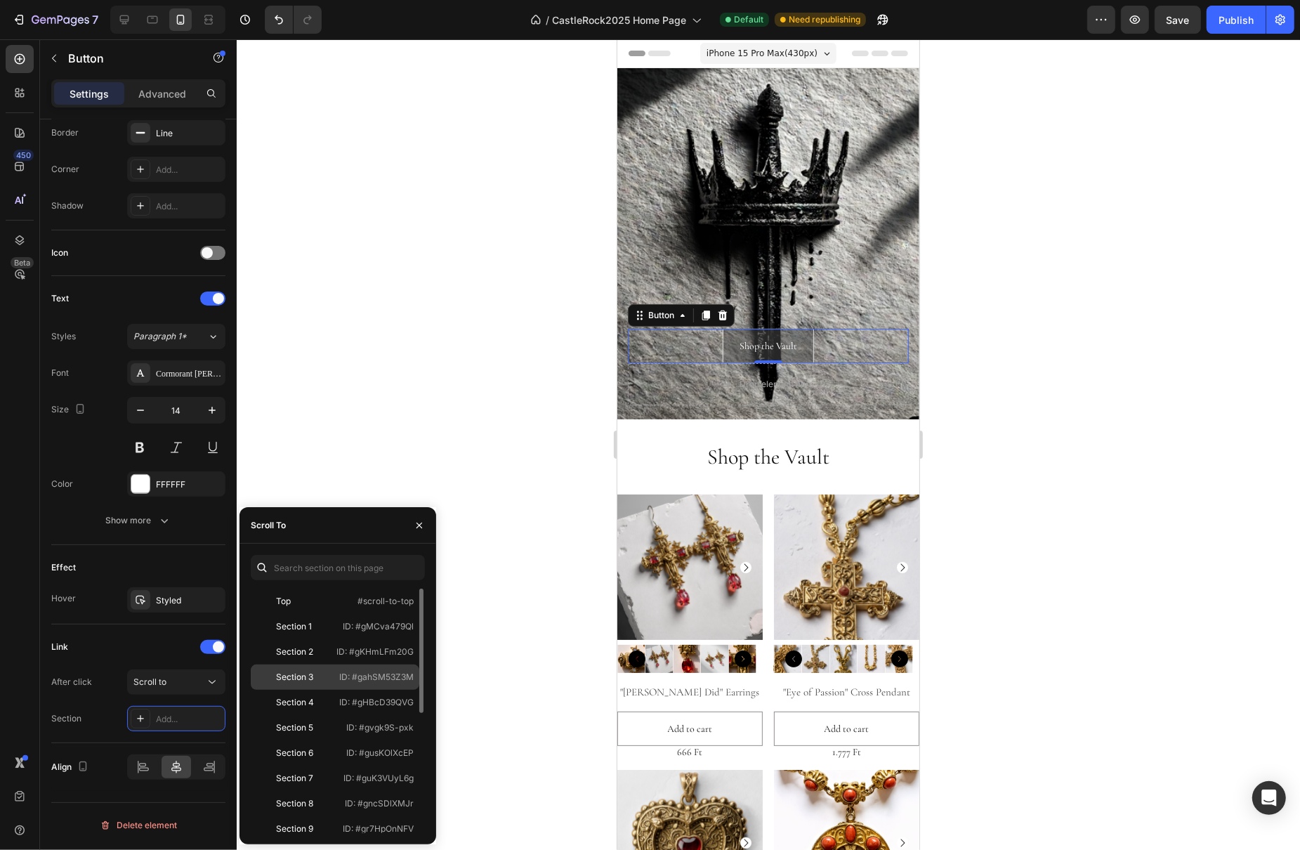
click at [312, 671] on div "Section 3" at bounding box center [294, 677] width 37 height 13
click at [499, 519] on div at bounding box center [768, 444] width 1063 height 810
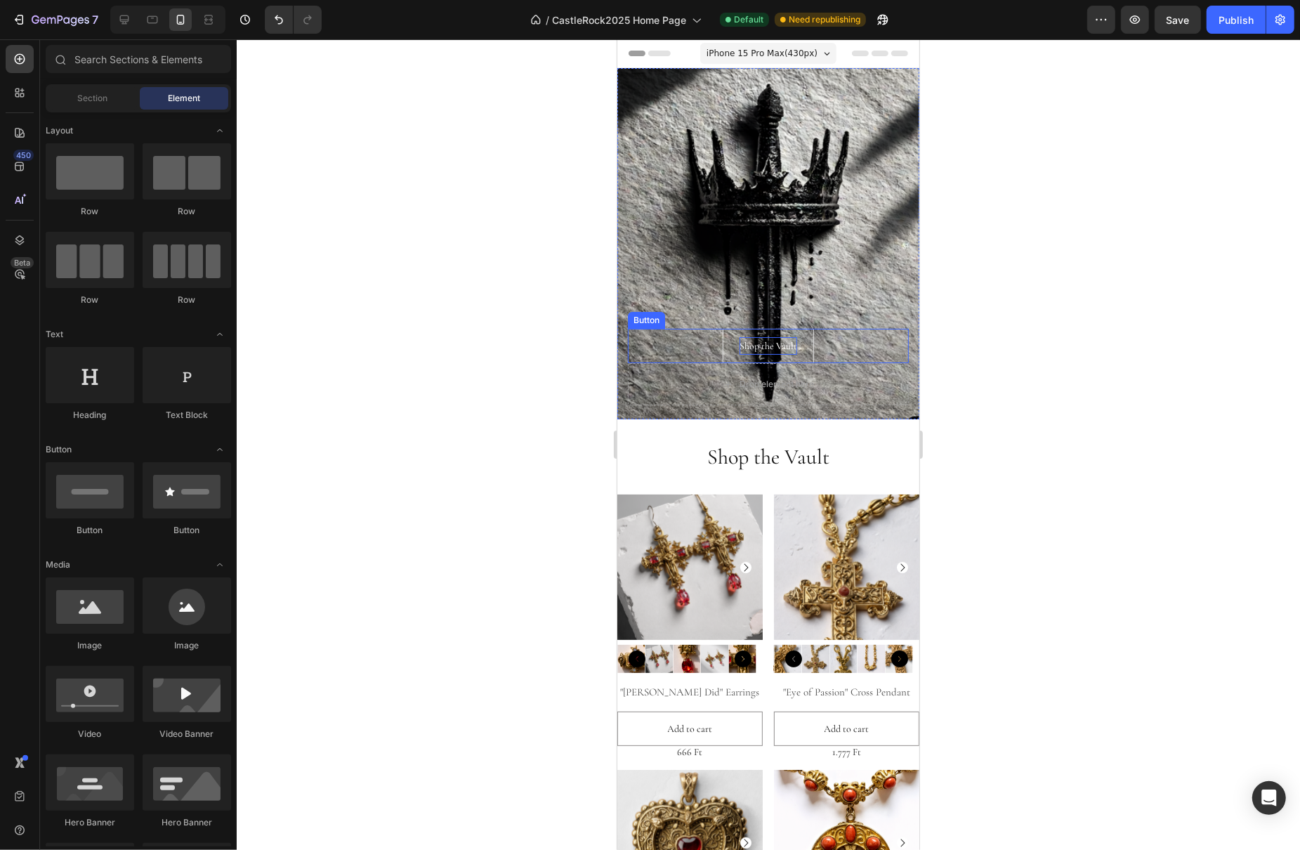
click at [767, 346] on p "Shop the Vault" at bounding box center [768, 346] width 58 height 18
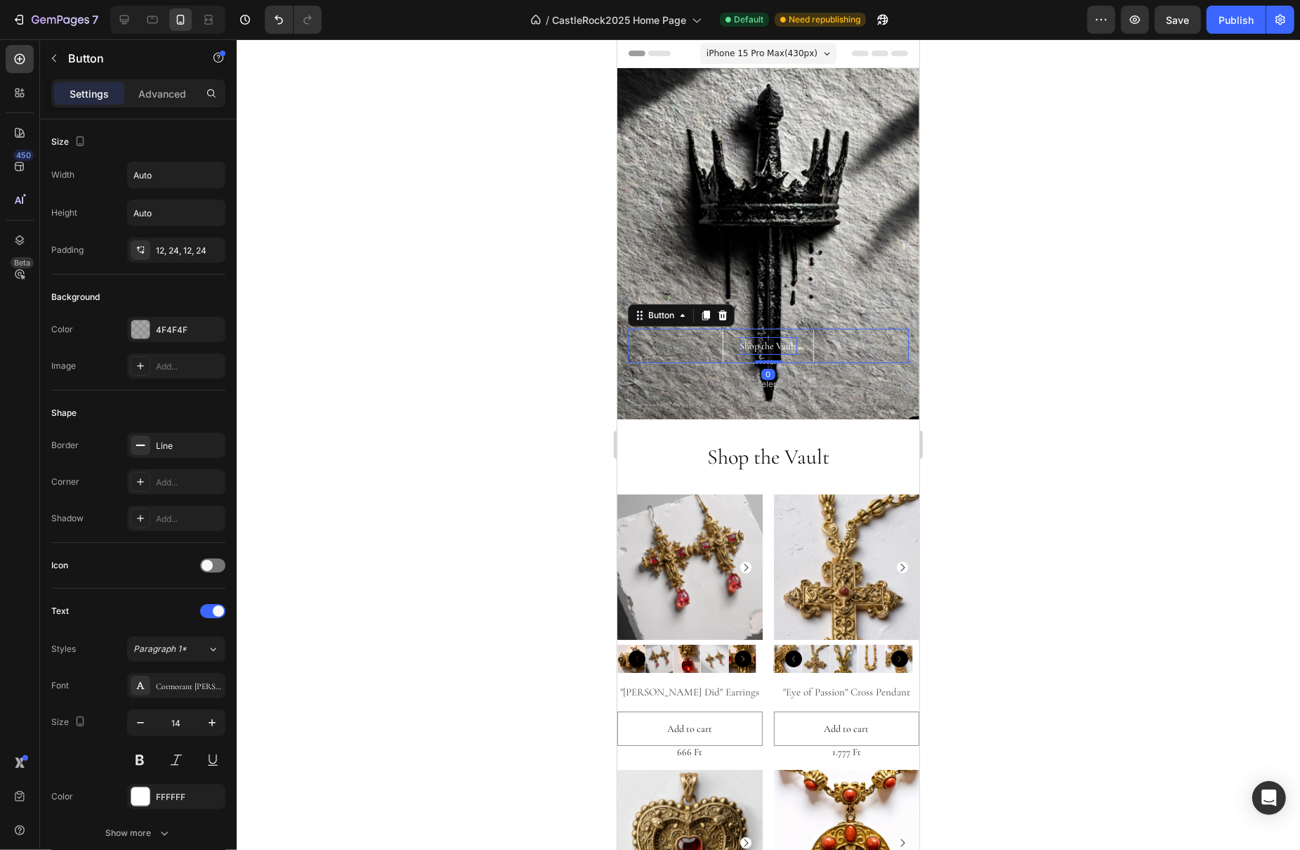
click at [752, 349] on p "Shop the Vault" at bounding box center [768, 346] width 58 height 18
click at [1035, 369] on div at bounding box center [768, 444] width 1063 height 810
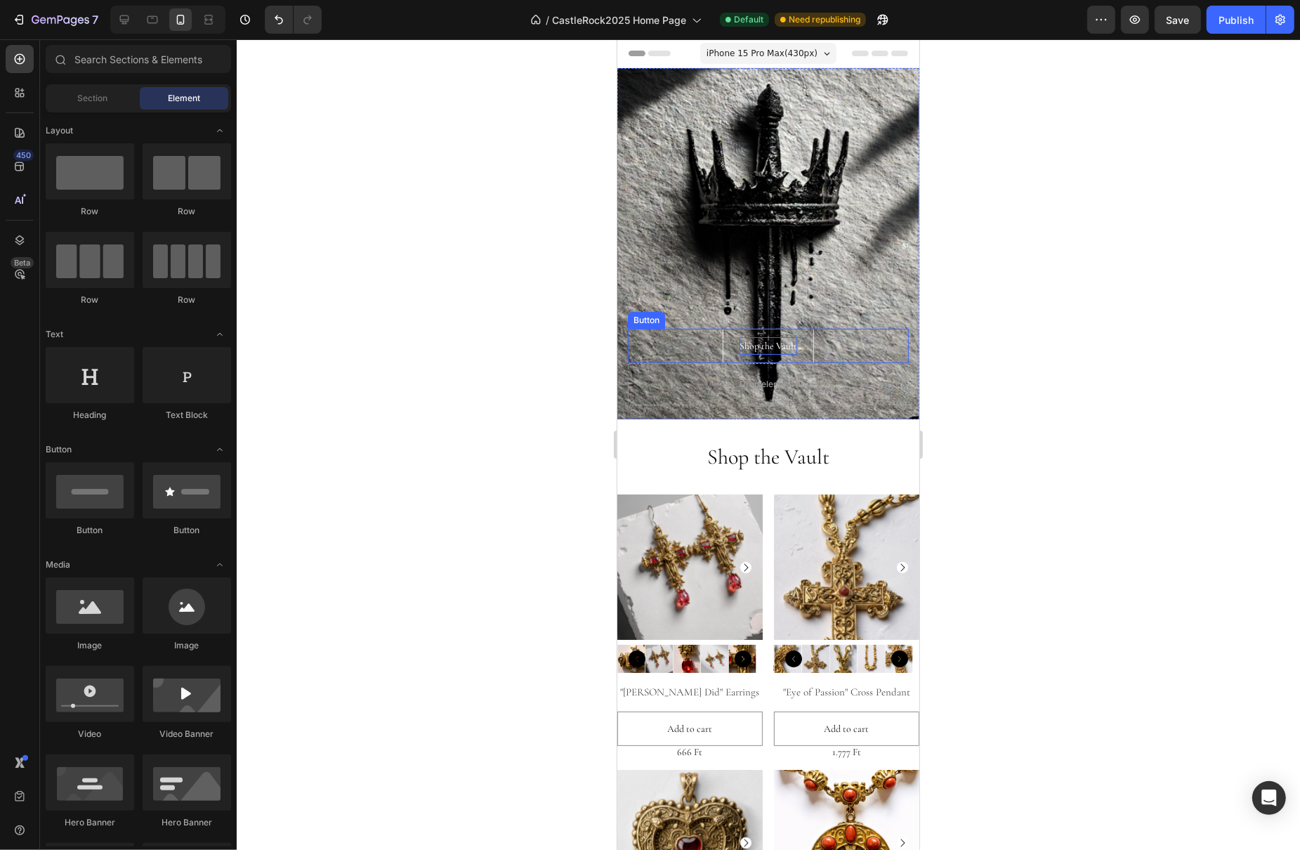
click at [783, 345] on p "Shop the Vault" at bounding box center [768, 346] width 58 height 18
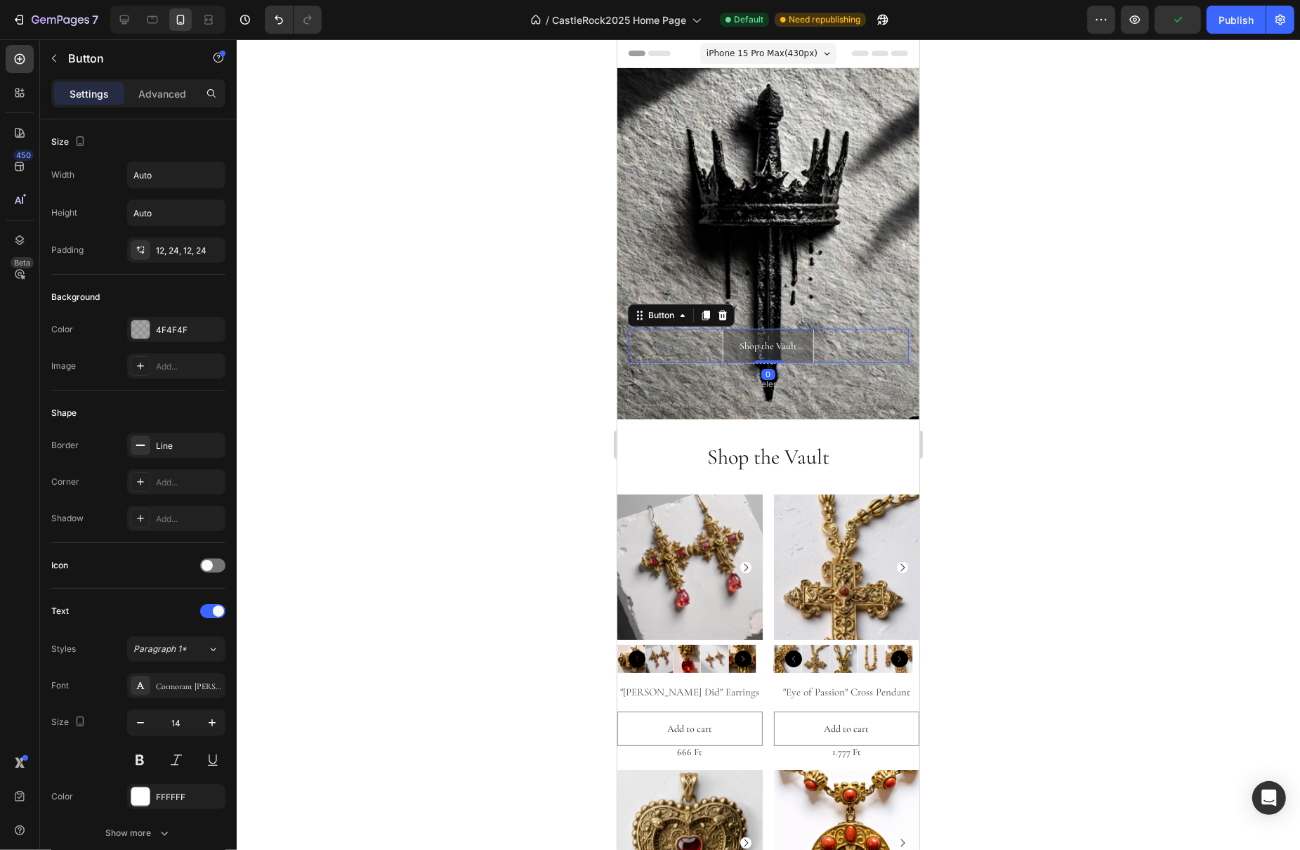
drag, startPoint x: 522, startPoint y: 342, endPoint x: 206, endPoint y: 202, distance: 344.8
click at [522, 342] on div at bounding box center [768, 444] width 1063 height 810
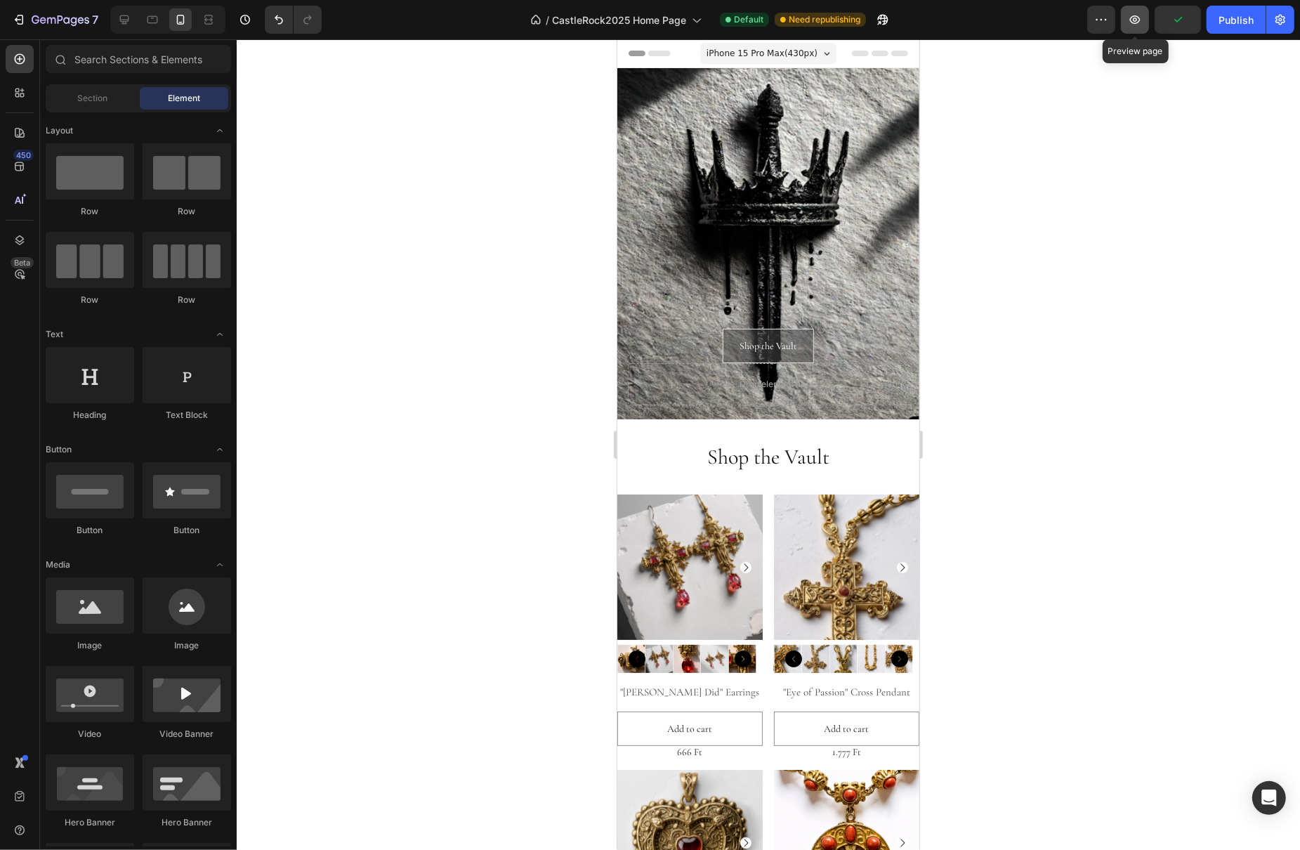
click at [1141, 20] on icon "button" at bounding box center [1135, 20] width 14 height 14
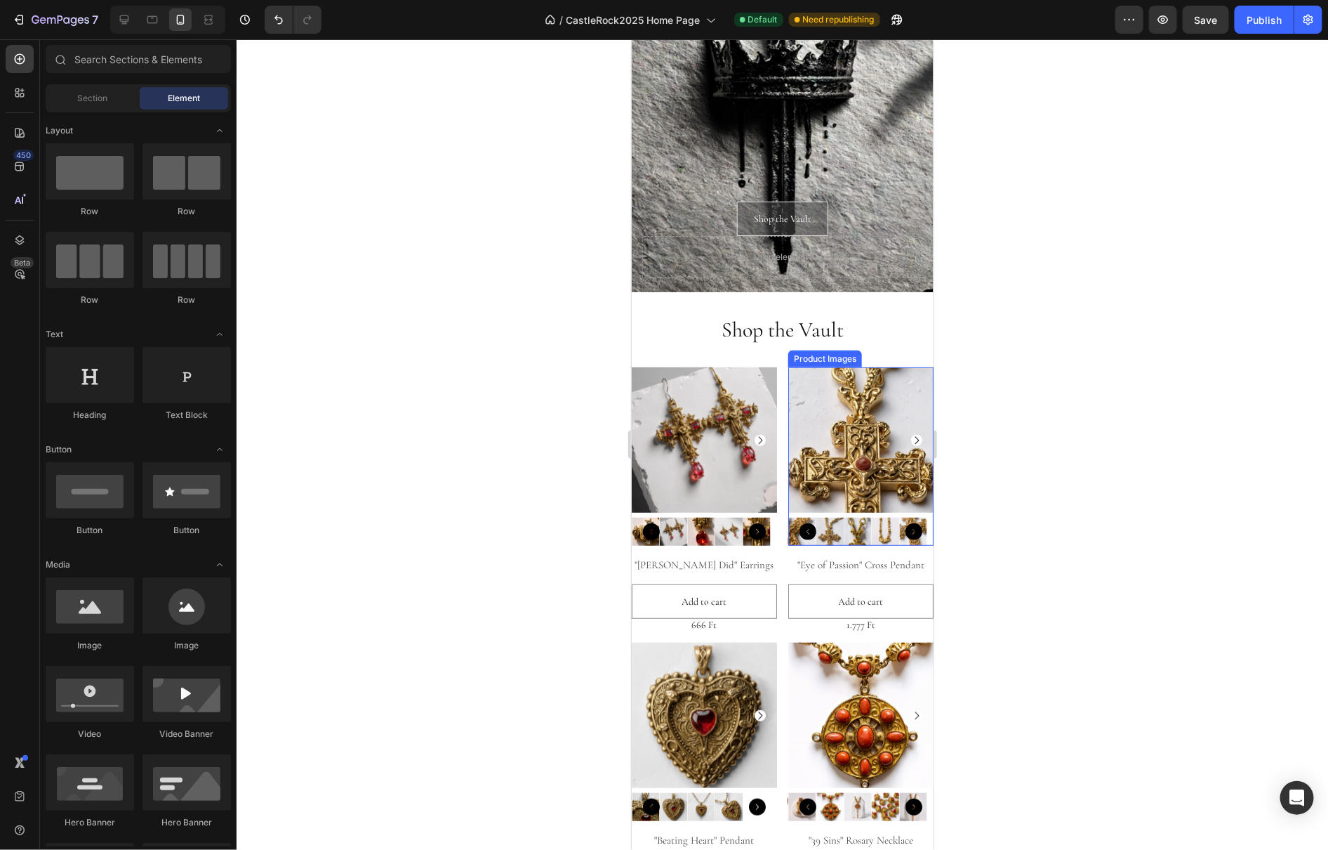
scroll to position [133, 0]
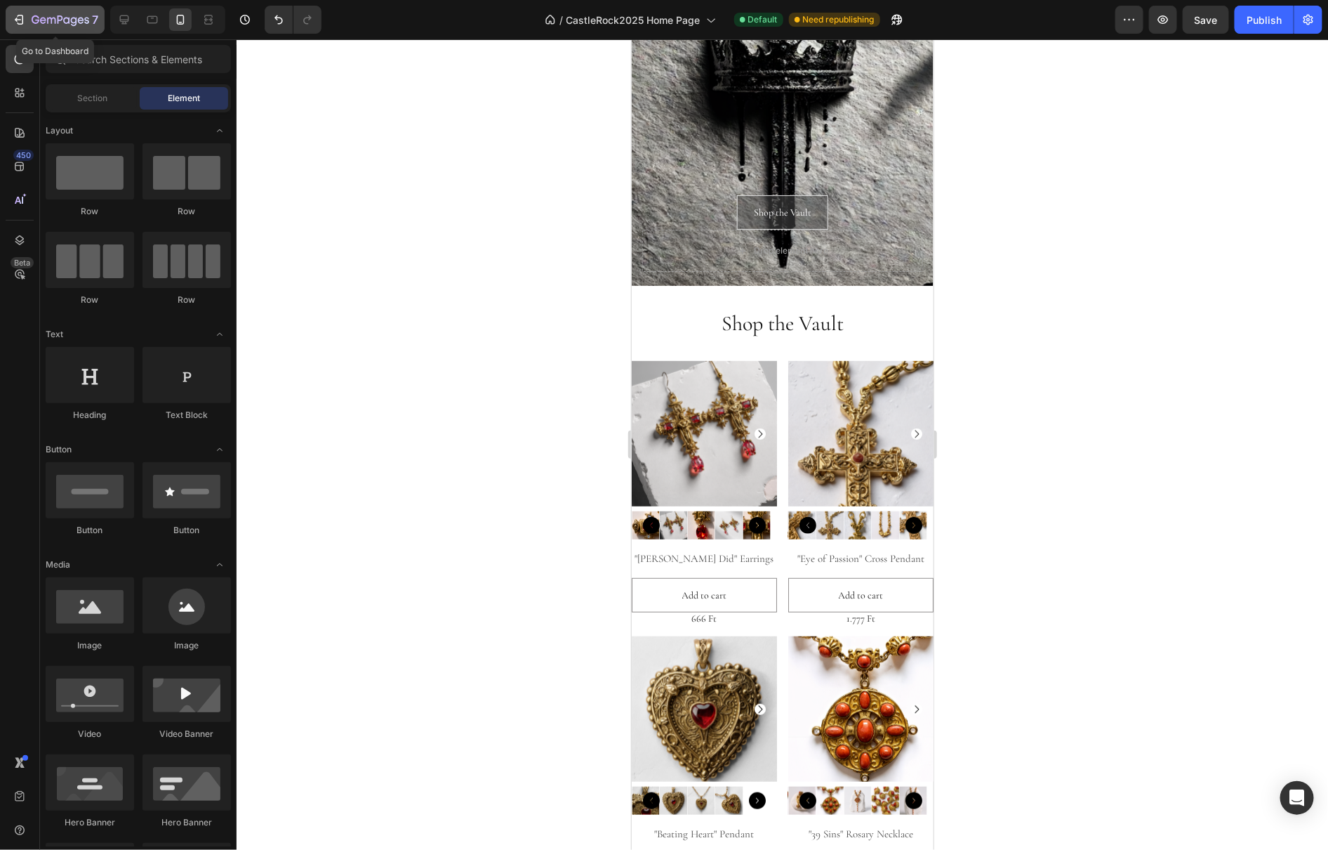
click at [20, 17] on icon "button" at bounding box center [19, 20] width 14 height 14
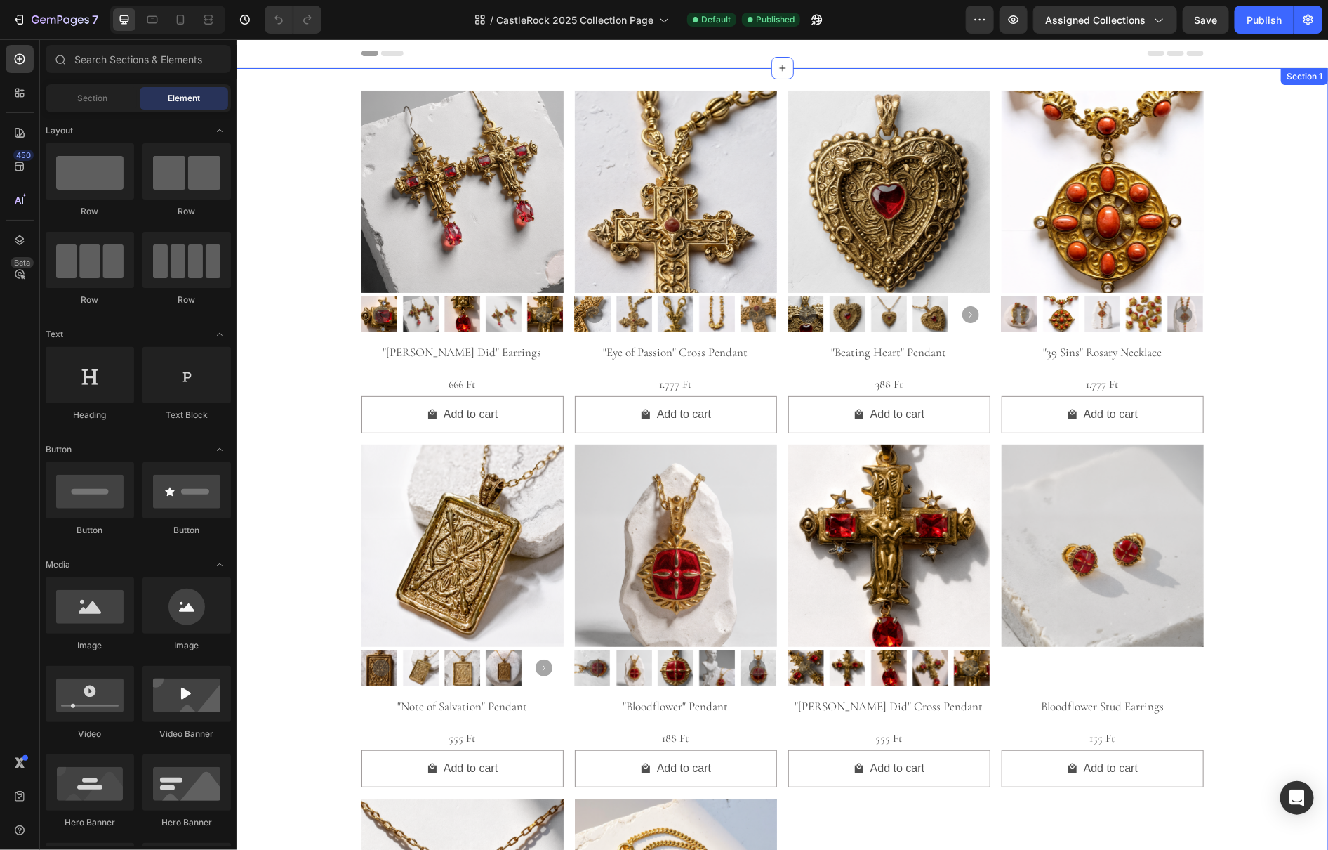
click at [348, 70] on div "Product Images "Pontius Did" Earrings Product Title 666 Ft Product Price Produc…" at bounding box center [782, 622] width 1092 height 1111
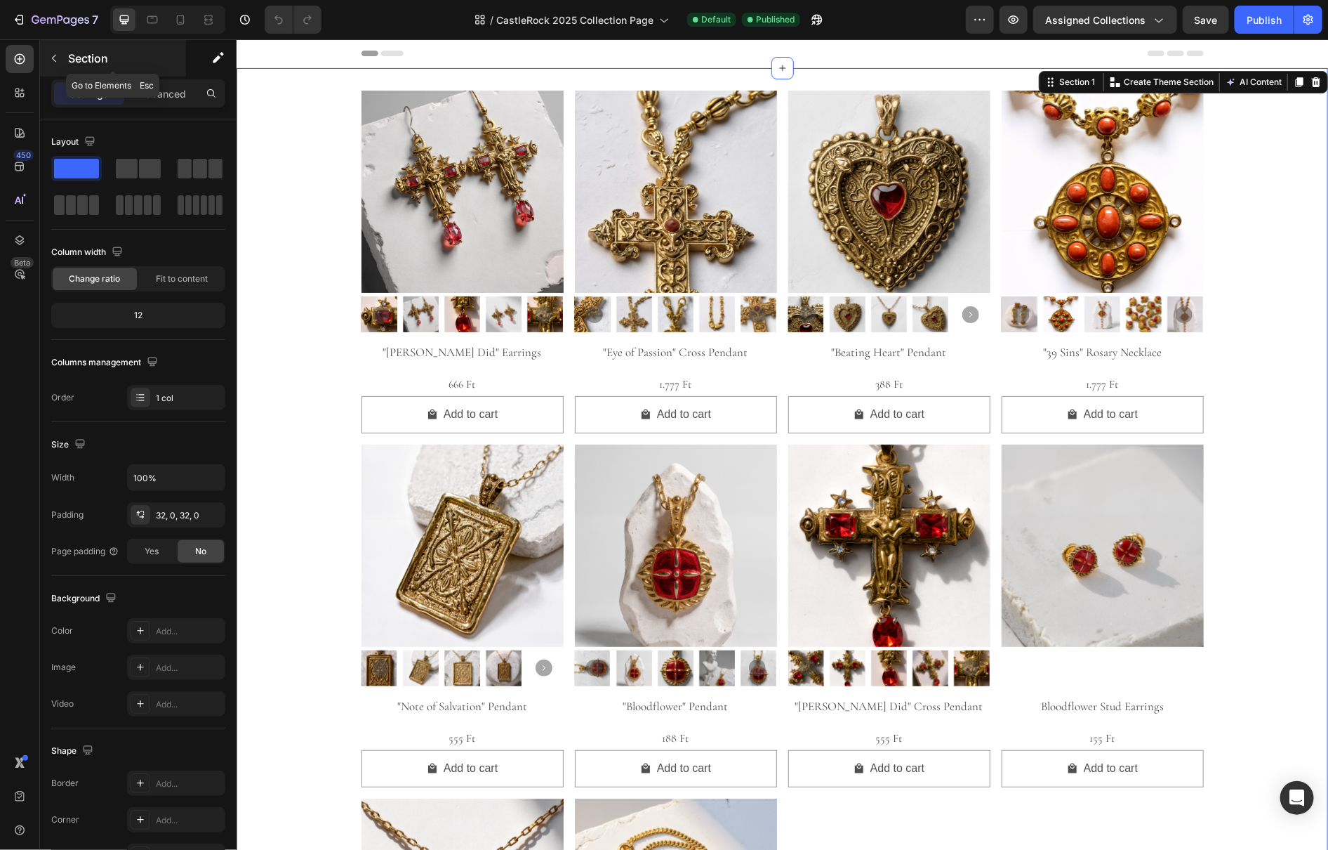
click at [53, 55] on icon "button" at bounding box center [53, 58] width 11 height 11
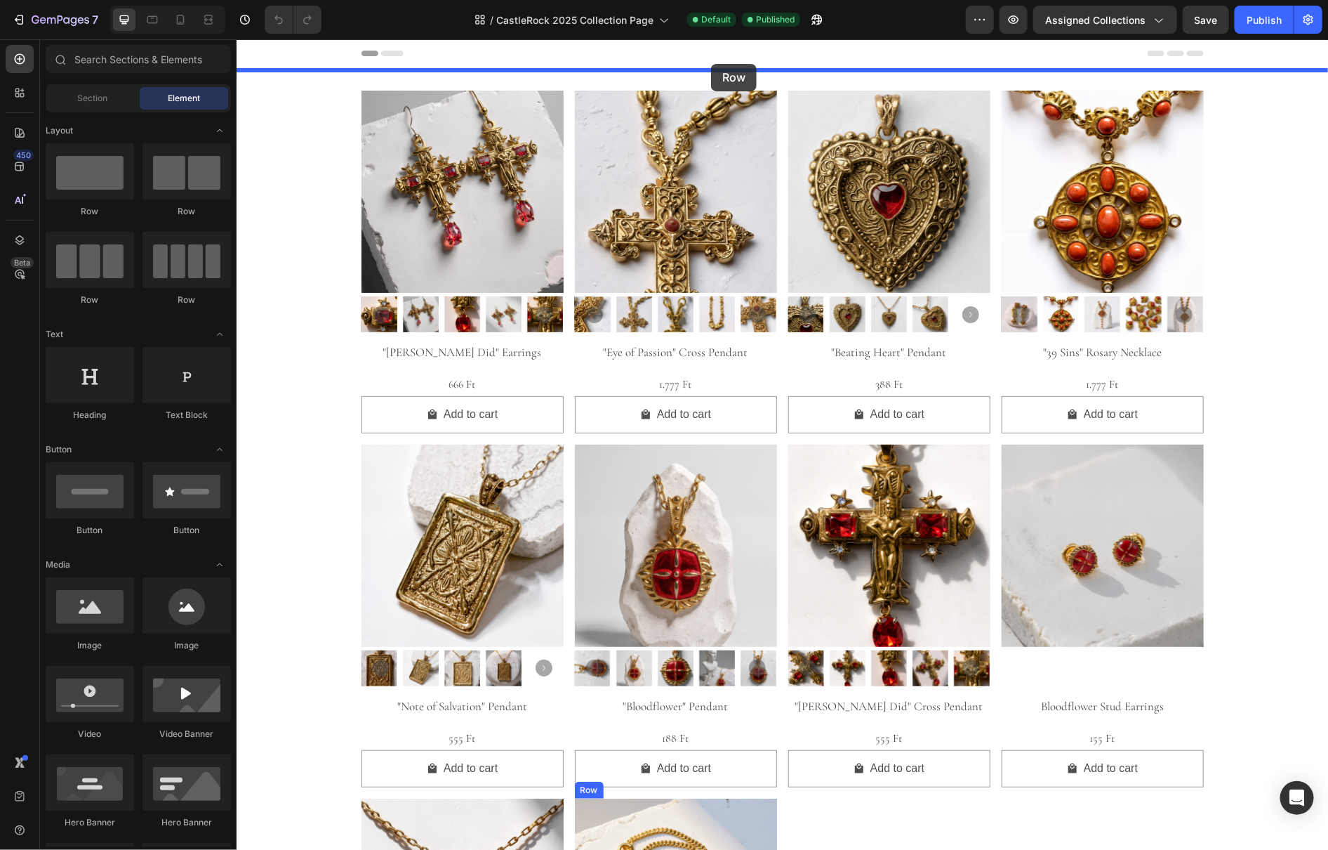
drag, startPoint x: 314, startPoint y: 225, endPoint x: 711, endPoint y: 63, distance: 428.6
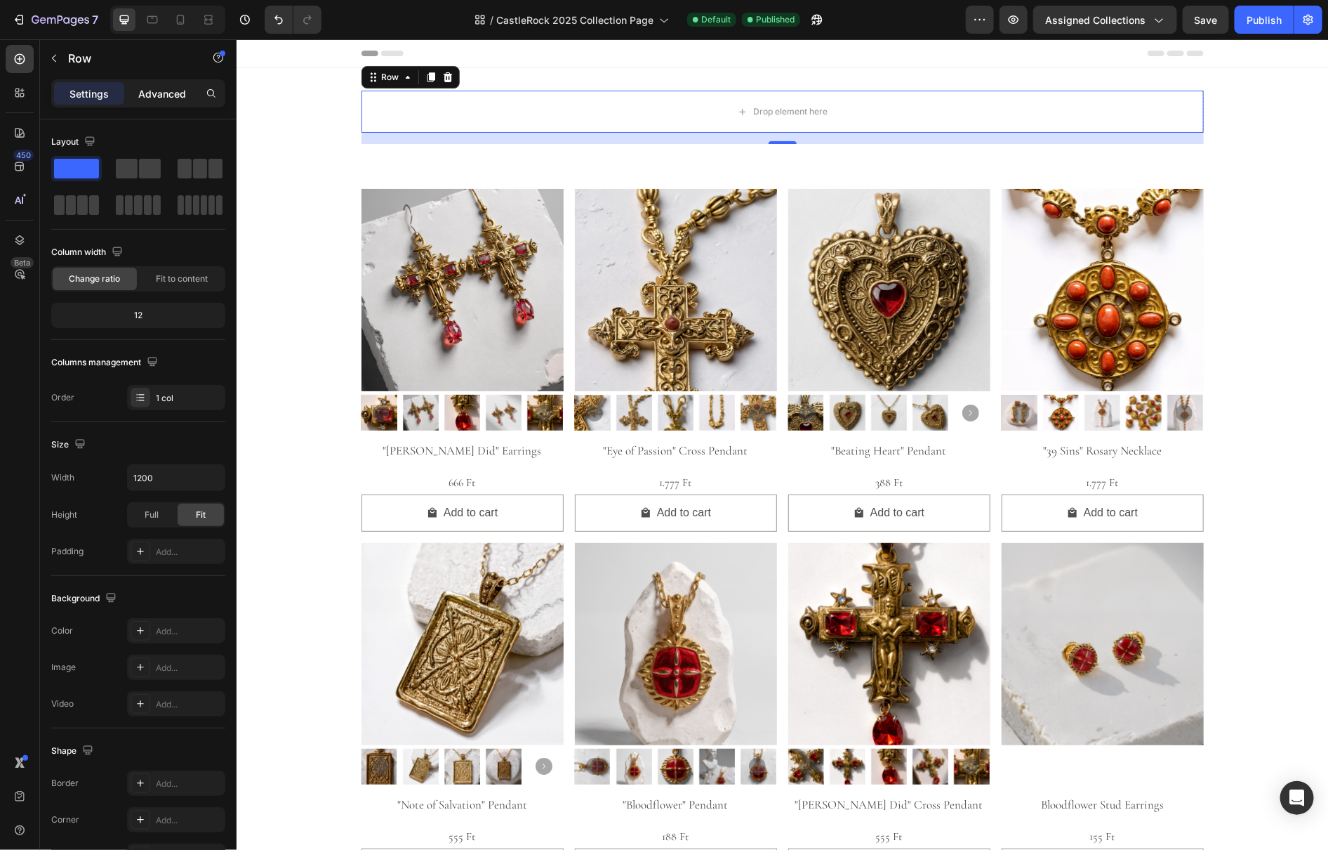
click at [150, 98] on p "Advanced" at bounding box center [162, 93] width 48 height 15
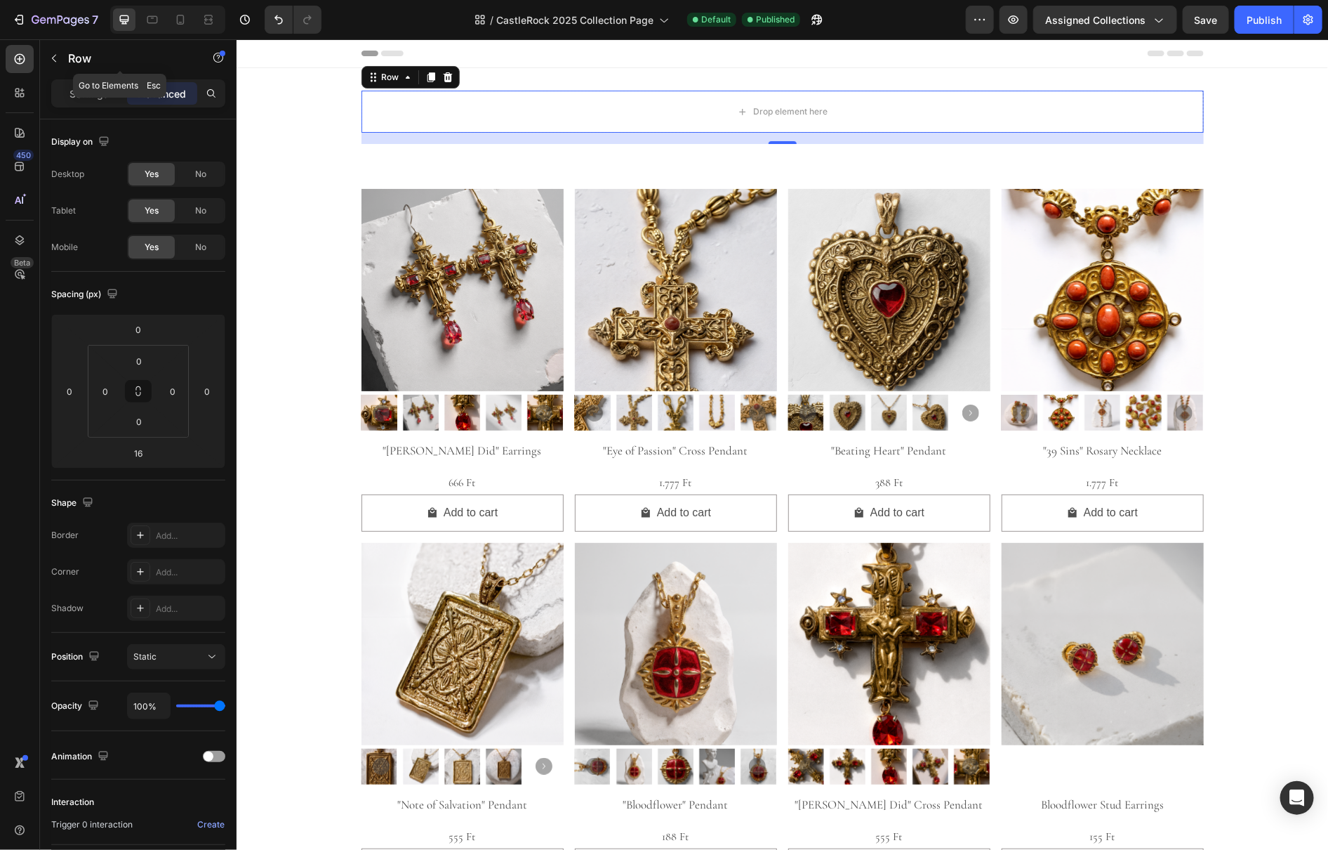
click at [58, 62] on icon "button" at bounding box center [53, 58] width 11 height 11
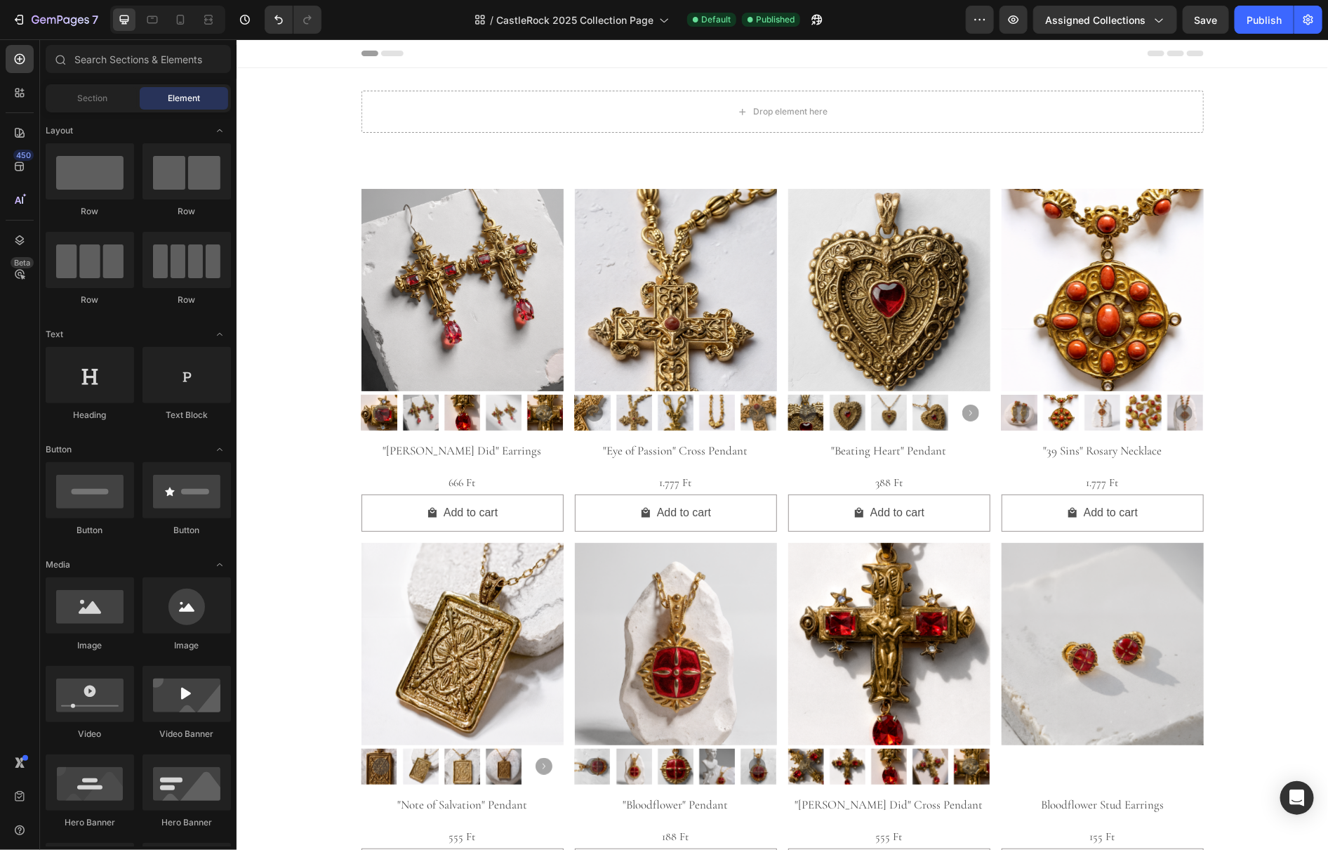
click at [187, 95] on span "Element" at bounding box center [184, 98] width 32 height 13
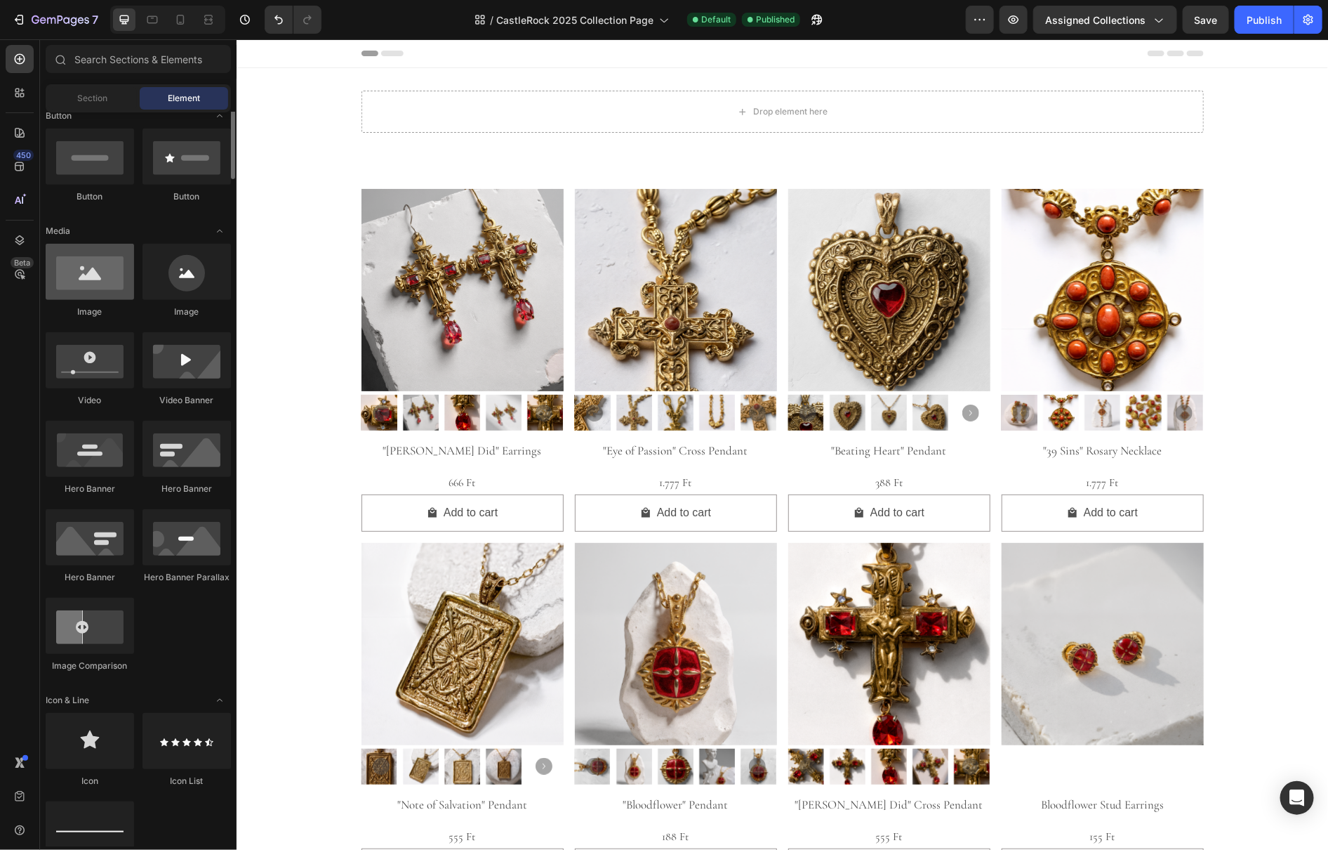
scroll to position [241, 0]
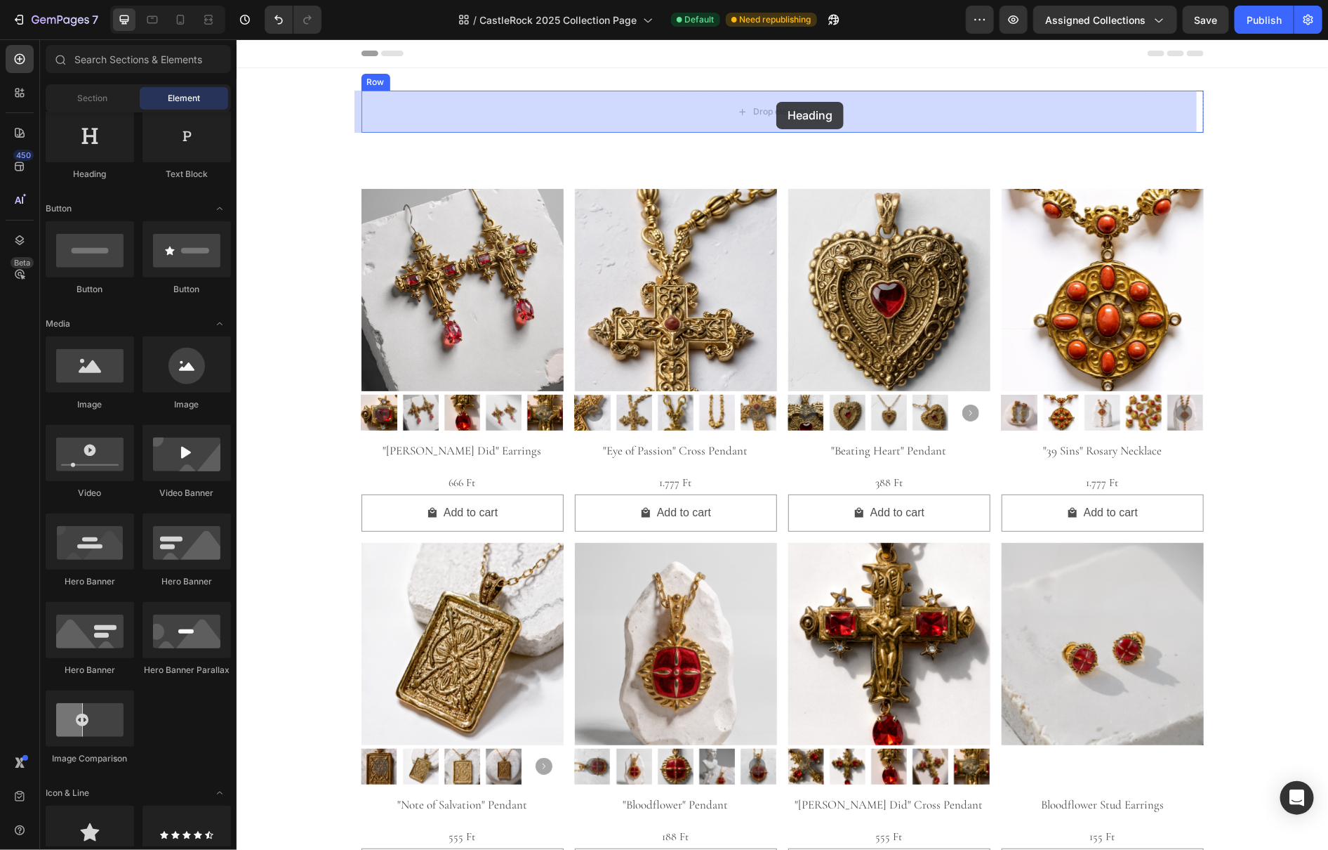
drag, startPoint x: 322, startPoint y: 185, endPoint x: 774, endPoint y: 105, distance: 458.5
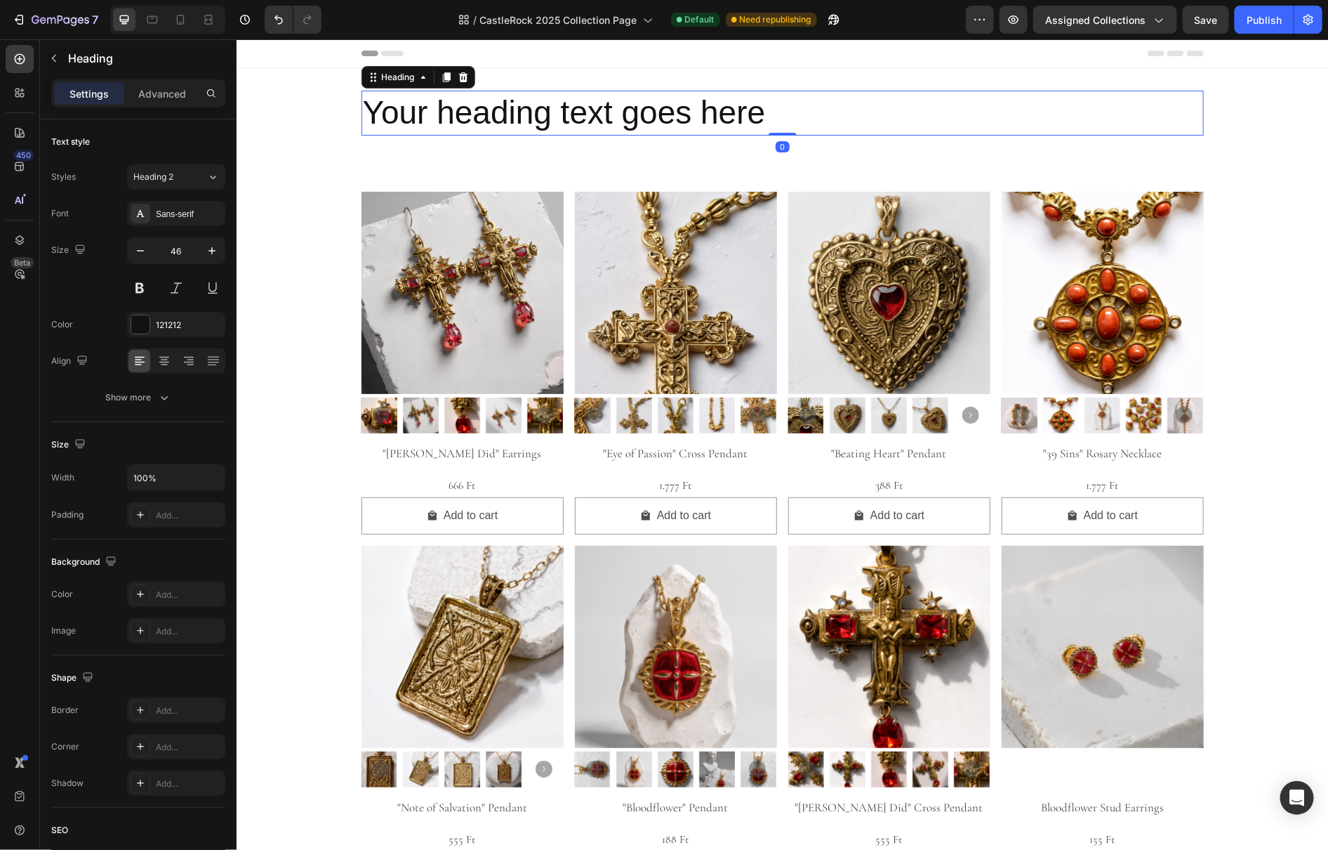
click at [770, 112] on h2 "Your heading text goes here" at bounding box center [782, 112] width 843 height 45
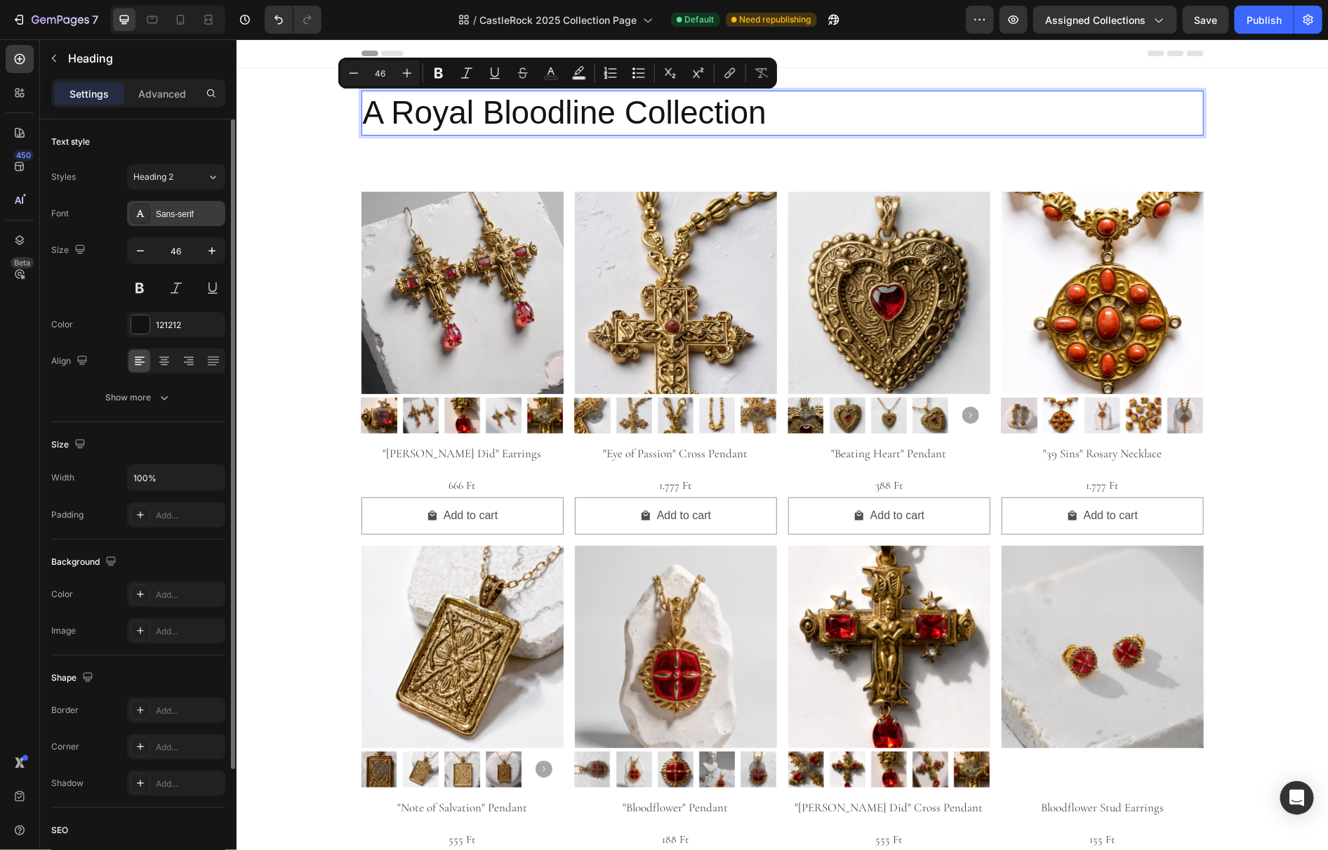
click at [182, 215] on div "Sans-serif" at bounding box center [189, 214] width 66 height 13
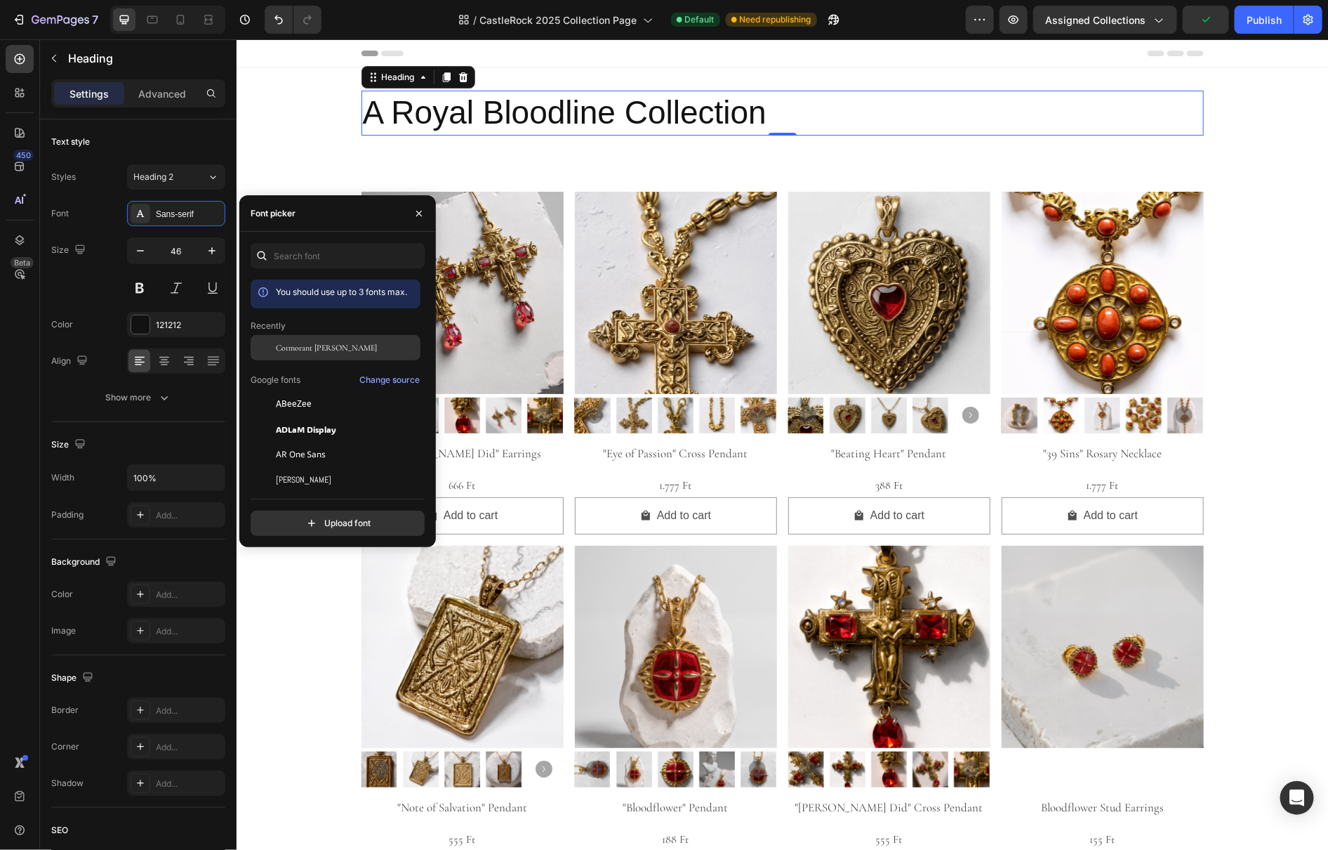
click at [338, 354] on span "Cormorant [PERSON_NAME]" at bounding box center [326, 347] width 101 height 13
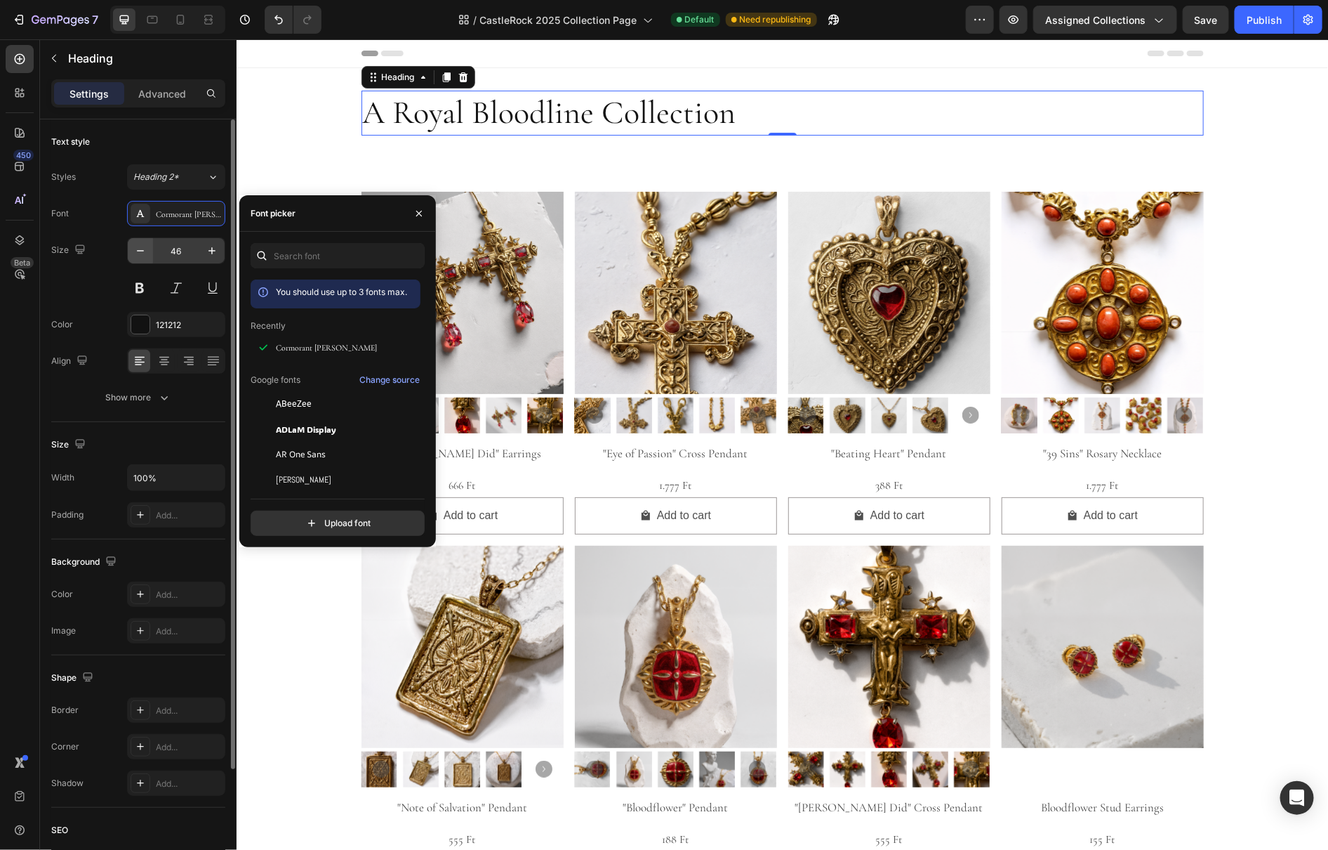
click at [146, 258] on button "button" at bounding box center [140, 250] width 25 height 25
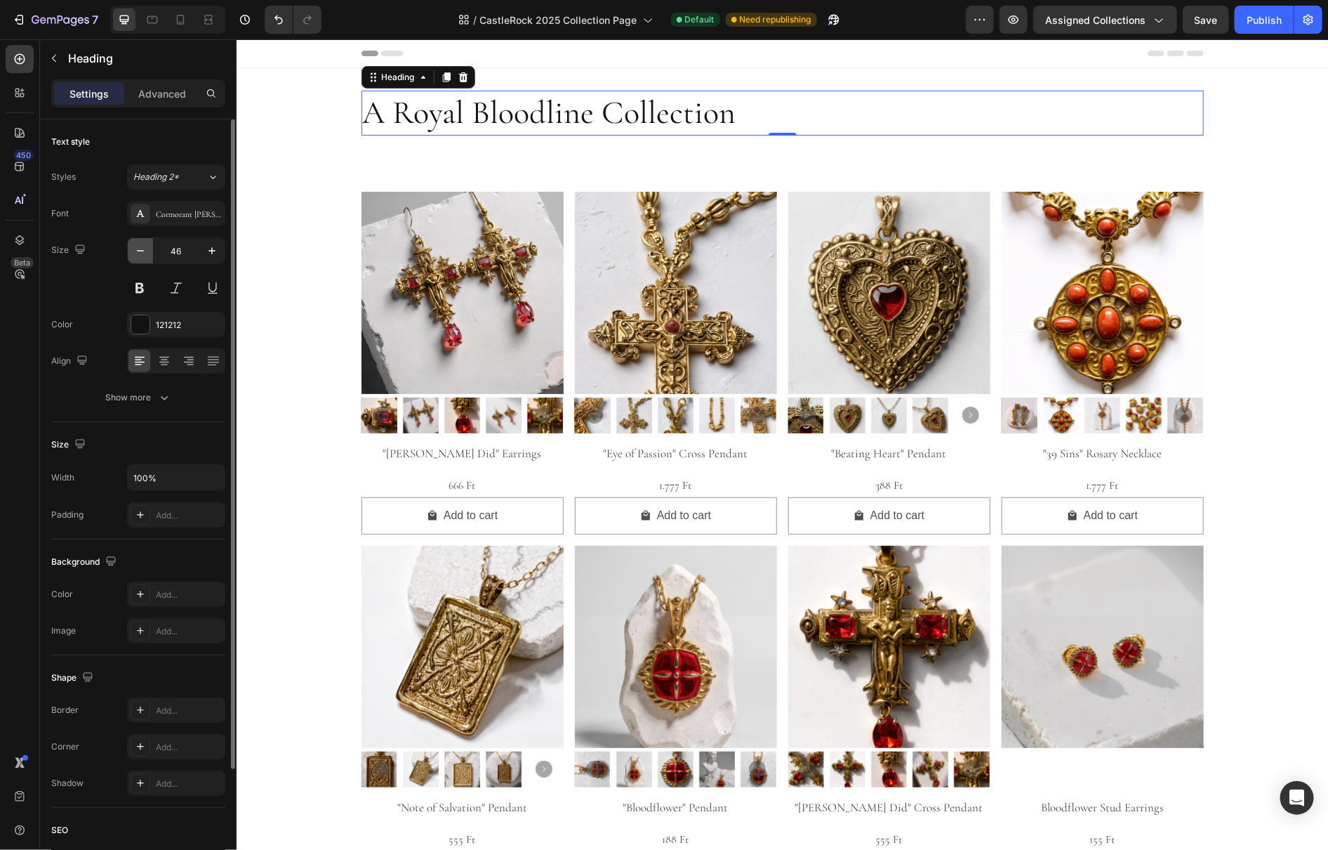
click at [146, 258] on icon "button" at bounding box center [140, 251] width 14 height 14
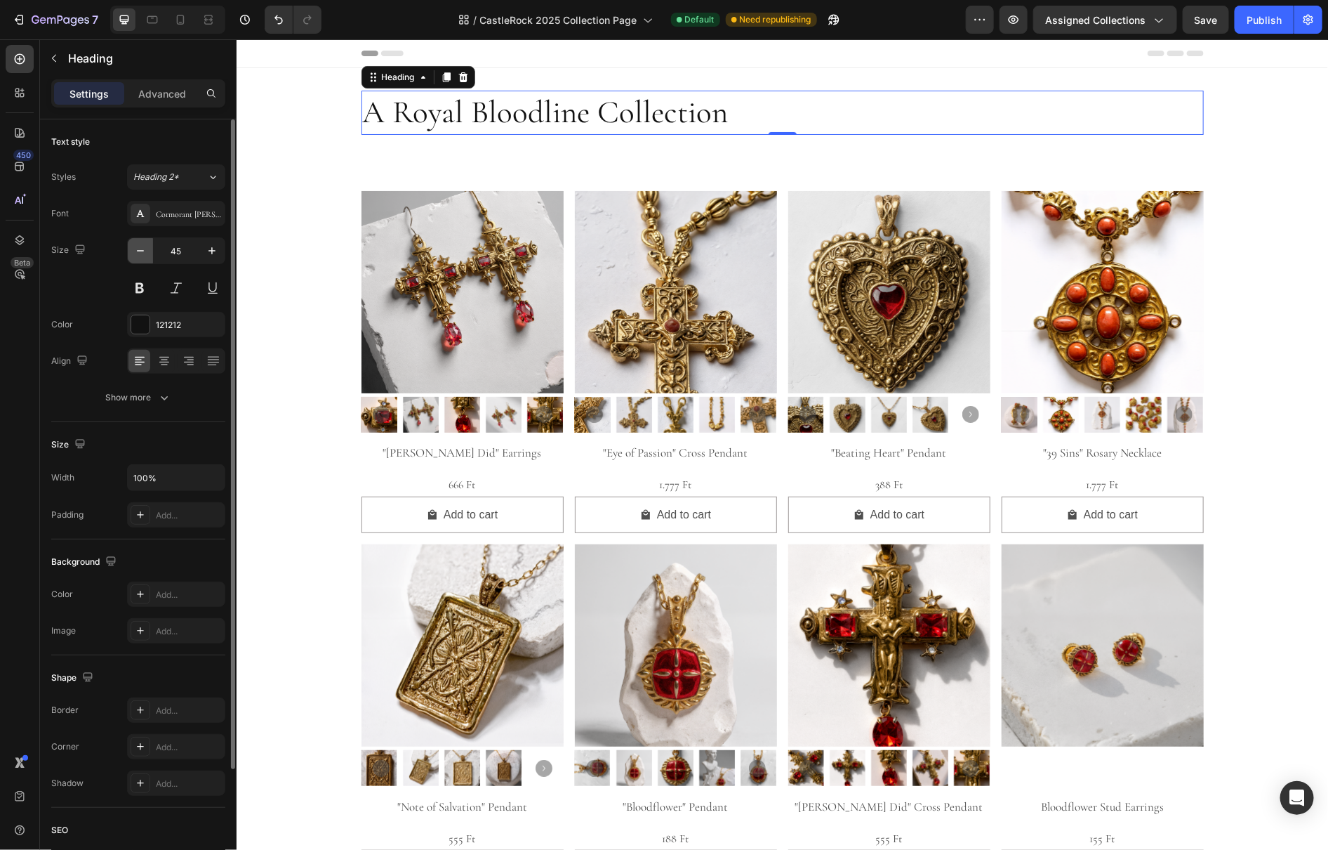
click at [146, 258] on icon "button" at bounding box center [140, 251] width 14 height 14
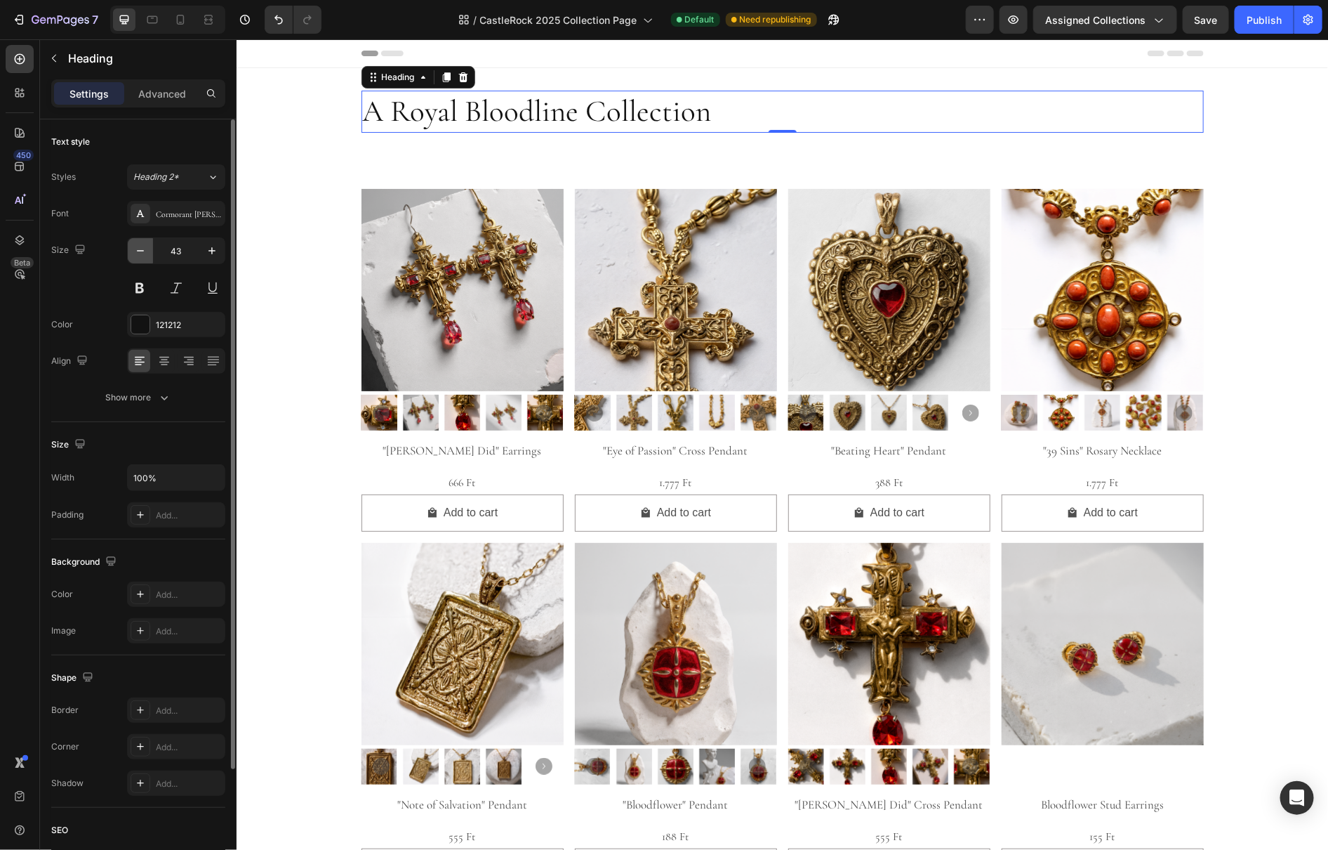
click at [144, 253] on icon "button" at bounding box center [140, 251] width 14 height 14
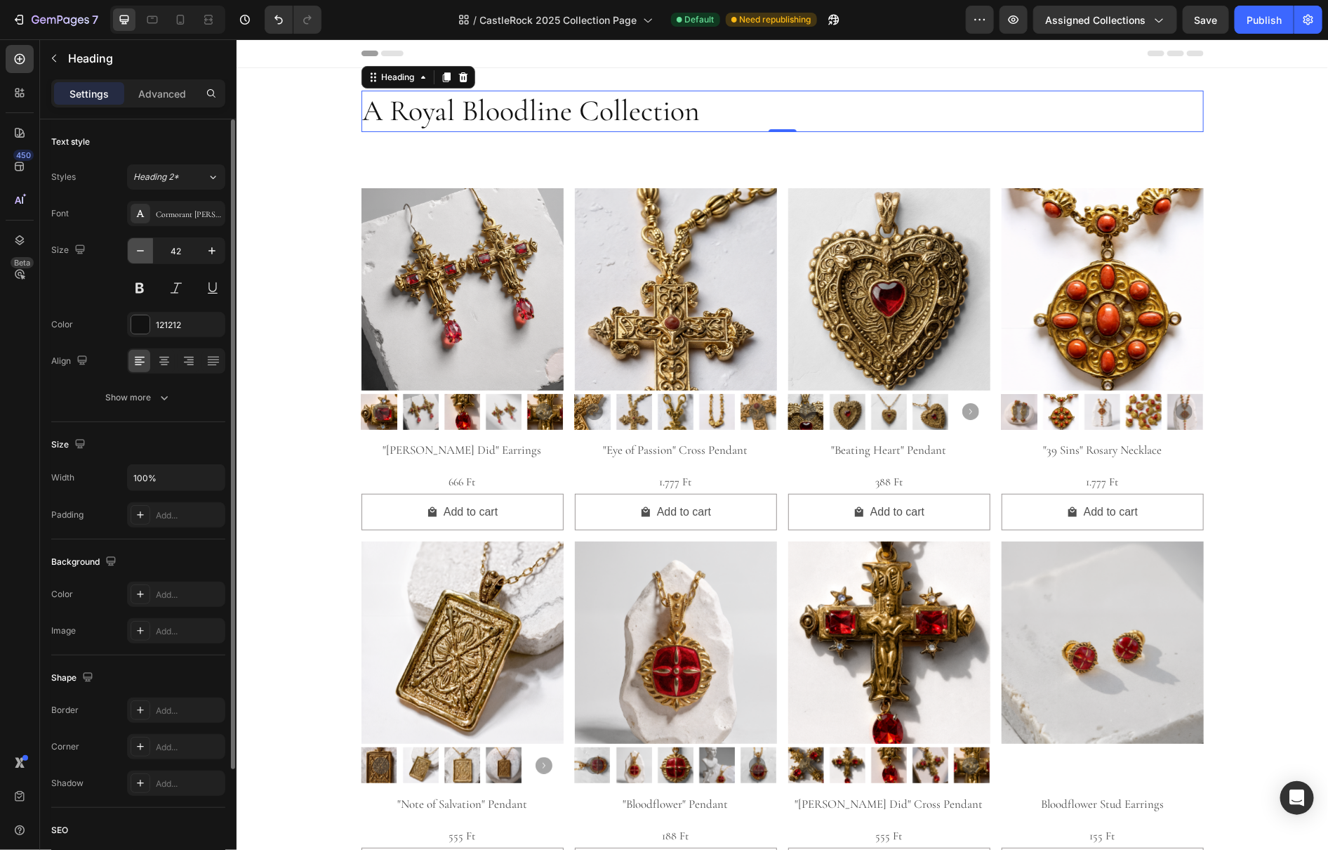
click at [144, 253] on icon "button" at bounding box center [140, 251] width 14 height 14
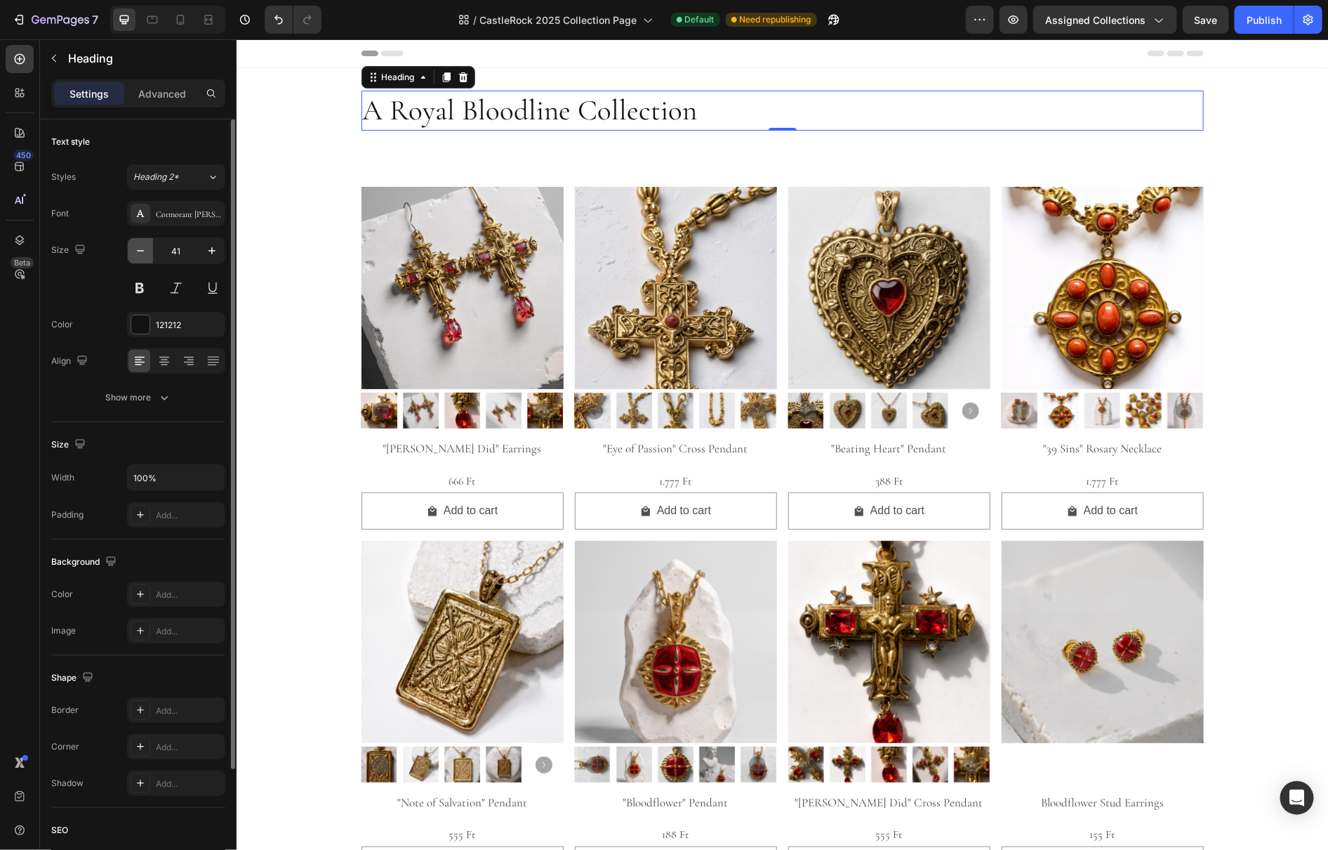
click at [144, 253] on icon "button" at bounding box center [140, 251] width 14 height 14
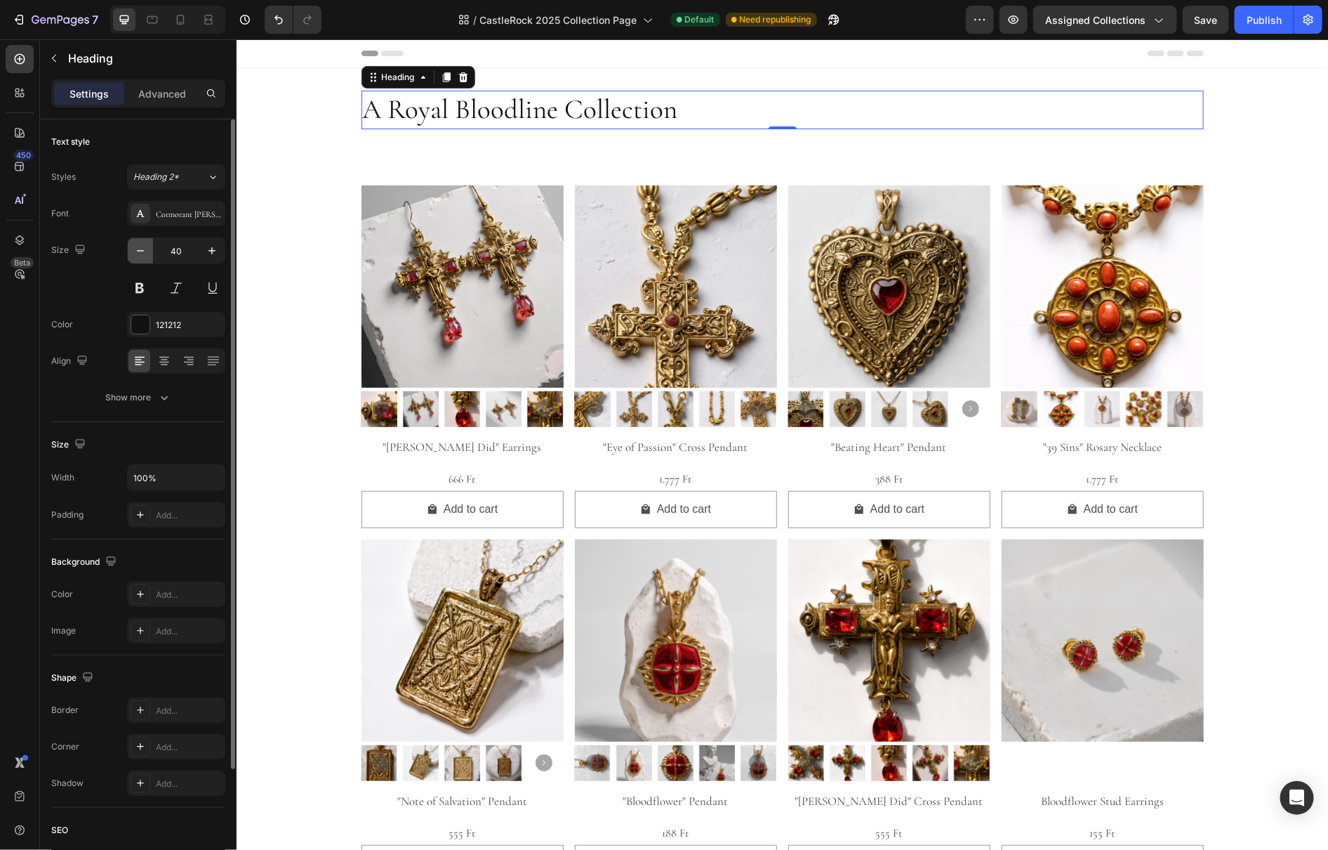
type input "39"
click at [167, 366] on icon at bounding box center [164, 361] width 14 height 14
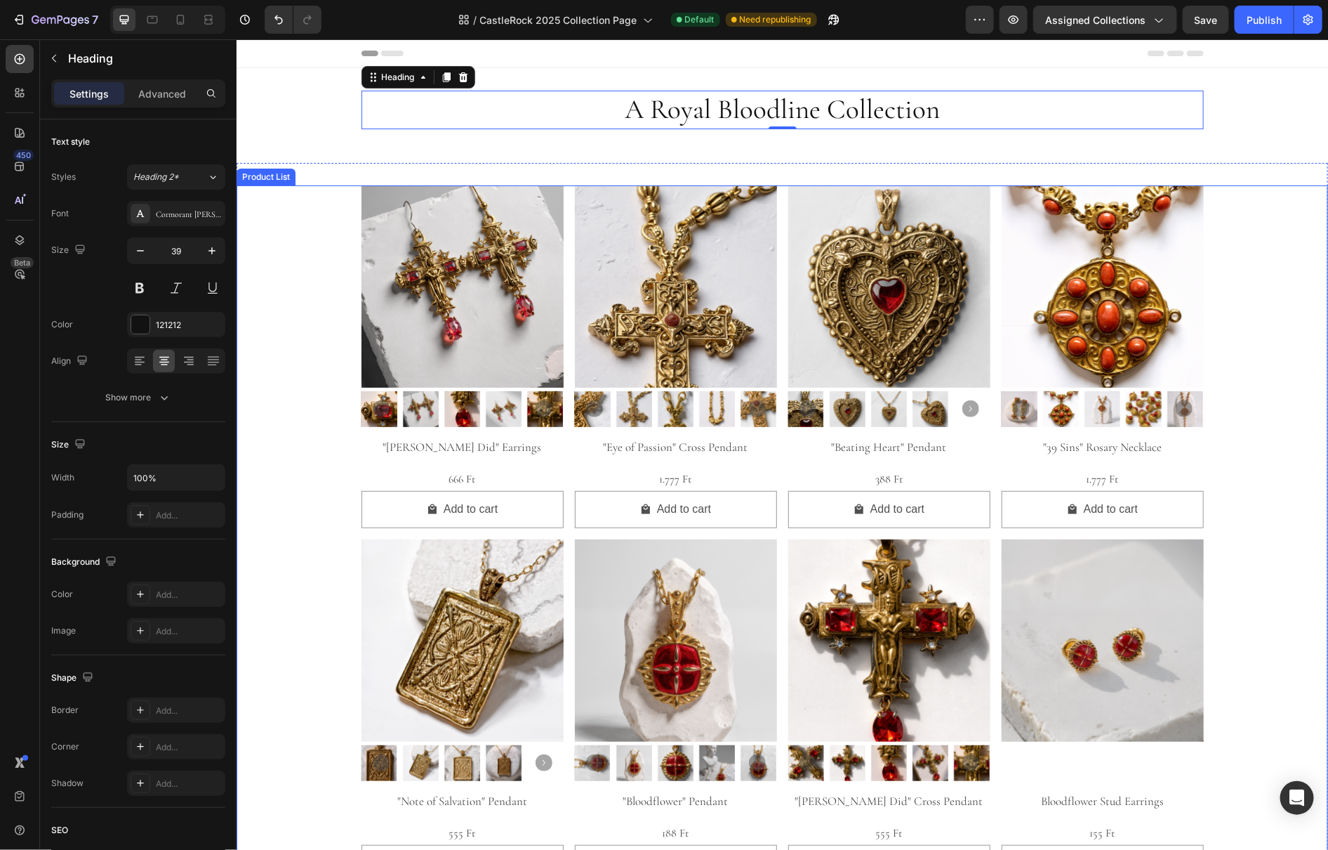
click at [1284, 216] on div "Product Images "Pontius Did" Earrings Product Title 666 Ft Product Price Produc…" at bounding box center [782, 718] width 1092 height 1066
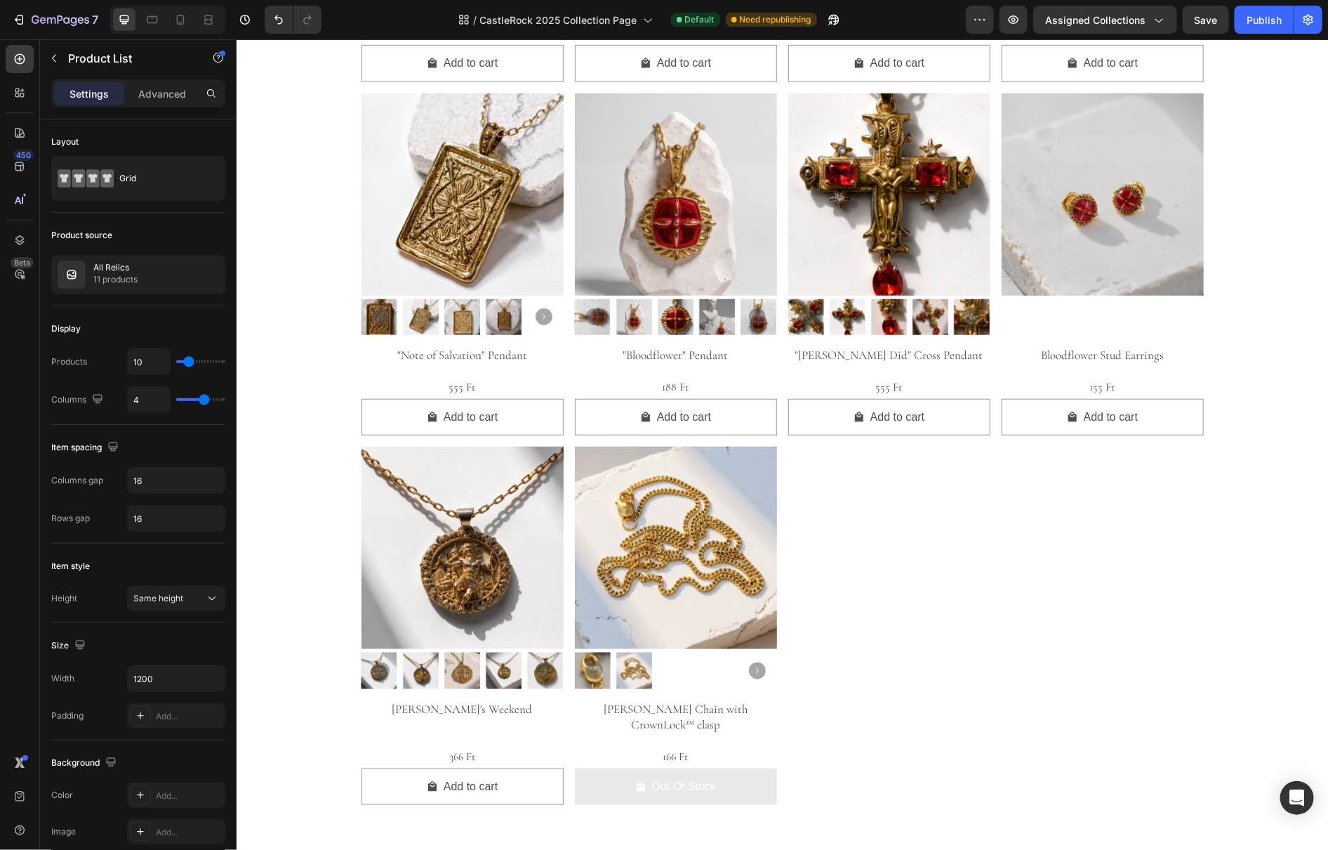
scroll to position [612, 0]
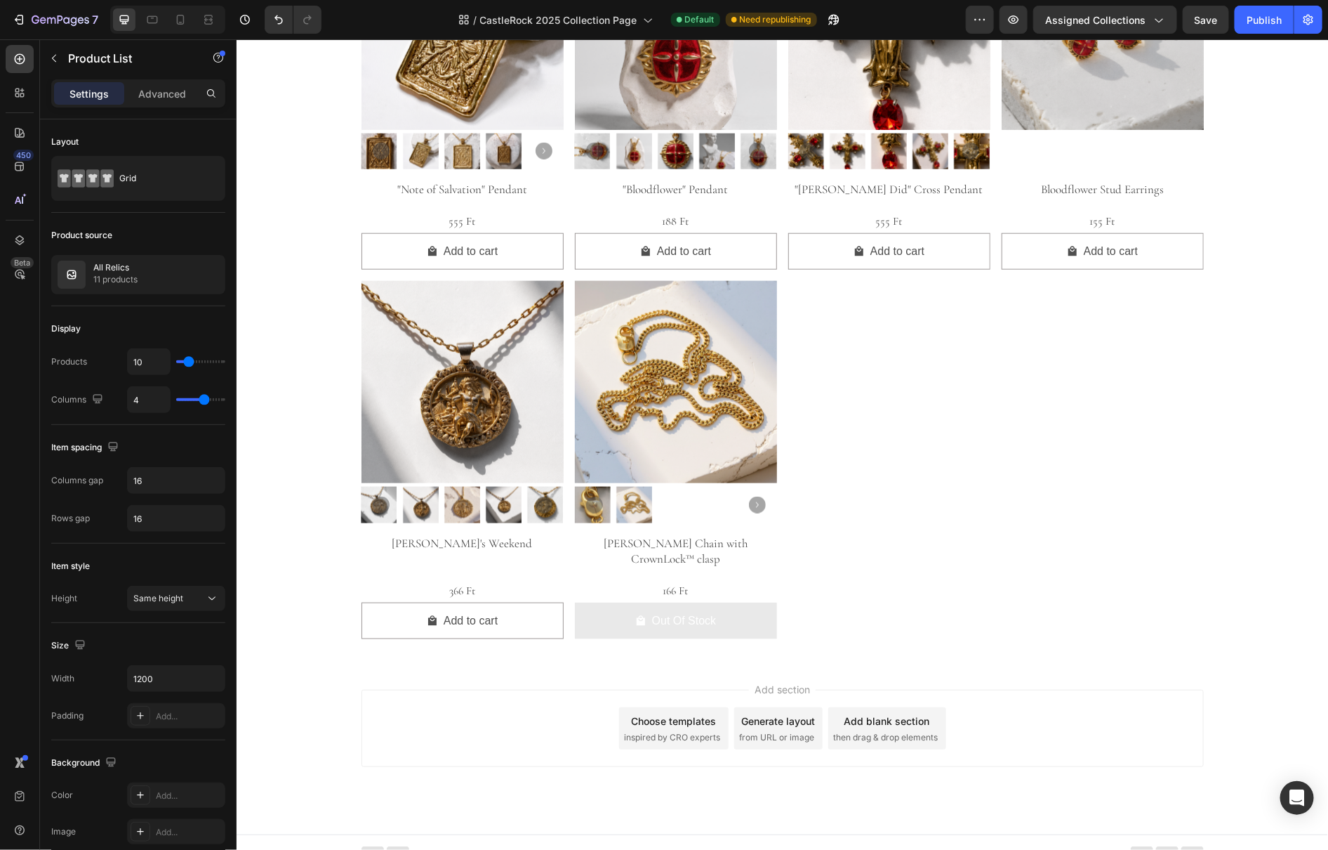
click at [1022, 393] on div "Product Images "Pontius Did" Earrings Product Title 666 Ft Product Price Produc…" at bounding box center [782, 106] width 843 height 1066
click at [850, 403] on div "Product Images "Pontius Did" Earrings Product Title 666 Ft Product Price Produc…" at bounding box center [782, 106] width 843 height 1066
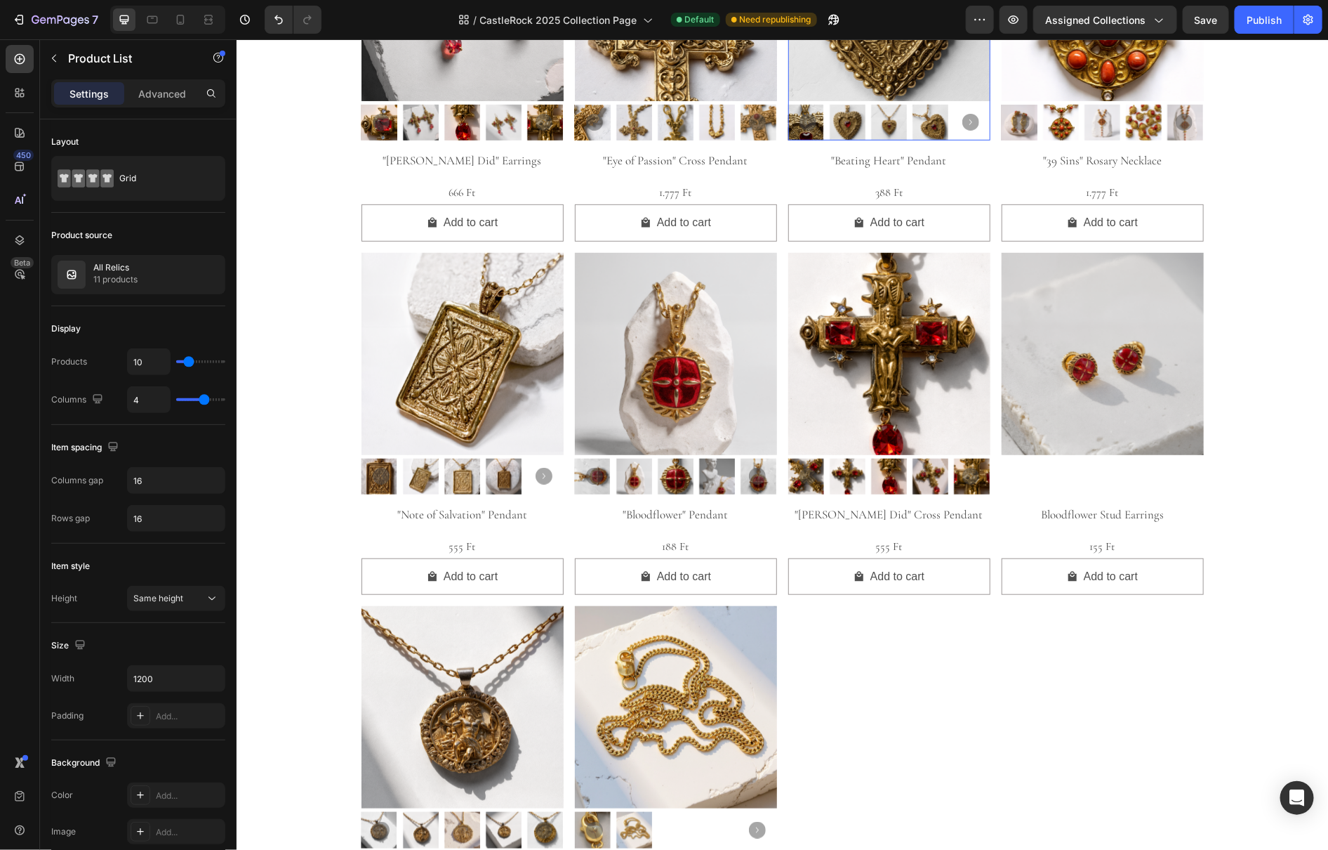
scroll to position [0, 0]
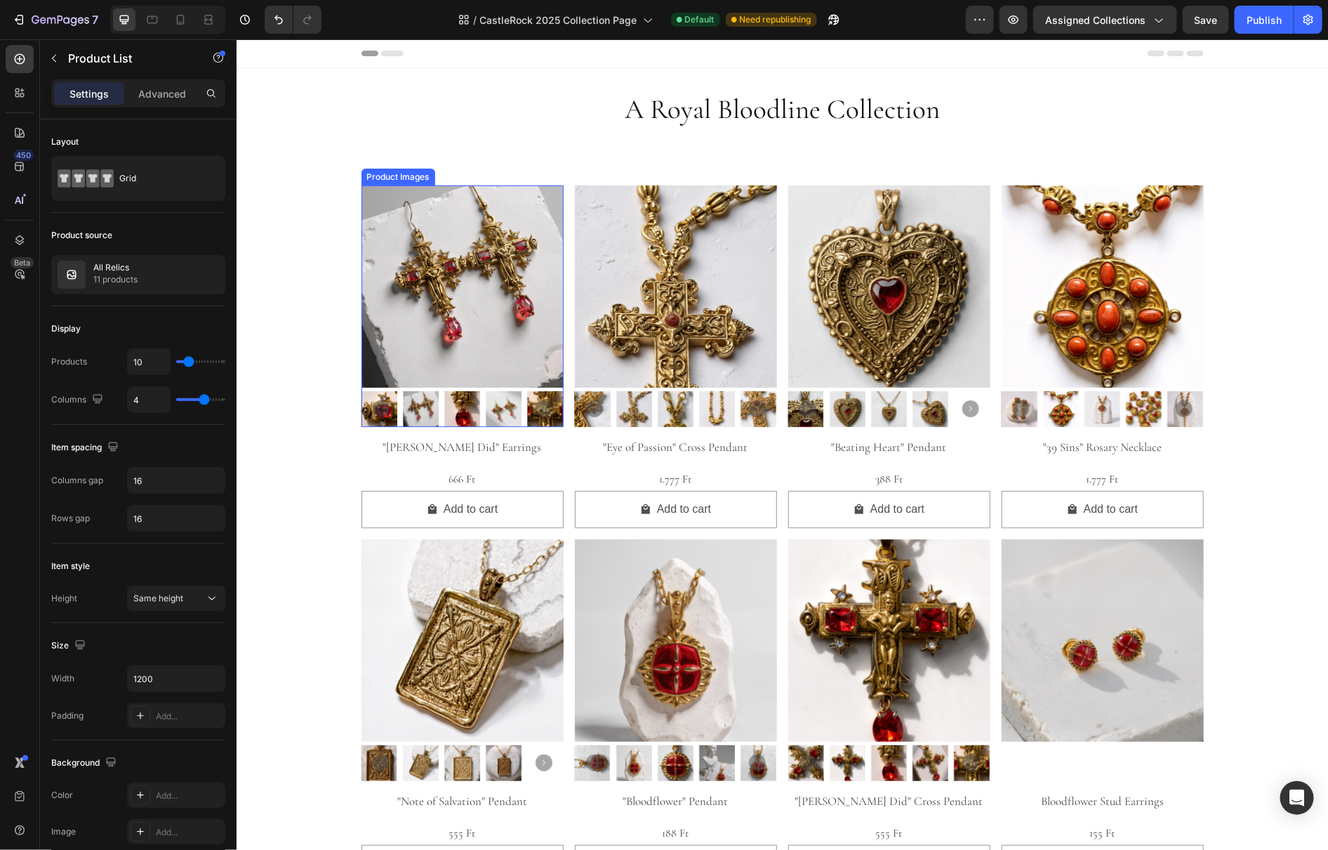
click at [453, 224] on img at bounding box center [462, 286] width 202 height 202
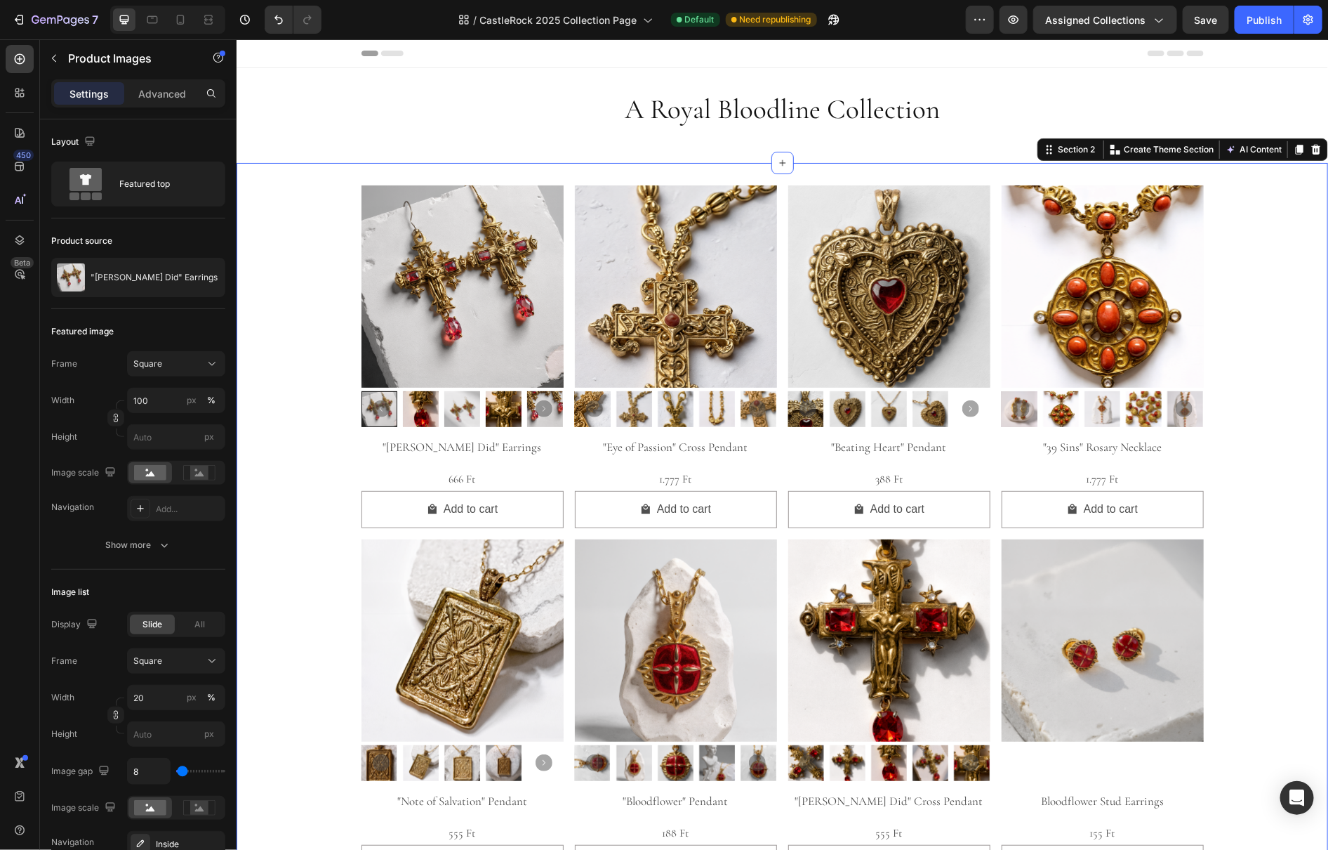
click at [588, 167] on div "Product Images "Pontius Did" Earrings Product Title 666 Ft Product Price Produc…" at bounding box center [782, 717] width 1092 height 1111
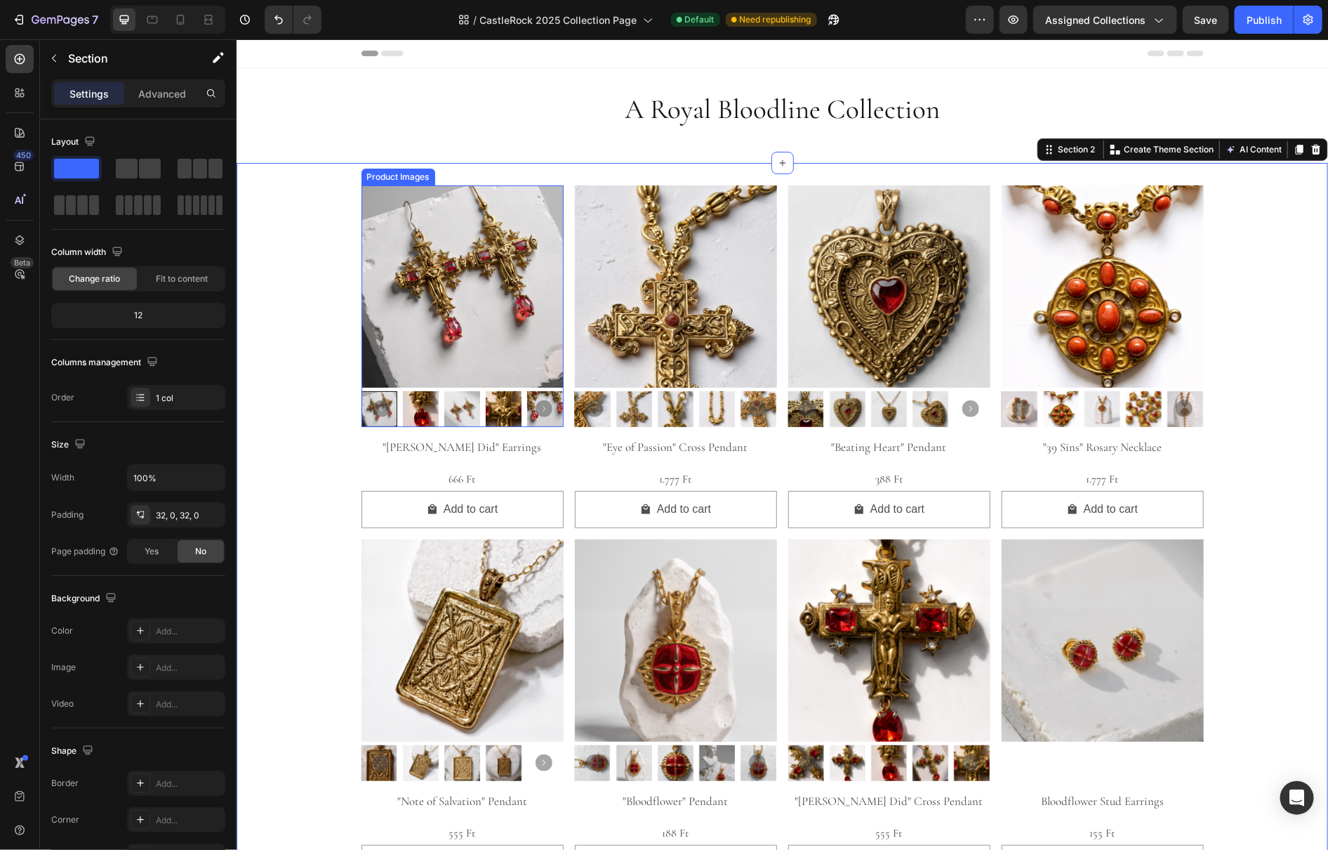
click at [482, 270] on img at bounding box center [462, 286] width 202 height 202
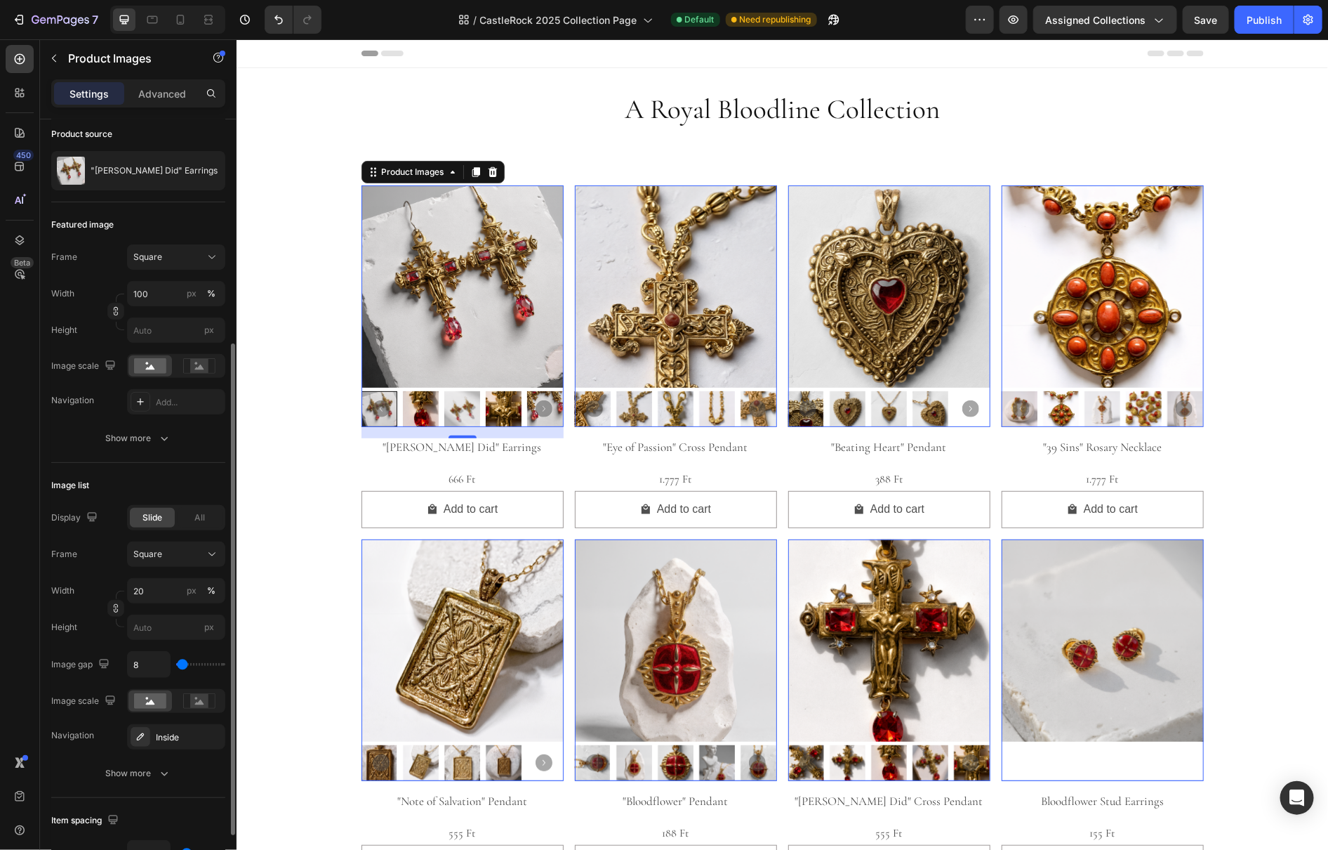
scroll to position [202, 0]
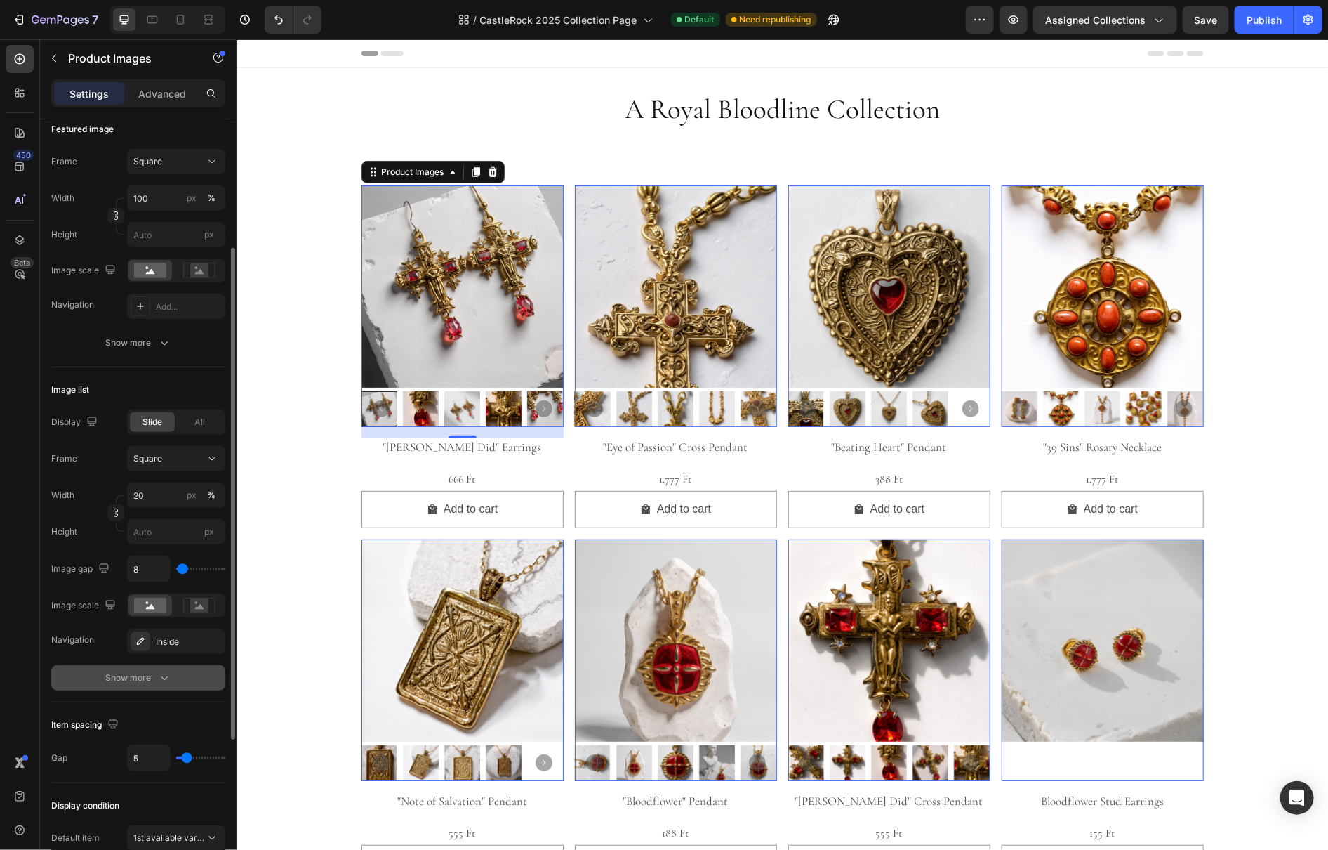
click at [143, 679] on div "Show more" at bounding box center [138, 678] width 65 height 14
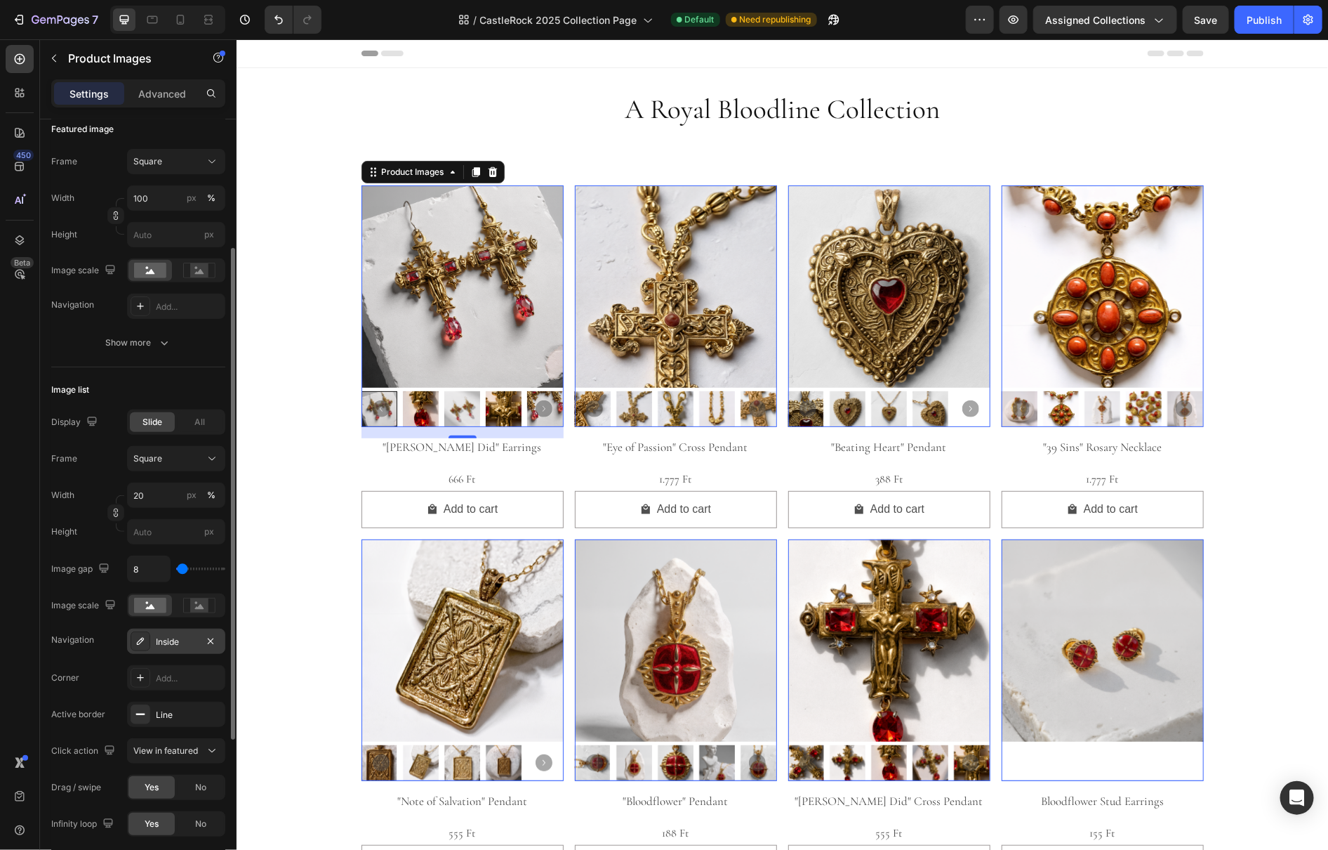
click at [178, 642] on div "Inside" at bounding box center [176, 641] width 41 height 13
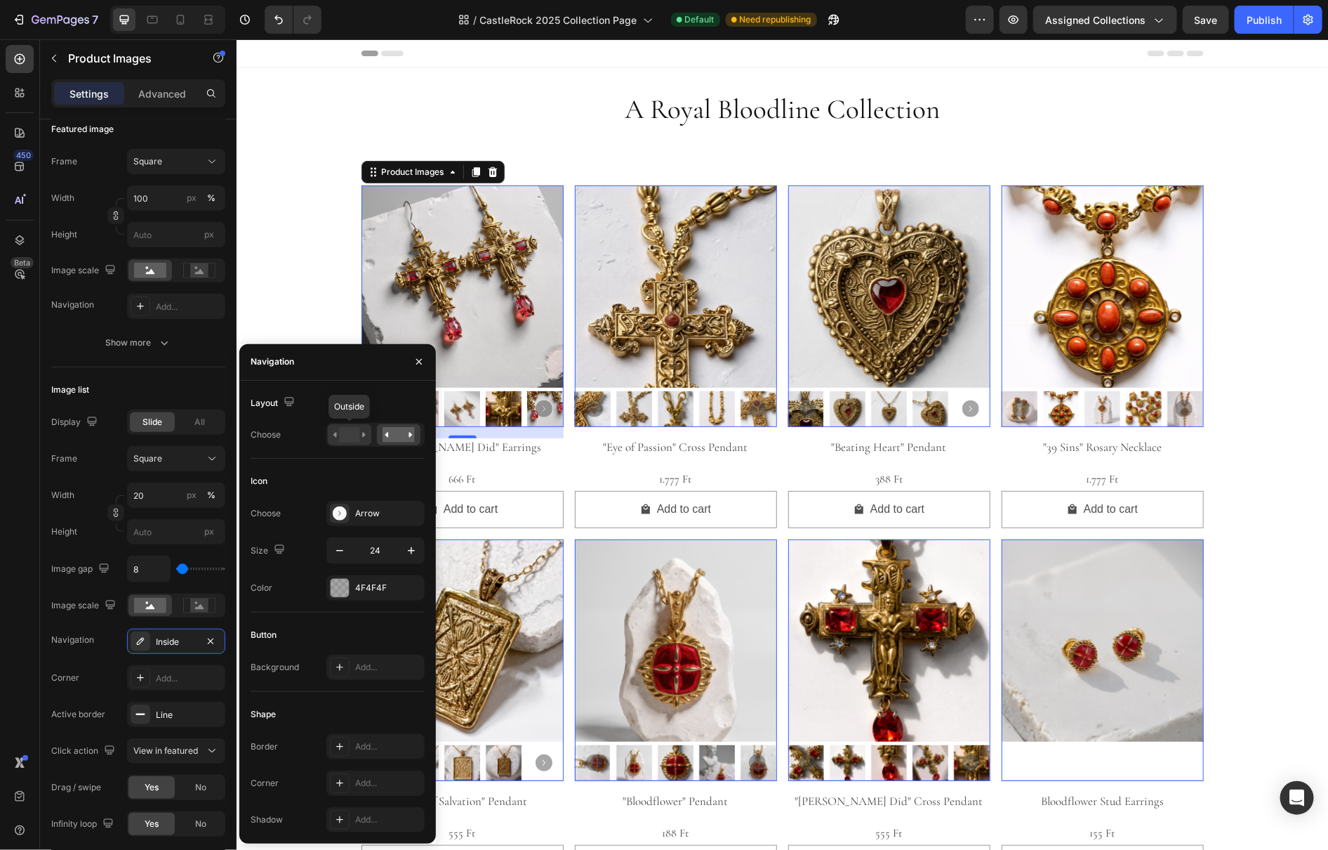
click at [350, 438] on rect at bounding box center [349, 434] width 20 height 15
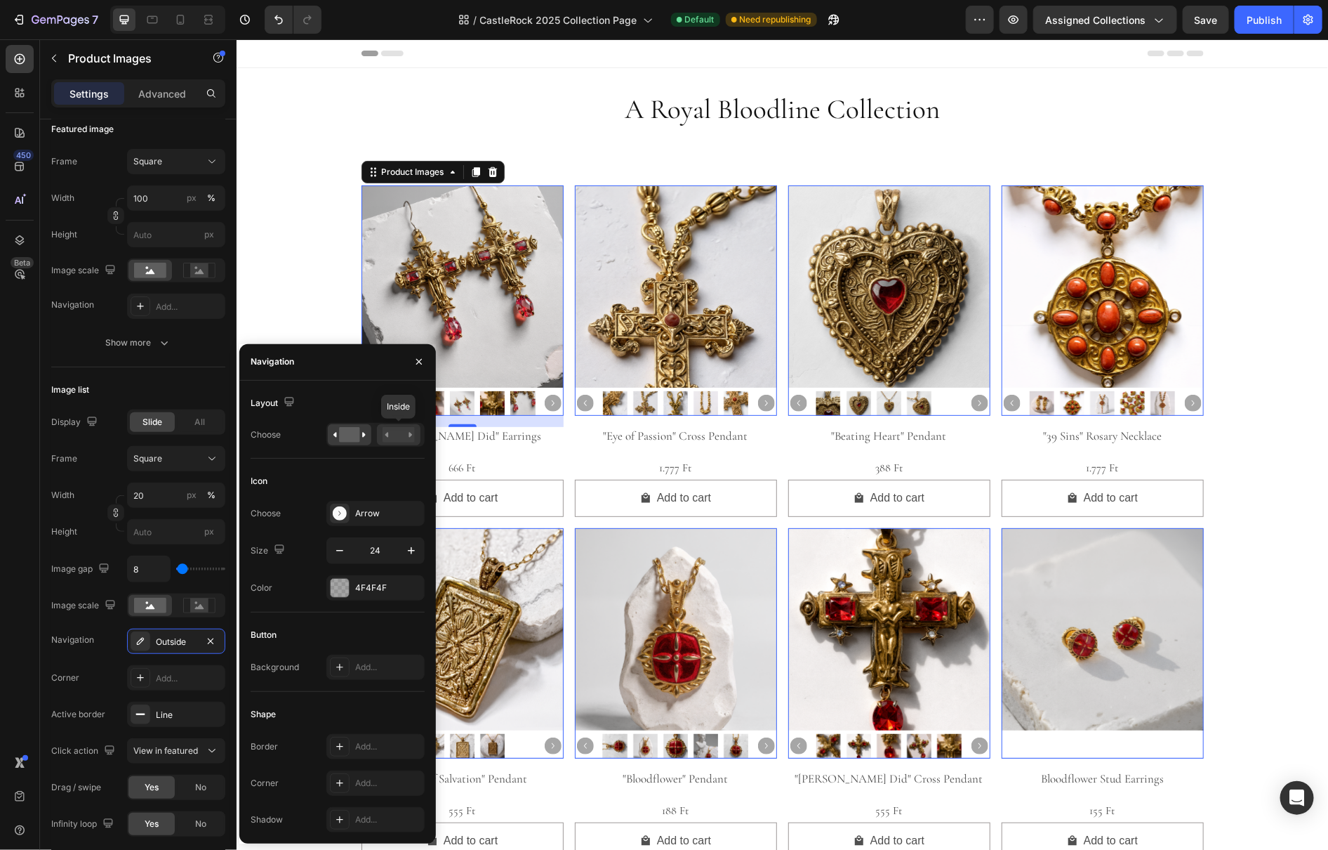
click at [399, 437] on rect at bounding box center [399, 434] width 32 height 15
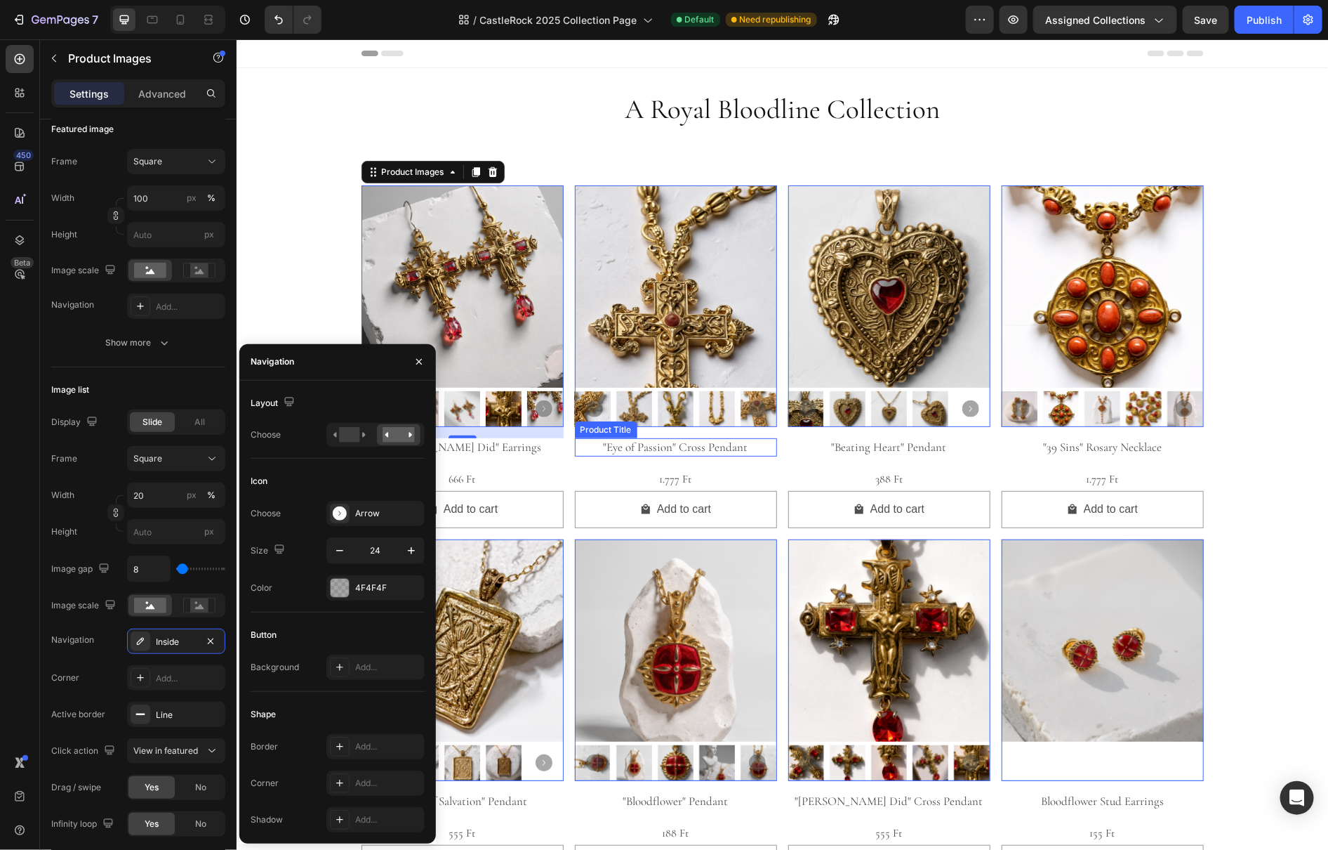
click at [657, 454] on h2 ""Eye of Passion" Cross Pendant" at bounding box center [675, 446] width 202 height 18
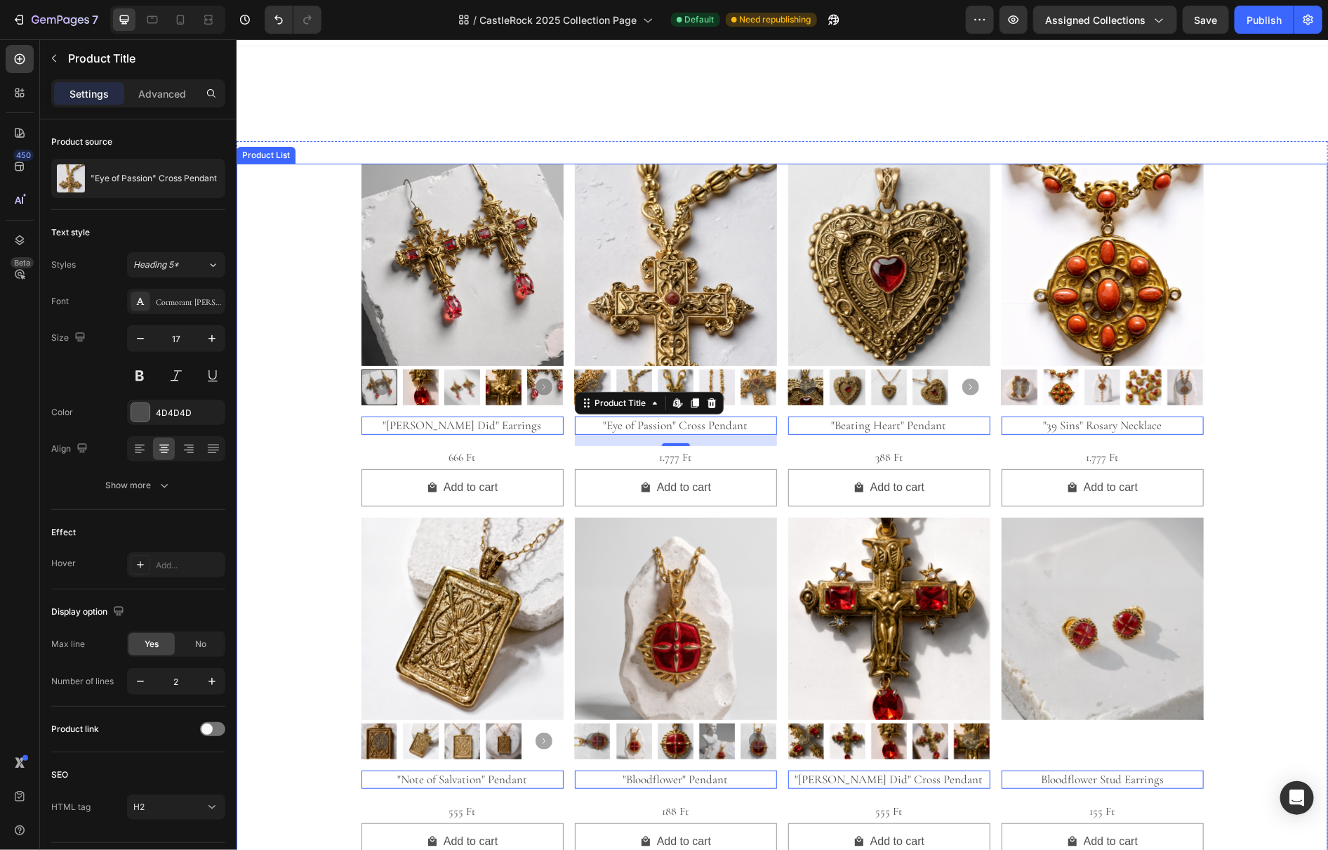
scroll to position [0, 0]
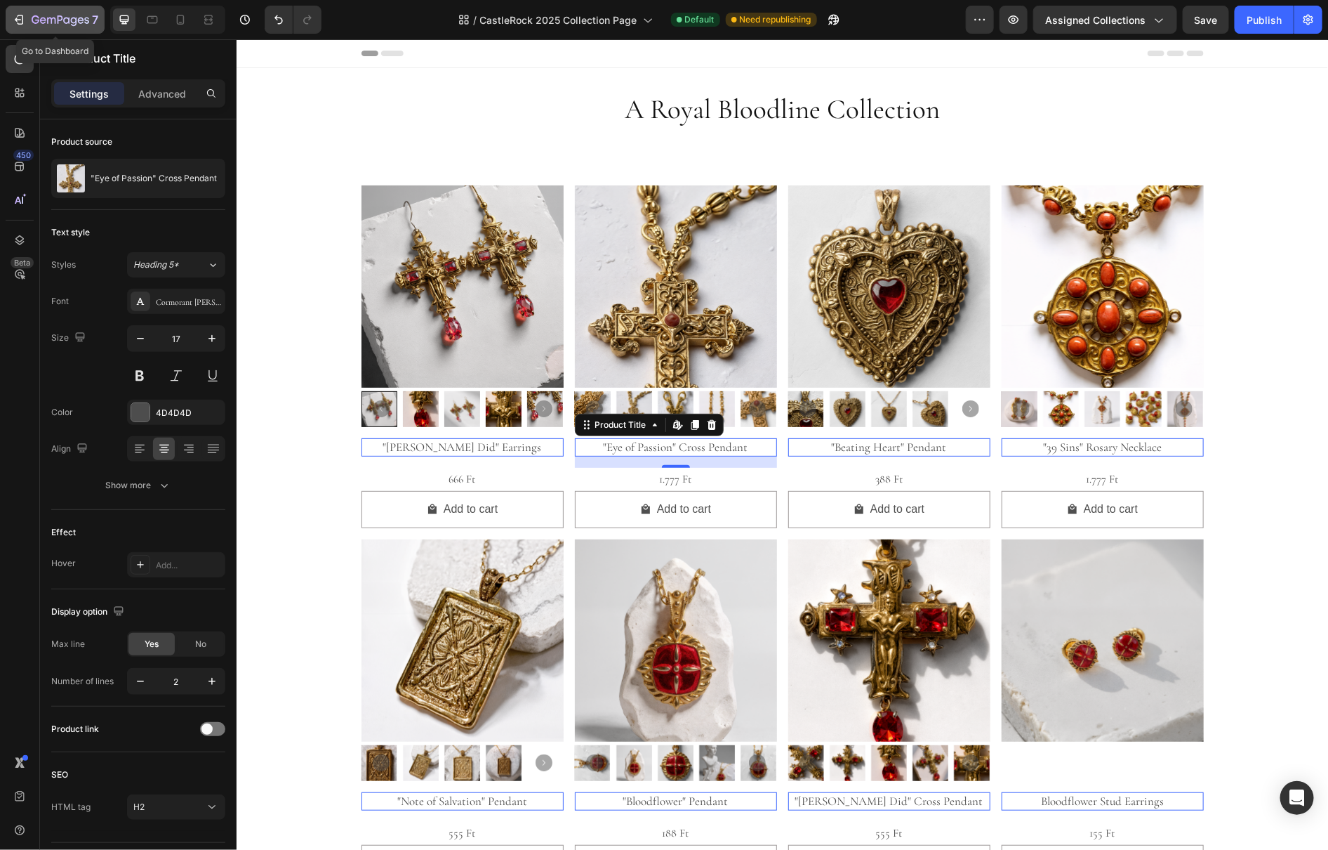
click at [15, 21] on icon "button" at bounding box center [19, 20] width 14 height 14
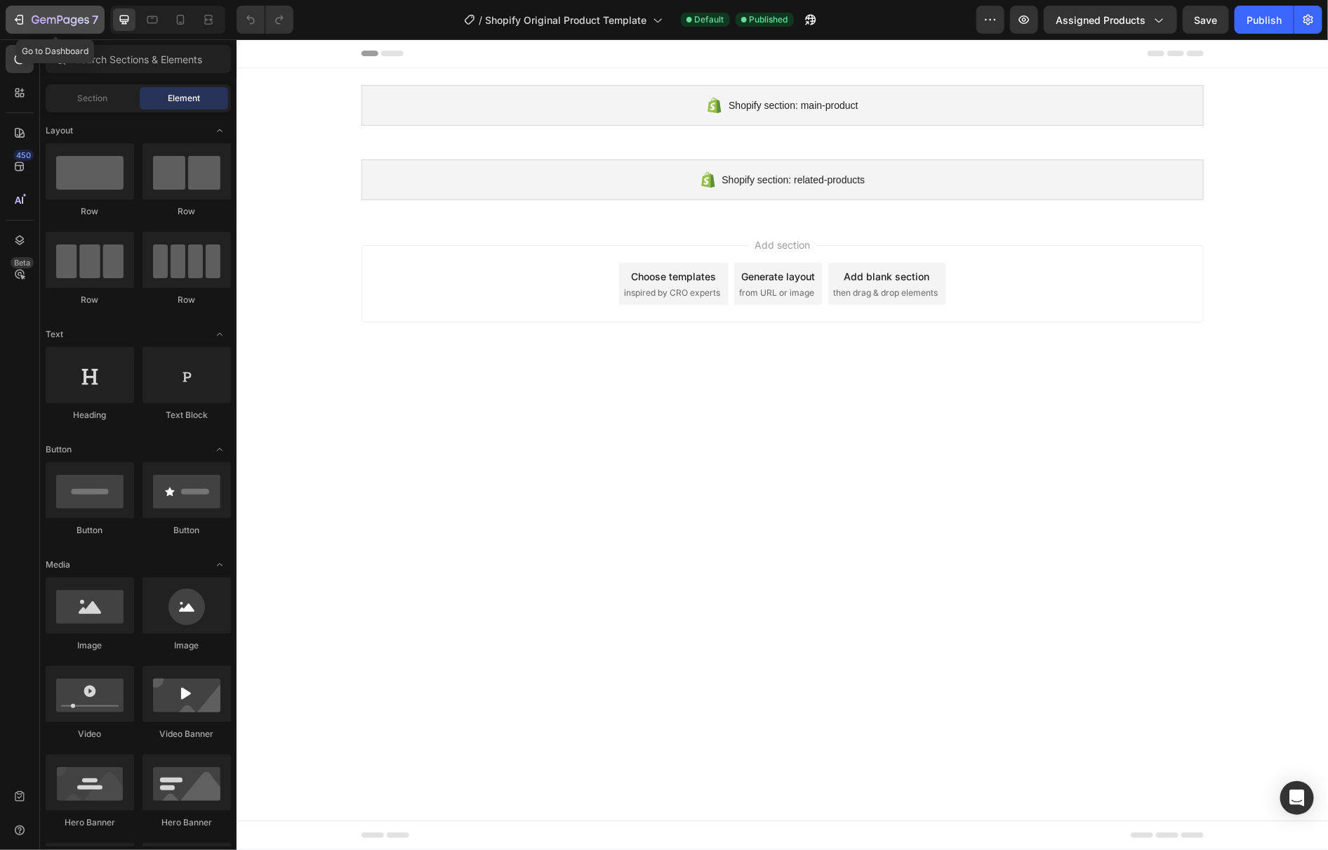
click at [18, 16] on icon "button" at bounding box center [21, 20] width 6 height 10
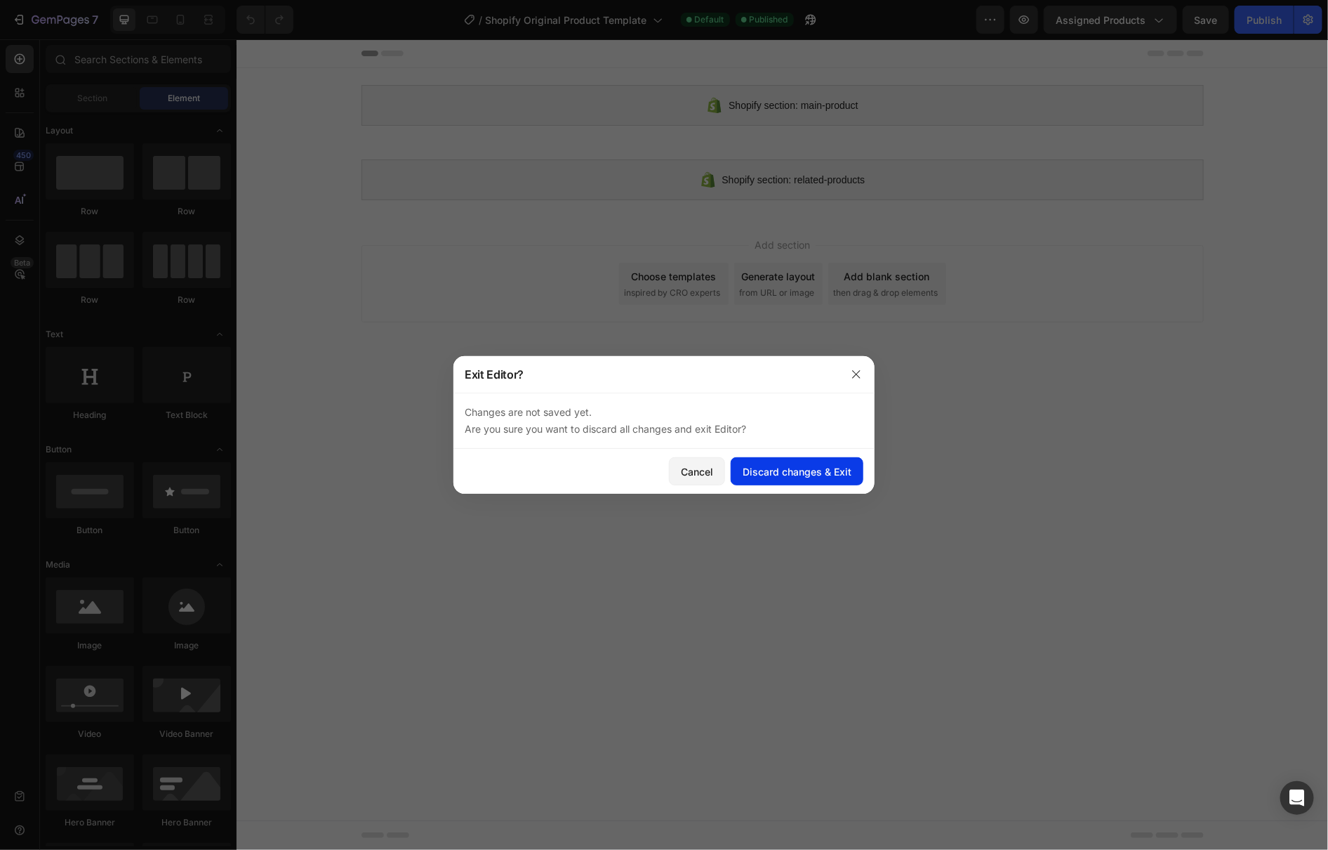
click at [811, 477] on div "Discard changes & Exit" at bounding box center [797, 471] width 109 height 15
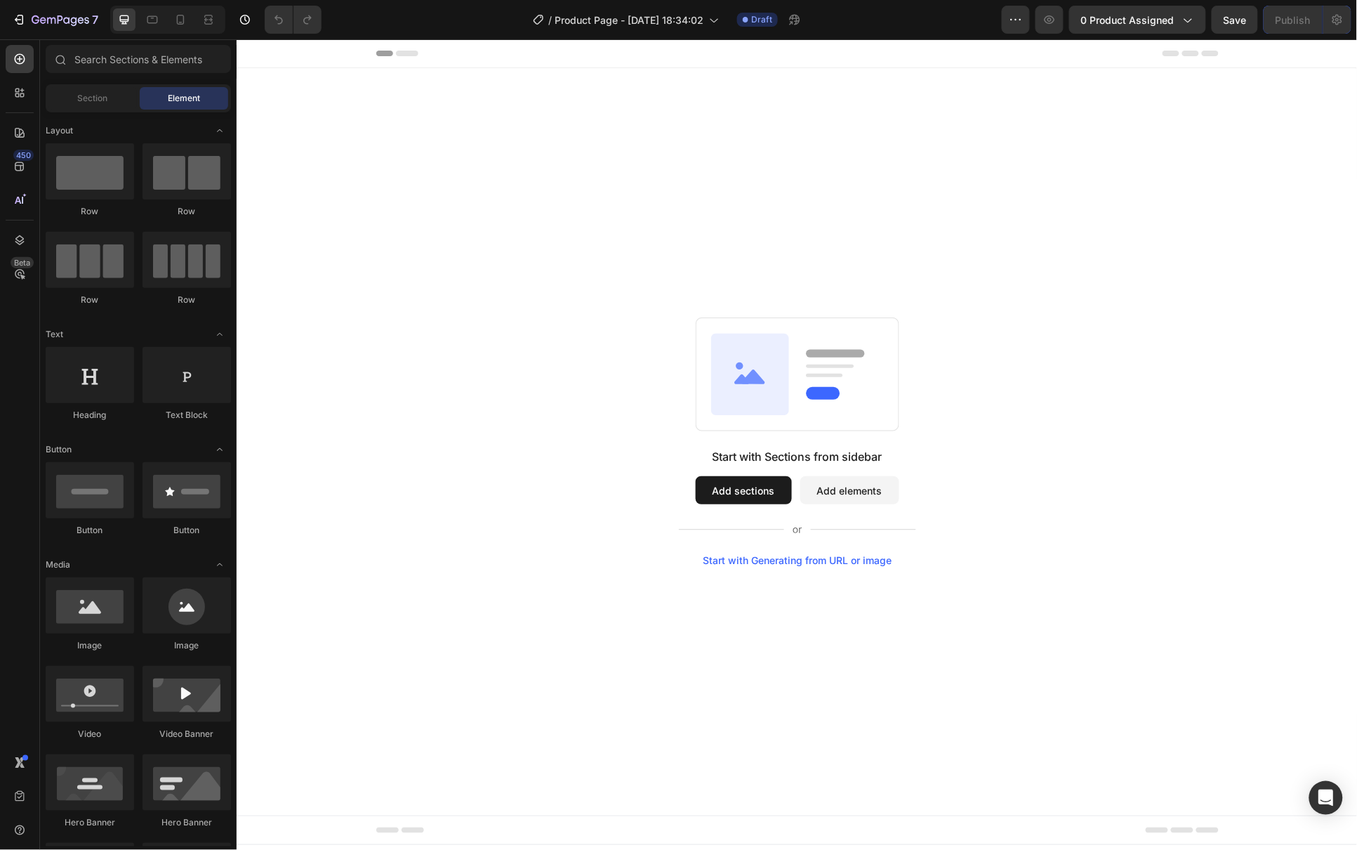
click at [752, 497] on button "Add sections" at bounding box center [743, 489] width 96 height 28
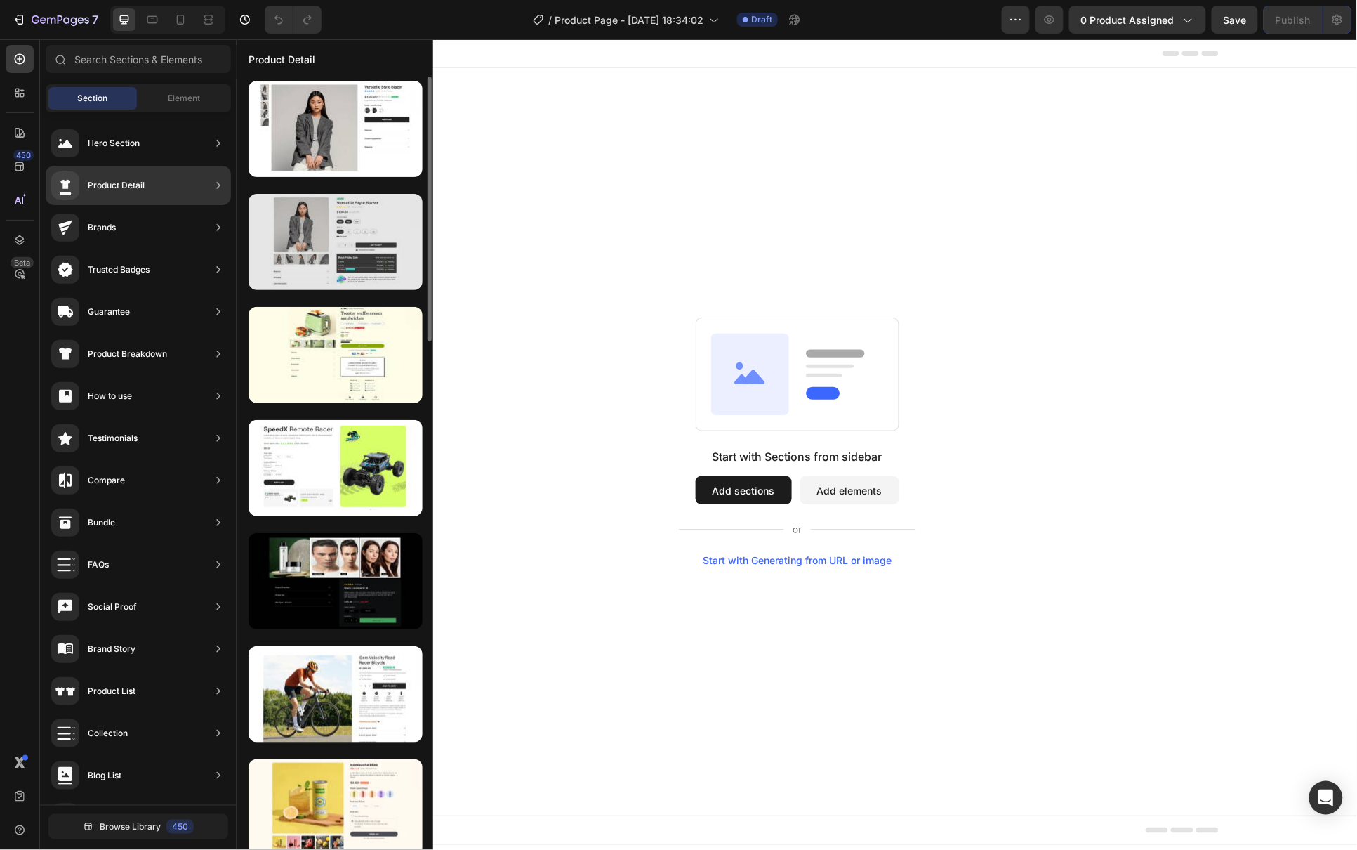
click at [384, 253] on div at bounding box center [336, 242] width 174 height 96
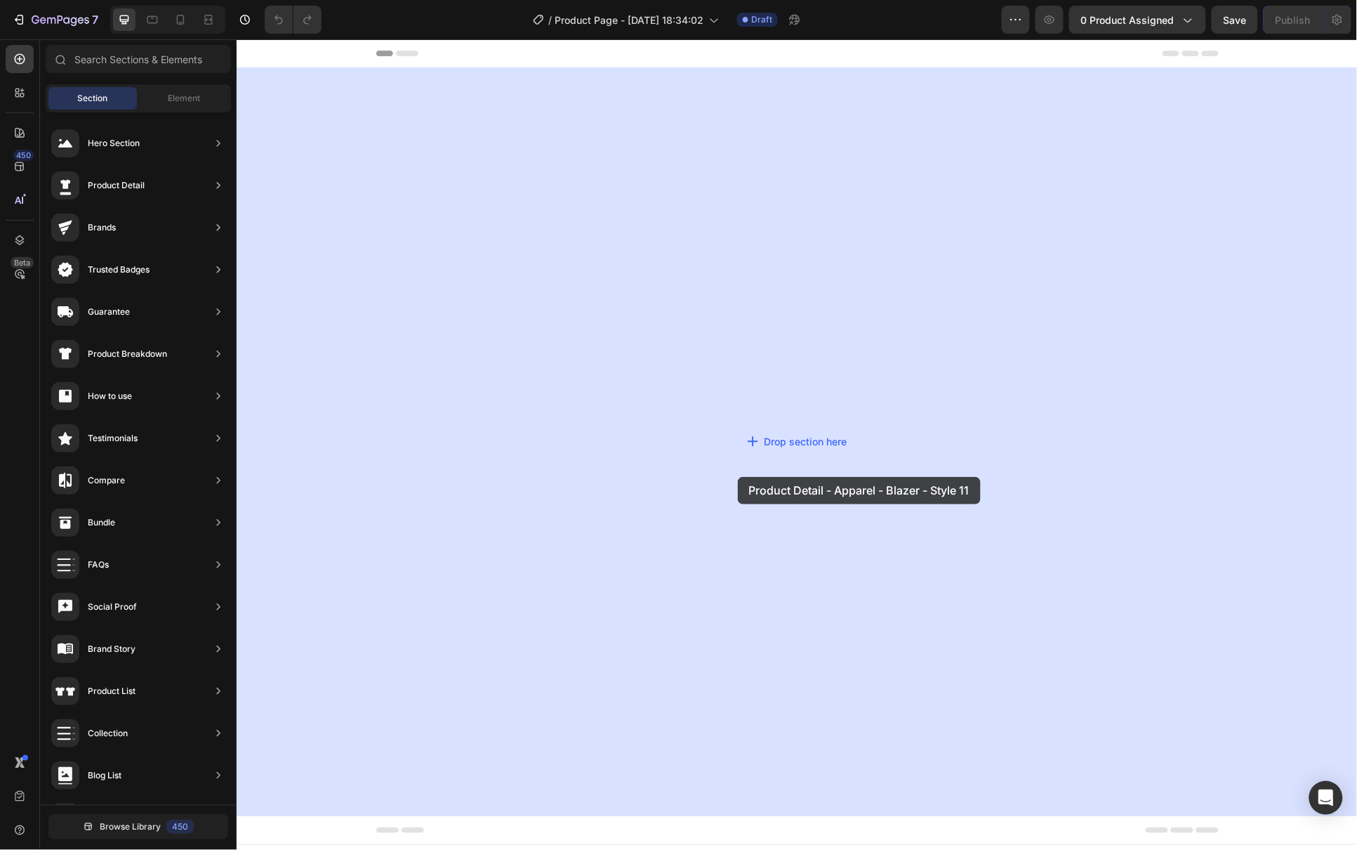
drag, startPoint x: 524, startPoint y: 291, endPoint x: 737, endPoint y: 477, distance: 282.1
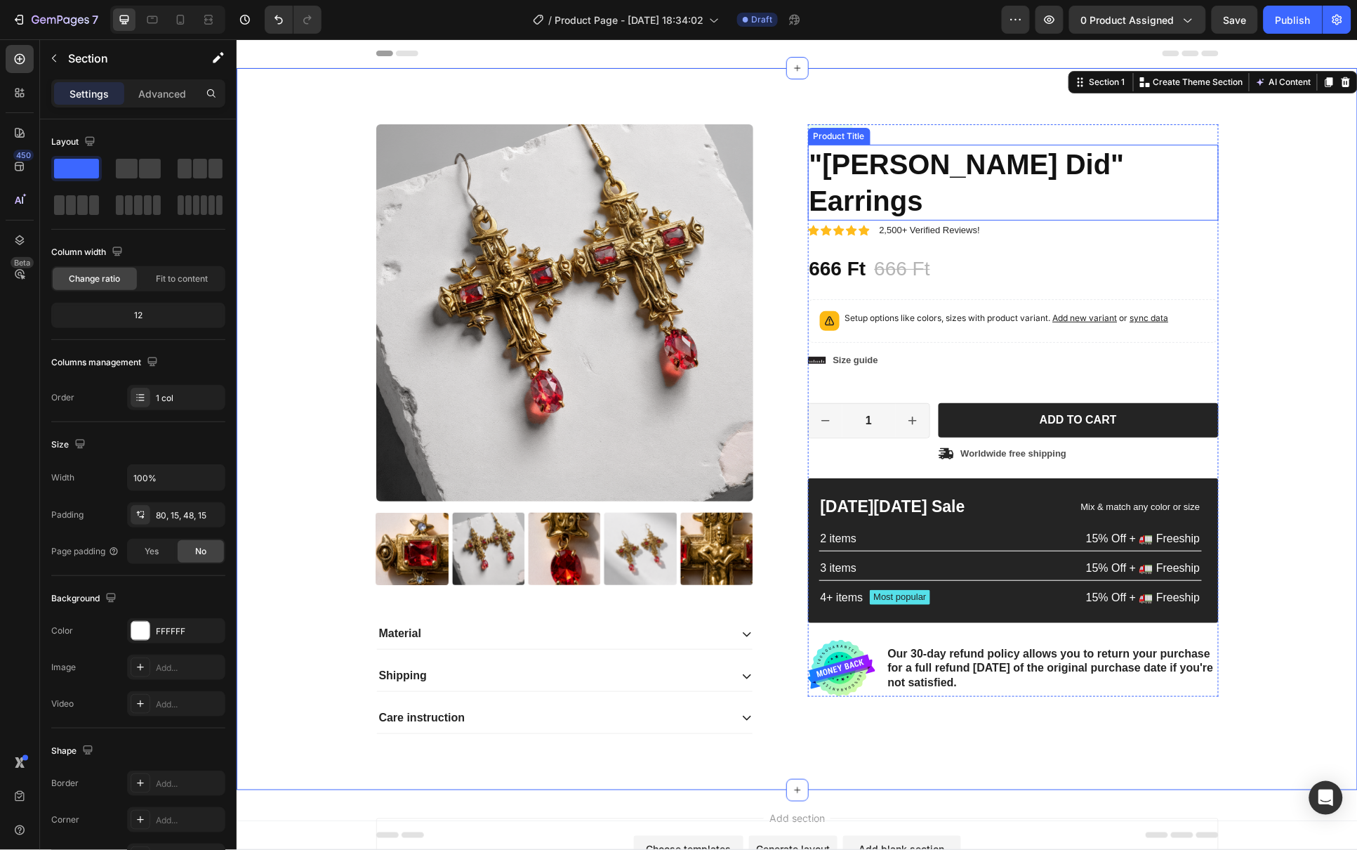
click at [970, 160] on h1 ""[PERSON_NAME] Did" Earrings" at bounding box center [1012, 182] width 411 height 76
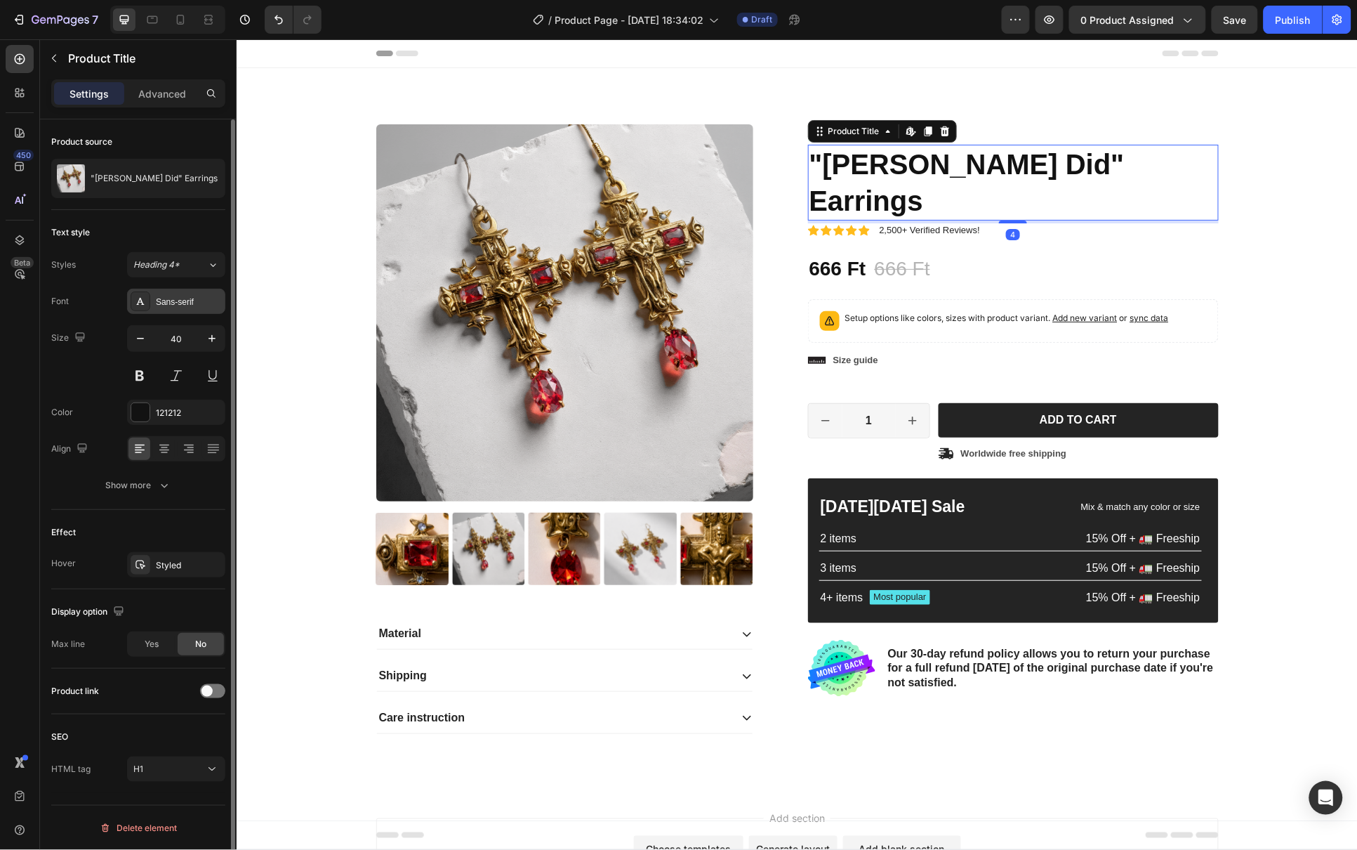
click at [175, 294] on div "Sans-serif" at bounding box center [176, 301] width 98 height 25
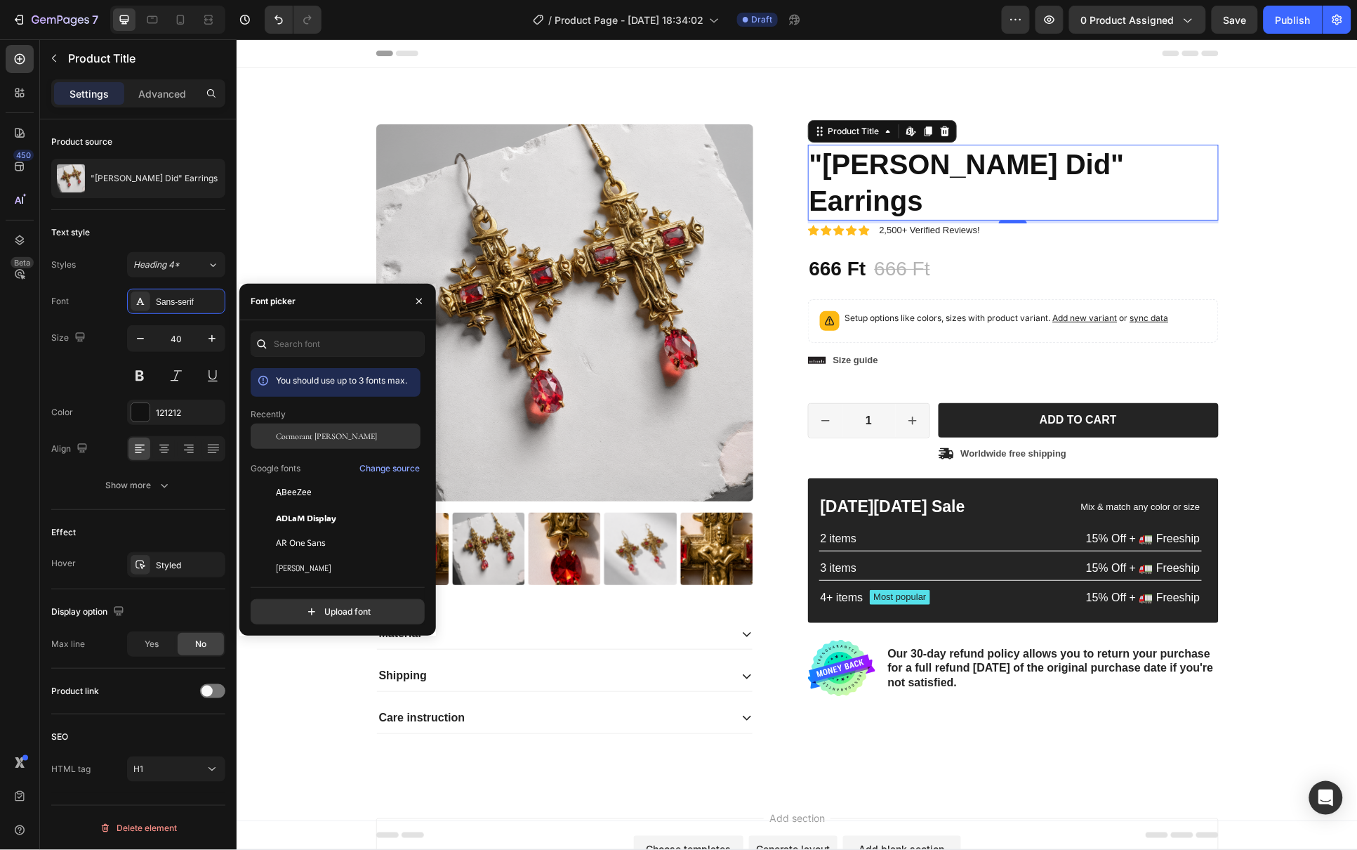
click at [322, 444] on div "Cormorant [PERSON_NAME]" at bounding box center [336, 435] width 170 height 25
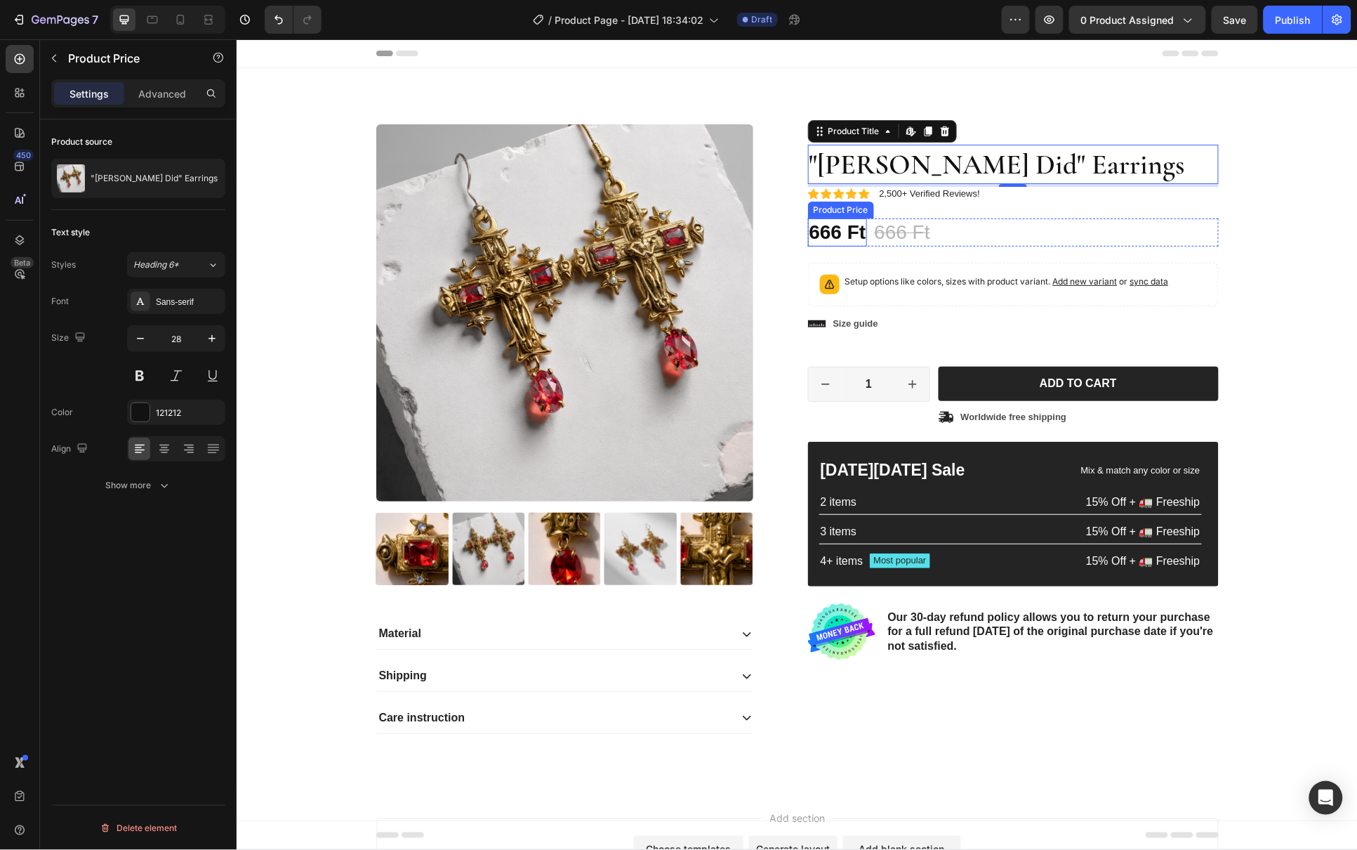
click at [839, 237] on div "666 Ft" at bounding box center [837, 232] width 60 height 28
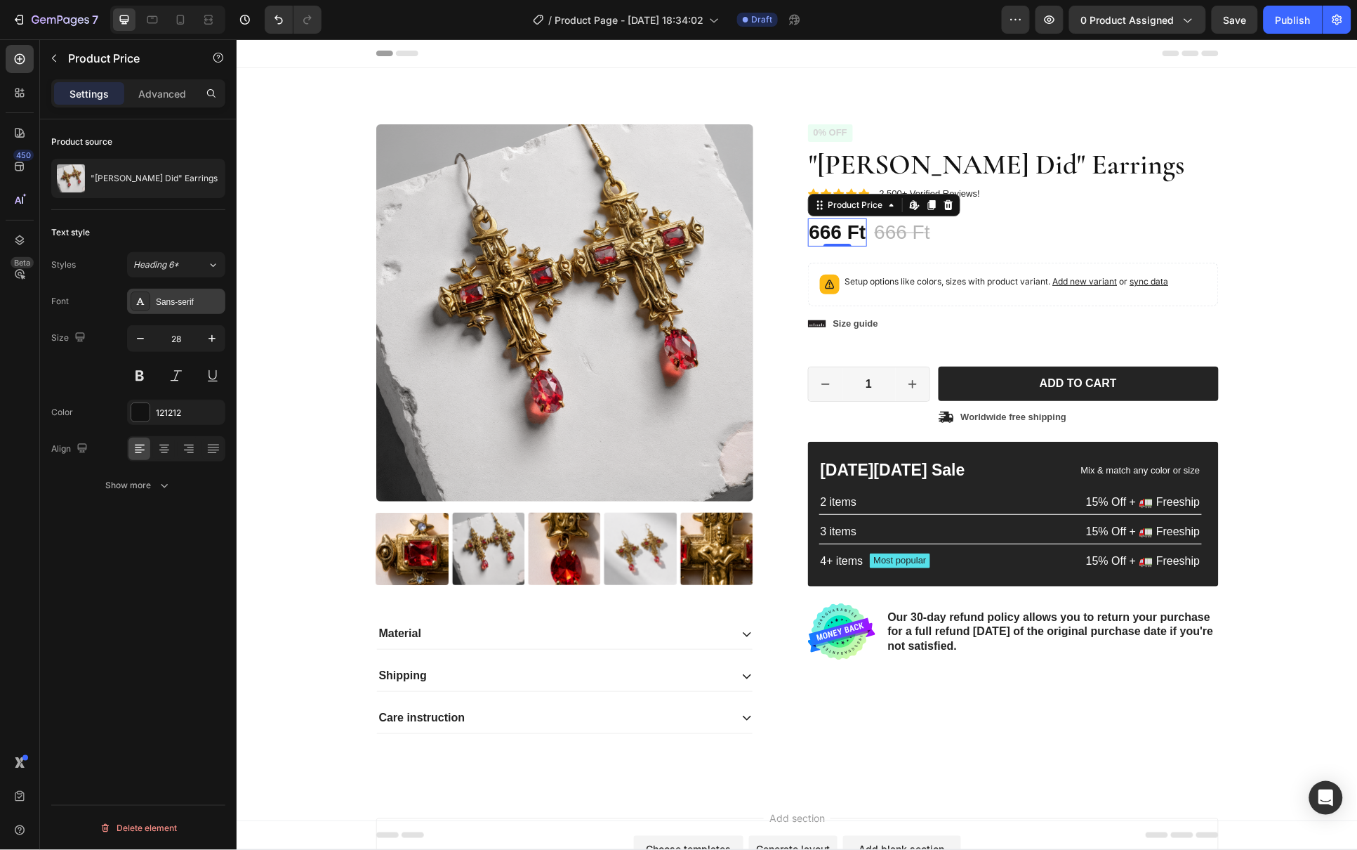
click at [164, 302] on div "Sans-serif" at bounding box center [189, 302] width 66 height 13
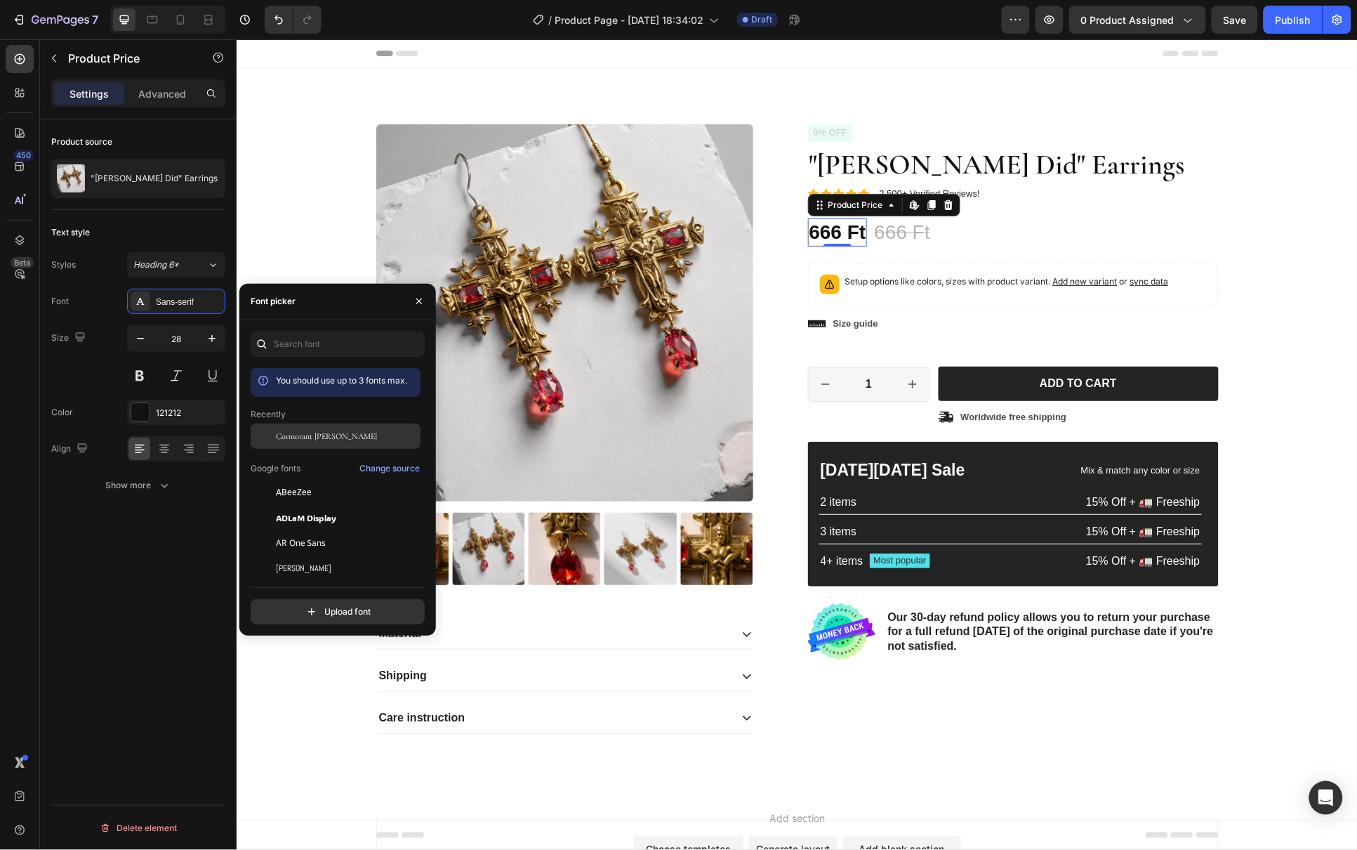
drag, startPoint x: 317, startPoint y: 439, endPoint x: 833, endPoint y: 282, distance: 539.3
click at [317, 439] on span "Cormorant [PERSON_NAME]" at bounding box center [326, 436] width 101 height 13
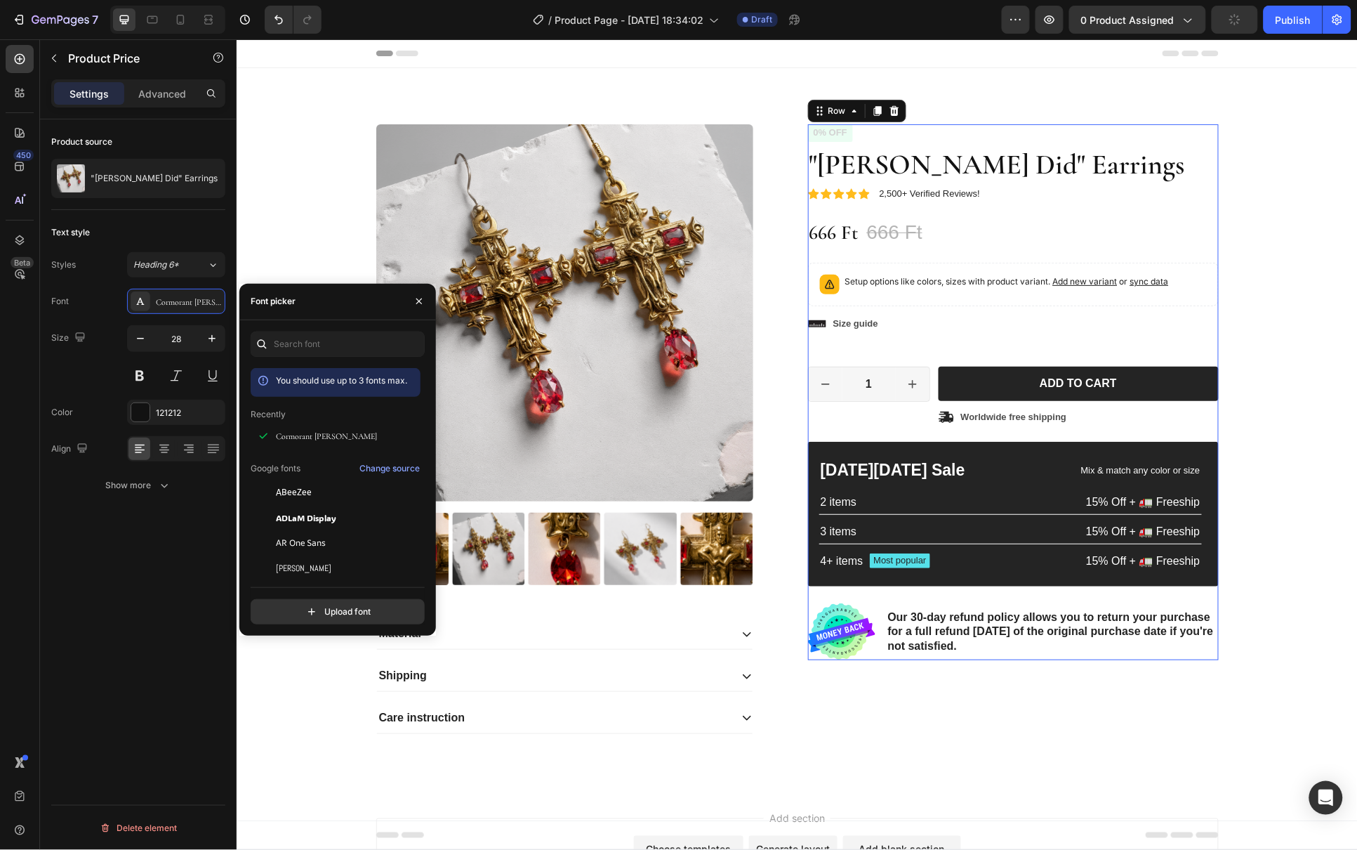
click at [1109, 203] on div "Icon Icon Icon Icon Icon Icon List 2,500+ Verified Reviews! Text Block Row 0% o…" at bounding box center [1012, 392] width 411 height 536
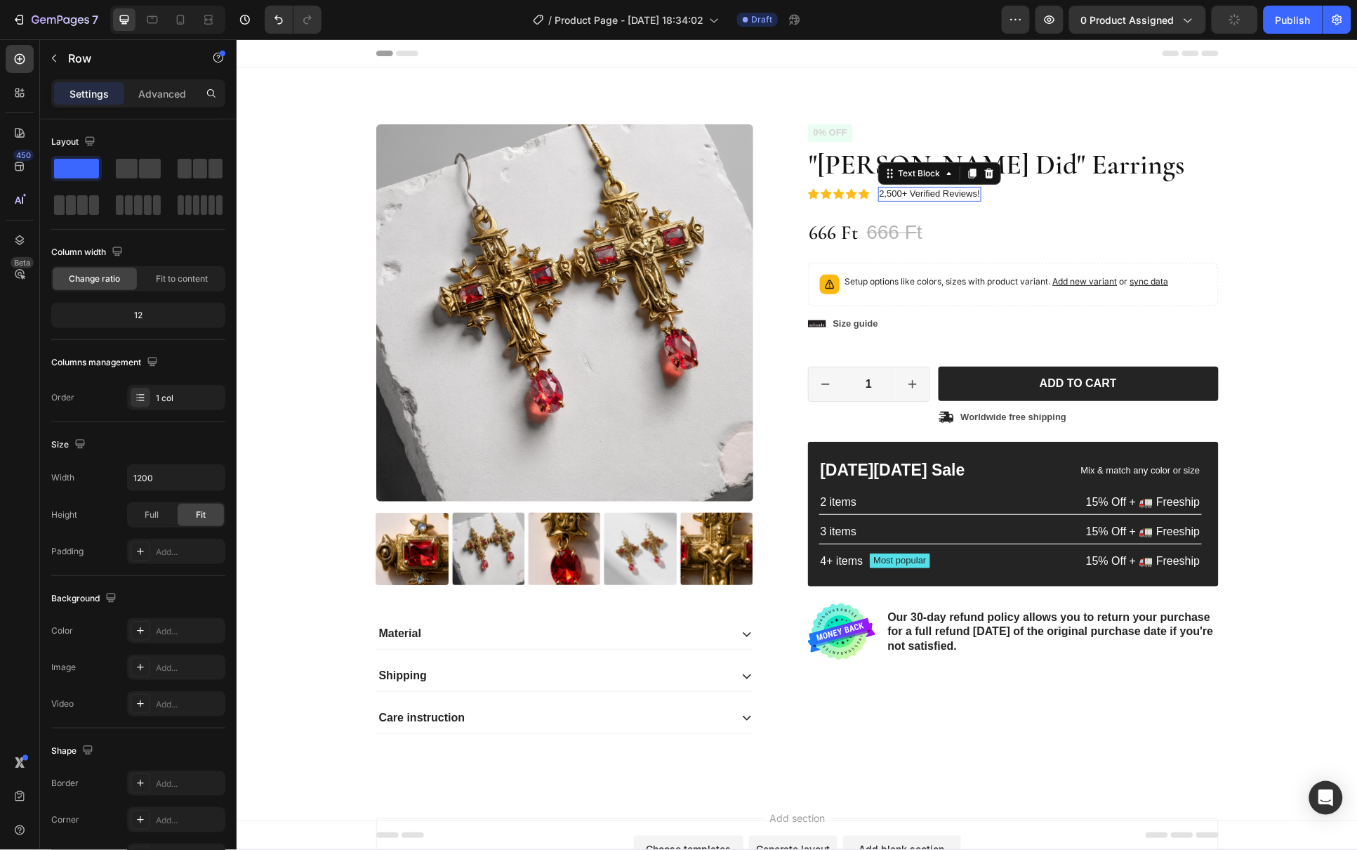
click at [895, 193] on p "2,500+ Verified Reviews!" at bounding box center [929, 193] width 100 height 12
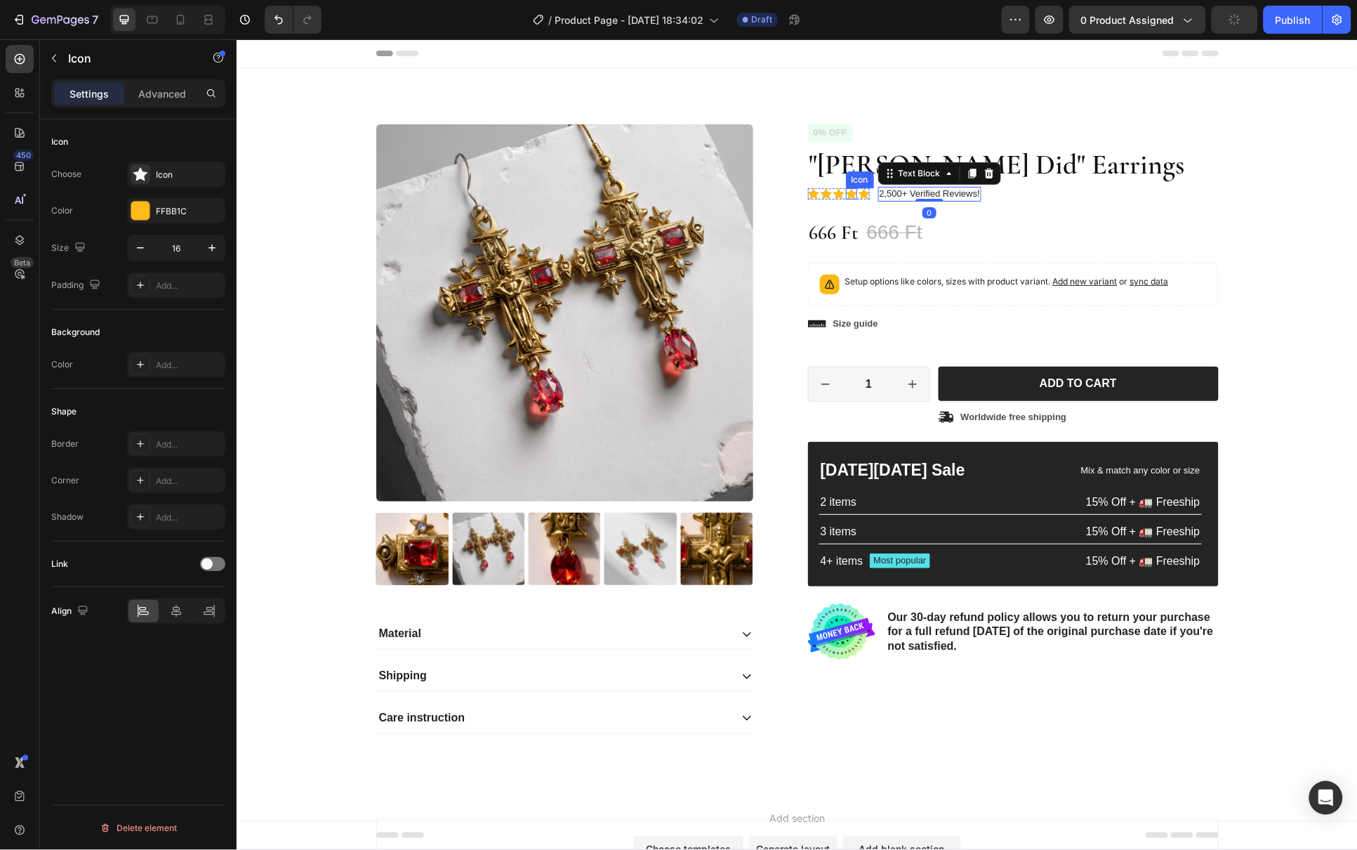
click at [847, 194] on div "Icon" at bounding box center [850, 192] width 11 height 11
click at [882, 194] on p "2,500+ Verified Reviews!" at bounding box center [929, 193] width 100 height 12
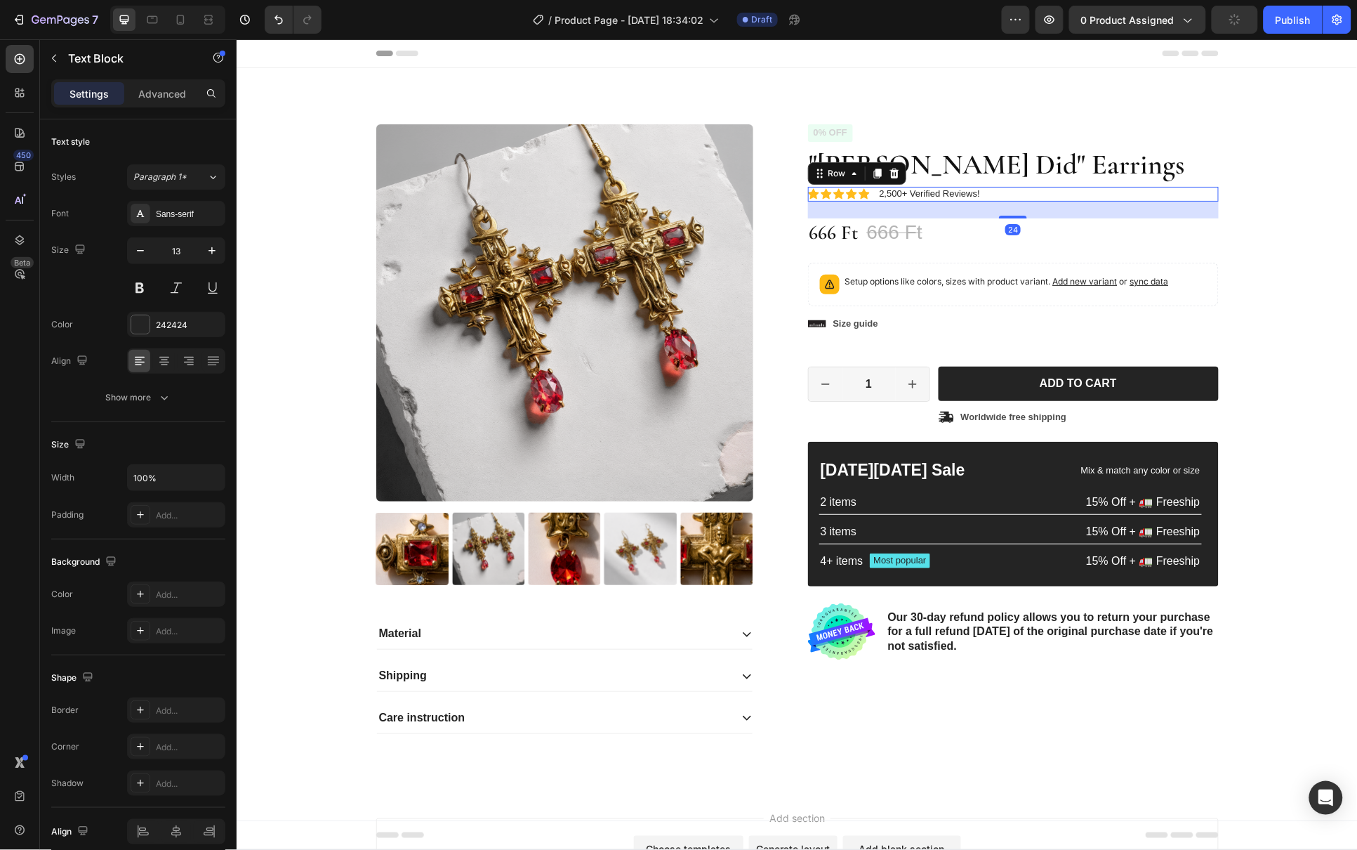
click at [1032, 199] on div "Icon Icon Icon Icon Icon Icon List 2,500+ Verified Reviews! Text Block Row 24" at bounding box center [1012, 193] width 411 height 15
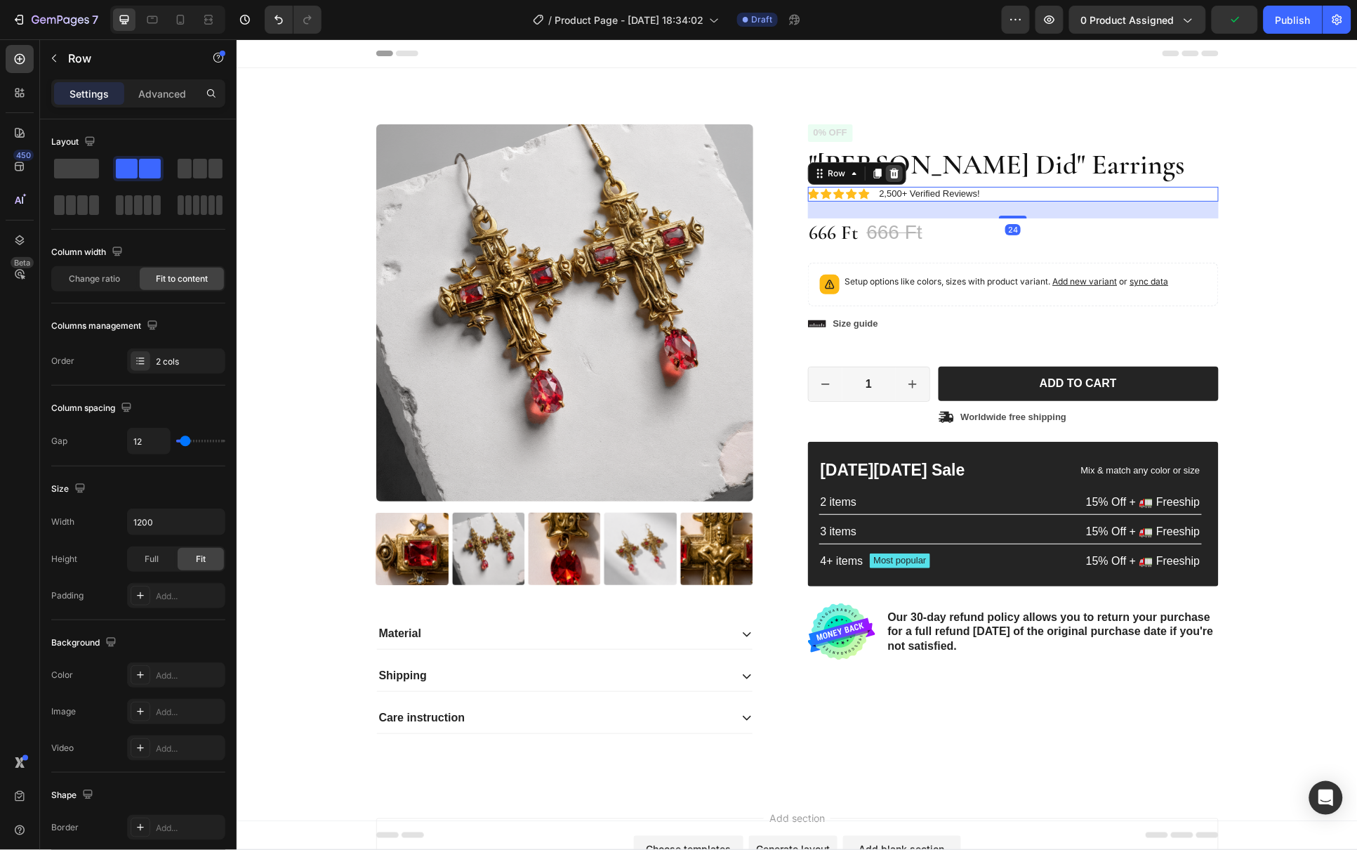
click at [890, 174] on icon at bounding box center [893, 173] width 9 height 10
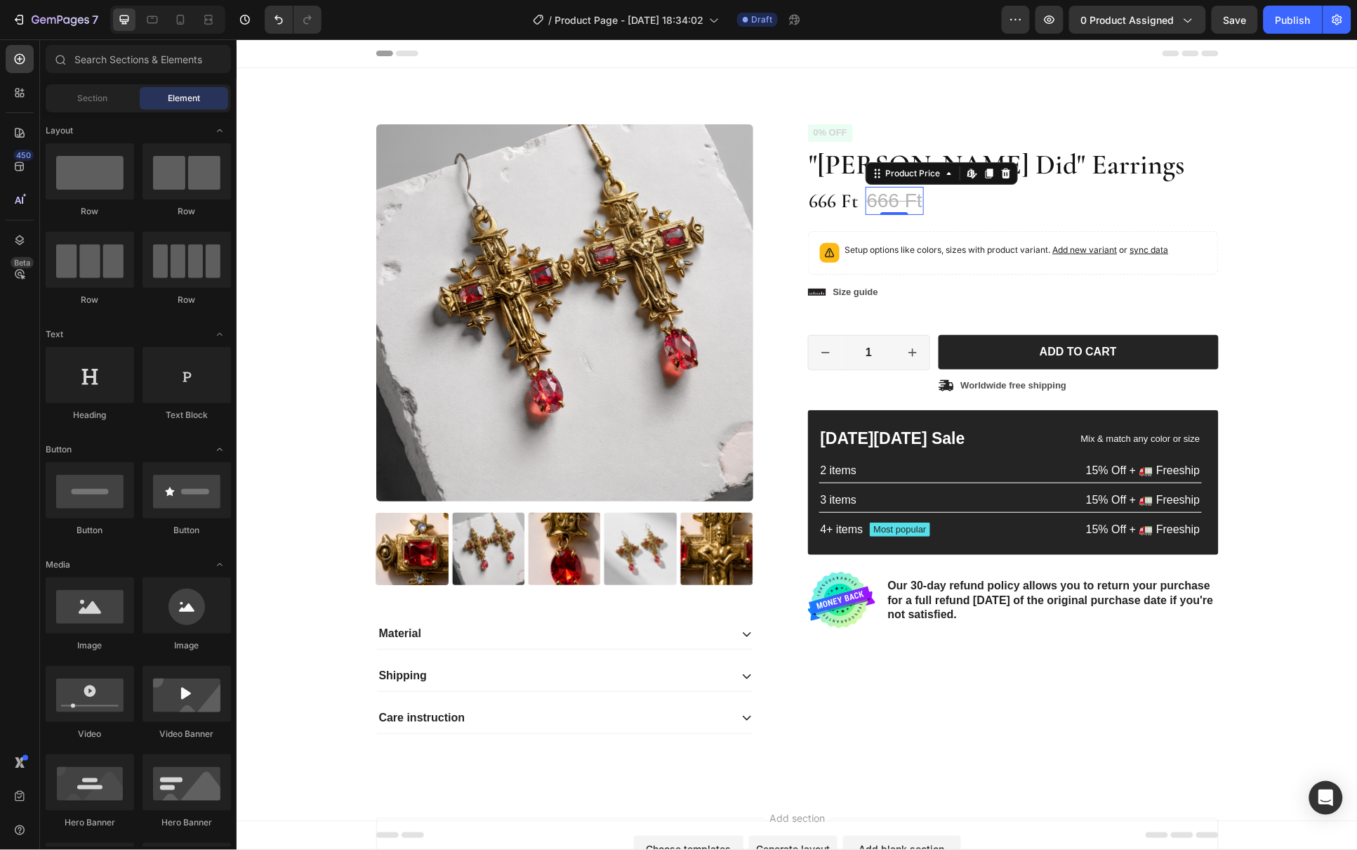
click at [892, 200] on div "666 Ft" at bounding box center [894, 200] width 58 height 28
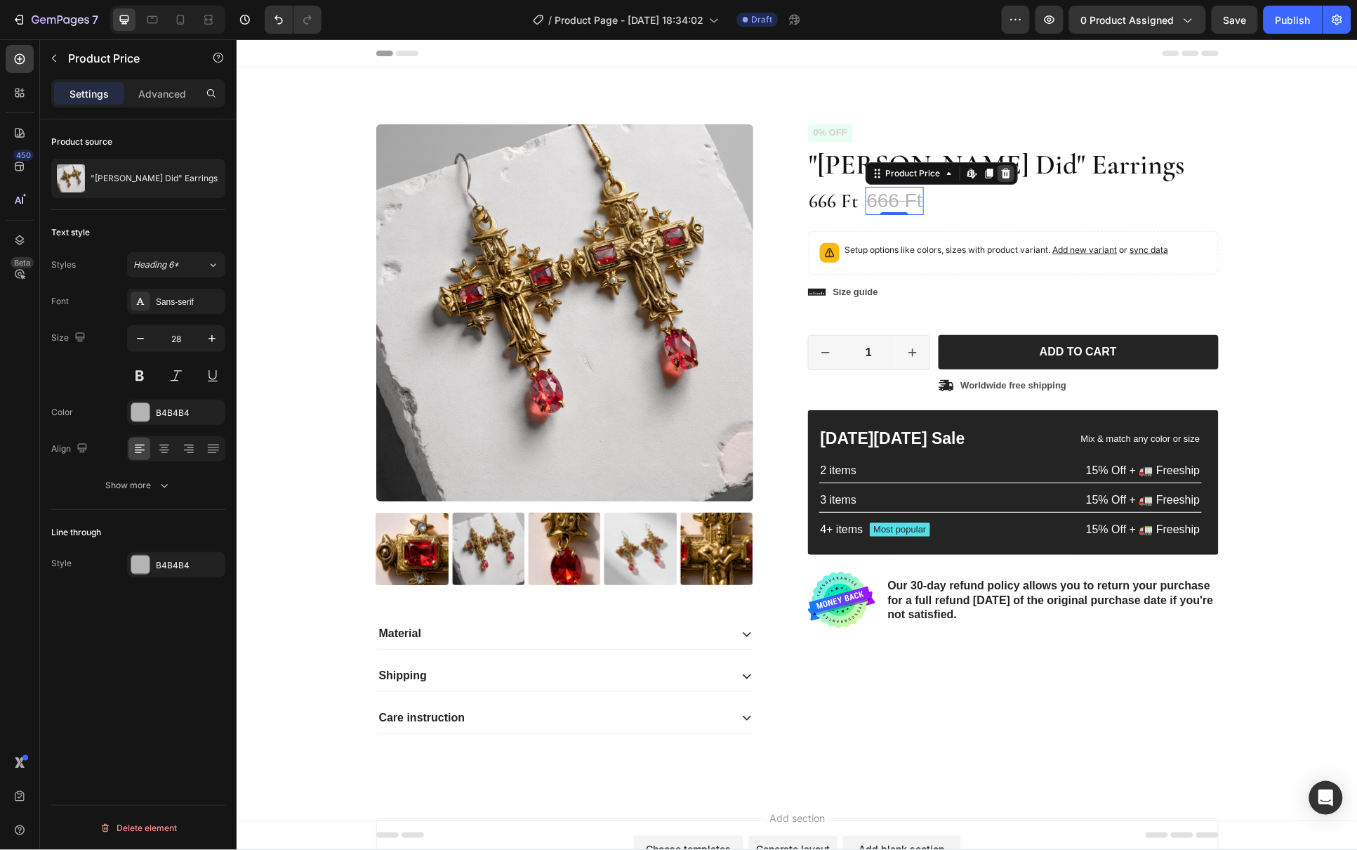
click at [1004, 175] on div at bounding box center [1005, 172] width 17 height 17
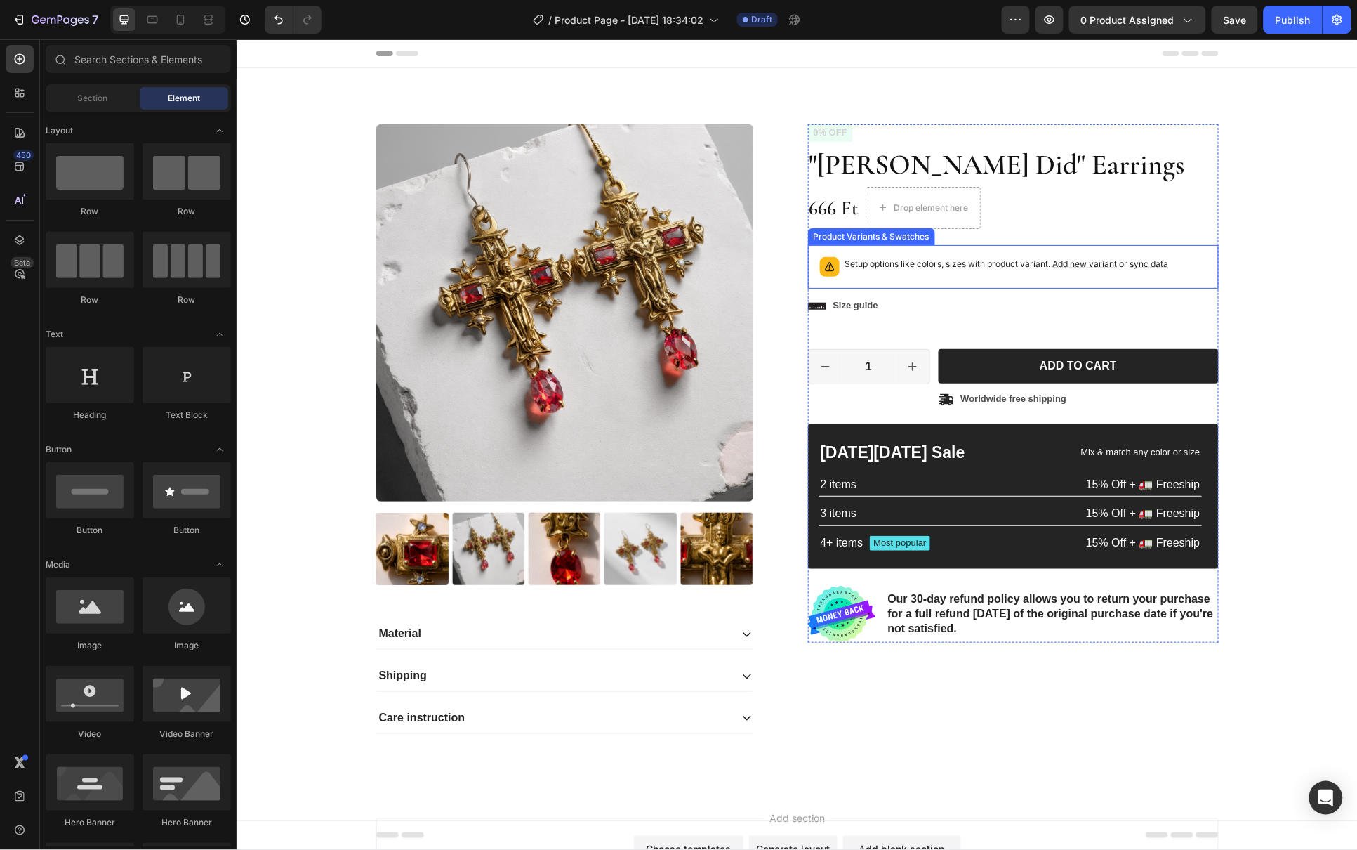
click at [897, 268] on p "Setup options like colors, sizes with product variant. Add new variant or sync …" at bounding box center [1007, 263] width 324 height 14
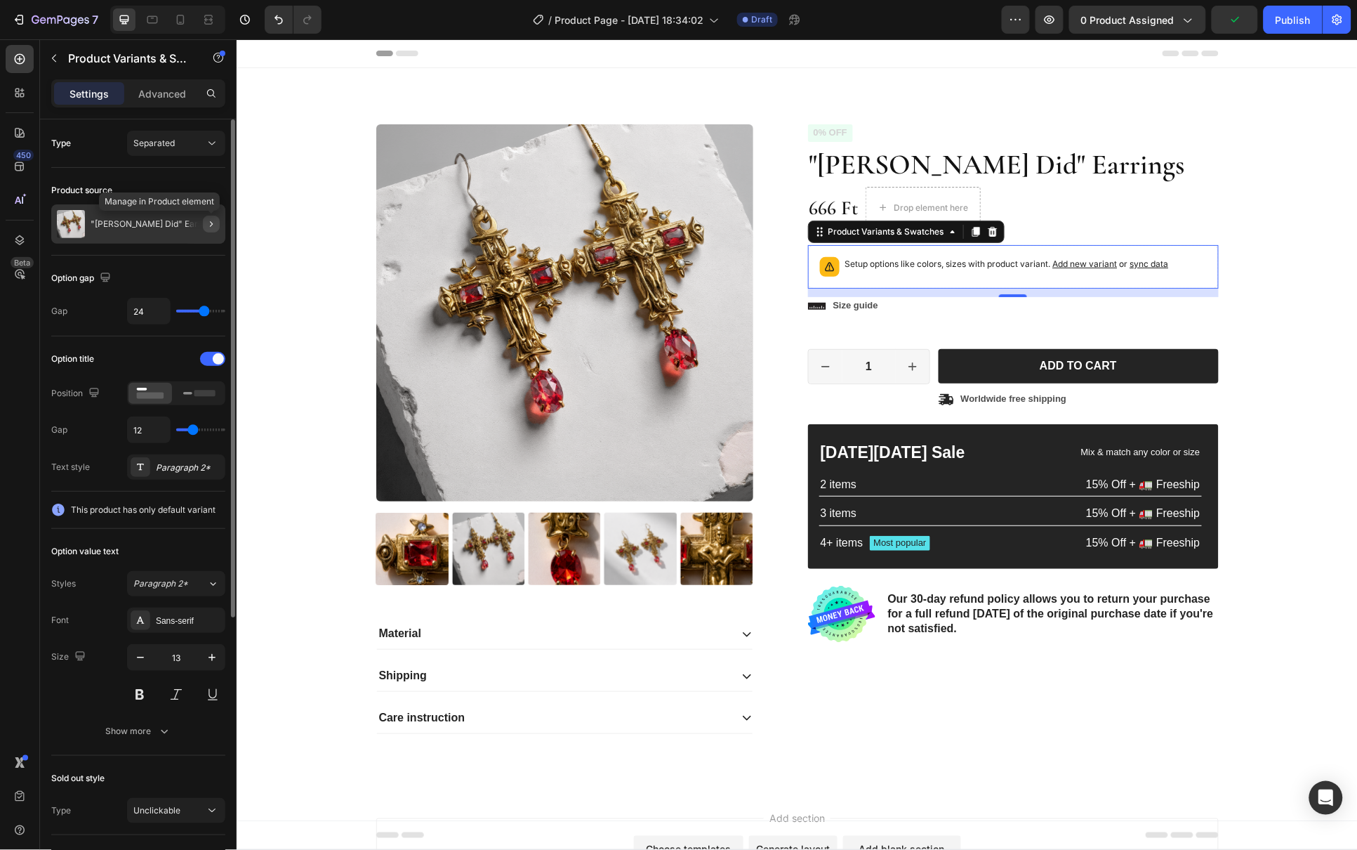
click at [216, 220] on icon "button" at bounding box center [211, 223] width 11 height 11
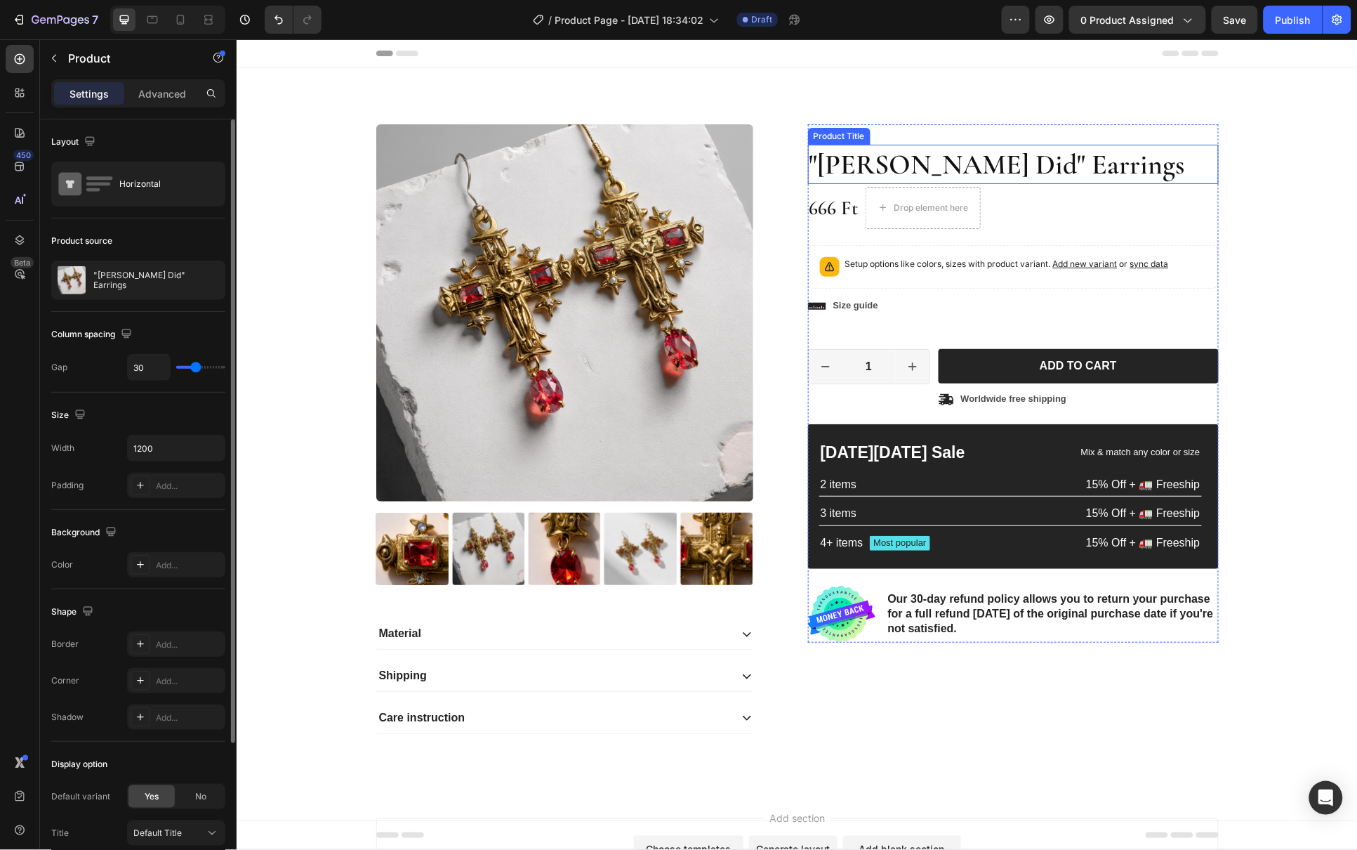
click at [989, 165] on h1 ""[PERSON_NAME] Did" Earrings" at bounding box center [1012, 163] width 411 height 39
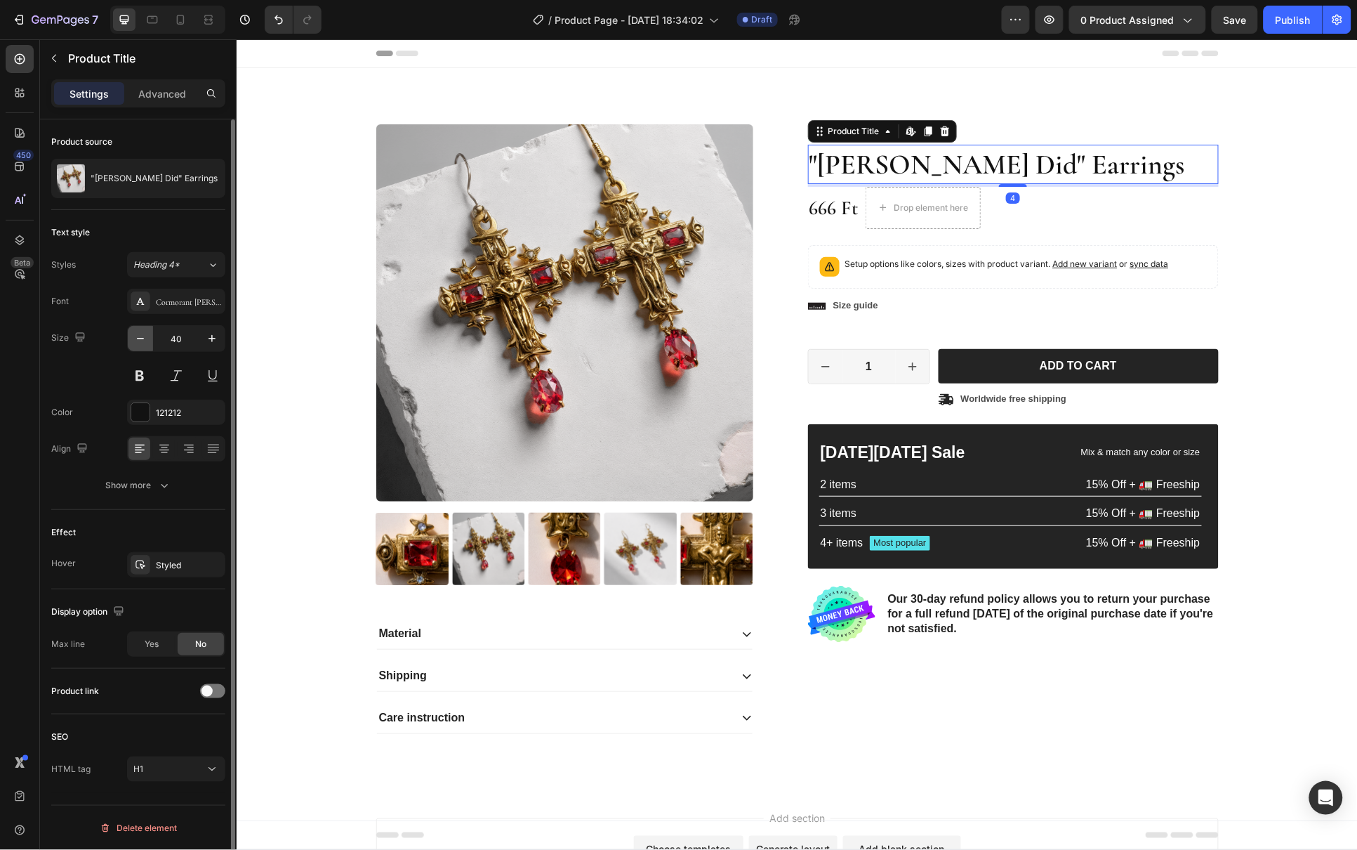
click at [139, 343] on icon "button" at bounding box center [140, 338] width 14 height 14
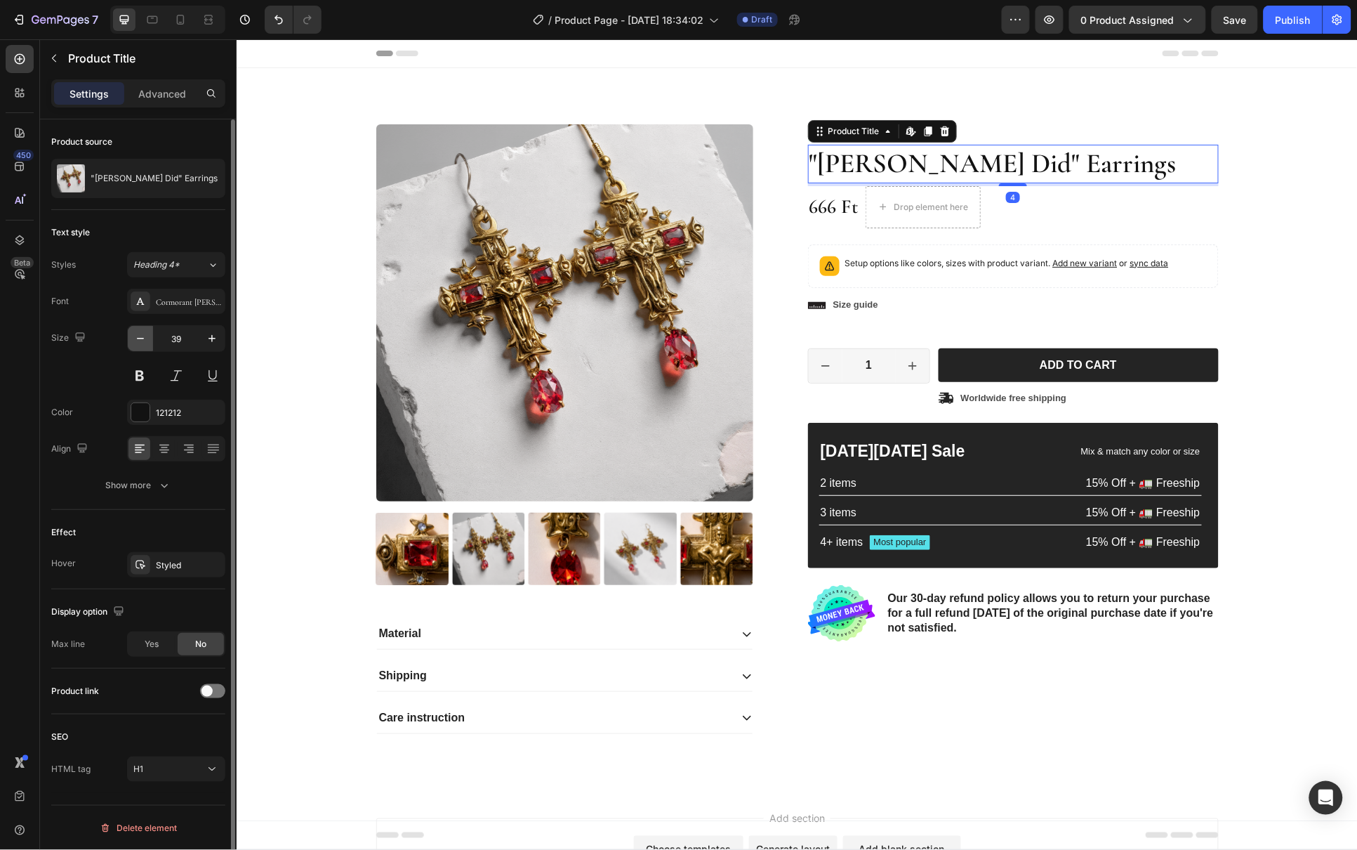
click at [139, 343] on icon "button" at bounding box center [140, 338] width 14 height 14
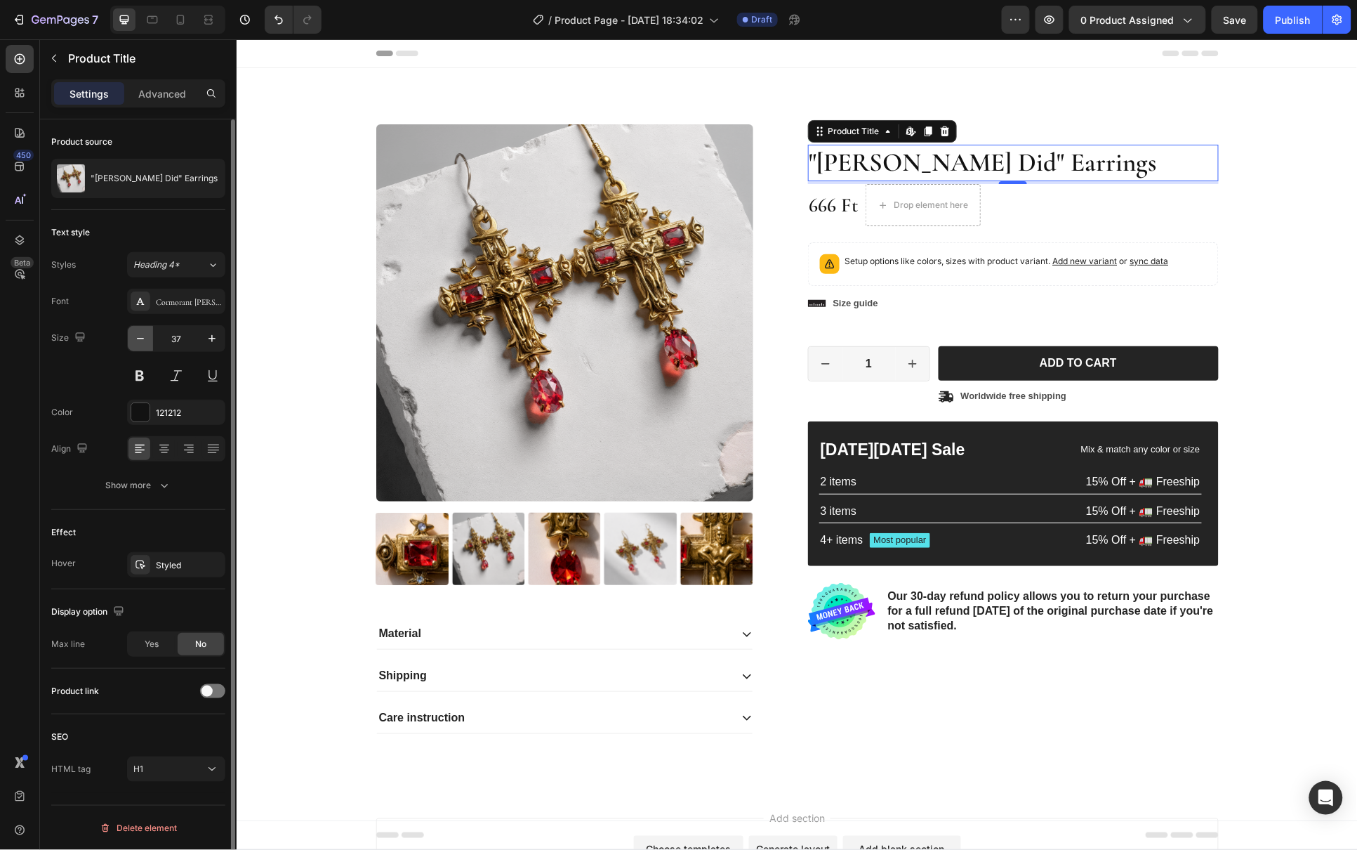
click at [139, 343] on icon "button" at bounding box center [140, 338] width 14 height 14
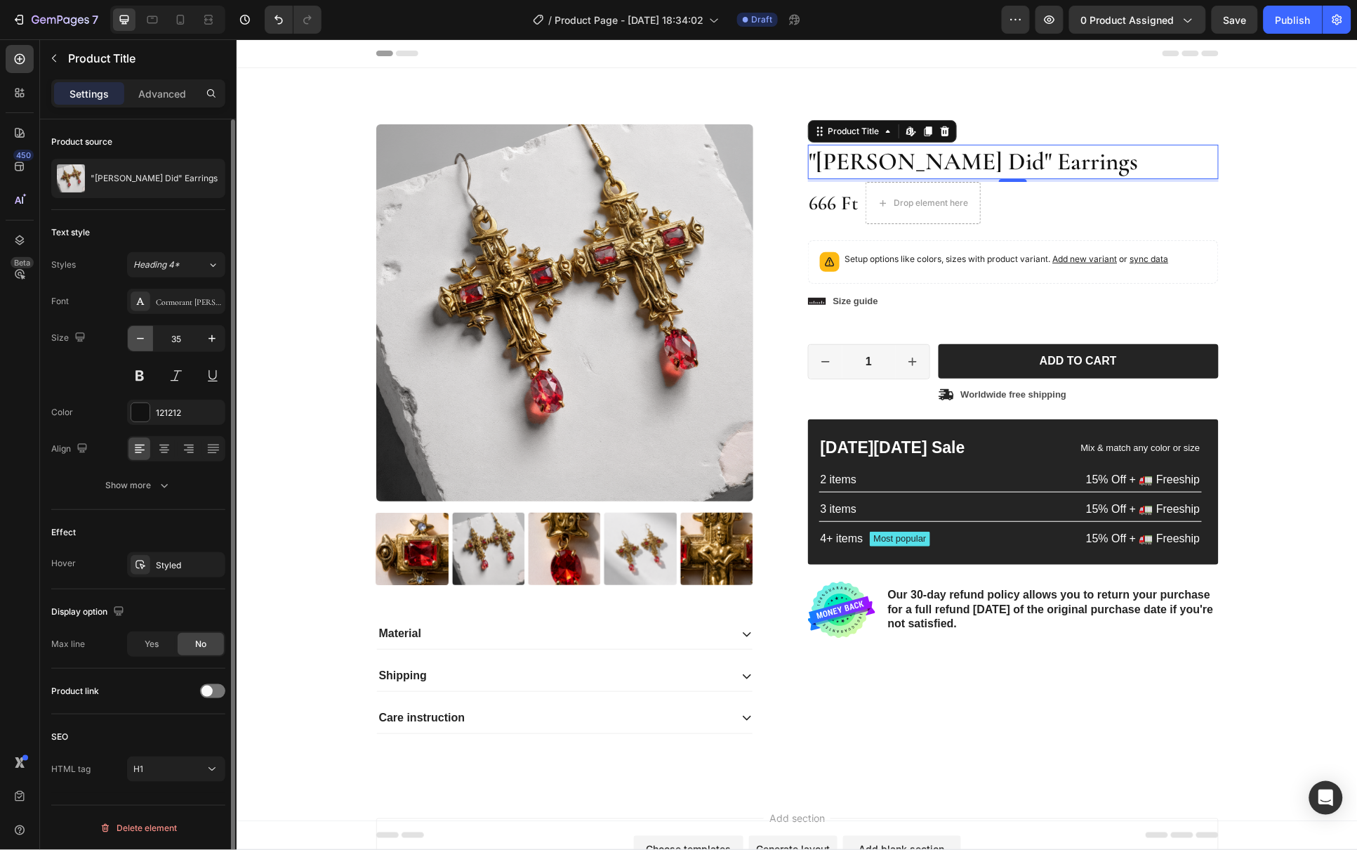
click at [139, 343] on icon "button" at bounding box center [140, 338] width 14 height 14
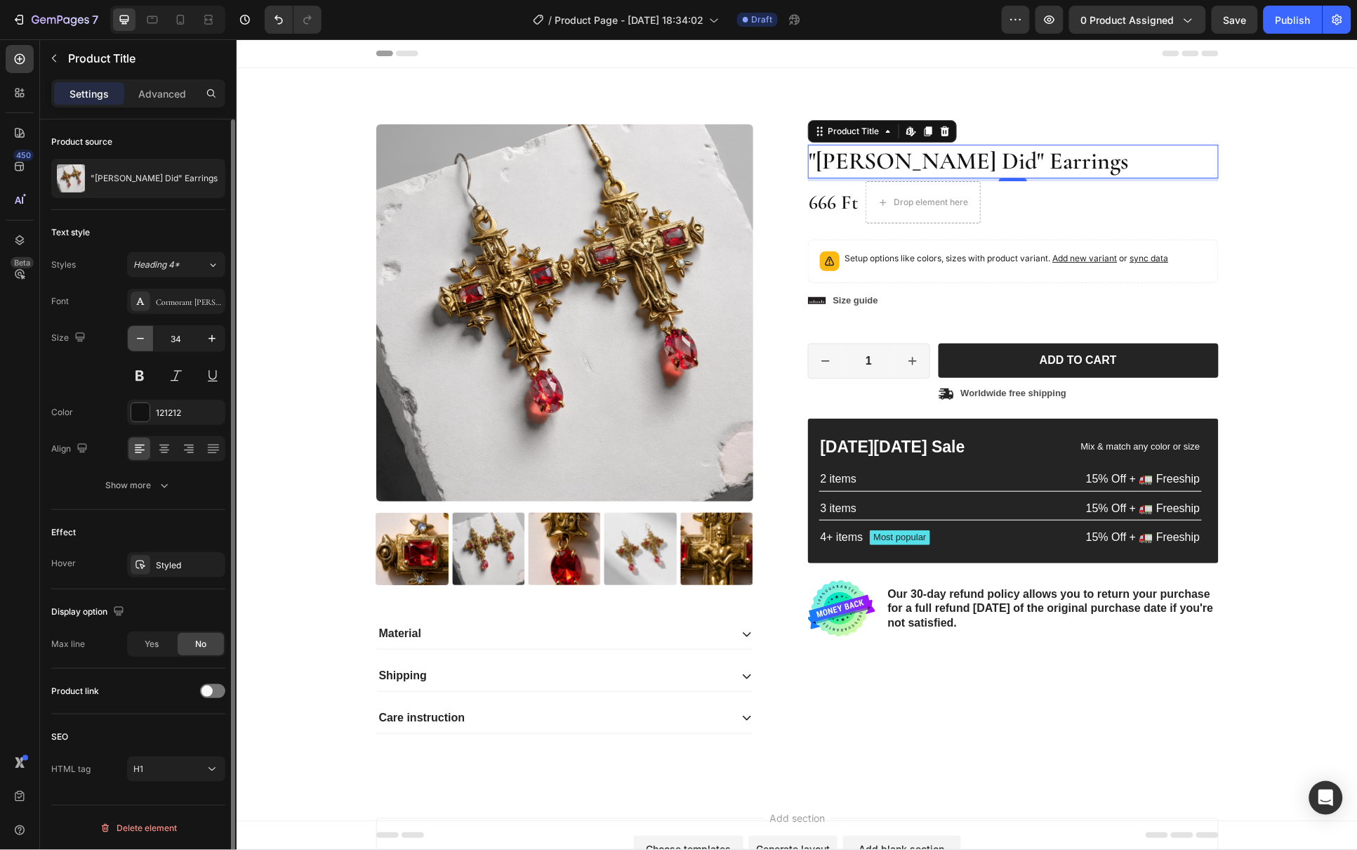
click at [139, 343] on icon "button" at bounding box center [140, 338] width 14 height 14
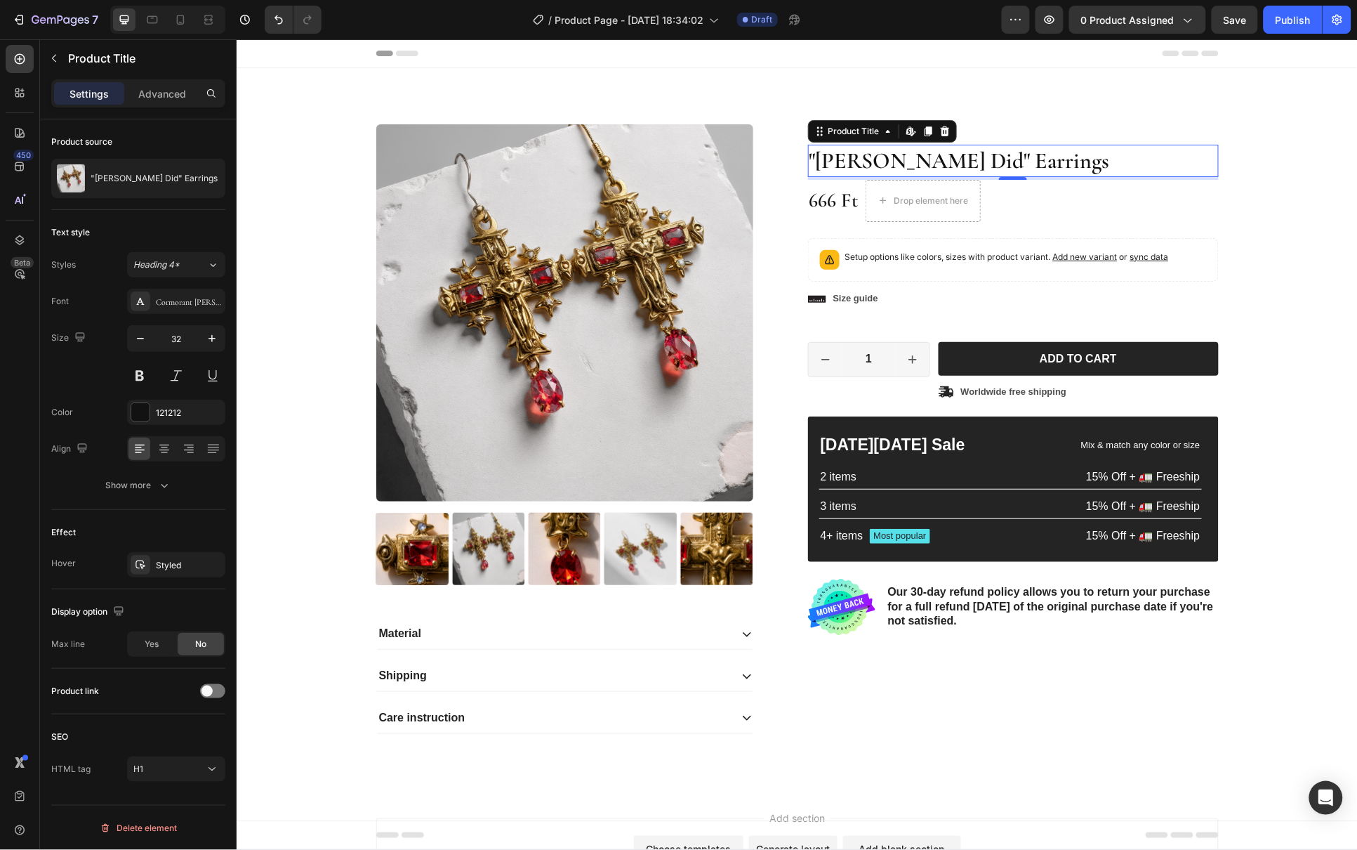
type input "31"
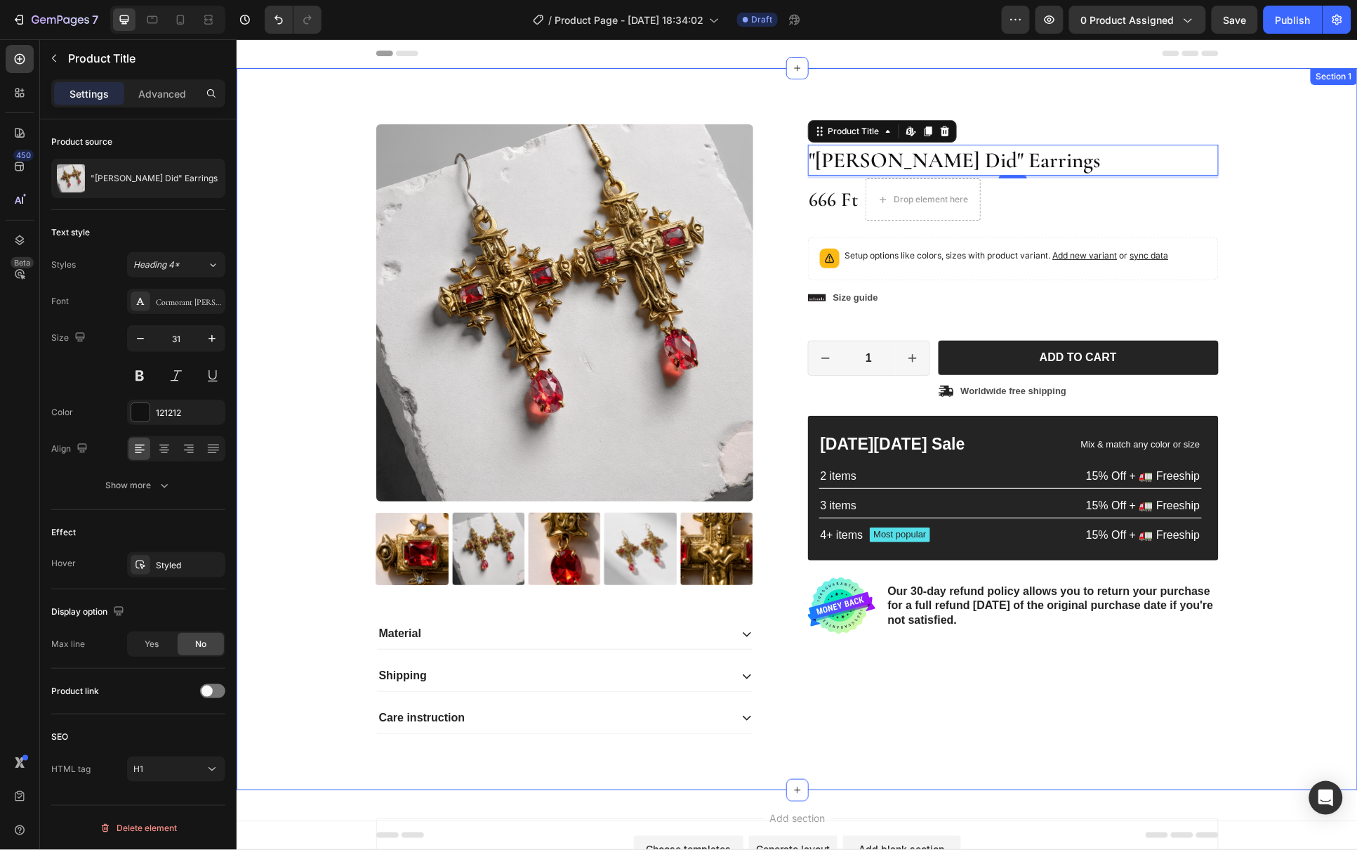
click at [1291, 206] on div "Product Images Material Shipping Care instruction Accordion Icon Icon Icon Icon…" at bounding box center [796, 440] width 1100 height 632
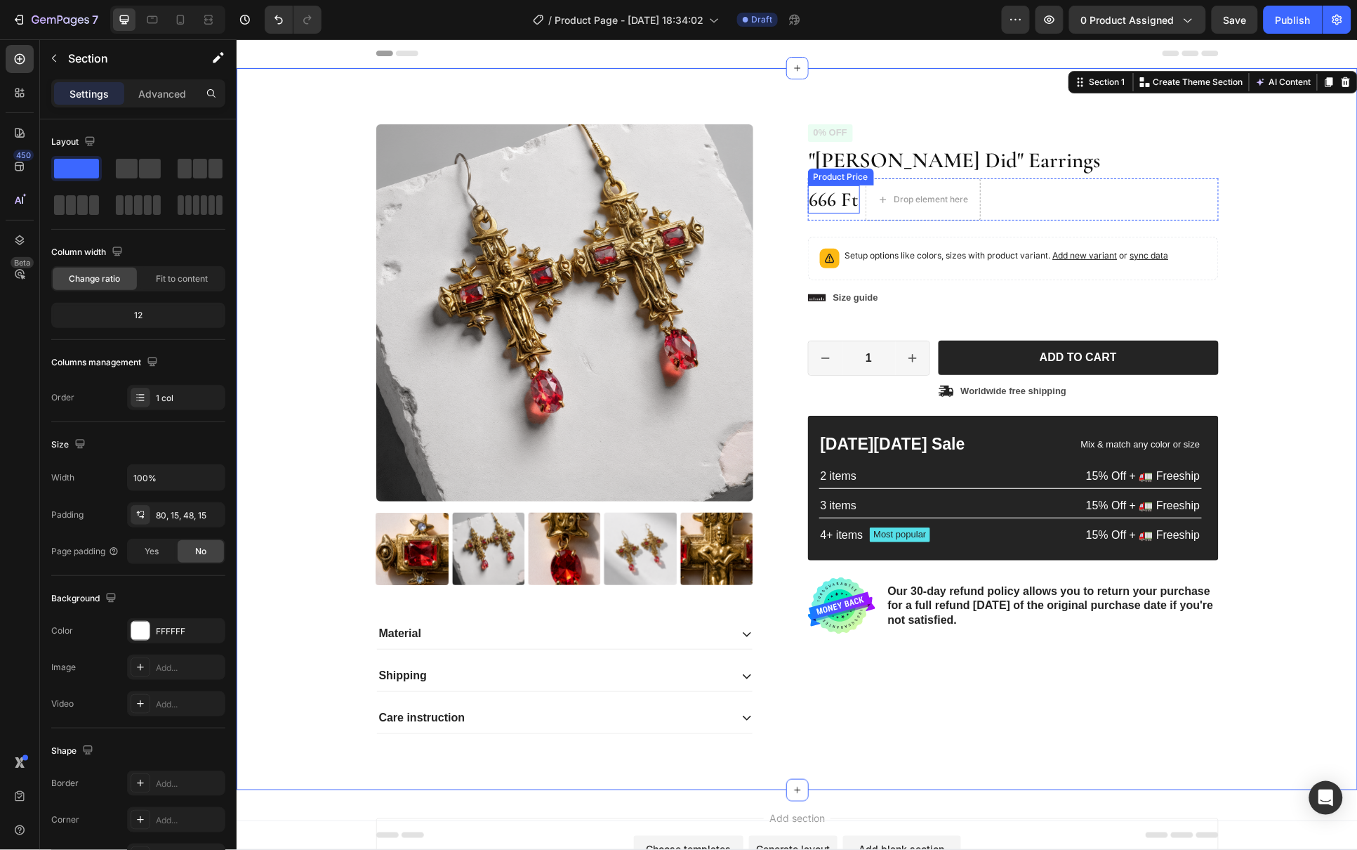
click at [827, 198] on div "666 Ft" at bounding box center [833, 199] width 52 height 28
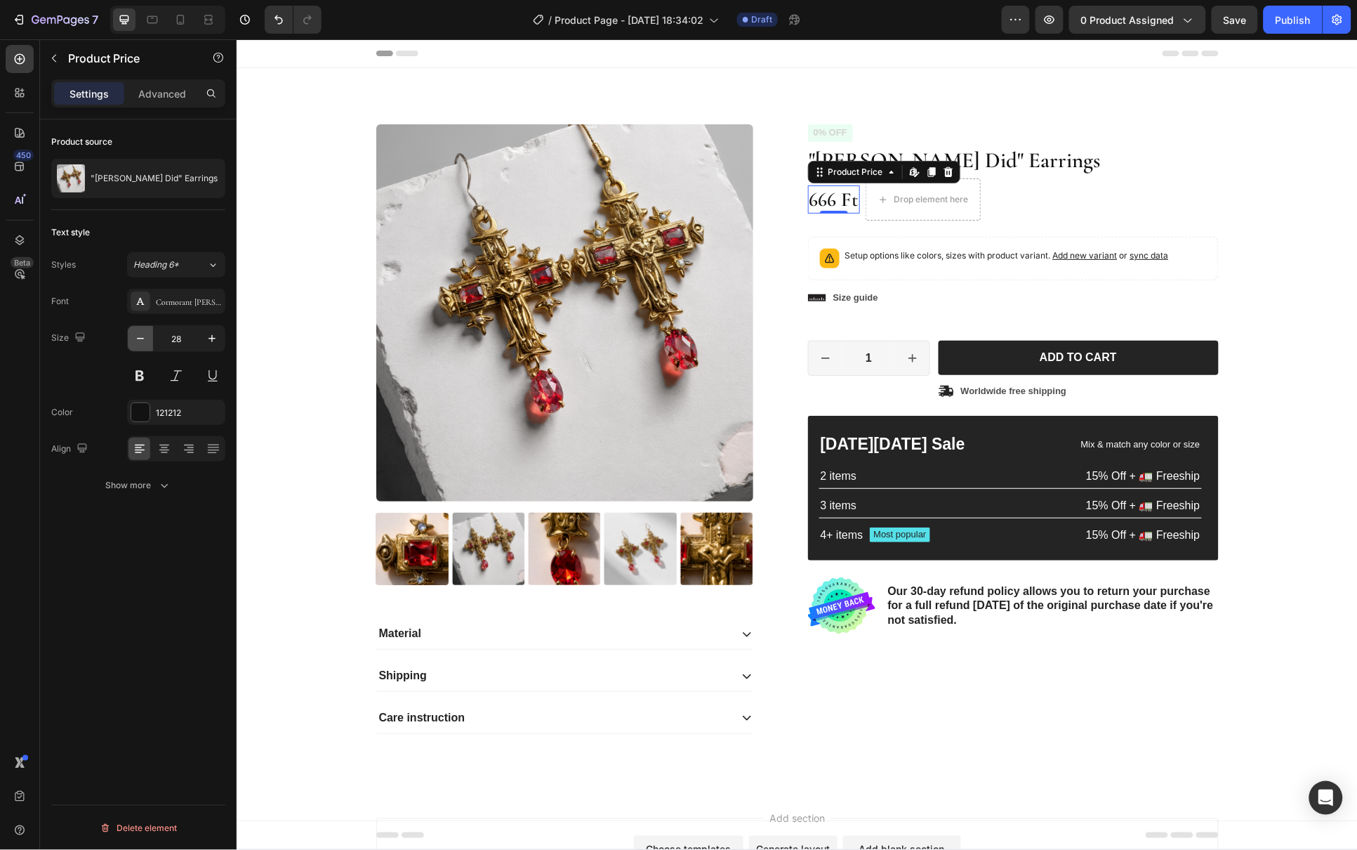
click at [143, 339] on icon "button" at bounding box center [140, 338] width 14 height 14
type input "24"
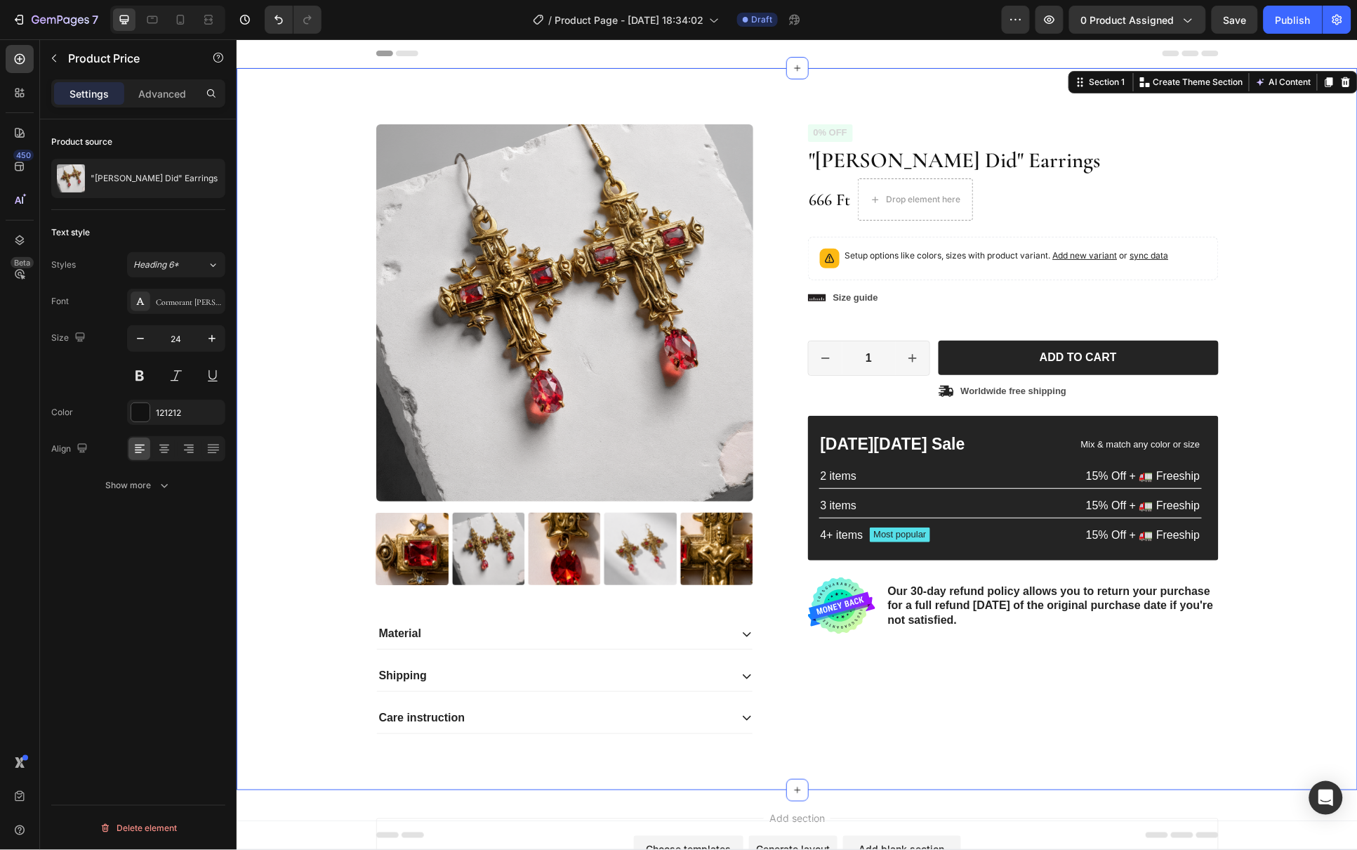
click at [1255, 204] on div "Product Images Material Shipping Care instruction Accordion Icon Icon Icon Icon…" at bounding box center [796, 440] width 1100 height 632
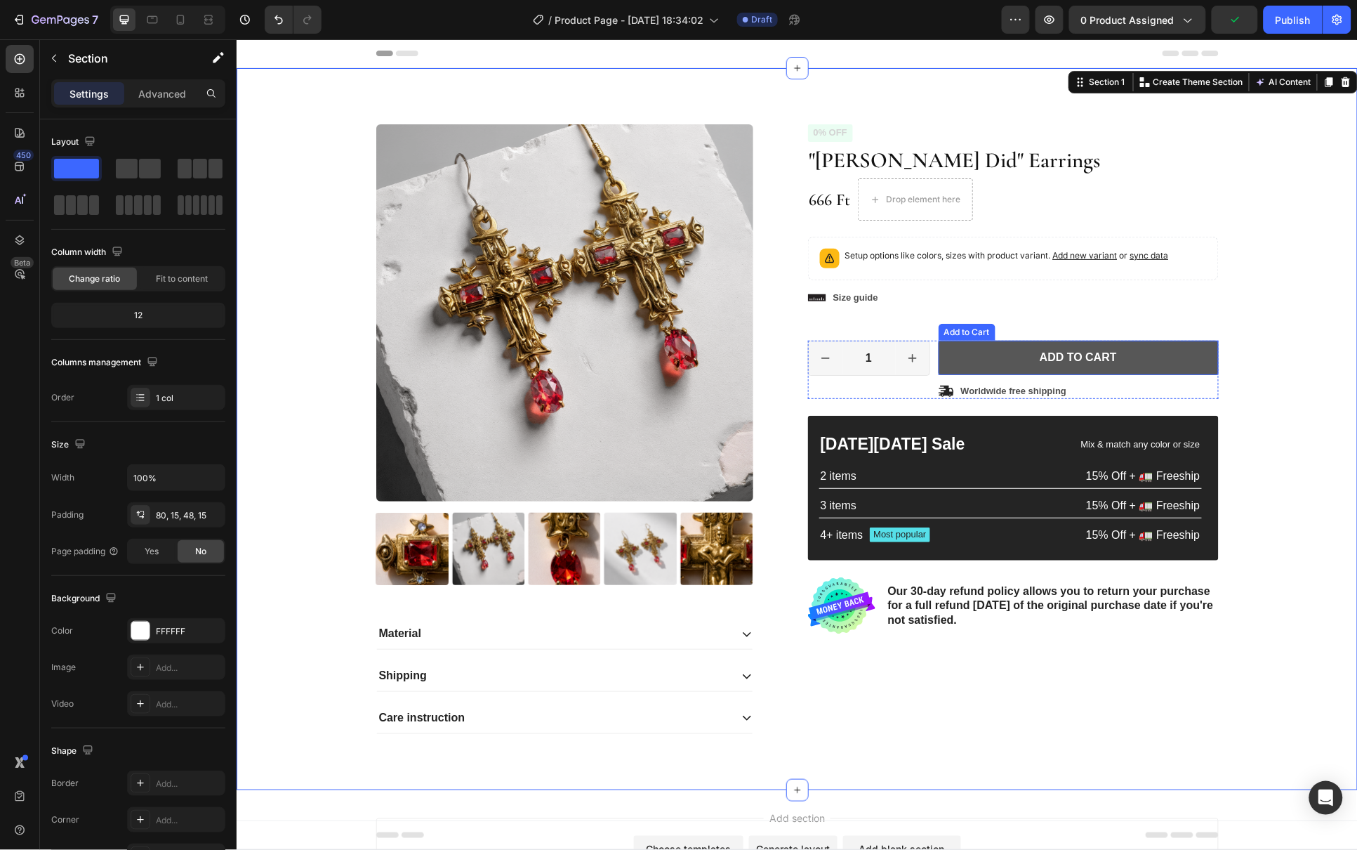
click at [1007, 357] on button "Add to cart" at bounding box center [1078, 357] width 280 height 34
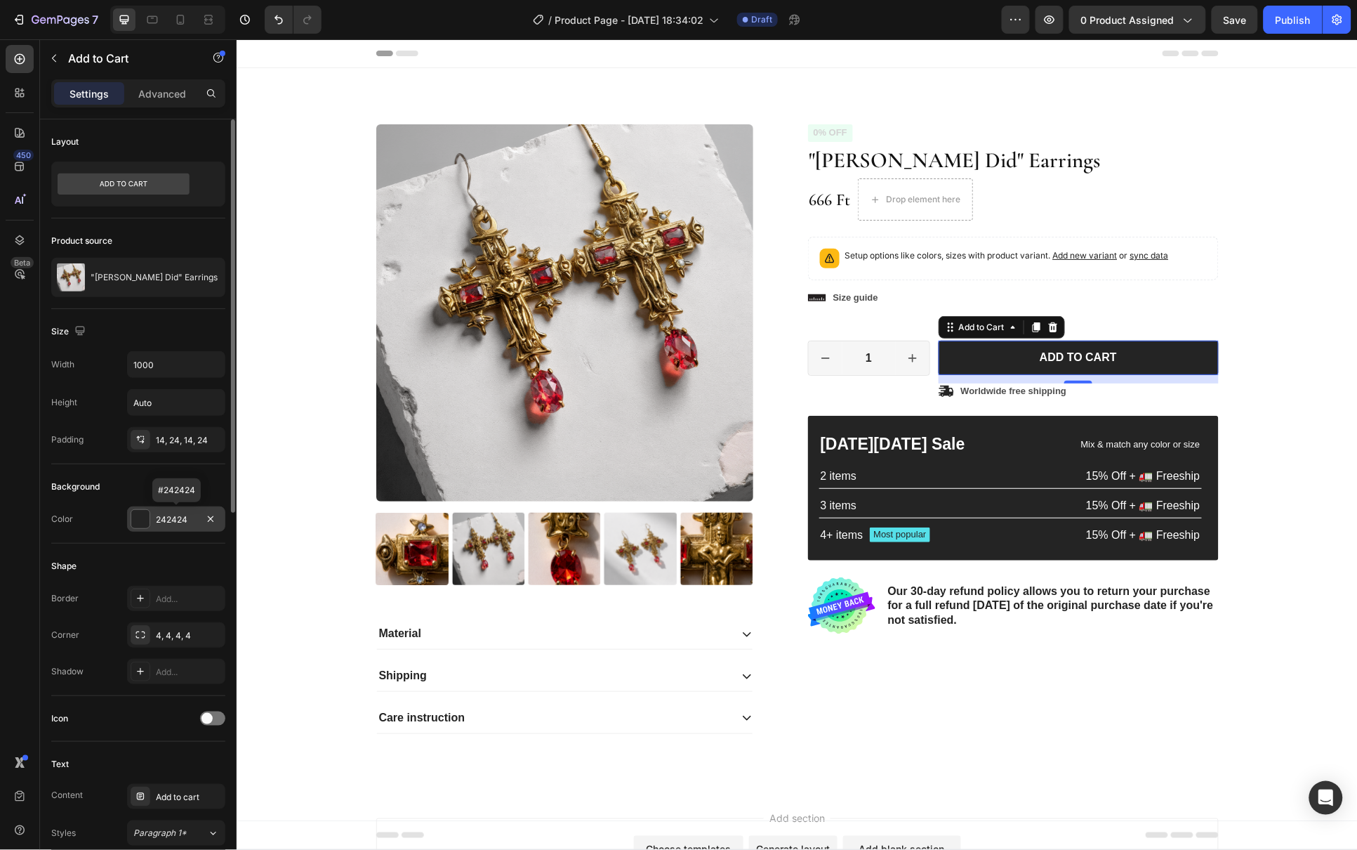
click at [135, 522] on div at bounding box center [140, 519] width 18 height 18
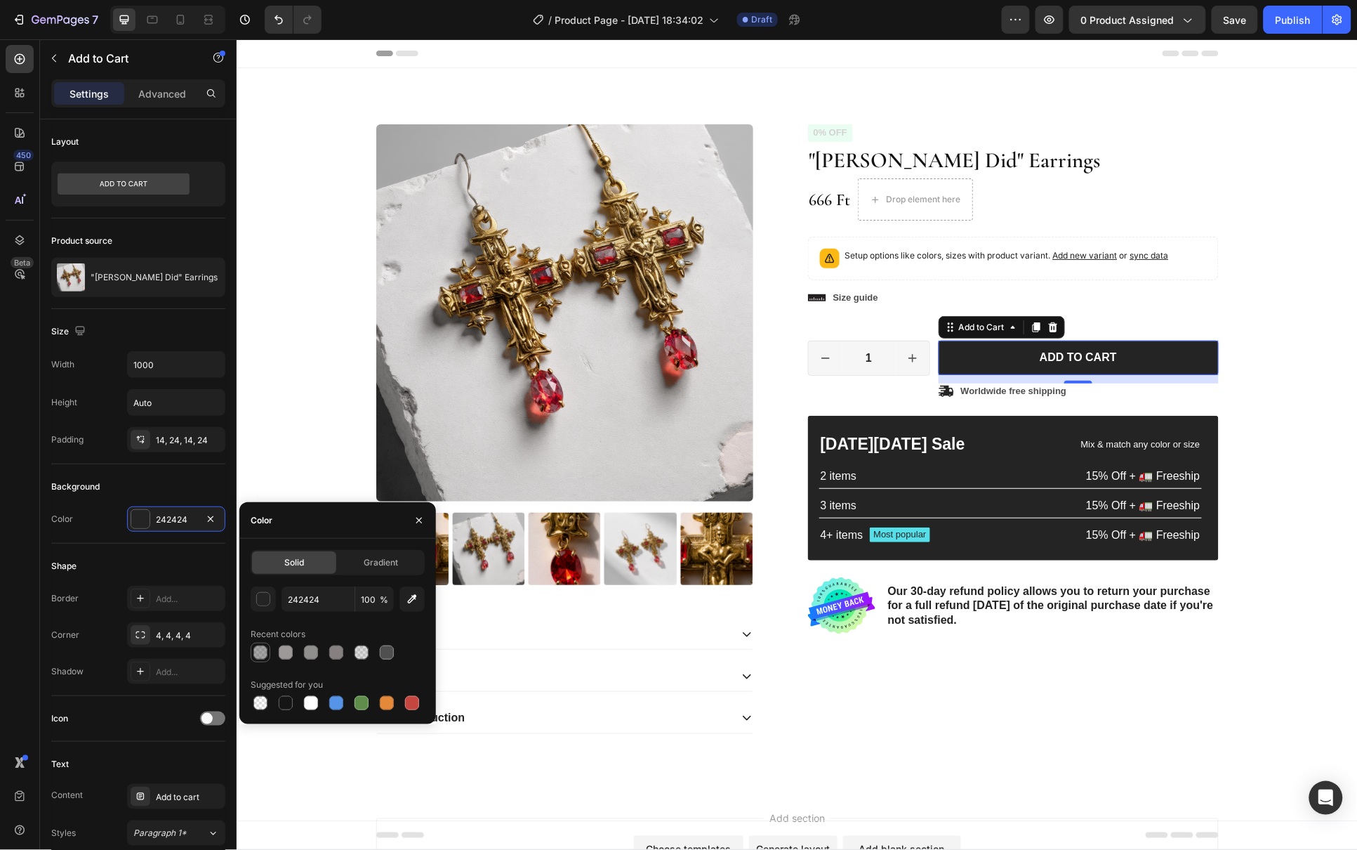
click at [257, 655] on div at bounding box center [260, 652] width 14 height 14
type input "4F4F4F"
type input "50"
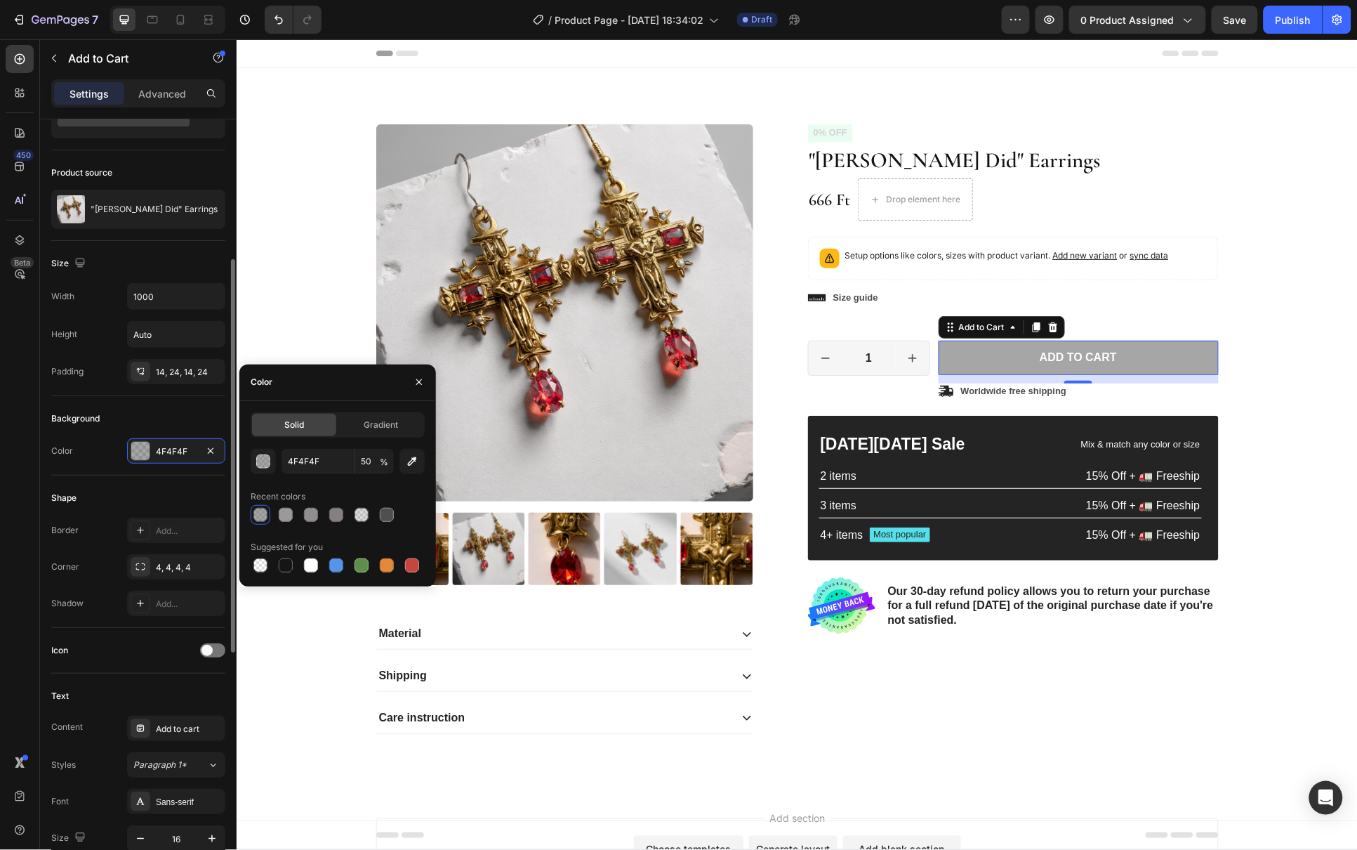
scroll to position [138, 0]
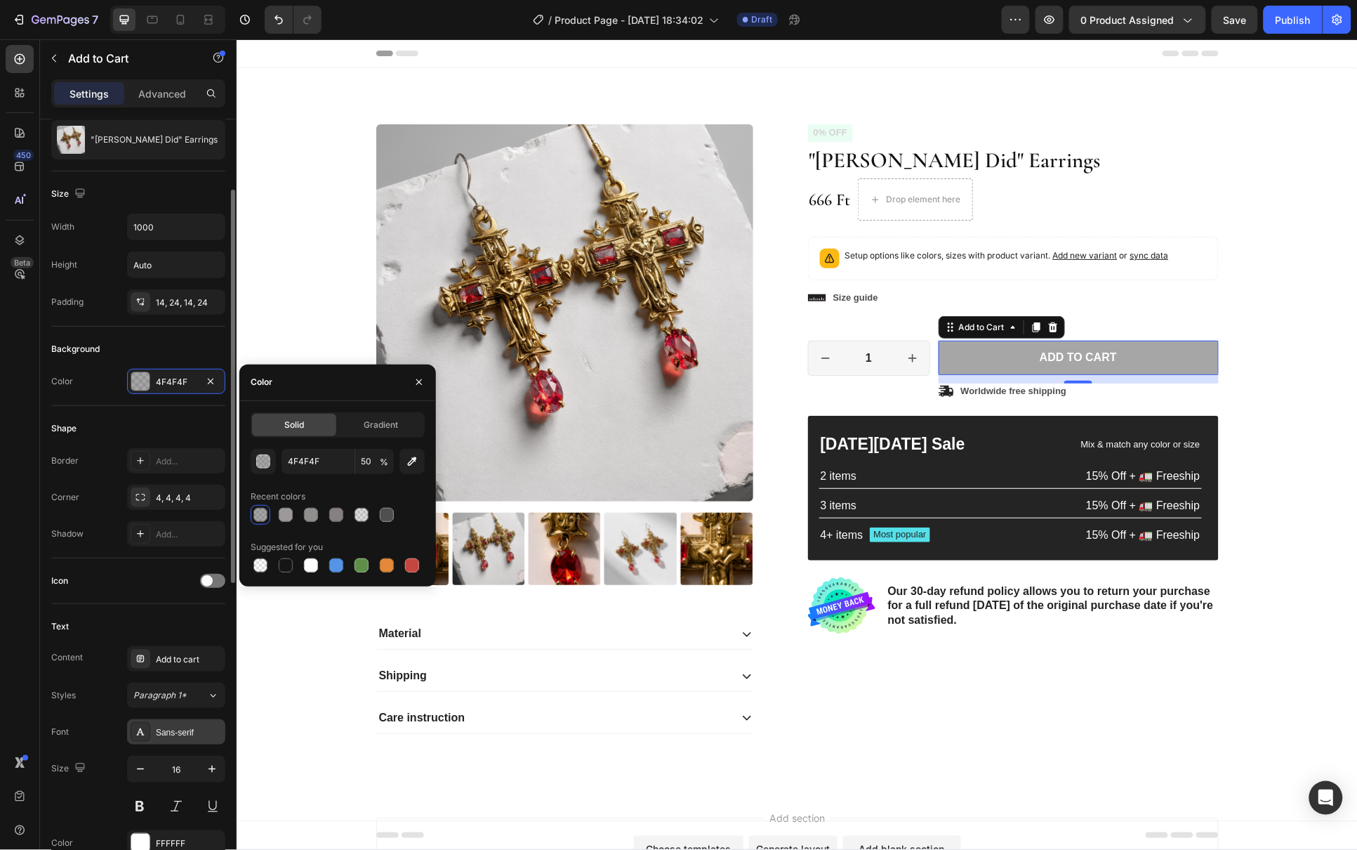
click at [175, 729] on div "Sans-serif" at bounding box center [189, 732] width 66 height 13
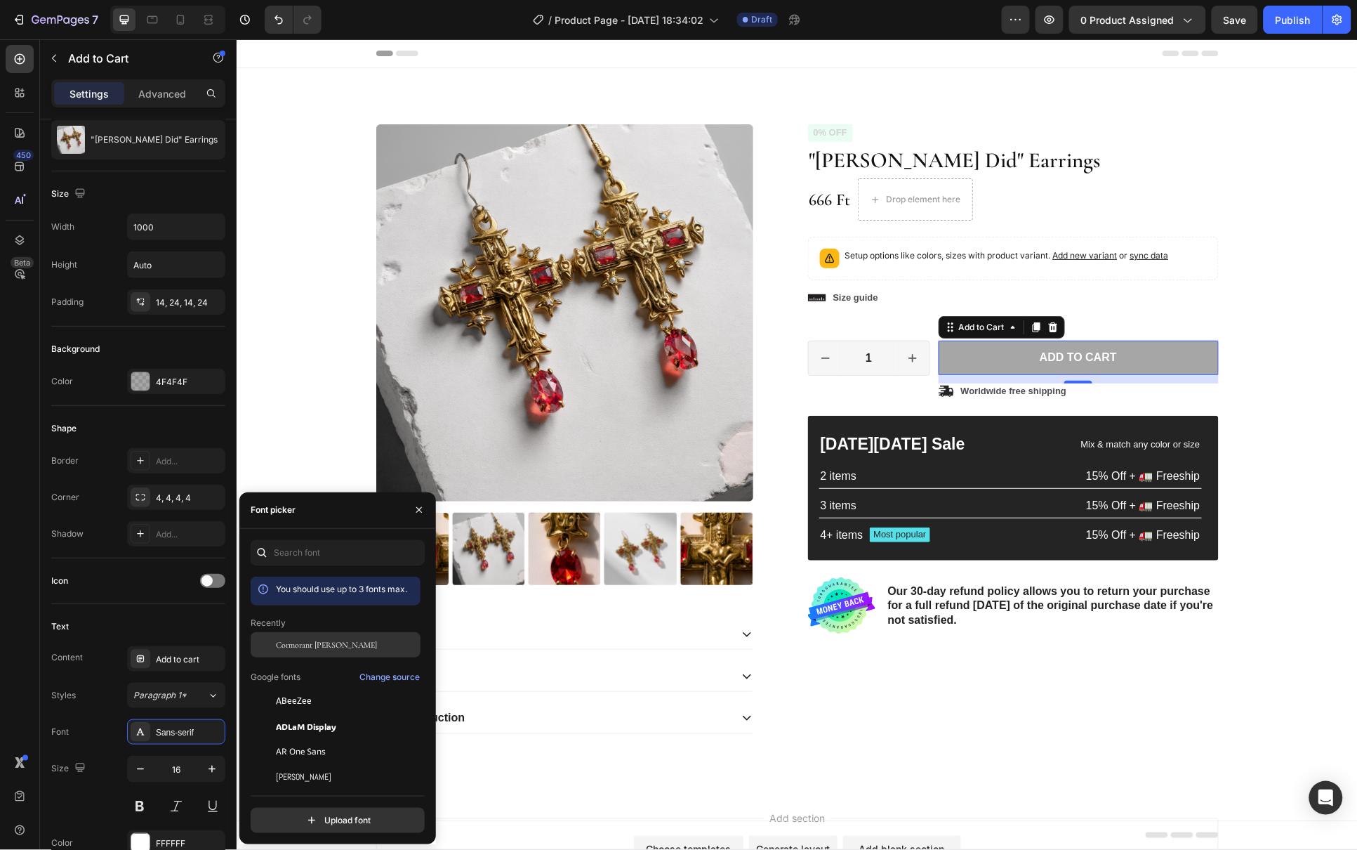
click at [297, 647] on span "Cormorant [PERSON_NAME]" at bounding box center [326, 644] width 101 height 13
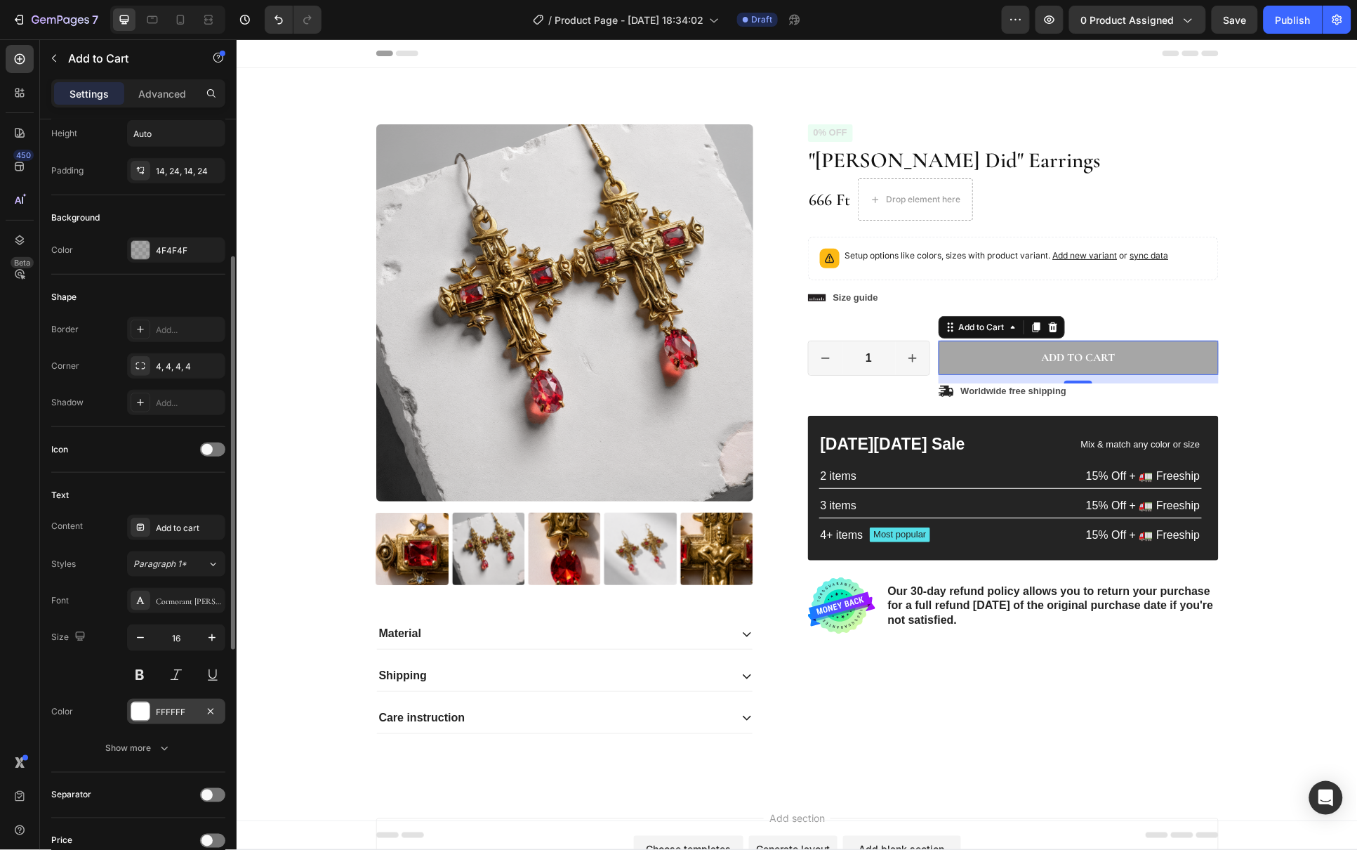
click at [138, 715] on div at bounding box center [140, 711] width 18 height 18
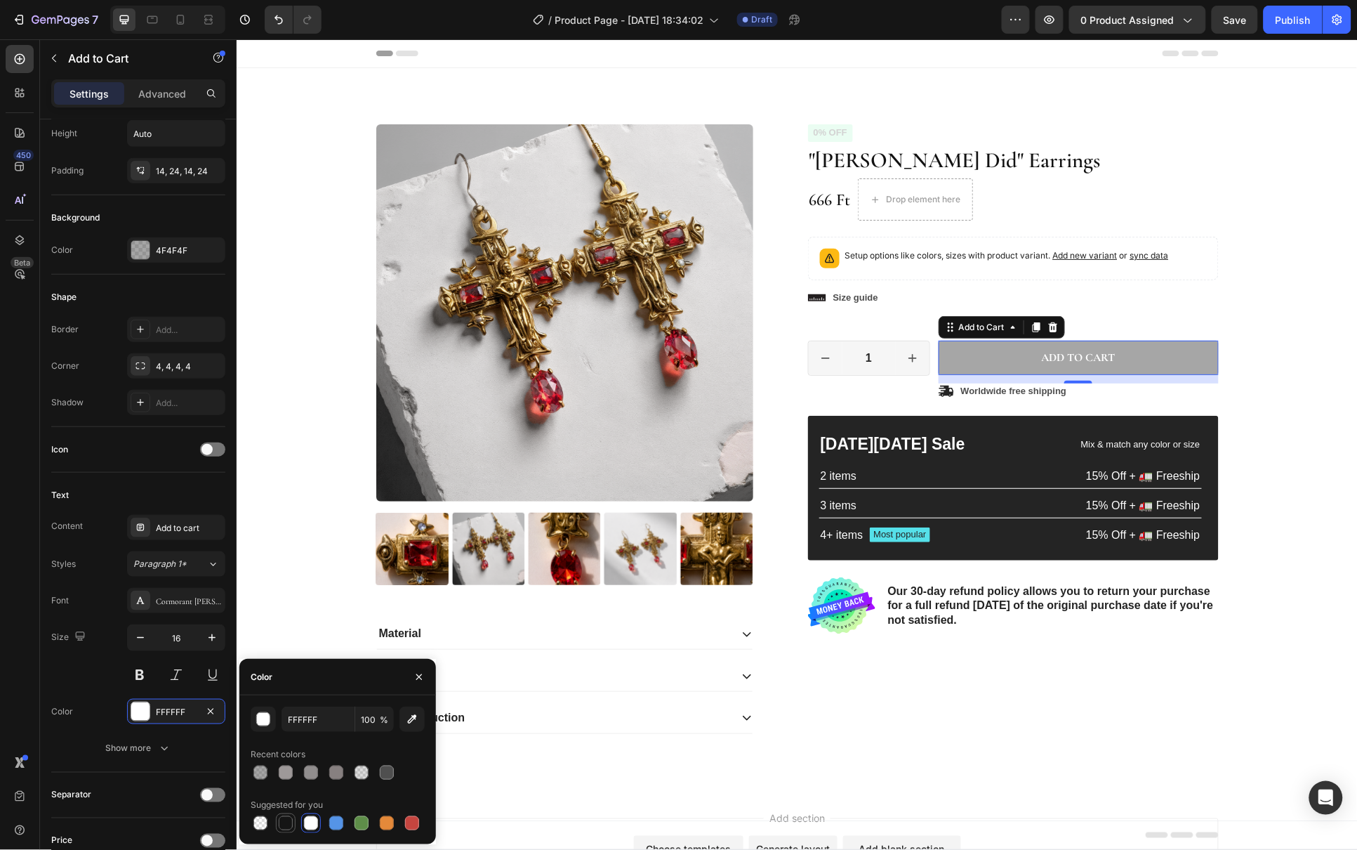
drag, startPoint x: 291, startPoint y: 824, endPoint x: 324, endPoint y: 607, distance: 219.5
click at [291, 824] on div at bounding box center [286, 823] width 14 height 14
type input "151515"
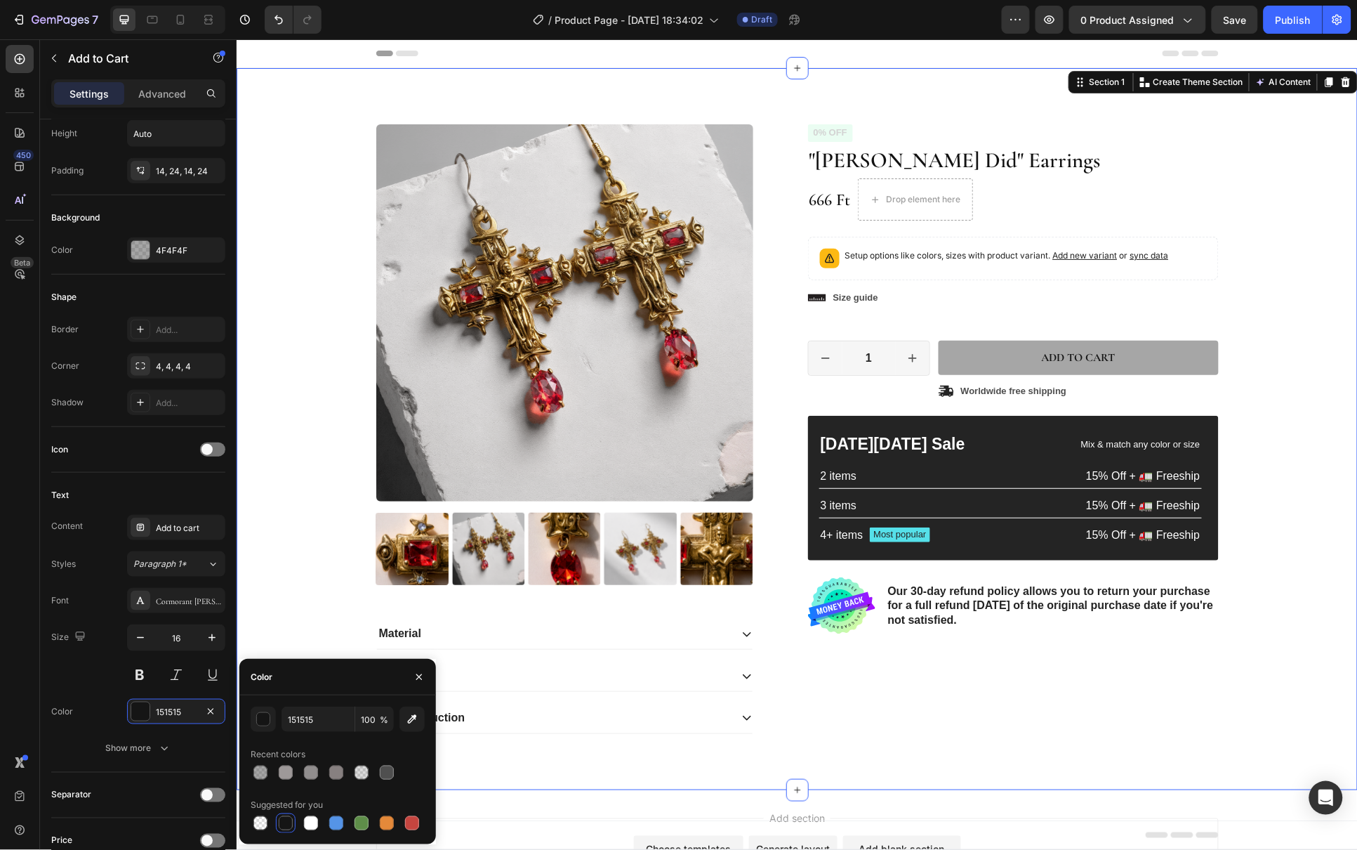
click at [1269, 296] on div "Product Images Material Shipping Care instruction Accordion Icon Icon Icon Icon…" at bounding box center [796, 440] width 1100 height 632
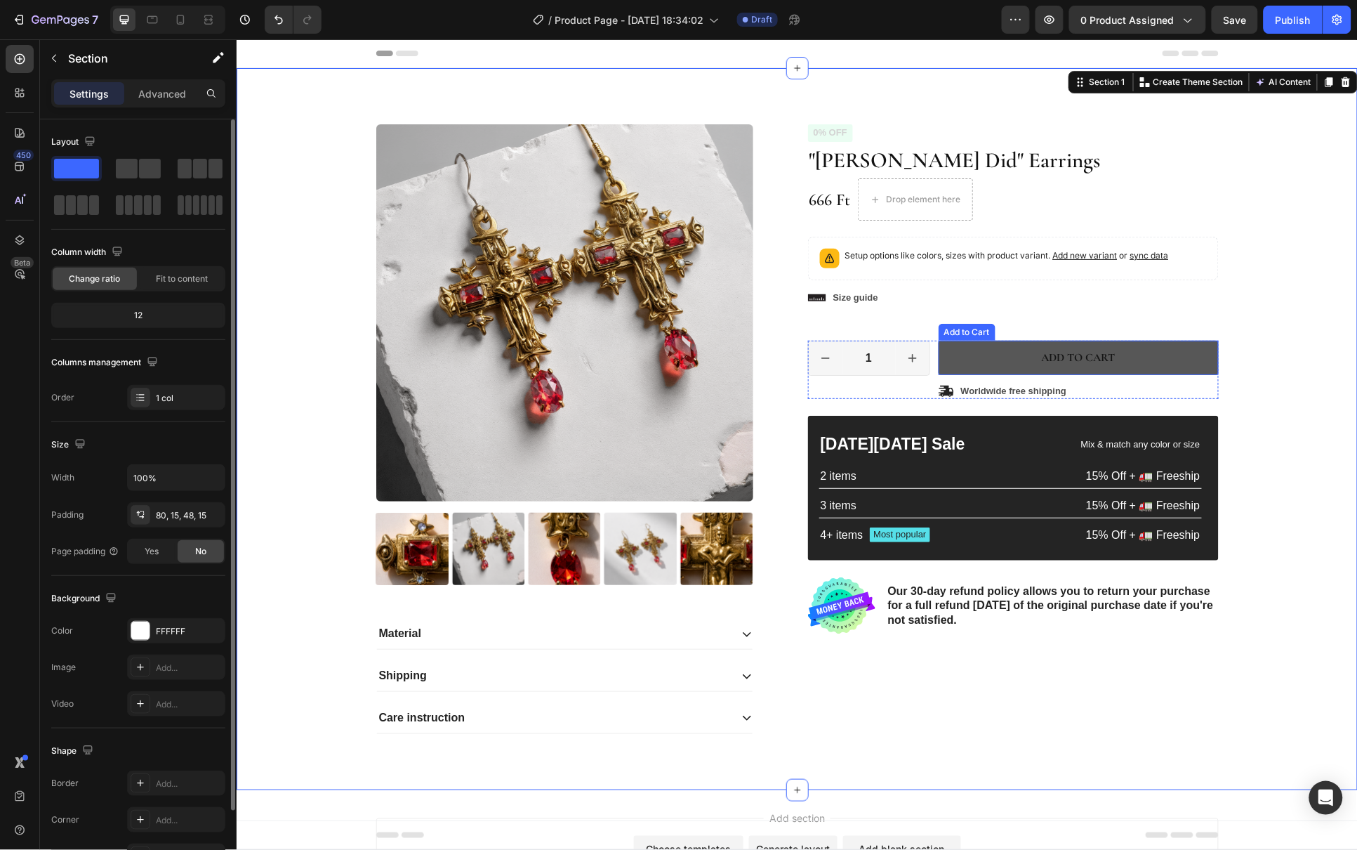
click at [998, 362] on button "Add to cart" at bounding box center [1078, 357] width 280 height 34
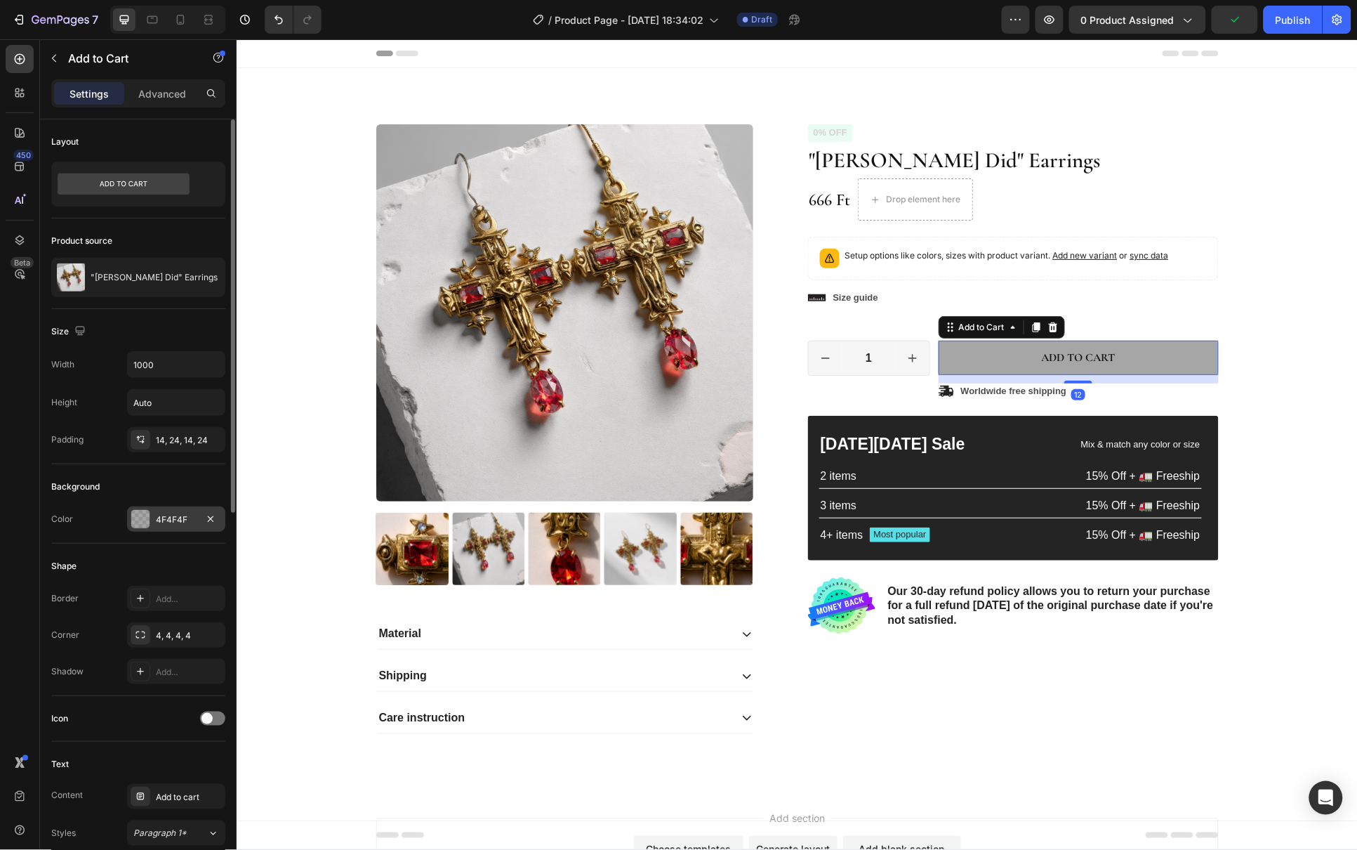
click at [156, 511] on div "4F4F4F" at bounding box center [176, 518] width 98 height 25
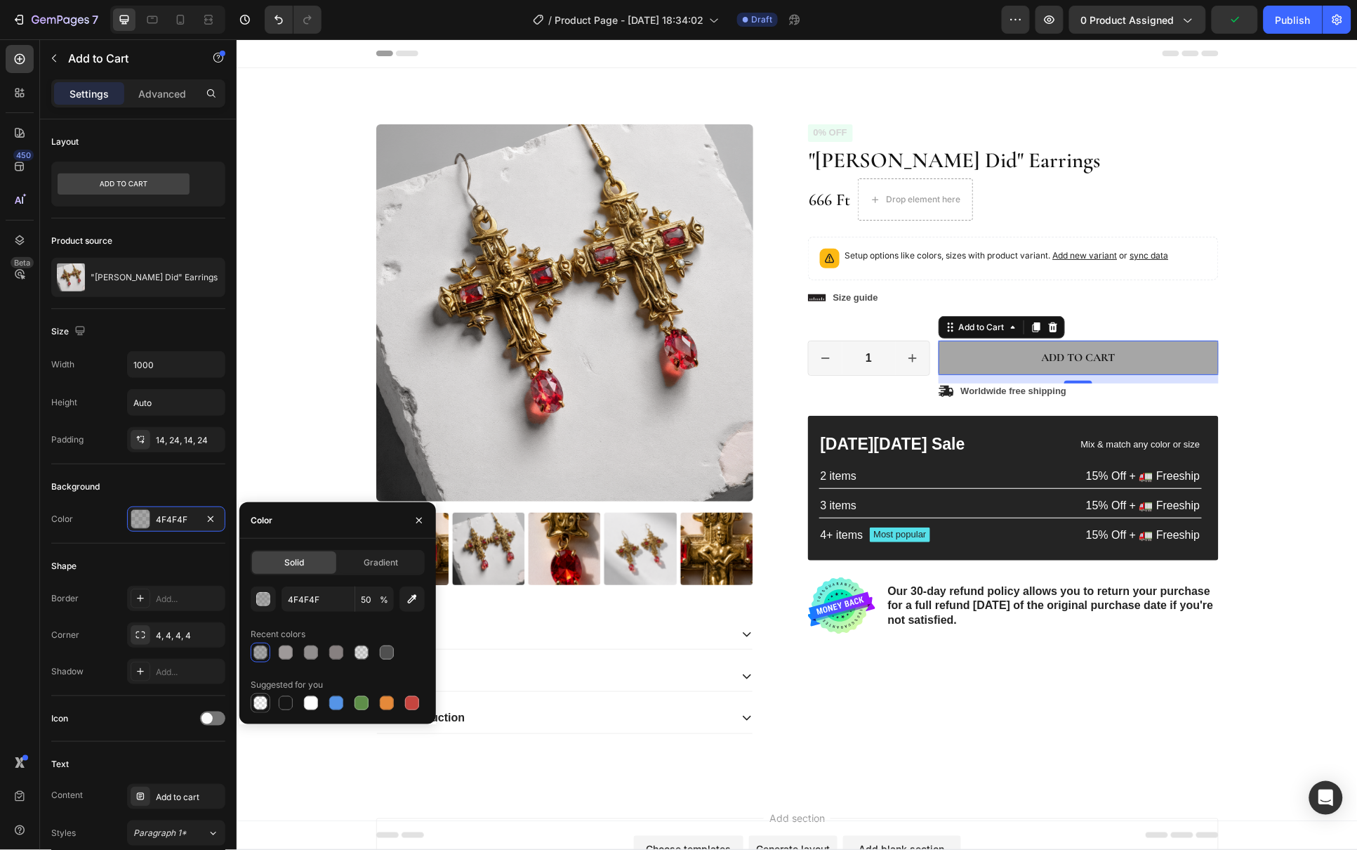
click at [263, 706] on div at bounding box center [260, 703] width 14 height 14
type input "000000"
type input "0"
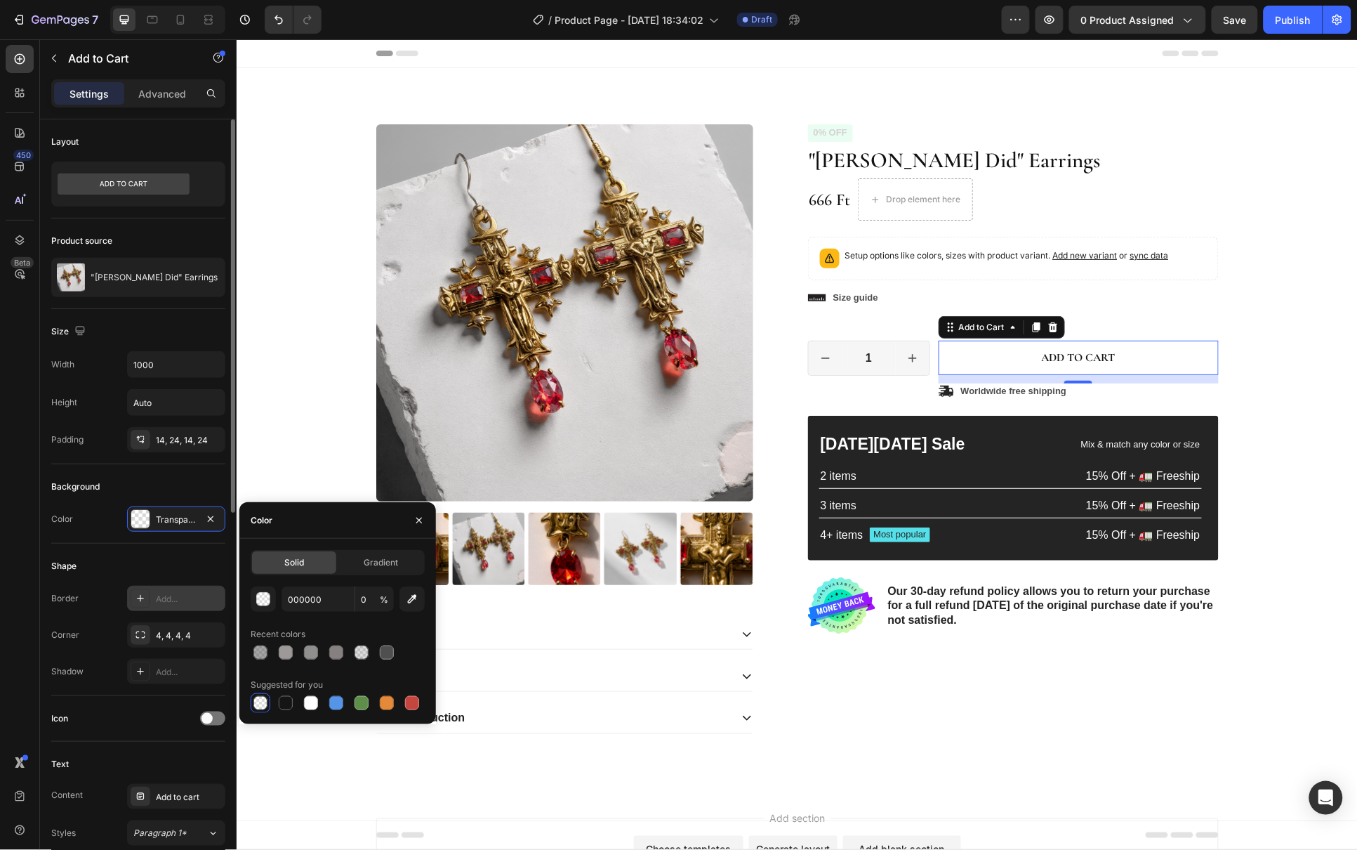
click at [166, 605] on div "Add..." at bounding box center [189, 599] width 66 height 13
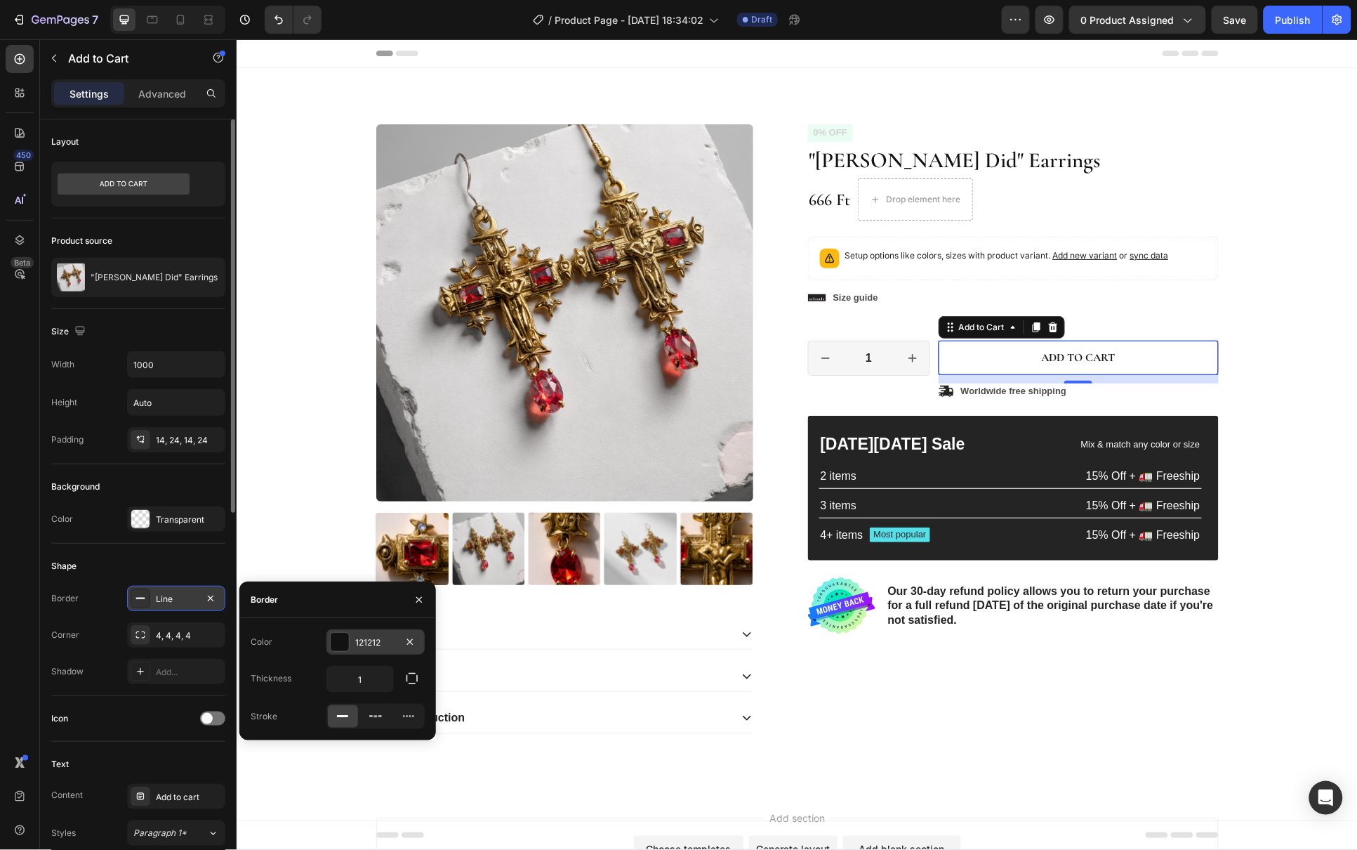
click at [350, 642] on div "121212" at bounding box center [375, 641] width 98 height 25
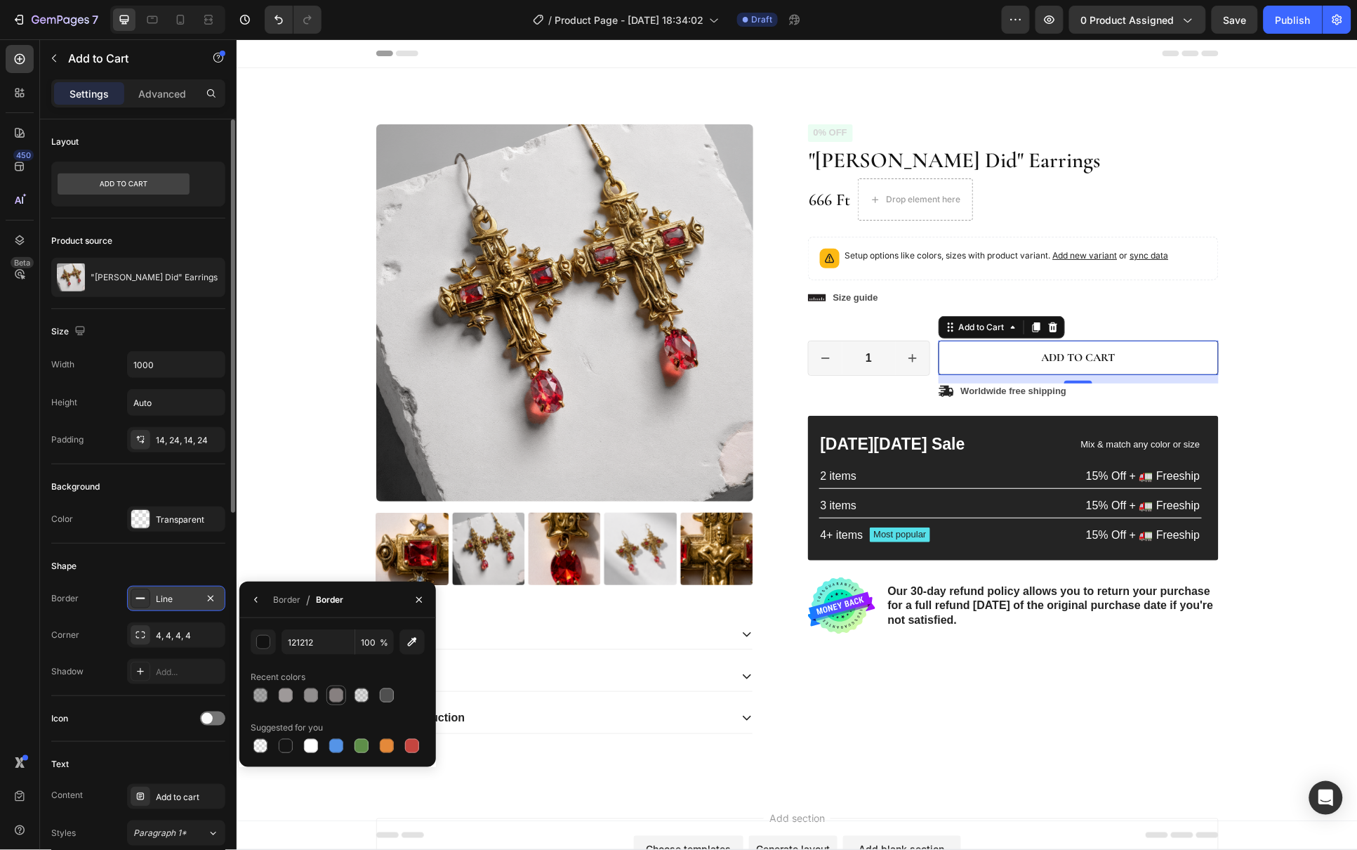
click at [337, 699] on div at bounding box center [336, 695] width 14 height 14
type input "878080"
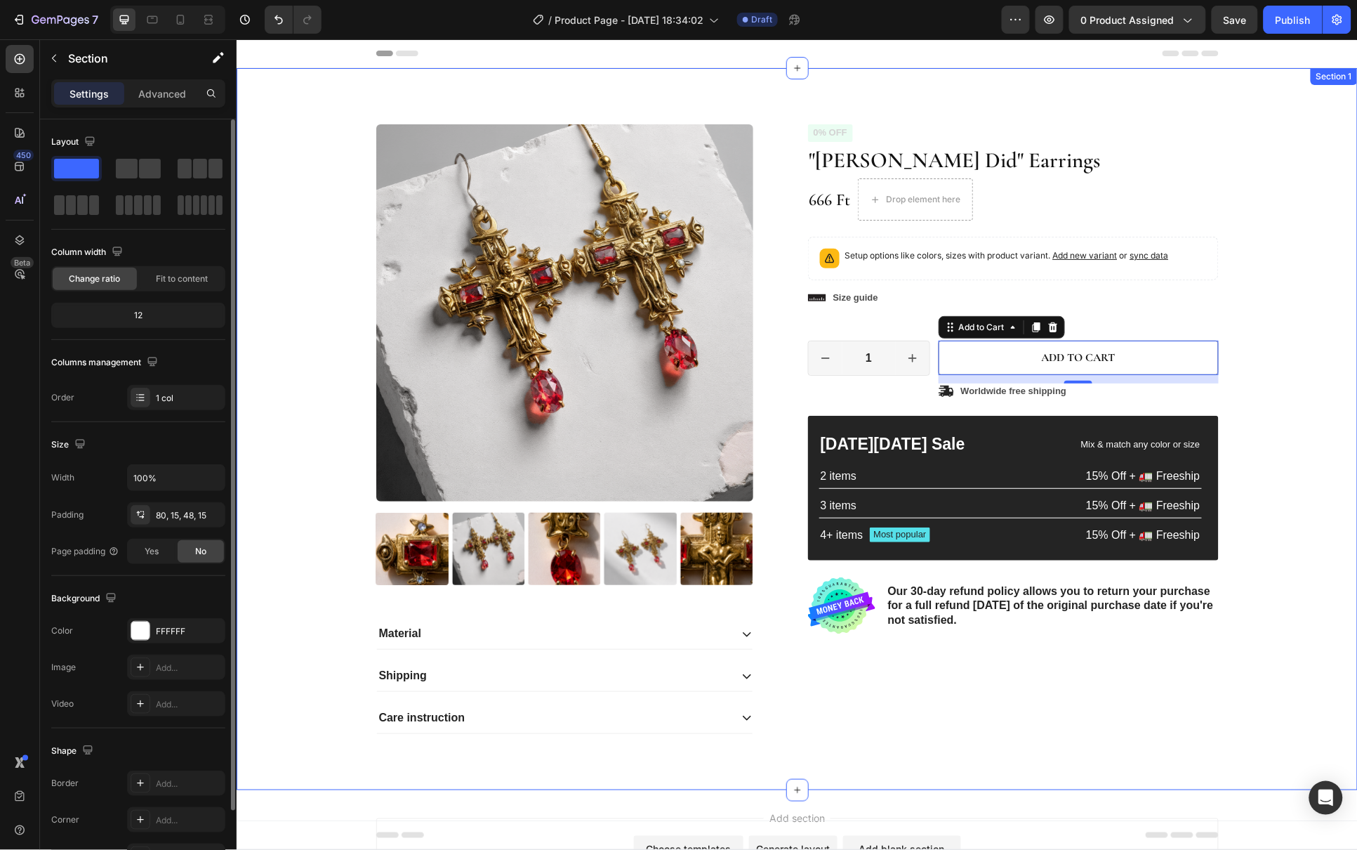
click at [1264, 564] on div "Product Images Material Shipping Care instruction Accordion Icon Icon Icon Icon…" at bounding box center [796, 440] width 1100 height 632
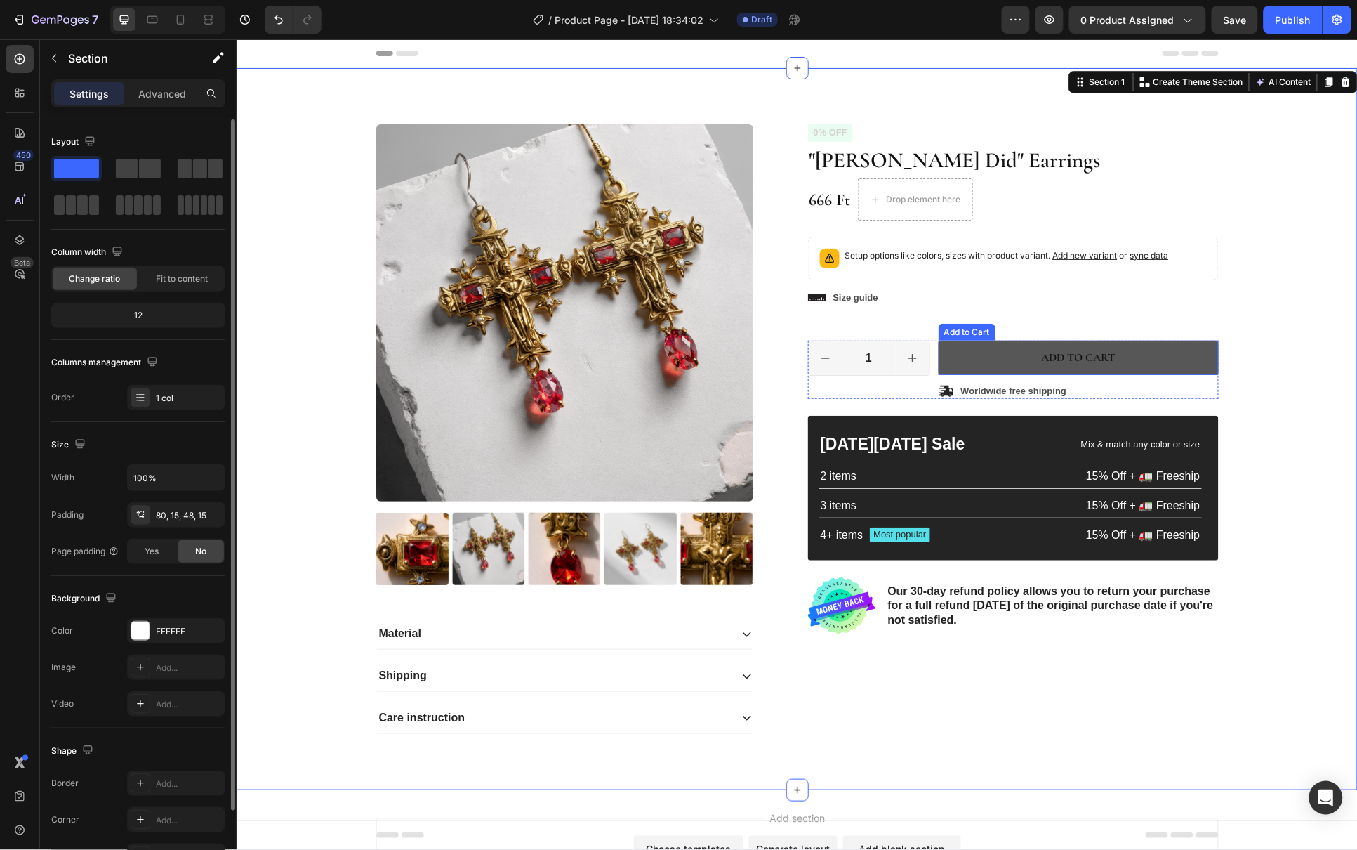
click at [1185, 362] on button "Add to cart" at bounding box center [1078, 357] width 280 height 34
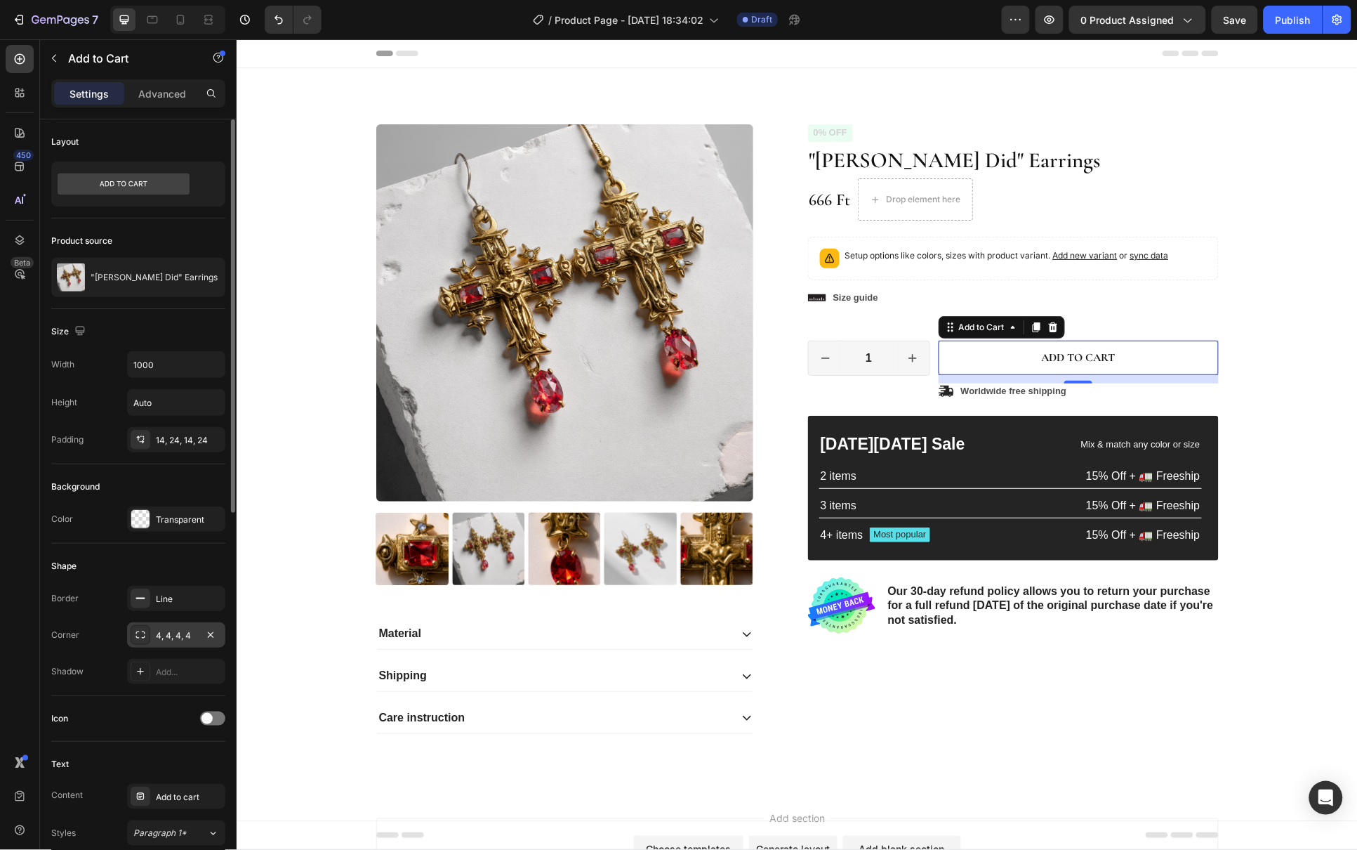
click at [166, 634] on div "4, 4, 4, 4" at bounding box center [176, 635] width 41 height 13
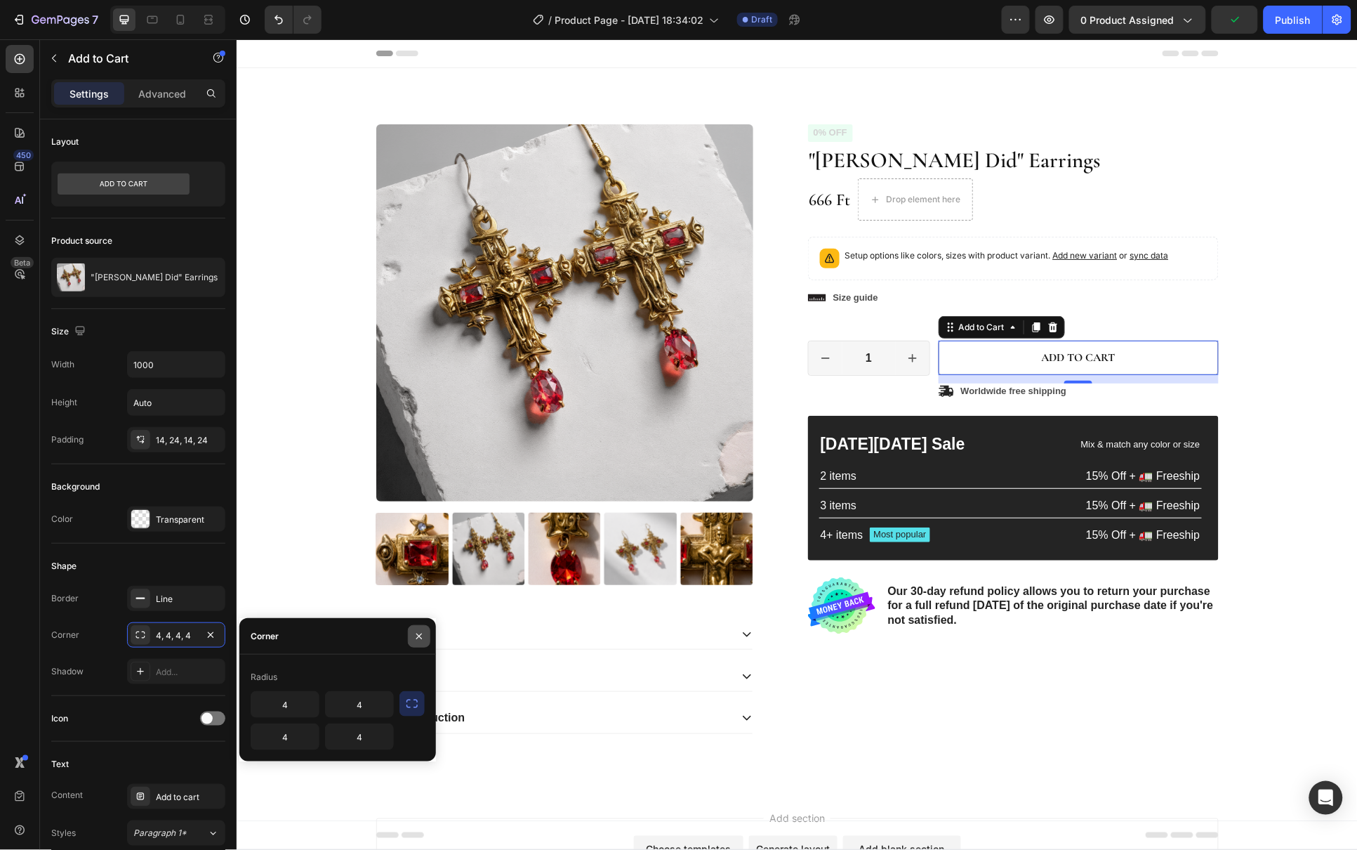
click at [423, 641] on icon "button" at bounding box center [419, 636] width 11 height 11
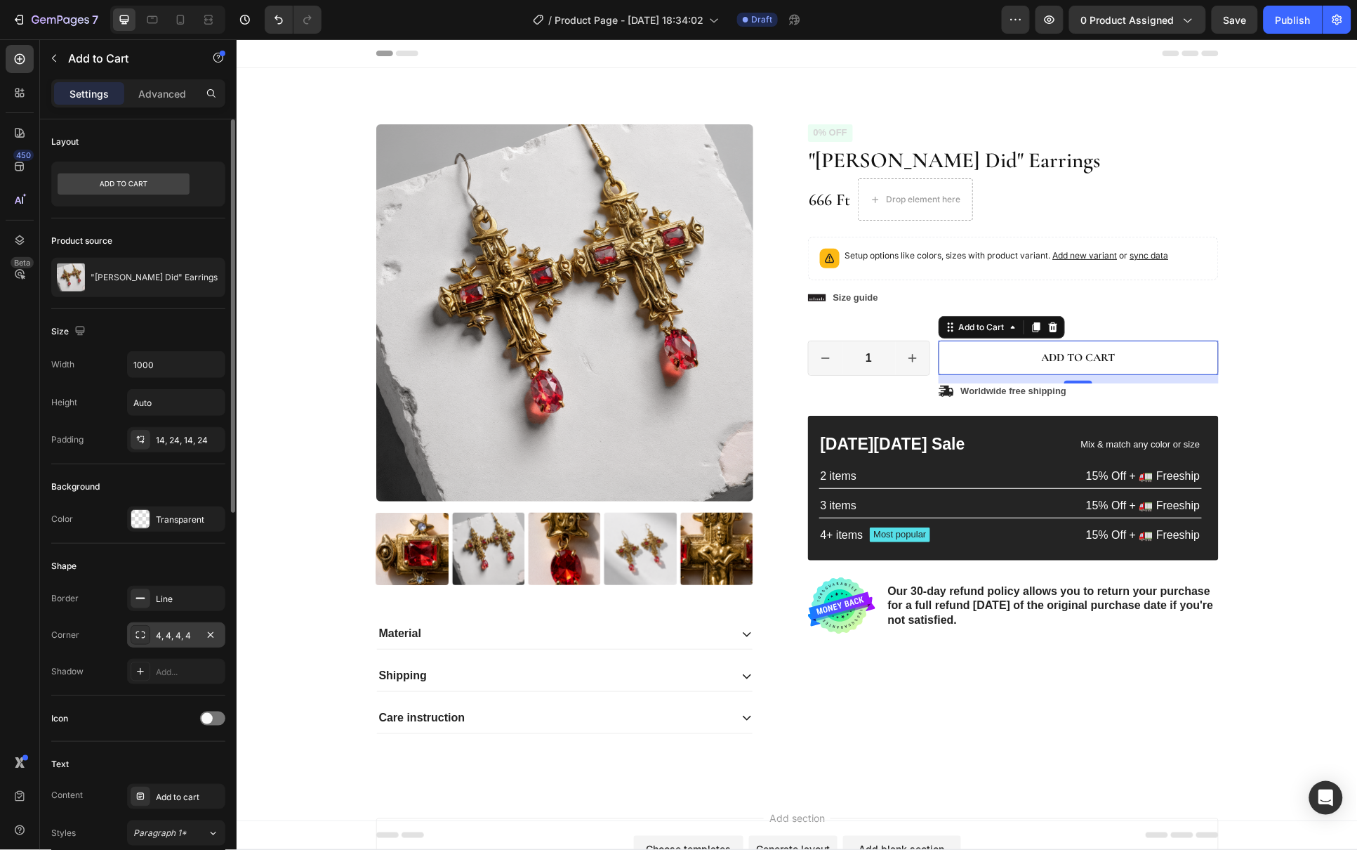
click at [180, 640] on div "4, 4, 4, 4" at bounding box center [176, 635] width 41 height 13
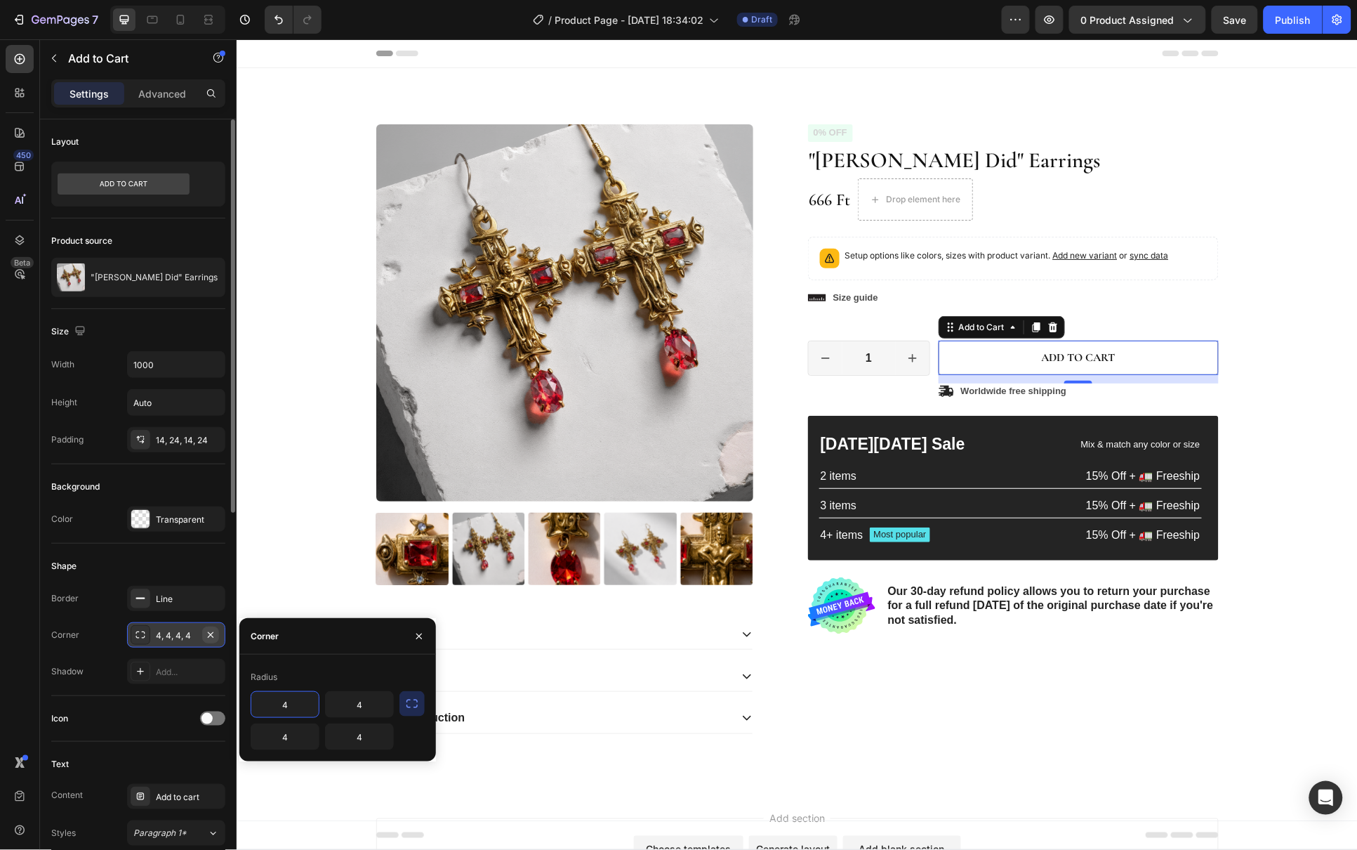
click at [213, 636] on icon "button" at bounding box center [210, 634] width 11 height 11
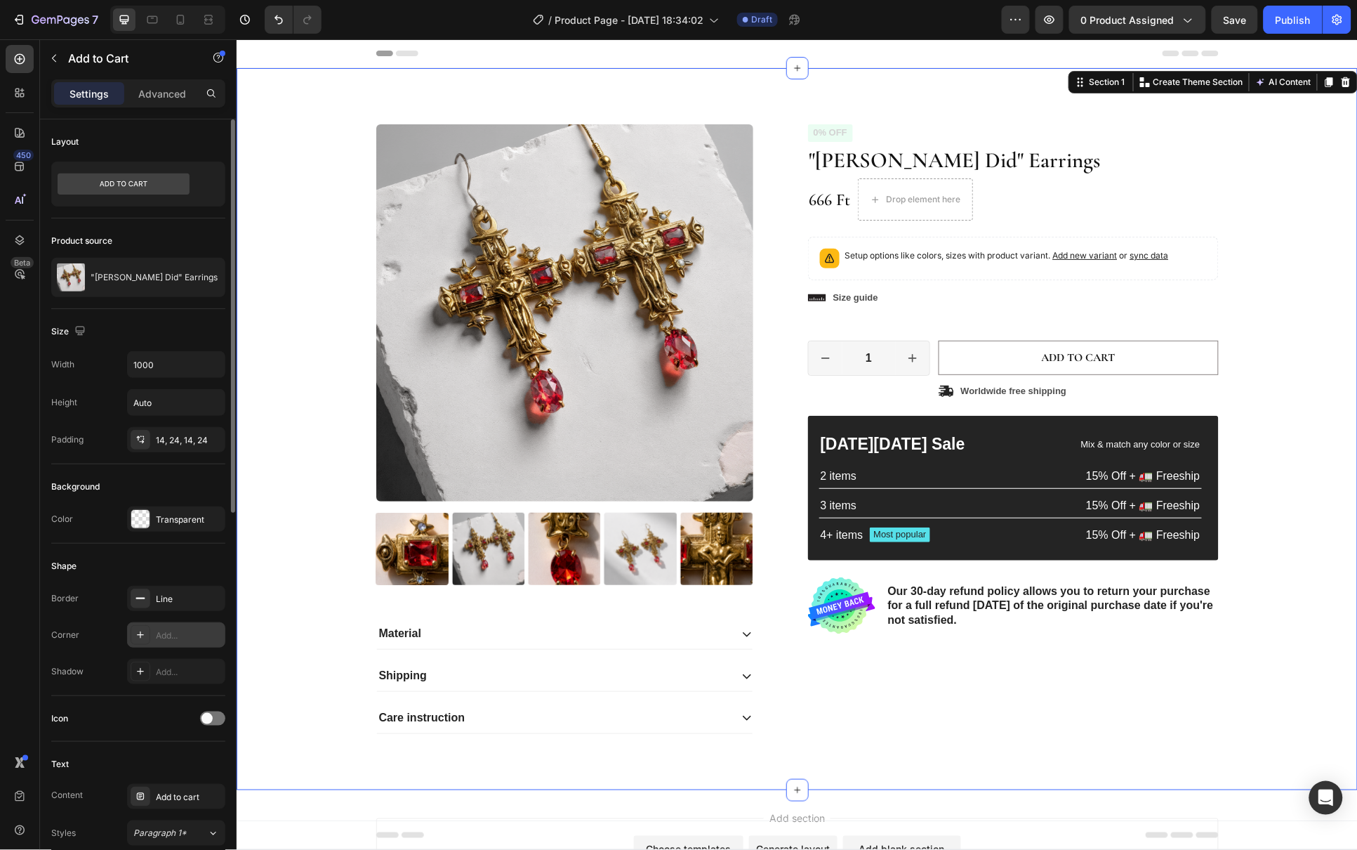
click at [1290, 499] on div "Product Images Material Shipping Care instruction Accordion Icon Icon Icon Icon…" at bounding box center [796, 440] width 1100 height 632
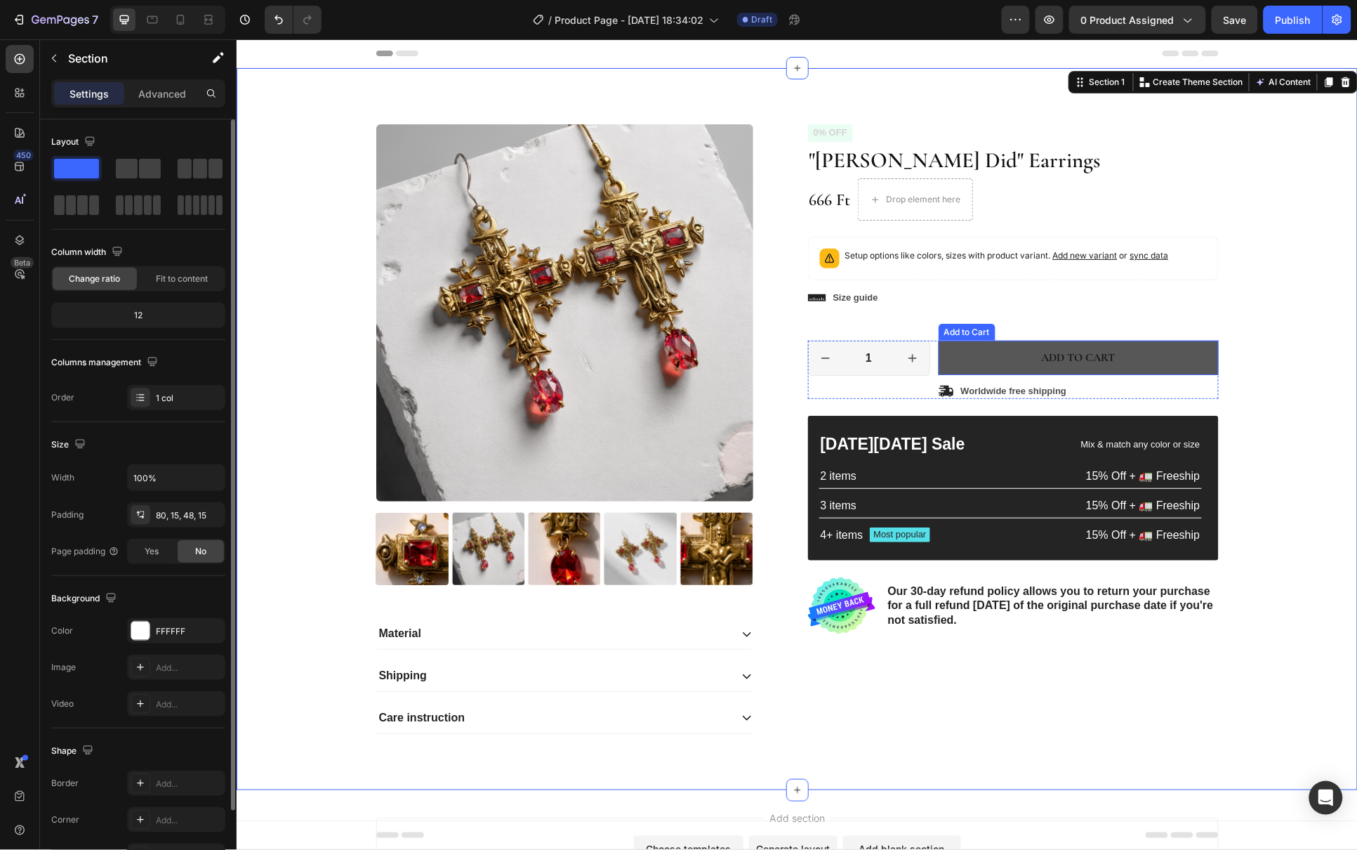
click at [1030, 350] on button "Add to cart" at bounding box center [1078, 357] width 280 height 34
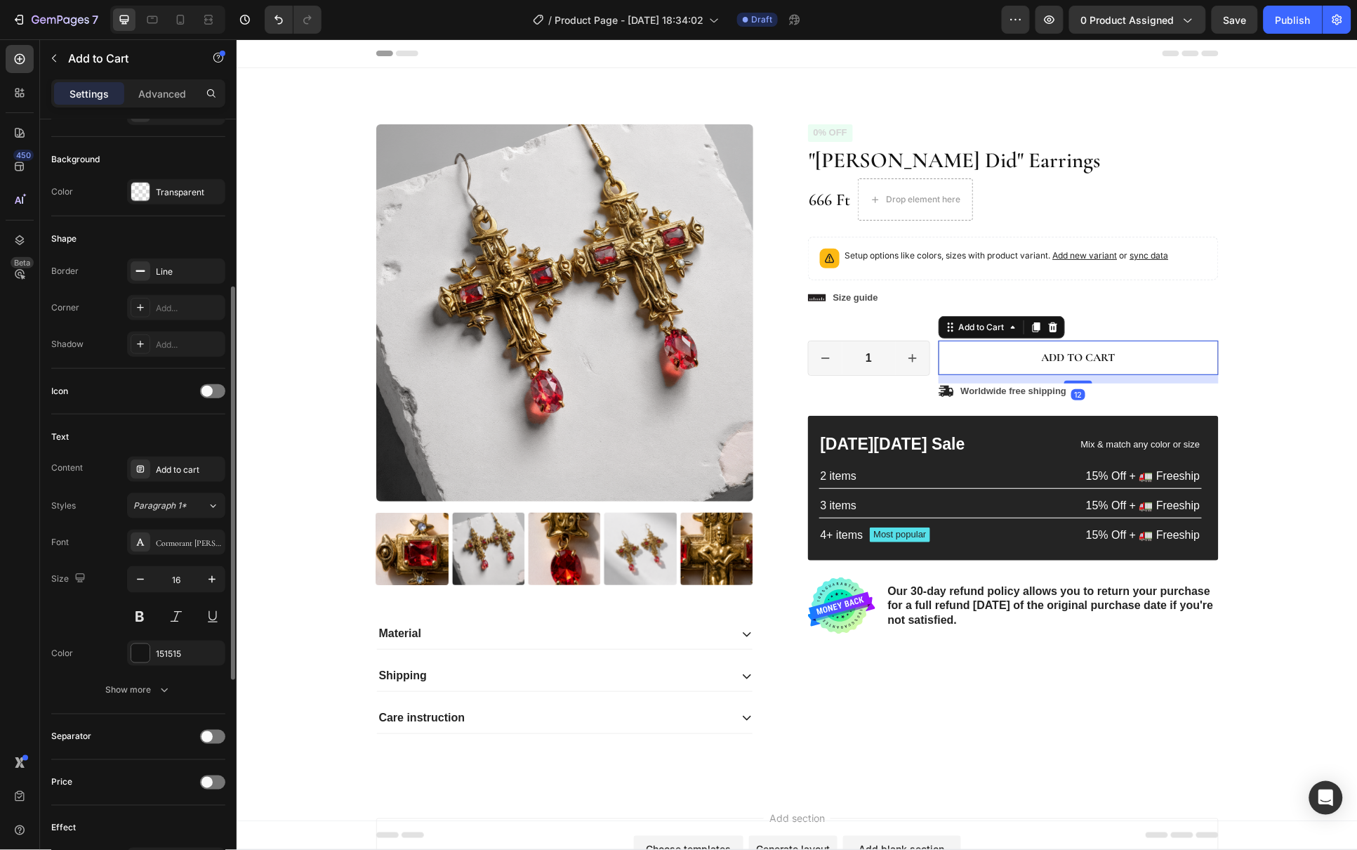
scroll to position [738, 0]
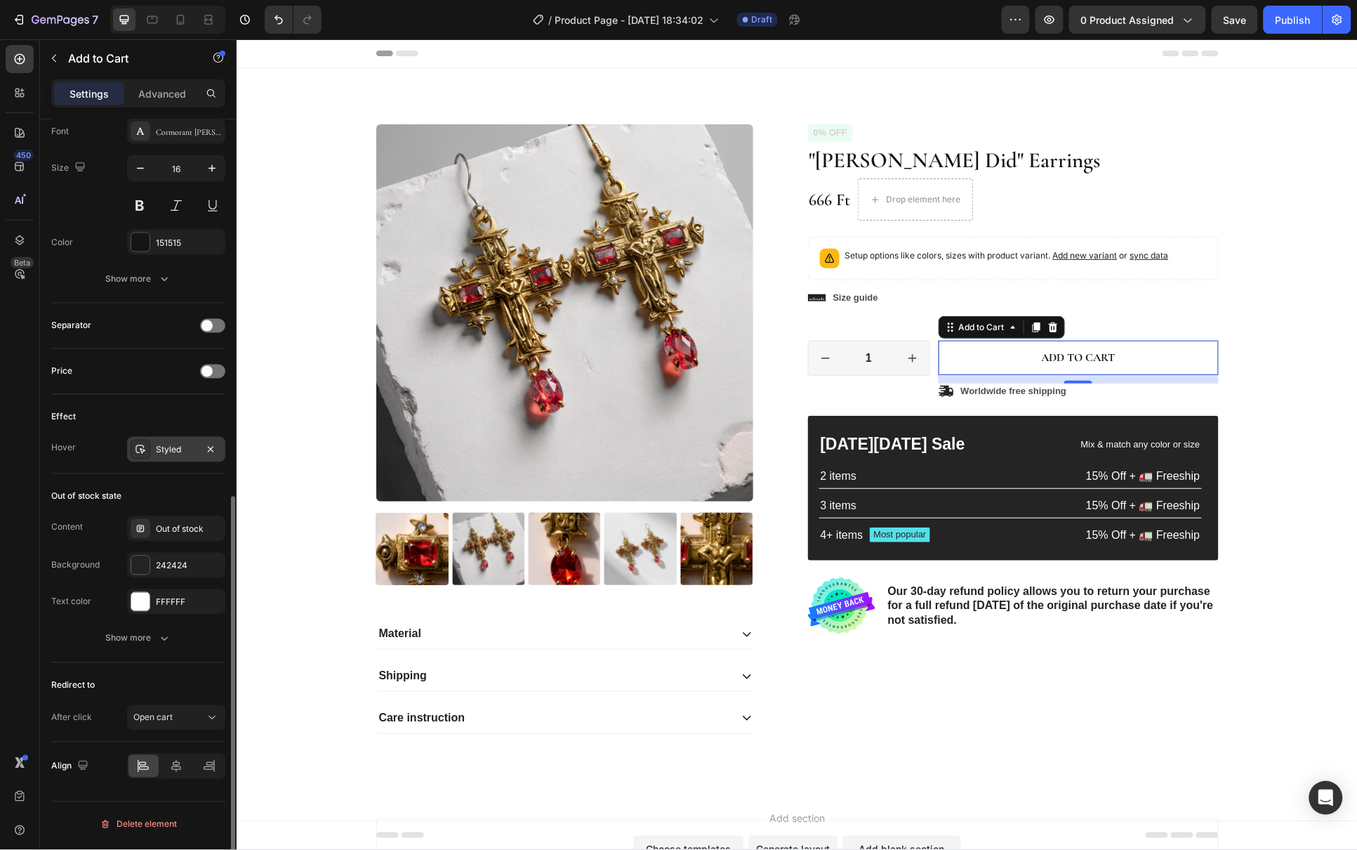
click at [190, 454] on div "Styled" at bounding box center [176, 450] width 41 height 13
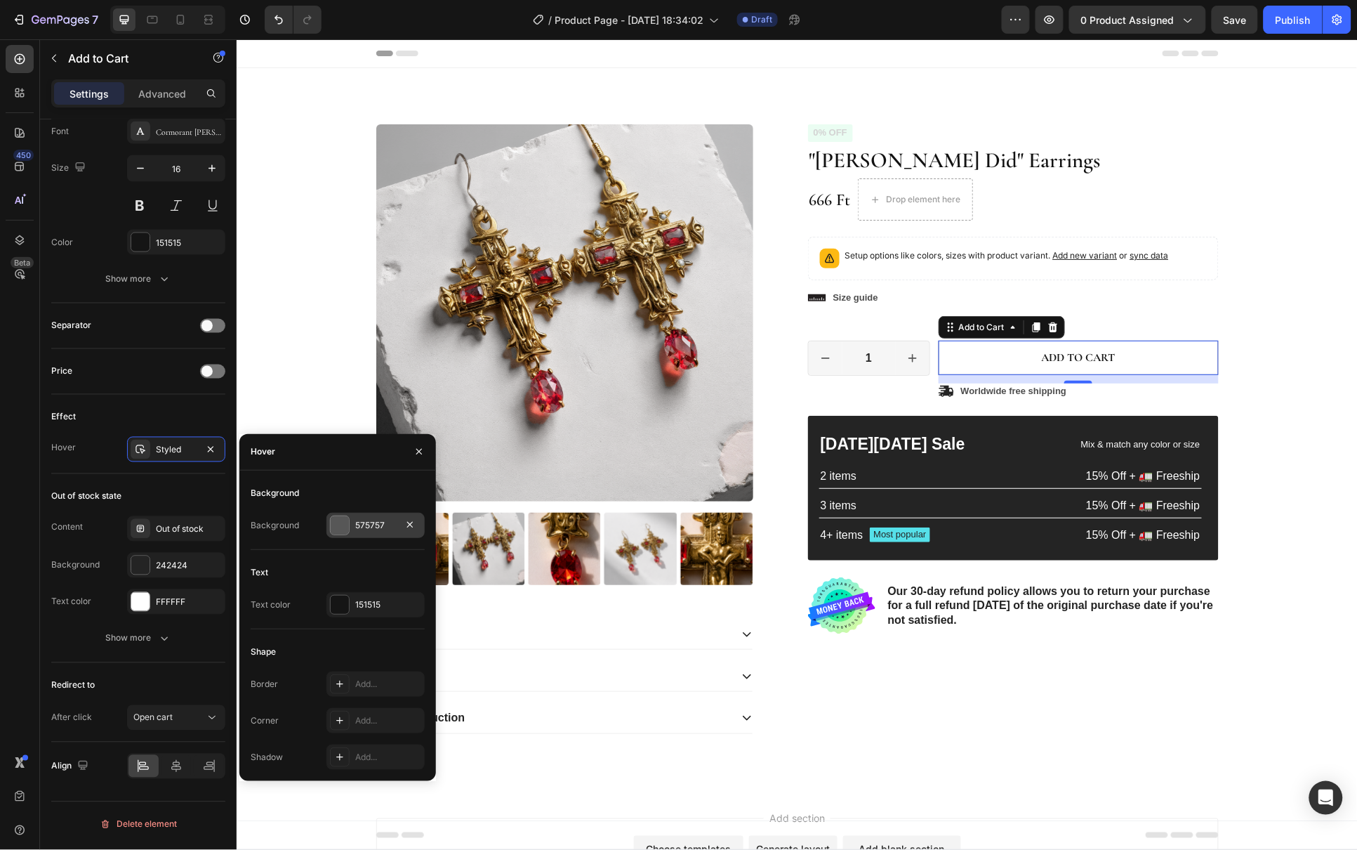
click at [350, 531] on div "575757" at bounding box center [375, 525] width 98 height 25
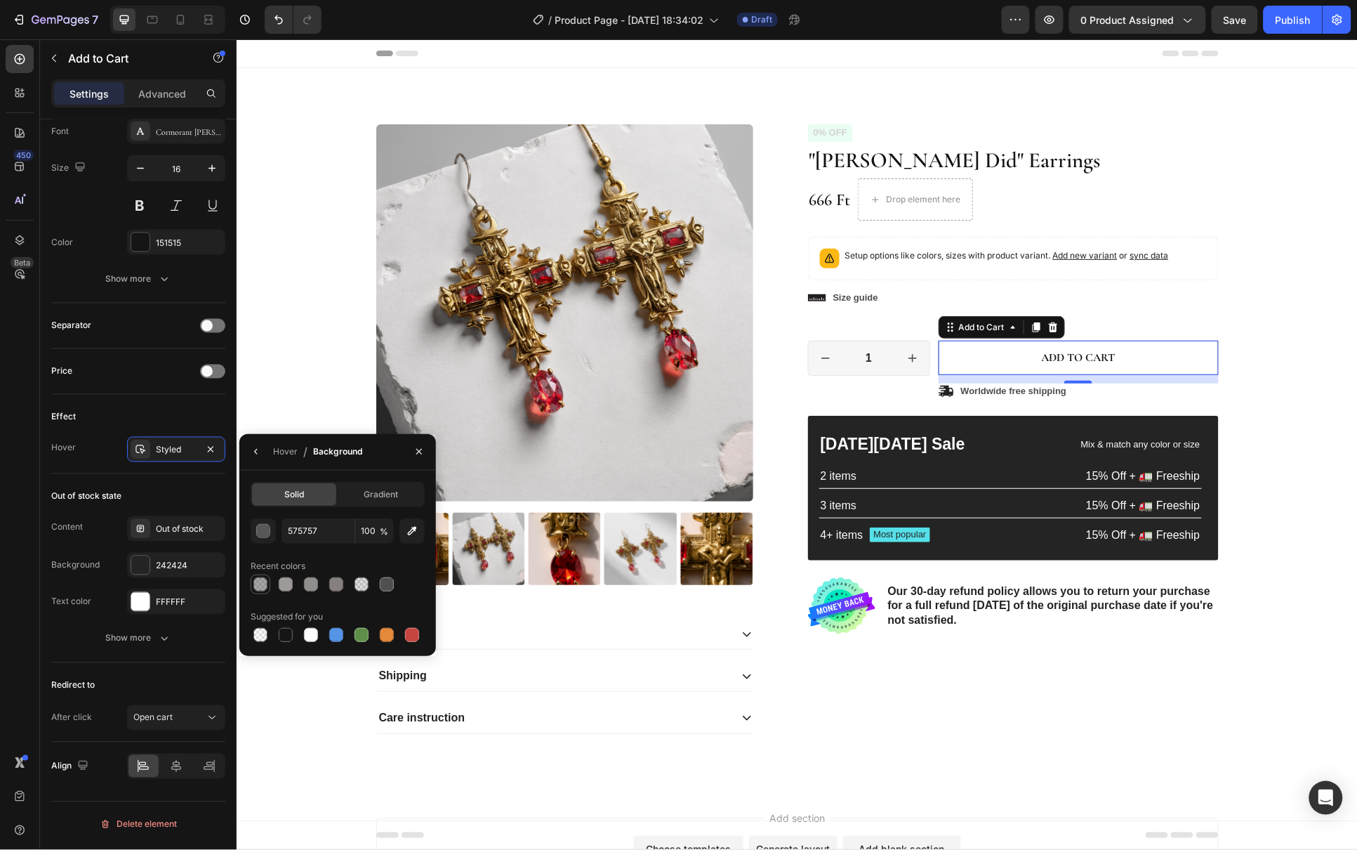
click at [263, 586] on div at bounding box center [260, 584] width 14 height 14
type input "4F4F4F"
type input "50"
click at [1250, 463] on div "Product Images Material Shipping Care instruction Accordion Icon Icon Icon Icon…" at bounding box center [796, 440] width 1100 height 632
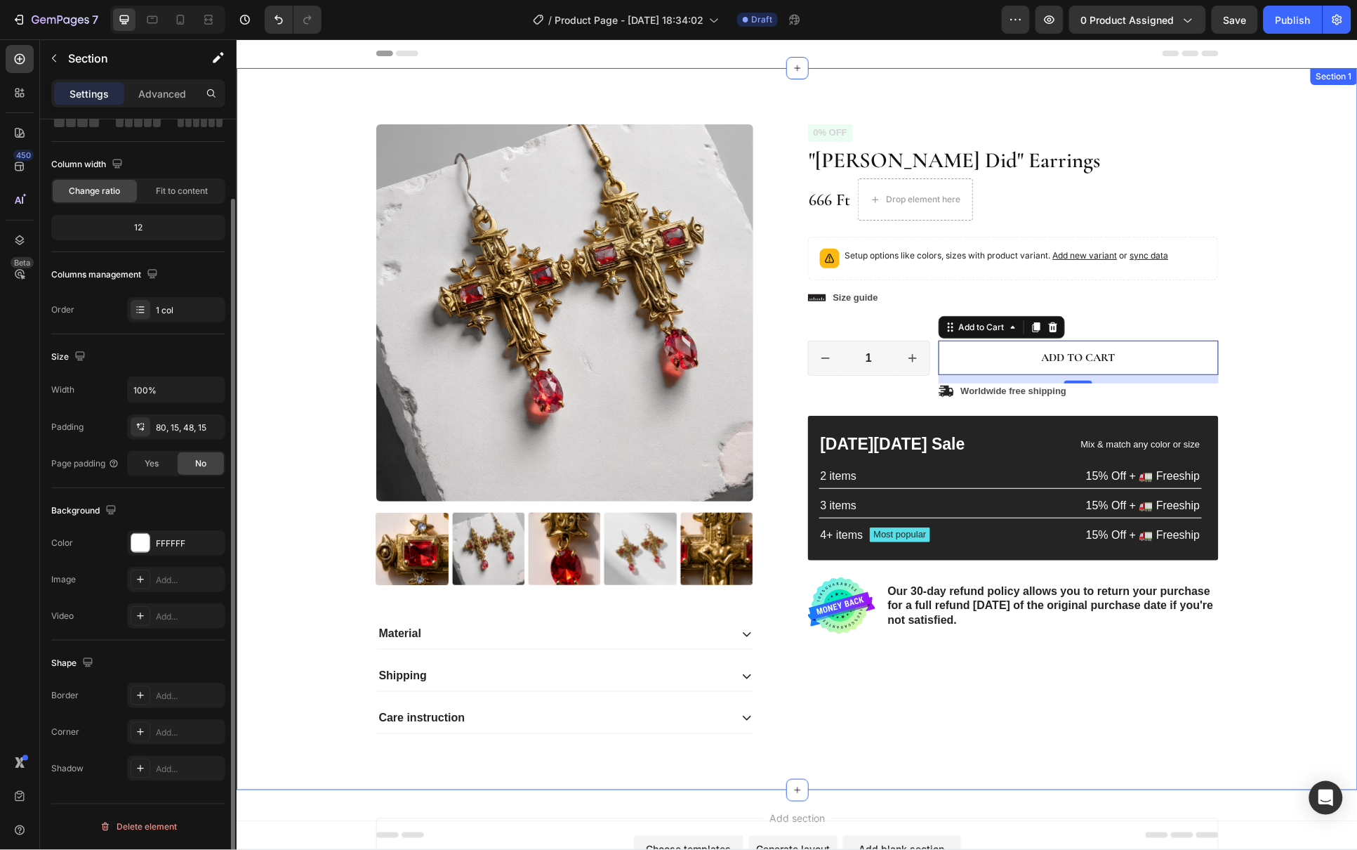
scroll to position [0, 0]
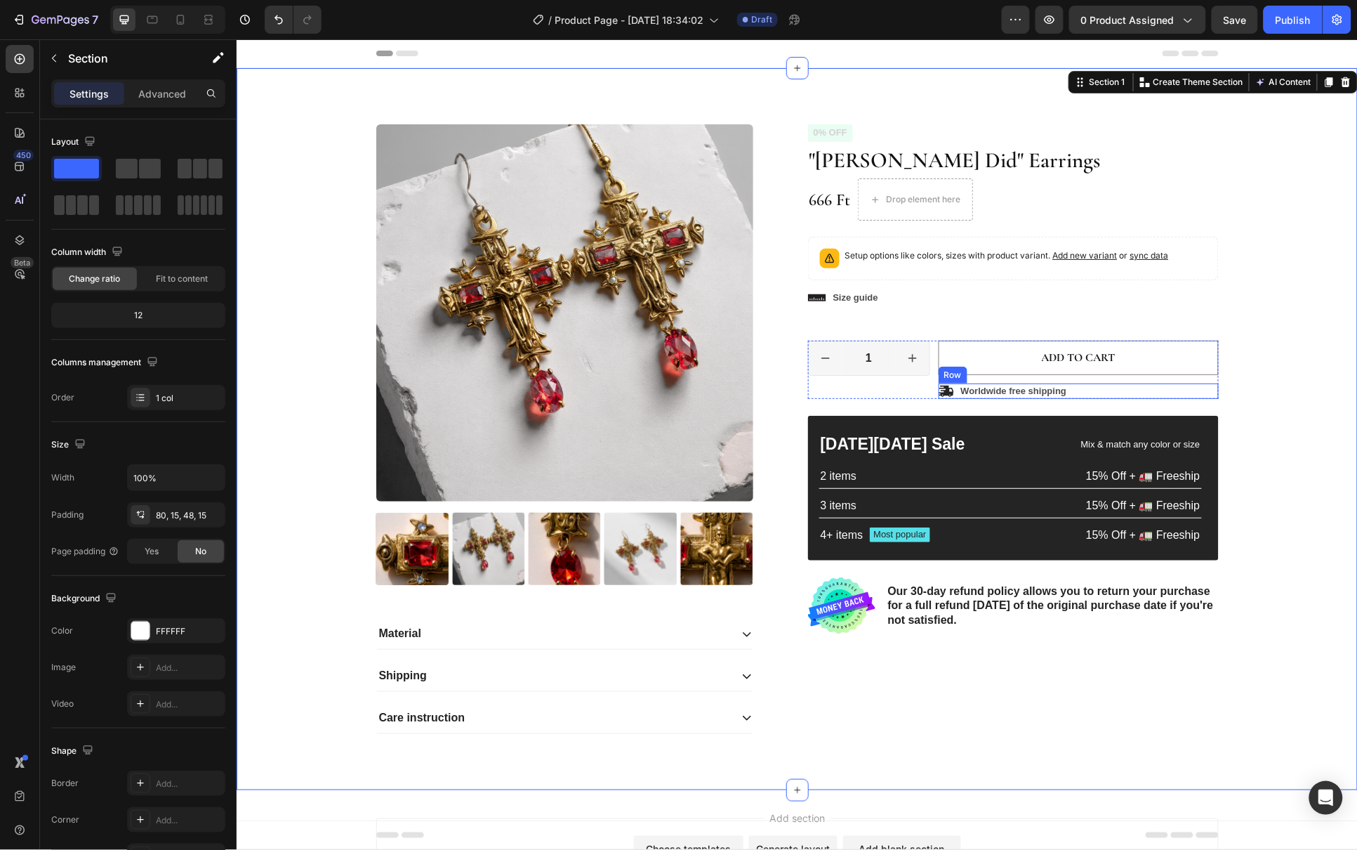
click at [1087, 390] on div "Icon Worldwide free shipping Text Block Row" at bounding box center [1078, 390] width 280 height 15
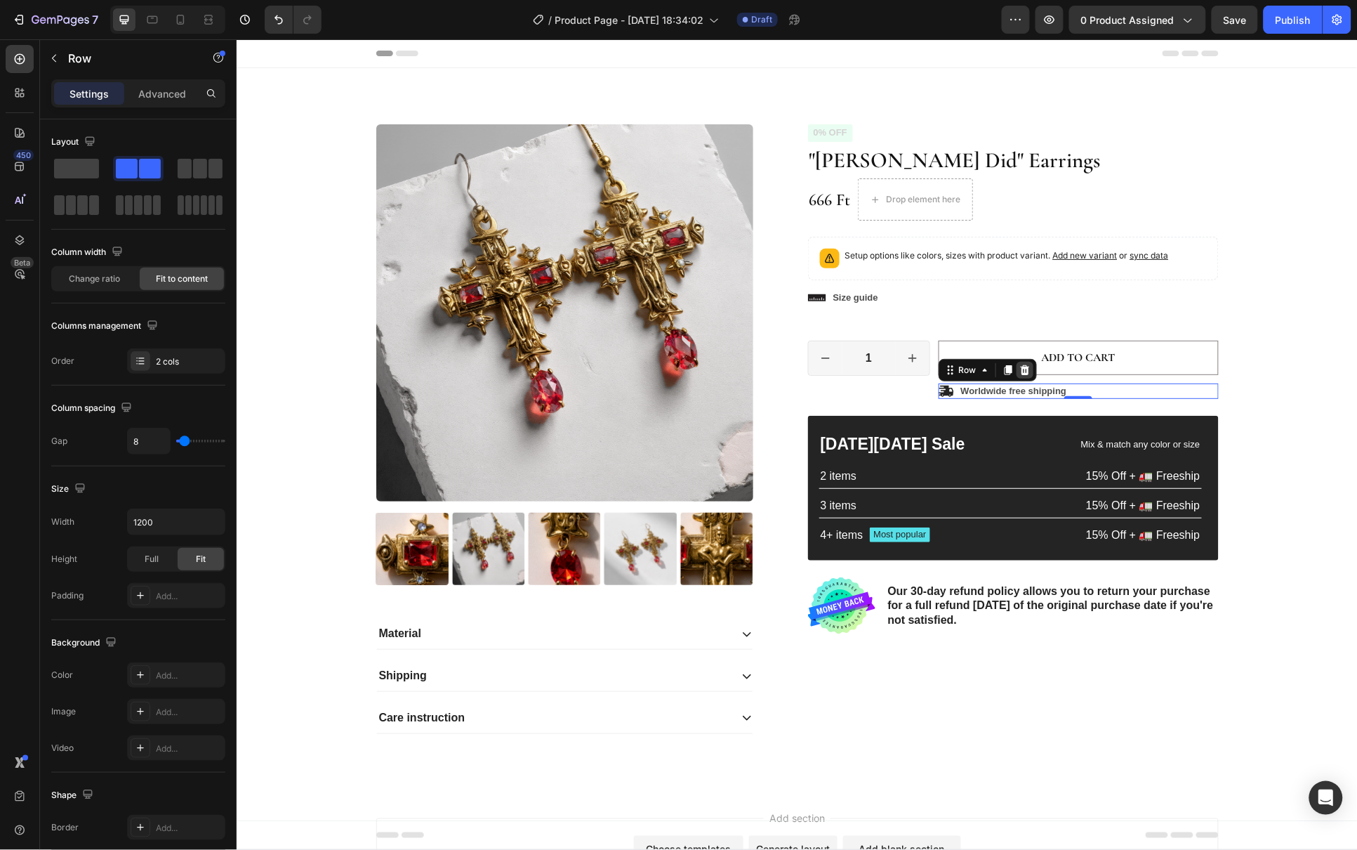
click at [1020, 371] on icon at bounding box center [1023, 369] width 9 height 10
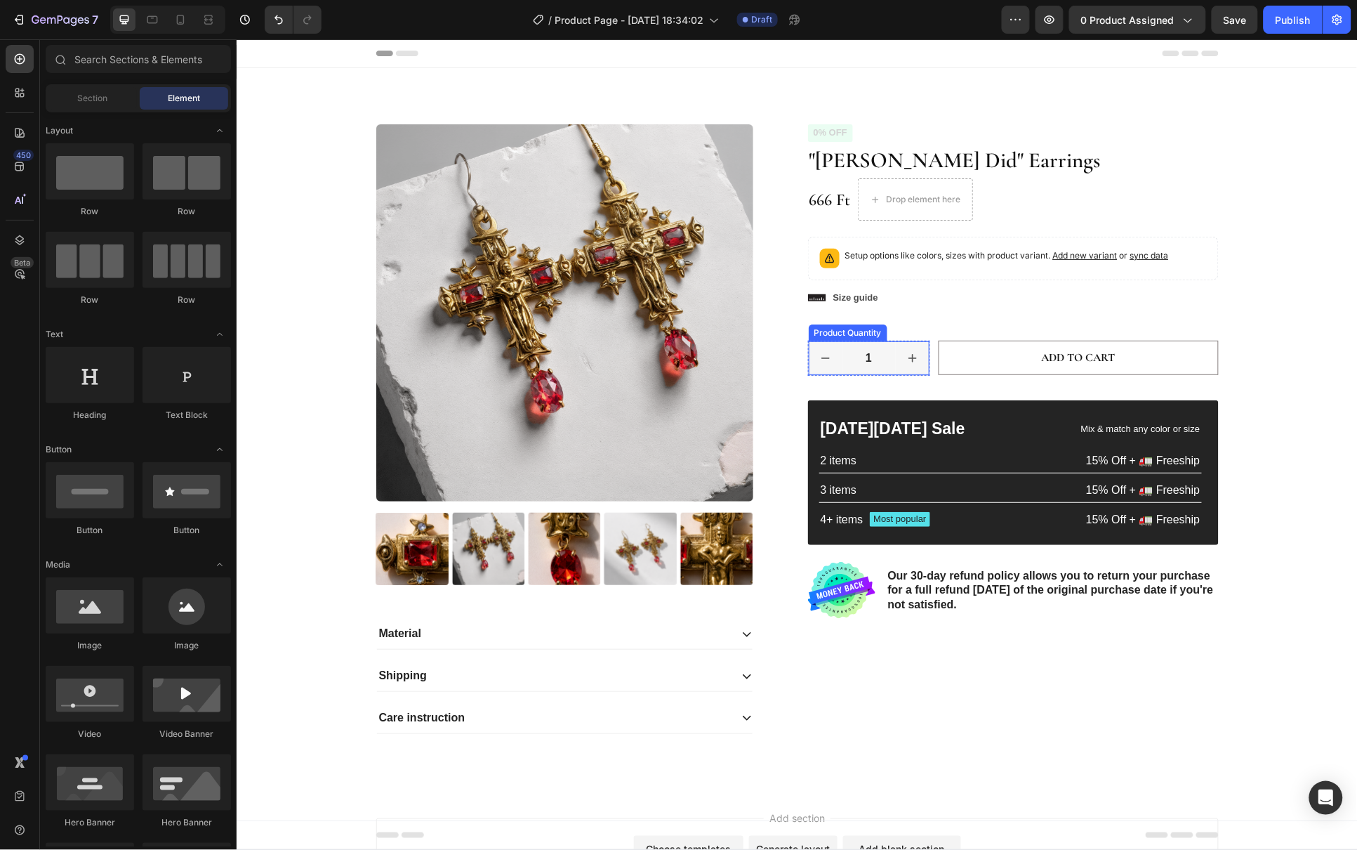
click at [882, 366] on input "1" at bounding box center [868, 358] width 53 height 34
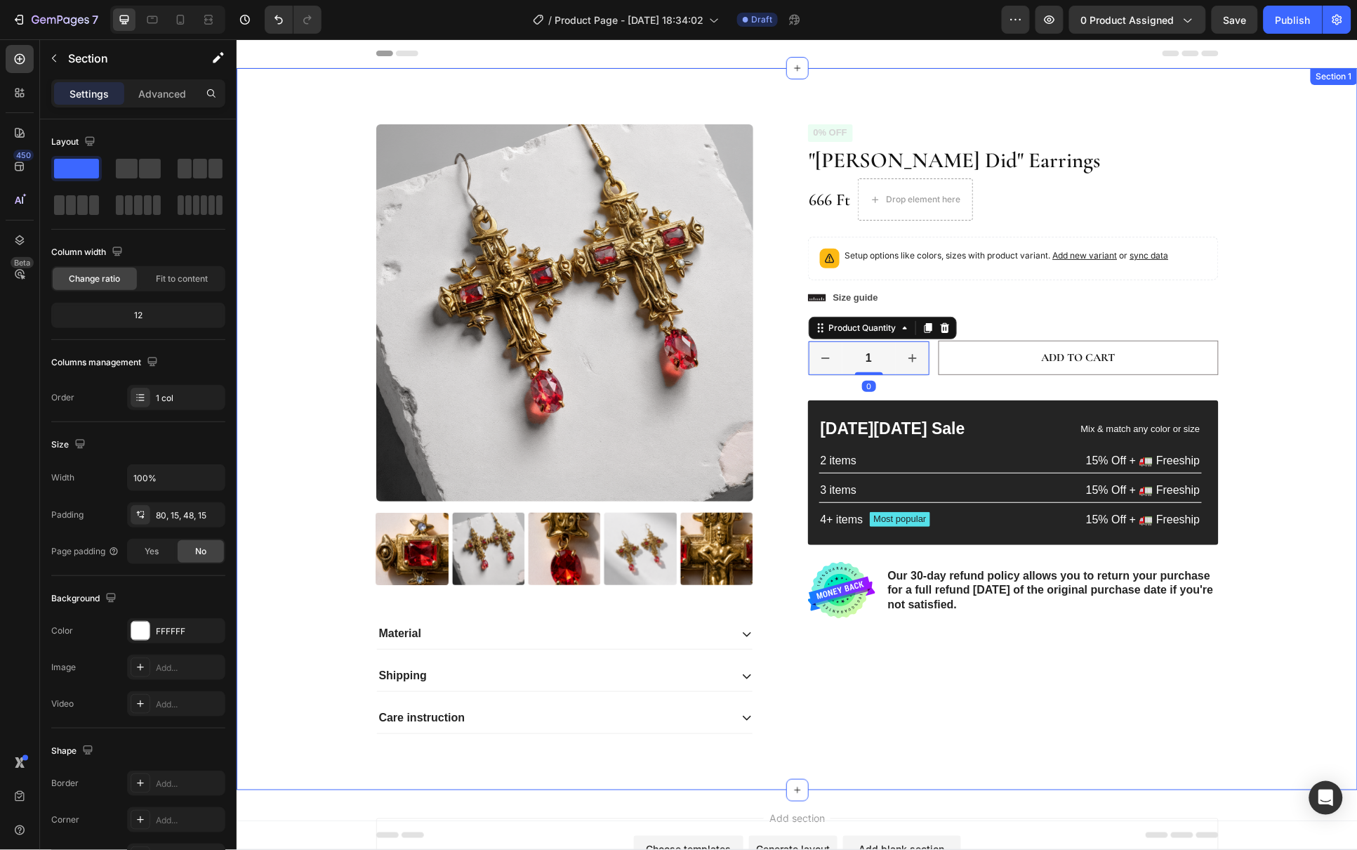
click at [1309, 303] on div "Product Images Material Shipping Care instruction Accordion Icon Icon Icon Icon…" at bounding box center [796, 440] width 1100 height 632
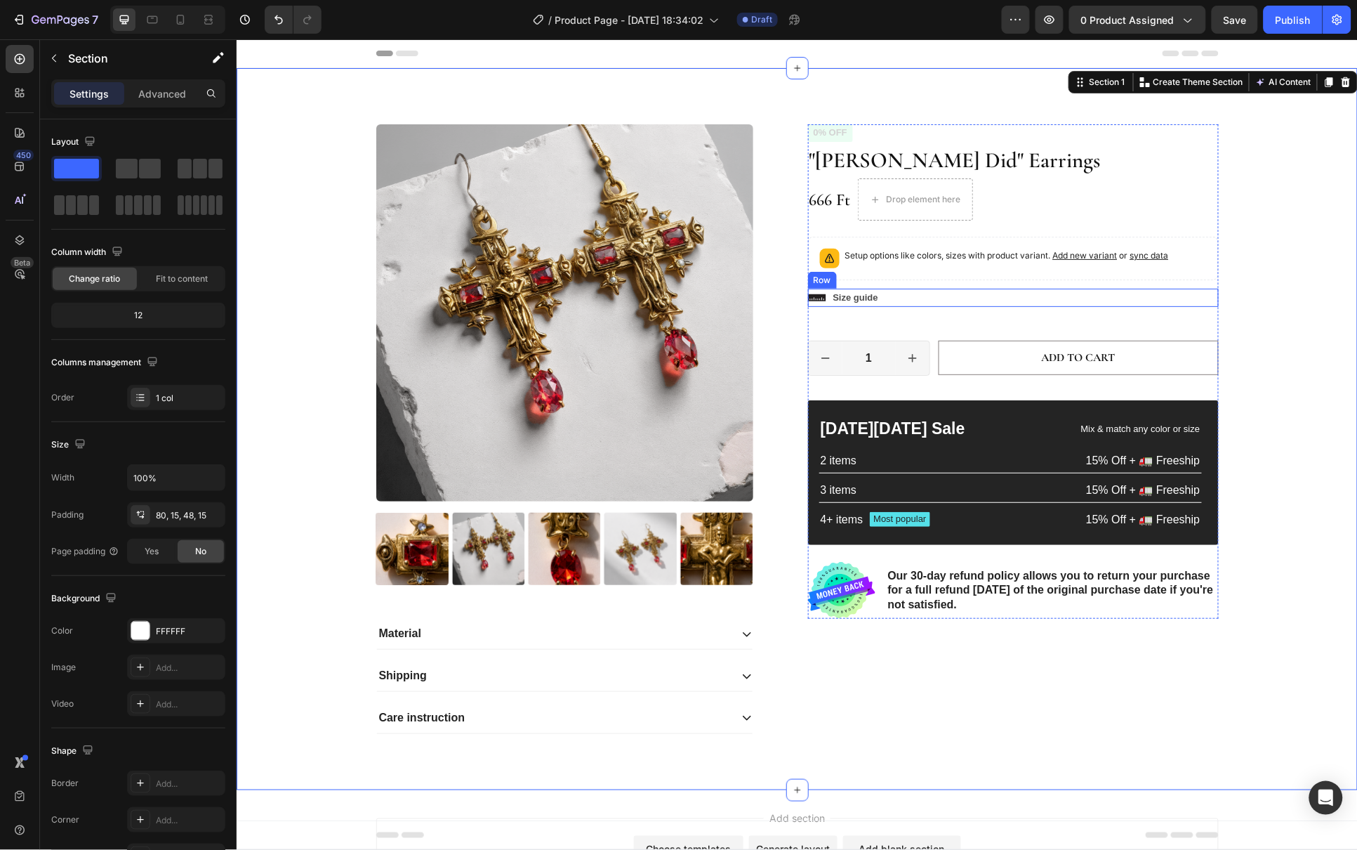
click at [923, 299] on div "Icon Size guide Text Block Row" at bounding box center [1012, 297] width 411 height 18
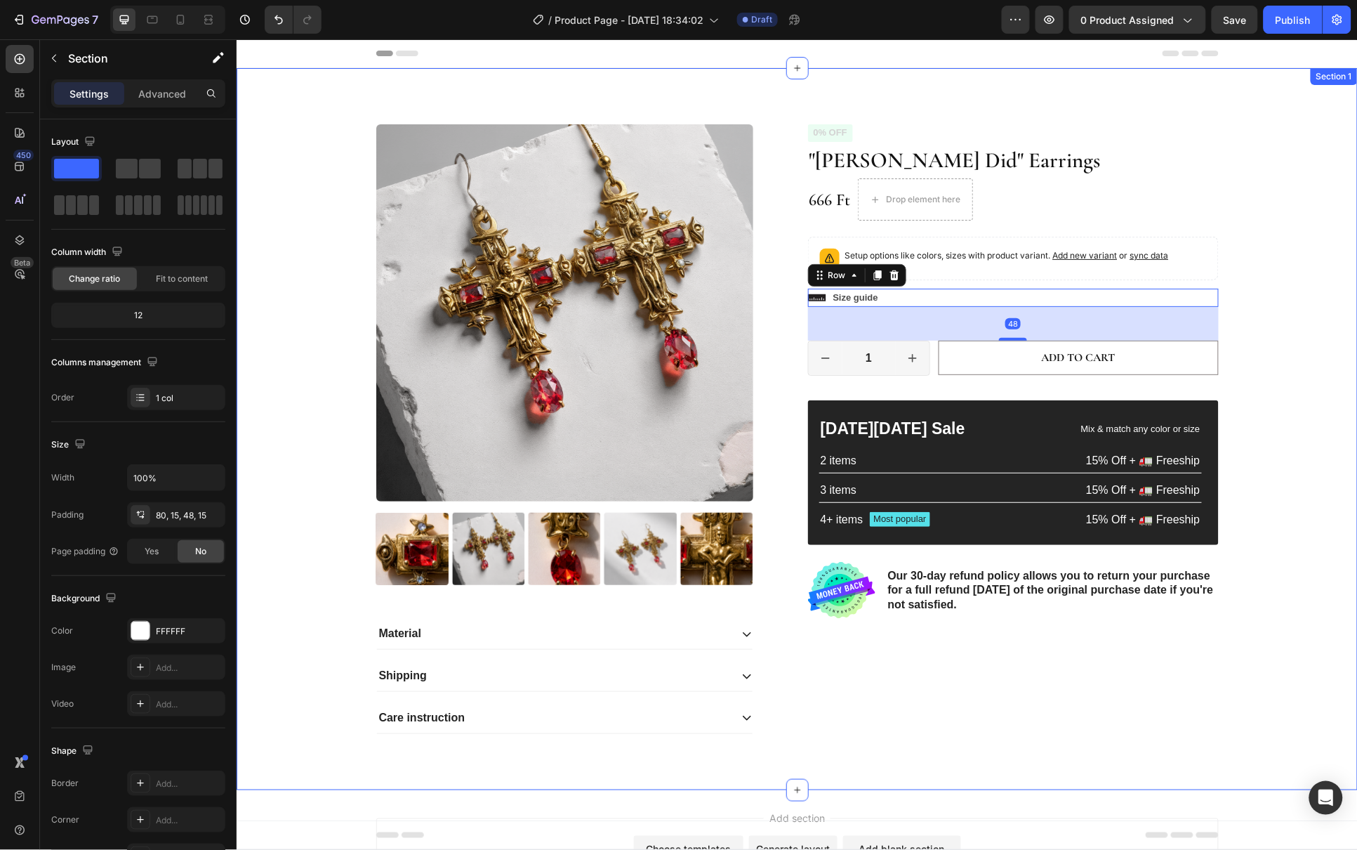
click at [1281, 253] on div "Product Images Material Shipping Care instruction Accordion Icon Icon Icon Icon…" at bounding box center [796, 440] width 1100 height 632
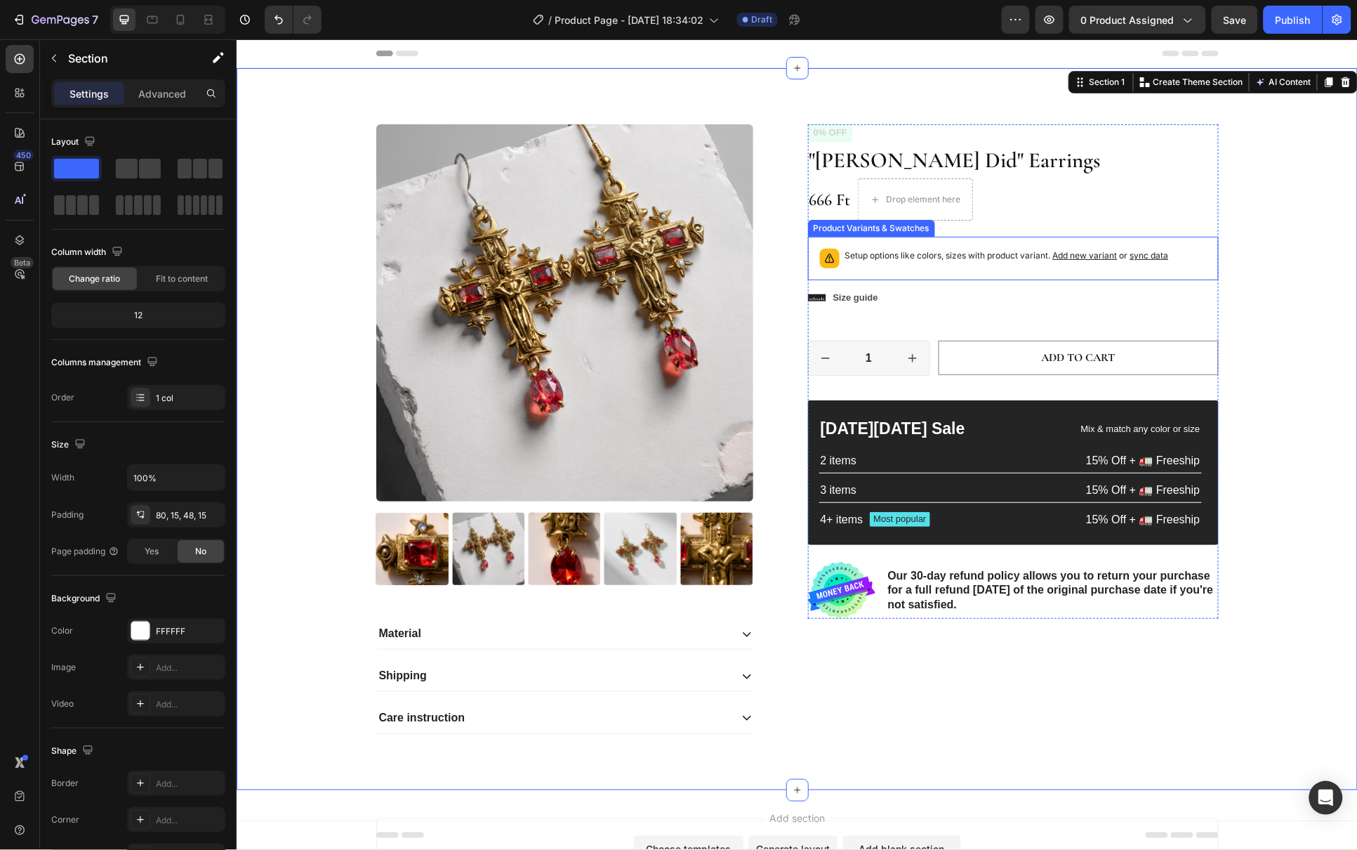
click at [1117, 273] on div "Setup options like colors, sizes with product variant. Add new variant or sync …" at bounding box center [1013, 257] width 398 height 31
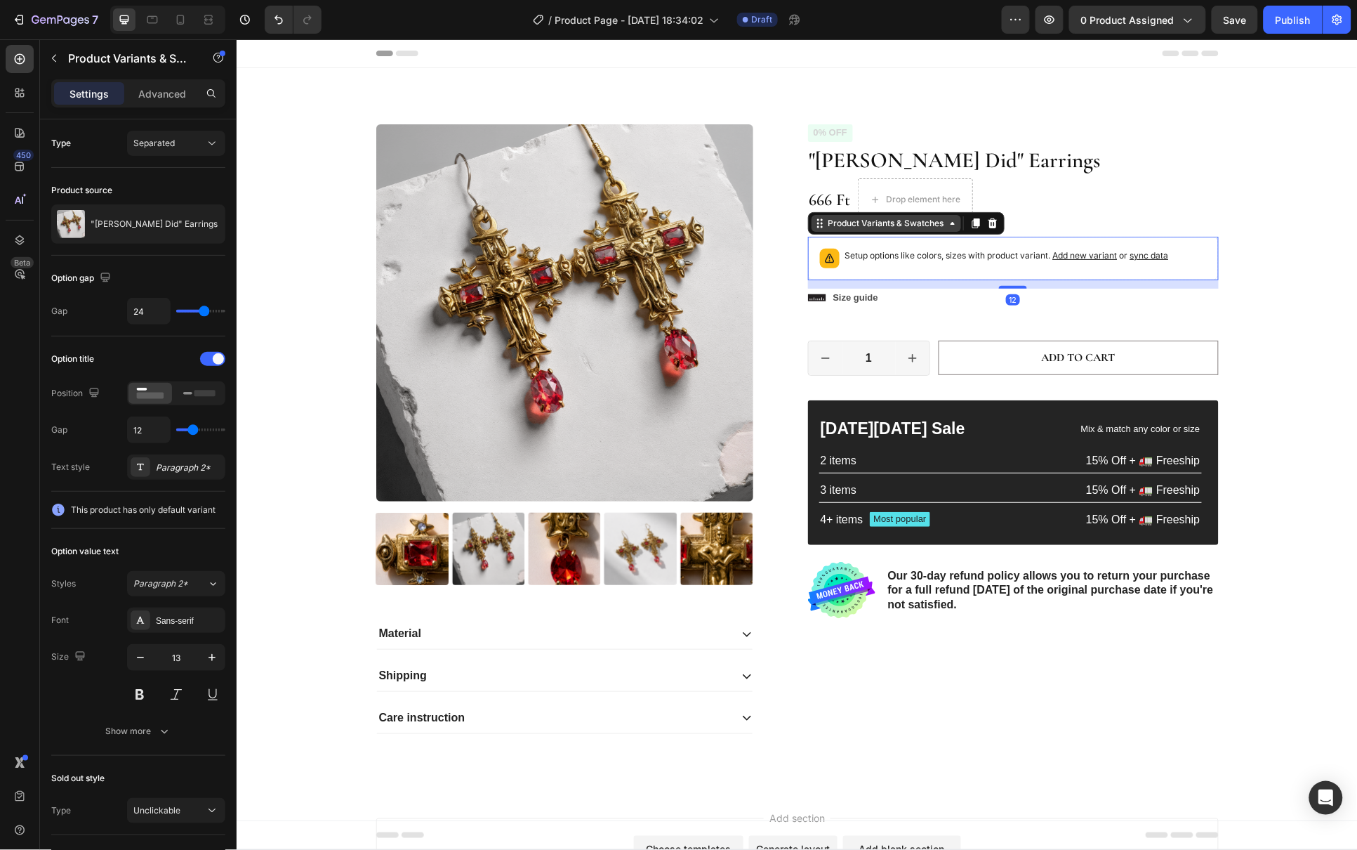
click at [947, 222] on icon at bounding box center [951, 222] width 11 height 11
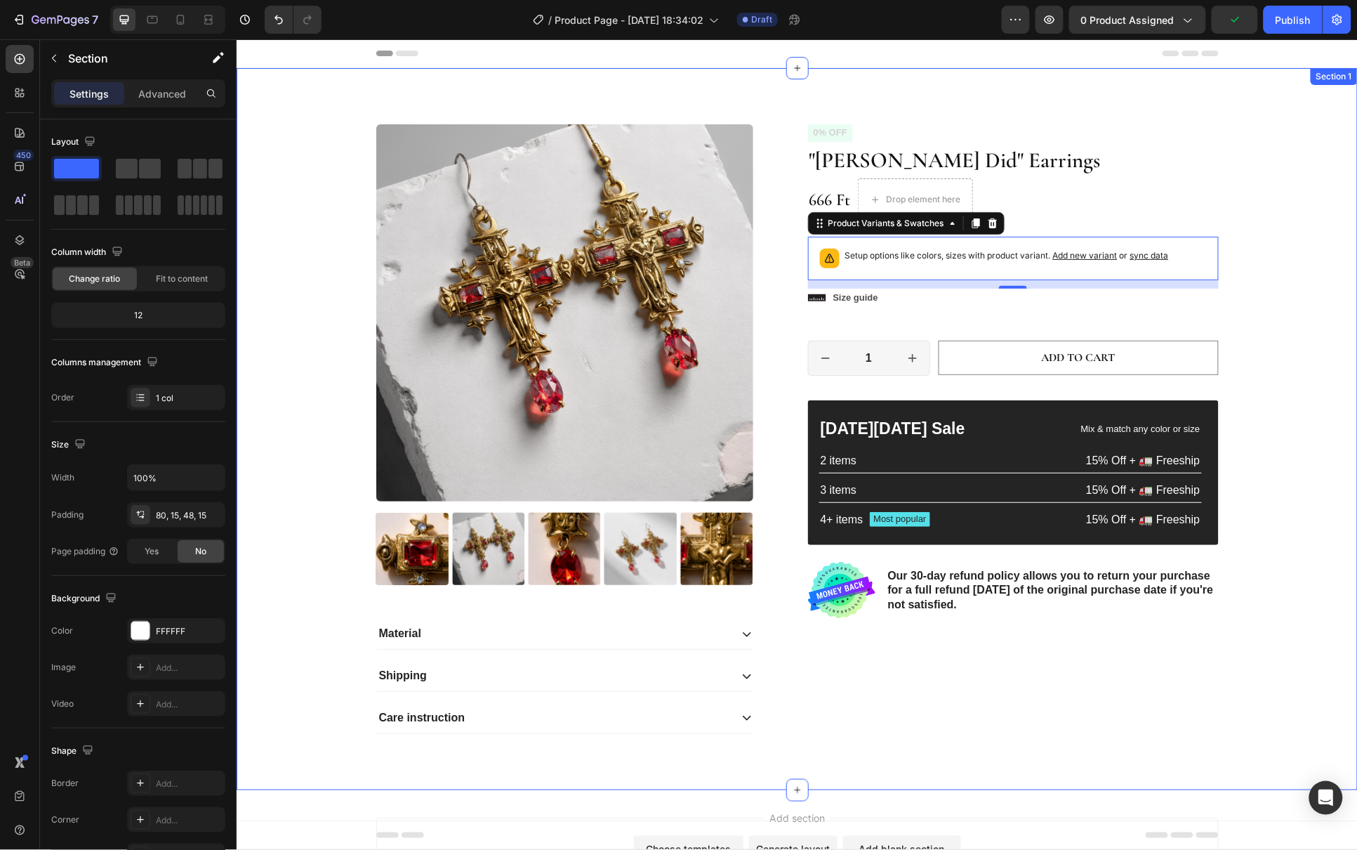
click at [1278, 289] on div "Product Images Material Shipping Care instruction Accordion Icon Icon Icon Icon…" at bounding box center [796, 440] width 1100 height 632
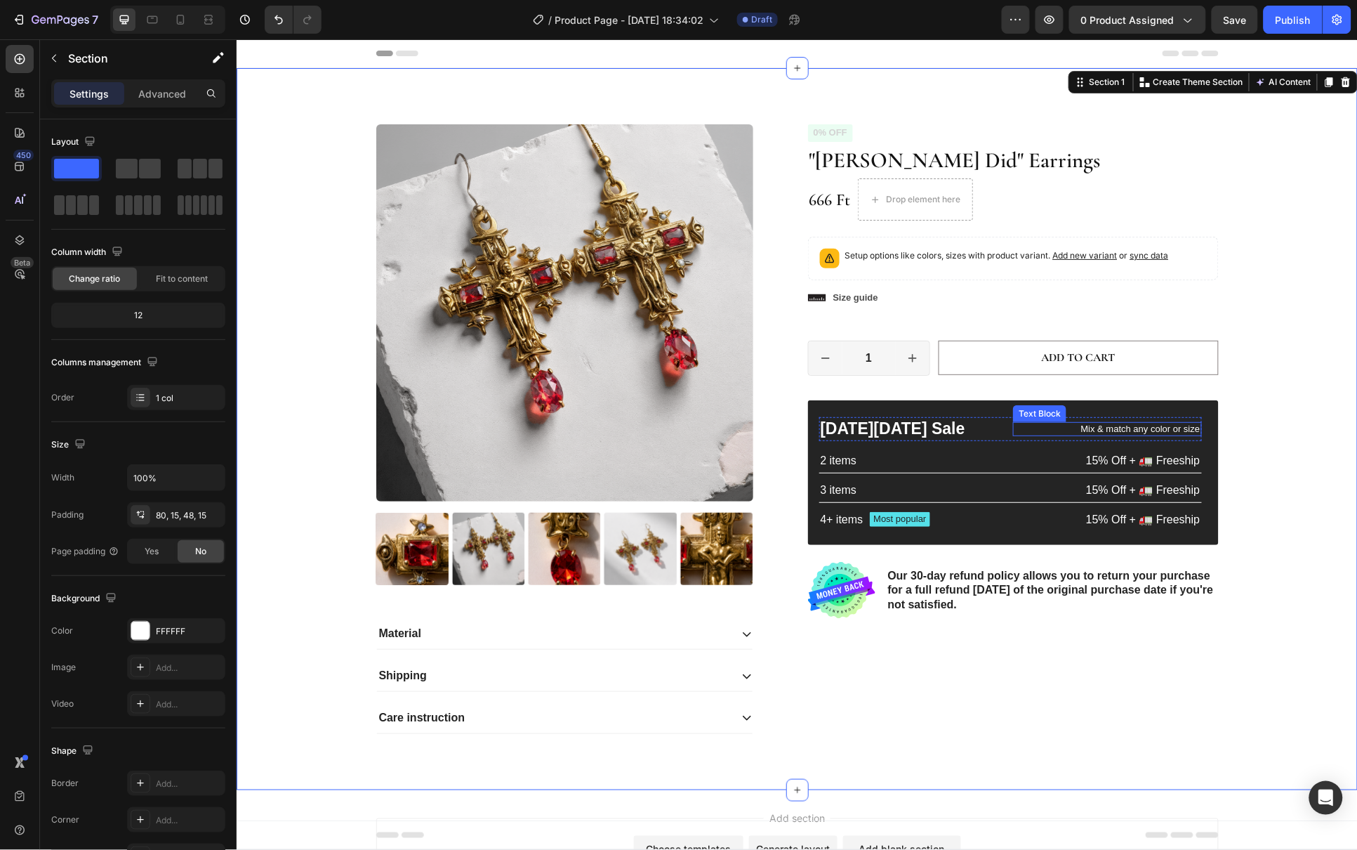
click at [1014, 428] on p "Mix & match any color or size" at bounding box center [1107, 429] width 186 height 12
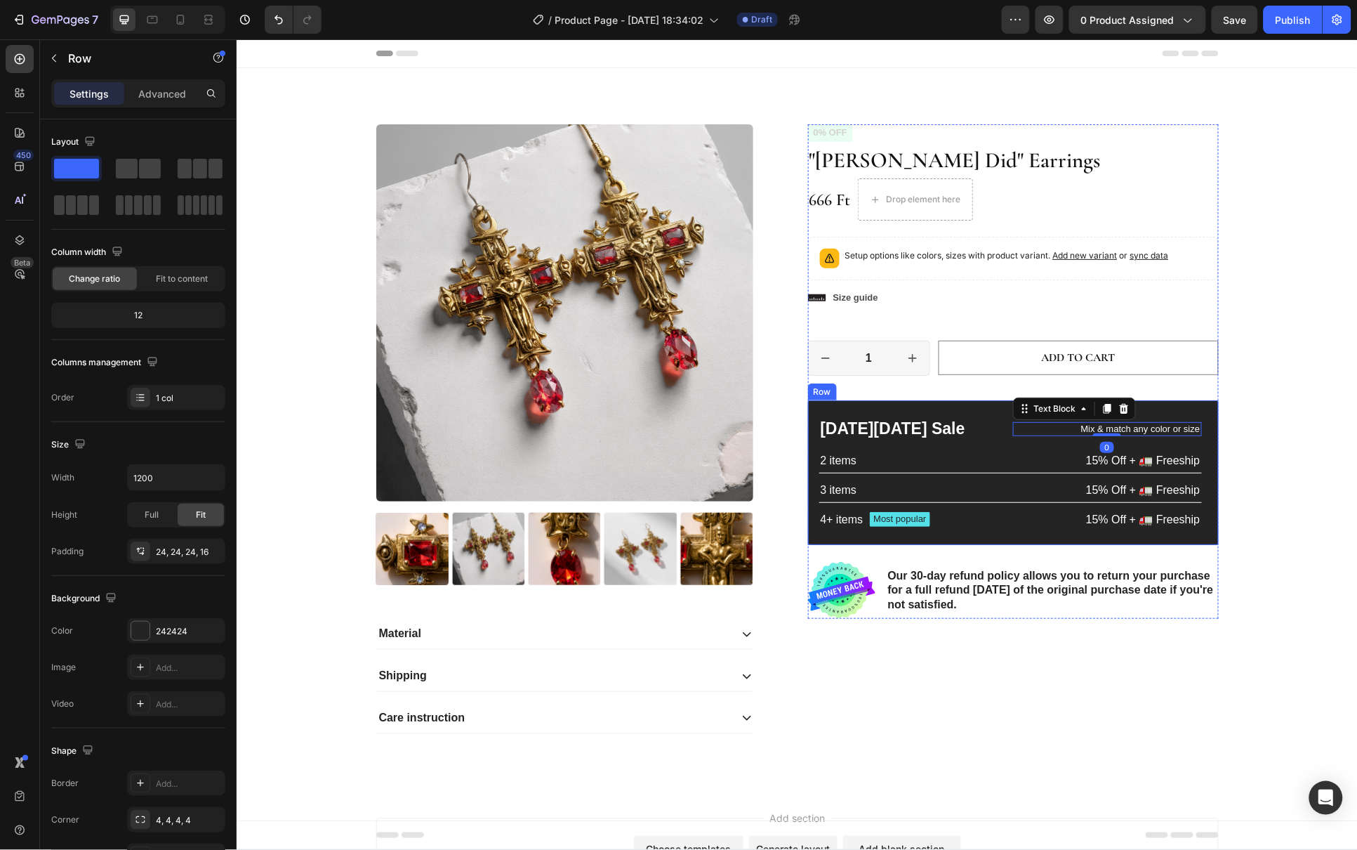
click at [961, 404] on div "[DATE][DATE] Sale Text Block Mix & match any color or size Text Block 0 Row 2 i…" at bounding box center [1012, 472] width 411 height 145
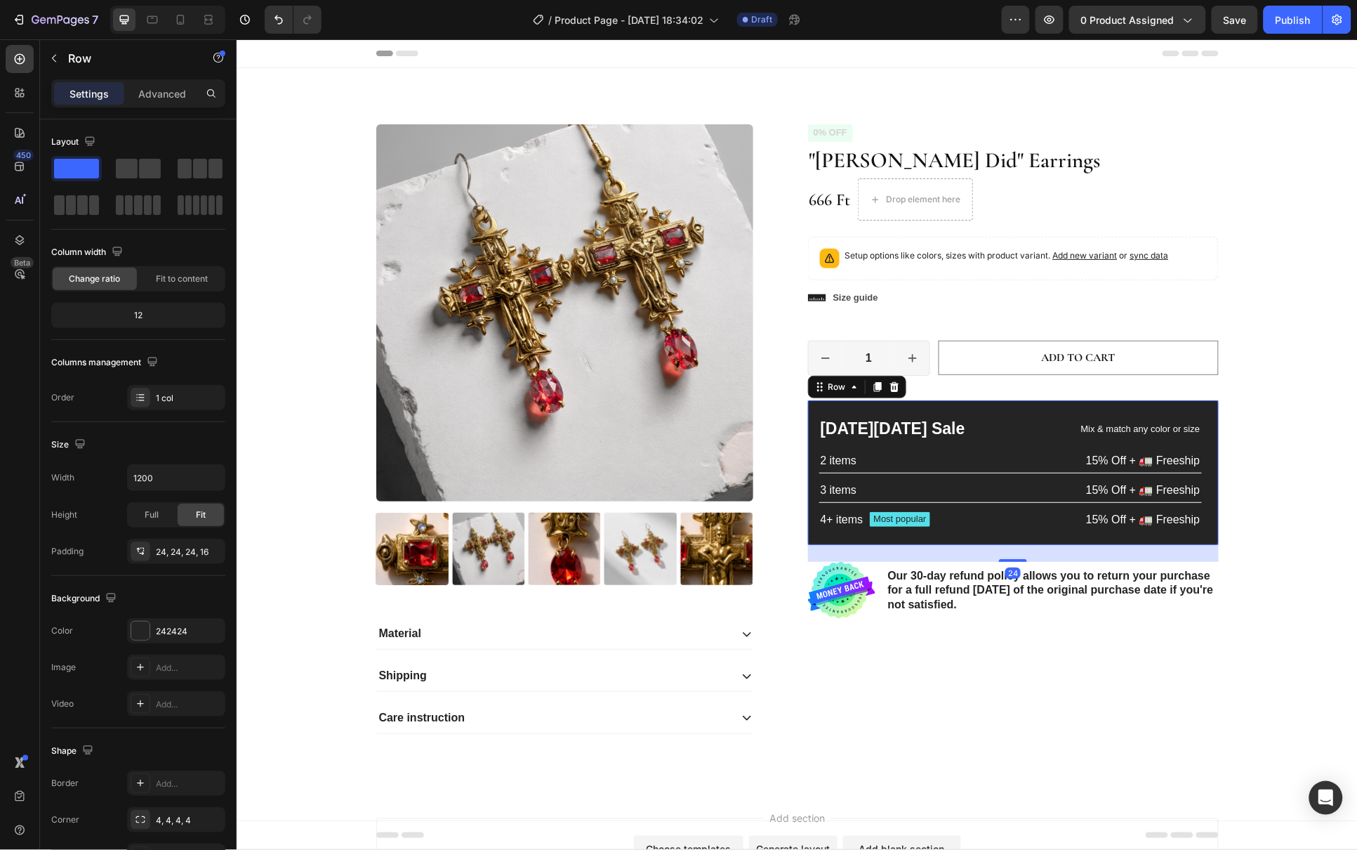
click at [1038, 407] on div "[DATE][DATE] Sale Text Block Mix & match any color or size Text Block Row 2 ite…" at bounding box center [1012, 472] width 411 height 145
click at [890, 388] on icon at bounding box center [893, 386] width 11 height 11
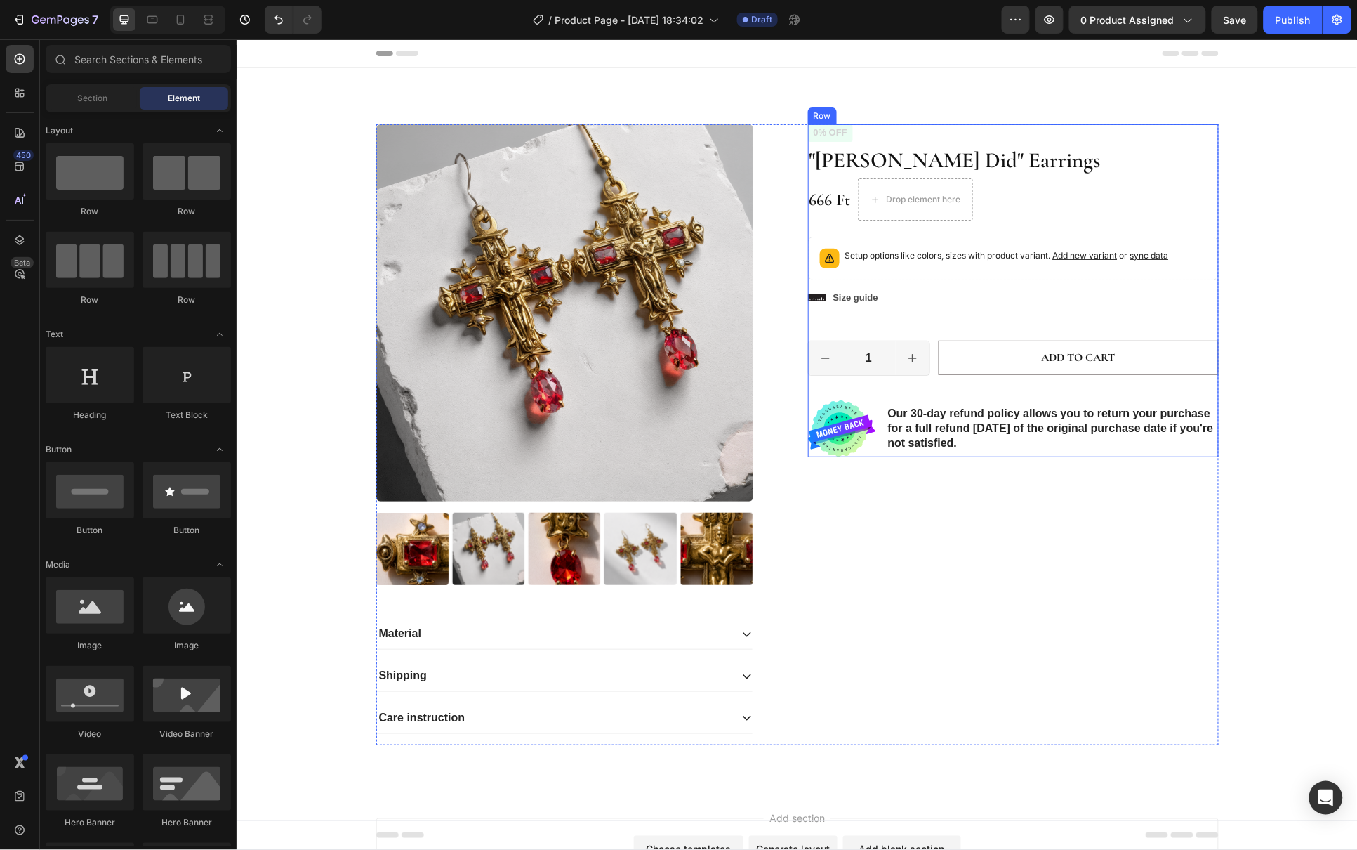
click at [975, 421] on p "Our 30-day refund policy allows you to return your purchase for a full refund […" at bounding box center [1051, 428] width 329 height 44
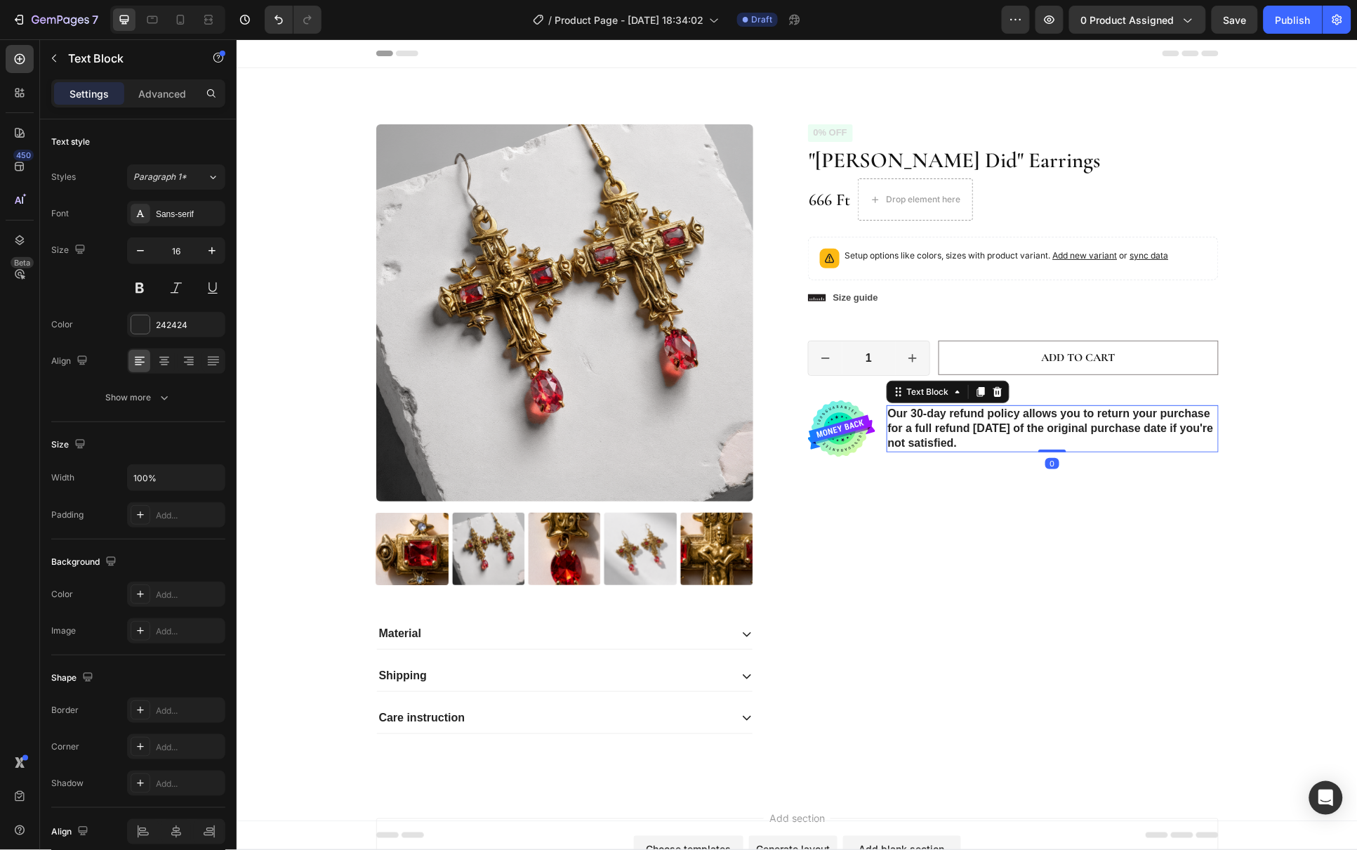
click at [1193, 451] on div "Our 30-day refund policy allows you to return your purchase for a full refund […" at bounding box center [1052, 427] width 332 height 46
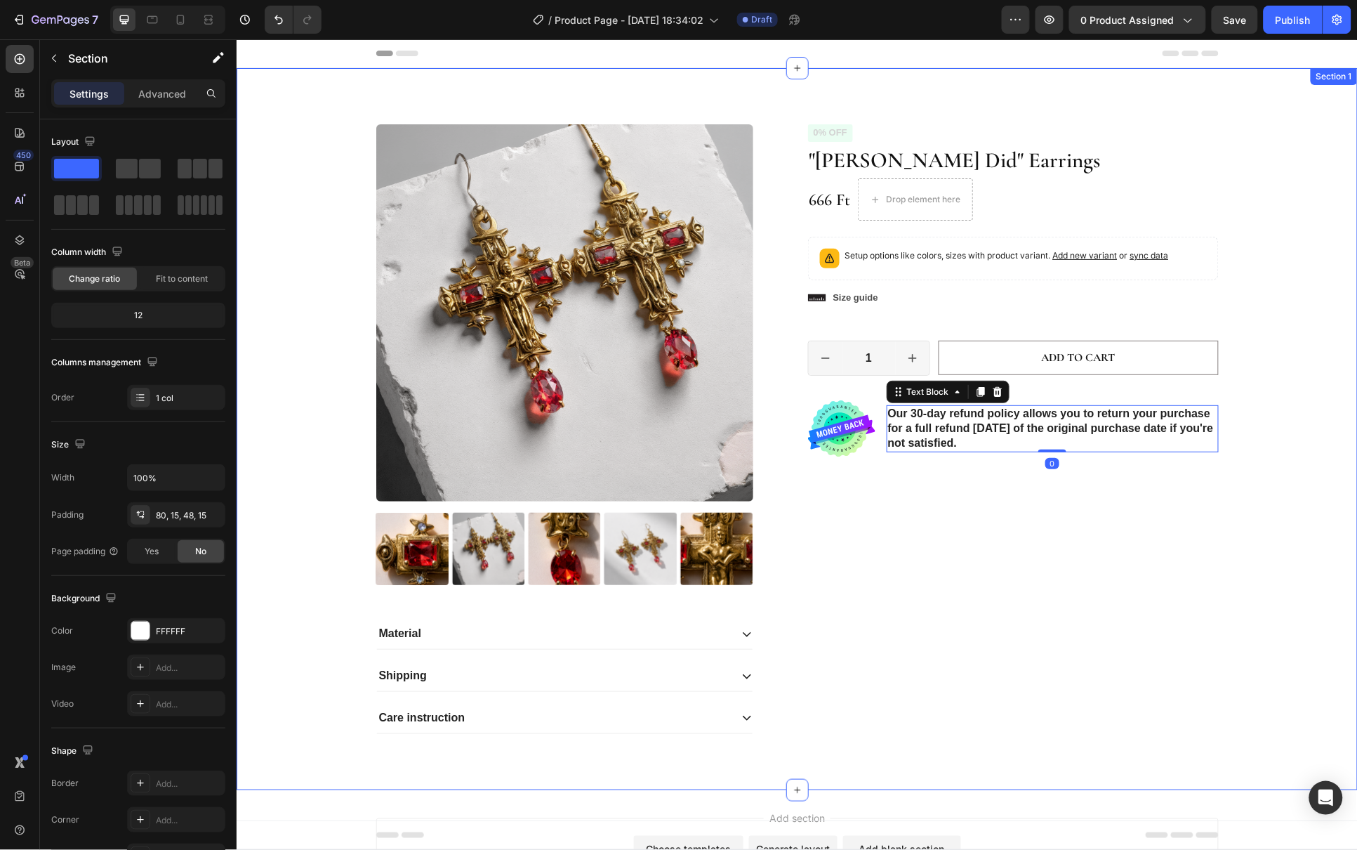
click at [1272, 463] on div "Product Images Material Shipping Care instruction Accordion Icon Icon Icon Icon…" at bounding box center [796, 440] width 1100 height 632
click at [1191, 447] on p "Our 30-day refund policy allows you to return your purchase for a full refund […" at bounding box center [1051, 428] width 329 height 44
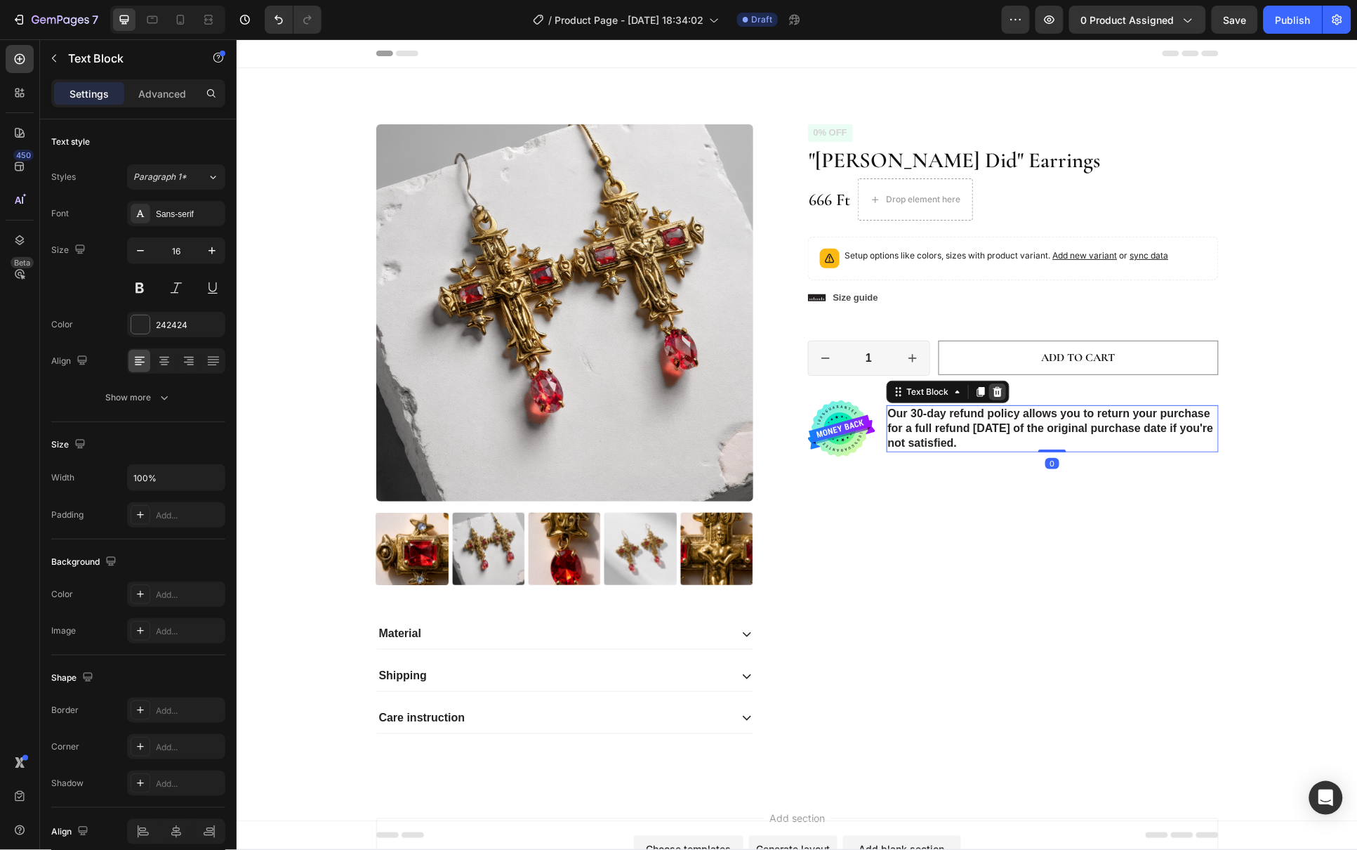
click at [992, 395] on icon at bounding box center [996, 391] width 9 height 10
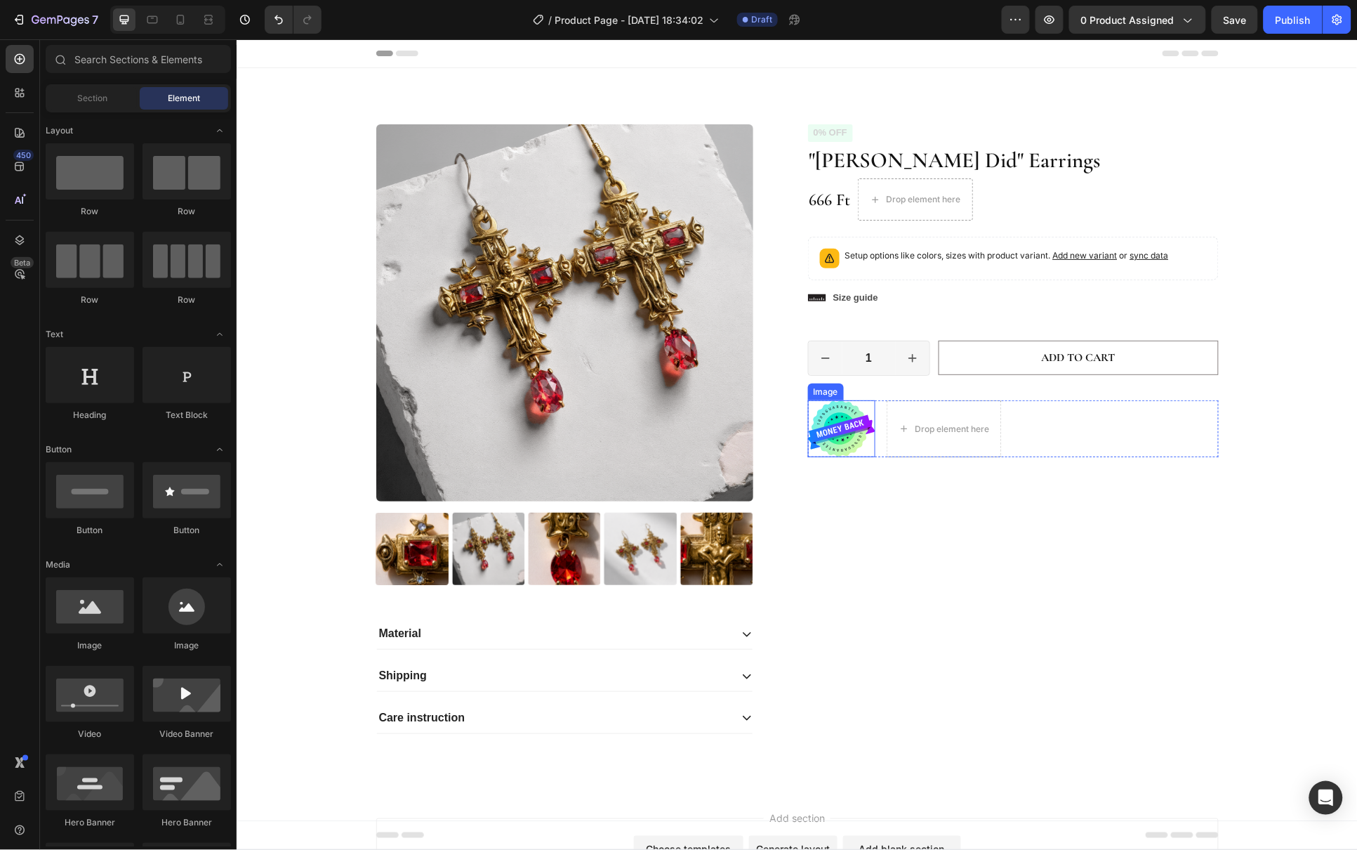
click at [866, 430] on img at bounding box center [840, 428] width 67 height 57
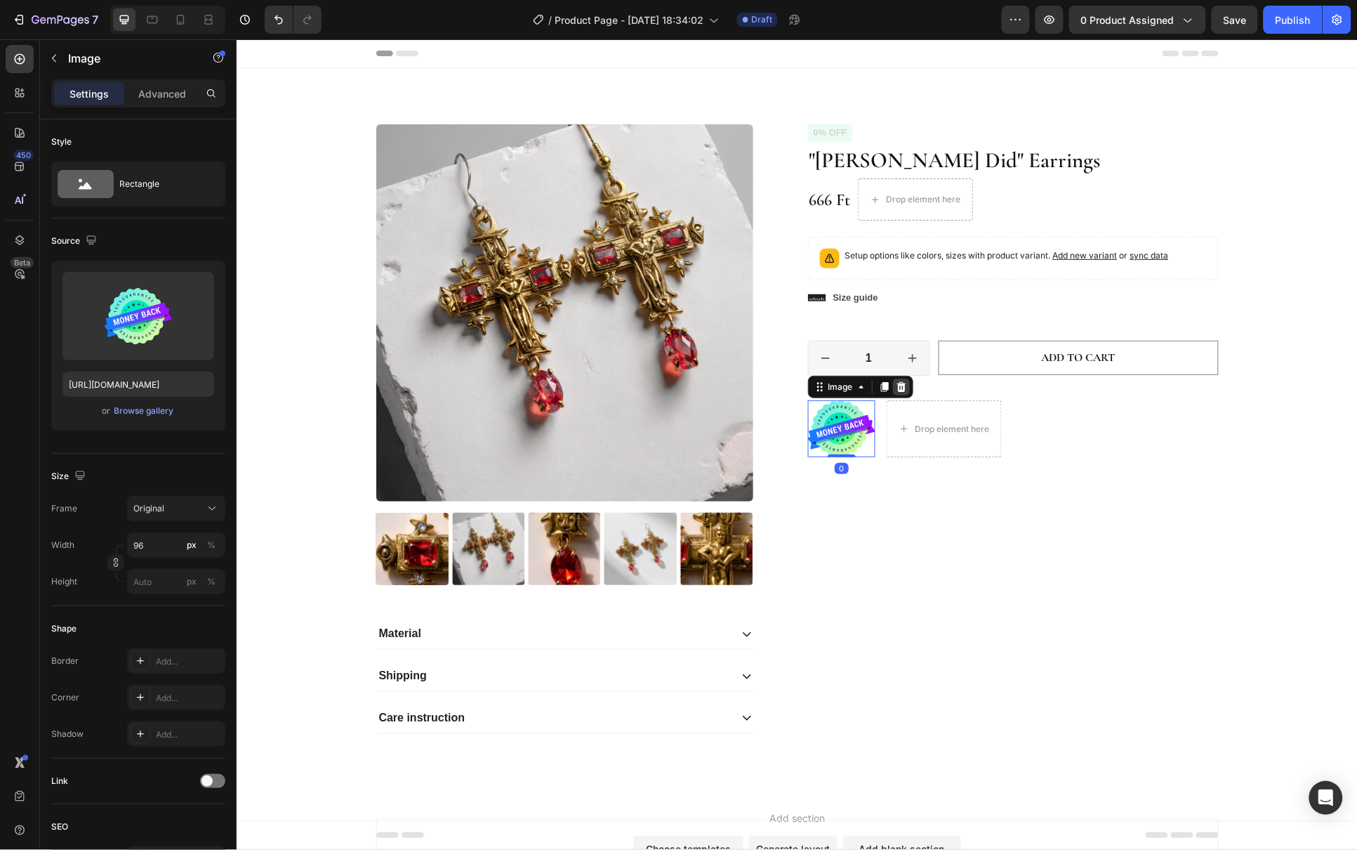
click at [898, 390] on icon at bounding box center [900, 386] width 11 height 11
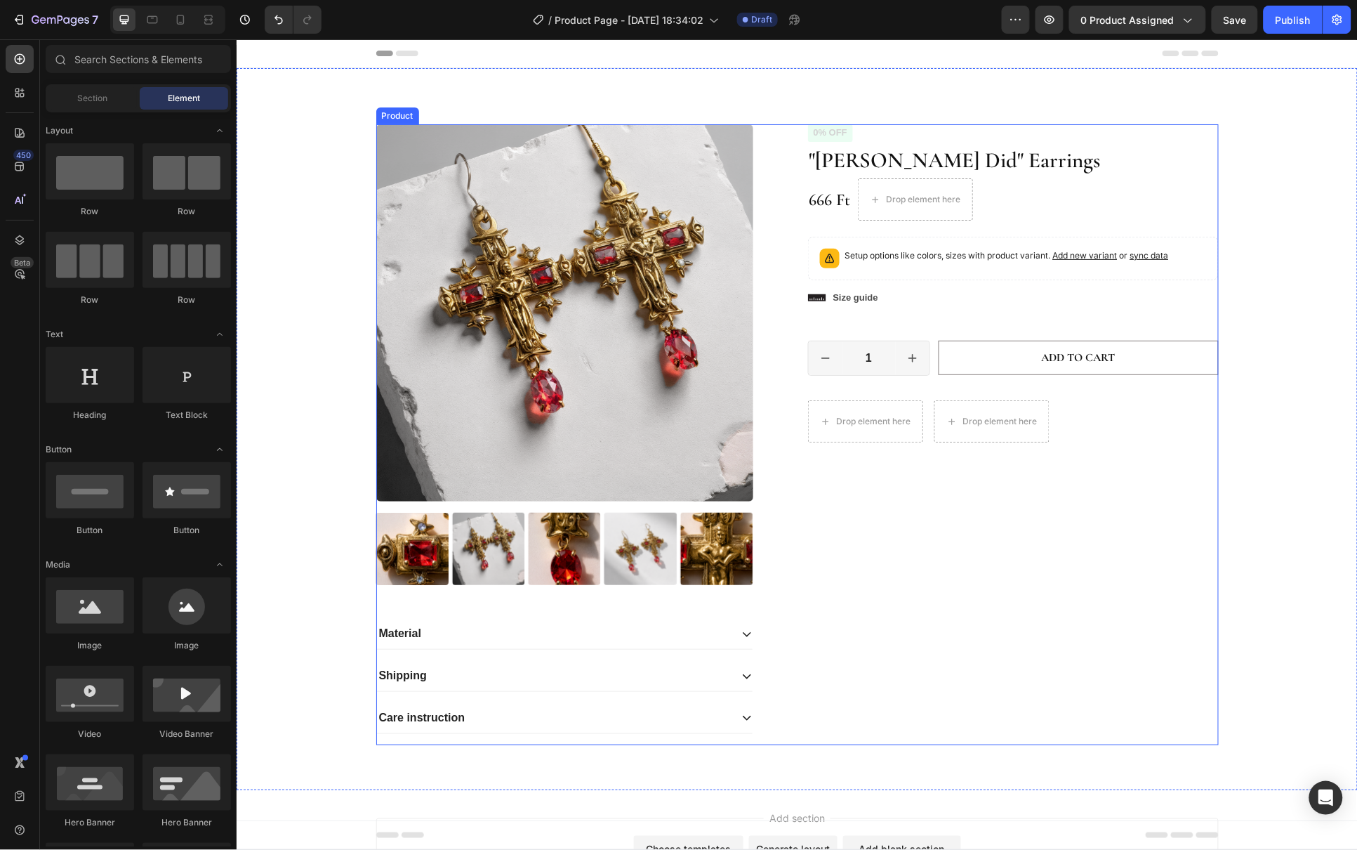
click at [1007, 526] on div "Icon Icon Icon Icon Icon Icon List 2,500+ Verified Reviews! Text Block Row 0% o…" at bounding box center [1012, 434] width 411 height 621
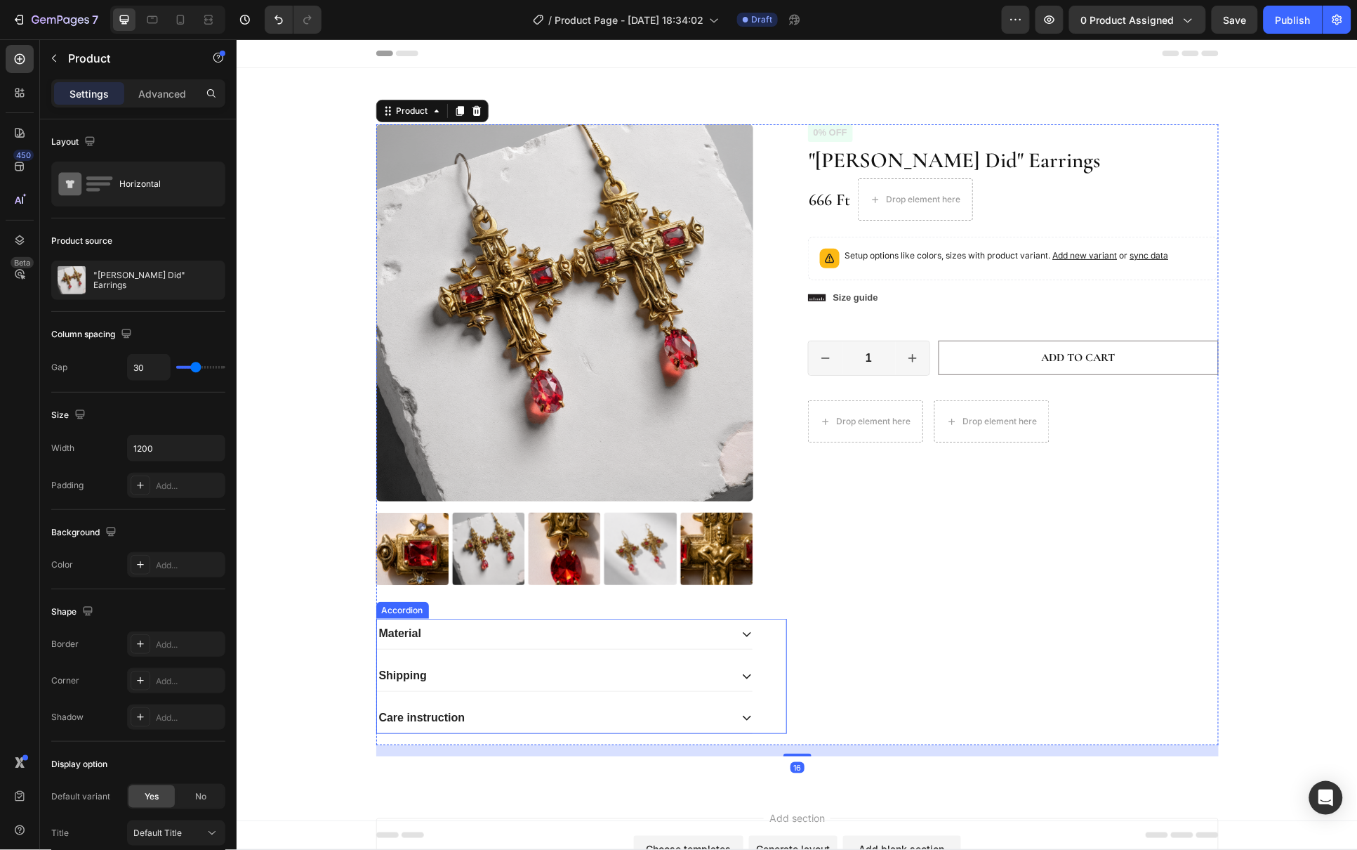
click at [501, 639] on div "Material" at bounding box center [552, 632] width 353 height 19
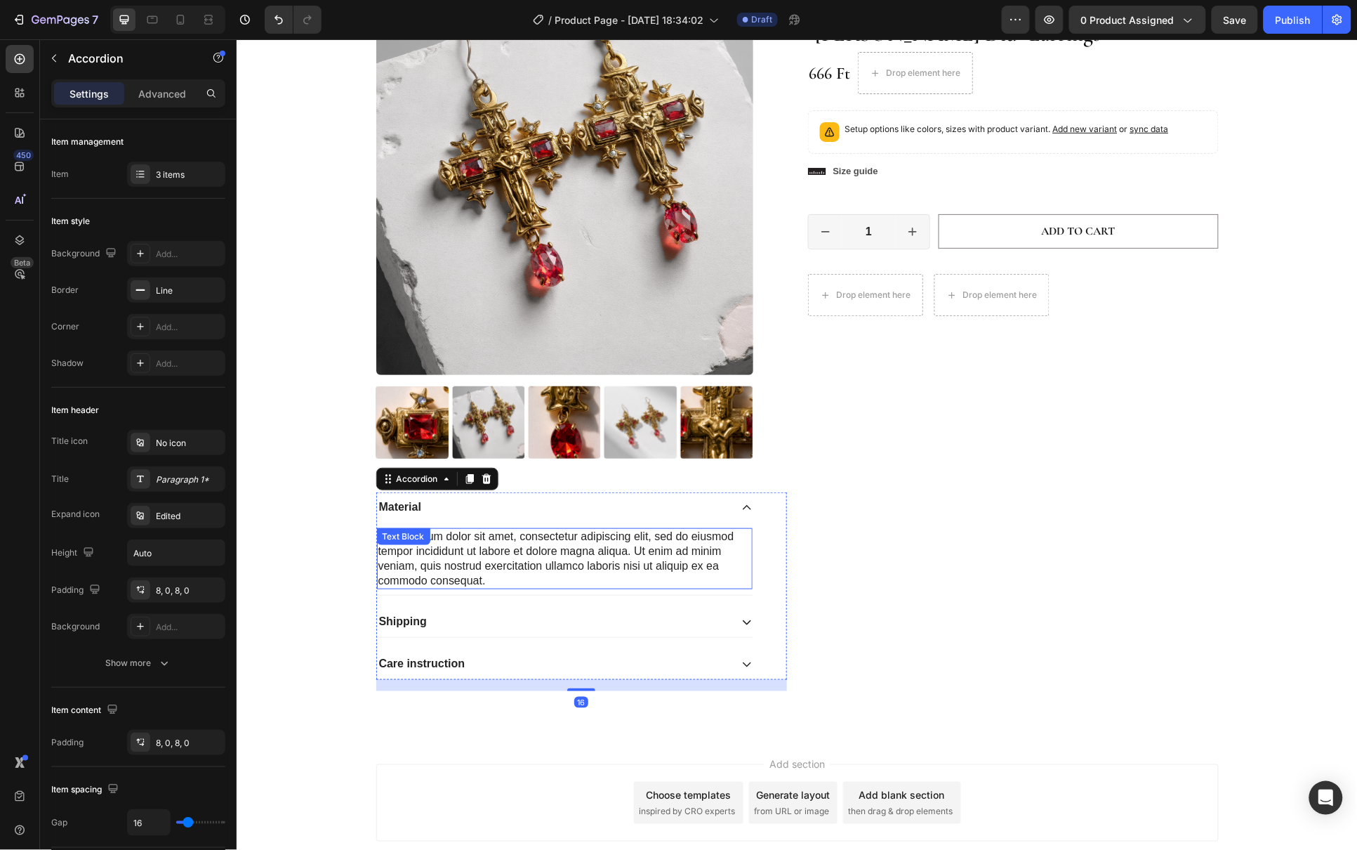
scroll to position [142, 0]
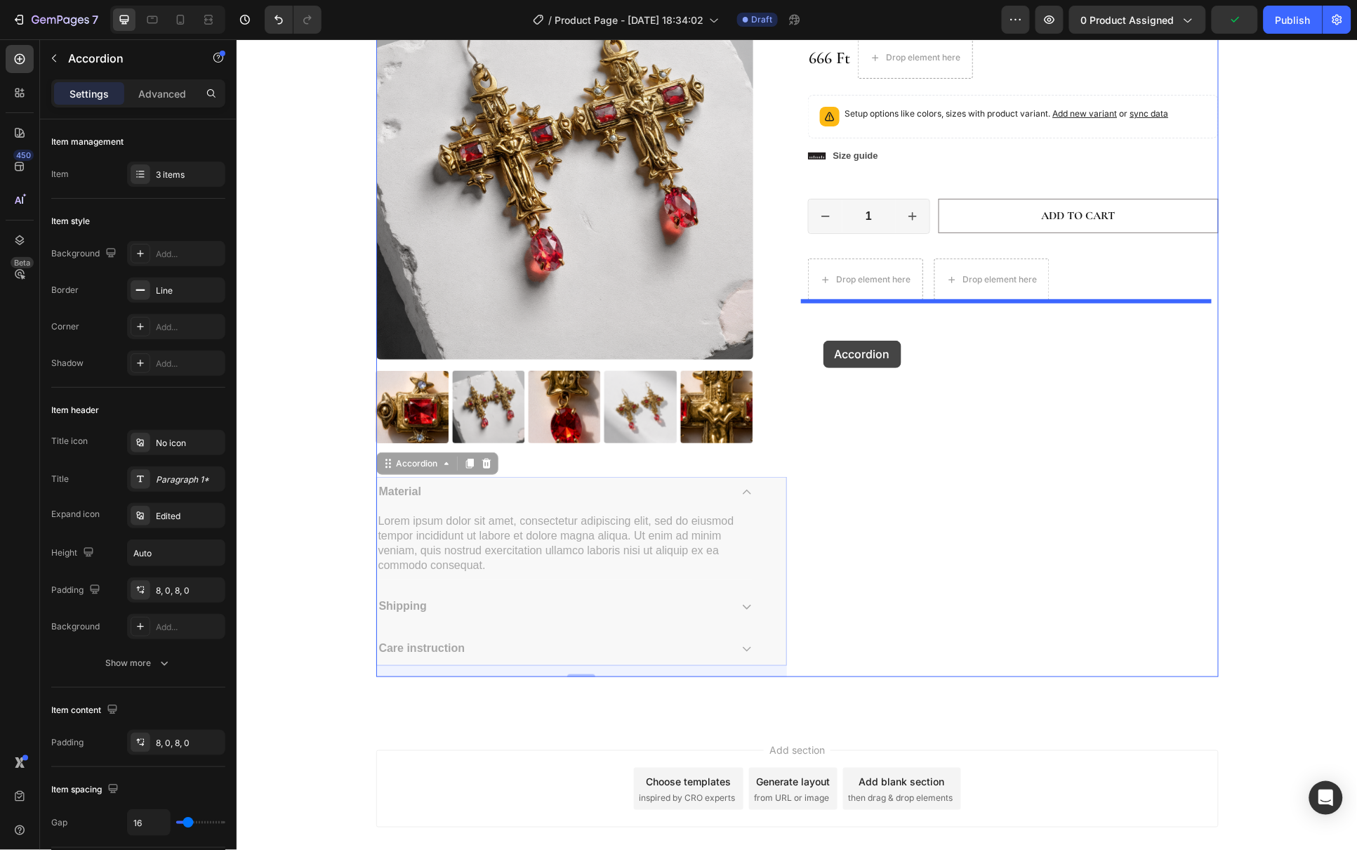
drag, startPoint x: 383, startPoint y: 465, endPoint x: 823, endPoint y: 340, distance: 457.6
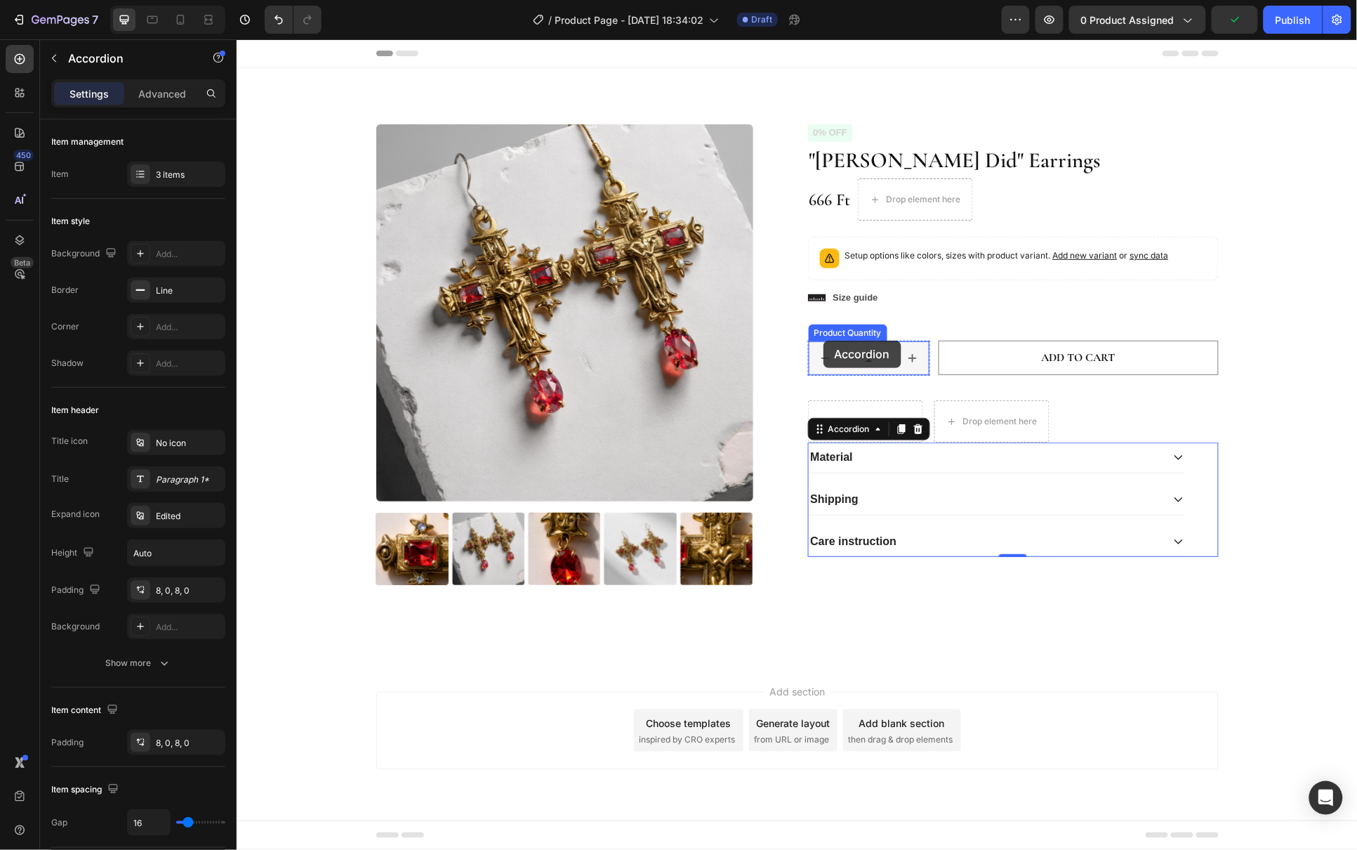
scroll to position [0, 0]
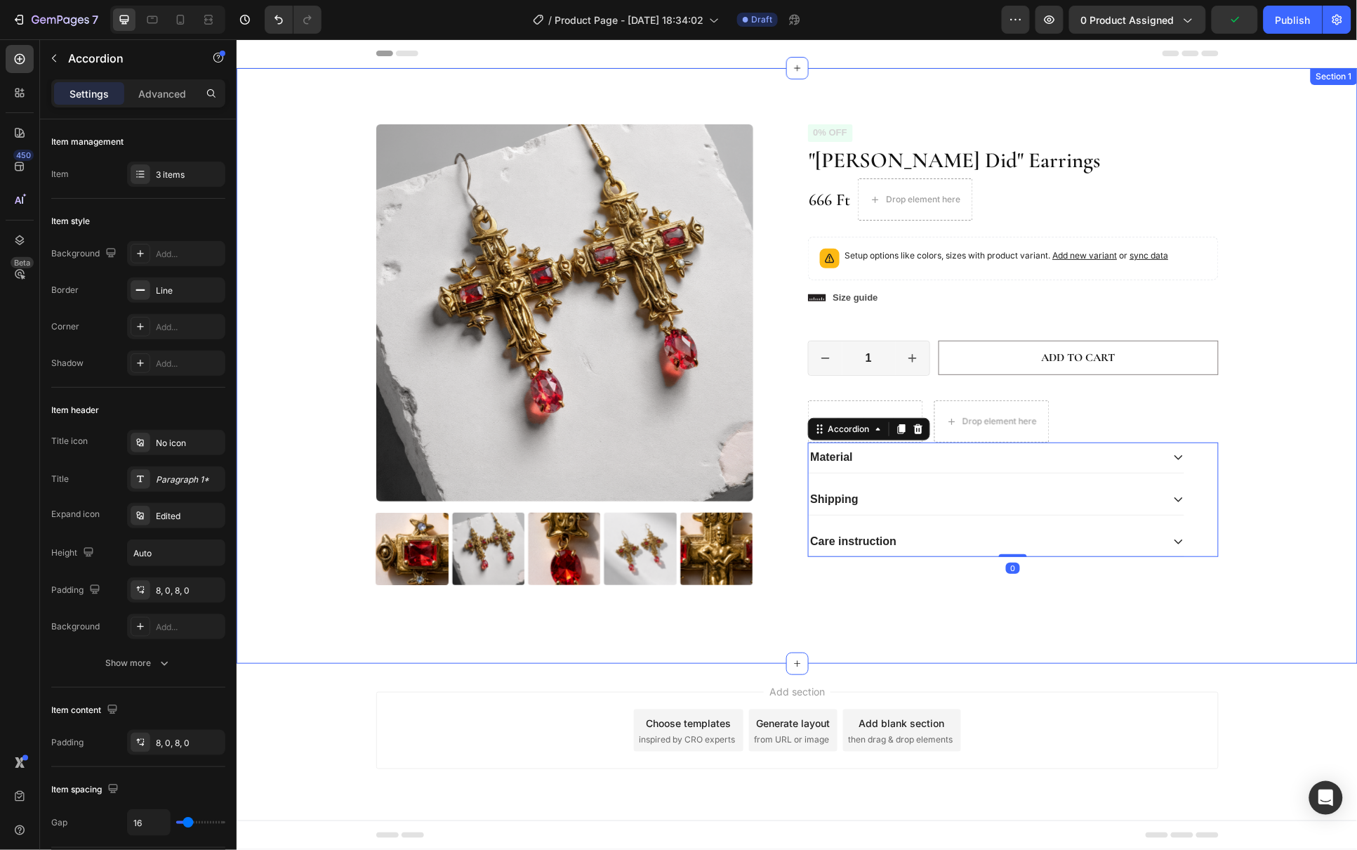
click at [1262, 428] on div "Product Images Icon Icon Icon Icon Icon Icon List 2,500+ Verified Reviews! Text…" at bounding box center [796, 377] width 1100 height 506
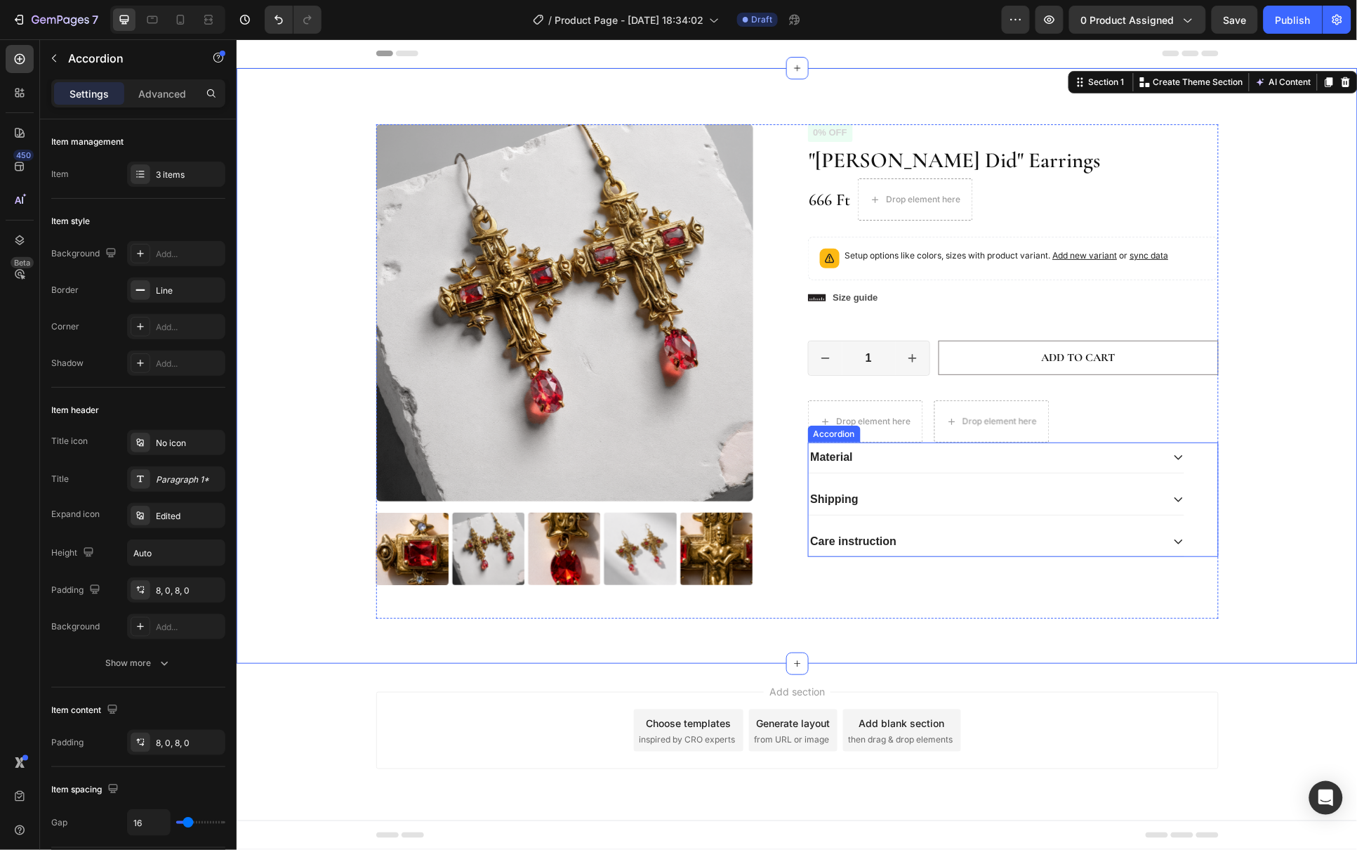
click at [912, 546] on div "Care instruction" at bounding box center [984, 541] width 353 height 19
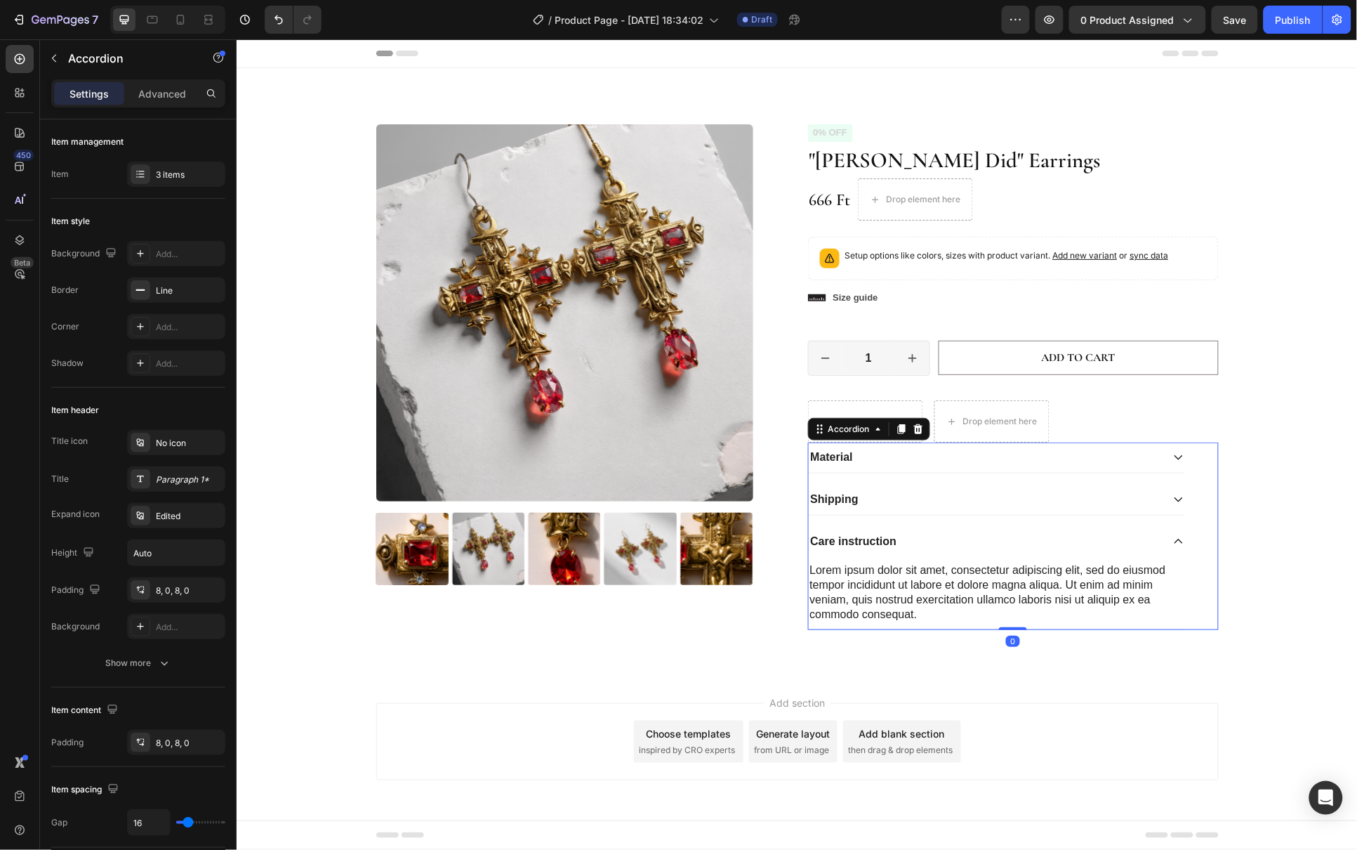
click at [912, 546] on div "Care instruction" at bounding box center [984, 541] width 353 height 19
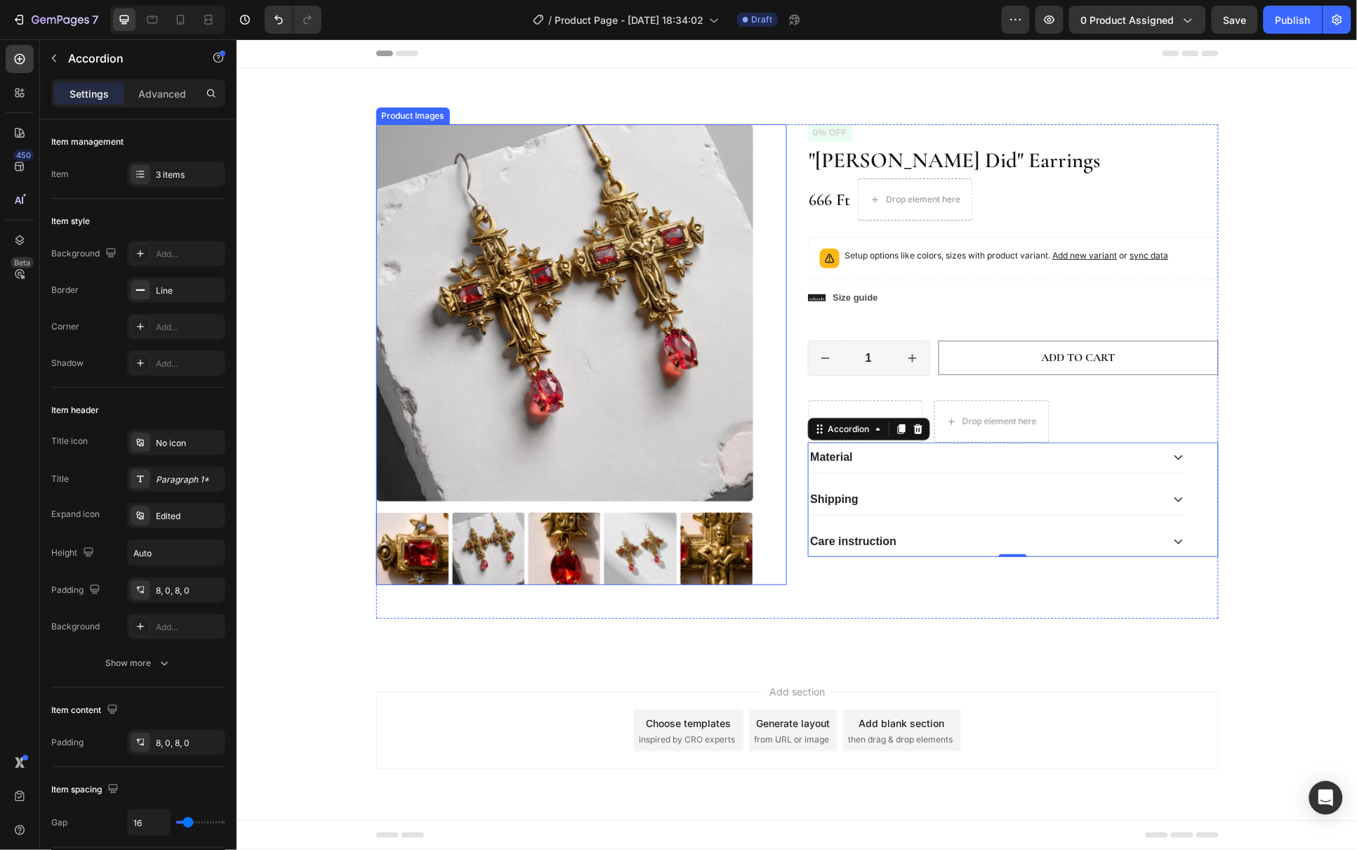
click at [494, 171] on img at bounding box center [564, 312] width 377 height 377
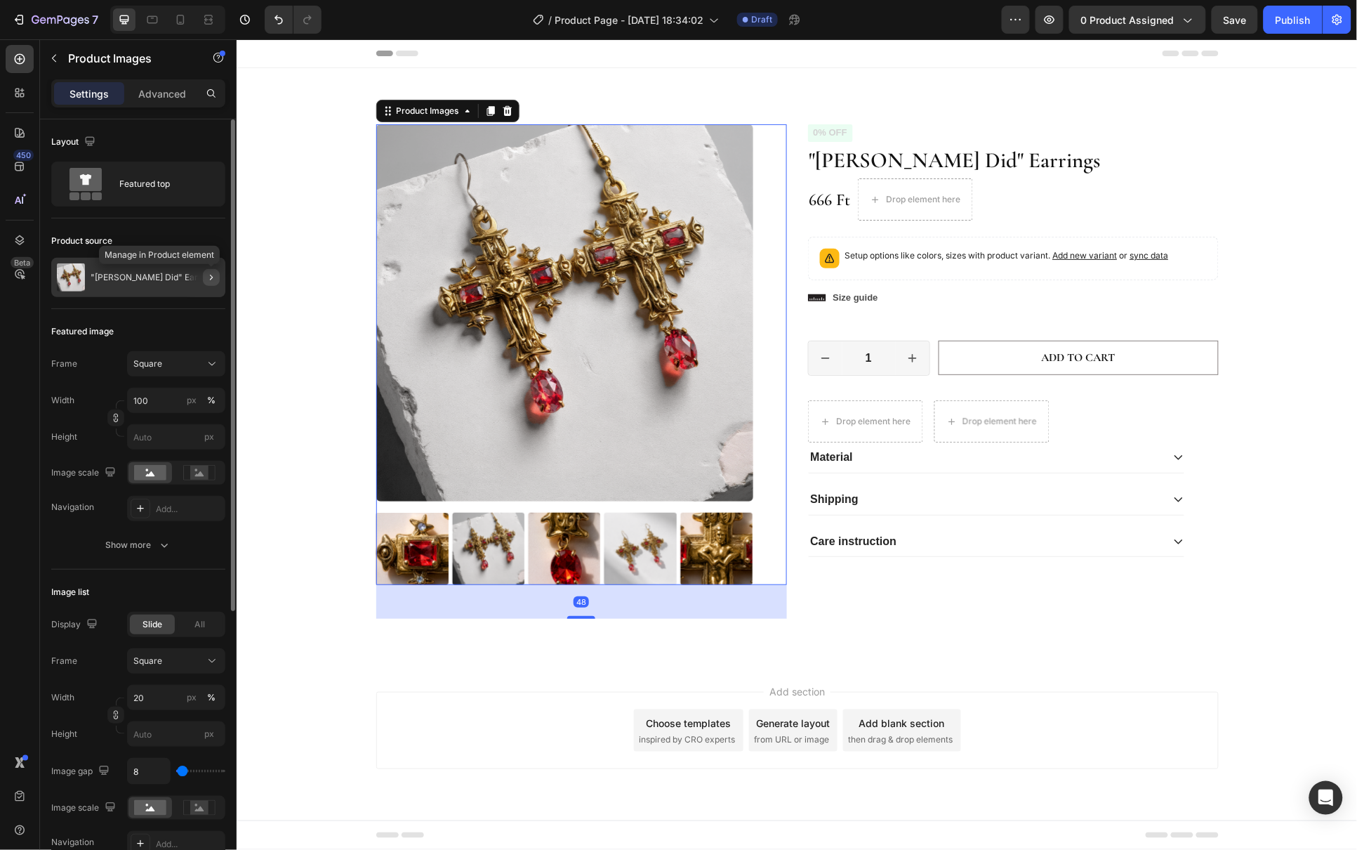
click at [209, 279] on icon "button" at bounding box center [211, 277] width 11 height 11
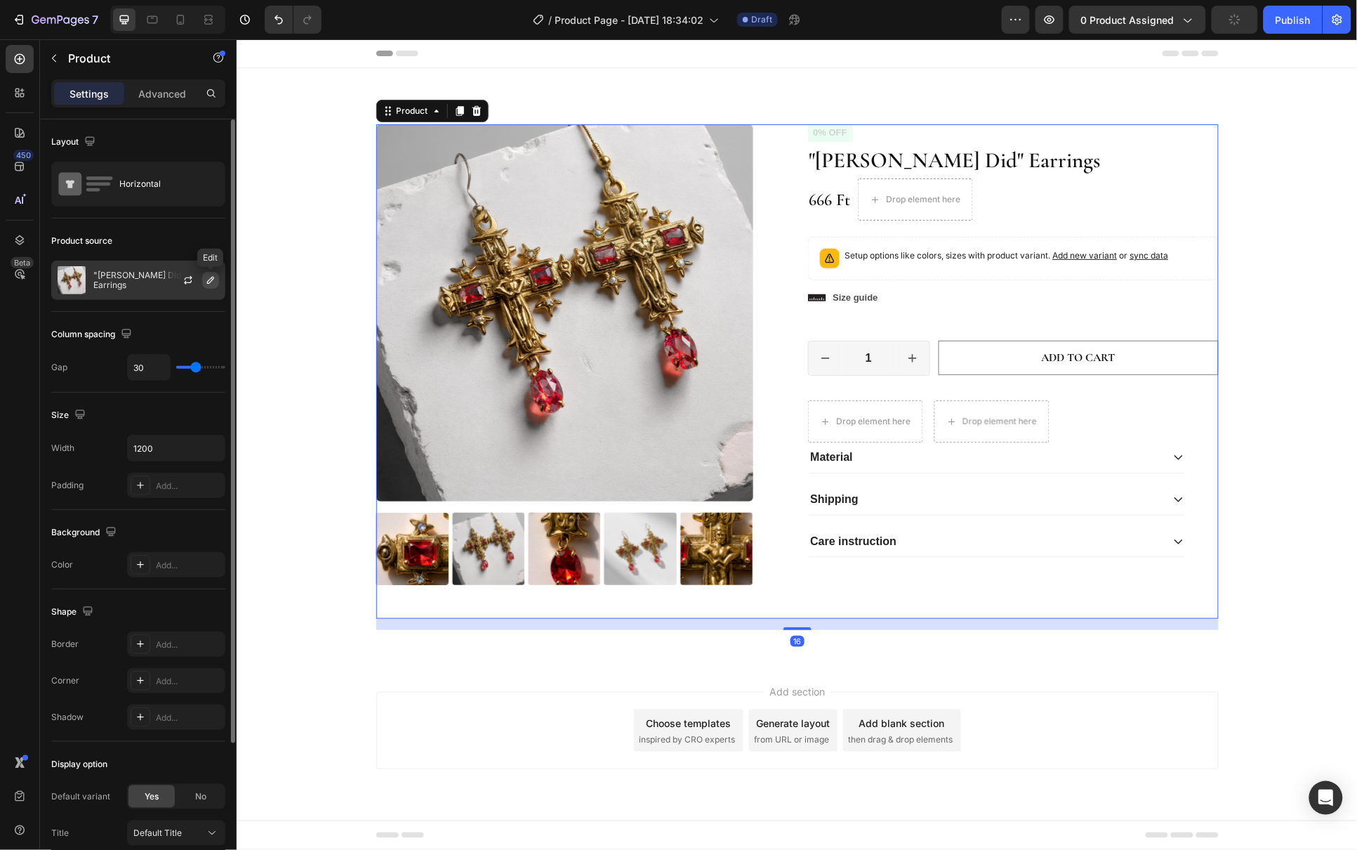
click at [209, 280] on icon "button" at bounding box center [210, 280] width 7 height 7
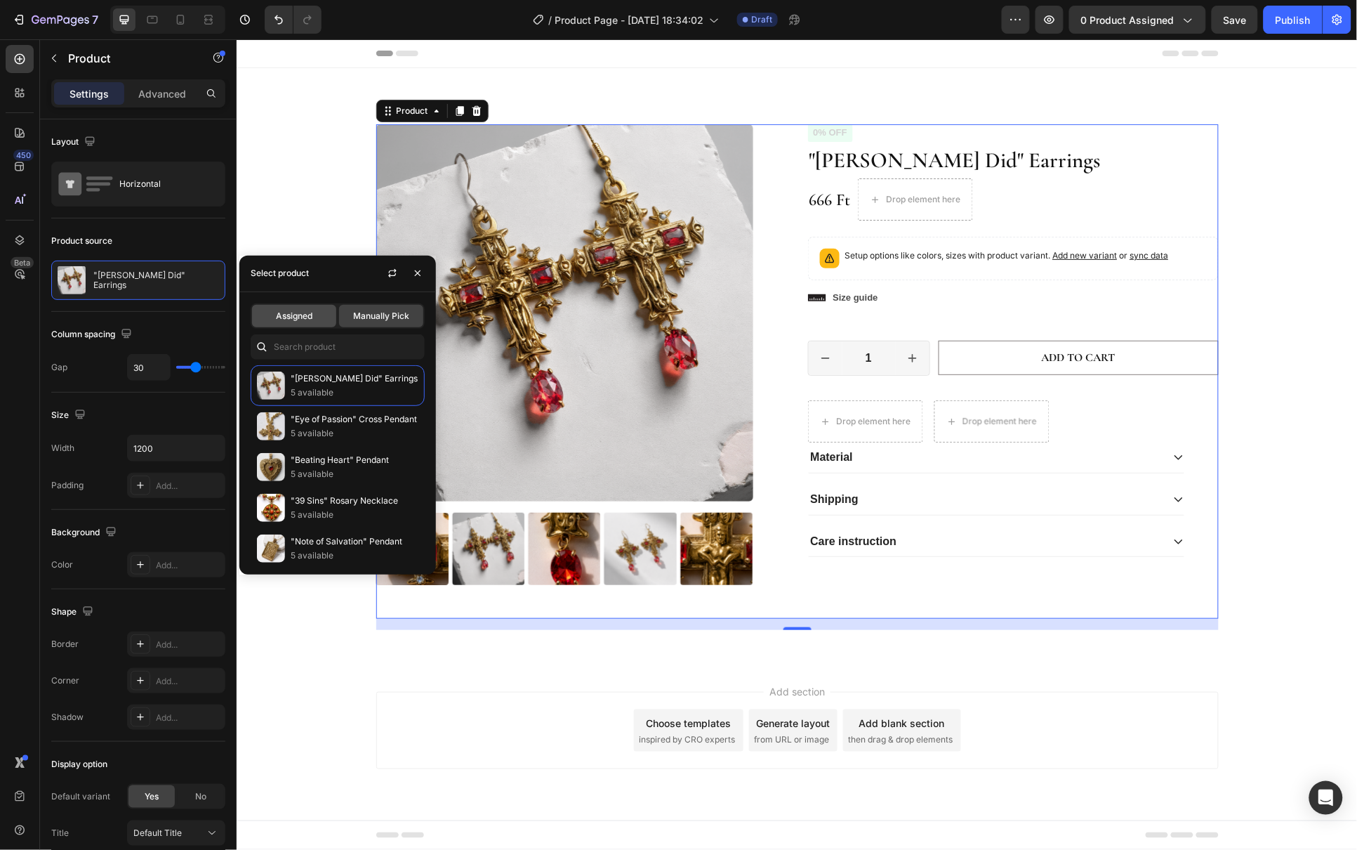
click at [303, 315] on span "Assigned" at bounding box center [294, 316] width 37 height 13
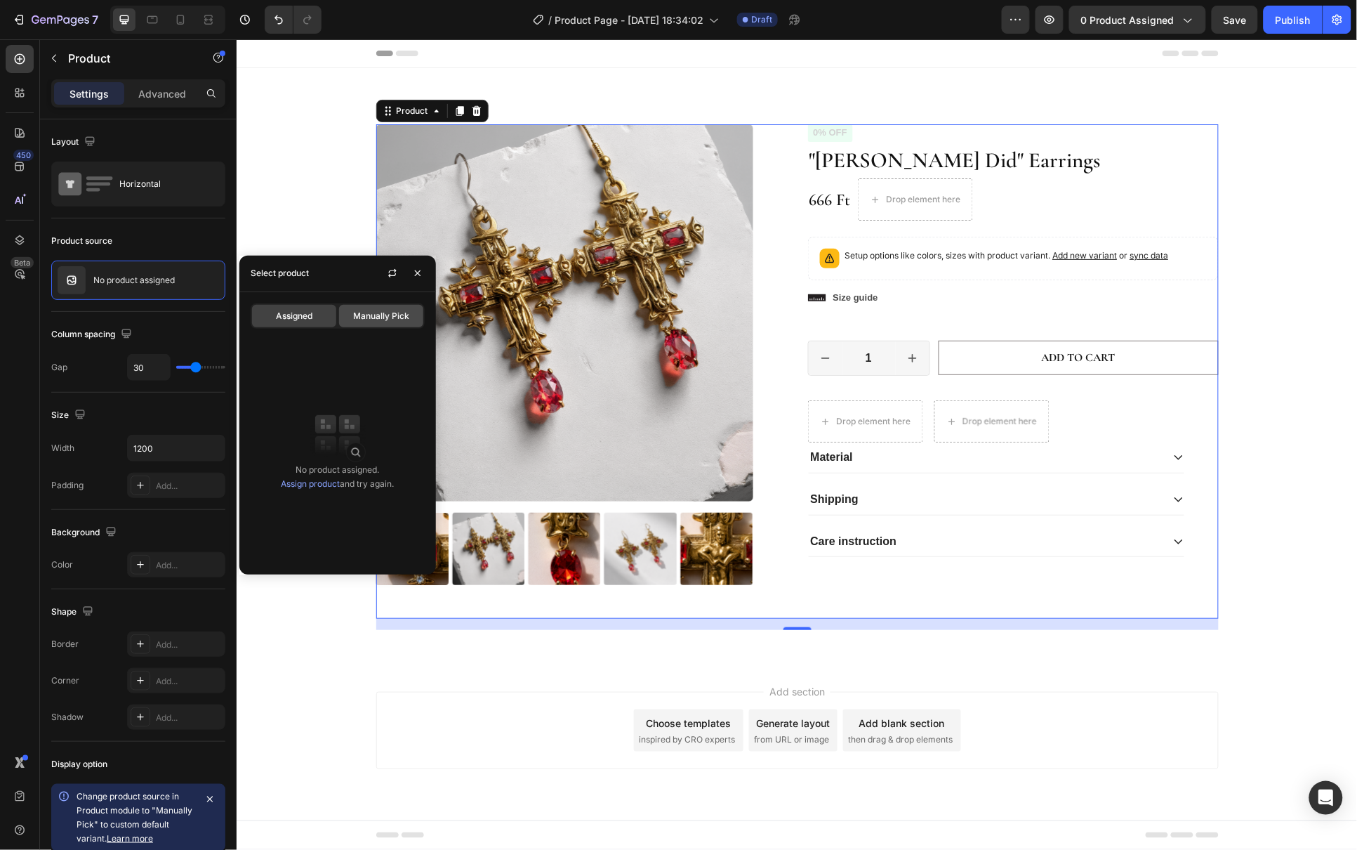
click at [382, 314] on span "Manually Pick" at bounding box center [381, 316] width 56 height 13
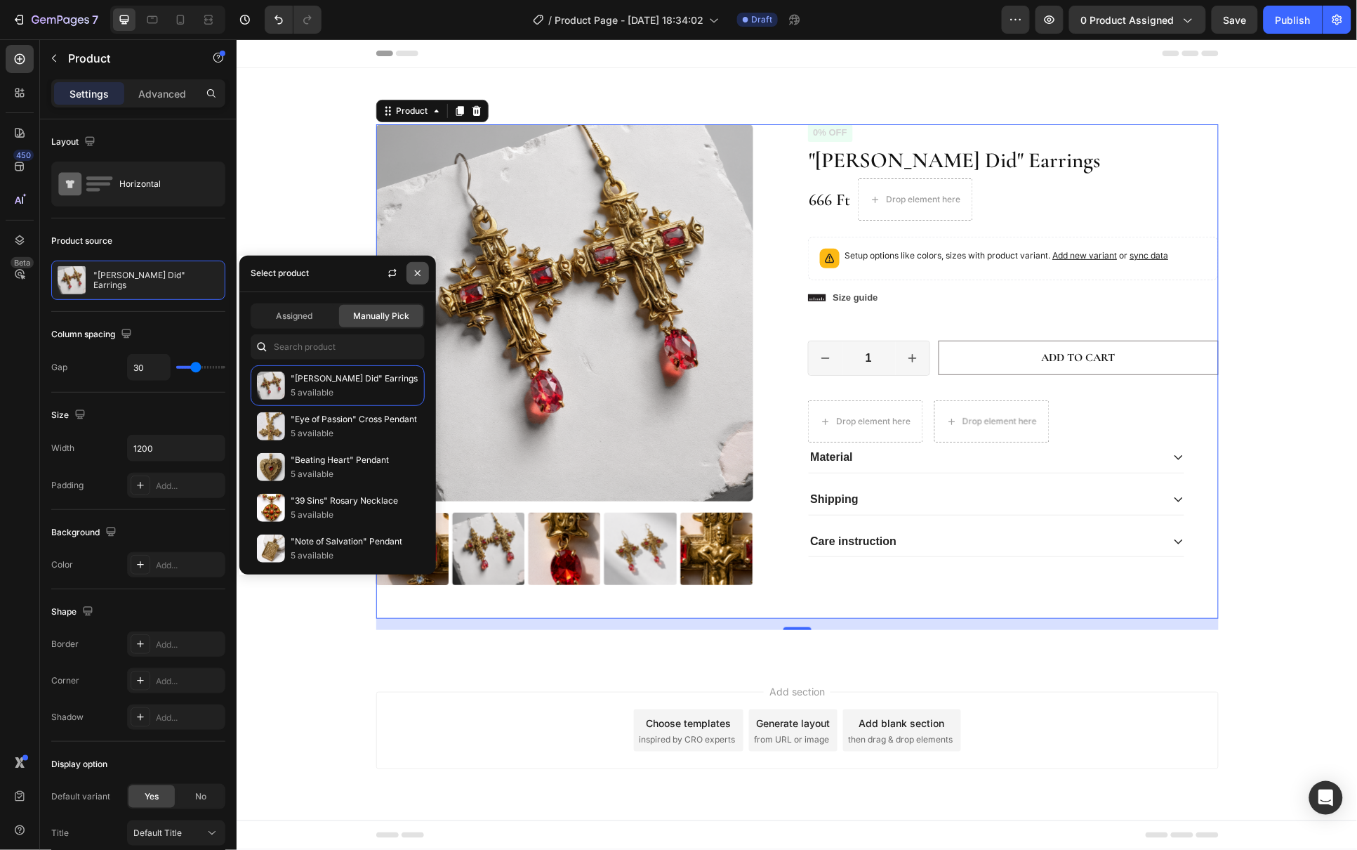
click at [418, 274] on icon "button" at bounding box center [418, 273] width 6 height 6
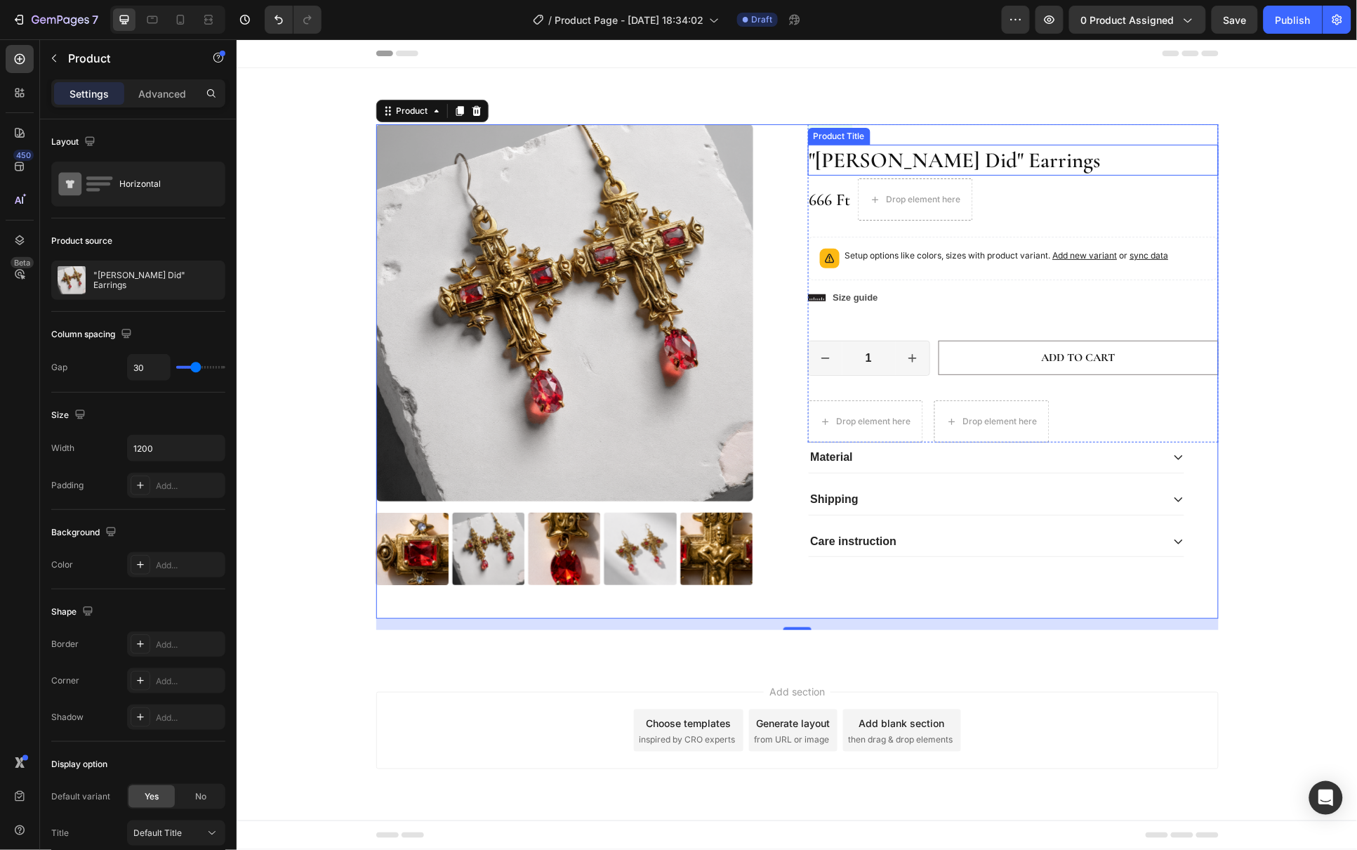
click at [1074, 180] on div "666 Ft Product Price Product Price Drop element here 0% off Product Badge Row" at bounding box center [1012, 199] width 411 height 42
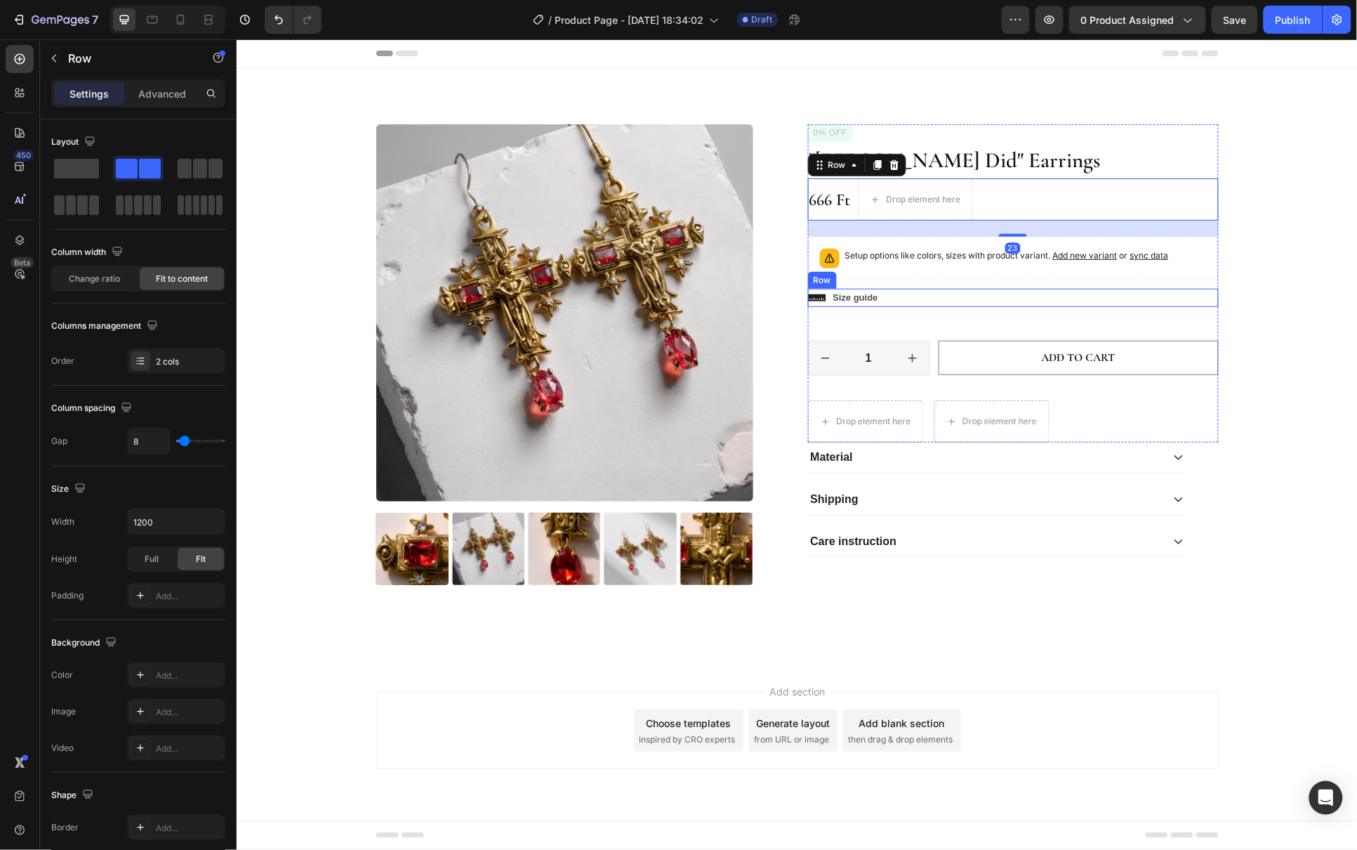
click at [1081, 298] on div "Icon Size guide Text Block Row" at bounding box center [1012, 297] width 411 height 18
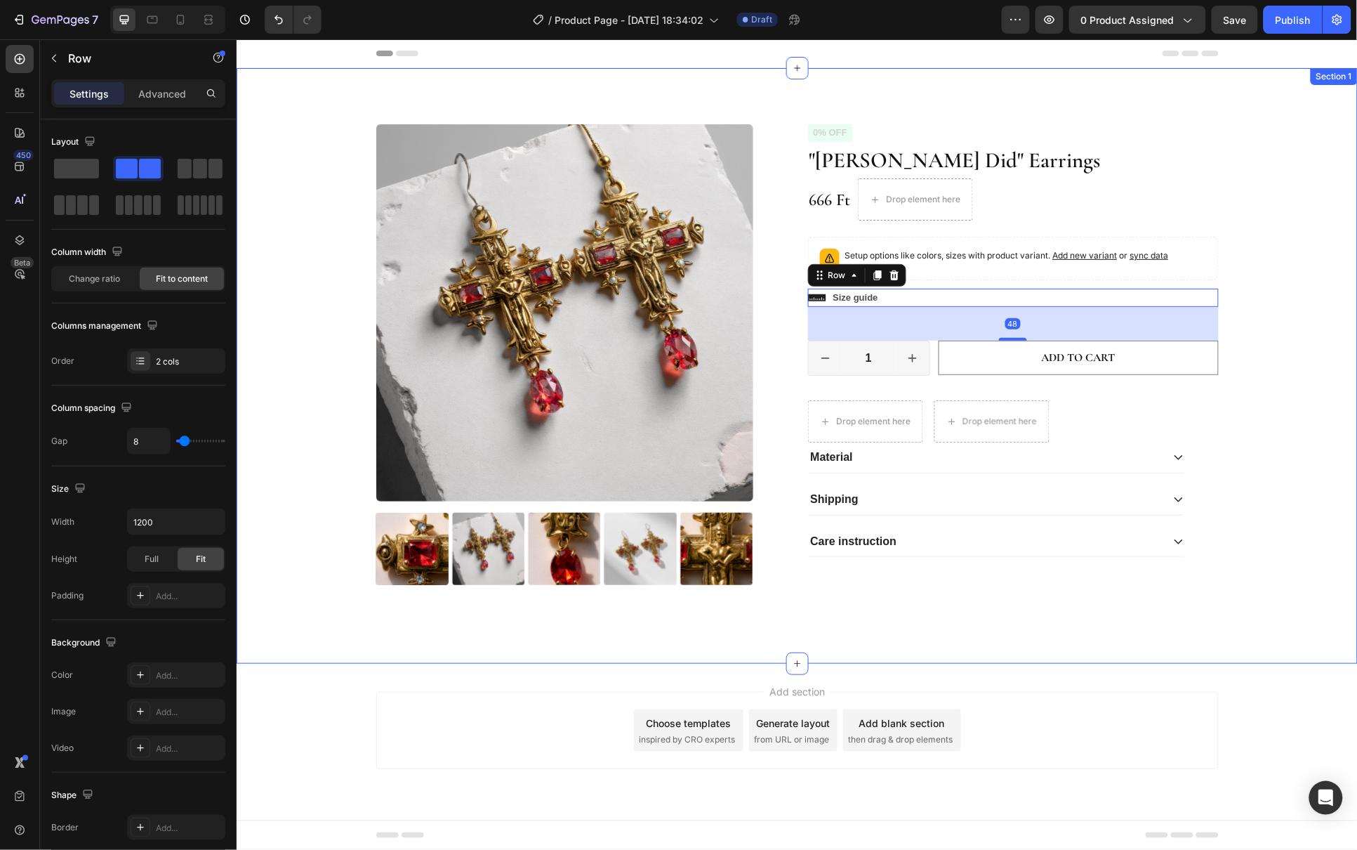
click at [1265, 243] on div "Product Images Icon Icon Icon Icon Icon Icon List 2,500+ Verified Reviews! Text…" at bounding box center [796, 377] width 1100 height 506
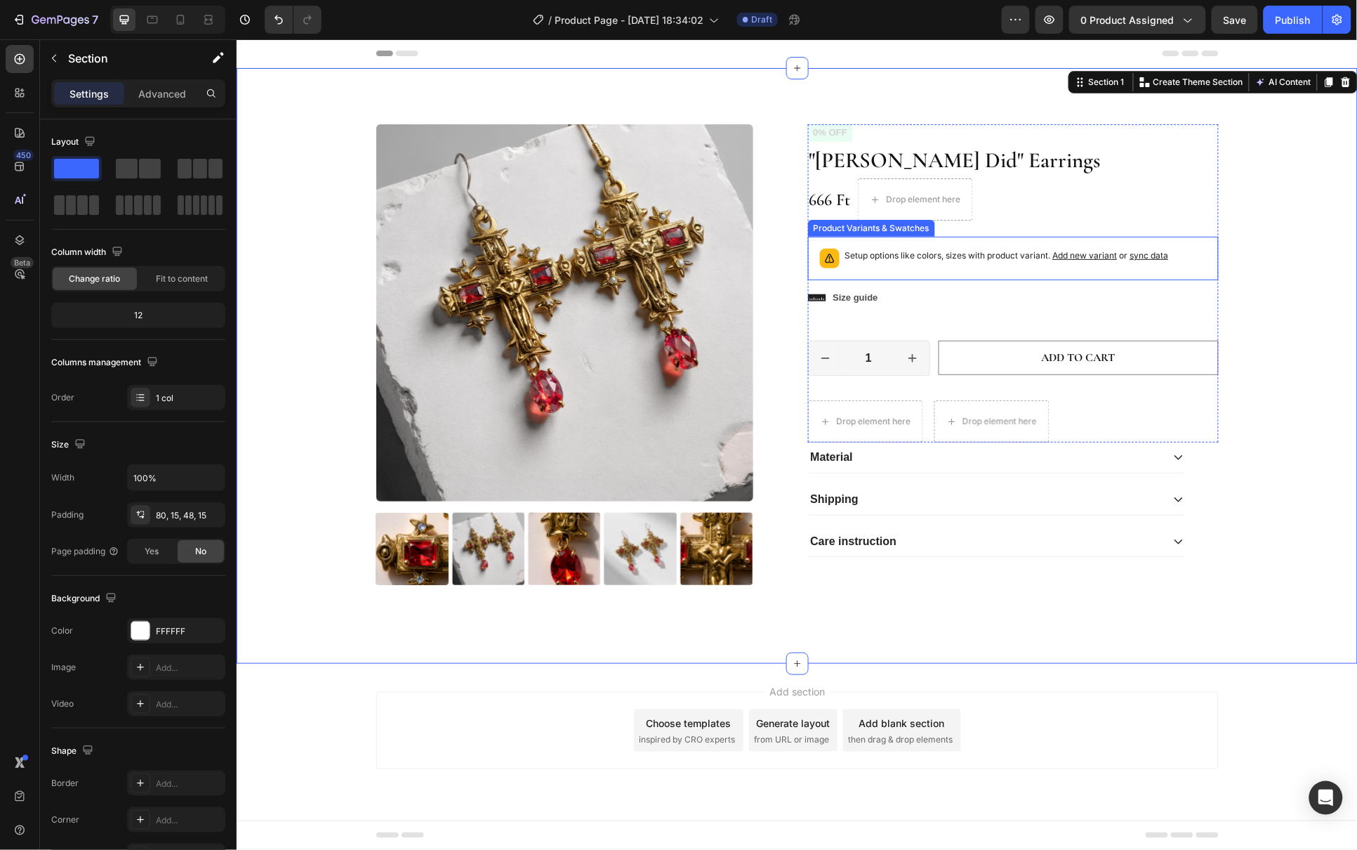
click at [1204, 254] on div "Setup options like colors, sizes with product variant. Add new variant or sync …" at bounding box center [1013, 257] width 398 height 31
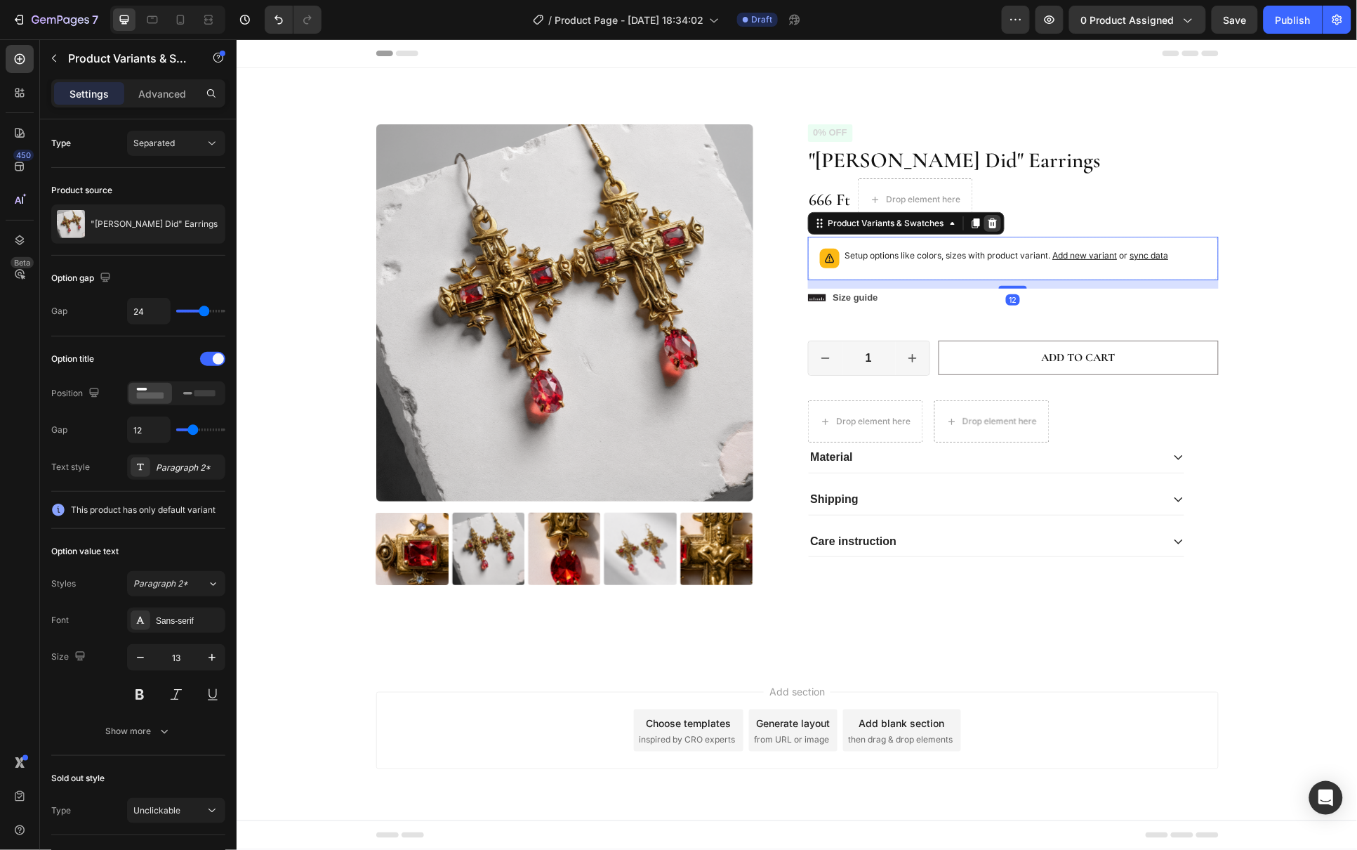
click at [988, 220] on icon at bounding box center [991, 223] width 9 height 10
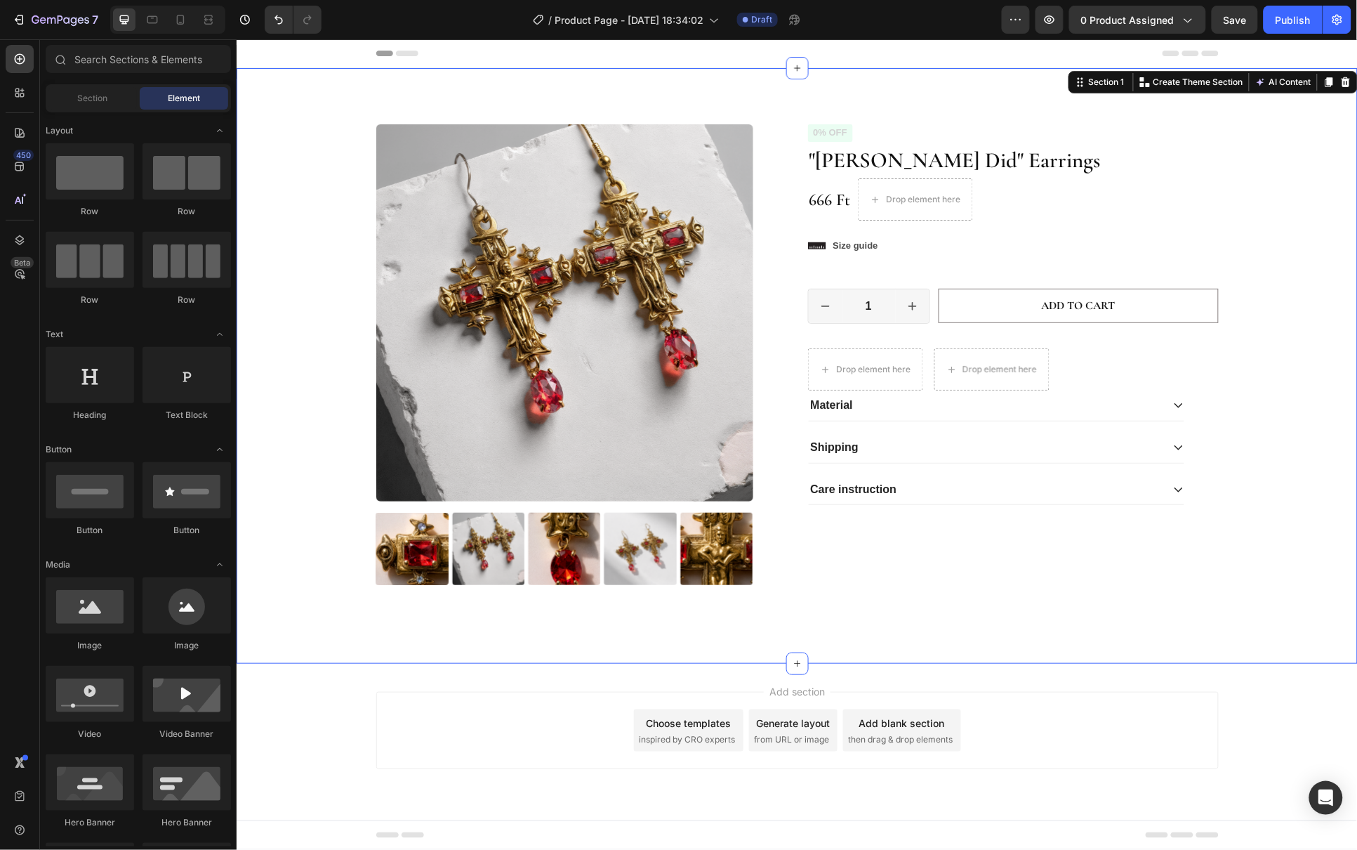
click at [1279, 271] on div "Product Images Icon Icon Icon Icon Icon Icon List 2,500+ Verified Reviews! Text…" at bounding box center [796, 377] width 1100 height 506
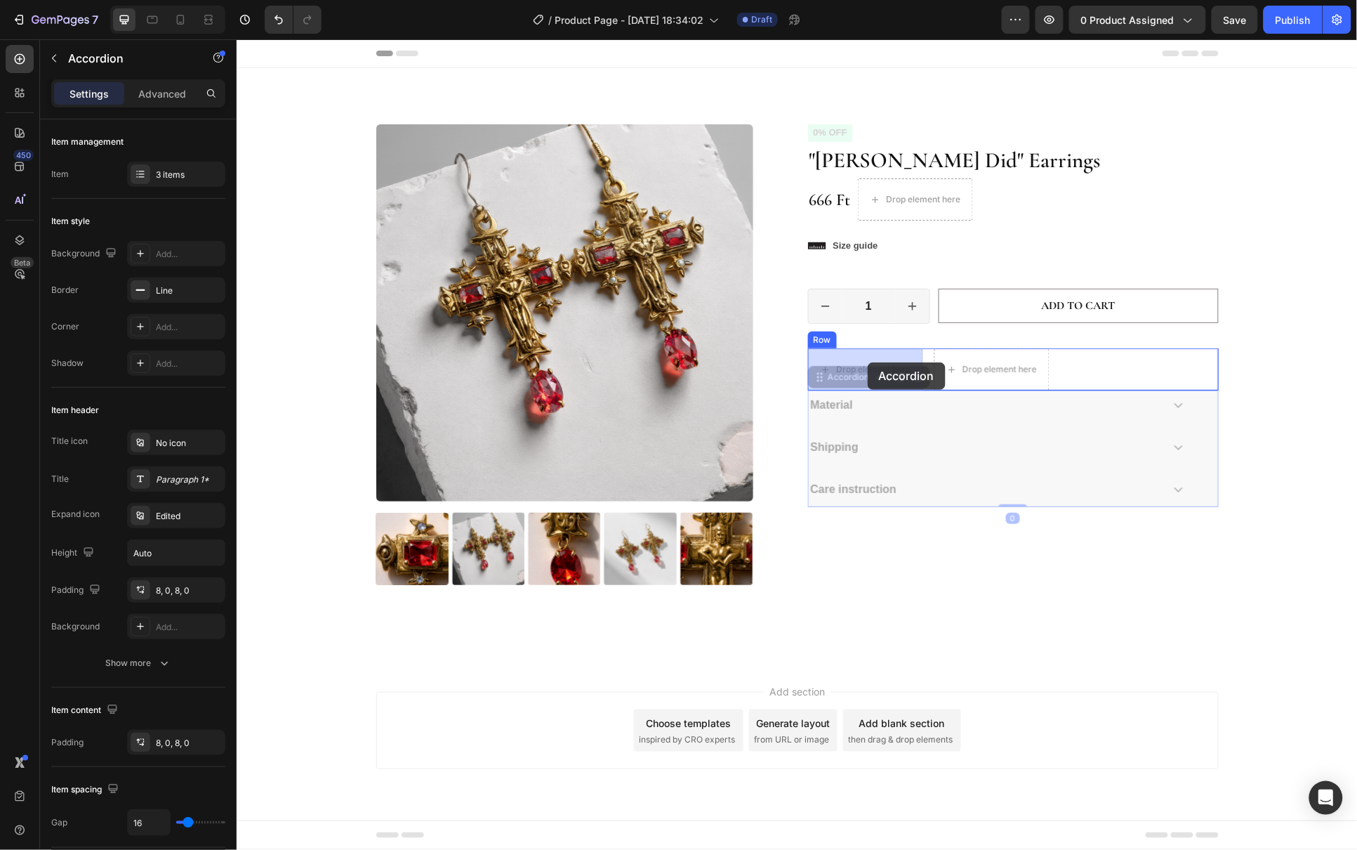
drag, startPoint x: 858, startPoint y: 402, endPoint x: 867, endPoint y: 362, distance: 41.7
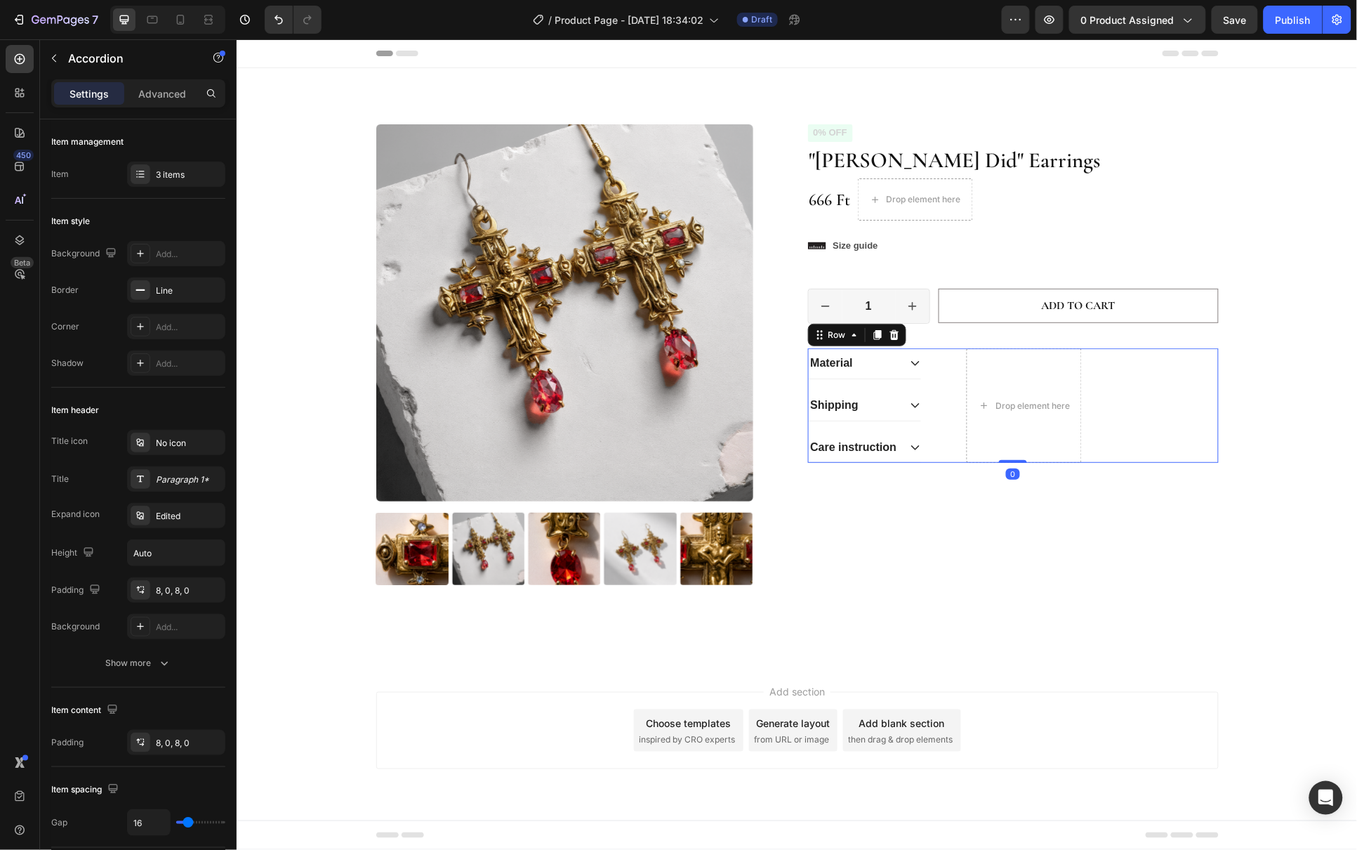
click at [1192, 421] on div "Material Shipping Care instruction Accordion Drop element here Row 0" at bounding box center [1012, 405] width 411 height 114
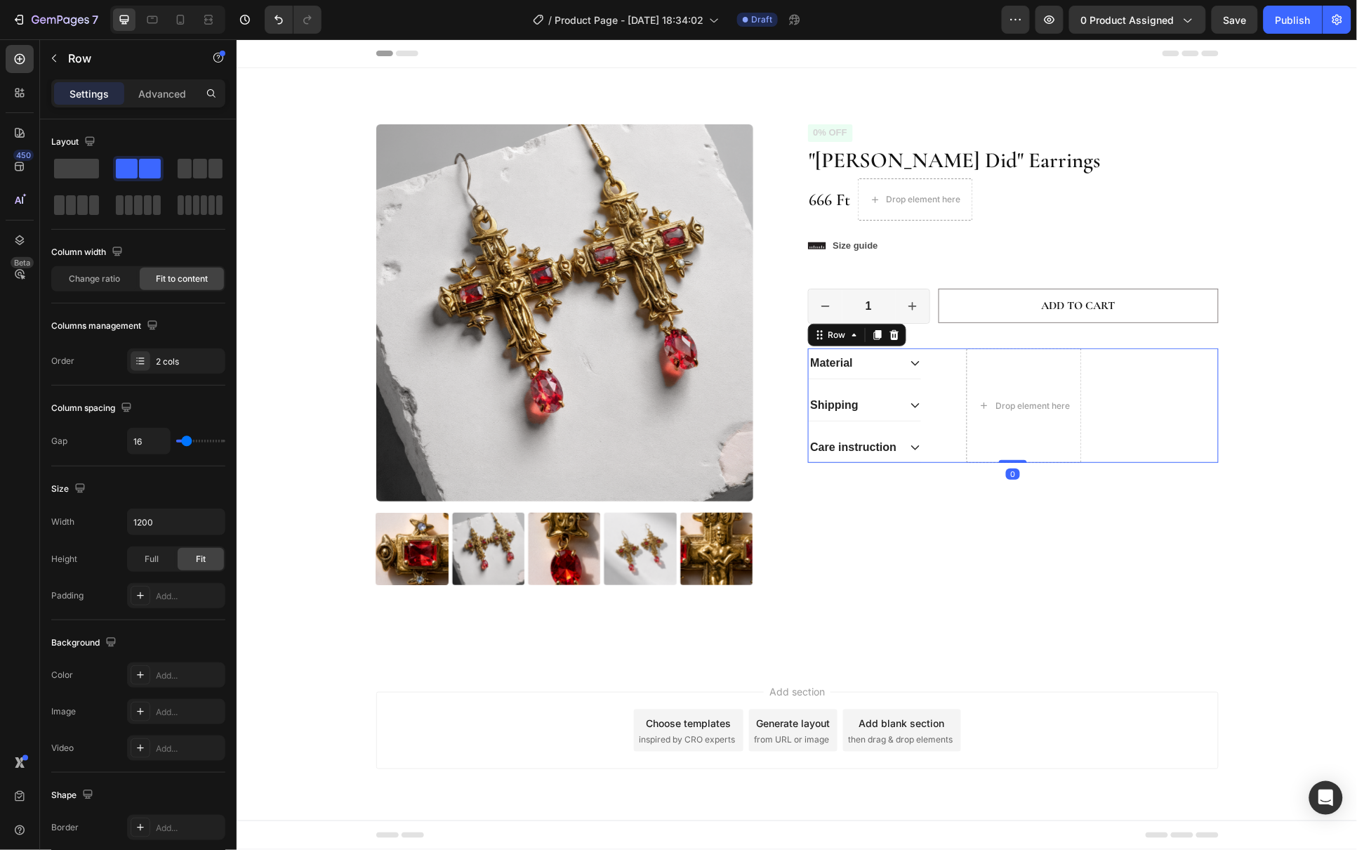
click at [1210, 405] on div "Material Shipping Care instruction Accordion Drop element here Row 0" at bounding box center [1012, 405] width 411 height 114
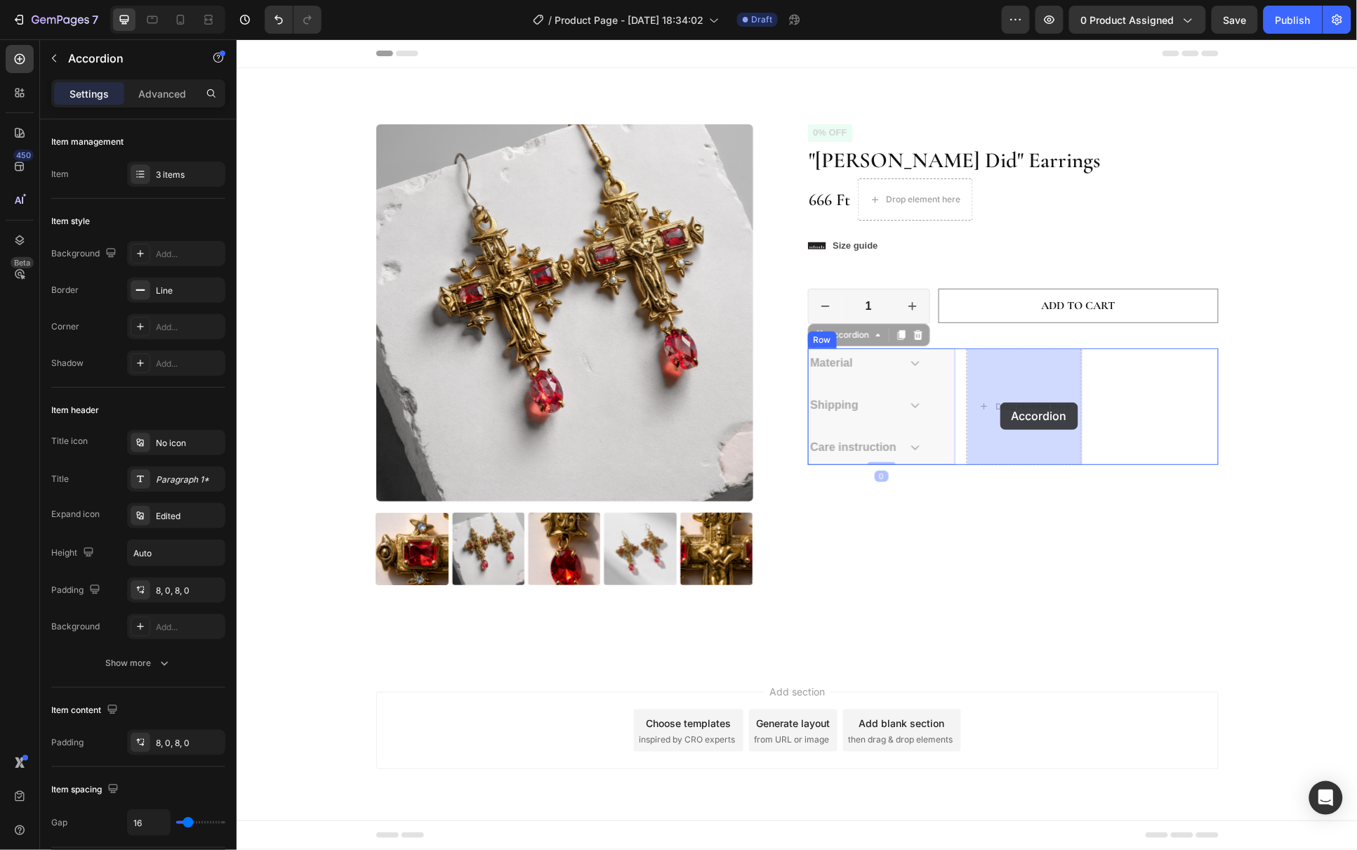
drag, startPoint x: 838, startPoint y: 408, endPoint x: 996, endPoint y: 404, distance: 158.7
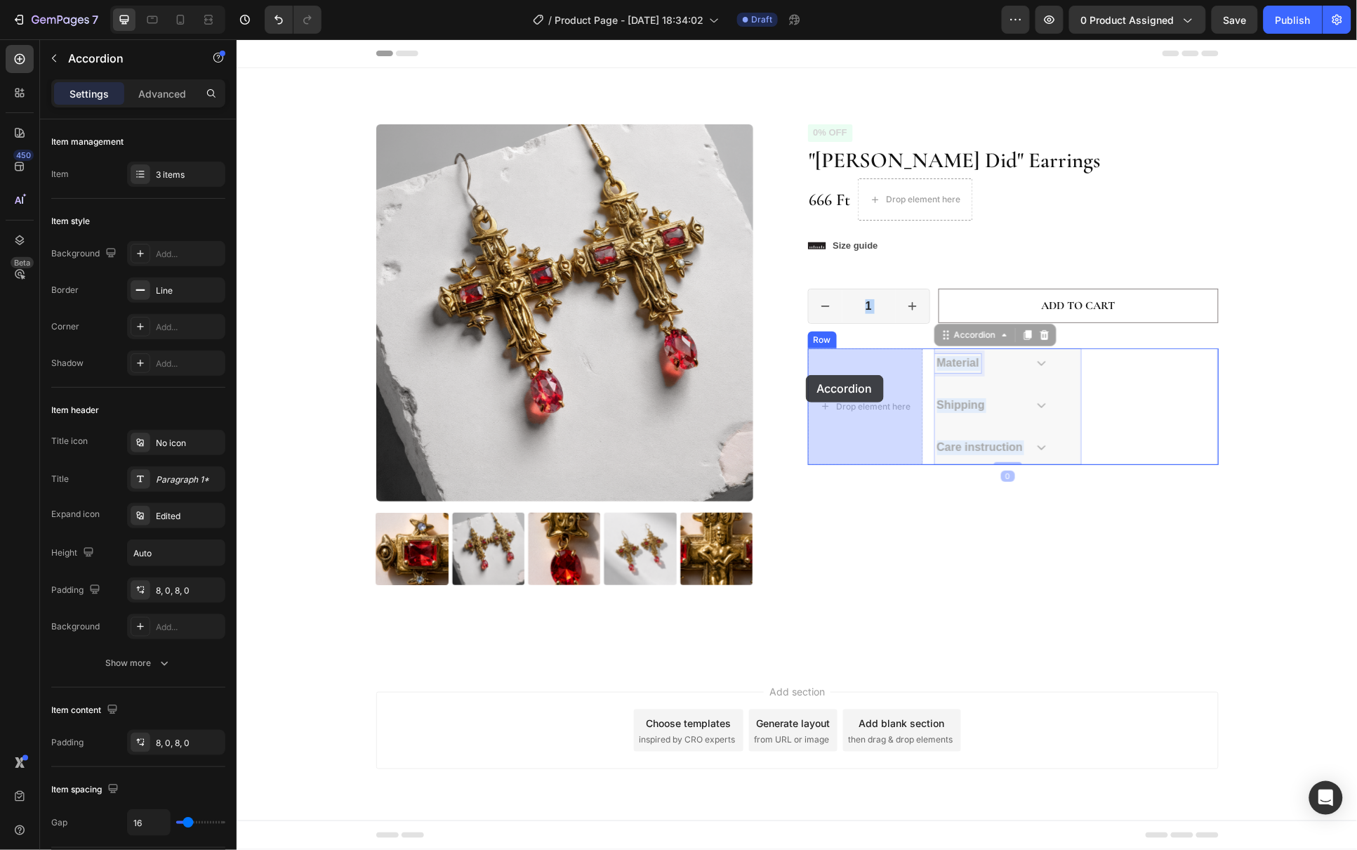
drag, startPoint x: 954, startPoint y: 362, endPoint x: 807, endPoint y: 374, distance: 147.9
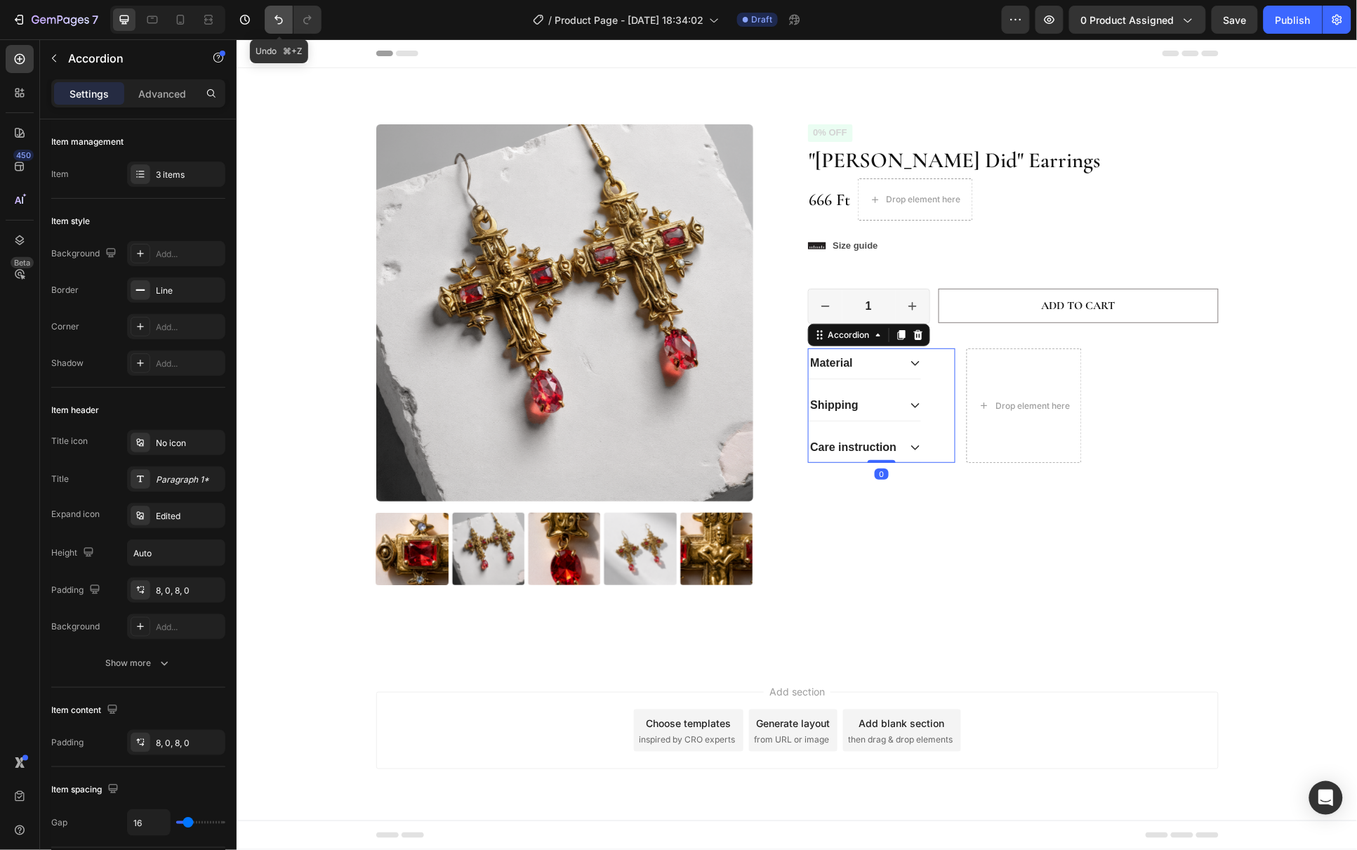
click at [283, 20] on icon "Undo/Redo" at bounding box center [279, 20] width 14 height 14
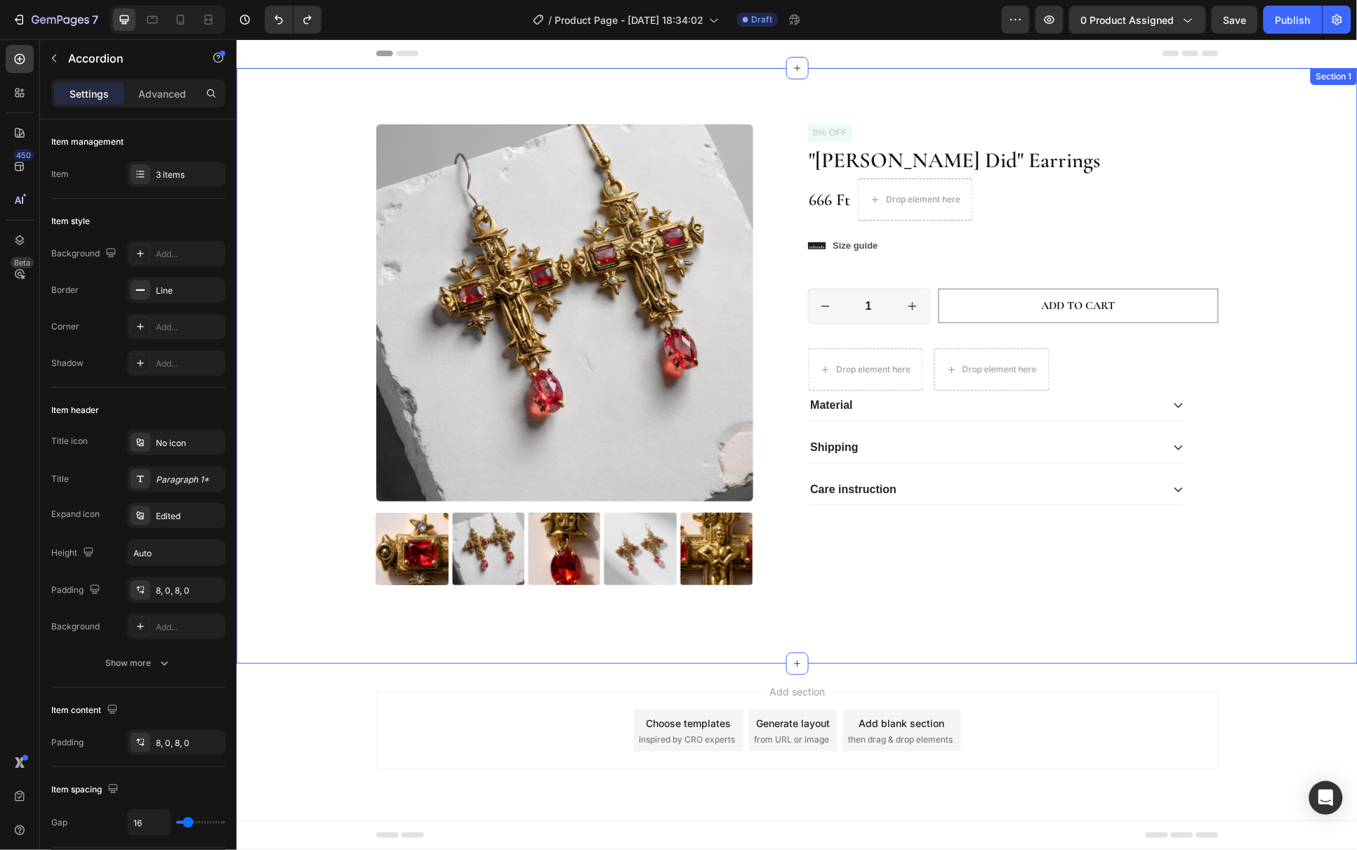
click at [1293, 315] on div "Product Images Icon Icon Icon Icon Icon Icon List 2,500+ Verified Reviews! Text…" at bounding box center [796, 377] width 1100 height 506
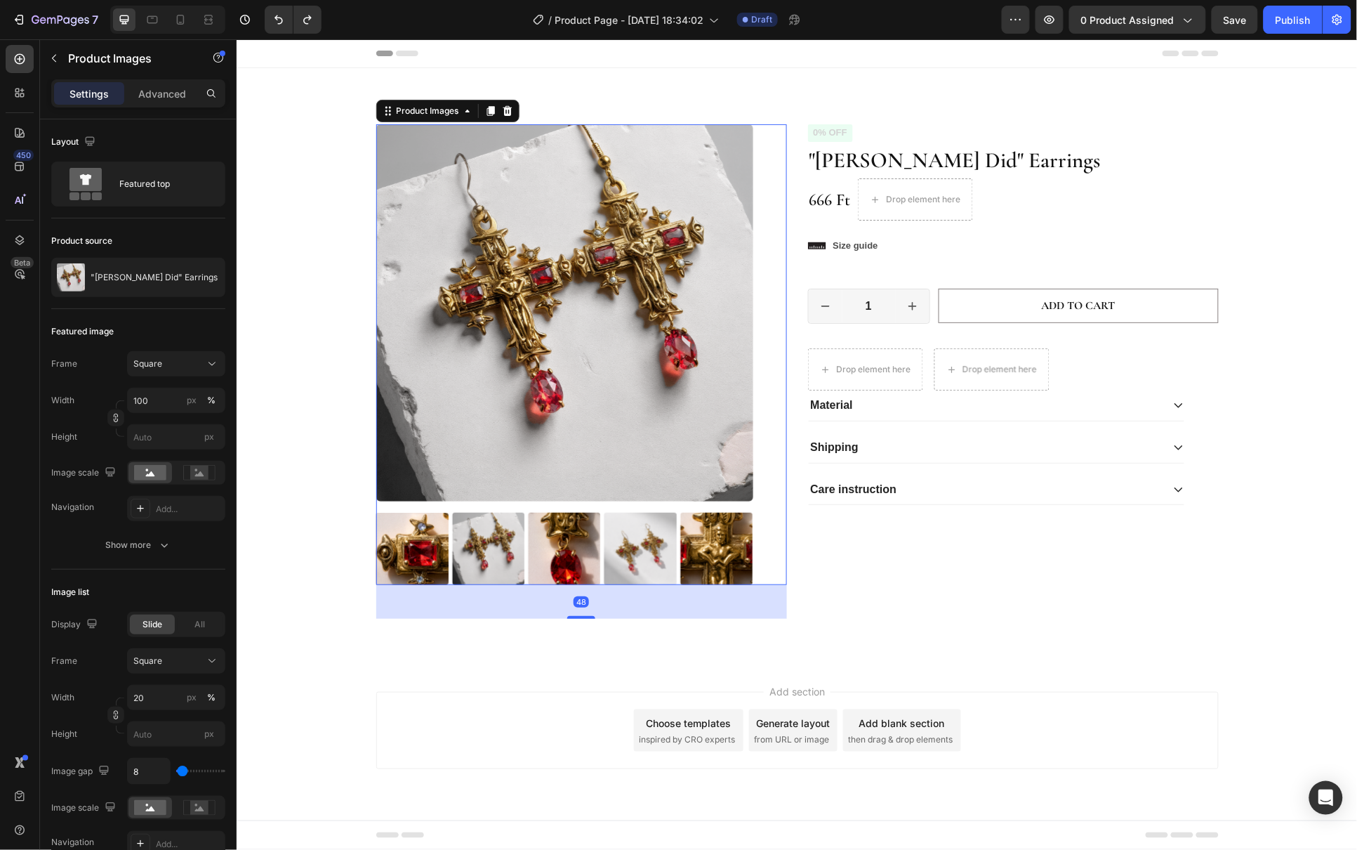
click at [543, 564] on img at bounding box center [563, 548] width 72 height 72
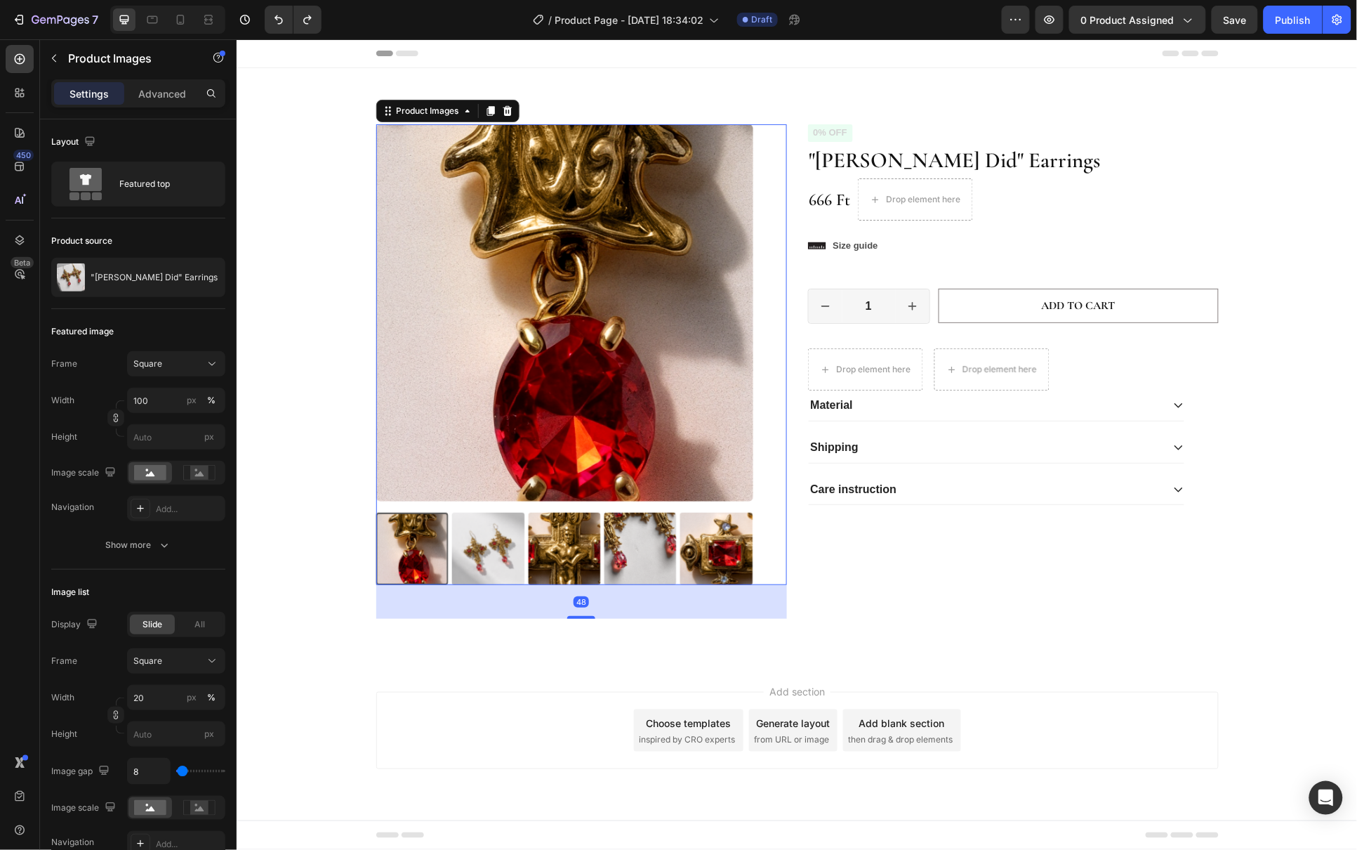
click at [544, 551] on img at bounding box center [563, 548] width 72 height 72
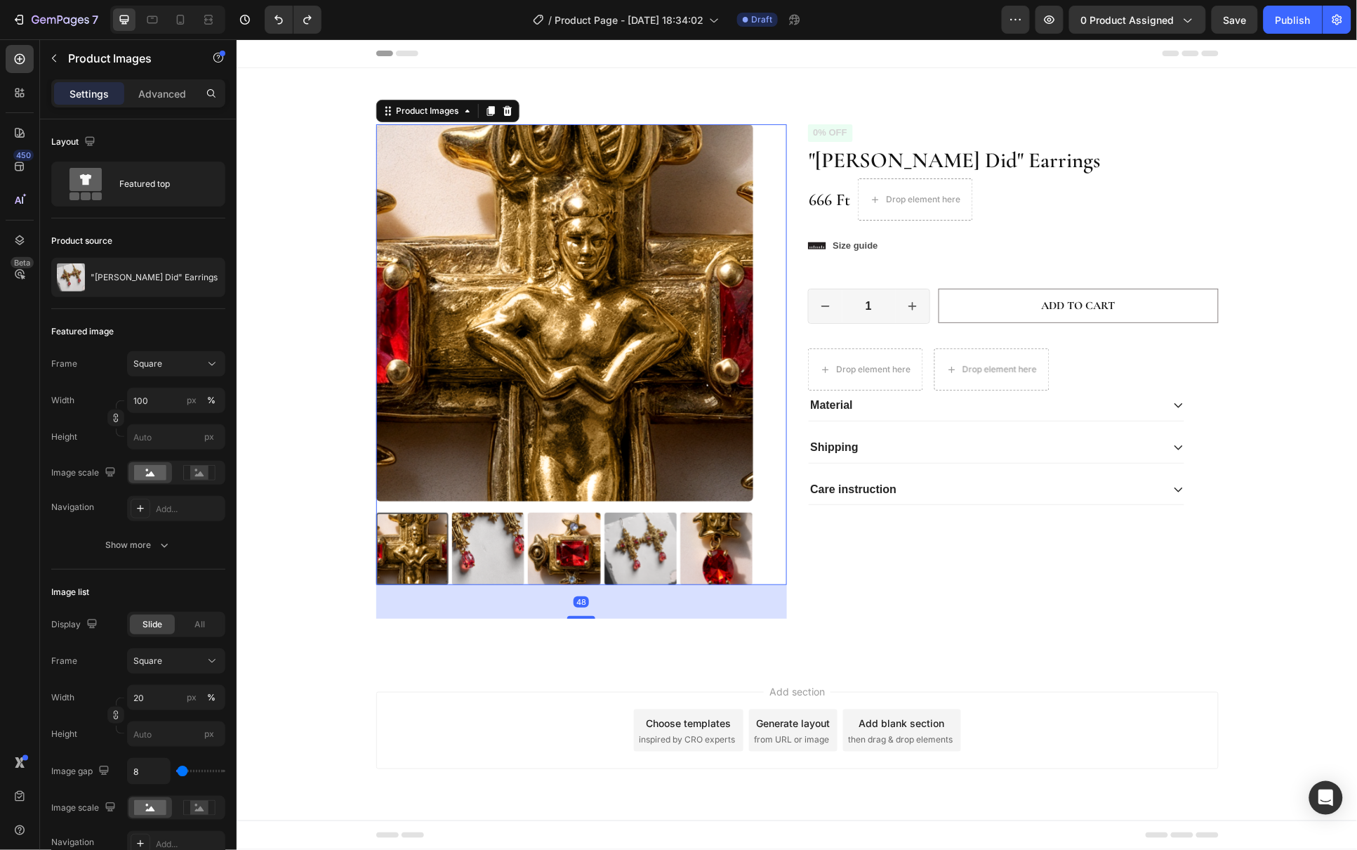
click at [567, 554] on img at bounding box center [563, 548] width 72 height 72
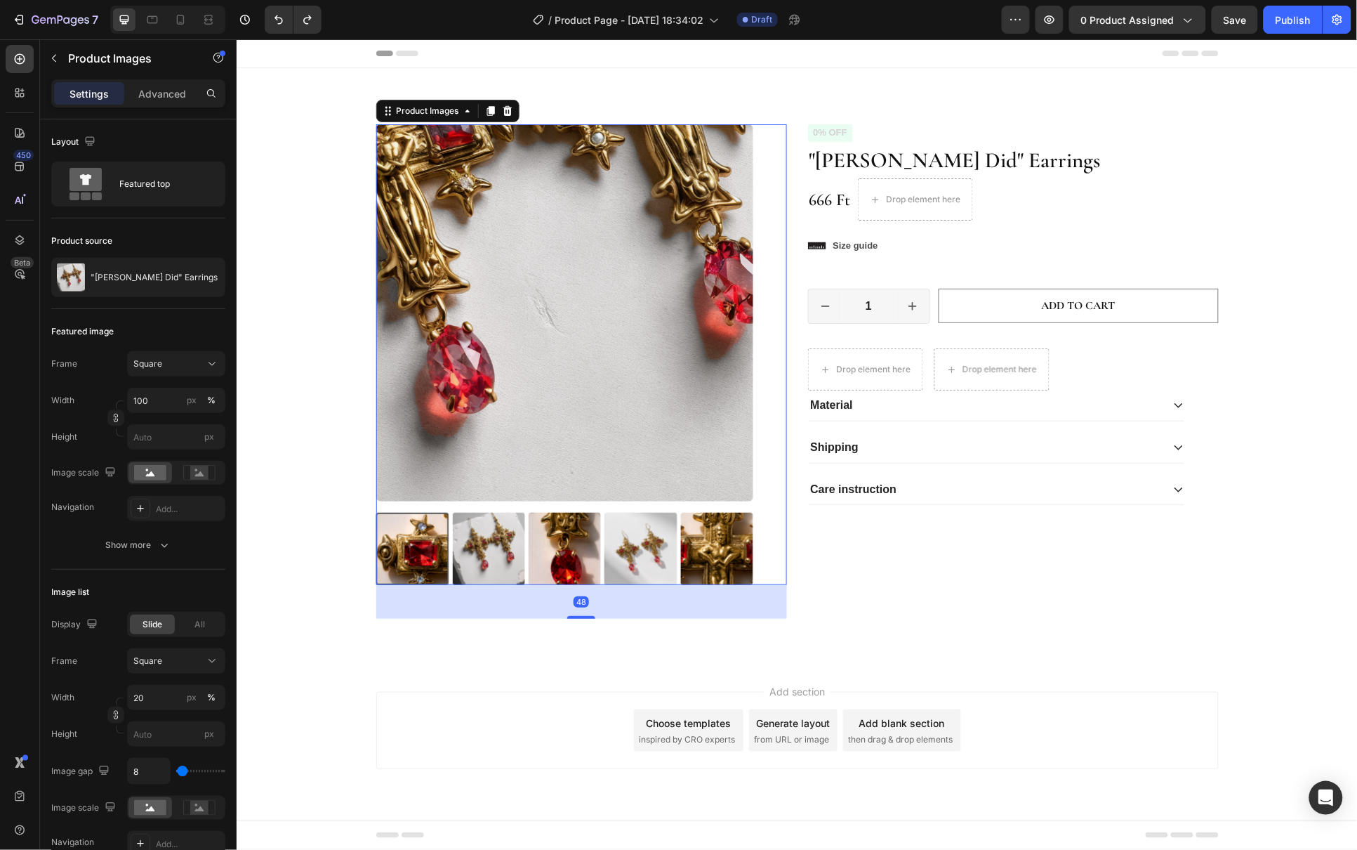
click at [602, 550] on div at bounding box center [564, 548] width 377 height 72
click at [684, 558] on img at bounding box center [716, 548] width 72 height 72
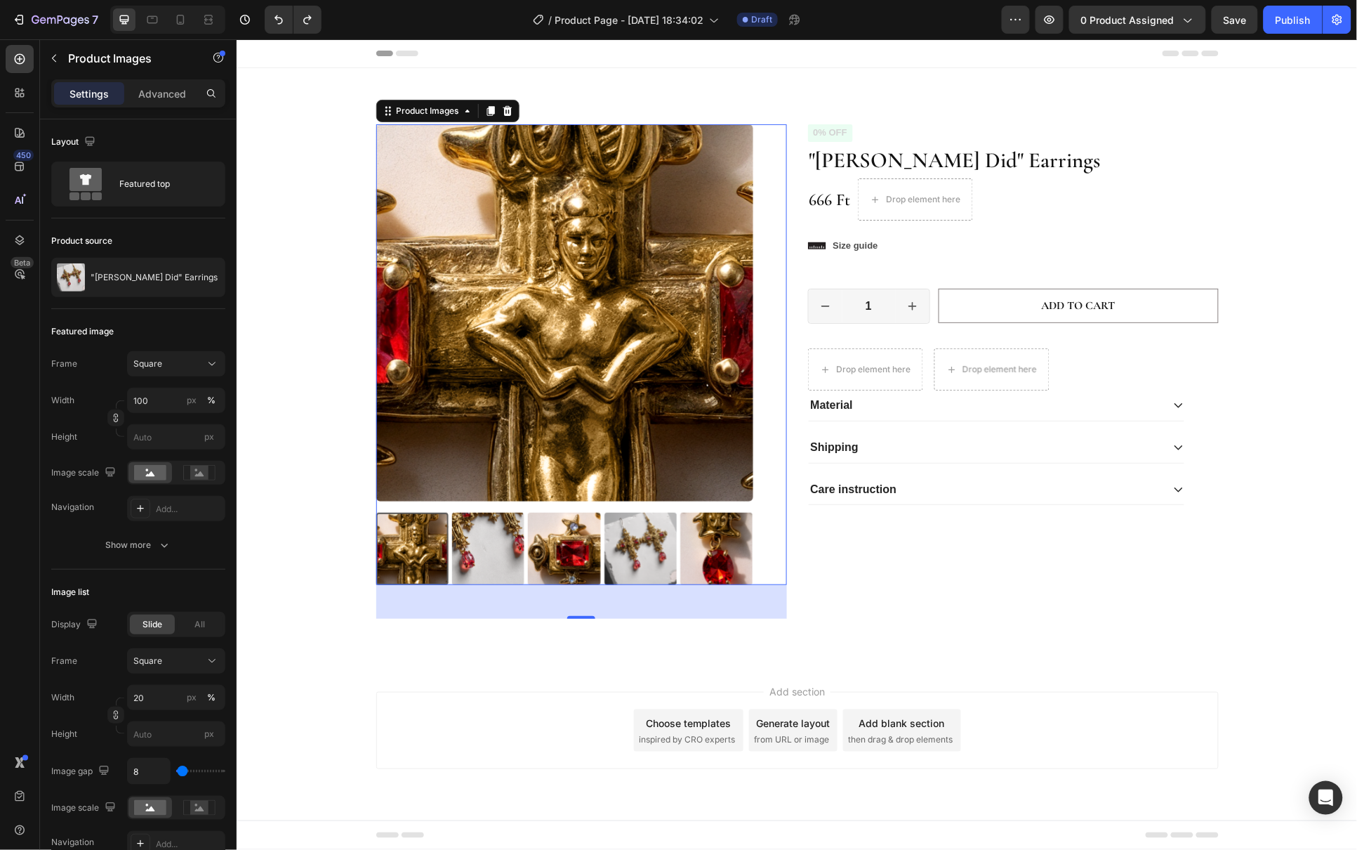
click at [436, 548] on div at bounding box center [411, 548] width 72 height 72
click at [503, 545] on img at bounding box center [487, 548] width 72 height 72
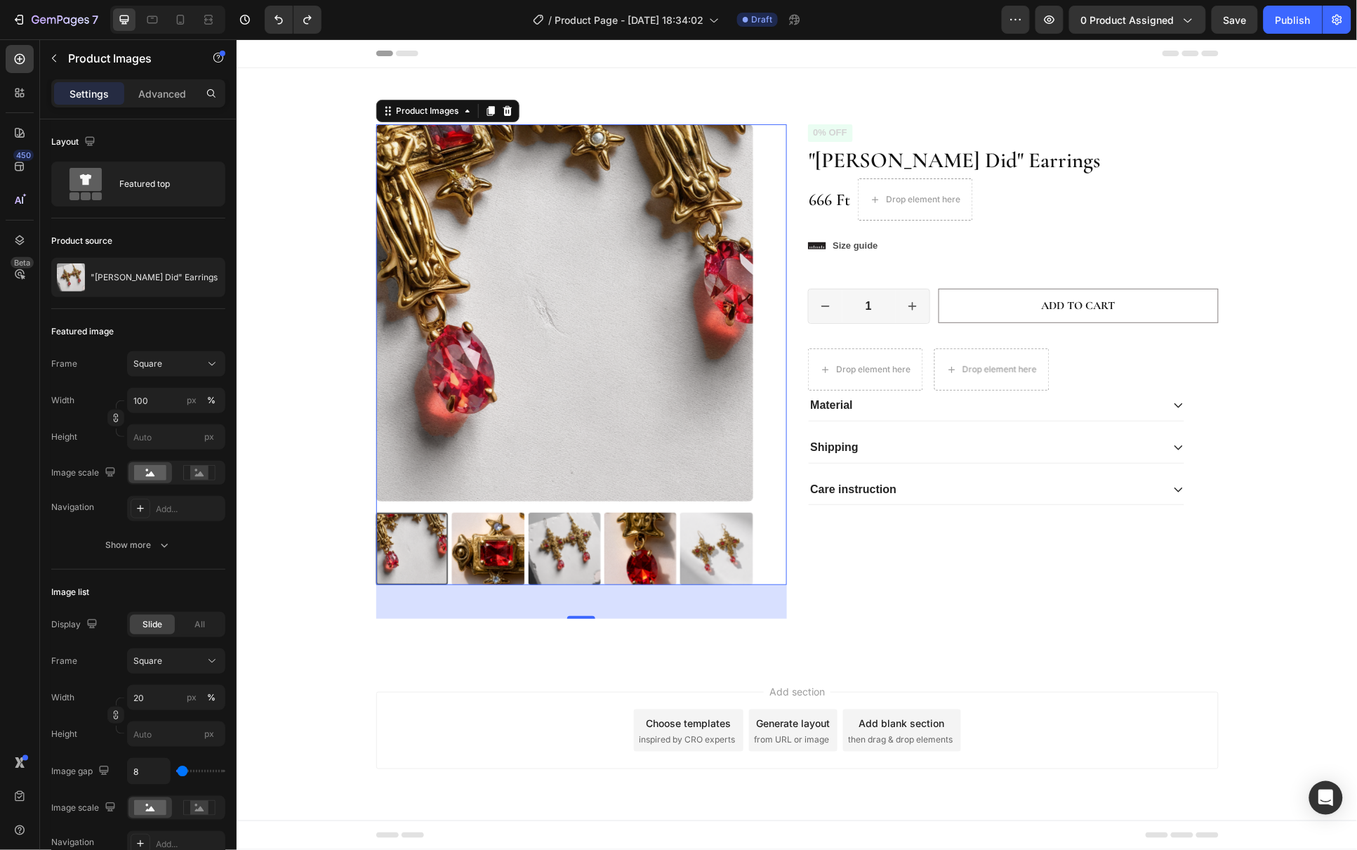
click at [565, 546] on img at bounding box center [563, 548] width 72 height 72
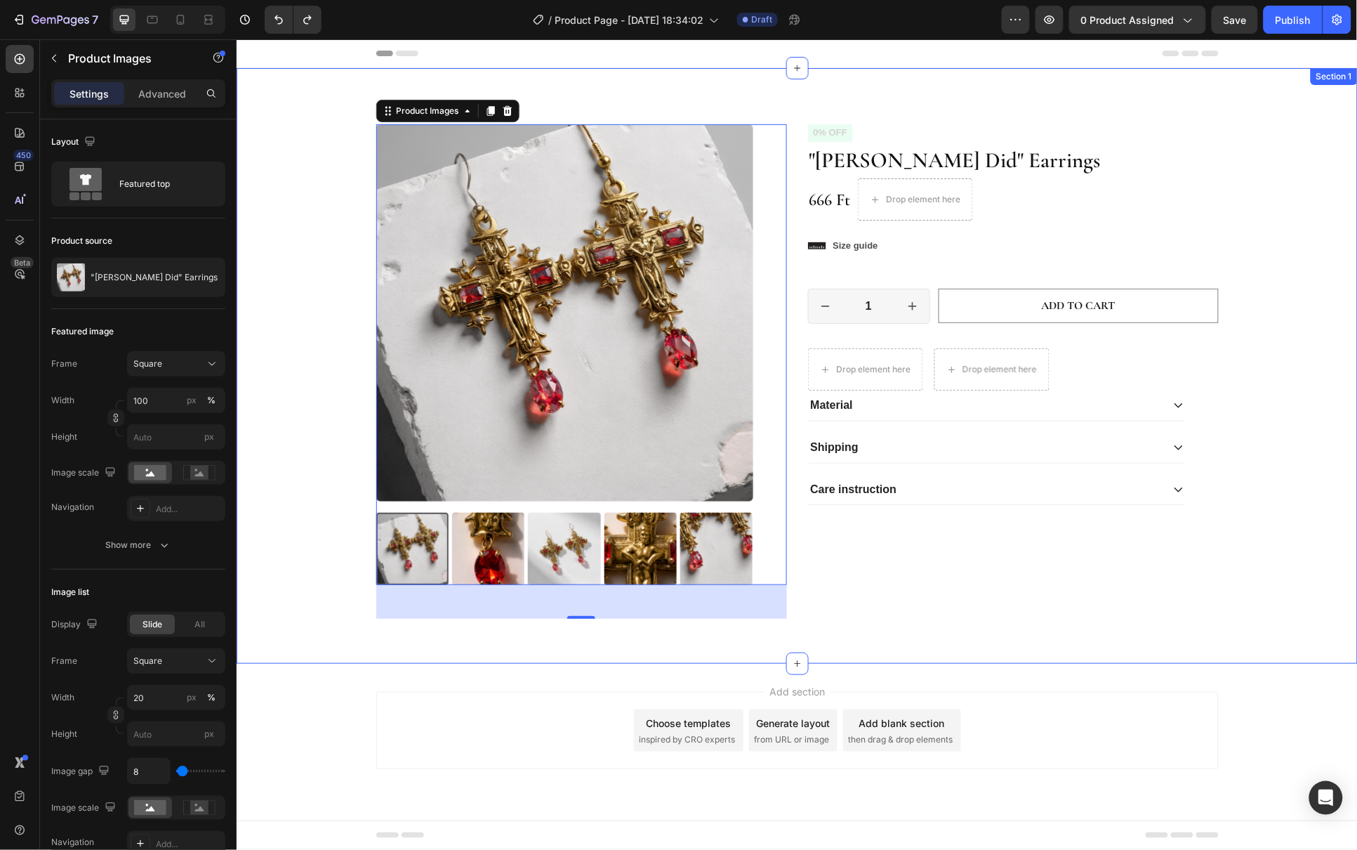
click at [1282, 555] on div "Product Images 48 Icon Icon Icon Icon Icon Icon List 2,500+ Verified Reviews! T…" at bounding box center [796, 377] width 1100 height 506
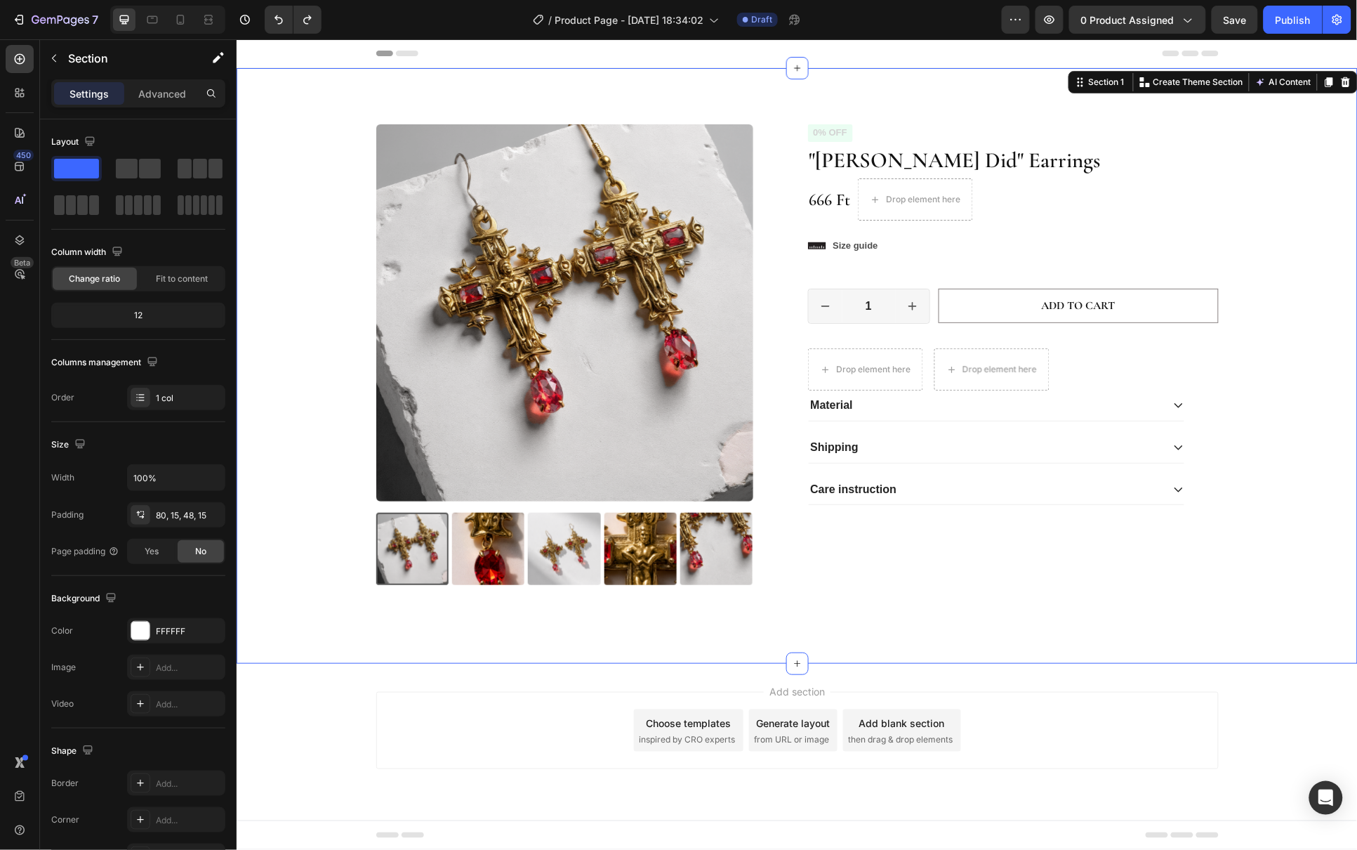
click at [1279, 409] on div "Product Images Icon Icon Icon Icon Icon Icon List 2,500+ Verified Reviews! Text…" at bounding box center [796, 377] width 1100 height 506
click at [50, 58] on icon "button" at bounding box center [53, 58] width 11 height 11
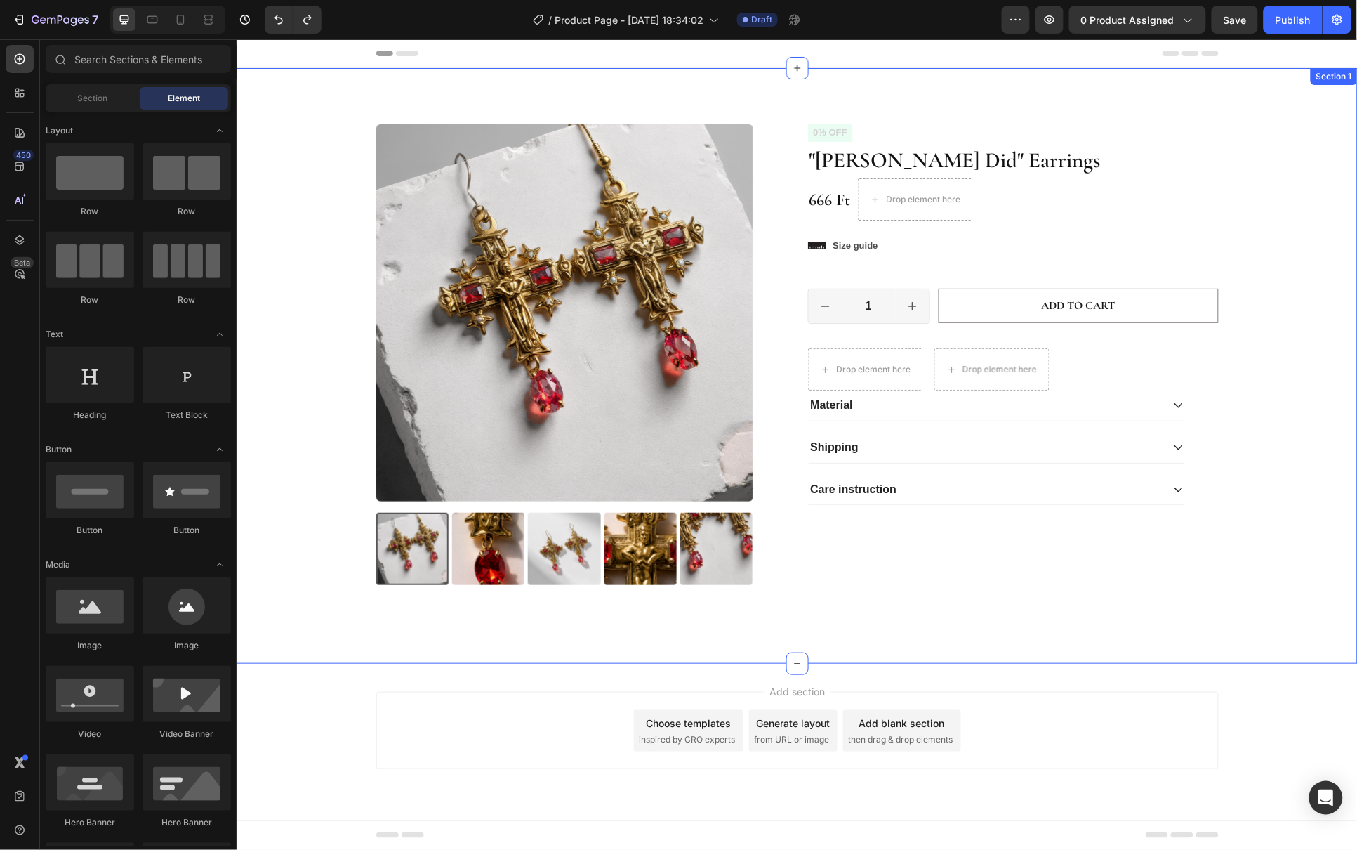
click at [647, 81] on div "Product Images Icon Icon Icon Icon Icon Icon List 2,500+ Verified Reviews! Text…" at bounding box center [796, 364] width 1121 height 595
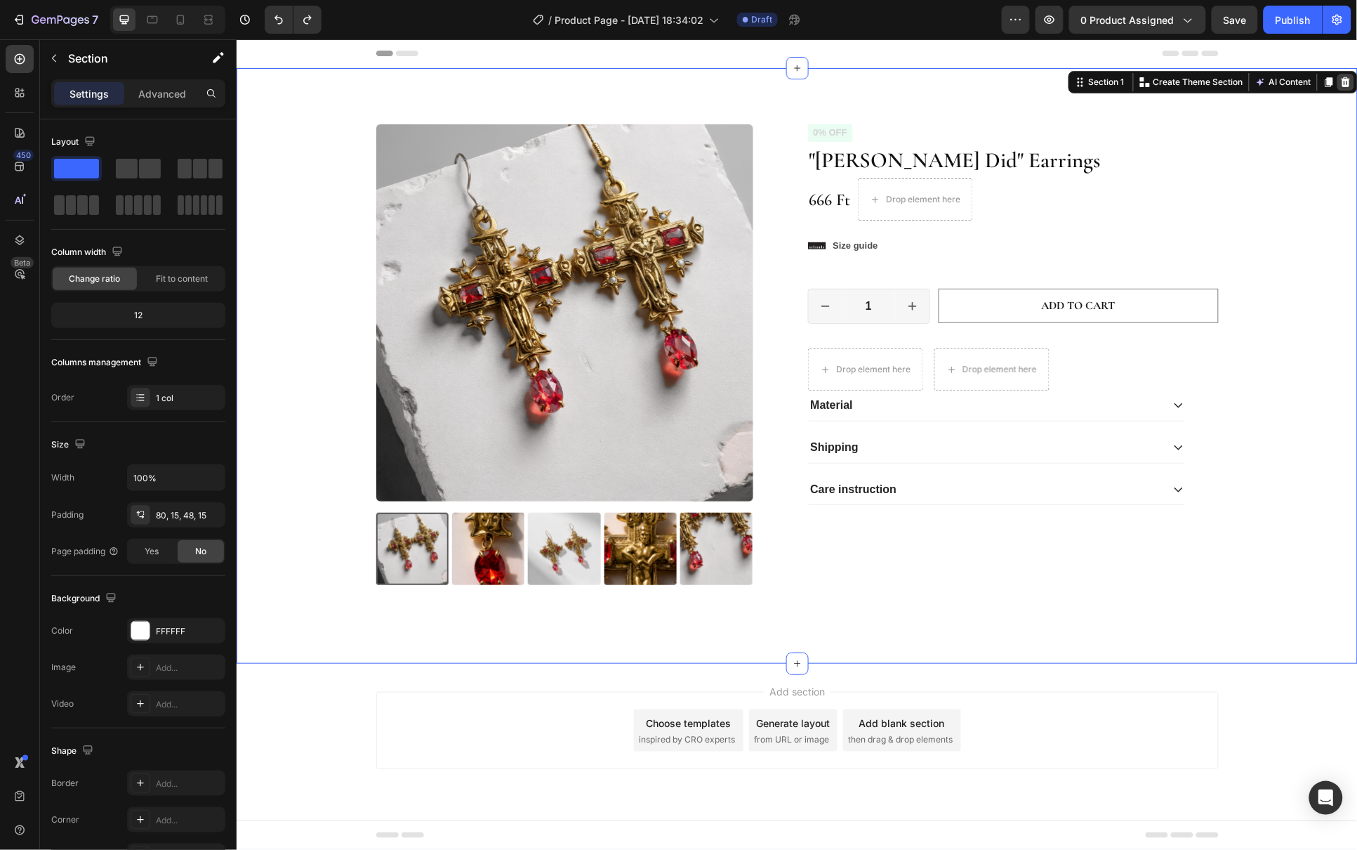
click at [1349, 83] on icon at bounding box center [1345, 81] width 11 height 11
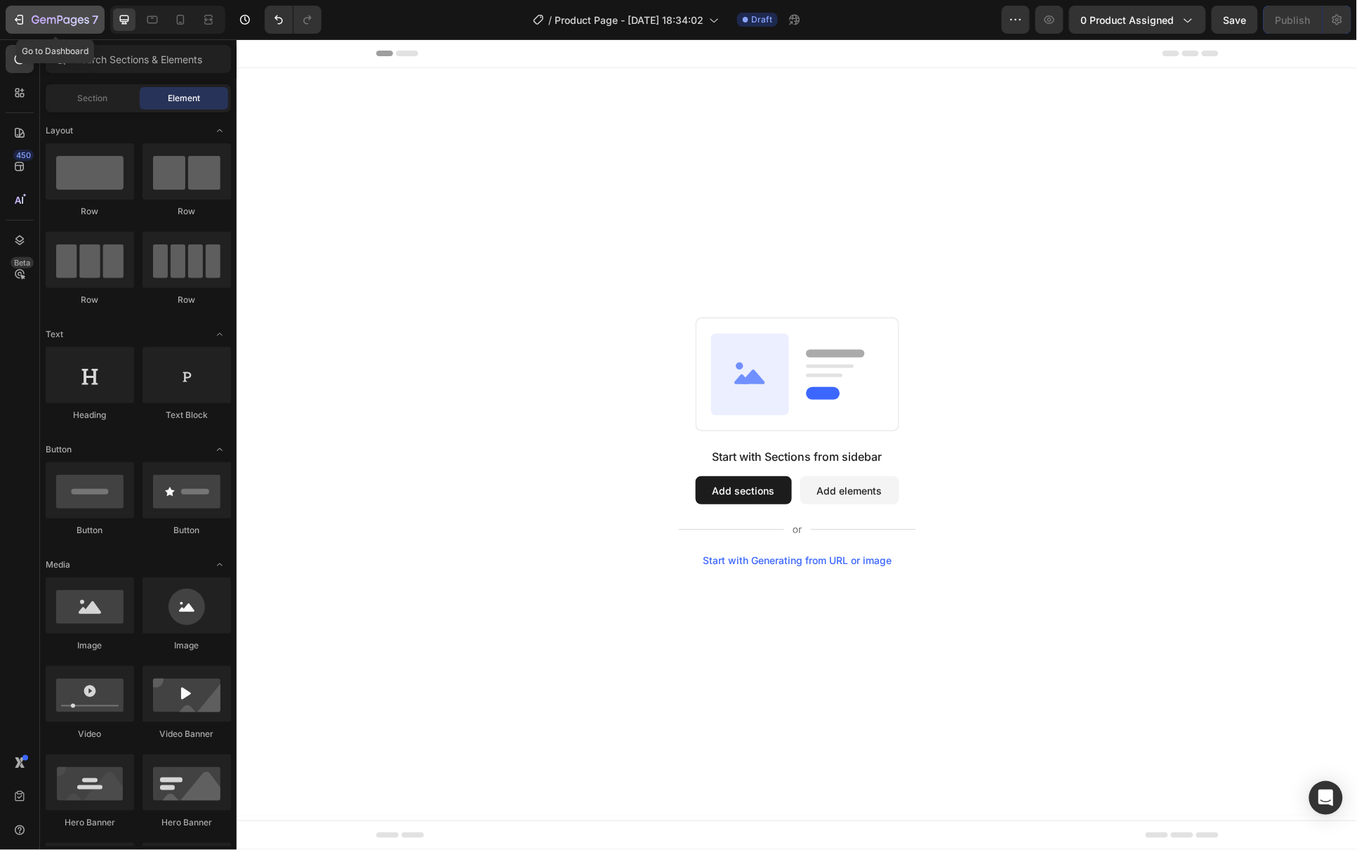
click at [18, 17] on icon "button" at bounding box center [19, 20] width 14 height 14
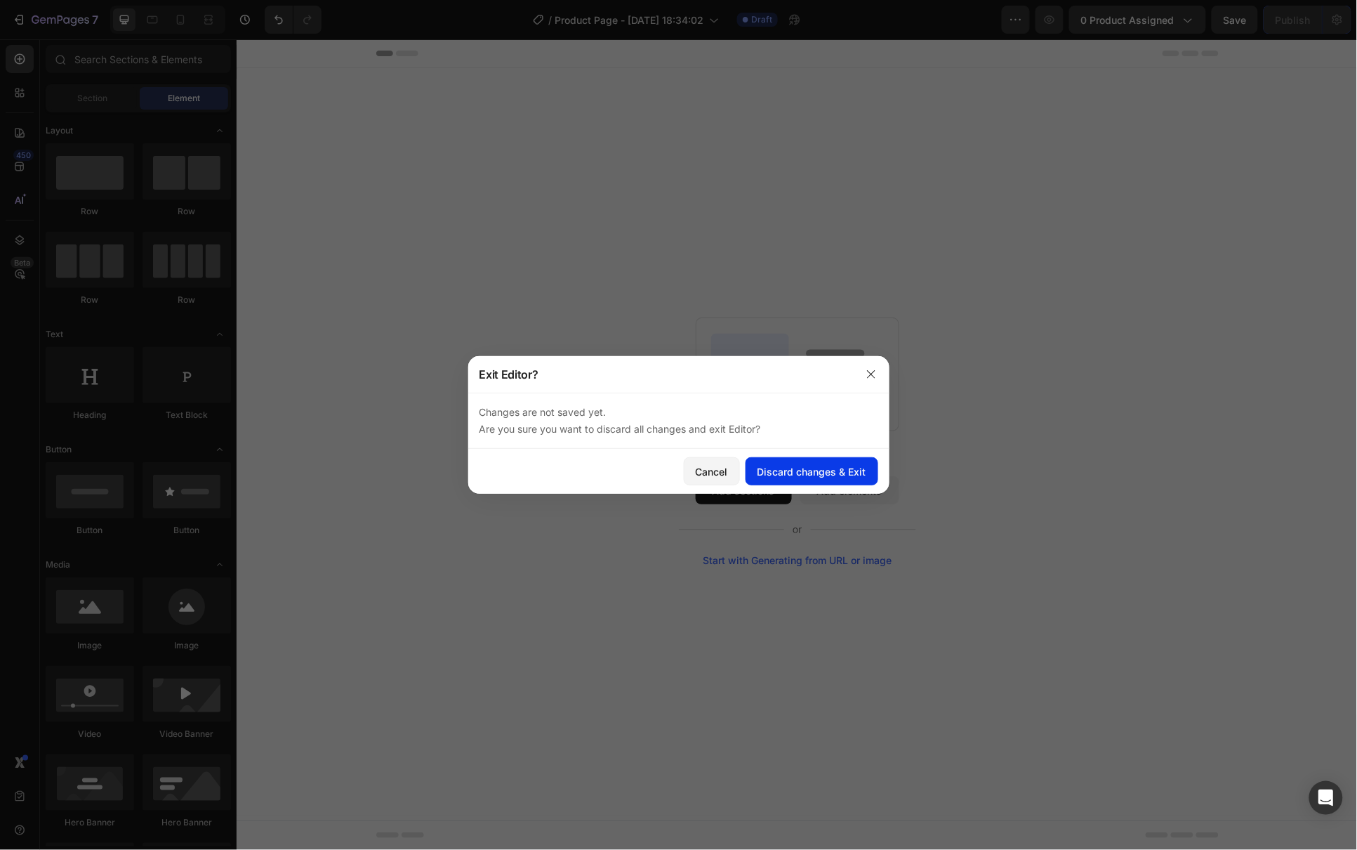
click at [849, 474] on div "Discard changes & Exit" at bounding box center [812, 471] width 109 height 15
